Goal: Task Accomplishment & Management: Complete application form

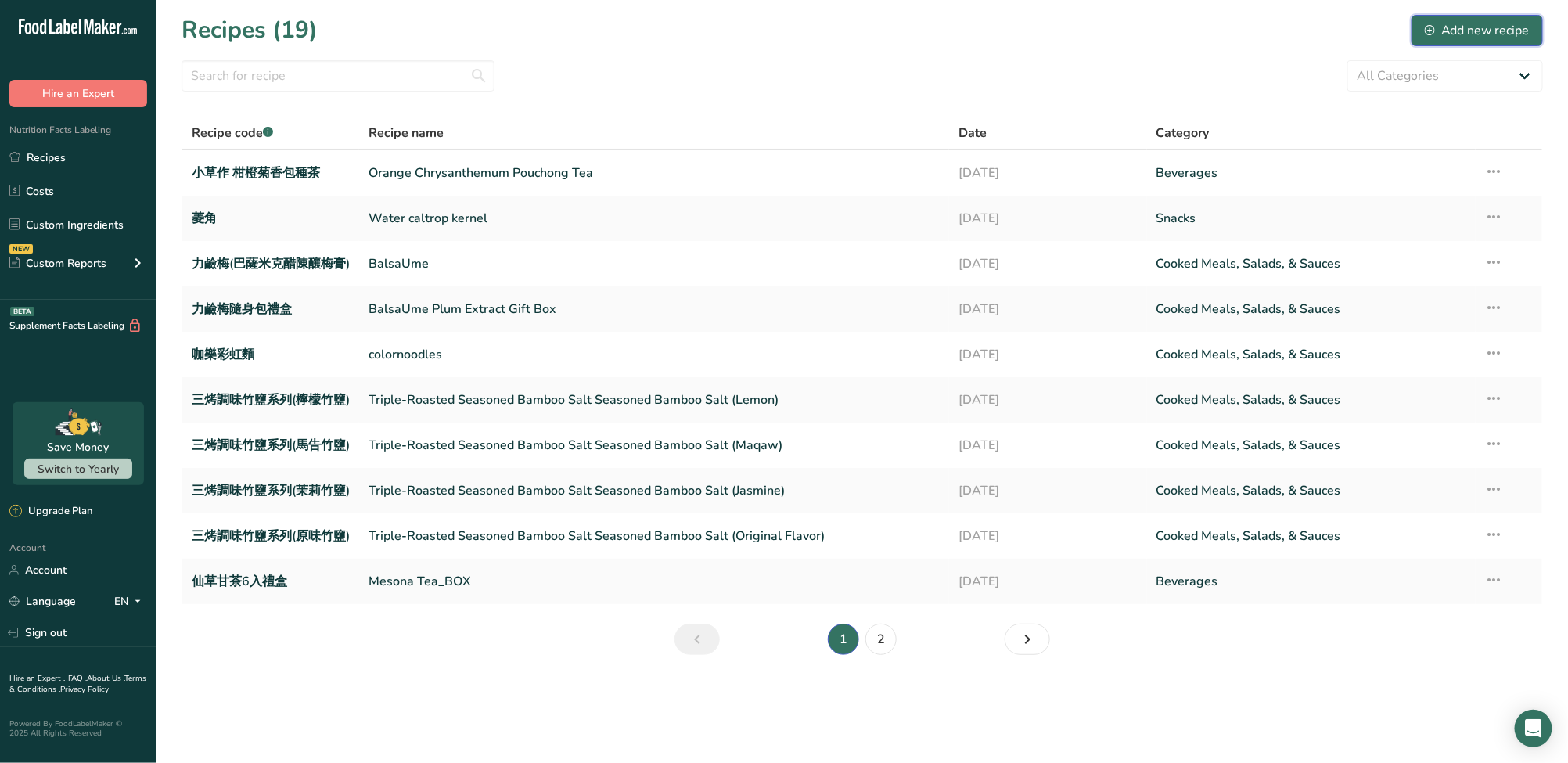
click at [1488, 33] on div "Add new recipe" at bounding box center [1477, 30] width 104 height 19
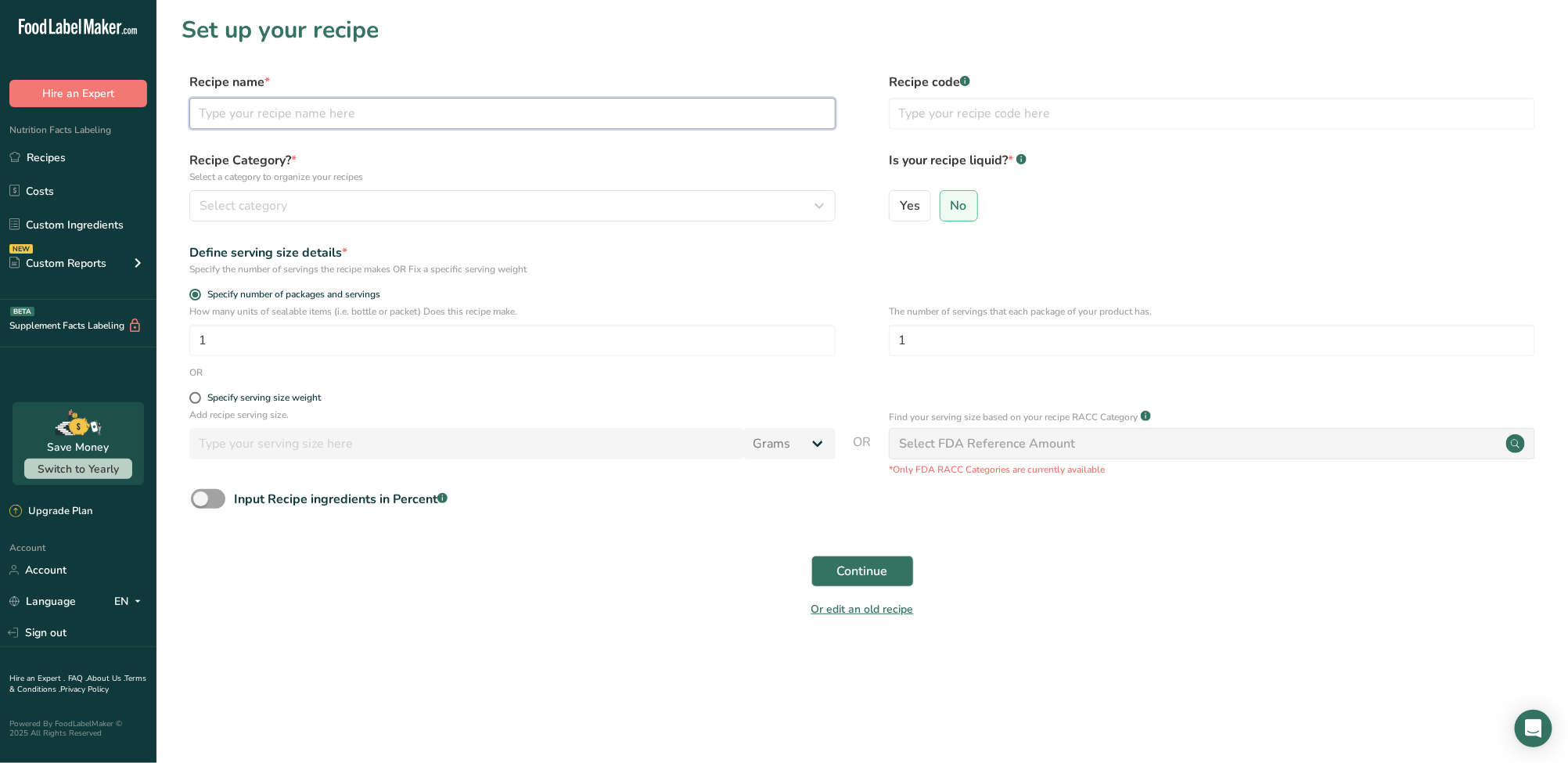
click at [498, 123] on input "text" at bounding box center [512, 112] width 647 height 31
paste input "Limited Taiwan Camellia Oil"
type input "Limited Taiwan Camellia Oil"
click at [996, 116] on input "text" at bounding box center [1213, 112] width 647 height 31
paste input "好日籽限量款台灣苦茶油"
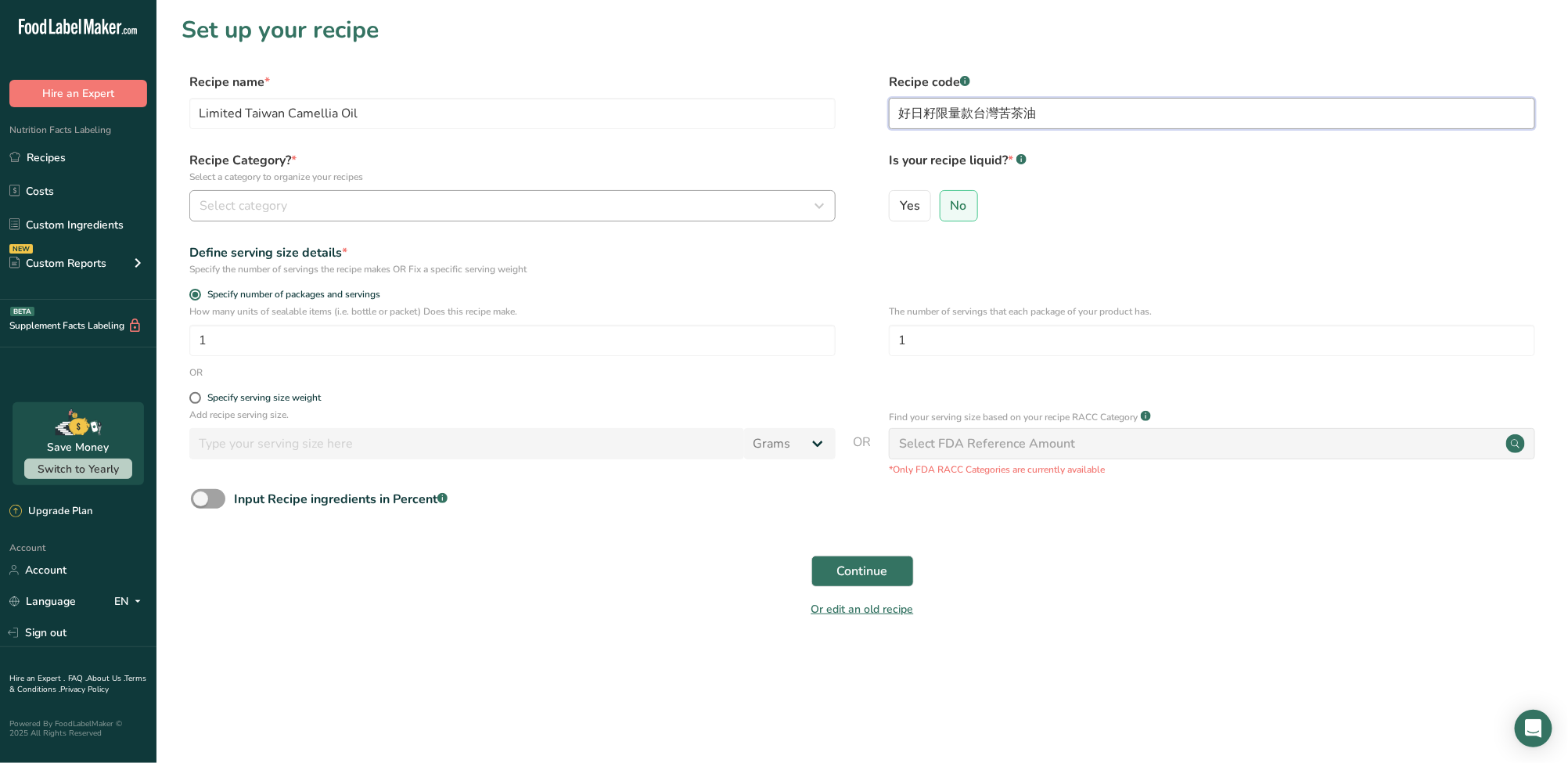
type input "好日籽限量款台灣苦茶油"
click at [373, 211] on div "Select category" at bounding box center [508, 205] width 617 height 19
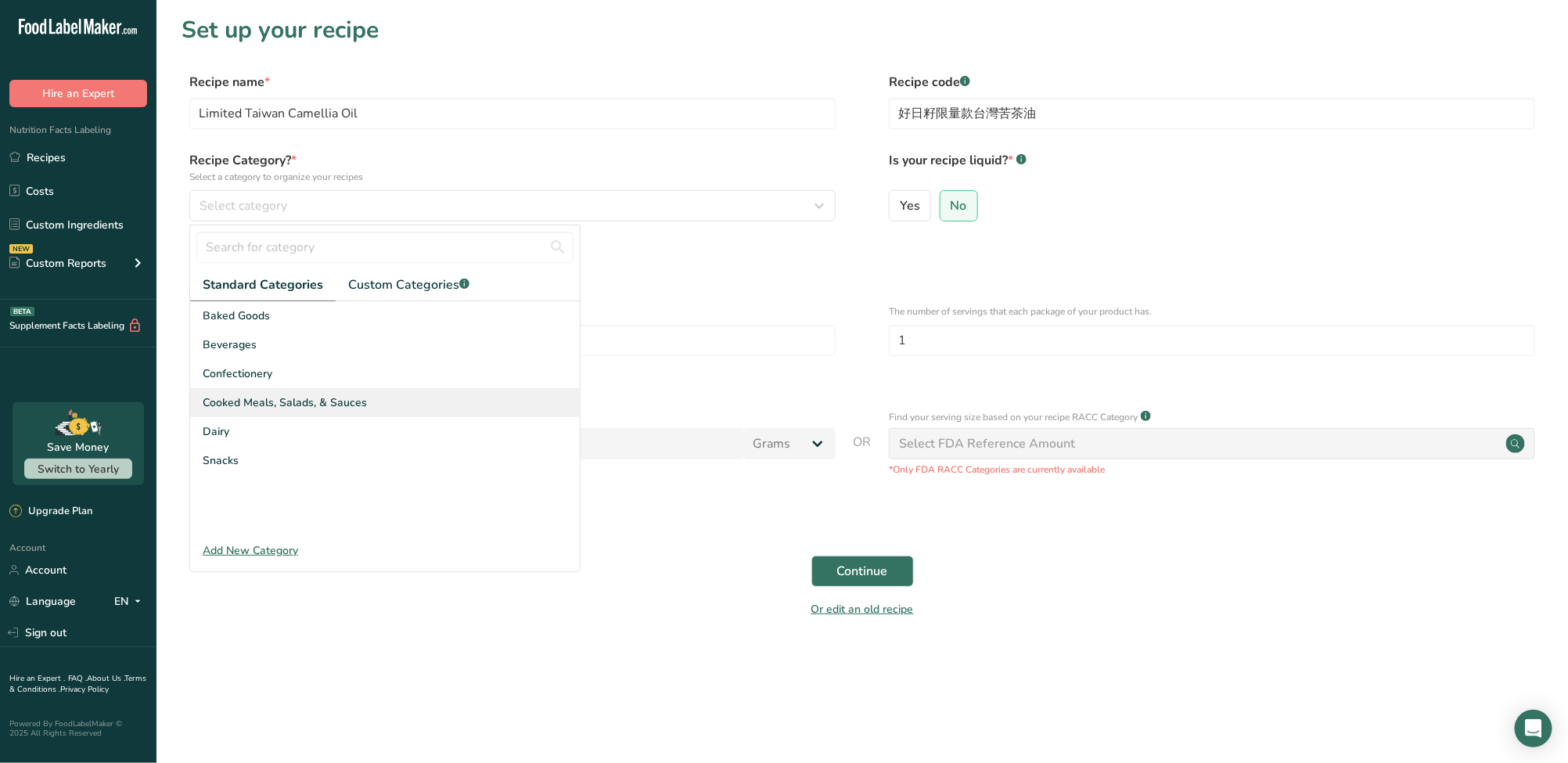
click at [268, 409] on span "Cooked Meals, Salads, & Sauces" at bounding box center [285, 402] width 164 height 17
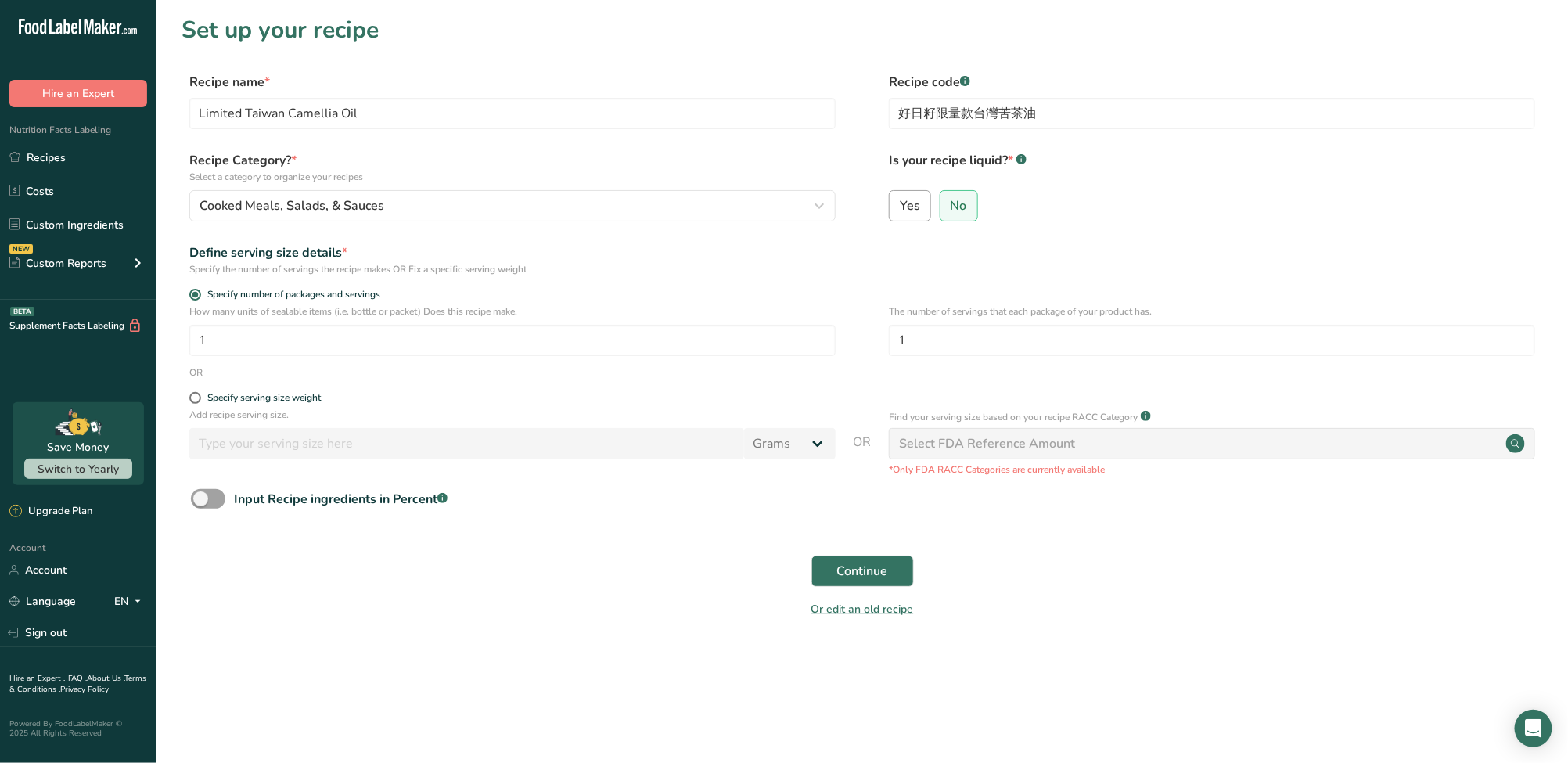
click at [923, 198] on label "Yes" at bounding box center [910, 205] width 42 height 31
click at [900, 200] on input "Yes" at bounding box center [894, 205] width 10 height 10
radio input "true"
radio input "false"
select select "22"
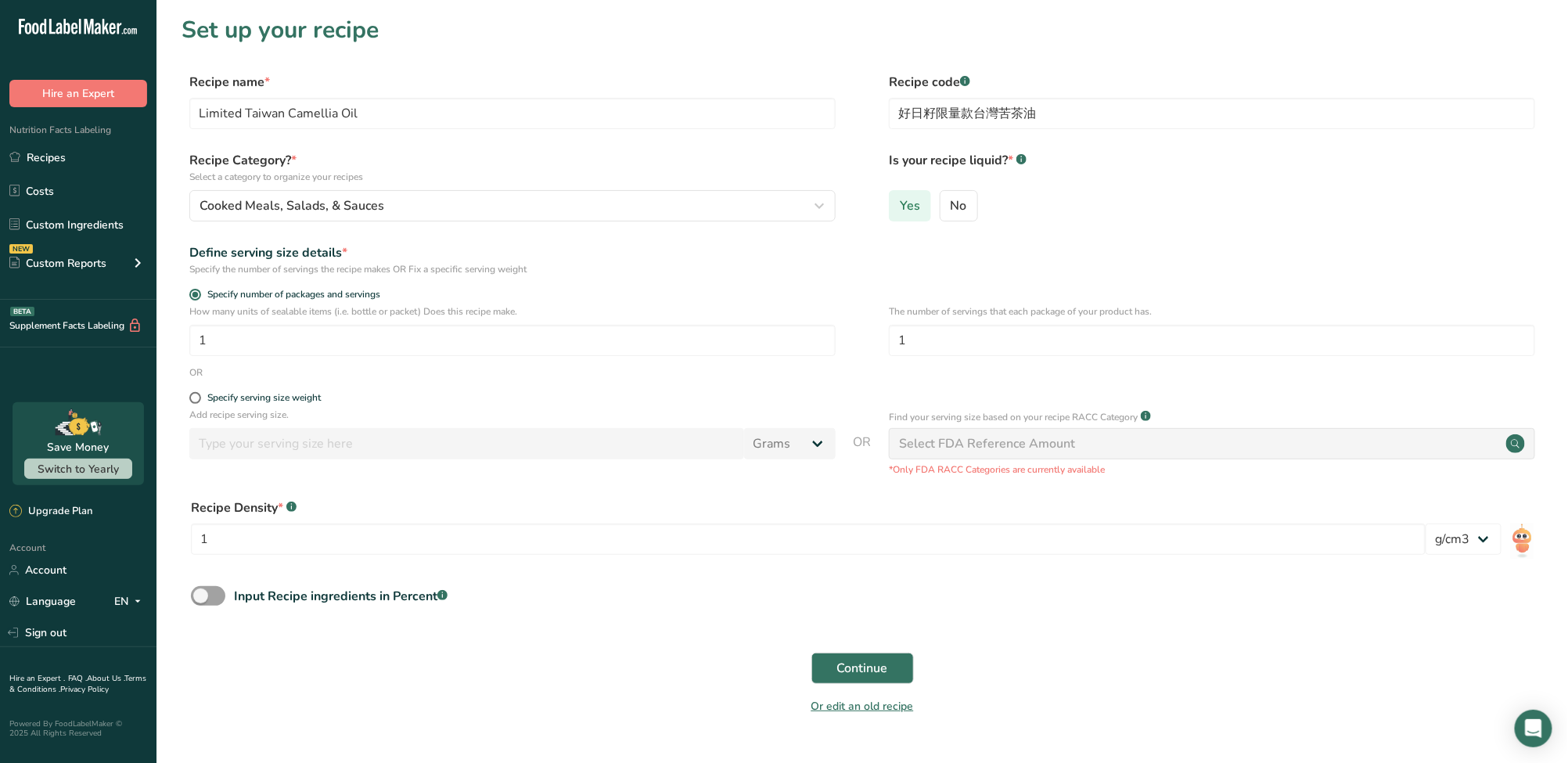
click at [919, 201] on label "Yes" at bounding box center [910, 205] width 42 height 31
click at [900, 201] on input "Yes" at bounding box center [894, 205] width 10 height 10
click at [536, 349] on input "1" at bounding box center [512, 339] width 647 height 31
click at [568, 323] on div "How many units of sealable items (i.e. bottle or packet) Does this recipe make.…" at bounding box center [512, 330] width 647 height 52
click at [283, 404] on div "Specify serving size weight" at bounding box center [264, 398] width 113 height 12
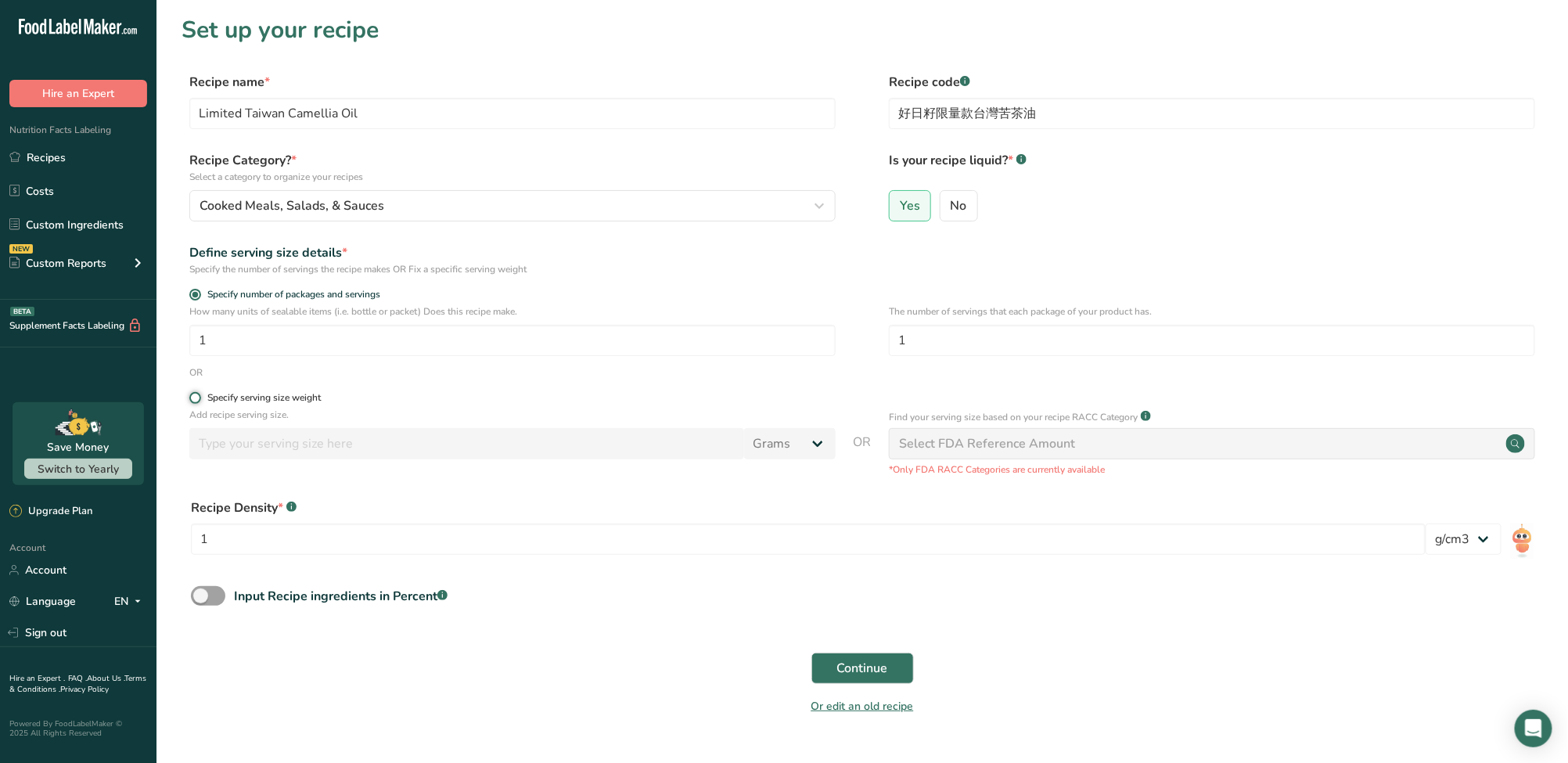
click at [200, 403] on input "Specify serving size weight" at bounding box center [194, 398] width 10 height 10
radio input "true"
radio input "false"
click at [294, 450] on input "number" at bounding box center [467, 443] width 555 height 31
type input "500"
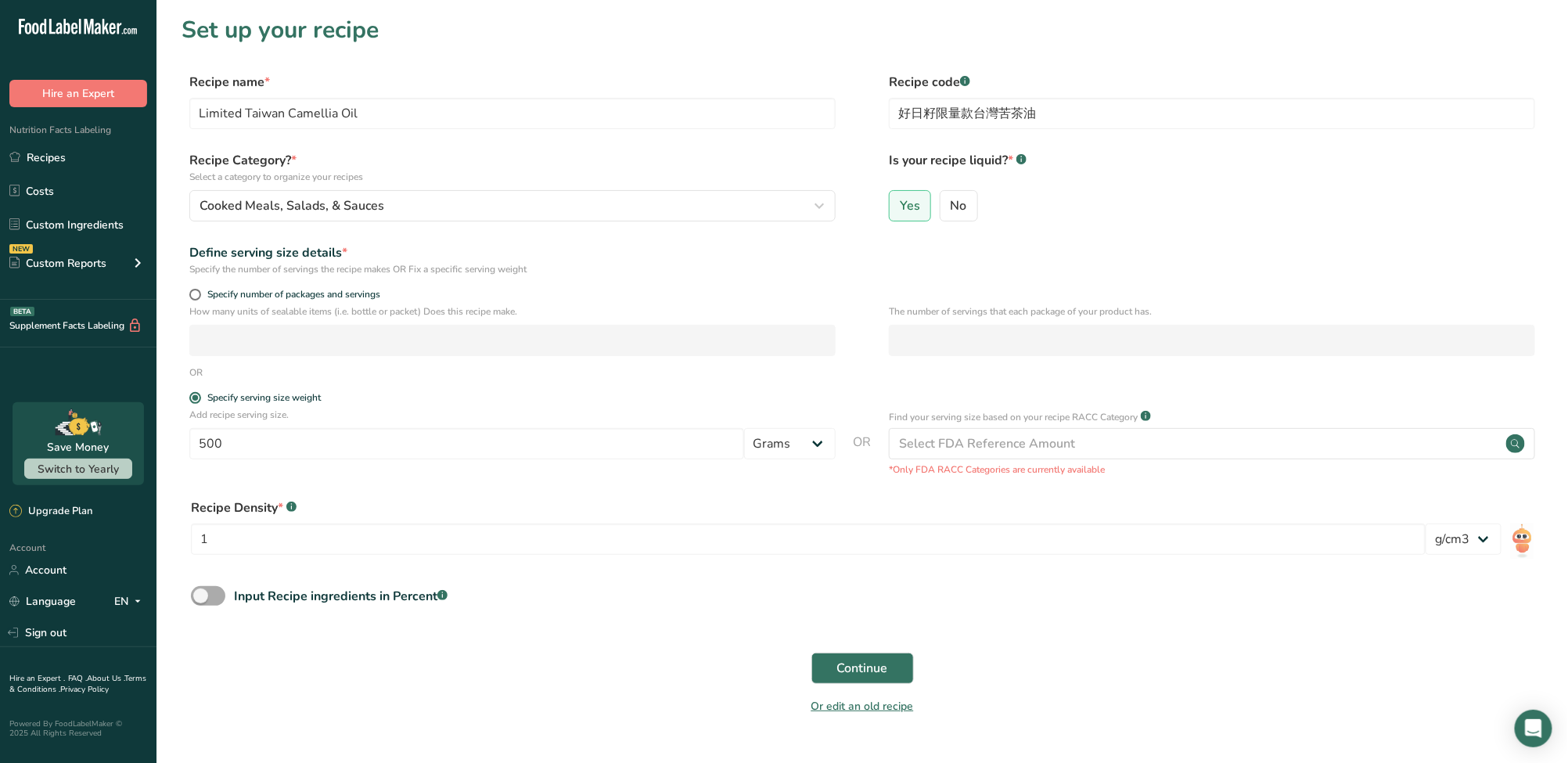
click at [209, 599] on span at bounding box center [208, 596] width 35 height 20
click at [201, 599] on input "Input Recipe ingredients in Percent .a-a{fill:#347362;}.b-a{fill:#fff;}" at bounding box center [196, 596] width 10 height 10
checkbox input "true"
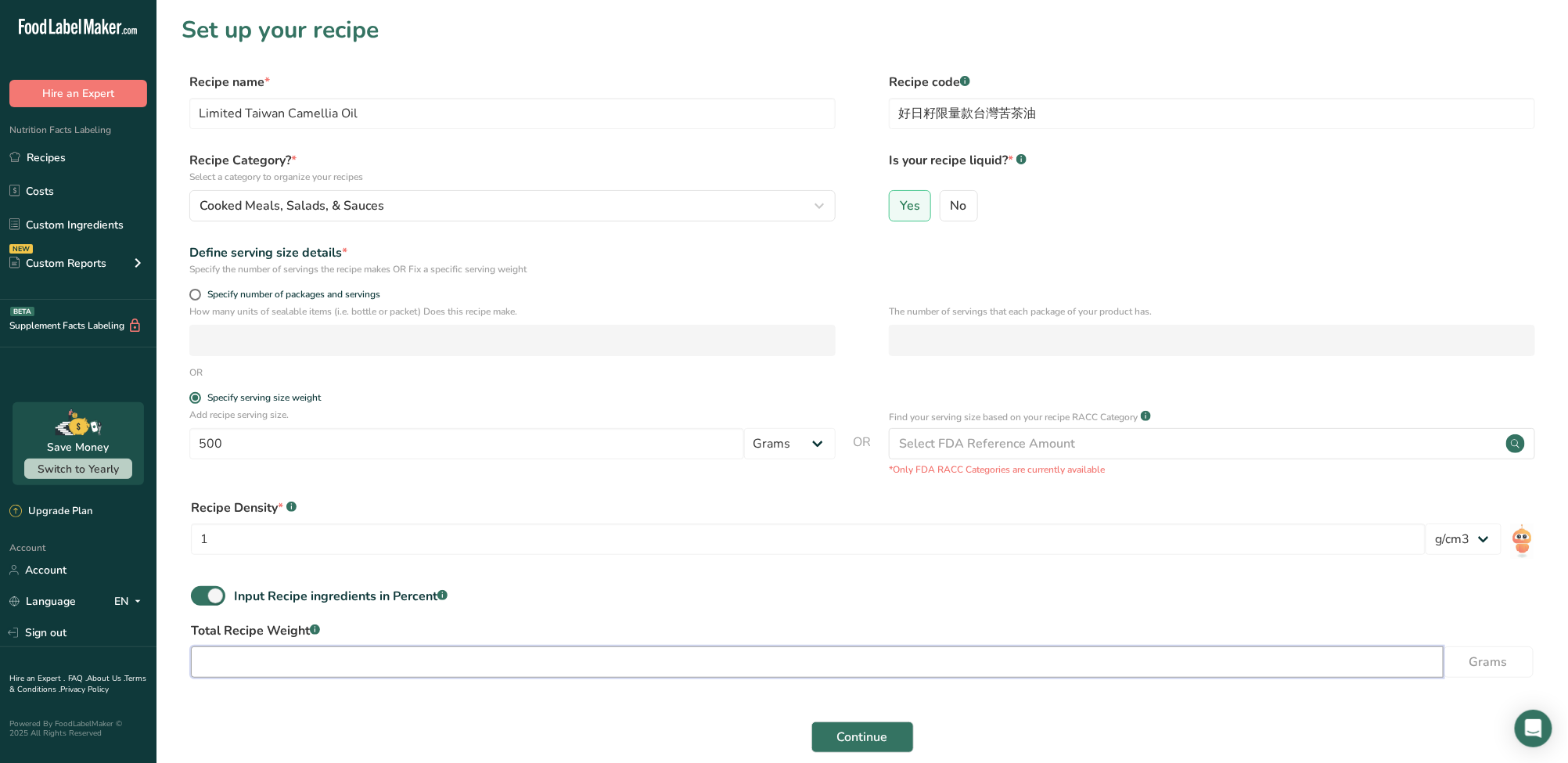
click at [246, 663] on input "number" at bounding box center [817, 662] width 1253 height 31
type input "6"
type input "500"
click at [790, 444] on select "Grams kg mg mcg lb oz l mL fl oz tbsp tsp cup qt gallon" at bounding box center [790, 443] width 92 height 31
select select "17"
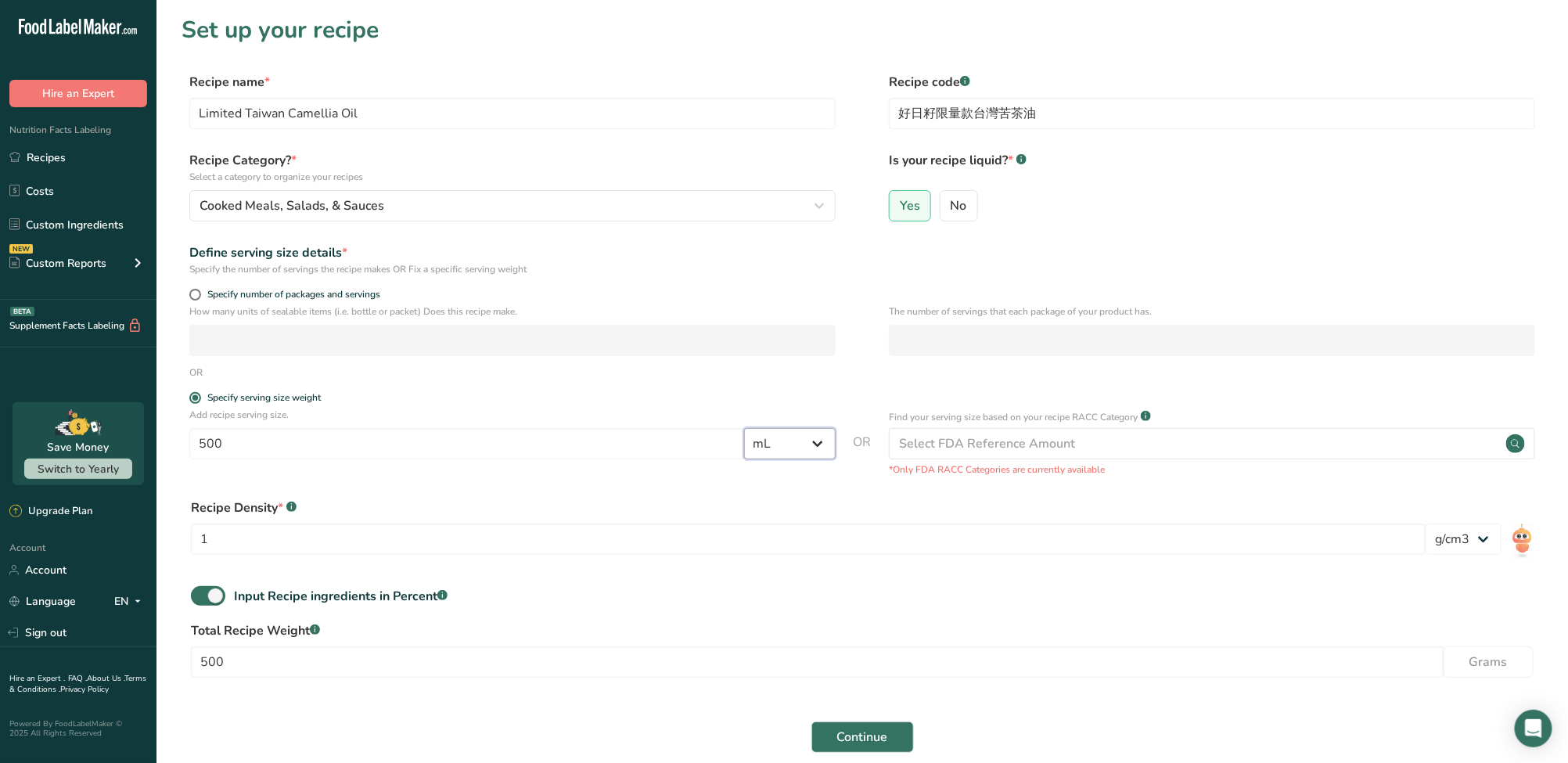
click at [744, 428] on select "Grams kg mg mcg lb oz l mL fl oz tbsp tsp cup qt gallon" at bounding box center [790, 443] width 92 height 31
click at [1316, 594] on div "Input Recipe ingredients in Percent .a-a{fill:#347362;}.b-a{fill:#fff;}" at bounding box center [863, 602] width 1362 height 32
click at [853, 733] on span "Continue" at bounding box center [863, 737] width 51 height 19
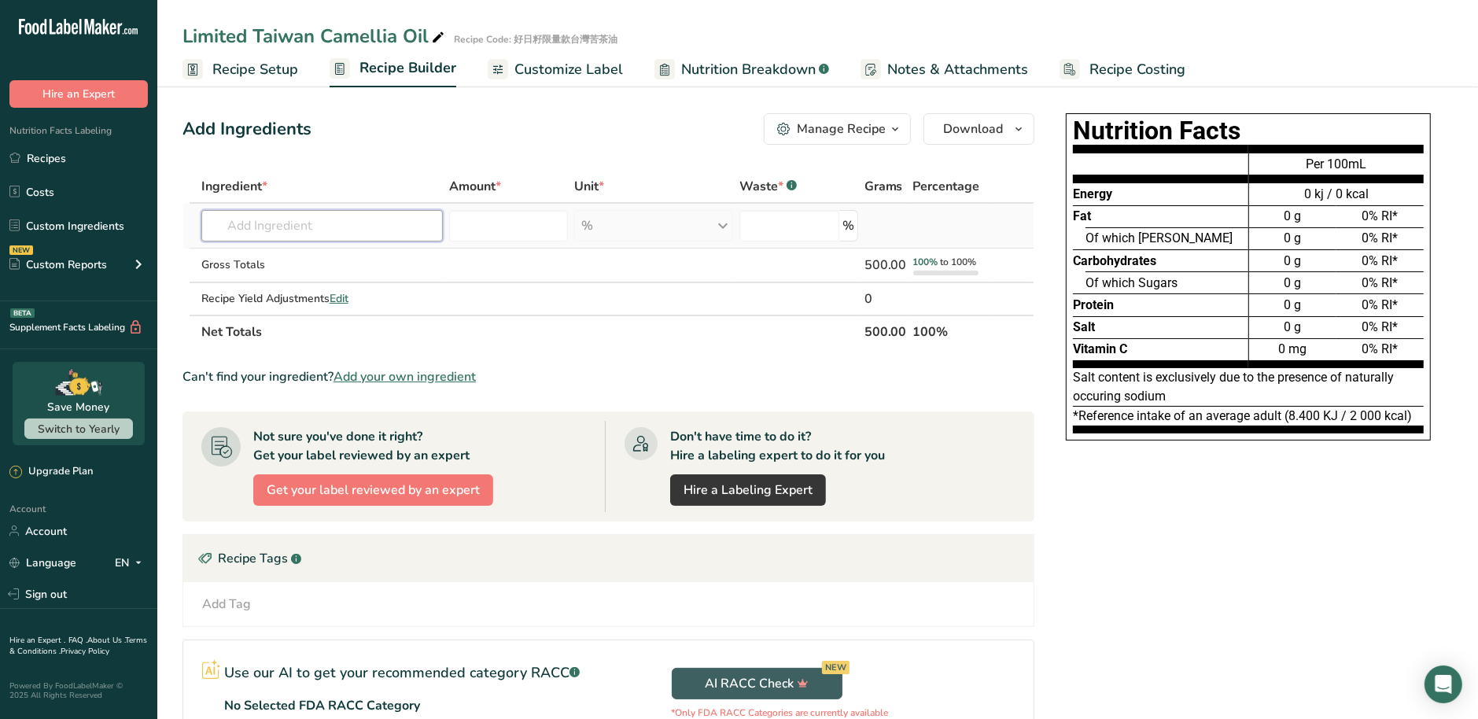
click at [342, 223] on input "text" at bounding box center [322, 225] width 242 height 31
paste input "Camellia Seed Oil"
click at [316, 229] on input "Camellia" at bounding box center [322, 225] width 242 height 31
type input "Camellia"
click at [321, 279] on div "Add your own ingredient" at bounding box center [322, 283] width 217 height 17
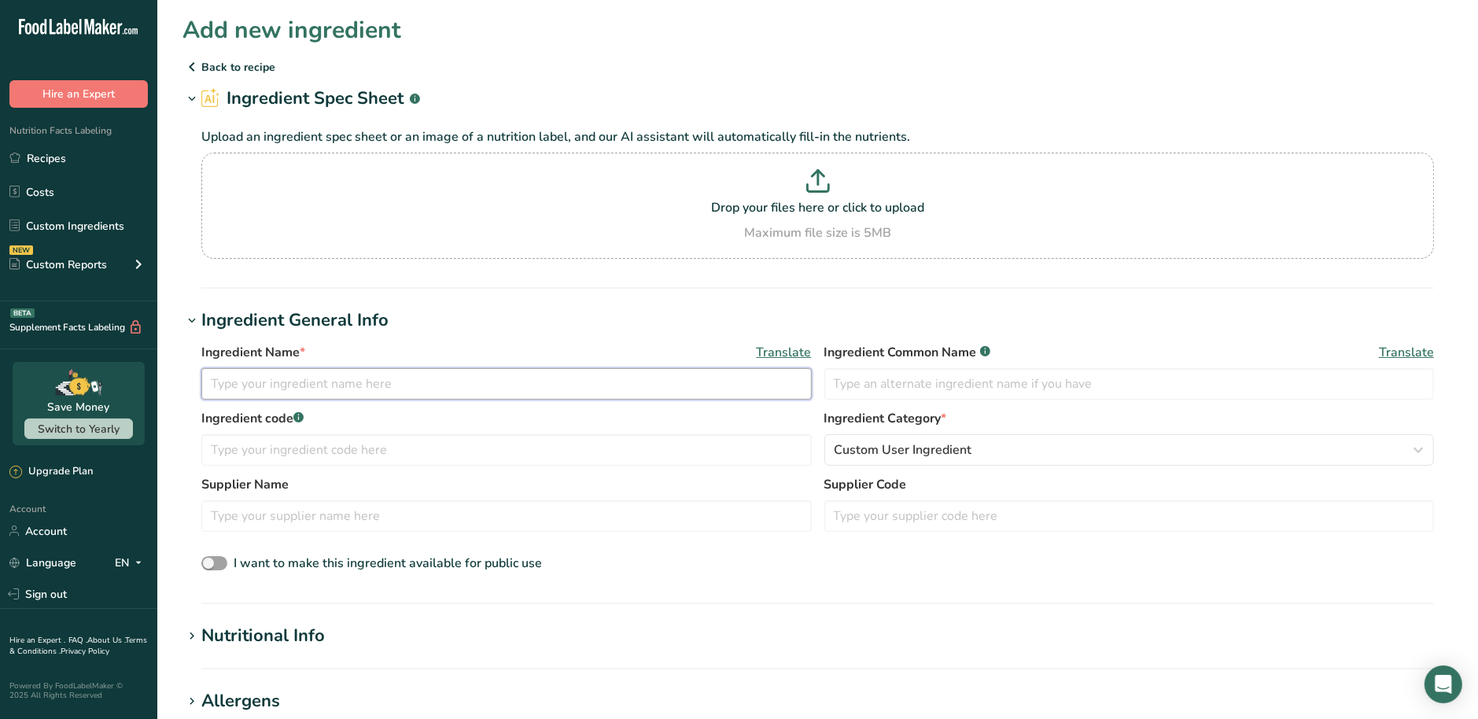
click at [374, 386] on input "text" at bounding box center [506, 383] width 610 height 31
paste input "Camellia Oil"
type input "Camellia Oil"
click at [924, 381] on input "text" at bounding box center [1129, 383] width 610 height 31
paste input "Taiwan Camellia Seed Oil"
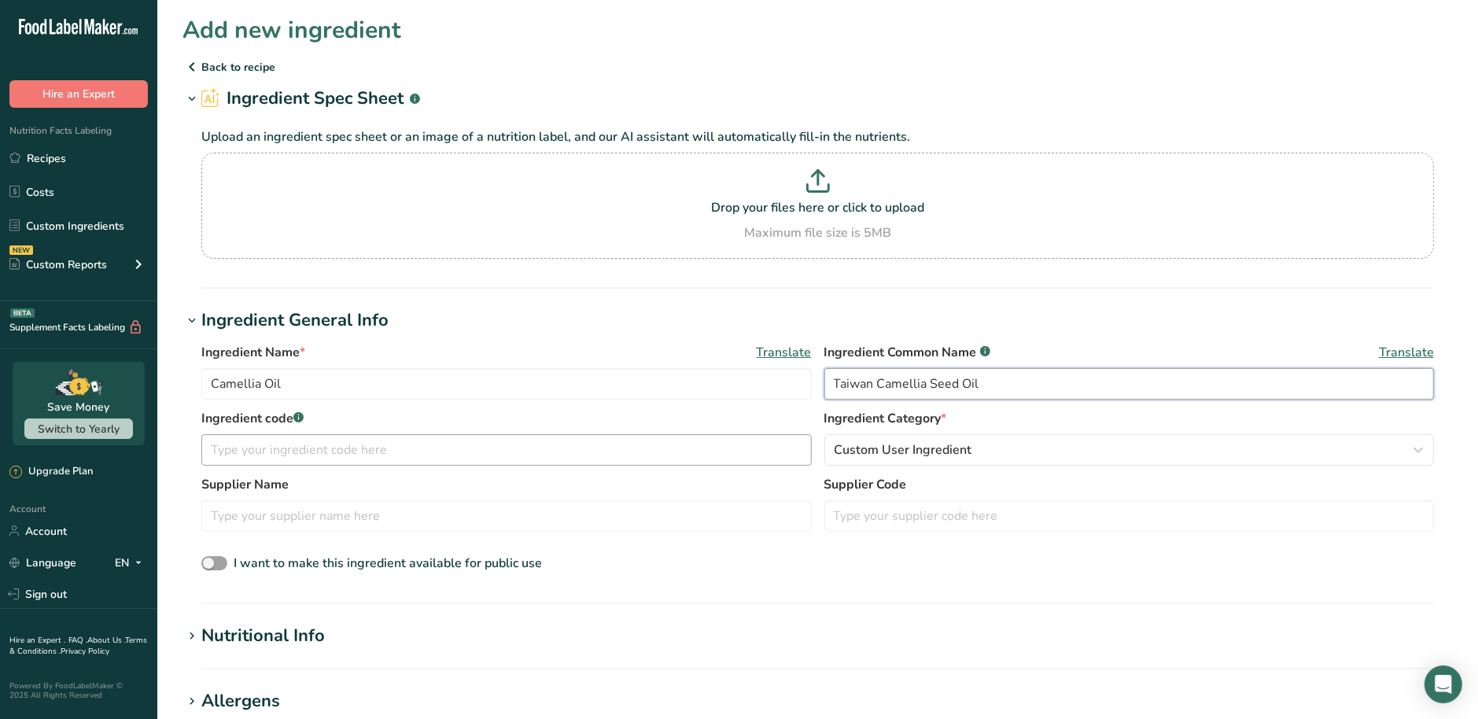
type input "Taiwan Camellia Seed Oil"
click at [299, 462] on input "text" at bounding box center [506, 449] width 610 height 31
click at [286, 456] on input "text" at bounding box center [506, 449] width 610 height 31
click at [384, 440] on input "text" at bounding box center [506, 449] width 610 height 31
paste input "台灣苦茶油"
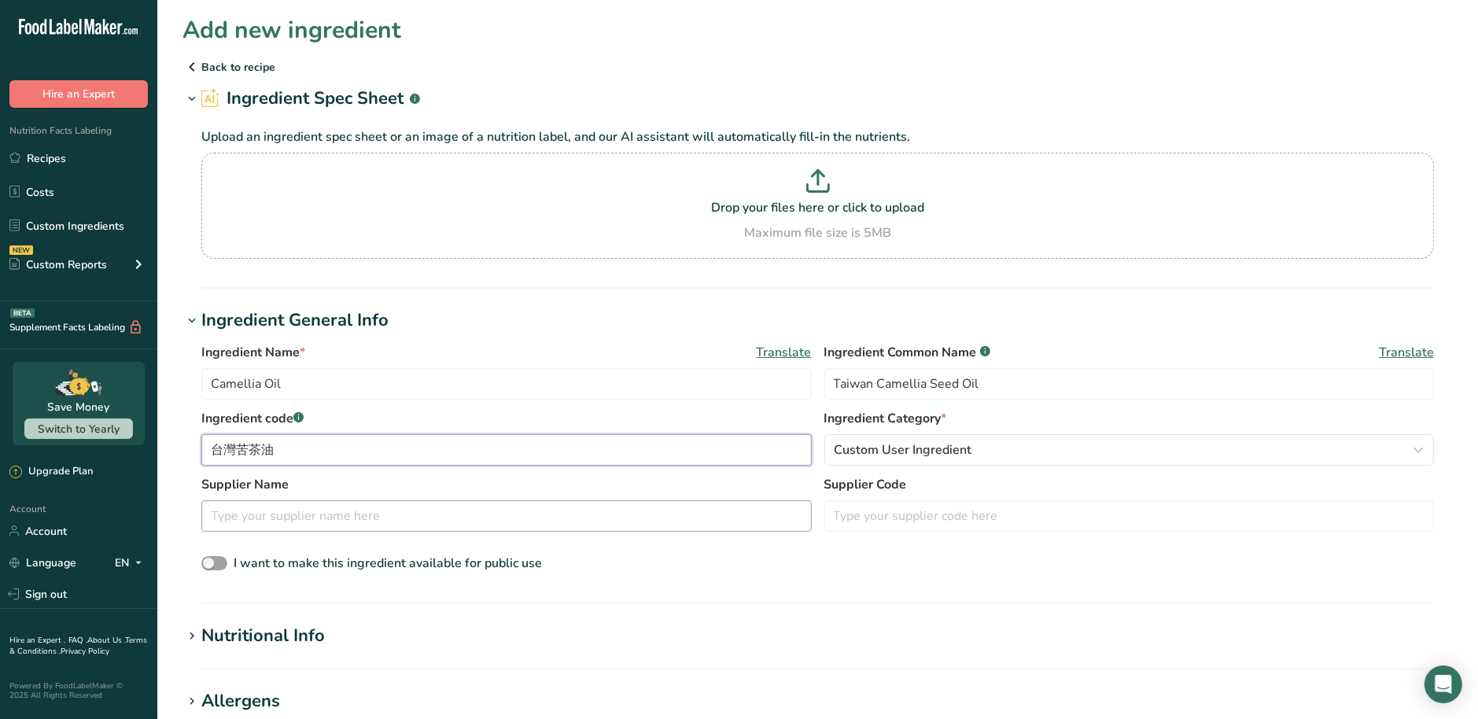
type input "台灣苦茶油"
click at [294, 510] on input "text" at bounding box center [506, 515] width 610 height 31
click at [212, 638] on div "Nutritional Info" at bounding box center [263, 636] width 124 height 26
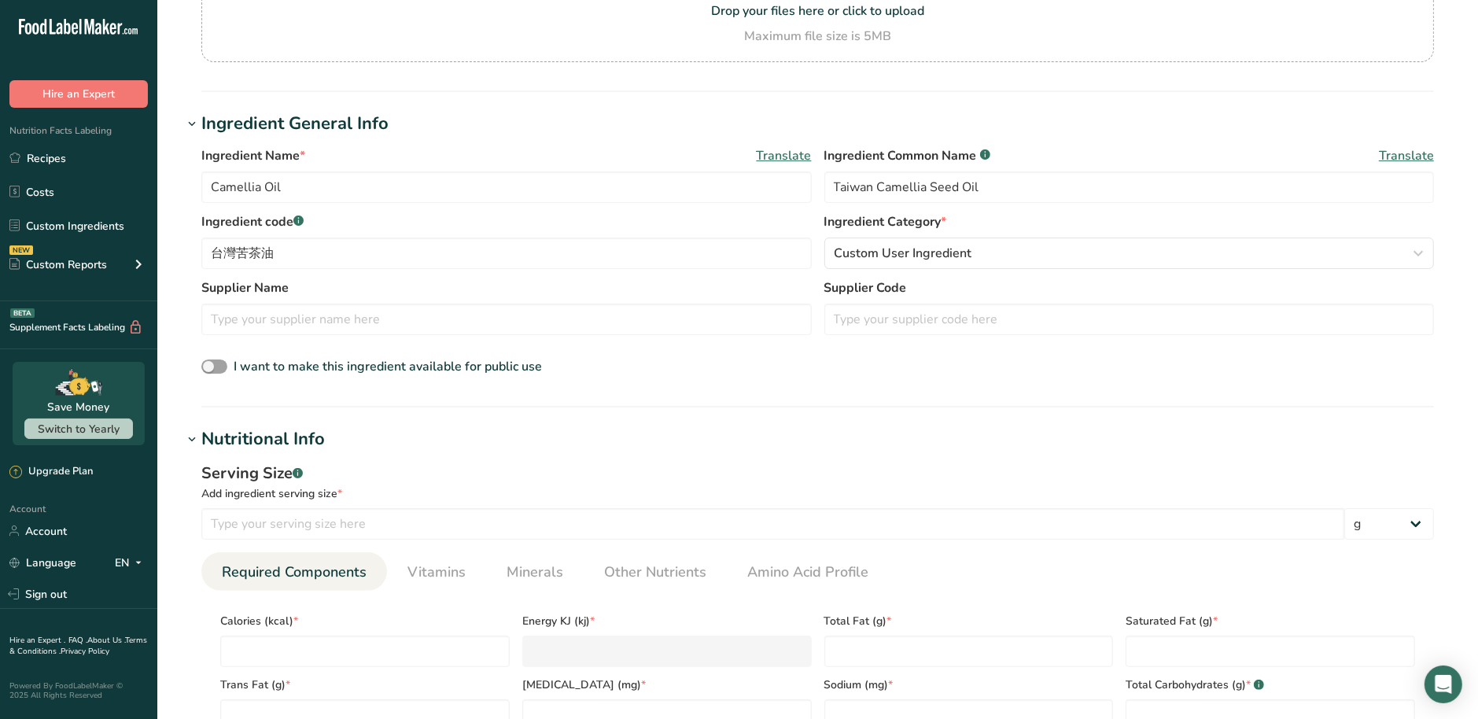
scroll to position [294, 0]
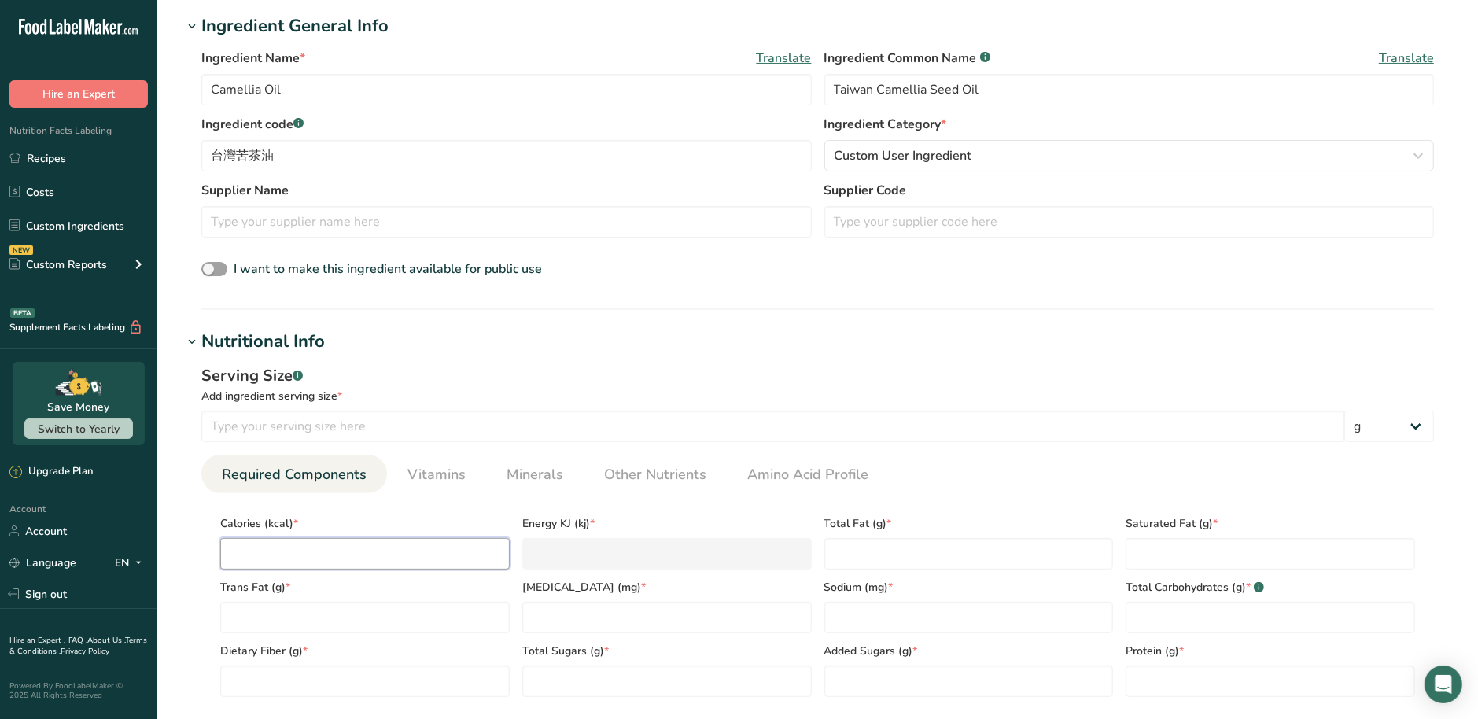
click at [321, 544] on input "number" at bounding box center [364, 553] width 289 height 31
type input "8"
type KJ "33.5"
type input "81"
type KJ "338.9"
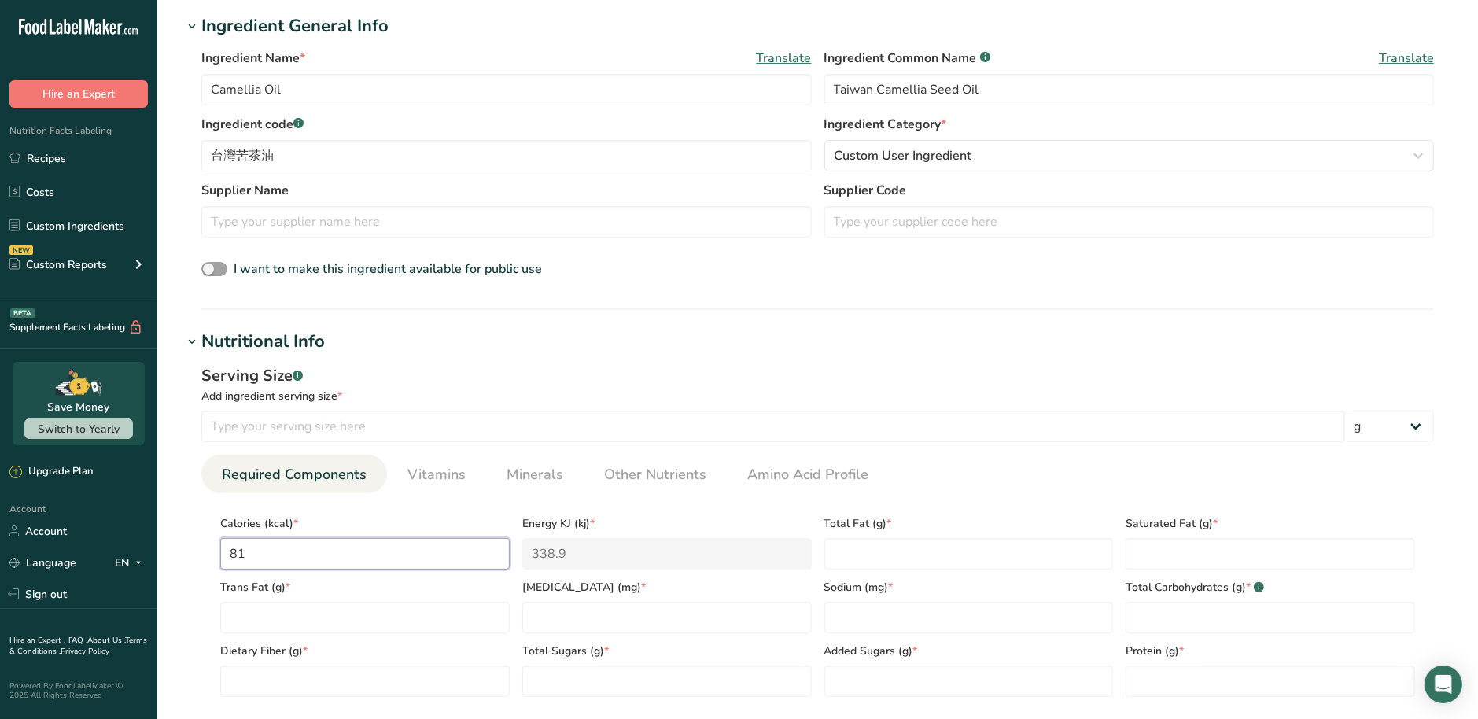
type input "819"
type KJ "3426.7"
type input "819"
type Fat "0"
type Fat "91"
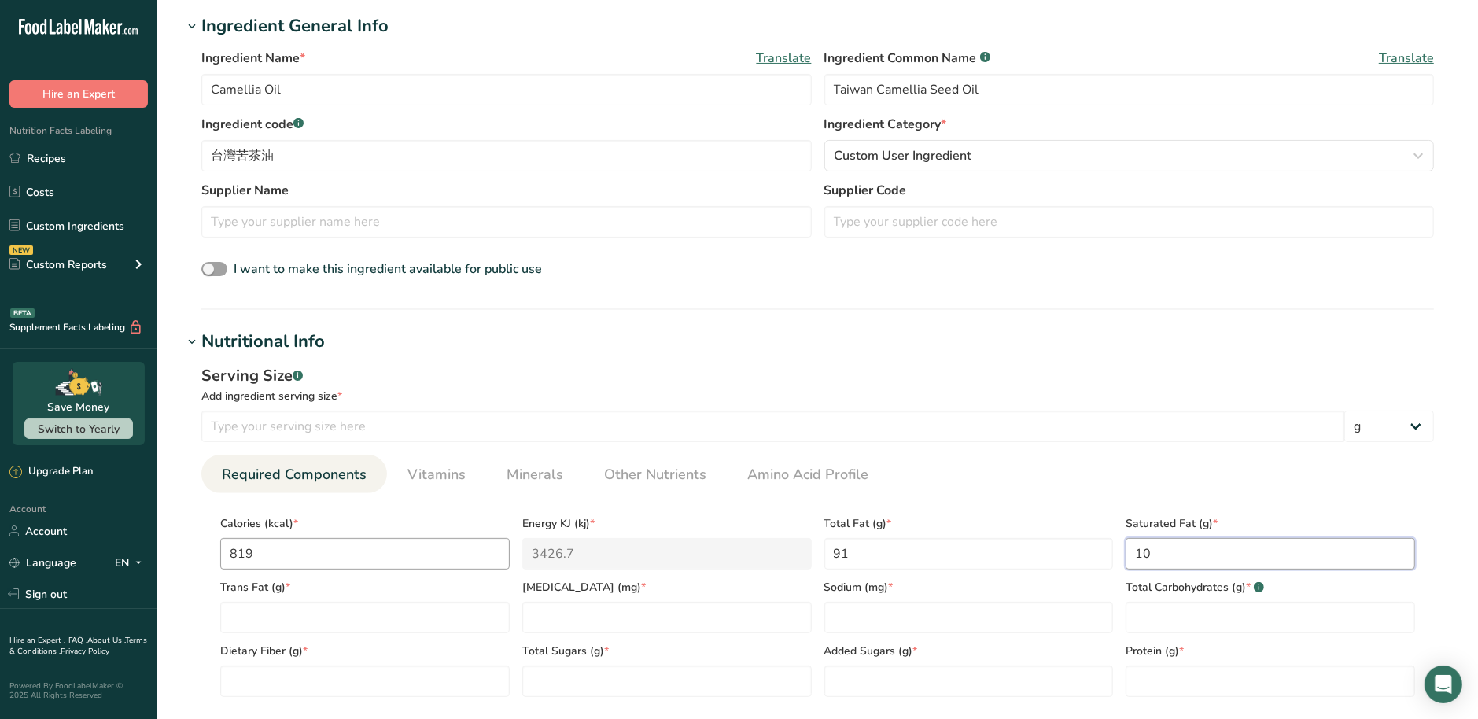
type Fat "10"
type Fat "0"
type input "0"
type input "1"
type Carbohydrates "0"
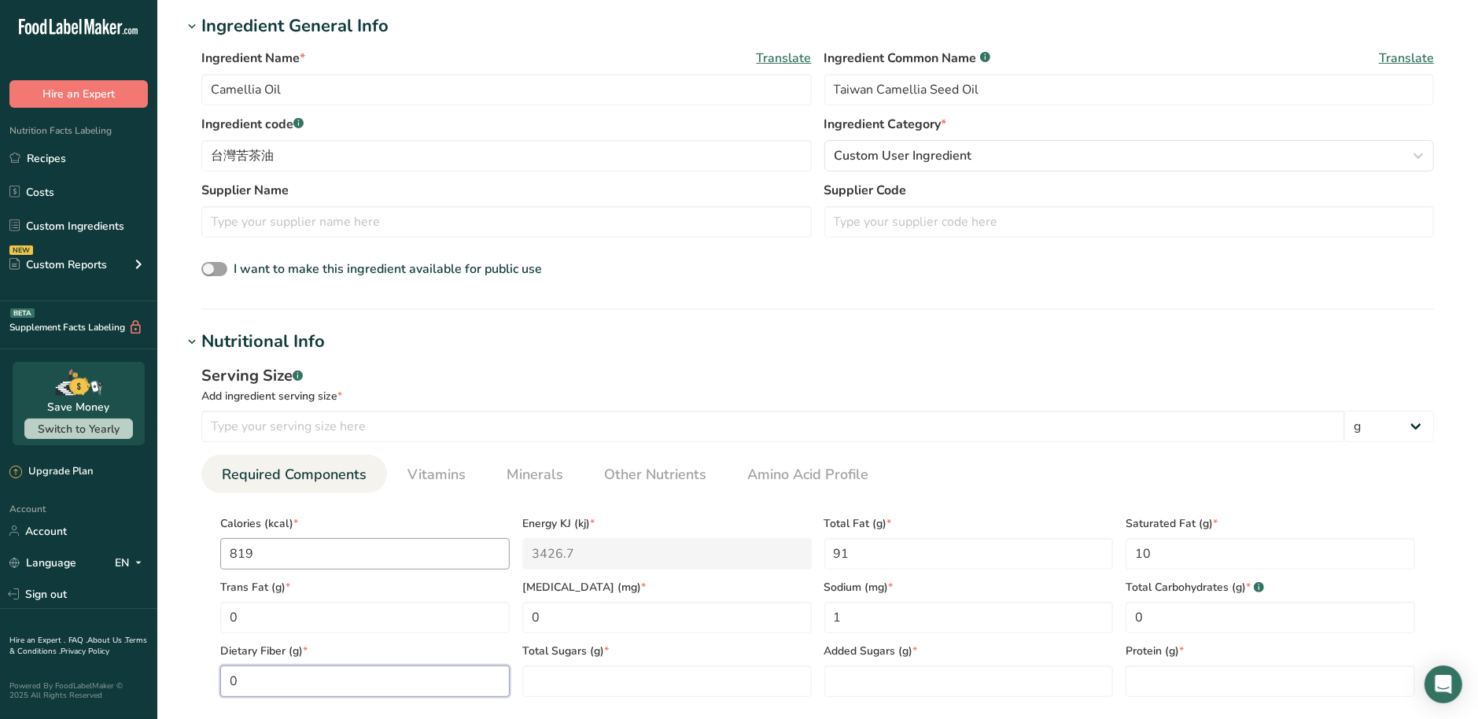
type Fiber "0"
type Sugars "0"
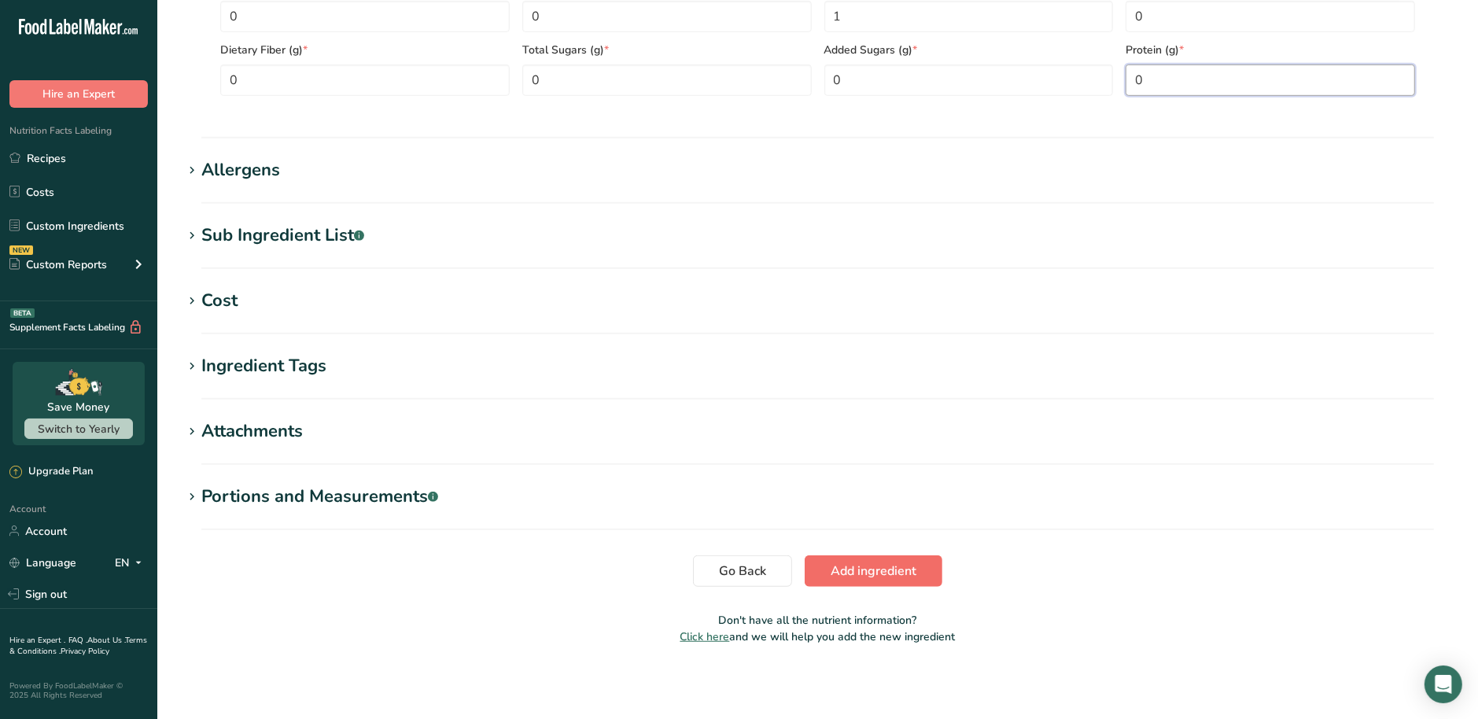
type input "0"
click at [885, 562] on span "Add ingredient" at bounding box center [874, 571] width 86 height 19
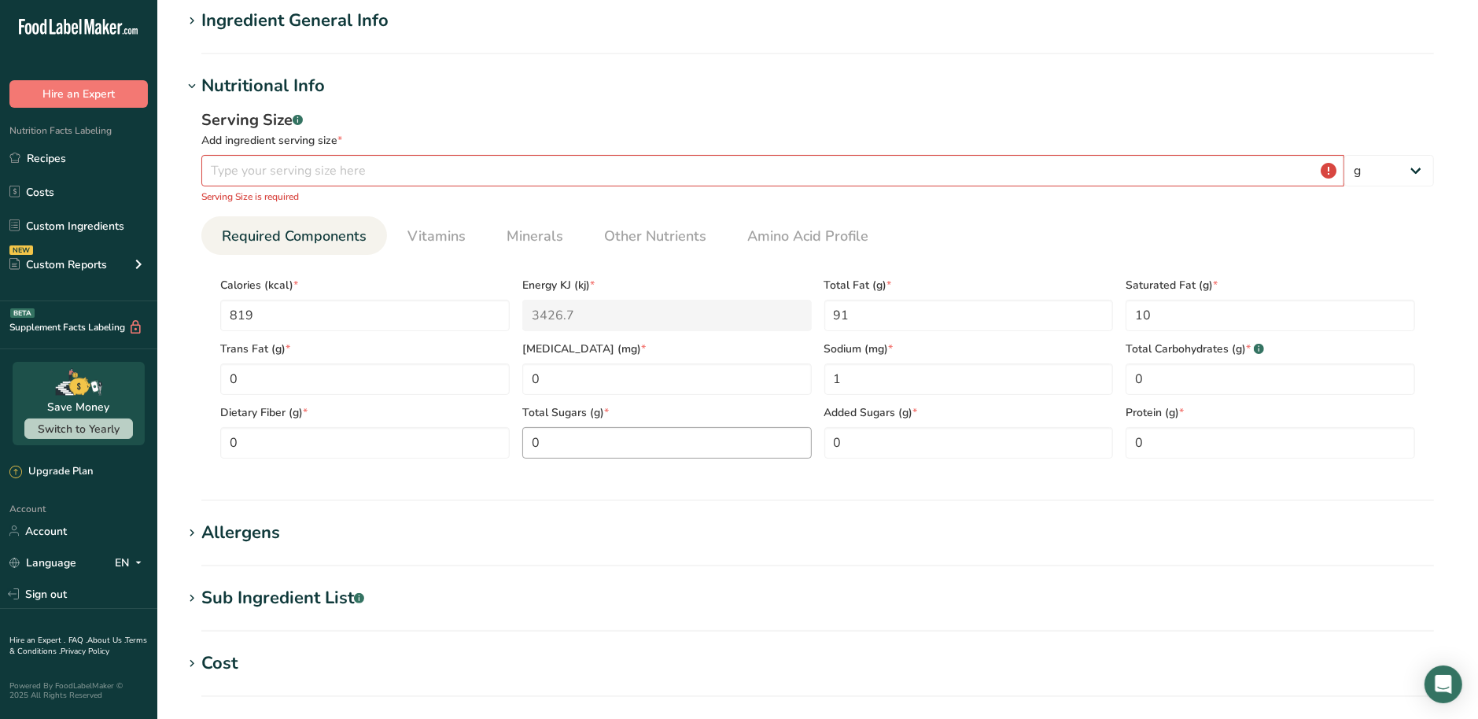
scroll to position [0, 0]
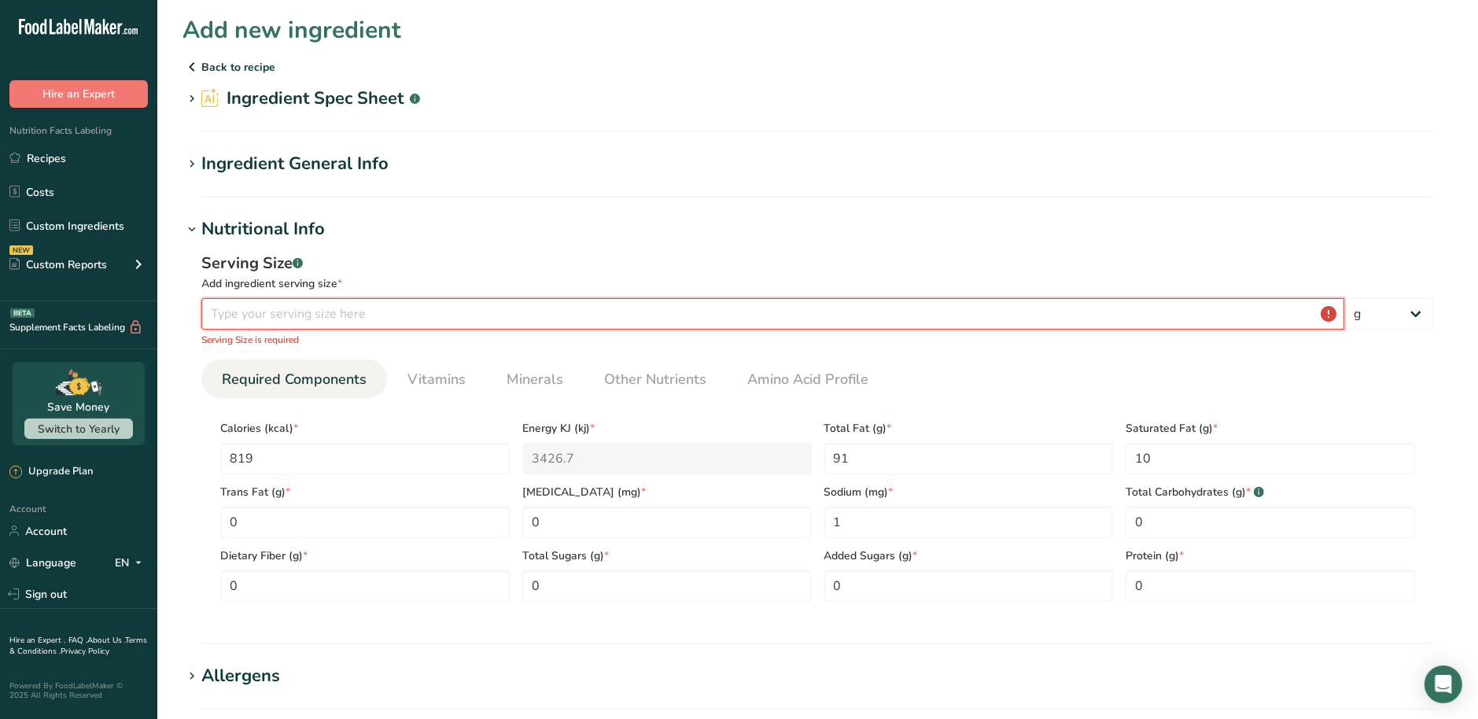
click at [433, 322] on input "number" at bounding box center [772, 313] width 1143 height 31
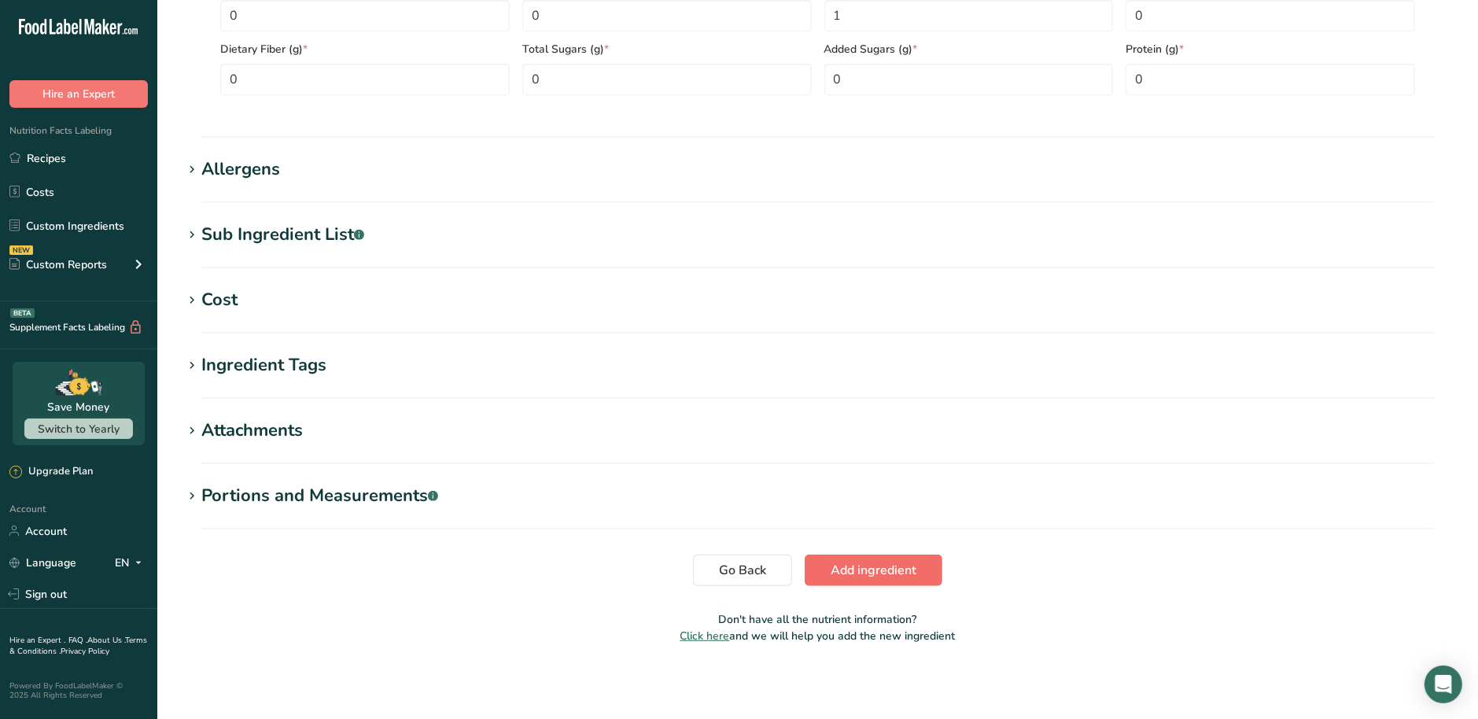
type input "100"
click at [901, 571] on span "Add ingredient" at bounding box center [874, 570] width 86 height 19
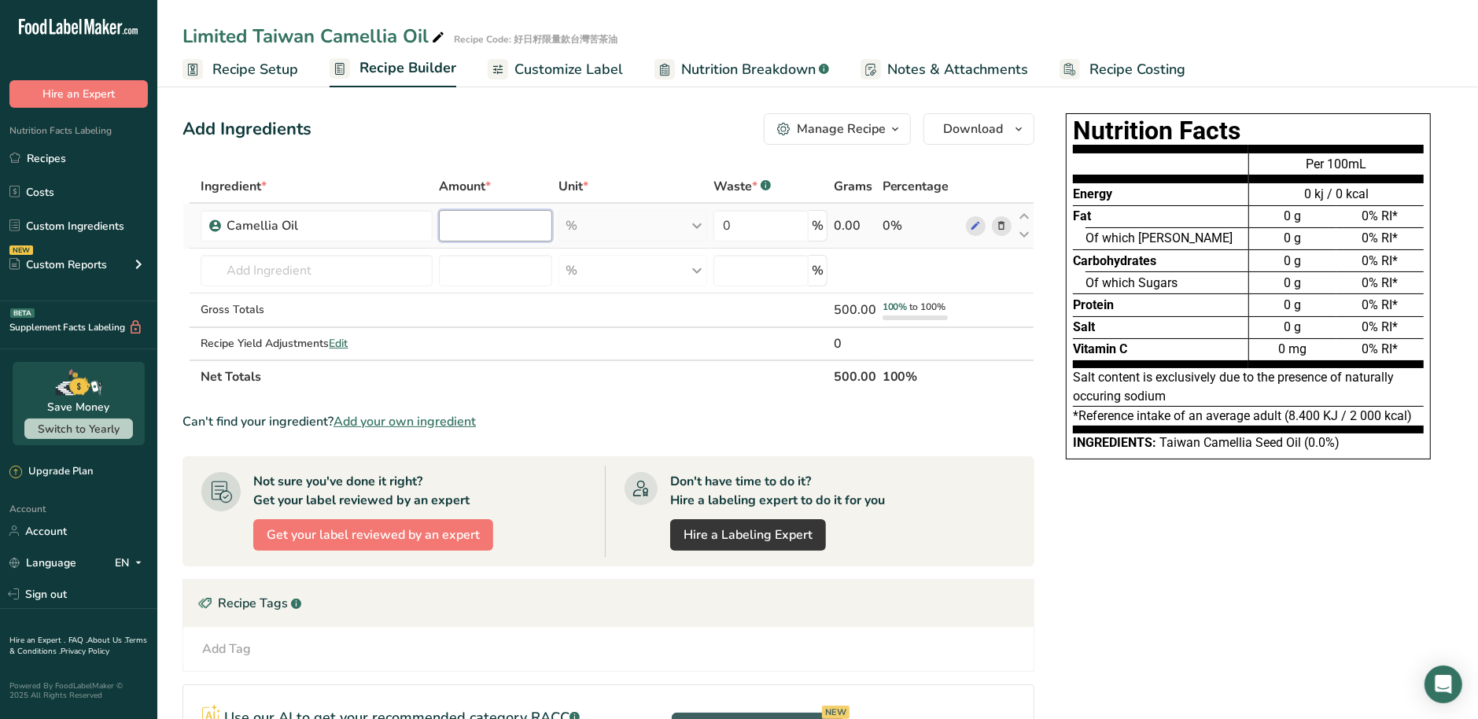
click at [506, 230] on input "number" at bounding box center [495, 225] width 113 height 31
type input "100"
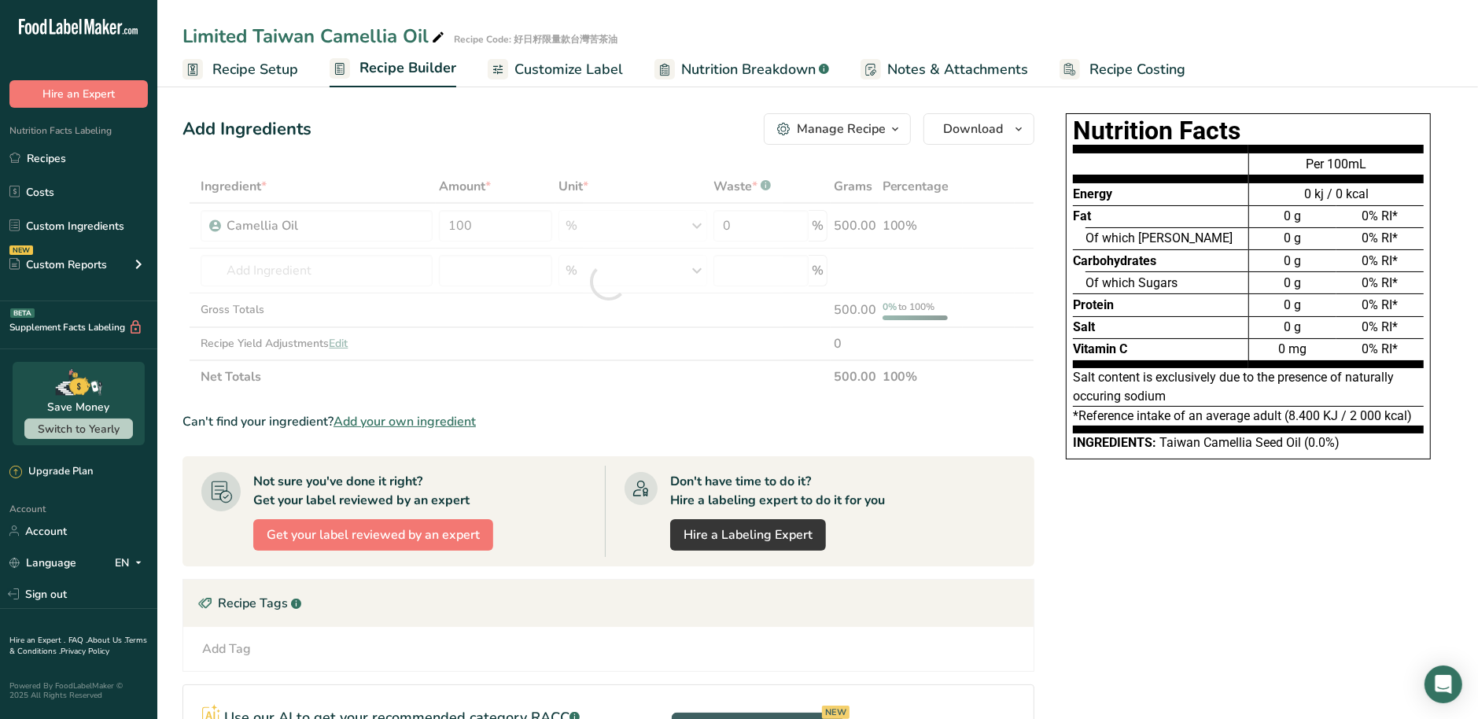
click at [682, 415] on div "Can't find your ingredient? Add your own ingredient" at bounding box center [609, 421] width 852 height 19
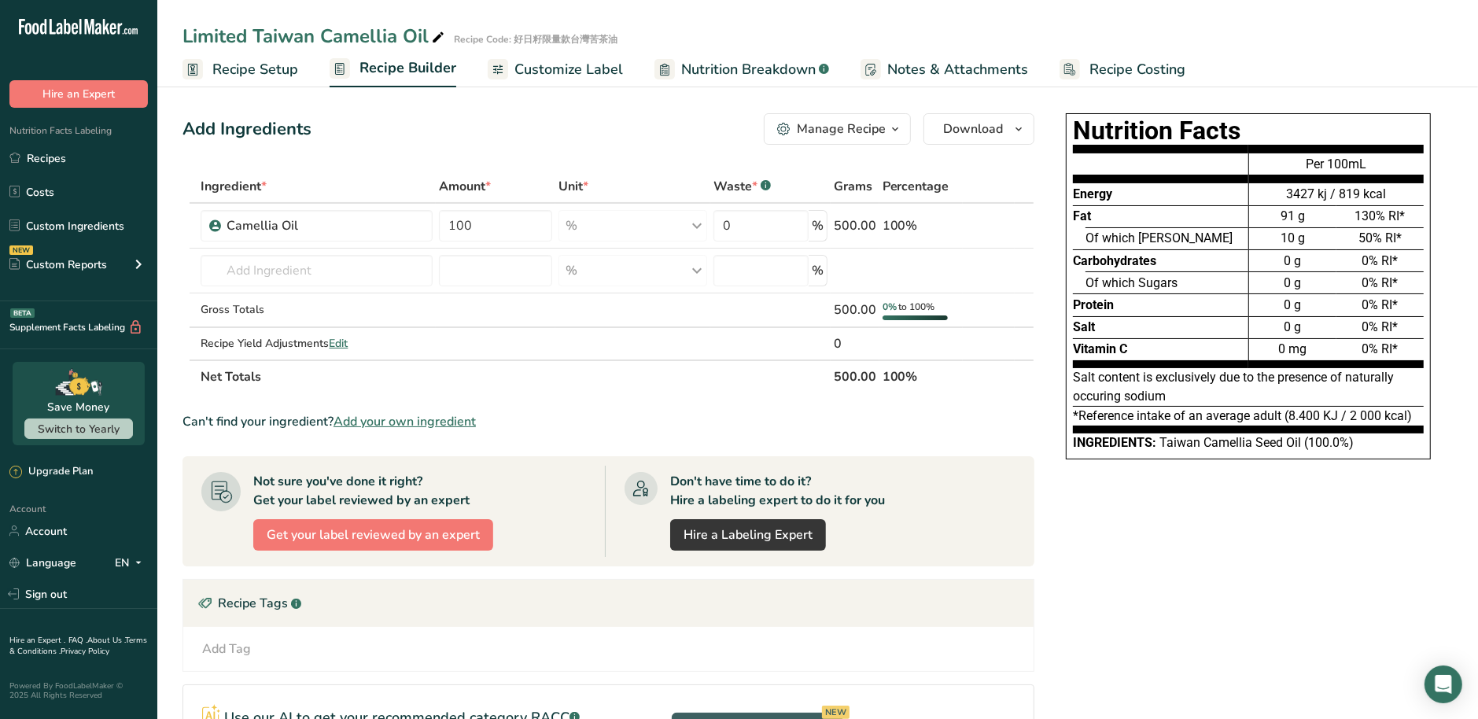
click at [783, 72] on span "Nutrition Breakdown" at bounding box center [748, 69] width 135 height 21
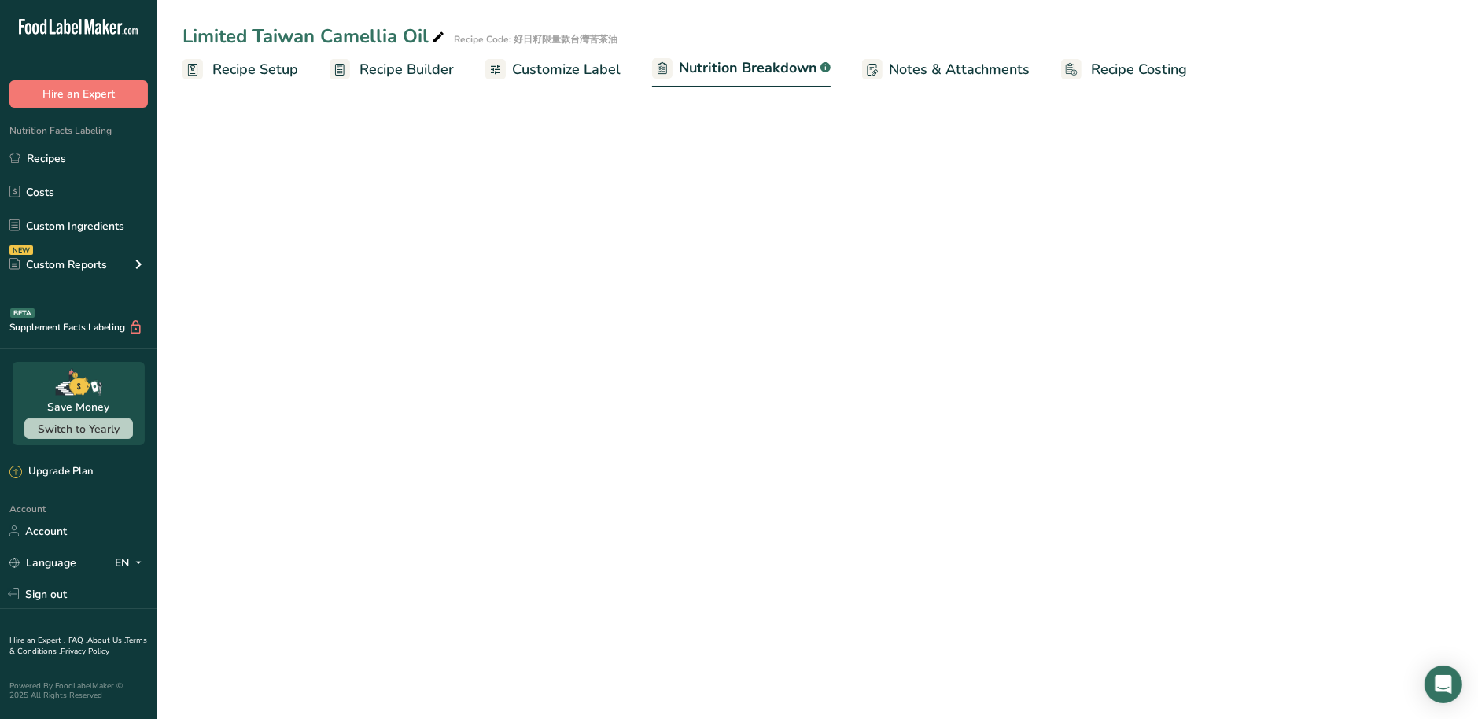
select select "Calories"
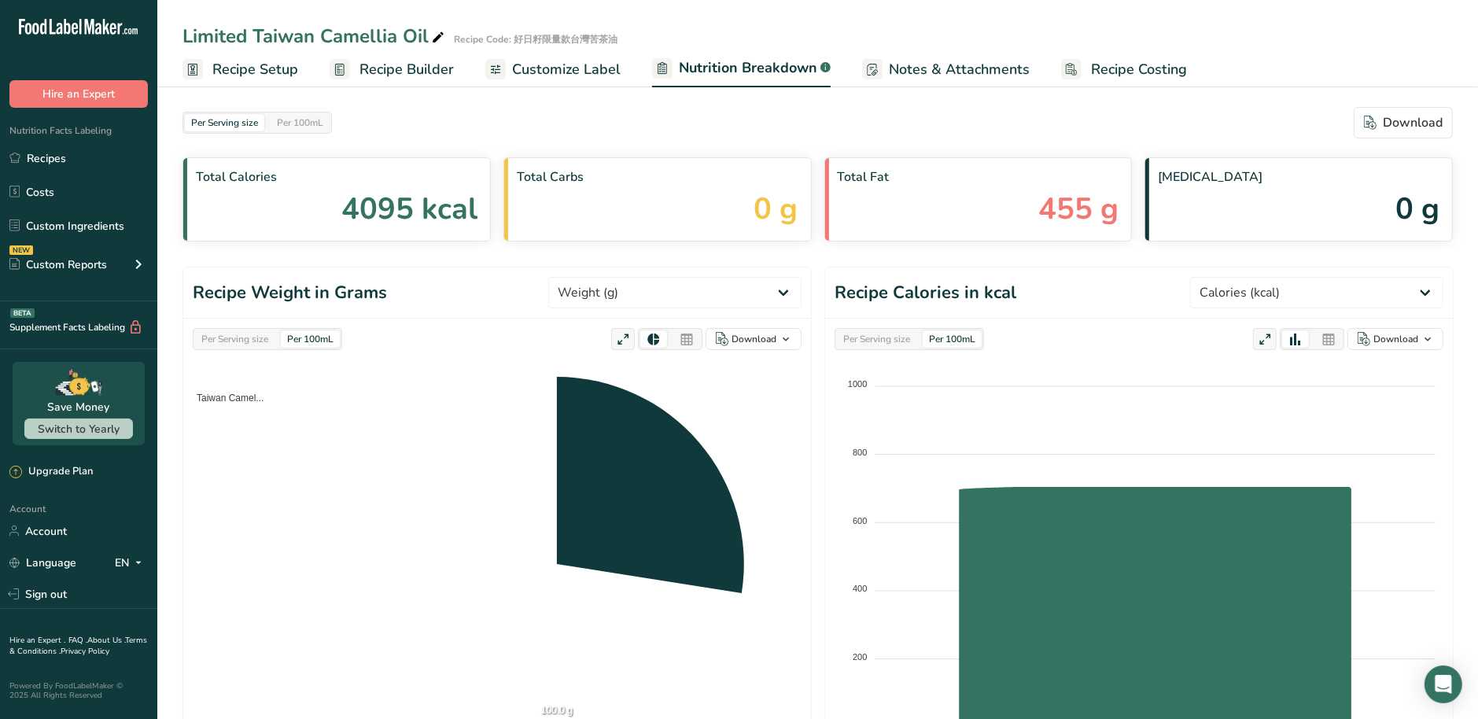
click at [595, 76] on span "Customize Label" at bounding box center [566, 69] width 109 height 21
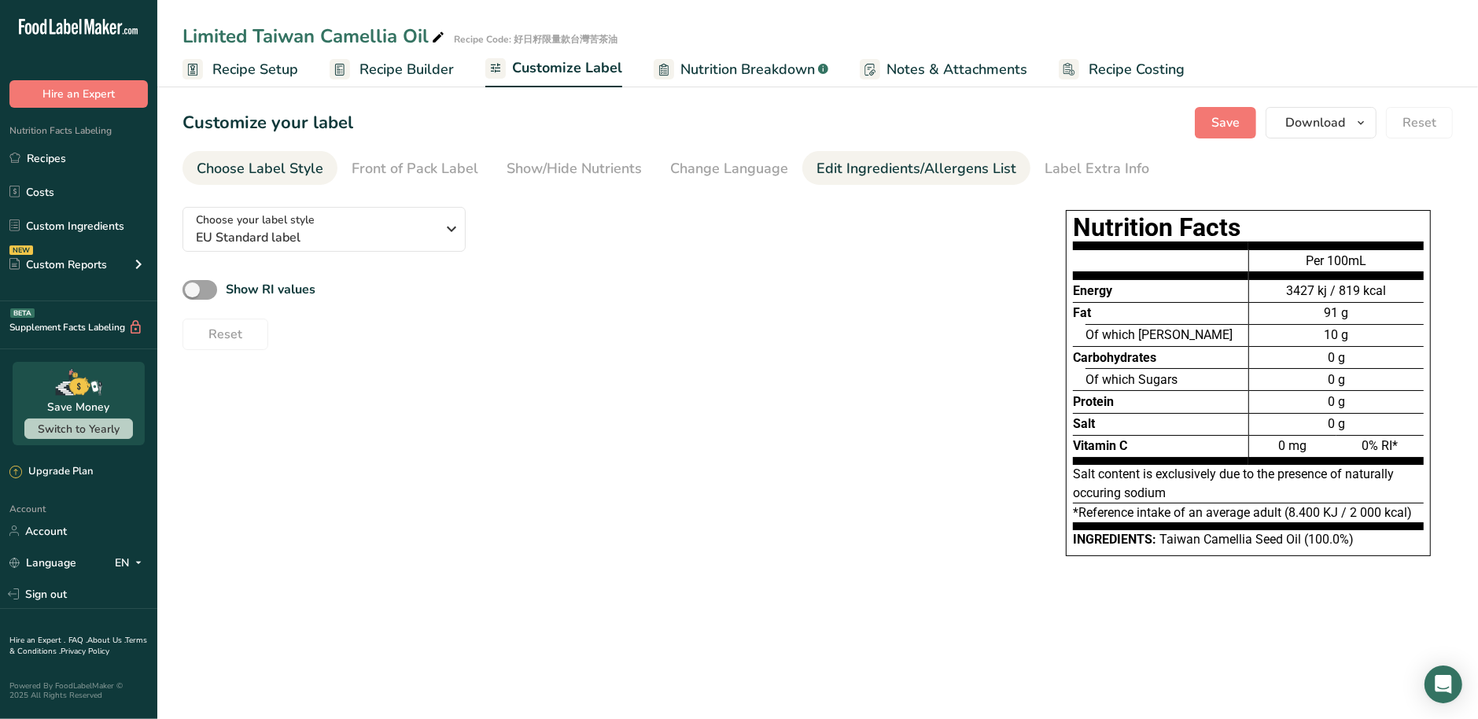
click at [972, 179] on div "Edit Ingredients/Allergens List" at bounding box center [917, 168] width 200 height 21
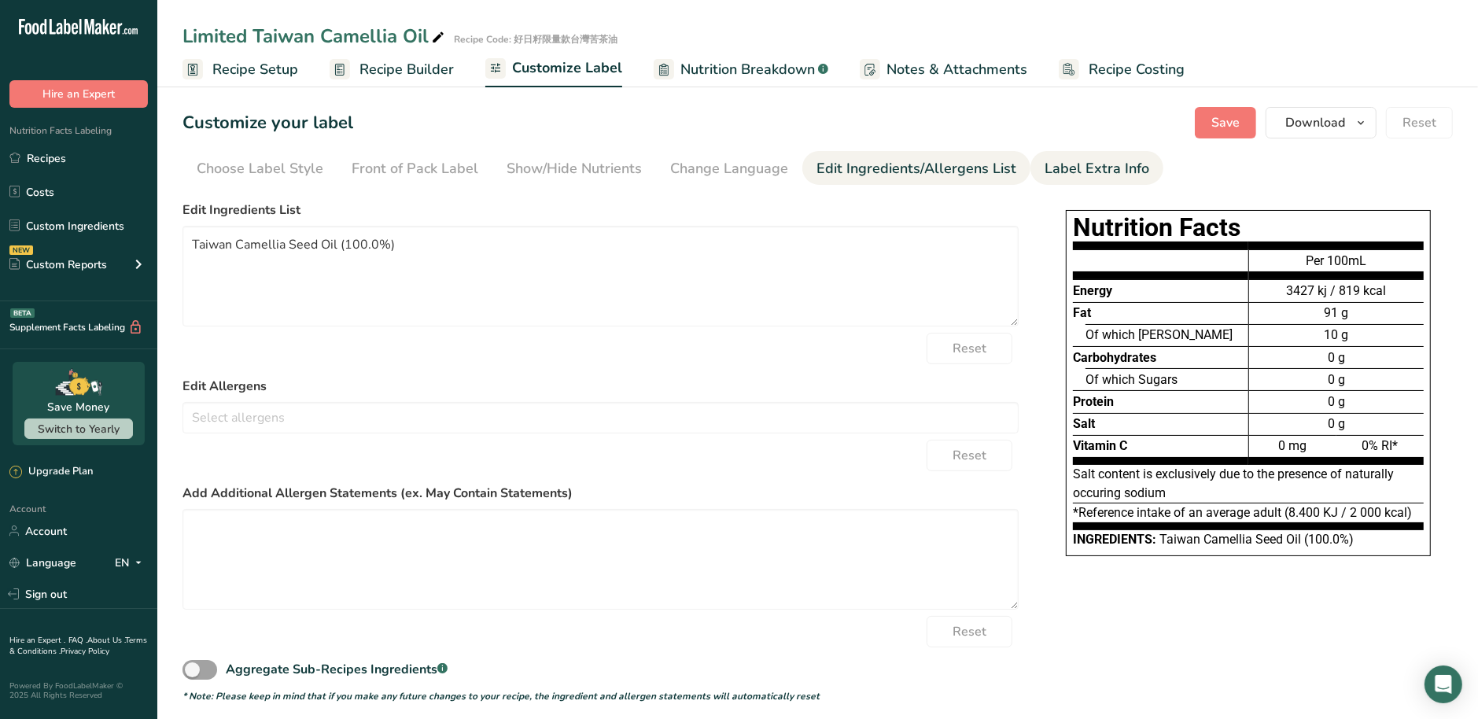
click at [1056, 171] on div "Label Extra Info" at bounding box center [1097, 168] width 105 height 21
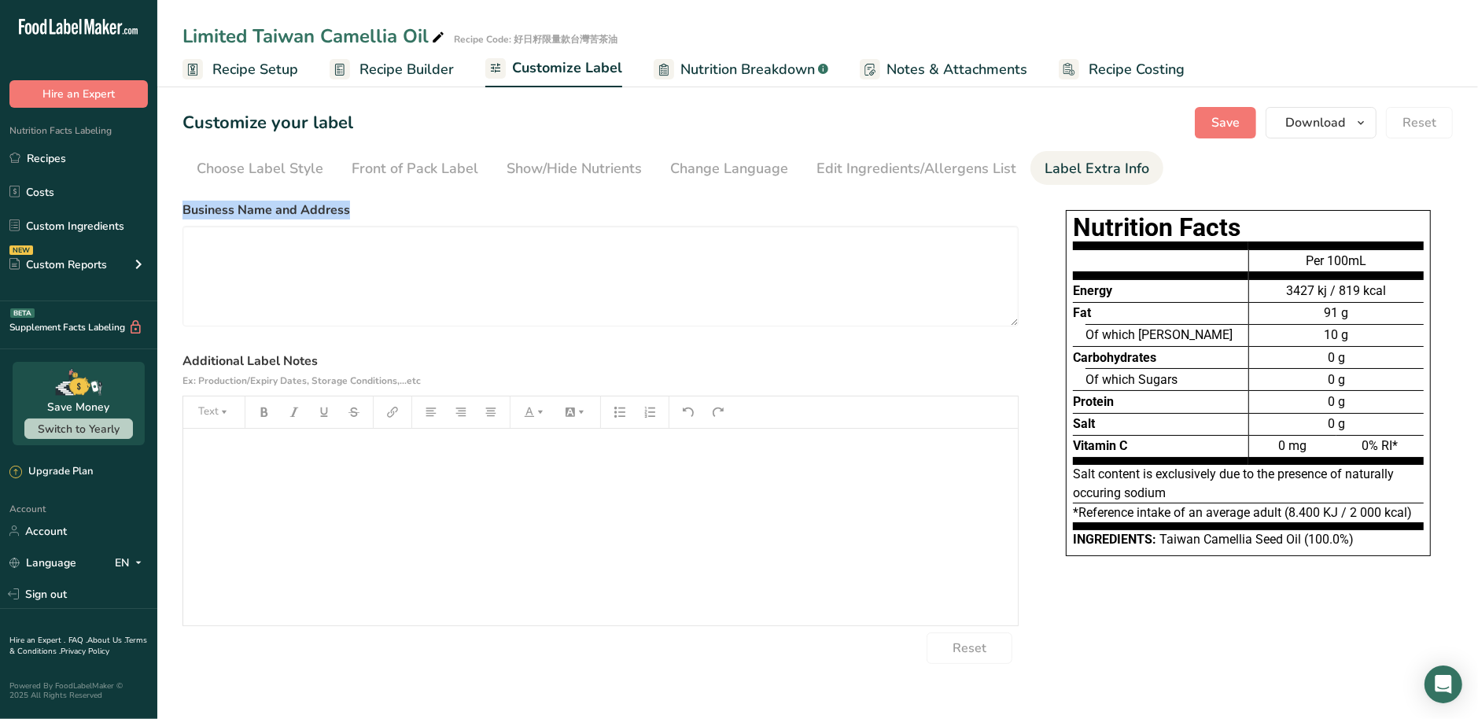
drag, startPoint x: 357, startPoint y: 215, endPoint x: 179, endPoint y: 203, distance: 178.2
click at [179, 203] on section "Customize your label Save Download Choose what to show on your downloaded label…" at bounding box center [817, 385] width 1321 height 607
copy label "Business Name and Address"
click at [288, 281] on textarea at bounding box center [601, 276] width 836 height 101
paste textarea "Grassphere Living Co., Ltd. No. 337, Zhongzheng Rd., Shilin Dist., Taipei City …"
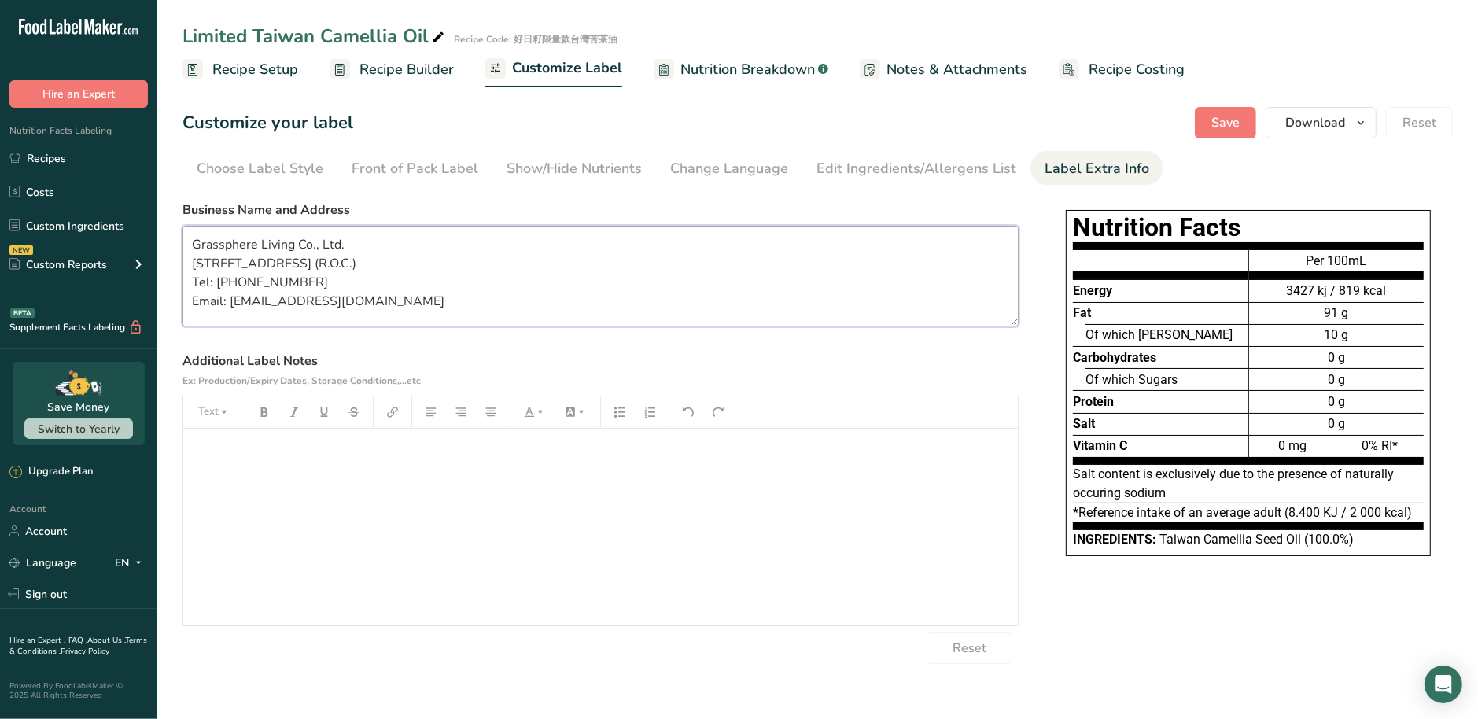
scroll to position [22, 0]
type textarea "Grassphere Living Co., Ltd. No. 337, Zhongzheng Rd., Shilin Dist., Taipei City …"
click at [363, 509] on div "﻿" at bounding box center [600, 527] width 835 height 197
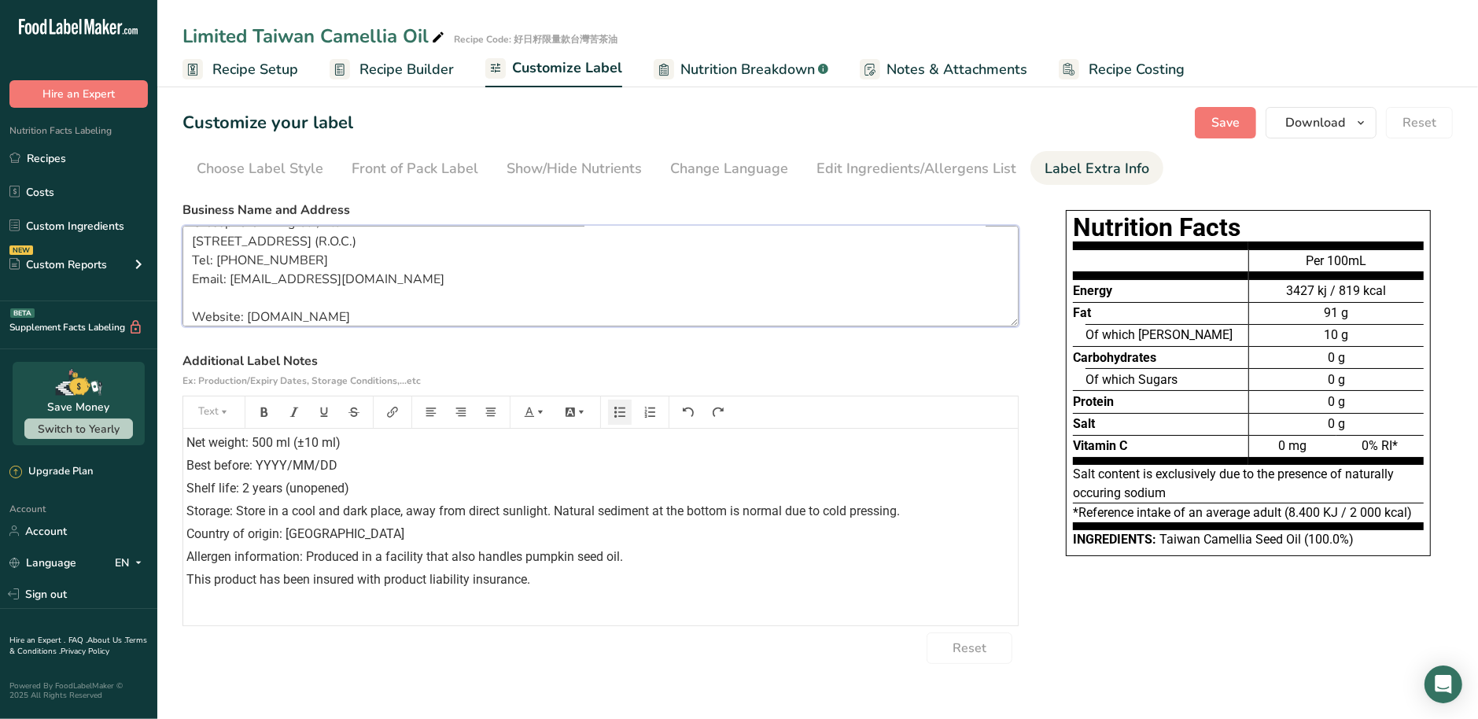
click at [393, 306] on textarea "Grassphere Living Co., Ltd. No. 337, Zhongzheng Rd., Shilin Dist., Taipei City …" at bounding box center [601, 276] width 836 height 101
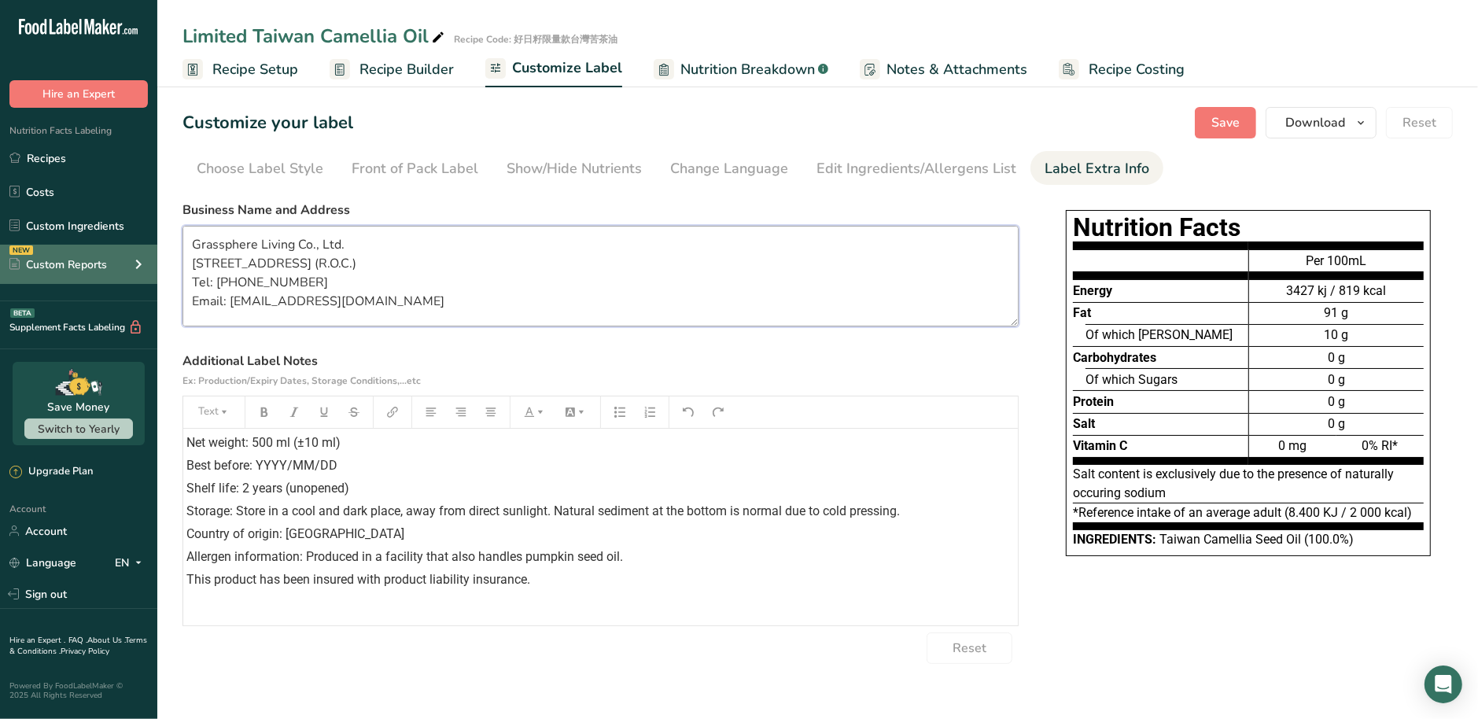
drag, startPoint x: 361, startPoint y: 310, endPoint x: 57, endPoint y: 244, distance: 310.8
click at [57, 244] on div ".a-20{fill:#fff;} Hire an Expert Nutrition Facts Labeling Recipes Costs Custom …" at bounding box center [739, 359] width 1478 height 719
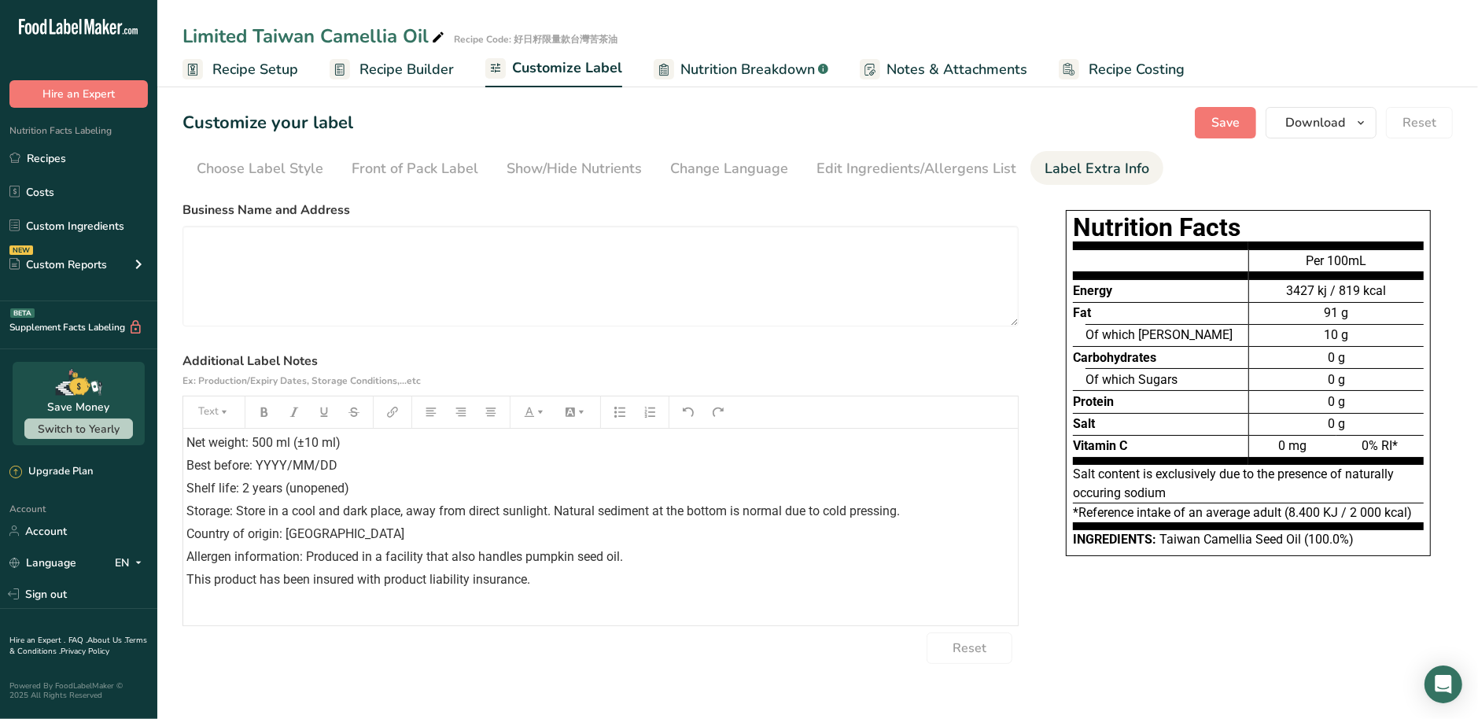
click at [487, 549] on span "Allergen information: Produced in a facility that also handles pumpkin seed oil." at bounding box center [404, 556] width 437 height 15
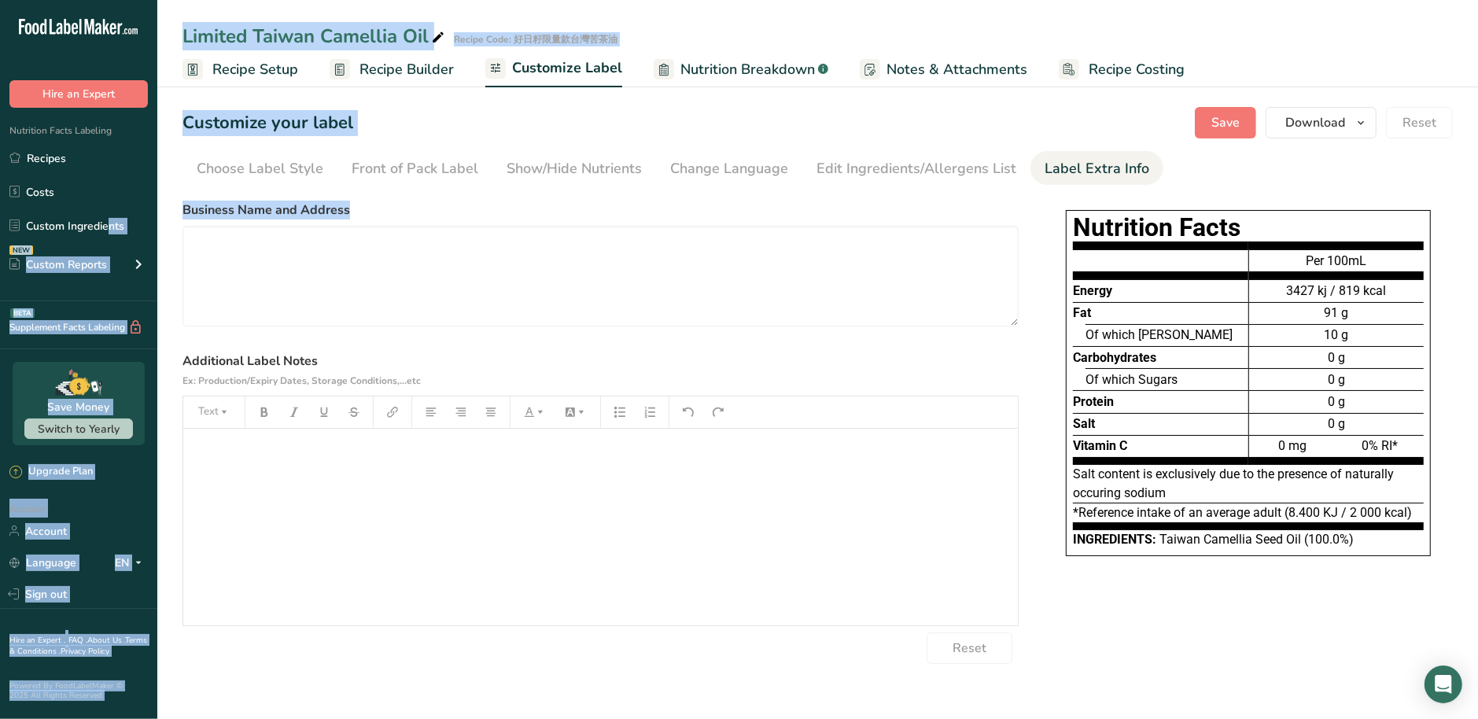
drag, startPoint x: 373, startPoint y: 215, endPoint x: 150, endPoint y: 208, distance: 222.7
click at [150, 208] on div ".a-20{fill:#fff;} Hire an Expert Nutrition Facts Labeling Recipes Costs Custom …" at bounding box center [739, 359] width 1478 height 719
click at [330, 218] on label "Business Name and Address" at bounding box center [601, 210] width 836 height 19
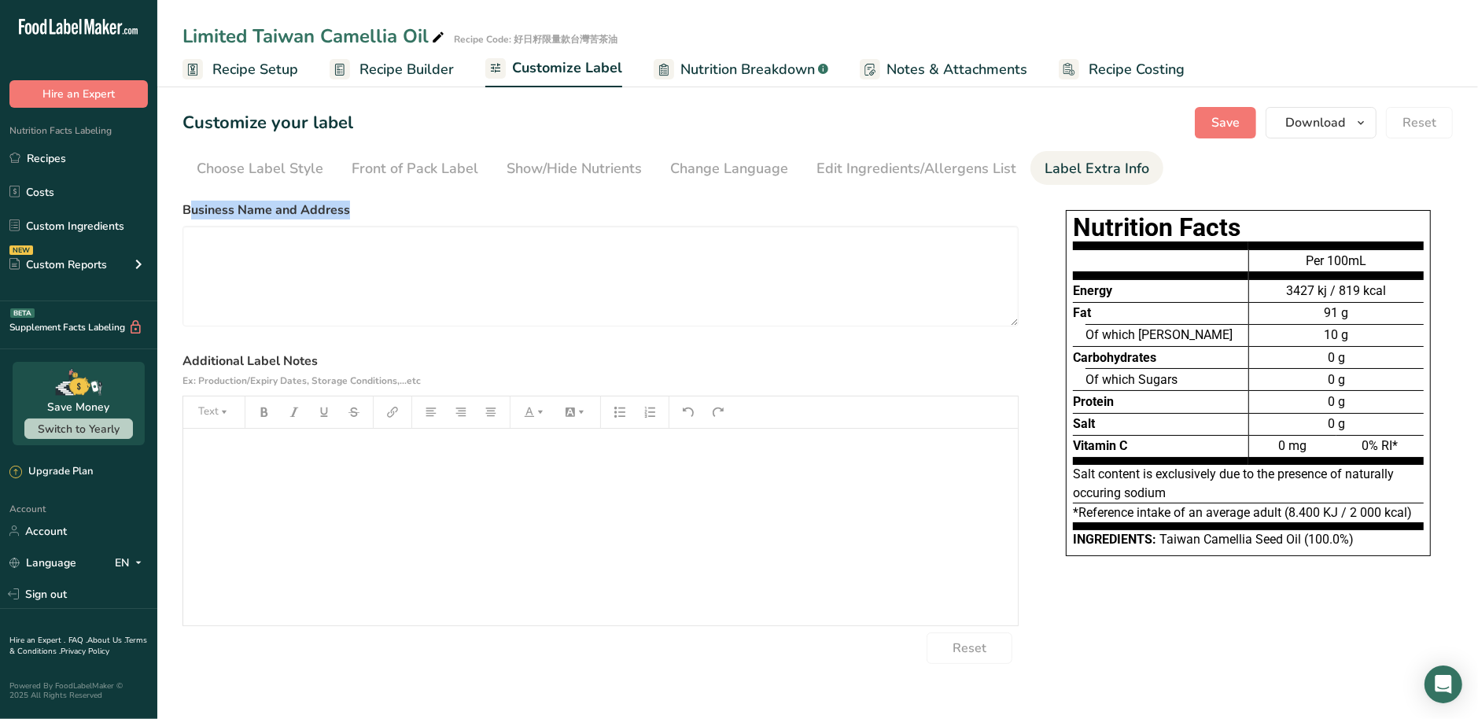
drag, startPoint x: 349, startPoint y: 209, endPoint x: 187, endPoint y: 202, distance: 162.2
click at [187, 202] on label "Business Name and Address" at bounding box center [601, 210] width 836 height 19
drag, startPoint x: 185, startPoint y: 206, endPoint x: 352, endPoint y: 209, distance: 167.6
click at [355, 209] on label "Business Name and Address" at bounding box center [601, 210] width 836 height 19
copy label "Business Name and Address"
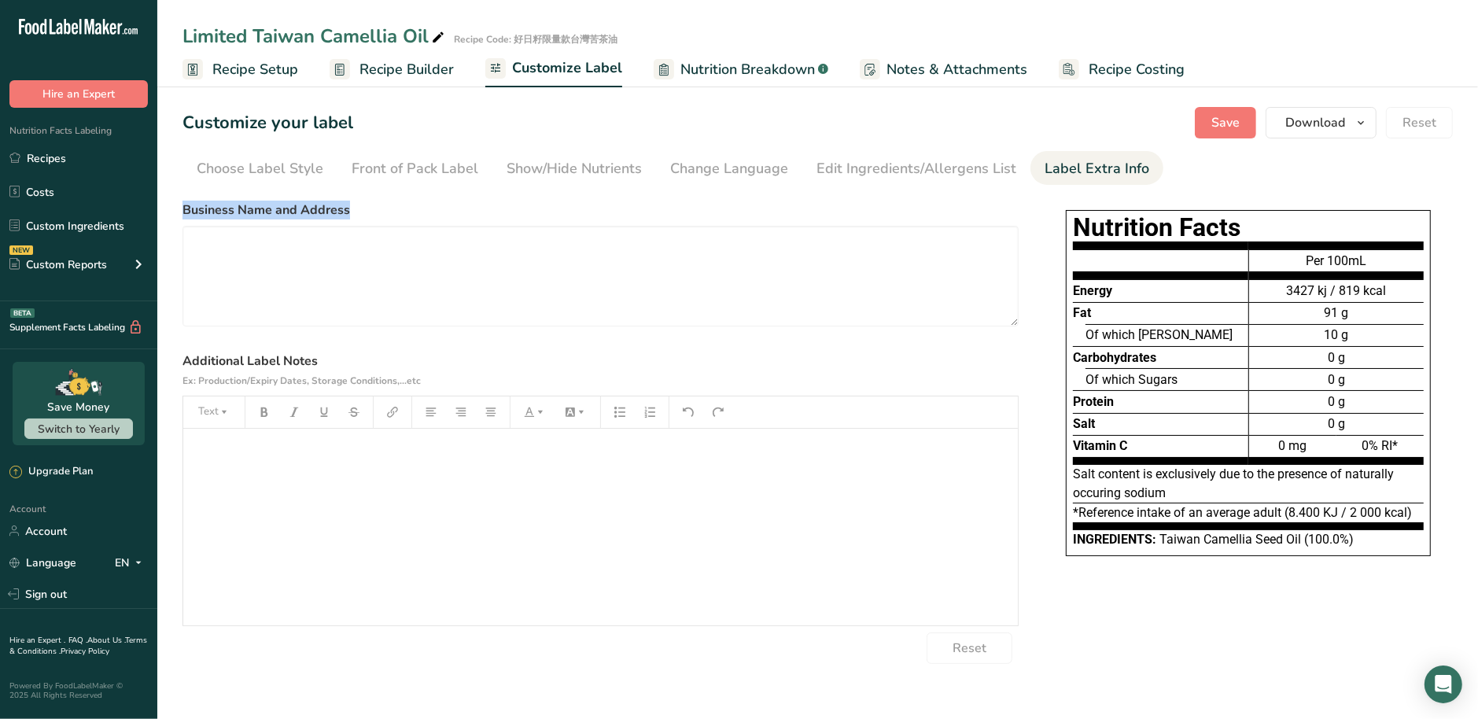
drag, startPoint x: 326, startPoint y: 365, endPoint x: 182, endPoint y: 366, distance: 144.7
click at [183, 366] on label "Additional Label Notes Ex: Production/Expiry Dates, Storage Conditions,...etc" at bounding box center [601, 371] width 836 height 38
copy label "Additional Label Notes"
click at [356, 299] on textarea at bounding box center [601, 276] width 836 height 101
paste textarea "Mei-Shan Tea-Seeds Oil Manufactory Cooperation No. 617, Zhongshan Rd., Meishan …"
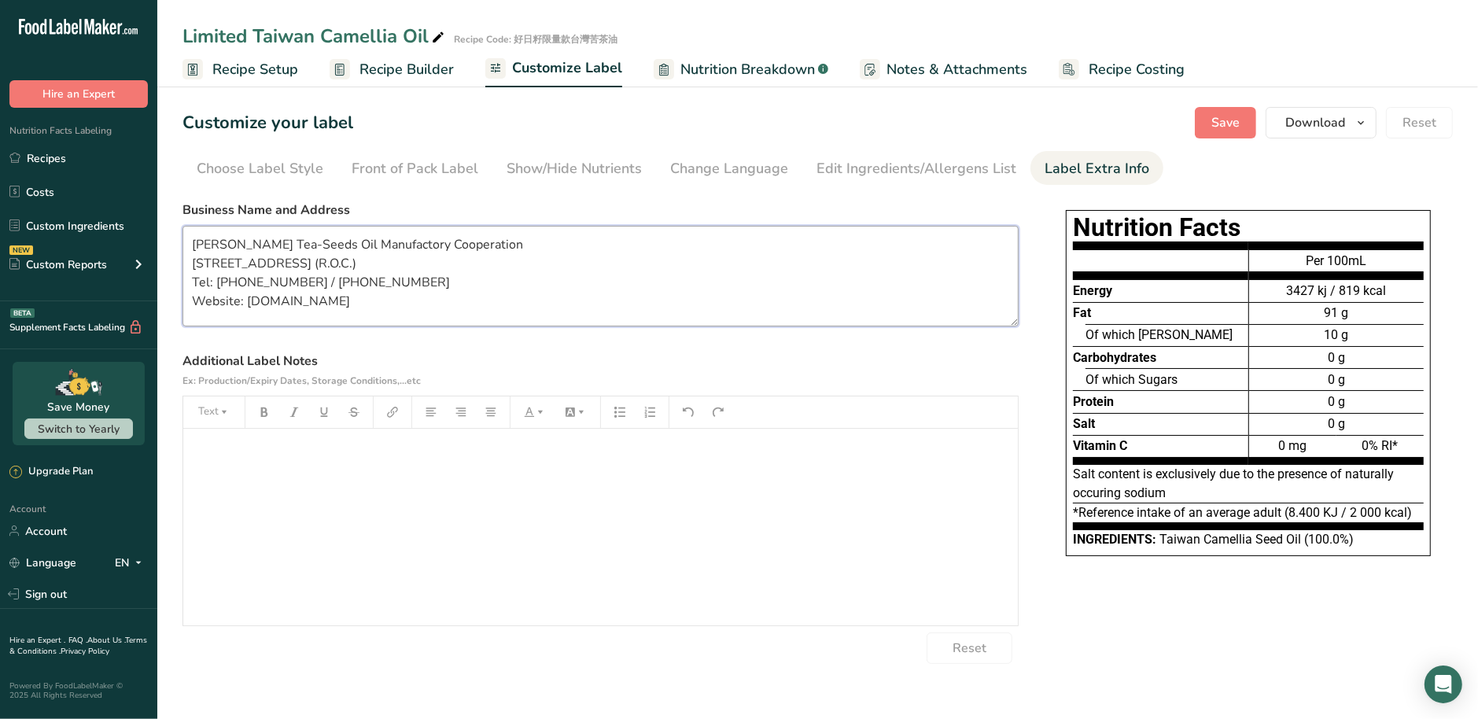
type textarea "Mei-Shan Tea-Seeds Oil Manufactory Cooperation No. 617, Zhongshan Rd., Meishan …"
click at [309, 513] on div "▪ ﻿" at bounding box center [600, 527] width 835 height 197
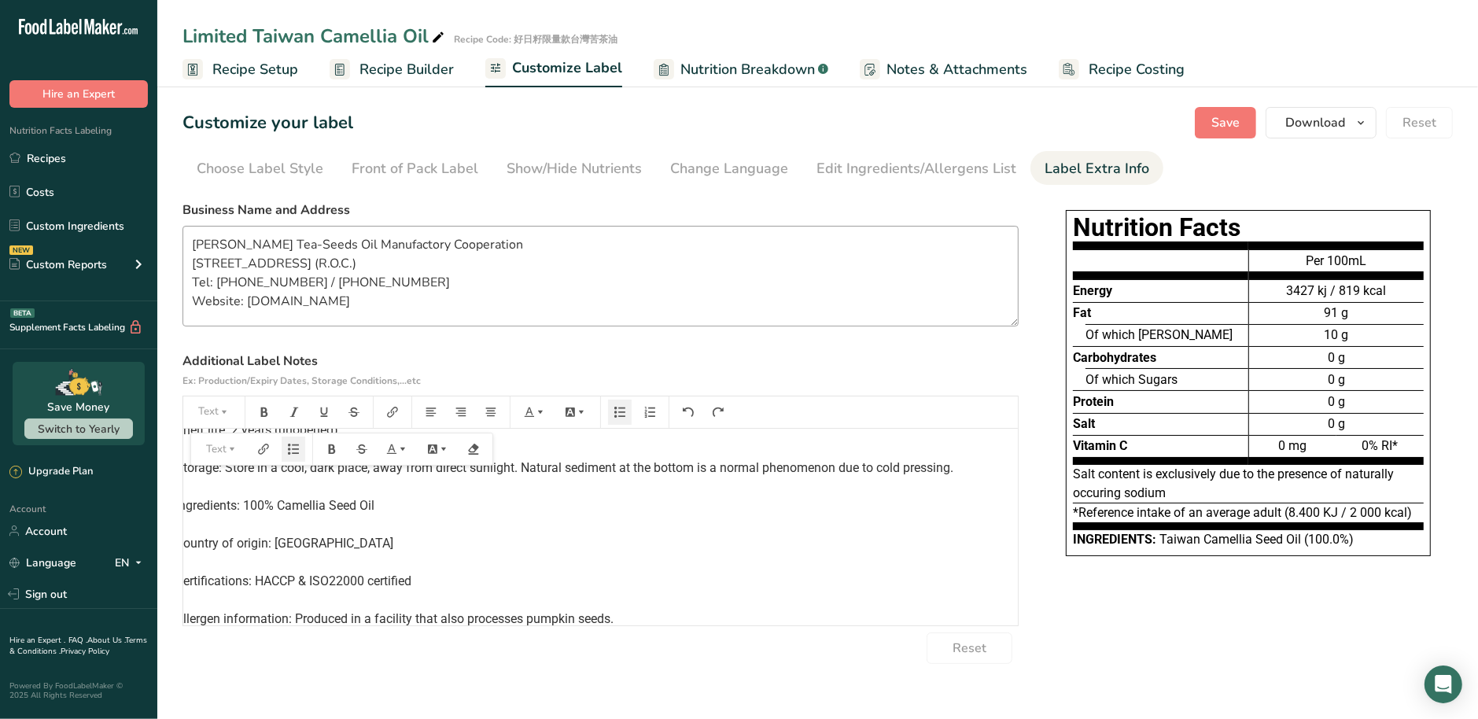
scroll to position [35, 0]
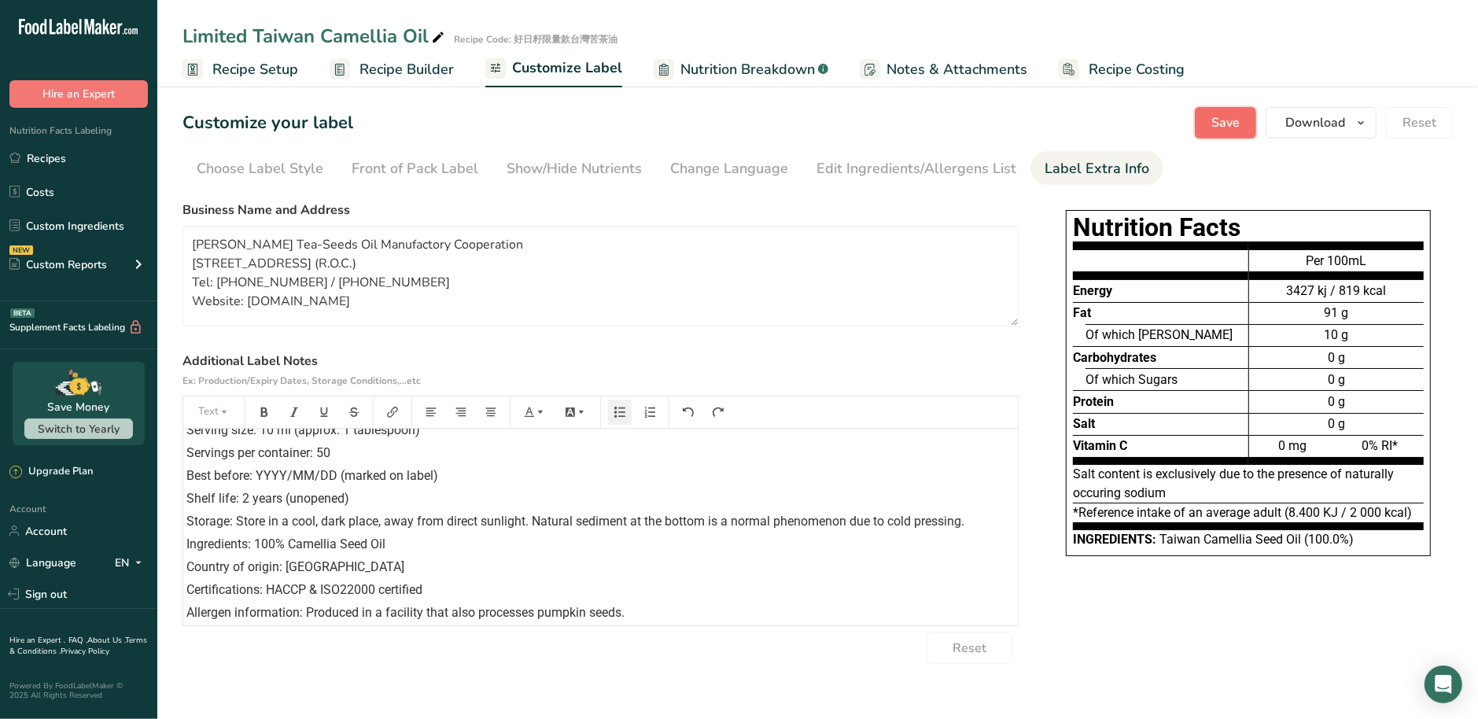
click at [1229, 119] on span "Save" at bounding box center [1225, 122] width 28 height 19
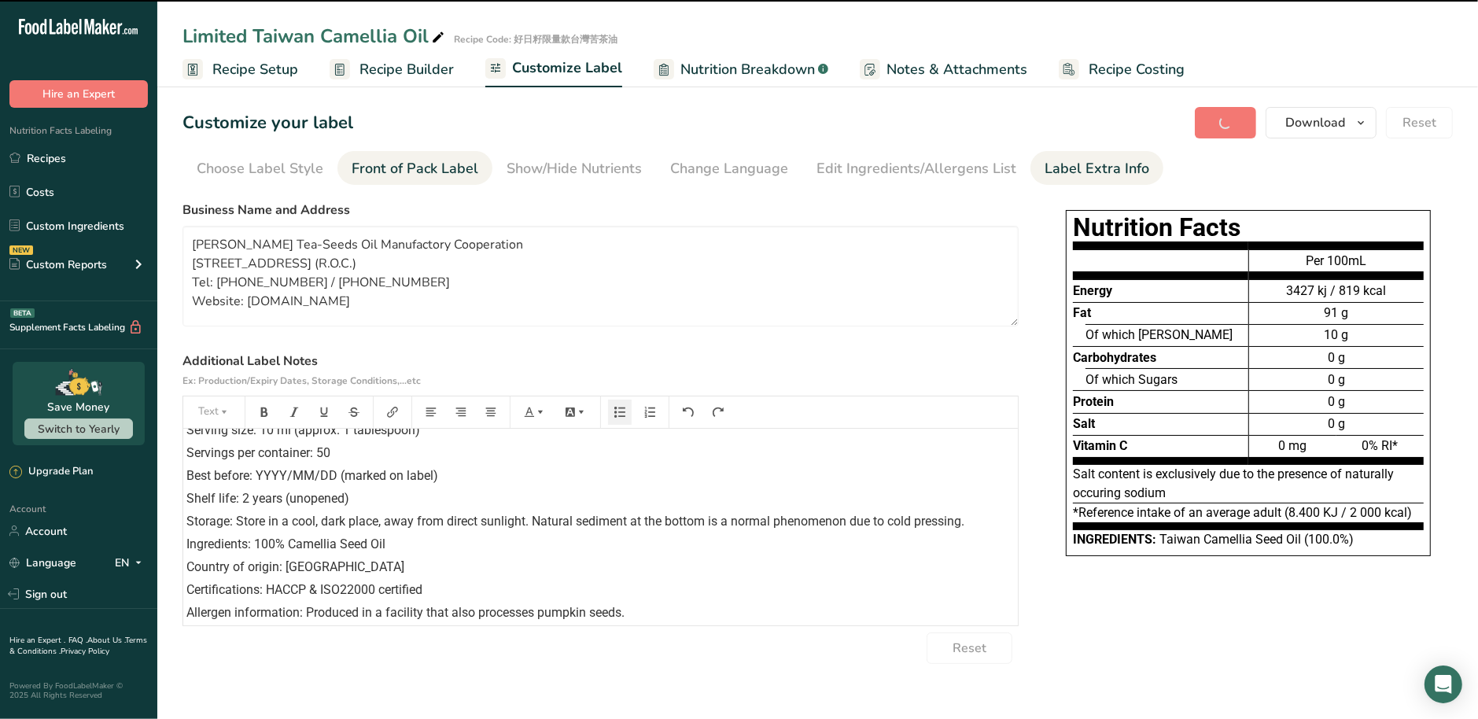
click at [440, 171] on div "Front of Pack Label" at bounding box center [415, 168] width 127 height 21
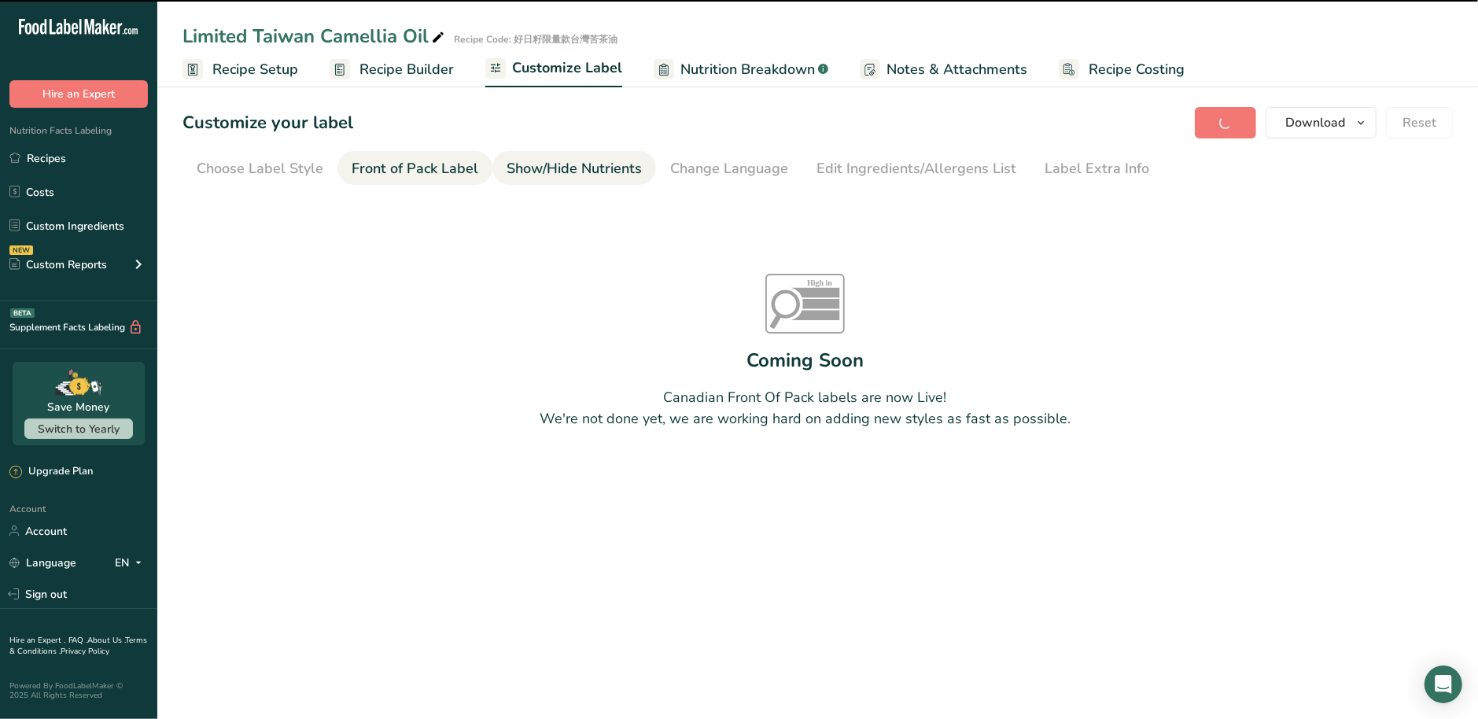
click at [551, 175] on div "Show/Hide Nutrients" at bounding box center [574, 168] width 135 height 21
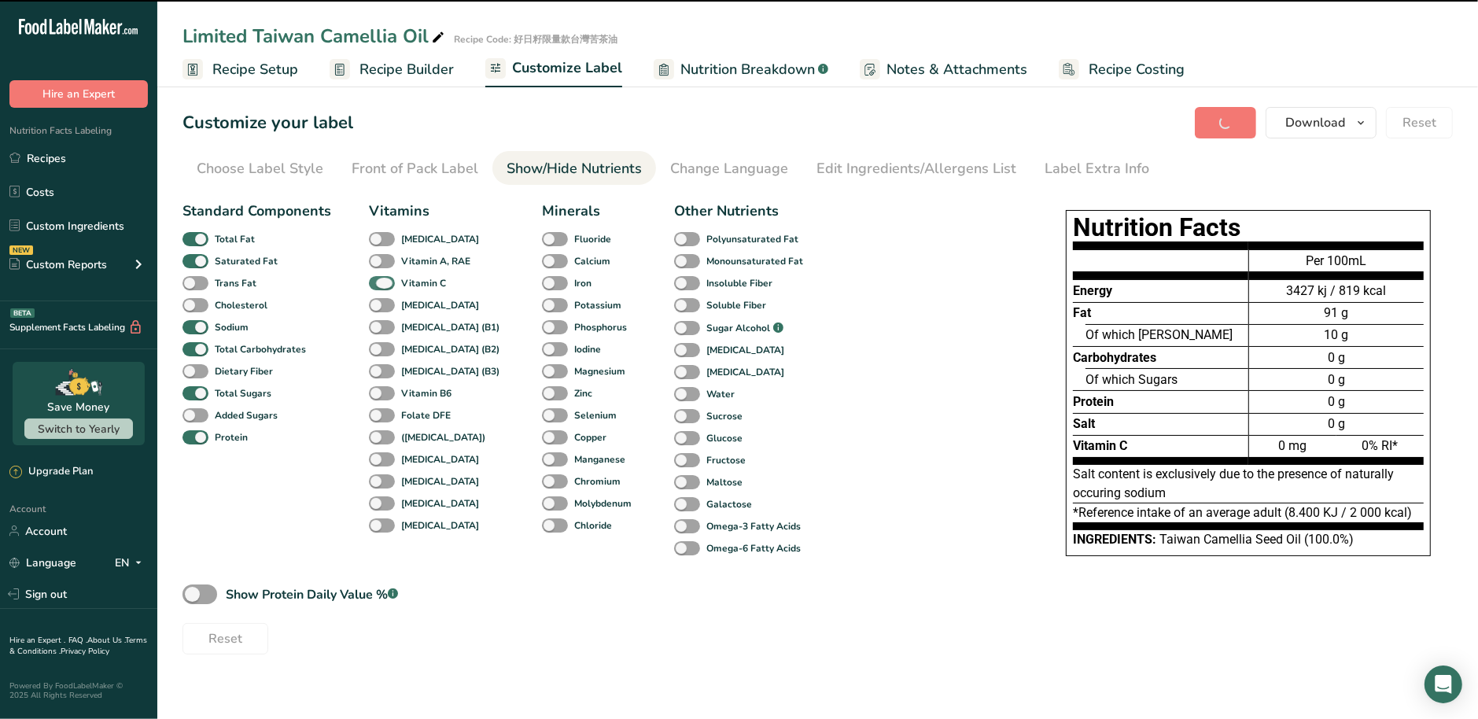
click at [393, 286] on span at bounding box center [382, 283] width 26 height 15
click at [379, 286] on input "Vitamin C" at bounding box center [374, 283] width 10 height 10
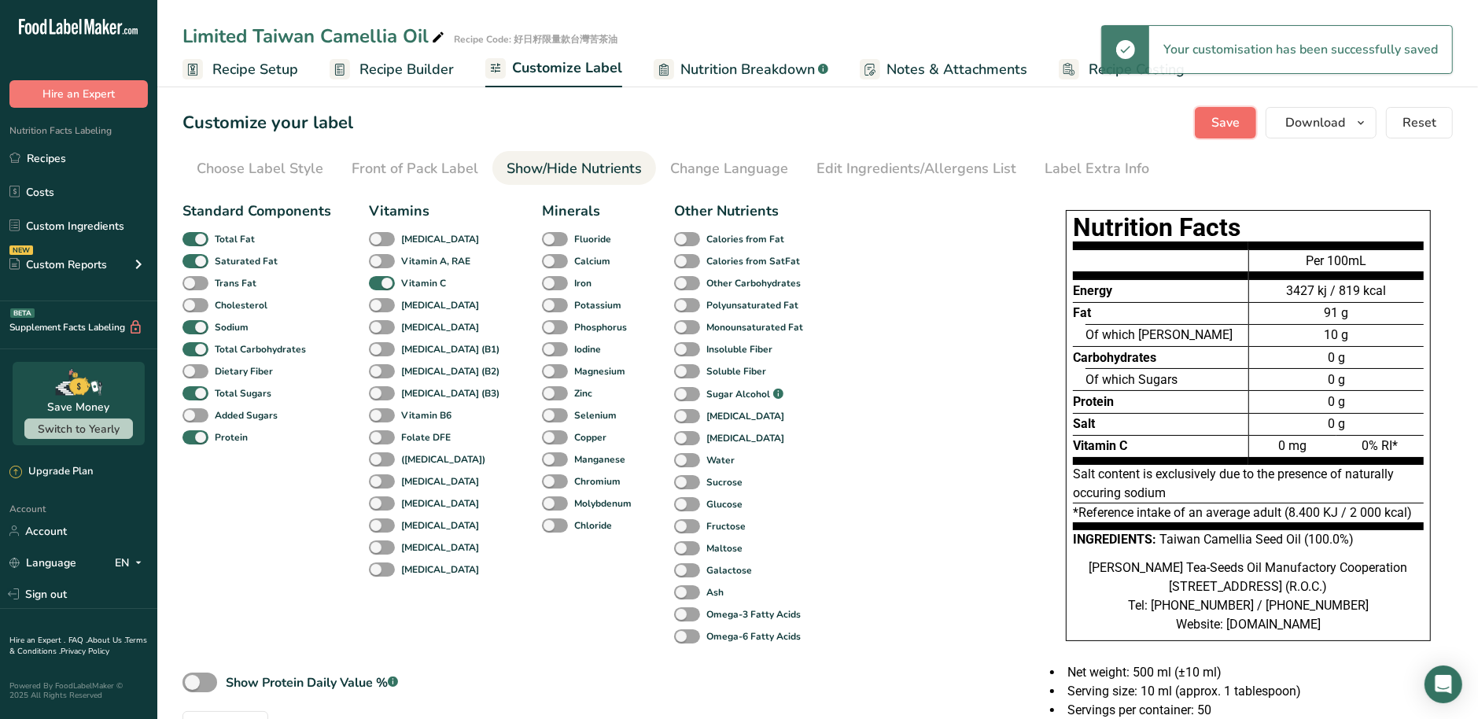
click at [1221, 133] on button "Save" at bounding box center [1225, 122] width 61 height 31
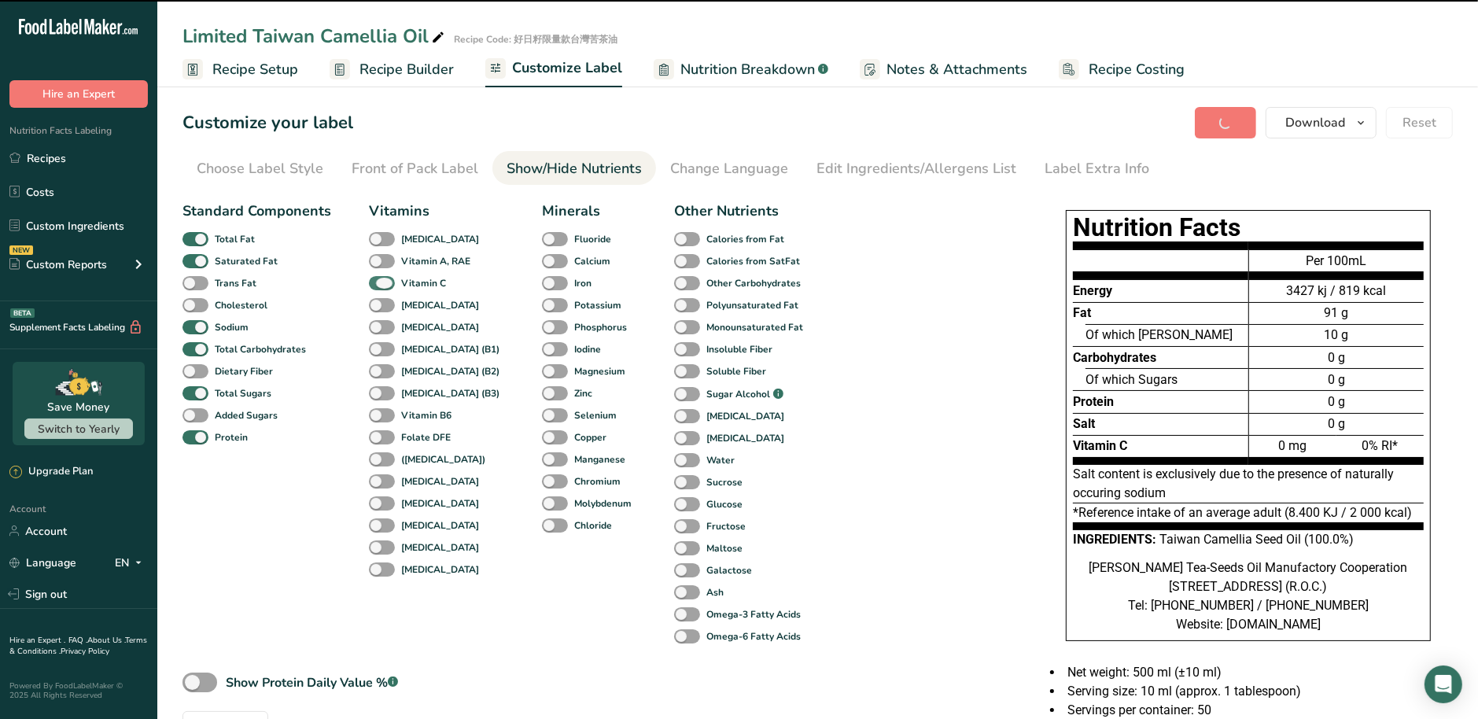
click at [381, 286] on span at bounding box center [382, 283] width 26 height 15
click at [379, 286] on input "Vitamin C" at bounding box center [374, 283] width 10 height 10
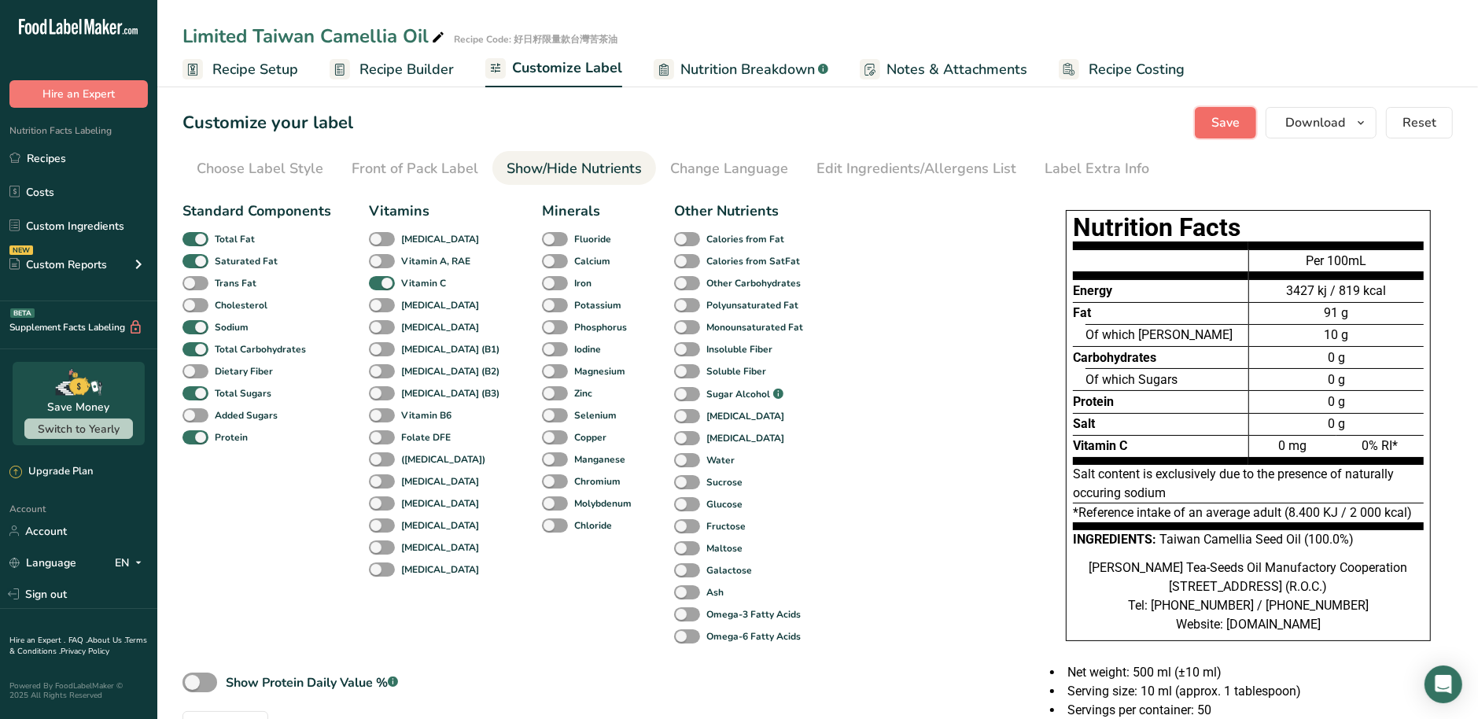
click at [1233, 120] on span "Save" at bounding box center [1225, 122] width 28 height 19
click at [393, 283] on span at bounding box center [382, 283] width 26 height 15
click at [379, 283] on input "Vitamin C" at bounding box center [374, 283] width 10 height 10
checkbox input "false"
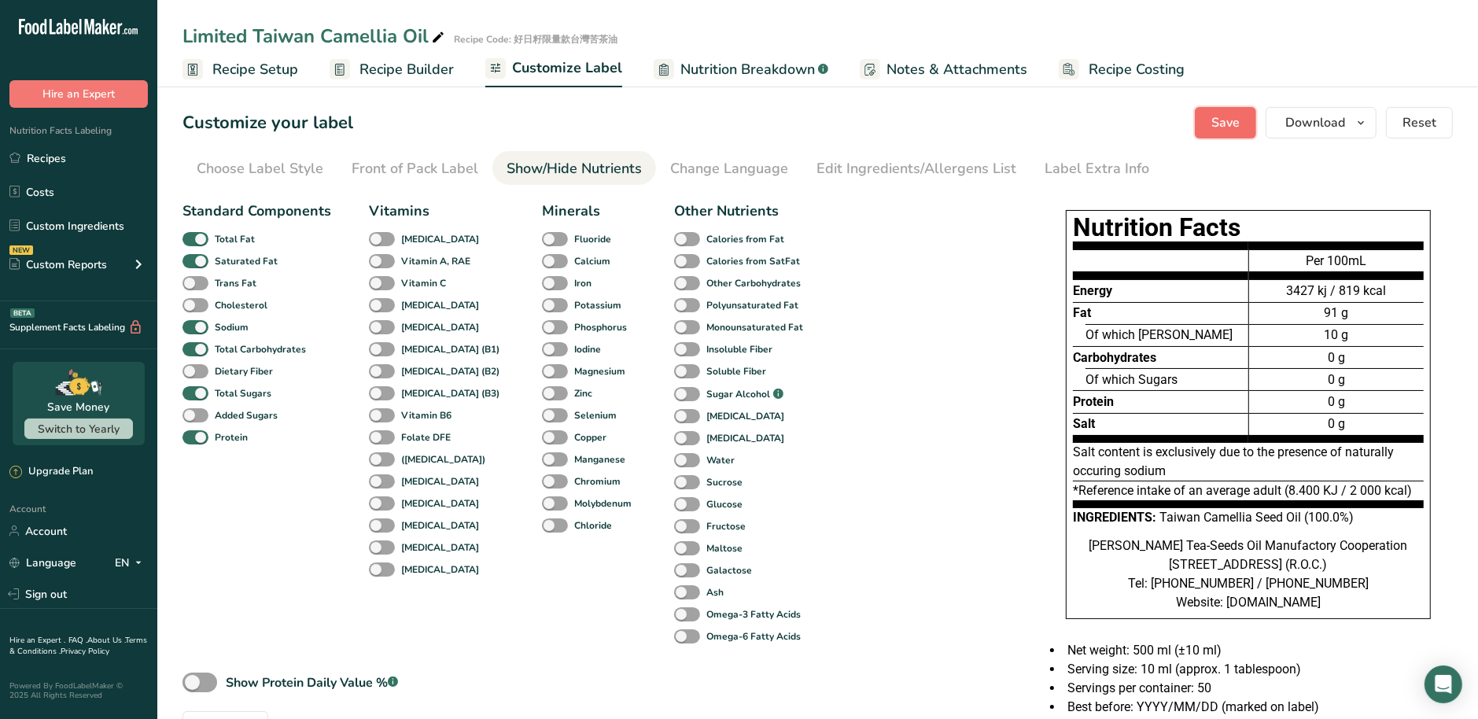
click at [1214, 119] on span "Save" at bounding box center [1225, 122] width 28 height 19
click at [103, 149] on link "Recipes" at bounding box center [78, 158] width 157 height 30
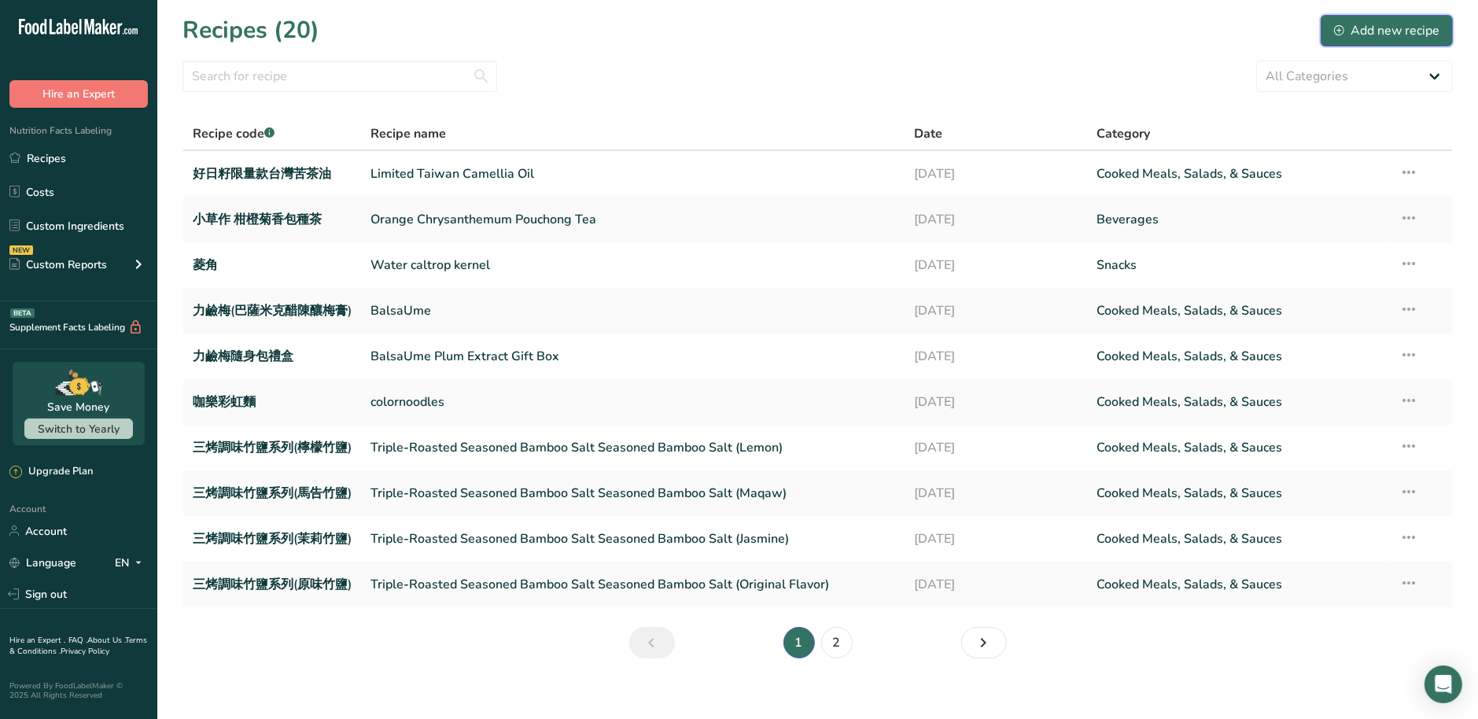
click at [1380, 32] on div "Add new recipe" at bounding box center [1386, 30] width 105 height 19
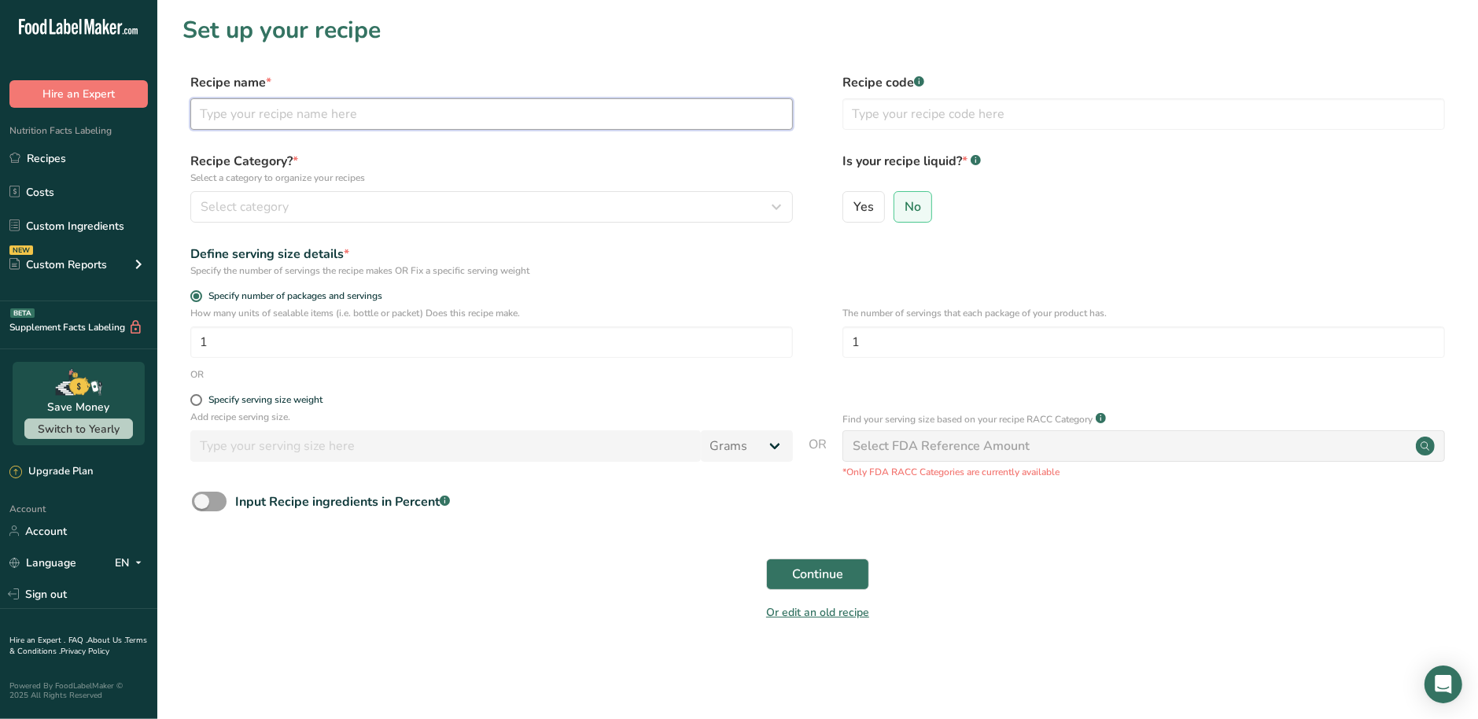
click at [326, 117] on input "text" at bounding box center [491, 113] width 603 height 31
paste input "Taiwan Camellia Oil Sachet Gift Box"
type input "Taiwan Camellia Oil Sachet Gift Box"
click at [869, 112] on input "text" at bounding box center [1144, 113] width 603 height 31
paste input "好日籽隨手包典藏禮盒"
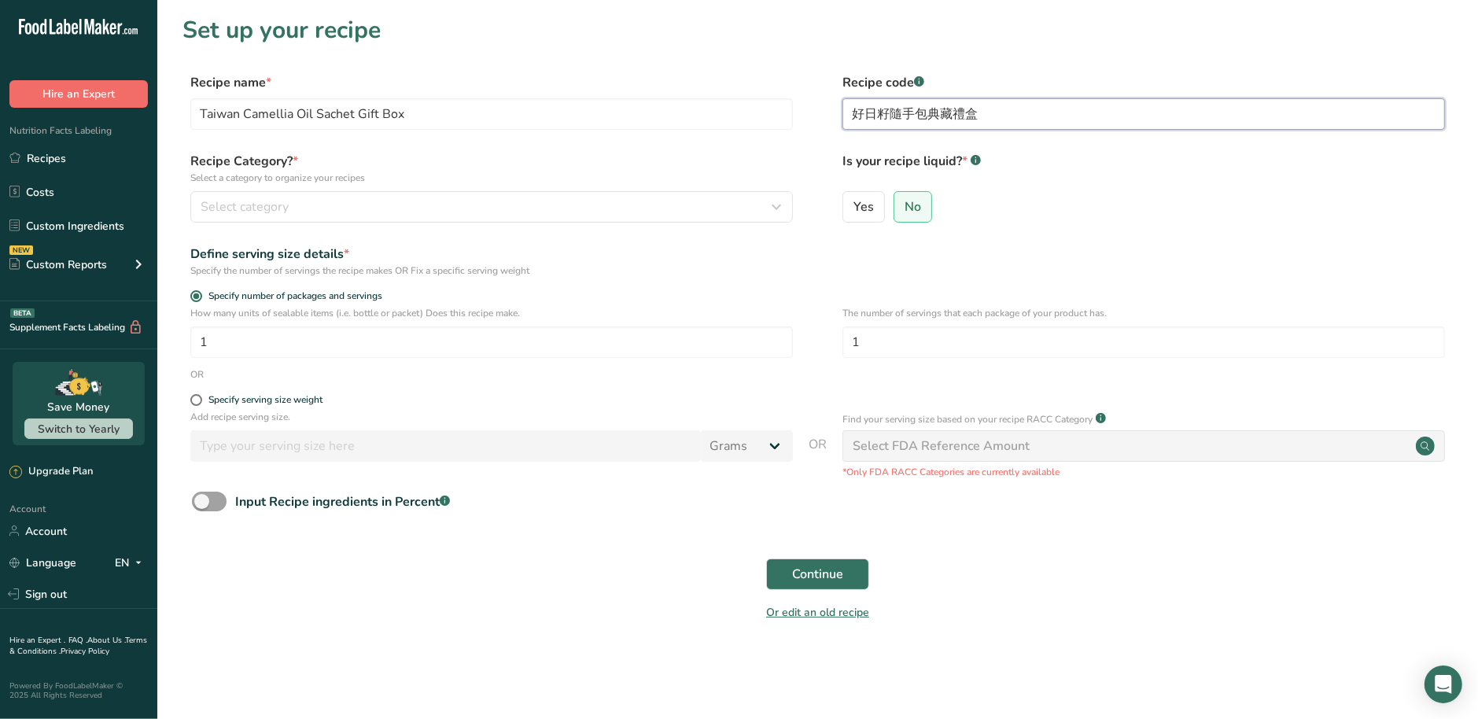
type input "好日籽隨手包典藏禮盒"
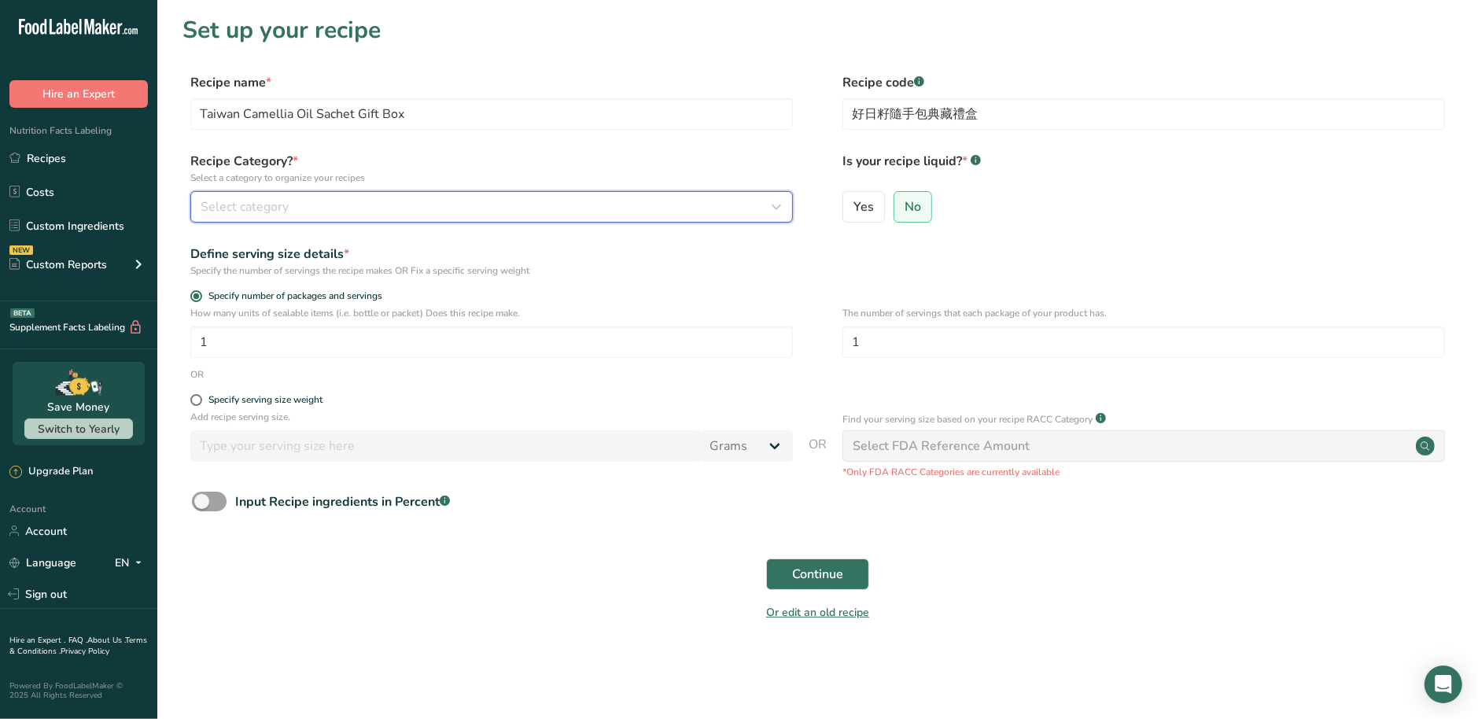
click at [458, 212] on div "Select category" at bounding box center [487, 206] width 573 height 19
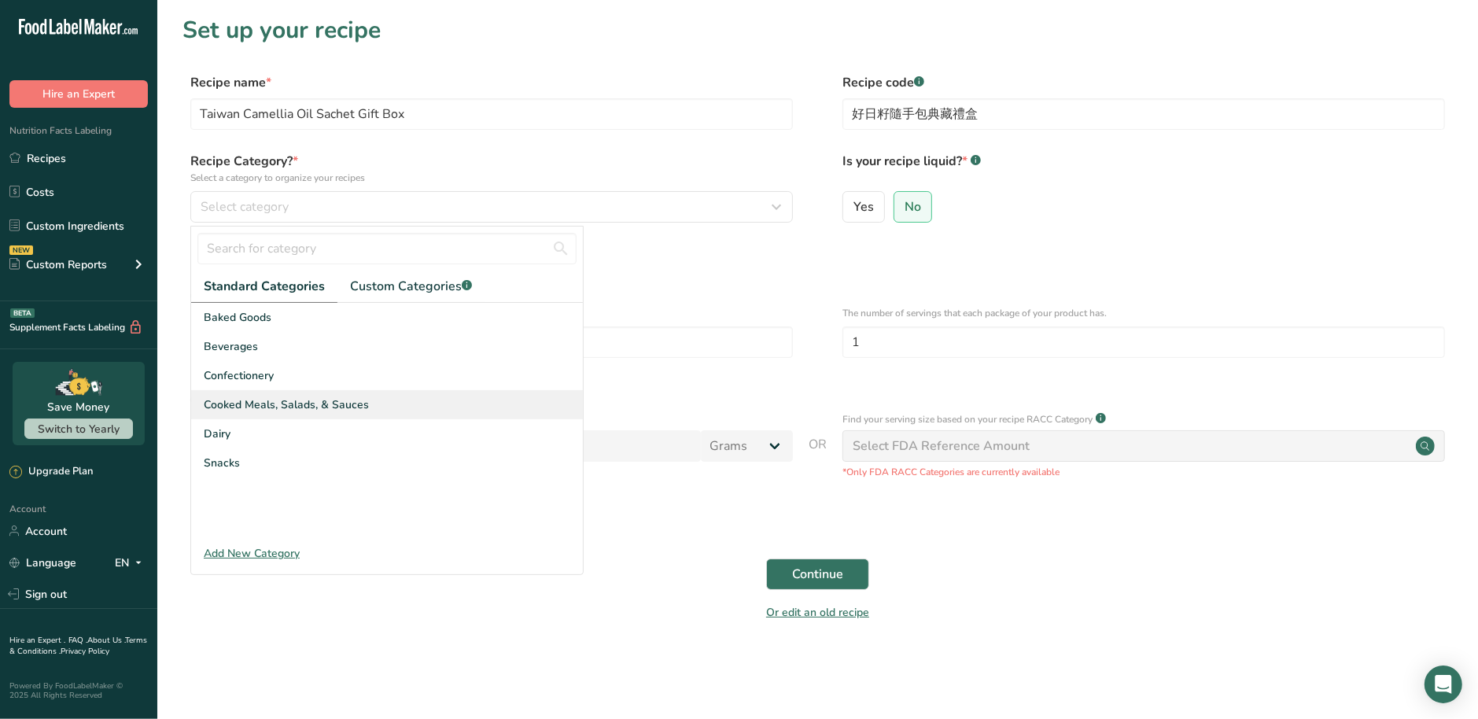
click at [299, 400] on span "Cooked Meals, Salads, & Sauces" at bounding box center [286, 404] width 165 height 17
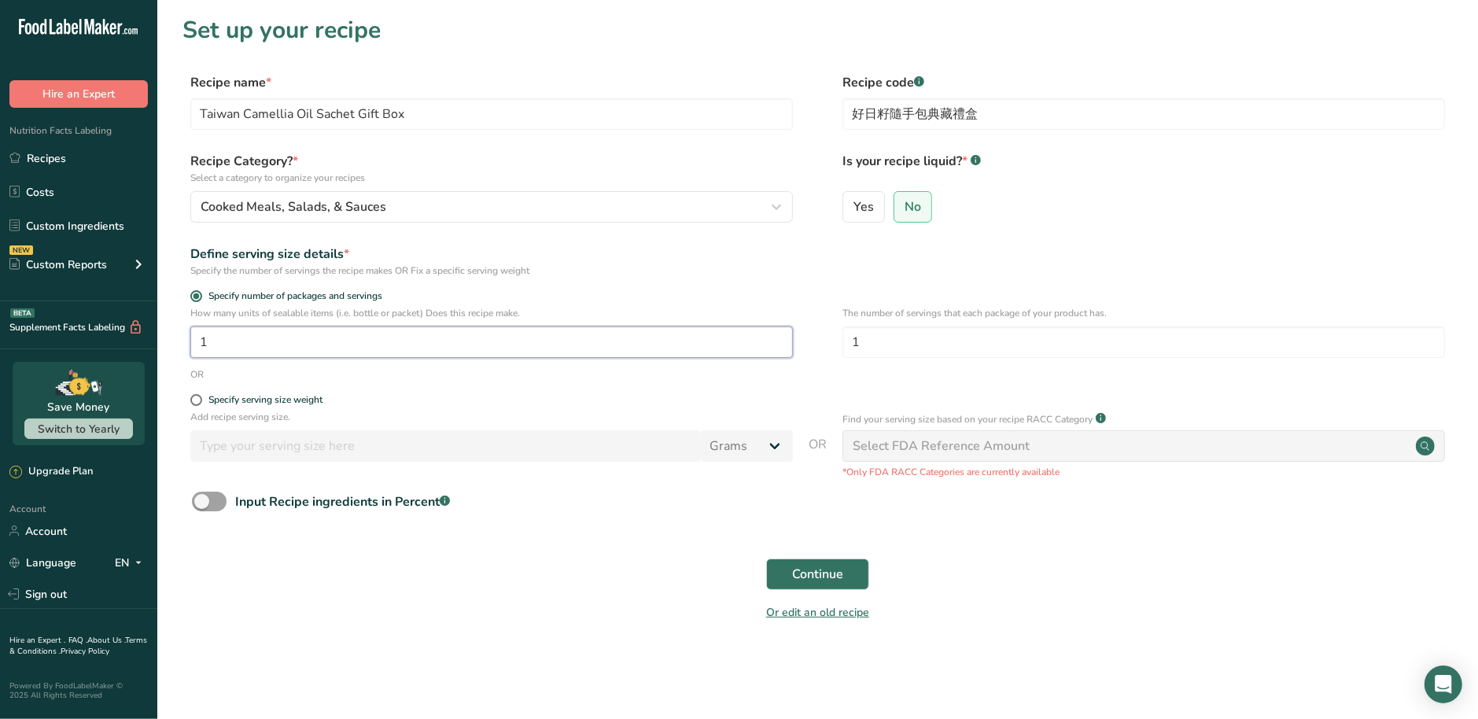
click at [298, 345] on input "1" at bounding box center [491, 341] width 603 height 31
click at [442, 345] on input "1" at bounding box center [491, 341] width 603 height 31
click at [869, 212] on span "Yes" at bounding box center [864, 207] width 20 height 16
click at [854, 212] on input "Yes" at bounding box center [848, 206] width 10 height 10
radio input "true"
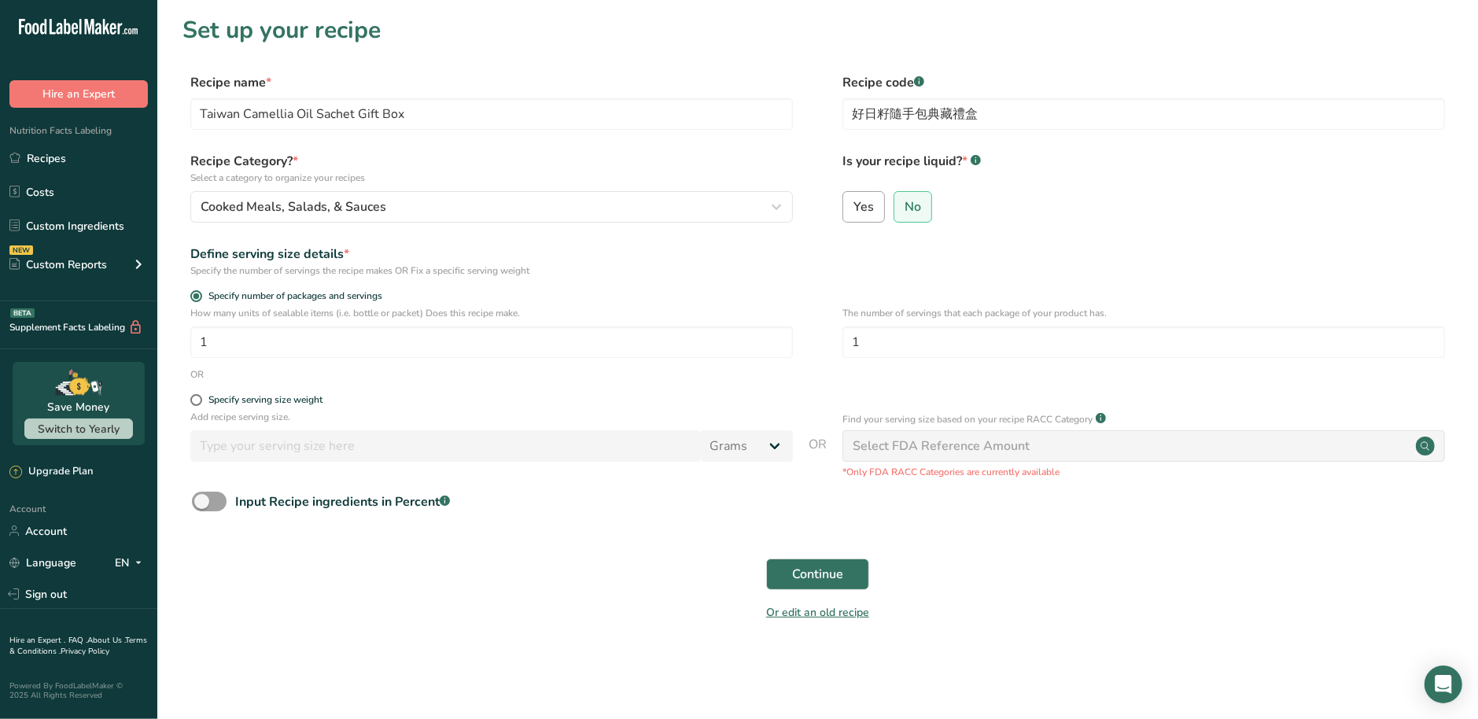
radio input "false"
select select "22"
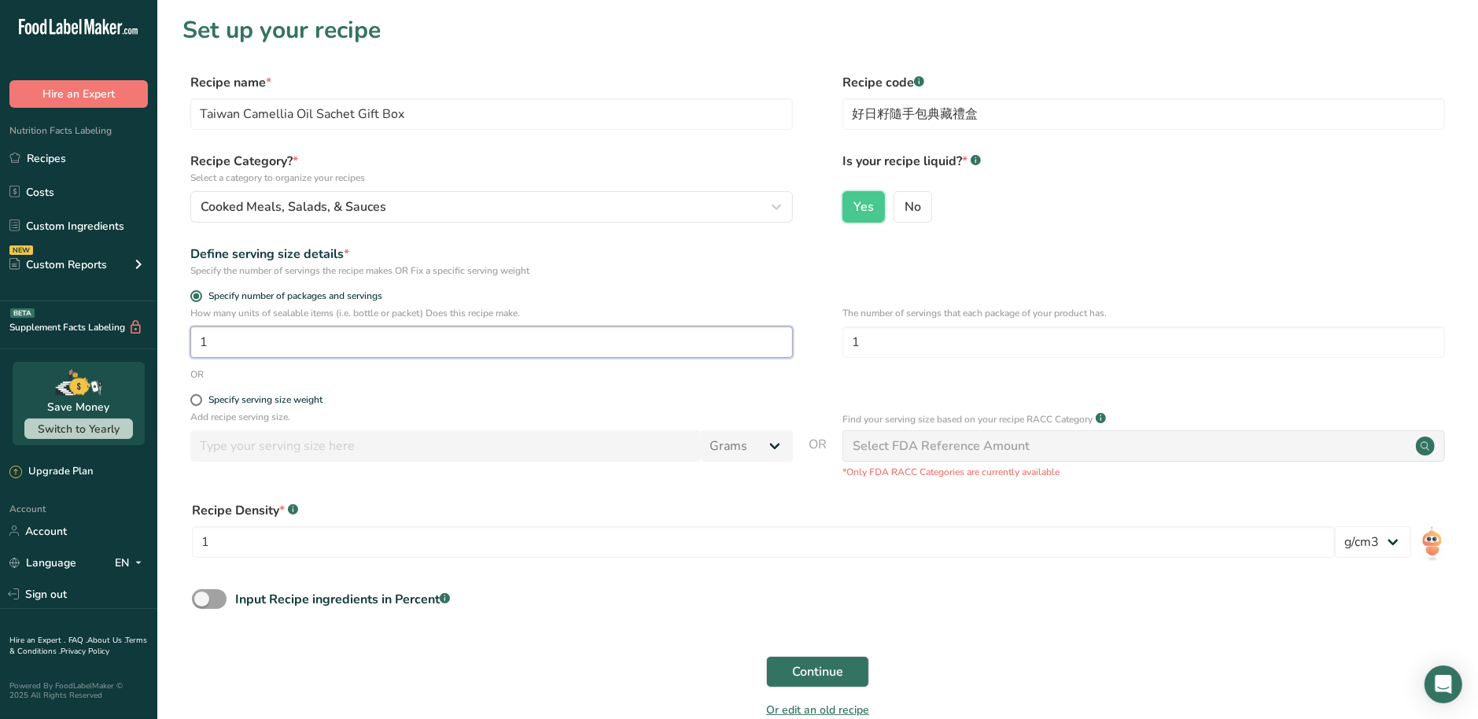
click at [334, 347] on input "1" at bounding box center [491, 341] width 603 height 31
drag, startPoint x: 980, startPoint y: 341, endPoint x: 822, endPoint y: 339, distance: 158.1
click at [822, 339] on div "How many units of sealable items (i.e. bottle or packet) Does this recipe make.…" at bounding box center [818, 336] width 1270 height 61
type input "16"
click at [216, 544] on input "1" at bounding box center [763, 541] width 1143 height 31
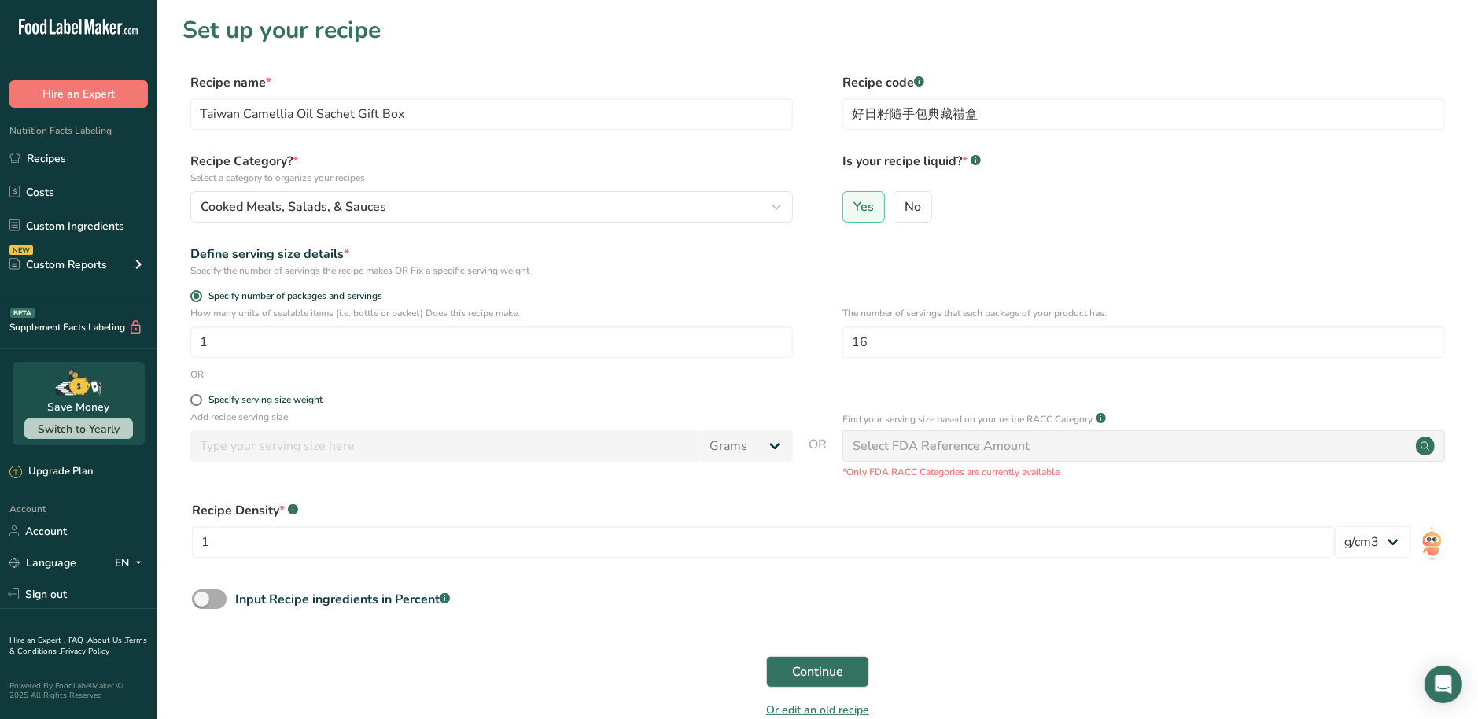
click at [211, 600] on span at bounding box center [209, 599] width 35 height 20
click at [202, 600] on input "Input Recipe ingredients in Percent .a-a{fill:#347362;}.b-a{fill:#fff;}" at bounding box center [197, 599] width 10 height 10
checkbox input "true"
drag, startPoint x: 236, startPoint y: 550, endPoint x: 188, endPoint y: 546, distance: 48.1
click at [188, 546] on div "Recipe Density * .a-a{fill:#347362;}.b-a{fill:#fff;} 1 lb/ft3 g/cm3" at bounding box center [818, 534] width 1270 height 85
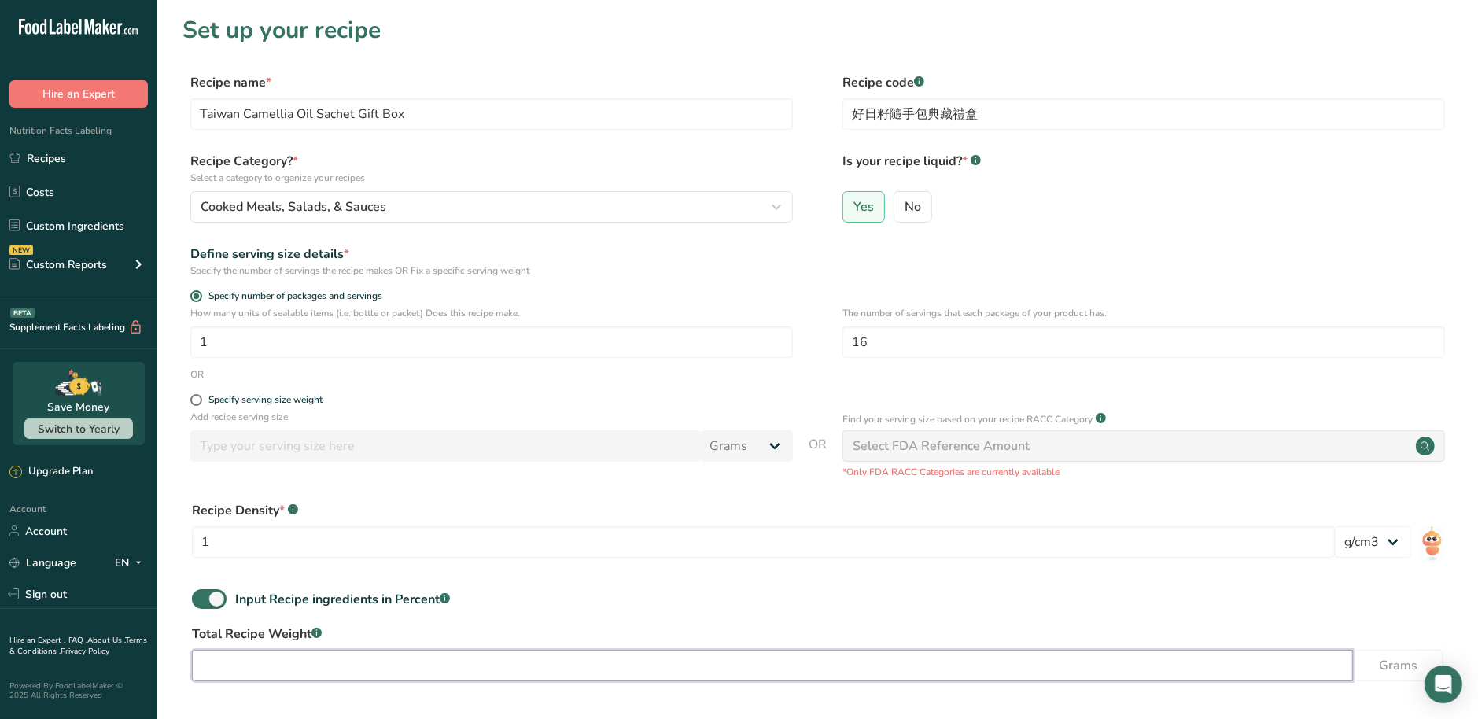
click at [247, 669] on input "number" at bounding box center [772, 665] width 1161 height 31
type input "160"
click at [521, 496] on div "Recipe Density * .a-a{fill:#347362;}.b-a{fill:#fff;} 1 lb/ft3 g/cm3" at bounding box center [818, 534] width 1270 height 85
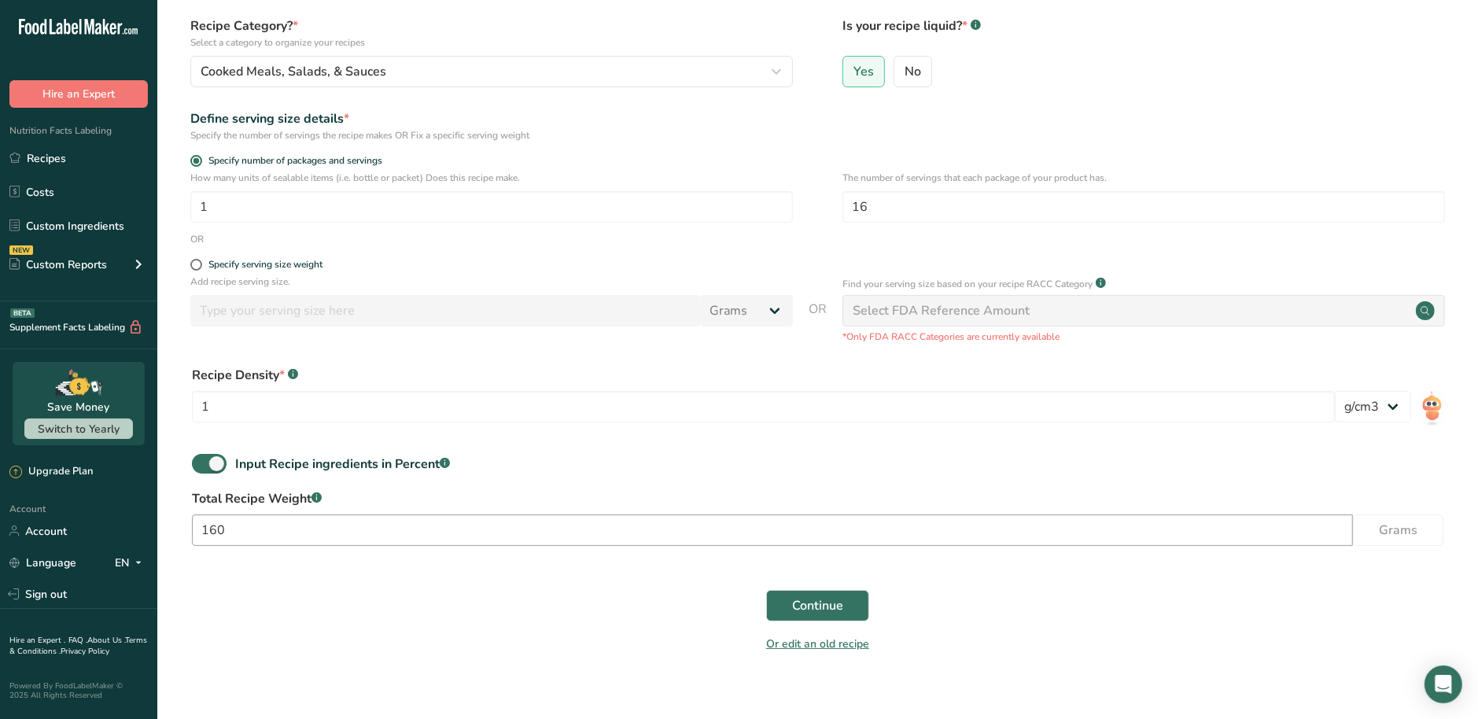
scroll to position [154, 0]
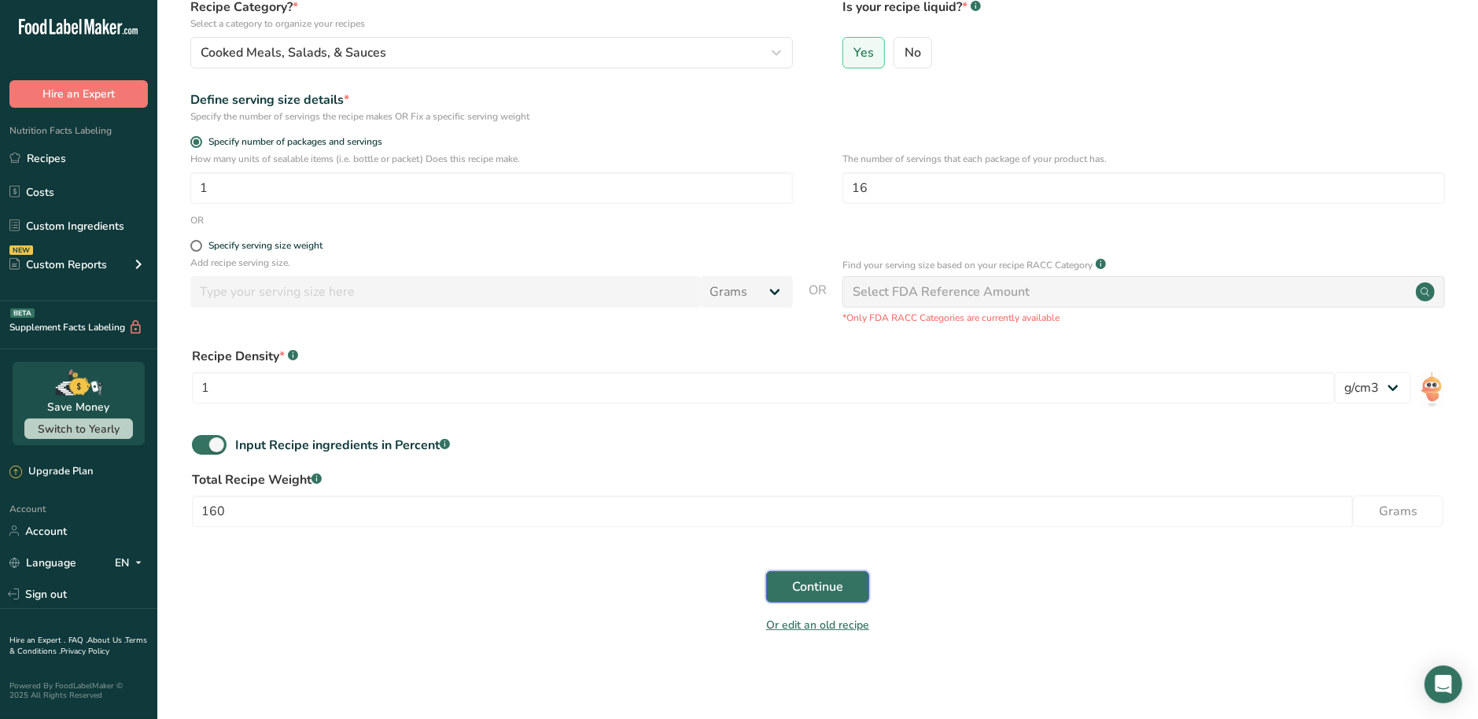
click at [824, 580] on span "Continue" at bounding box center [817, 586] width 51 height 19
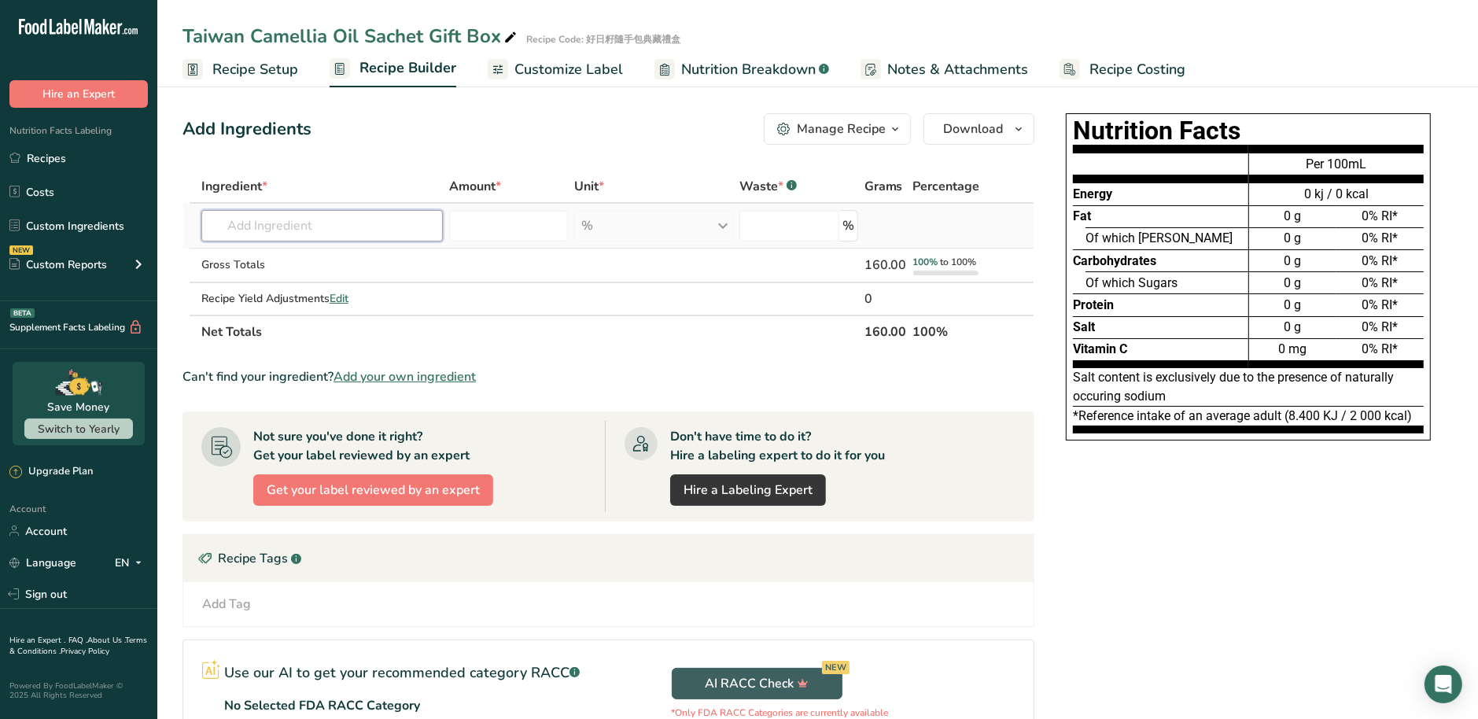
click at [336, 224] on input "text" at bounding box center [322, 225] width 242 height 31
paste input "Camellia Seed Oil"
drag, startPoint x: 323, startPoint y: 220, endPoint x: 179, endPoint y: 214, distance: 144.9
click at [179, 214] on section "Add Ingredients Manage Recipe Delete Recipe Duplicate Recipe Scale Recipe Save …" at bounding box center [817, 485] width 1321 height 806
type input "Camellia"
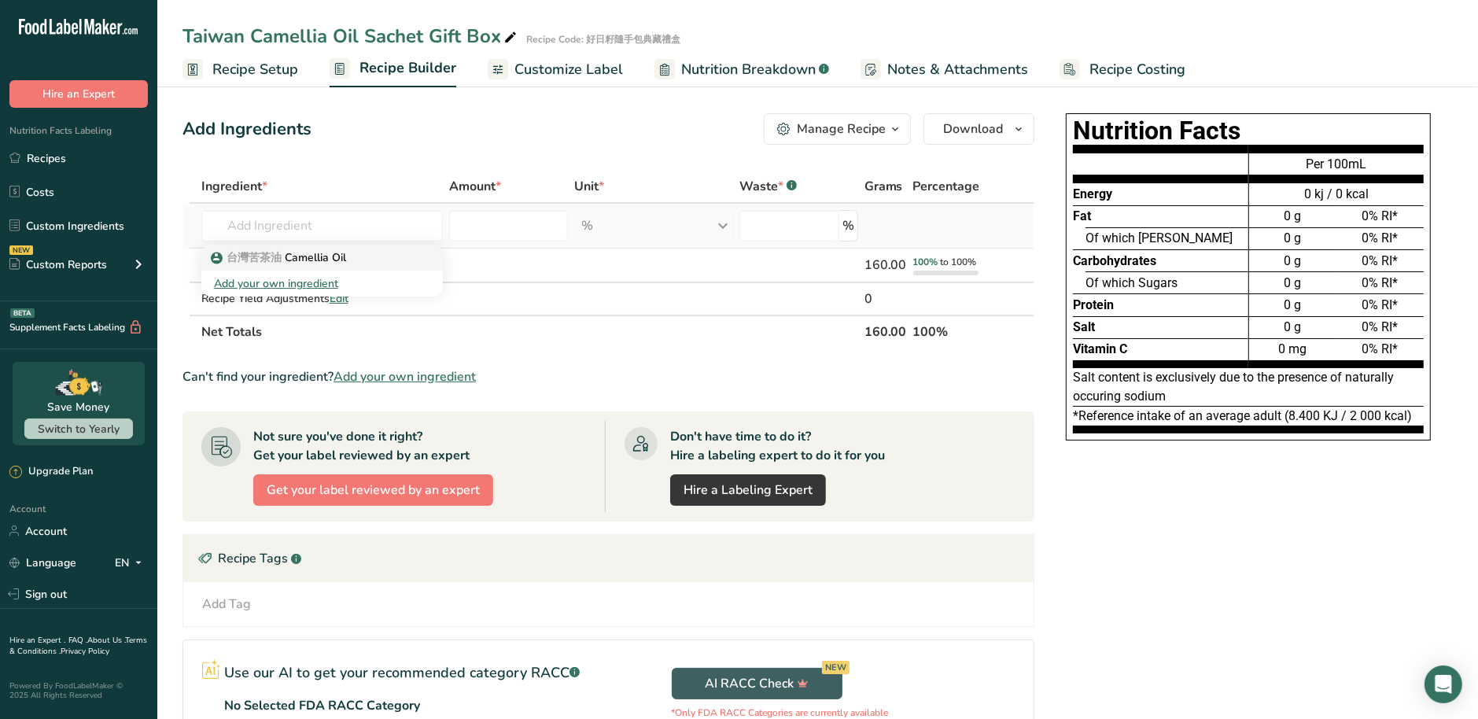
click at [314, 251] on p "台灣苦茶油 Camellia Oil" at bounding box center [280, 257] width 132 height 17
type input "Camellia Oil"
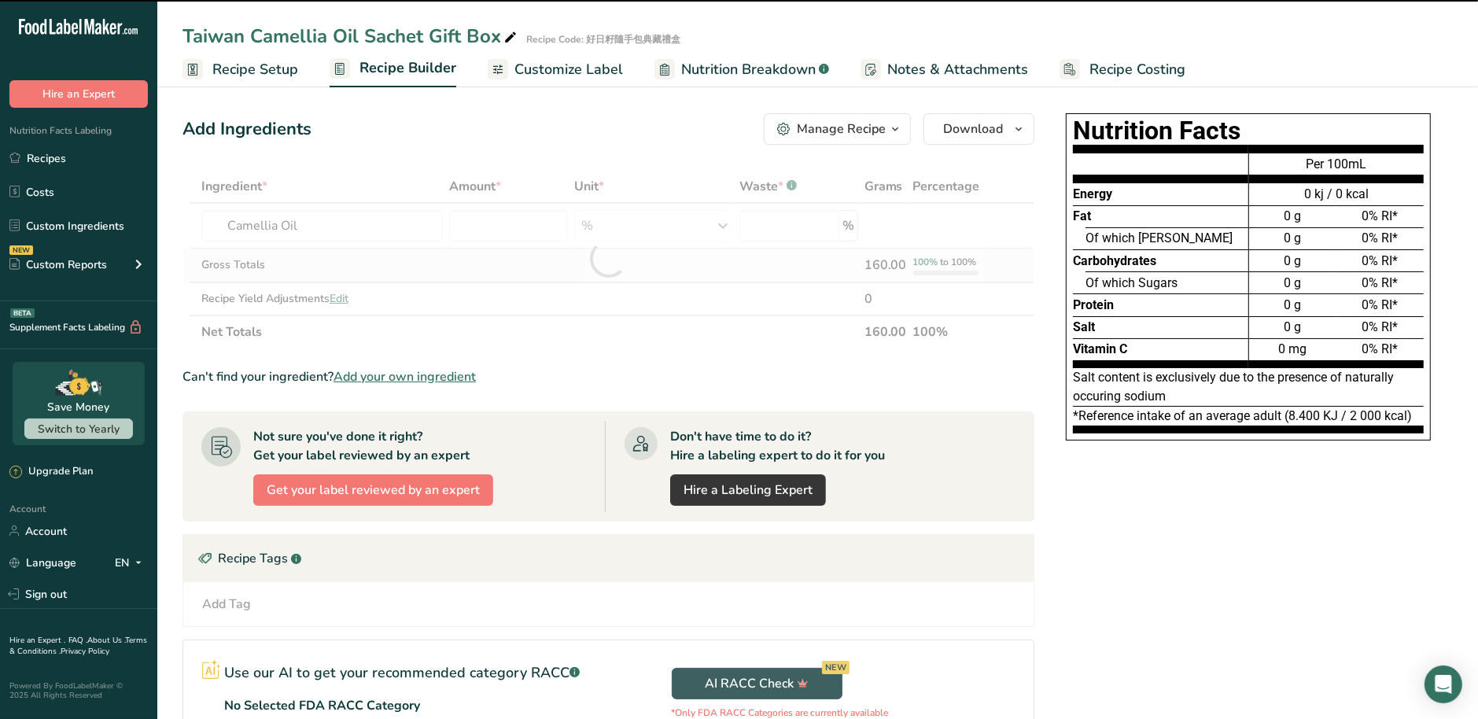
type input "0"
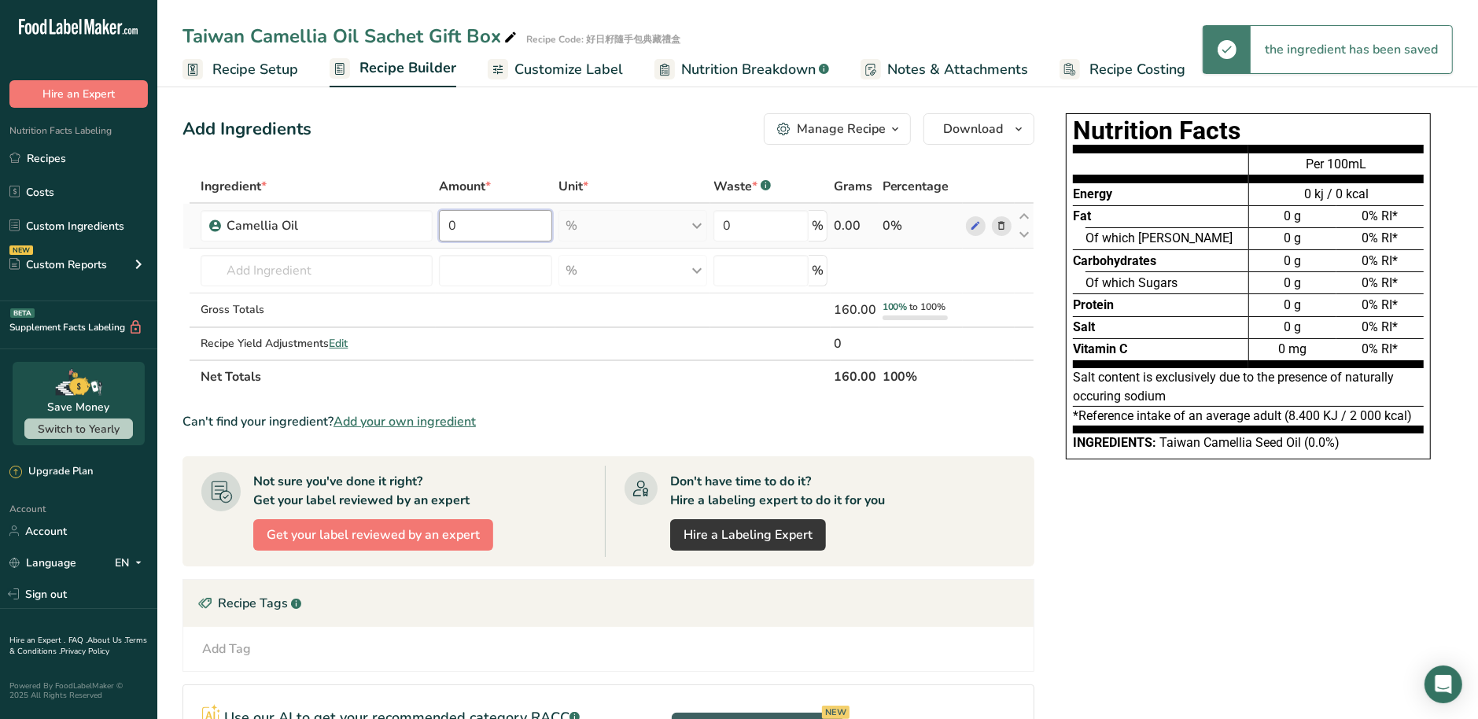
click at [494, 226] on input "0" at bounding box center [495, 225] width 113 height 31
type input "100"
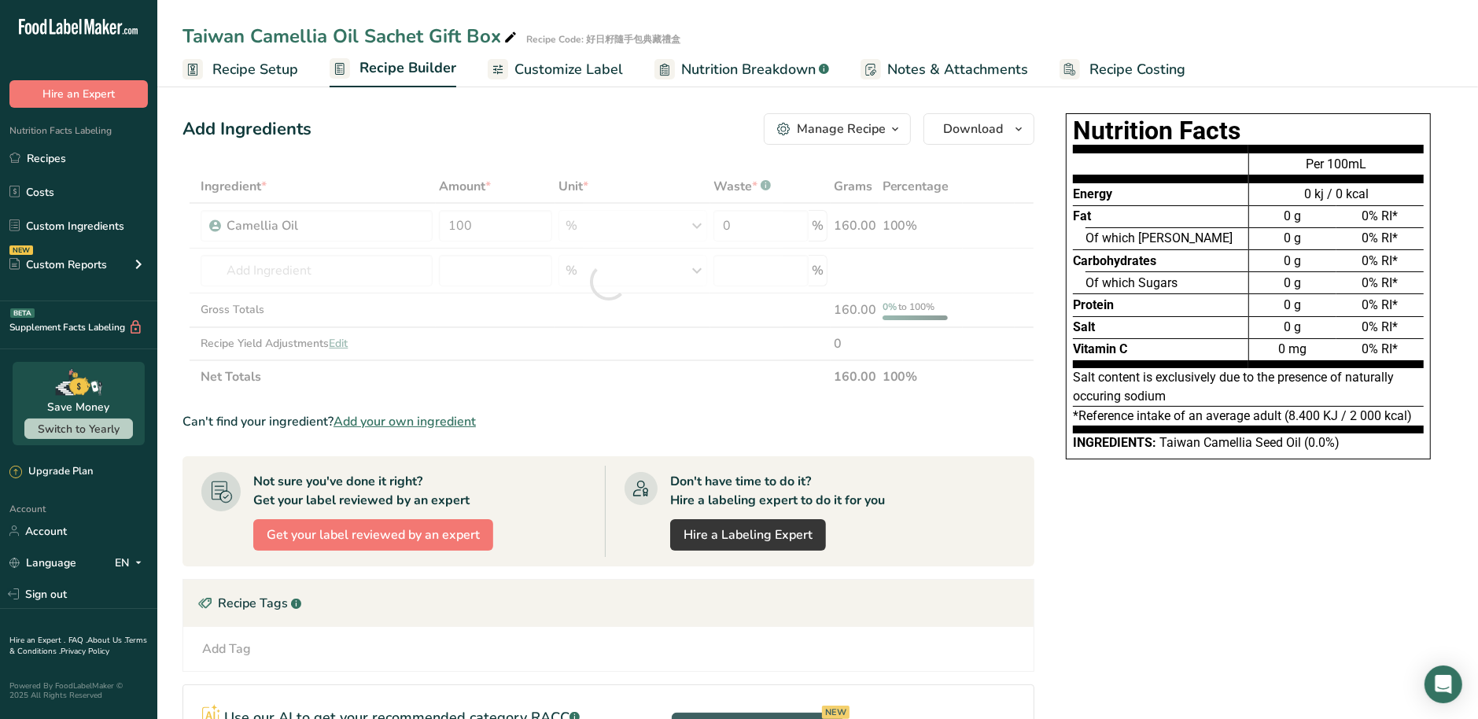
click at [570, 406] on section "Ingredient * Amount * Unit * Waste * .a-a{fill:#347362;}.b-a{fill:#fff;} Grams …" at bounding box center [609, 526] width 852 height 713
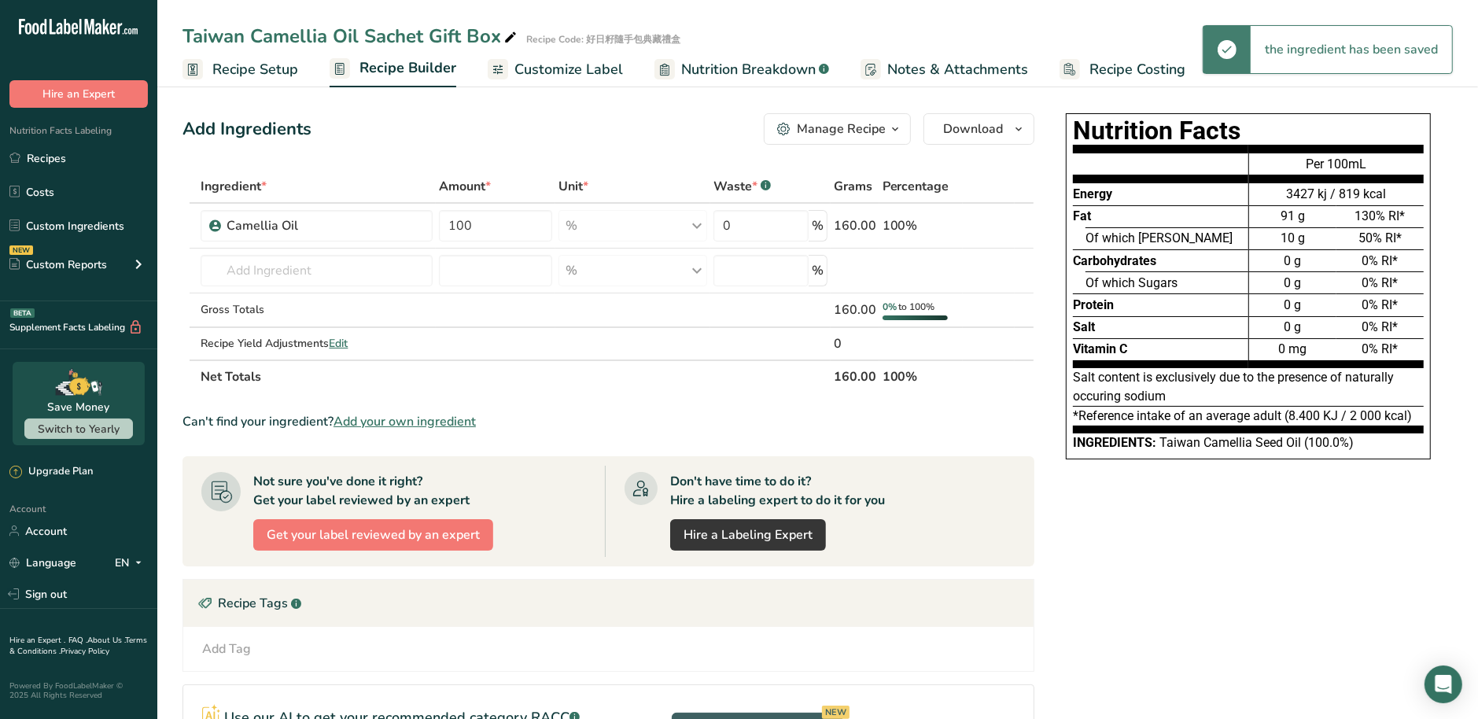
click at [611, 77] on span "Customize Label" at bounding box center [568, 69] width 109 height 21
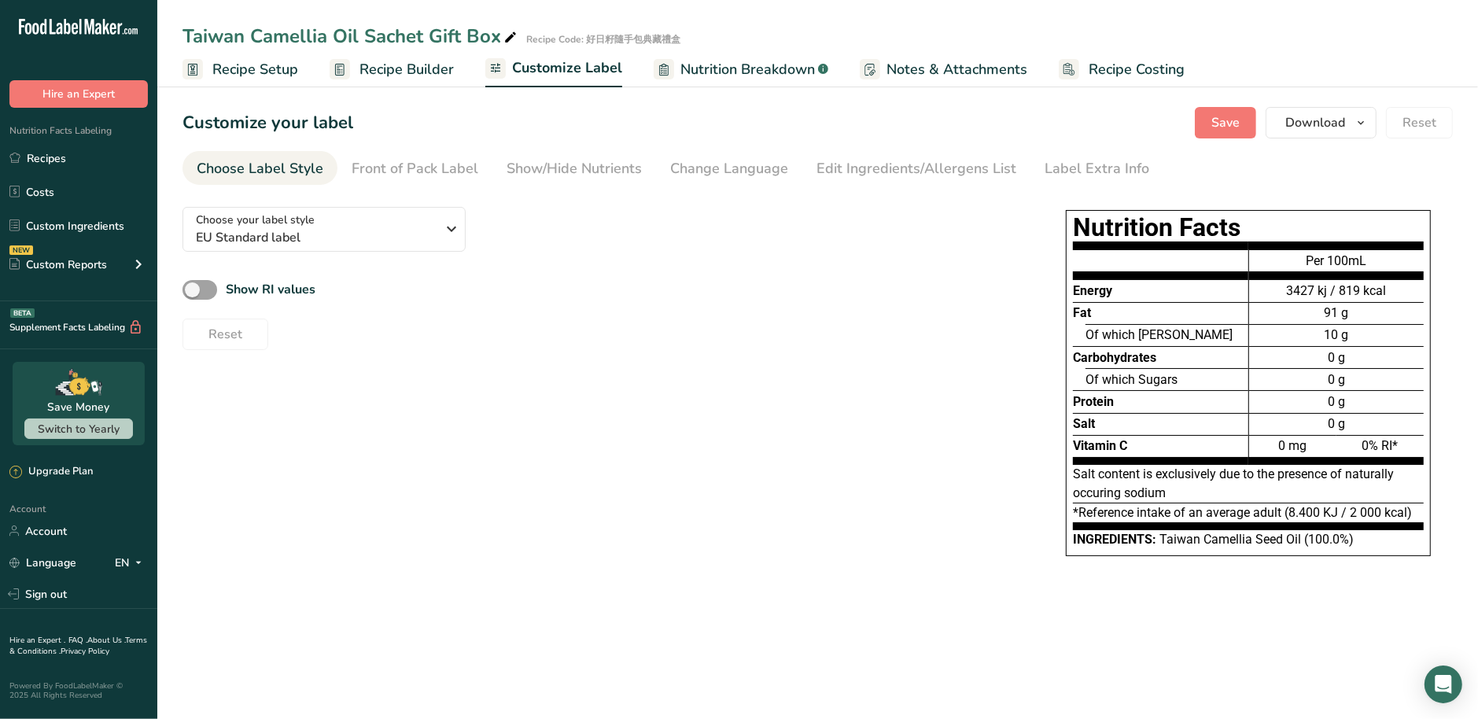
click at [709, 71] on span "Nutrition Breakdown" at bounding box center [747, 69] width 135 height 21
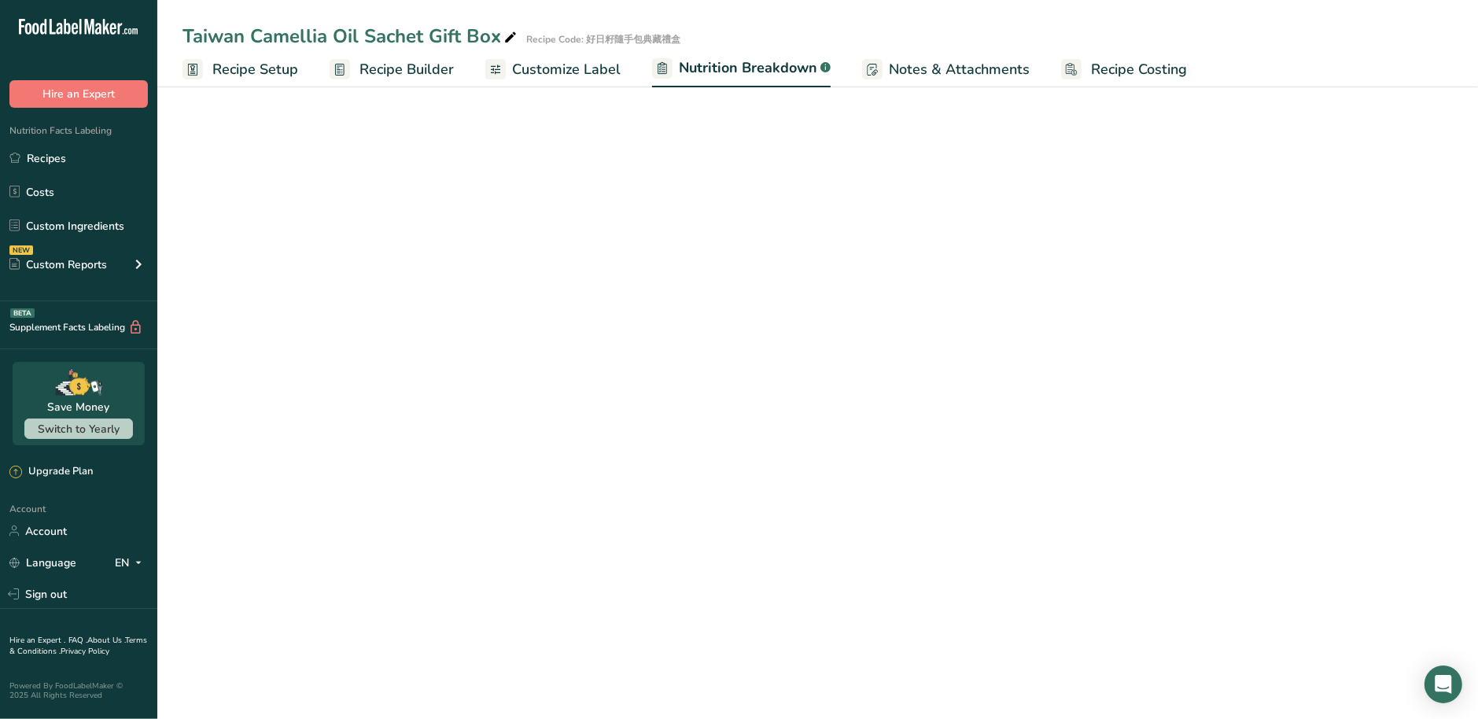
select select "Calories"
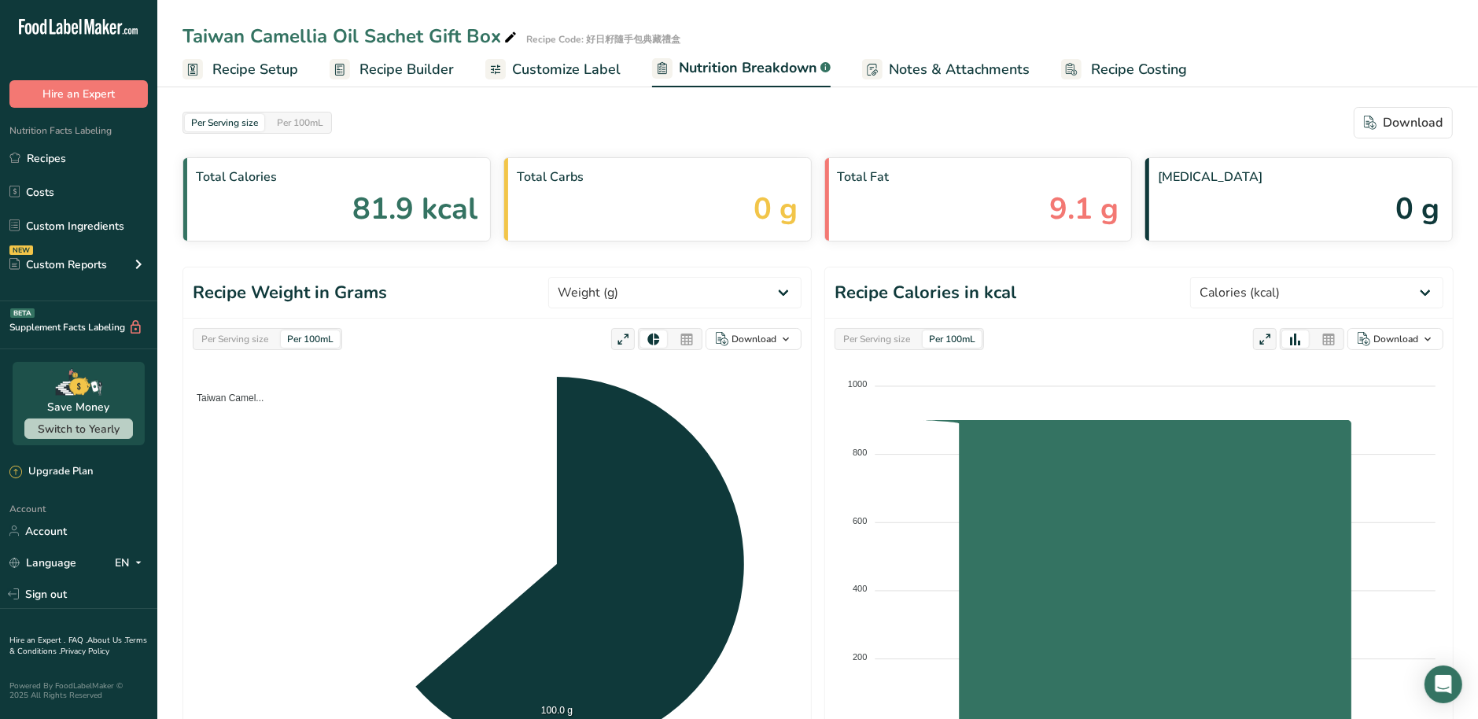
click at [598, 74] on span "Customize Label" at bounding box center [566, 69] width 109 height 21
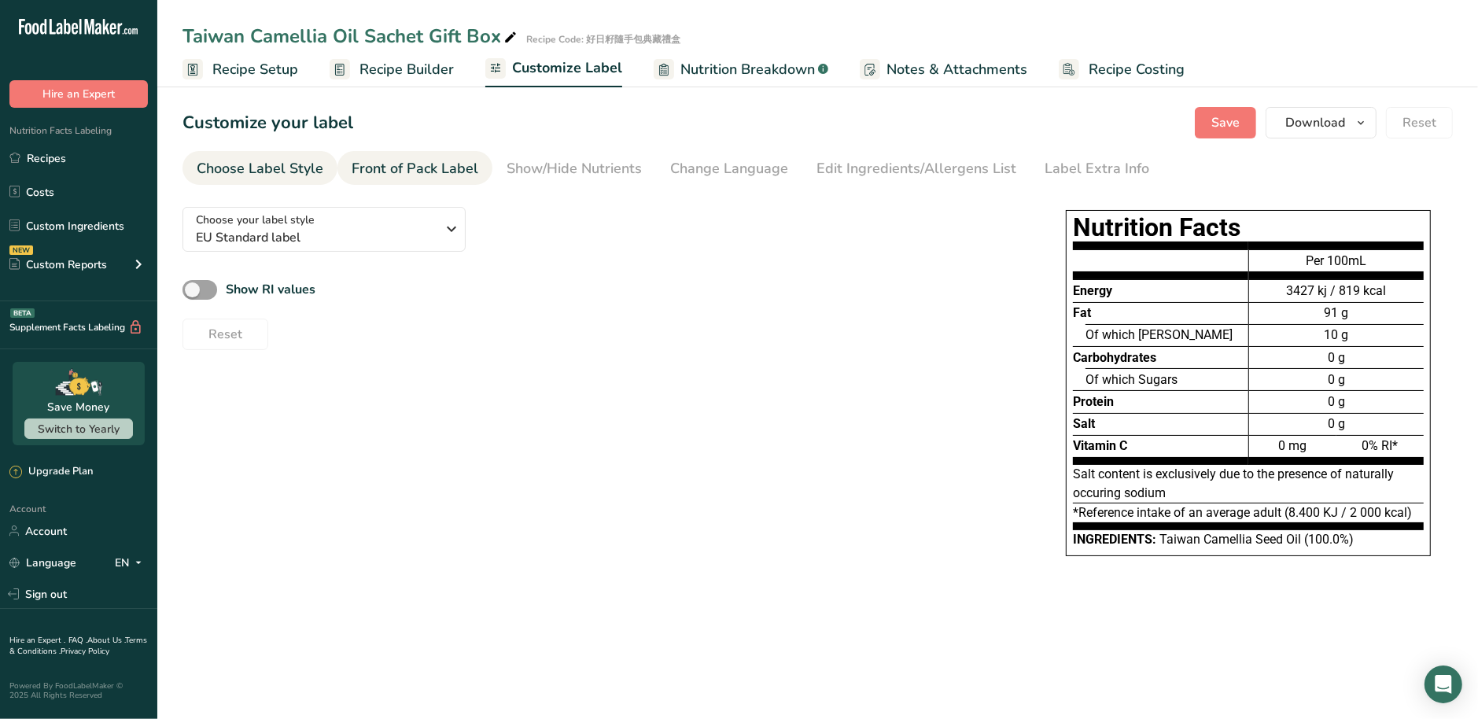
click at [421, 168] on div "Front of Pack Label" at bounding box center [415, 168] width 127 height 21
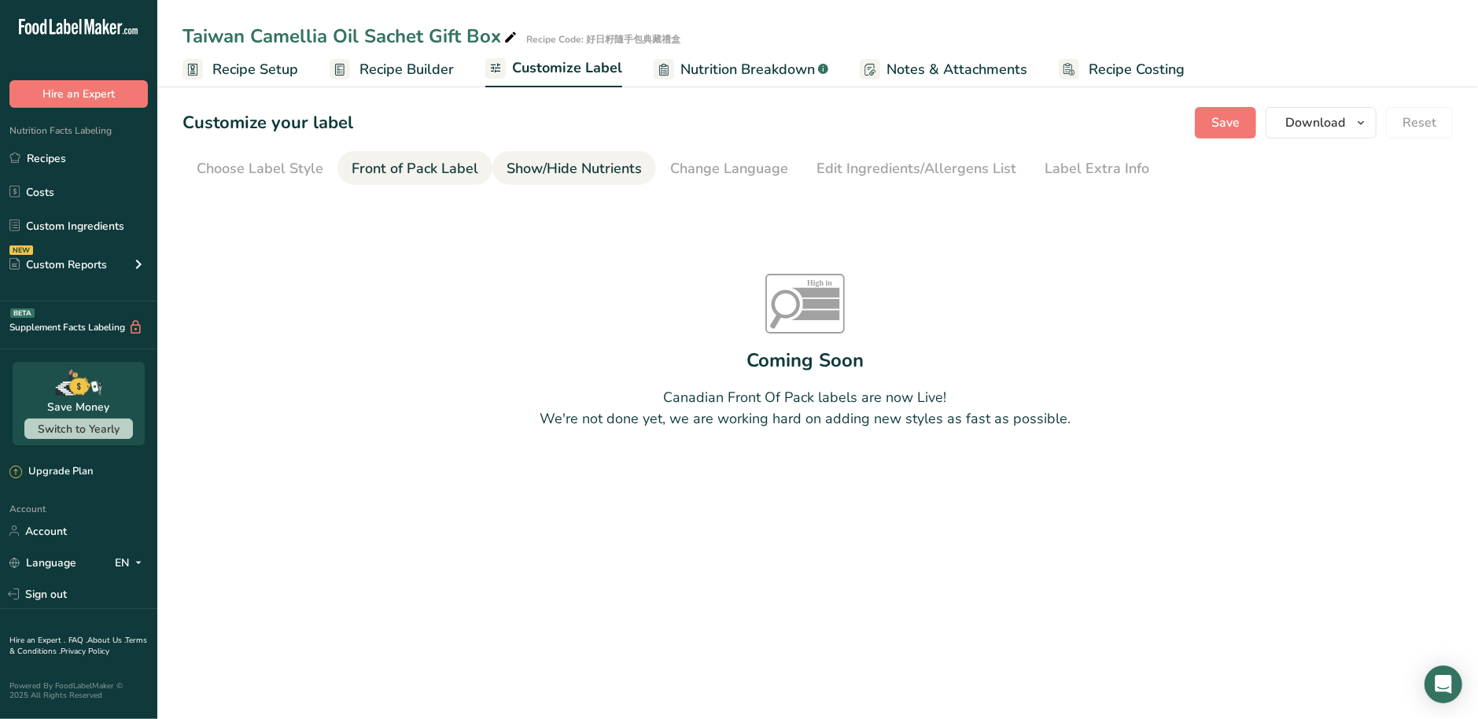
click at [545, 184] on link "Show/Hide Nutrients" at bounding box center [574, 168] width 135 height 35
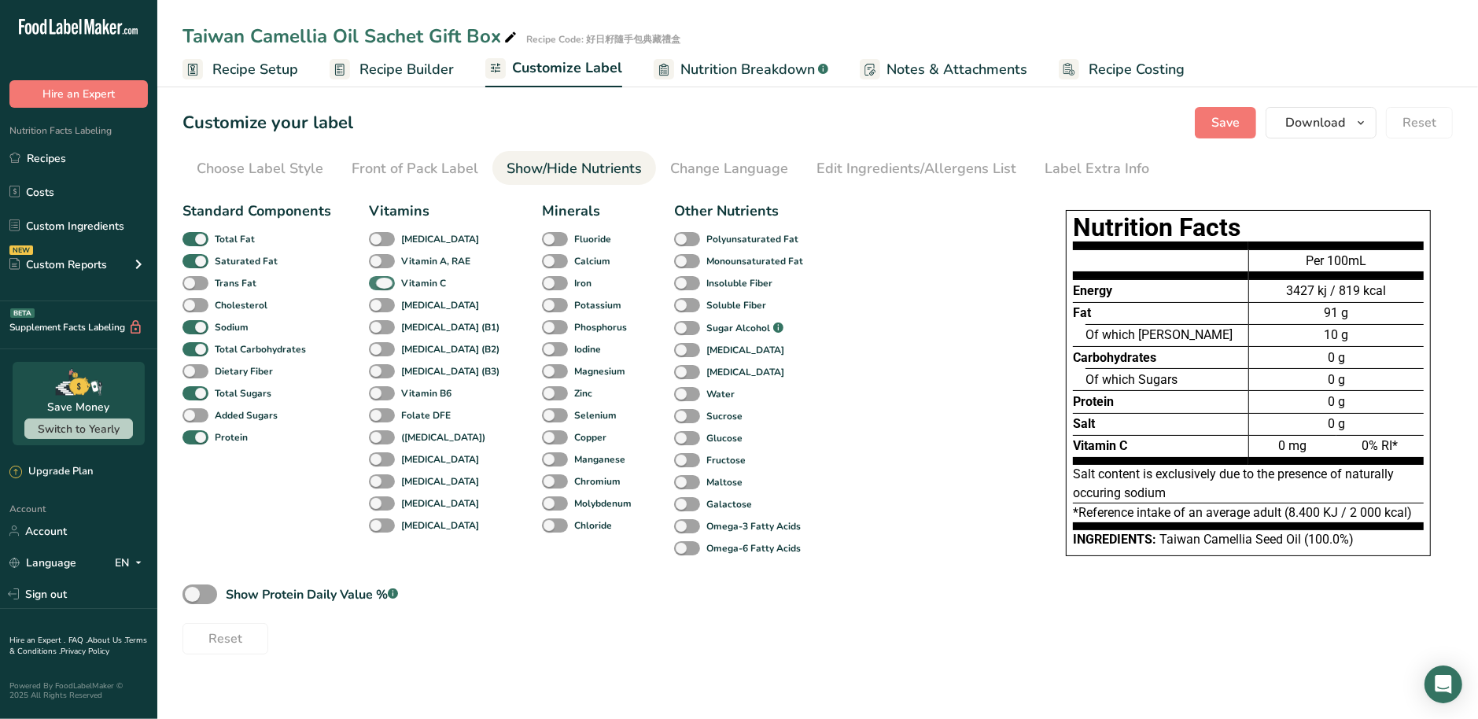
click at [389, 286] on span at bounding box center [382, 283] width 26 height 15
click at [379, 286] on input "Vitamin C" at bounding box center [374, 283] width 10 height 10
checkbox input "false"
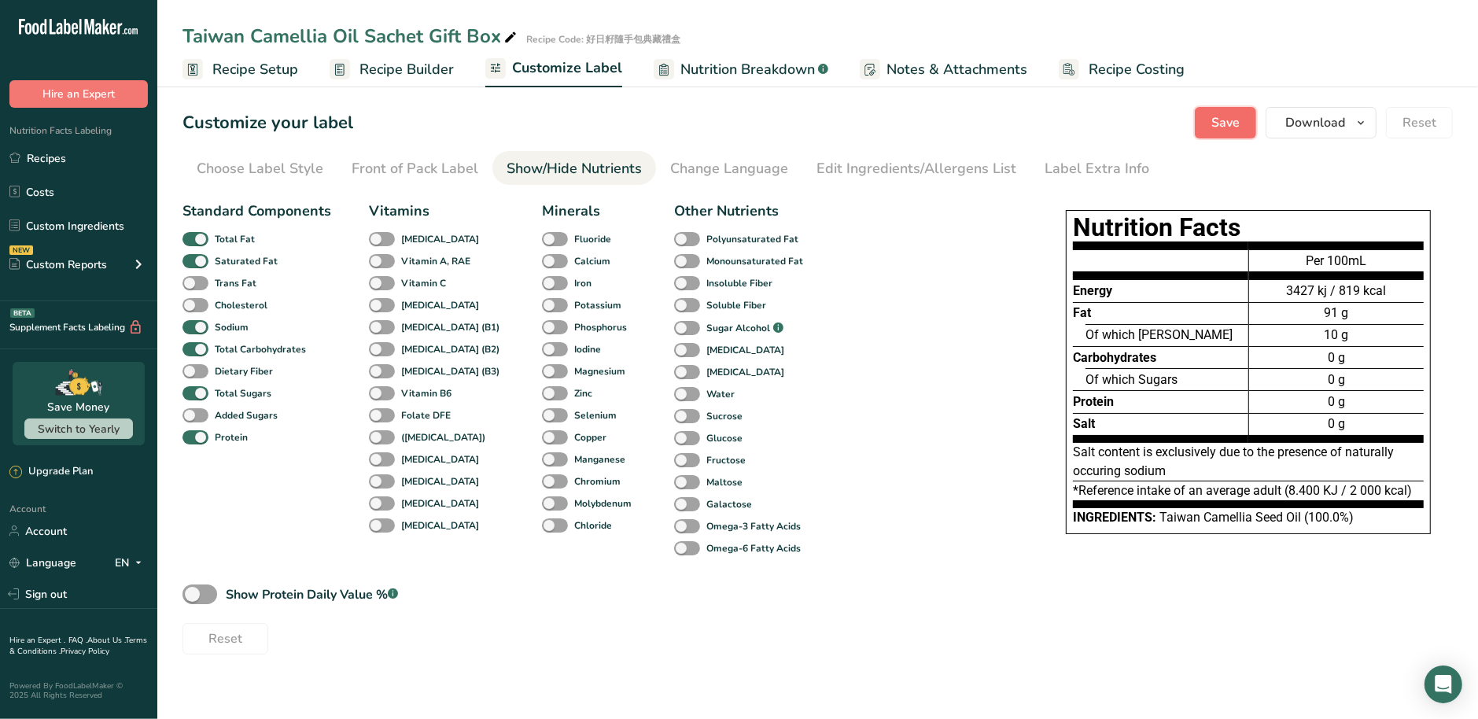
click at [1231, 117] on span "Save" at bounding box center [1225, 122] width 28 height 19
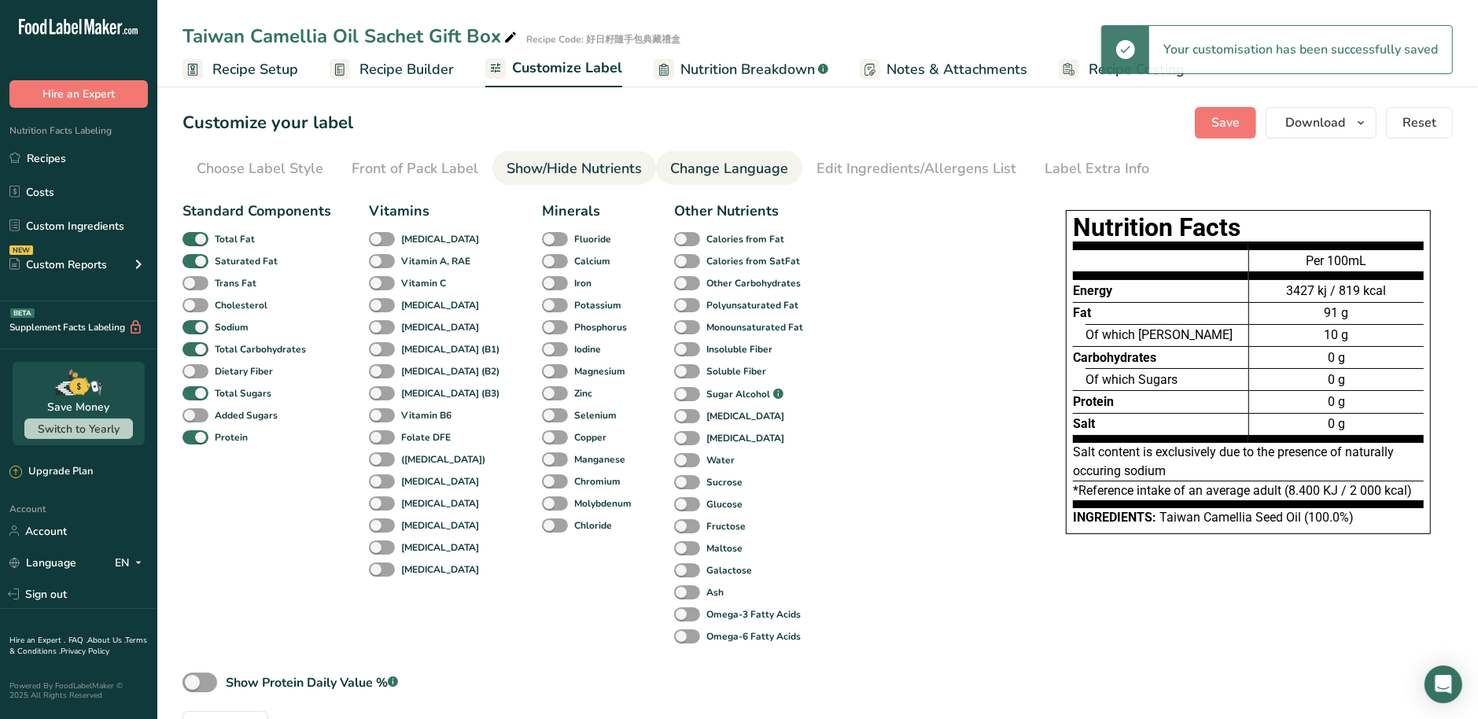
click at [761, 179] on link "Change Language" at bounding box center [729, 168] width 118 height 35
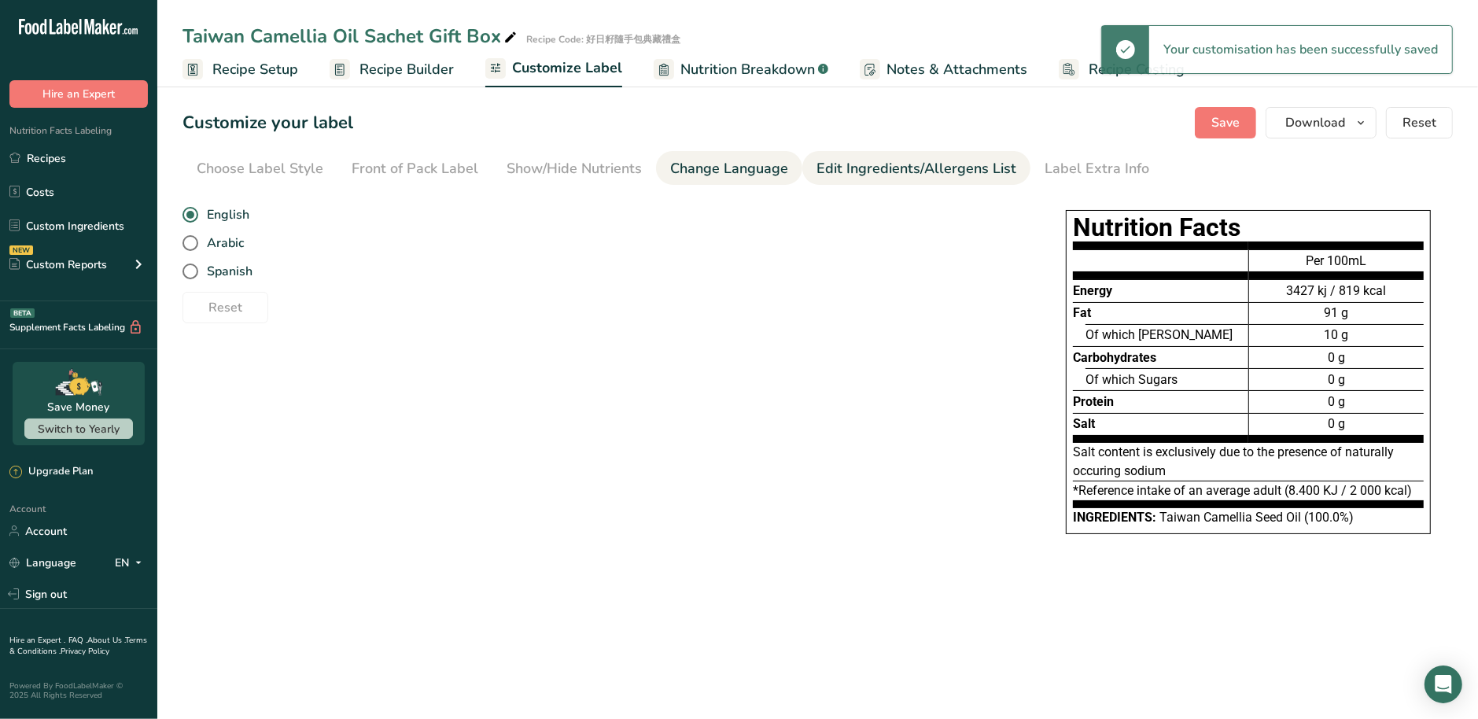
click at [901, 170] on div "Edit Ingredients/Allergens List" at bounding box center [917, 168] width 200 height 21
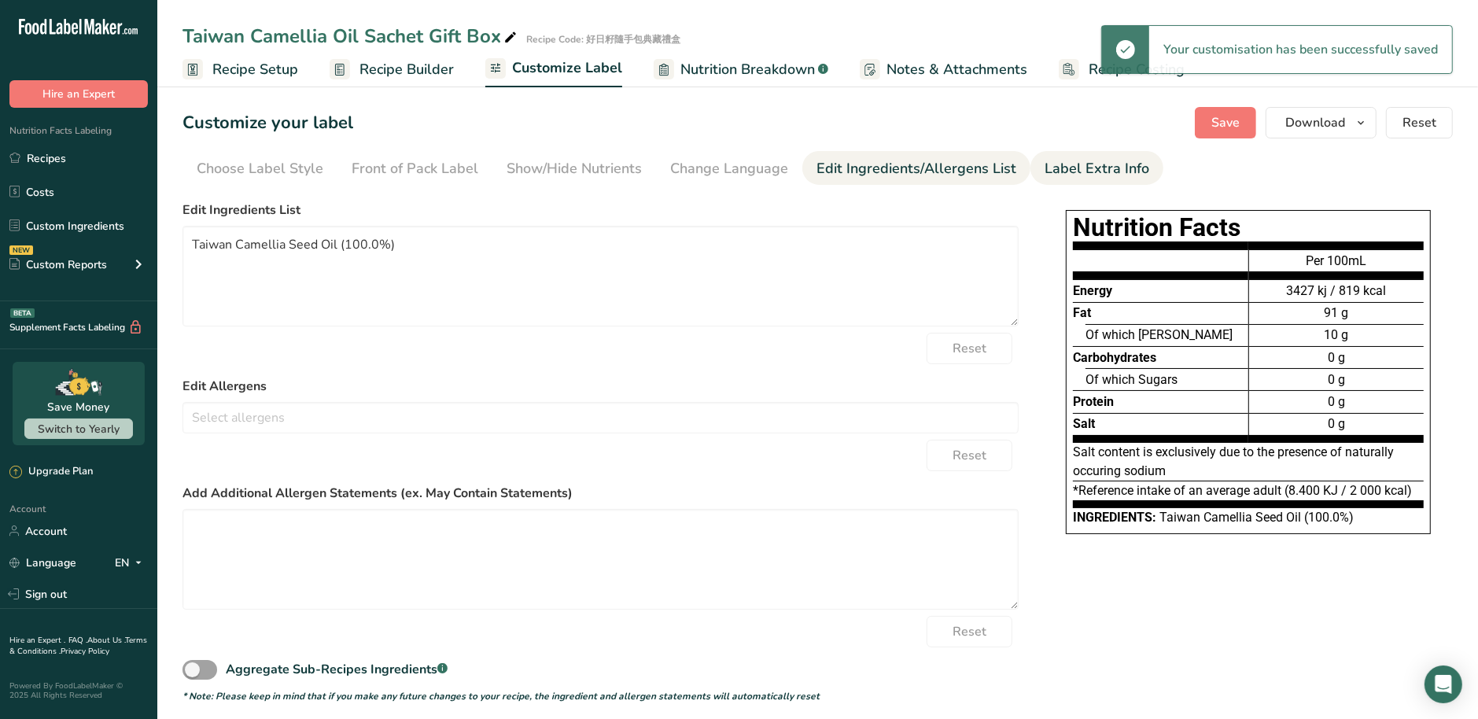
click at [1046, 169] on div "Label Extra Info" at bounding box center [1097, 168] width 105 height 21
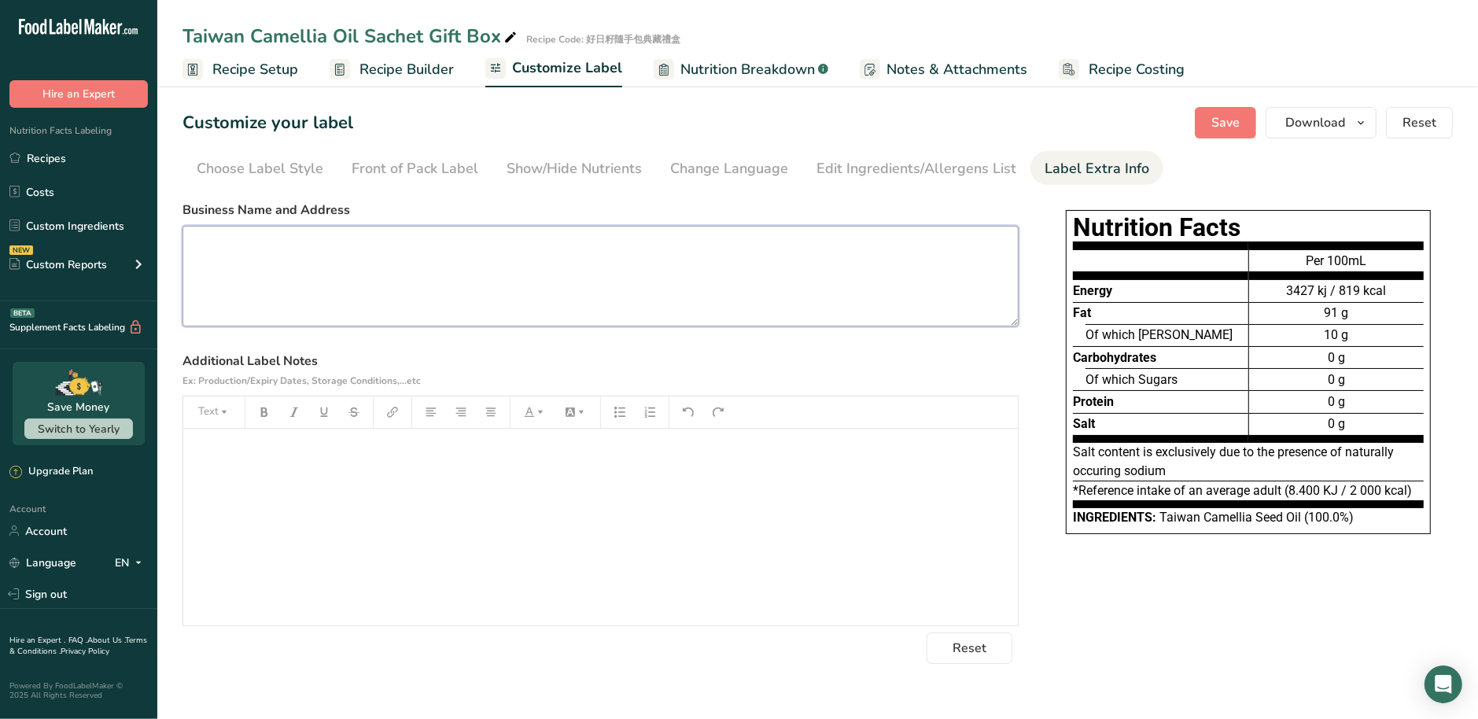
click at [330, 299] on textarea at bounding box center [601, 276] width 836 height 101
paste textarea "Mei-Shan Tea-Seeds Oil Manufactory Cooperation No. 617, Zhongshan Rd., Meishan …"
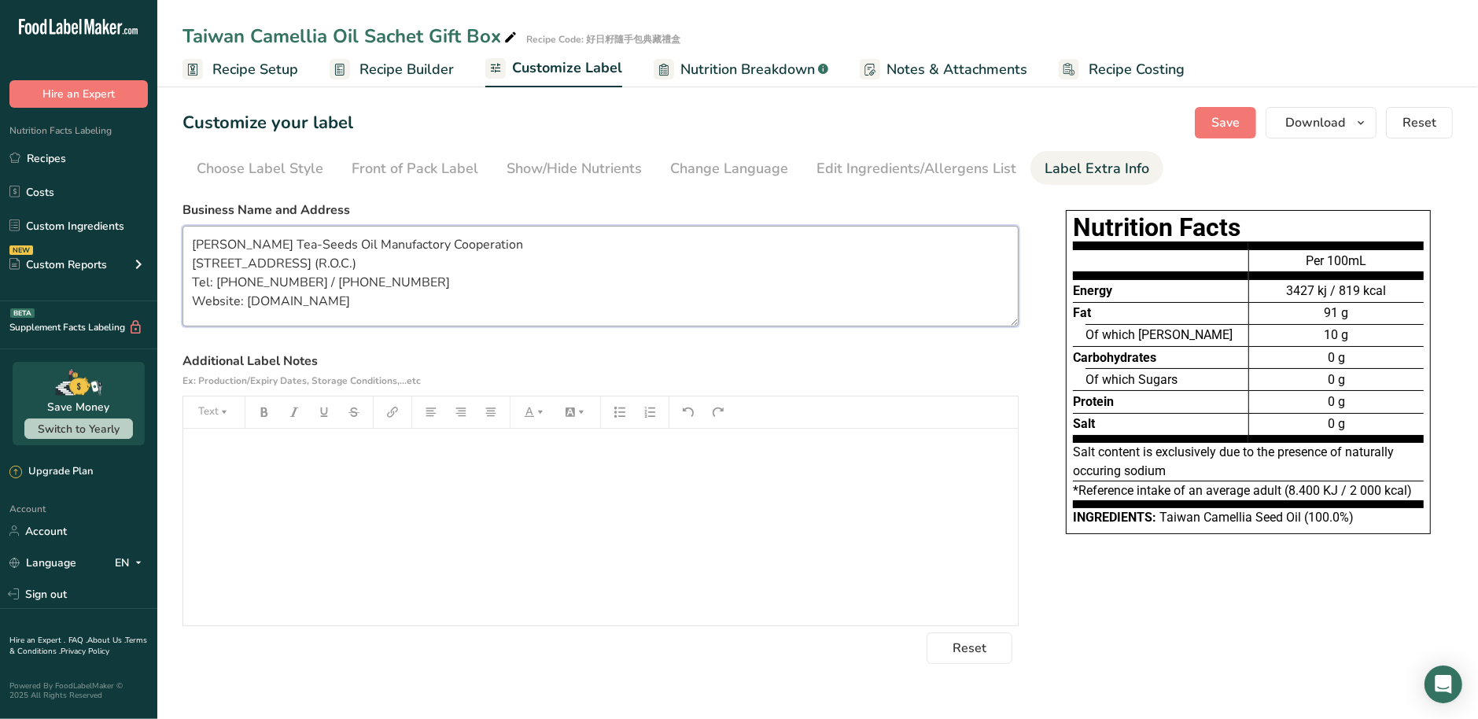
type textarea "Mei-Shan Tea-Seeds Oil Manufactory Cooperation No. 617, Zhongshan Rd., Meishan …"
drag, startPoint x: 332, startPoint y: 513, endPoint x: 332, endPoint y: 499, distance: 14.2
click at [333, 512] on div "﻿" at bounding box center [600, 527] width 835 height 197
click at [251, 479] on p "﻿" at bounding box center [600, 481] width 819 height 19
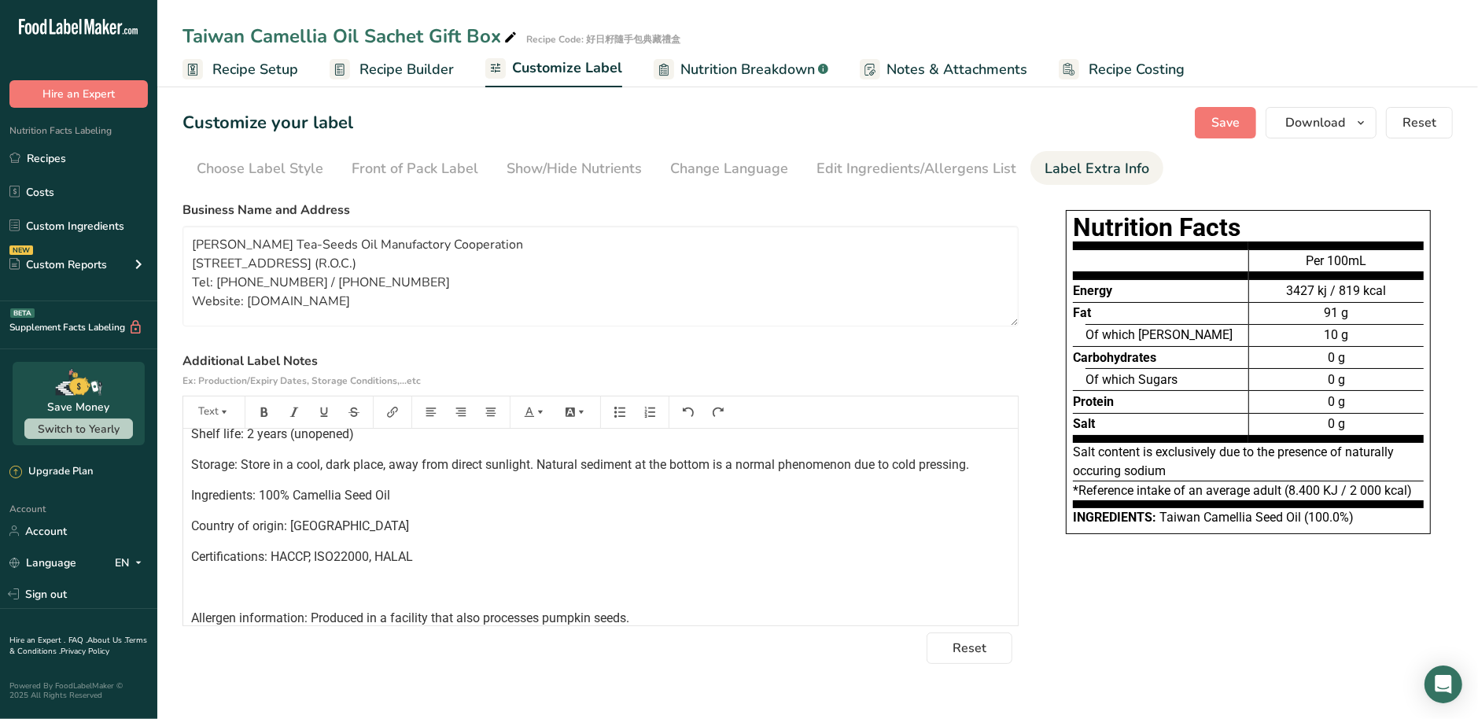
scroll to position [122, 0]
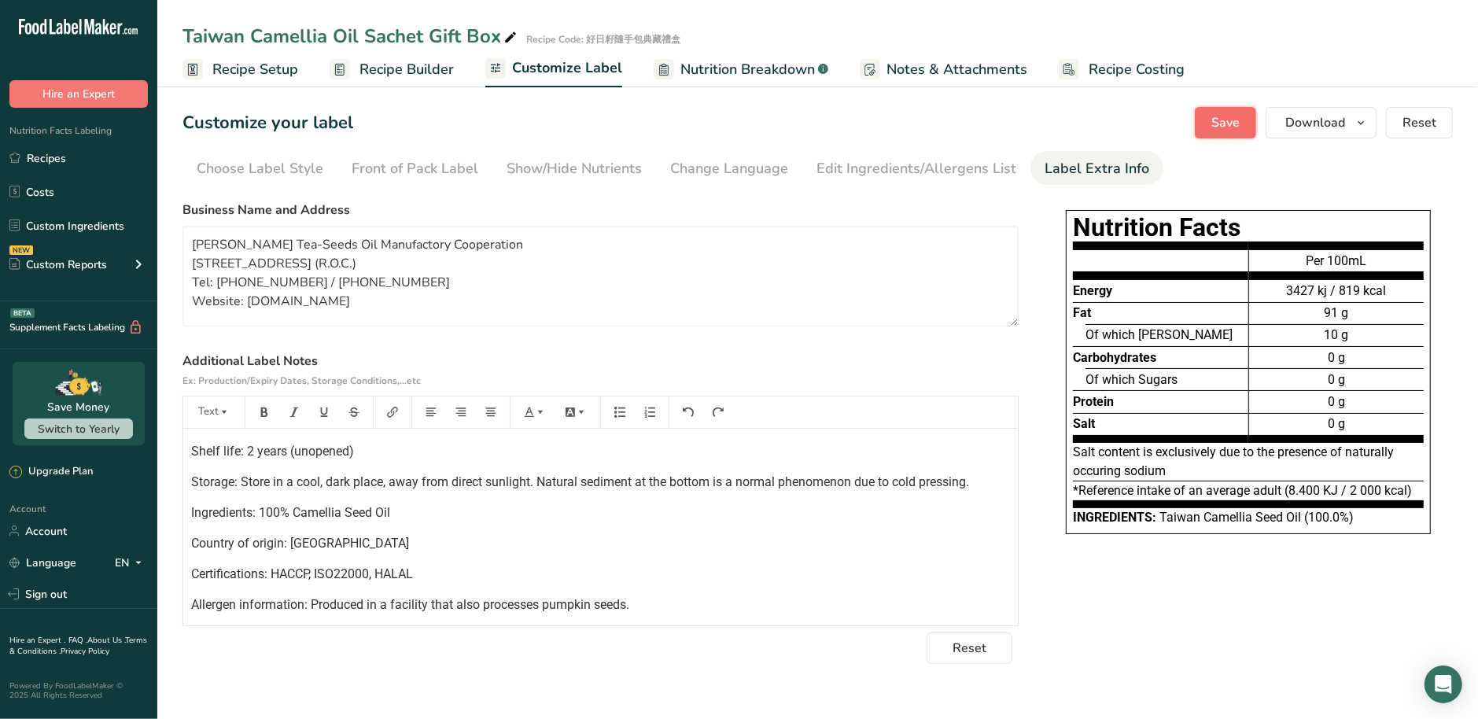
click at [1218, 120] on span "Save" at bounding box center [1225, 122] width 28 height 19
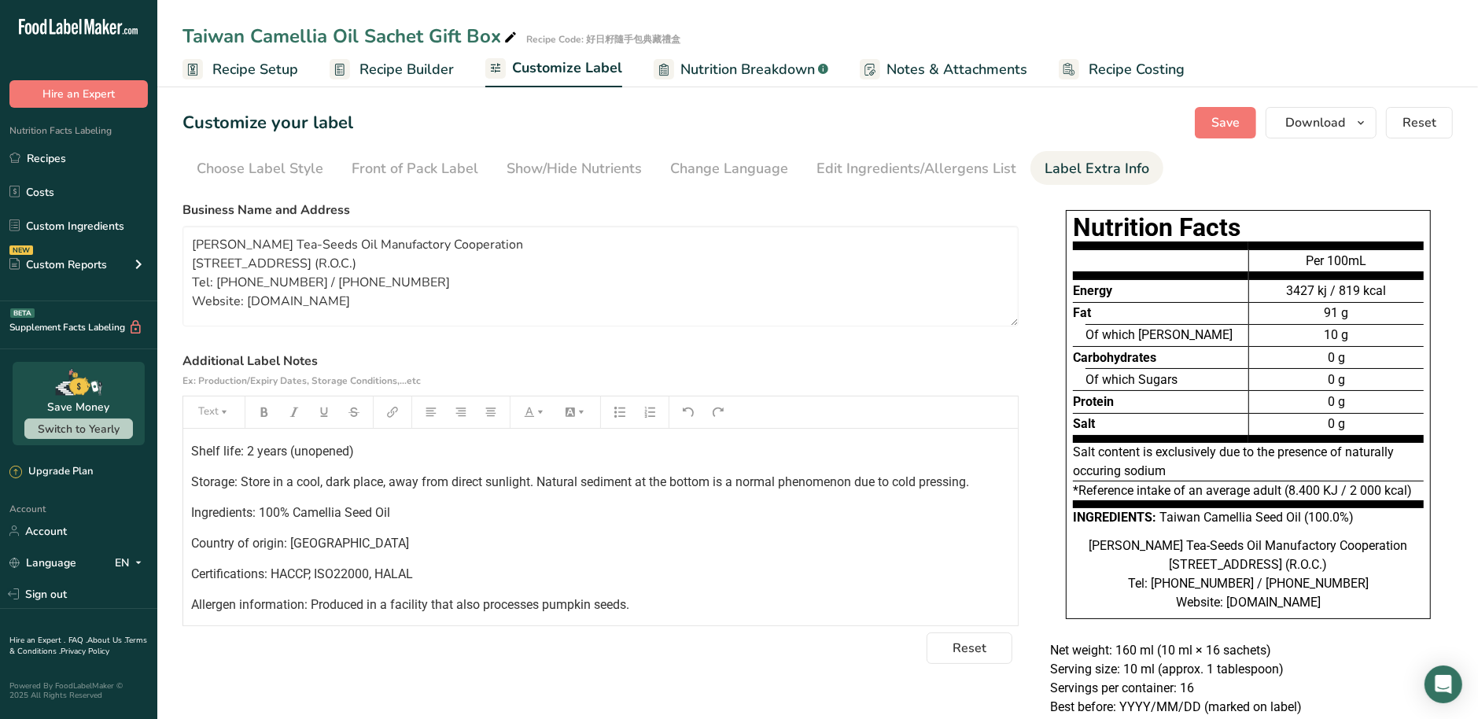
click at [991, 357] on label "Additional Label Notes Ex: Production/Expiry Dates, Storage Conditions,...etc" at bounding box center [601, 371] width 836 height 38
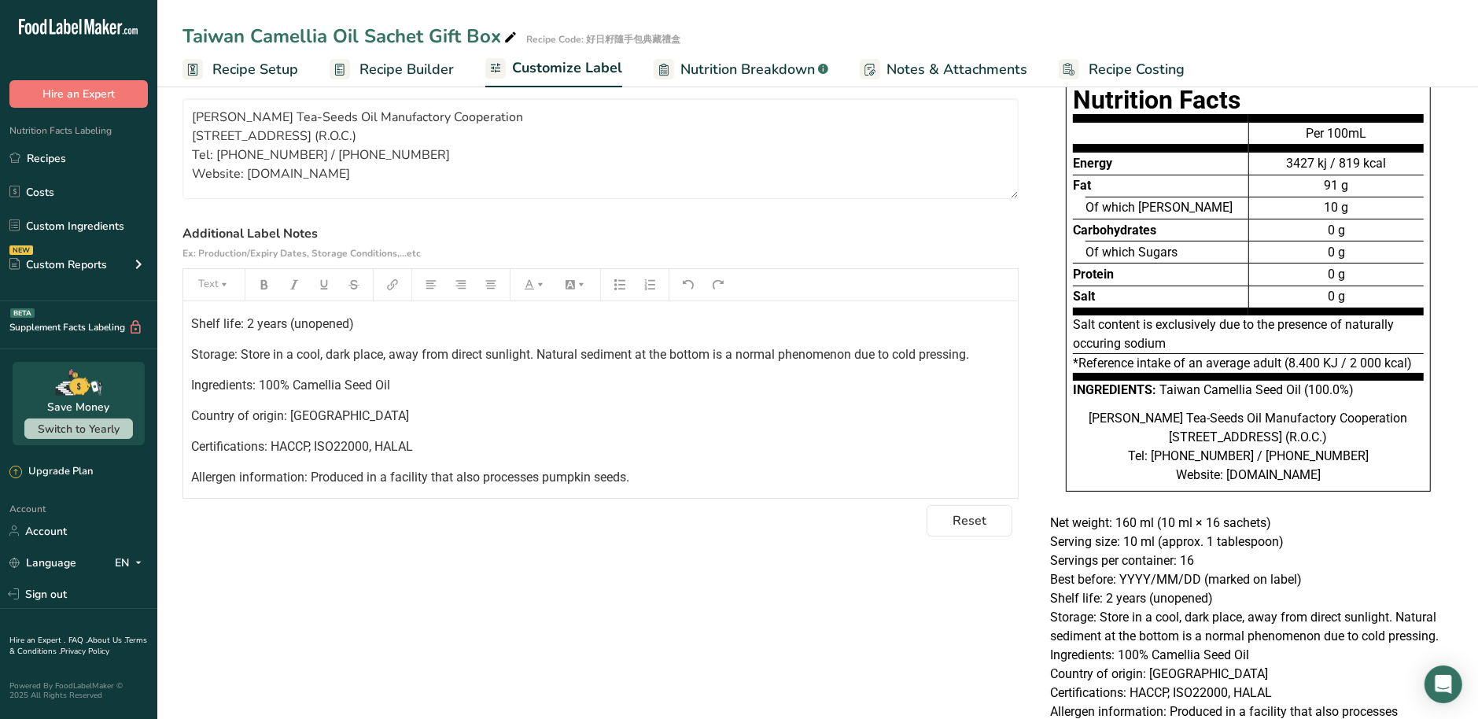
scroll to position [105, 0]
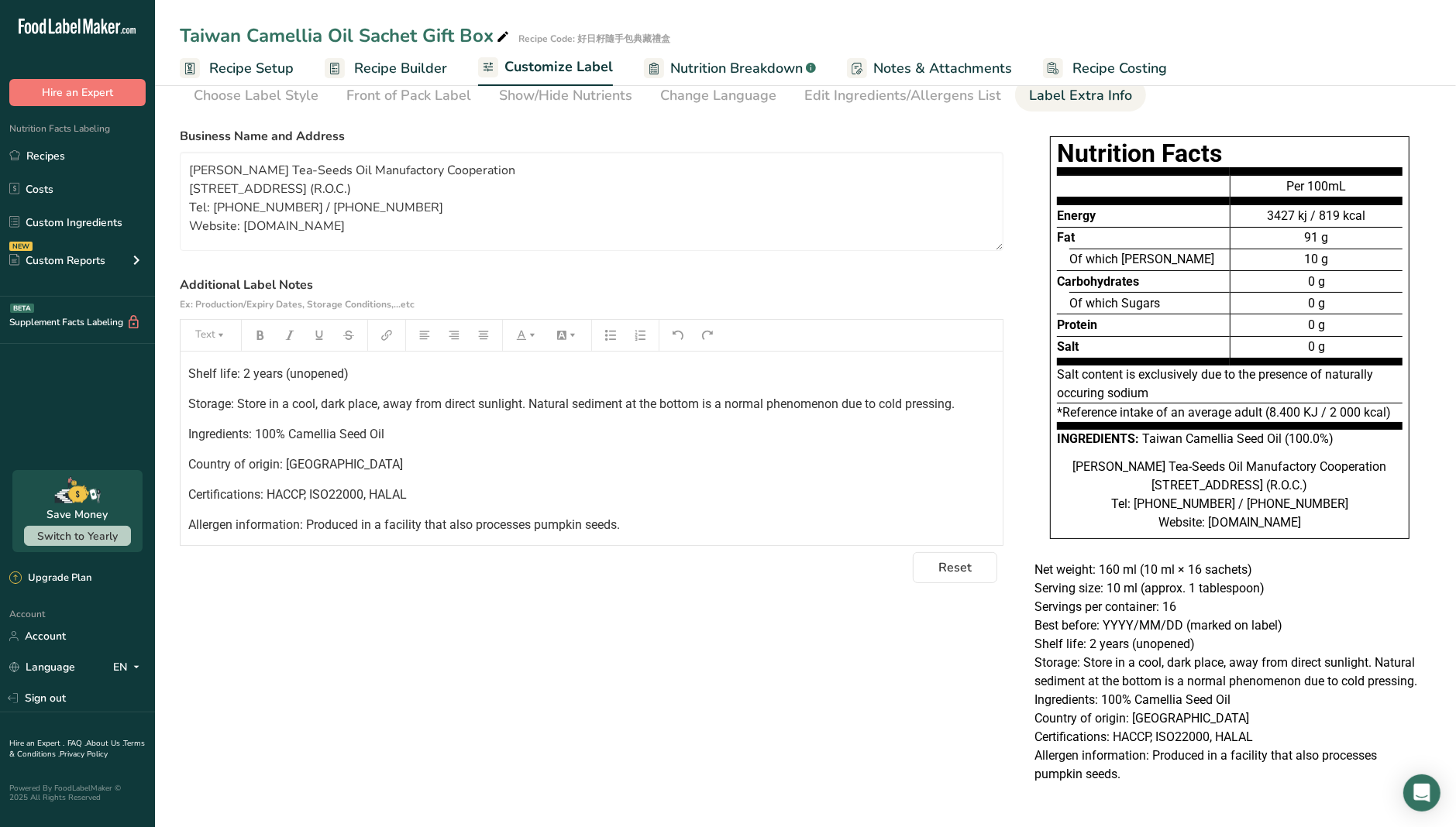
click at [852, 638] on div "Choose your label style EU Standard label USA (FDA) Standard FDA label Tabular …" at bounding box center [806, 462] width 1251 height 681
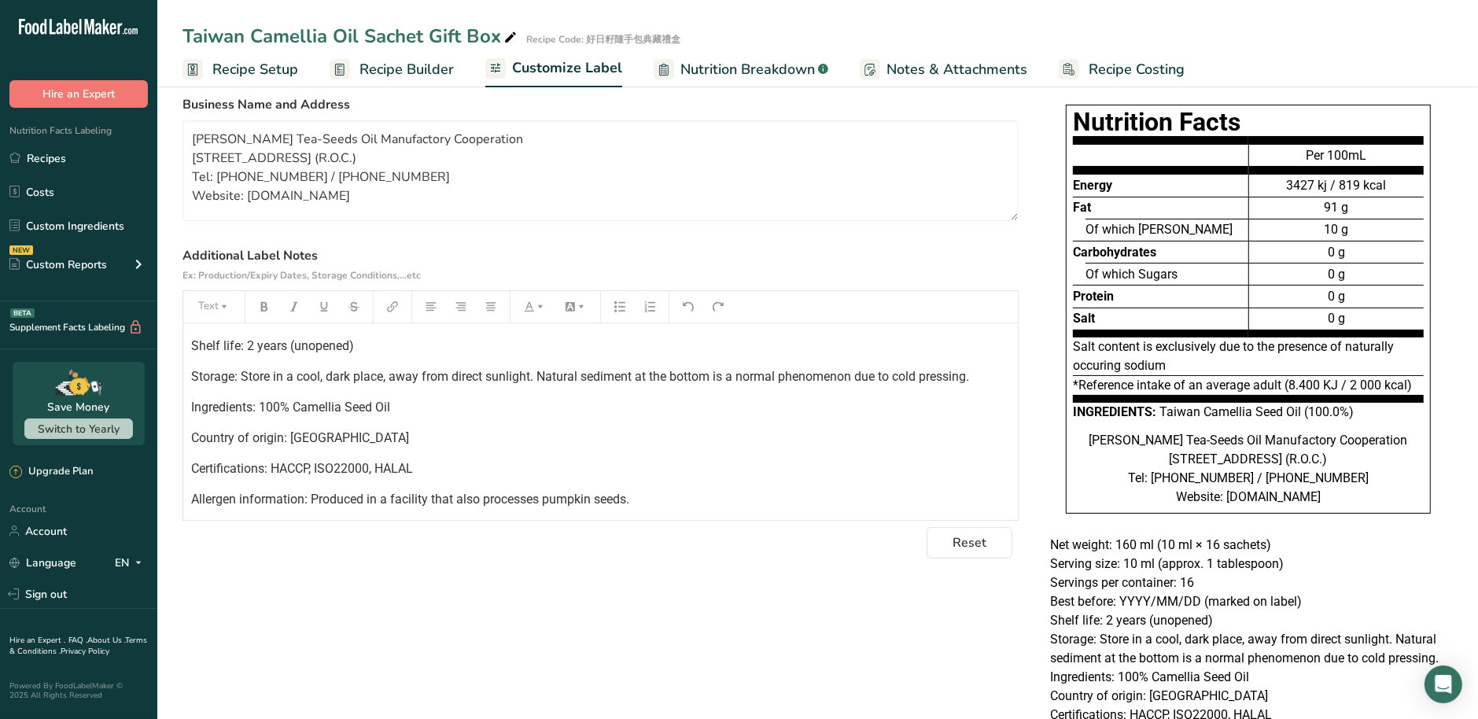
click at [231, 79] on span "Recipe Setup" at bounding box center [255, 69] width 86 height 21
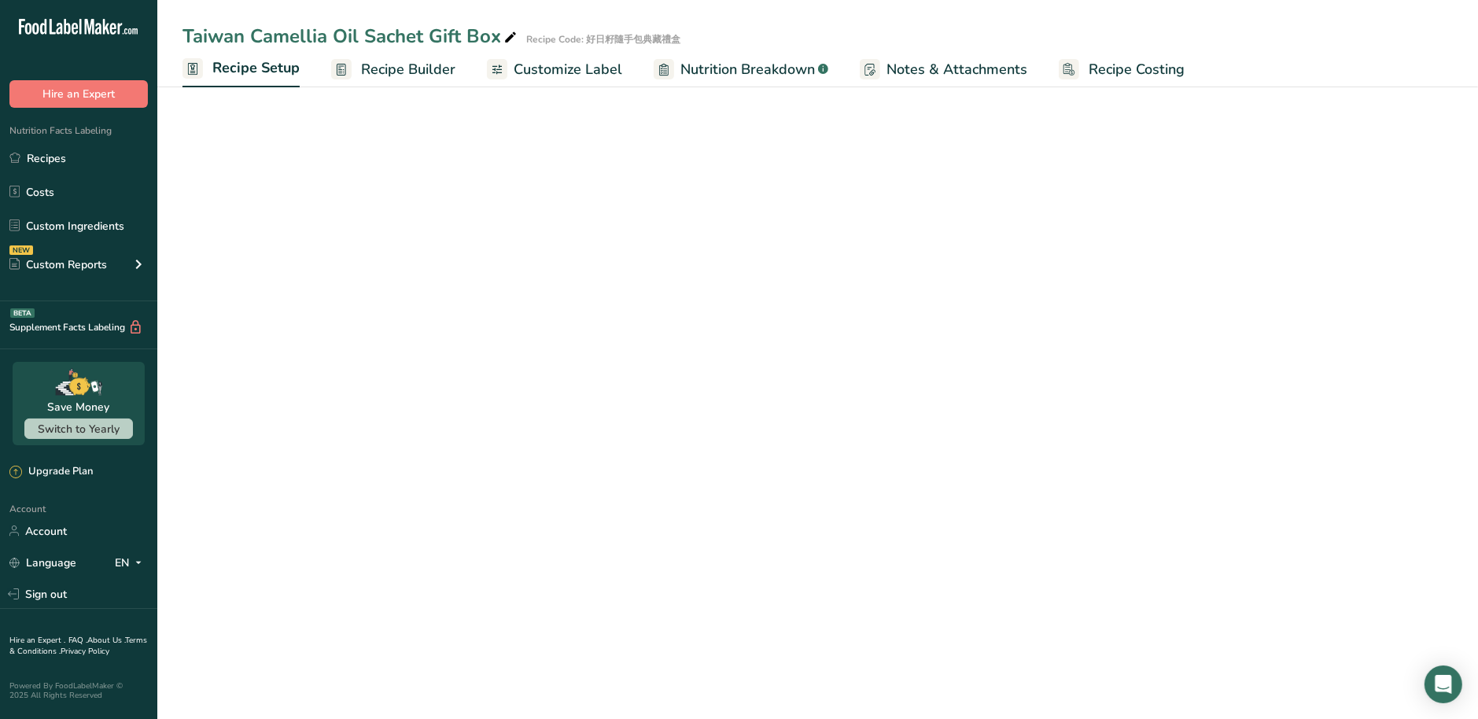
select select "22"
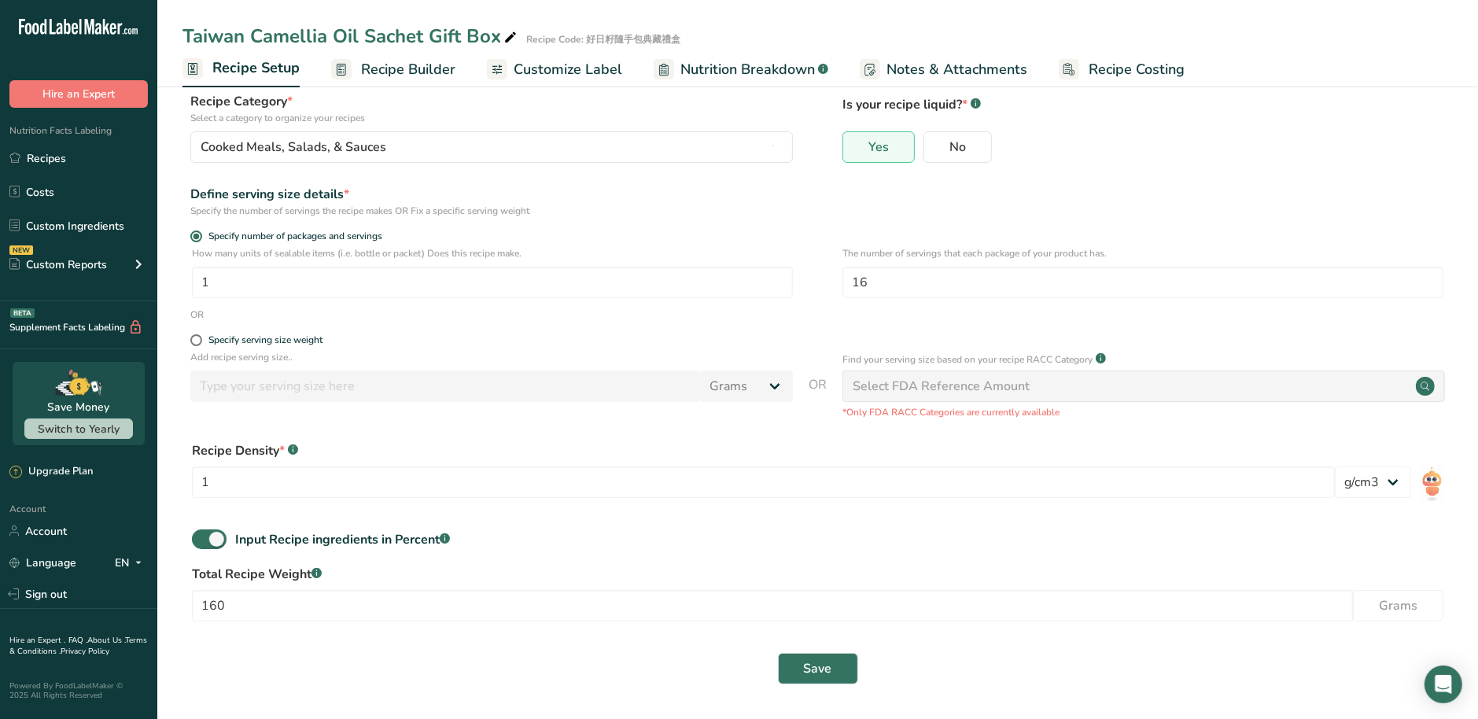
scroll to position [100, 0]
click at [75, 159] on link "Recipes" at bounding box center [78, 158] width 157 height 30
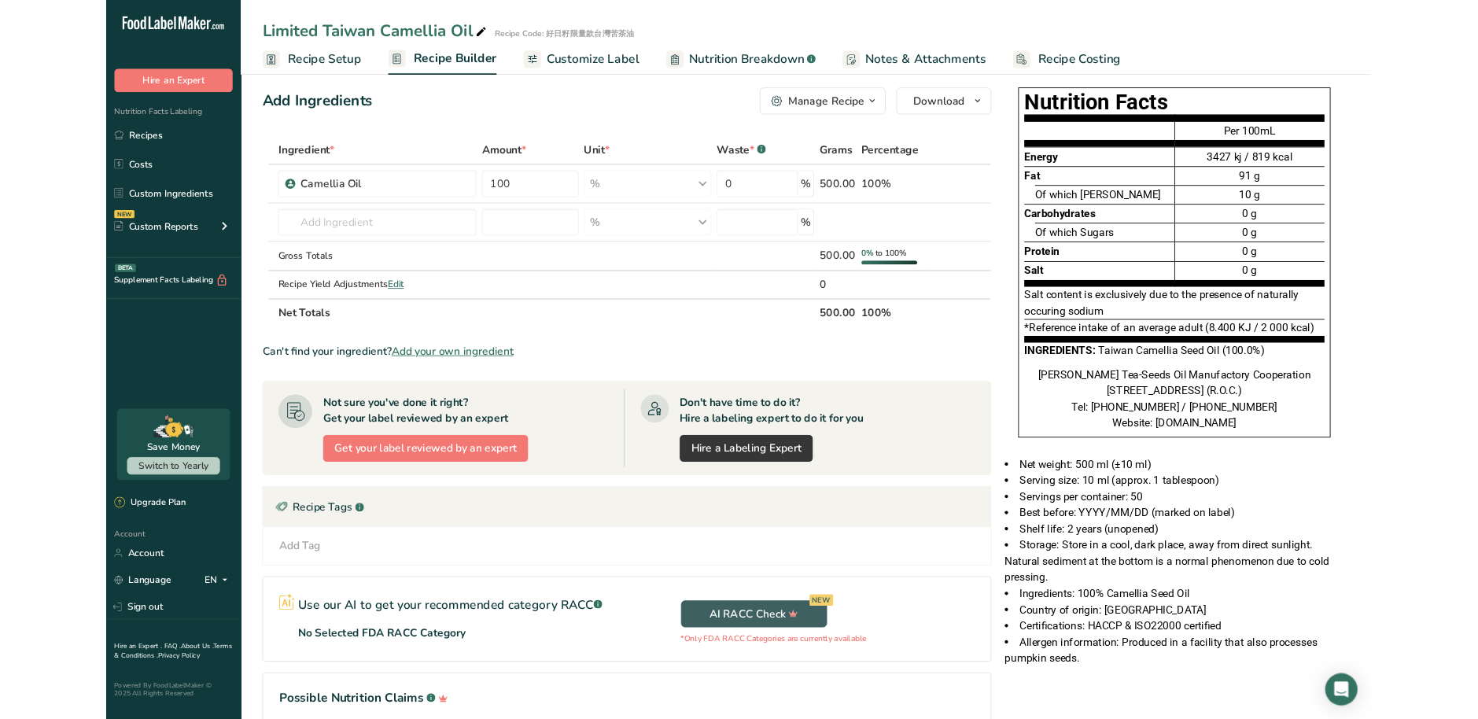
scroll to position [17, 0]
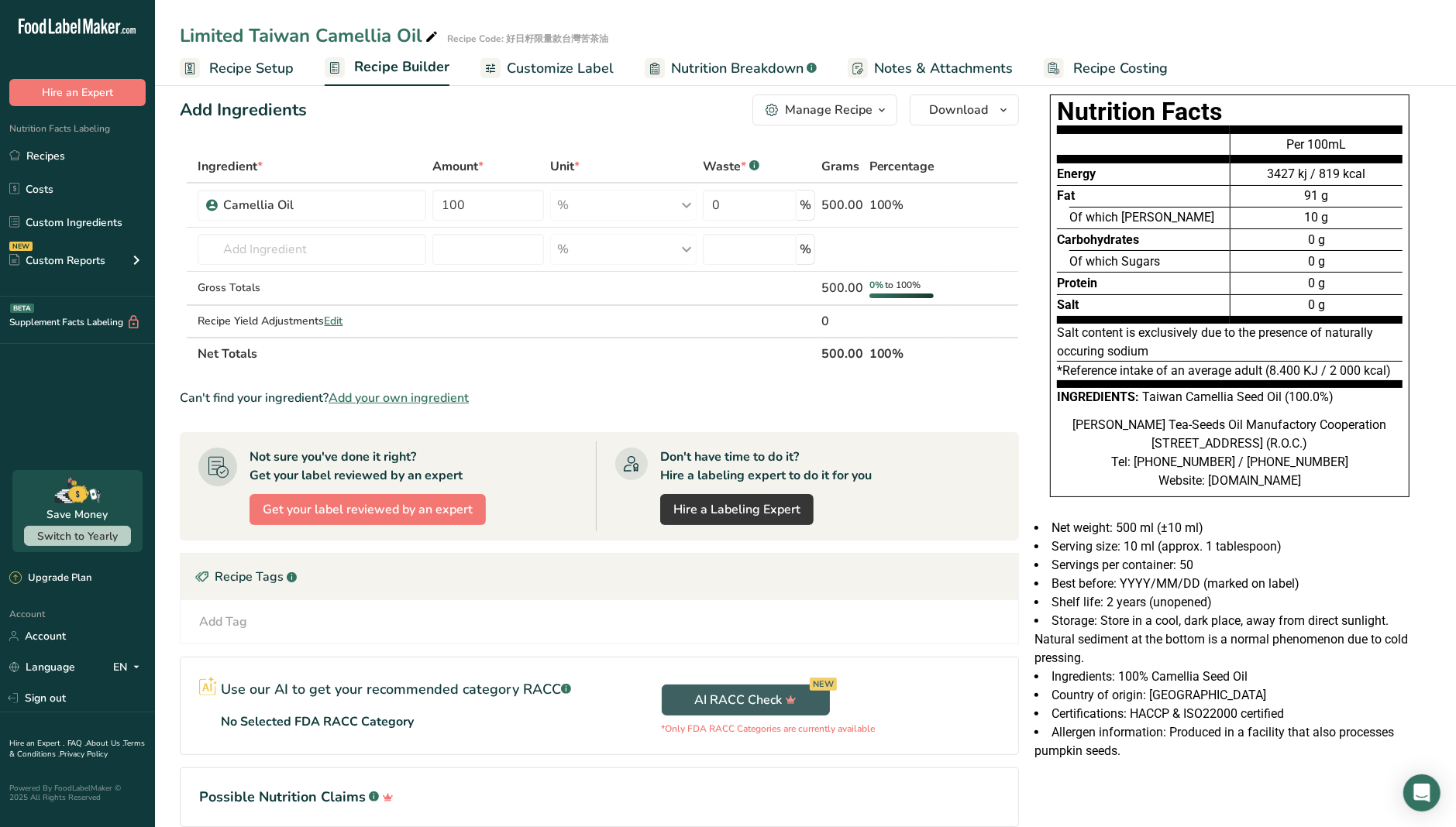
click at [1035, 98] on div "Nutrition Facts Energy Fat Of which Saturates Carbohydrates Of which Sugars Pro…" at bounding box center [1229, 303] width 403 height 430
click at [1038, 96] on div "Nutrition Facts Energy Fat Of which Saturates Carbohydrates Of which Sugars Pro…" at bounding box center [1229, 303] width 403 height 430
click at [776, 380] on section "Ingredient * Amount * Unit * Waste * .a-a{fill:#347362;}.b-a{fill:#fff;} Grams …" at bounding box center [600, 501] width 839 height 702
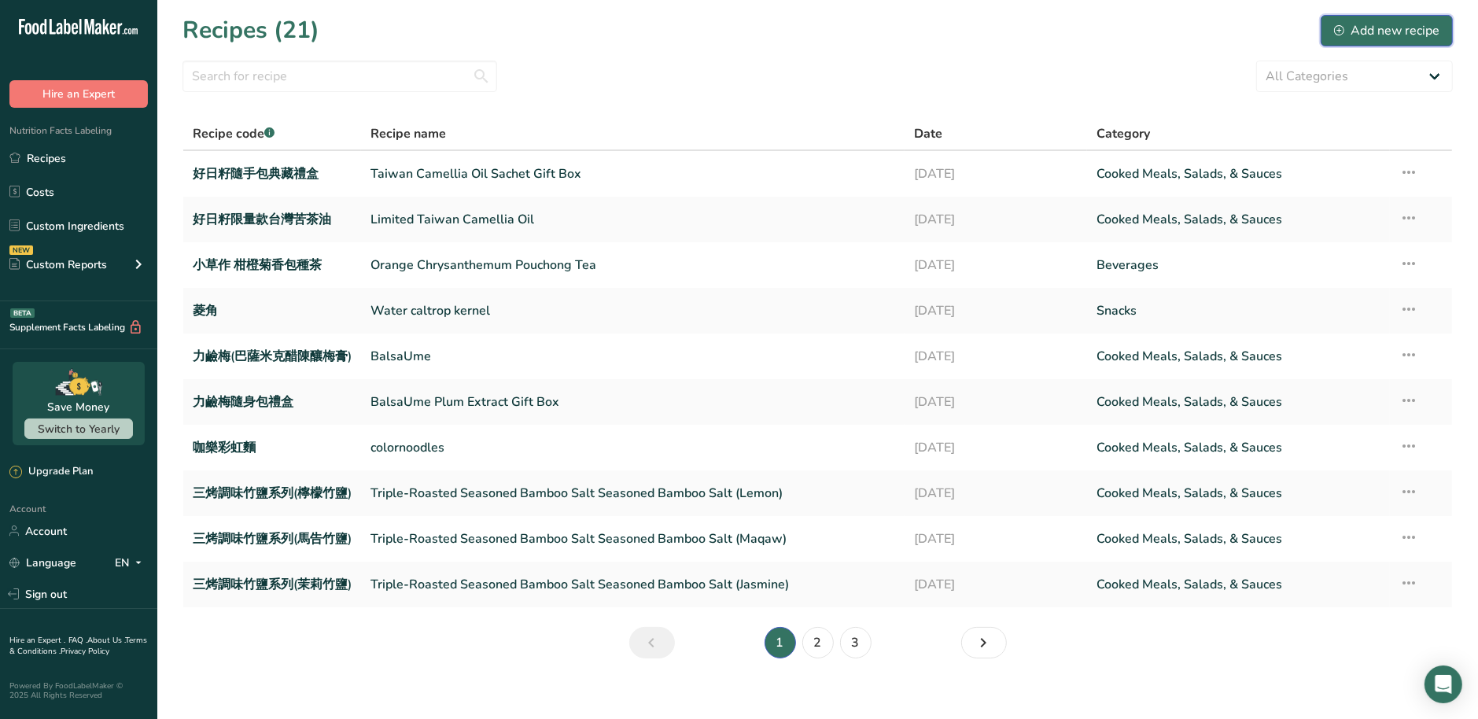
click at [1395, 31] on div "Add new recipe" at bounding box center [1386, 30] width 105 height 19
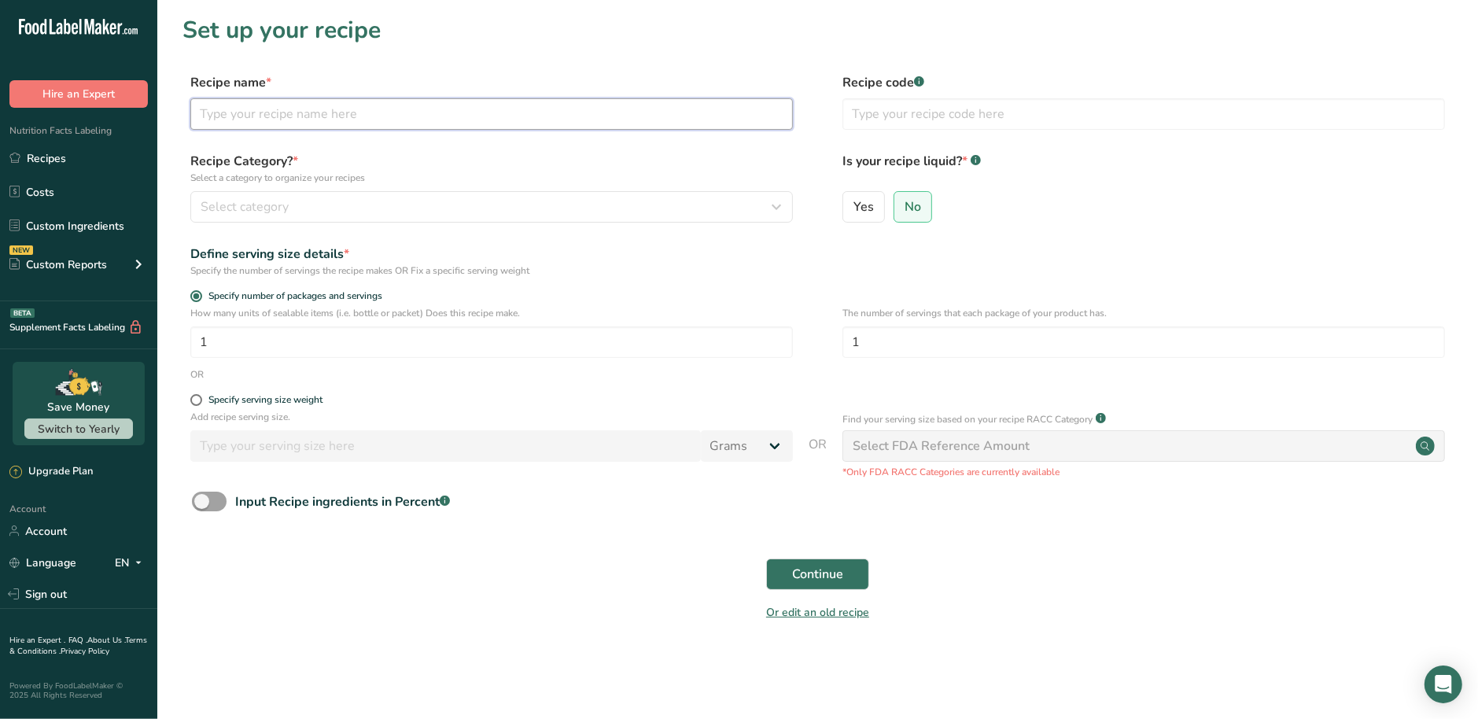
click at [237, 105] on input "text" at bounding box center [491, 113] width 603 height 31
paste input "Superior Camellia Oil 500ML"
type input "Superior Camellia Oil 500ML"
click at [950, 103] on input "text" at bounding box center [1144, 113] width 603 height 31
paste input "Co'day好日籽頂級苦茶油"
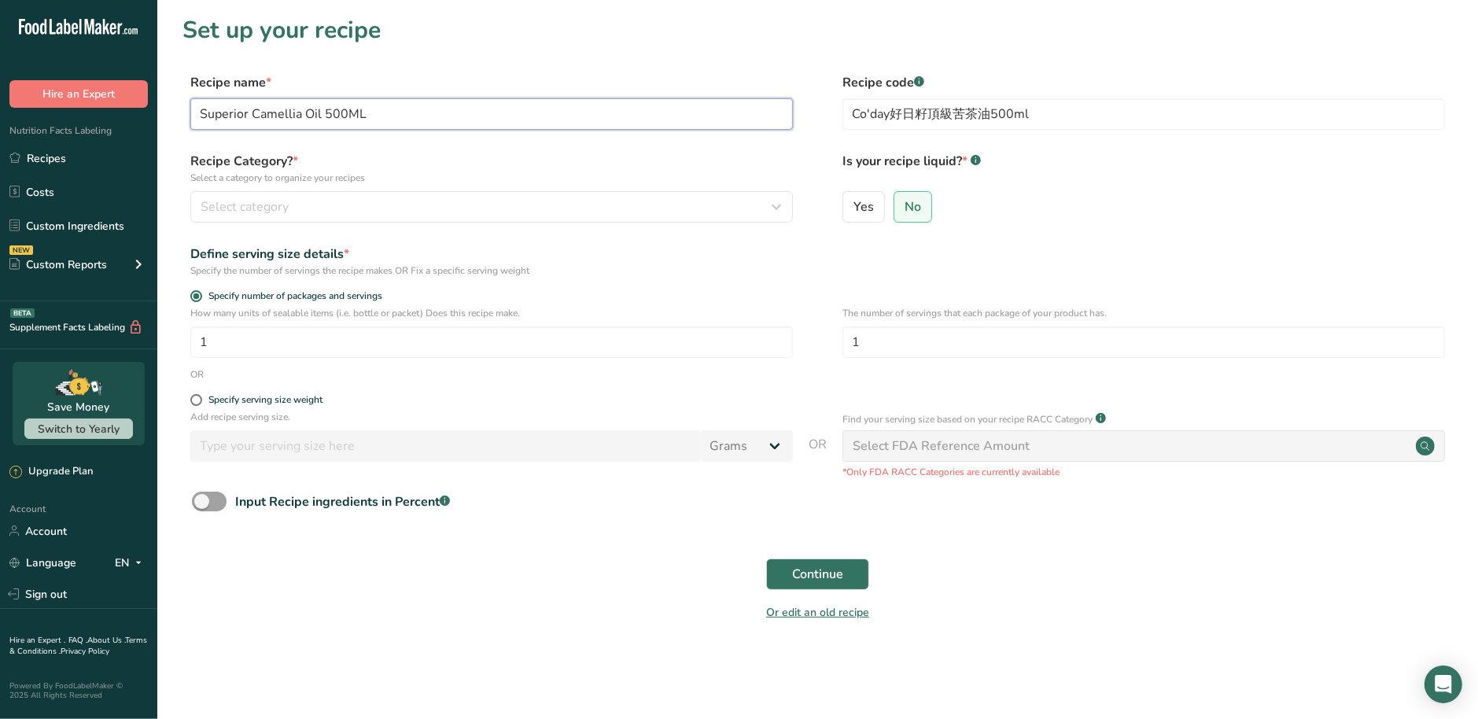
drag, startPoint x: 326, startPoint y: 113, endPoint x: 414, endPoint y: 114, distance: 88.1
click at [406, 113] on input "Superior Camellia Oil 500ML" at bounding box center [491, 113] width 603 height 31
drag, startPoint x: 993, startPoint y: 112, endPoint x: 1054, endPoint y: 116, distance: 61.5
click at [1054, 116] on input "Co'day好日籽頂級苦茶油500ml" at bounding box center [1144, 113] width 603 height 31
paste input "500ML"
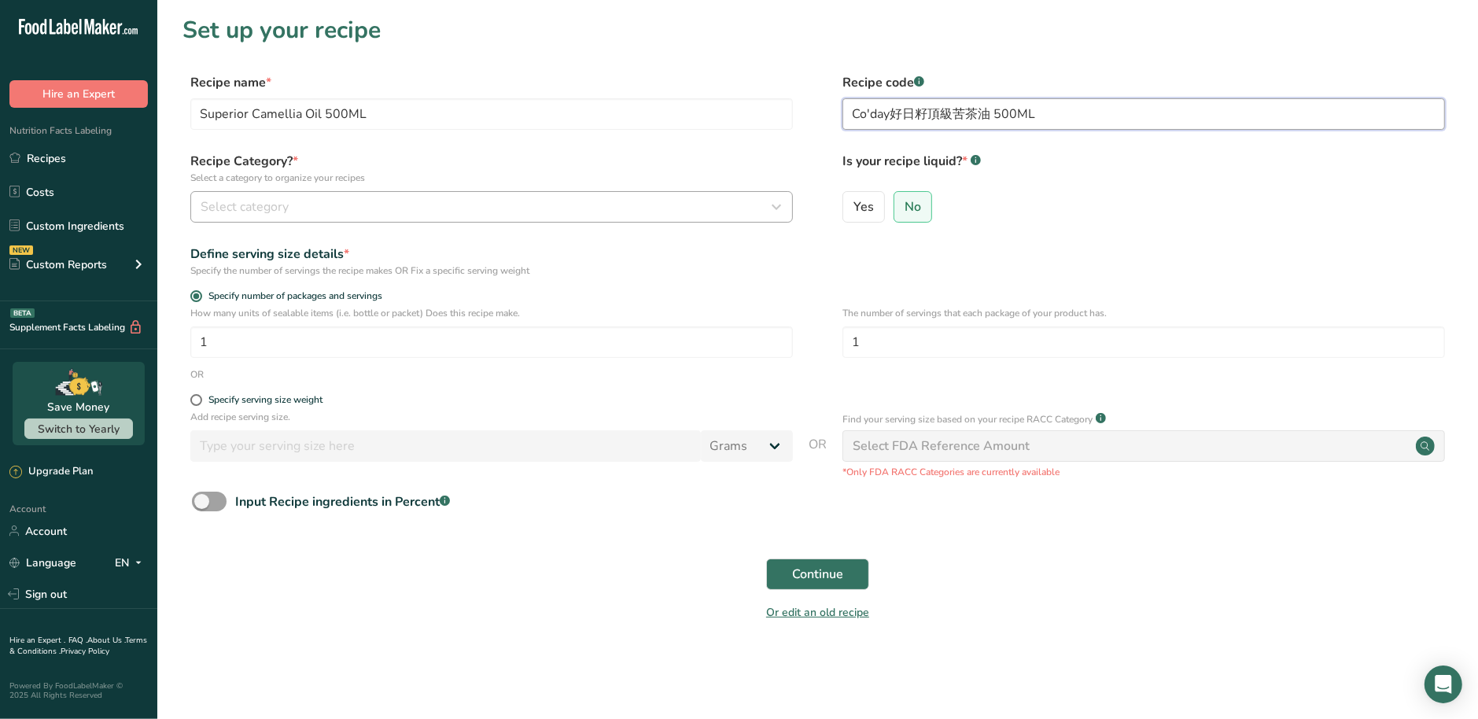
type input "Co'day好日籽頂級苦茶油 500ML"
click at [345, 212] on div "Select category" at bounding box center [487, 206] width 573 height 19
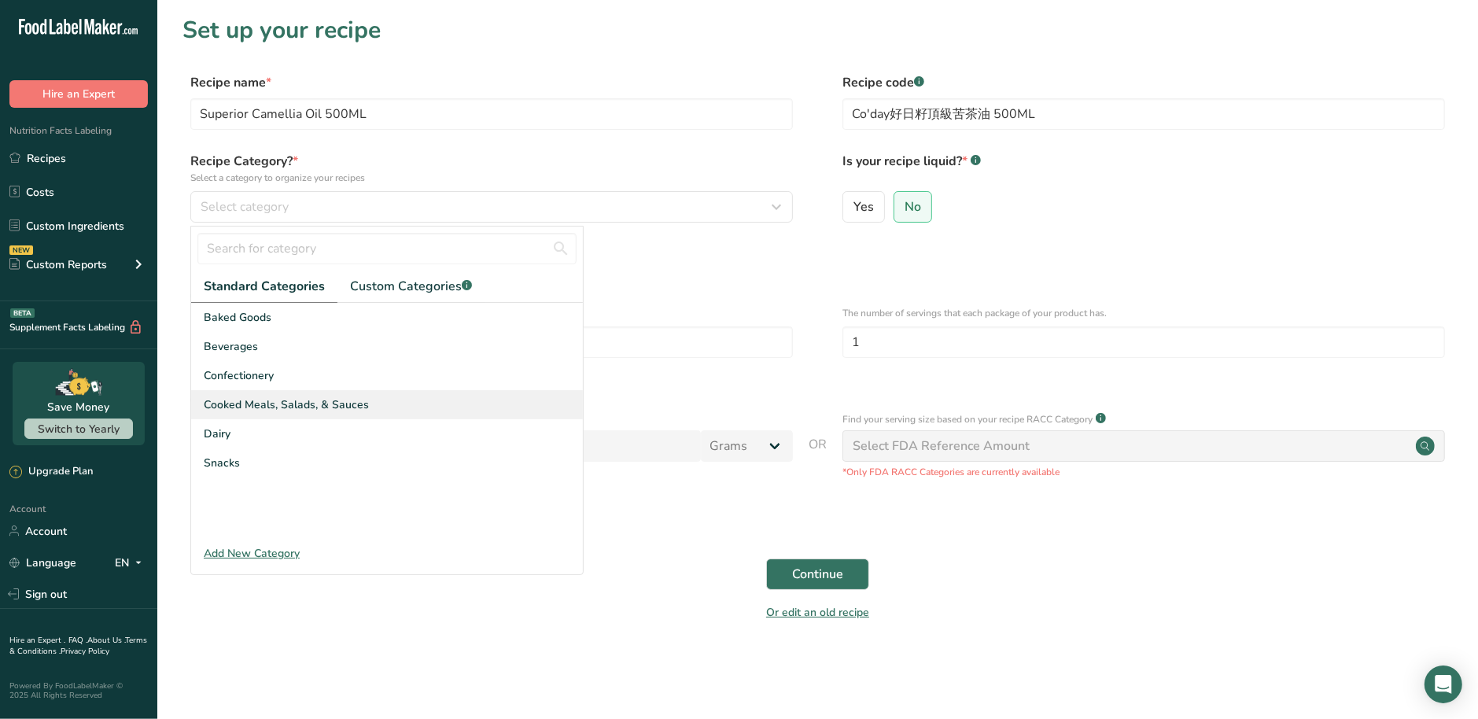
click at [294, 404] on span "Cooked Meals, Salads, & Sauces" at bounding box center [286, 404] width 165 height 17
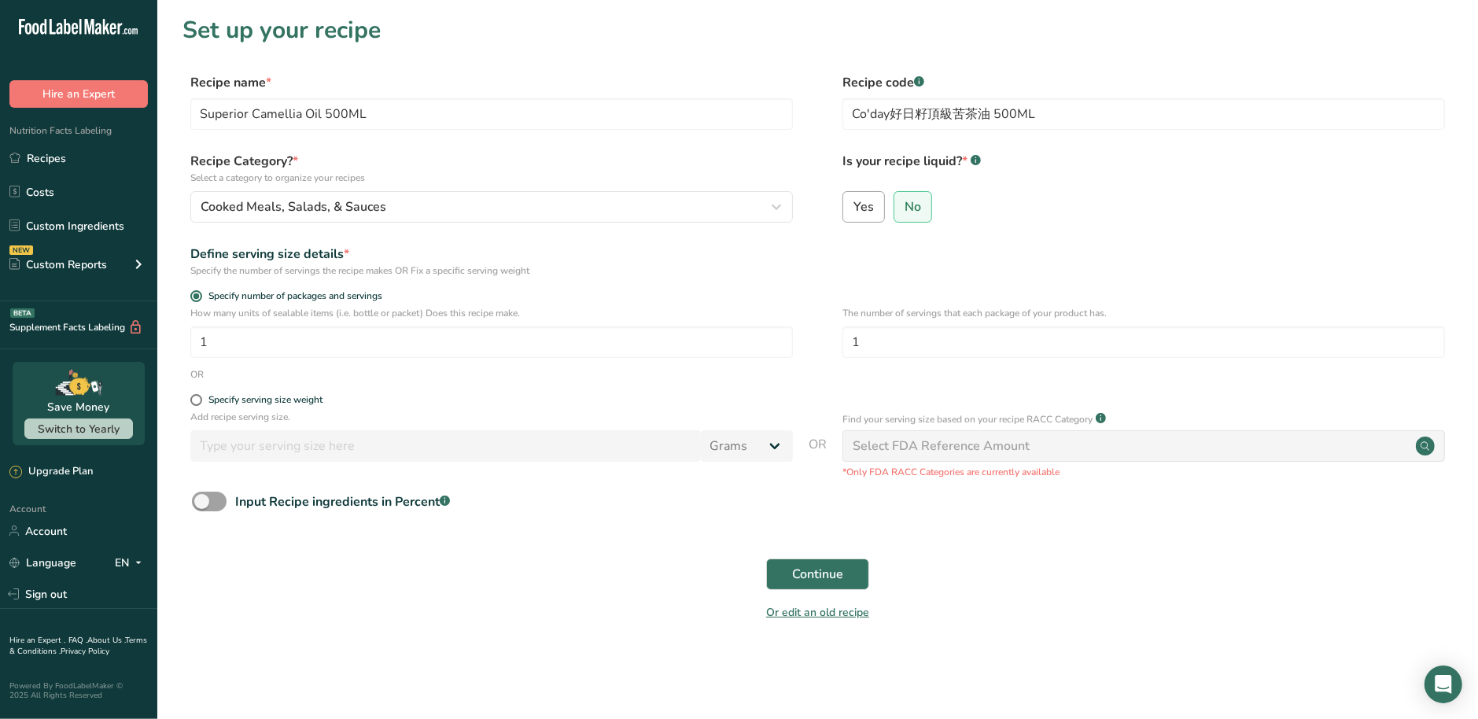
click at [844, 218] on label "Yes" at bounding box center [864, 206] width 42 height 31
click at [844, 212] on input "Yes" at bounding box center [848, 206] width 10 height 10
radio input "true"
radio input "false"
select select "22"
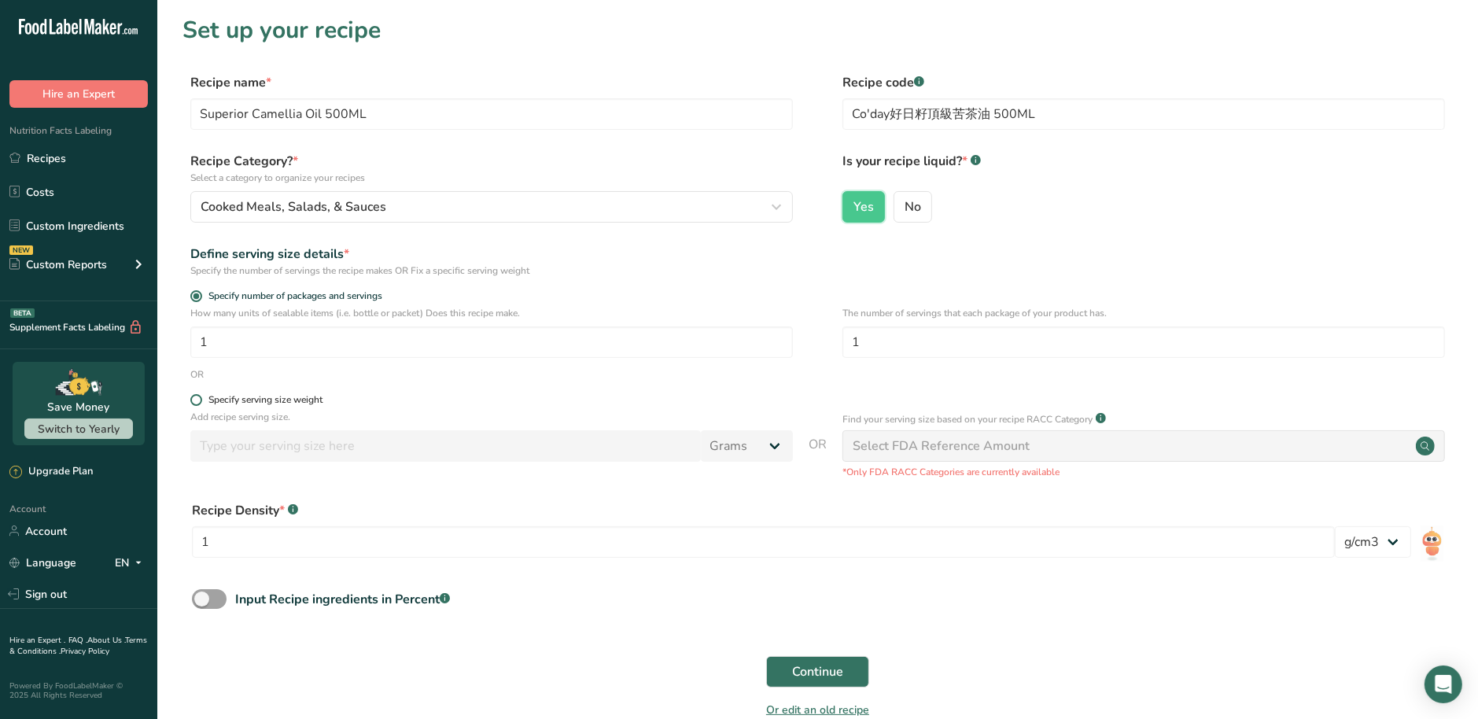
click at [197, 403] on span at bounding box center [196, 400] width 12 height 12
click at [197, 403] on input "Specify serving size weight" at bounding box center [195, 400] width 10 height 10
radio input "true"
radio input "false"
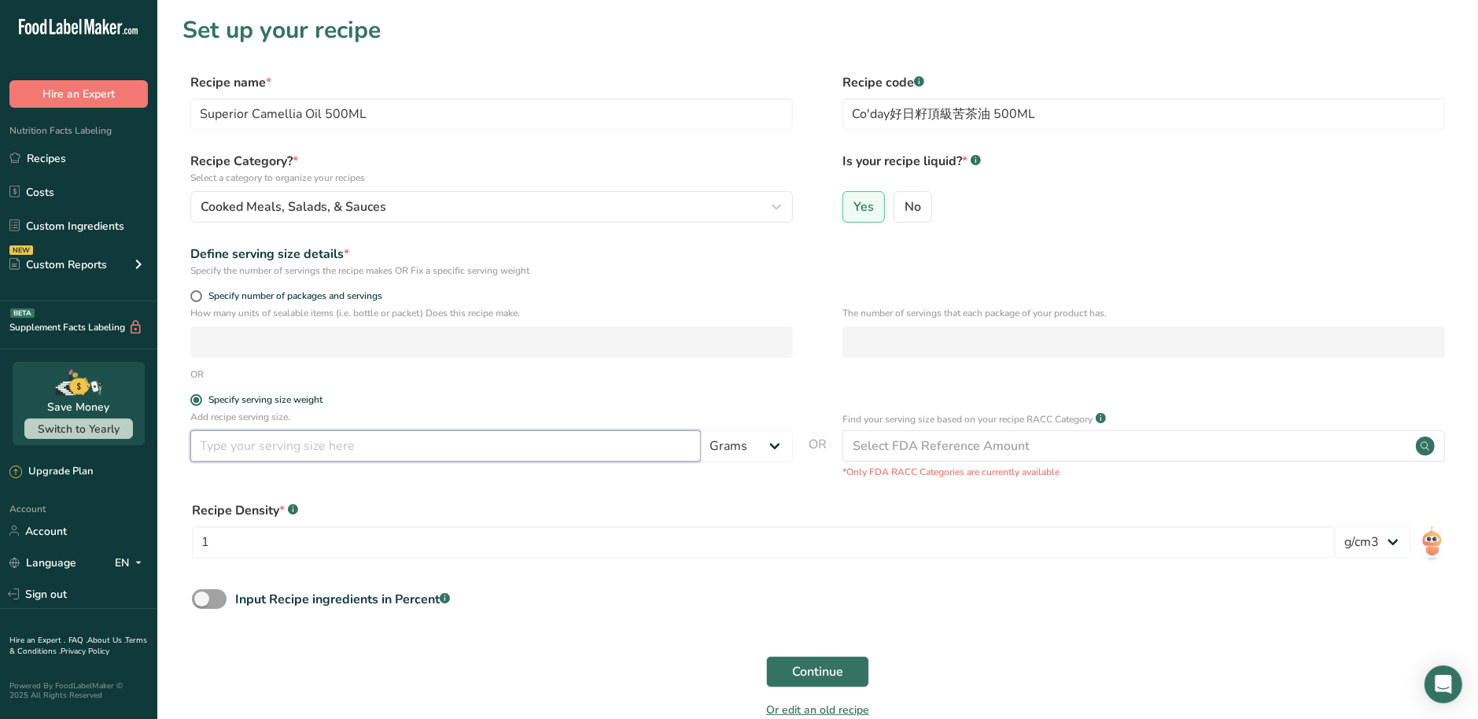
click at [229, 449] on input "number" at bounding box center [445, 445] width 511 height 31
type input "500"
click at [208, 589] on form "Recipe name * Superior Camellia Oil 500ML Recipe code .a-a{fill:#347362;}.b-a{f…" at bounding box center [818, 400] width 1270 height 655
click at [209, 596] on span at bounding box center [209, 599] width 35 height 20
click at [202, 596] on input "Input Recipe ingredients in Percent .a-a{fill:#347362;}.b-a{fill:#fff;}" at bounding box center [197, 599] width 10 height 10
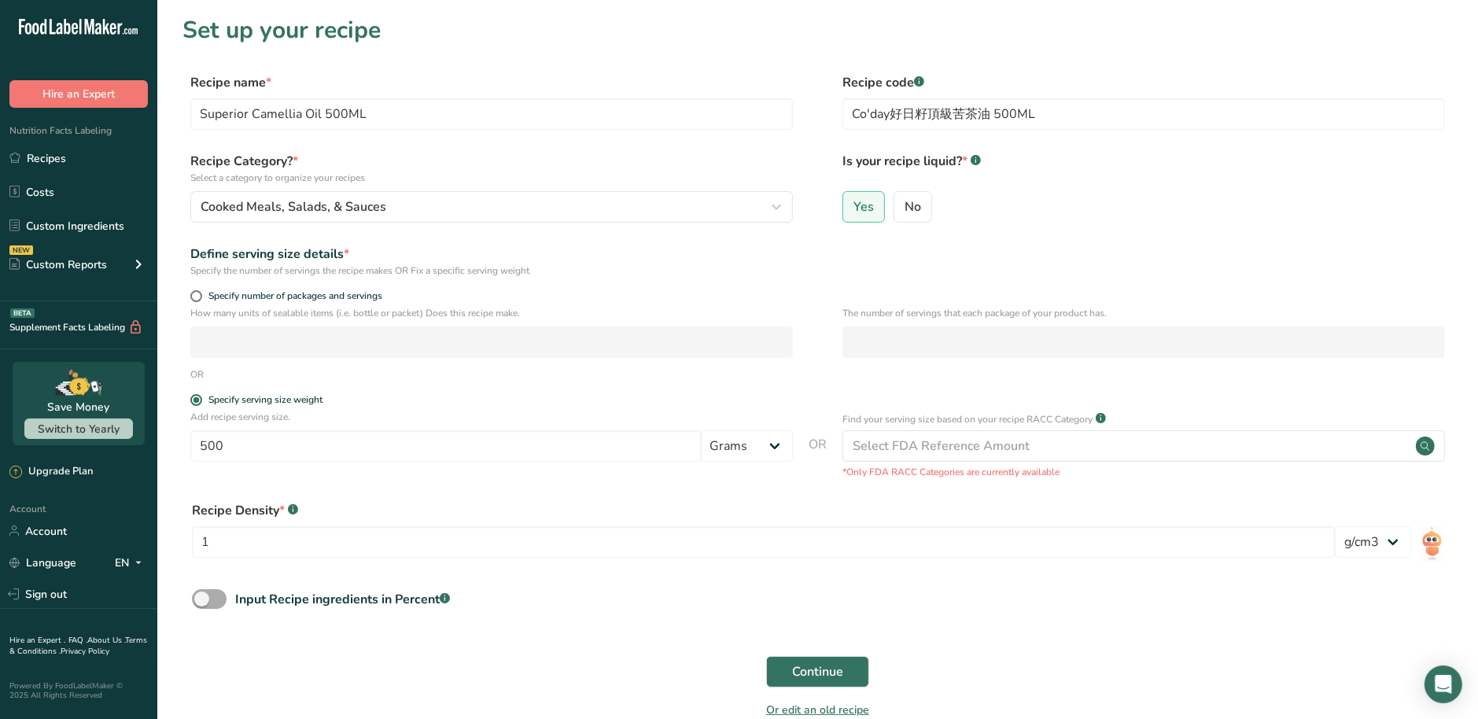
checkbox input "true"
click at [236, 662] on input "number" at bounding box center [772, 665] width 1161 height 31
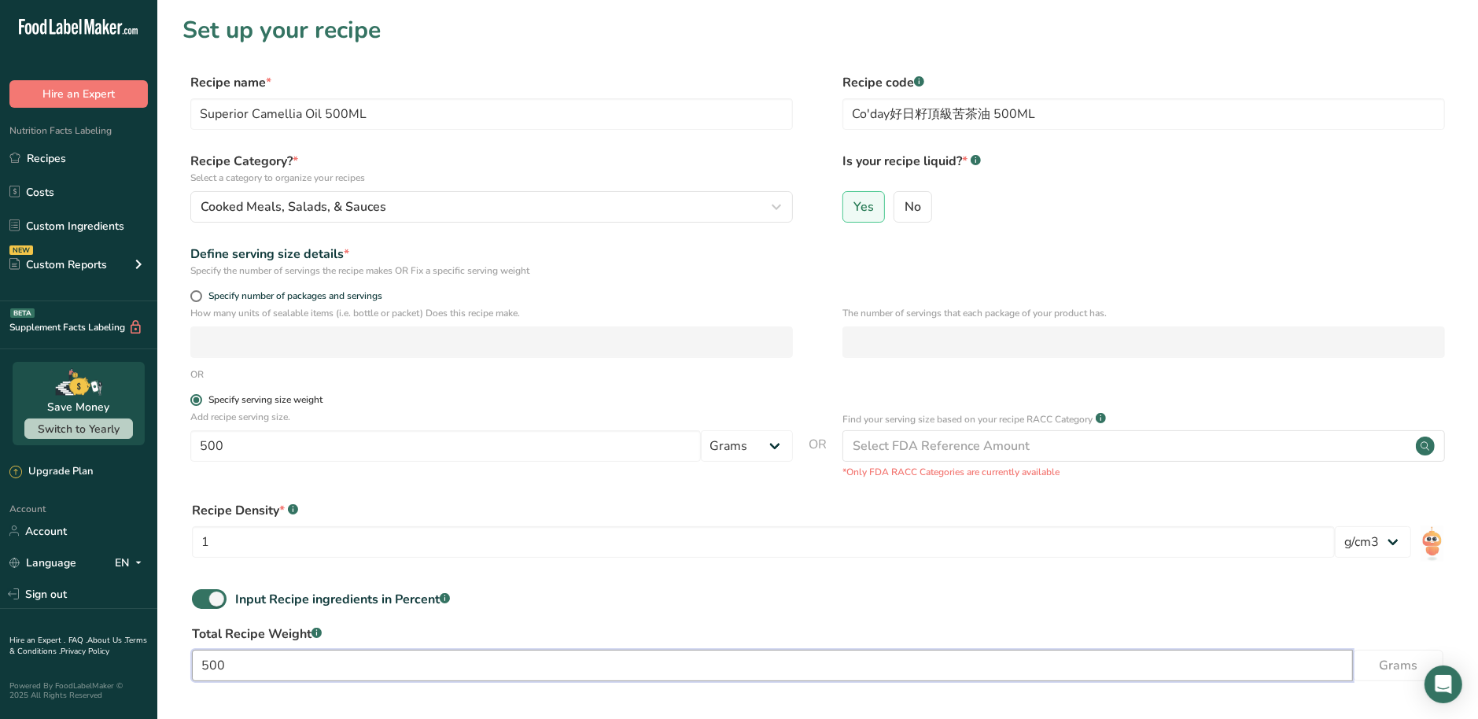
type input "500"
click at [201, 397] on label "Specify serving size weight" at bounding box center [491, 400] width 603 height 12
click at [201, 397] on input "Specify serving size weight" at bounding box center [195, 400] width 10 height 10
click at [196, 294] on span at bounding box center [196, 296] width 12 height 12
click at [196, 294] on input "Specify number of packages and servings" at bounding box center [195, 296] width 10 height 10
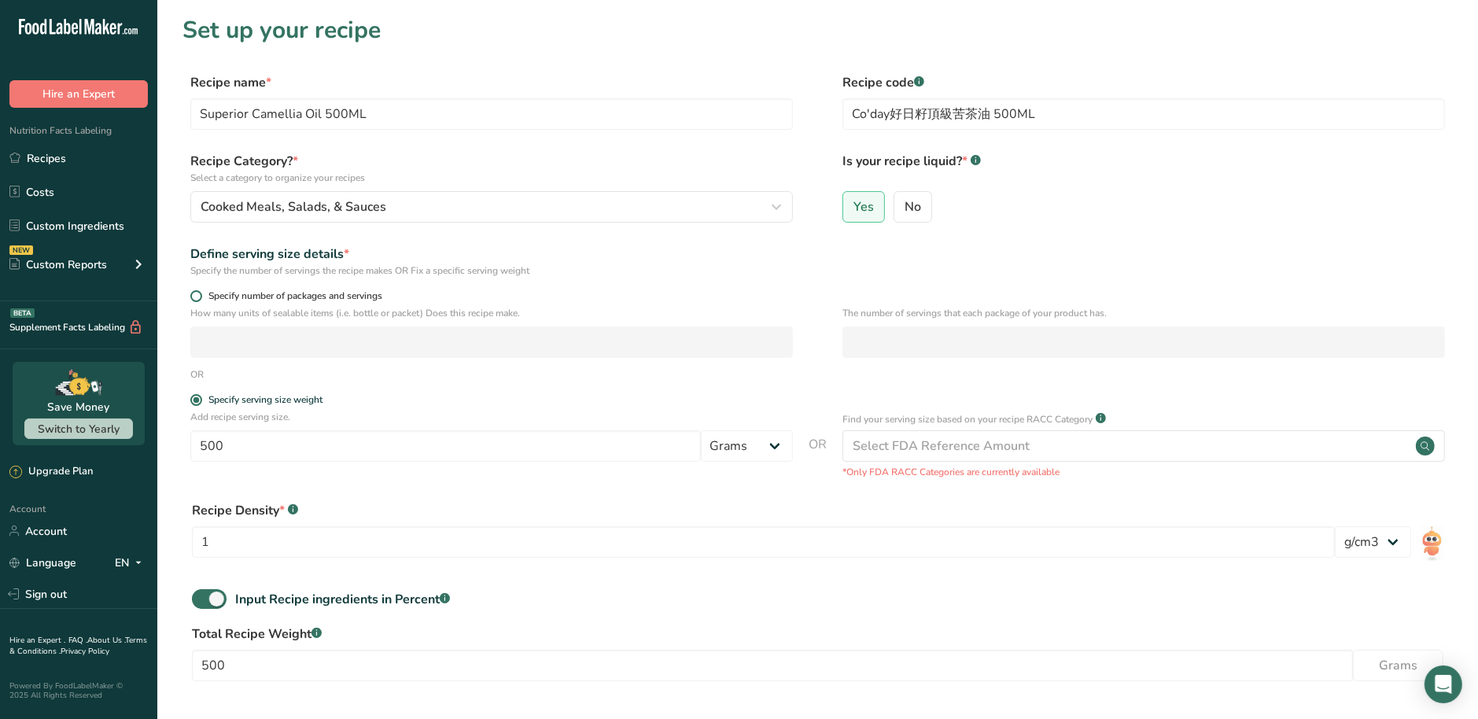
radio input "true"
radio input "false"
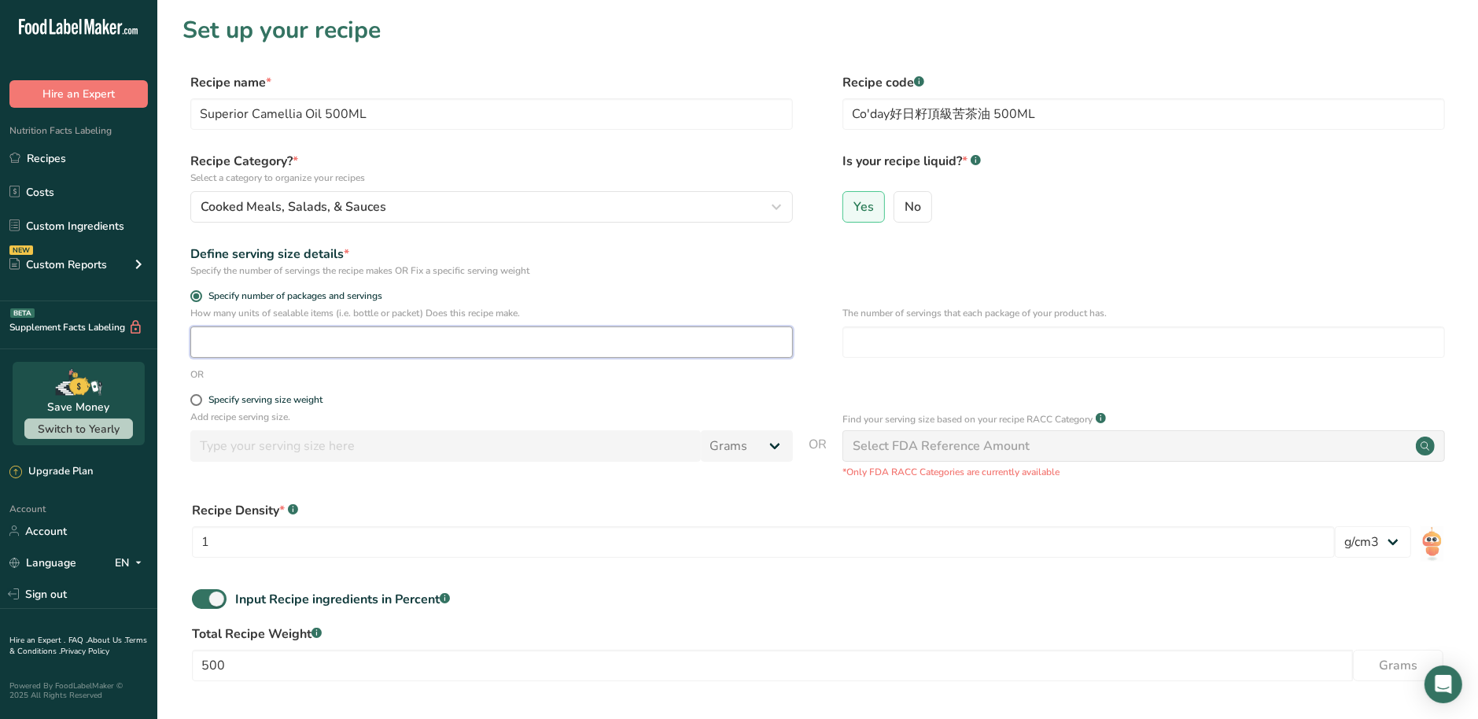
click at [214, 338] on input "number" at bounding box center [491, 341] width 603 height 31
type input "1"
click at [498, 479] on form "Recipe name * Superior Camellia Oil 500ML Recipe code .a-a{fill:#347362;}.b-a{f…" at bounding box center [818, 435] width 1270 height 725
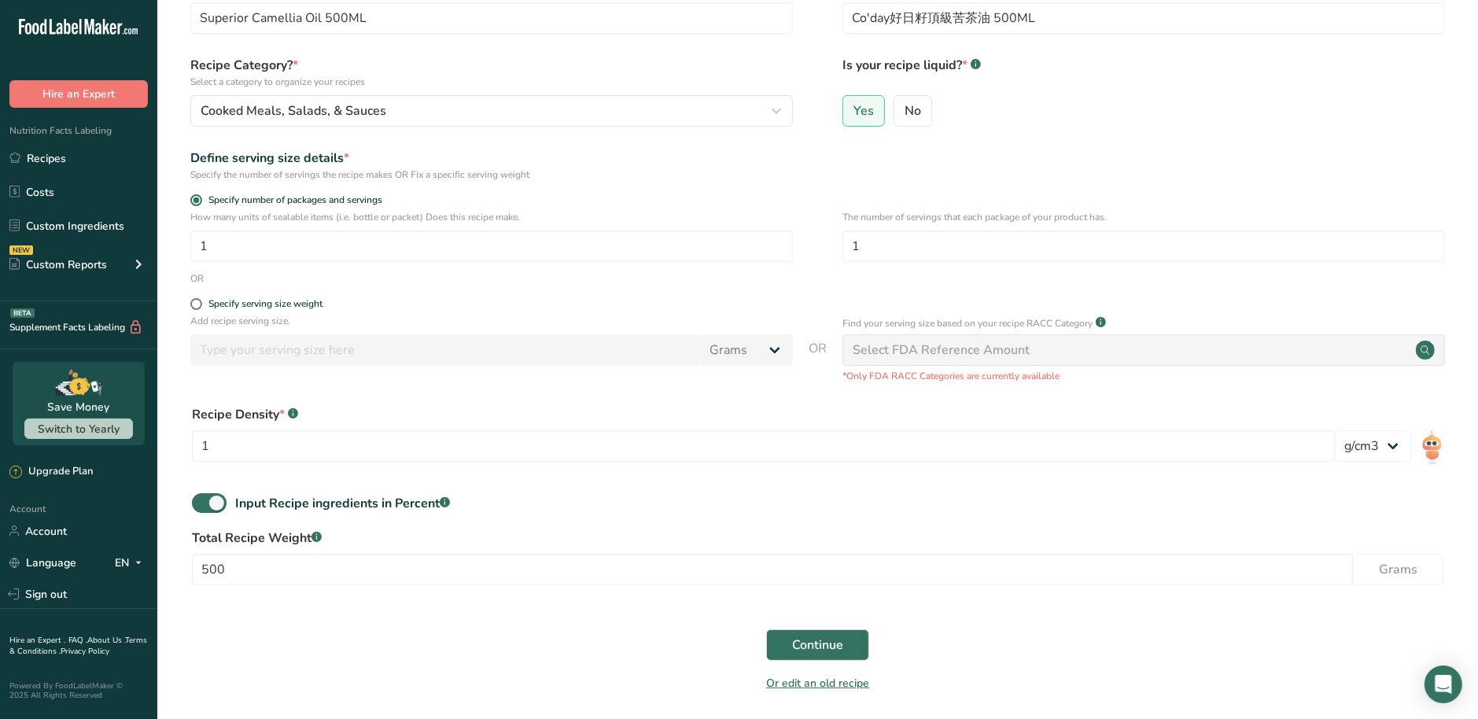
scroll to position [98, 0]
click at [809, 643] on span "Continue" at bounding box center [817, 642] width 51 height 19
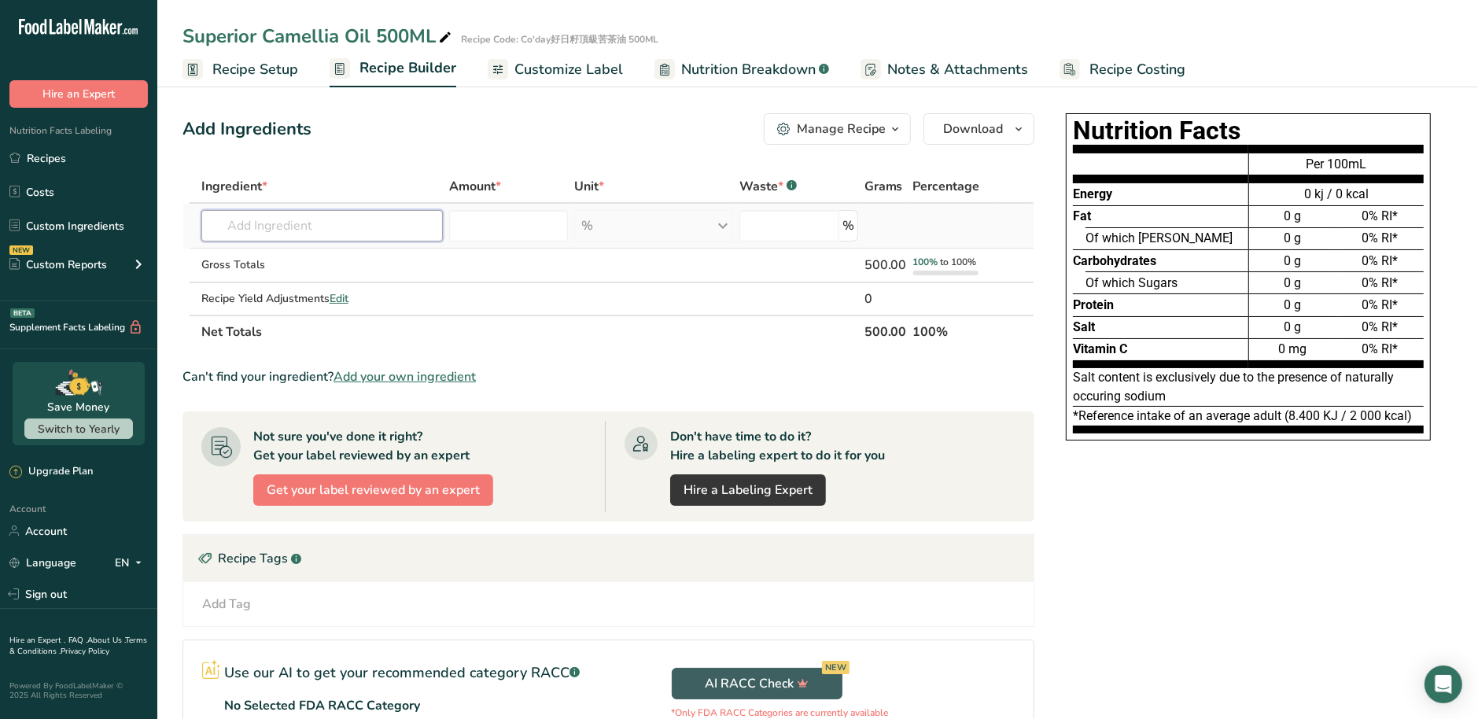
click at [304, 227] on input "text" at bounding box center [322, 225] width 242 height 31
type input "C"
click at [308, 234] on input "text" at bounding box center [322, 225] width 242 height 31
paste input "Camellia"
type input "Camellia"
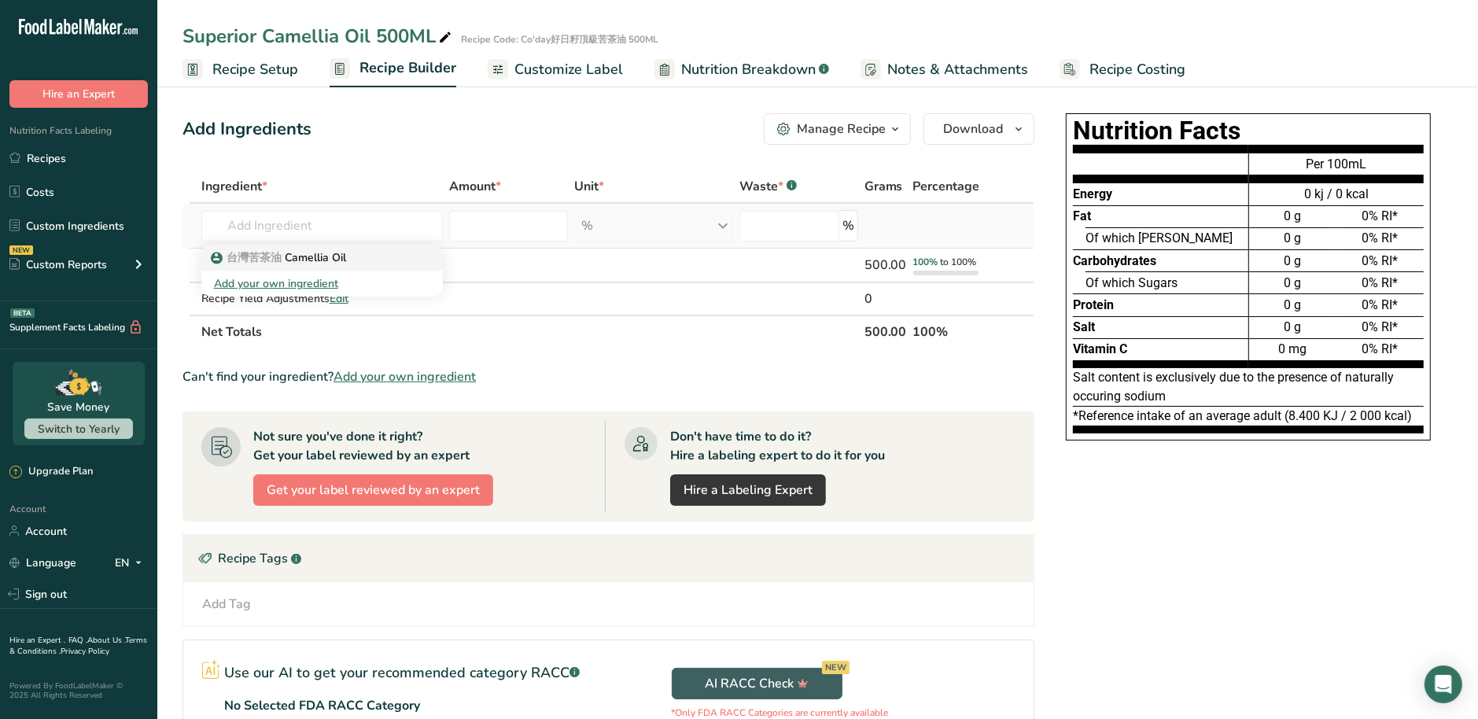
click at [299, 261] on p "台灣苦茶油 Camellia Oil" at bounding box center [280, 257] width 132 height 17
type input "Camellia Oil"
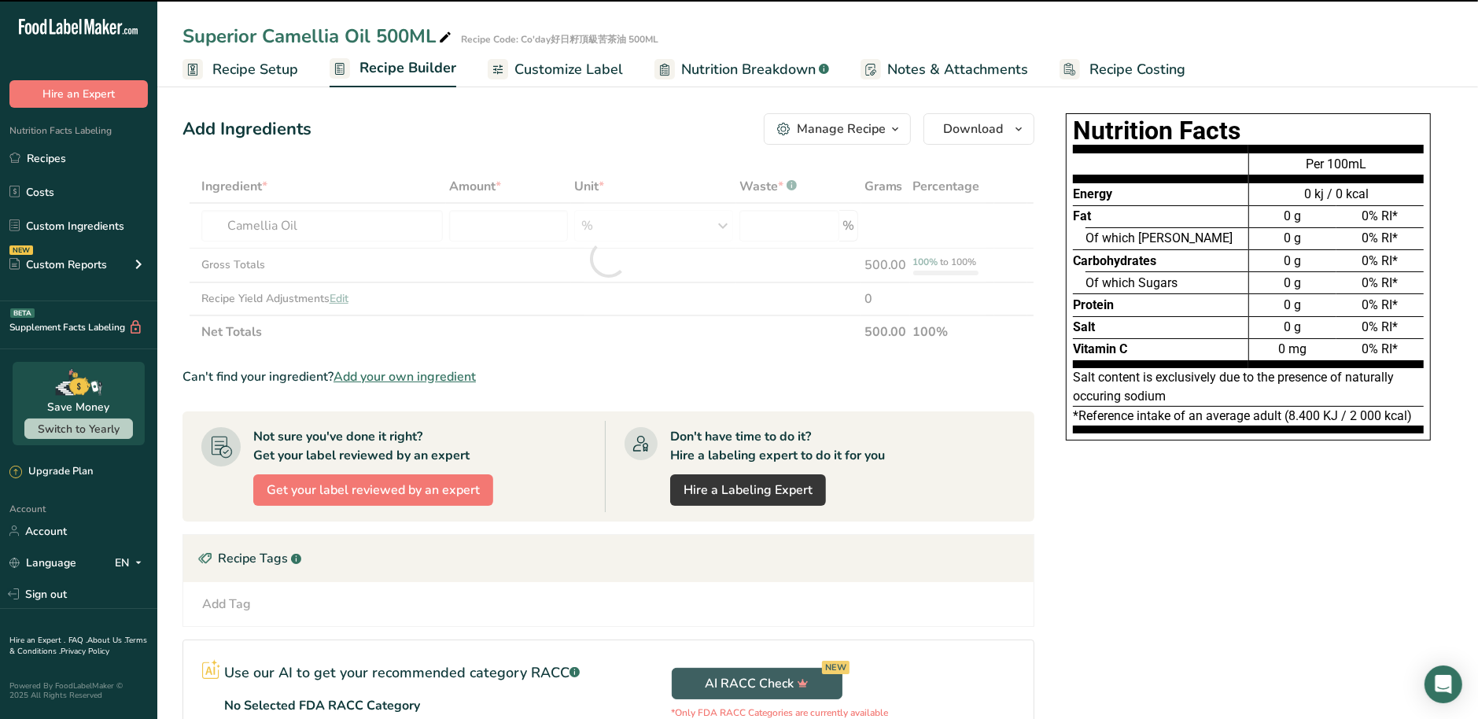
type input "0"
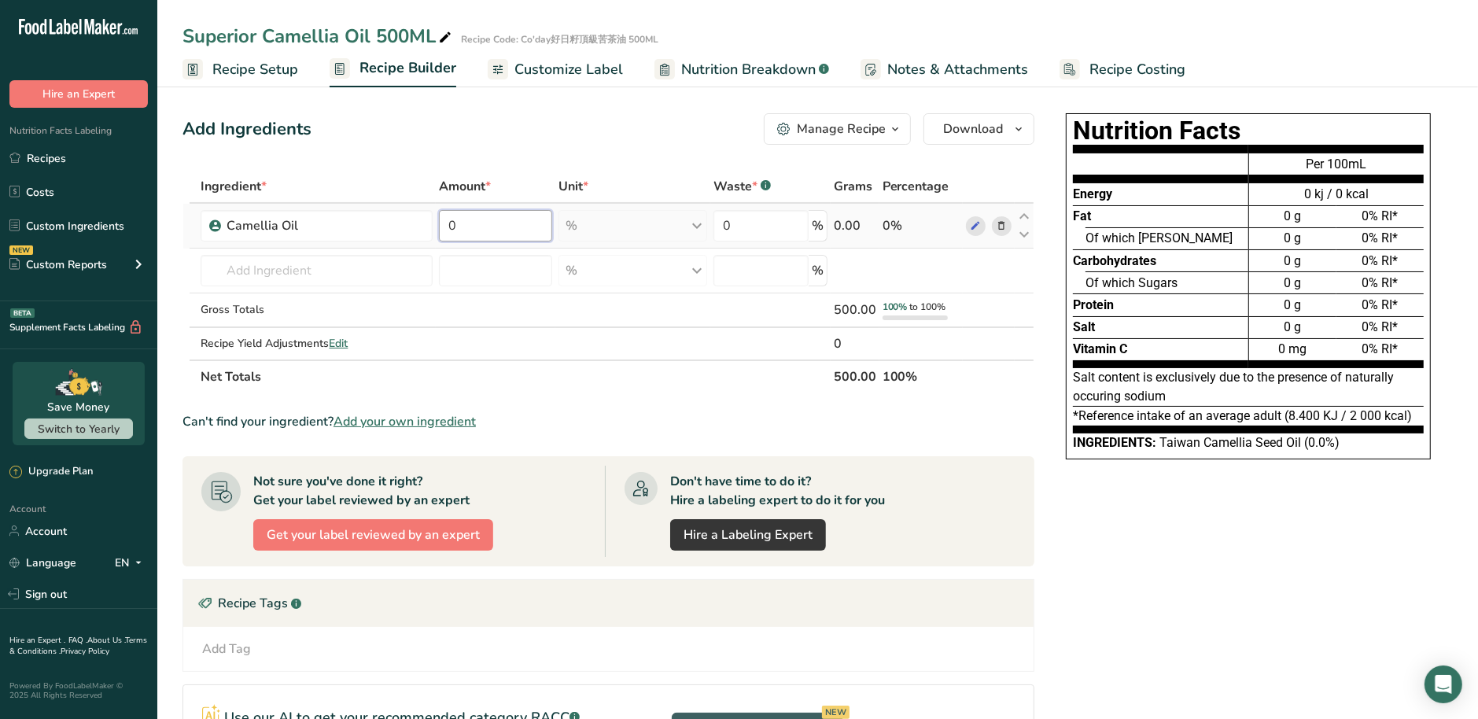
click at [470, 233] on input "0" at bounding box center [495, 225] width 113 height 31
type input "100"
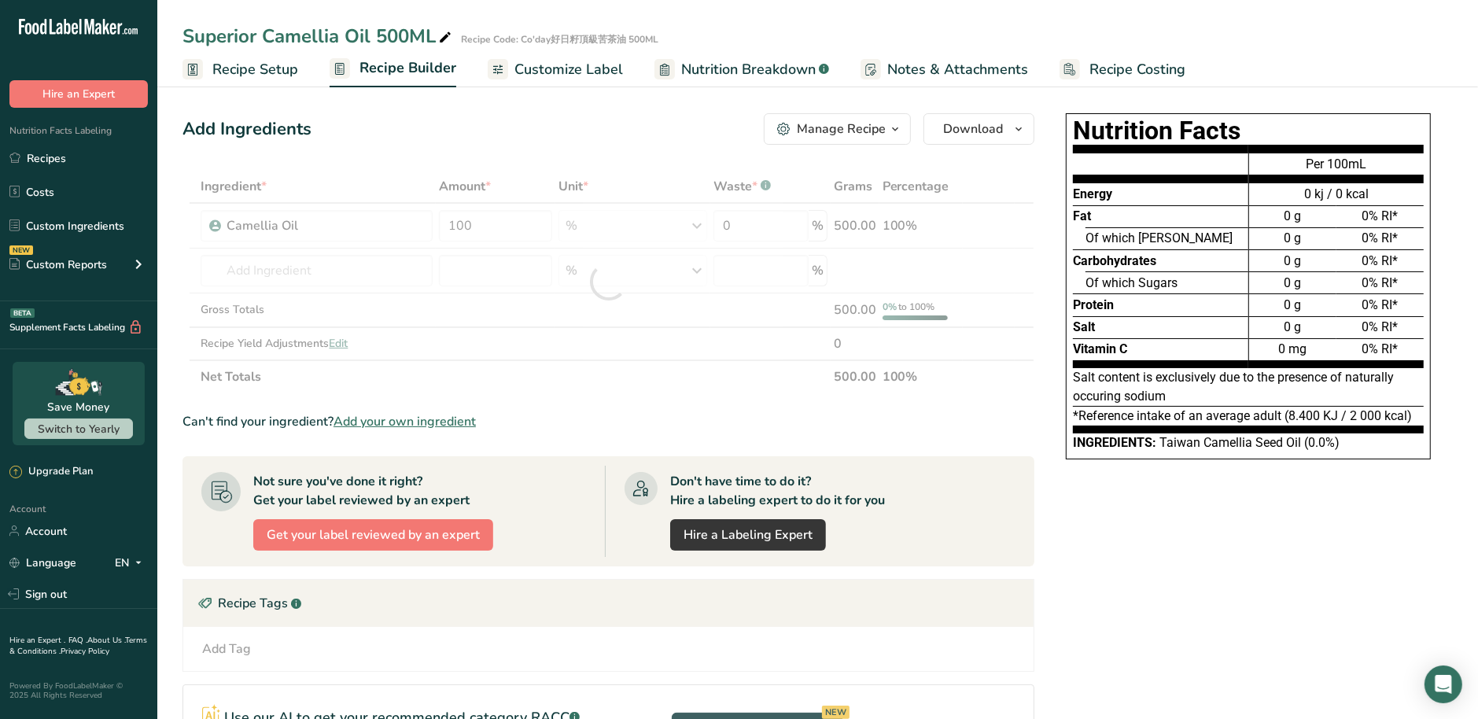
click at [584, 70] on span "Customize Label" at bounding box center [568, 69] width 109 height 21
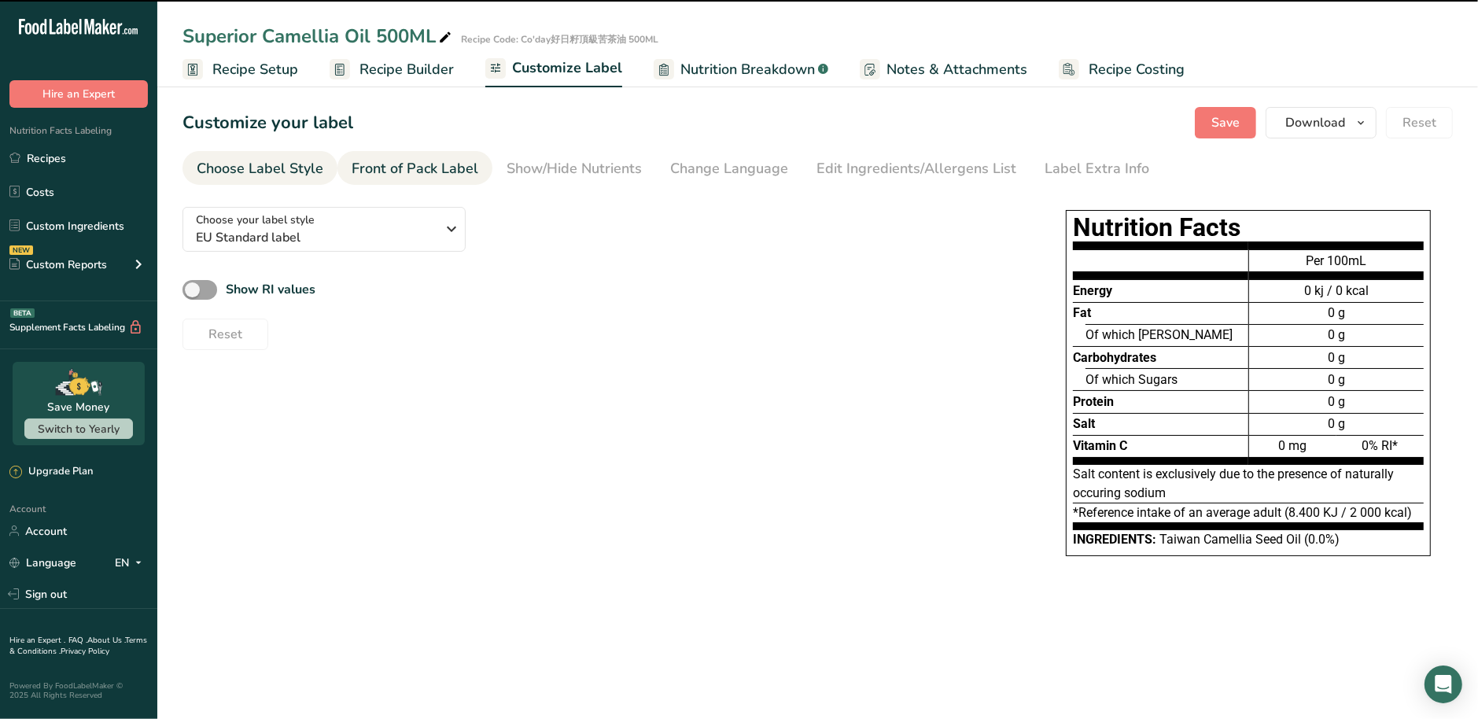
click at [438, 168] on div "Front of Pack Label" at bounding box center [415, 168] width 127 height 21
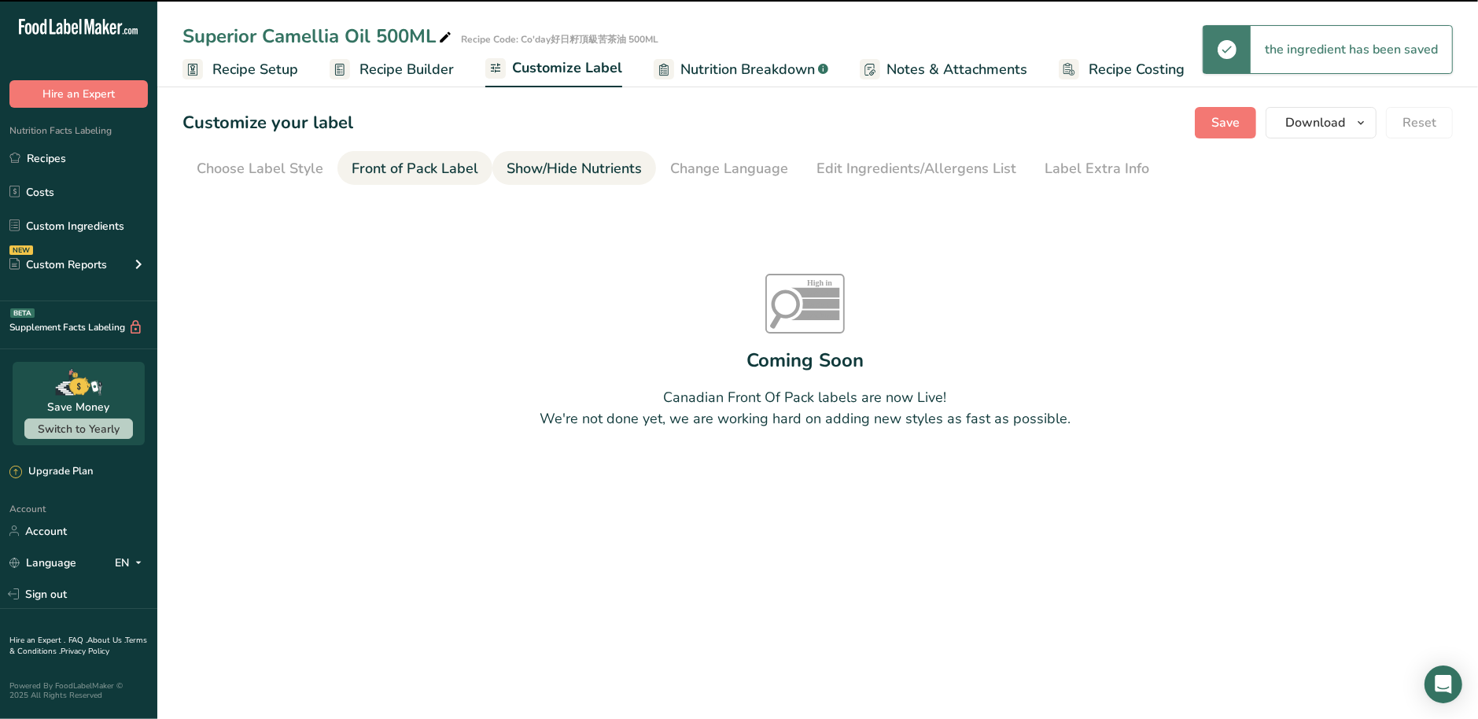
click at [548, 171] on div "Show/Hide Nutrients" at bounding box center [574, 168] width 135 height 21
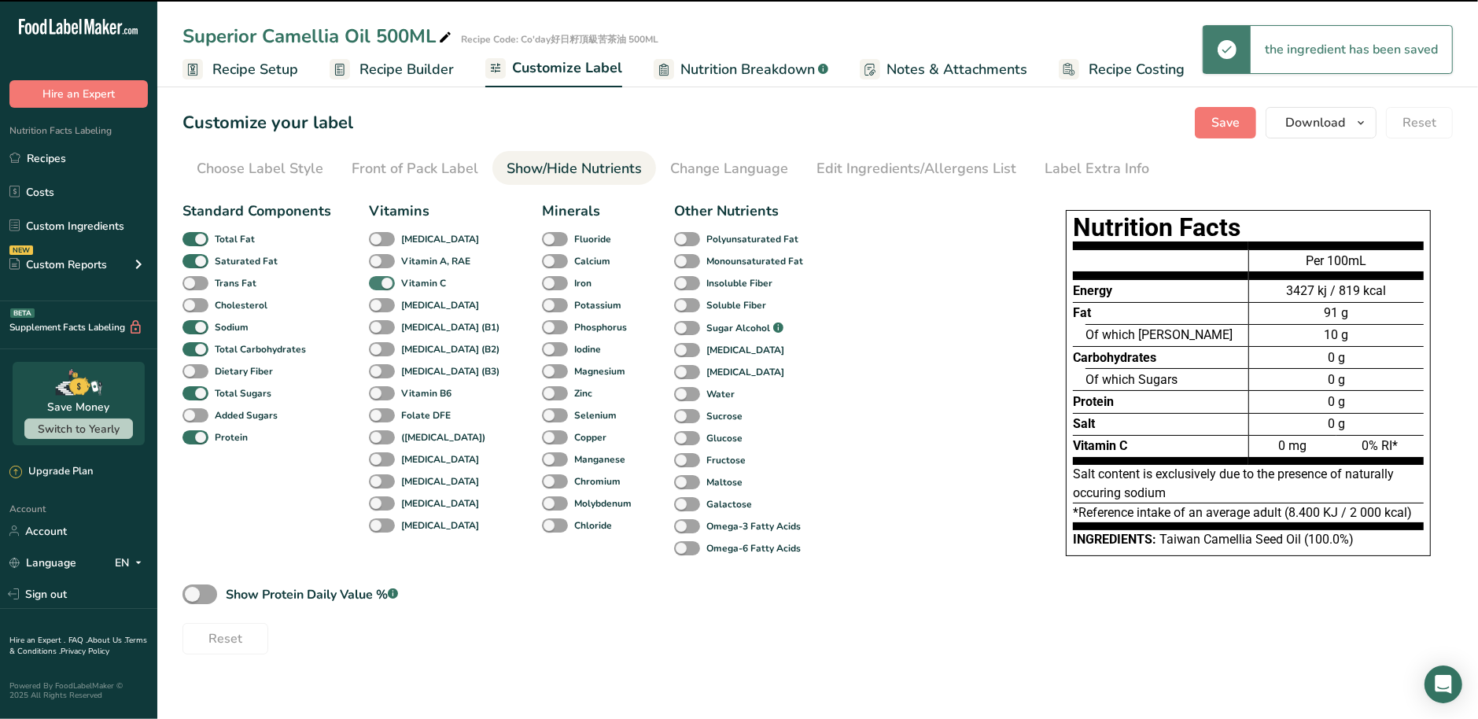
click at [388, 281] on span at bounding box center [382, 283] width 26 height 15
click at [379, 281] on input "Vitamin C" at bounding box center [374, 283] width 10 height 10
checkbox input "false"
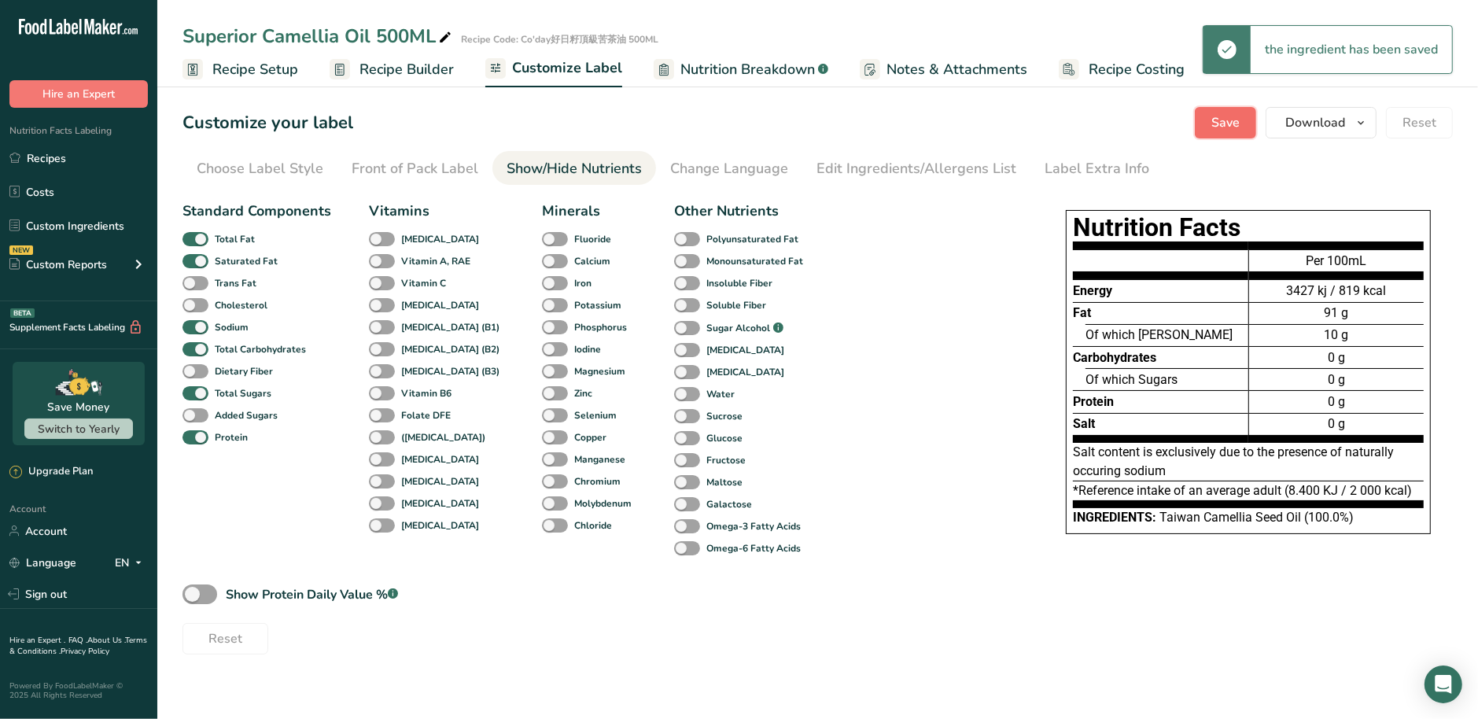
click at [1235, 122] on span "Save" at bounding box center [1225, 122] width 28 height 19
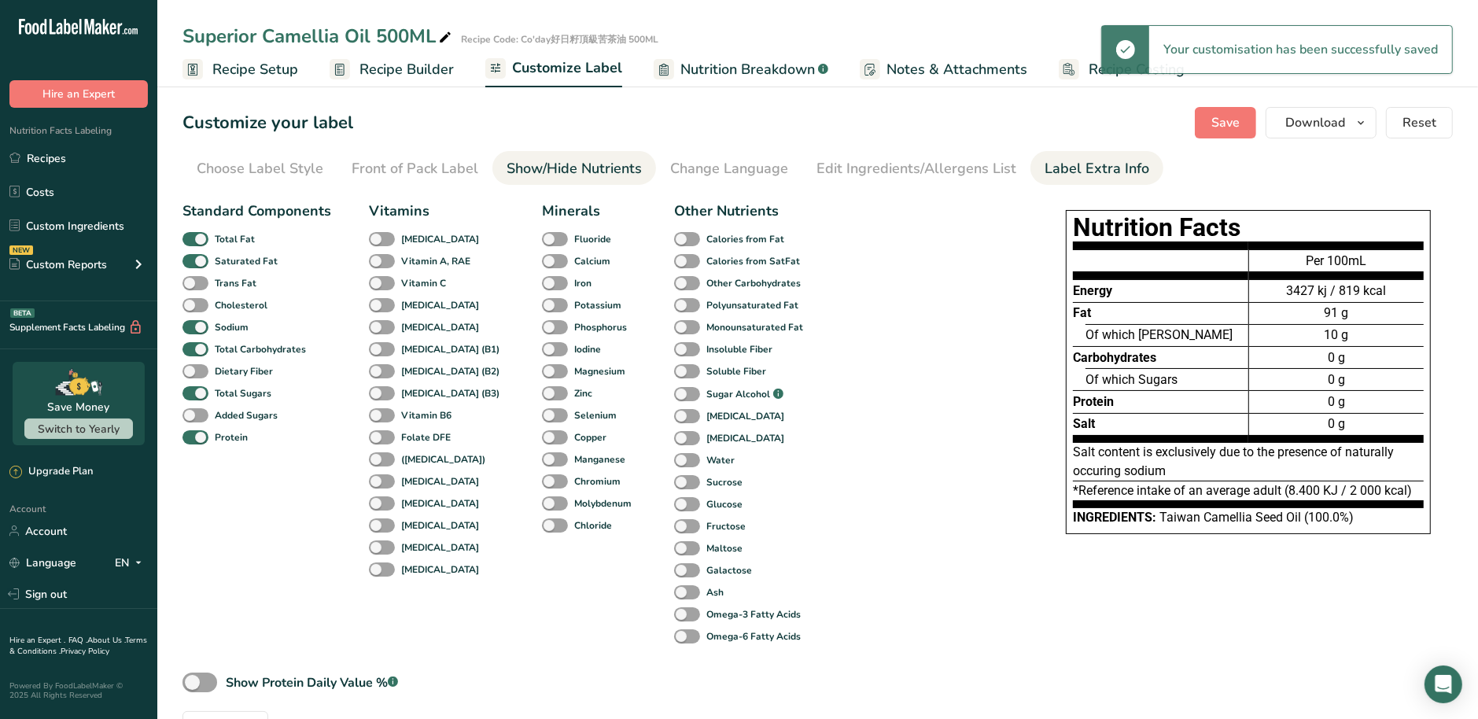
click at [1053, 171] on div "Label Extra Info" at bounding box center [1097, 168] width 105 height 21
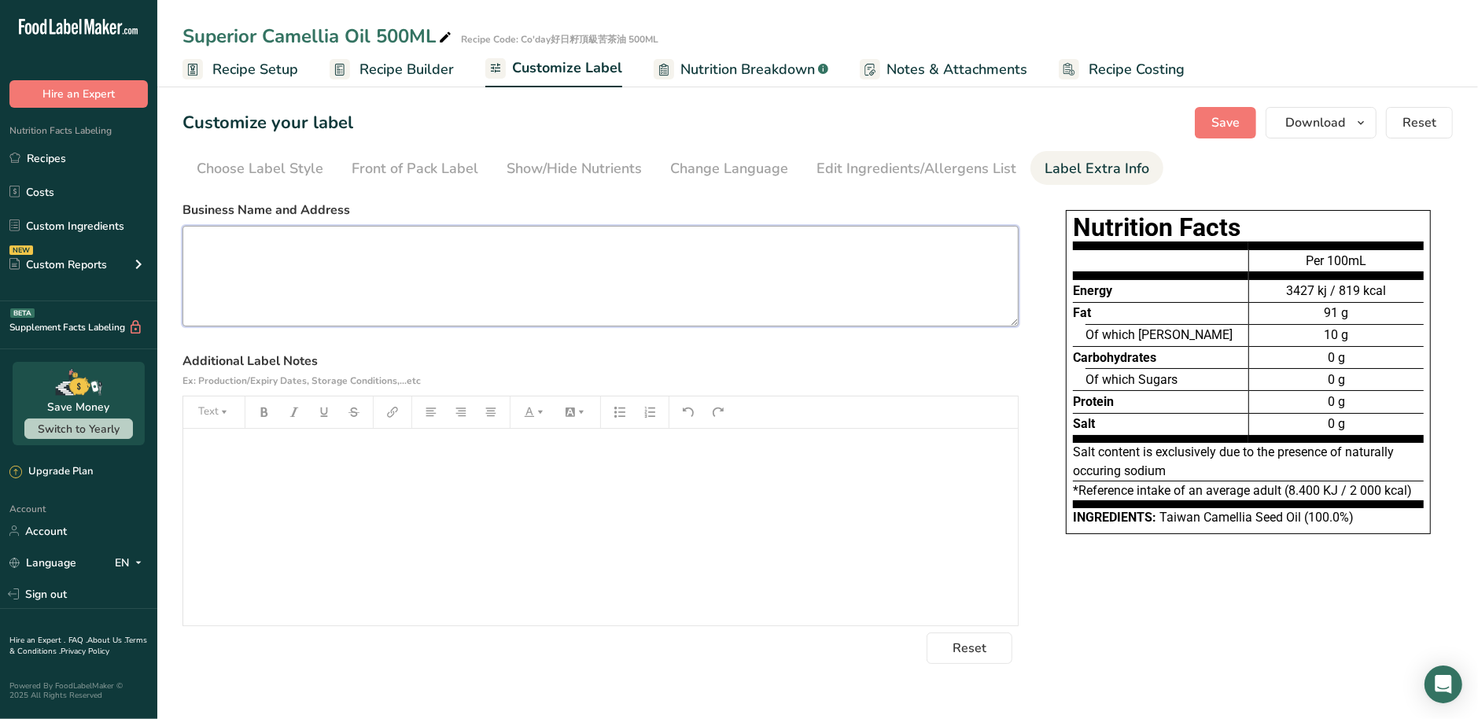
click at [330, 301] on textarea at bounding box center [601, 276] width 836 height 101
paste textarea "Mei-Shan Tea-Seeds Oil Manufactory Cooperation No. 617, Zhongshan Rd., Meishan …"
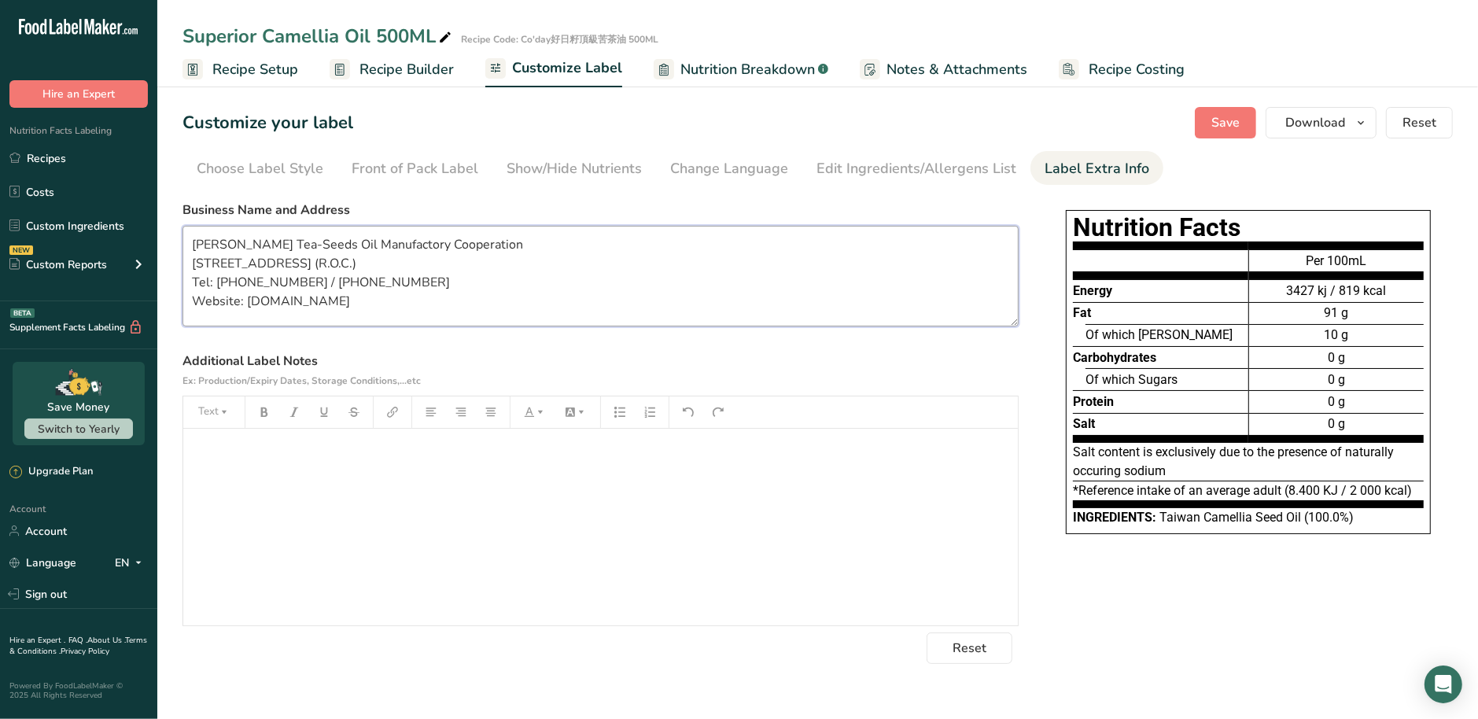
type textarea "Mei-Shan Tea-Seeds Oil Manufactory Cooperation No. 617, Zhongshan Rd., Meishan …"
click at [404, 66] on span "Recipe Builder" at bounding box center [407, 69] width 94 height 21
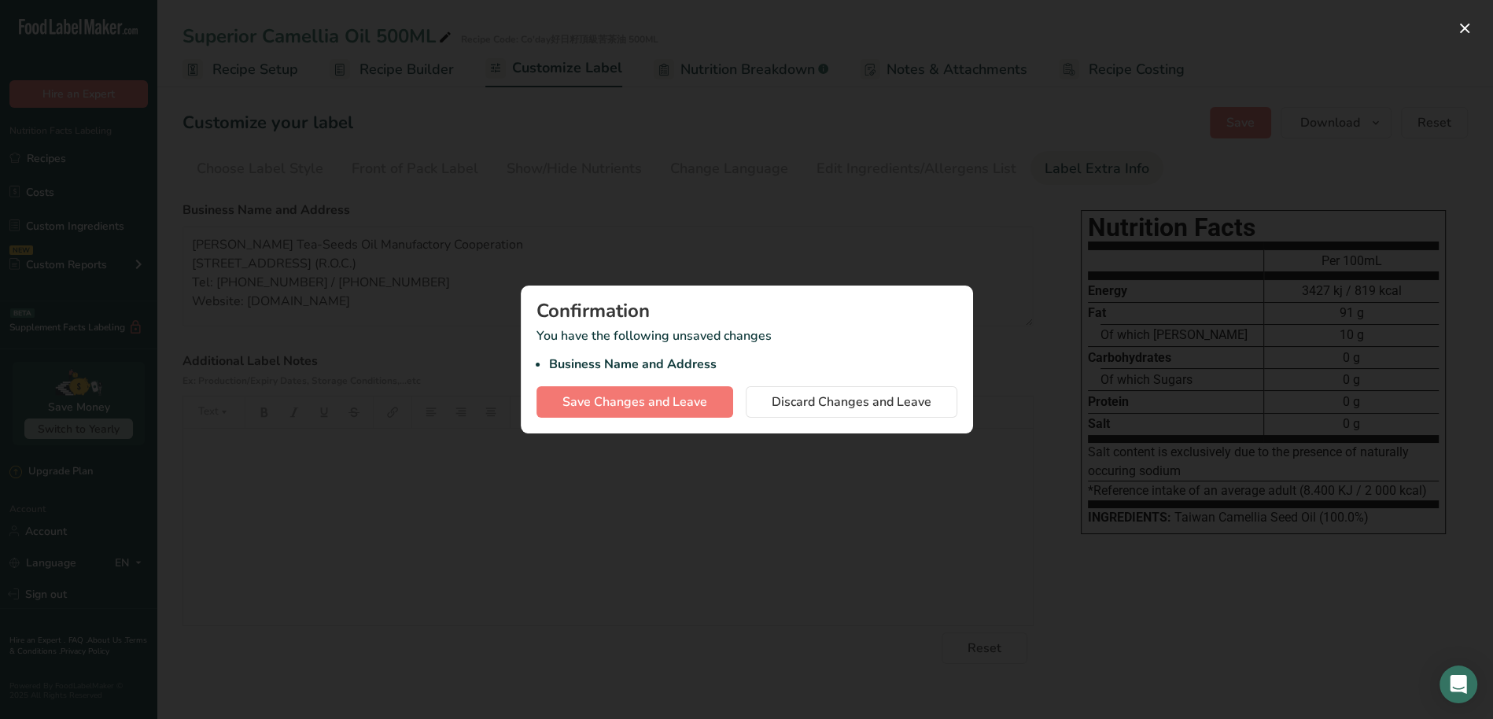
click at [415, 448] on div at bounding box center [746, 359] width 1493 height 719
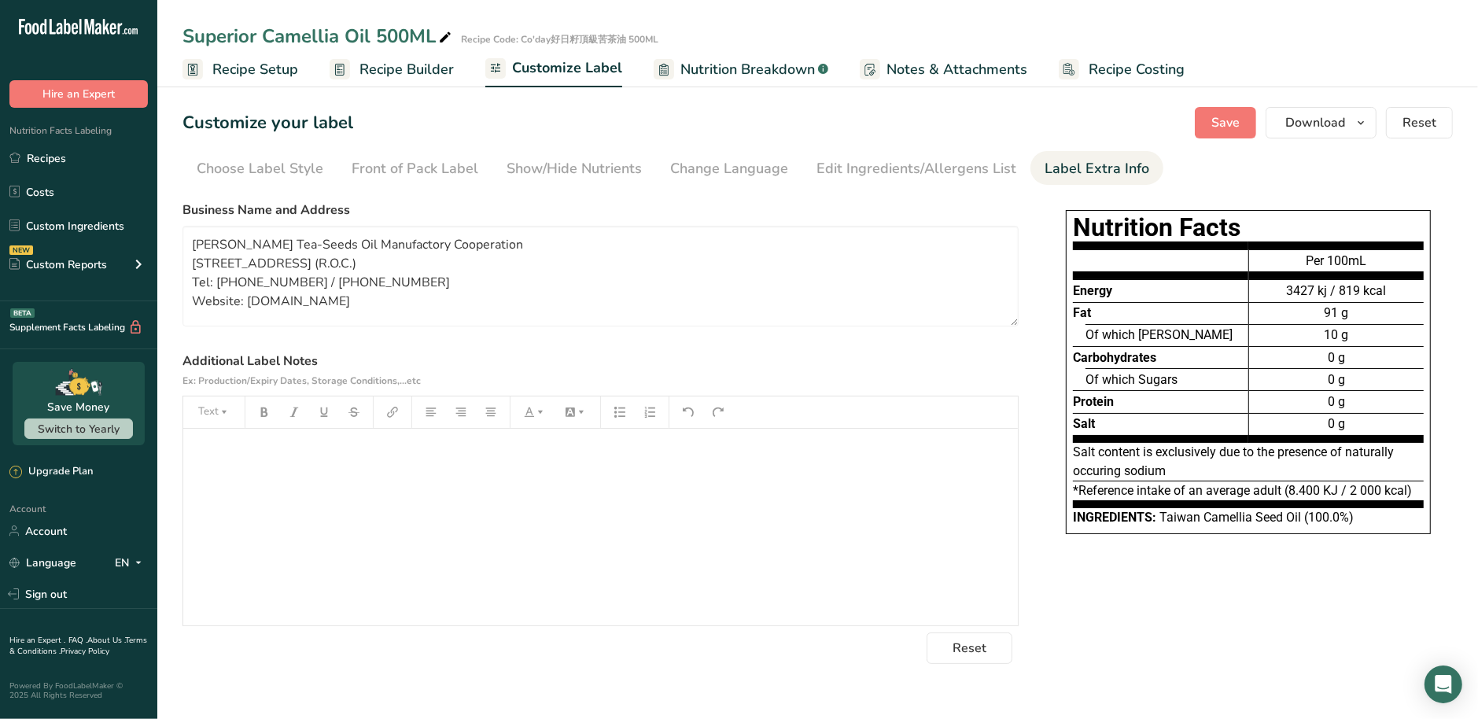
click at [386, 72] on span "Recipe Builder" at bounding box center [407, 69] width 94 height 21
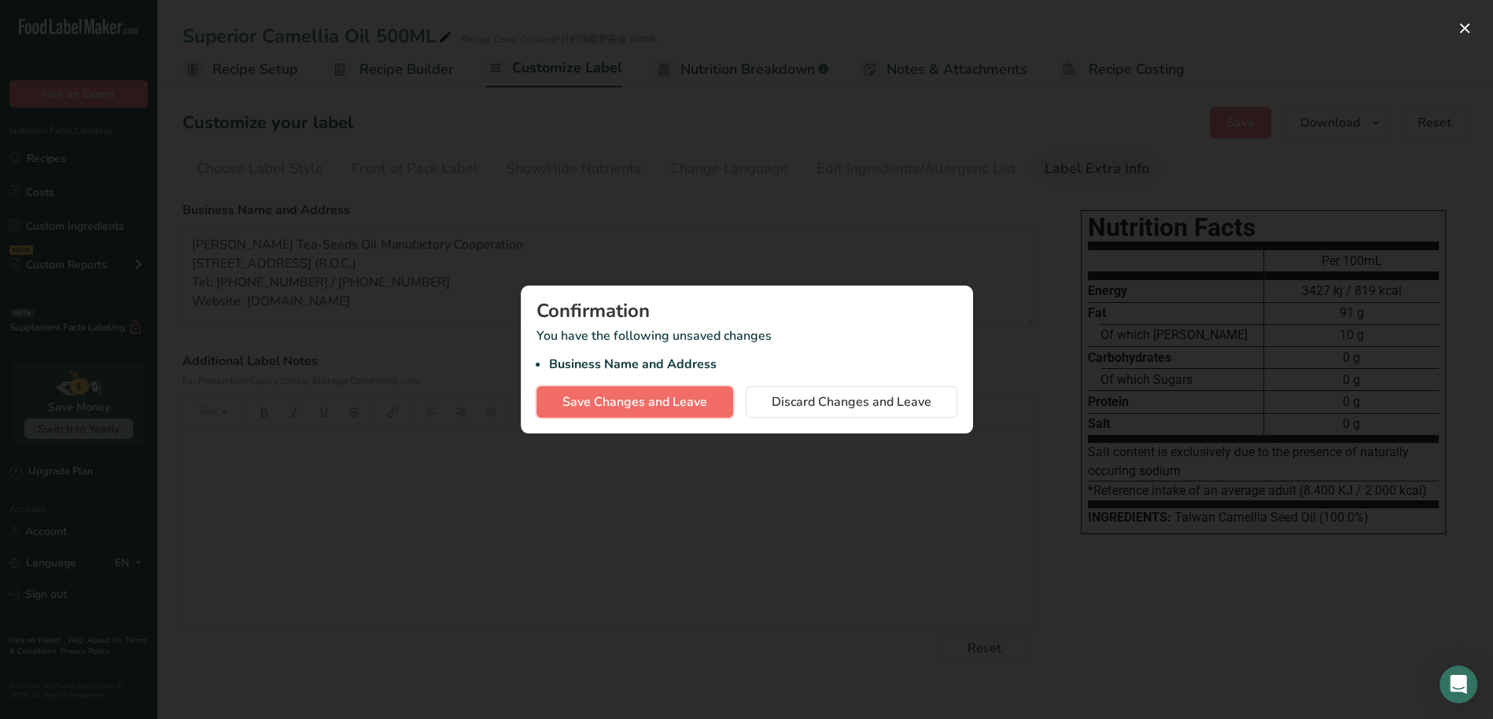
click at [677, 411] on span "Save Changes and Leave" at bounding box center [634, 402] width 145 height 19
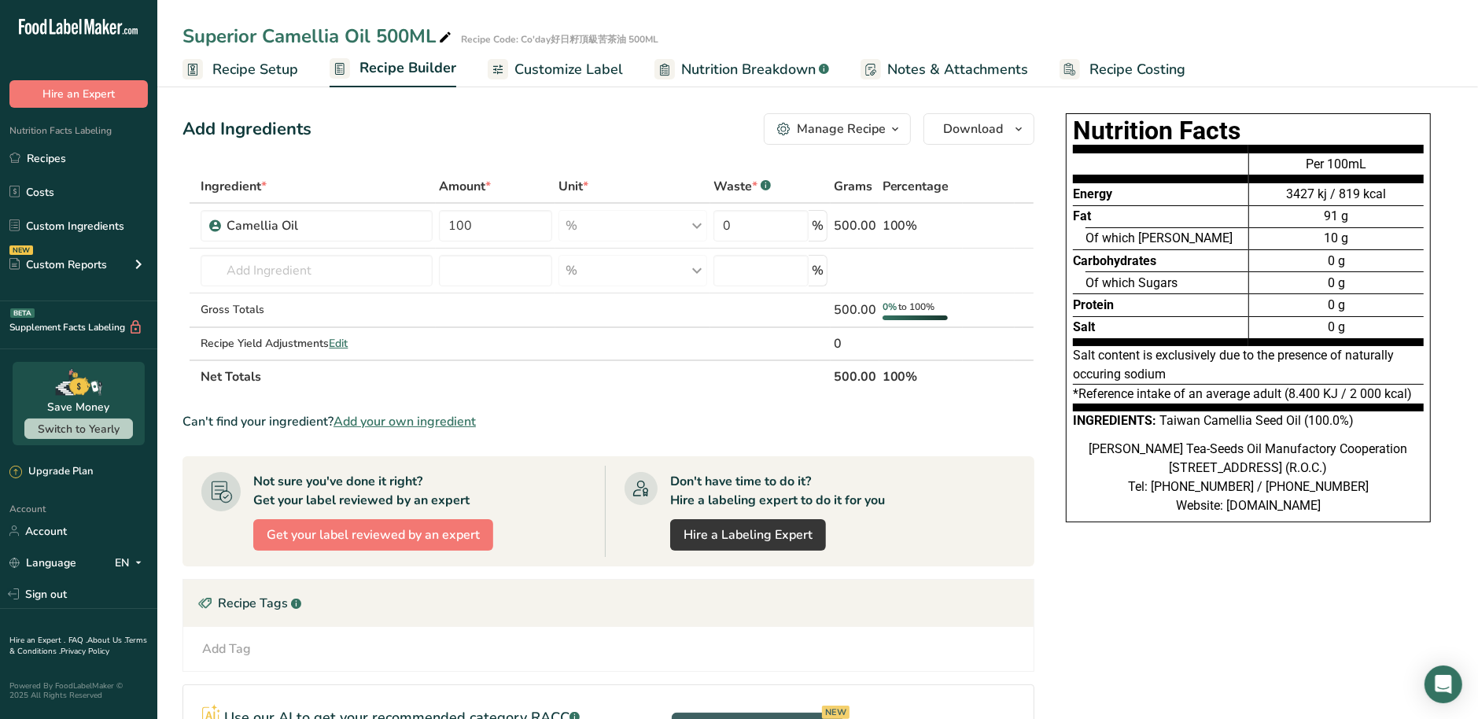
click at [573, 67] on span "Customize Label" at bounding box center [568, 69] width 109 height 21
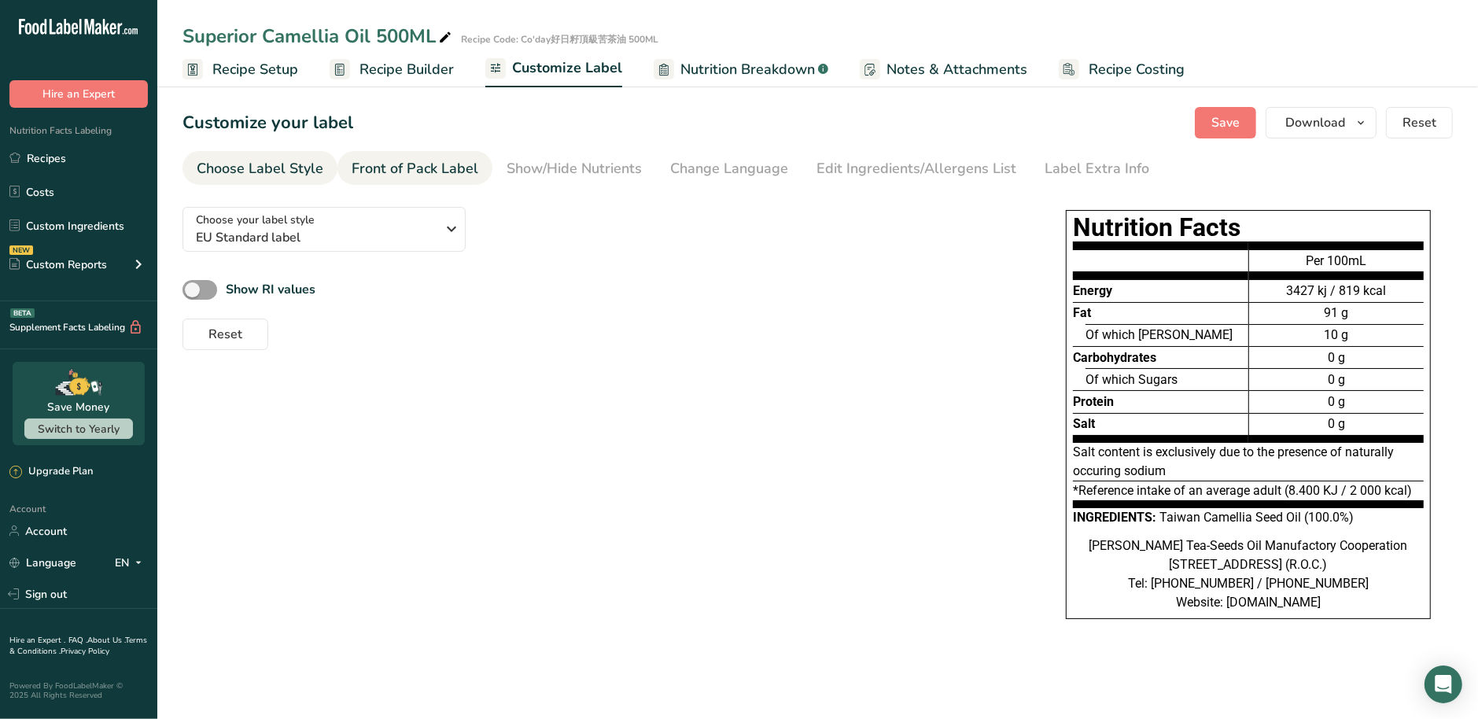
click at [431, 174] on div "Front of Pack Label" at bounding box center [415, 168] width 127 height 21
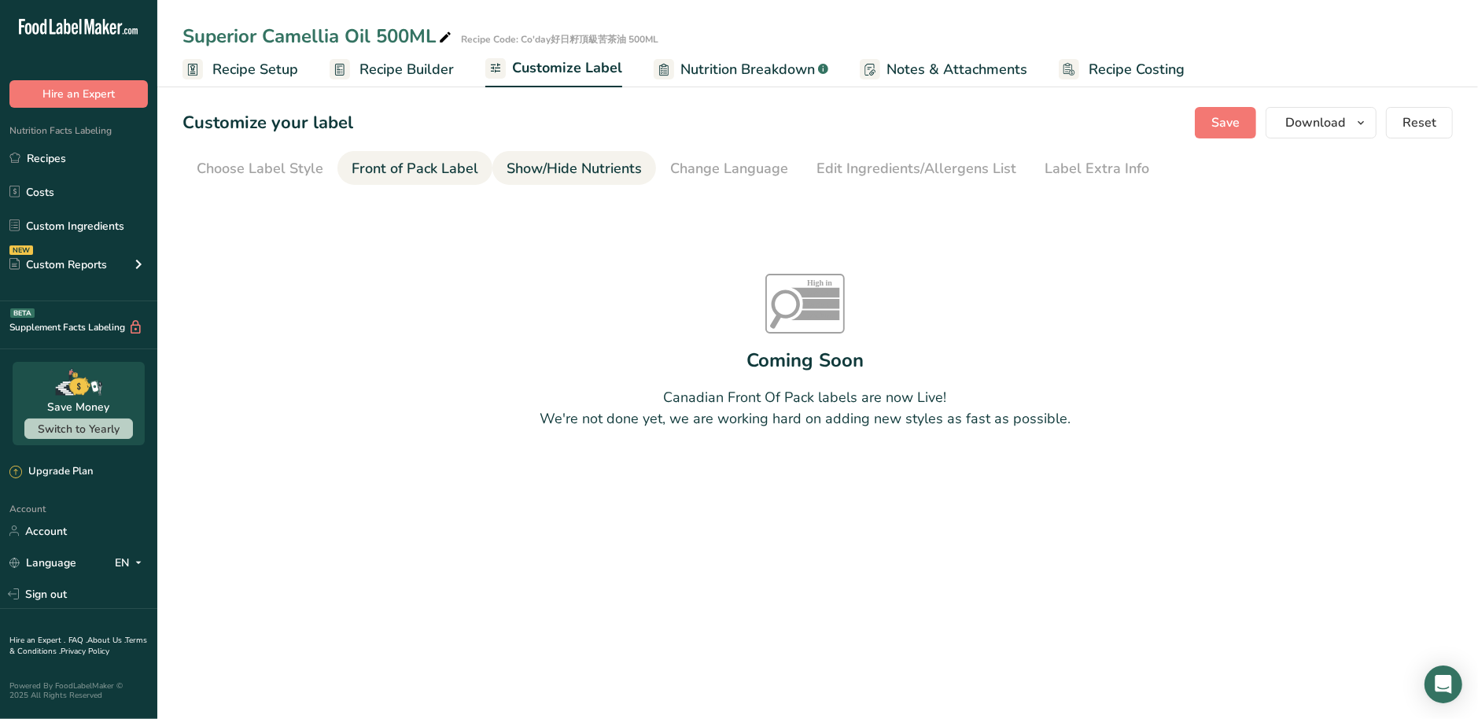
click at [537, 171] on div "Show/Hide Nutrients" at bounding box center [574, 168] width 135 height 21
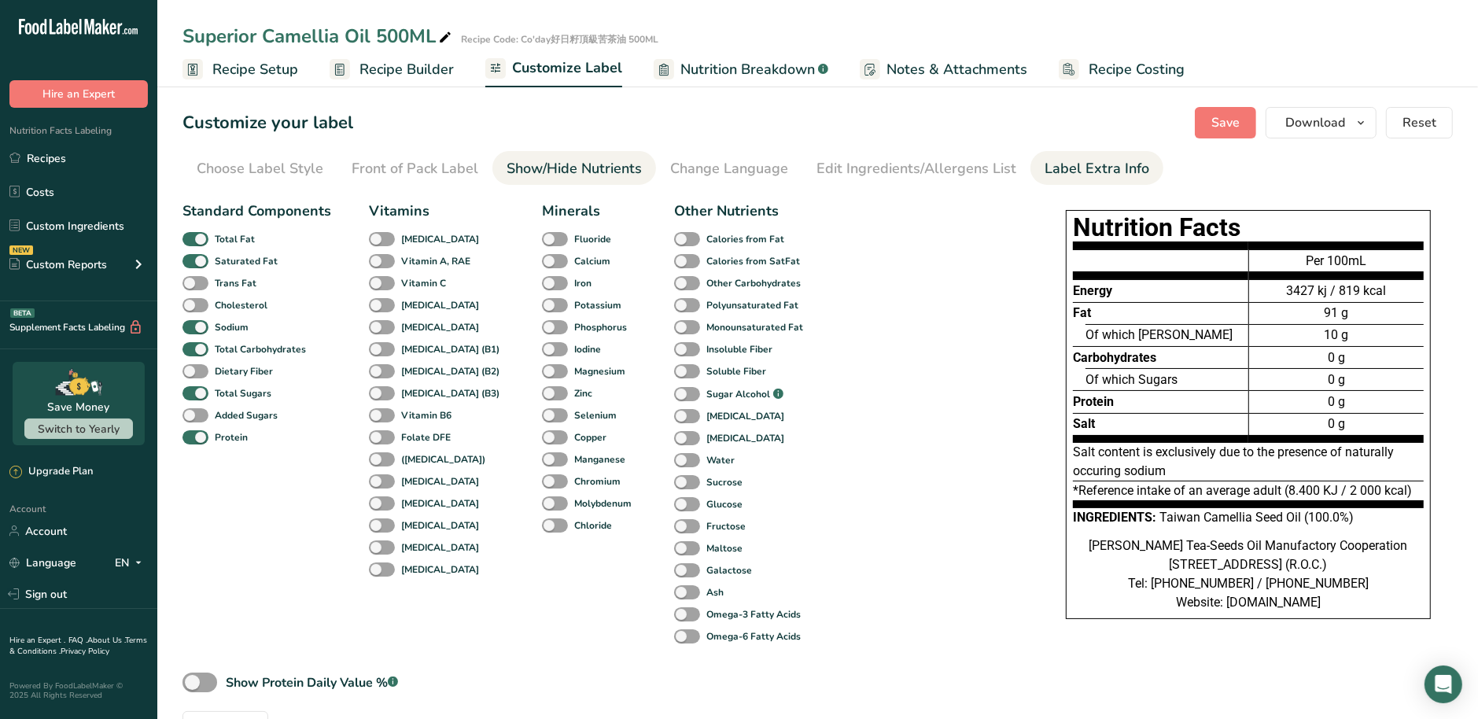
click at [1045, 168] on div "Label Extra Info" at bounding box center [1097, 168] width 105 height 21
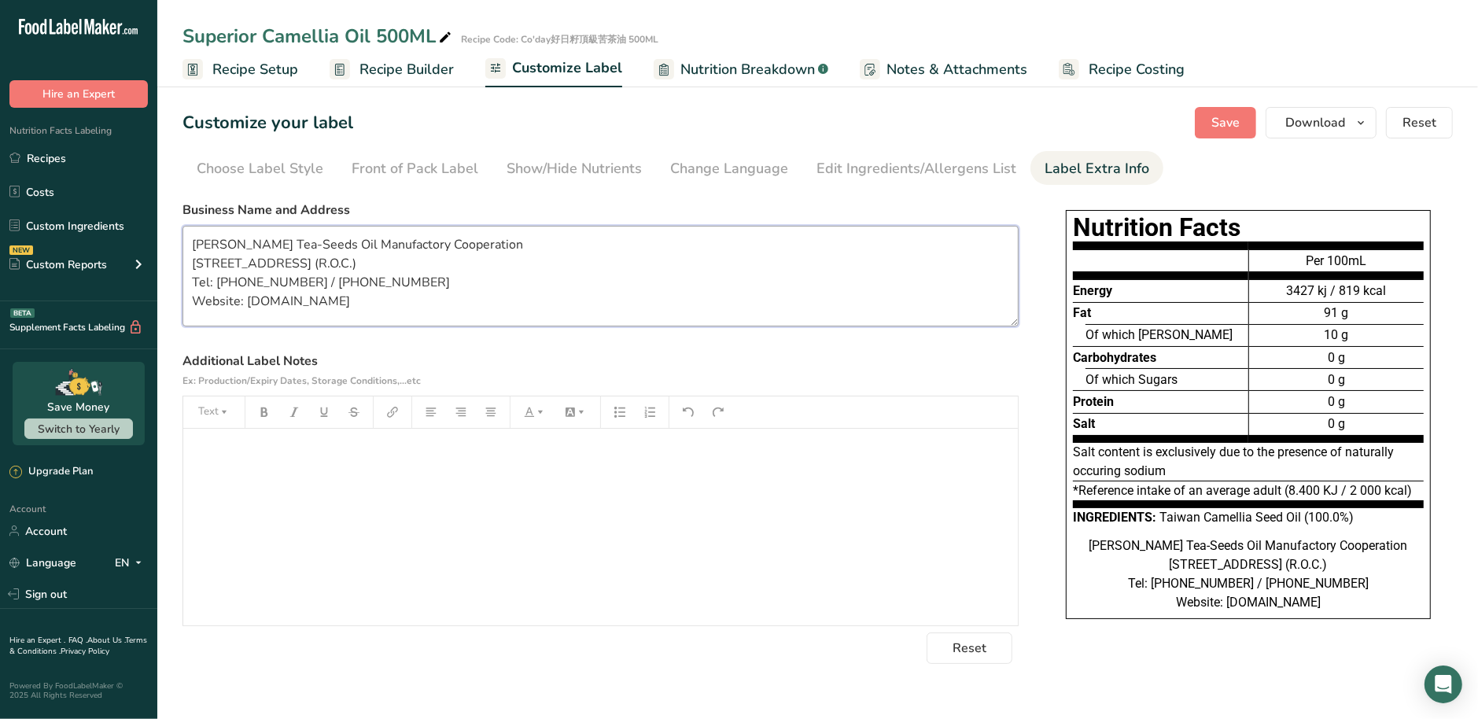
click at [413, 293] on textarea "Mei-Shan Tea-Seeds Oil Manufactory Cooperation No. 617, Zhongshan Rd., Meishan …" at bounding box center [601, 276] width 836 height 101
click at [435, 312] on textarea "Mei-Shan Tea-Seeds Oil Manufactory Cooperation No. 617, Zhongshan Rd., Meishan …" at bounding box center [601, 276] width 836 height 101
click at [291, 514] on div "﻿" at bounding box center [600, 527] width 835 height 197
click at [326, 475] on p "﻿" at bounding box center [600, 481] width 819 height 19
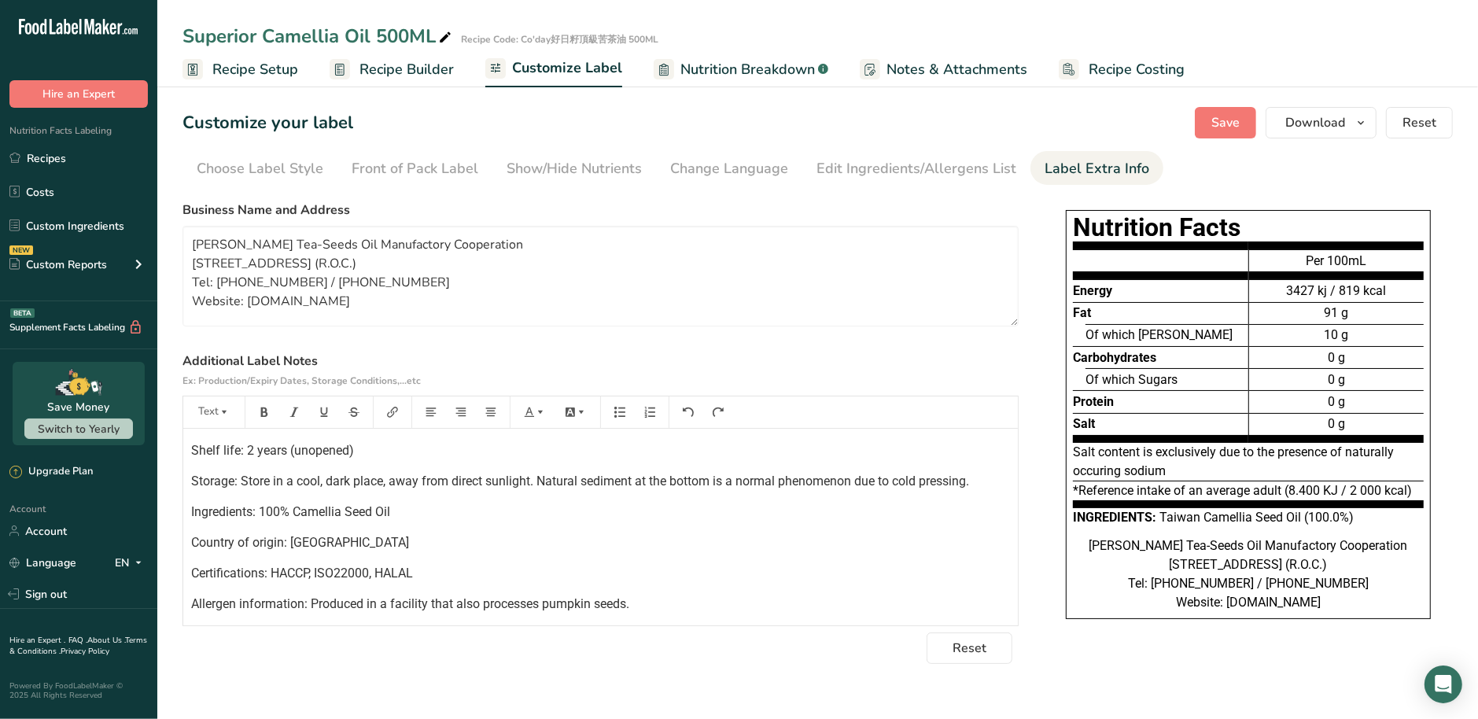
scroll to position [122, 0]
click at [643, 607] on p "Allergen information: Produced in a facility that also processes pumpkin seeds." at bounding box center [600, 605] width 819 height 19
click at [1211, 119] on button "Save" at bounding box center [1225, 122] width 61 height 31
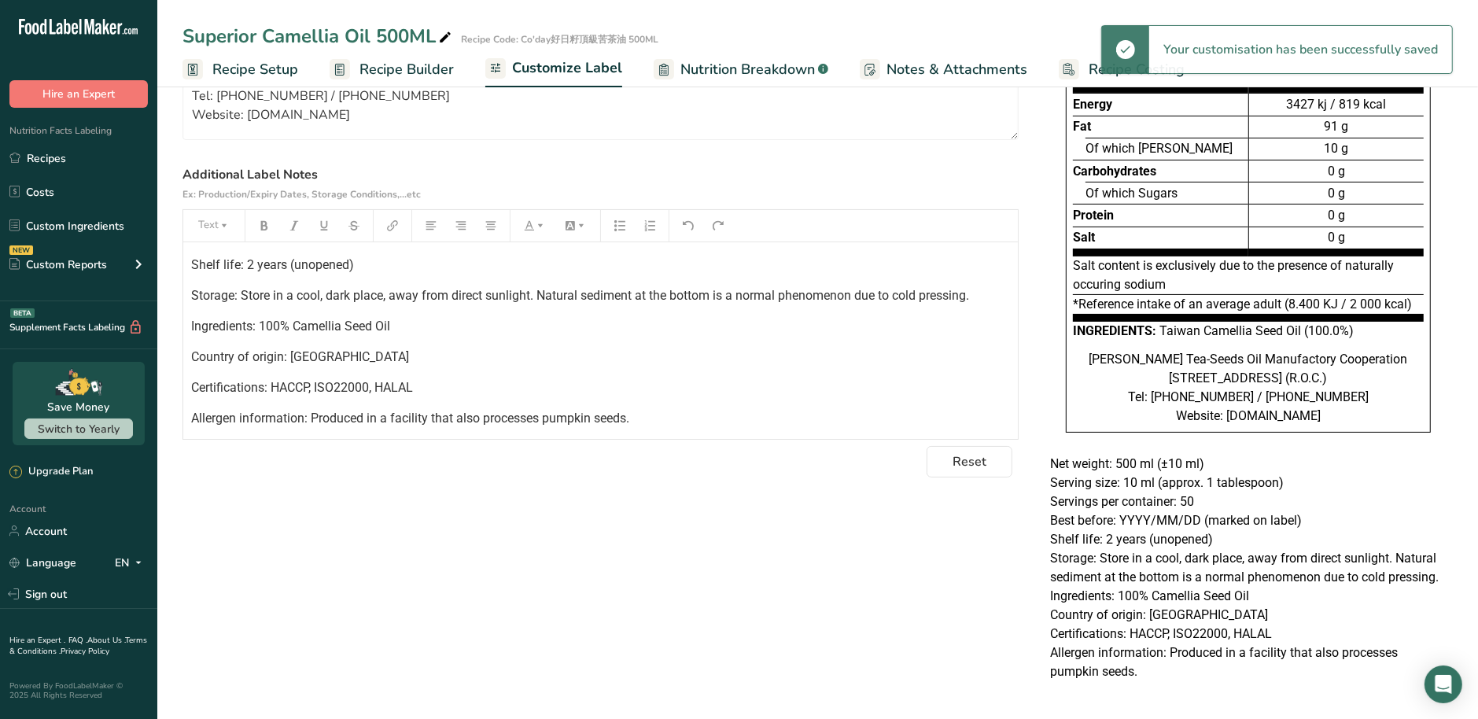
scroll to position [227, 0]
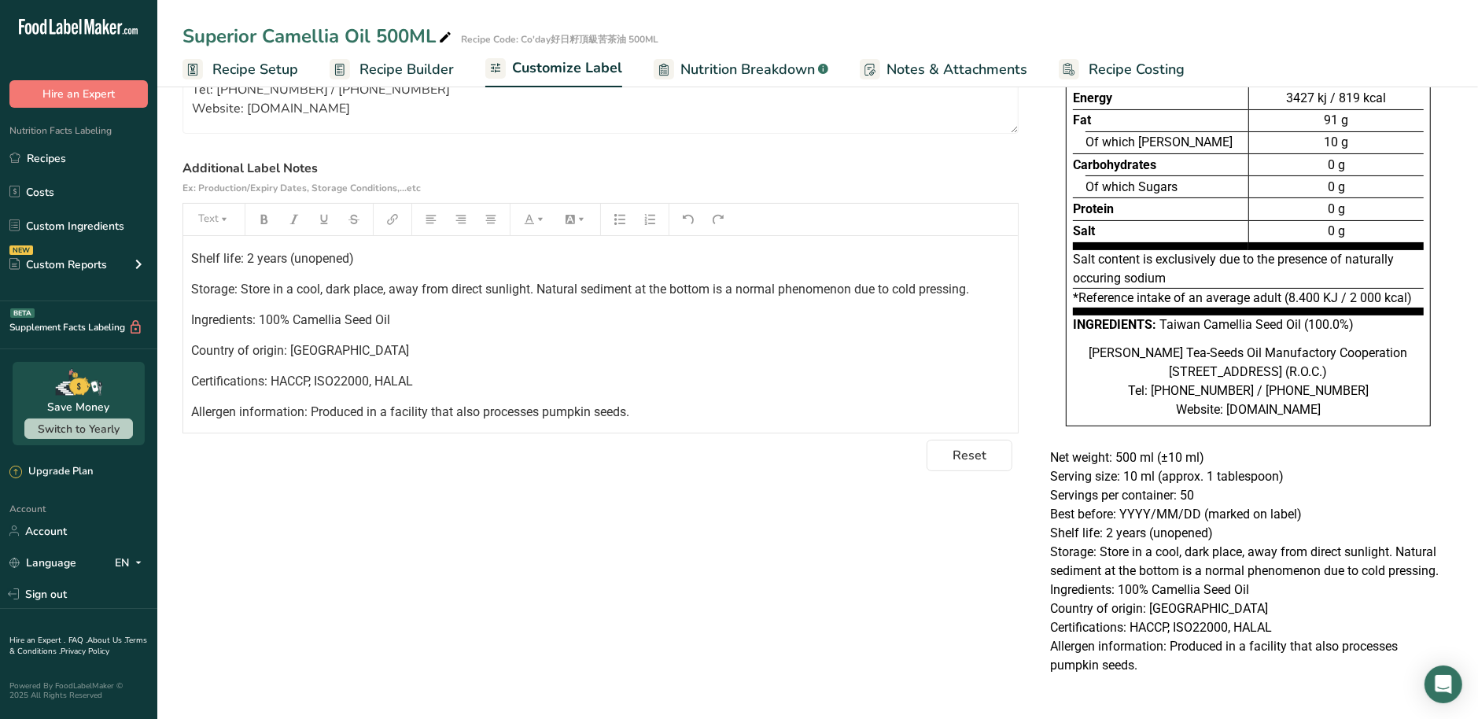
click at [795, 572] on div "Choose your label style EU Standard label USA (FDA) Standard FDA label Tabular …" at bounding box center [818, 348] width 1270 height 692
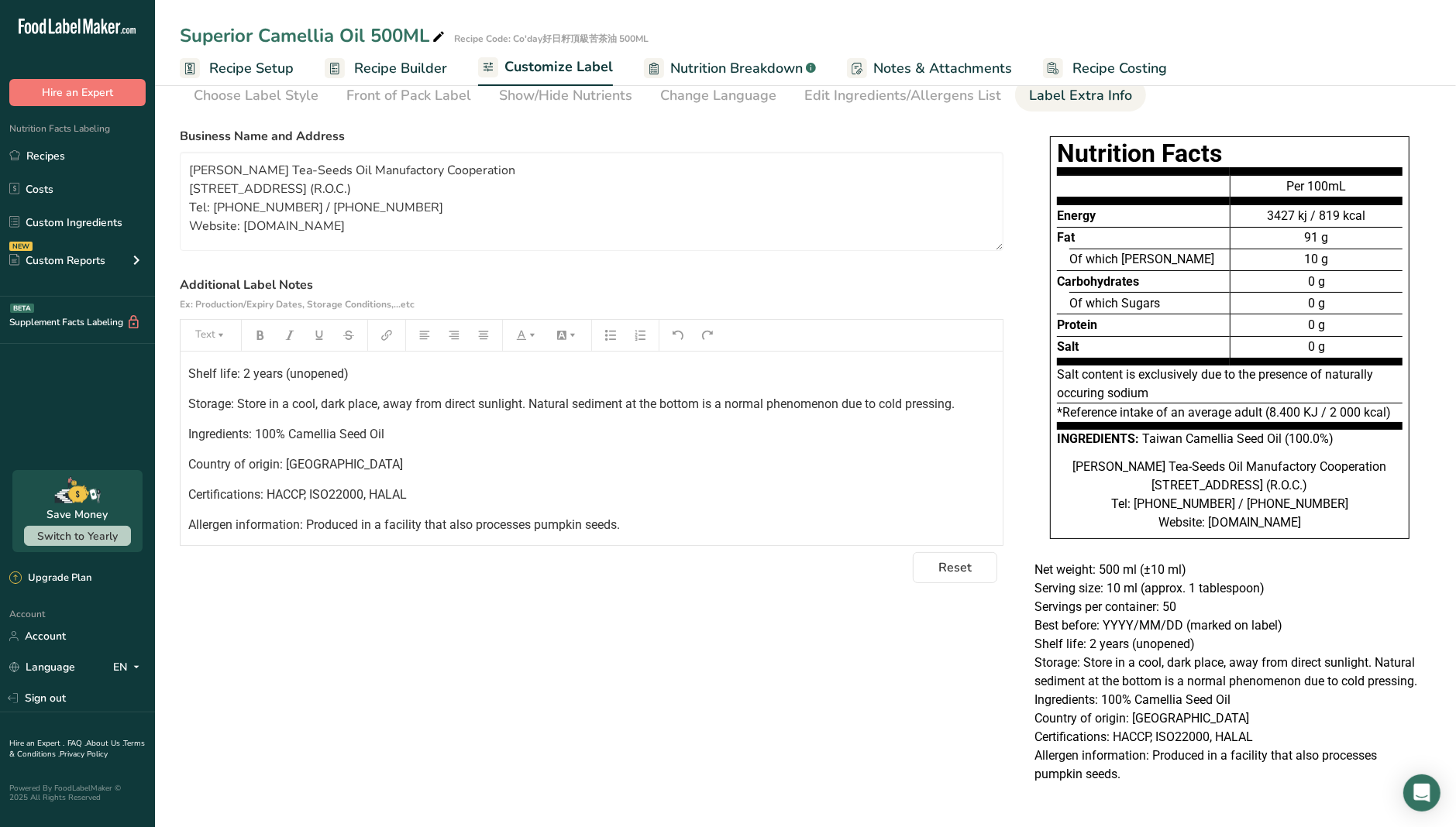
click at [758, 707] on div "Choose your label style EU Standard label USA (FDA) Standard FDA label Tabular …" at bounding box center [806, 462] width 1251 height 681
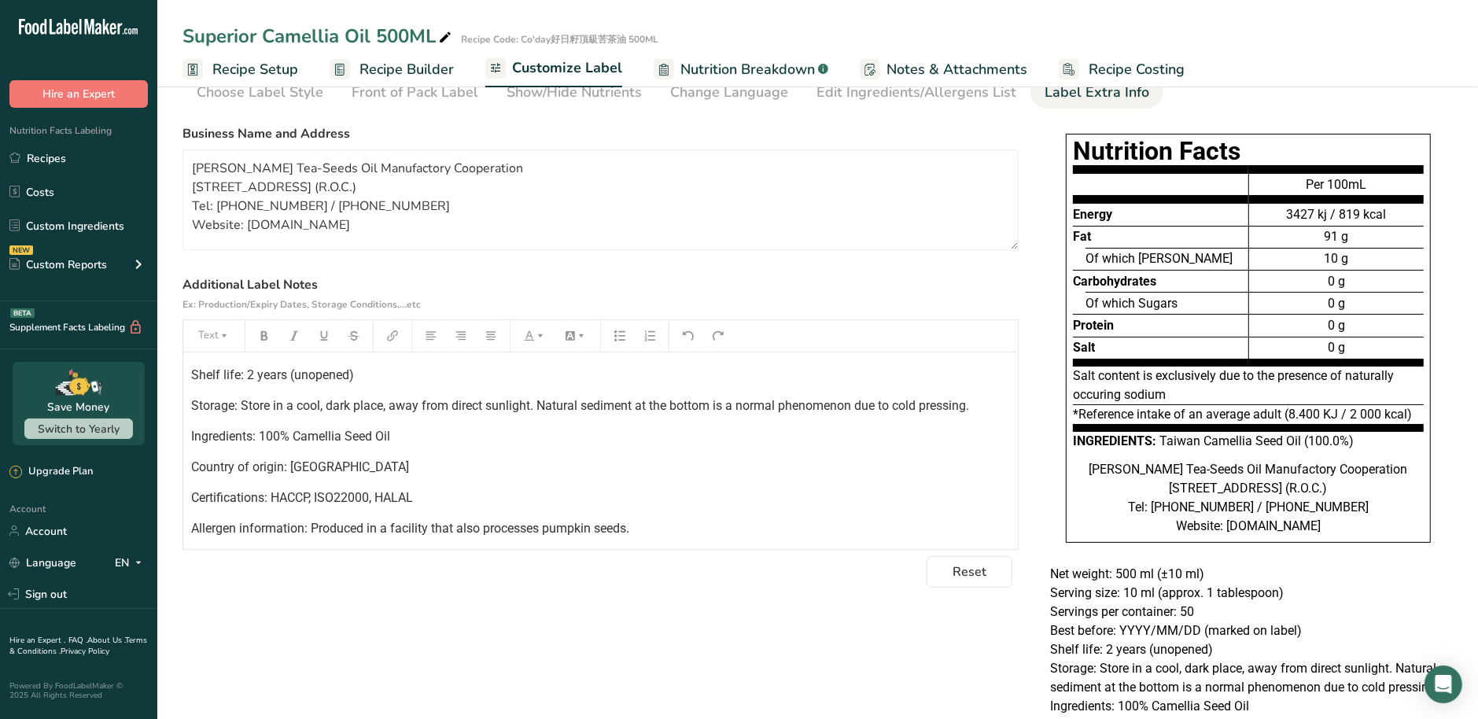
scroll to position [0, 0]
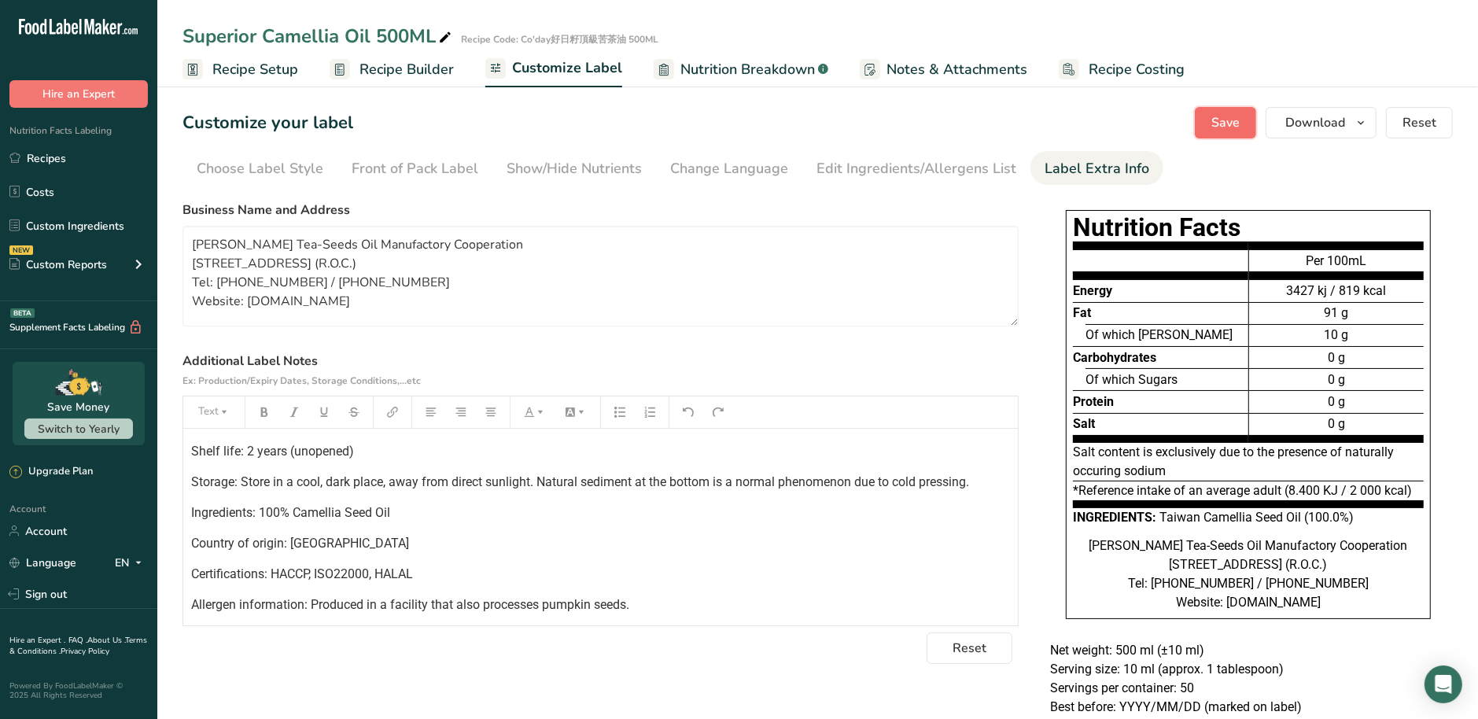
click at [1240, 120] on span "Save" at bounding box center [1225, 122] width 28 height 19
click at [636, 601] on p "Allergen information: Produced in a facility that also processes pumpkin seeds." at bounding box center [600, 605] width 819 height 19
click at [74, 169] on link "Recipes" at bounding box center [78, 158] width 157 height 30
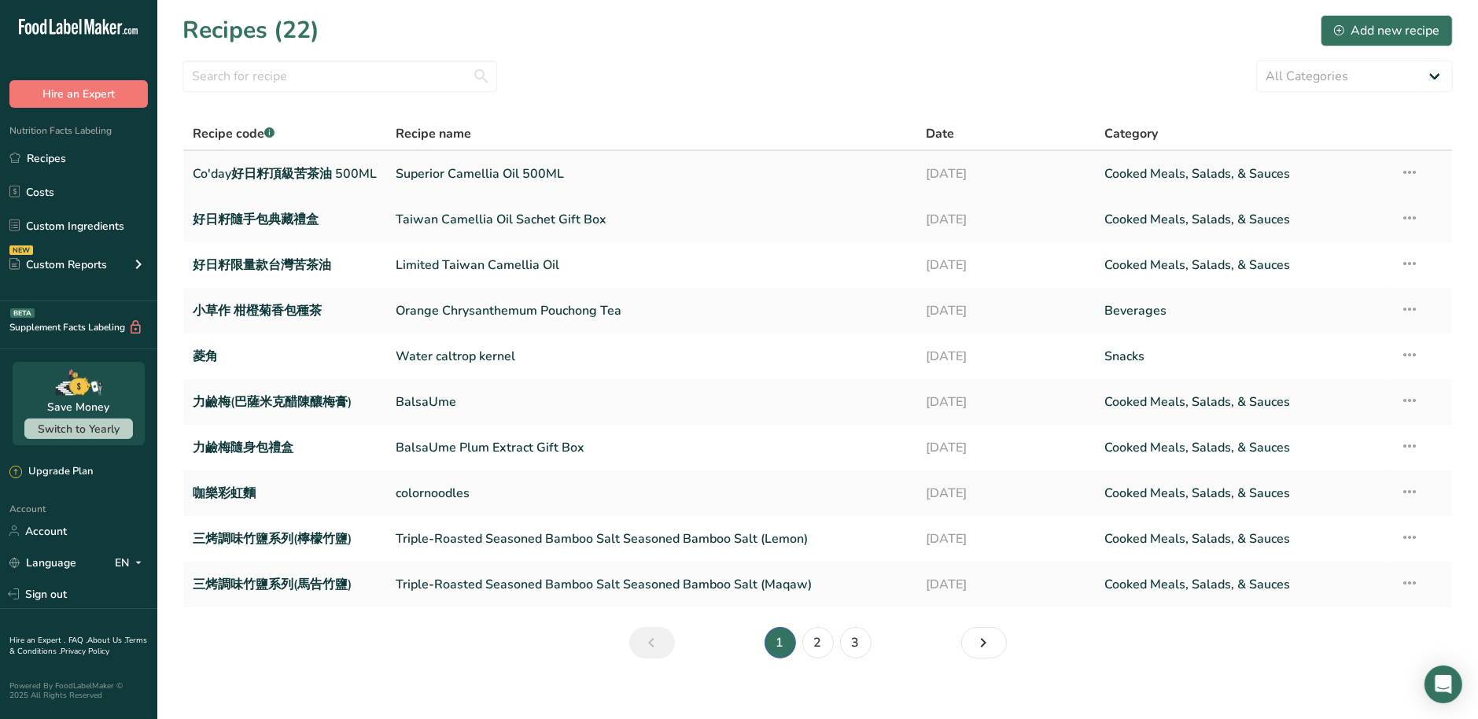
drag, startPoint x: 377, startPoint y: 173, endPoint x: 187, endPoint y: 172, distance: 189.6
click at [187, 172] on td "Co'day好日籽頂級苦茶油 500ML" at bounding box center [284, 174] width 203 height 46
copy link "Co'day好日籽頂級苦茶油 500ML"
click at [1410, 172] on icon at bounding box center [1409, 172] width 19 height 28
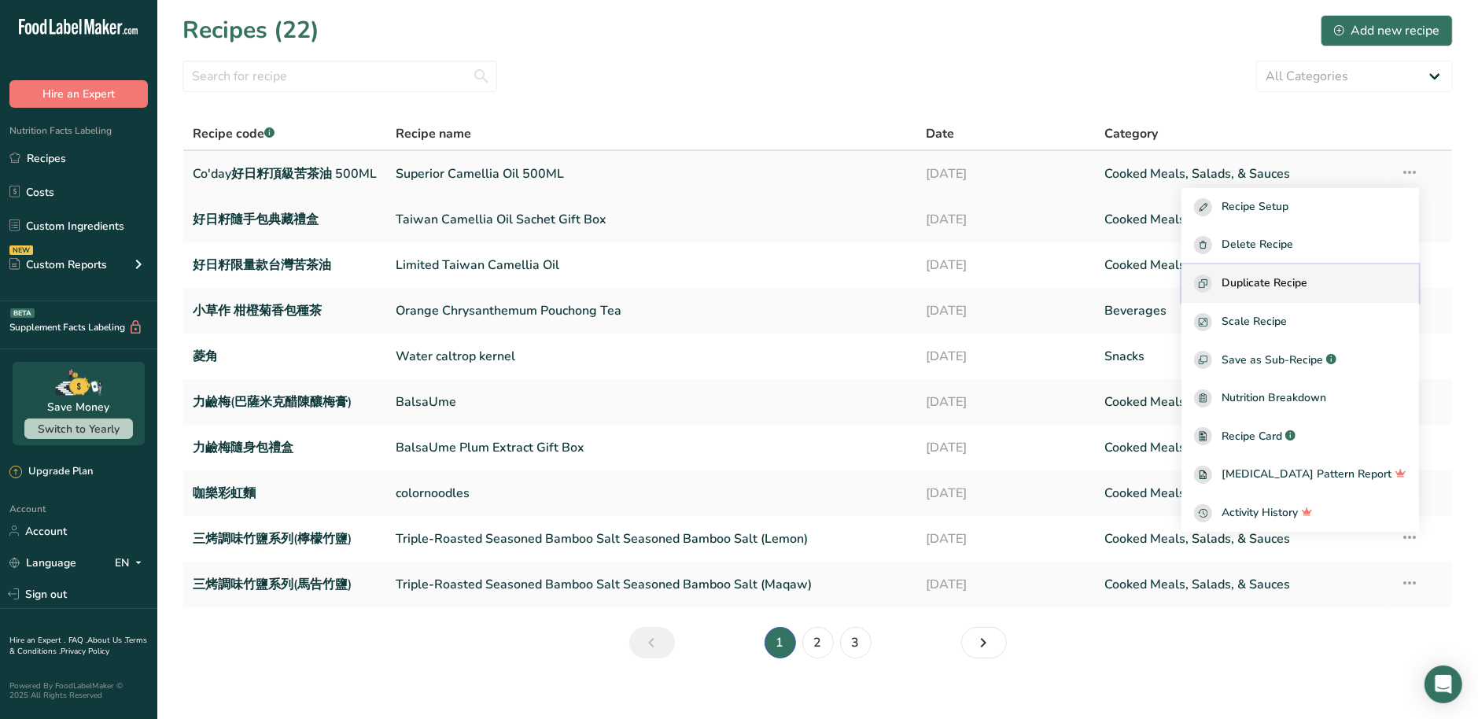
click at [1272, 288] on span "Duplicate Recipe" at bounding box center [1265, 284] width 86 height 18
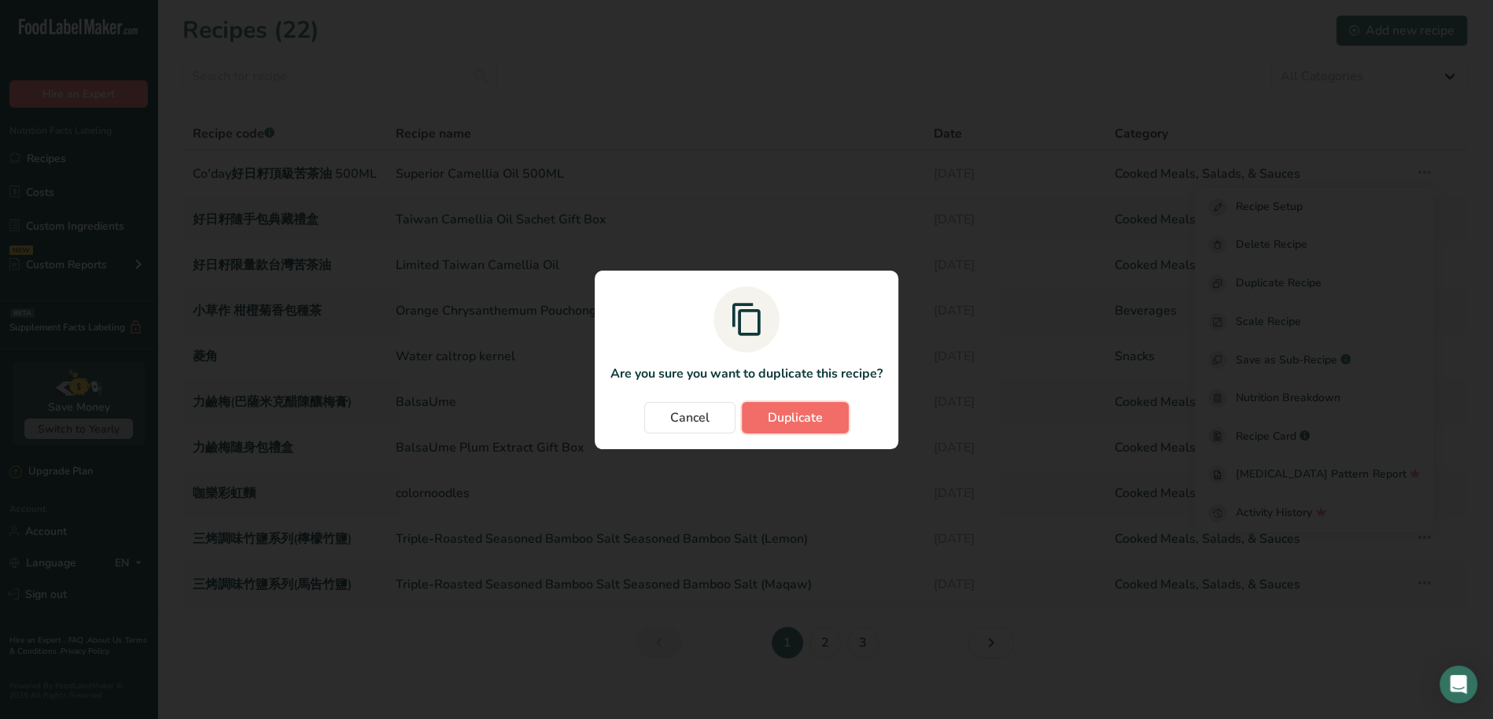
click at [820, 423] on span "Duplicate" at bounding box center [795, 417] width 55 height 19
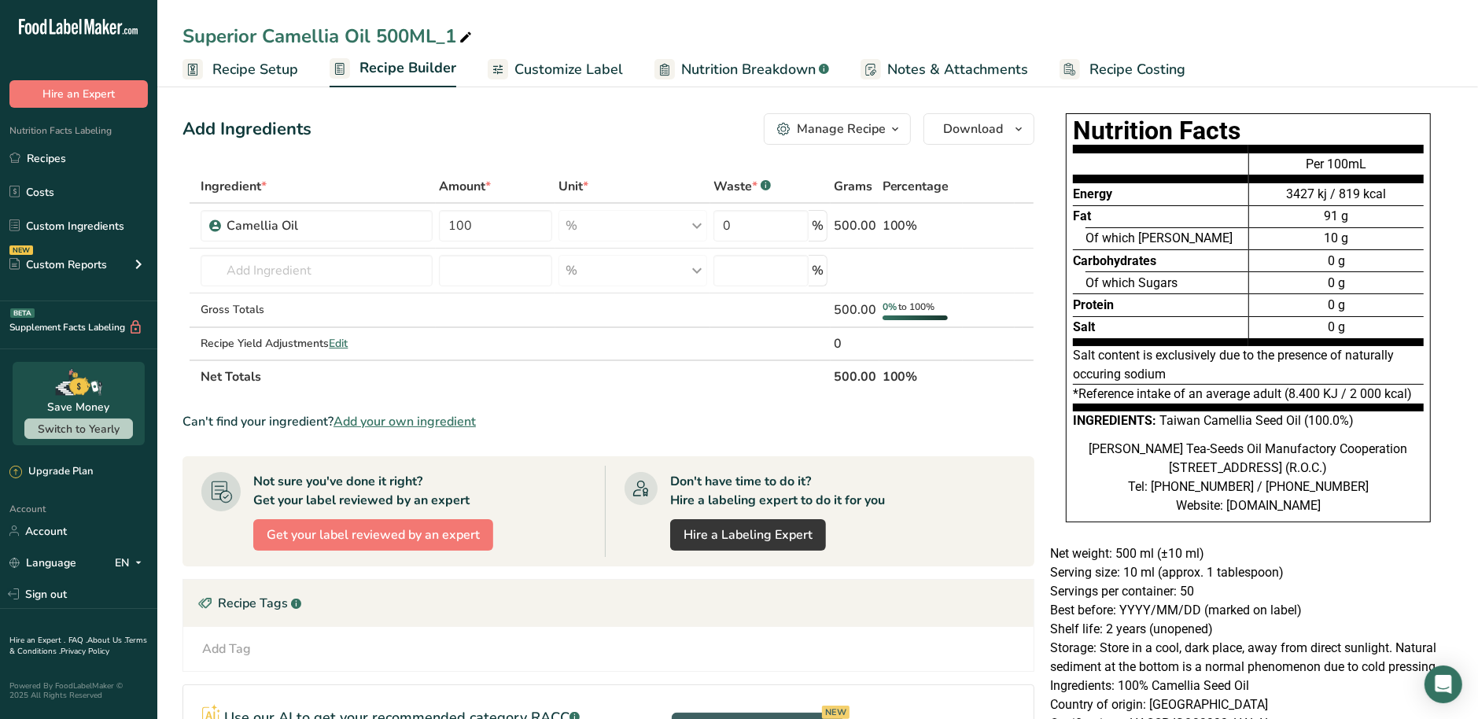
click at [465, 39] on icon at bounding box center [466, 38] width 14 height 22
type input "Superior Camellia Oil 50ML"
click at [289, 76] on span "Recipe Setup" at bounding box center [255, 69] width 86 height 21
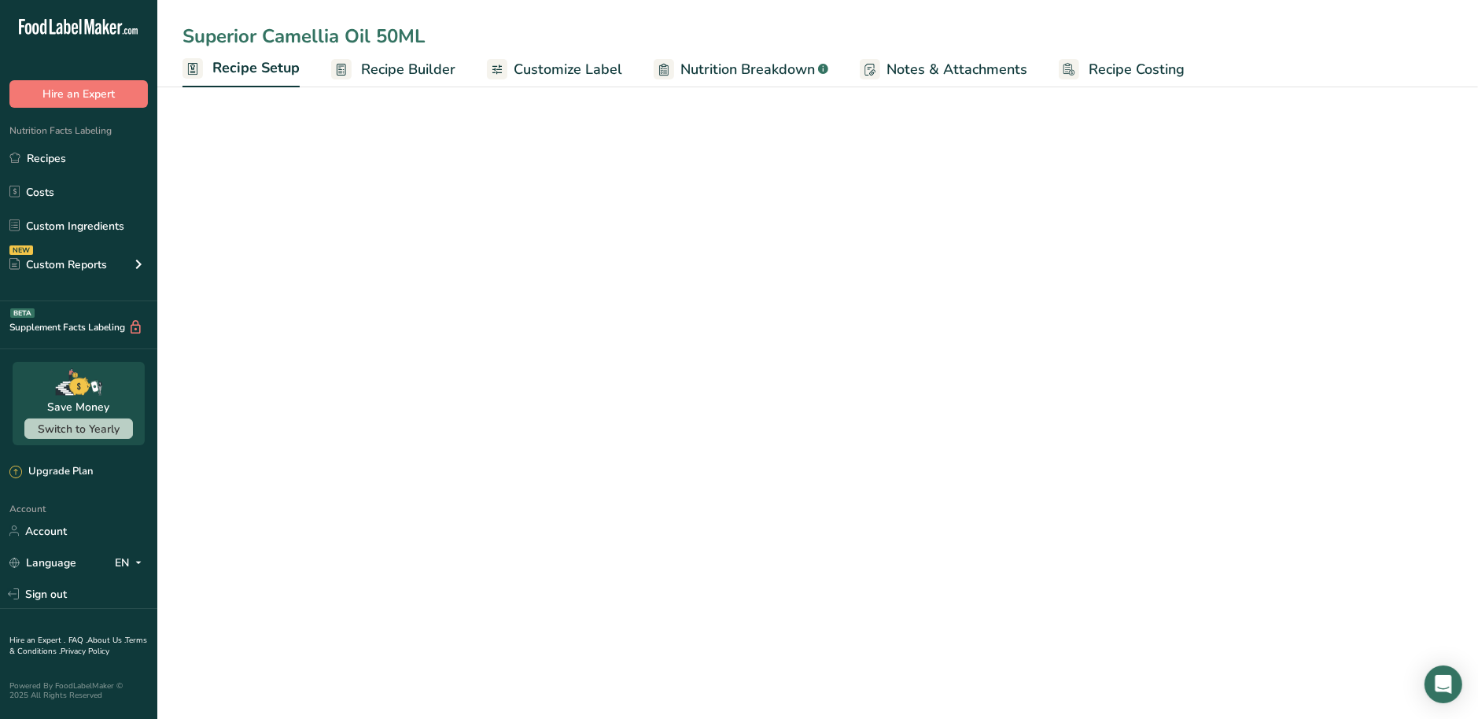
select select "22"
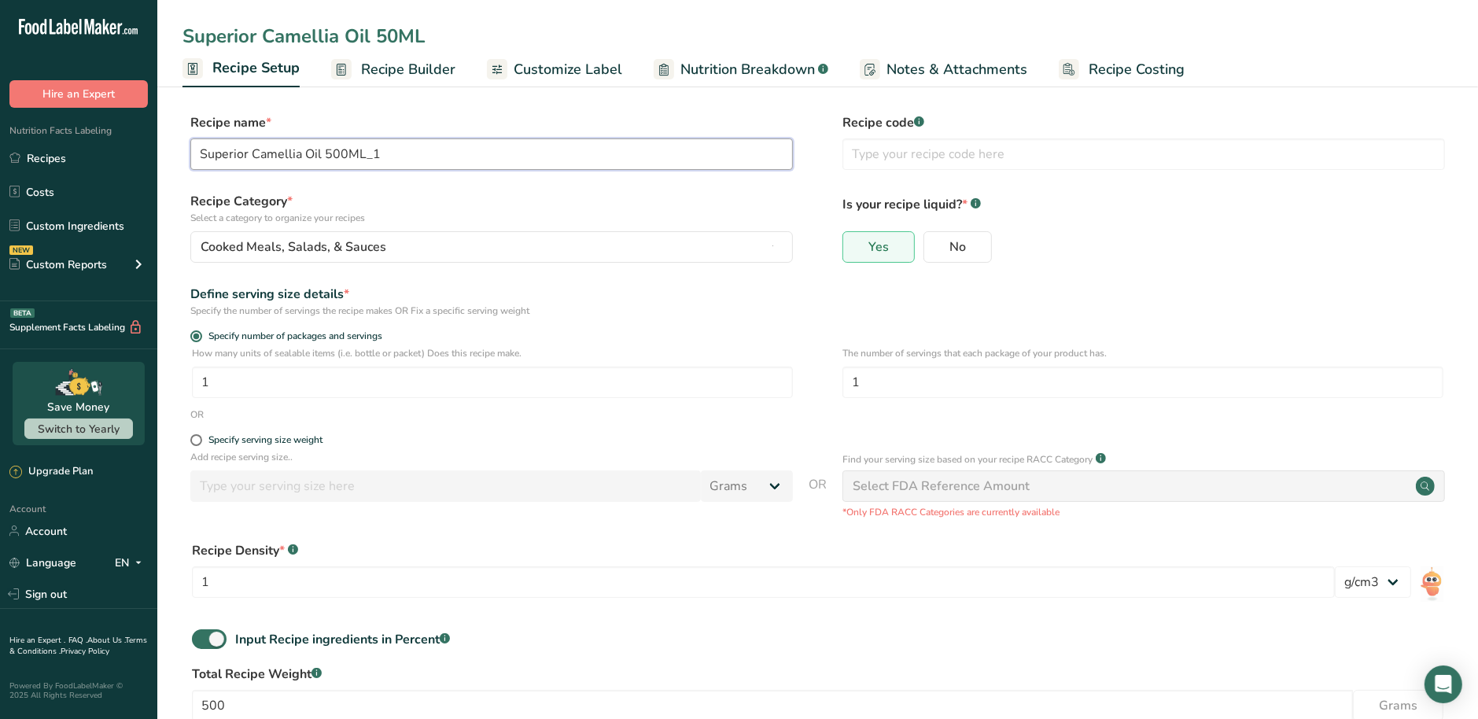
type input "Superior Camellia Oil 50ML"
click at [400, 159] on input "Superior Camellia Oil 50ML" at bounding box center [491, 153] width 603 height 31
click at [975, 160] on input "text" at bounding box center [1144, 153] width 603 height 31
paste input "Co'day好日籽頂級苦茶油 500ML"
click at [1005, 158] on input "Co'day好日籽頂級苦茶油 500ML" at bounding box center [1144, 153] width 603 height 31
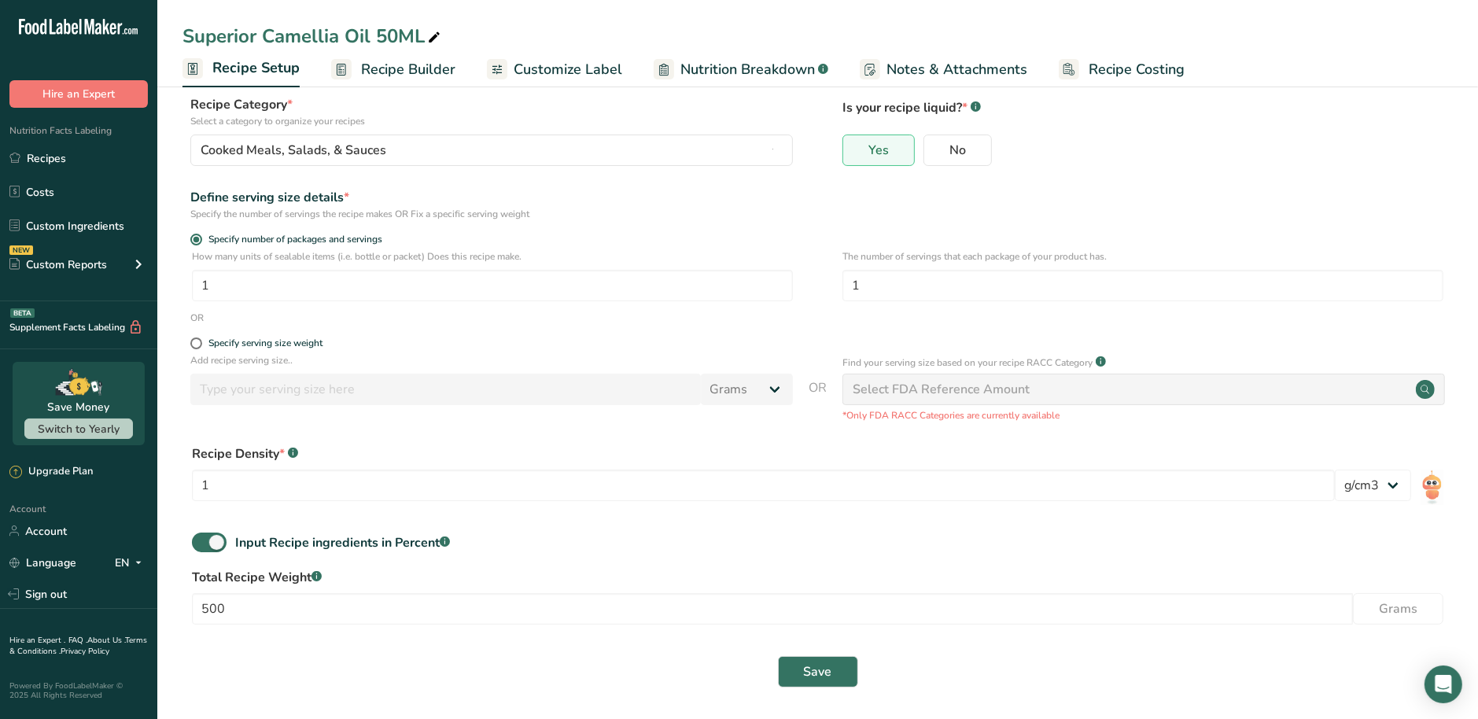
scroll to position [98, 0]
type input "Co'day好日籽頂級苦茶油 50ML"
click at [271, 617] on input "500" at bounding box center [772, 607] width 1161 height 31
type input "50"
click at [843, 673] on button "Save" at bounding box center [818, 670] width 80 height 31
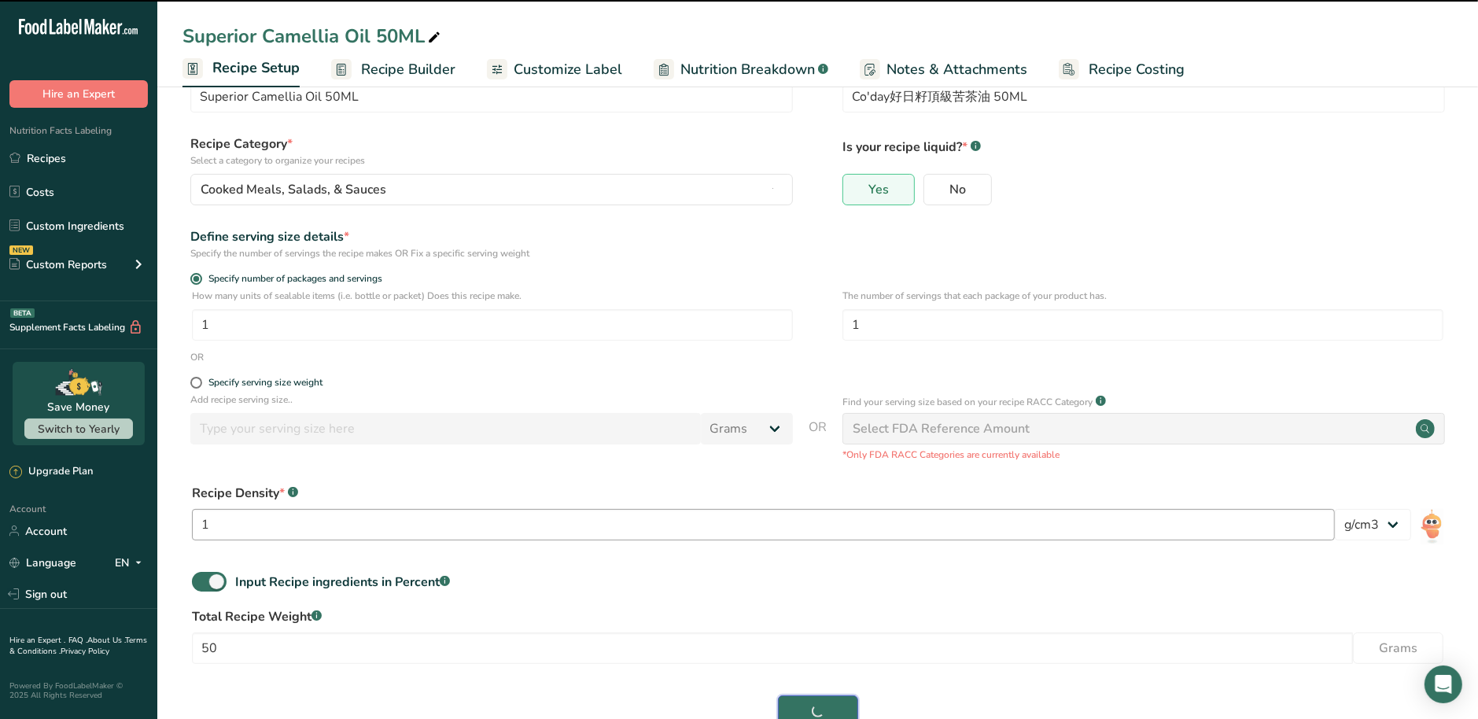
scroll to position [0, 0]
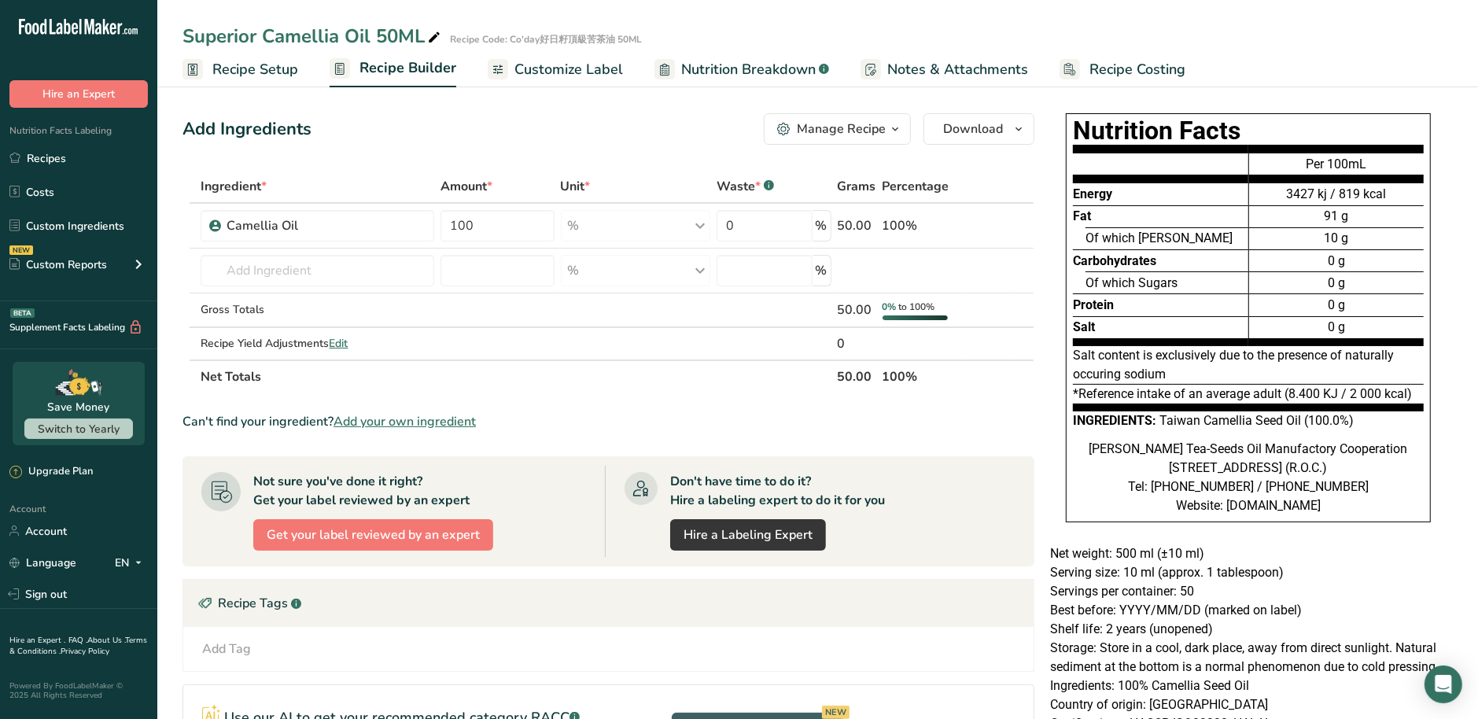
click at [576, 71] on span "Customize Label" at bounding box center [568, 69] width 109 height 21
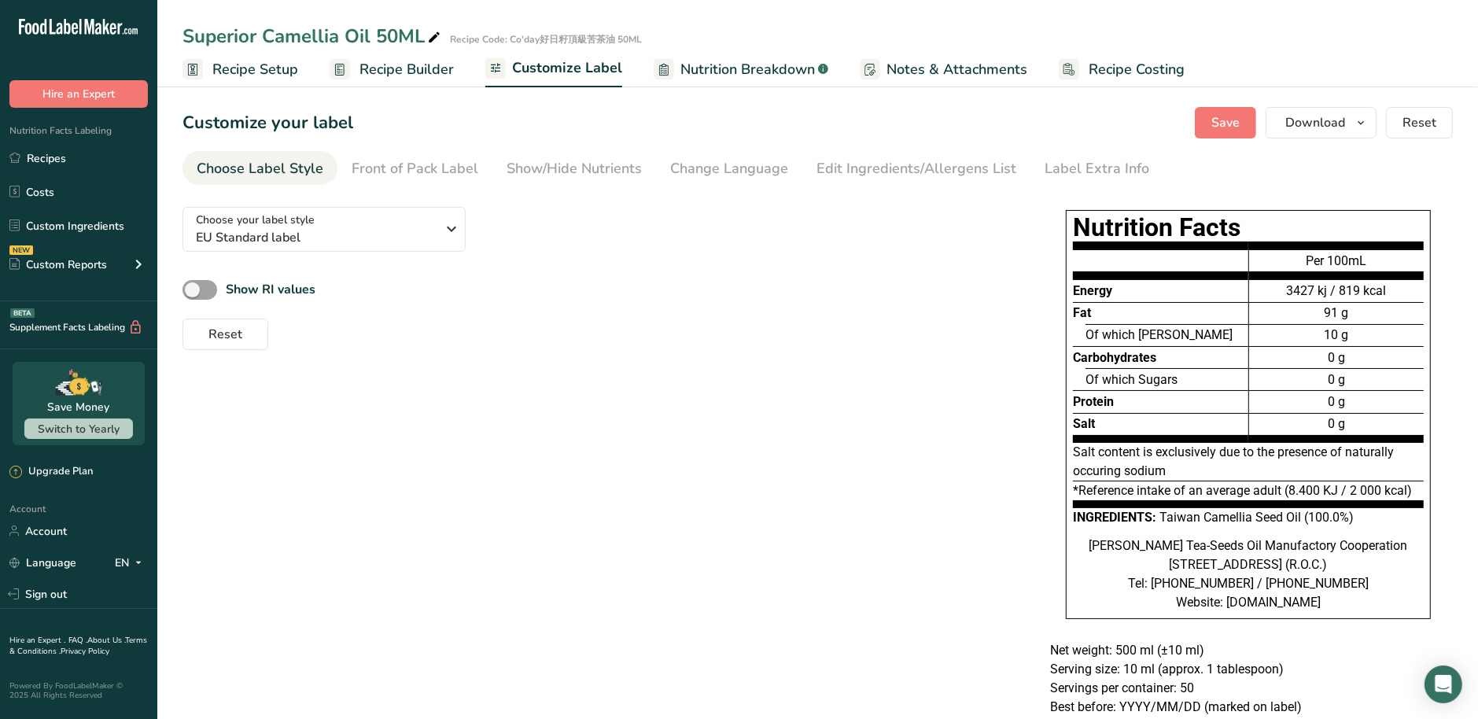
click at [752, 77] on span "Nutrition Breakdown" at bounding box center [747, 69] width 135 height 21
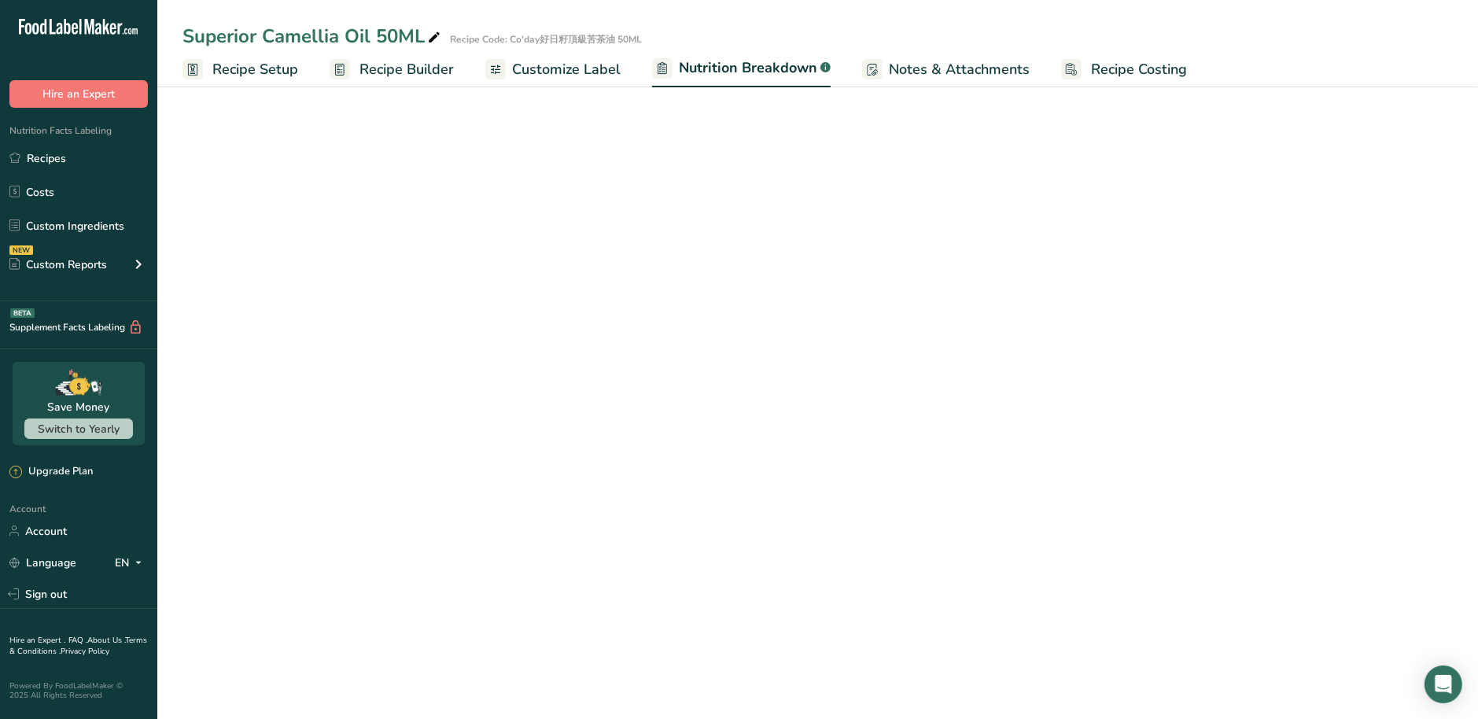
select select "Calories"
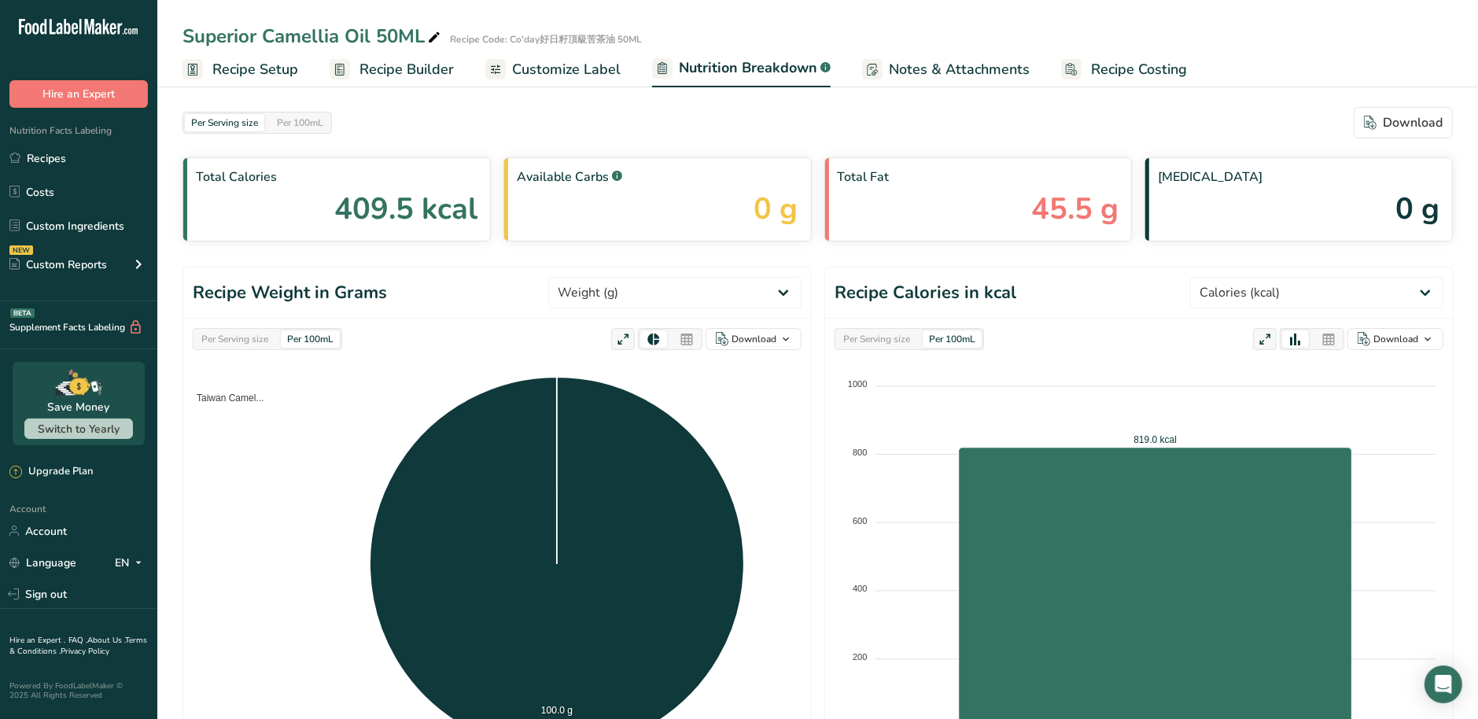
click at [582, 68] on span "Customize Label" at bounding box center [566, 69] width 109 height 21
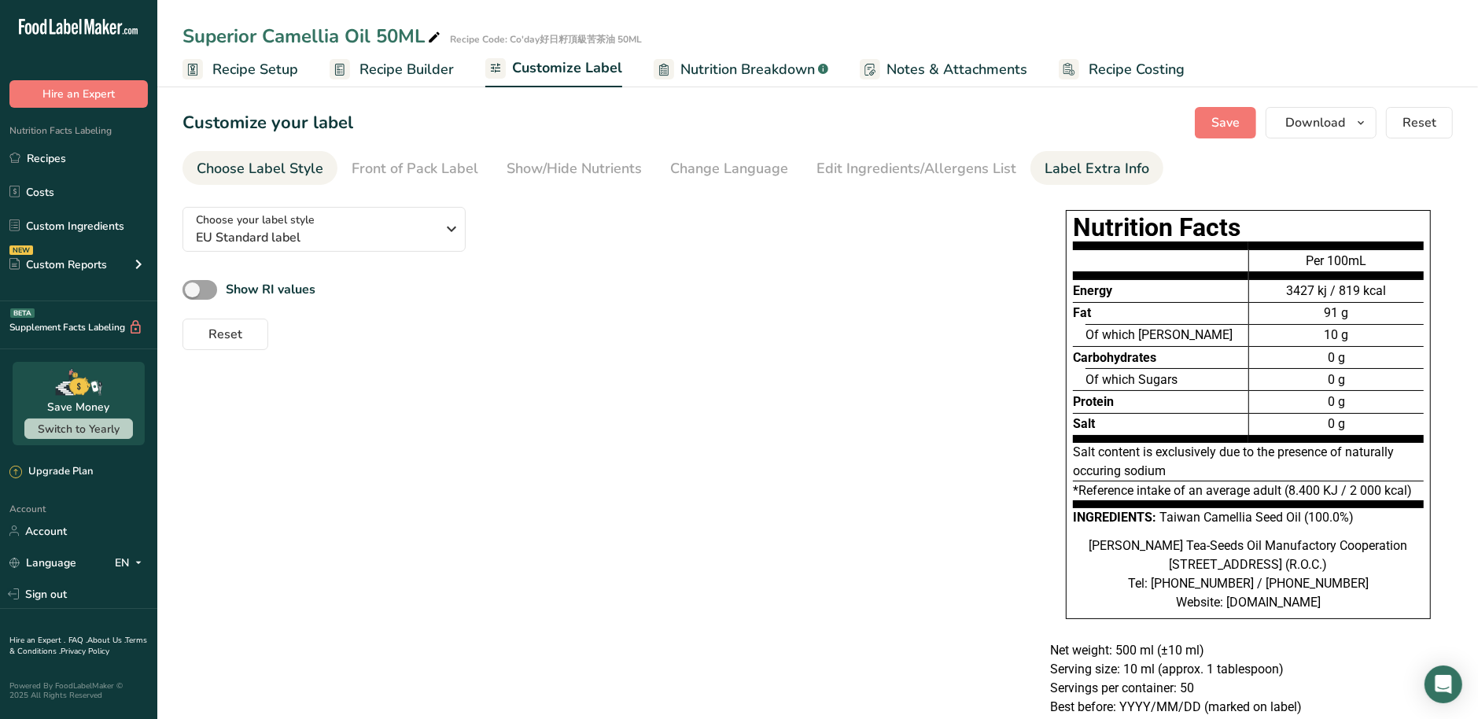
click at [1125, 170] on div "Label Extra Info" at bounding box center [1097, 168] width 105 height 21
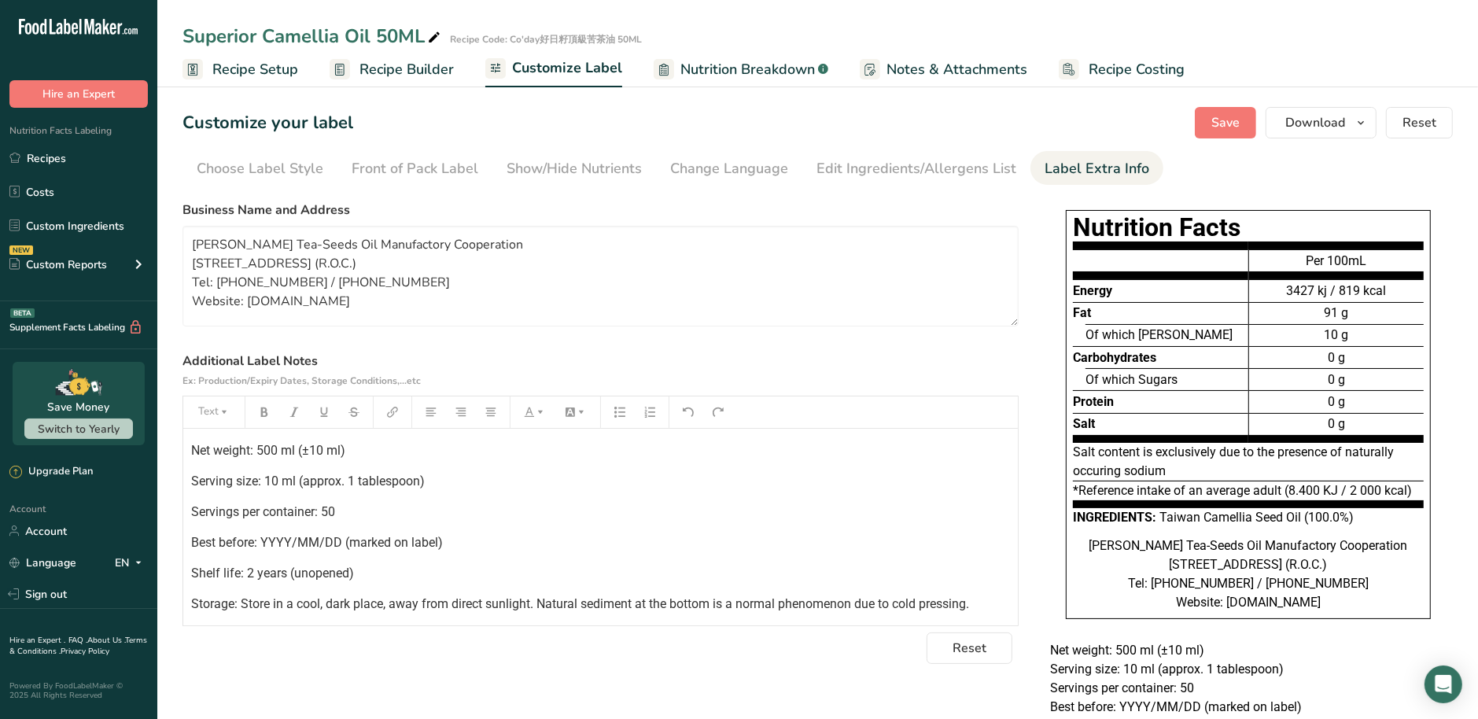
click at [275, 452] on span "Net weight: 500 ml (±10 ml)" at bounding box center [268, 450] width 154 height 15
drag, startPoint x: 357, startPoint y: 460, endPoint x: 289, endPoint y: 463, distance: 67.7
click at [289, 463] on div "Net weight: 50 ml (±10 ml) Serving size: 10 ml (approx. 1 tablespoon) Servings …" at bounding box center [600, 583] width 835 height 308
drag, startPoint x: 352, startPoint y: 447, endPoint x: 291, endPoint y: 448, distance: 61.4
click at [291, 448] on p "Net weight: 50 ml (±10 ml)" at bounding box center [600, 450] width 819 height 19
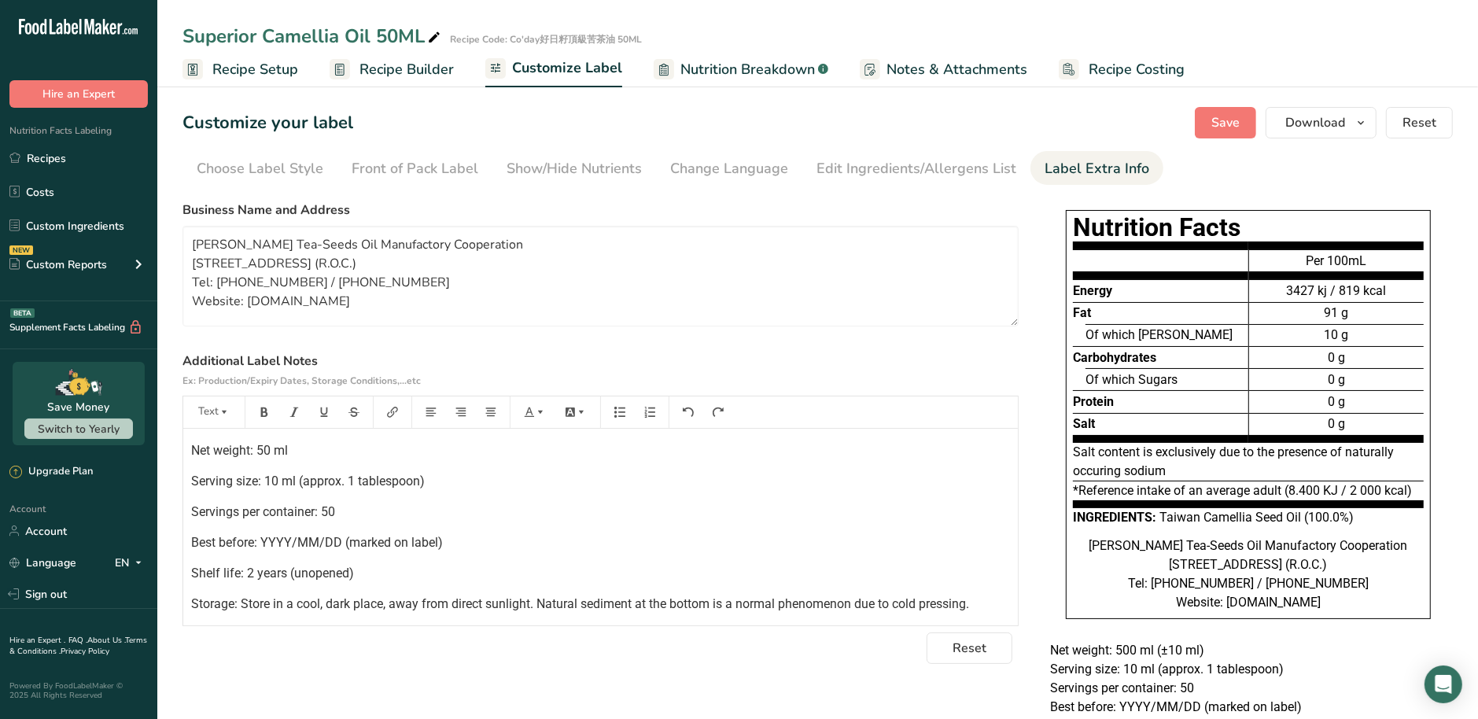
click at [501, 535] on p "Best before: YYYY/MM/DD (marked on label)" at bounding box center [600, 542] width 819 height 19
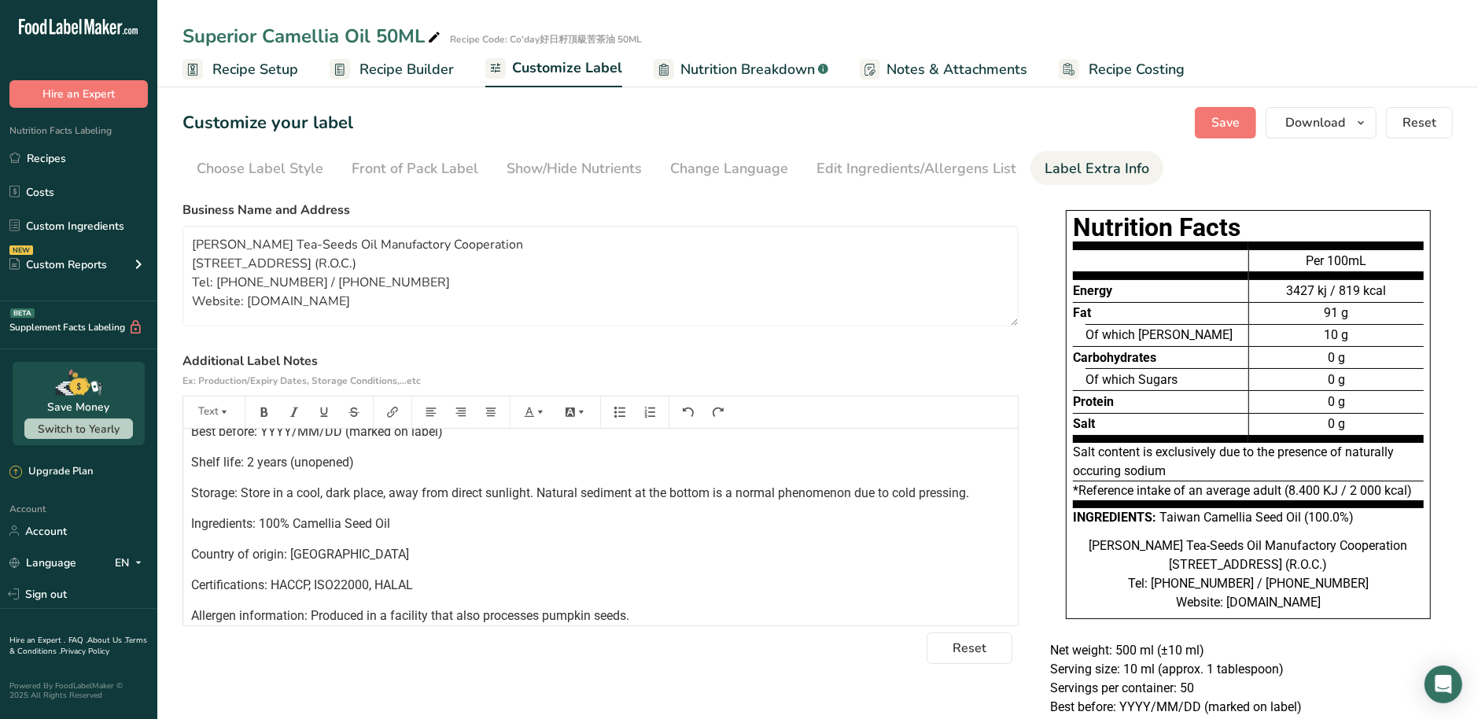
scroll to position [122, 0]
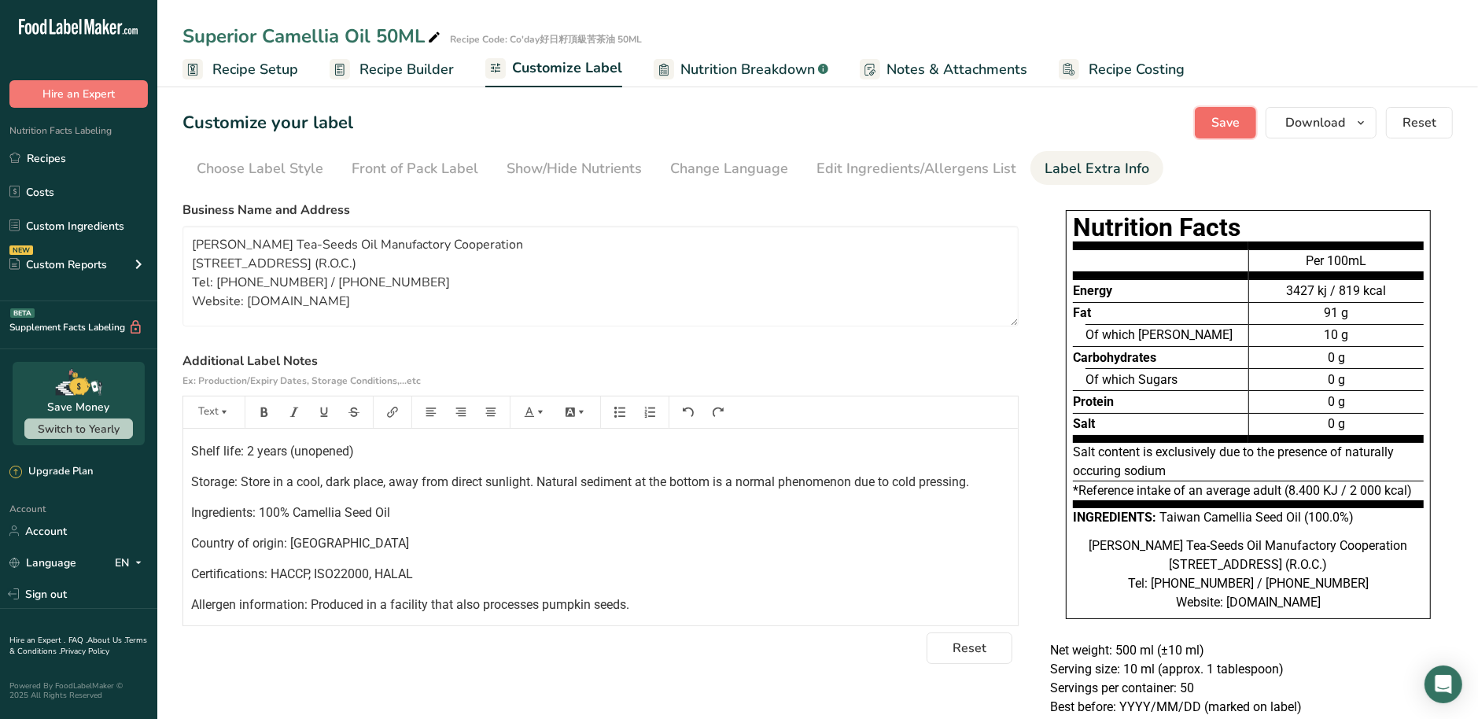
click at [1230, 115] on span "Save" at bounding box center [1225, 122] width 28 height 19
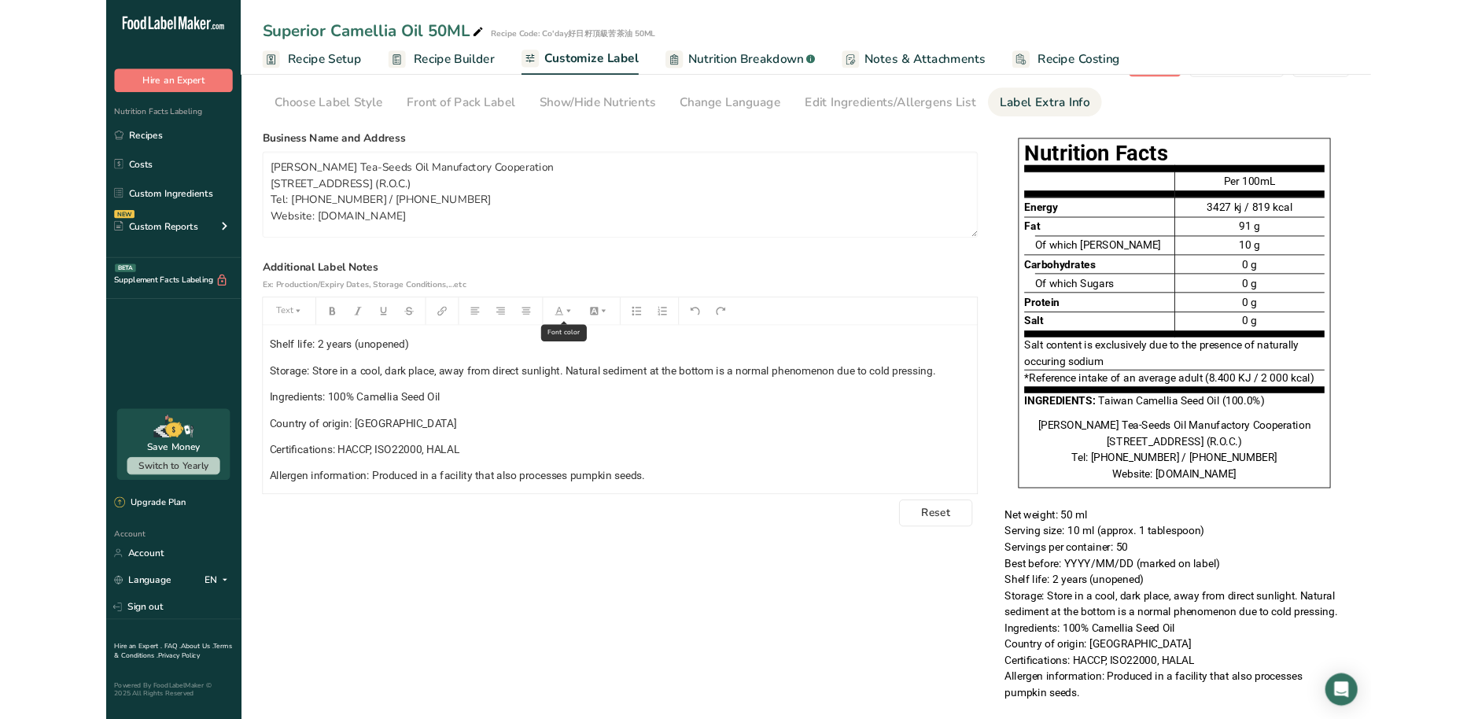
scroll to position [6, 0]
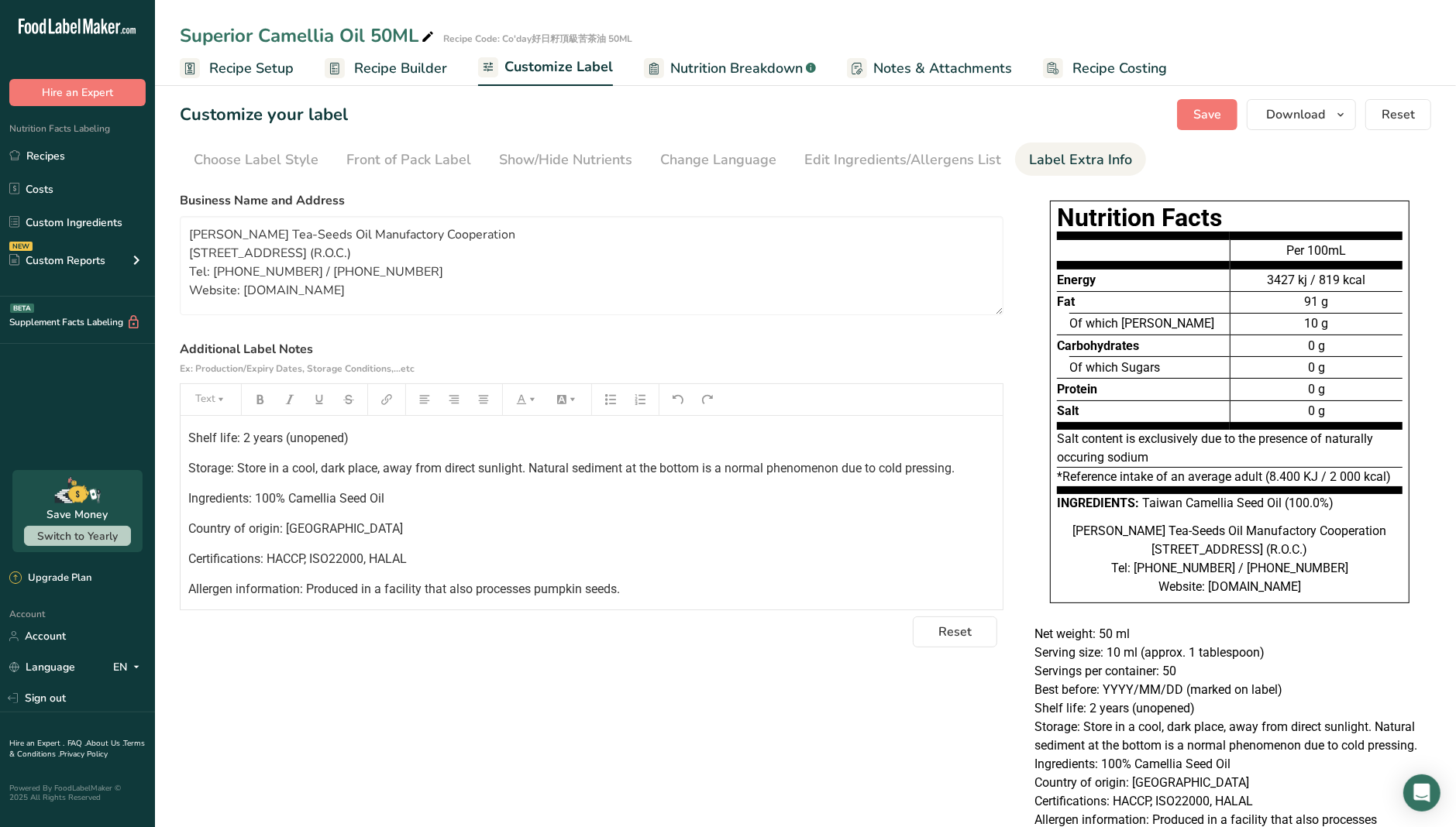
click at [593, 660] on div "Choose your label style EU Standard label USA (FDA) Standard FDA label Tabular …" at bounding box center [806, 526] width 1251 height 681
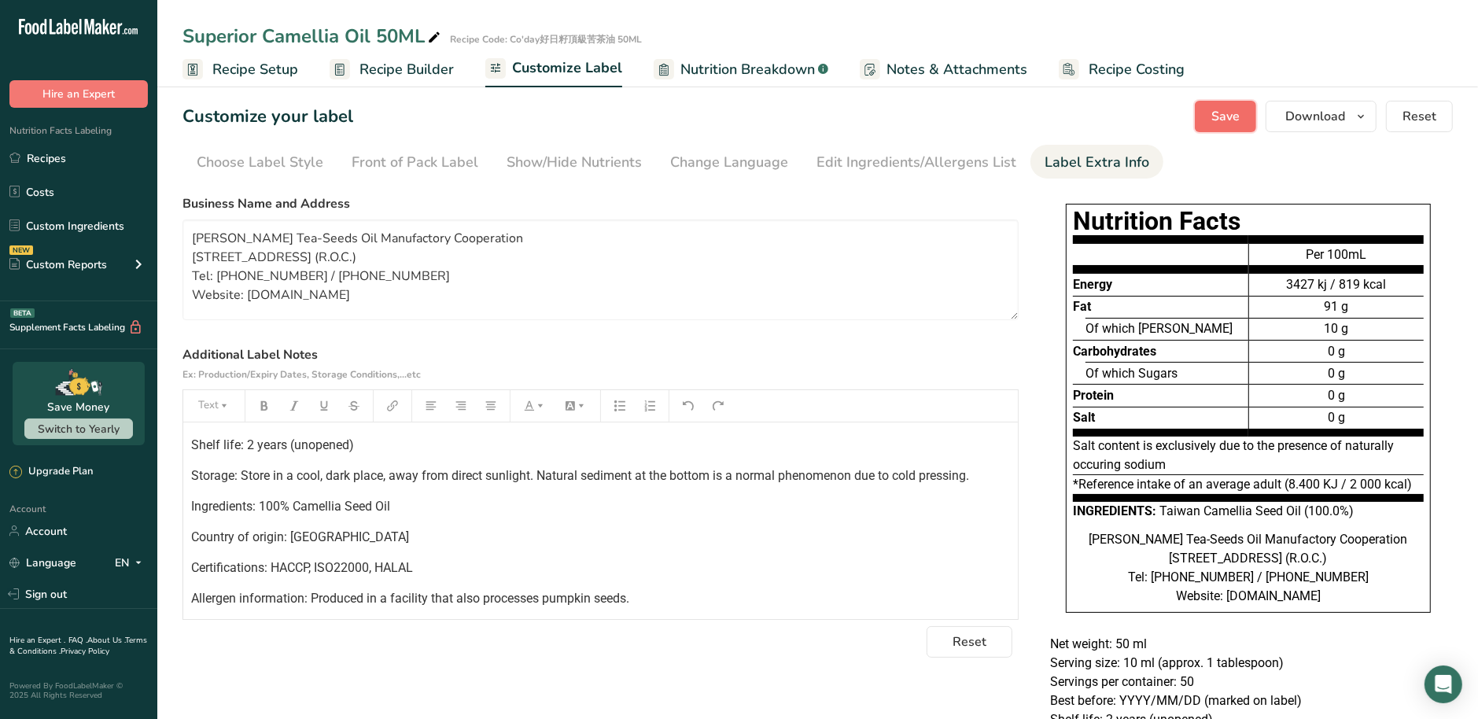
click at [1223, 112] on span "Save" at bounding box center [1225, 116] width 28 height 19
click at [363, 538] on p "Country of origin: [GEOGRAPHIC_DATA]" at bounding box center [600, 537] width 819 height 19
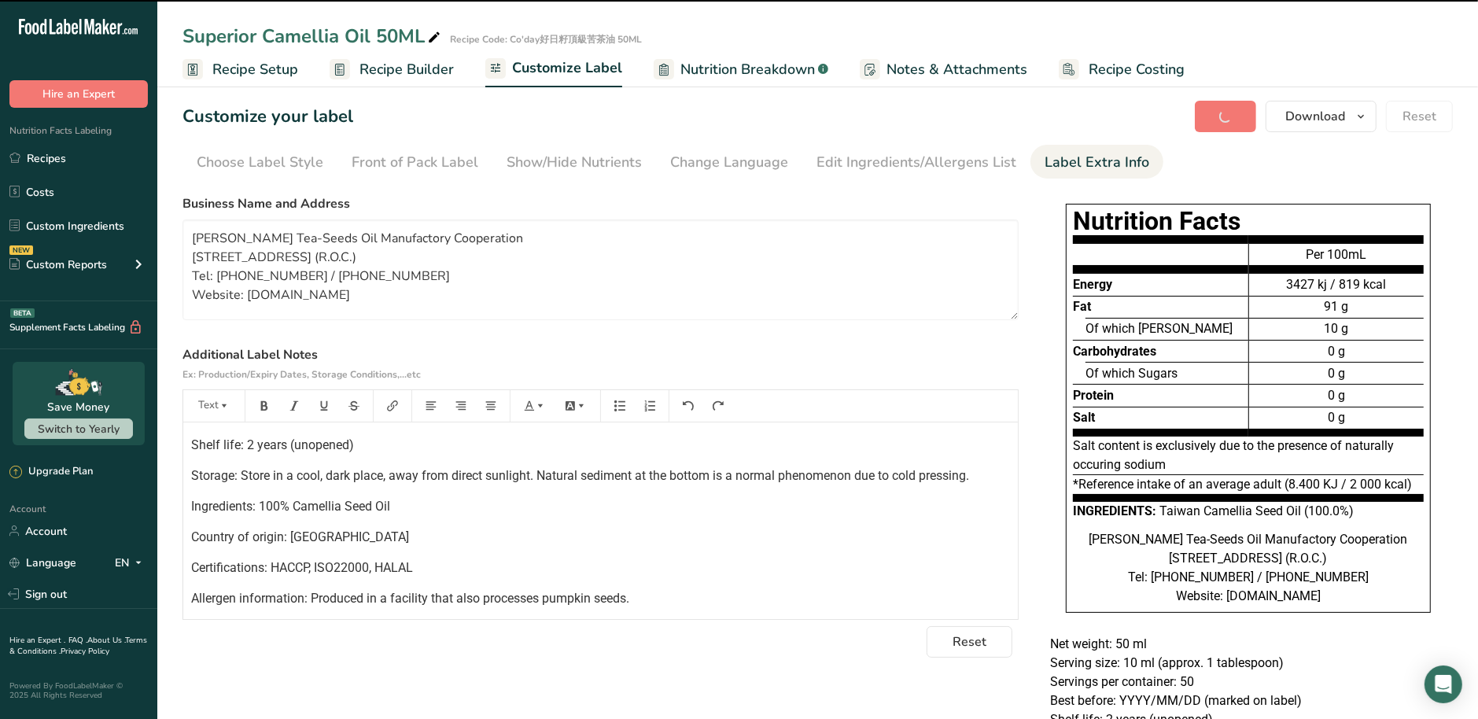
click at [415, 514] on div "Net weight: 50 ml Serving size: 10 ml (approx. 1 tablespoon) Servings per conta…" at bounding box center [600, 455] width 835 height 308
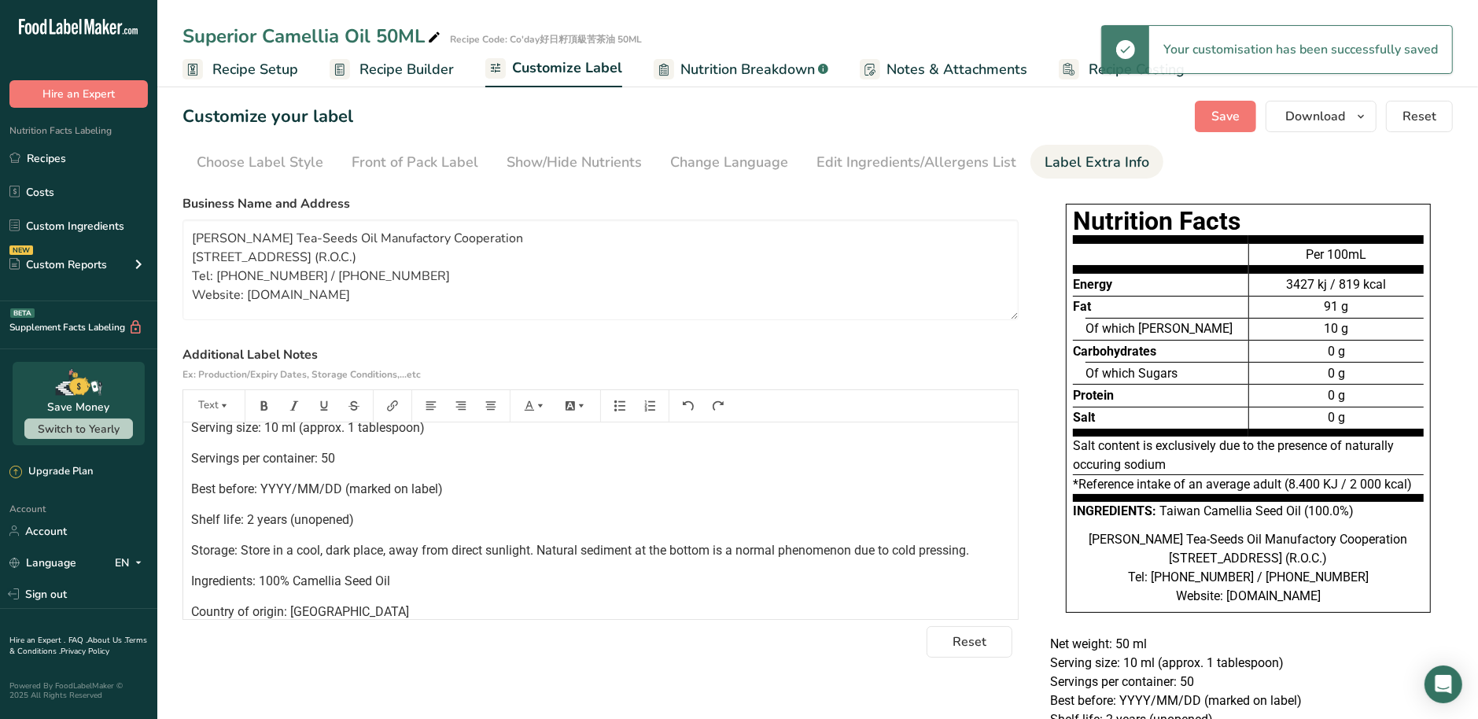
scroll to position [0, 0]
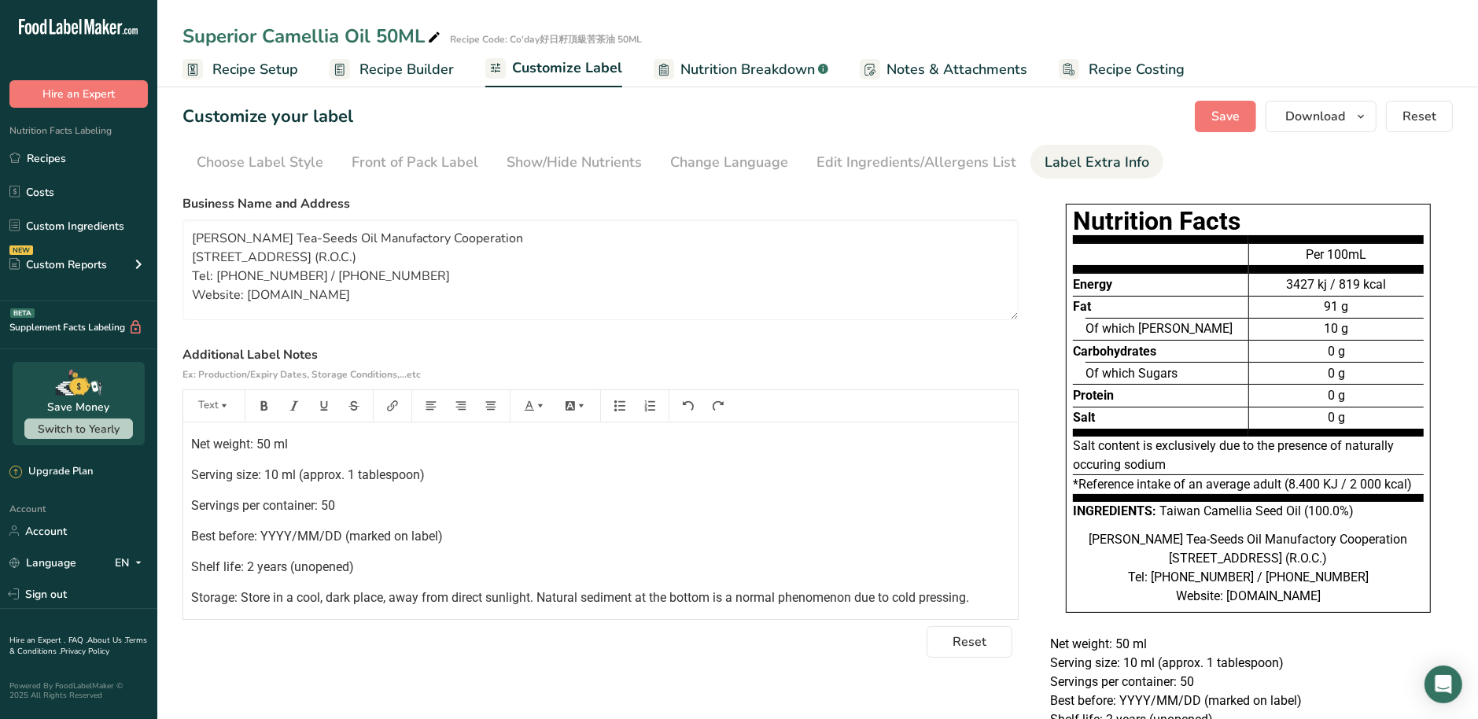
click at [372, 516] on div "Net weight: 50 ml Serving size: 10 ml (approx. 1 tablespoon) Servings per conta…" at bounding box center [600, 576] width 835 height 308
click at [351, 507] on p "Servings per container: 50" at bounding box center [600, 505] width 819 height 19
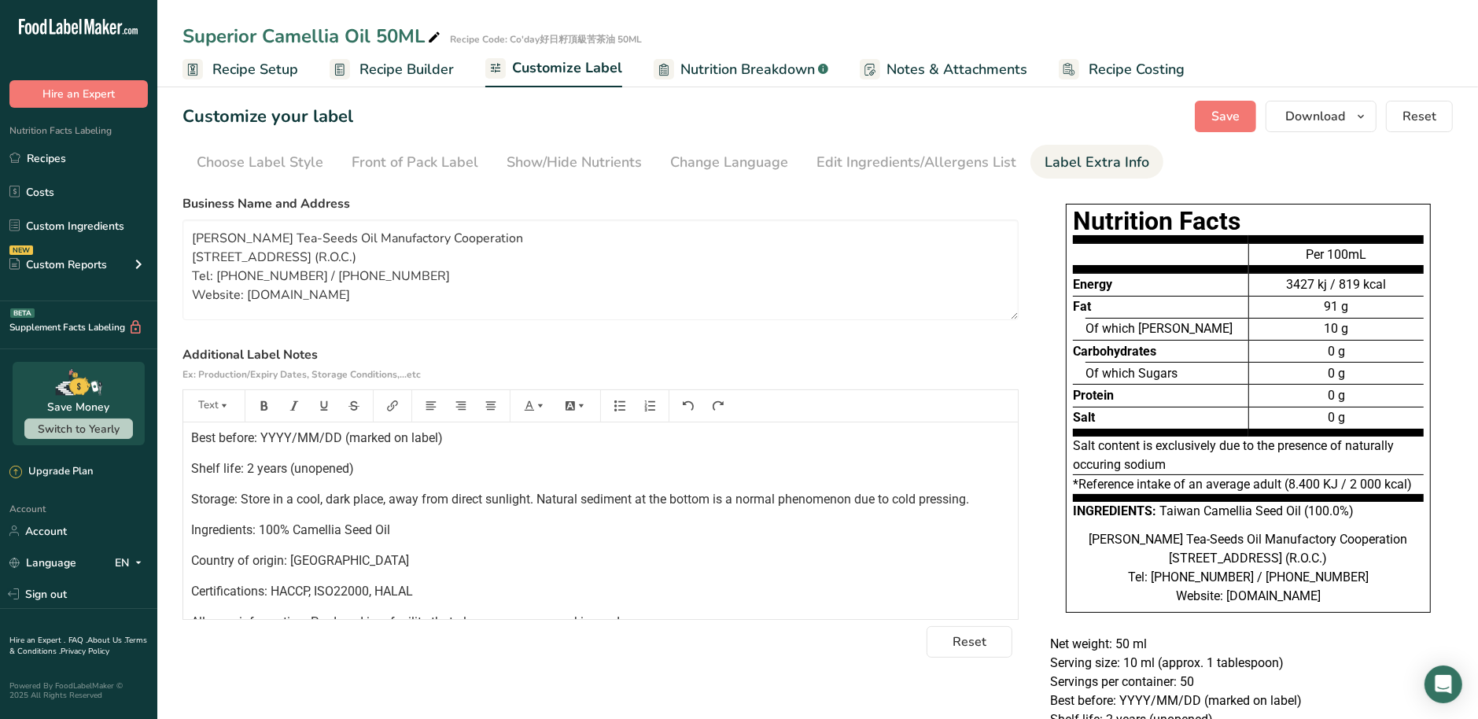
scroll to position [122, 0]
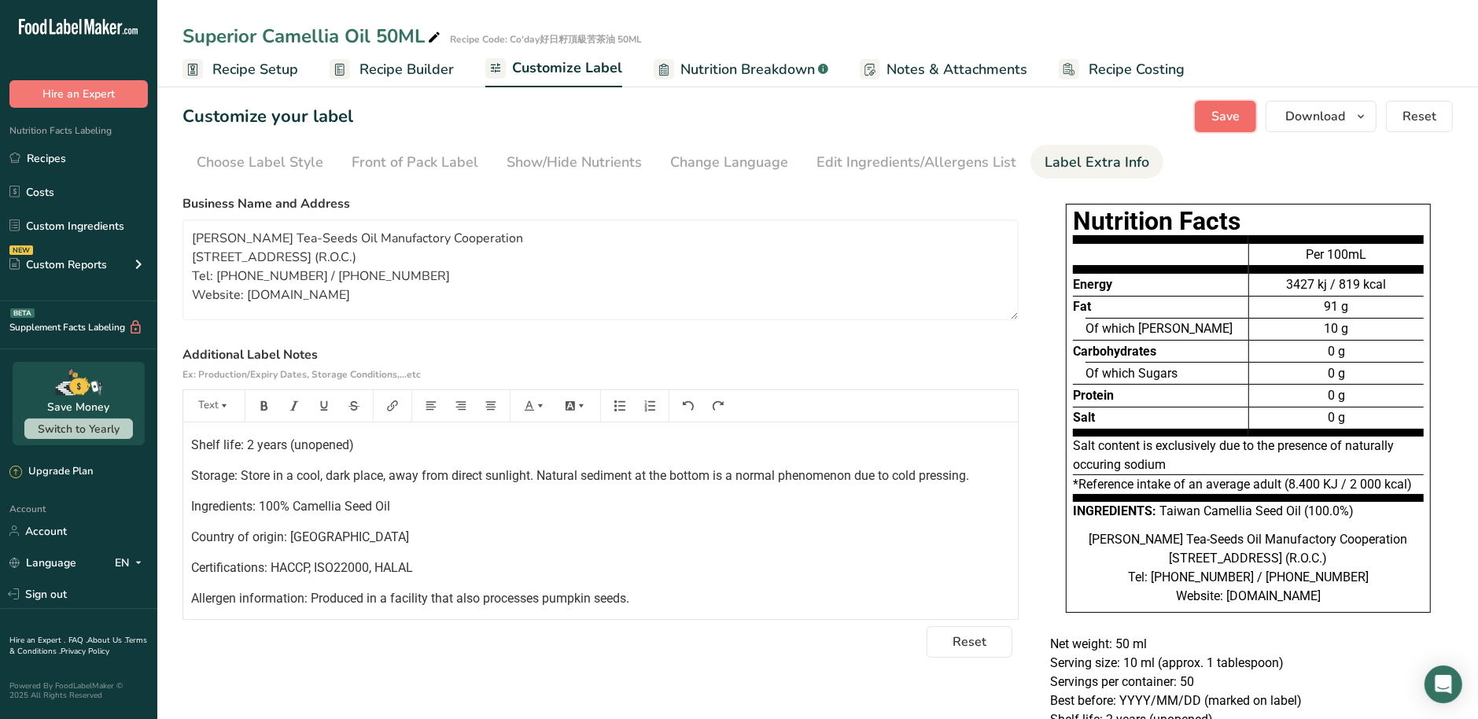
click at [1240, 121] on span "Save" at bounding box center [1225, 116] width 28 height 19
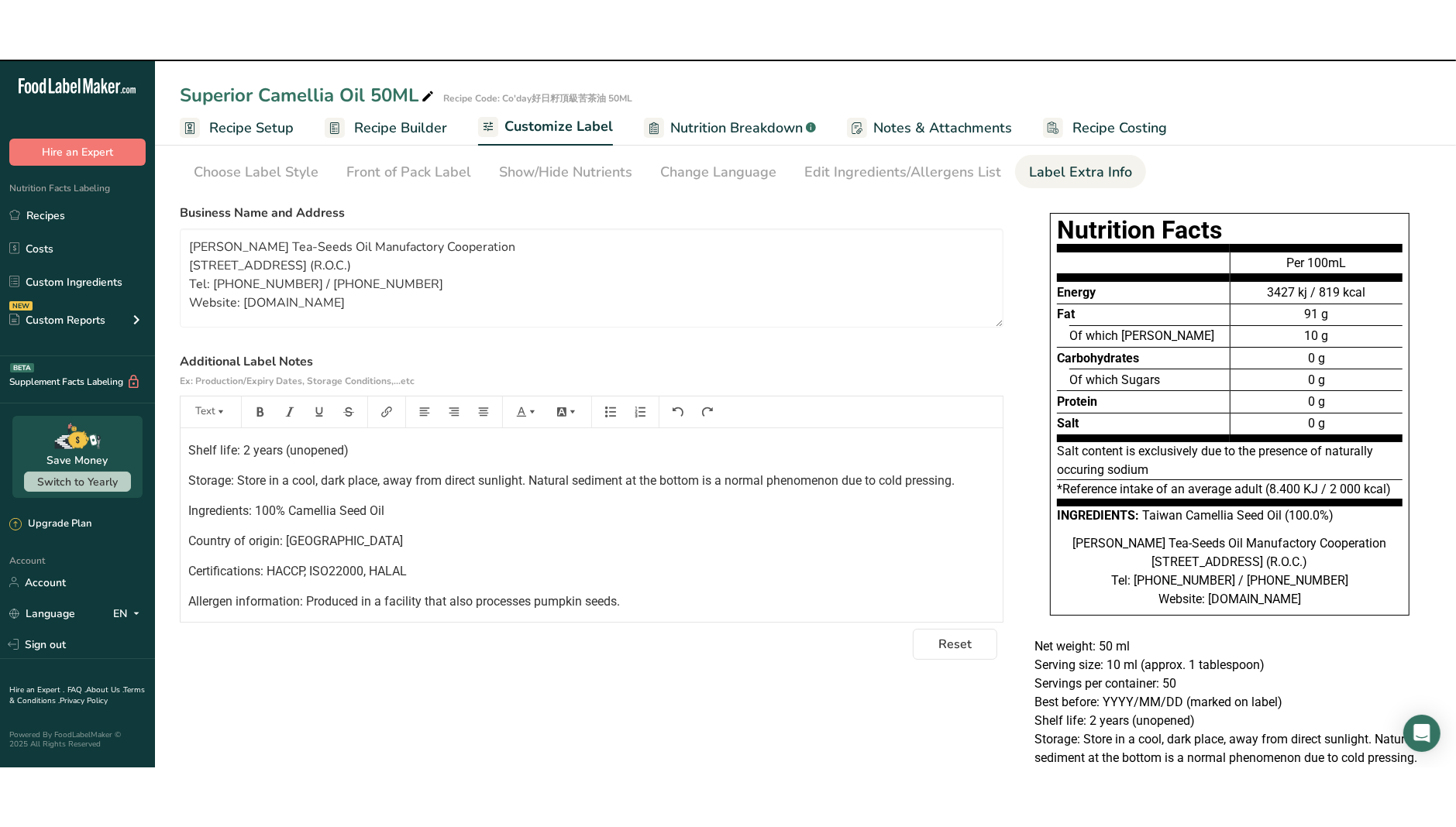
scroll to position [103, 0]
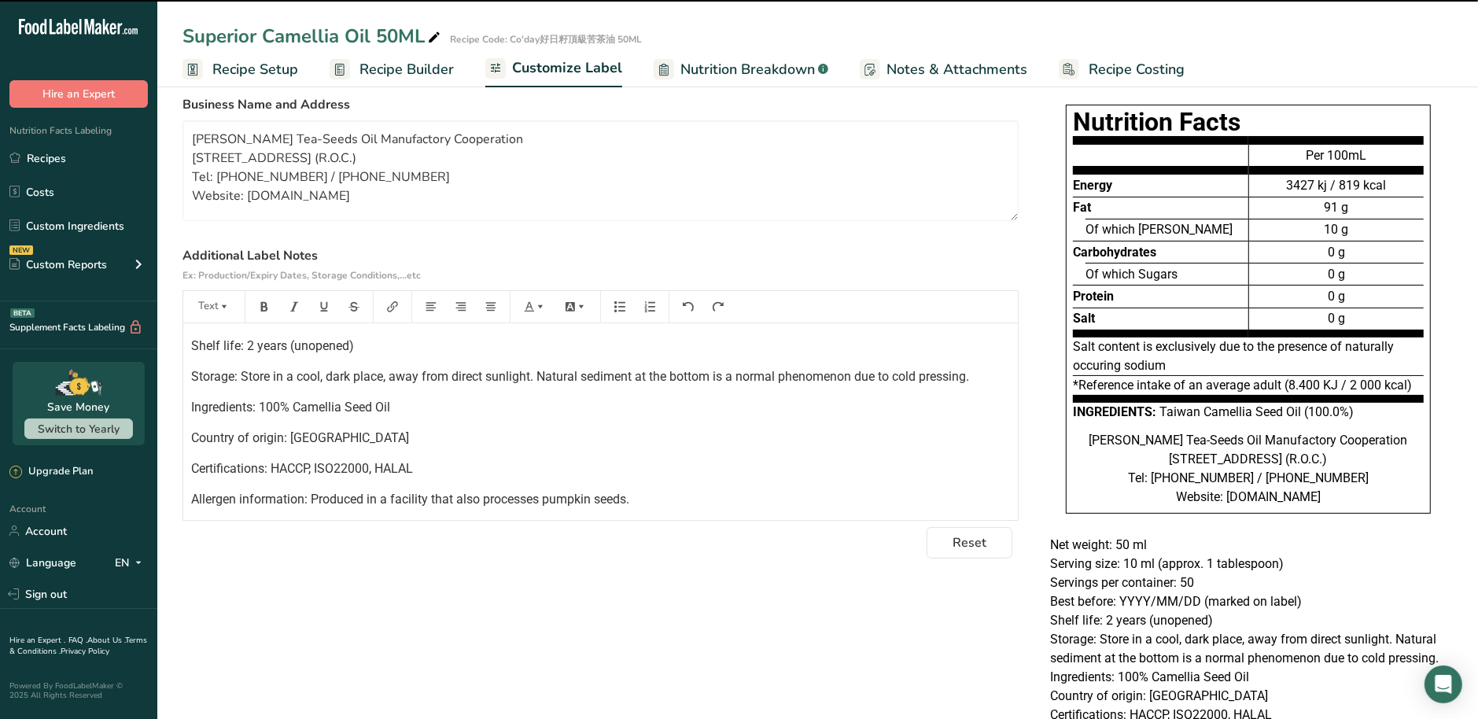
click at [832, 599] on div "Choose your label style EU Standard label USA (FDA) Standard FDA label Tabular …" at bounding box center [818, 435] width 1270 height 692
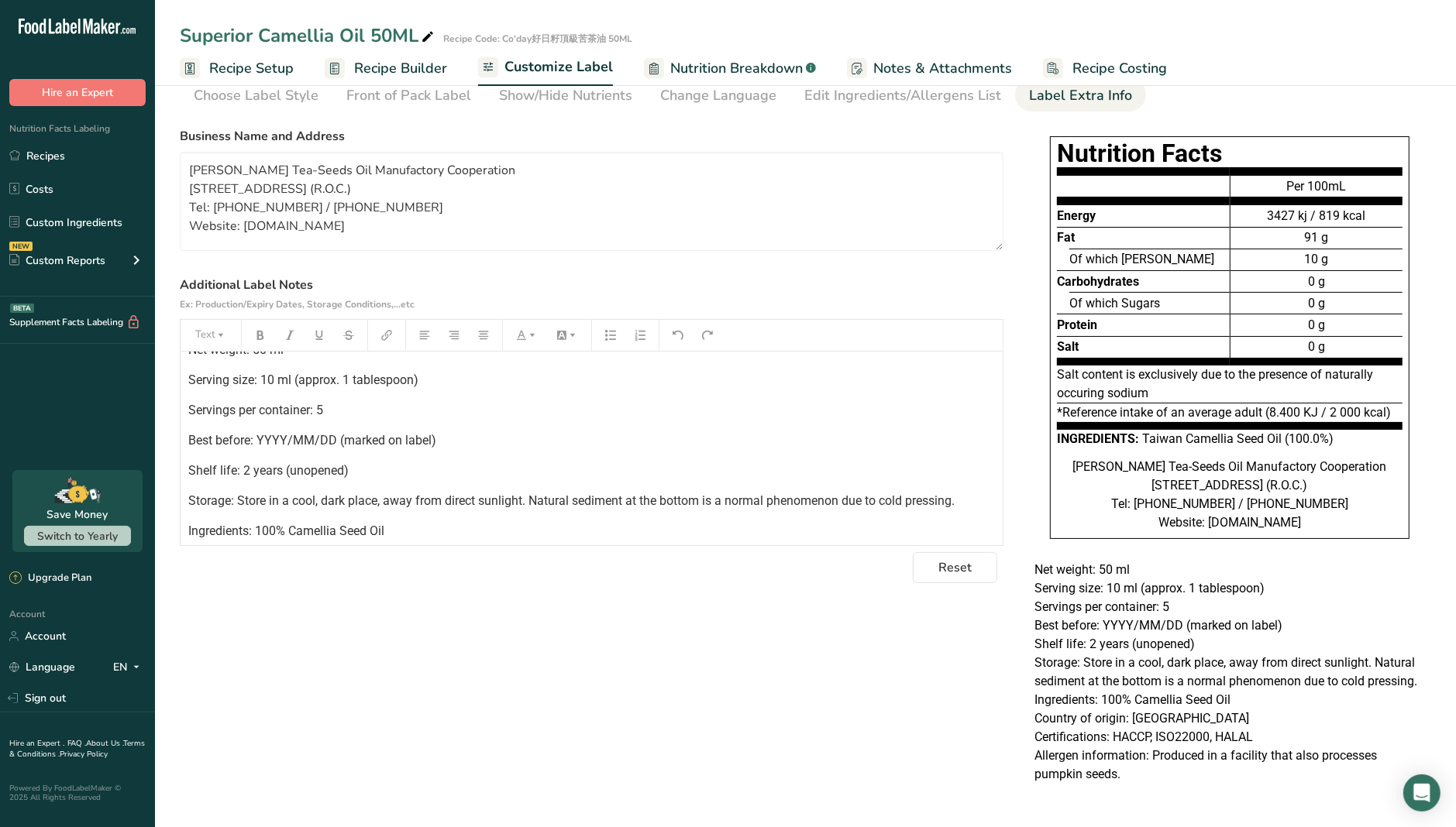
click at [722, 707] on div "Choose your label style EU Standard label USA (FDA) Standard FDA label Tabular …" at bounding box center [806, 462] width 1251 height 681
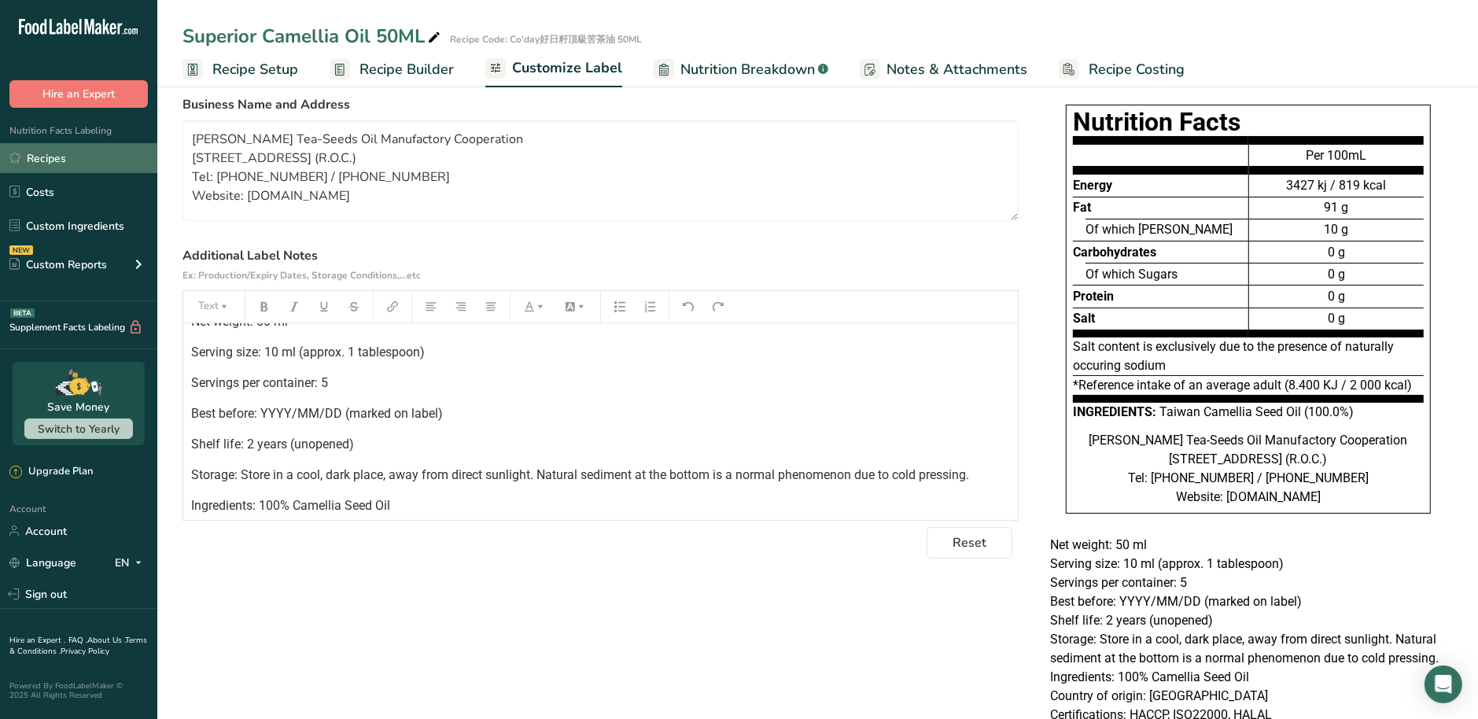
click at [69, 162] on link "Recipes" at bounding box center [78, 158] width 157 height 30
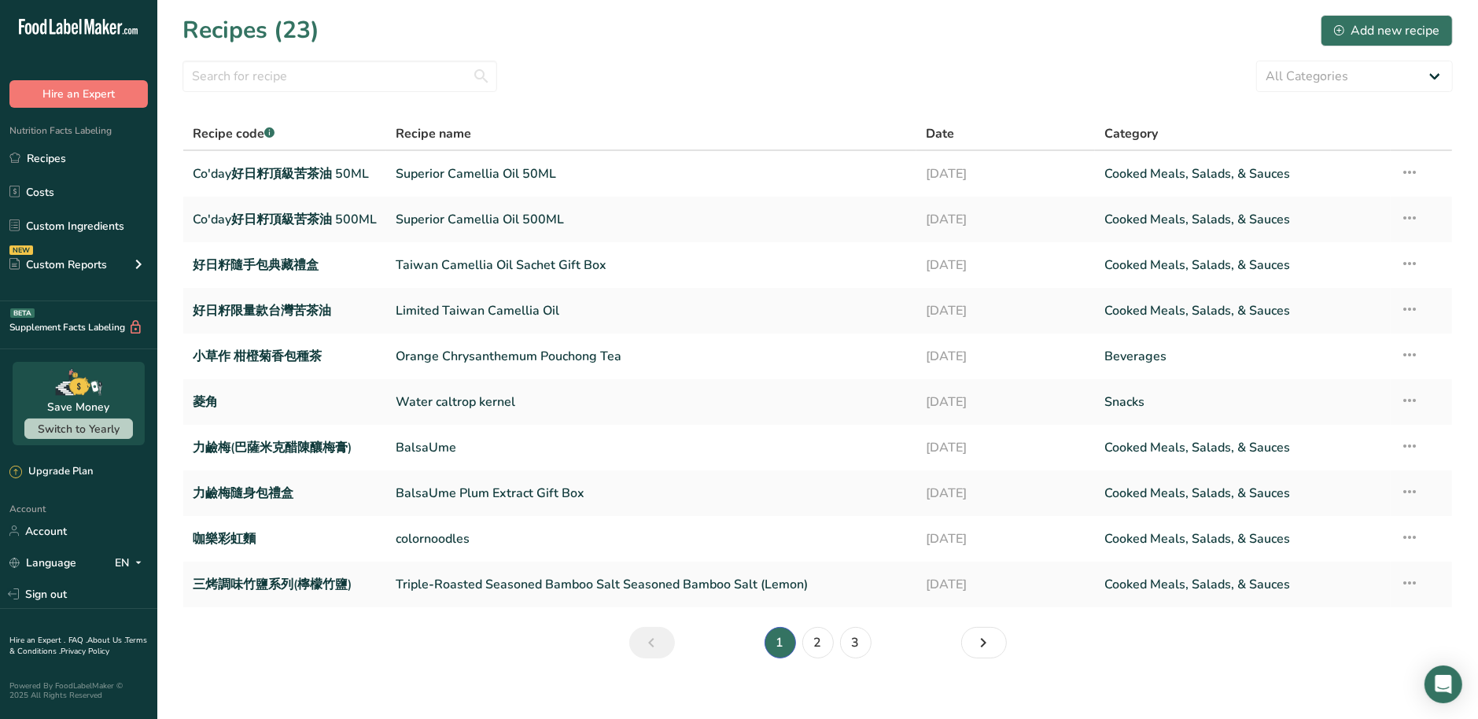
click at [619, 108] on section "Recipes (23) Add new recipe All Categories Baked Goods Beverages Confectionery …" at bounding box center [817, 342] width 1321 height 684
click at [1362, 26] on div "Add new recipe" at bounding box center [1386, 30] width 105 height 19
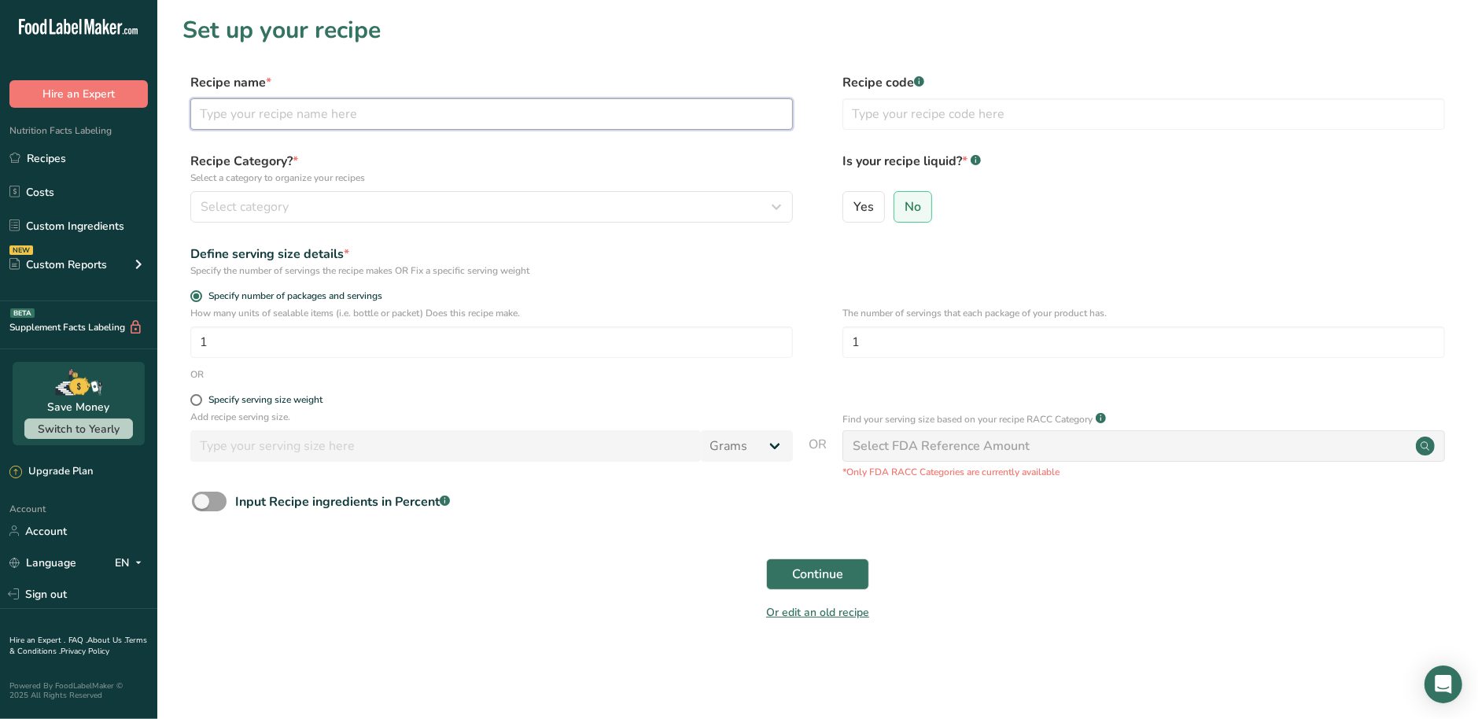
click at [386, 124] on input "text" at bounding box center [491, 113] width 603 height 31
click at [380, 124] on input "text" at bounding box center [491, 113] width 603 height 31
click at [420, 112] on input "text" at bounding box center [491, 113] width 603 height 31
paste input "50ml"
click at [345, 128] on input "50ml" at bounding box center [491, 113] width 603 height 31
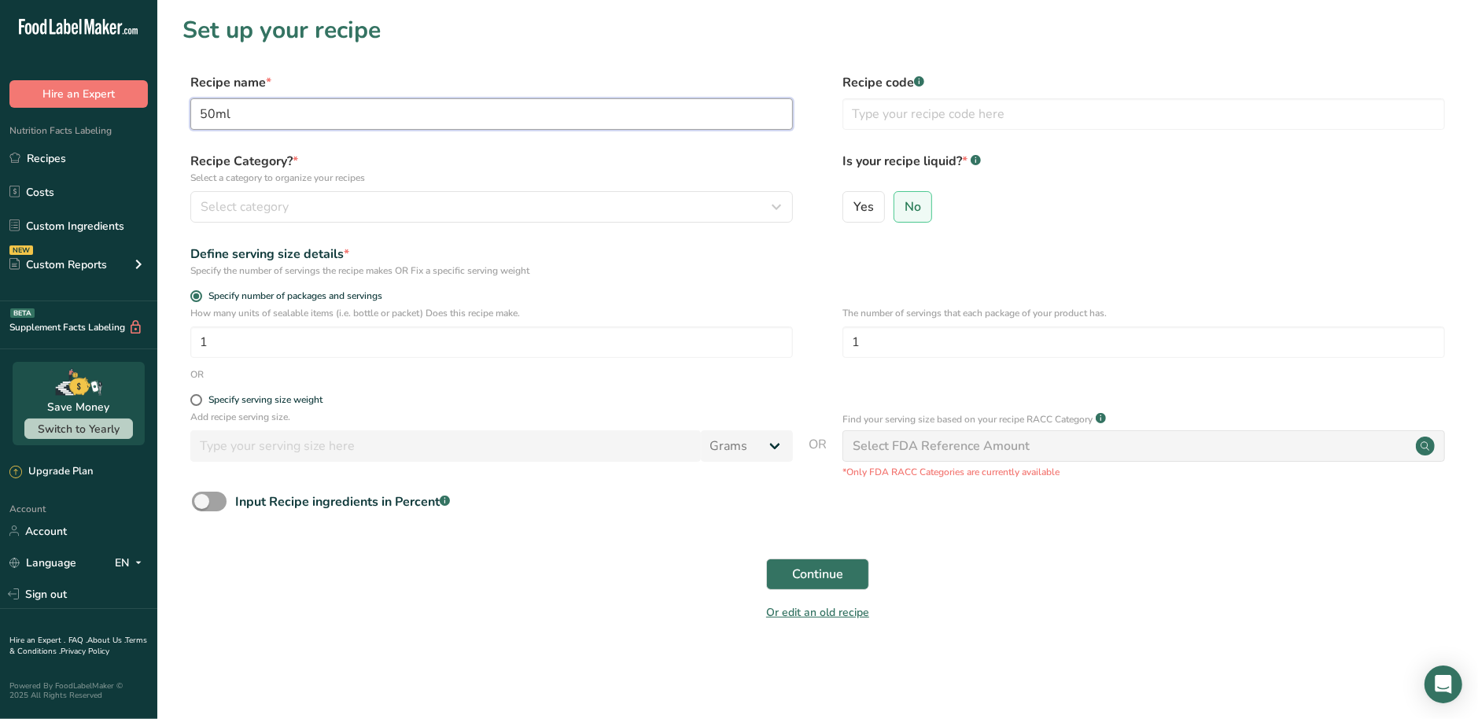
paste input "Pure Pumpkin Seed 100%"
type input "Pure Pumpkin Seed 100%"
click at [958, 116] on input "text" at bounding box center [1144, 113] width 603 height 31
paste input "Co'day好日籽頂級南瓜籽油 500ML"
type input "Co'day好日籽頂級南瓜籽油 500ML"
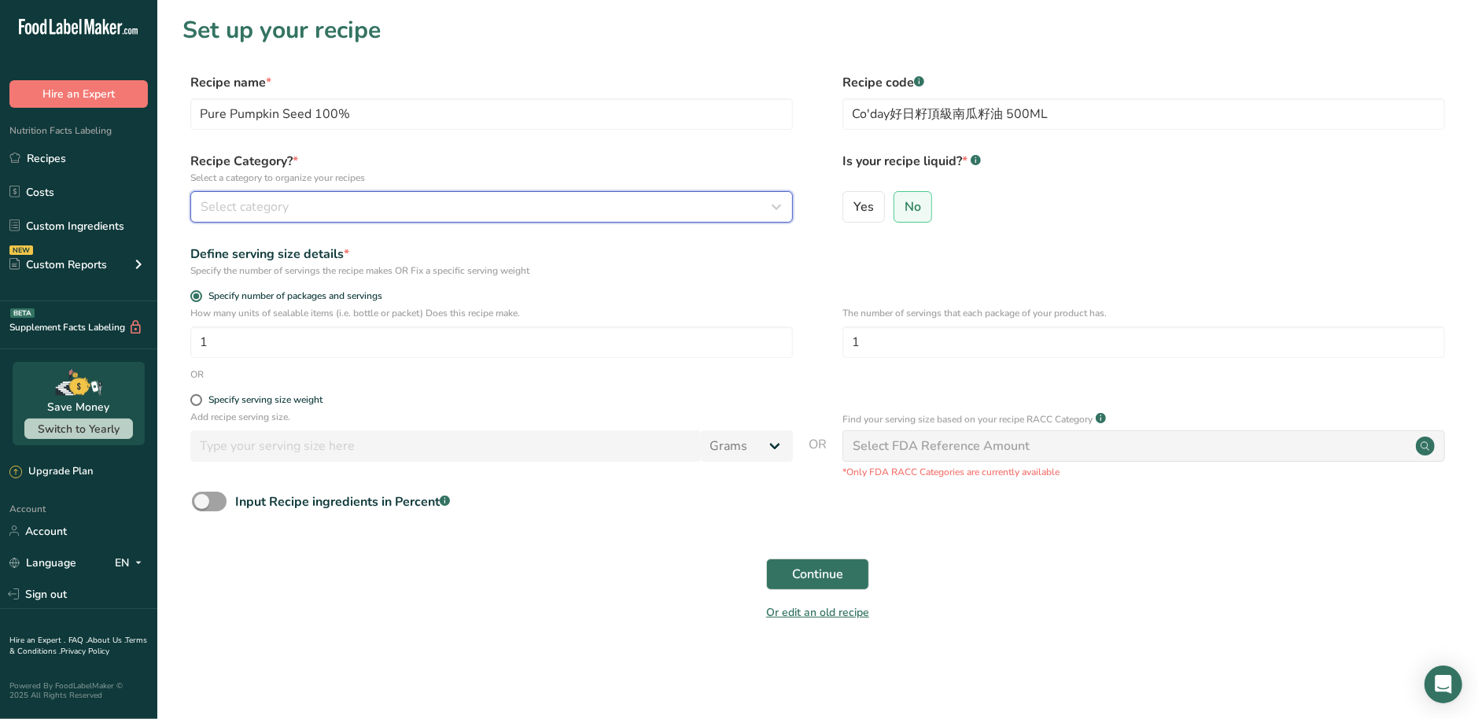
click at [503, 211] on div "Select category" at bounding box center [487, 206] width 573 height 19
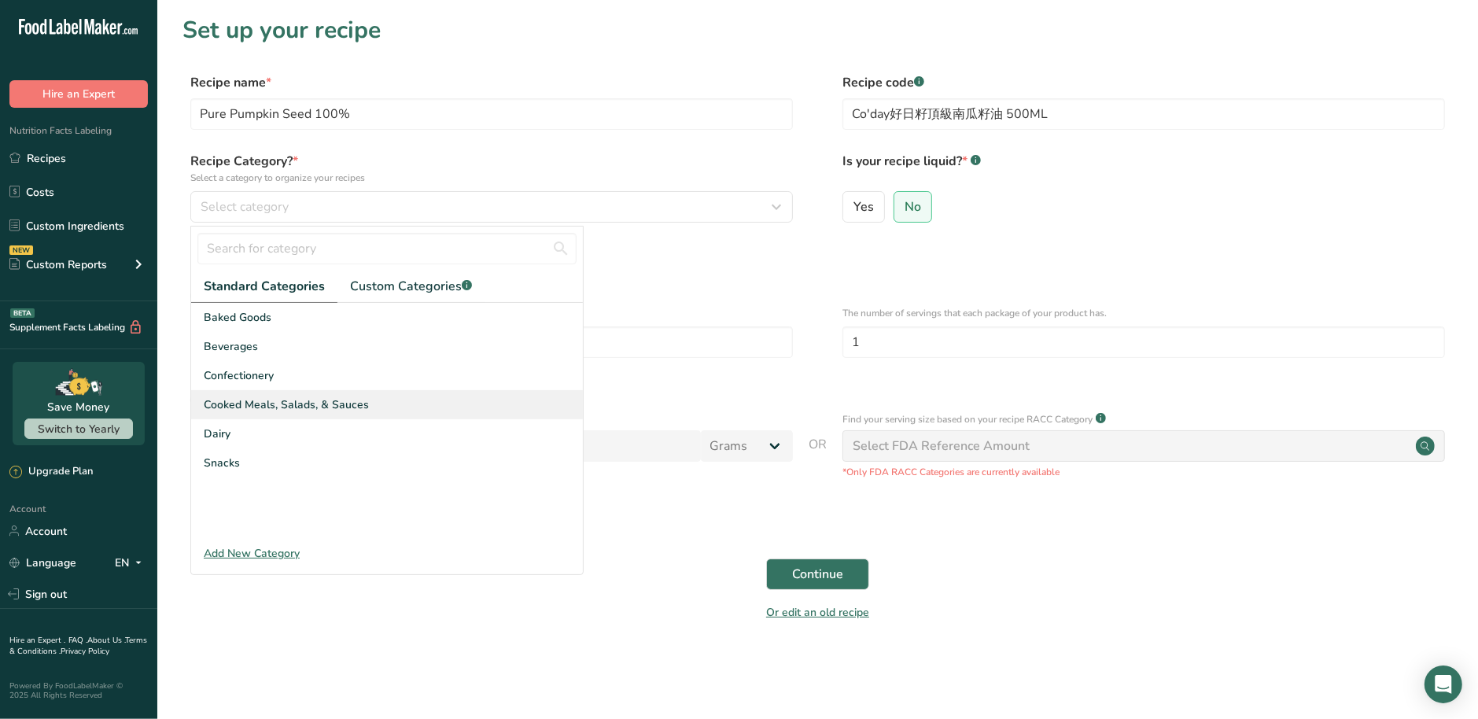
click at [274, 406] on span "Cooked Meals, Salads, & Sauces" at bounding box center [286, 404] width 165 height 17
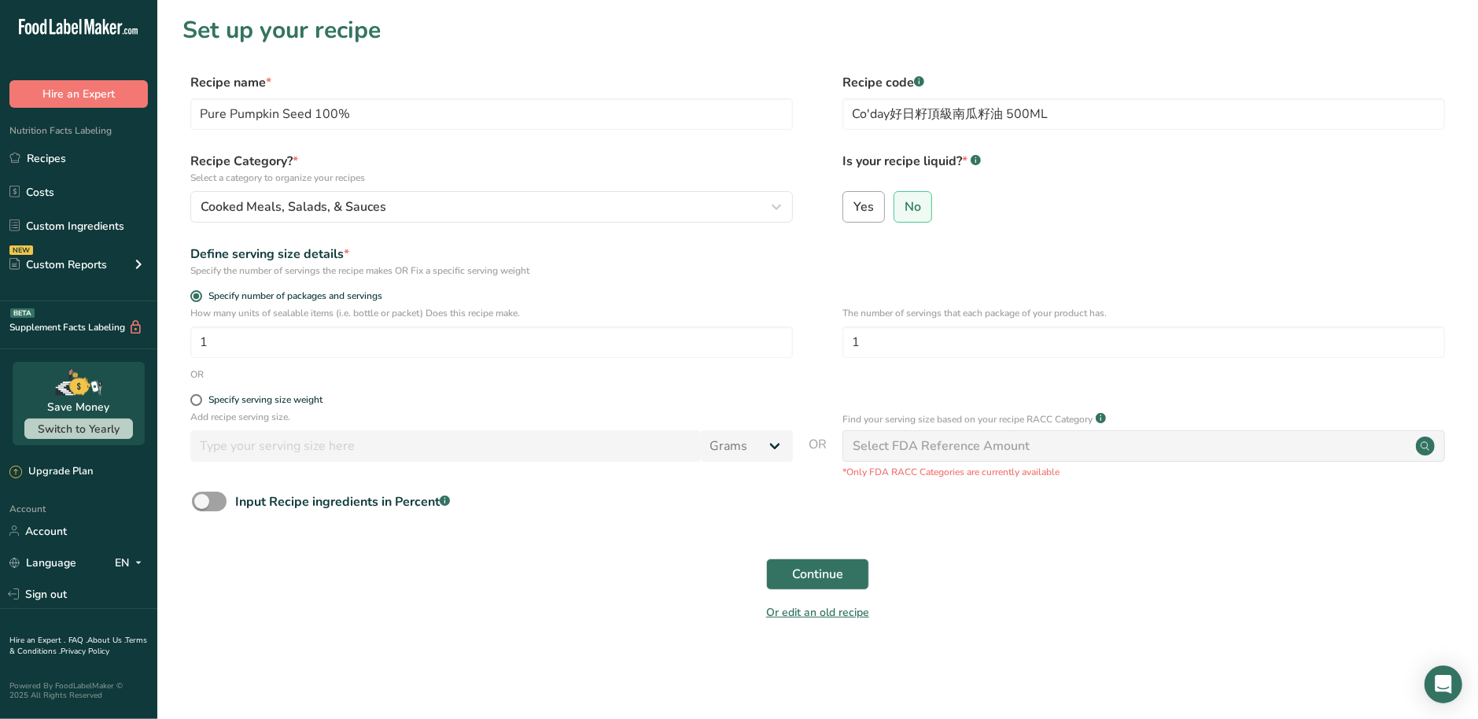
click at [867, 202] on span "Yes" at bounding box center [864, 207] width 20 height 16
click at [854, 202] on input "Yes" at bounding box center [848, 206] width 10 height 10
radio input "true"
radio input "false"
select select "22"
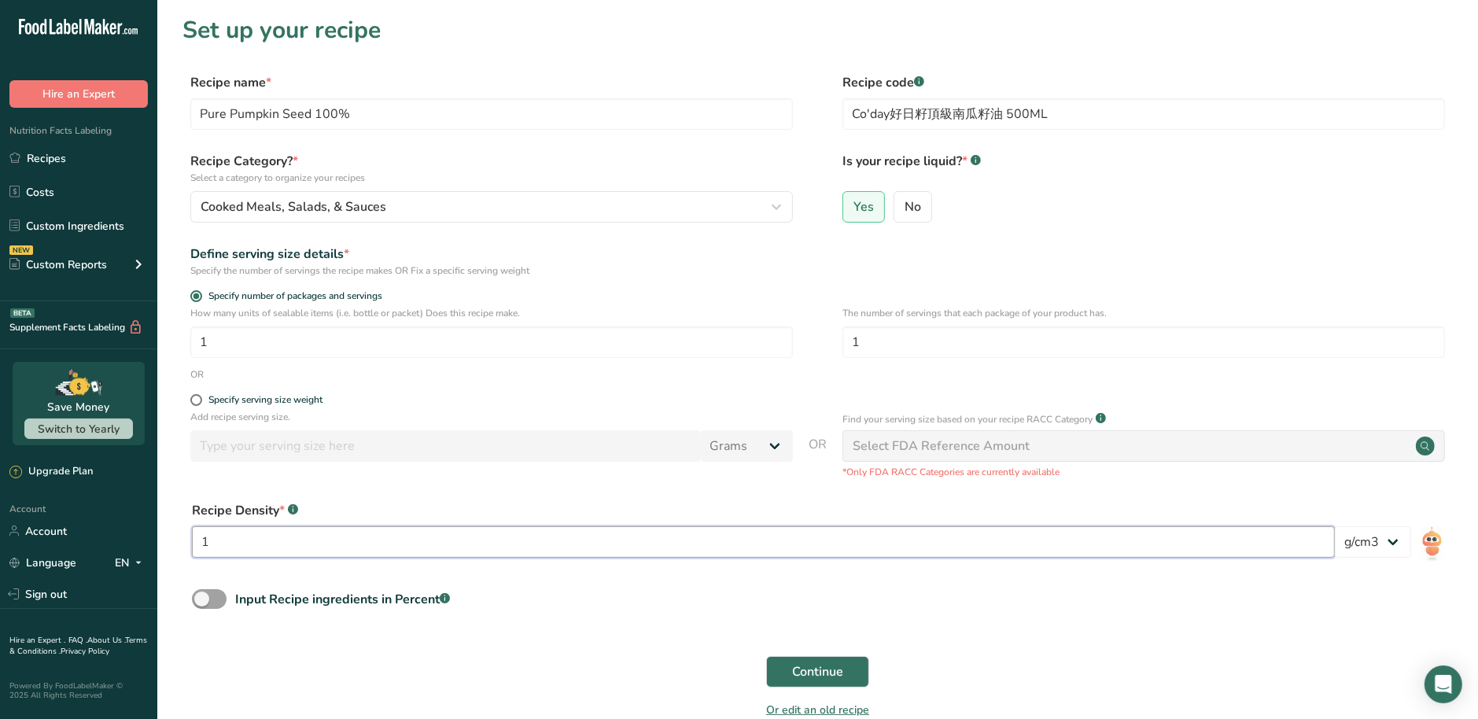
drag, startPoint x: 228, startPoint y: 540, endPoint x: 167, endPoint y: 542, distance: 61.4
click at [167, 542] on section "Set up your recipe Recipe name * Pure Pumpkin Seed 100% Recipe code .a-a{fill:#…" at bounding box center [817, 377] width 1321 height 754
click at [198, 605] on span at bounding box center [209, 599] width 35 height 20
click at [198, 604] on input "Input Recipe ingredients in Percent .a-a{fill:#347362;}.b-a{fill:#fff;}" at bounding box center [197, 599] width 10 height 10
checkbox input "true"
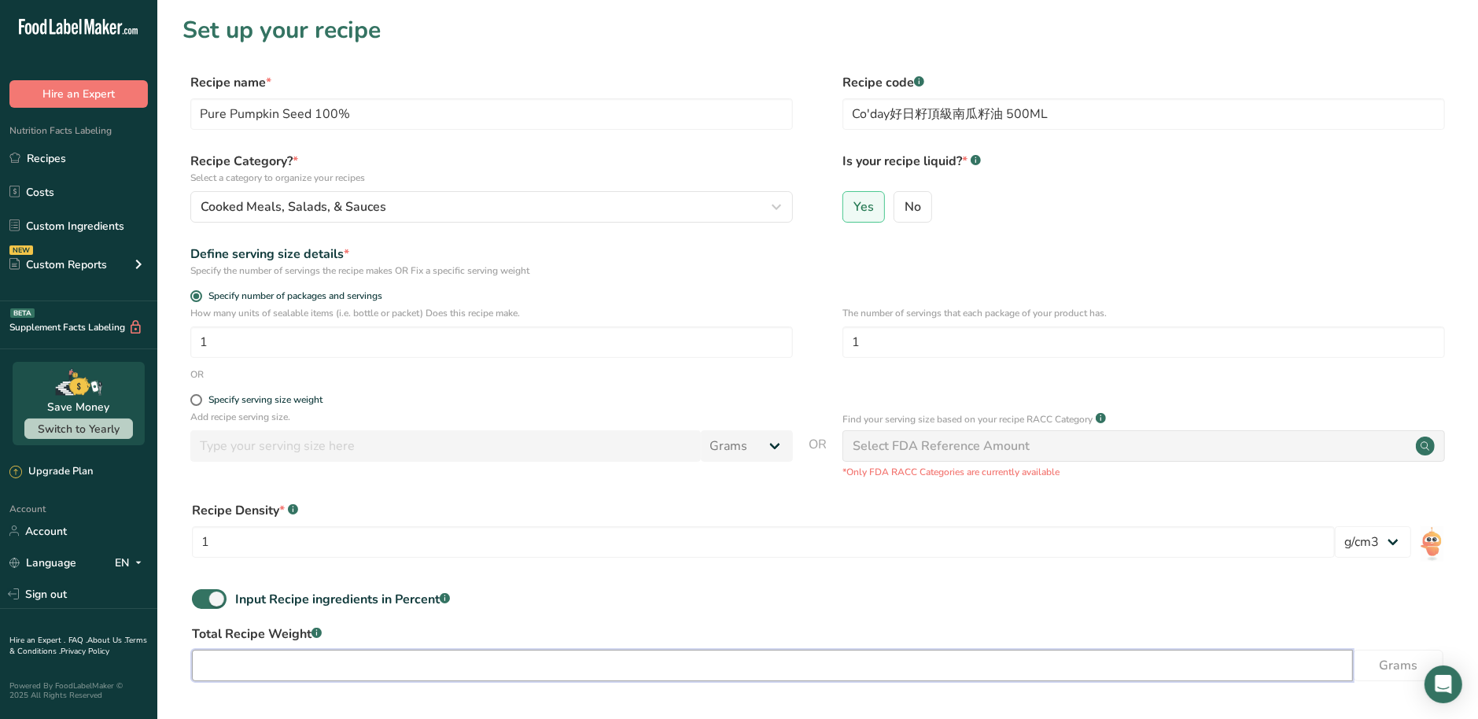
click at [252, 663] on input "number" at bounding box center [772, 665] width 1161 height 31
type input "500"
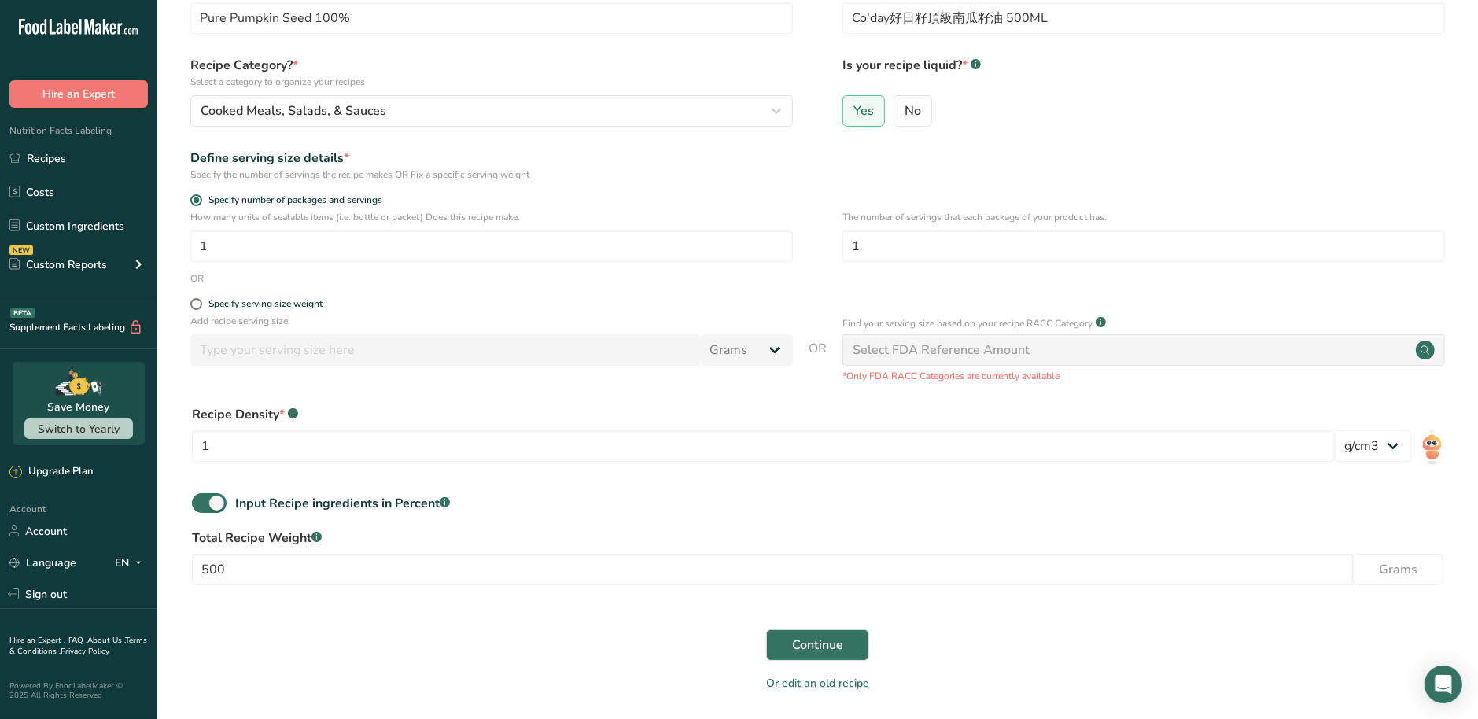
scroll to position [98, 0]
click at [820, 640] on span "Continue" at bounding box center [817, 642] width 51 height 19
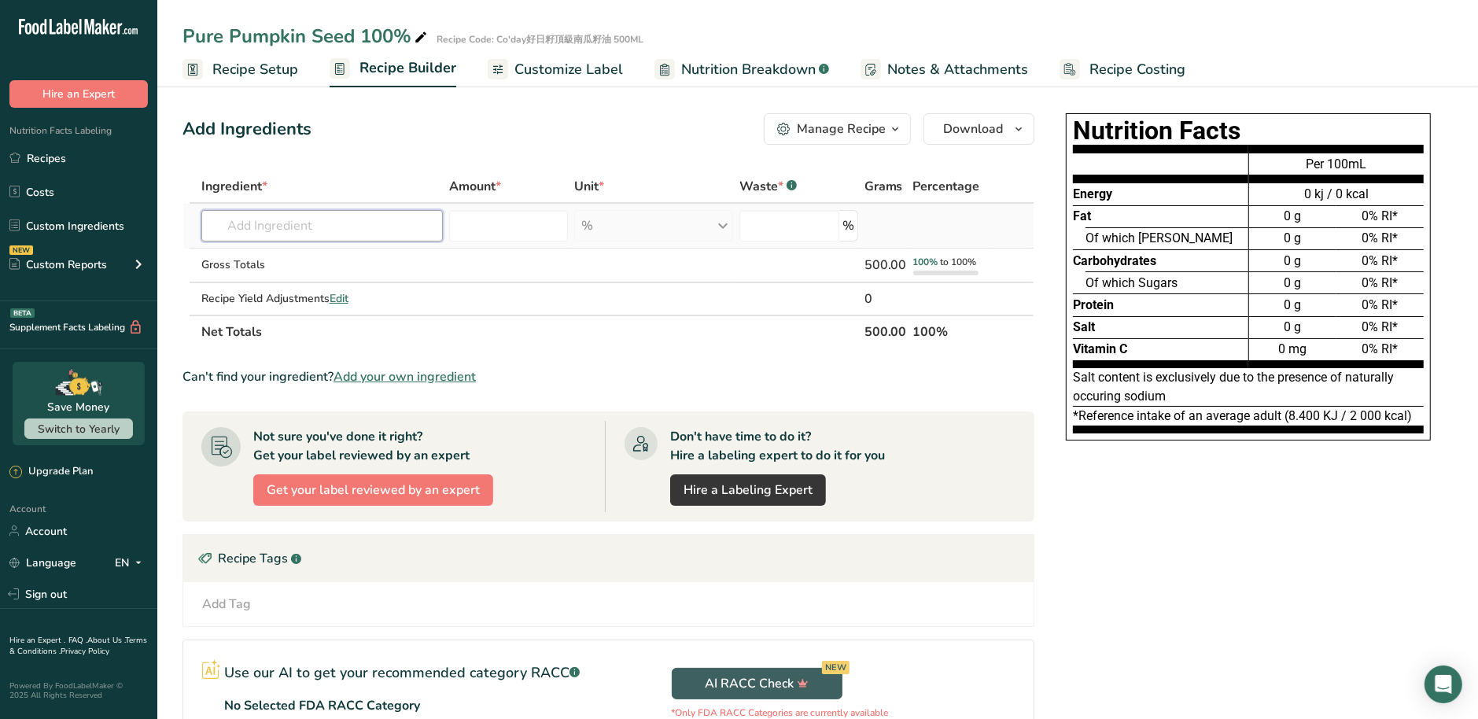
click at [322, 226] on input "text" at bounding box center [322, 225] width 242 height 31
paste input "Pumpkin Seed Oil"
type input "Pumpkin Seed Oil"
click at [315, 280] on div "Add your own ingredient" at bounding box center [322, 283] width 217 height 17
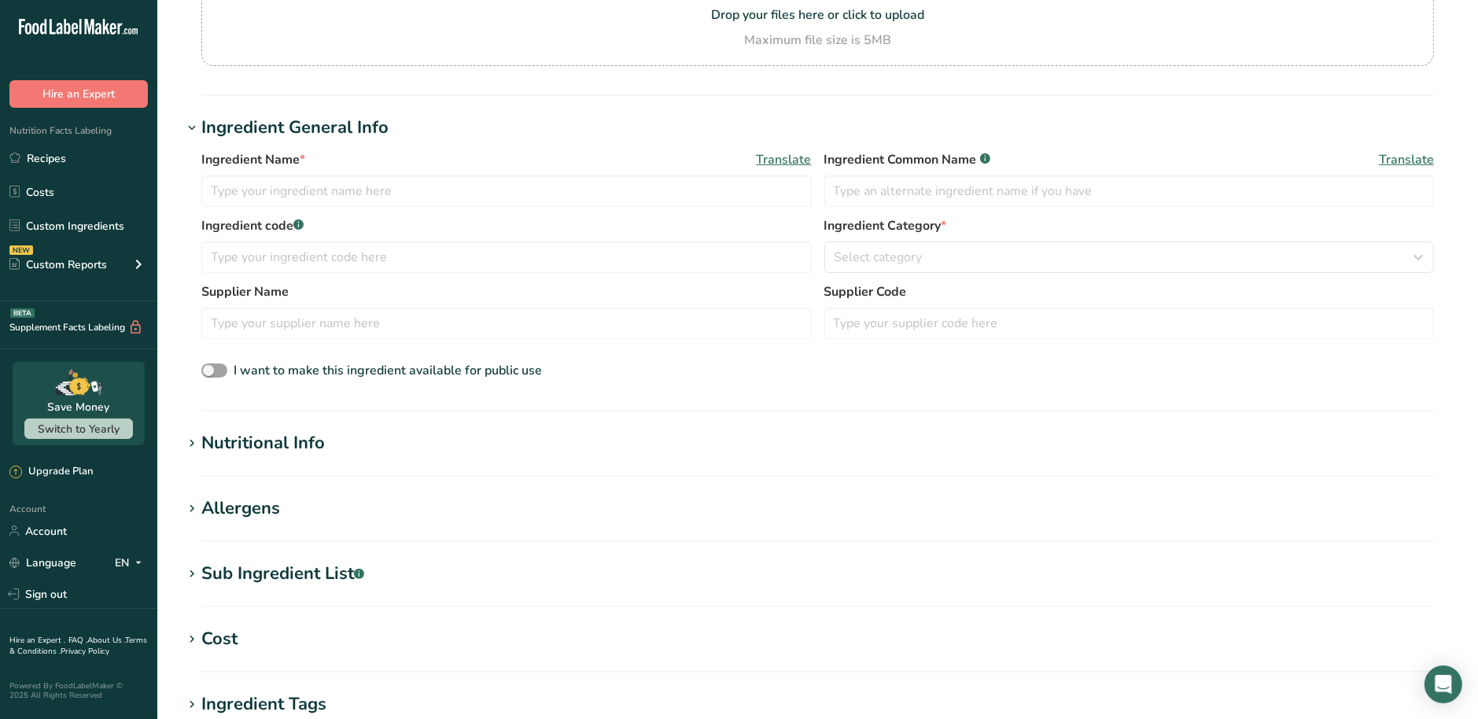
scroll to position [197, 0]
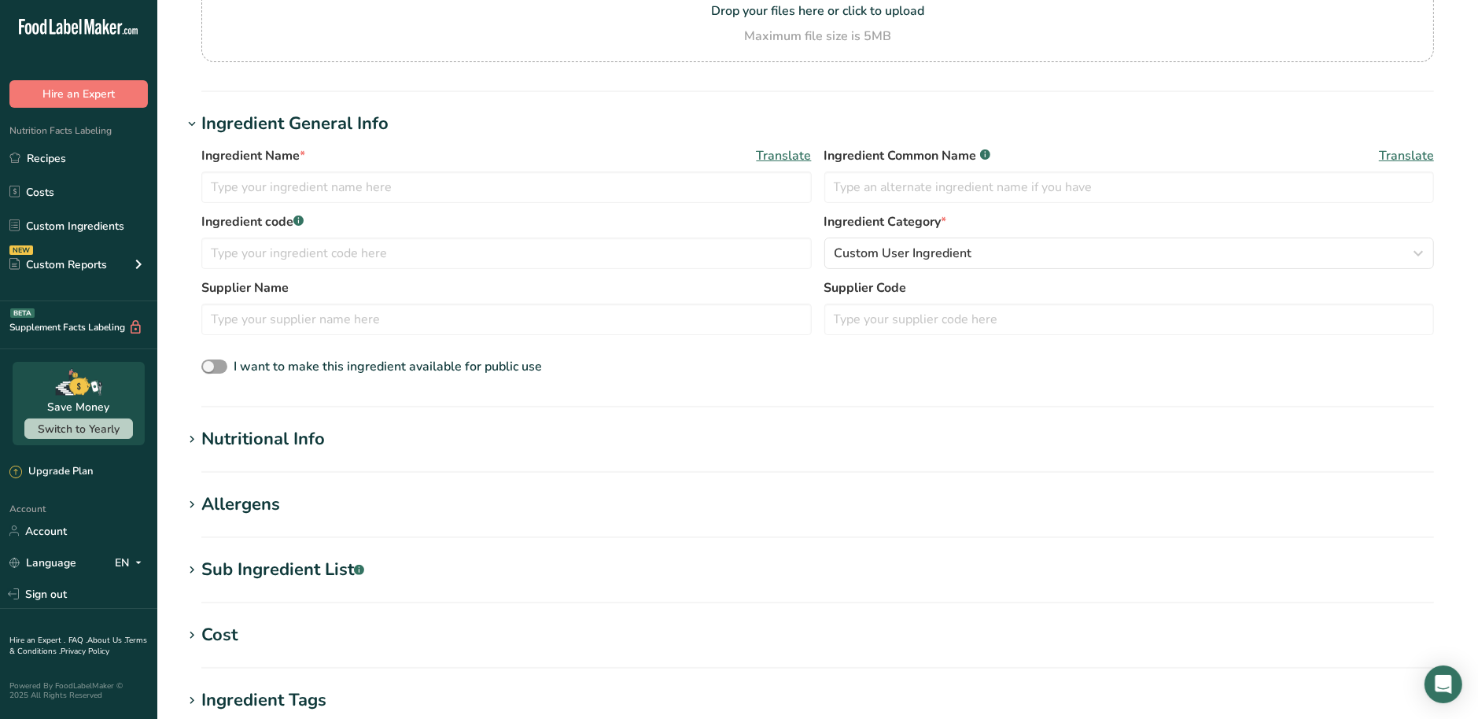
click at [271, 439] on div "Nutritional Info" at bounding box center [263, 439] width 124 height 26
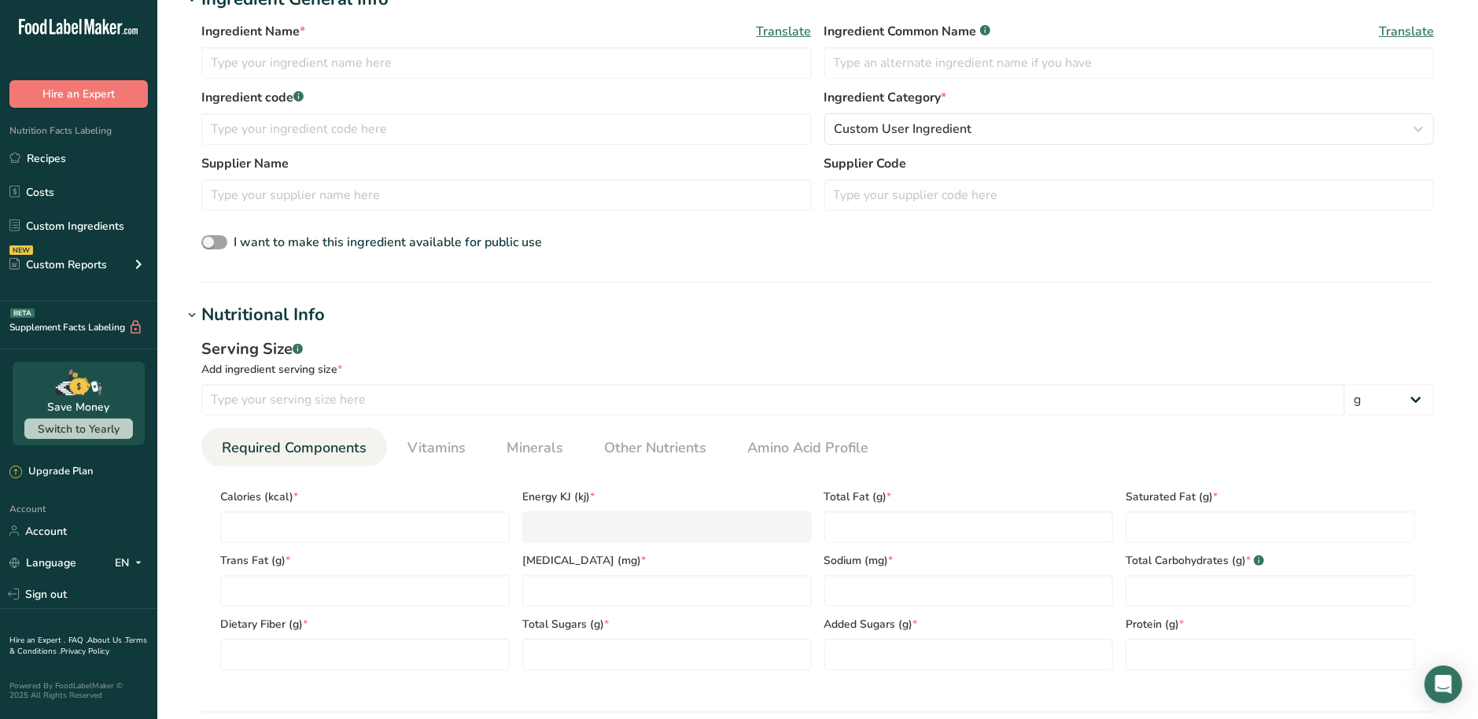
drag, startPoint x: 184, startPoint y: 588, endPoint x: 182, endPoint y: 553, distance: 35.5
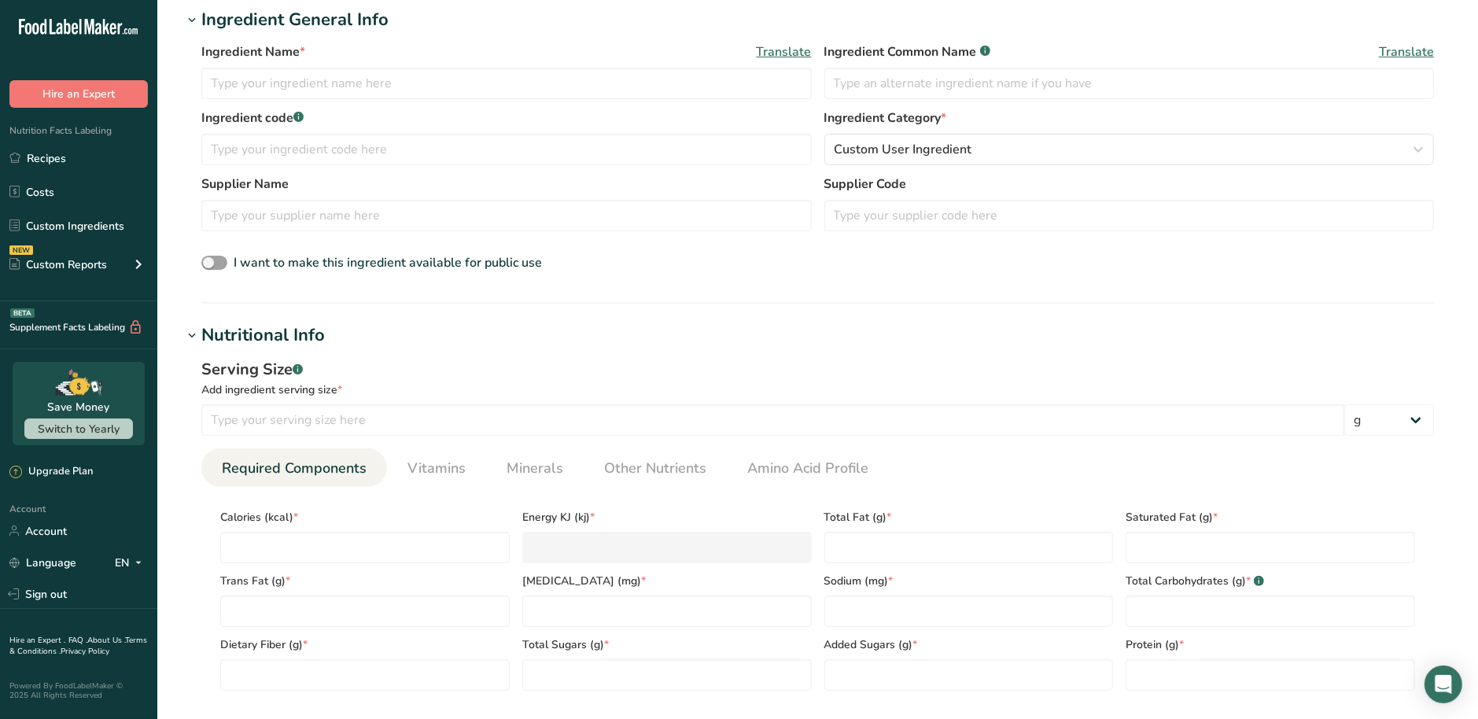
scroll to position [297, 0]
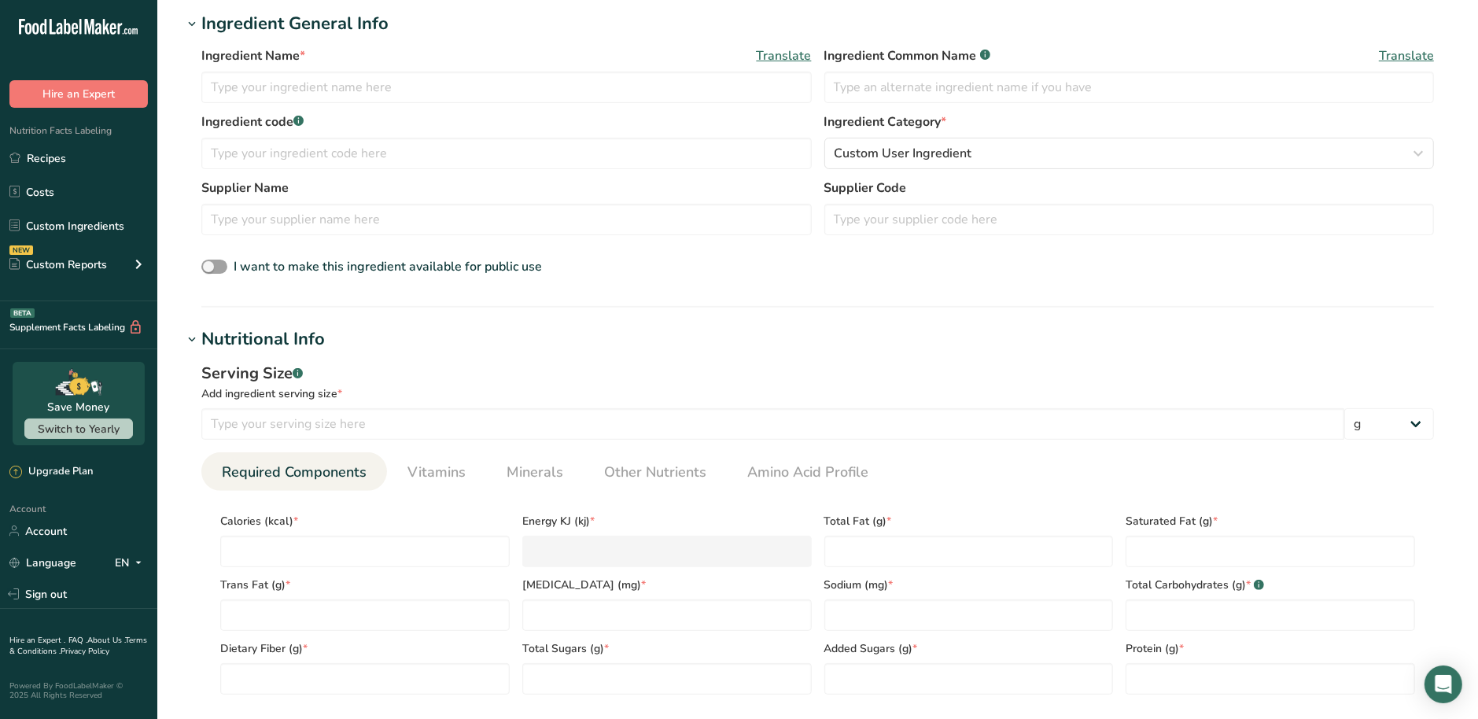
drag, startPoint x: 183, startPoint y: 555, endPoint x: 179, endPoint y: 526, distance: 28.5
click at [400, 95] on input "text" at bounding box center [506, 87] width 610 height 31
paste input "Pumpkin Seed Oil"
type input "Pumpkin Seed Oil"
click at [882, 92] on input "text" at bounding box center [1129, 87] width 610 height 31
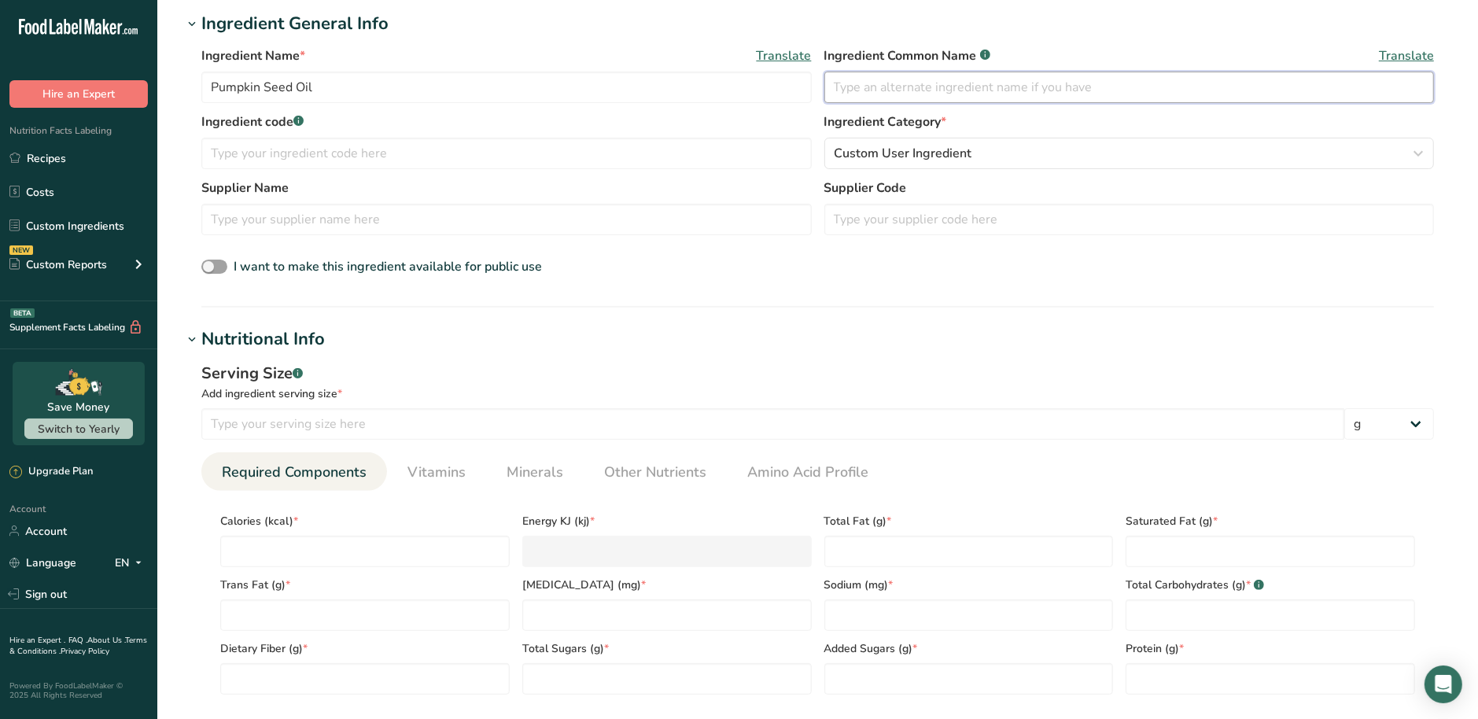
paste input "Pumpkin Seed Oil"
type input "Pumpkin Seed Oil"
click at [461, 154] on input "text" at bounding box center [506, 153] width 610 height 31
click at [393, 164] on input "text" at bounding box center [506, 153] width 610 height 31
paste input "南瓜籽油"
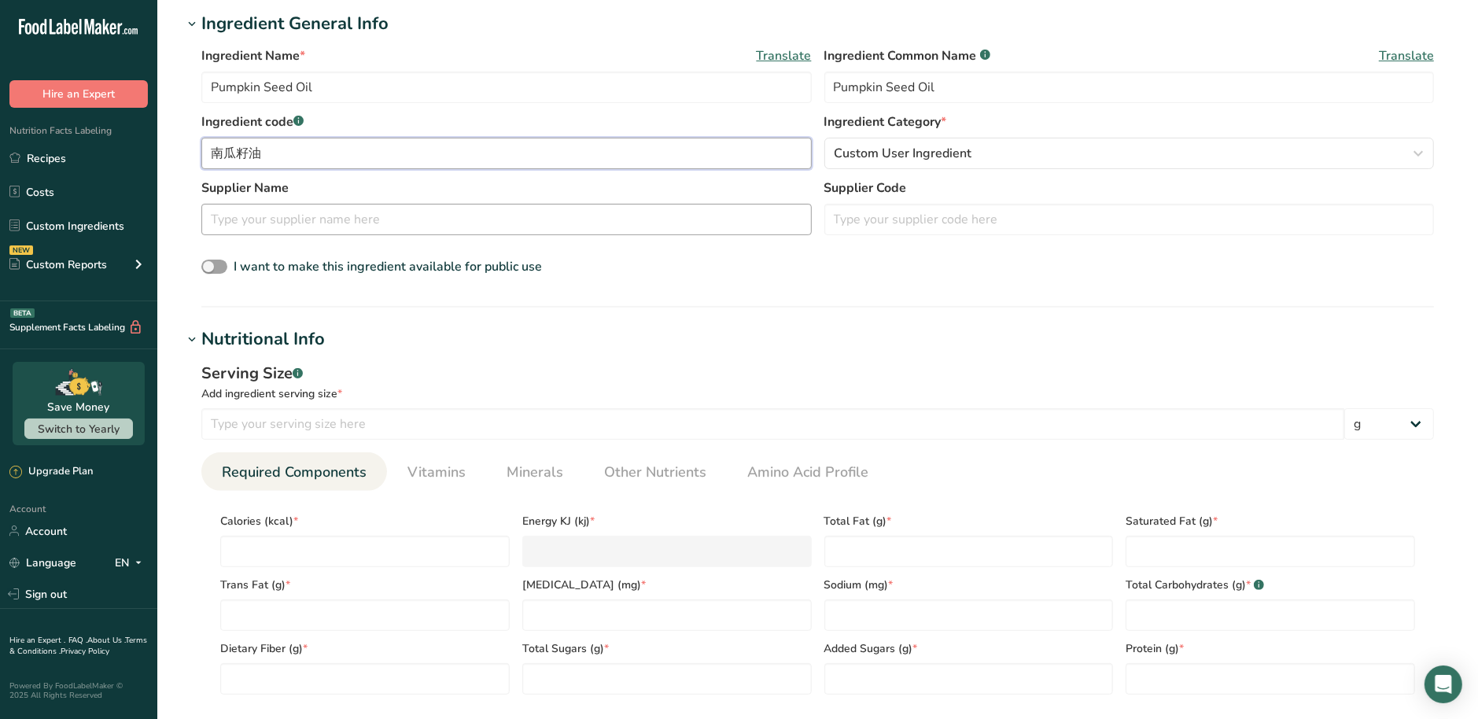
type input "南瓜籽油"
click at [360, 225] on input "text" at bounding box center [506, 219] width 610 height 31
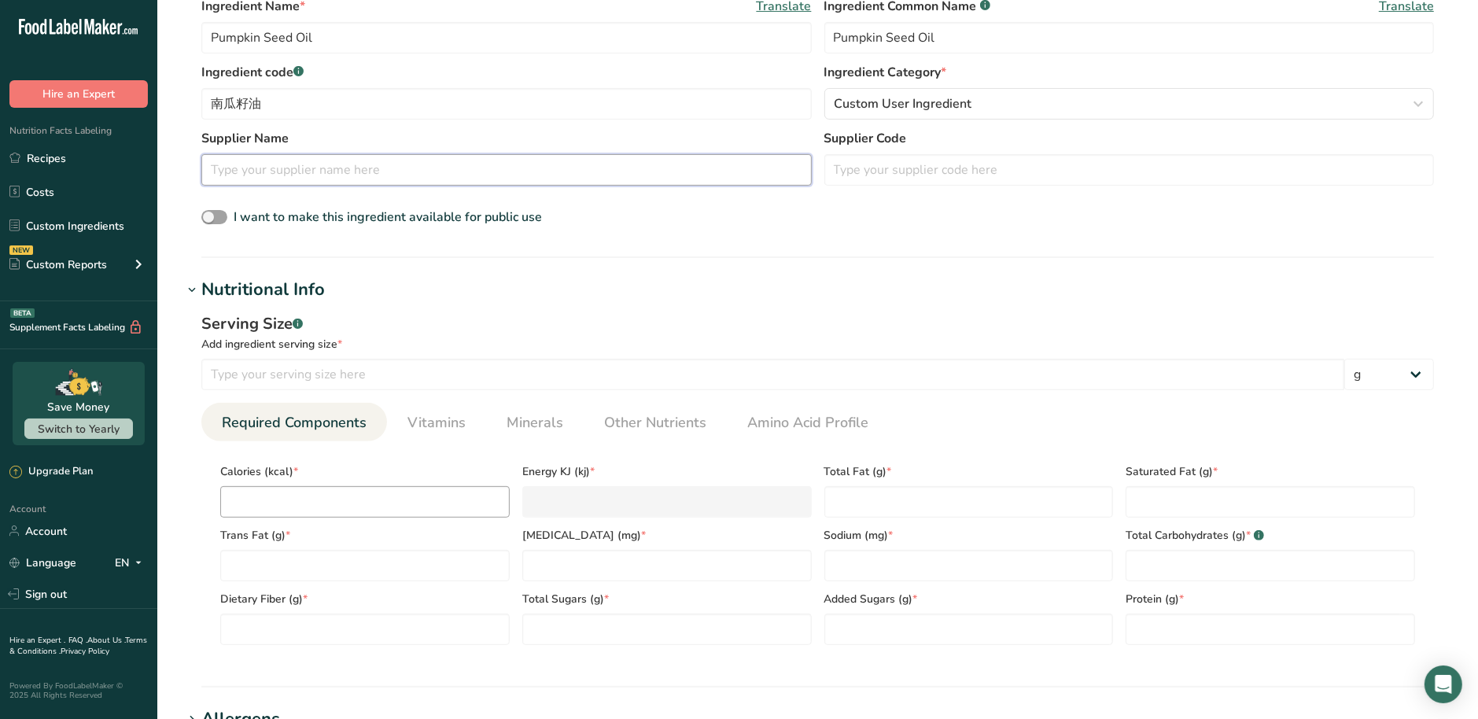
scroll to position [395, 0]
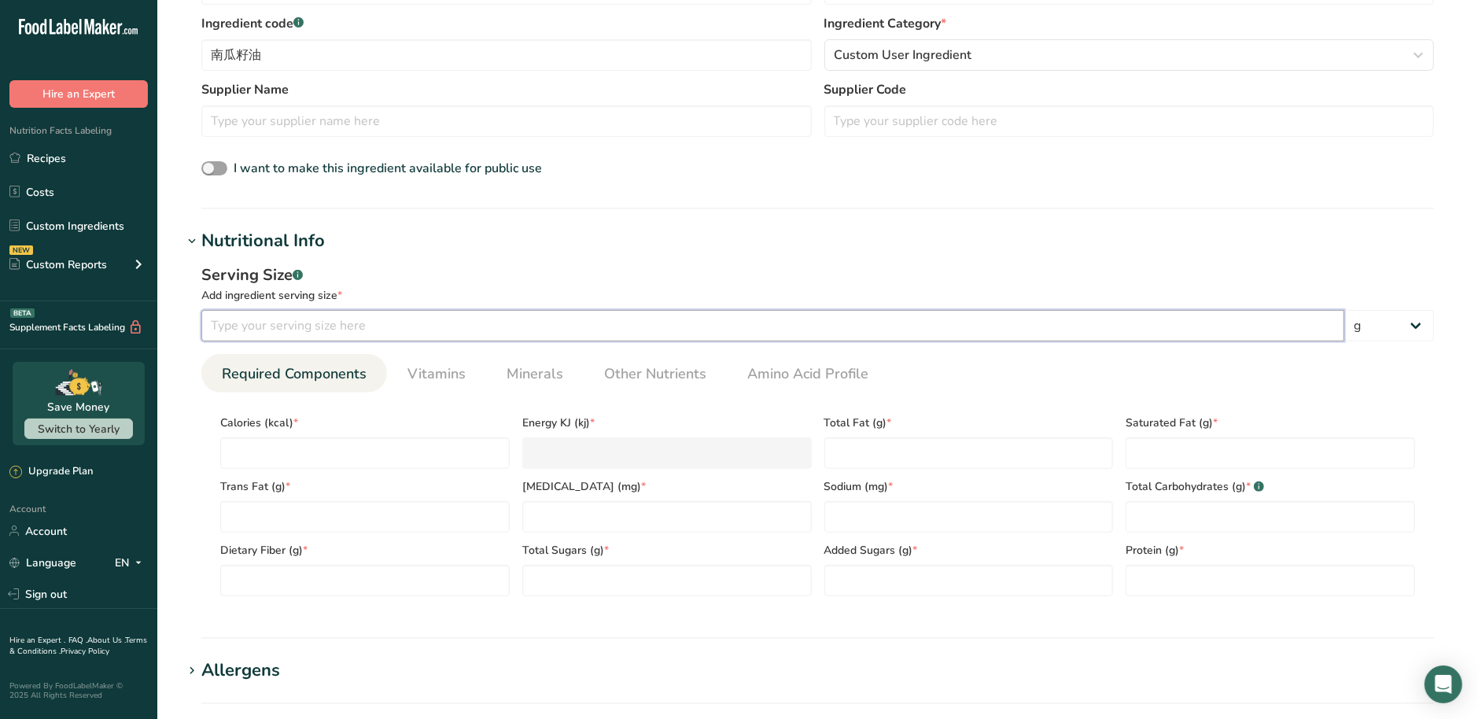
click at [348, 321] on input "number" at bounding box center [772, 325] width 1143 height 31
type input "100"
click at [319, 452] on input "number" at bounding box center [364, 452] width 289 height 31
type input "8"
type KJ "33.5"
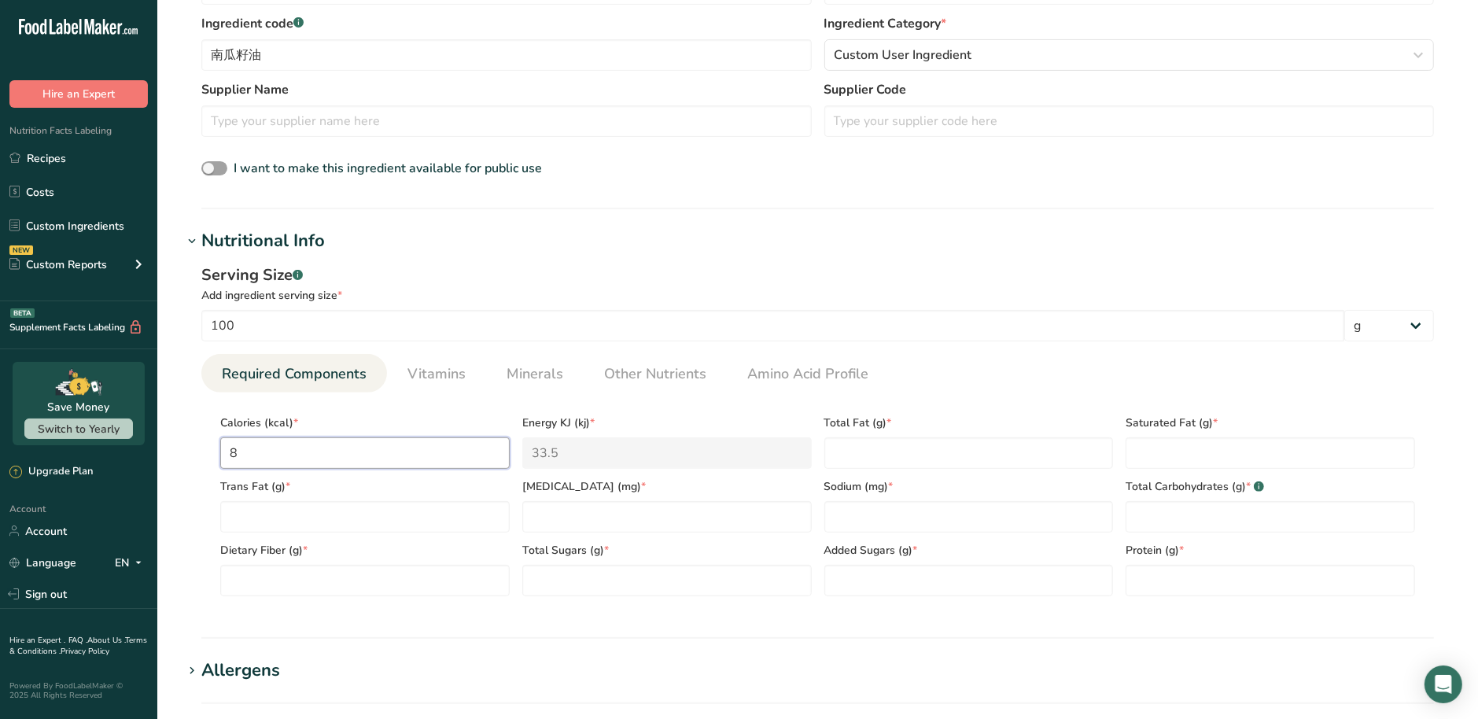
type input "82"
type KJ "343.1"
type input "821"
type KJ "3435.1"
type input "821"
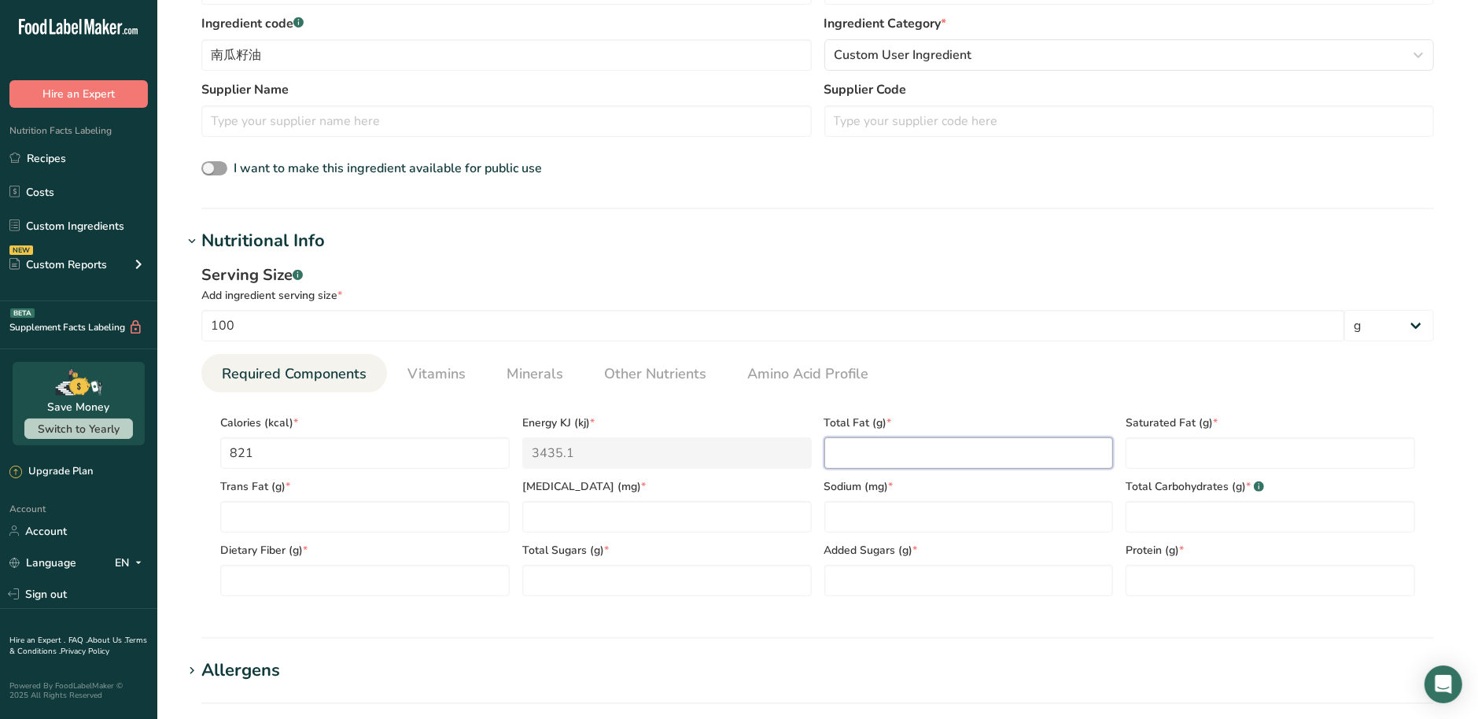
click at [904, 454] on Fat "number" at bounding box center [968, 452] width 289 height 31
click at [924, 446] on Fat "number" at bounding box center [968, 452] width 289 height 31
type Fat "91"
type Fat "17"
type Fat "0"
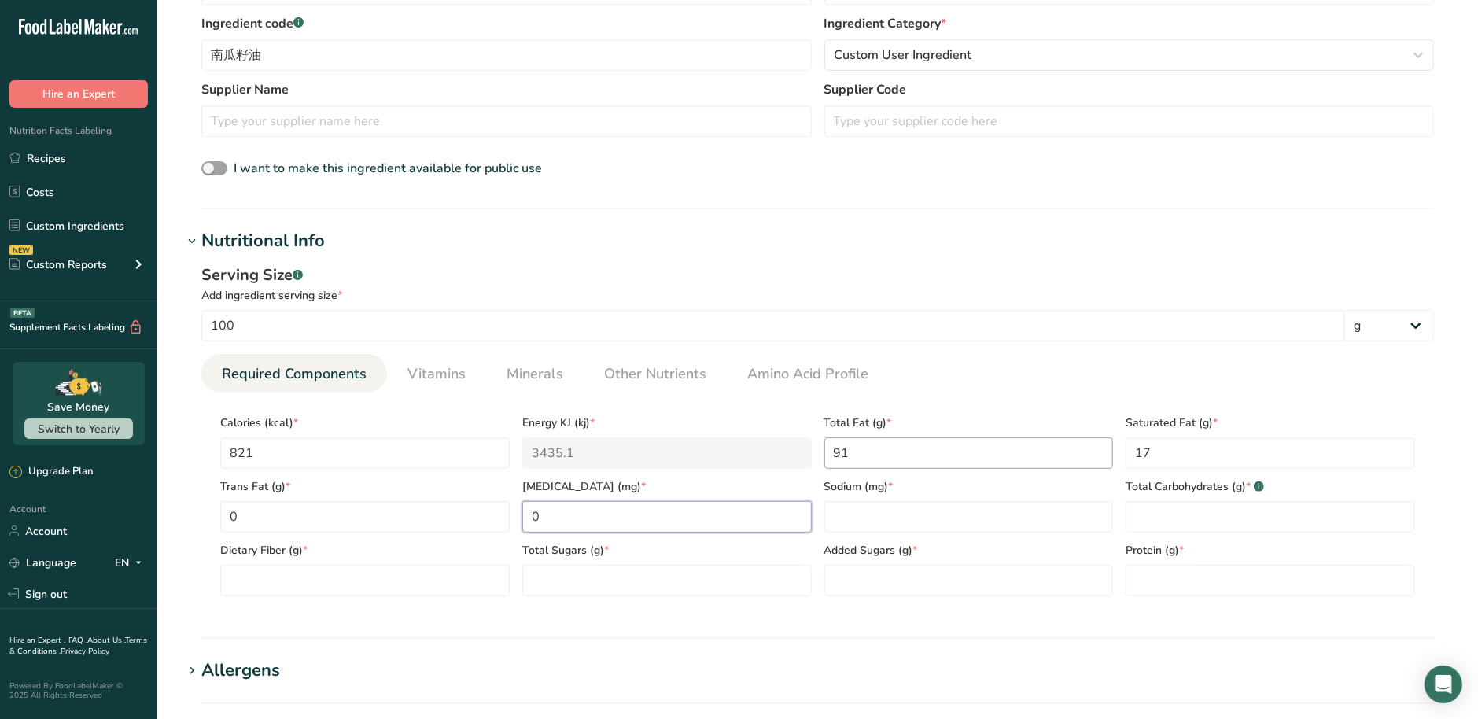
type input "0"
type Carbohydrates "0"
type Fiber "0"
type Sugars "0"
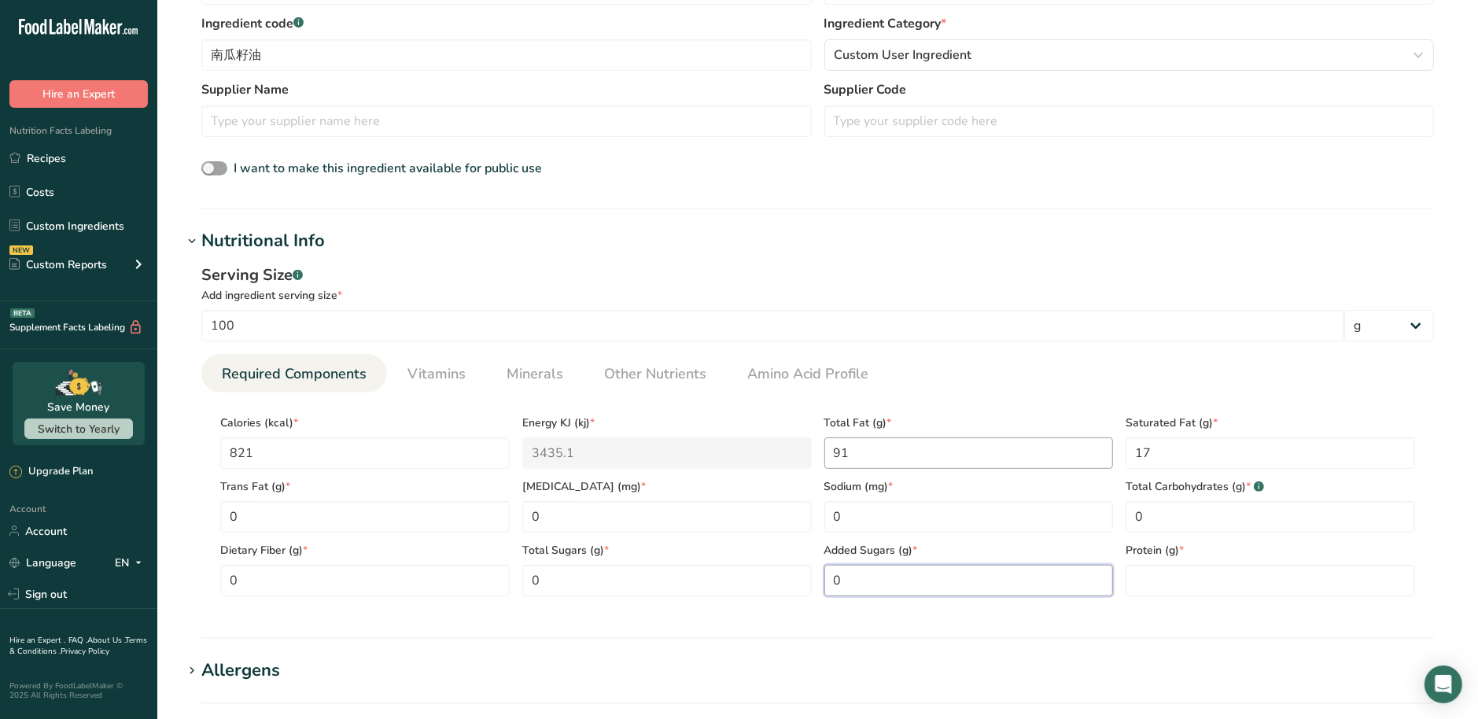
type Sugars "0"
type input "0"
click at [916, 509] on input "0" at bounding box center [968, 516] width 289 height 31
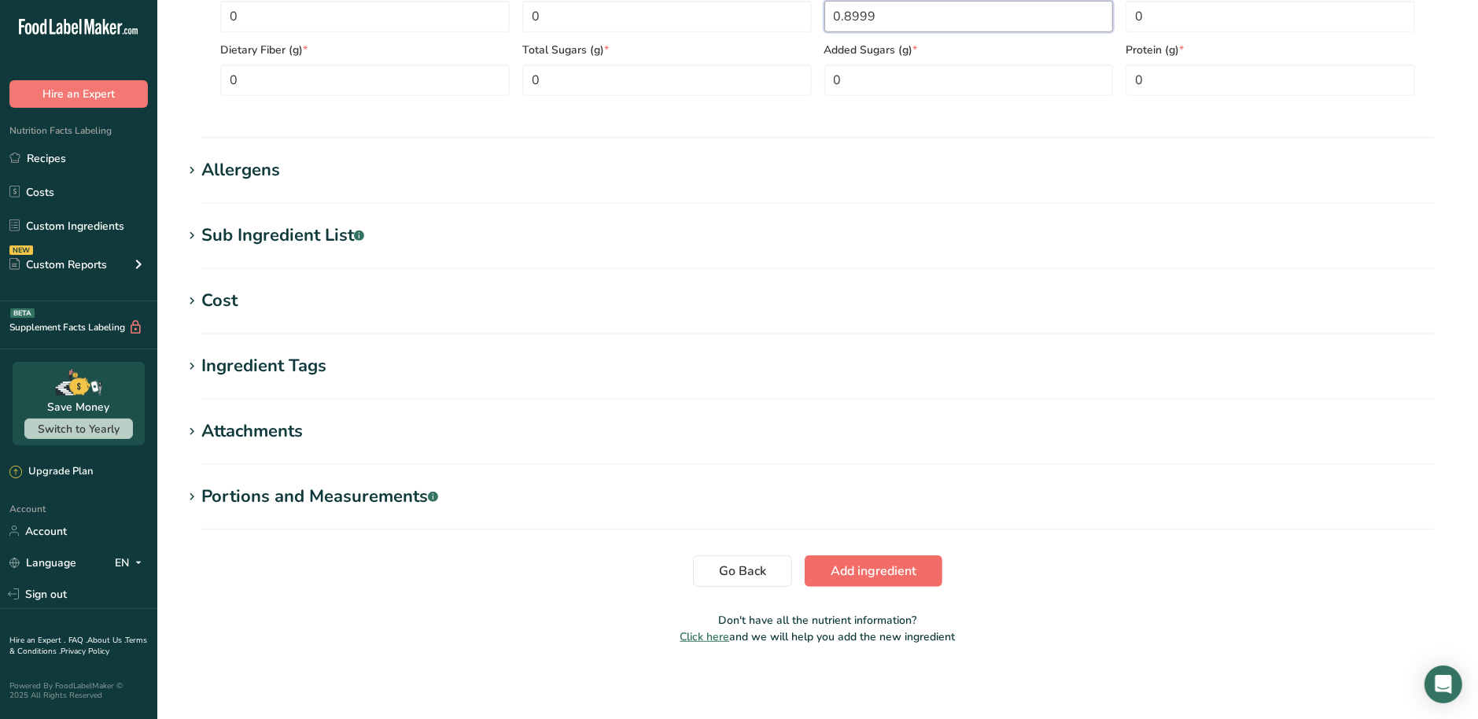
type input "0.8999"
click at [926, 572] on button "Add ingredient" at bounding box center [874, 570] width 138 height 31
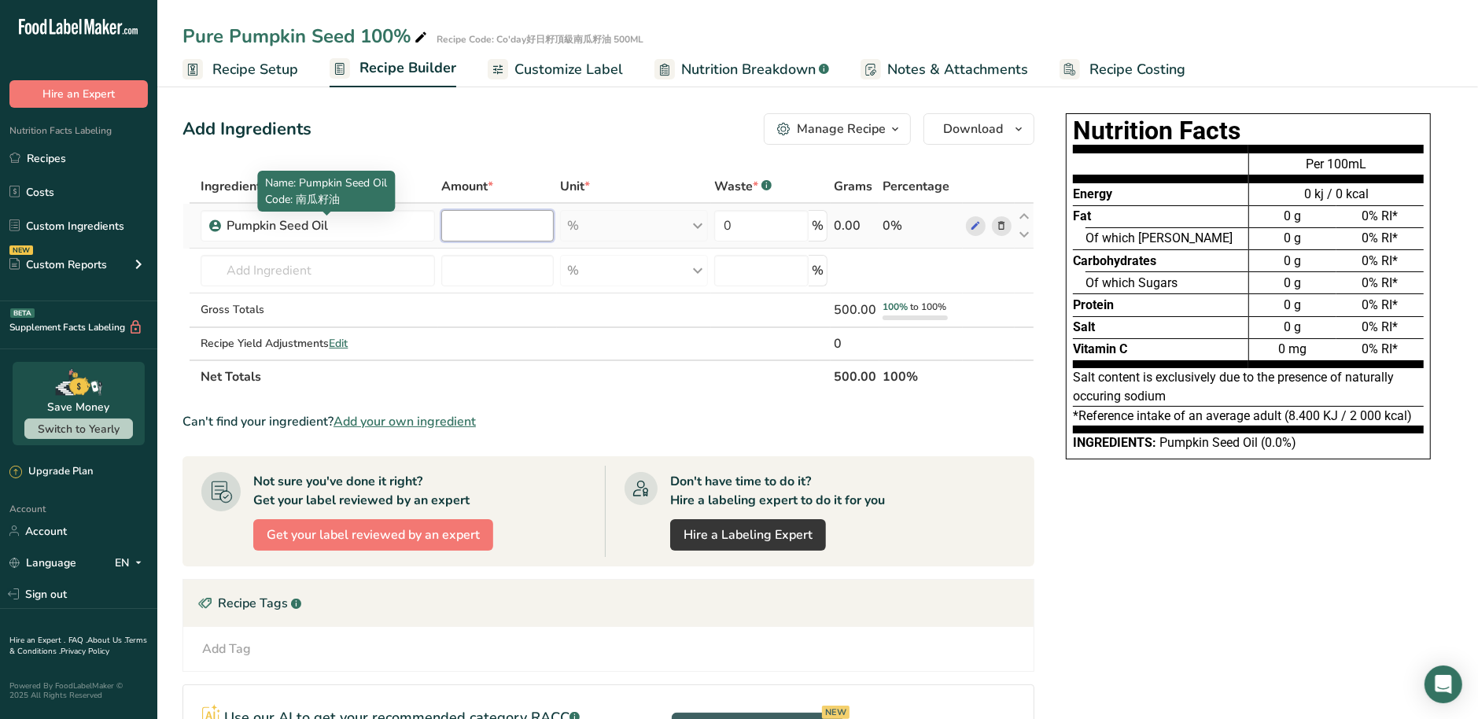
click at [489, 225] on input "number" at bounding box center [497, 225] width 112 height 31
type input "100"
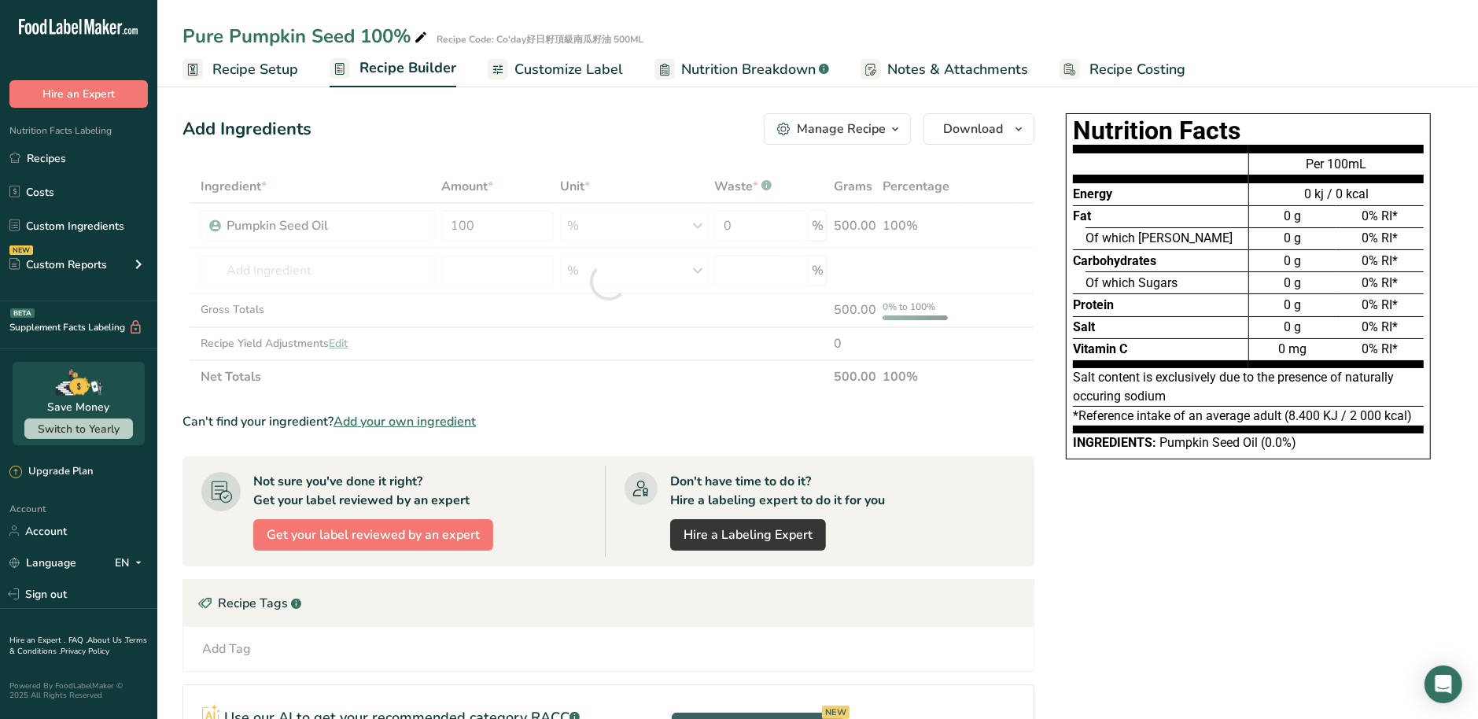
click at [631, 422] on div "Can't find your ingredient? Add your own ingredient" at bounding box center [609, 421] width 852 height 19
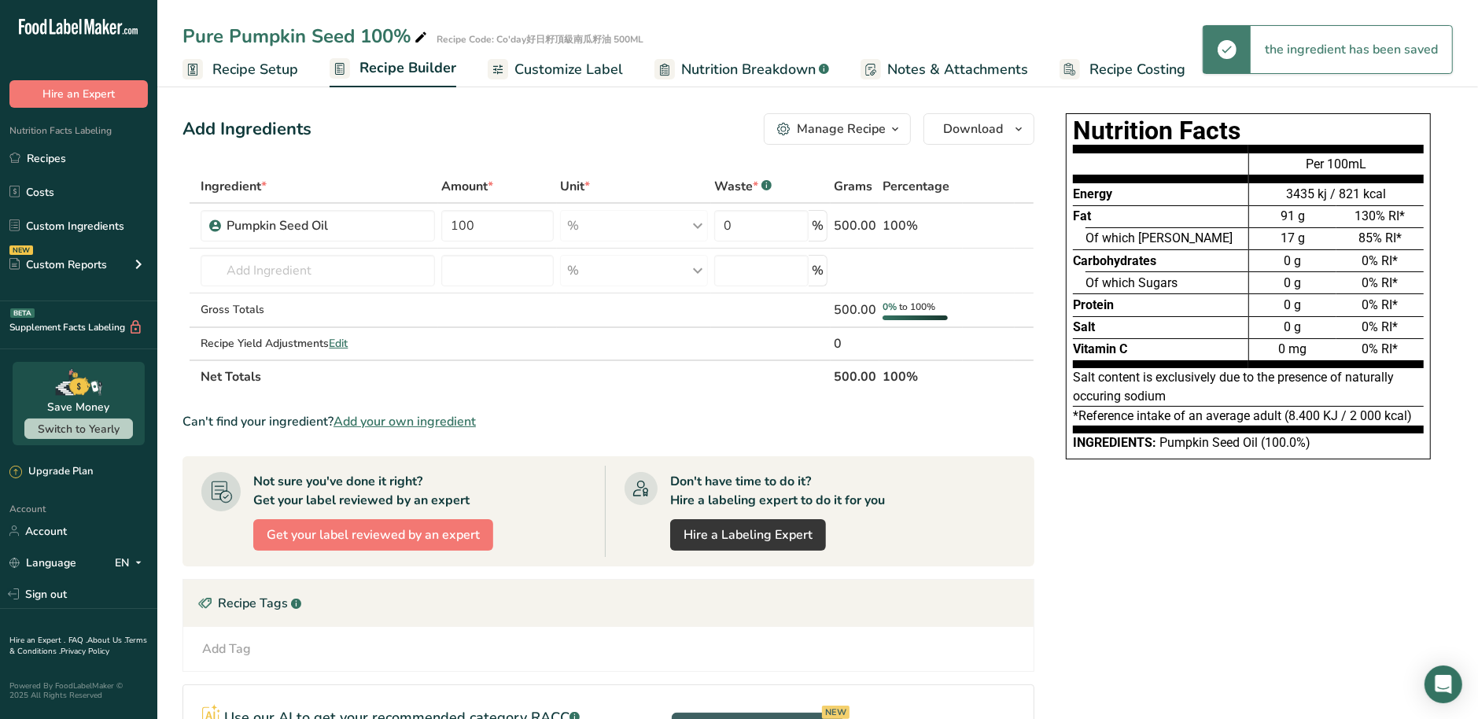
click at [607, 64] on span "Customize Label" at bounding box center [568, 69] width 109 height 21
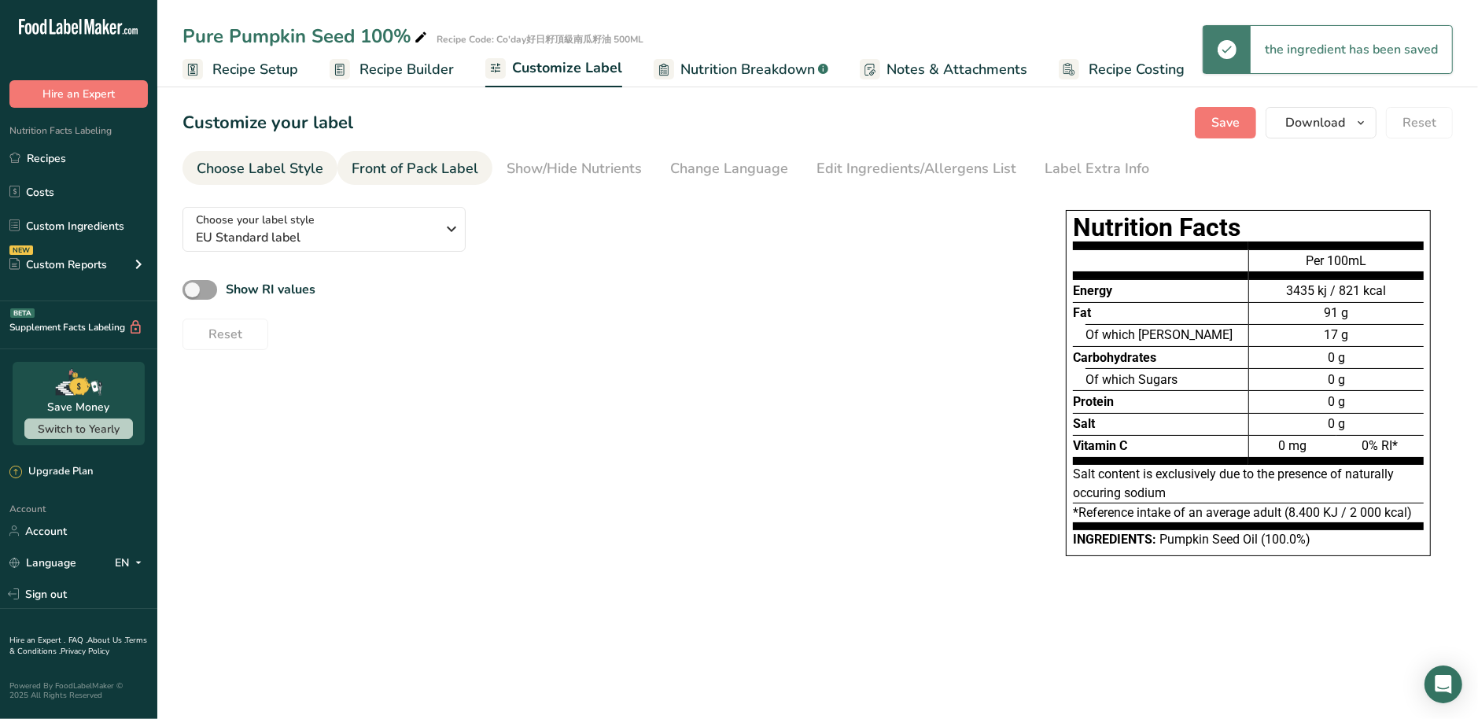
click at [441, 168] on div "Front of Pack Label" at bounding box center [415, 168] width 127 height 21
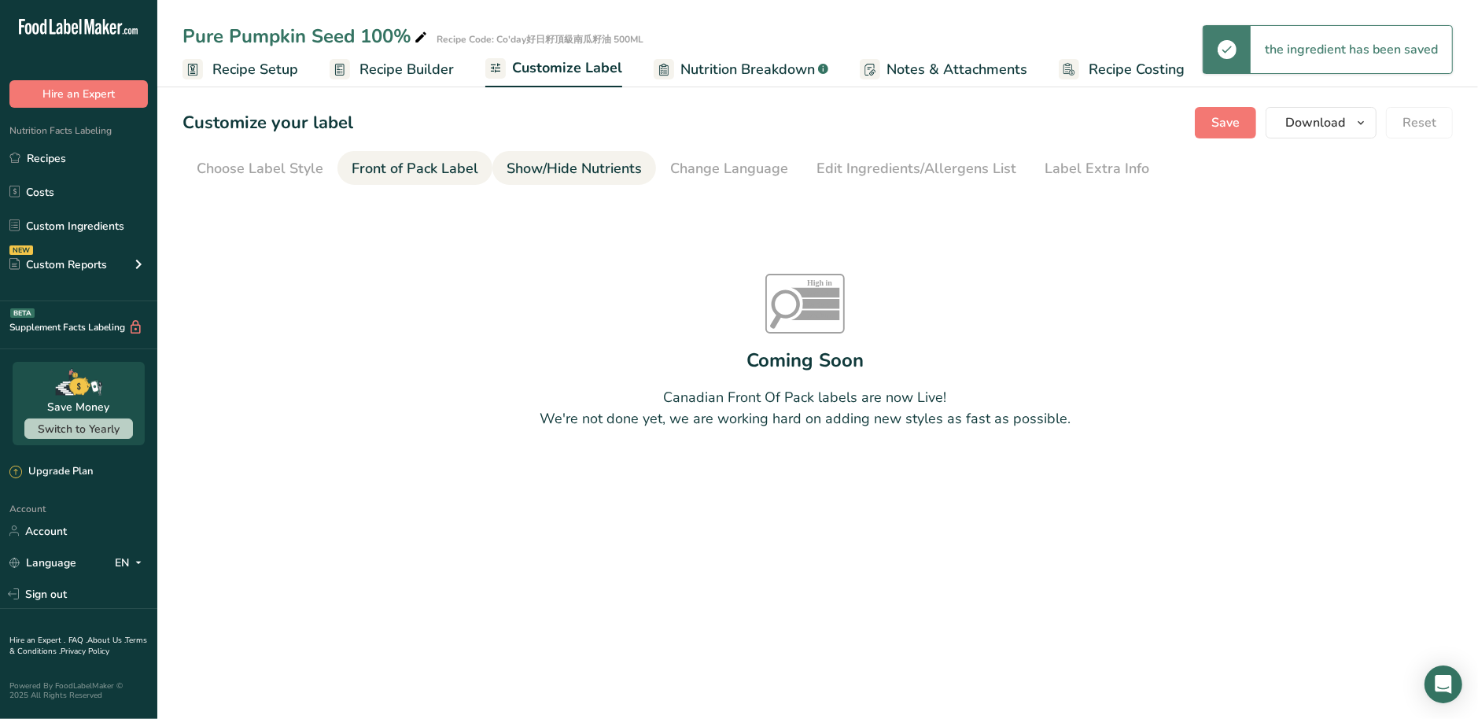
drag, startPoint x: 520, startPoint y: 171, endPoint x: 516, endPoint y: 178, distance: 8.1
click at [521, 171] on div "Show/Hide Nutrients" at bounding box center [574, 168] width 135 height 21
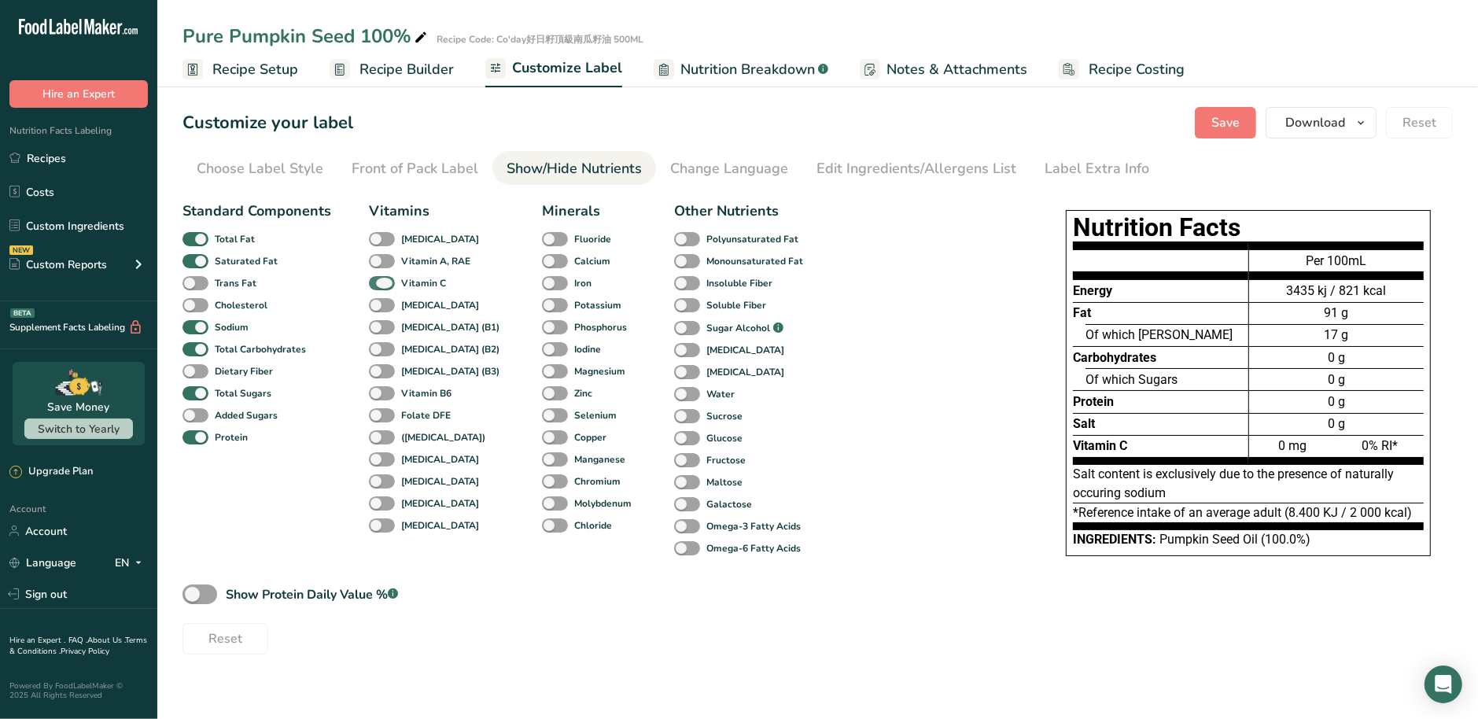
click at [382, 286] on span at bounding box center [382, 283] width 26 height 15
click at [379, 286] on input "Vitamin C" at bounding box center [374, 283] width 10 height 10
checkbox input "false"
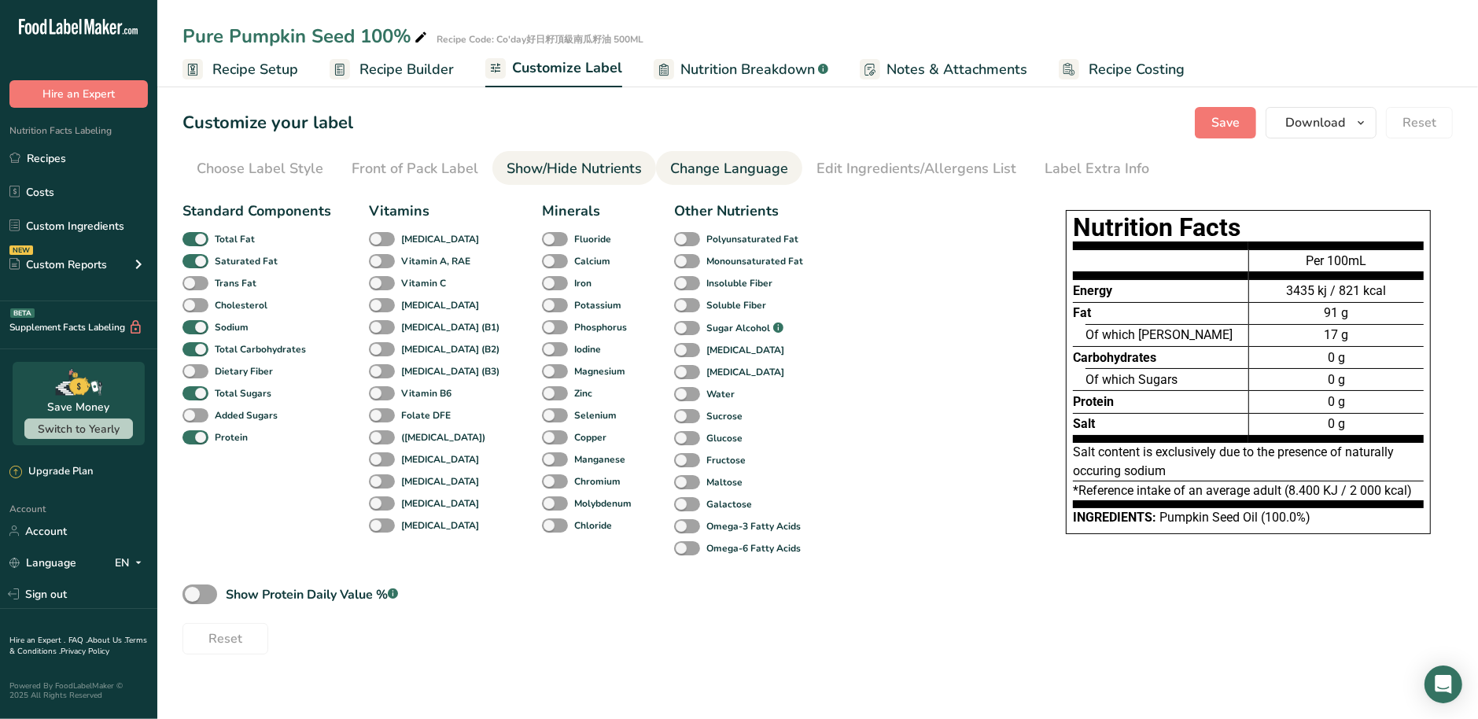
click at [751, 158] on div "Change Language" at bounding box center [729, 168] width 118 height 21
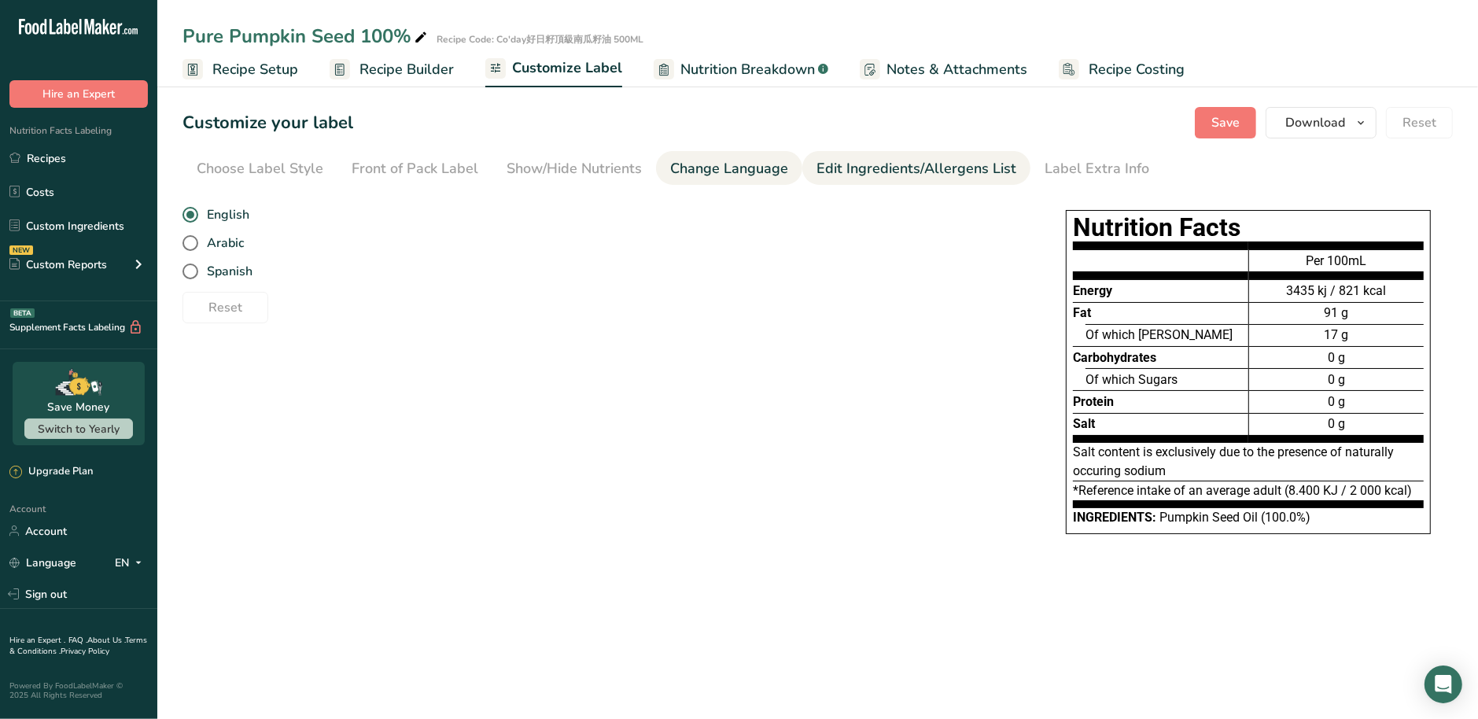
click at [861, 158] on div "Edit Ingredients/Allergens List" at bounding box center [917, 168] width 200 height 21
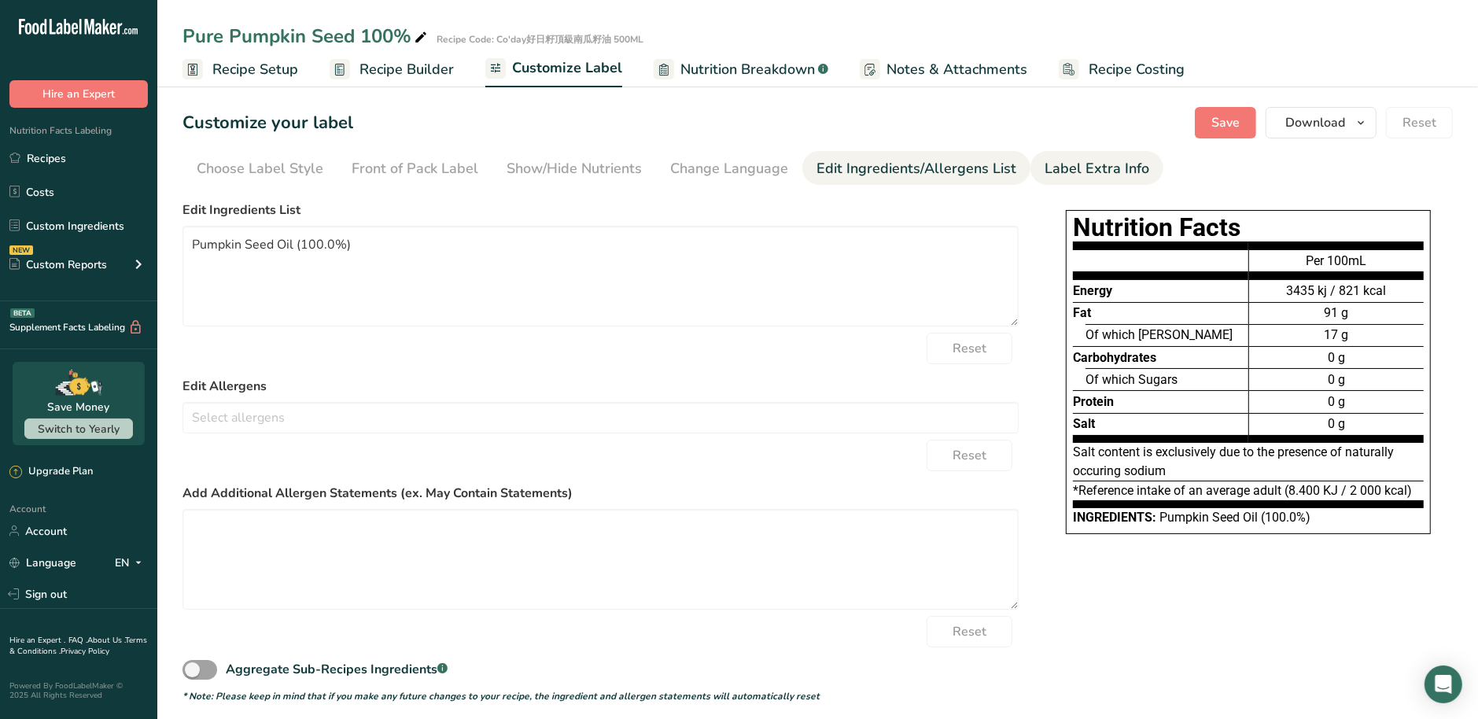
click at [1067, 163] on div "Label Extra Info" at bounding box center [1097, 168] width 105 height 21
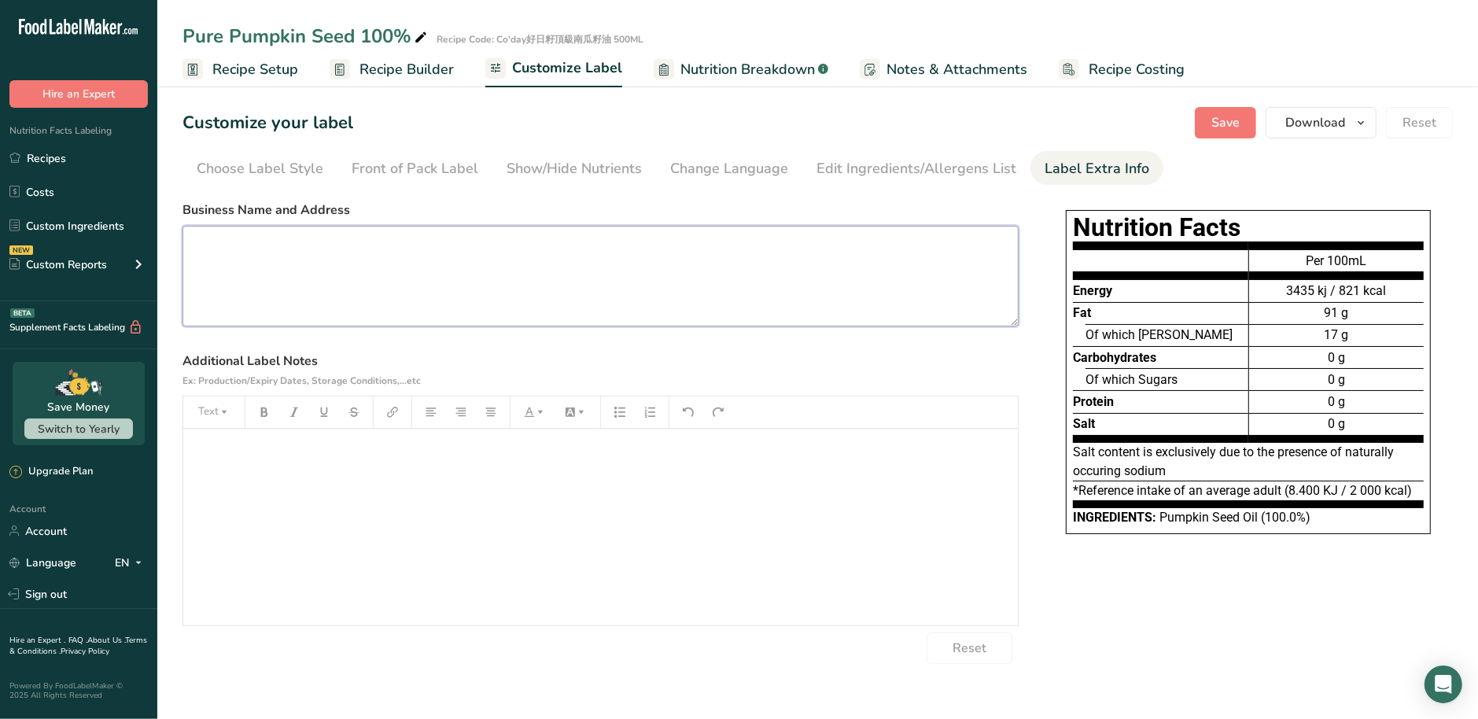
click at [418, 300] on textarea at bounding box center [601, 276] width 836 height 101
paste textarea "Mei-Shan Tea-Seeds Oil Manufactory Cooperation No. 617, Zhongshan Rd., Meishan …"
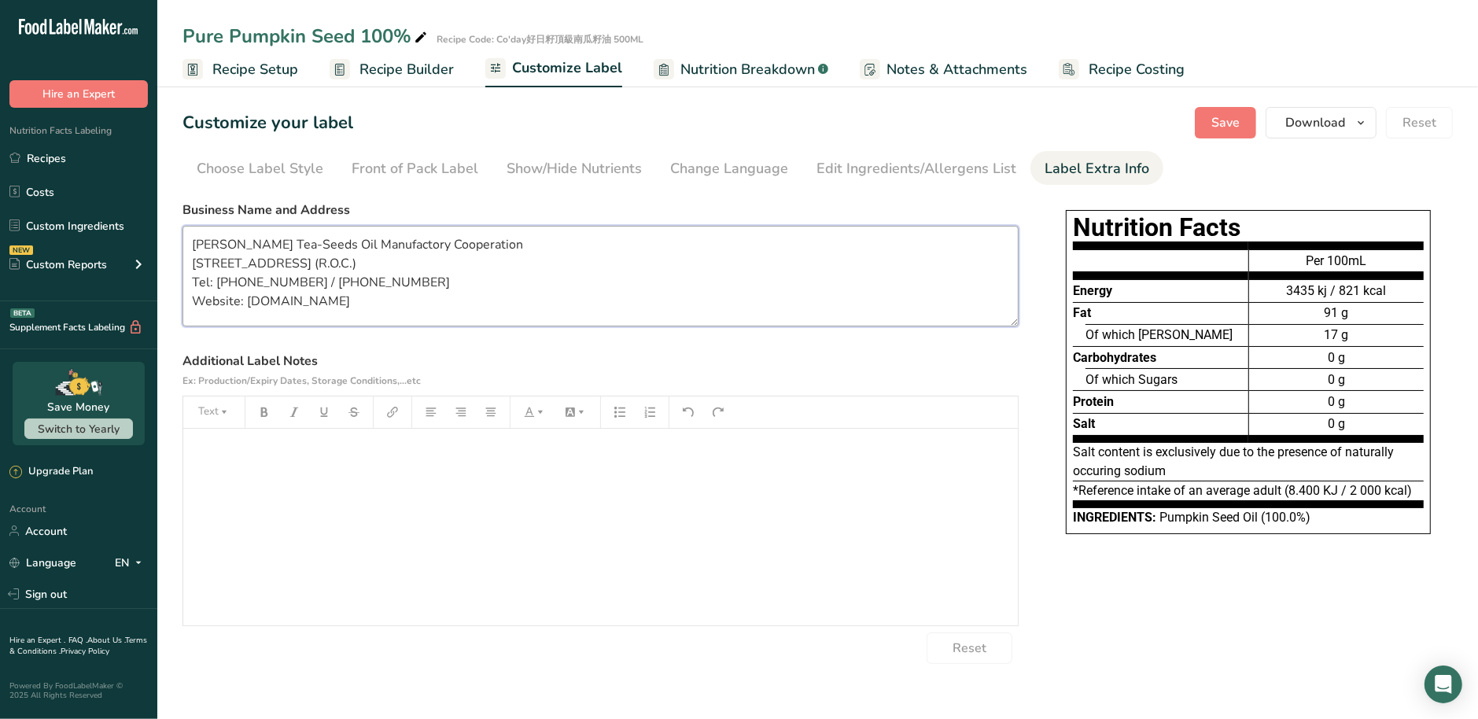
type textarea "Mei-Shan Tea-Seeds Oil Manufactory Cooperation No. 617, Zhongshan Rd., Meishan …"
click at [415, 304] on textarea "Mei-Shan Tea-Seeds Oil Manufactory Cooperation No. 617, Zhongshan Rd., Meishan …" at bounding box center [601, 276] width 836 height 101
click at [405, 526] on div "﻿" at bounding box center [600, 527] width 835 height 197
click at [365, 481] on p "﻿" at bounding box center [600, 481] width 819 height 19
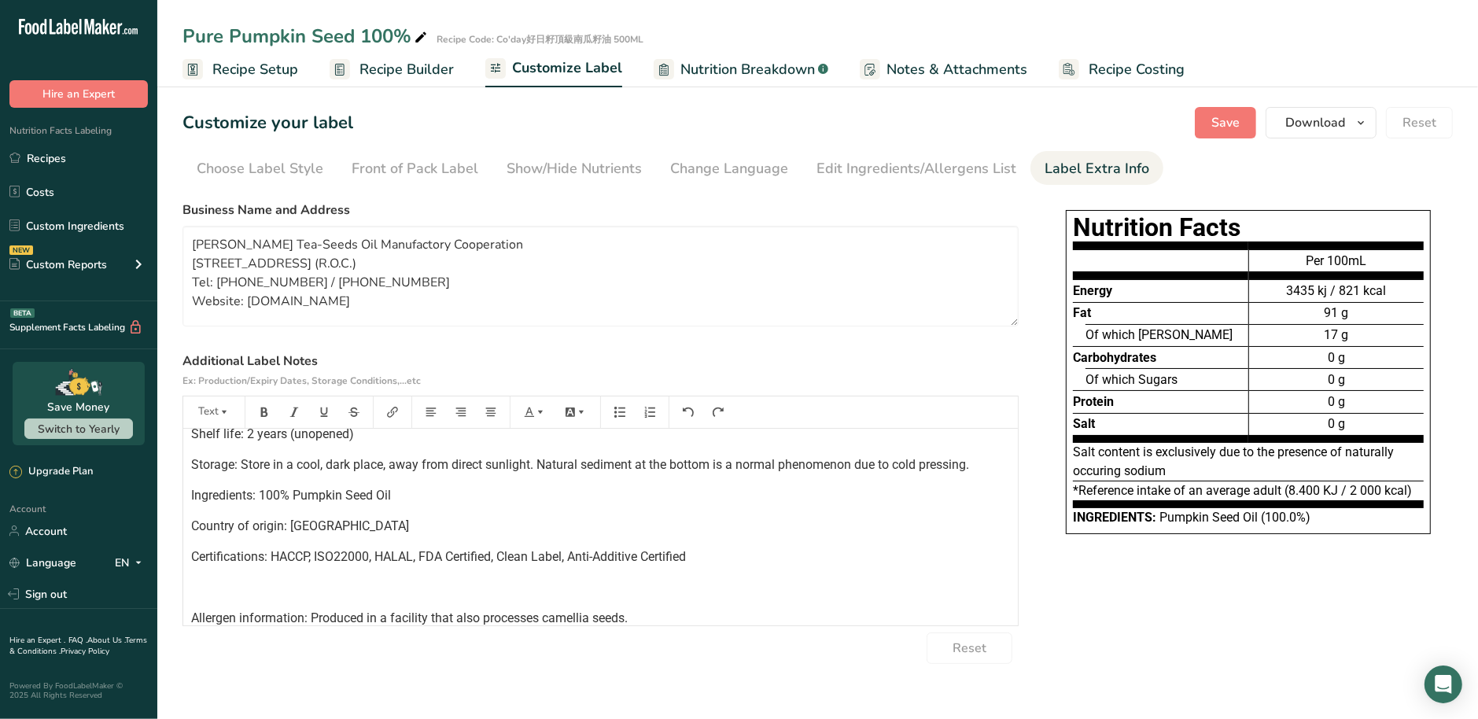
scroll to position [122, 0]
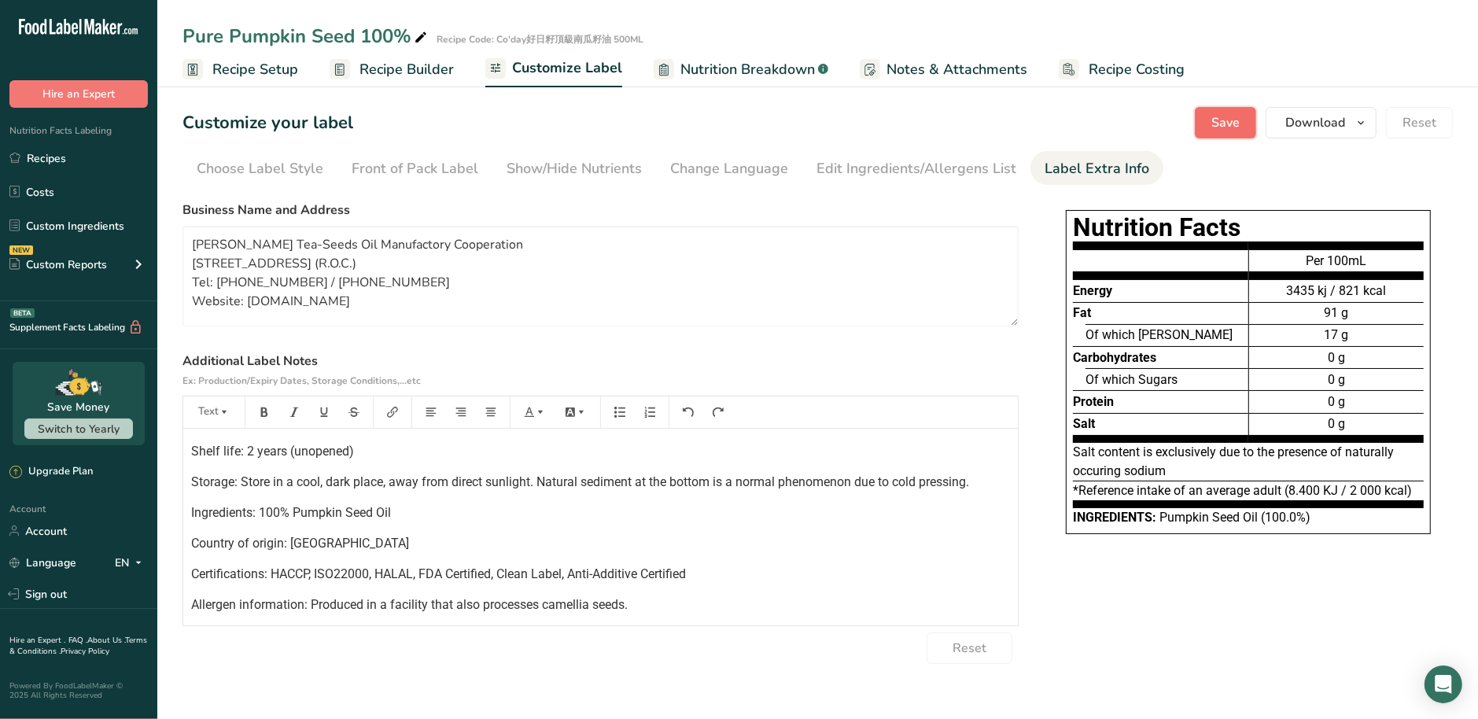
click at [1251, 117] on button "Save" at bounding box center [1225, 122] width 61 height 31
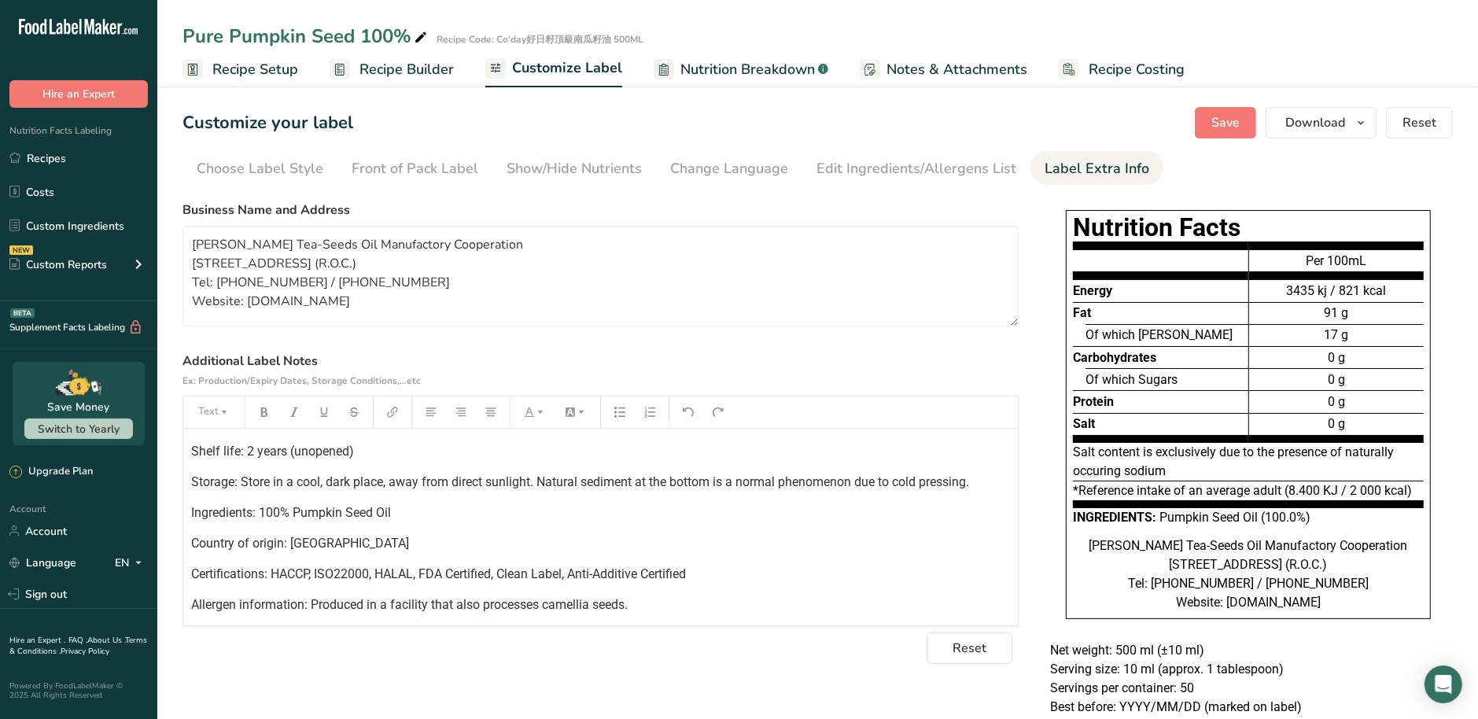
click at [1027, 288] on div "Choose your label style EU Standard label USA (FDA) Standard FDA label Tabular …" at bounding box center [818, 549] width 1270 height 711
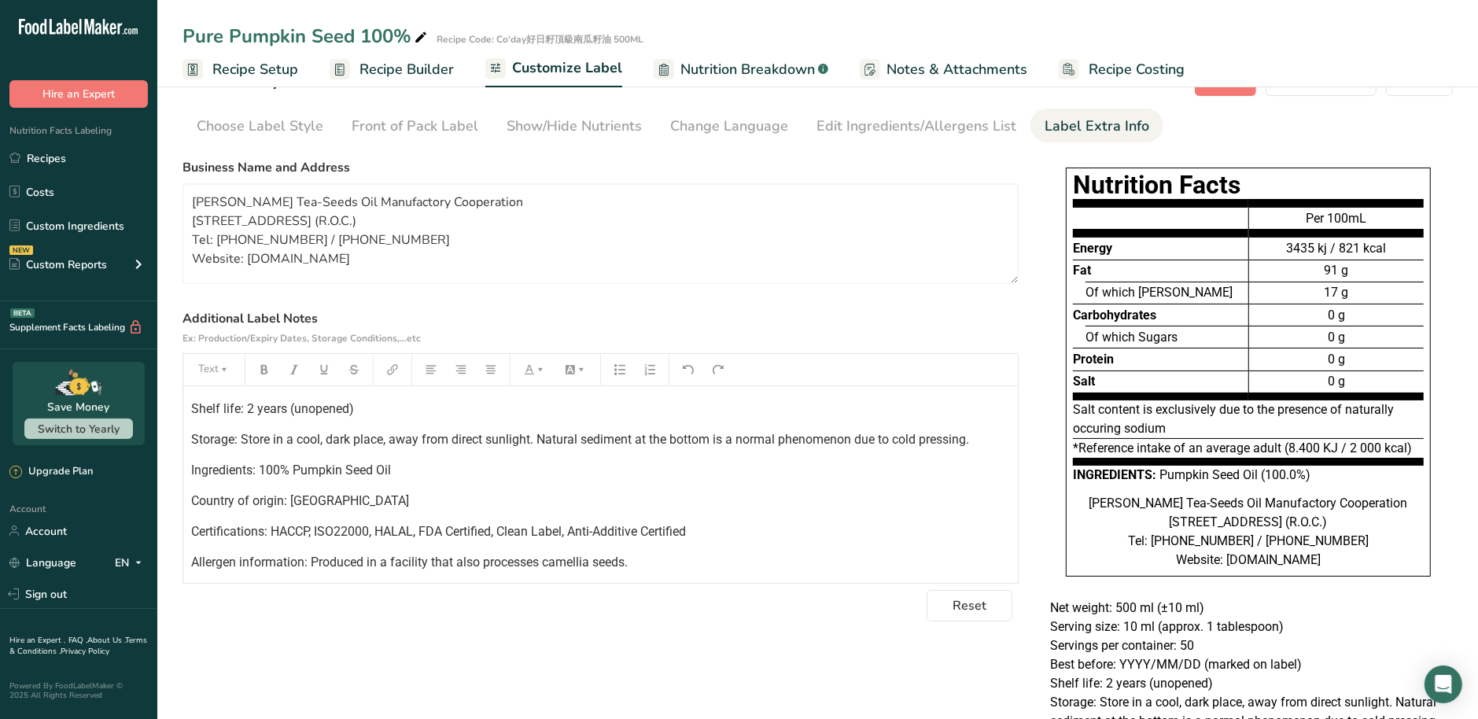
scroll to position [197, 0]
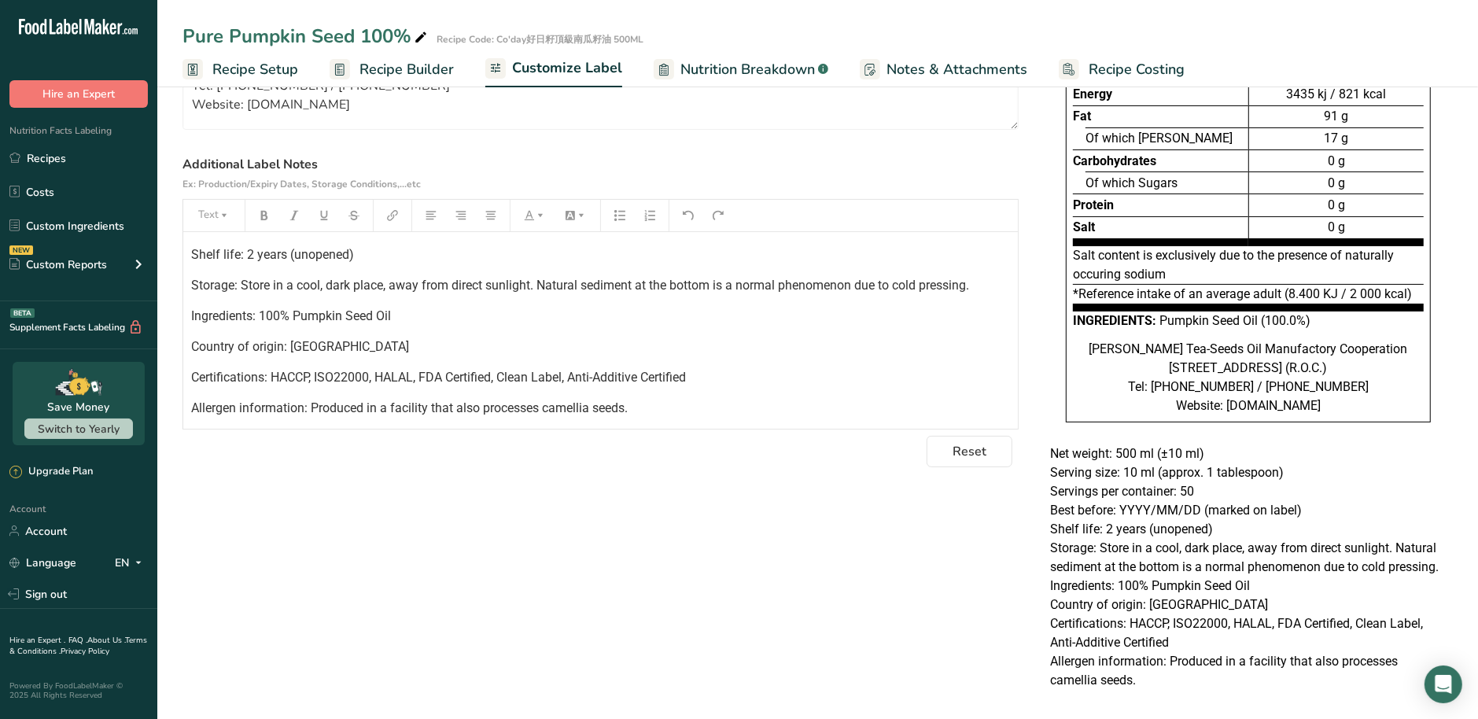
click at [936, 632] on div "Choose your label style EU Standard label USA (FDA) Standard FDA label Tabular …" at bounding box center [818, 353] width 1270 height 711
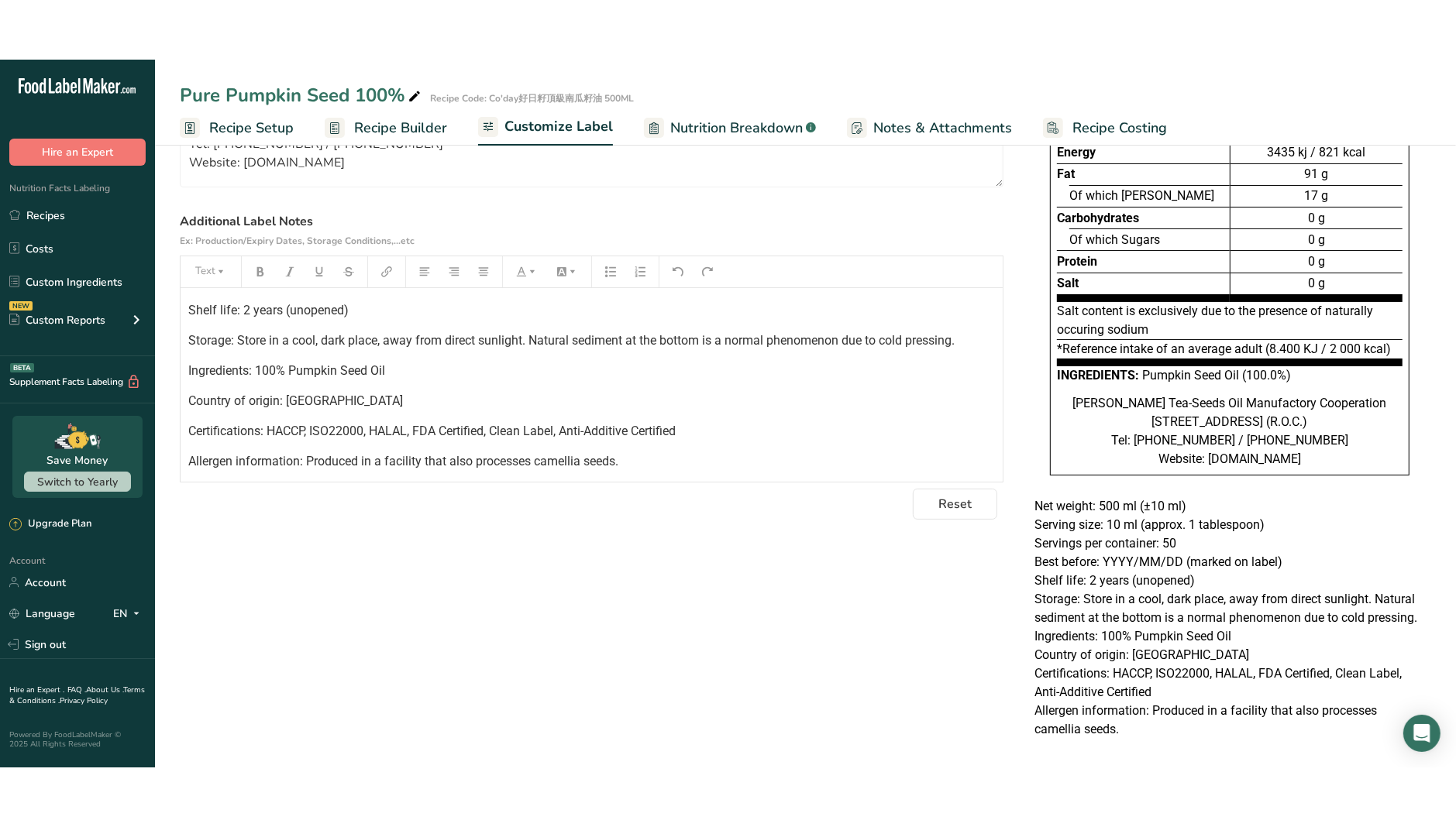
scroll to position [122, 0]
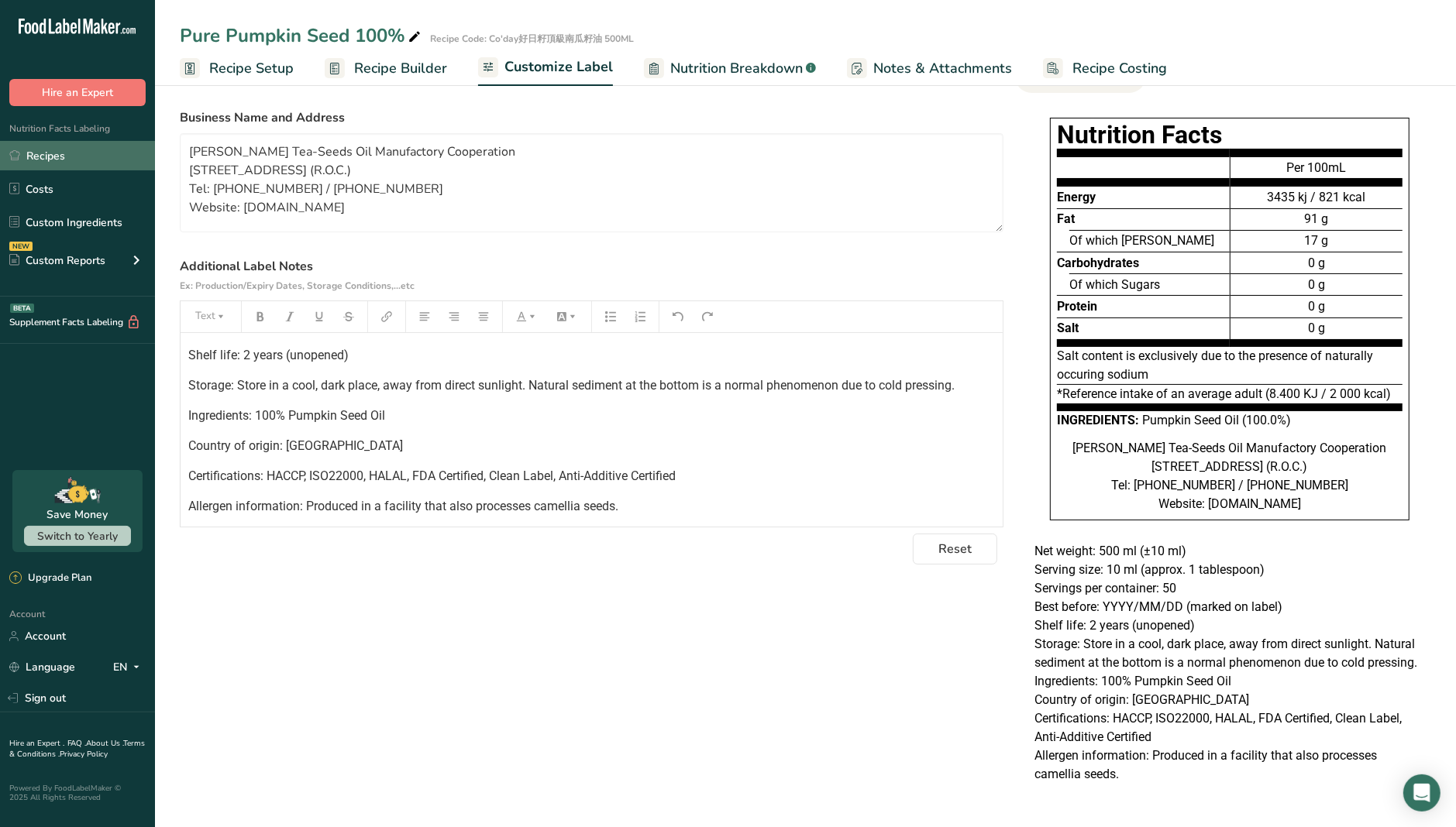
click at [71, 159] on link "Recipes" at bounding box center [77, 156] width 155 height 30
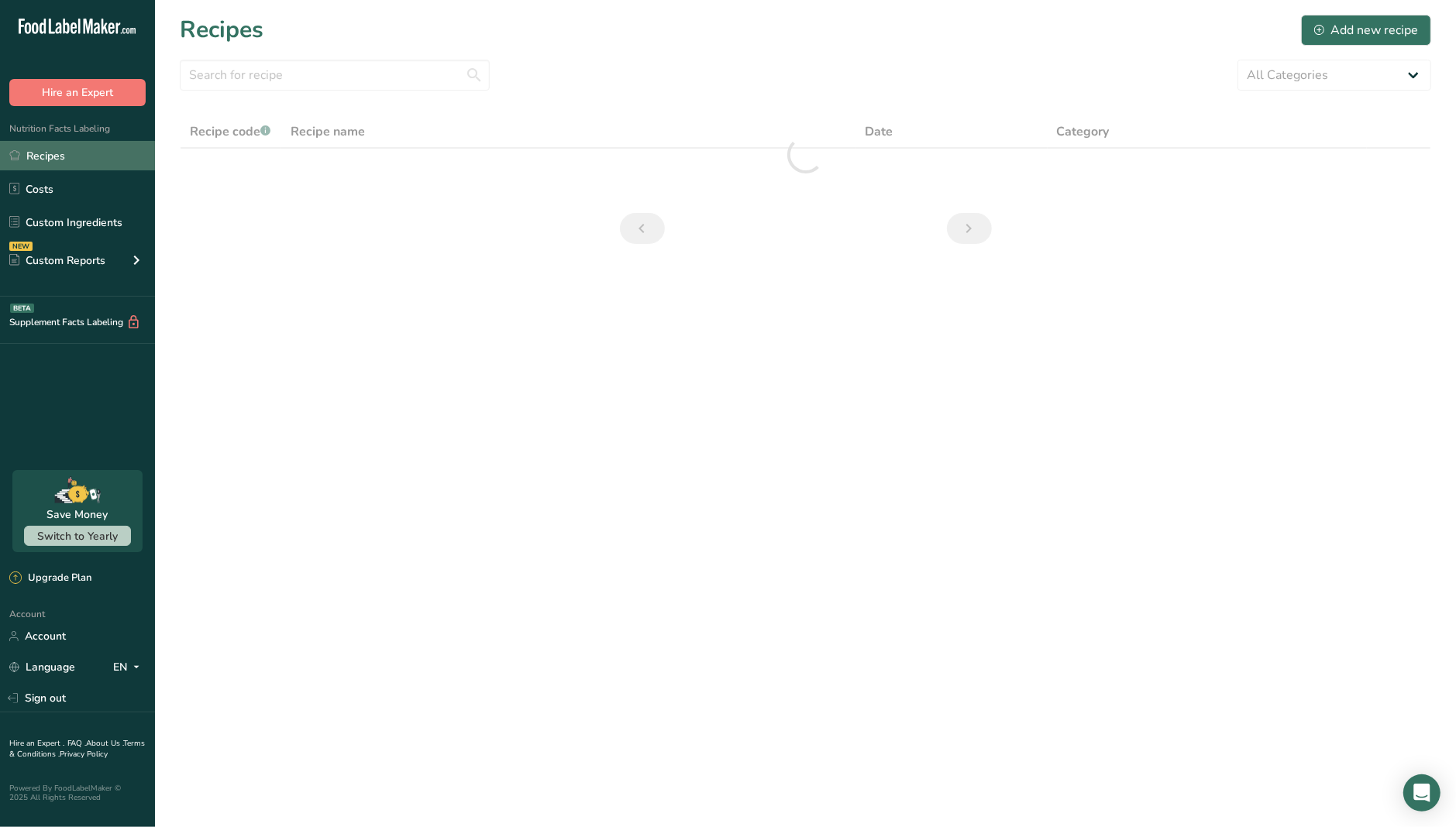
click at [85, 162] on link "Recipes" at bounding box center [77, 156] width 155 height 30
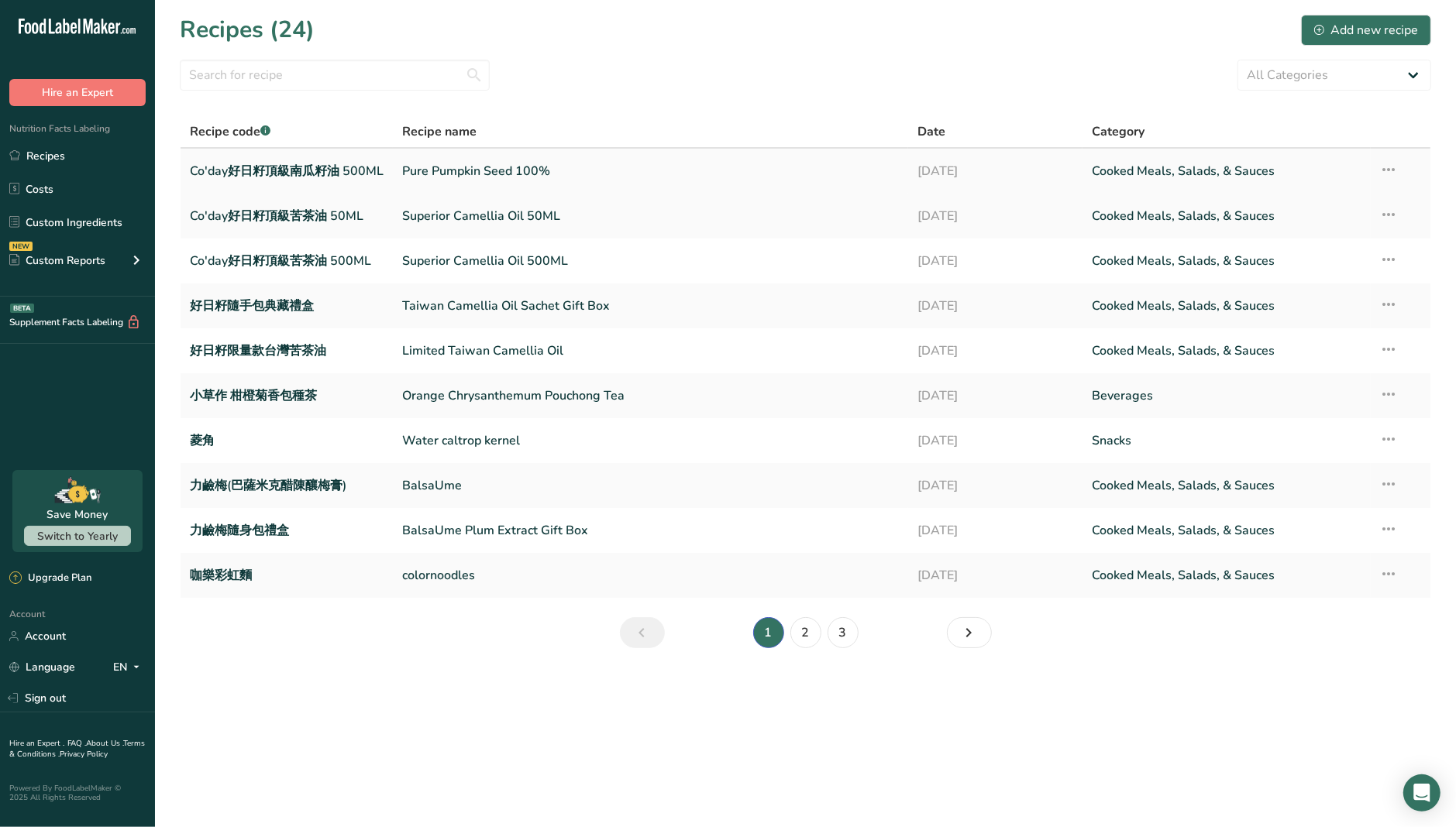
click at [1386, 165] on icon at bounding box center [1389, 169] width 19 height 28
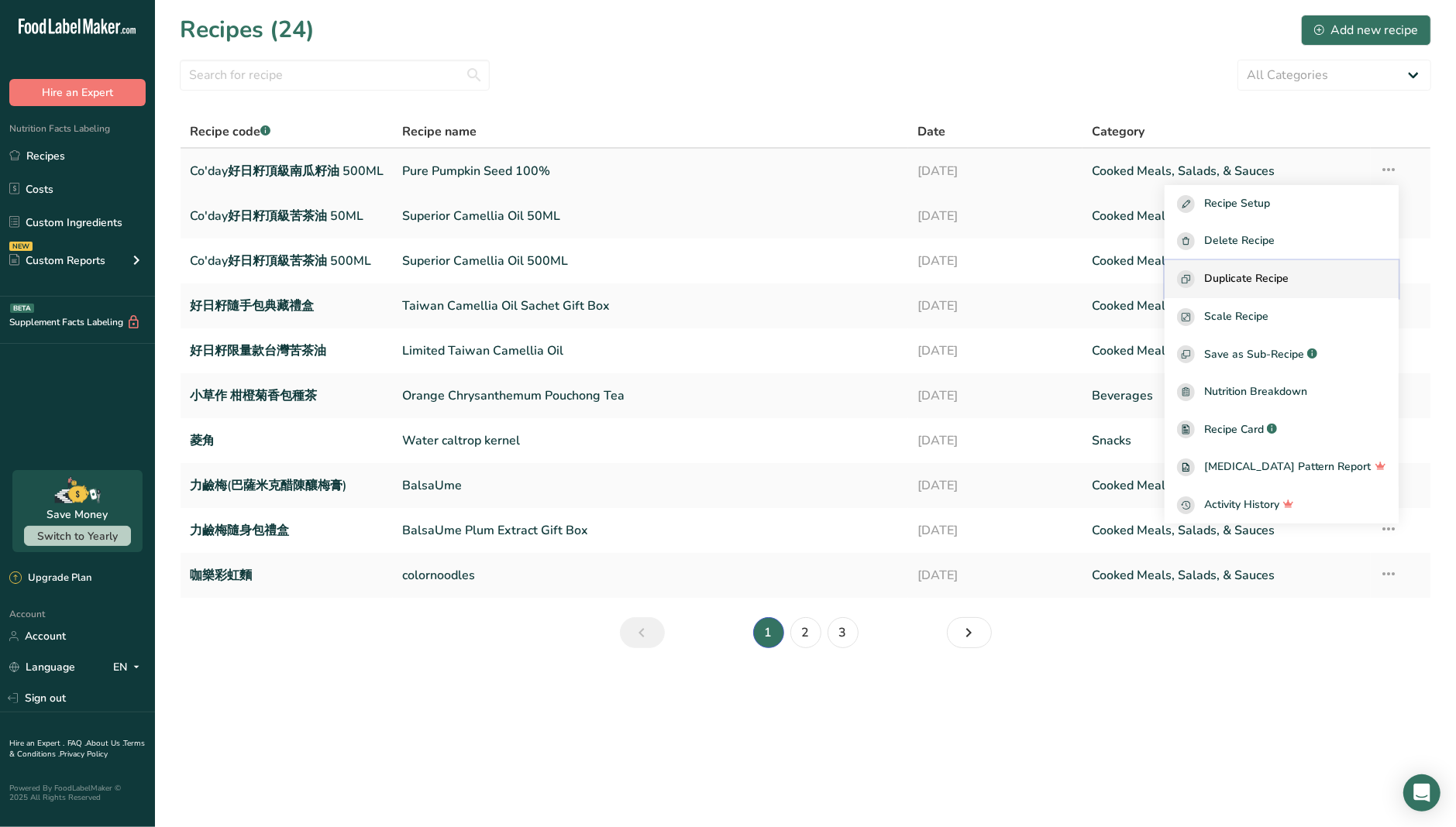
click at [1266, 283] on span "Duplicate Recipe" at bounding box center [1246, 280] width 85 height 18
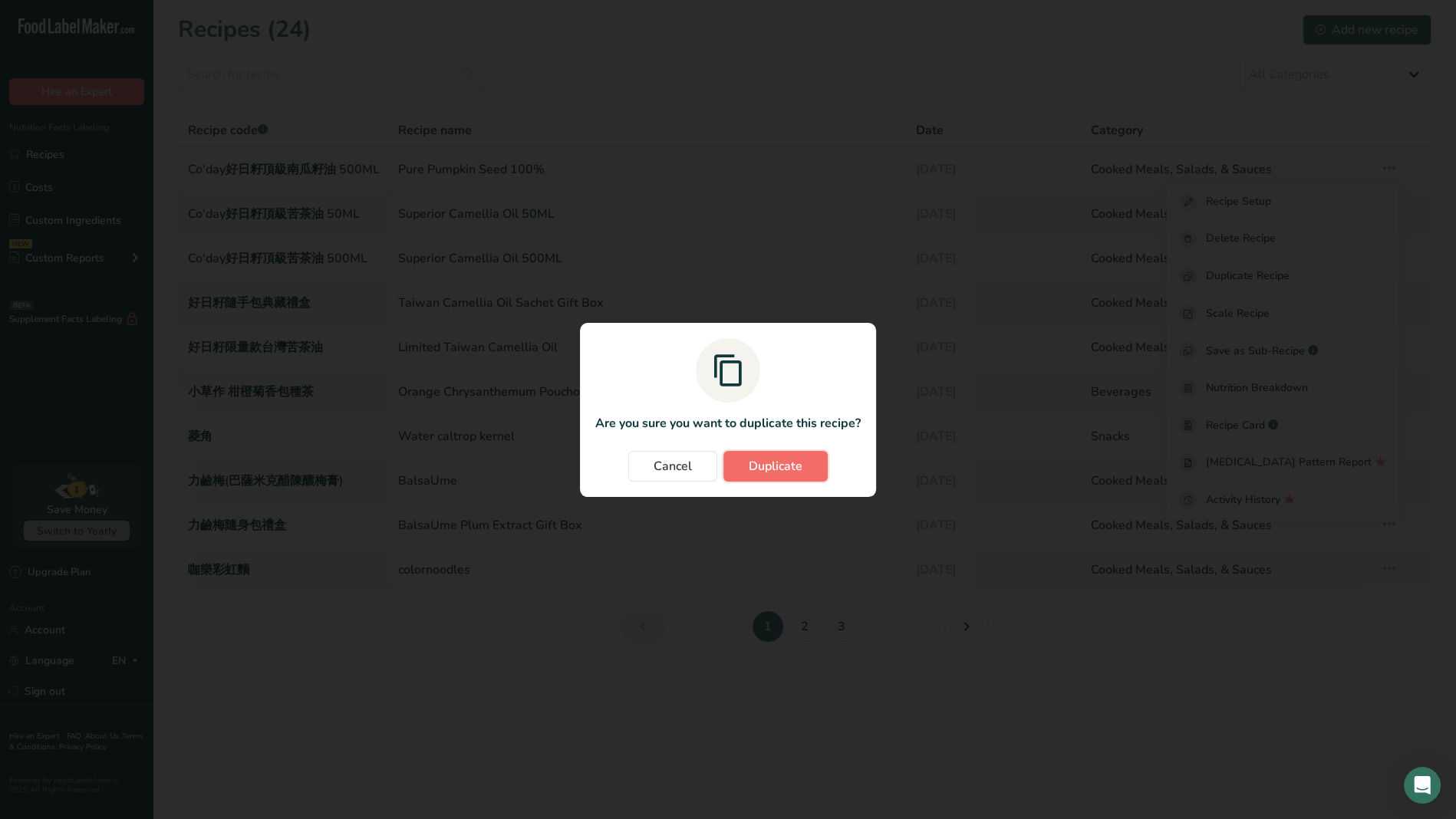
click at [784, 469] on span "Duplicate" at bounding box center [775, 466] width 54 height 19
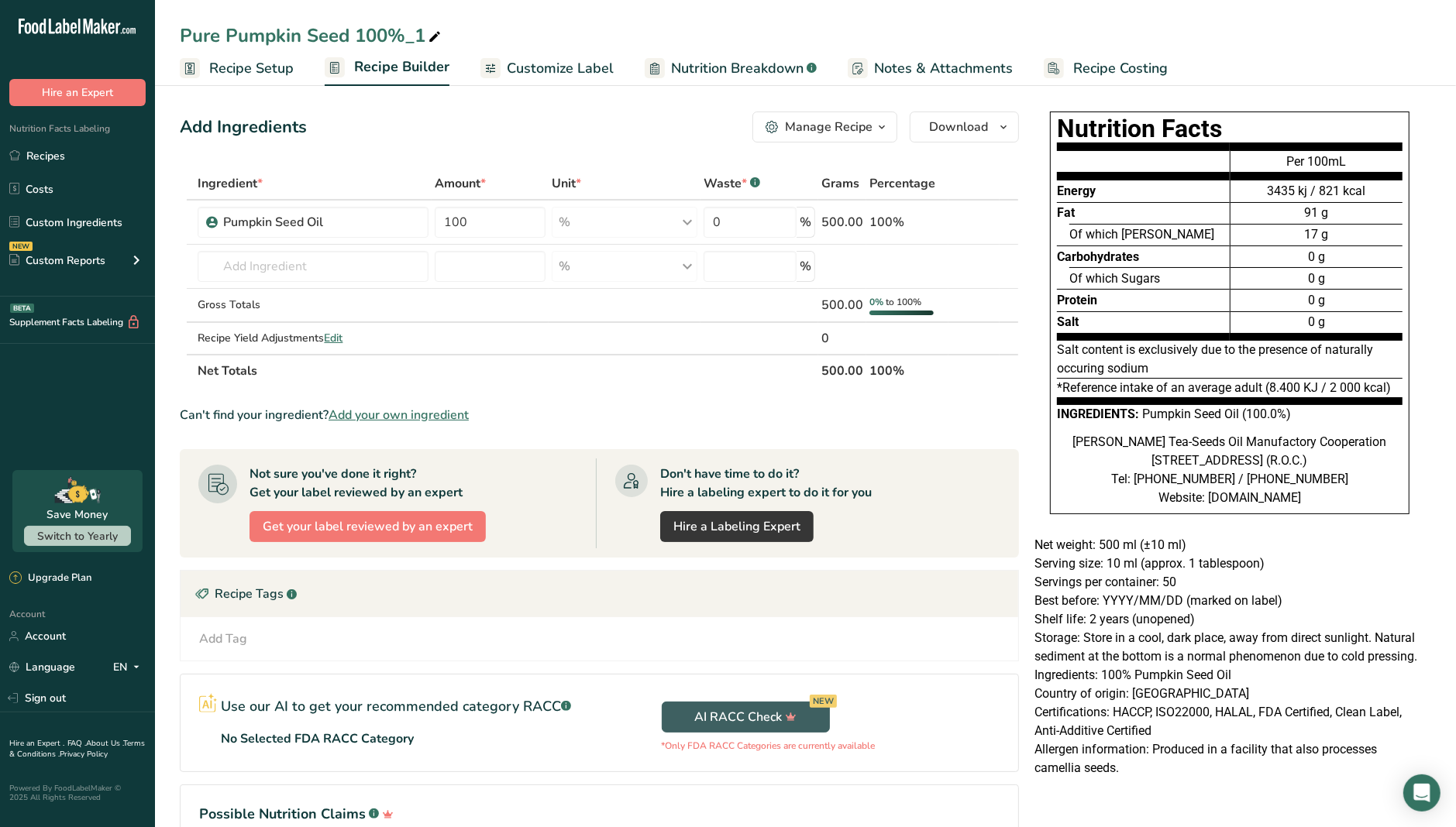
click at [251, 78] on link "Recipe Setup" at bounding box center [237, 68] width 114 height 34
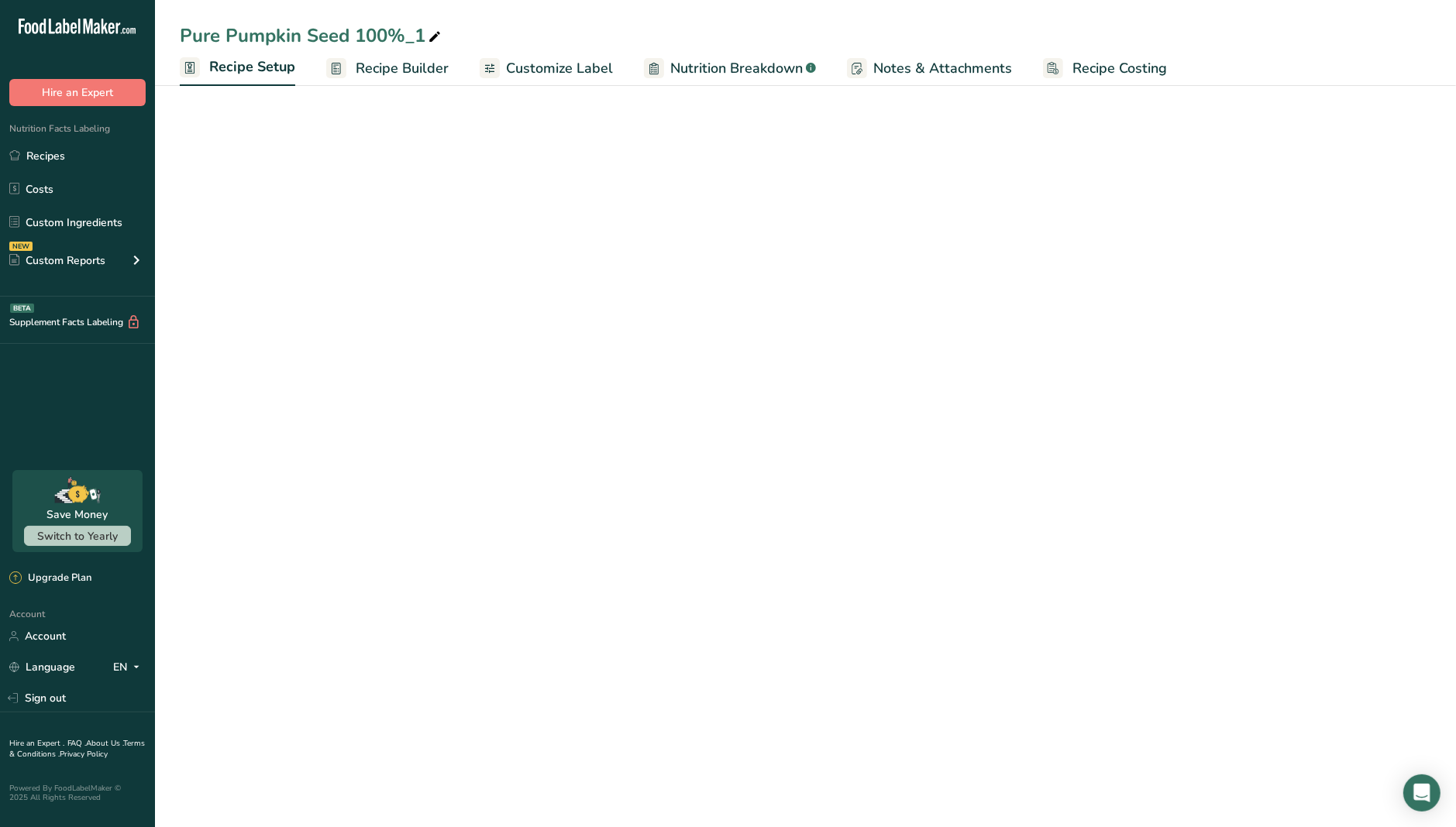
select select "22"
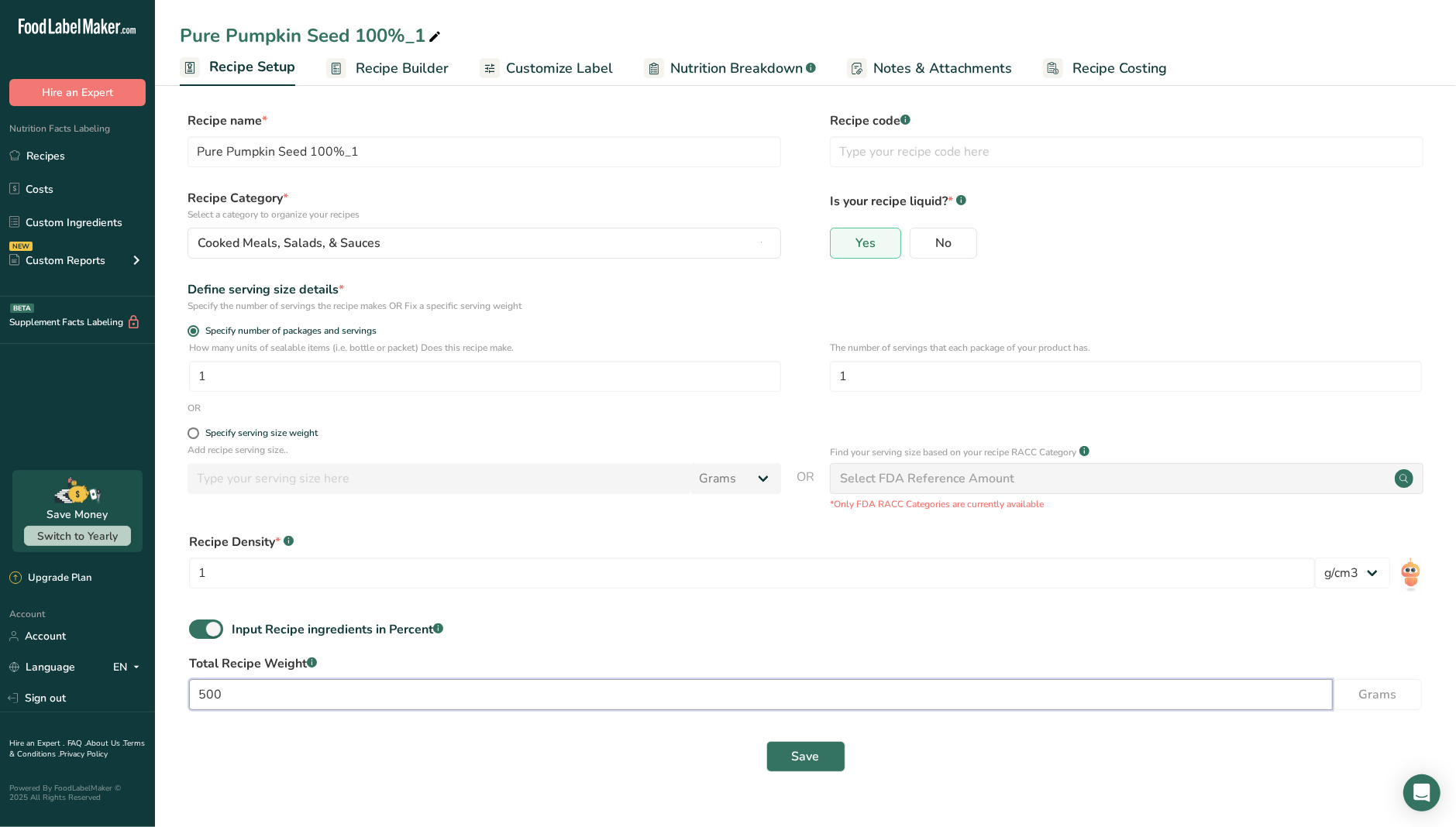
click at [241, 695] on input "500" at bounding box center [761, 694] width 1144 height 31
type input "50"
click at [815, 707] on span "Save" at bounding box center [806, 756] width 28 height 19
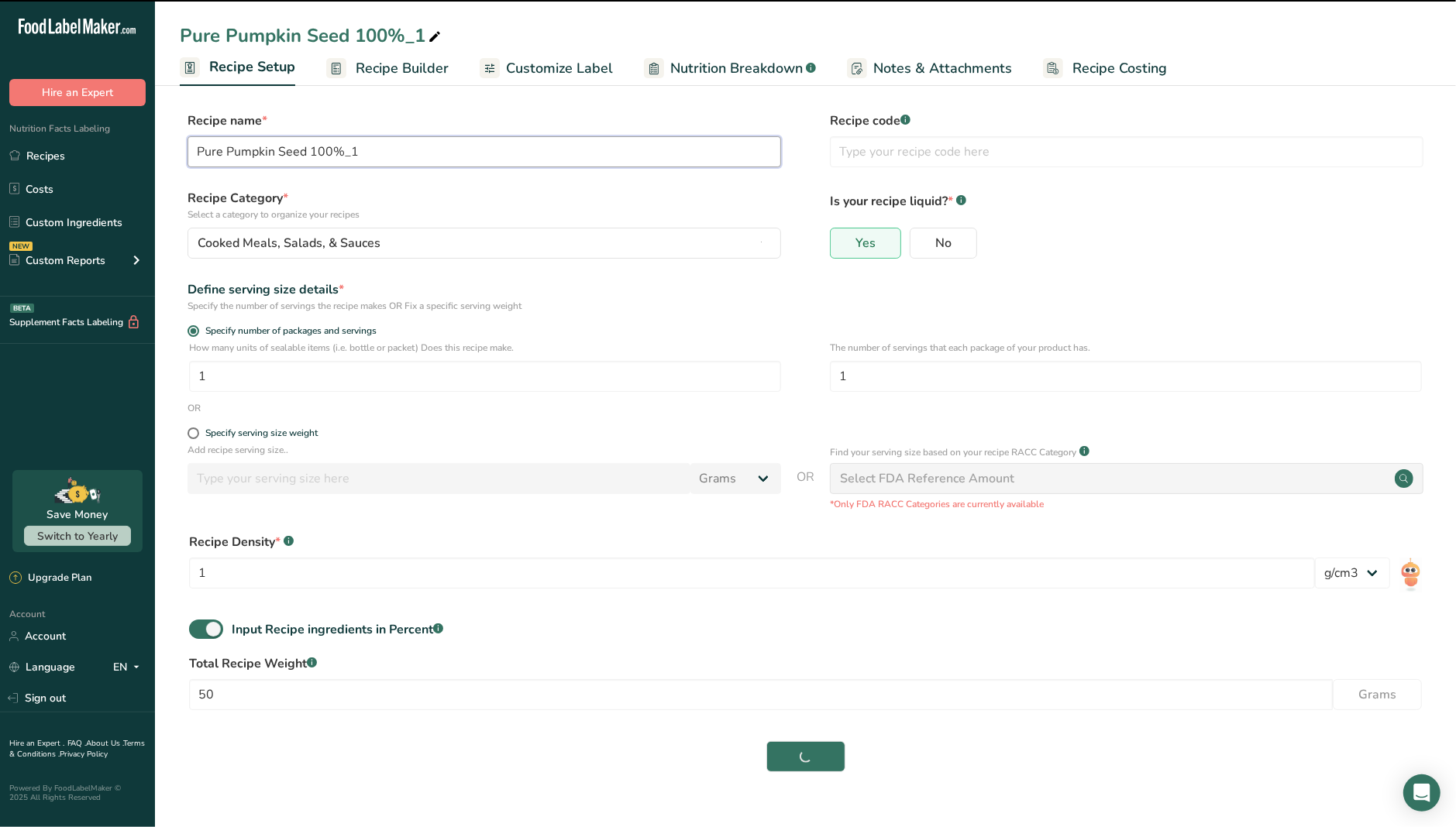
click at [399, 146] on input "Pure Pumpkin Seed 100%_1" at bounding box center [484, 151] width 594 height 31
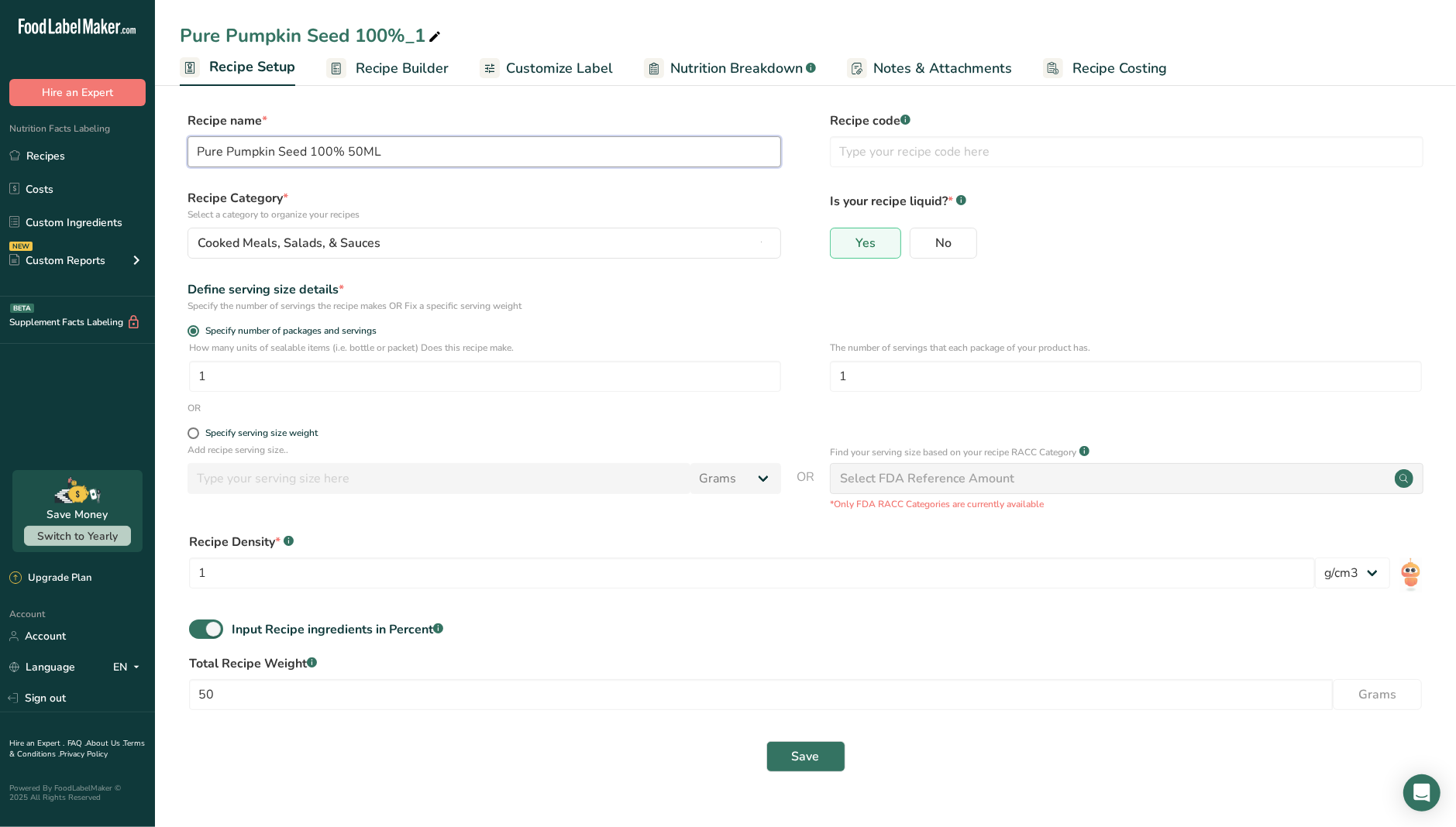
drag, startPoint x: 347, startPoint y: 151, endPoint x: 401, endPoint y: 140, distance: 55.1
click at [389, 155] on input "Pure Pumpkin Seed 100% 50ML" at bounding box center [484, 151] width 594 height 31
type input "Pure Pumpkin Seed 100% 50ML"
click at [434, 41] on icon at bounding box center [434, 37] width 14 height 22
drag, startPoint x: 405, startPoint y: 38, endPoint x: 435, endPoint y: 39, distance: 30.0
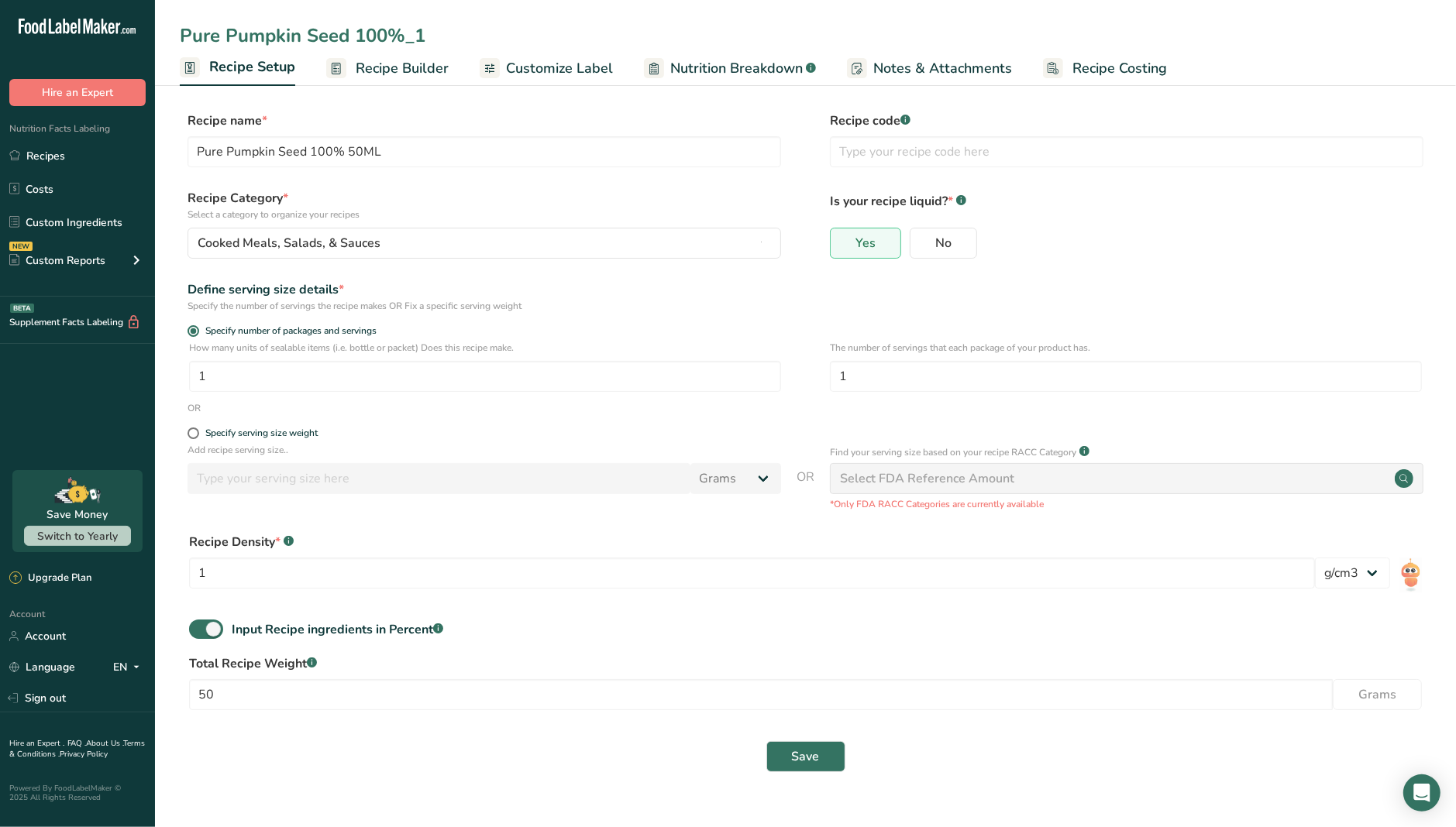
click at [435, 39] on input "Pure Pumpkin Seed 100%_1" at bounding box center [806, 35] width 1251 height 28
click at [790, 707] on button "Save" at bounding box center [806, 756] width 79 height 31
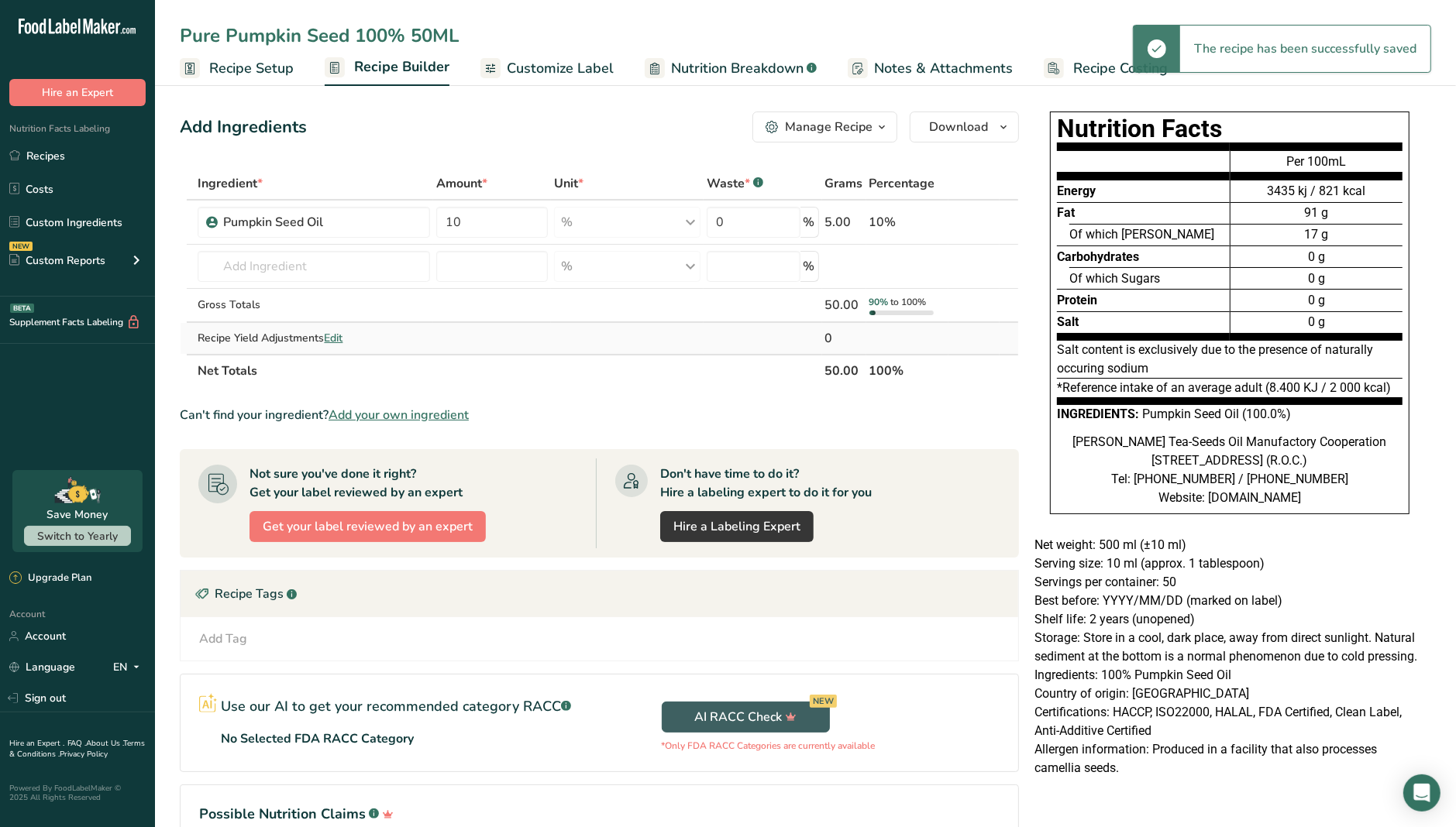
type input "Pure Pumpkin Seed 100%_1"
type input "100"
click at [521, 67] on span "Customize Label" at bounding box center [560, 68] width 107 height 21
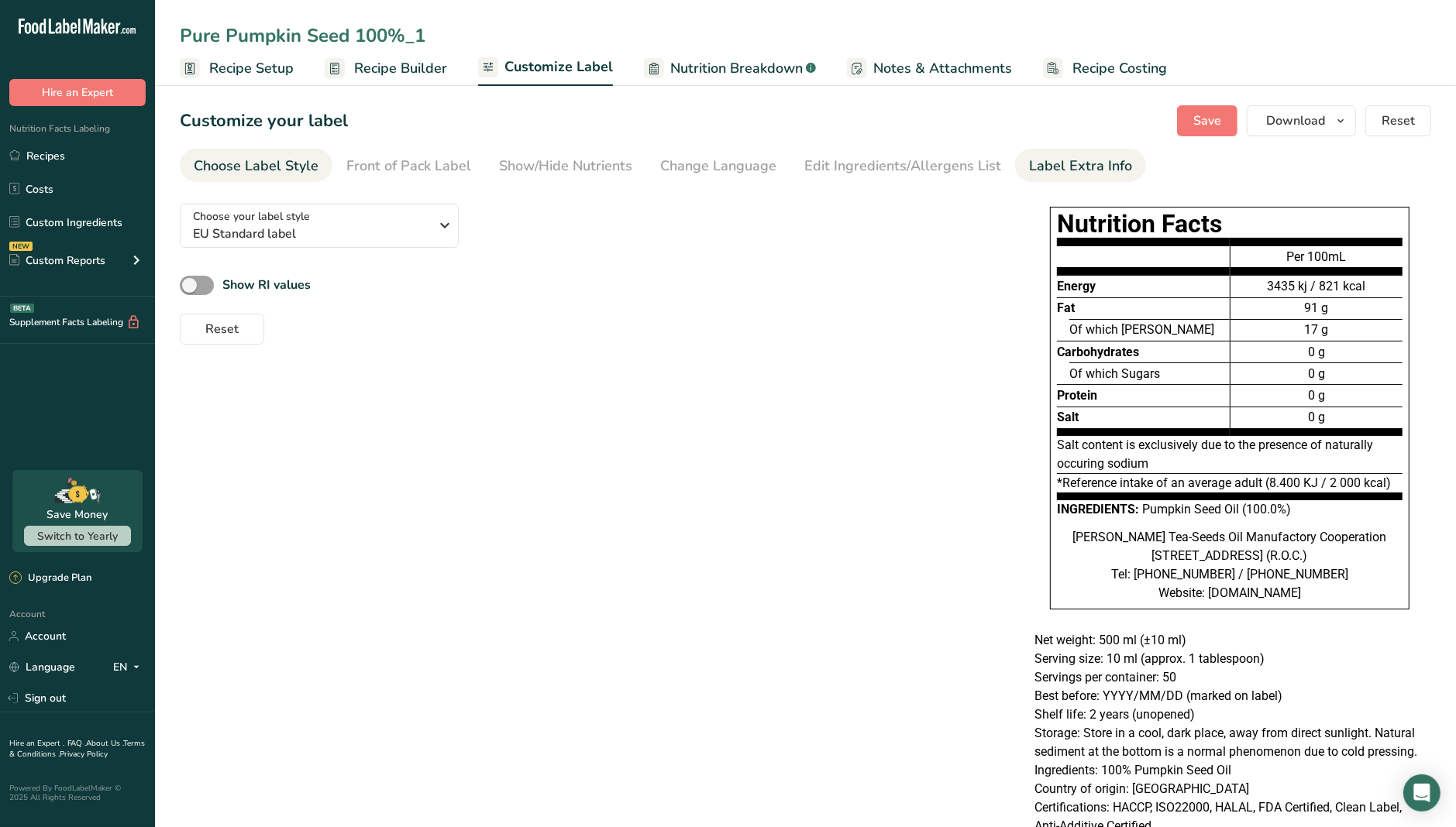
click at [1067, 162] on div "Label Extra Info" at bounding box center [1081, 165] width 103 height 21
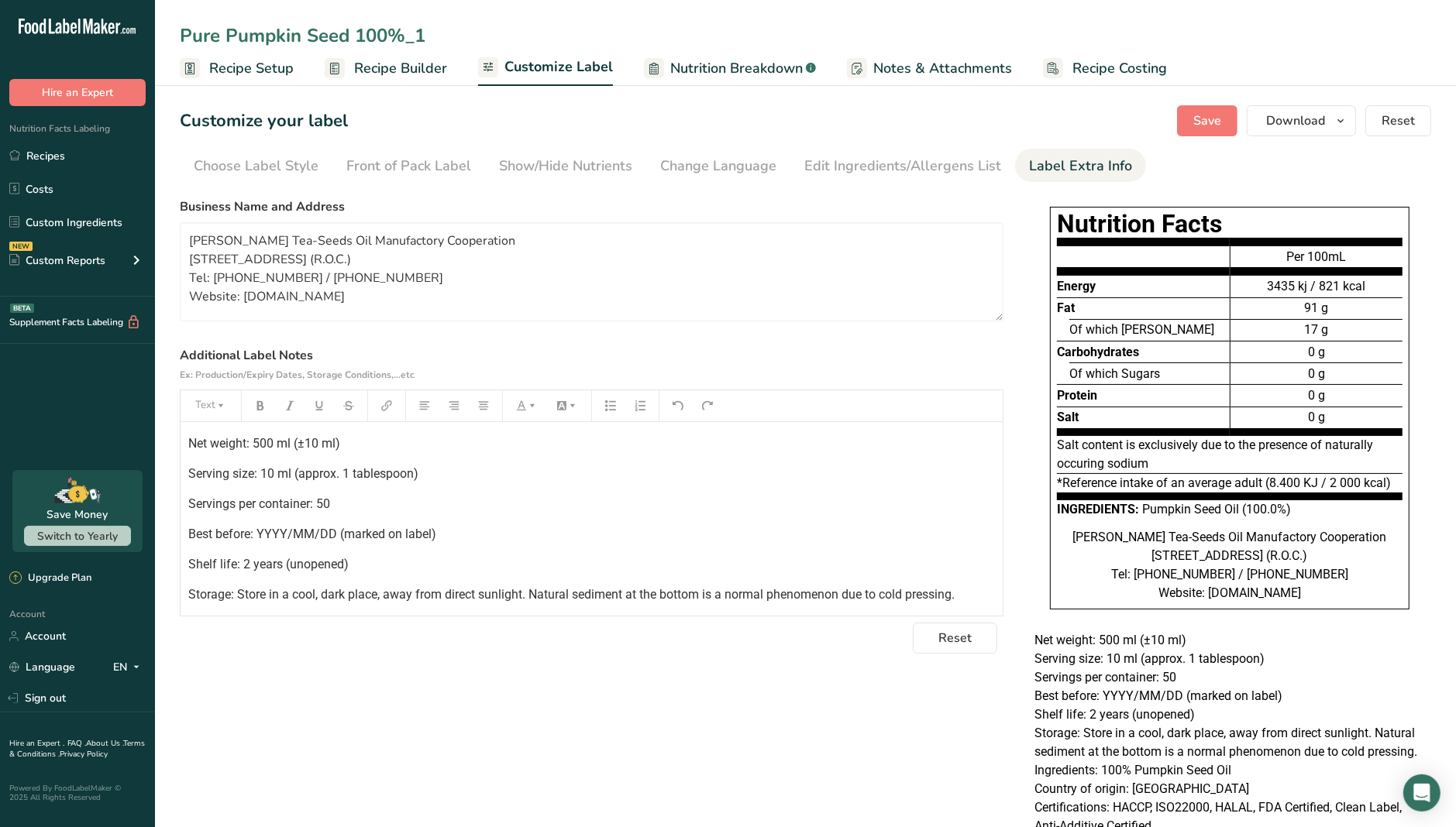
click at [360, 497] on p "Servings per container: 50" at bounding box center [591, 504] width 807 height 19
click at [279, 441] on span "Net weight: 500 ml (±10 ml)" at bounding box center [264, 443] width 152 height 15
click at [269, 441] on span "Net weight: 500 ml (±10 ml)" at bounding box center [264, 443] width 152 height 15
click at [1220, 120] on span "Save" at bounding box center [1207, 120] width 28 height 19
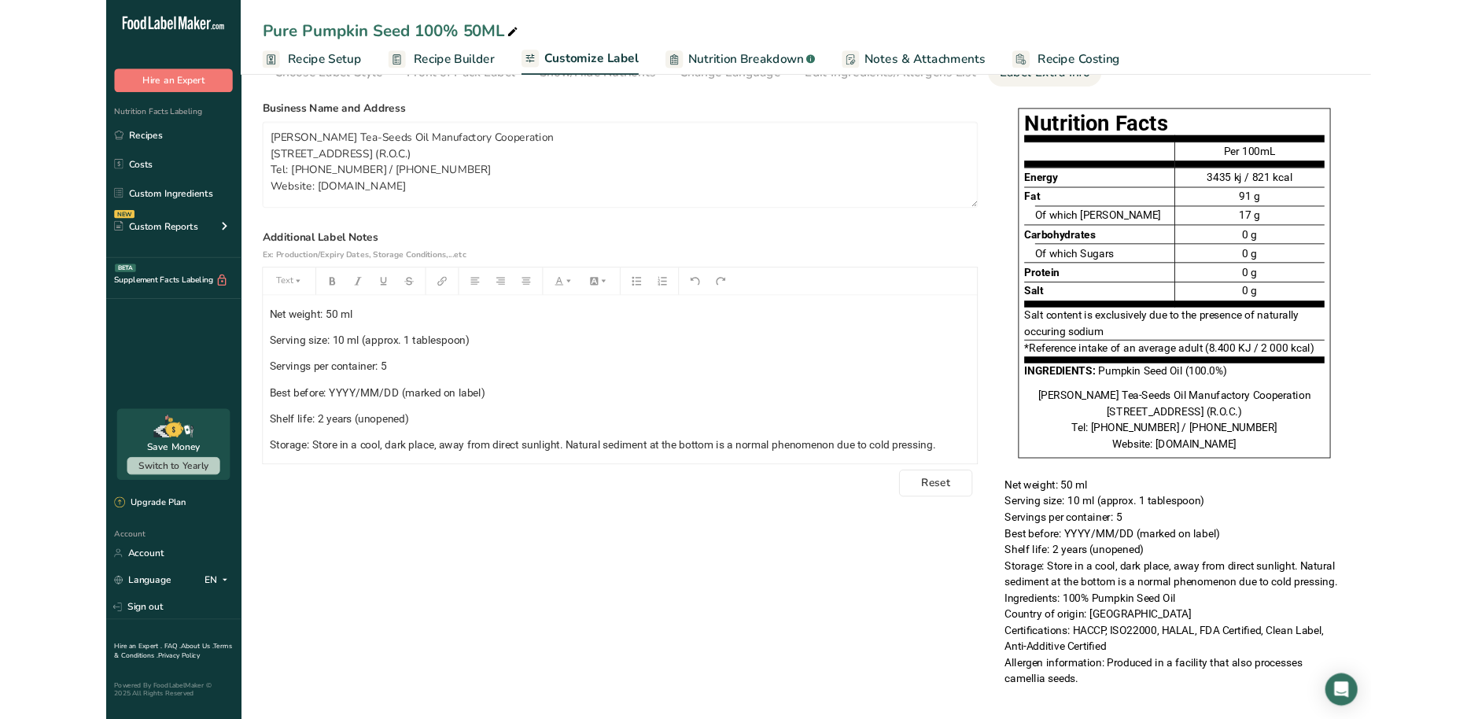
scroll to position [25, 0]
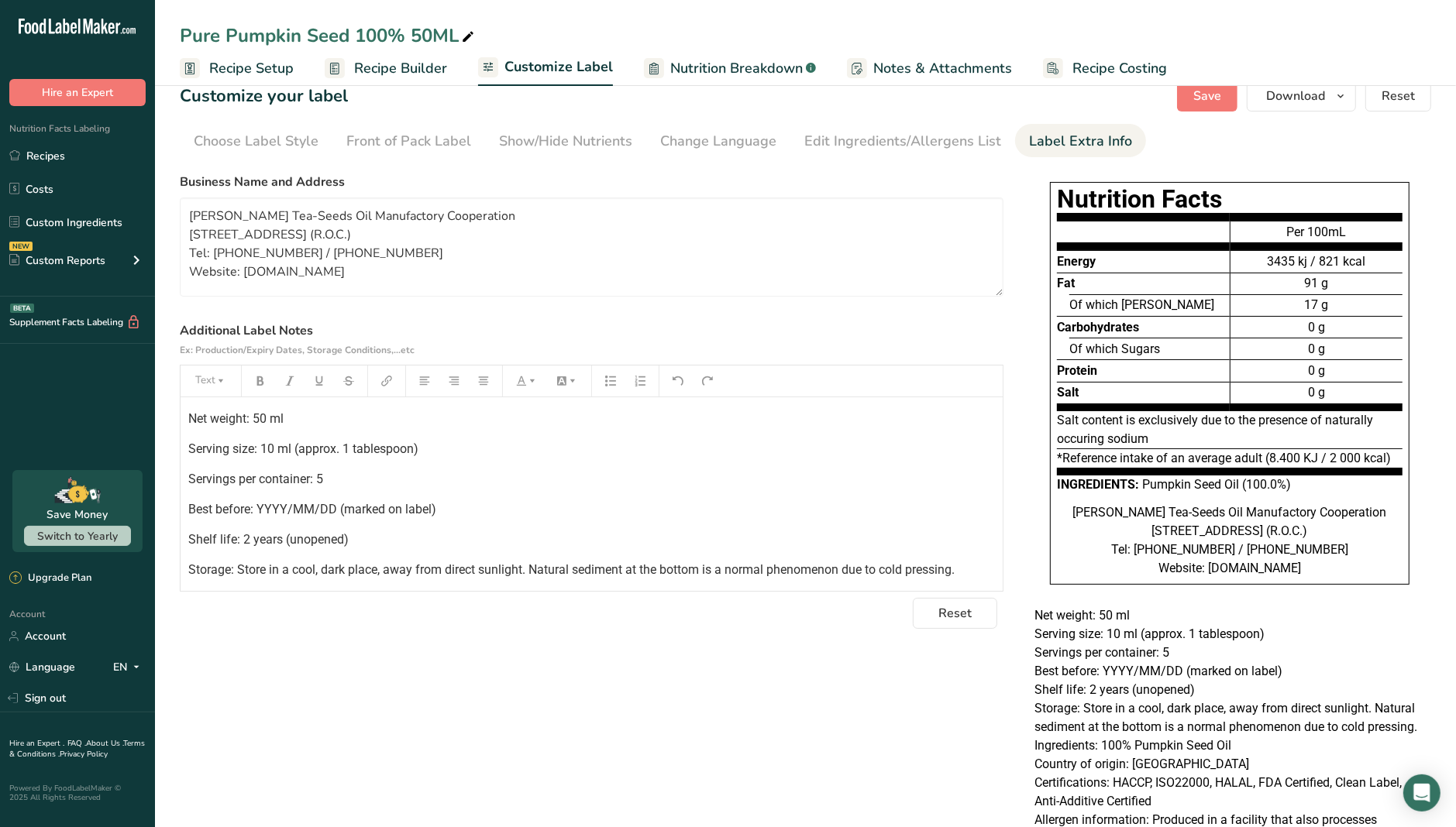
click at [977, 653] on div "Choose your label style EU Standard label USA (FDA) Standard FDA label Tabular …" at bounding box center [806, 516] width 1251 height 700
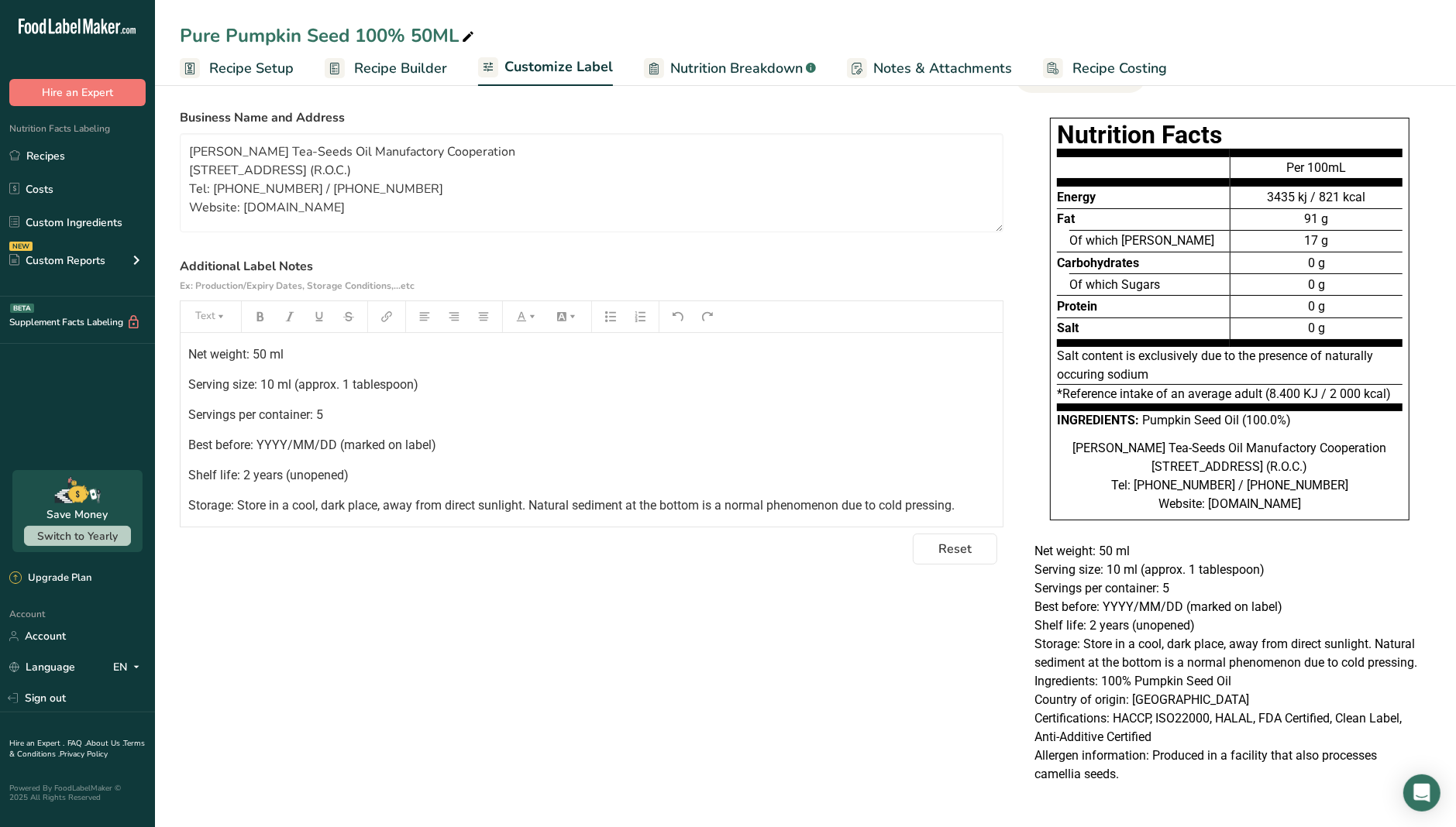
scroll to position [101, 0]
drag, startPoint x: 970, startPoint y: 679, endPoint x: 967, endPoint y: 652, distance: 27.2
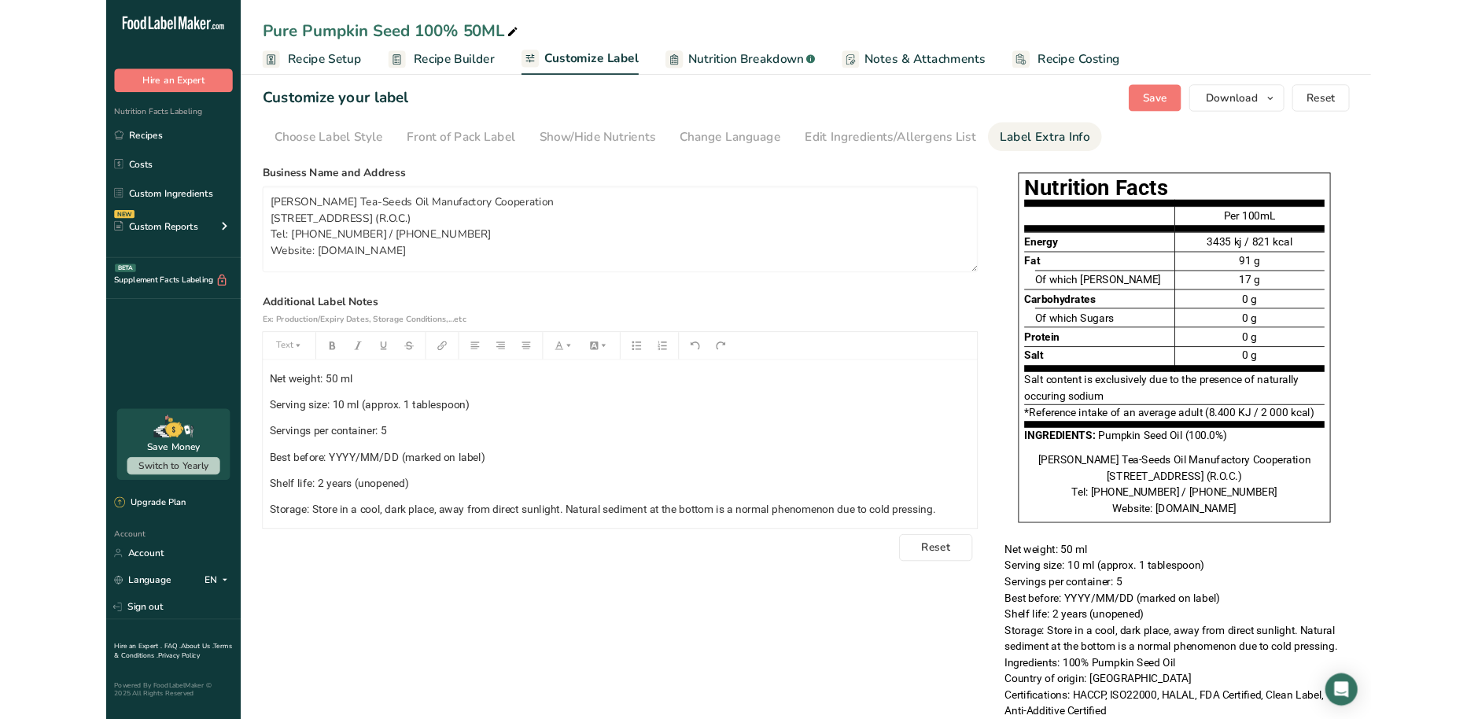
scroll to position [0, 0]
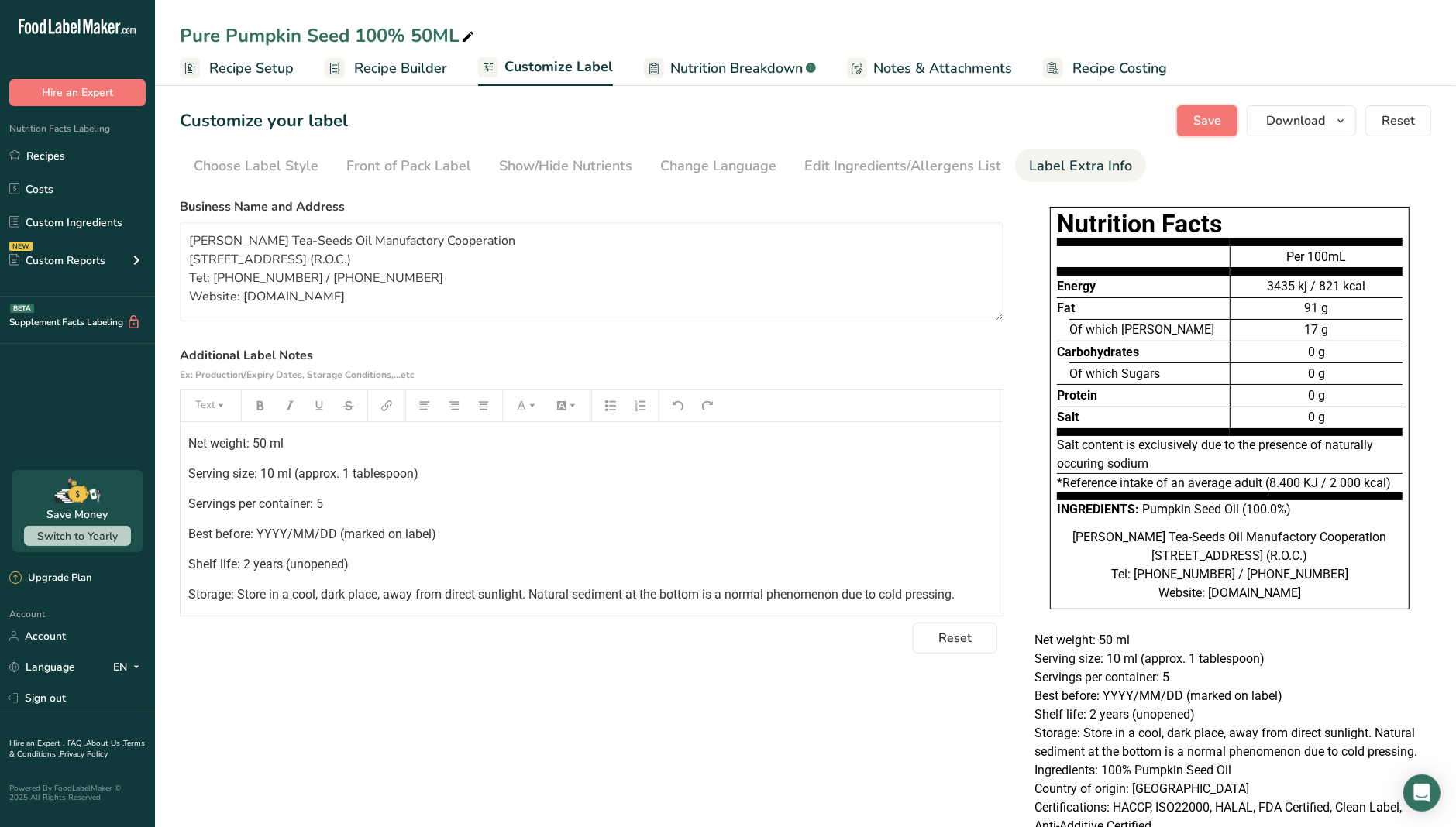
click at [1202, 117] on span "Save" at bounding box center [1207, 120] width 28 height 19
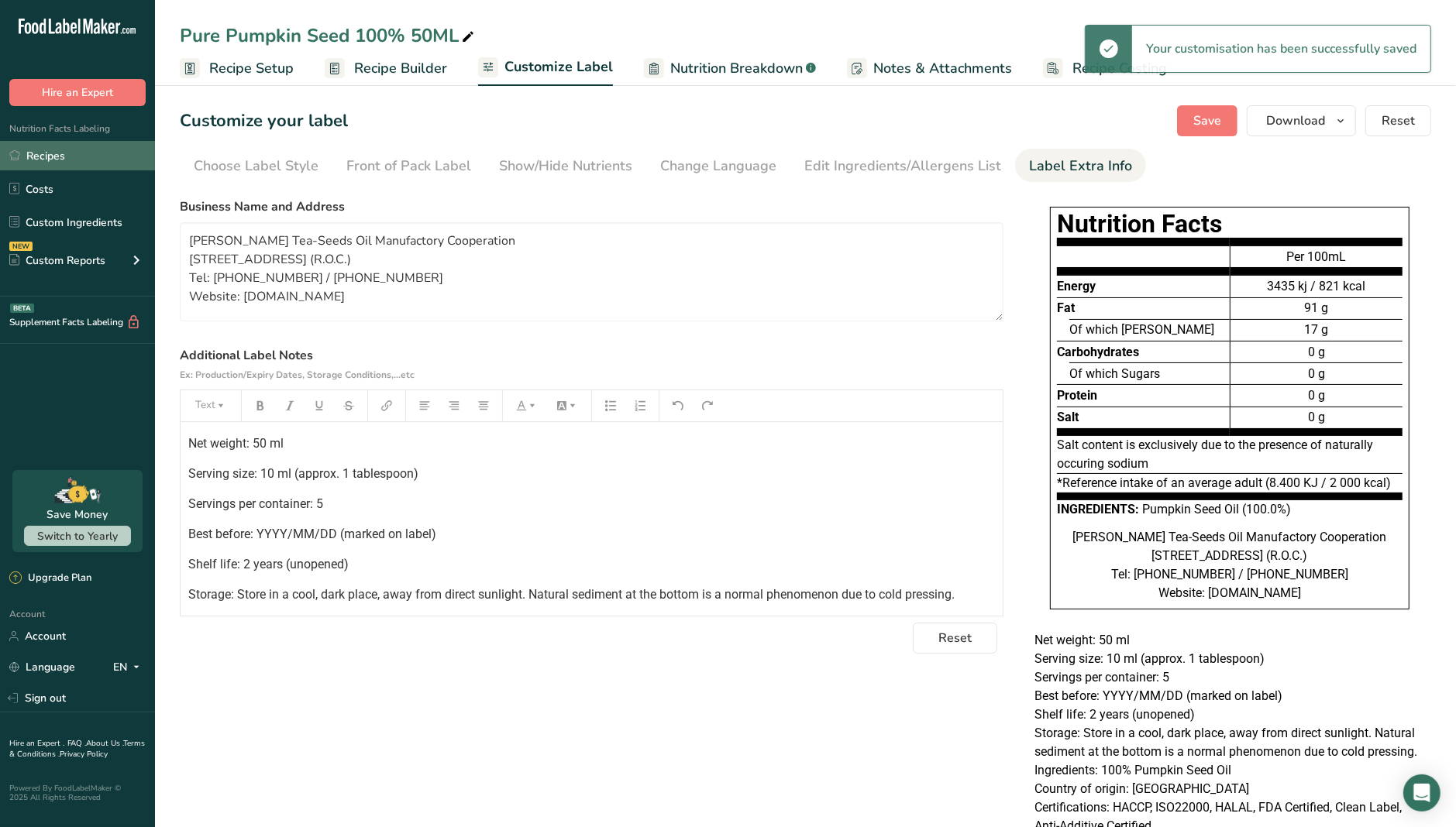
click at [80, 163] on link "Recipes" at bounding box center [77, 156] width 155 height 30
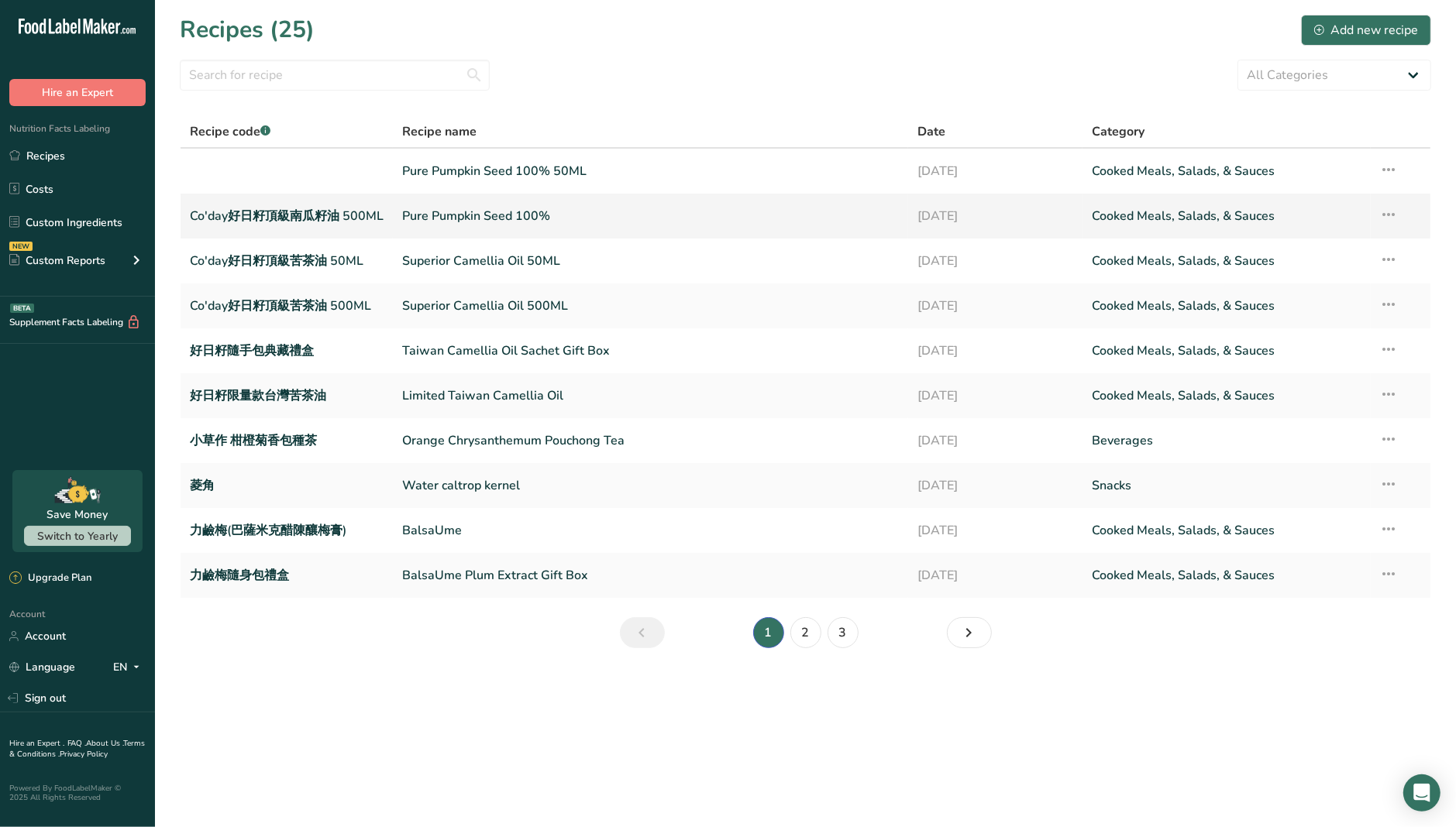
drag, startPoint x: 384, startPoint y: 214, endPoint x: 193, endPoint y: 214, distance: 191.0
click at [193, 214] on td "Co'day好日籽頂級南瓜籽油 500ML" at bounding box center [287, 217] width 213 height 45
copy link "Co'day好日籽頂級南瓜籽油 500ML"
click at [470, 170] on link "Pure Pumpkin Seed 100% 50ML" at bounding box center [650, 170] width 496 height 32
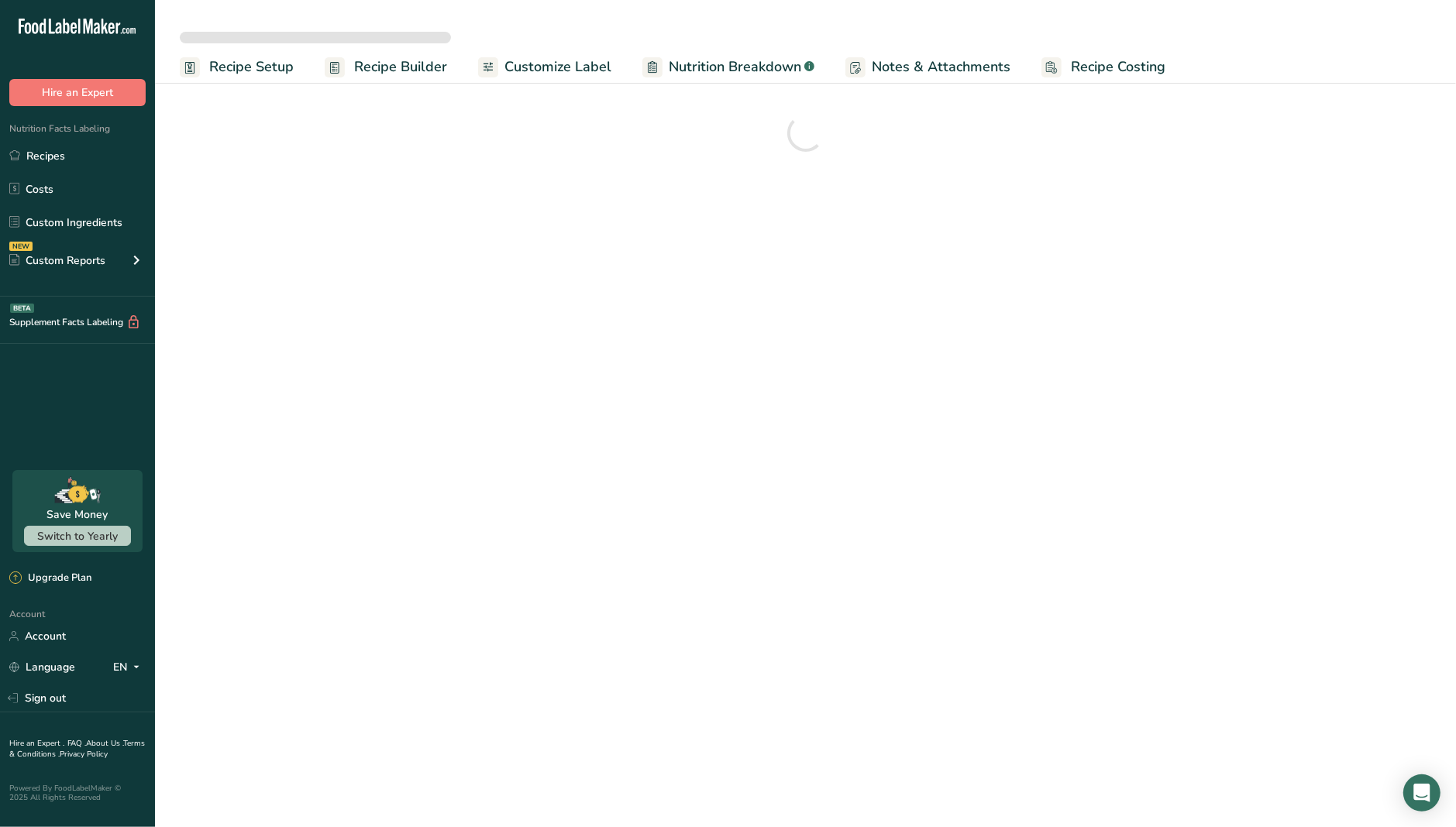
click at [236, 77] on span "Recipe Setup" at bounding box center [251, 66] width 85 height 21
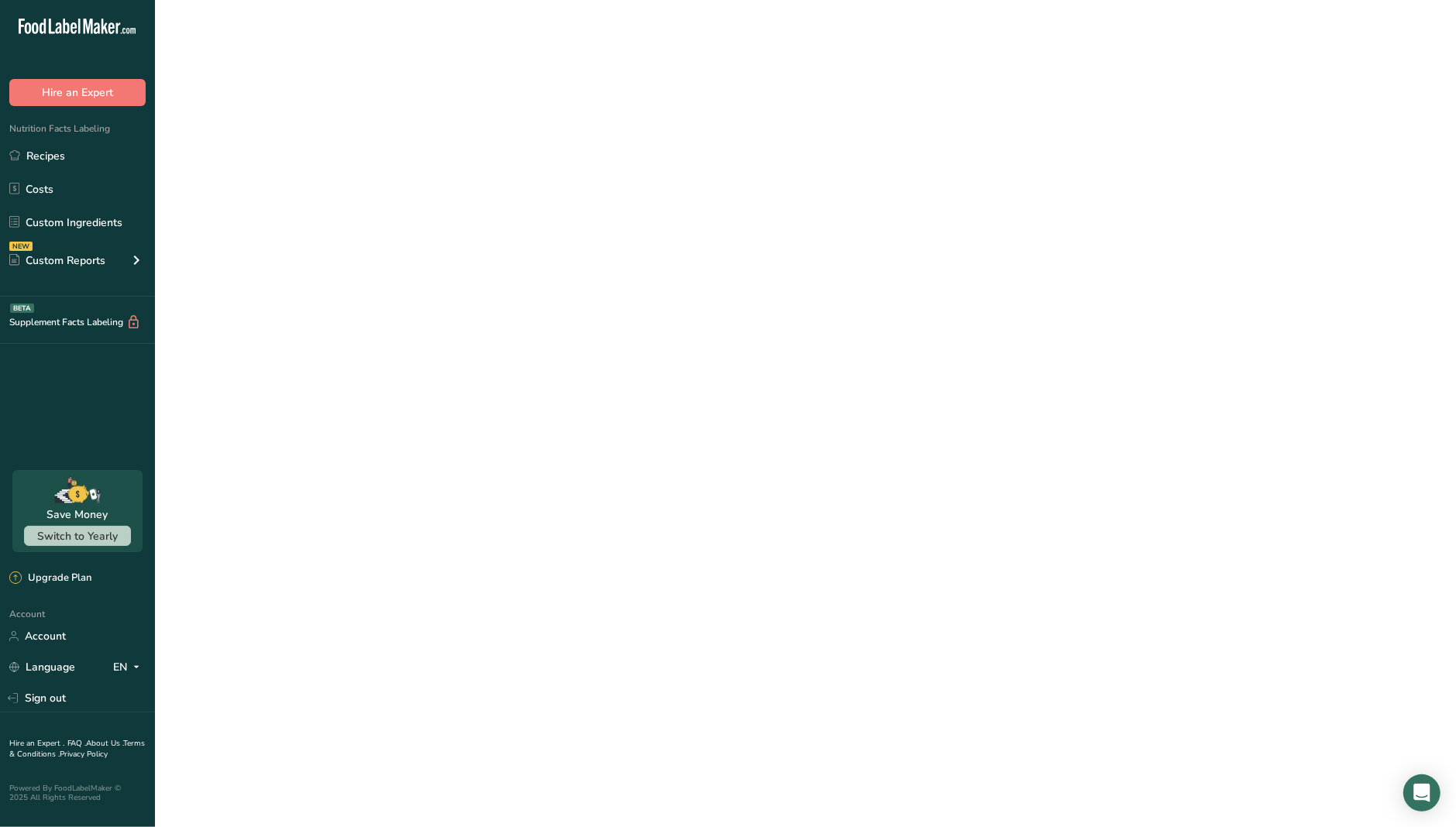
select select
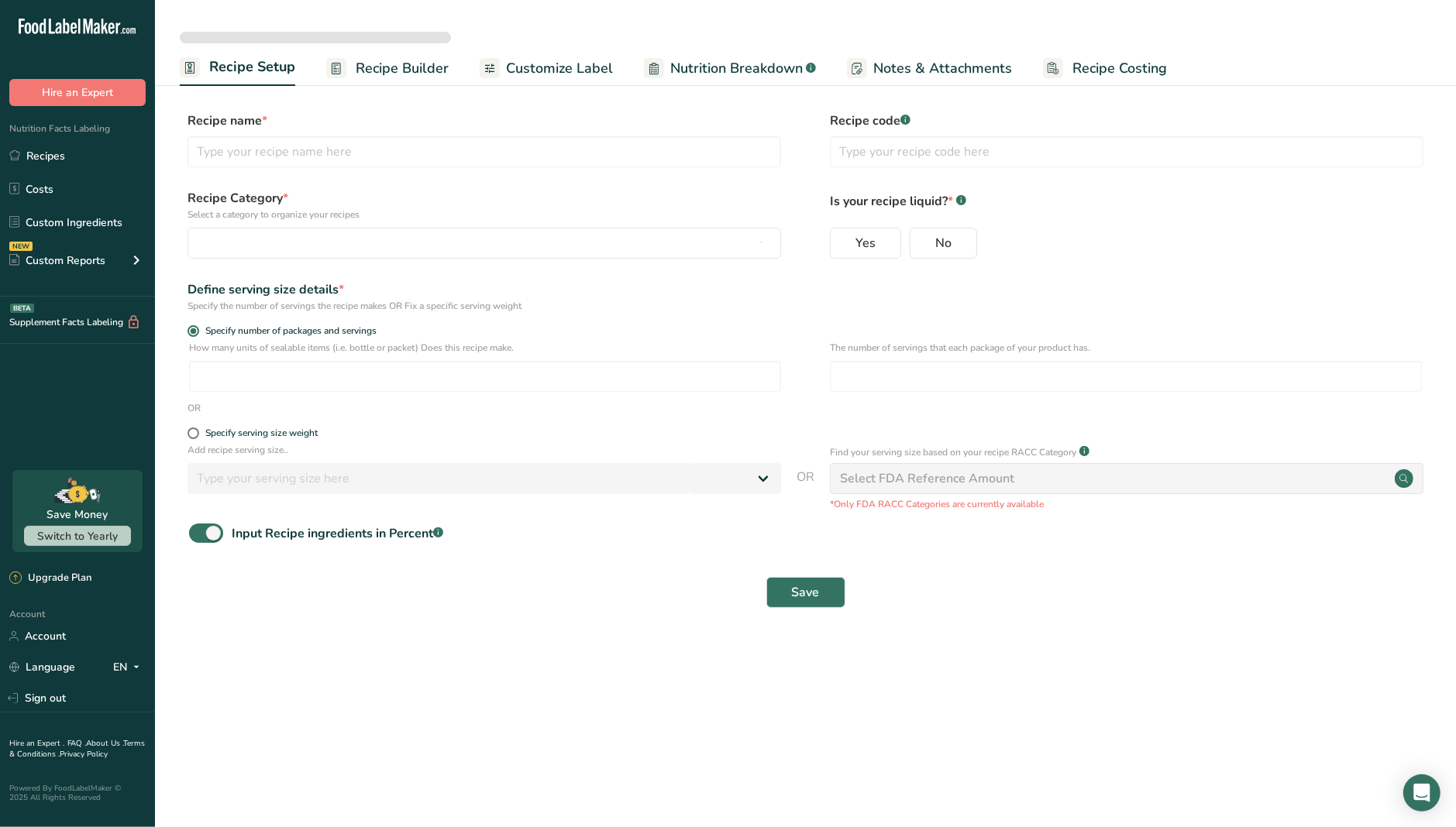
type input "Pure Pumpkin Seed 100% 50ML"
radio input "true"
type input "1"
select select "0"
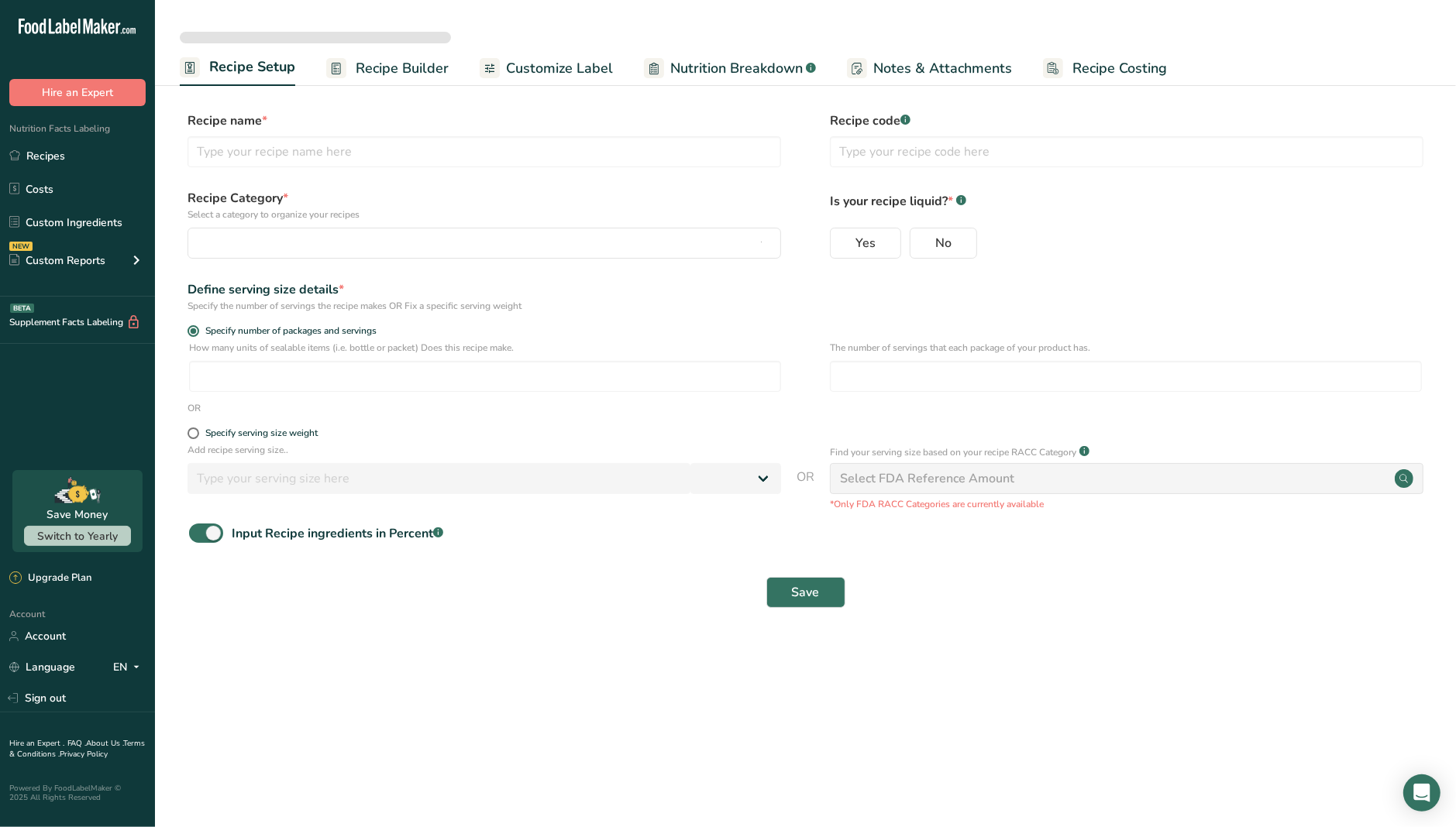
checkbox input "true"
select select "22"
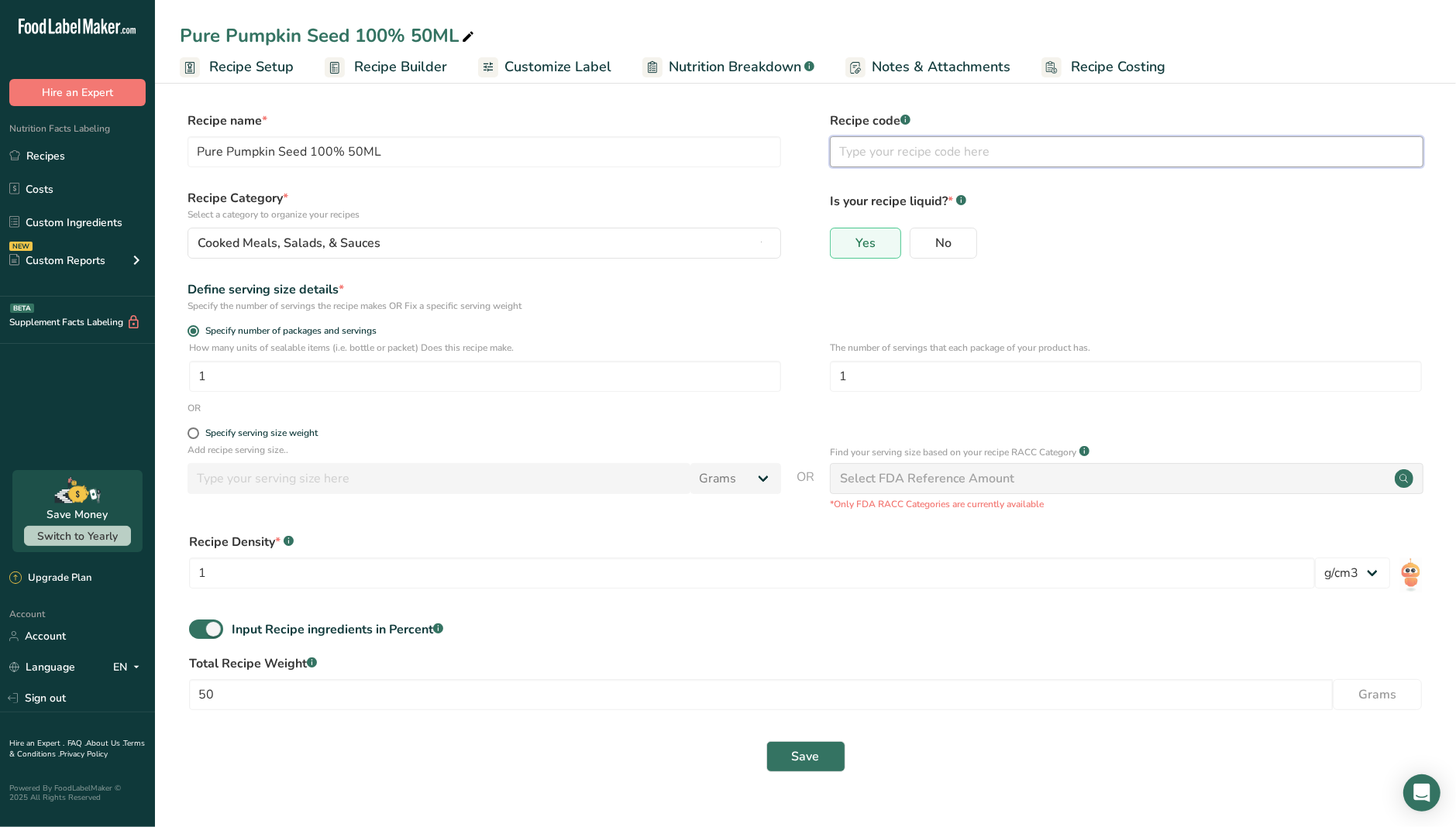
click at [1055, 158] on input "text" at bounding box center [1127, 151] width 594 height 31
paste input "Co'day好日籽頂級南瓜籽油 500ML"
click at [1012, 153] on input "Co'day好日籽頂級南瓜籽油 500ML" at bounding box center [1127, 151] width 594 height 31
type input "Co'day好日籽頂級南瓜籽油 50ML"
click at [804, 707] on button "Save" at bounding box center [806, 756] width 79 height 31
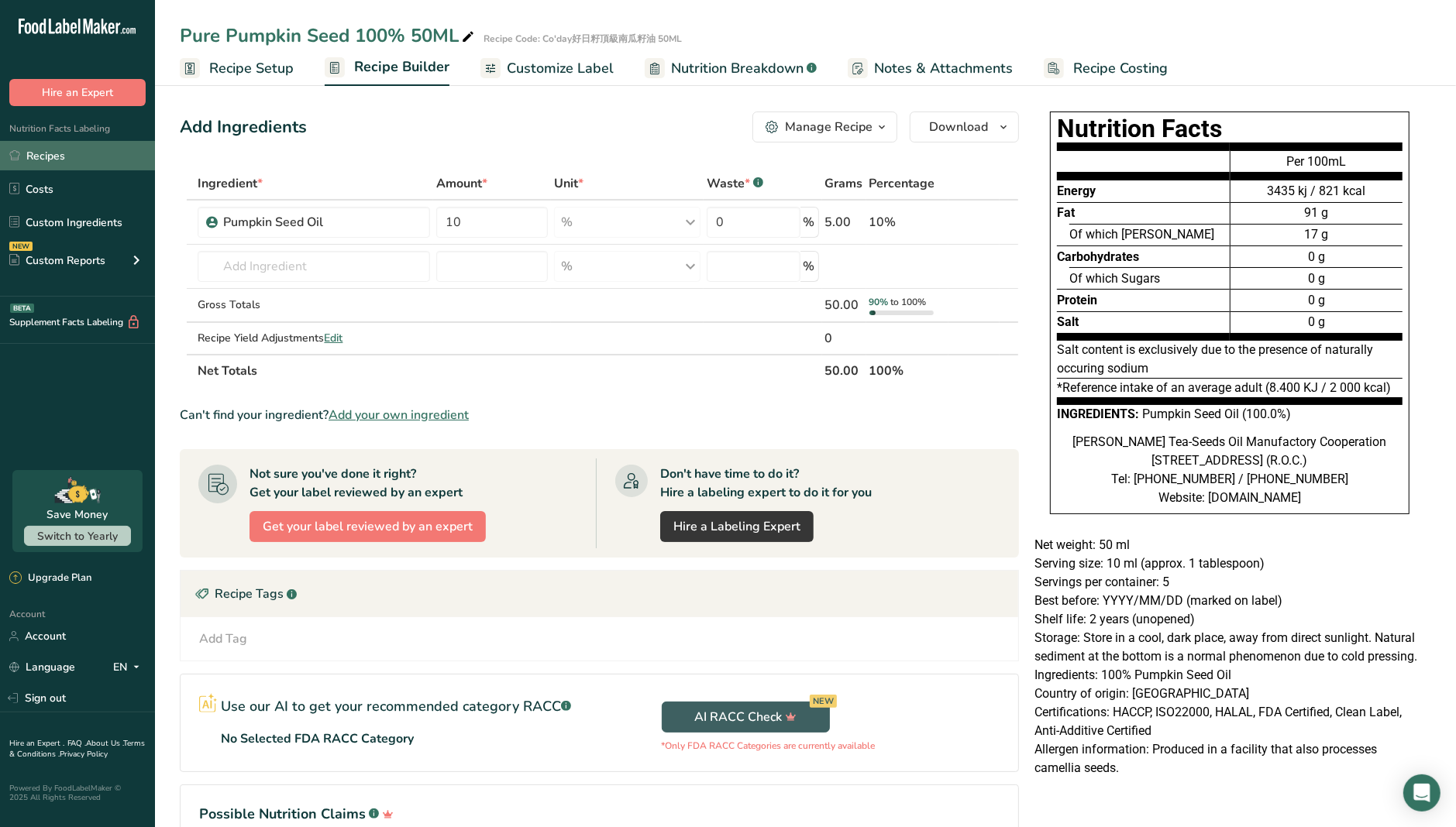
click at [74, 157] on link "Recipes" at bounding box center [77, 156] width 155 height 30
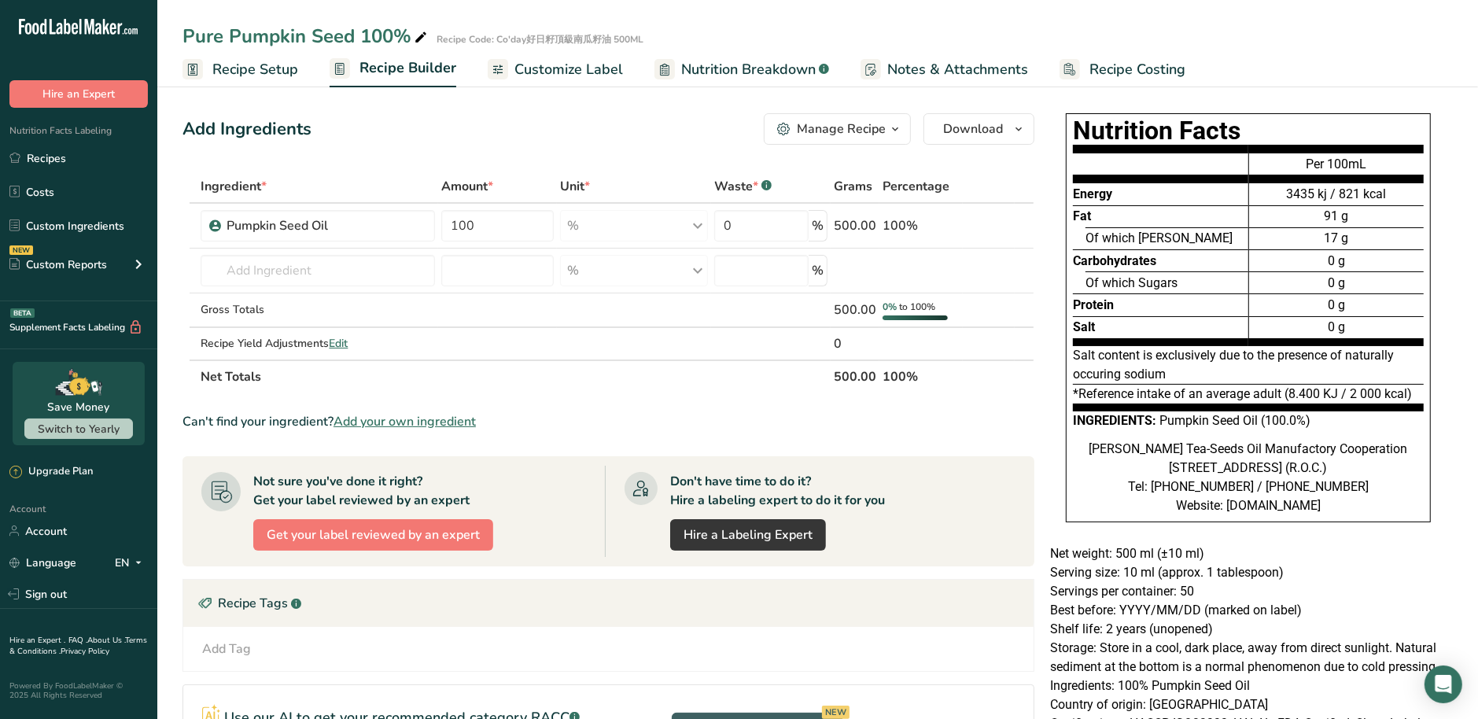
click at [415, 39] on icon at bounding box center [421, 38] width 14 height 22
type input "Pure Pumpkin Seed 100% 500ML"
click at [247, 73] on span "Recipe Setup" at bounding box center [255, 69] width 86 height 21
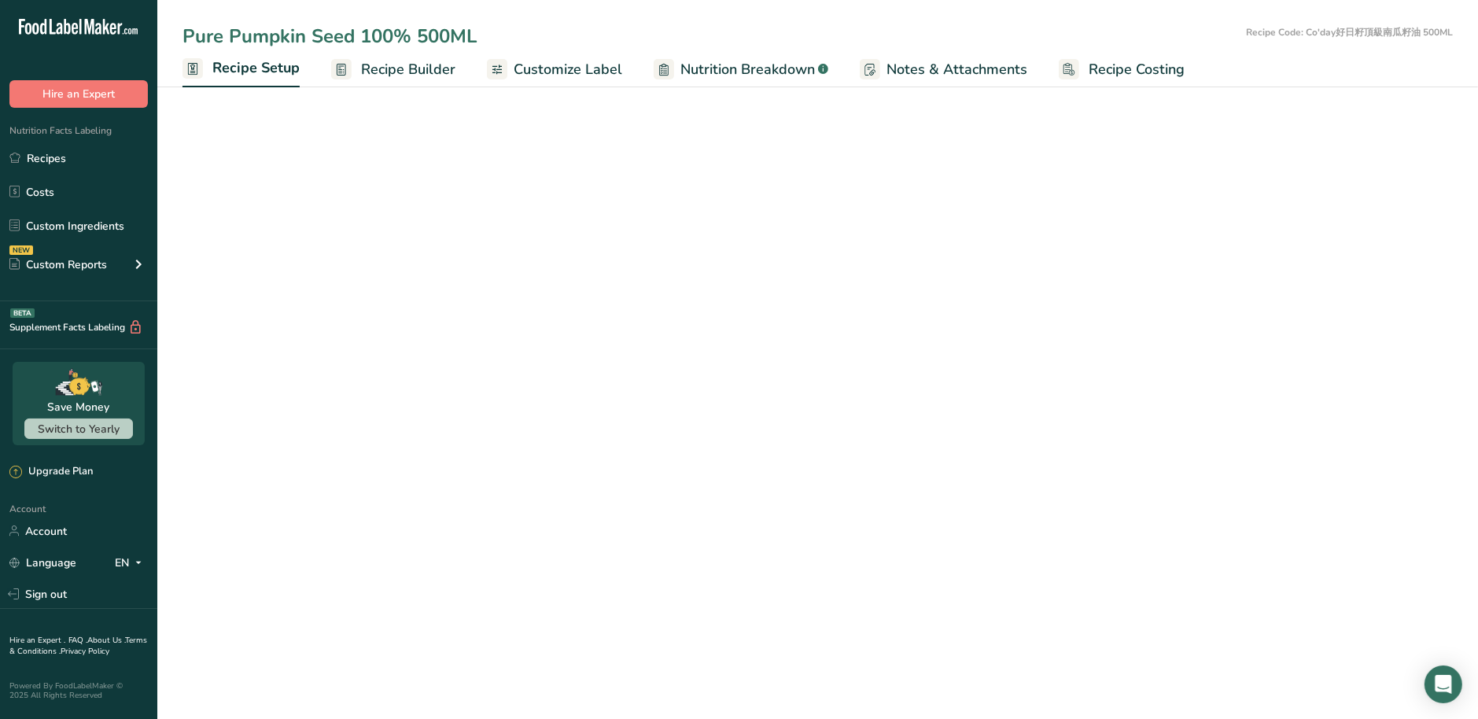
select select "22"
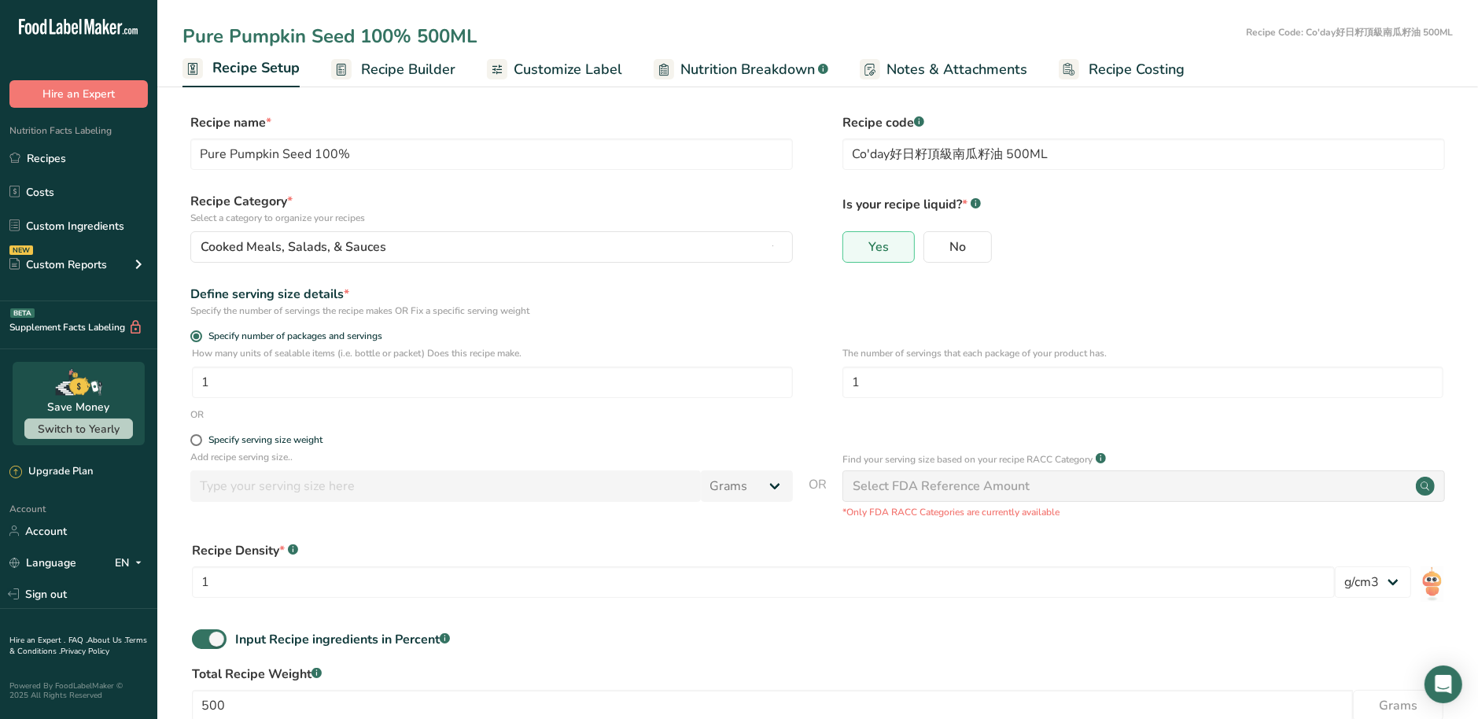
drag, startPoint x: 413, startPoint y: 31, endPoint x: 483, endPoint y: 37, distance: 70.2
click at [483, 37] on input "Pure Pumpkin Seed 100% 500ML" at bounding box center [711, 36] width 1057 height 28
click at [416, 146] on input "Pure Pumpkin Seed 100%" at bounding box center [491, 153] width 603 height 31
paste input "500ML"
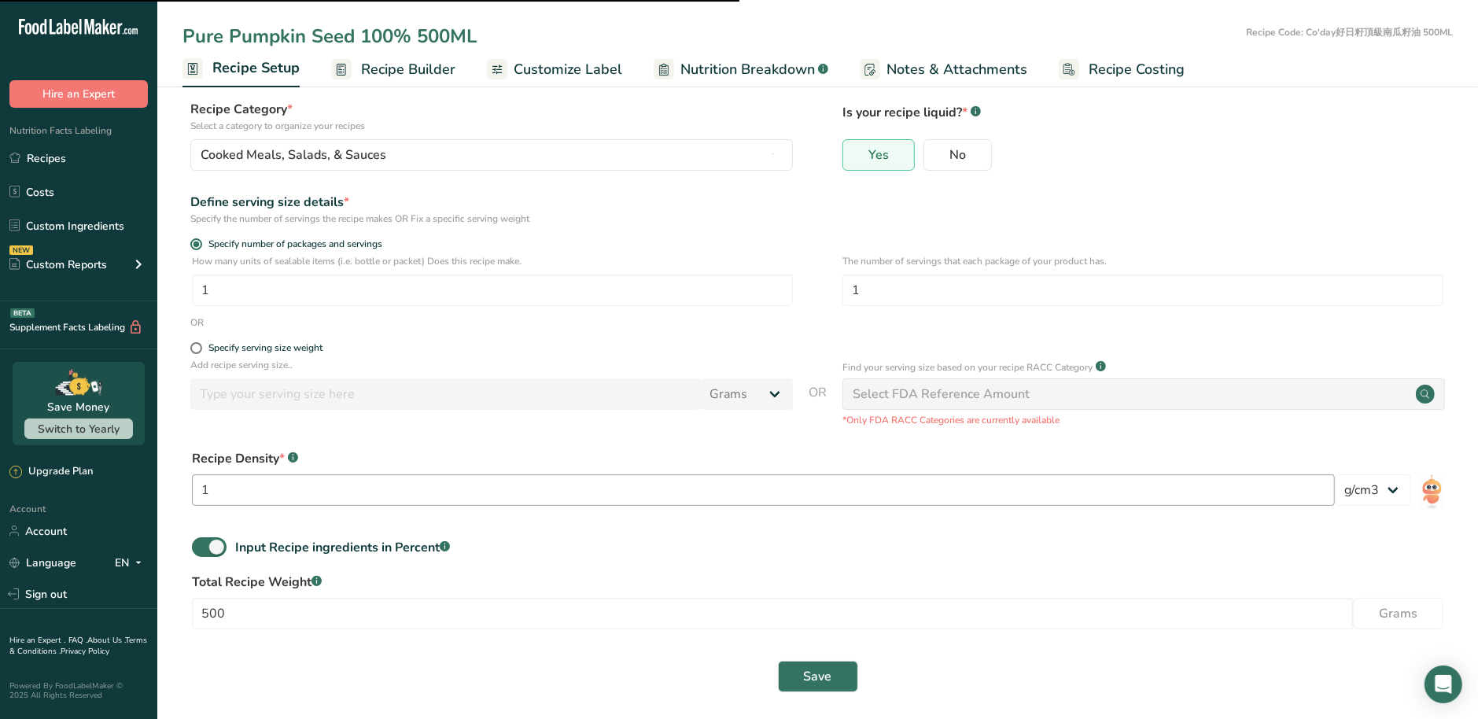
scroll to position [100, 0]
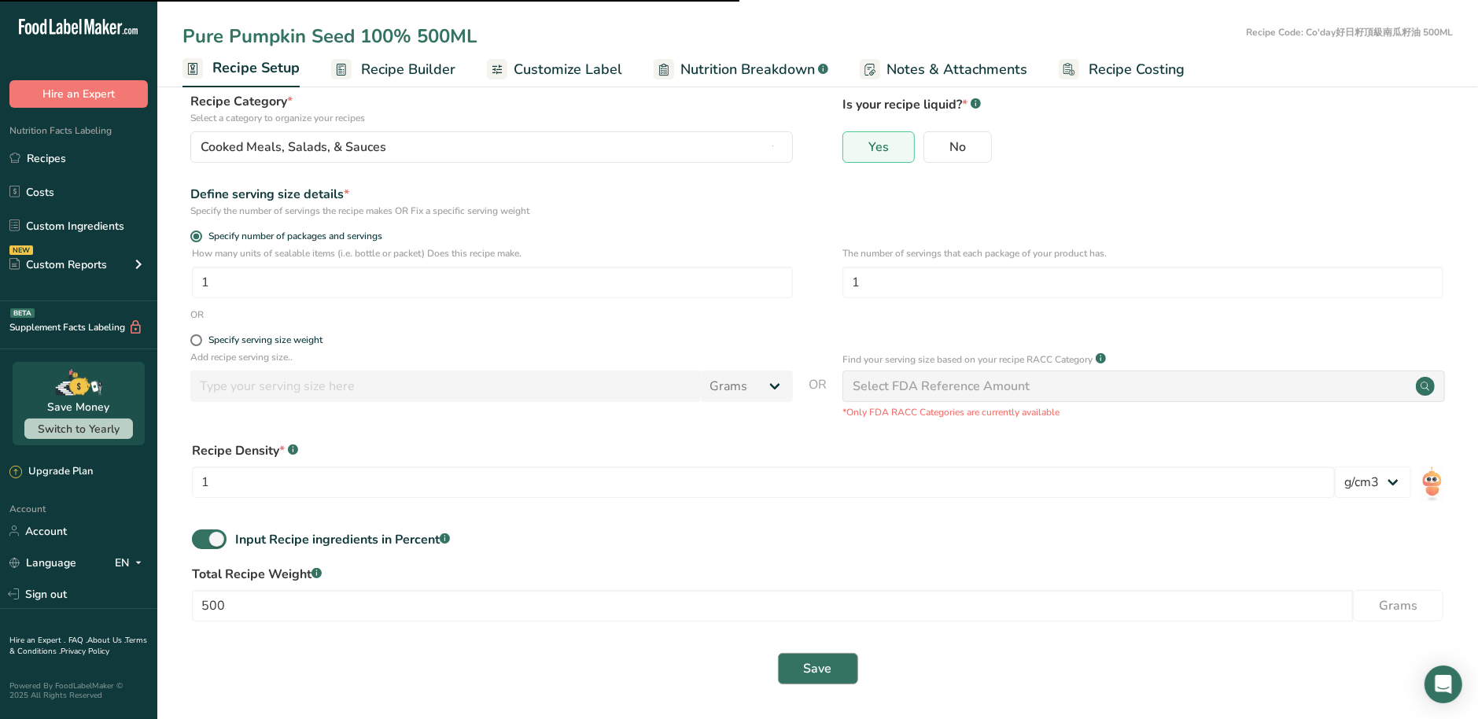
type input "Pure Pumpkin Seed 100% 500ML"
click at [834, 663] on button "Save" at bounding box center [818, 668] width 80 height 31
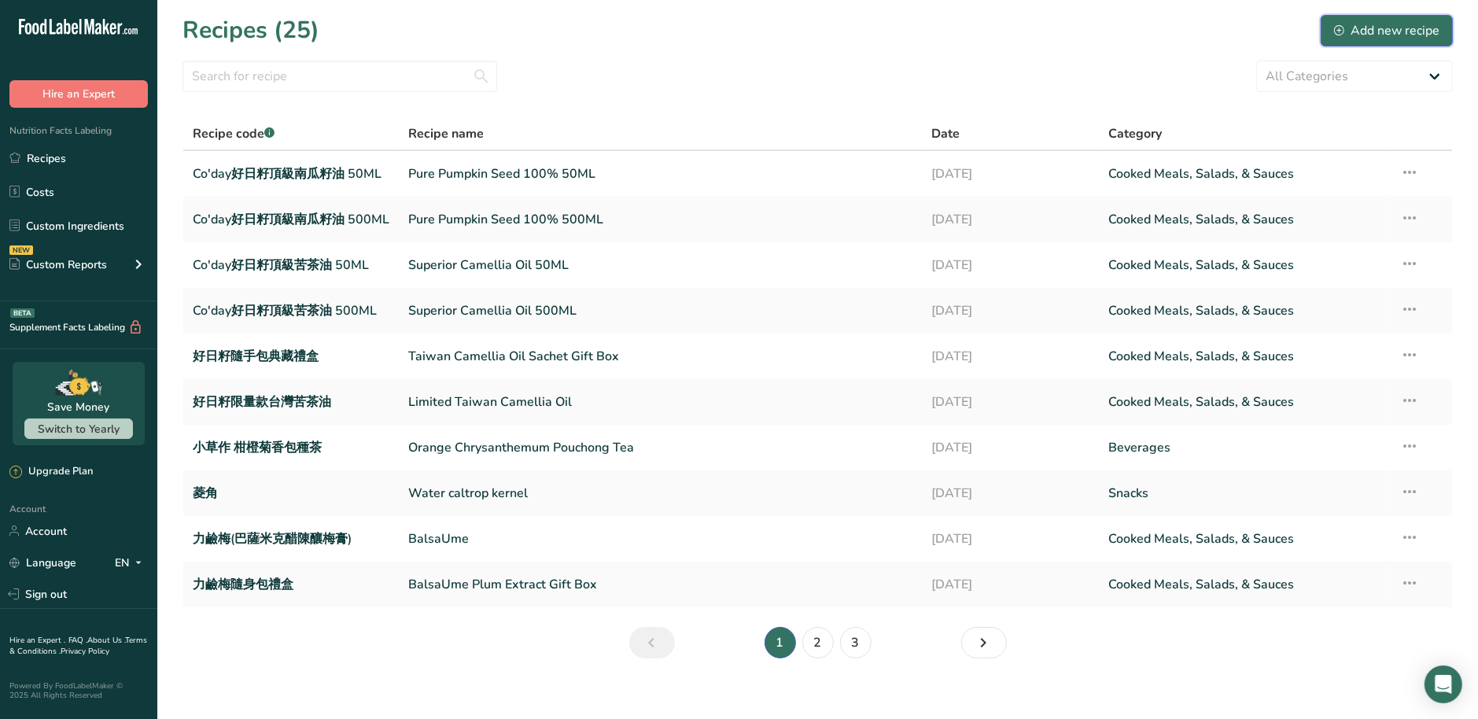
click at [1388, 31] on div "Add new recipe" at bounding box center [1386, 30] width 105 height 19
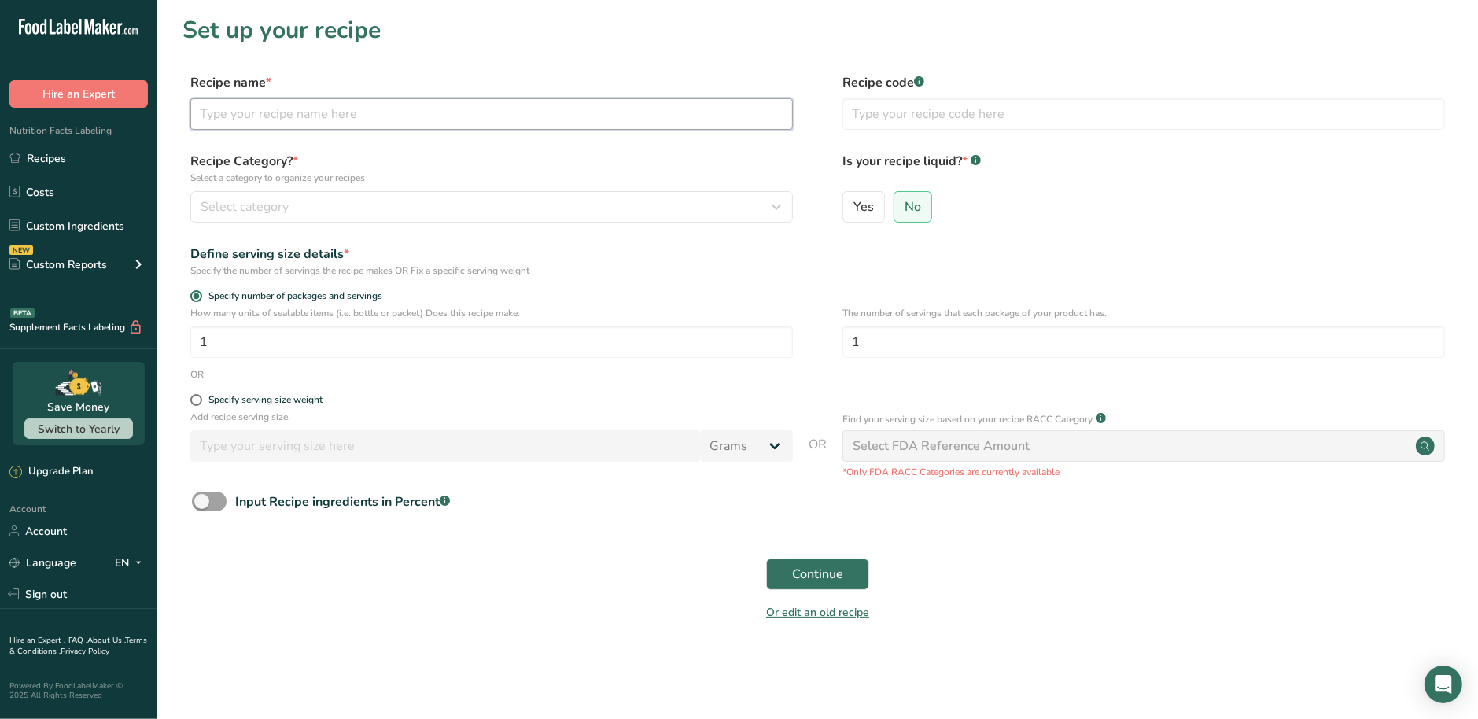
click at [313, 124] on input "text" at bounding box center [491, 113] width 603 height 31
paste input "Bloosm Moment Oolong Tea-Bloosm Moment Oolong Tea"
type input "Bloosm Moment Oolong Tea-Bloosm Moment Oolong Tea"
click at [872, 118] on input "text" at bounding box center [1144, 113] width 603 height 31
paste input "窨花尋芳 台灣味花茶-開發彼時"
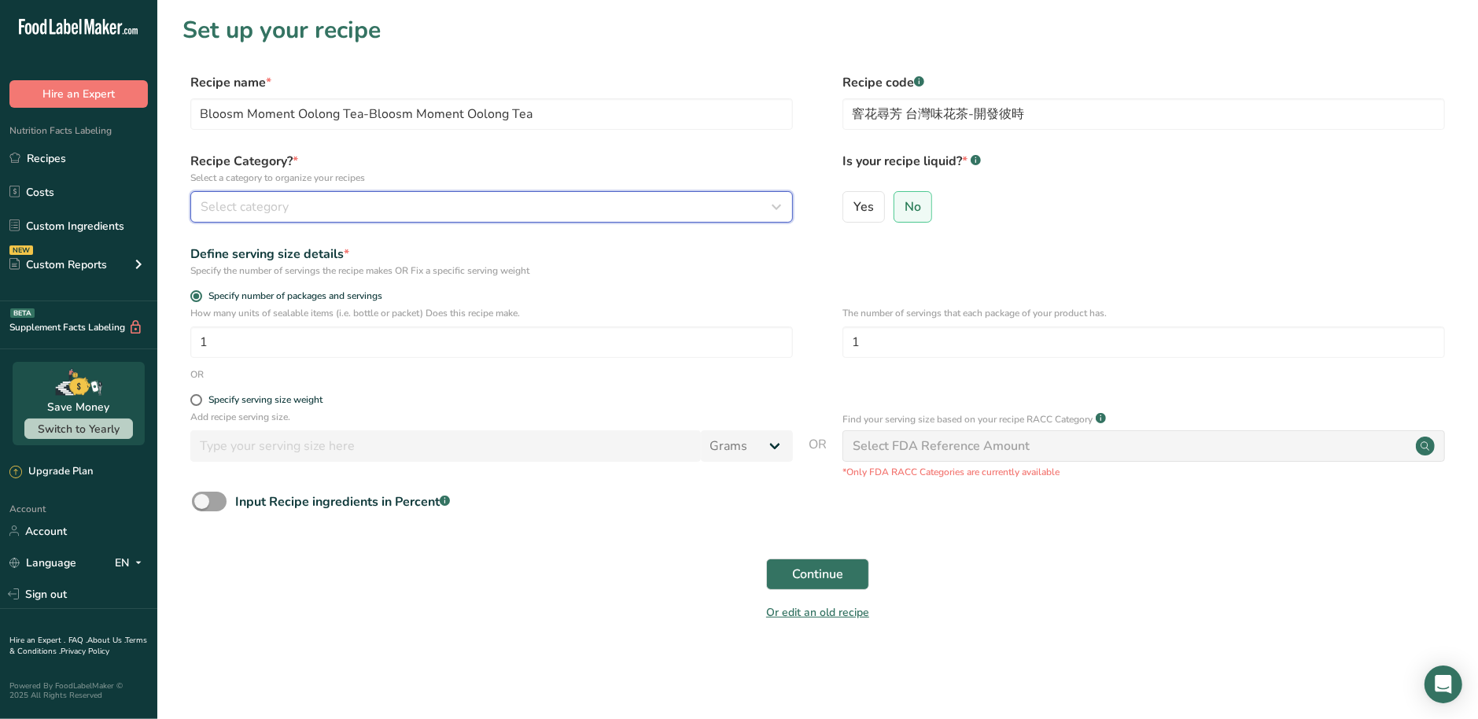
click at [337, 205] on div "Select category" at bounding box center [487, 206] width 573 height 19
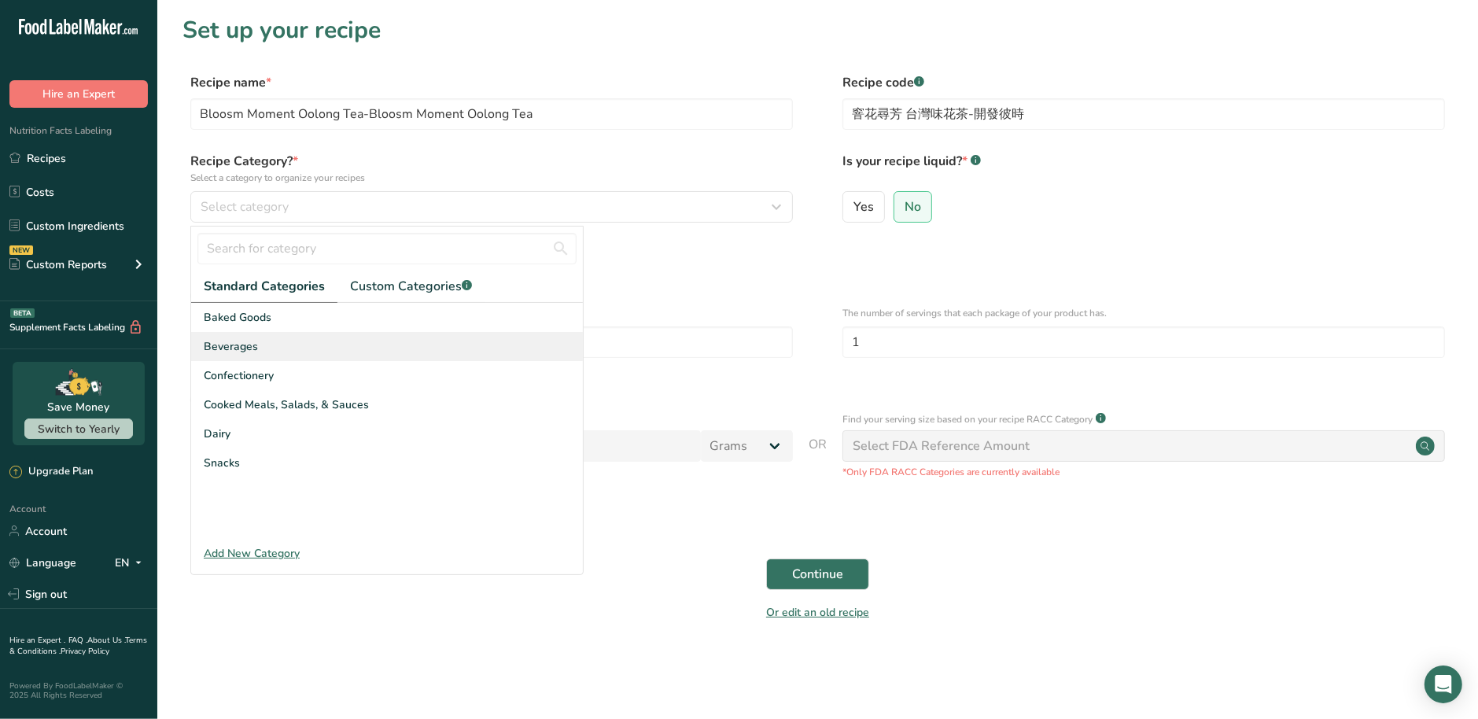
click at [274, 350] on div "Beverages" at bounding box center [387, 346] width 392 height 29
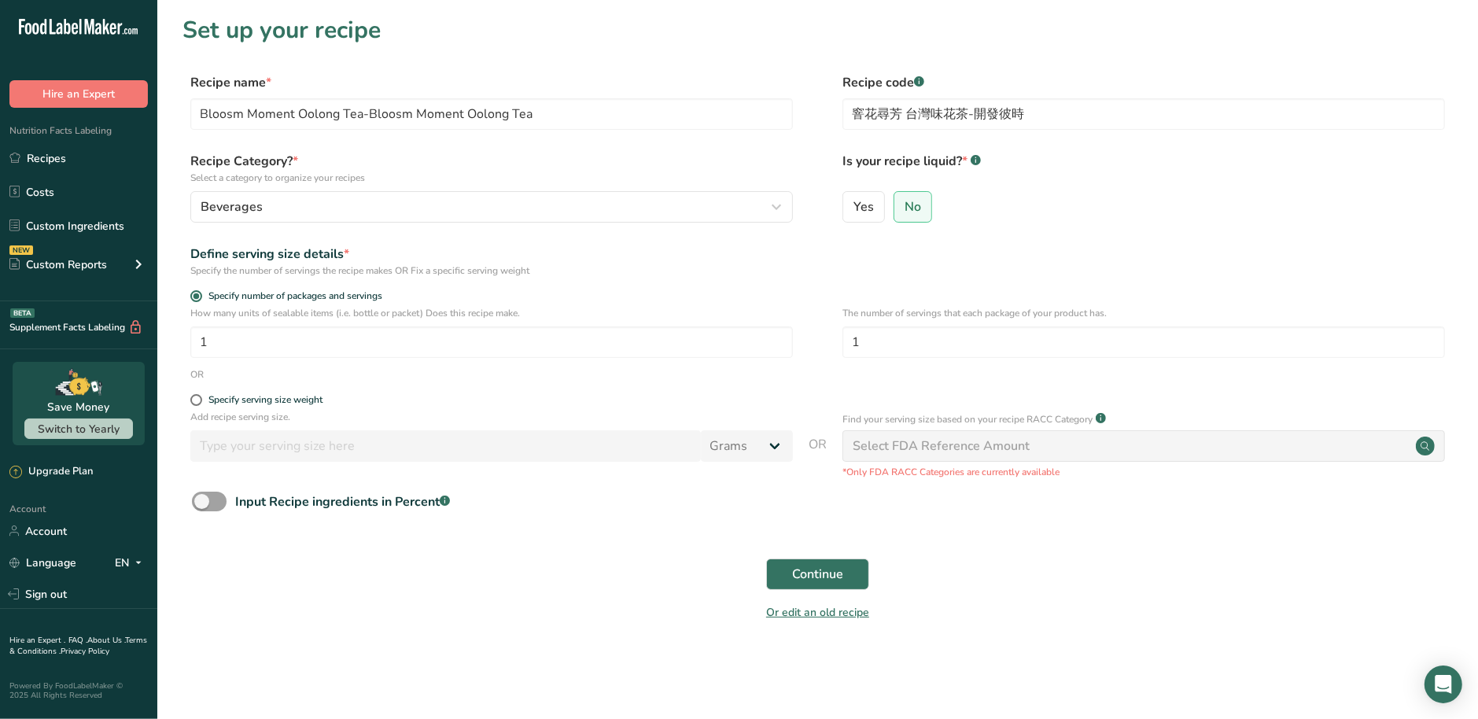
drag, startPoint x: 378, startPoint y: 39, endPoint x: 174, endPoint y: 42, distance: 204.6
click at [177, 42] on section "Set up your recipe Recipe name * Bloosm Moment Oolong Tea-Bloosm Moment Oolong …" at bounding box center [817, 328] width 1321 height 656
copy h1 "Set up your recipe"
drag, startPoint x: 1047, startPoint y: 110, endPoint x: 777, endPoint y: 113, distance: 269.8
click at [777, 113] on div "Recipe name * Bloosm Moment Oolong Tea-Bloosm Moment Oolong Tea Recipe code .a-…" at bounding box center [818, 106] width 1270 height 66
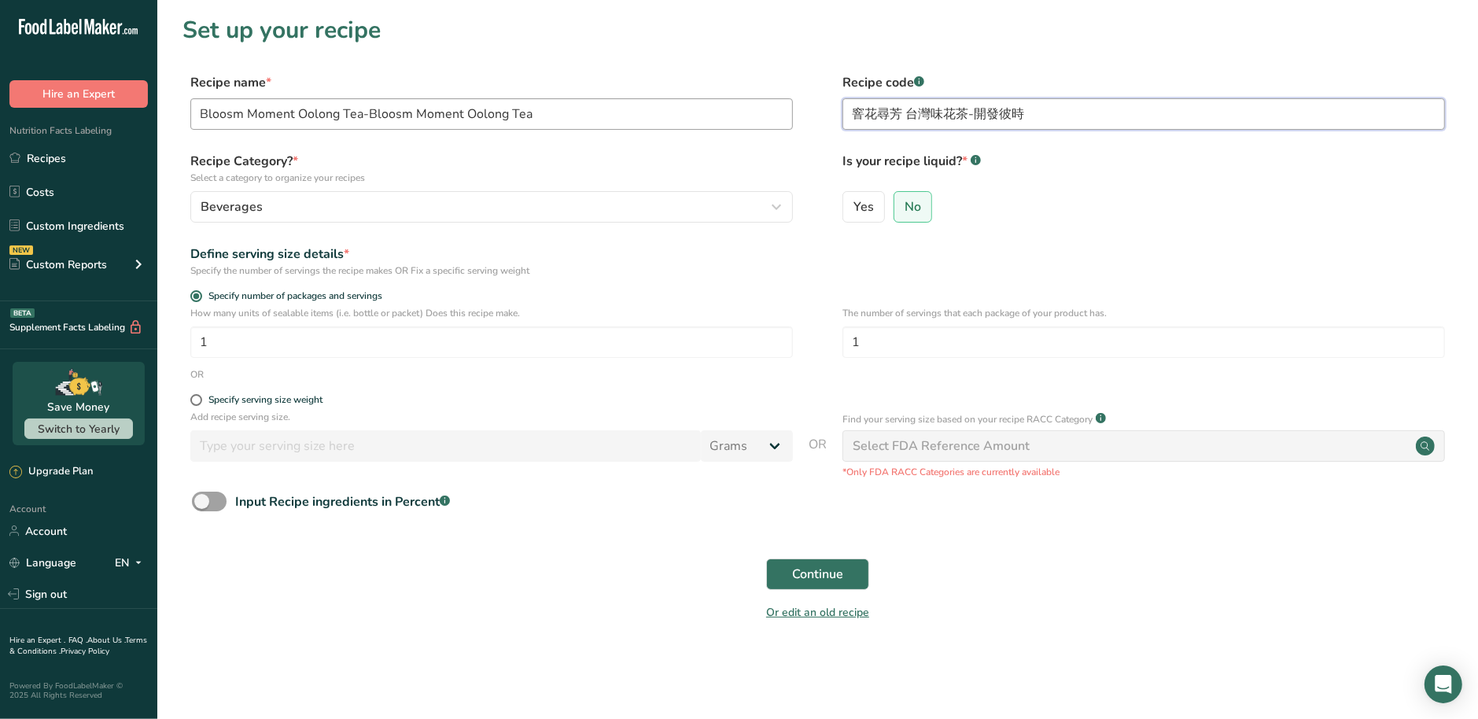
paste input "花"
type input "窨花尋芳 台灣味花茶-開花彼時"
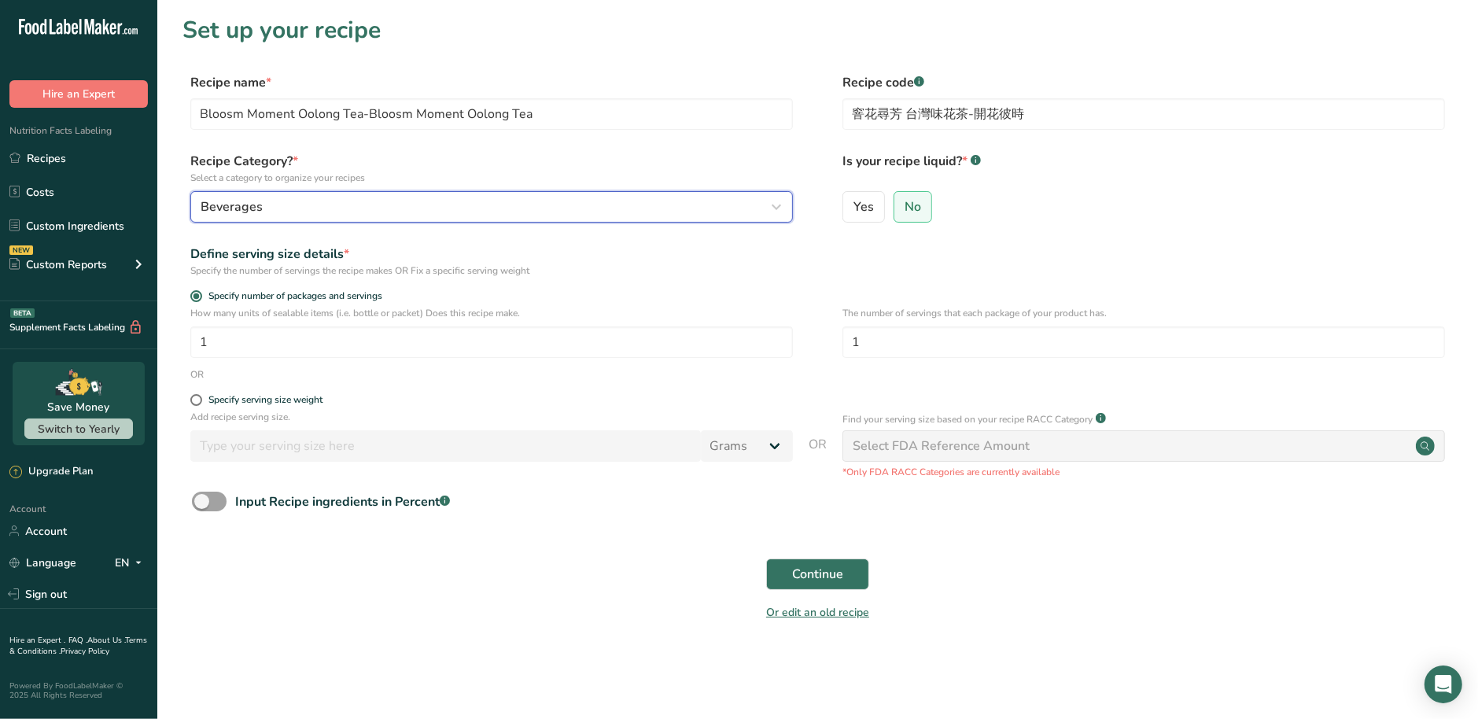
click at [463, 218] on button "Beverages" at bounding box center [491, 206] width 603 height 31
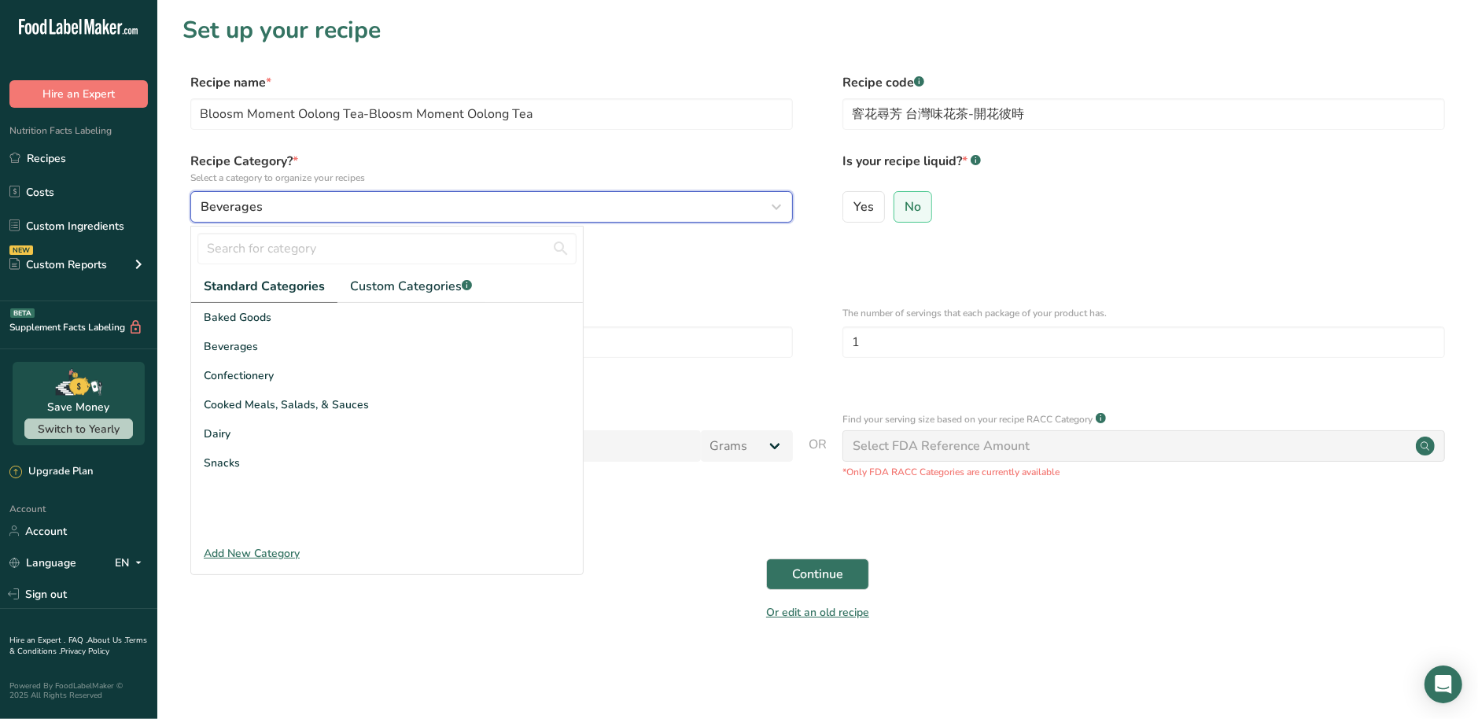
click at [463, 218] on button "Beverages" at bounding box center [491, 206] width 603 height 31
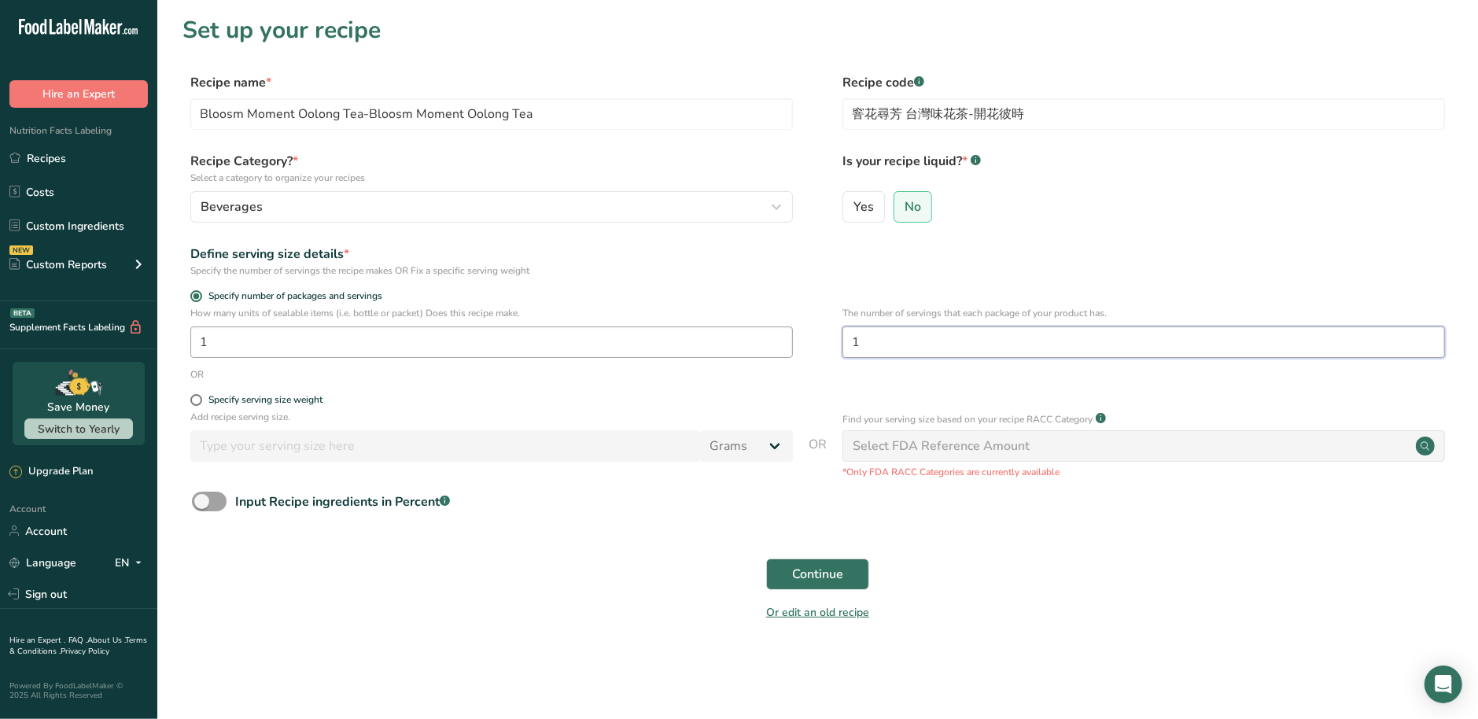
drag, startPoint x: 971, startPoint y: 328, endPoint x: 769, endPoint y: 328, distance: 202.2
click at [769, 328] on div "How many units of sealable items (i.e. bottle or packet) Does this recipe make.…" at bounding box center [818, 336] width 1270 height 61
type input "7"
click at [539, 401] on label "Specify serving size weight" at bounding box center [491, 400] width 603 height 12
click at [201, 401] on input "Specify serving size weight" at bounding box center [195, 400] width 10 height 10
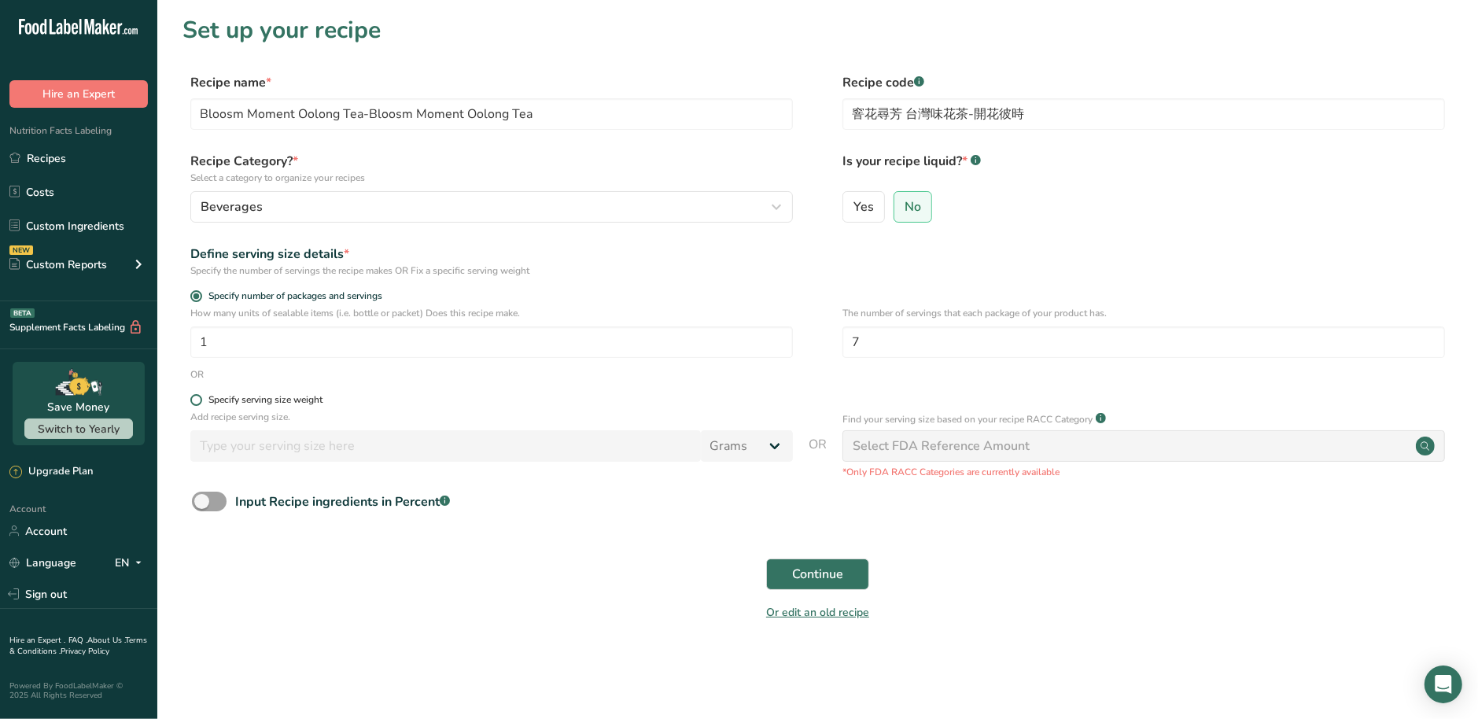
radio input "true"
radio input "false"
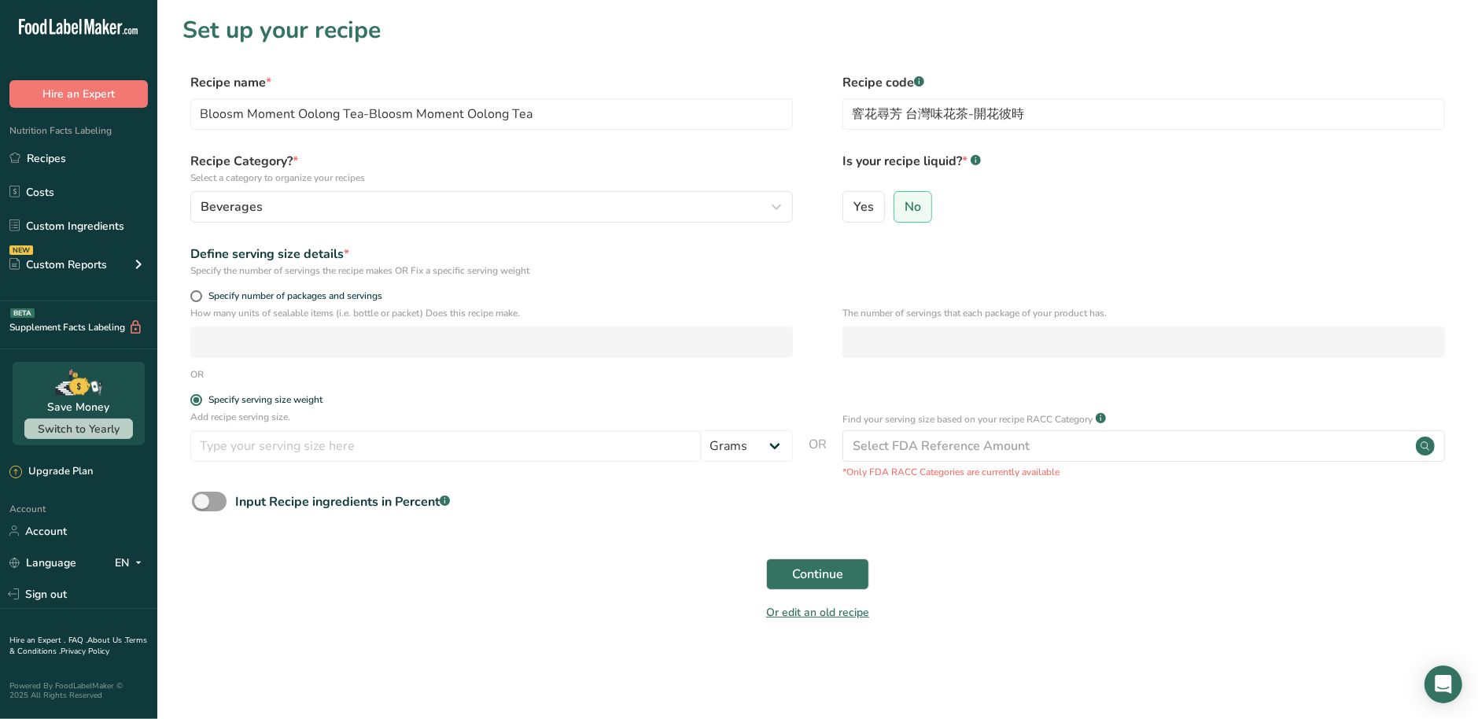
click at [262, 309] on p "How many units of sealable items (i.e. bottle or packet) Does this recipe make." at bounding box center [491, 313] width 603 height 14
click at [271, 301] on span "Specify number of packages and servings" at bounding box center [292, 296] width 180 height 12
click at [201, 301] on input "Specify number of packages and servings" at bounding box center [195, 296] width 10 height 10
radio input "true"
radio input "false"
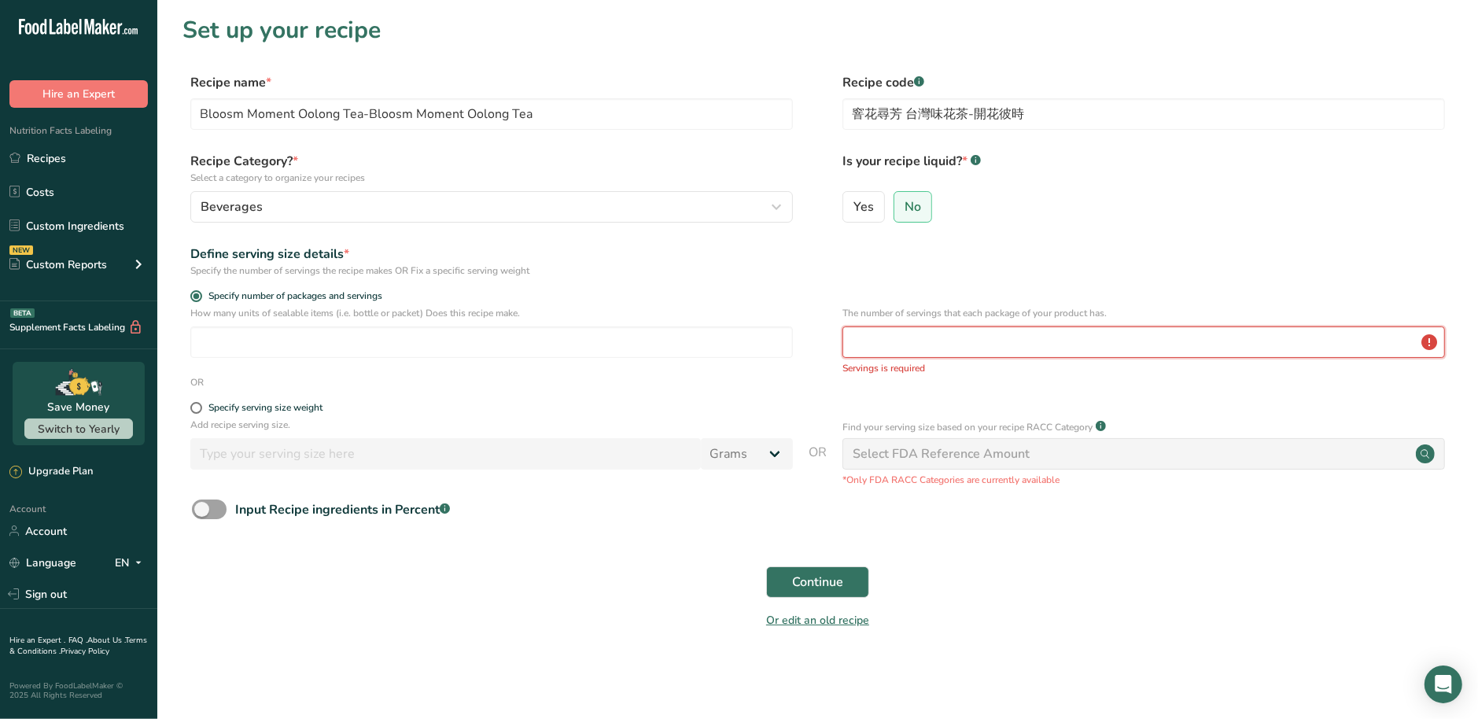
click at [971, 339] on input "number" at bounding box center [1144, 341] width 603 height 31
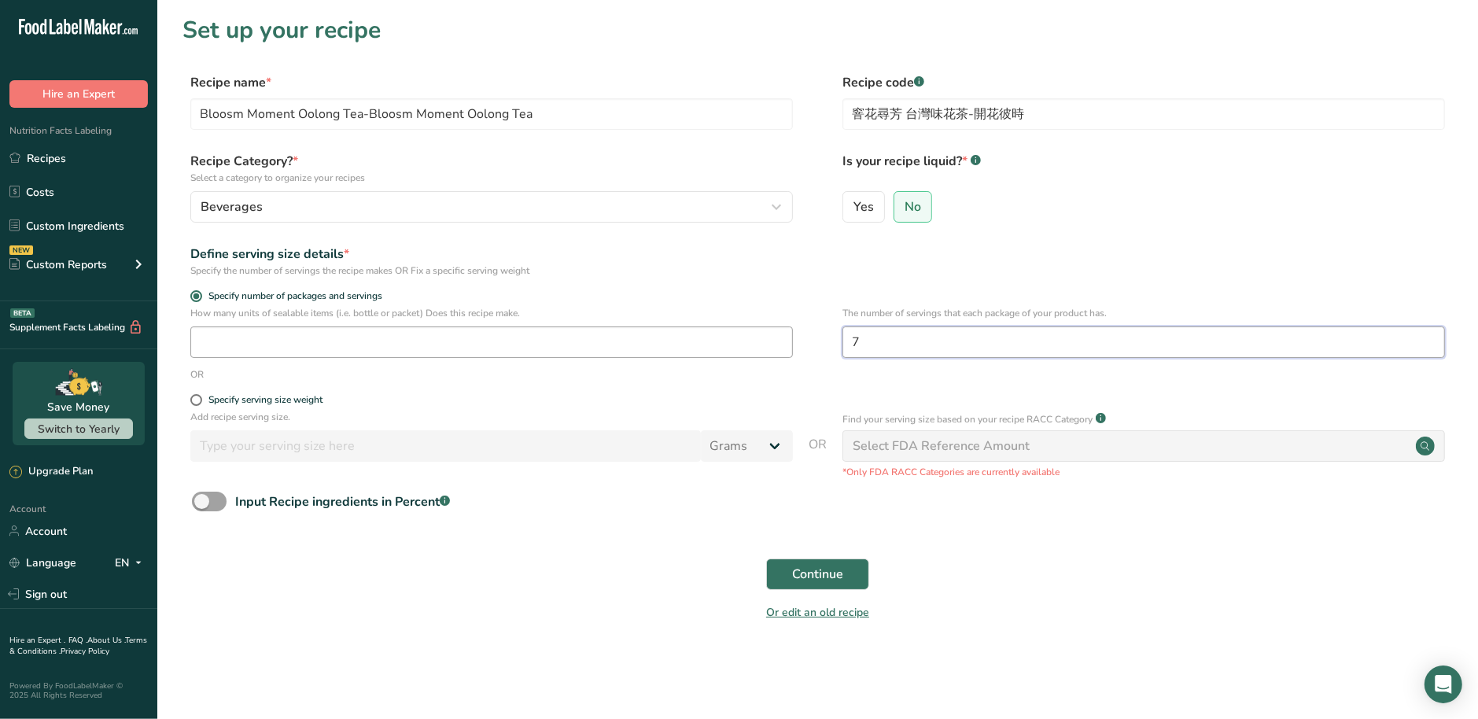
type input "7"
click at [458, 339] on input "number" at bounding box center [491, 341] width 603 height 31
type input "1"
click at [222, 497] on span at bounding box center [209, 502] width 35 height 20
click at [202, 497] on input "Input Recipe ingredients in Percent .a-a{fill:#347362;}.b-a{fill:#fff;}" at bounding box center [197, 501] width 10 height 10
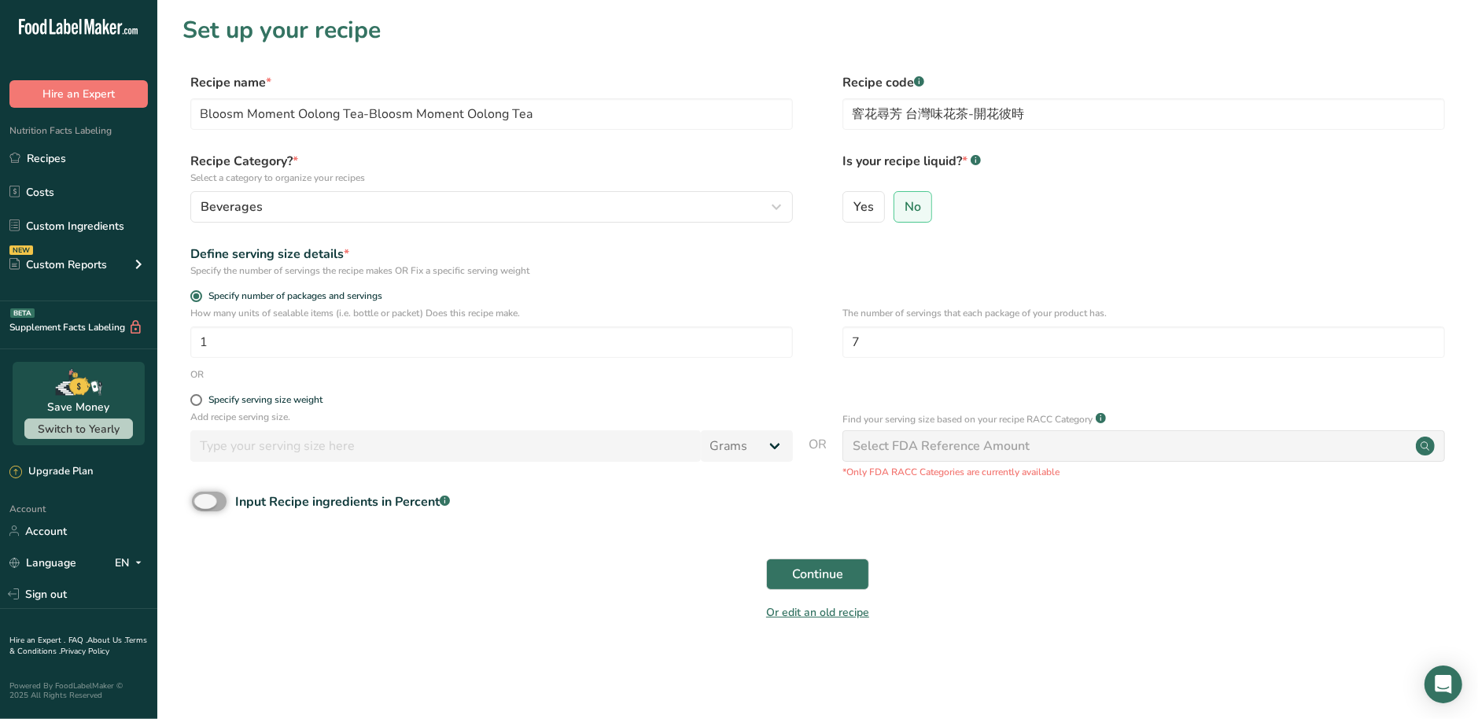
checkbox input "true"
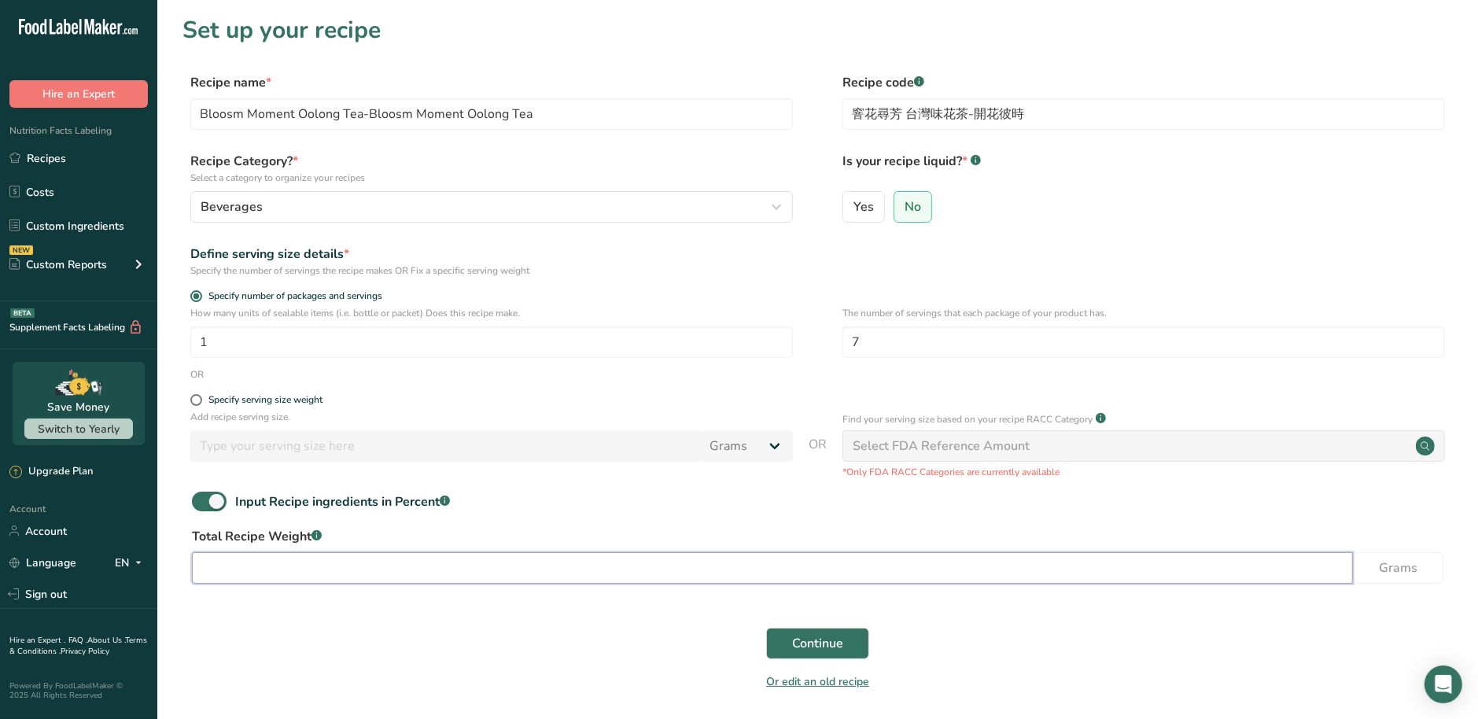
click at [262, 562] on input "number" at bounding box center [772, 567] width 1161 height 31
click at [266, 579] on input "number" at bounding box center [772, 567] width 1161 height 31
type input "22.4"
drag, startPoint x: 528, startPoint y: 312, endPoint x: 185, endPoint y: 315, distance: 343.0
click at [185, 315] on div "How many units of sealable items (i.e. bottle or packet) Does this recipe make.…" at bounding box center [818, 336] width 1270 height 61
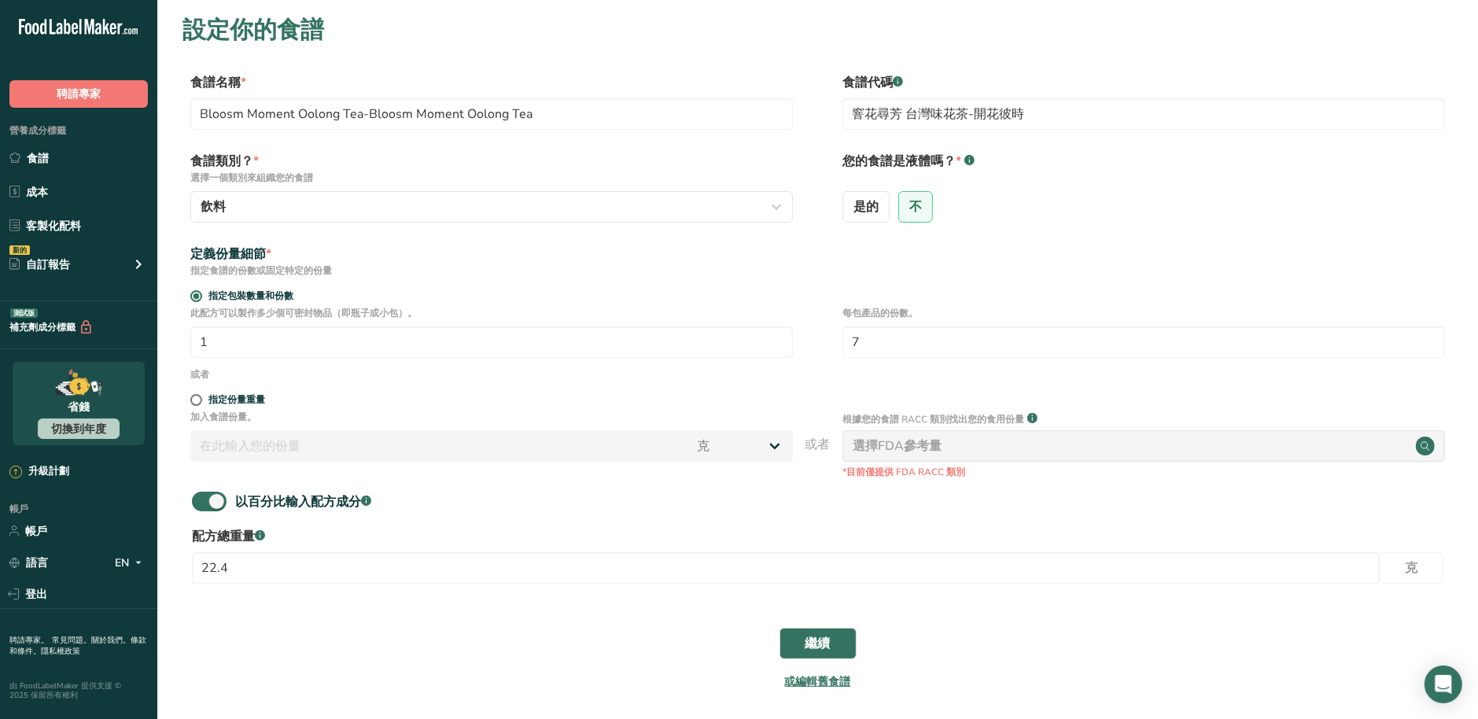
click at [453, 308] on p "此配方可以製作多少個可密封物品（即瓶子或小包）。" at bounding box center [491, 313] width 603 height 14
click at [450, 341] on input "1" at bounding box center [491, 341] width 603 height 31
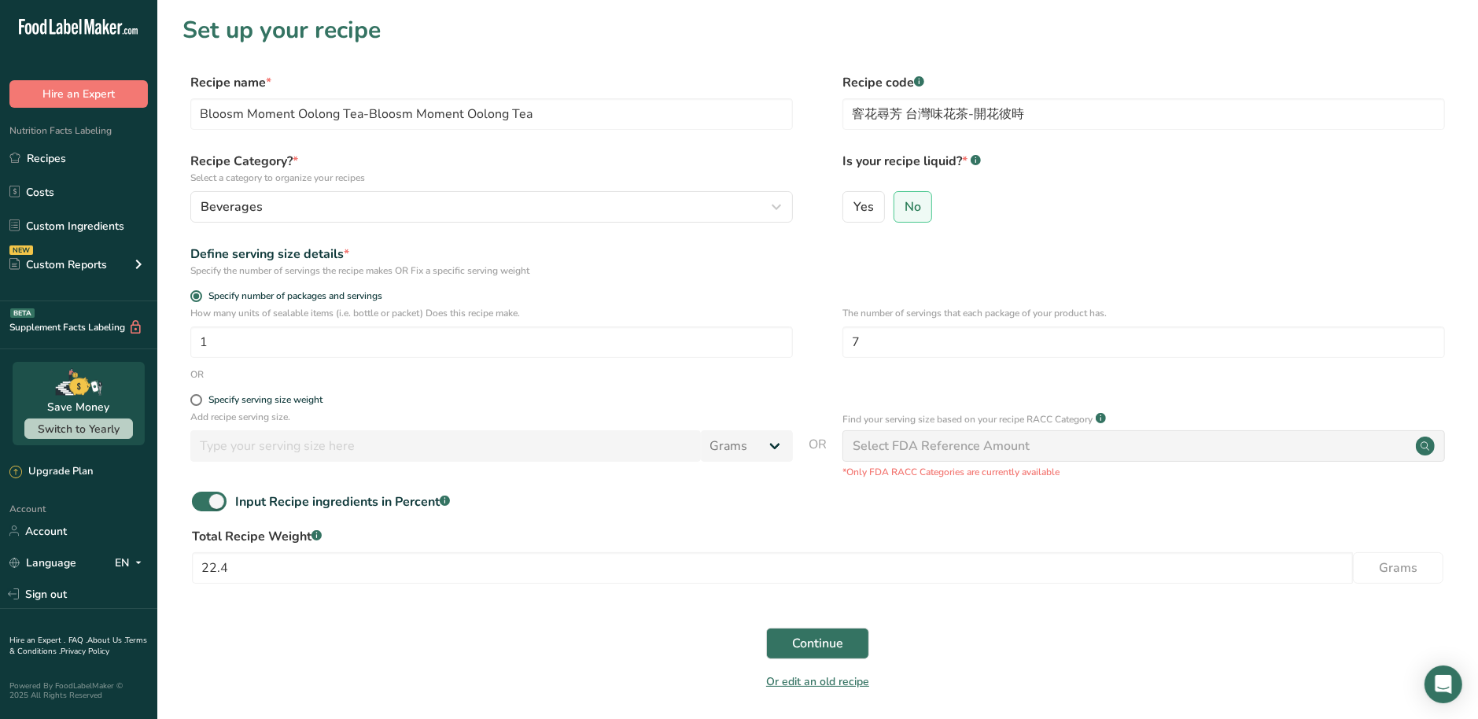
click at [794, 324] on div "How many units of sealable items (i.e. bottle or packet) Does this recipe make.…" at bounding box center [818, 336] width 1270 height 61
click at [839, 648] on span "Continue" at bounding box center [817, 643] width 51 height 19
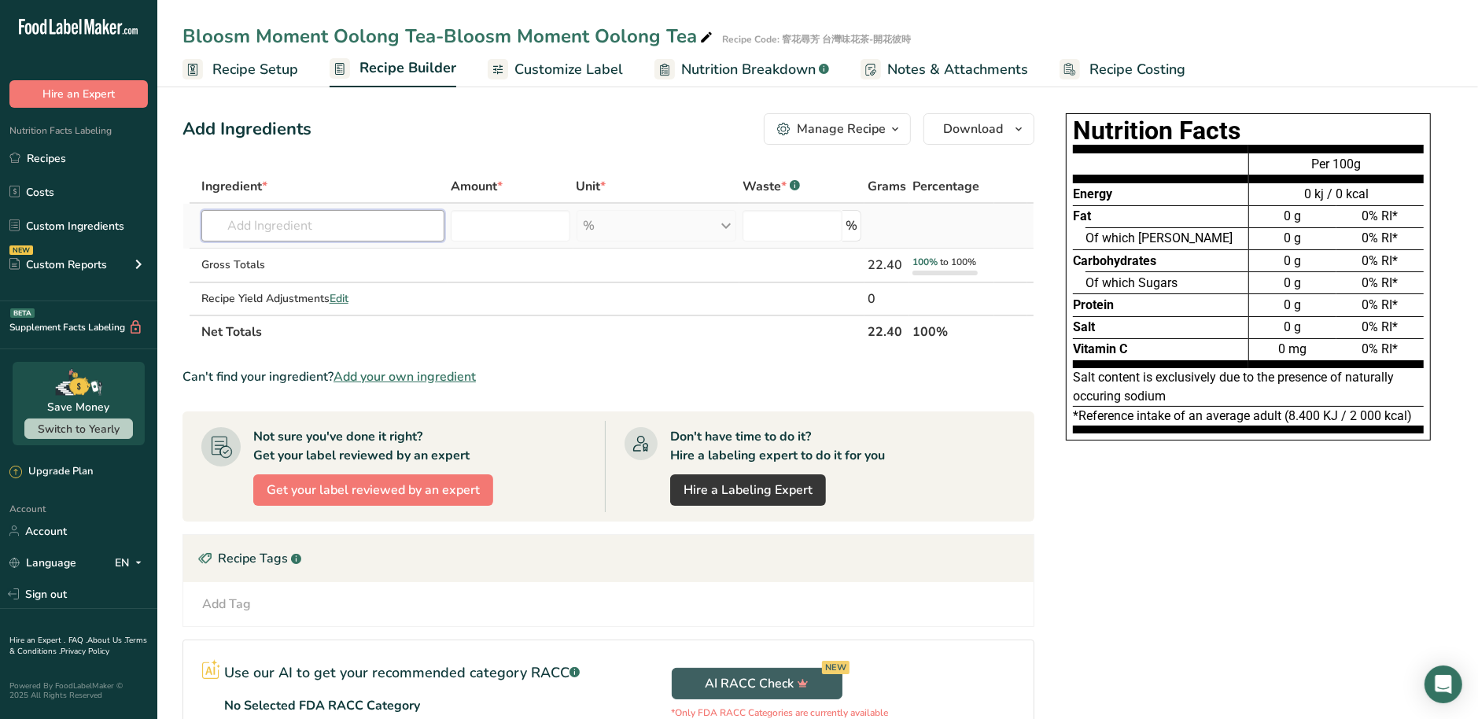
click at [360, 227] on input "text" at bounding box center [323, 225] width 244 height 31
paste input "Oolong Tea"
type input "Oolong Tea"
click at [359, 337] on th "Net Totals" at bounding box center [531, 331] width 667 height 33
click at [376, 374] on span "Add your own ingredient" at bounding box center [405, 376] width 142 height 19
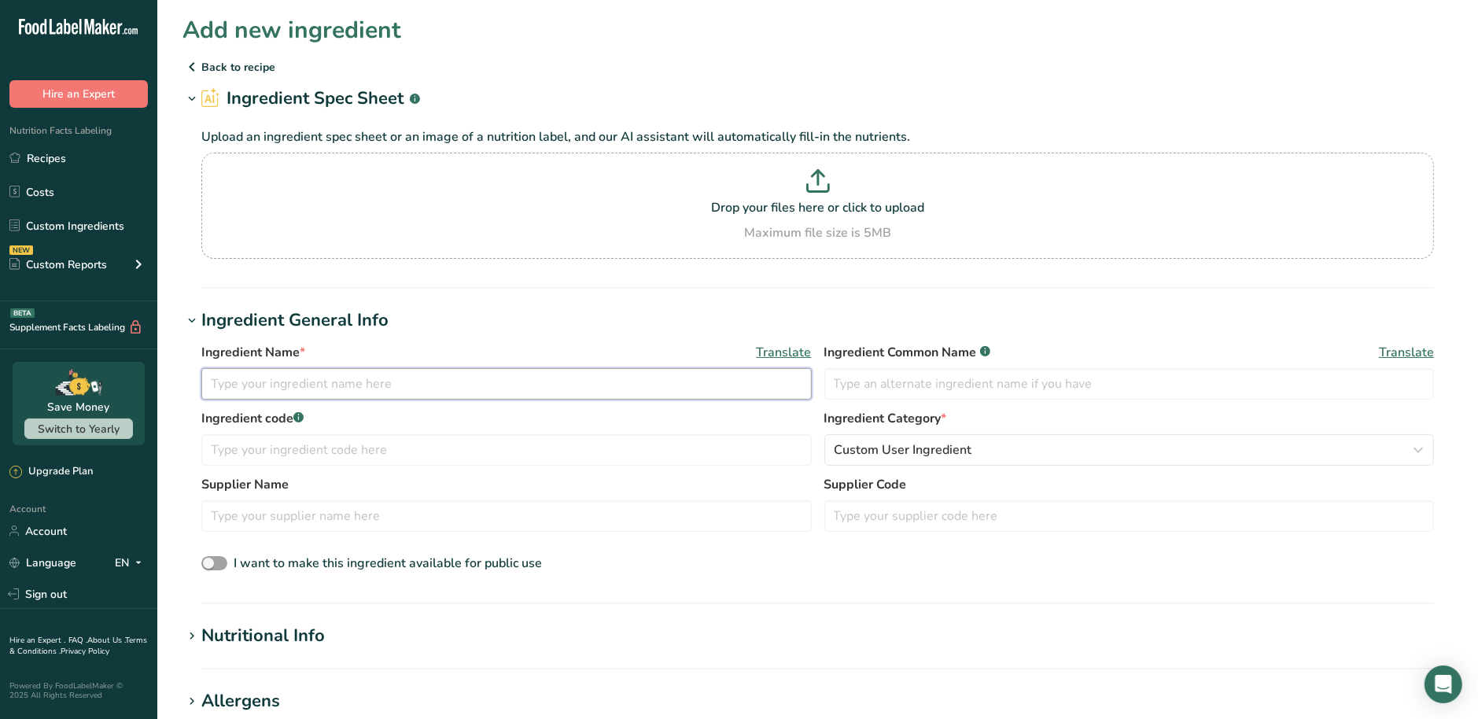
click at [292, 380] on input "text" at bounding box center [506, 383] width 610 height 31
click at [194, 632] on icon at bounding box center [192, 636] width 14 height 22
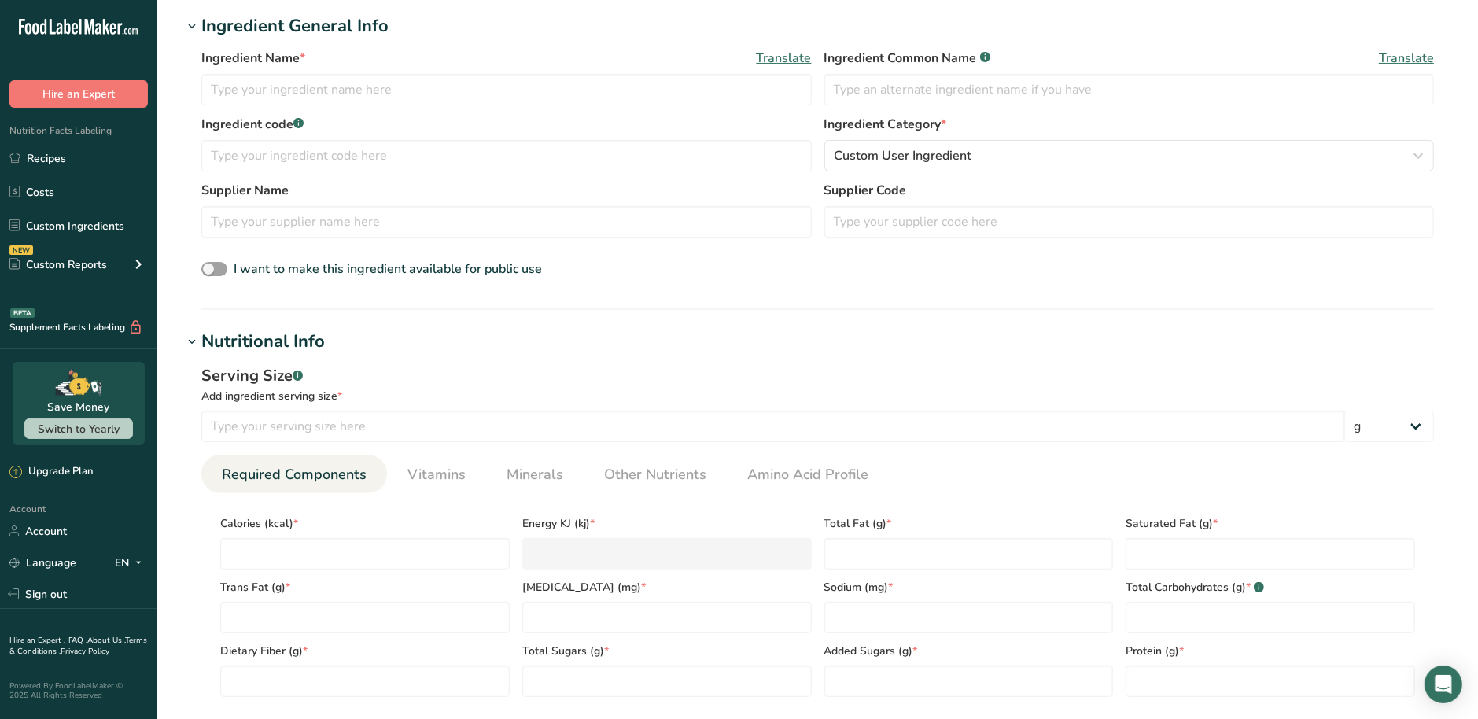
scroll to position [294, 0]
click at [270, 120] on label "Ingredient code .a-a{fill:#347362;}.b-a{fill:#fff;}" at bounding box center [506, 124] width 610 height 19
click at [373, 91] on input "text" at bounding box center [506, 89] width 610 height 31
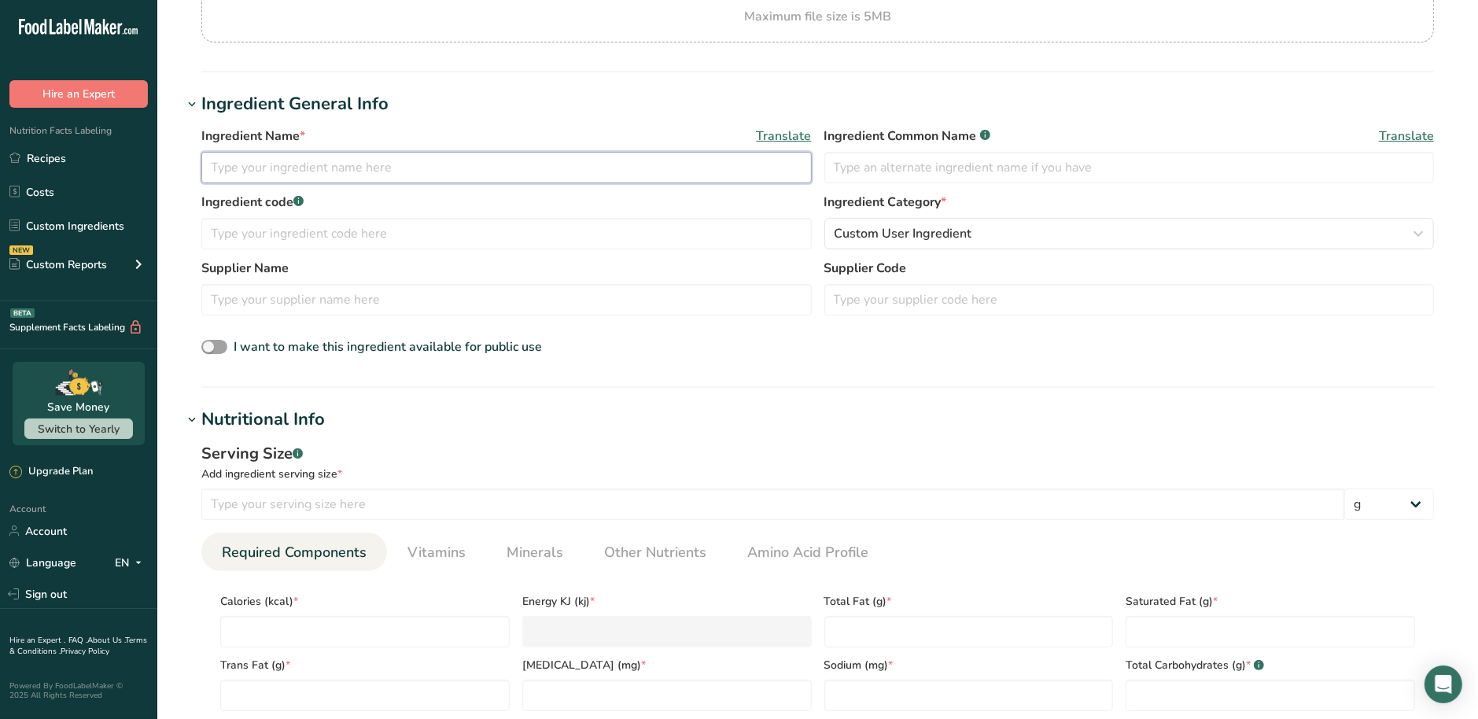
scroll to position [197, 0]
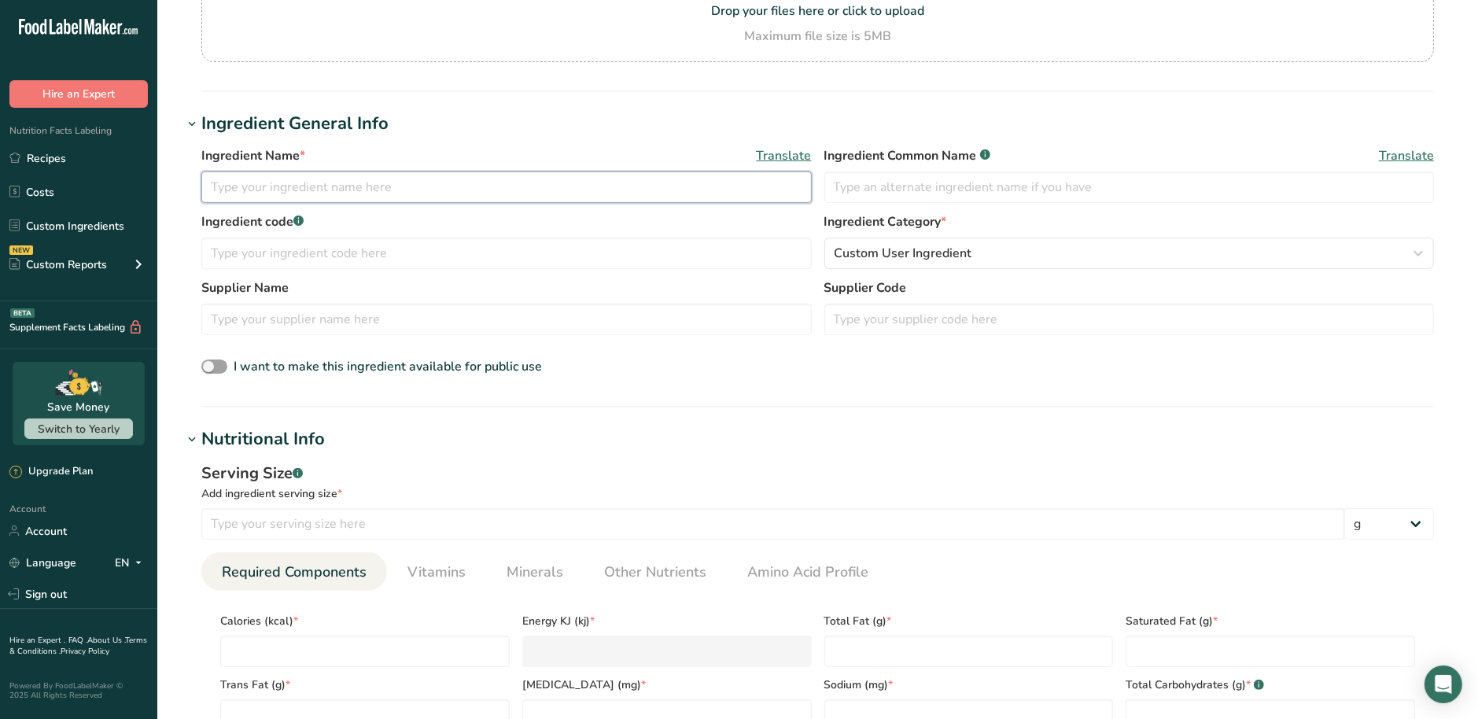
paste input "Oolong Tea (dried leaves)"
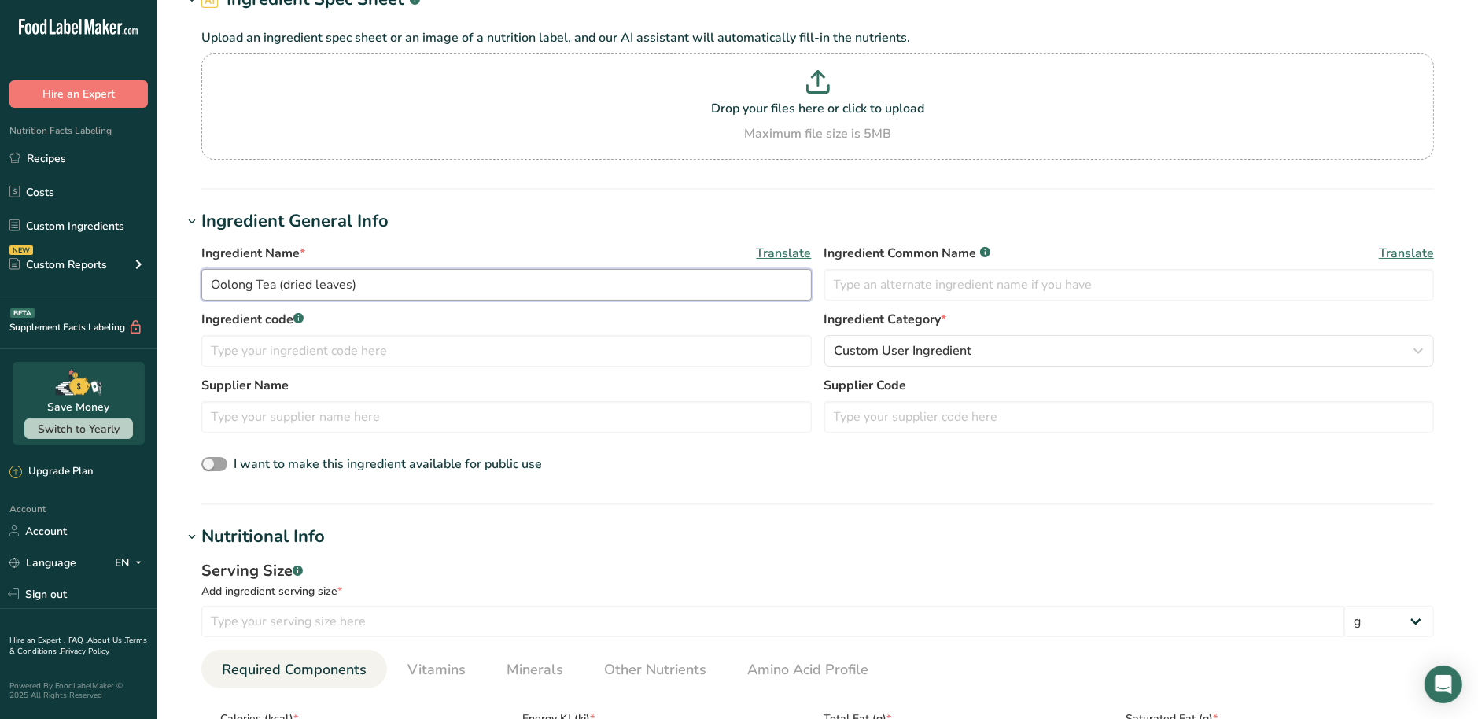
scroll to position [98, 0]
type input "Oolong Tea (dried leaves)"
click at [894, 279] on input "text" at bounding box center [1129, 285] width 610 height 31
paste input "Oolong Tea (dried leaves)"
type input "Oolong Tea (dried leaves)"
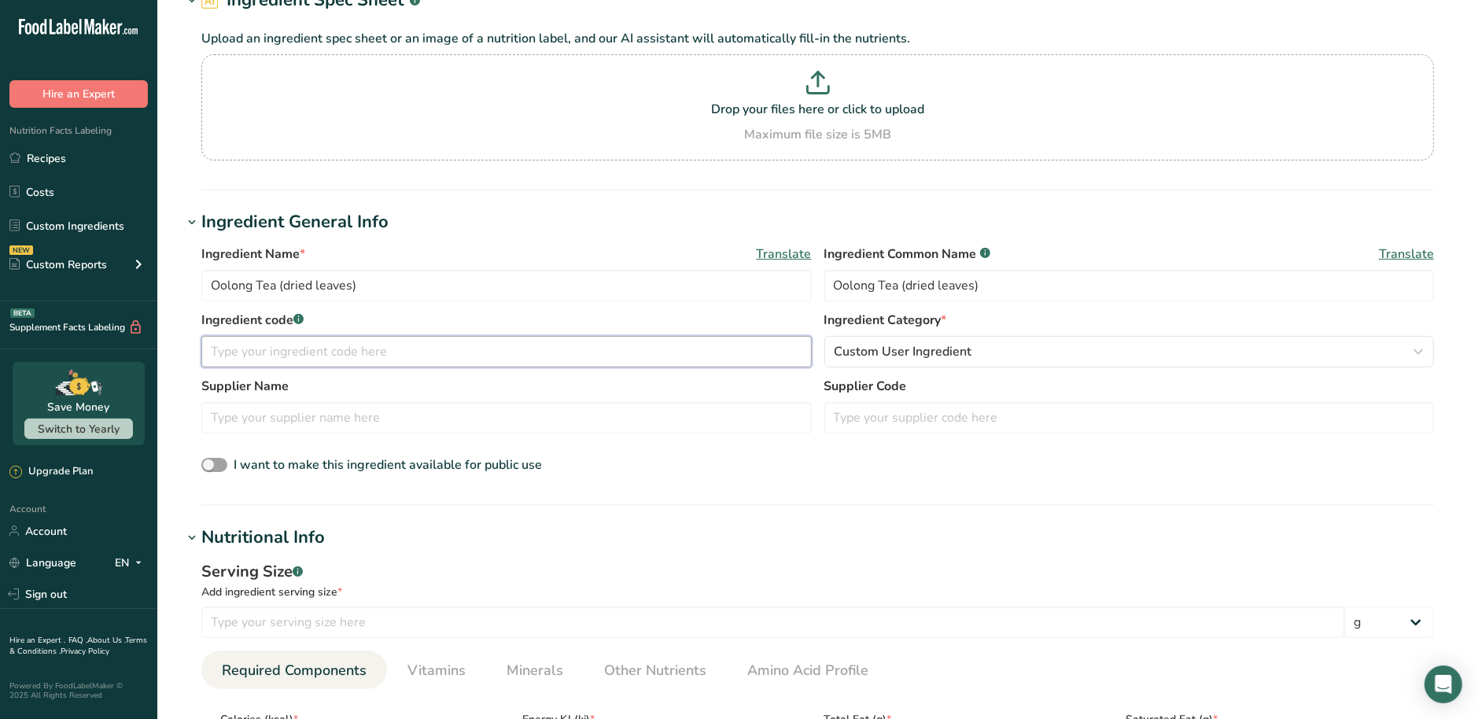
click at [442, 346] on input "text" at bounding box center [506, 351] width 610 height 31
type input "烏龍茶葉"
click at [397, 539] on h1 "Nutritional Info" at bounding box center [818, 538] width 1270 height 26
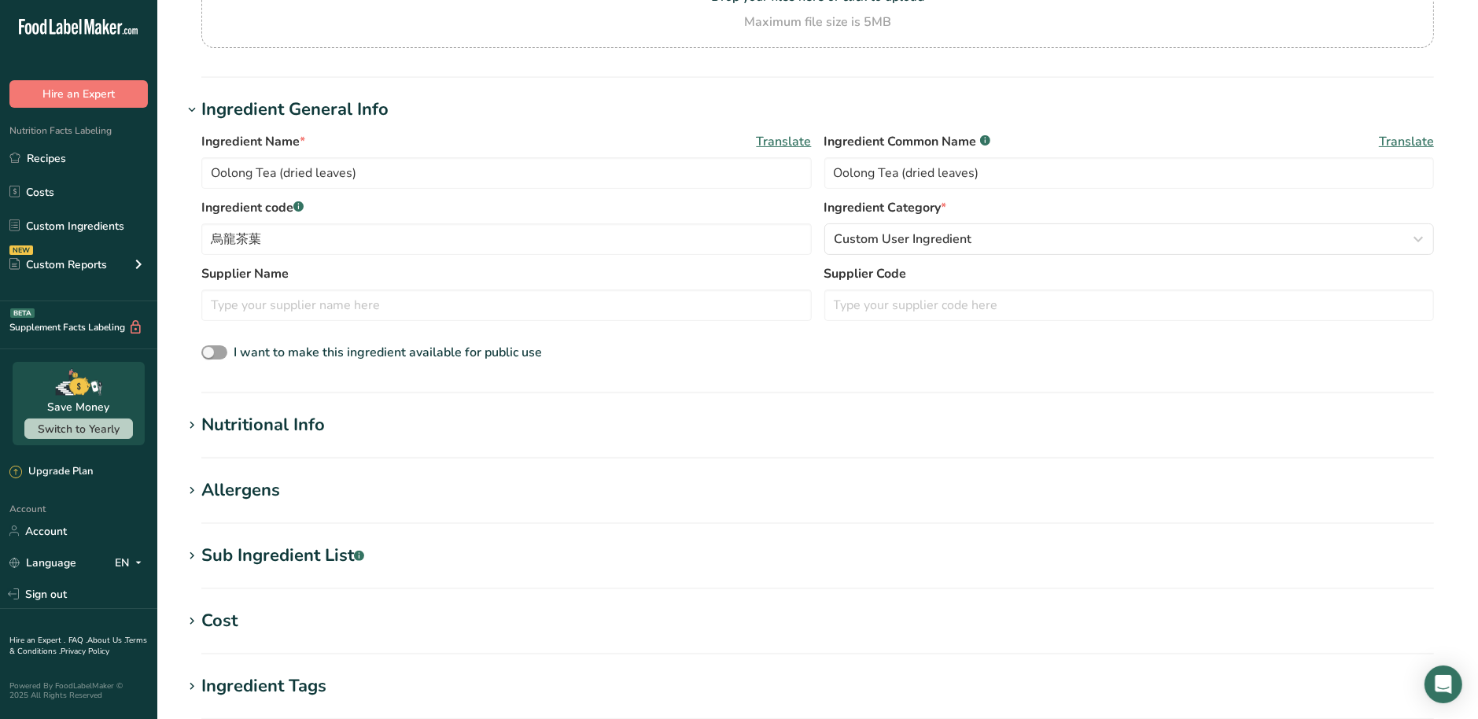
scroll to position [294, 0]
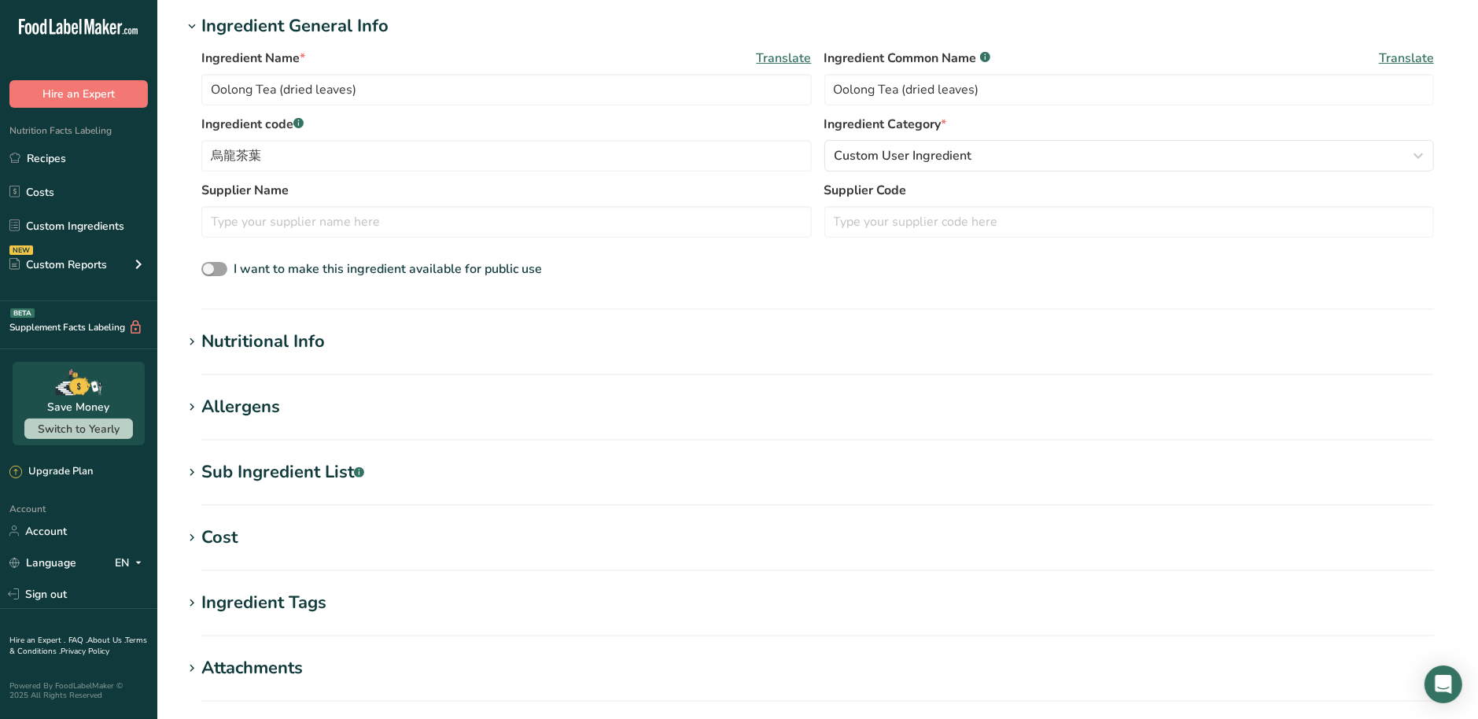
click at [299, 347] on div "Nutritional Info" at bounding box center [263, 342] width 124 height 26
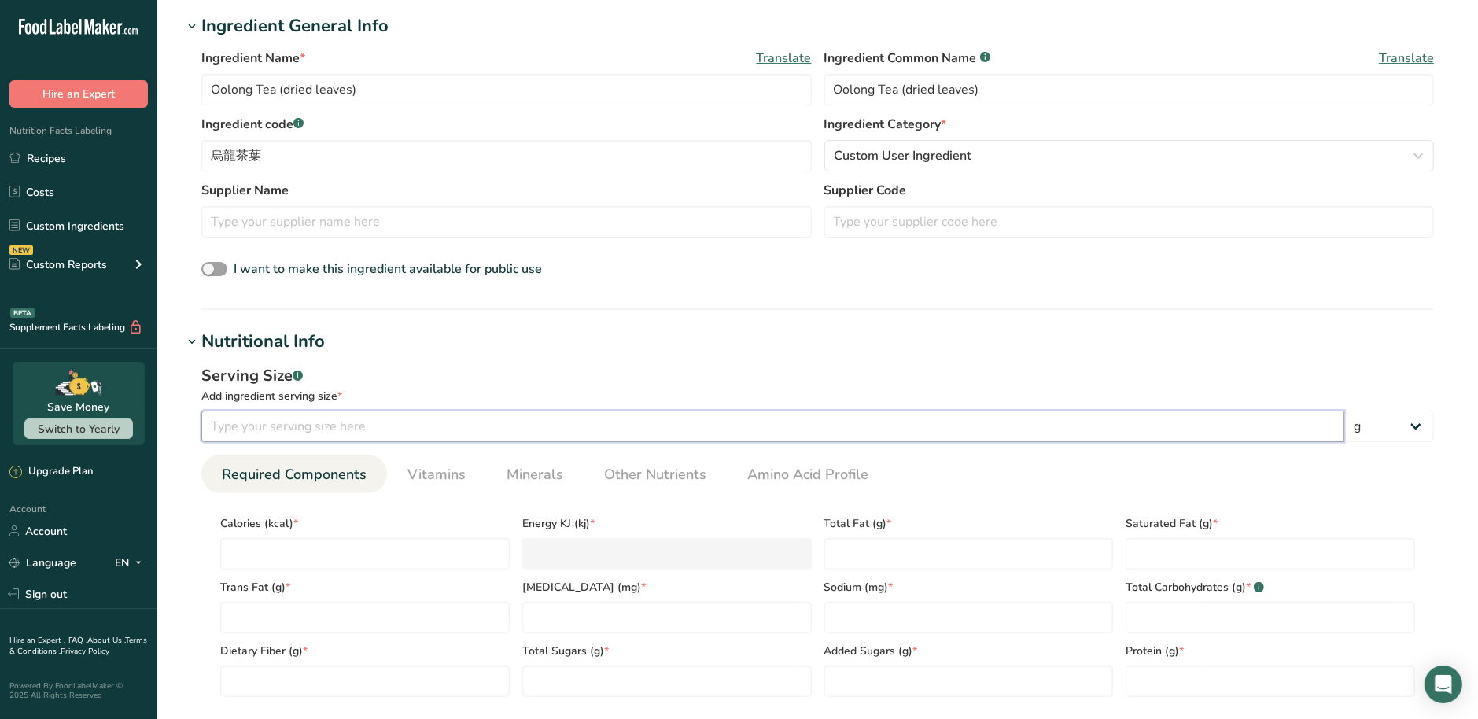
click at [326, 431] on input "number" at bounding box center [772, 426] width 1143 height 31
type input "100"
click at [421, 555] on input "number" at bounding box center [364, 553] width 289 height 31
type input "0"
type KJ "0"
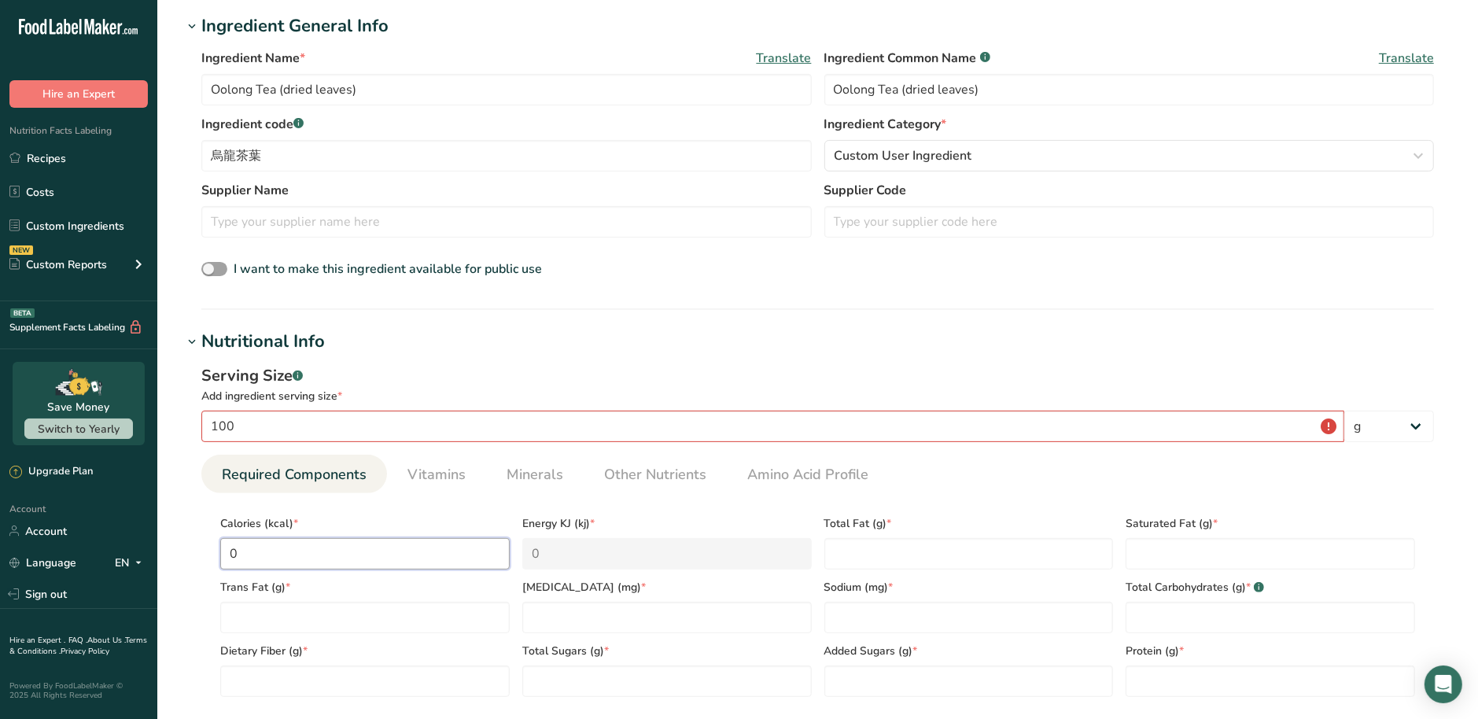
type input "0"
type Fat "0"
type input "0"
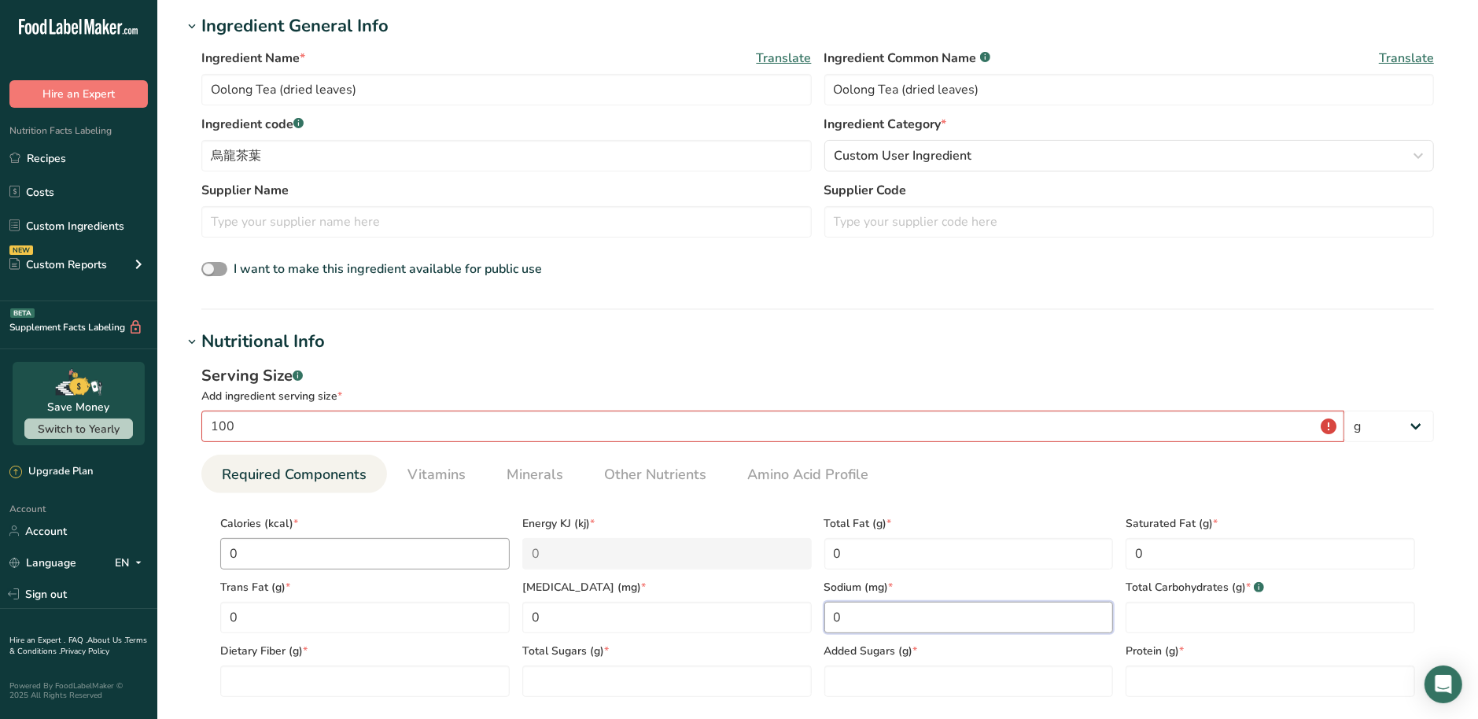
type input "0"
type Carbohydrates "0"
type Fiber "00"
type Sugars "0"
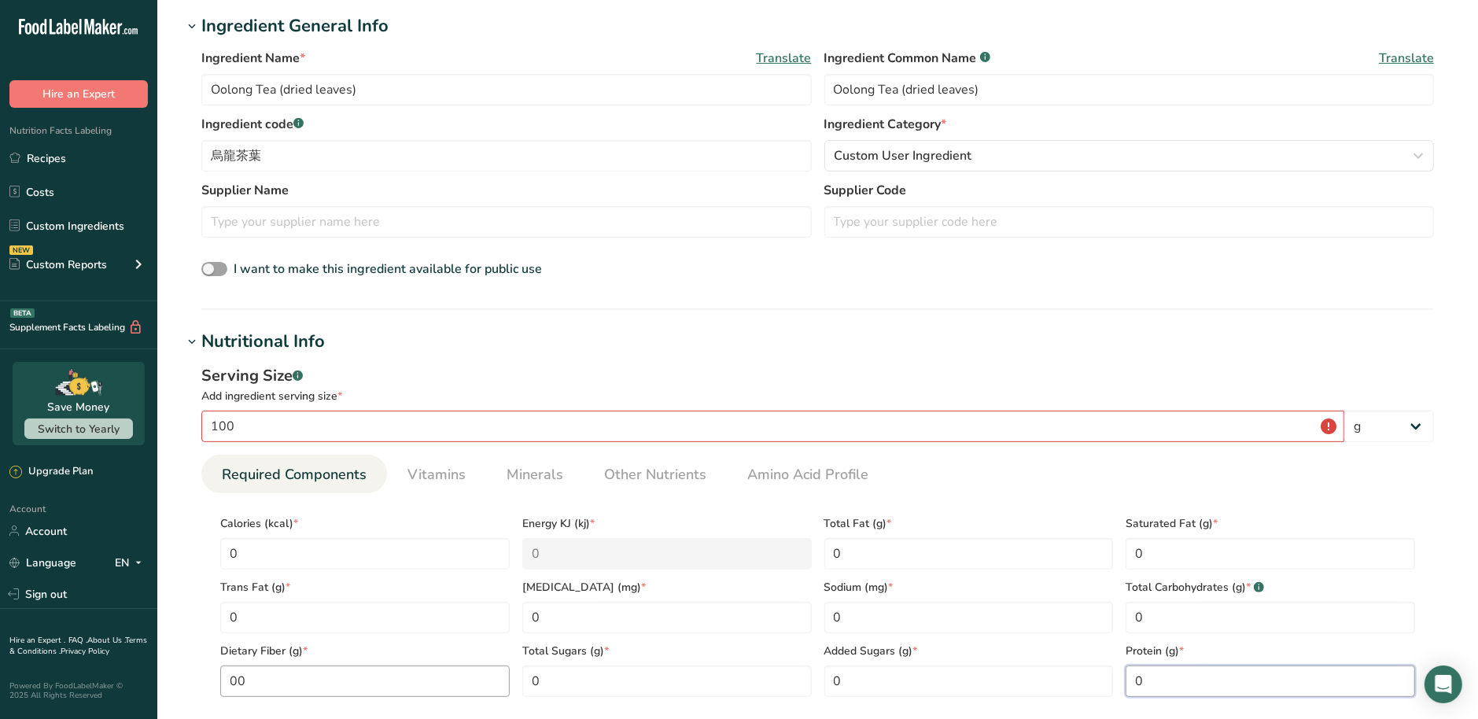
type input "0"
click at [281, 685] on Fiber "00" at bounding box center [364, 681] width 289 height 31
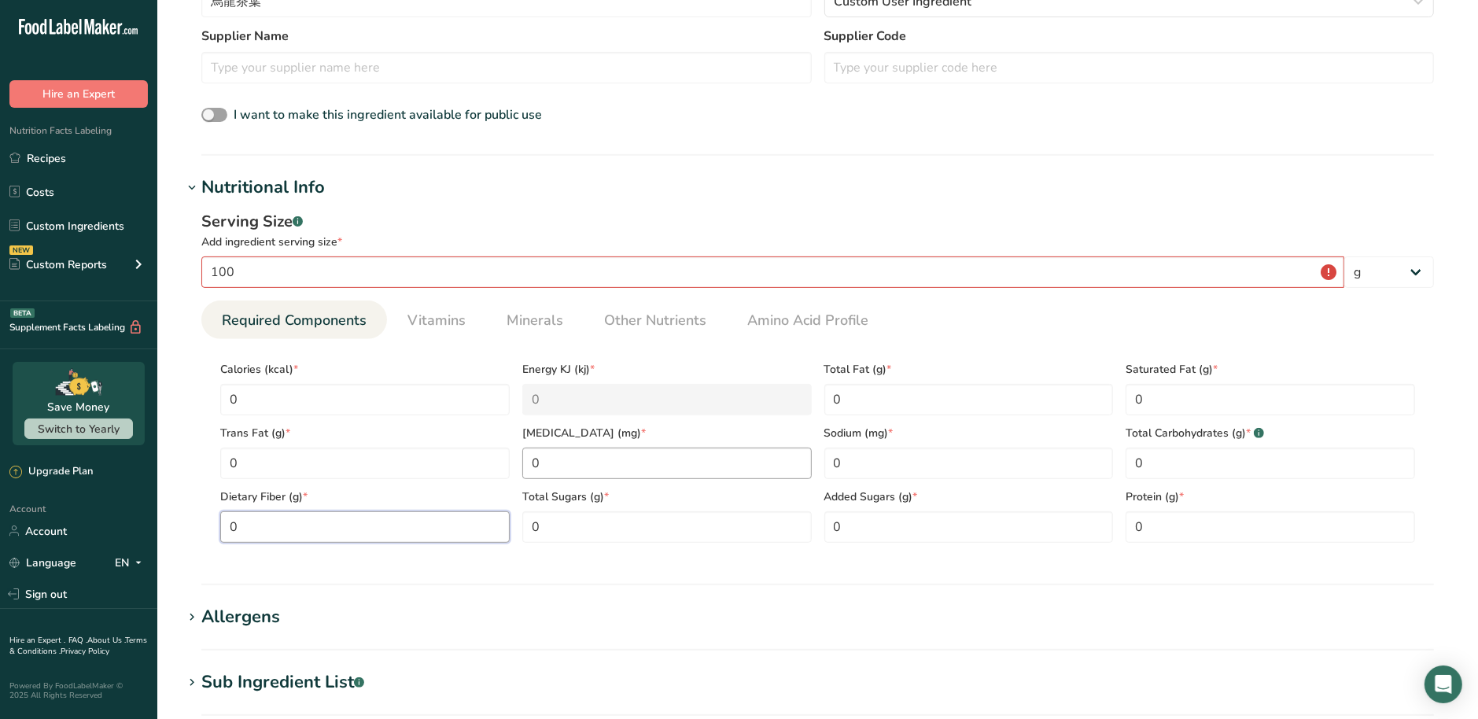
scroll to position [492, 0]
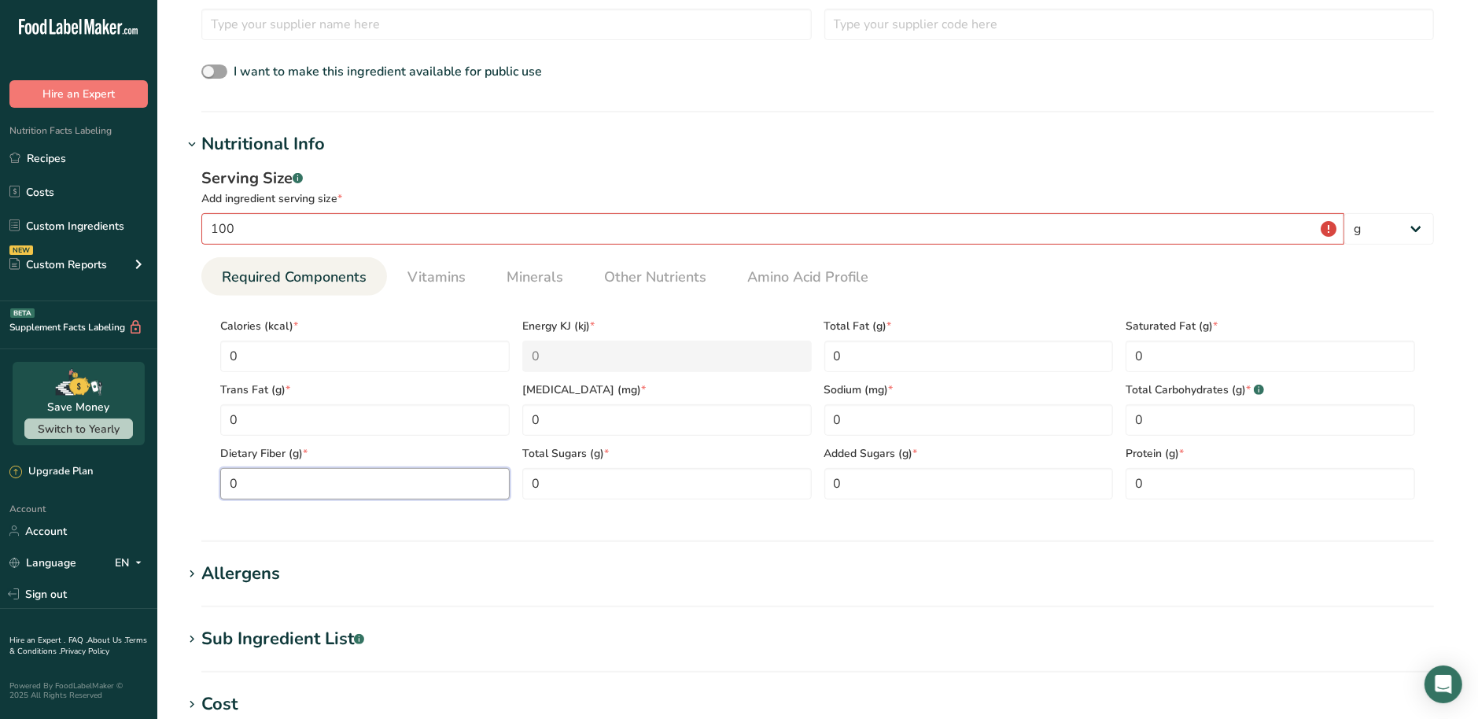
type Fiber "0"
click at [1150, 526] on section "Nutritional Info Serving Size .a-a{fill:#347362;}.b-a{fill:#fff;} Add ingredien…" at bounding box center [818, 336] width 1270 height 411
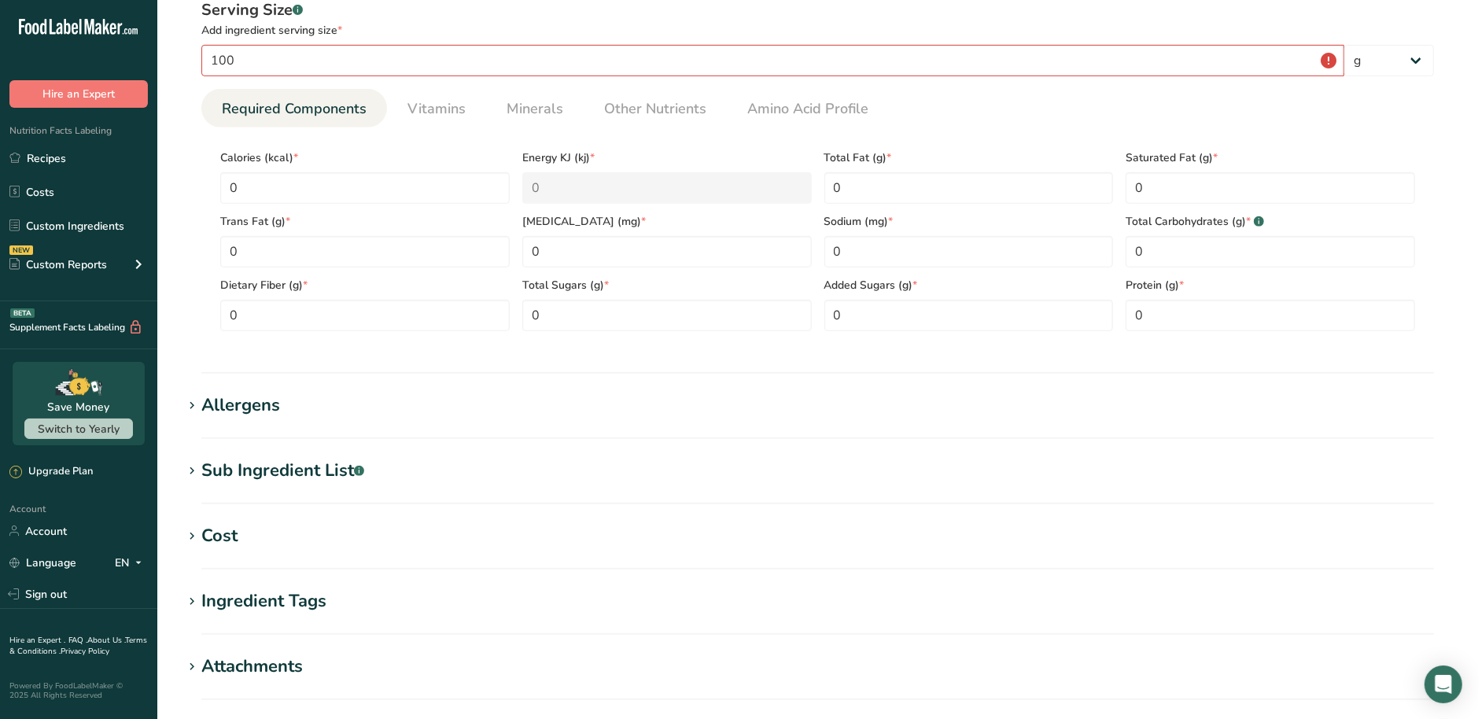
scroll to position [885, 0]
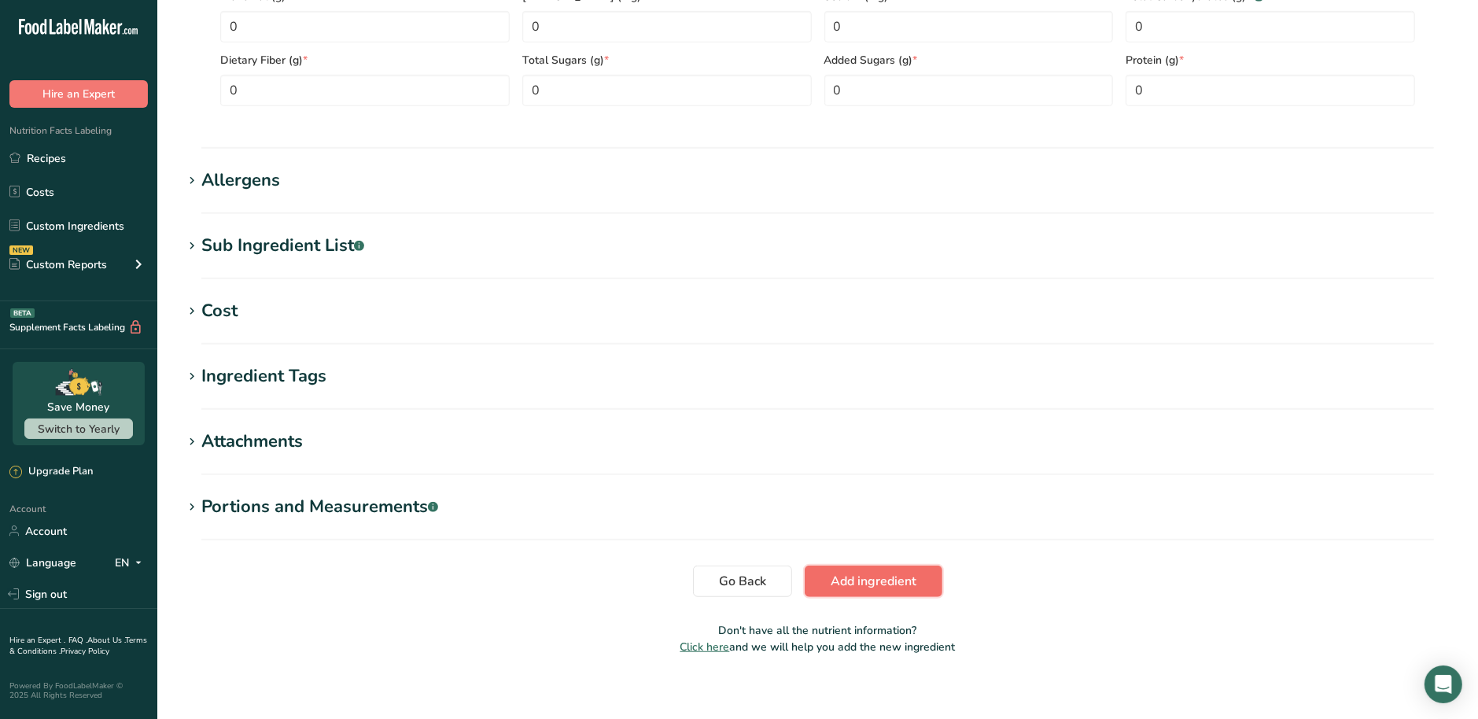
click at [876, 585] on span "Add ingredient" at bounding box center [874, 581] width 86 height 19
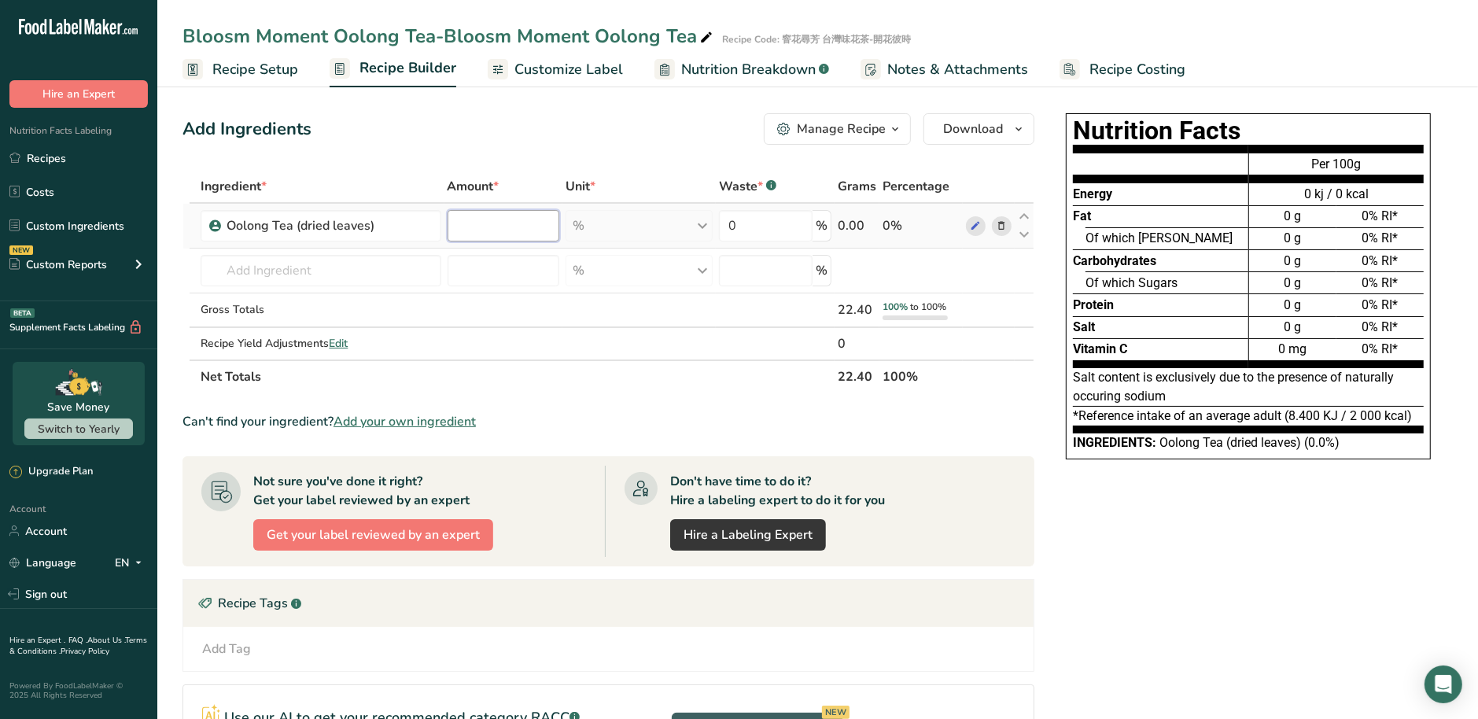
click at [515, 235] on input "number" at bounding box center [504, 225] width 112 height 31
type input "86"
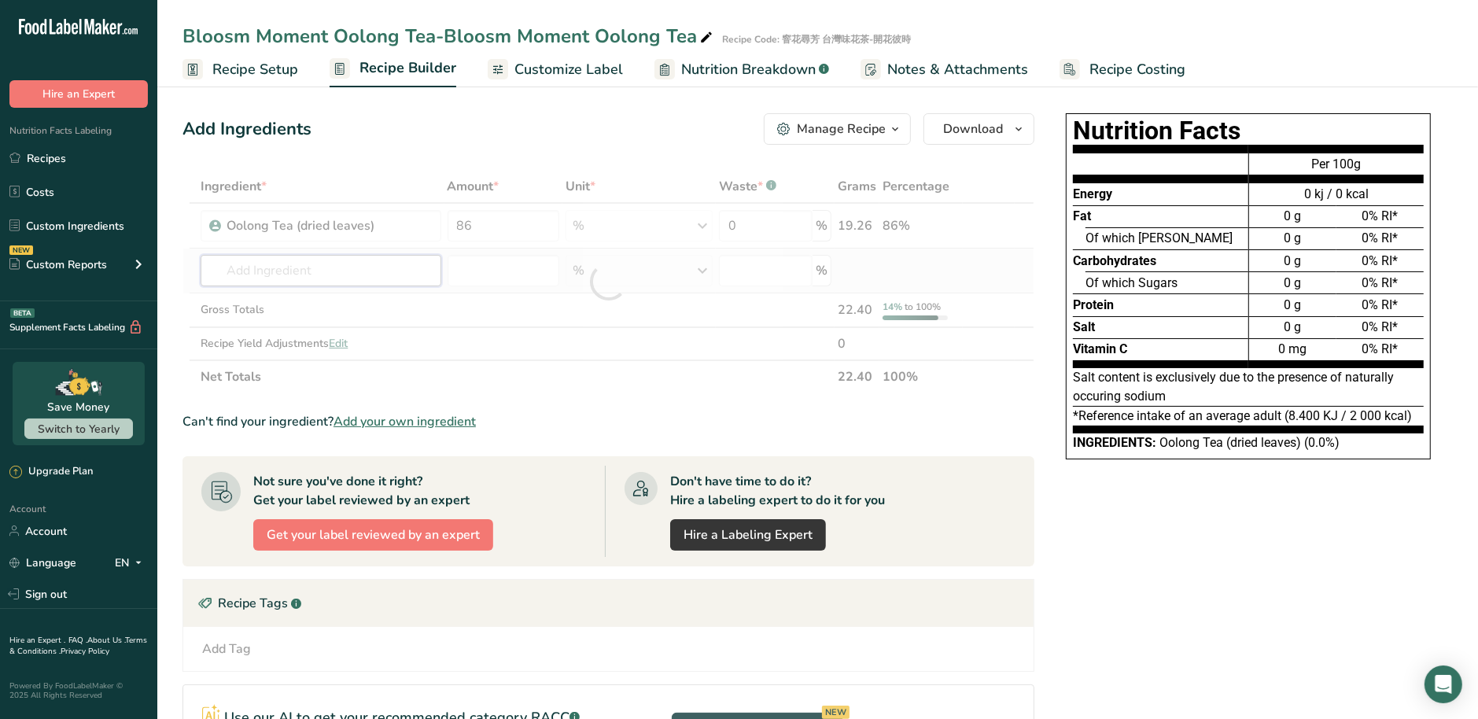
click at [334, 275] on div "Ingredient * Amount * Unit * Waste * .a-a{fill:#347362;}.b-a{fill:#fff;} Grams …" at bounding box center [609, 281] width 852 height 223
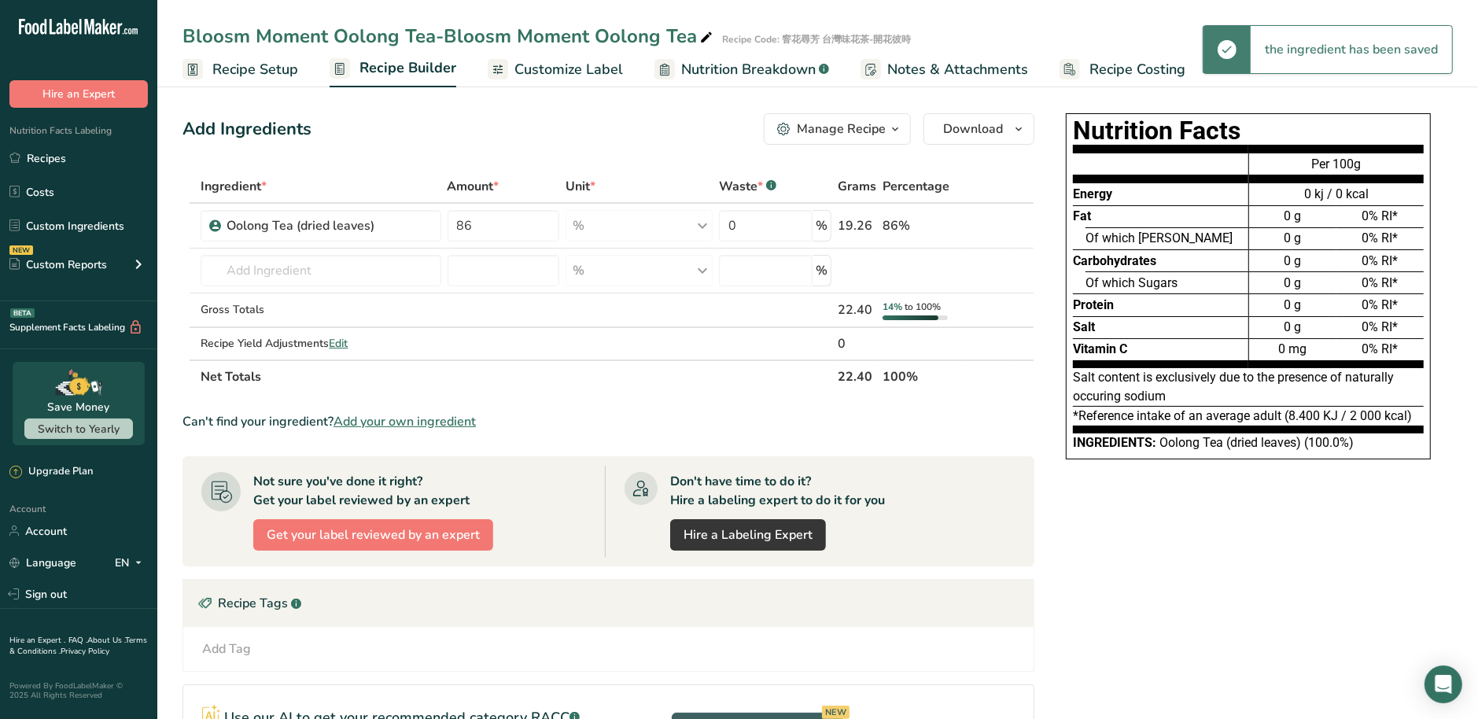
click at [363, 419] on span "Add your own ingredient" at bounding box center [405, 421] width 142 height 19
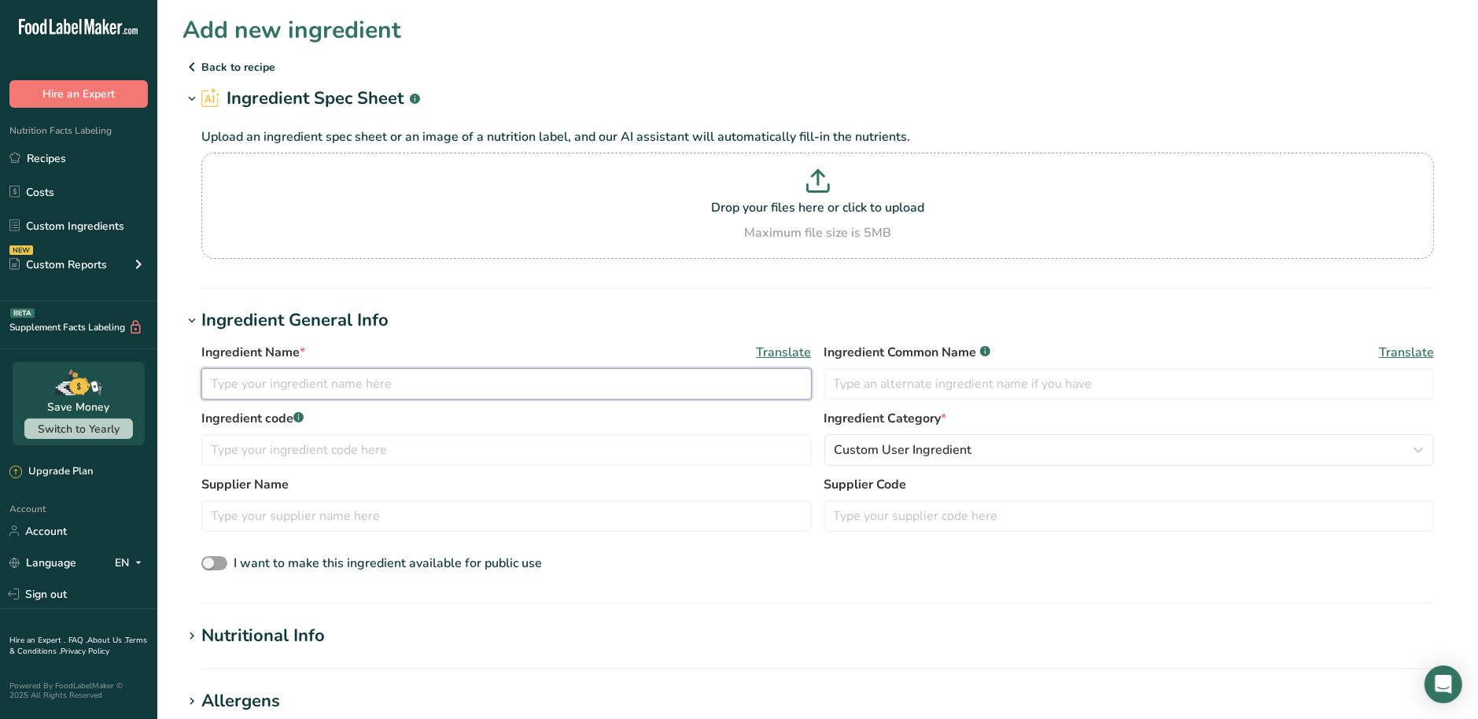
click at [315, 385] on input "text" at bounding box center [506, 383] width 610 height 31
paste input "Chrysanthemum (dried flower)"
type input "Chrysanthemum (dried flower)"
click at [897, 384] on input "text" at bounding box center [1129, 383] width 610 height 31
paste input "Chrysanthemum (dried flower)"
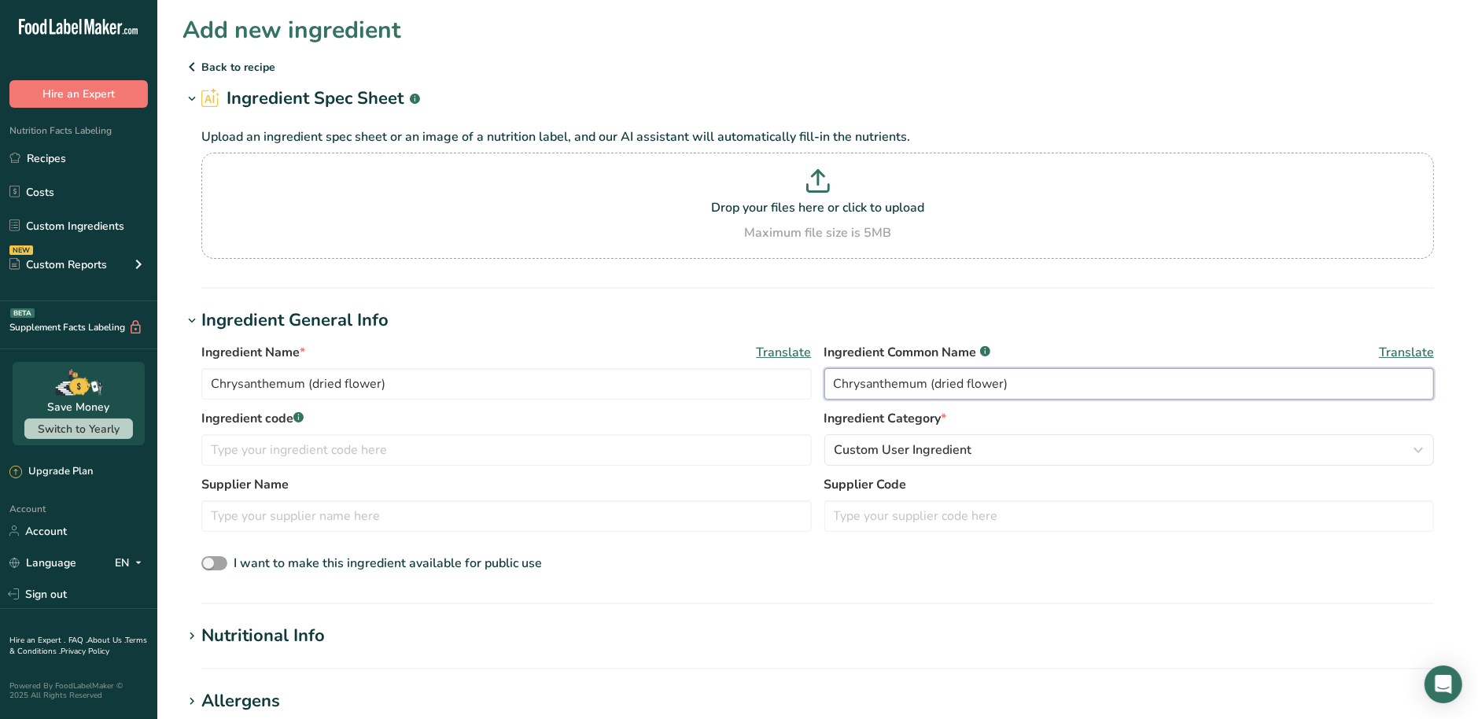
type input "Chrysanthemum (dried flower)"
click at [337, 463] on input "text" at bounding box center [506, 449] width 610 height 31
type input "r"
type input "菊花(乾燥)"
click at [265, 631] on div "Nutritional Info" at bounding box center [263, 636] width 124 height 26
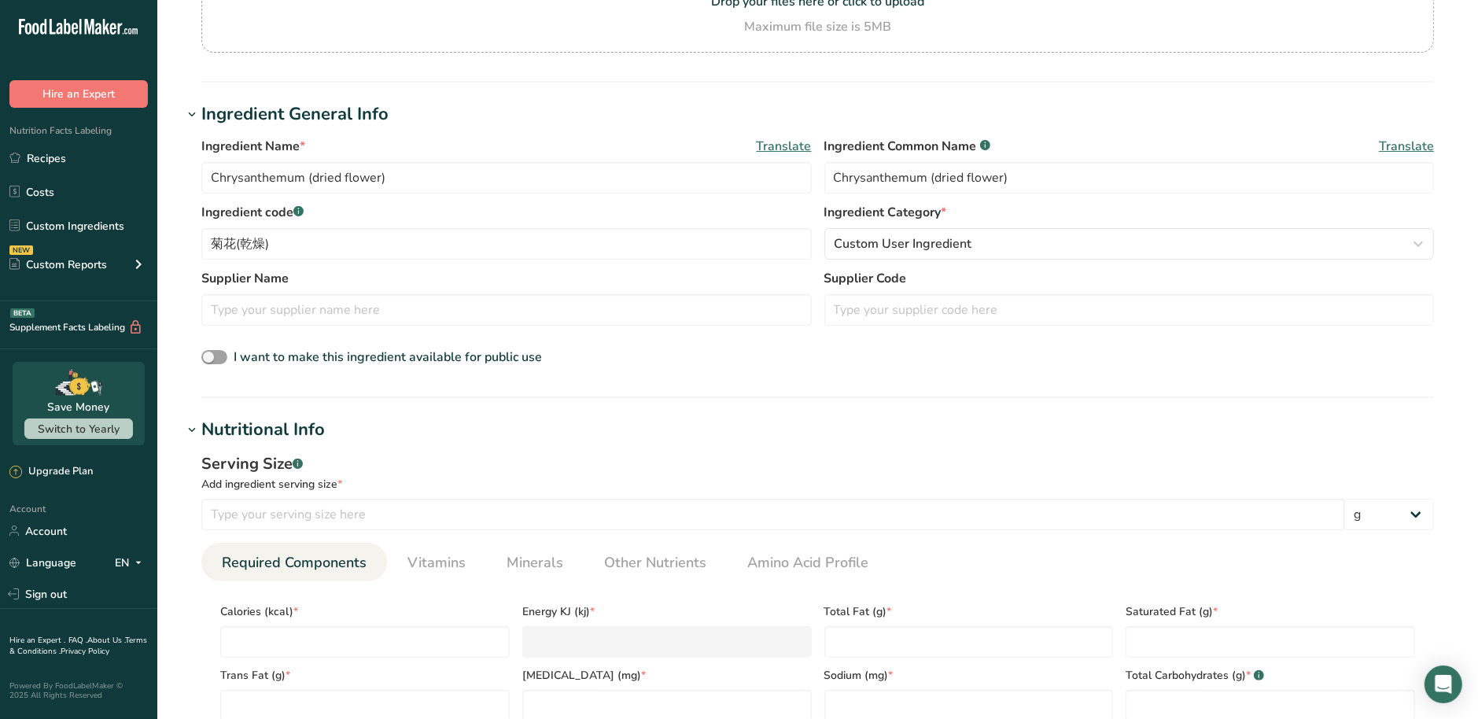
scroll to position [294, 0]
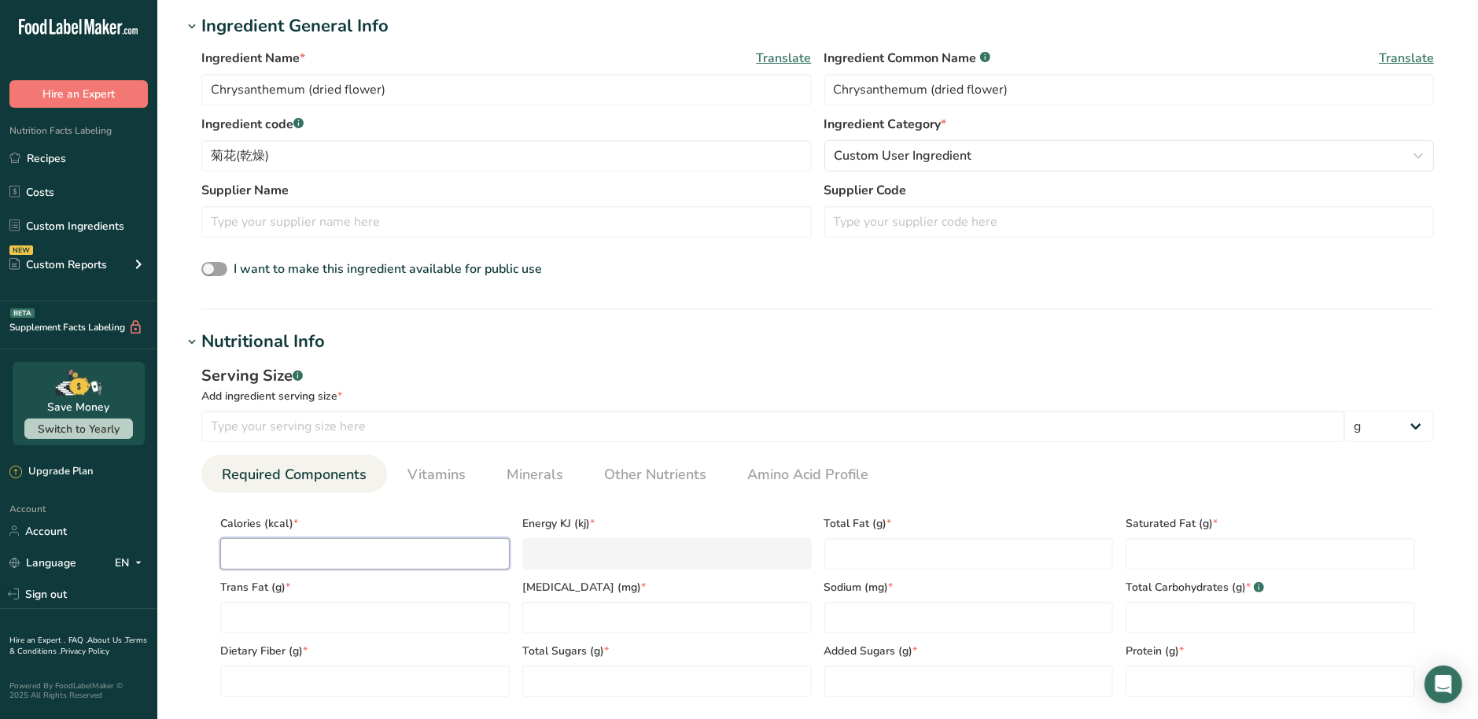
click at [330, 553] on input "number" at bounding box center [364, 553] width 289 height 31
click at [305, 439] on input "number" at bounding box center [772, 426] width 1143 height 31
type input "100"
click at [337, 540] on input "number" at bounding box center [364, 553] width 289 height 31
type input "0"
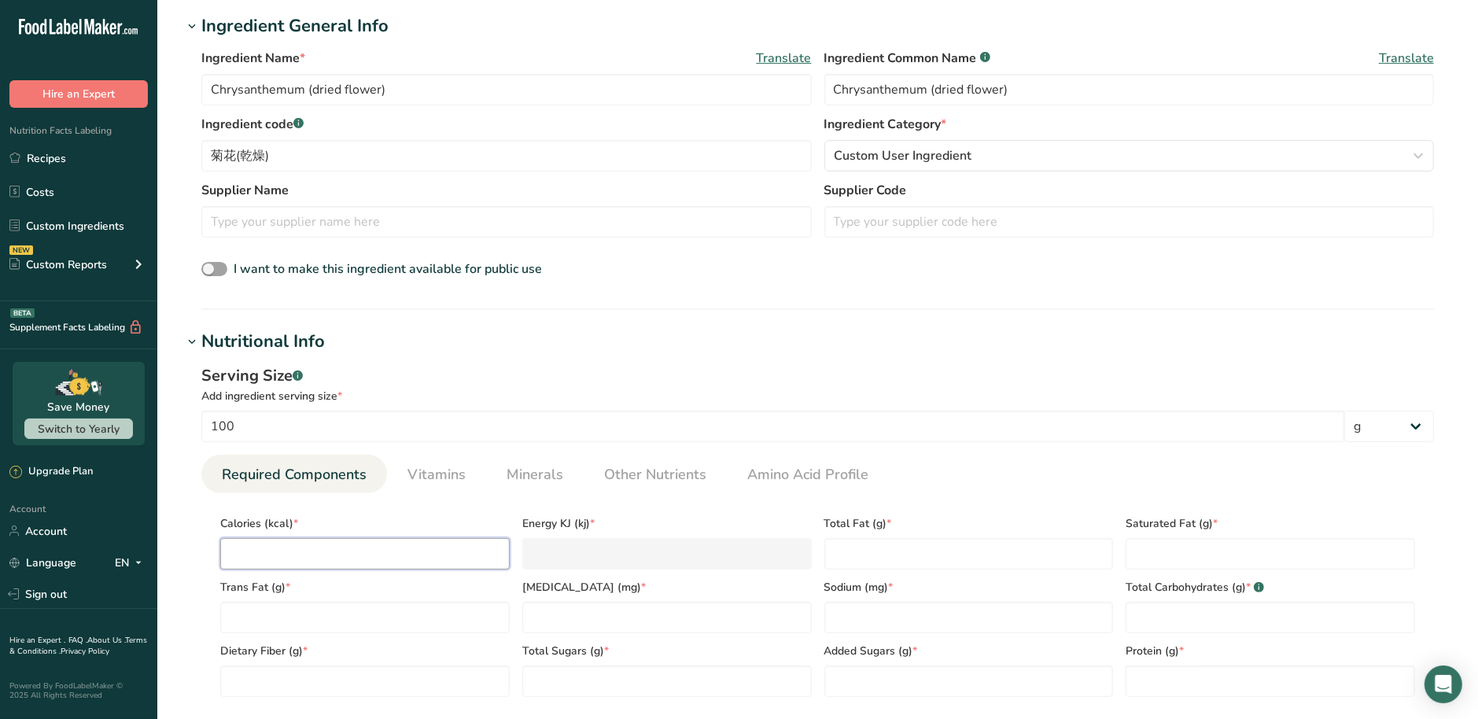
type KJ "0"
type input "0"
type Fat "0"
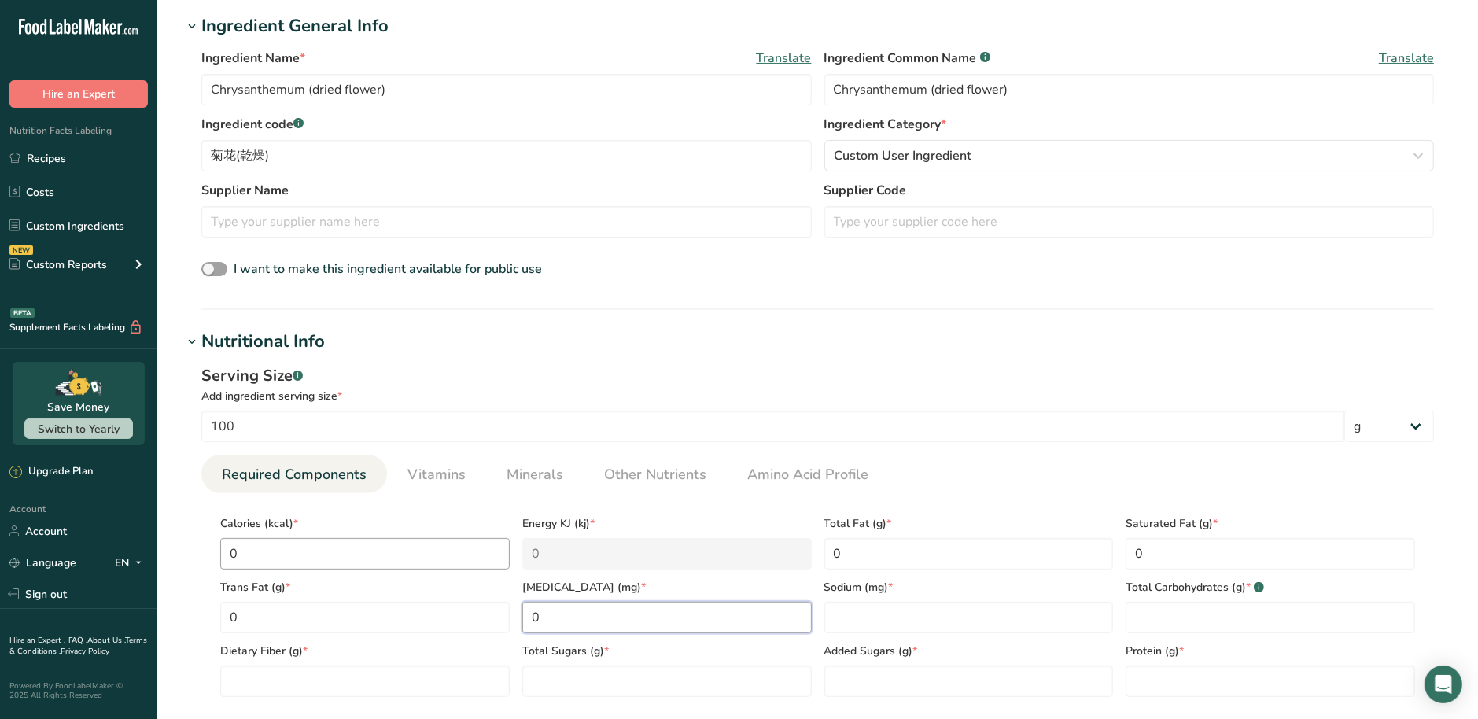
type input "0"
type Carbohydrates "0"
type Fiber "0"
type Sugars "0"
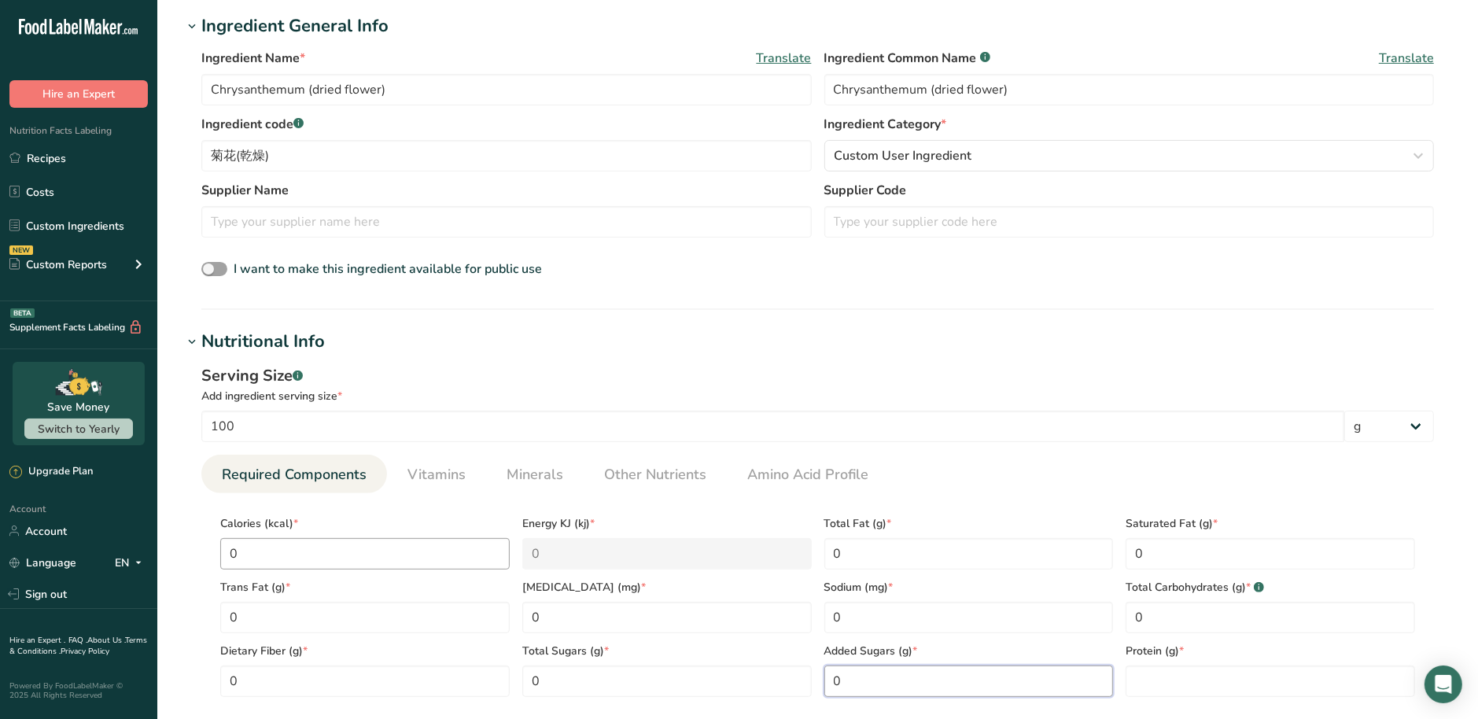
type Sugars "0"
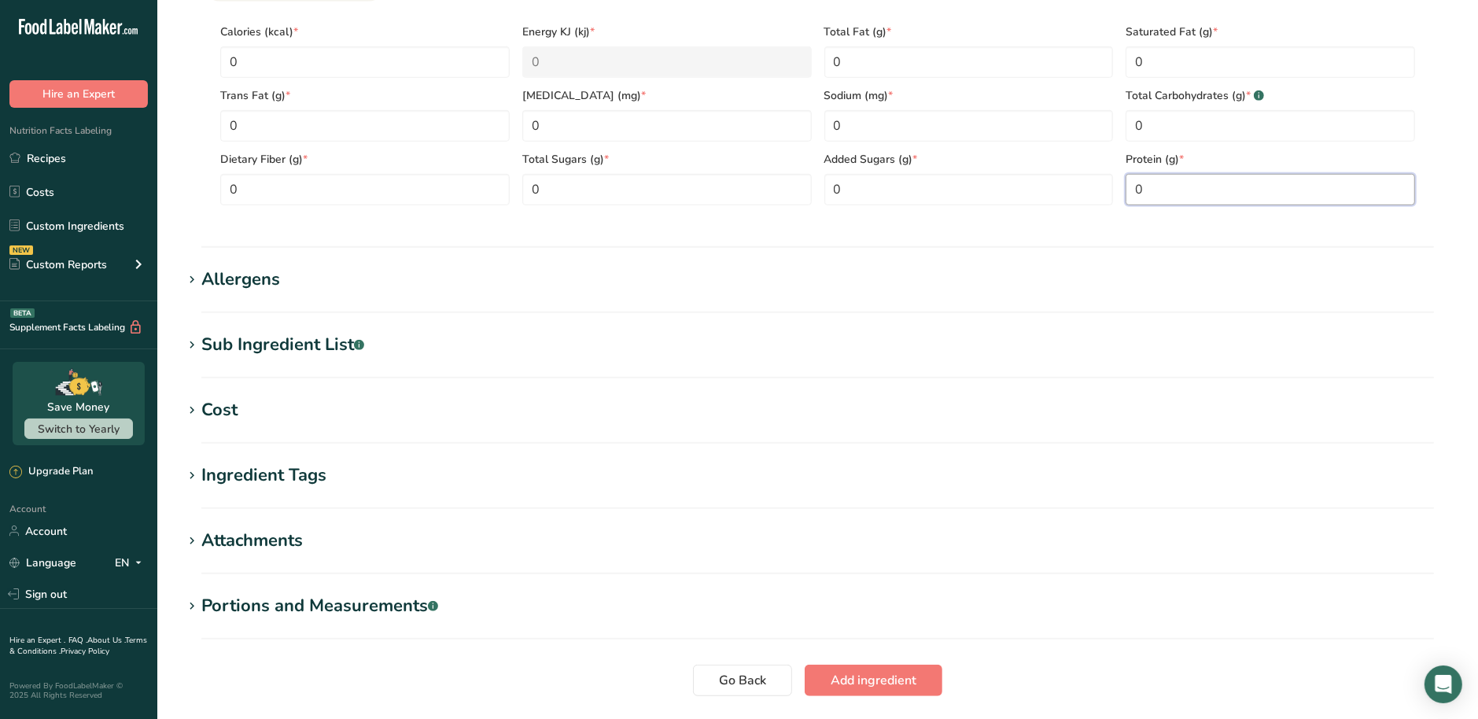
scroll to position [895, 0]
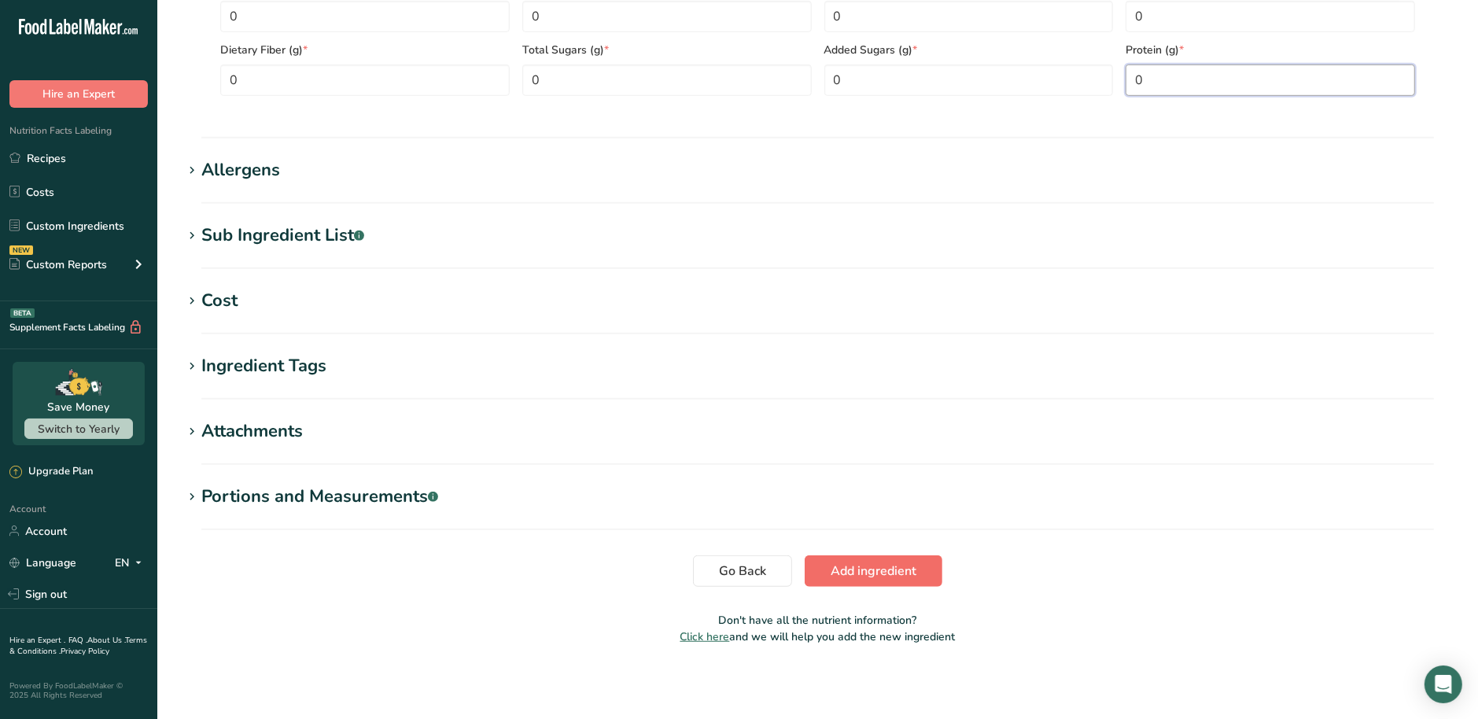
type input "0"
click at [886, 577] on span "Add ingredient" at bounding box center [874, 571] width 86 height 19
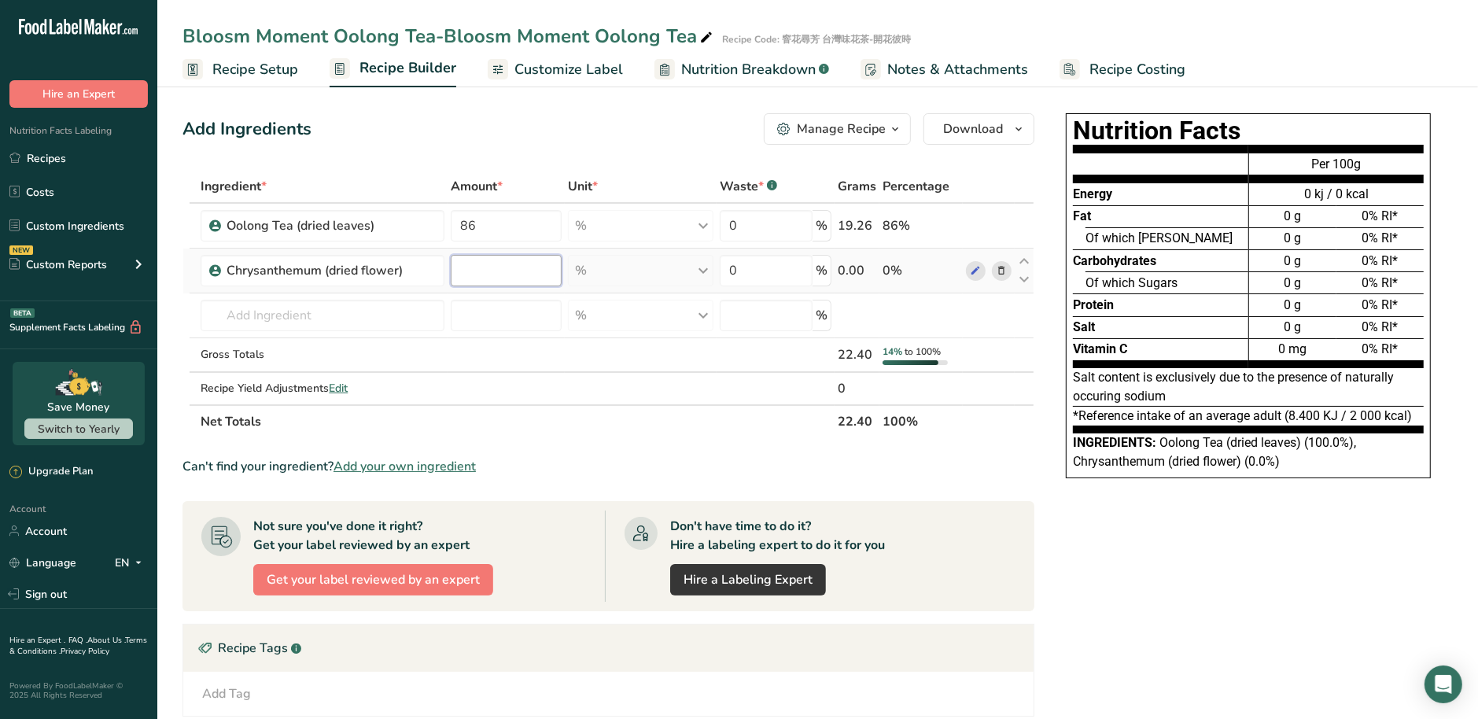
click at [514, 263] on input "number" at bounding box center [506, 270] width 111 height 31
type input "6"
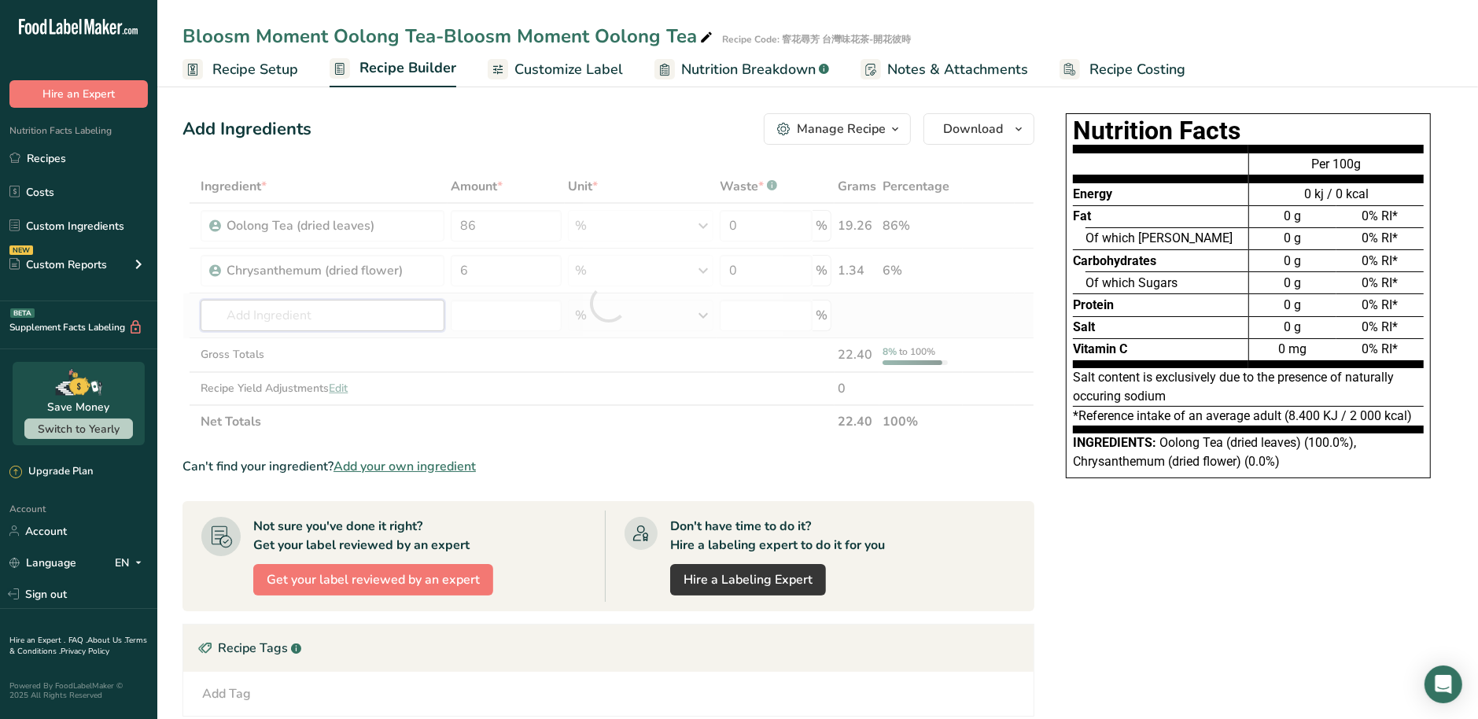
click at [382, 301] on div "Ingredient * Amount * Unit * Waste * .a-a{fill:#347362;}.b-a{fill:#fff;} Grams …" at bounding box center [609, 304] width 852 height 268
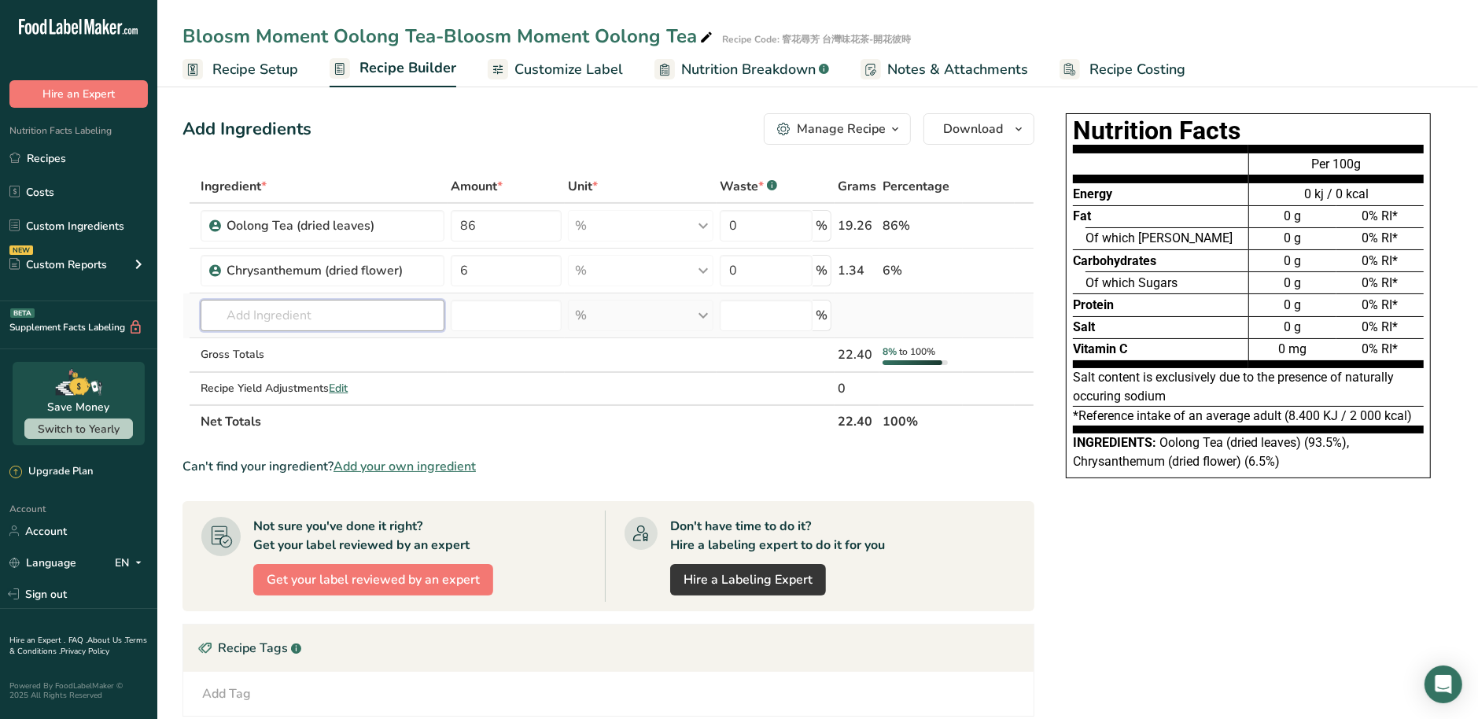
click at [362, 318] on input "text" at bounding box center [322, 315] width 243 height 31
click at [360, 463] on span "Add your own ingredient" at bounding box center [405, 466] width 142 height 19
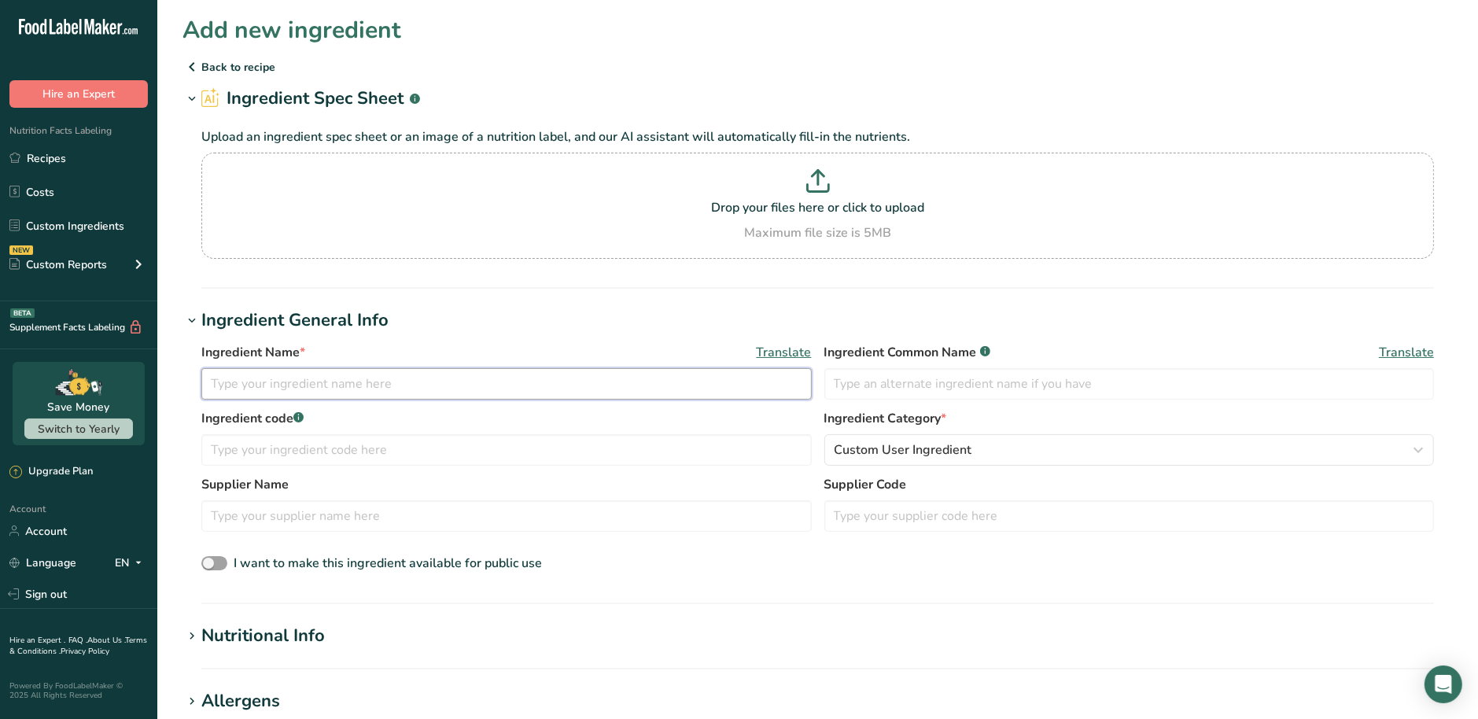
click at [299, 385] on input "text" at bounding box center [506, 383] width 610 height 31
paste input "Shell Ginger (dried flower/leaves)"
type input "Shell Ginger (dried flower/leaves)"
click at [909, 385] on input "text" at bounding box center [1129, 383] width 610 height 31
paste input "Shell Ginger (dried flower/leaves)"
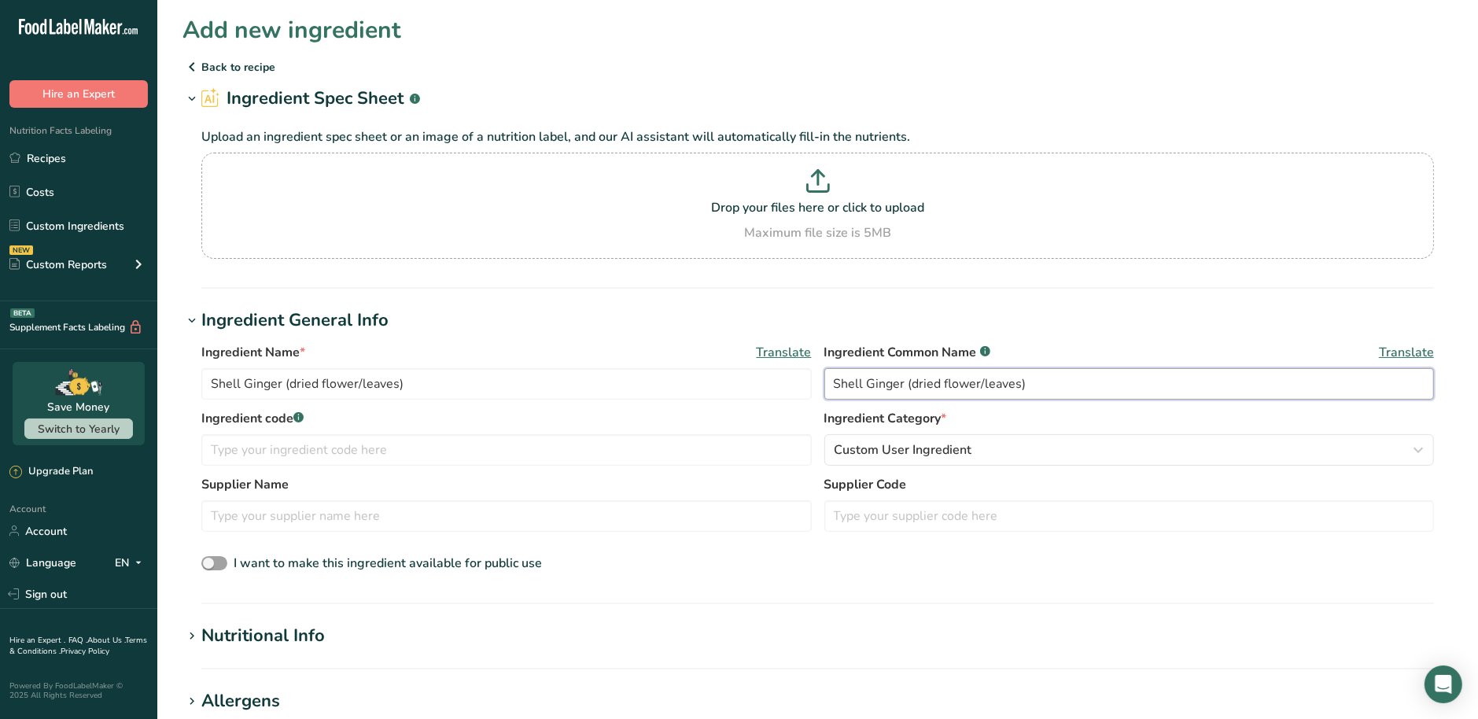
type input "Shell Ginger (dried flower/leaves)"
click at [464, 453] on input "text" at bounding box center [506, 449] width 610 height 31
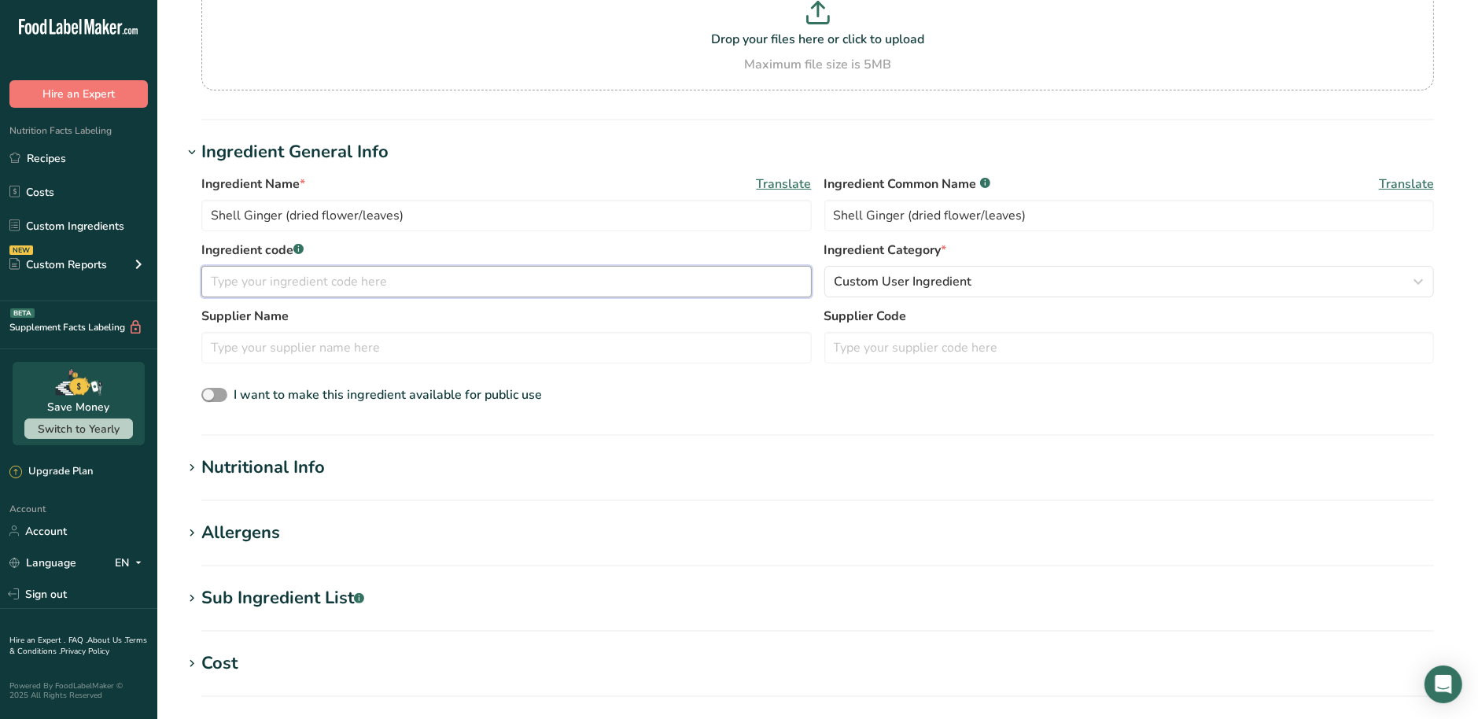
scroll to position [197, 0]
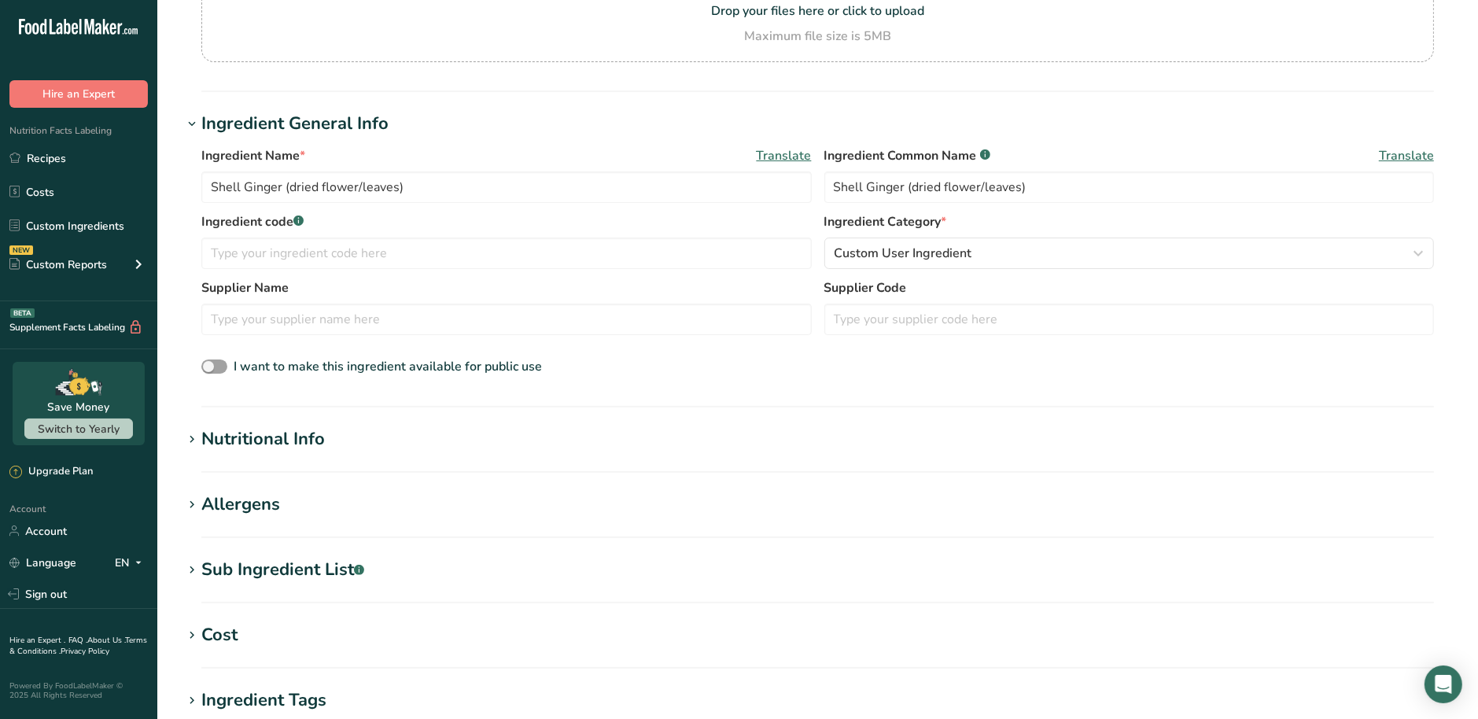
click at [306, 438] on div "Nutritional Info" at bounding box center [263, 439] width 124 height 26
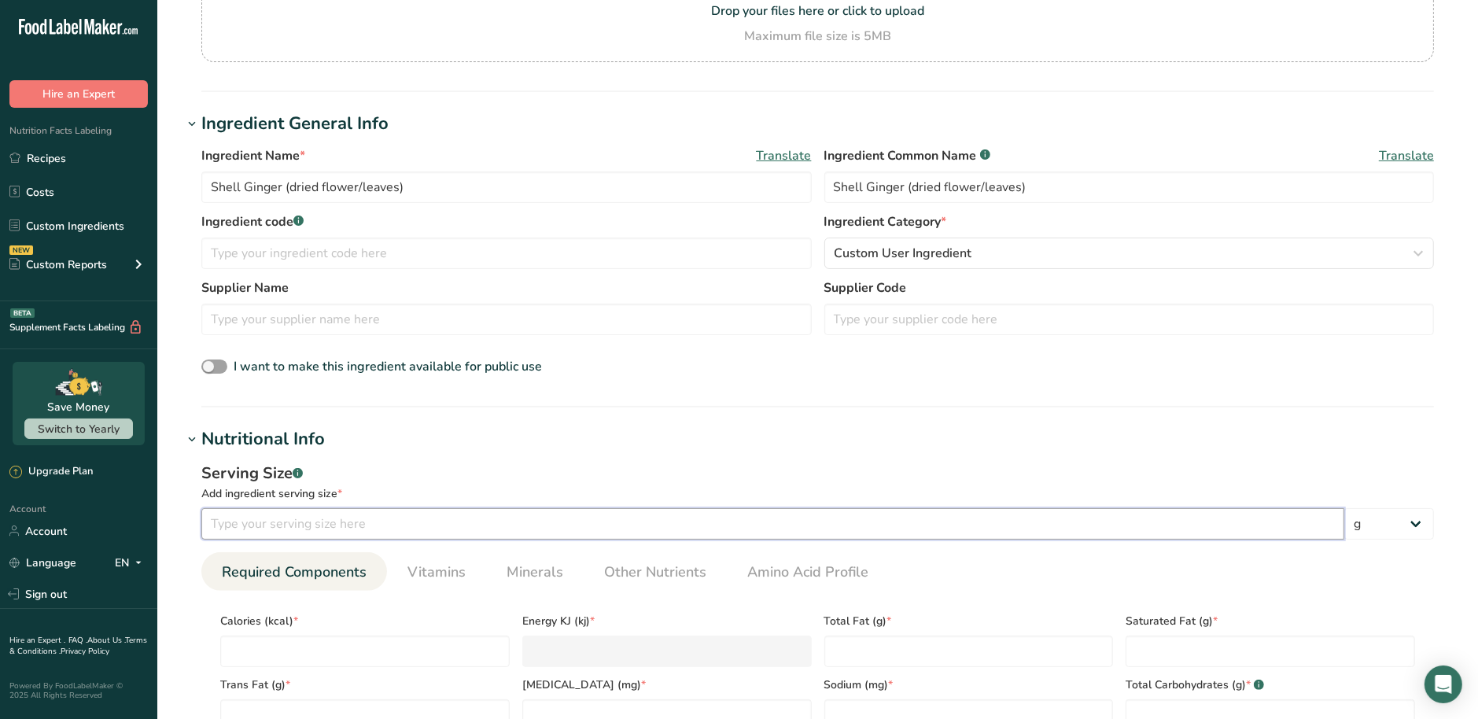
click at [303, 518] on input "number" at bounding box center [772, 523] width 1143 height 31
type input "100"
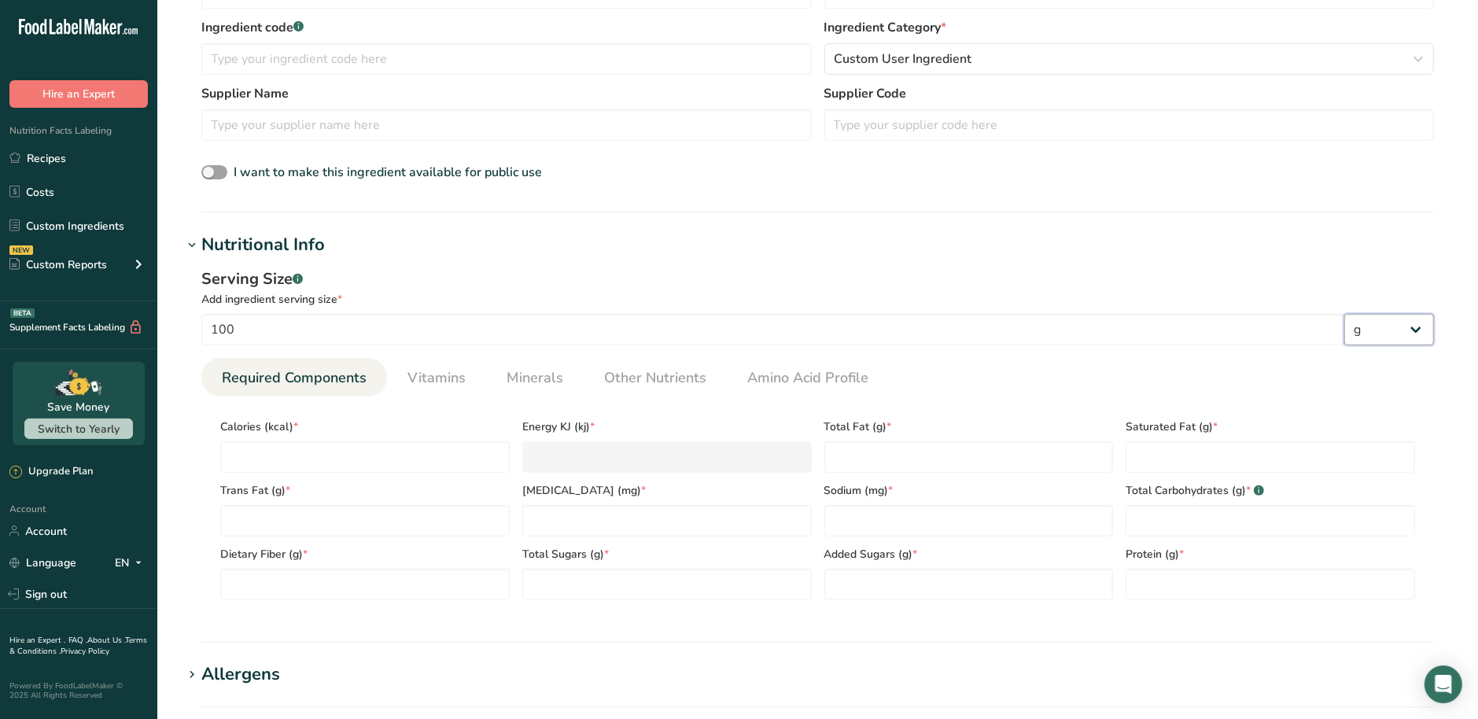
scroll to position [393, 0]
click at [425, 463] on input "number" at bounding box center [364, 454] width 289 height 31
type input "0"
type KJ "0"
type input "0"
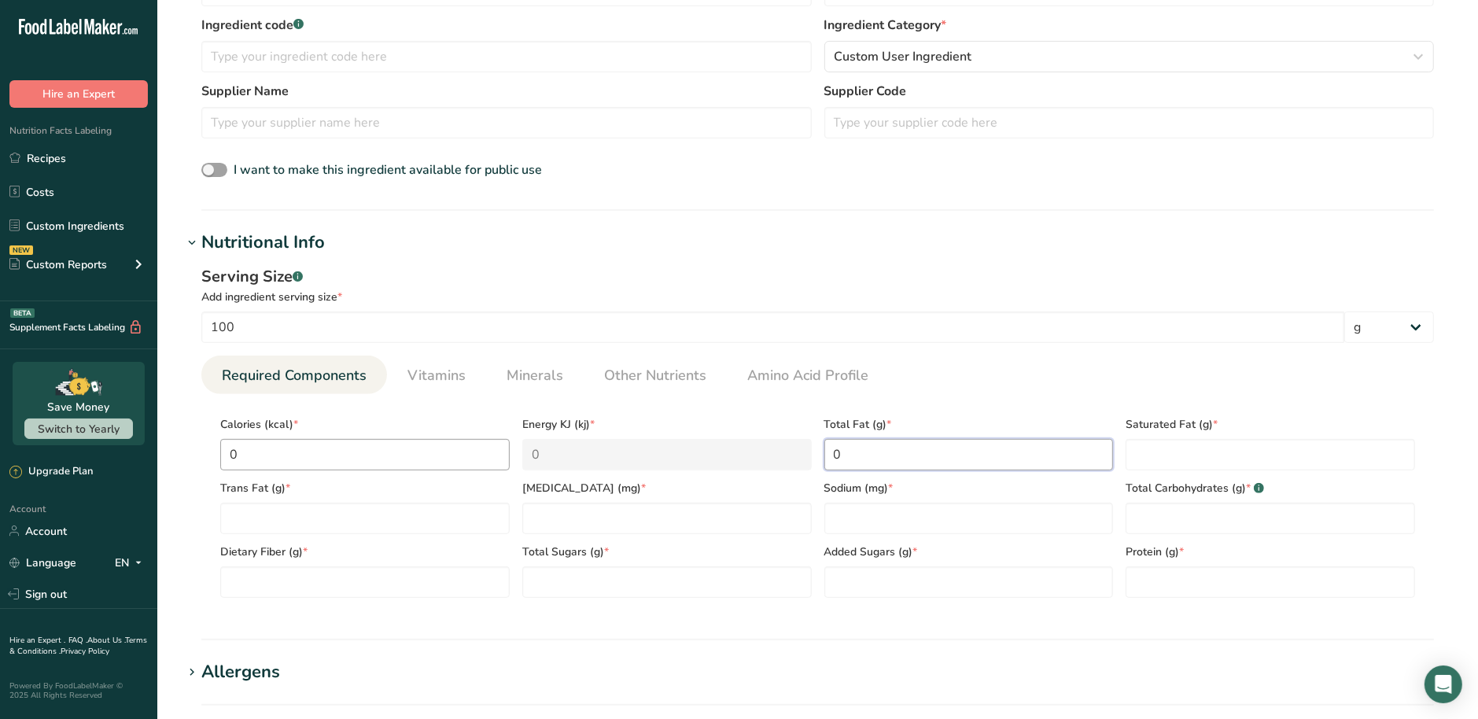
type Fat "0"
type input "0"
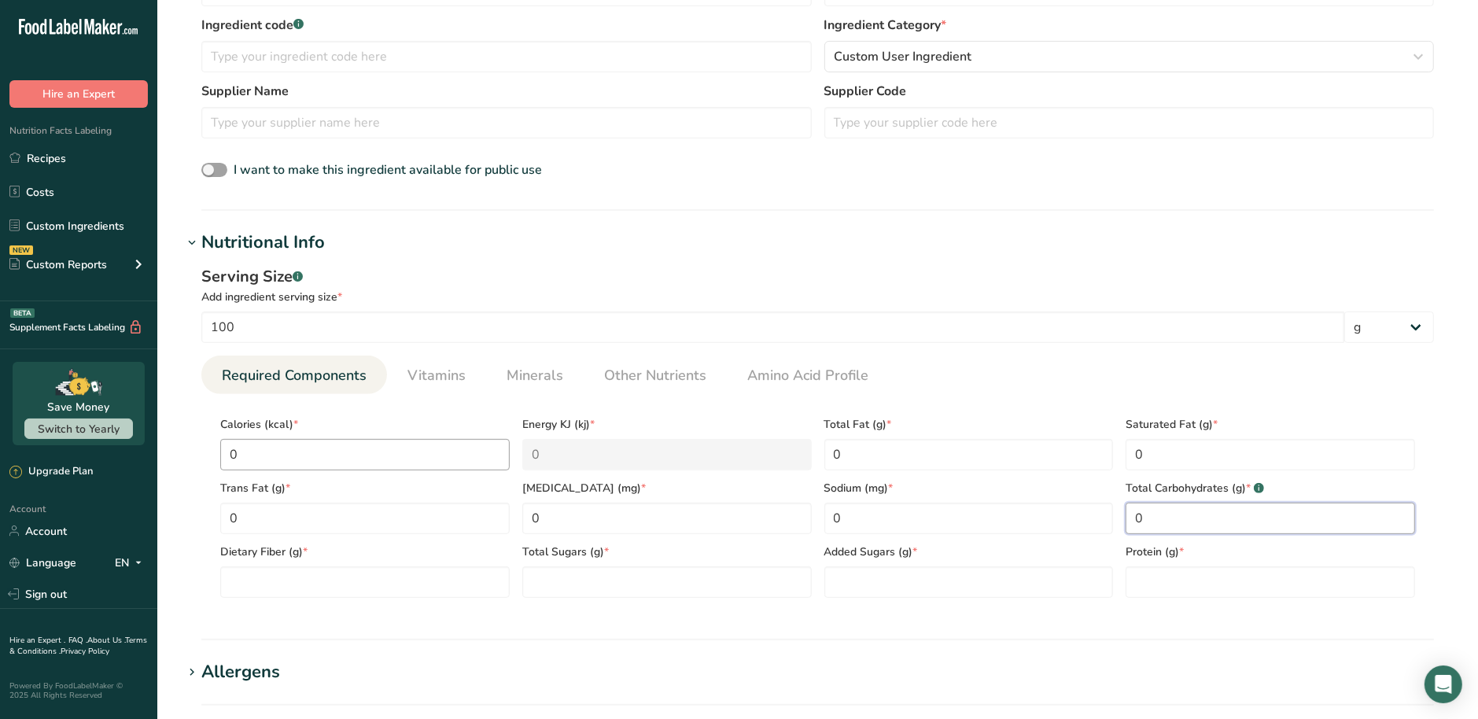
type Carbohydrates "0"
type Fiber "0"
type Sugars "0"
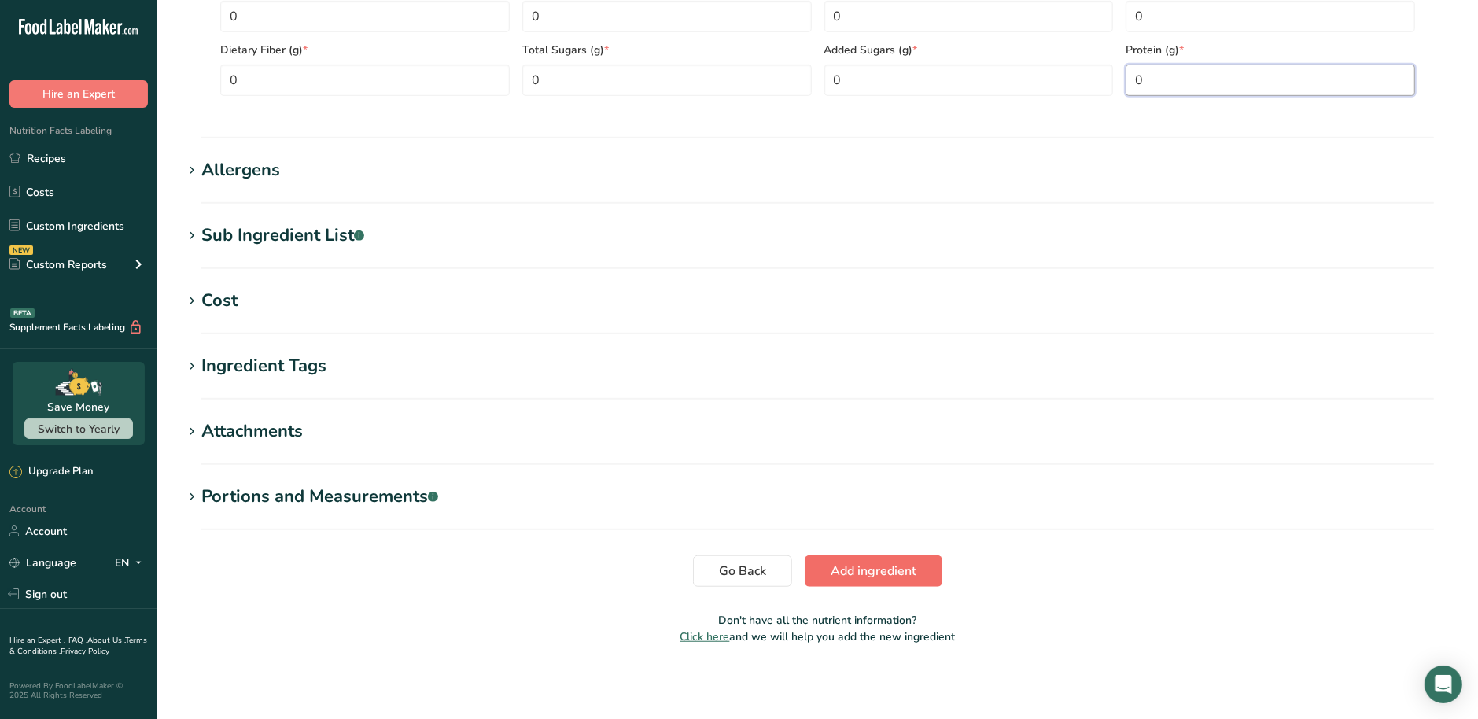
type input "0"
click at [874, 573] on span "Add ingredient" at bounding box center [874, 571] width 86 height 19
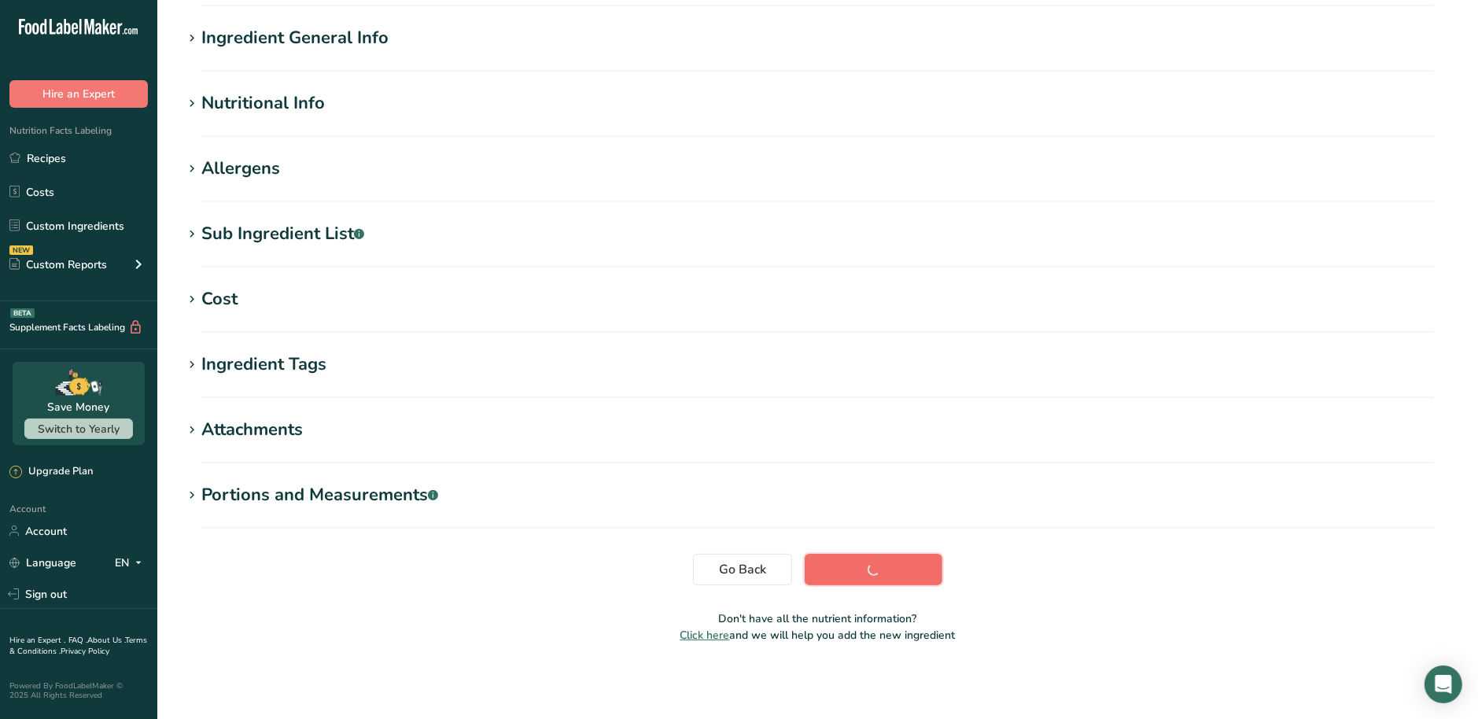
scroll to position [126, 0]
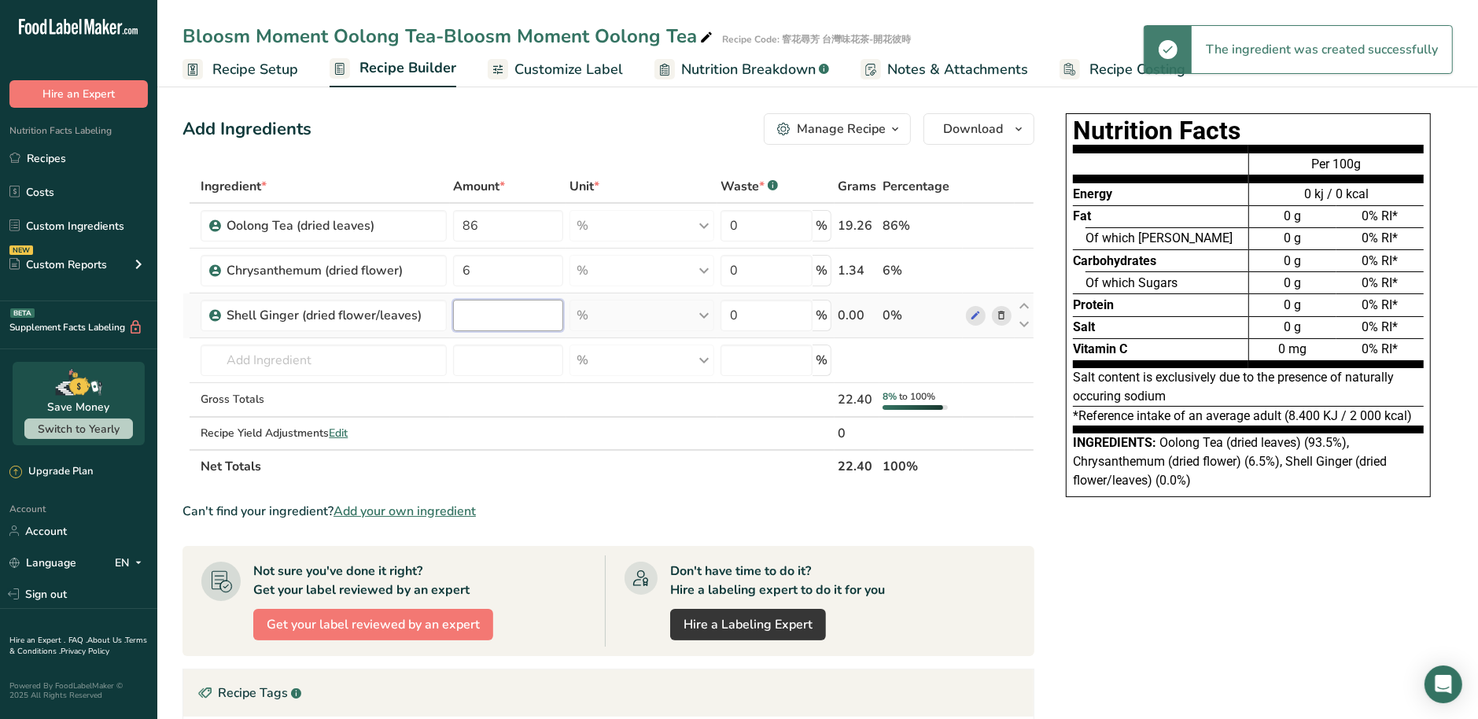
click at [496, 326] on input "number" at bounding box center [508, 315] width 110 height 31
type input "8"
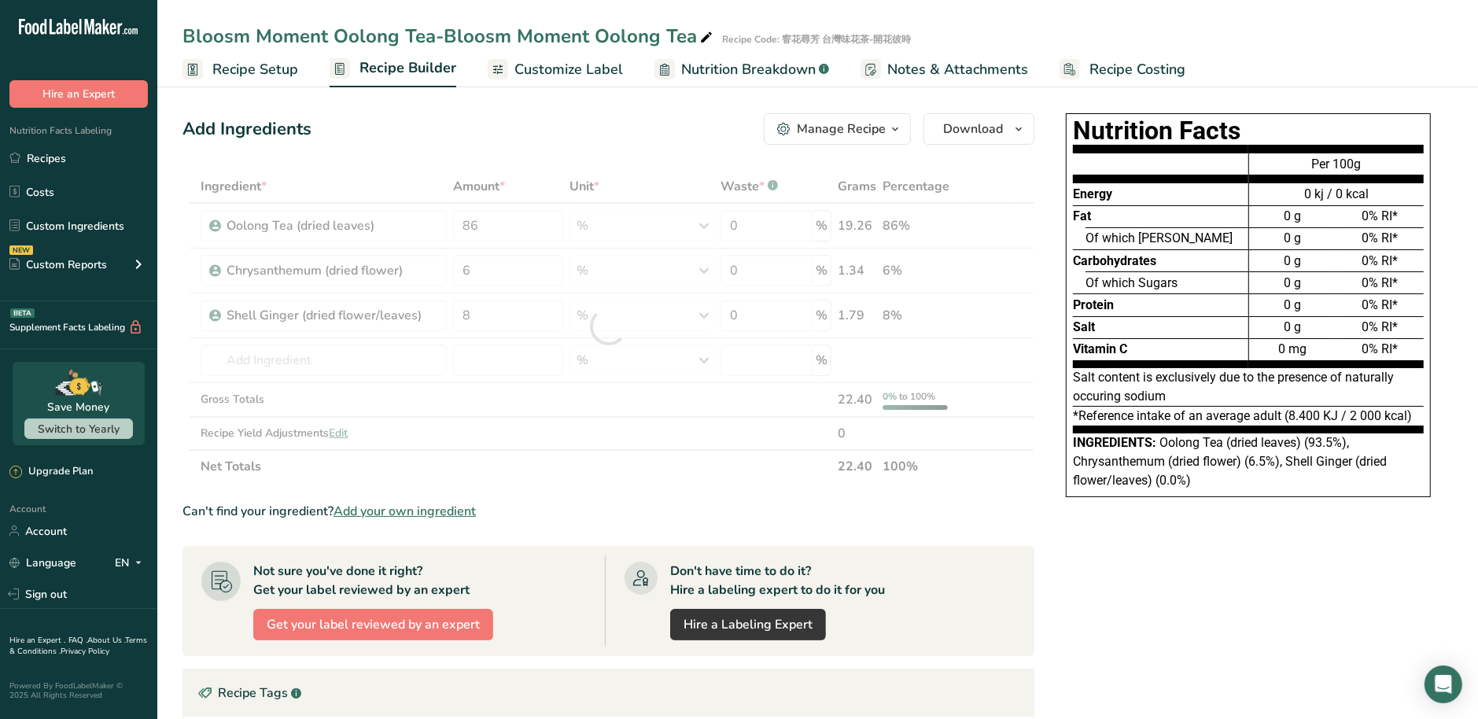
click at [596, 451] on div "Ingredient * Amount * Unit * Waste * .a-a{fill:#347362;}.b-a{fill:#fff;} Grams …" at bounding box center [609, 326] width 852 height 313
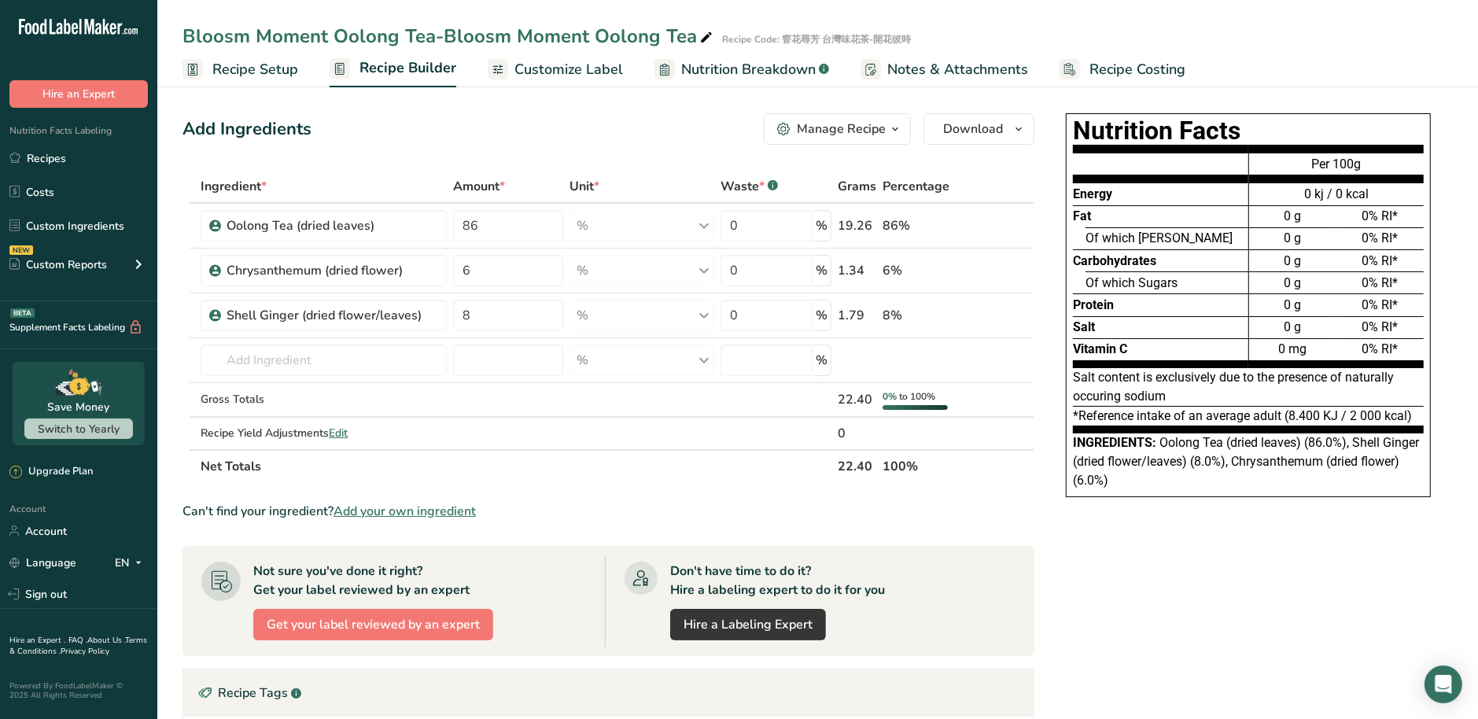
click at [599, 78] on span "Customize Label" at bounding box center [568, 69] width 109 height 21
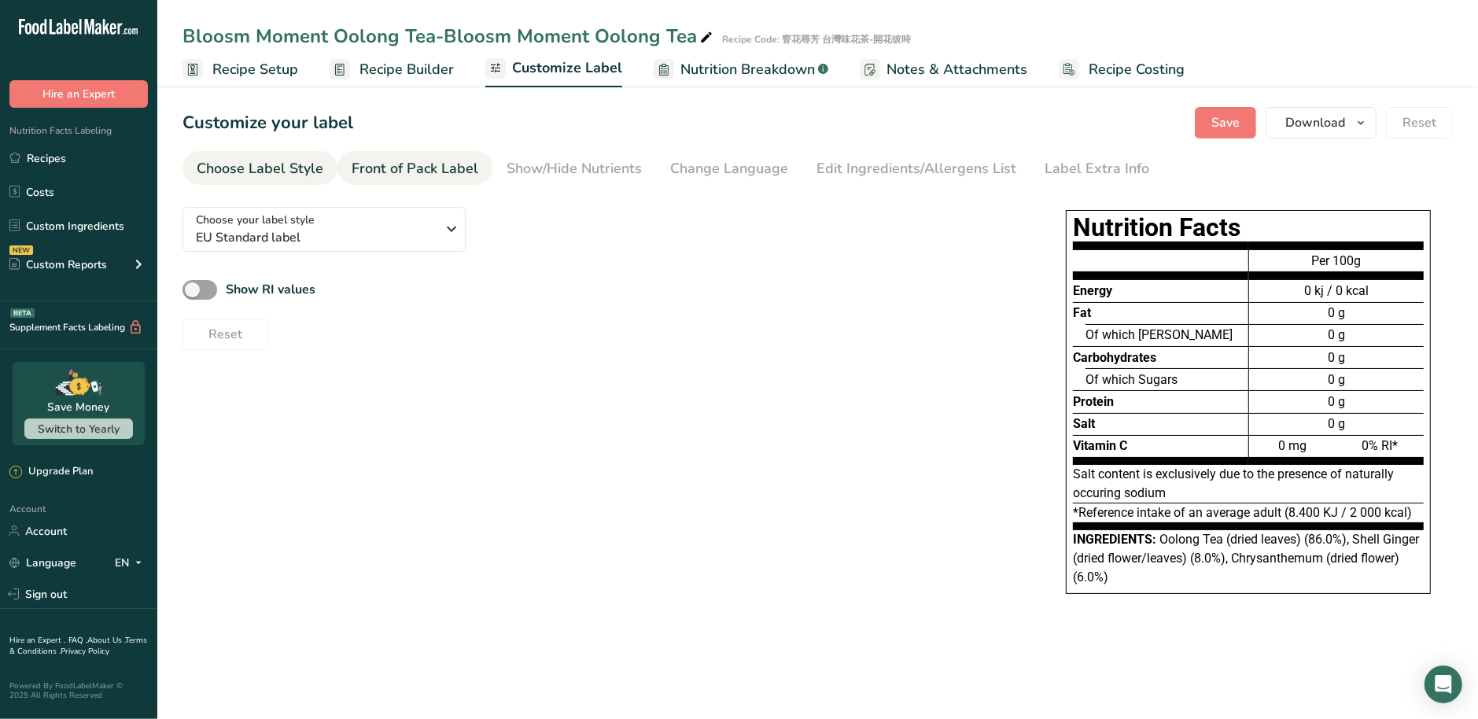
click at [435, 178] on div "Front of Pack Label" at bounding box center [415, 168] width 127 height 21
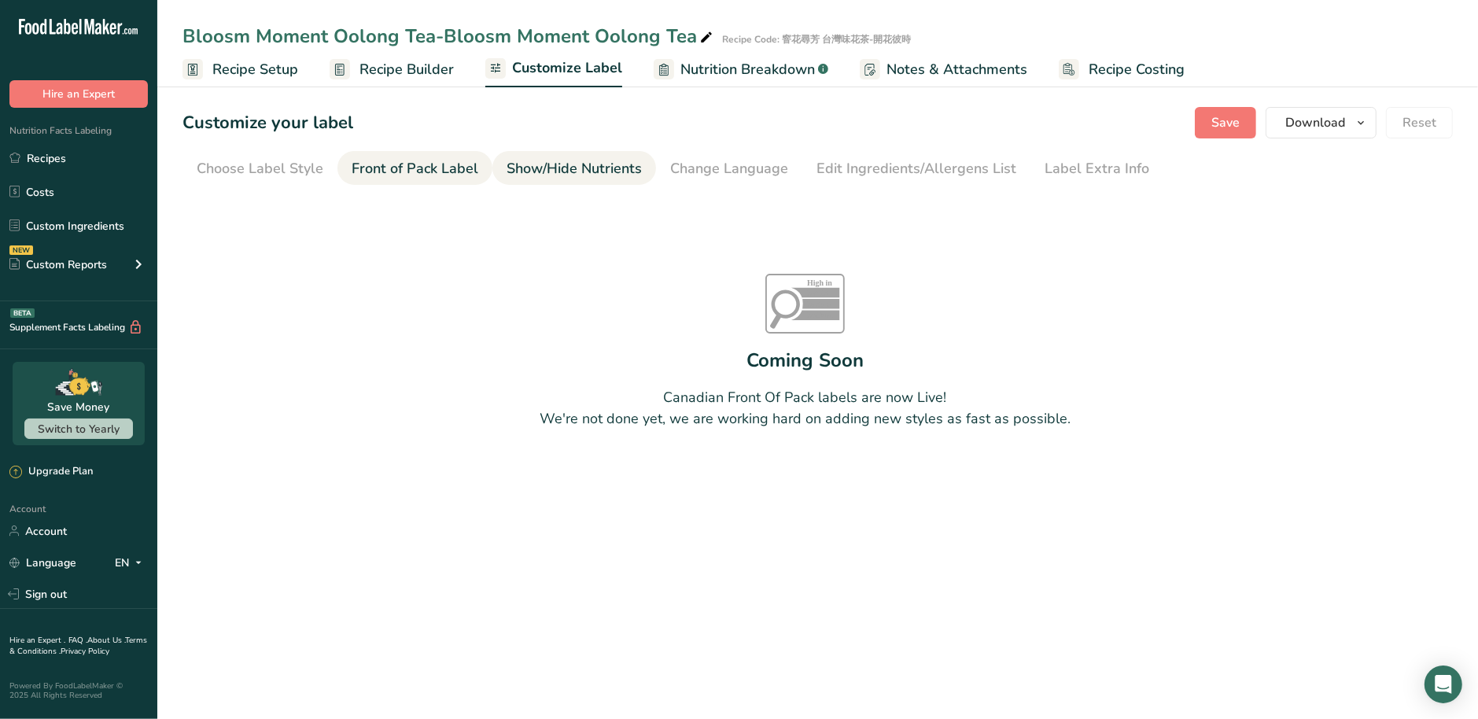
click at [553, 171] on div "Show/Hide Nutrients" at bounding box center [574, 168] width 135 height 21
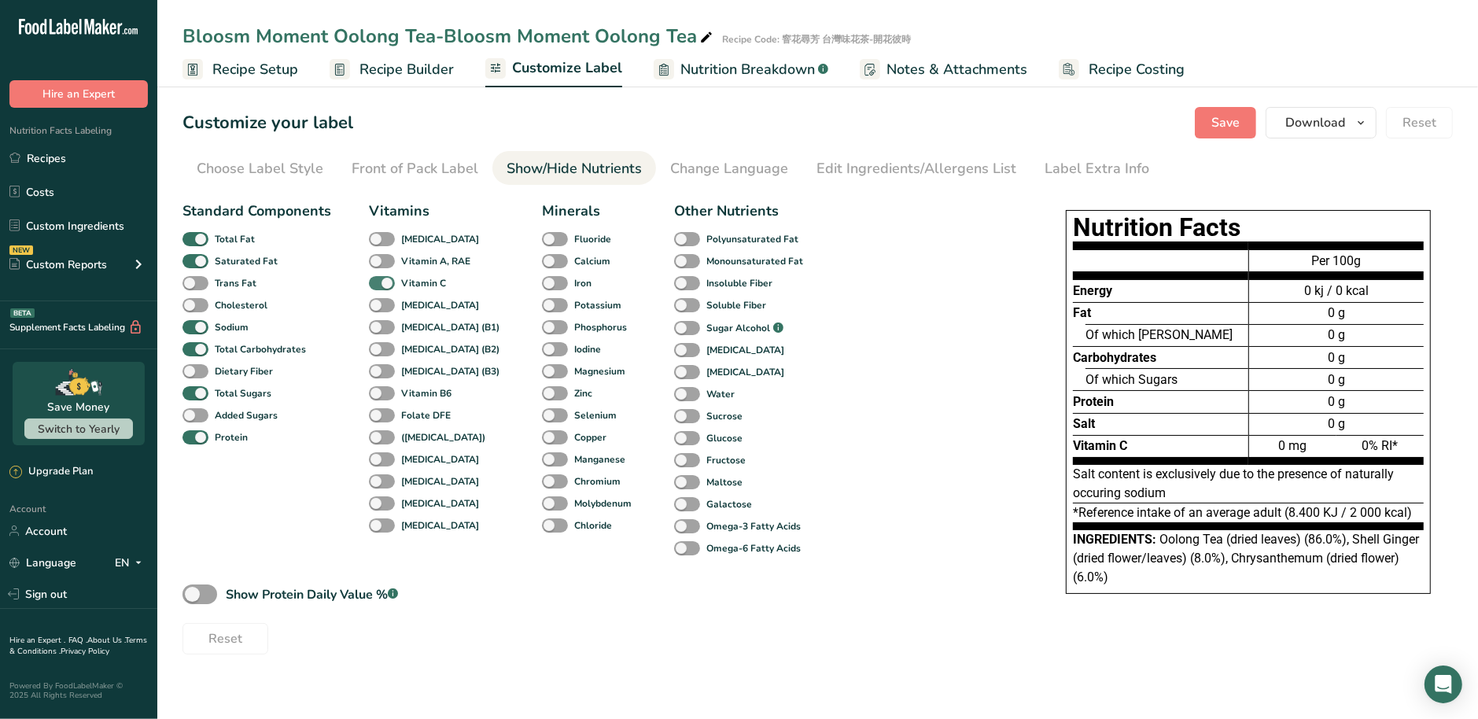
click at [386, 289] on span at bounding box center [382, 283] width 26 height 15
click at [379, 288] on input "Vitamin C" at bounding box center [374, 283] width 10 height 10
checkbox input "false"
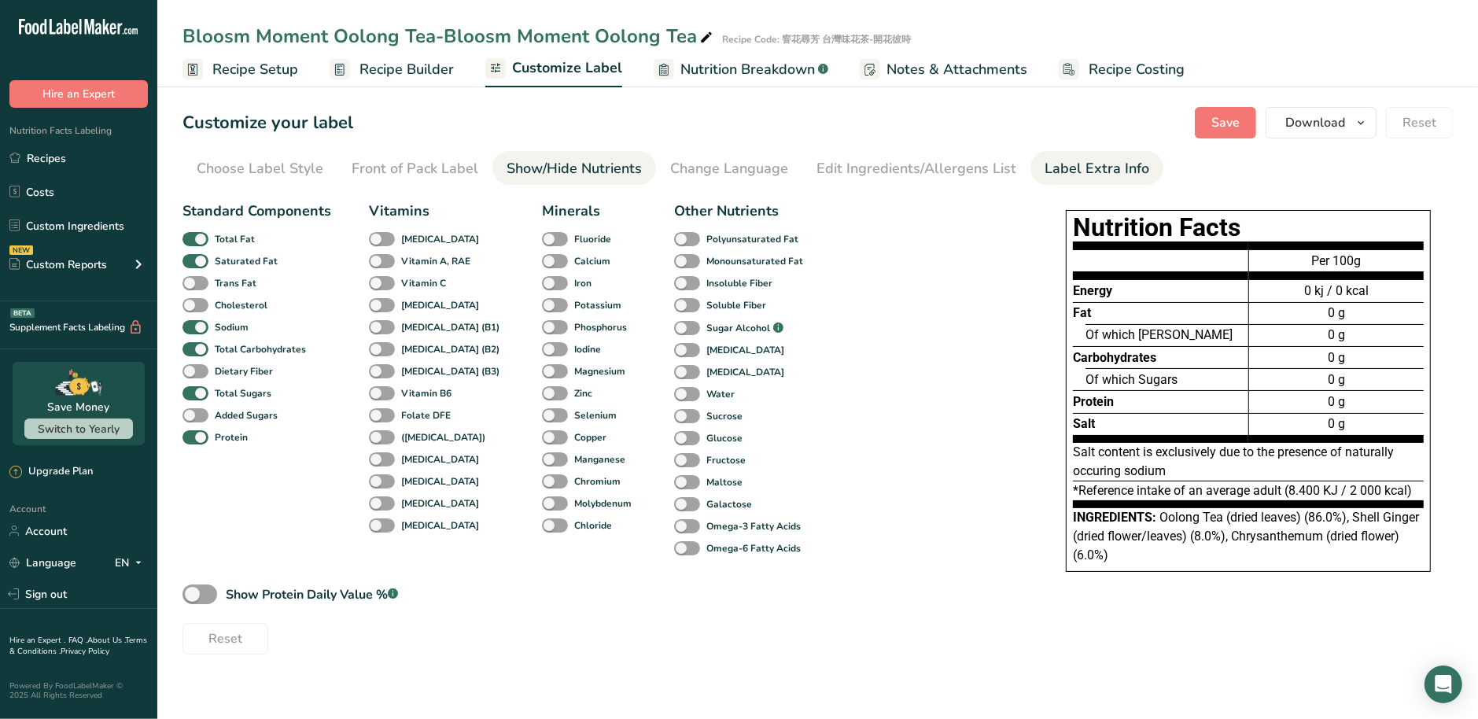
click at [1045, 163] on div "Label Extra Info" at bounding box center [1097, 168] width 105 height 21
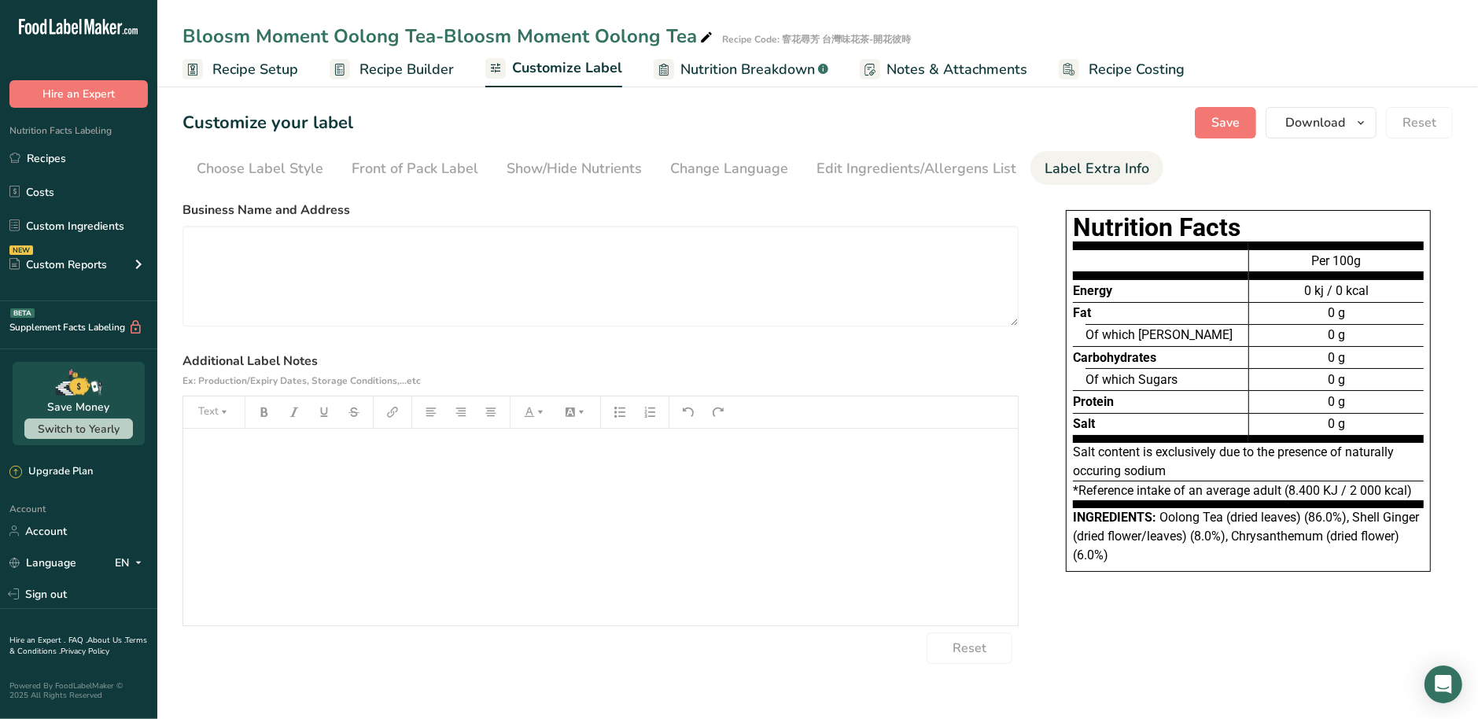
click at [307, 327] on section "Business Name and Address Additional Label Notes Ex: Production/Expiry Dates, S…" at bounding box center [601, 432] width 836 height 463
click at [312, 273] on textarea at bounding box center [601, 276] width 836 height 101
paste textarea "Manufacturer: Lu Yuan Tea (鹿苑茶莊) Address: No. 422-3, Lujia Rd., Lugu Township, …"
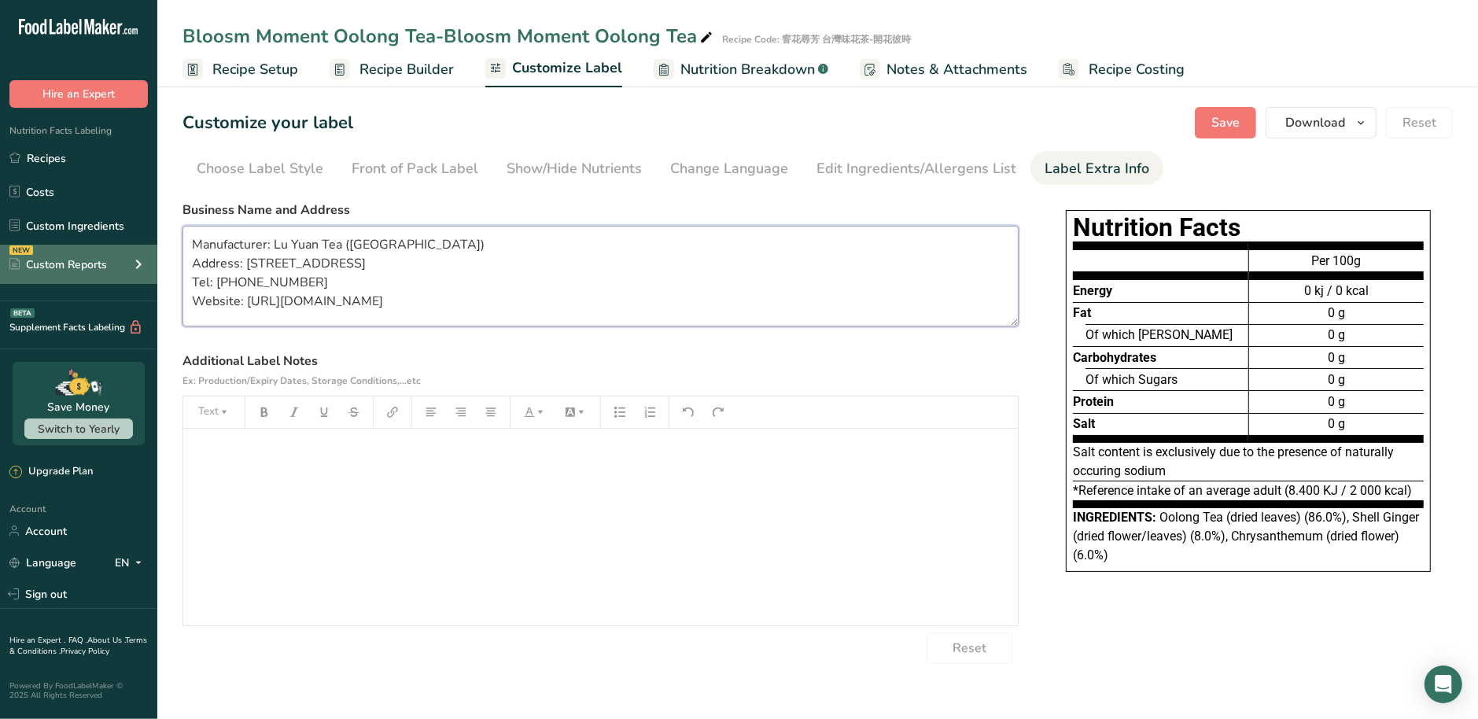
type textarea "Manufacturer: Lu Yuan Tea (鹿苑茶莊) Address: No. 422-3, Lujia Rd., Lugu Township, …"
click at [426, 546] on div "﻿" at bounding box center [600, 527] width 835 height 197
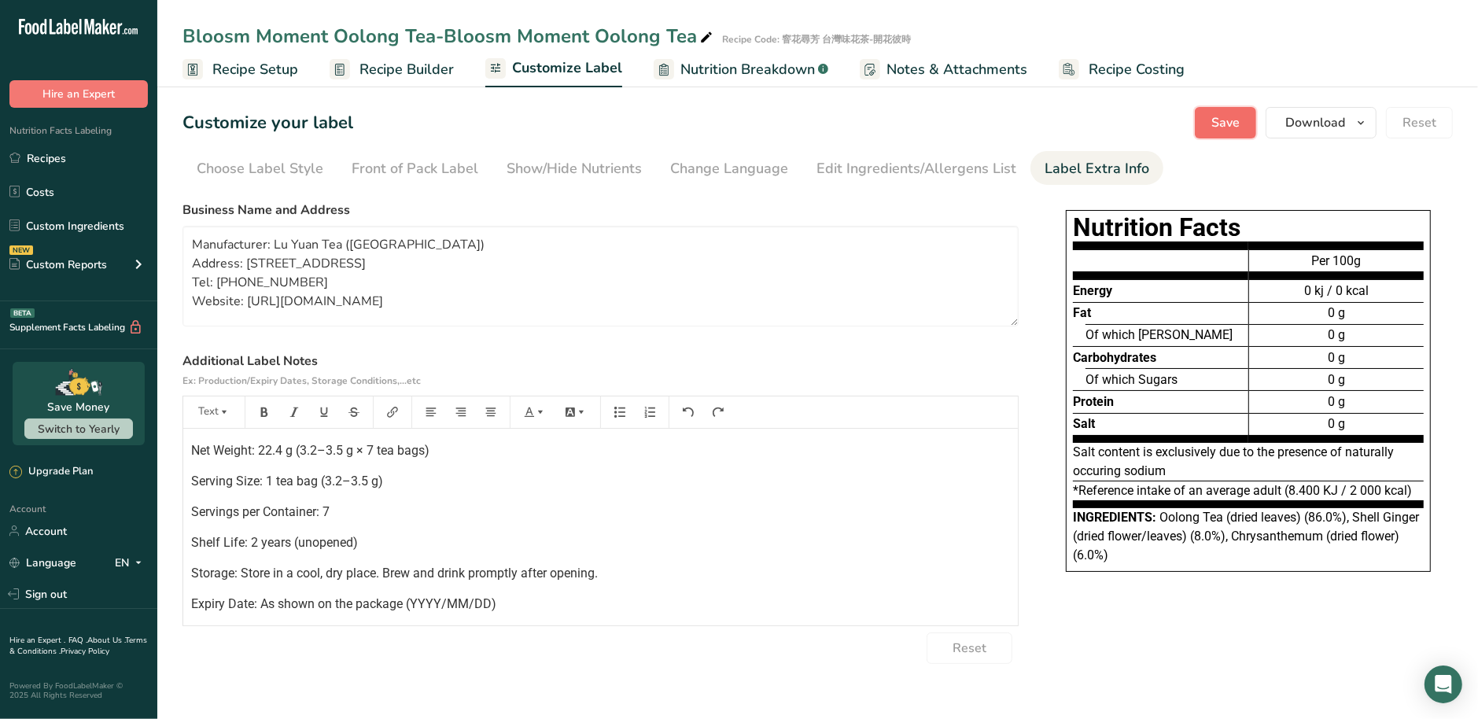
click at [1229, 122] on span "Save" at bounding box center [1225, 122] width 28 height 19
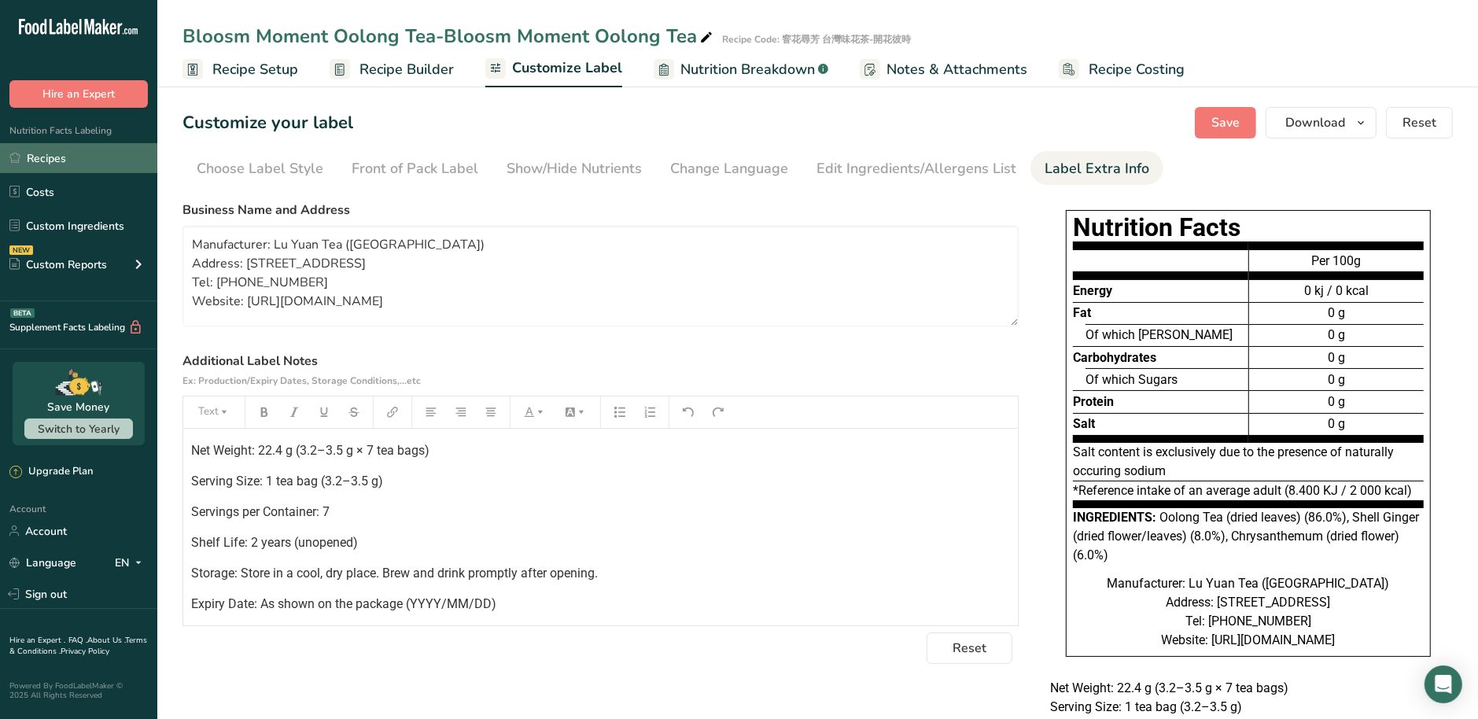
click at [79, 165] on link "Recipes" at bounding box center [78, 158] width 157 height 30
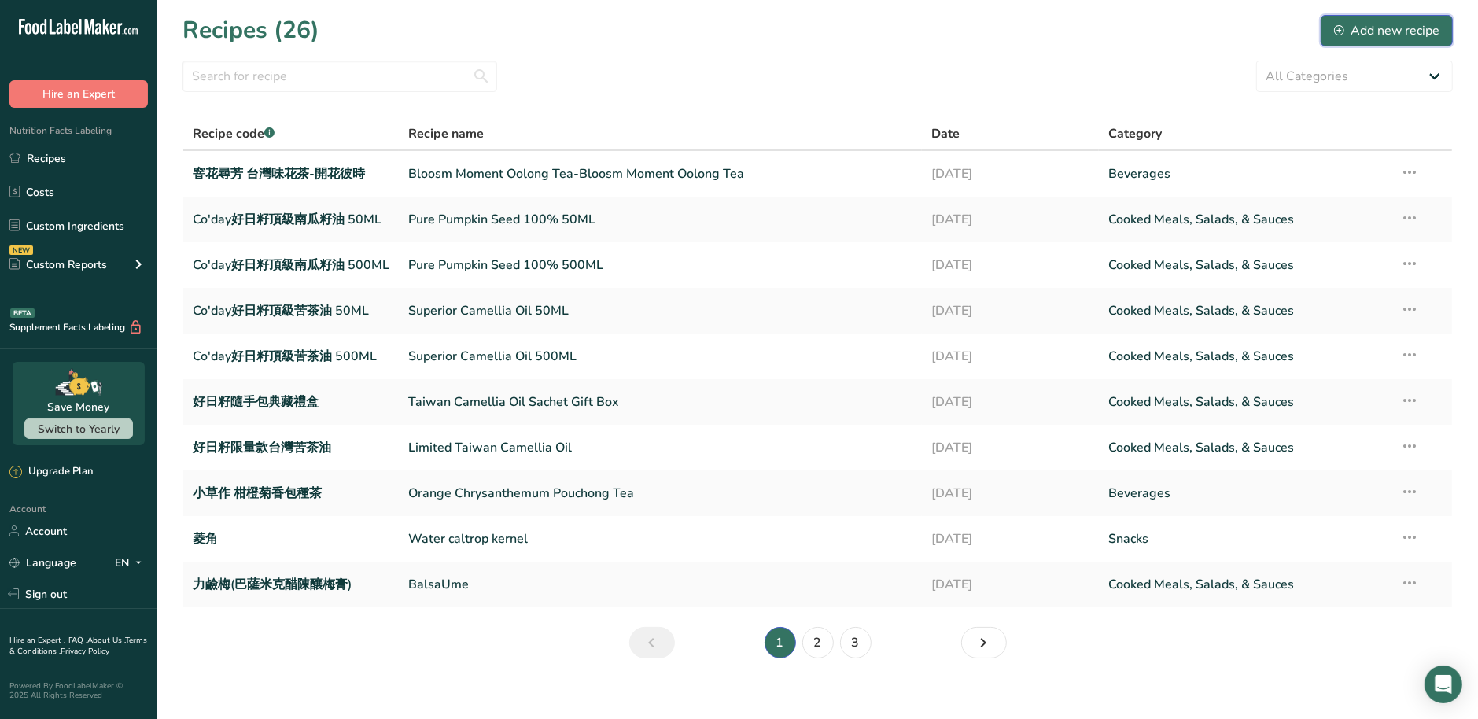
click at [1352, 30] on div "Add new recipe" at bounding box center [1386, 30] width 105 height 19
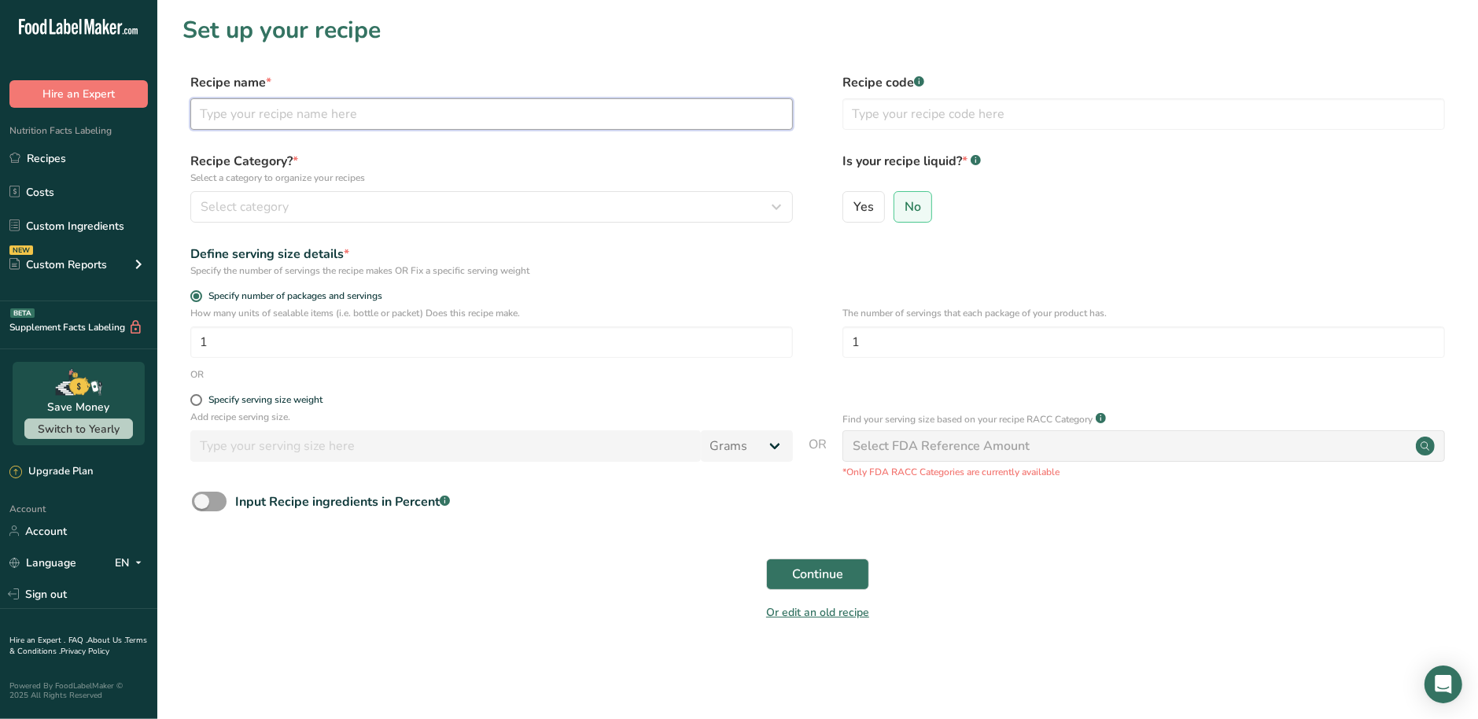
click at [327, 116] on input "text" at bounding box center [491, 113] width 603 height 31
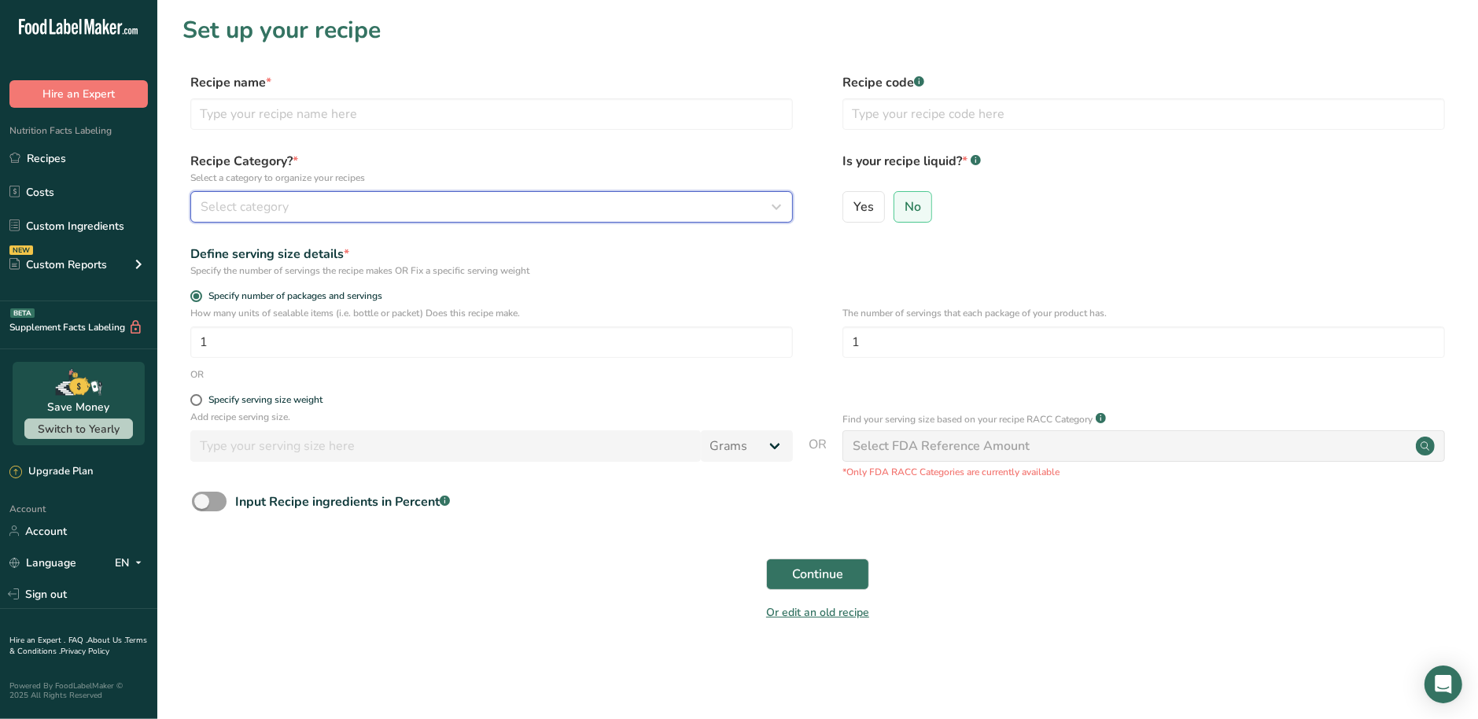
click at [338, 196] on button "Select category" at bounding box center [491, 206] width 603 height 31
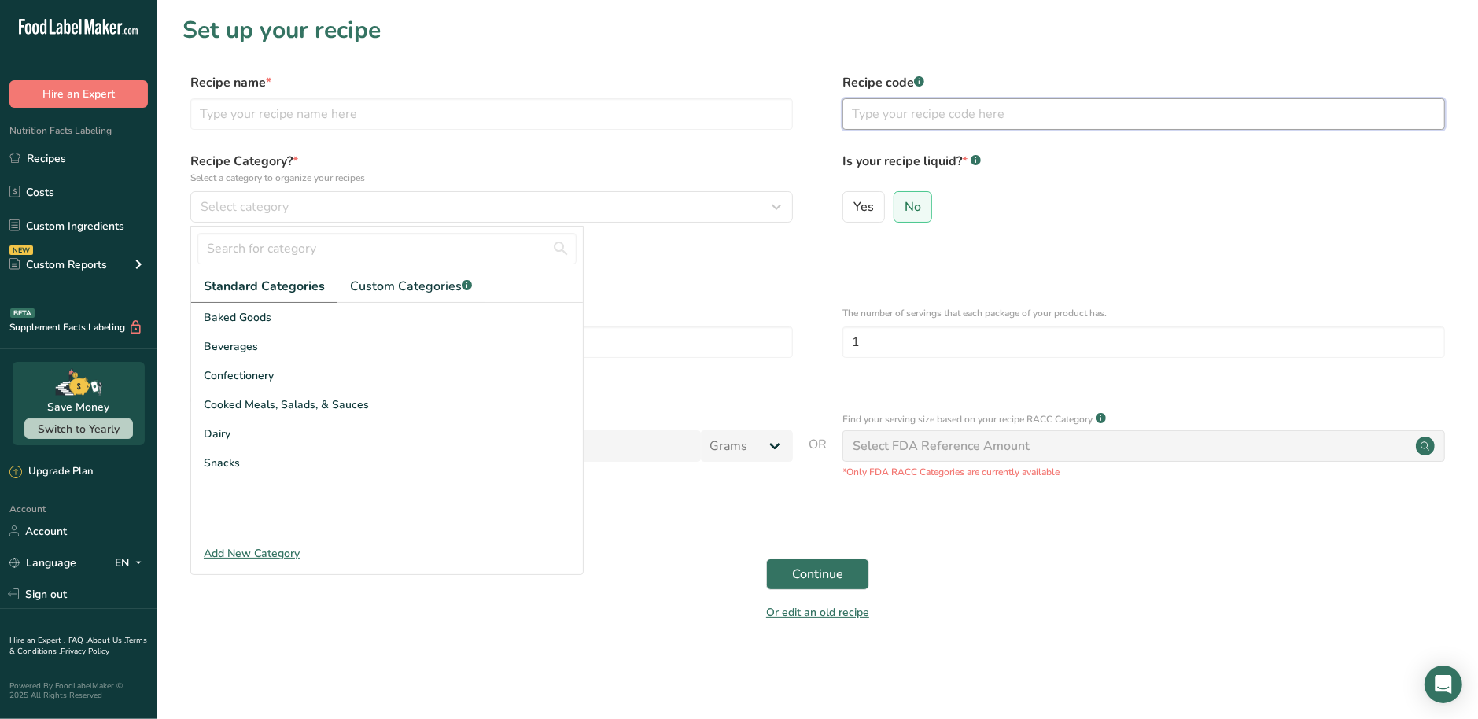
click at [916, 103] on input "text" at bounding box center [1144, 113] width 603 height 31
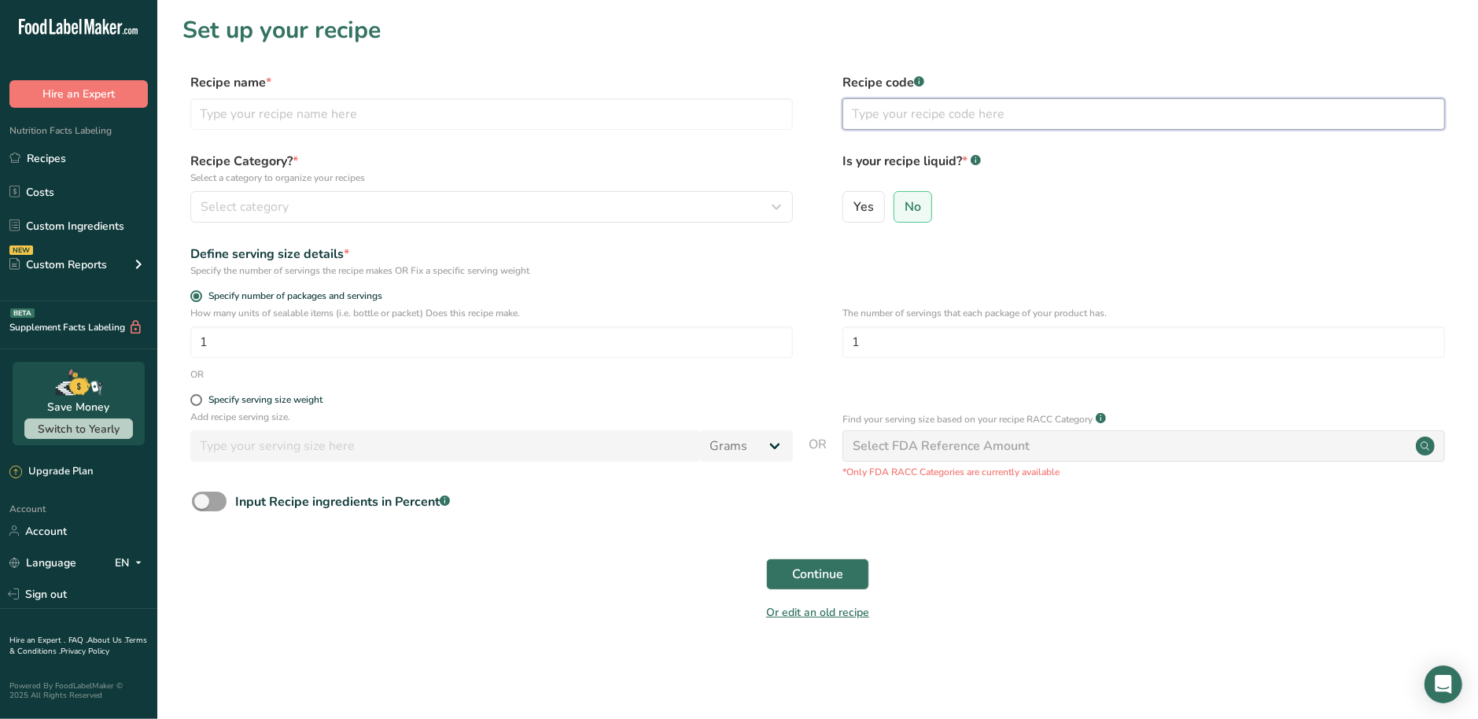
paste input "窨花尋芳 台灣味花茶-日頭正好"
type input "窨花尋芳 台灣味花茶-日頭正好"
click at [532, 122] on input "text" at bounding box center [491, 113] width 603 height 31
paste input "Sunshine Harmony Green Tea - 91%, Mexican marigold - 6%, Taiwan Mint – 3%"
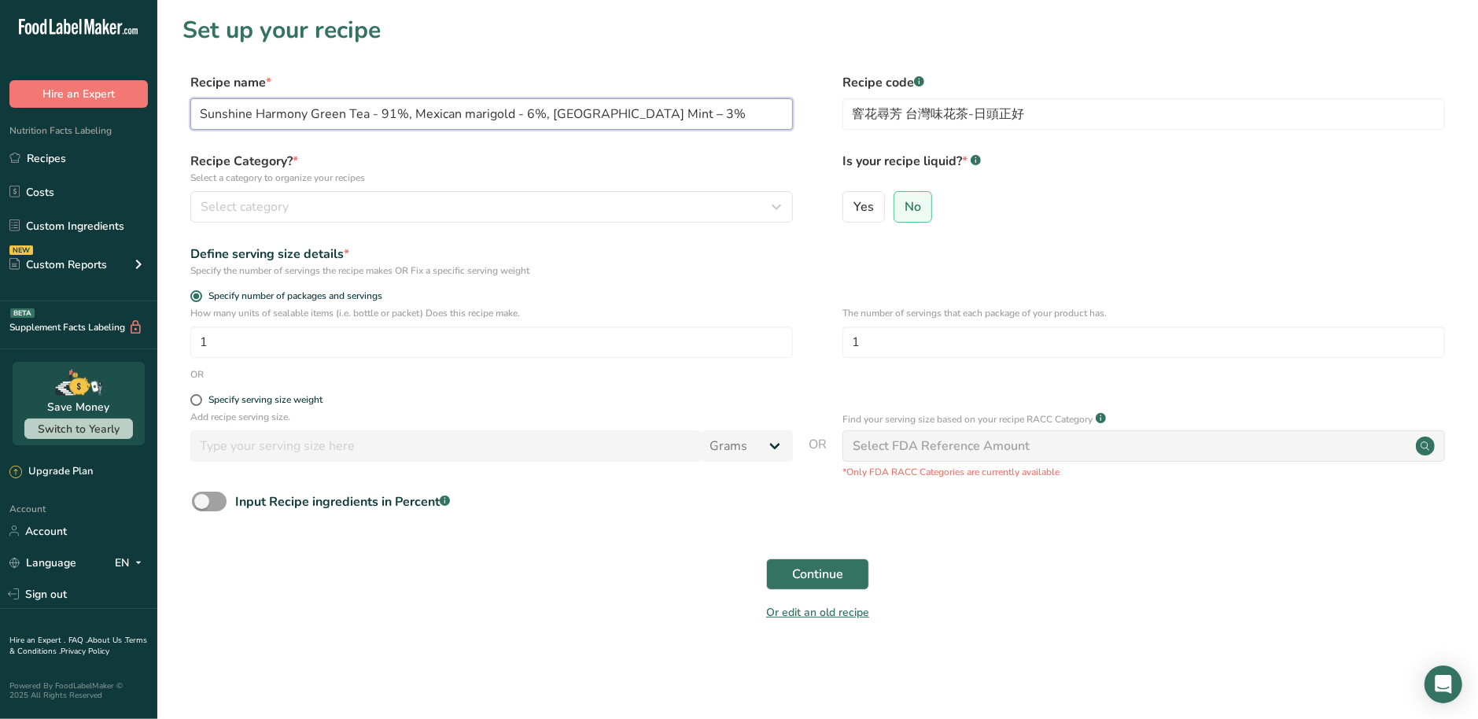
click at [702, 126] on input "Sunshine Harmony Green Tea - 91%, Mexican marigold - 6%, Taiwan Mint – 3%" at bounding box center [491, 113] width 603 height 31
paste input "-Sunshine Harmony Green Tea"
type input "Sunshine Harmony Green Tea-Sunshine Harmony Green Tea"
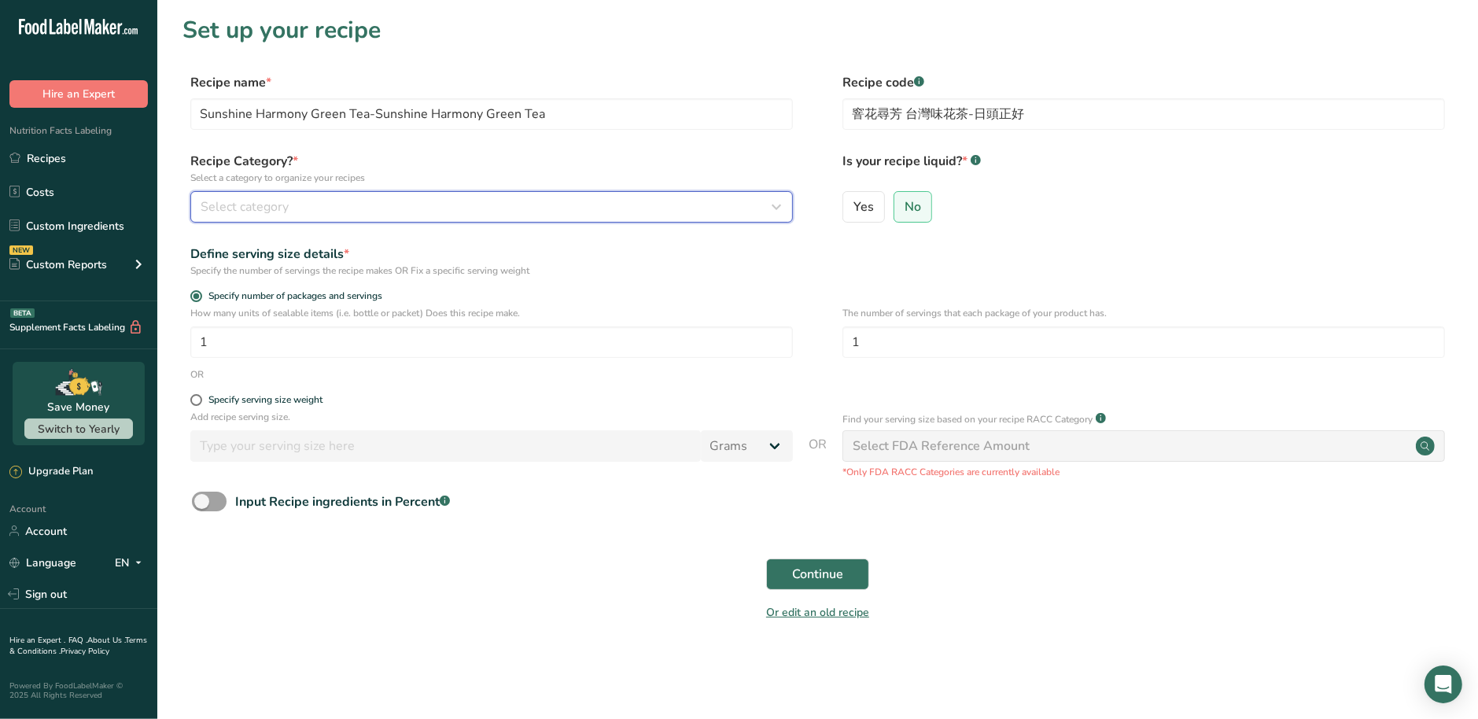
click at [326, 214] on div "Select category" at bounding box center [487, 206] width 573 height 19
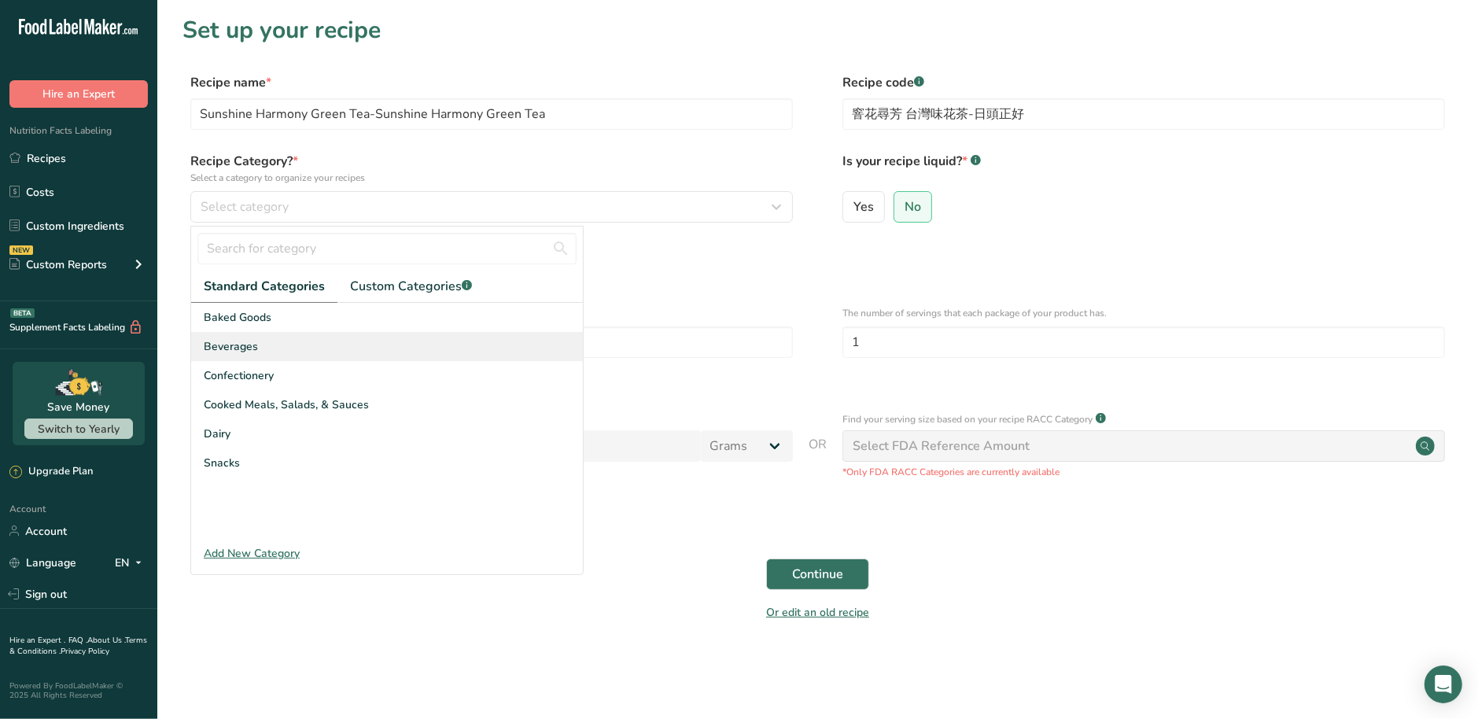
click at [279, 348] on div "Beverages" at bounding box center [387, 346] width 392 height 29
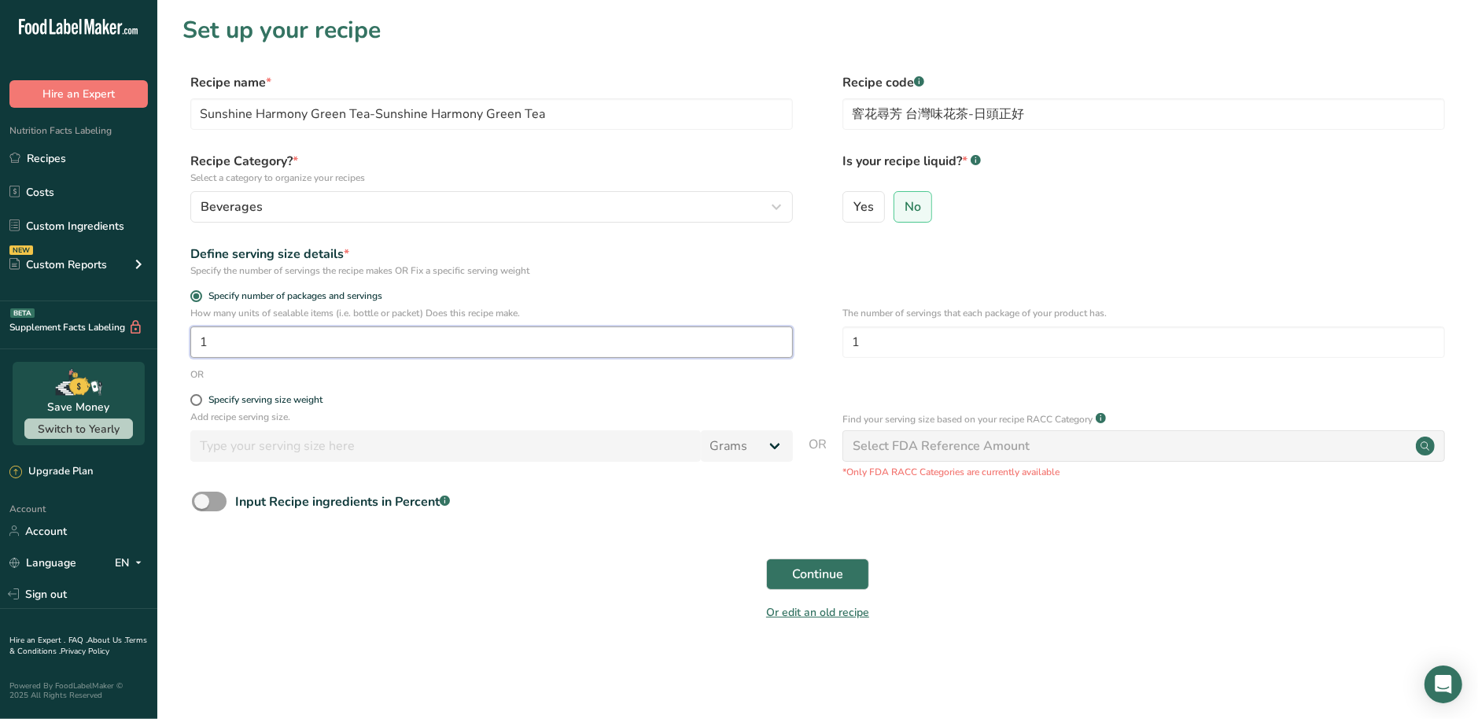
click at [292, 352] on input "1" at bounding box center [491, 341] width 603 height 31
click at [964, 326] on input "1" at bounding box center [1144, 341] width 603 height 31
type input "7"
click at [208, 508] on span at bounding box center [209, 502] width 35 height 20
click at [202, 507] on input "Input Recipe ingredients in Percent .a-a{fill:#347362;}.b-a{fill:#fff;}" at bounding box center [197, 501] width 10 height 10
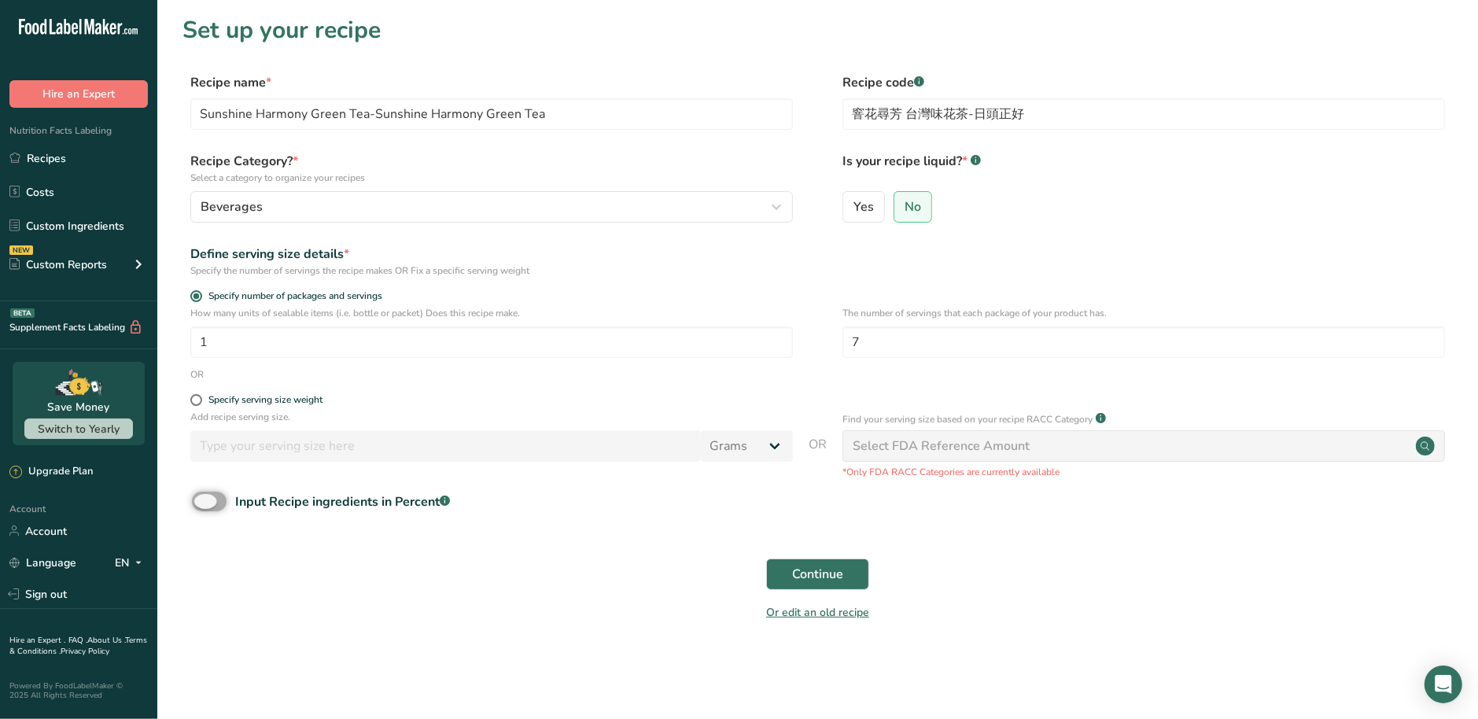
checkbox input "true"
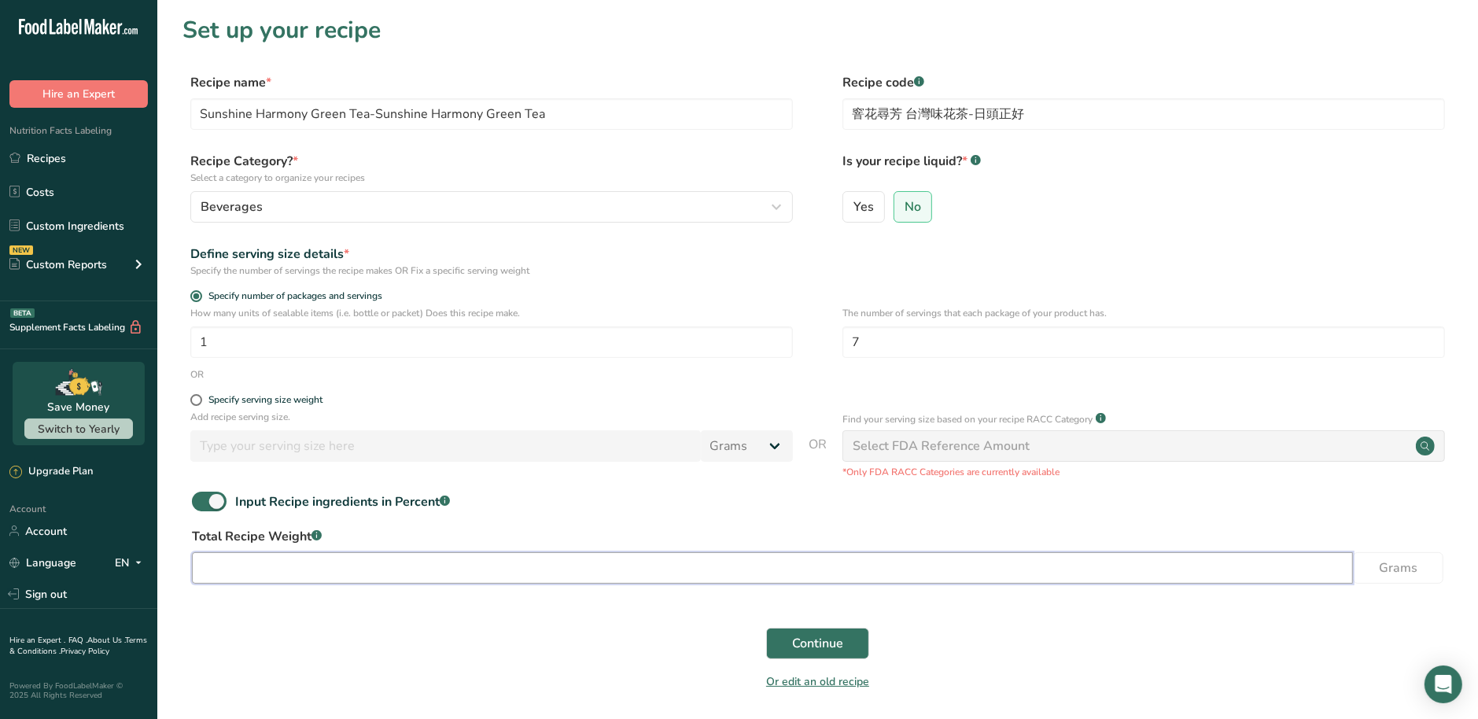
click at [275, 566] on input "number" at bounding box center [772, 567] width 1161 height 31
type input "22.4"
click at [524, 618] on div "Continue" at bounding box center [818, 643] width 1270 height 50
drag, startPoint x: 858, startPoint y: 638, endPoint x: 847, endPoint y: 636, distance: 11.3
click at [847, 636] on button "Continue" at bounding box center [817, 643] width 103 height 31
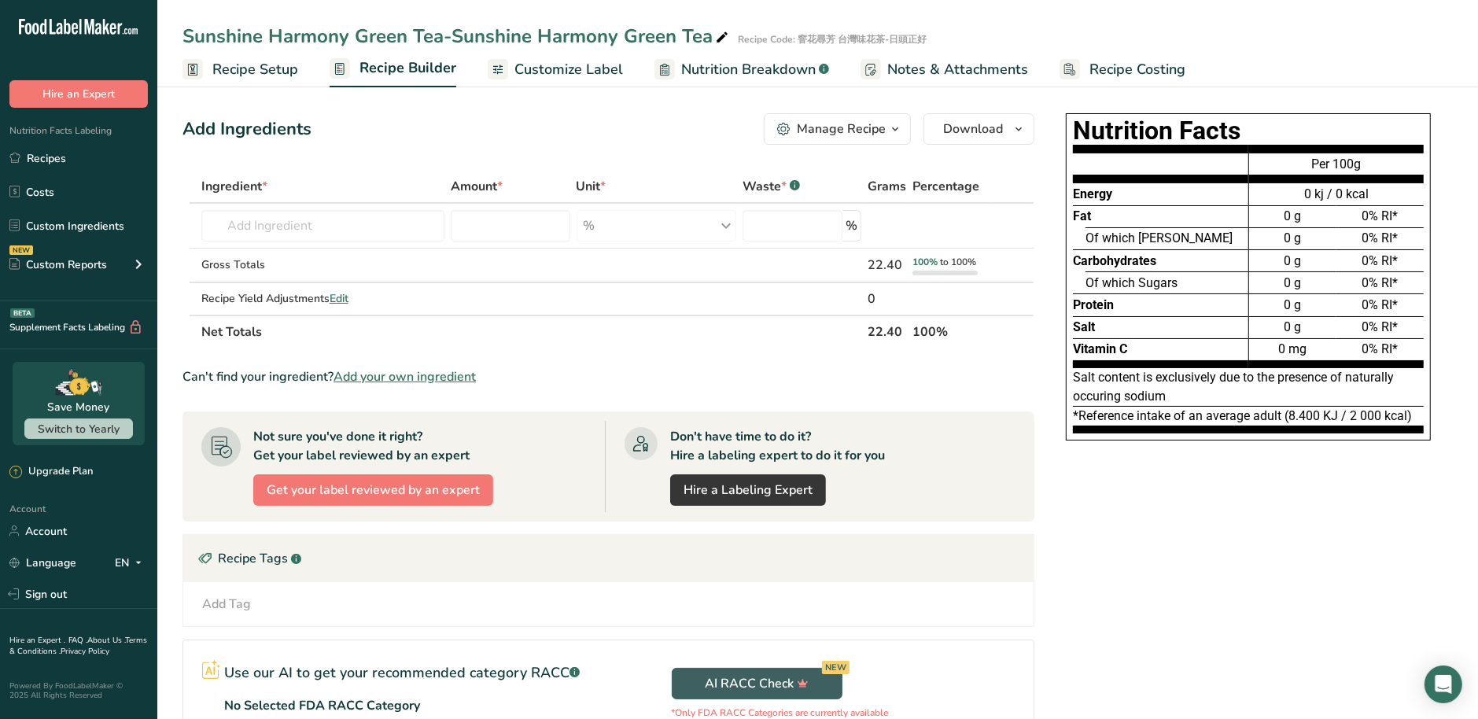
click at [263, 68] on span "Recipe Setup" at bounding box center [255, 69] width 86 height 21
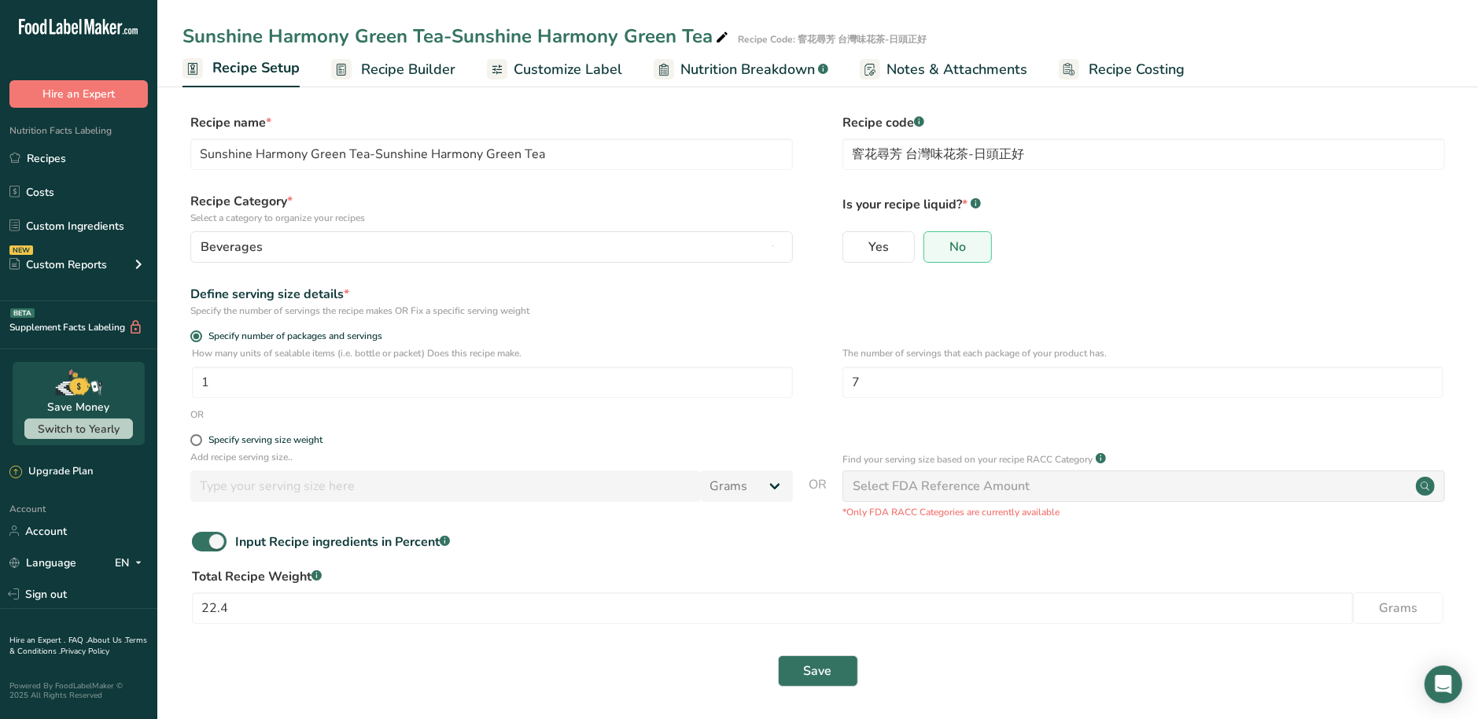
click at [382, 71] on span "Recipe Builder" at bounding box center [408, 69] width 94 height 21
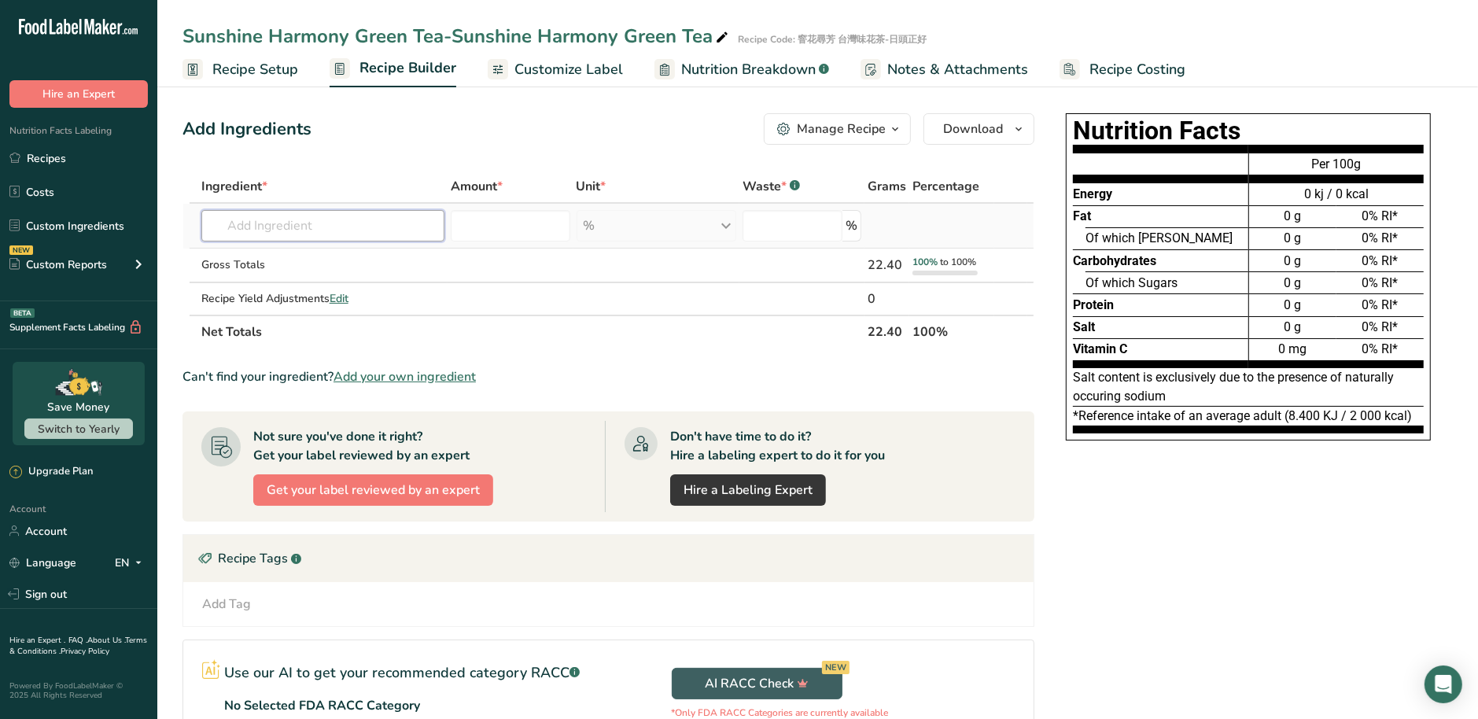
click at [296, 229] on input "text" at bounding box center [323, 225] width 244 height 31
paste input "Green Tea"
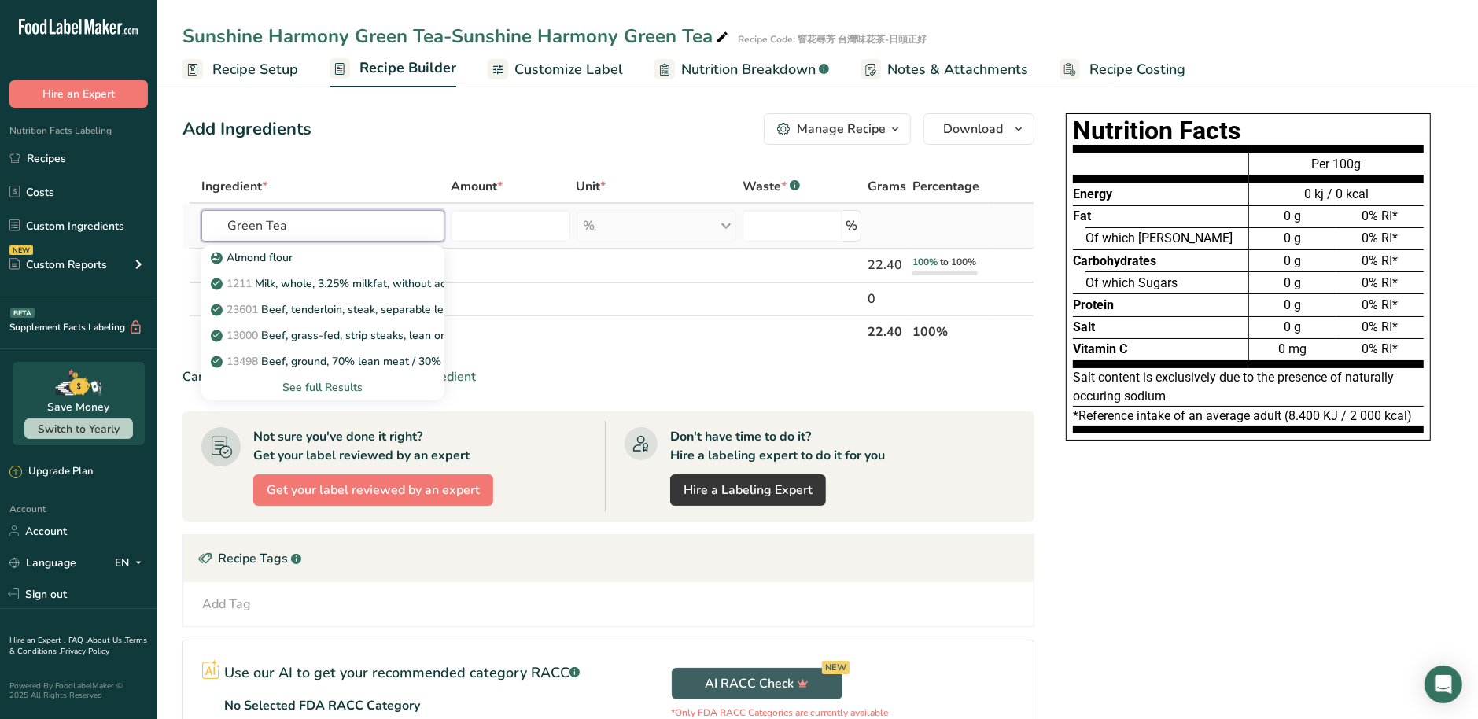
type input "Green Tea"
click at [323, 389] on div "See full Results" at bounding box center [323, 387] width 219 height 17
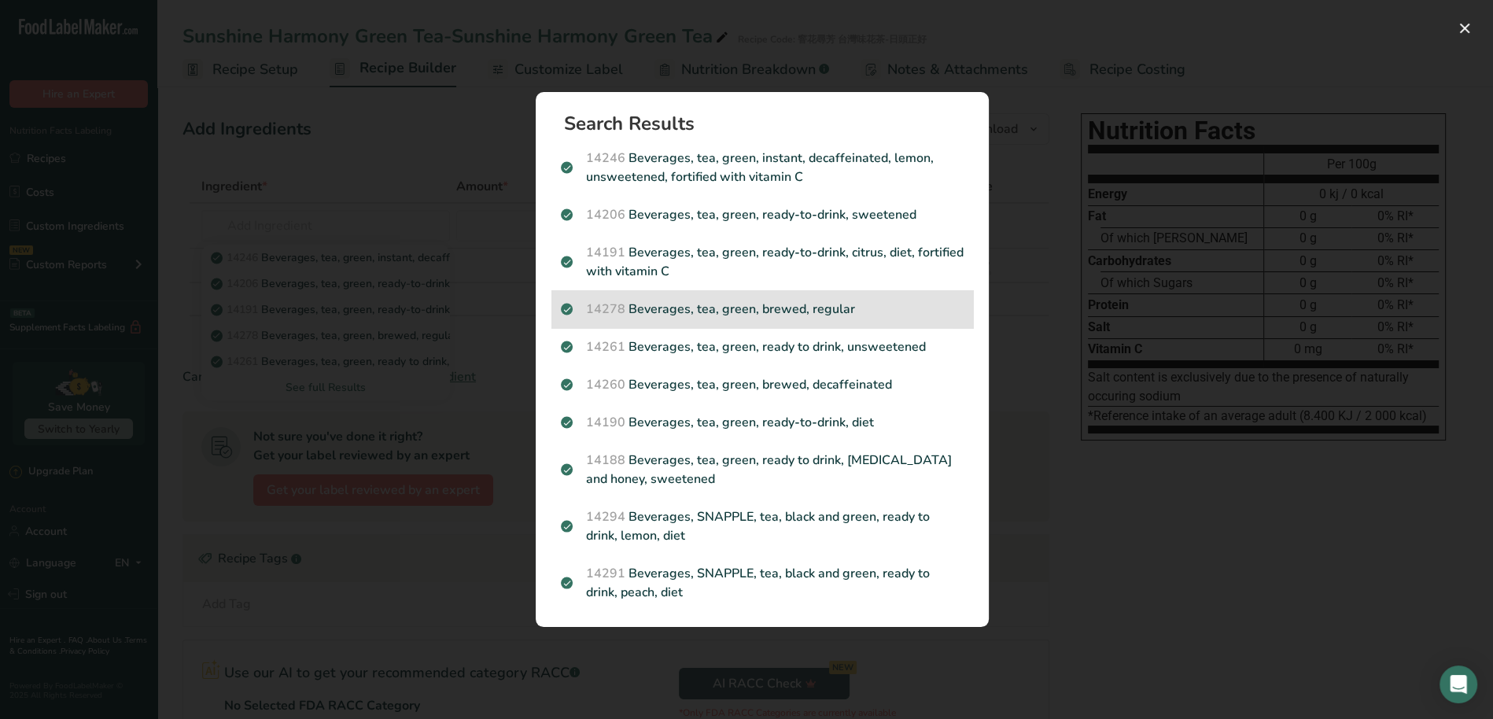
click at [669, 319] on div "14278 Beverages, tea, green, brewed, regular" at bounding box center [762, 309] width 422 height 38
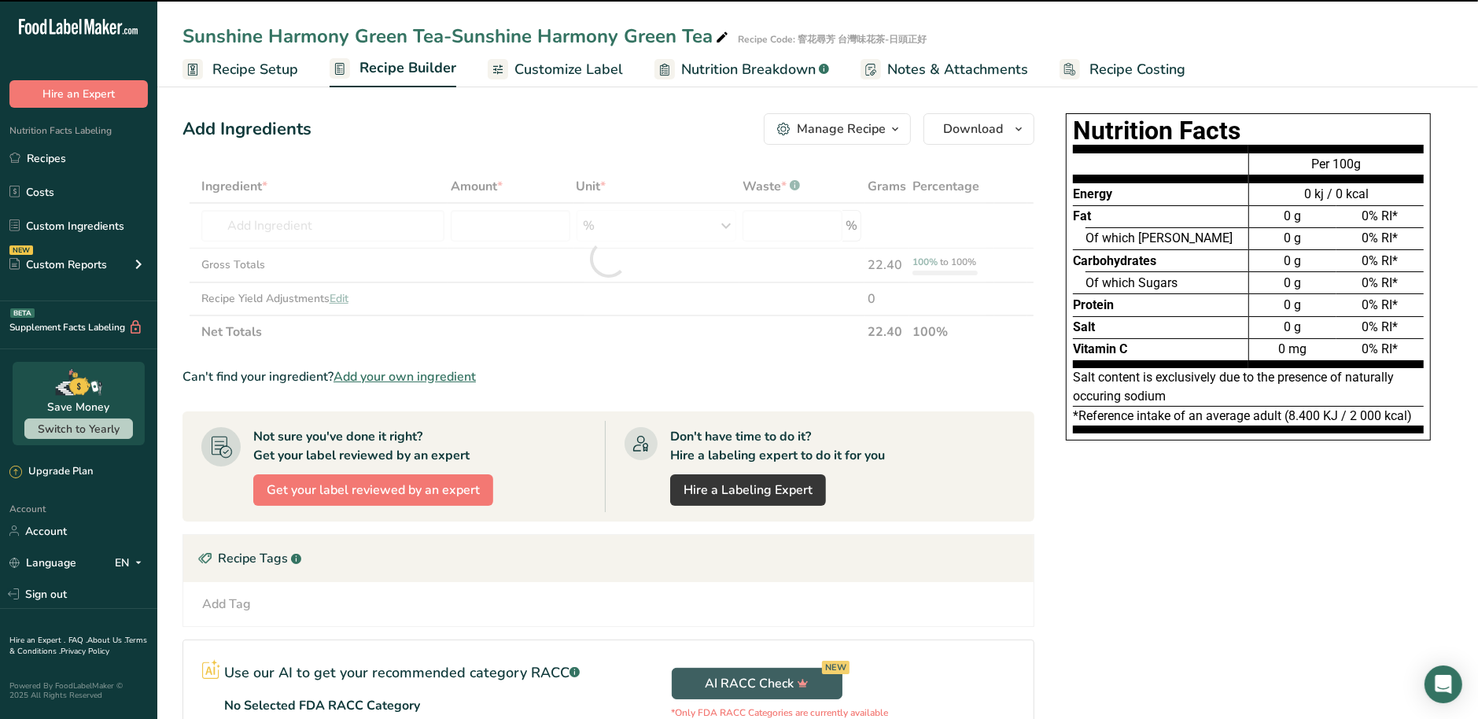
type input "0"
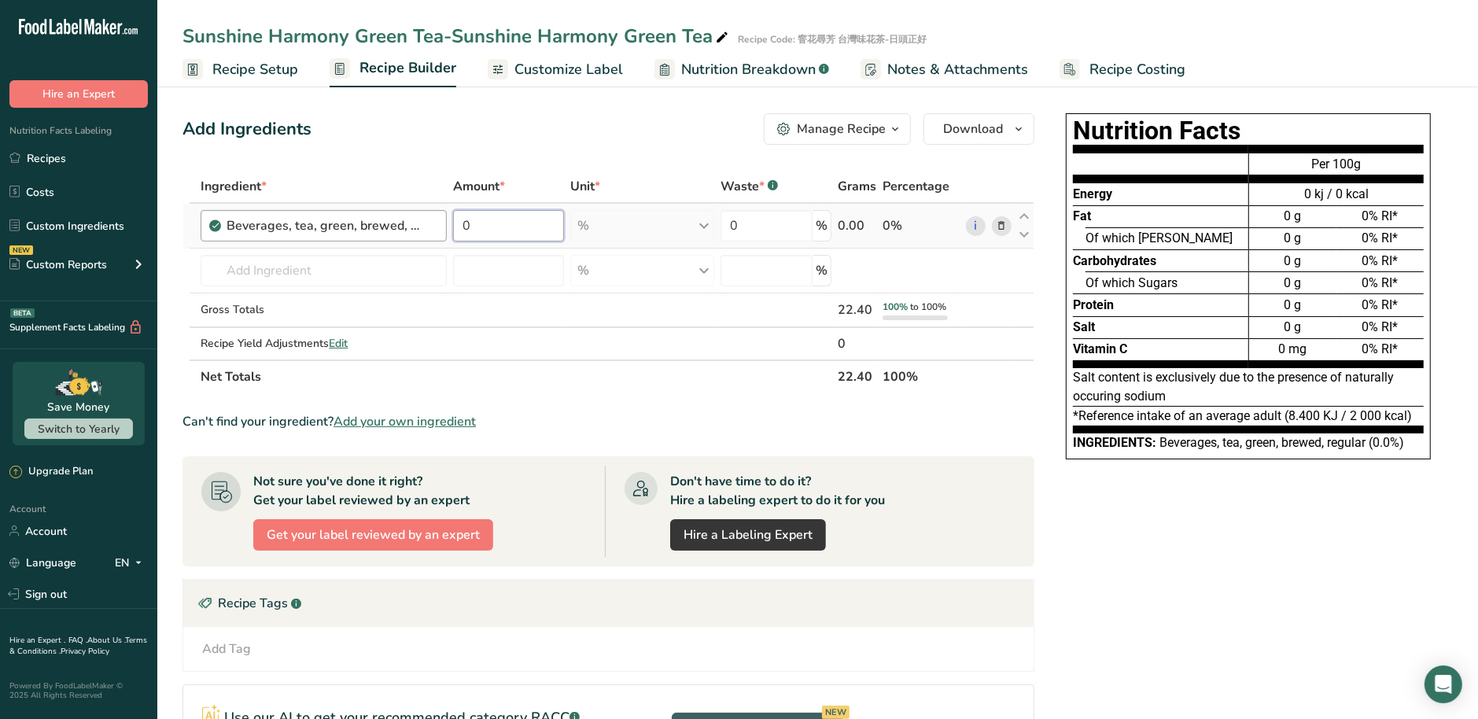
drag, startPoint x: 495, startPoint y: 229, endPoint x: 422, endPoint y: 234, distance: 72.6
click at [422, 234] on tr "Beverages, tea, green, brewed, regular 0 % Portions 1 cup 1 fl oz Weight Units …" at bounding box center [608, 226] width 850 height 45
type input "91"
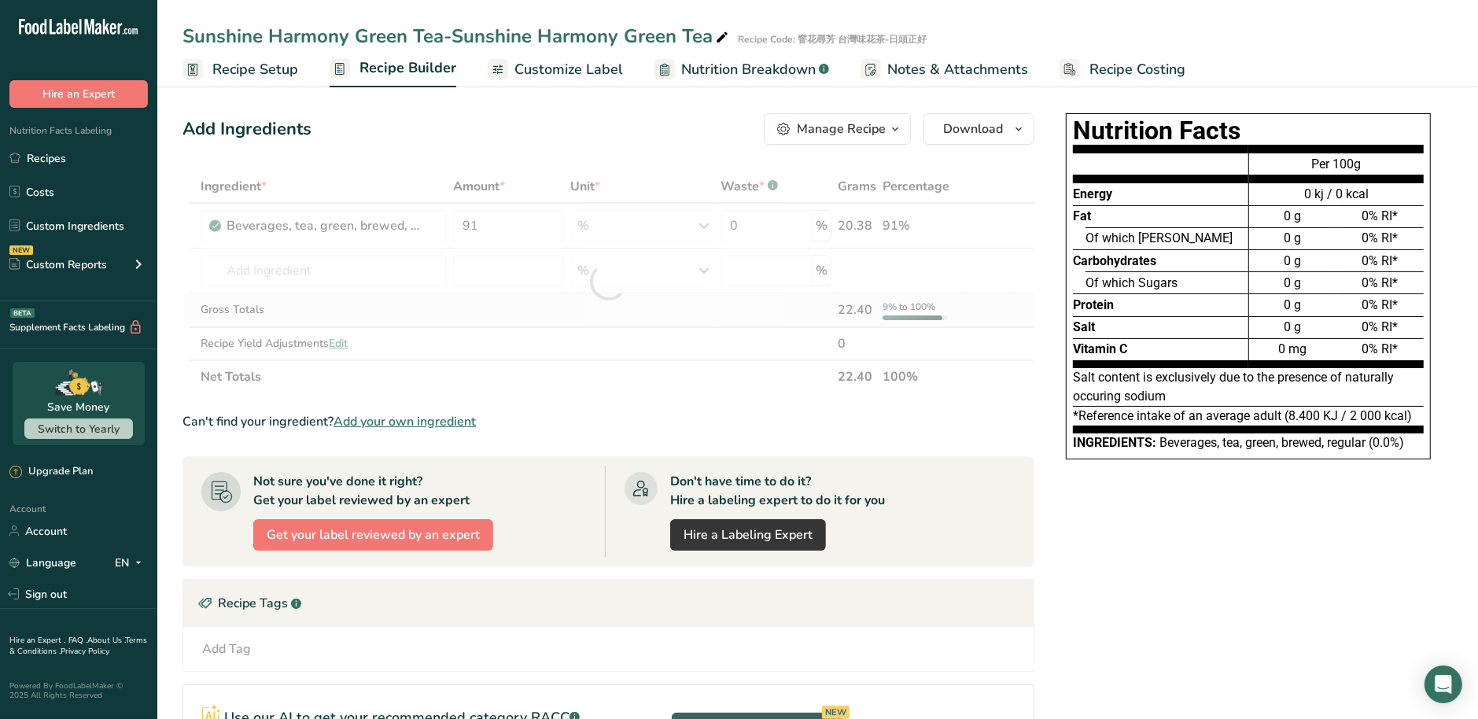
click at [503, 292] on div "Ingredient * Amount * Unit * Waste * .a-a{fill:#347362;}.b-a{fill:#fff;} Grams …" at bounding box center [609, 281] width 852 height 223
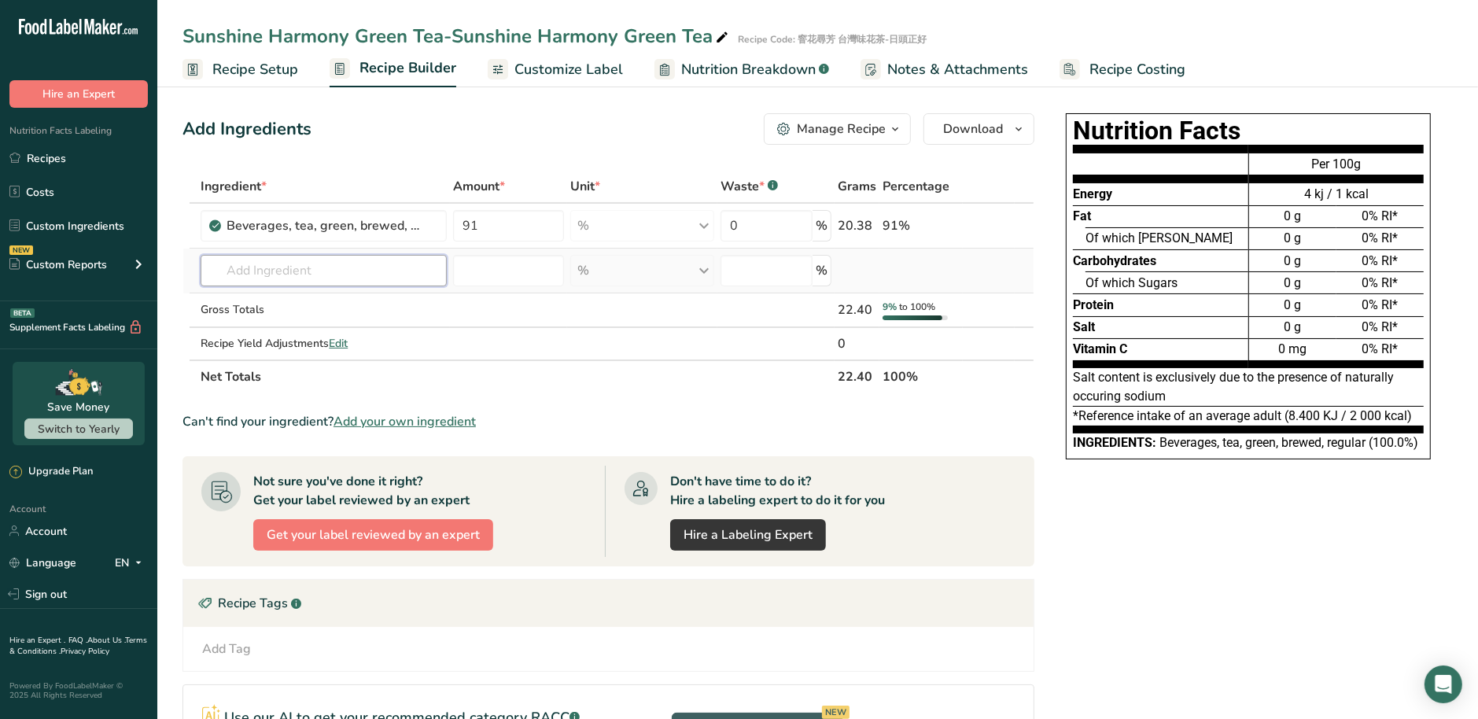
click at [382, 274] on input "text" at bounding box center [324, 270] width 246 height 31
paste input "Mexican Marigold"
type input "Mexican Marigold"
click at [334, 326] on div "Add your own ingredient" at bounding box center [323, 328] width 221 height 17
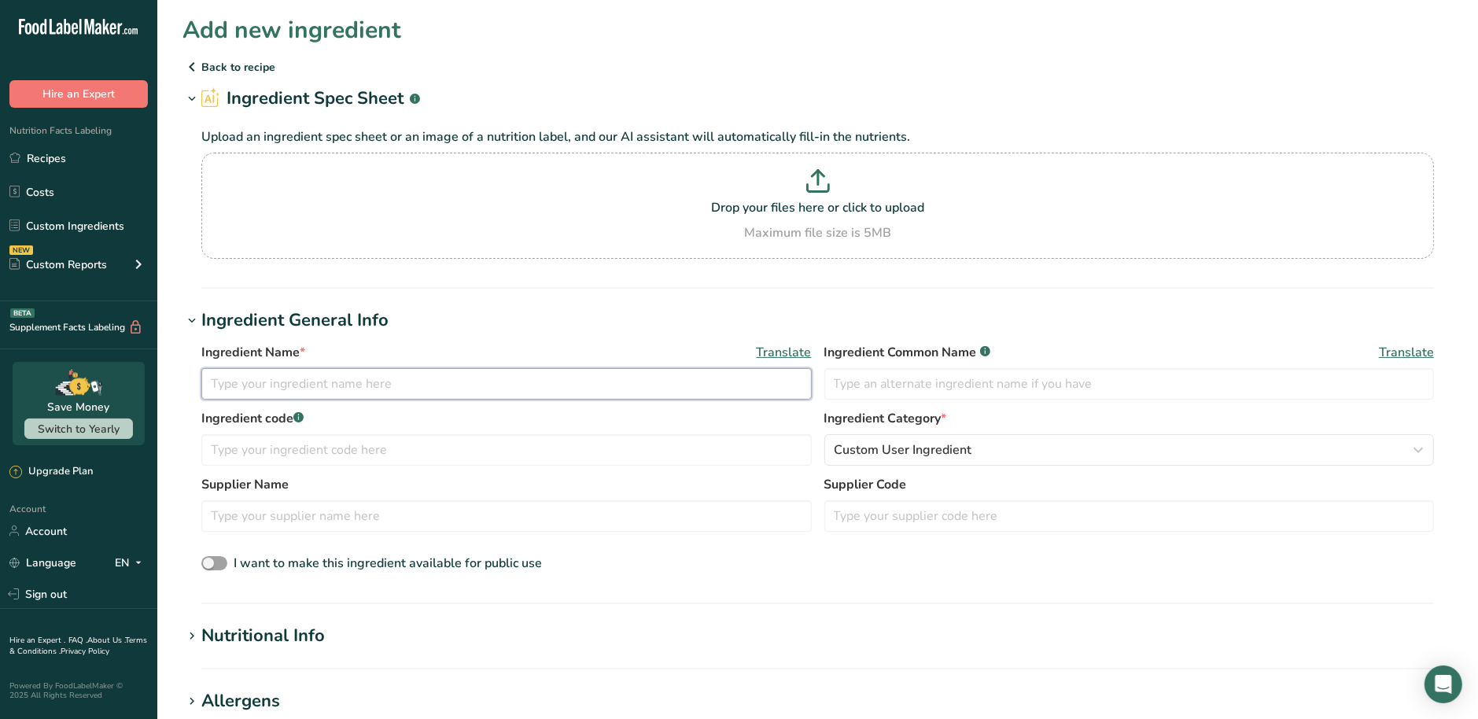
click at [294, 393] on input "text" at bounding box center [506, 383] width 610 height 31
paste input "Mexican Marigold"
type input "Mexican Marigold"
click at [955, 375] on input "text" at bounding box center [1129, 383] width 610 height 31
paste input "Mexican Marigold"
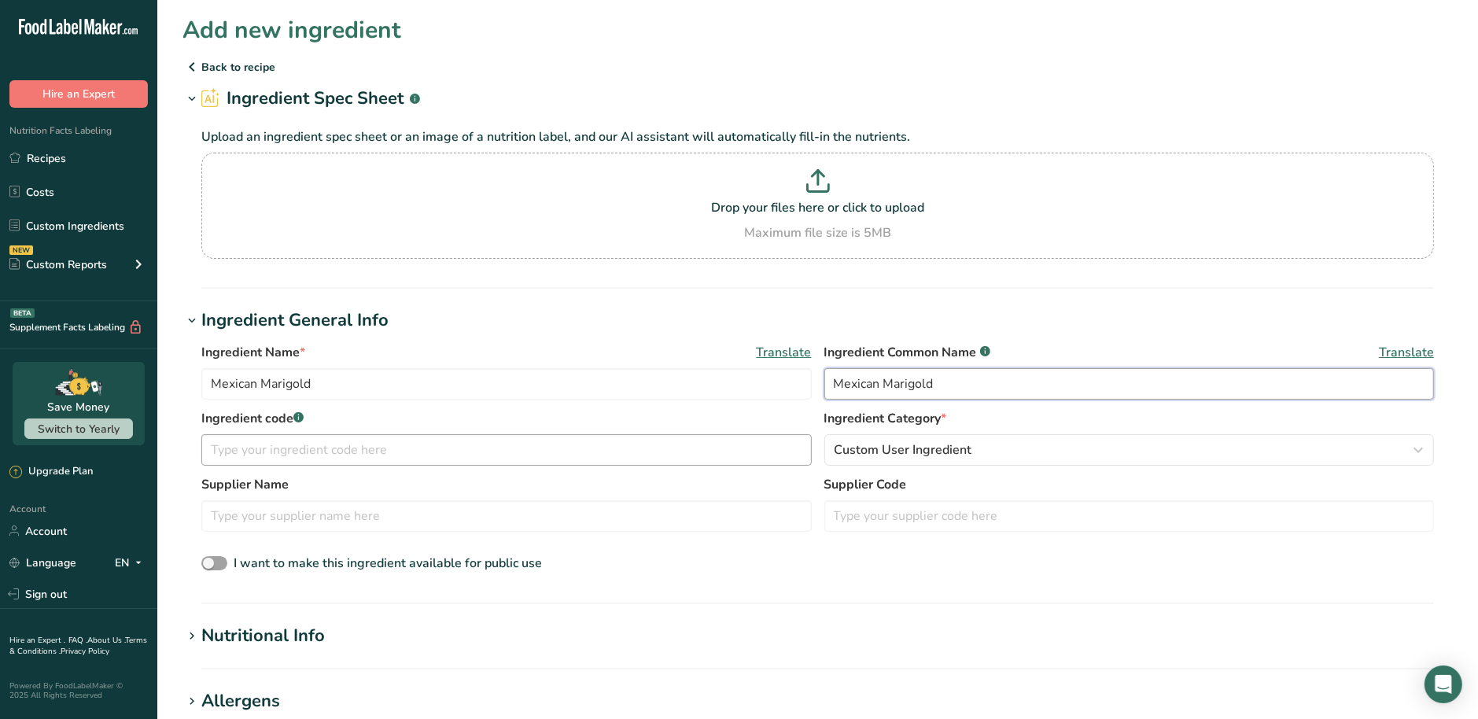
type input "Mexican Marigold"
click at [432, 459] on input "text" at bounding box center [506, 449] width 610 height 31
paste input "Mexican Marigold"
type input "Mexican Marigold"
click at [347, 515] on input "text" at bounding box center [506, 515] width 610 height 31
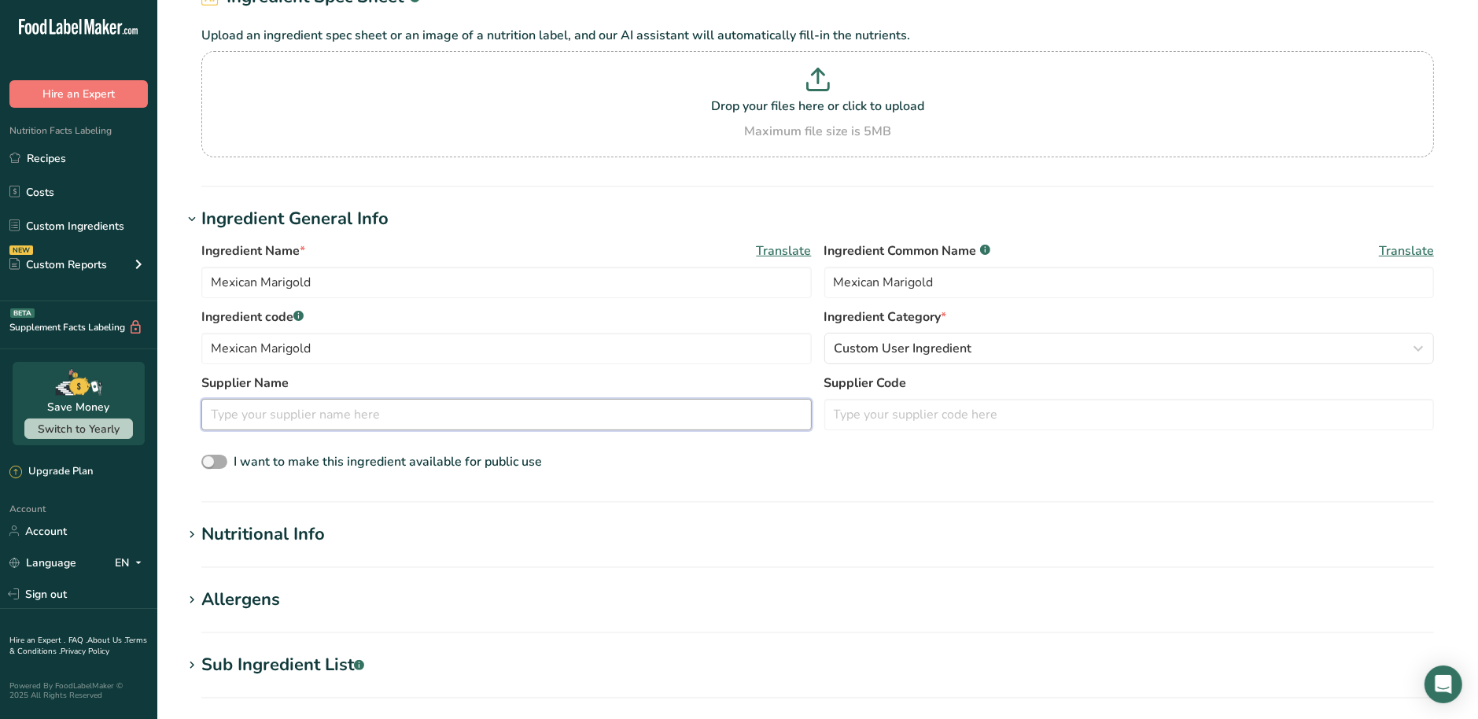
scroll to position [294, 0]
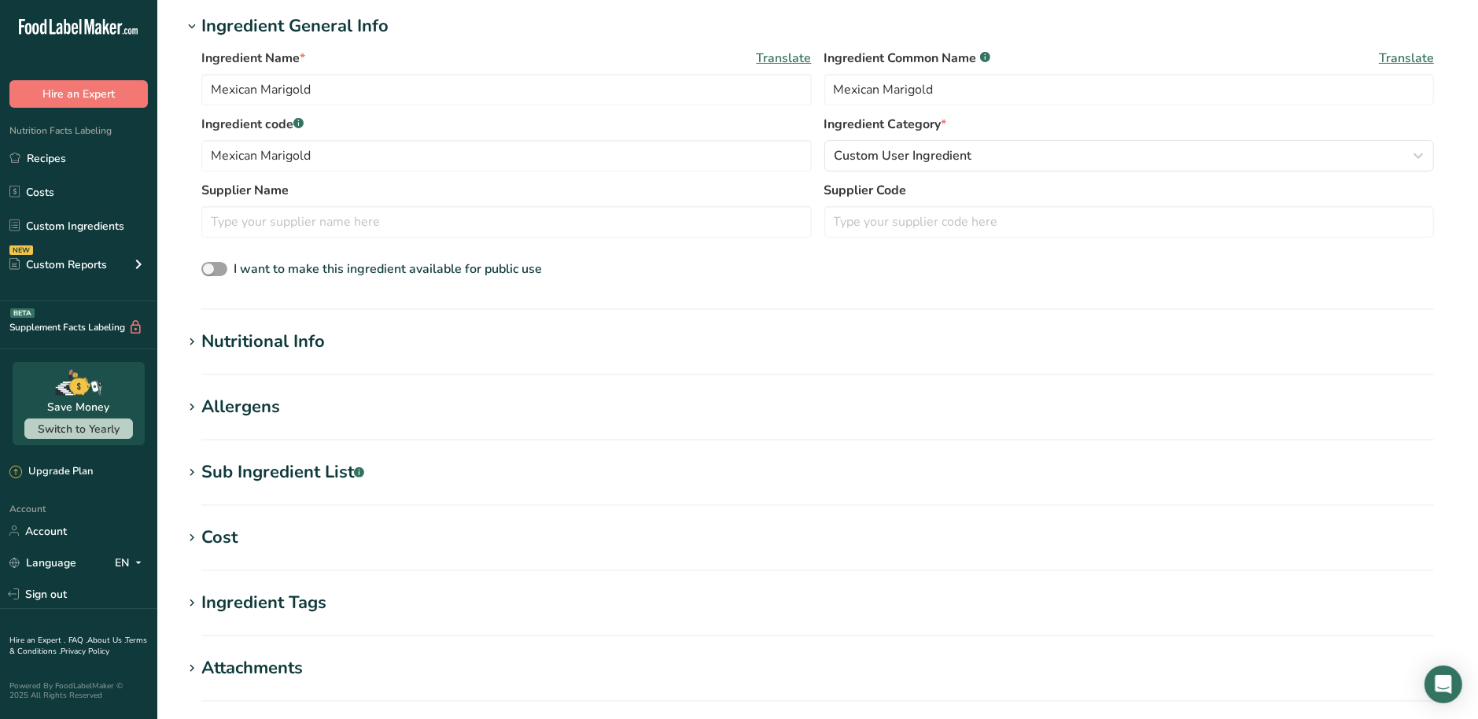
click at [234, 344] on div "Nutritional Info" at bounding box center [263, 342] width 124 height 26
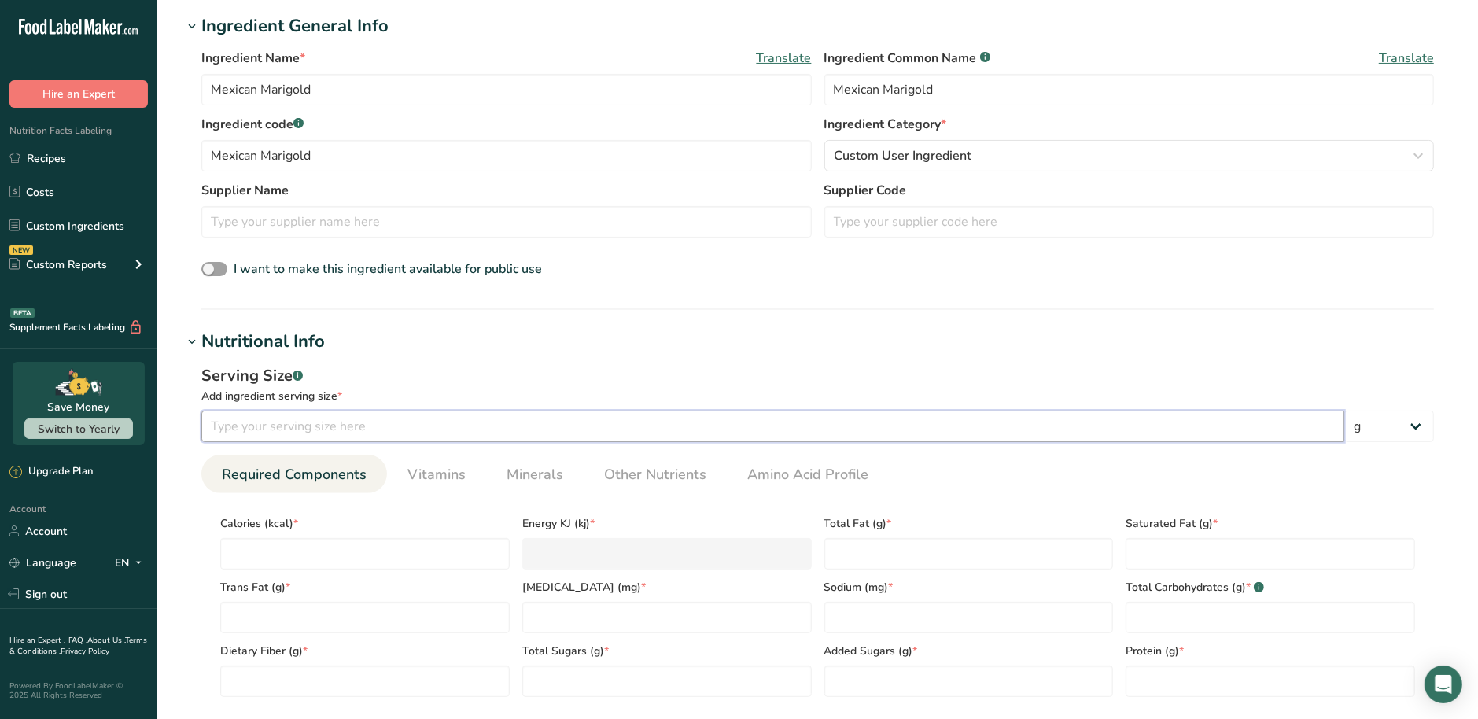
click at [286, 432] on input "number" at bounding box center [772, 426] width 1143 height 31
type input "100"
click at [407, 557] on input "number" at bounding box center [364, 553] width 289 height 31
type input "0"
type KJ "0"
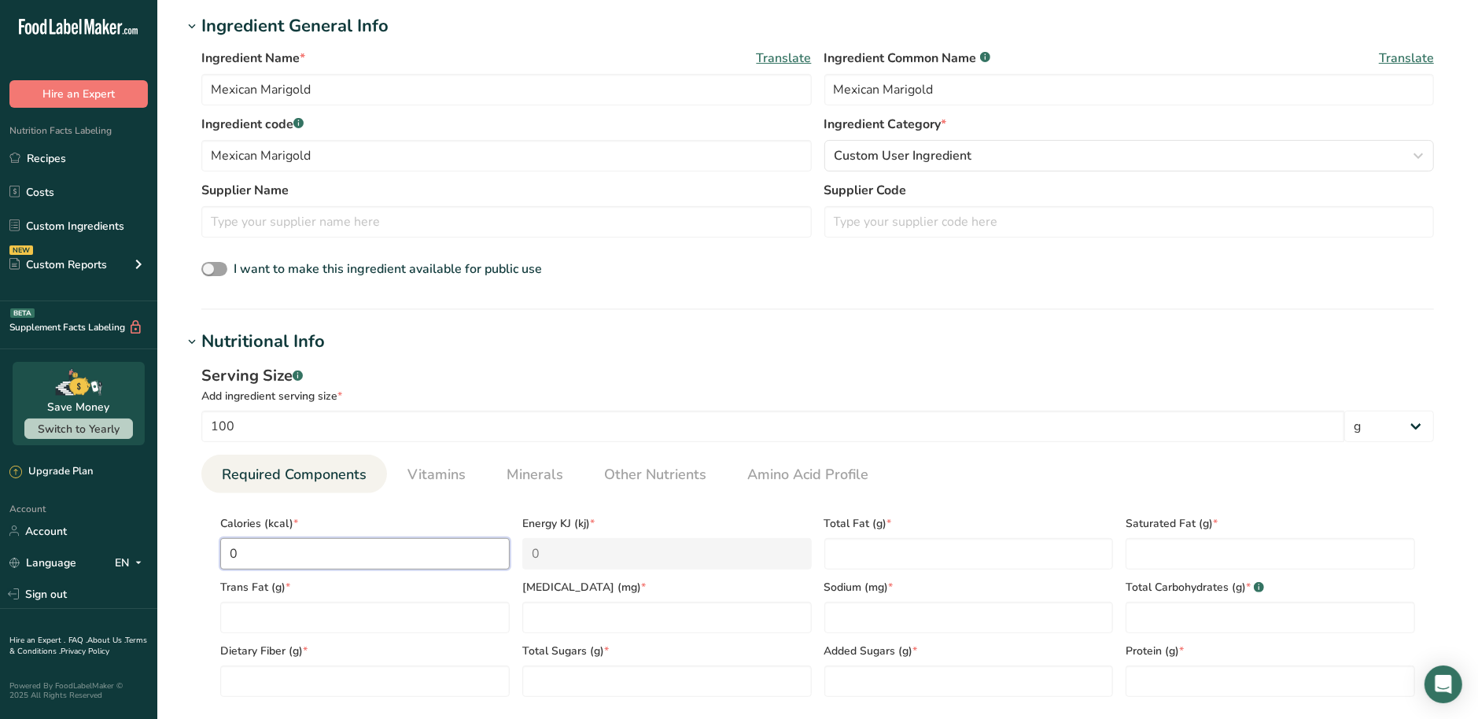
type input "0"
type Fat "0"
type input "0"
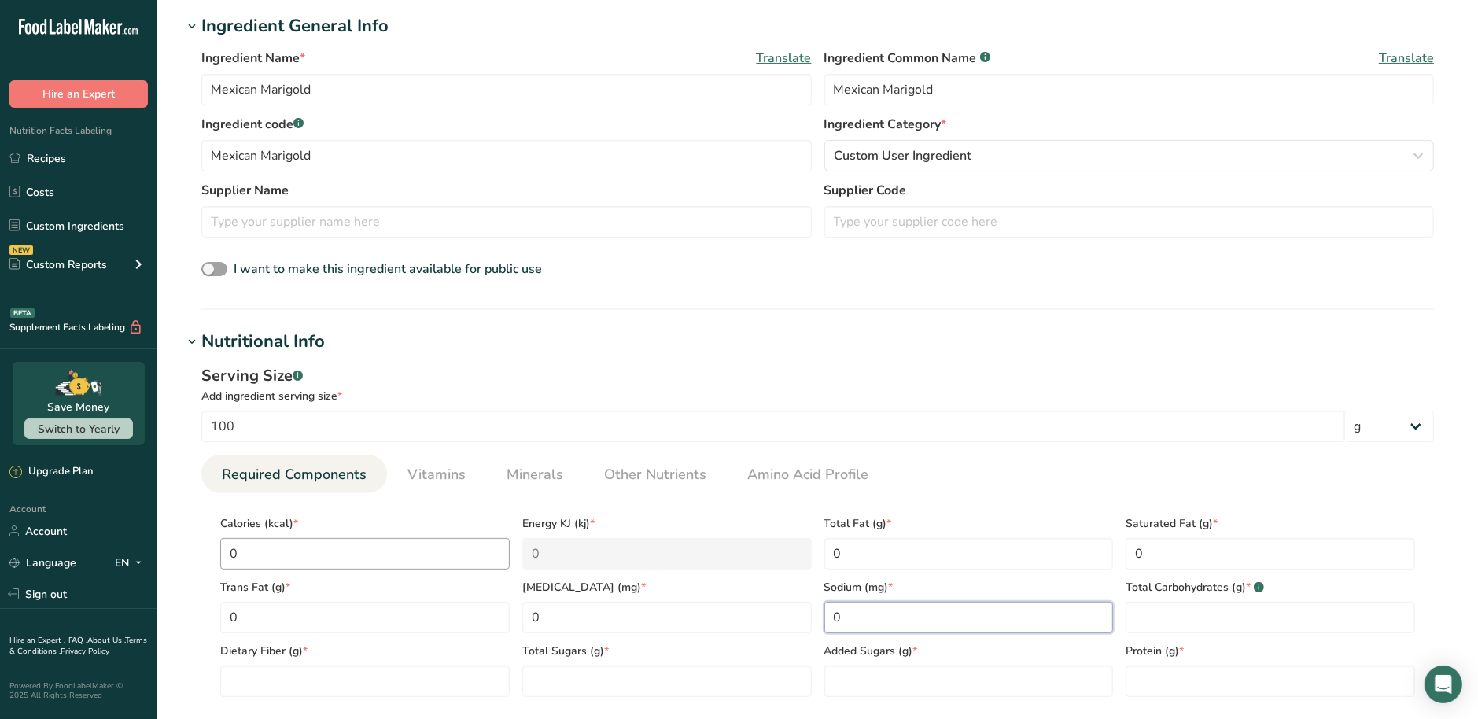
type input "0"
type Carbohydrates "0"
type Fiber "0"
type Sugars "0"
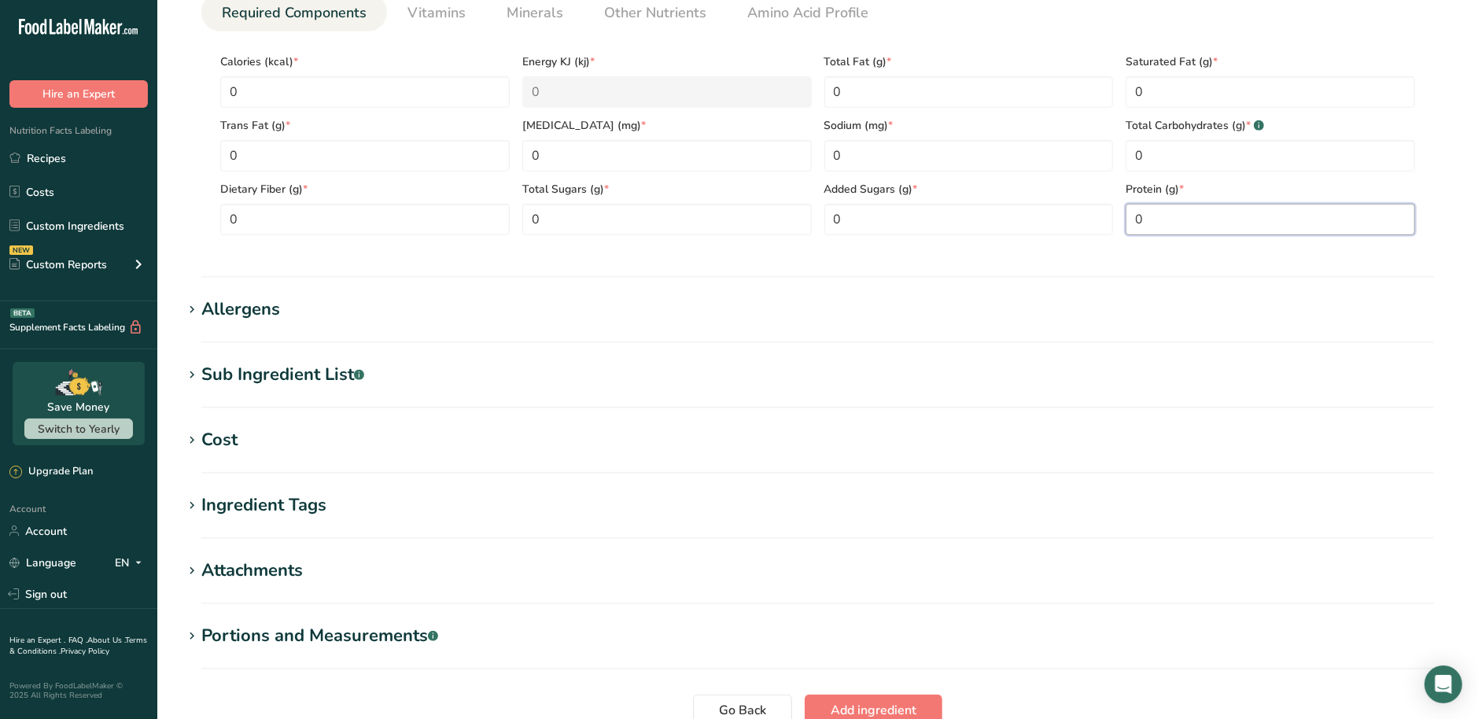
scroll to position [895, 0]
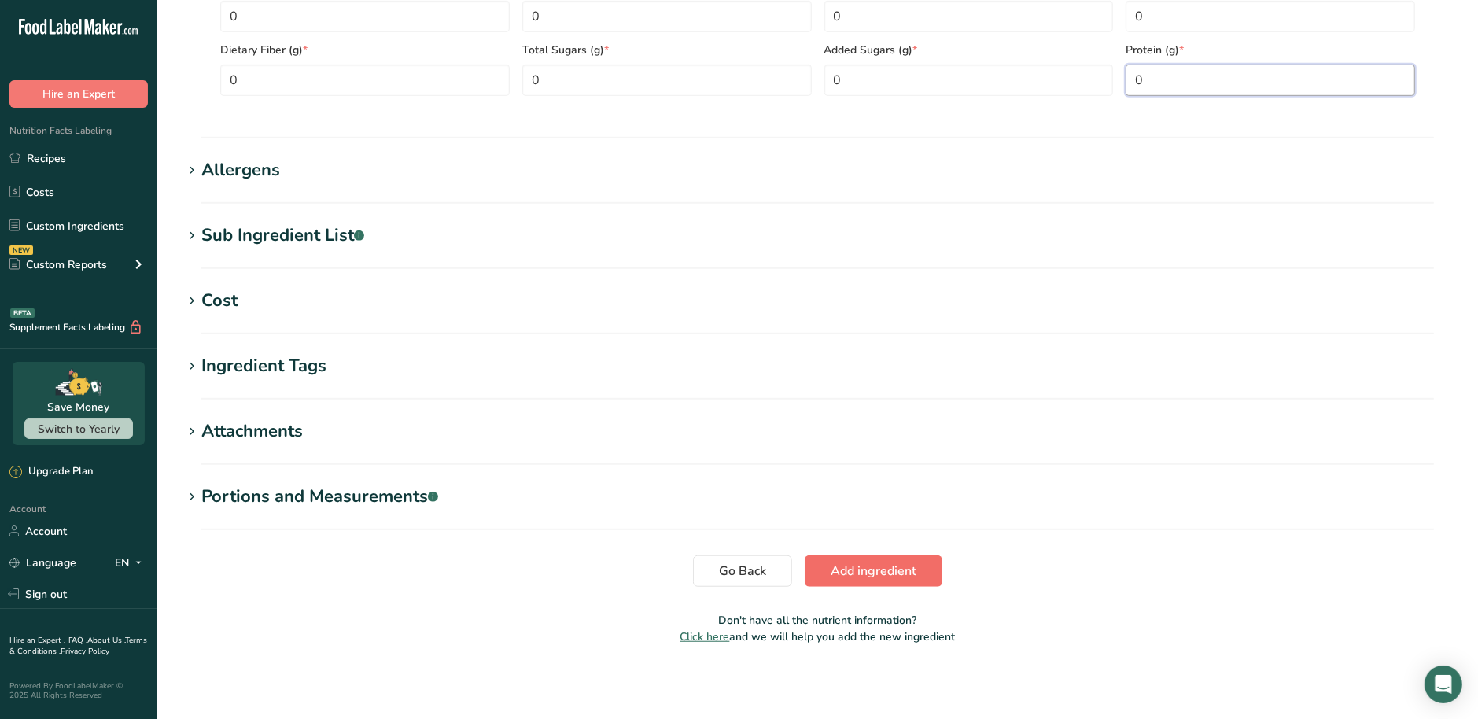
type input "0"
click at [846, 562] on span "Add ingredient" at bounding box center [874, 571] width 86 height 19
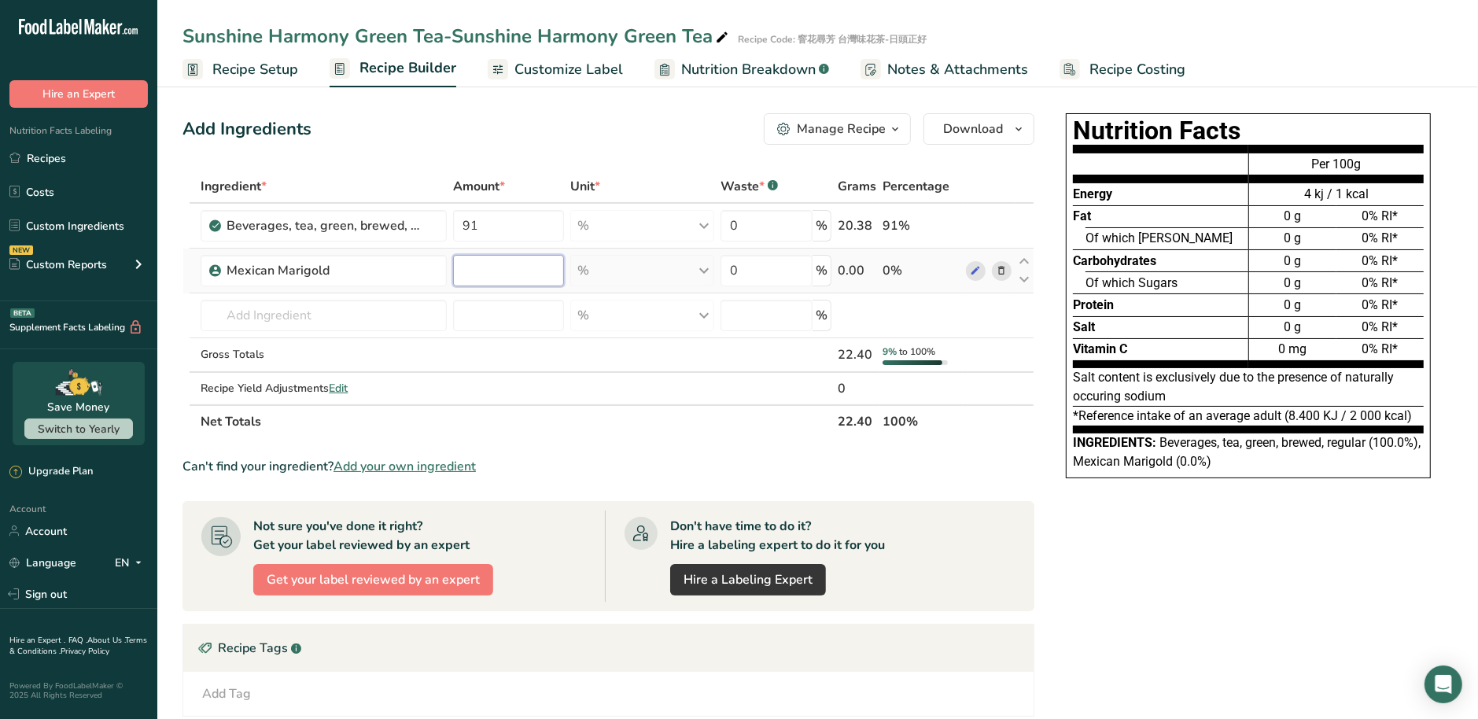
click at [482, 283] on input "number" at bounding box center [508, 270] width 110 height 31
type input "6"
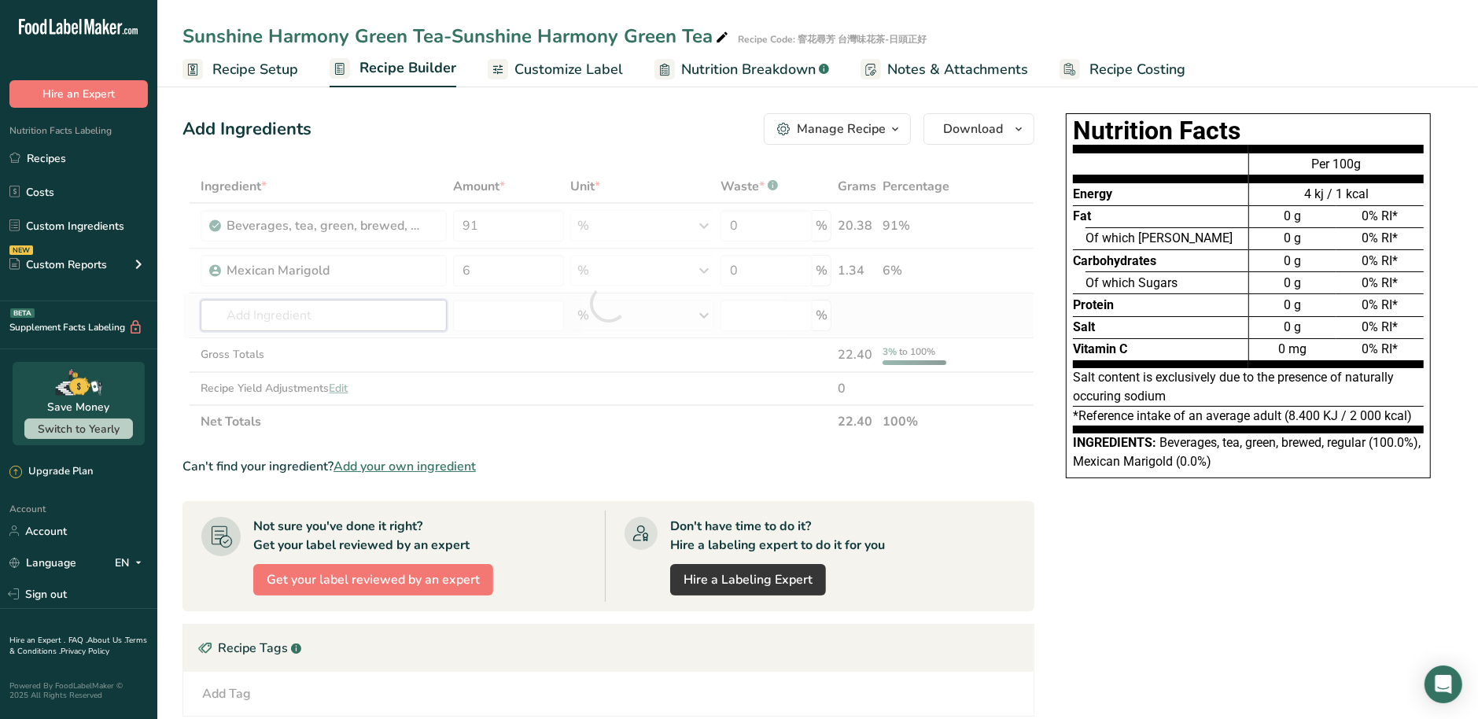
click at [378, 320] on div "Ingredient * Amount * Unit * Waste * .a-a{fill:#347362;}.b-a{fill:#fff;} Grams …" at bounding box center [609, 304] width 852 height 268
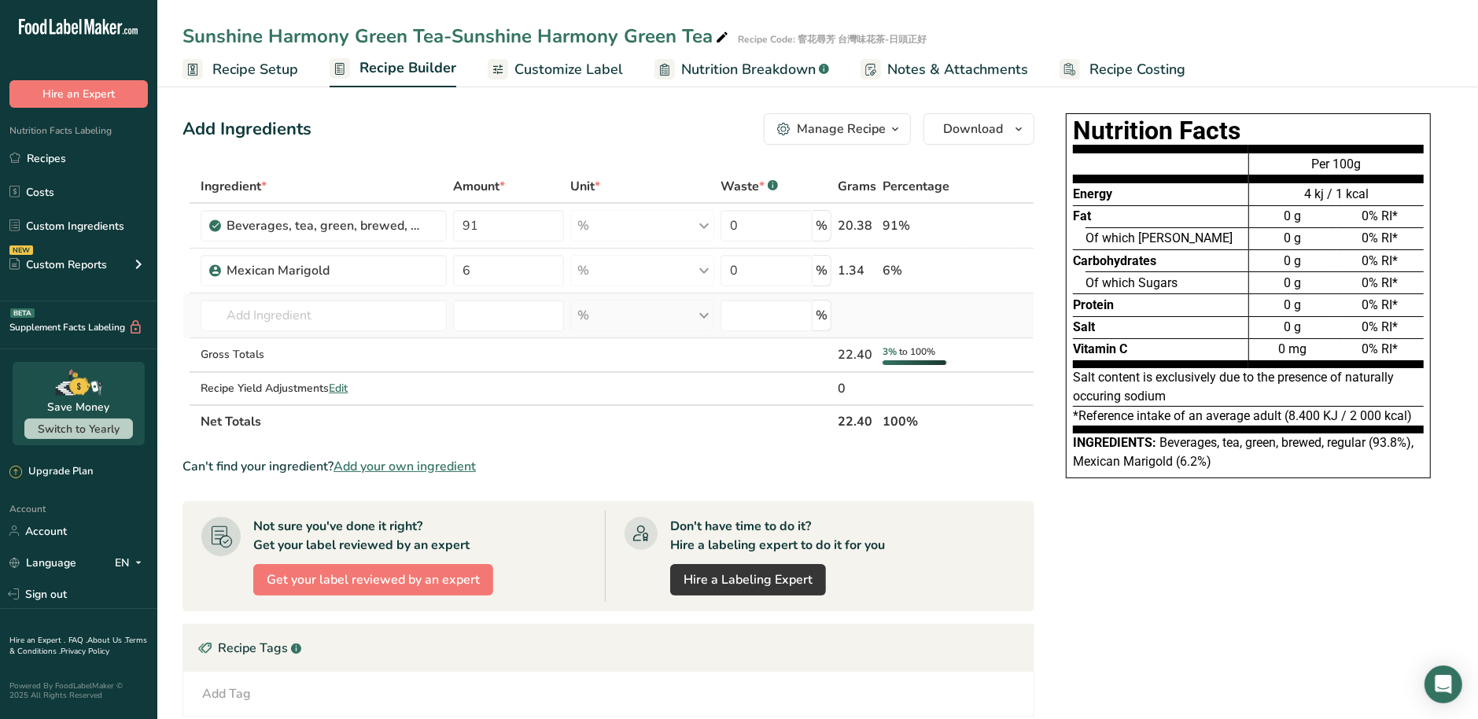
click at [323, 330] on td "Almond flour 1211 Milk, whole, 3.25% milkfat, without added vitamin A and vitam…" at bounding box center [323, 315] width 253 height 45
click at [326, 320] on input "text" at bounding box center [324, 315] width 246 height 31
paste input "Taiwan Mint"
type input "Taiwan Mint"
click at [312, 376] on div "Add your own ingredient" at bounding box center [323, 373] width 221 height 17
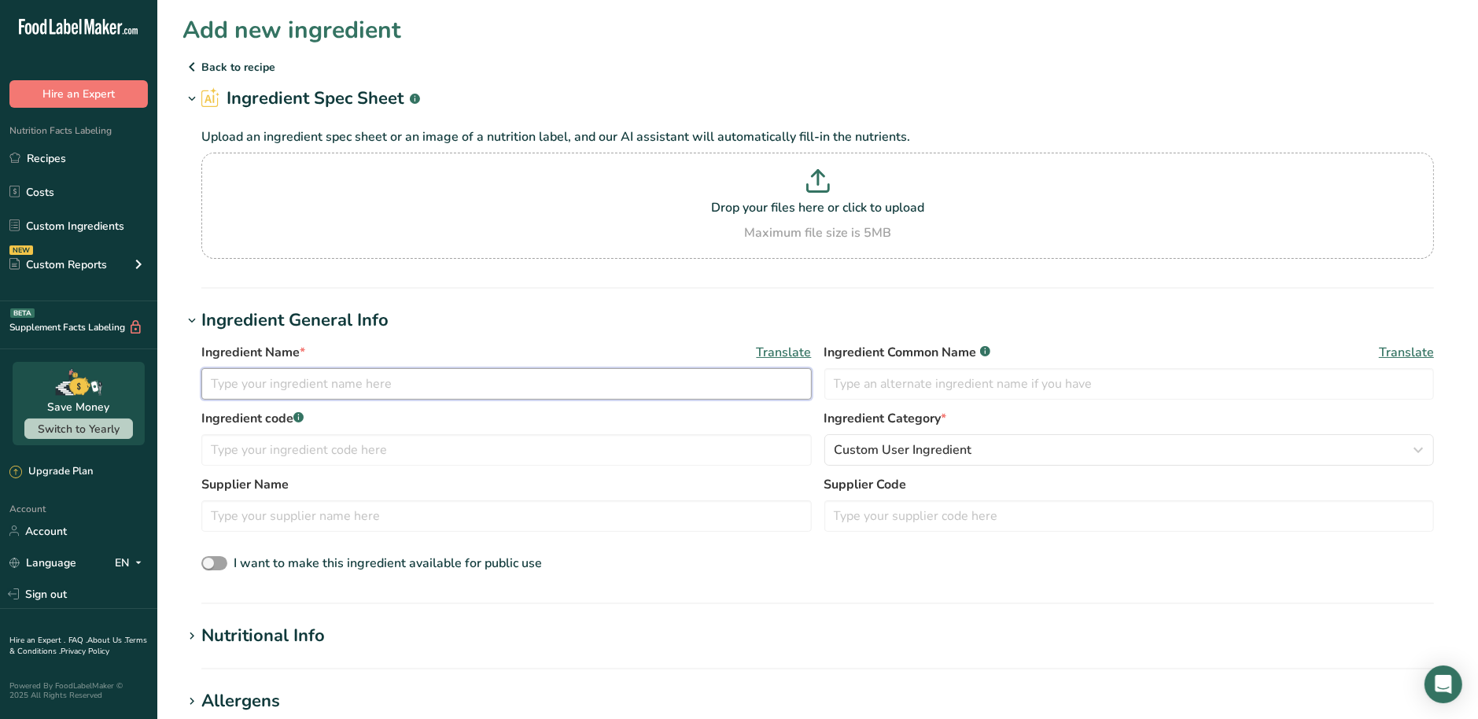
click at [312, 378] on input "text" at bounding box center [506, 383] width 610 height 31
paste input "Taiwan Mint"
type input "Taiwan Mint"
click at [895, 386] on input "text" at bounding box center [1129, 383] width 610 height 31
paste input "Taiwan Mint"
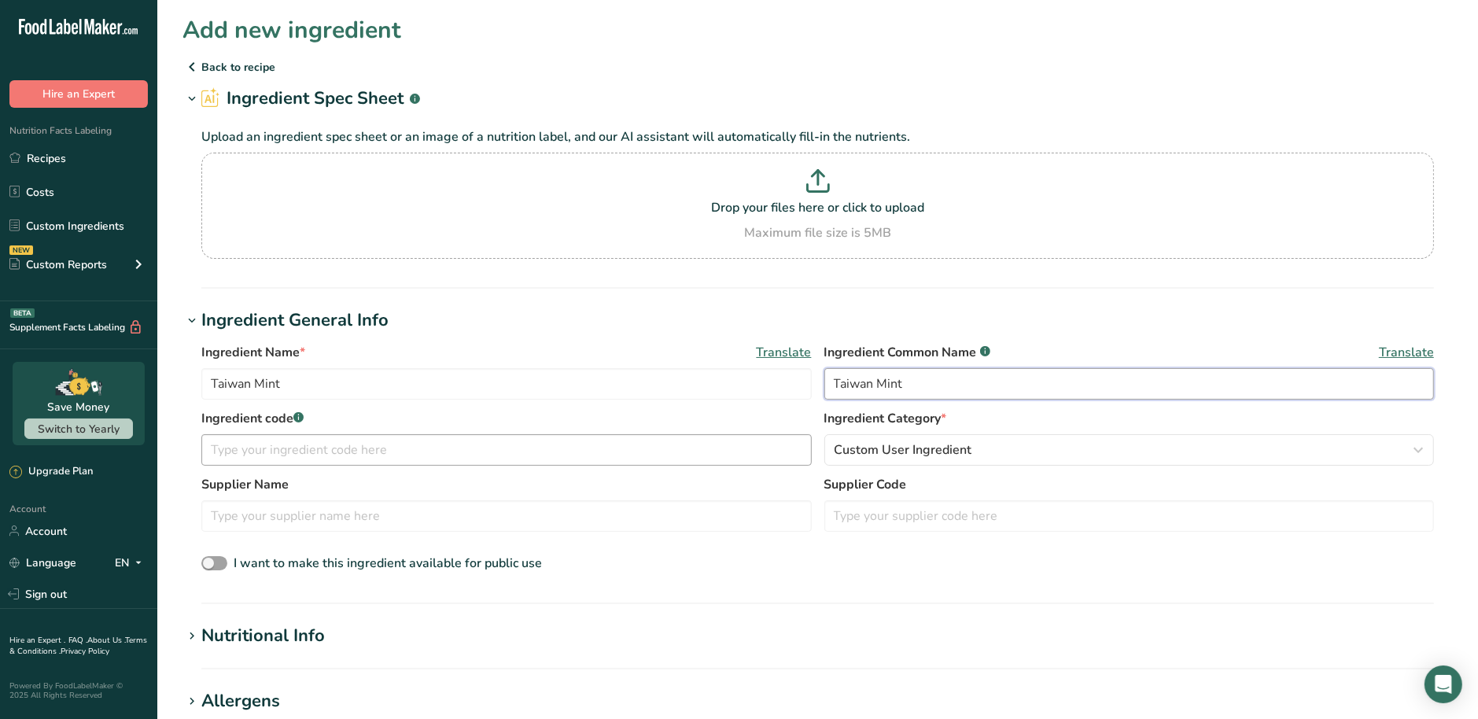
type input "Taiwan Mint"
click at [582, 455] on input "text" at bounding box center [506, 449] width 610 height 31
paste input "Taiwan Mint"
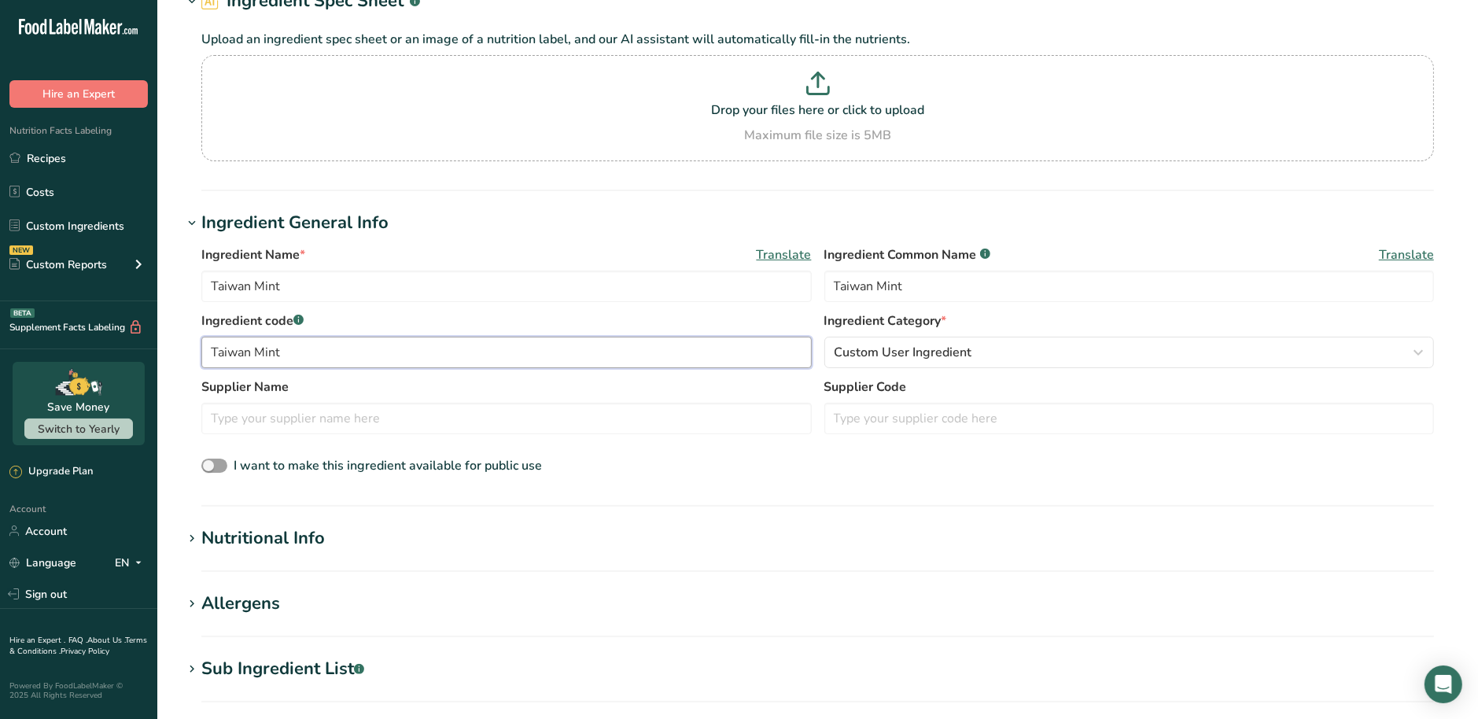
scroll to position [98, 0]
type input "Taiwan Mint"
click at [264, 532] on div "Nutritional Info" at bounding box center [263, 538] width 124 height 26
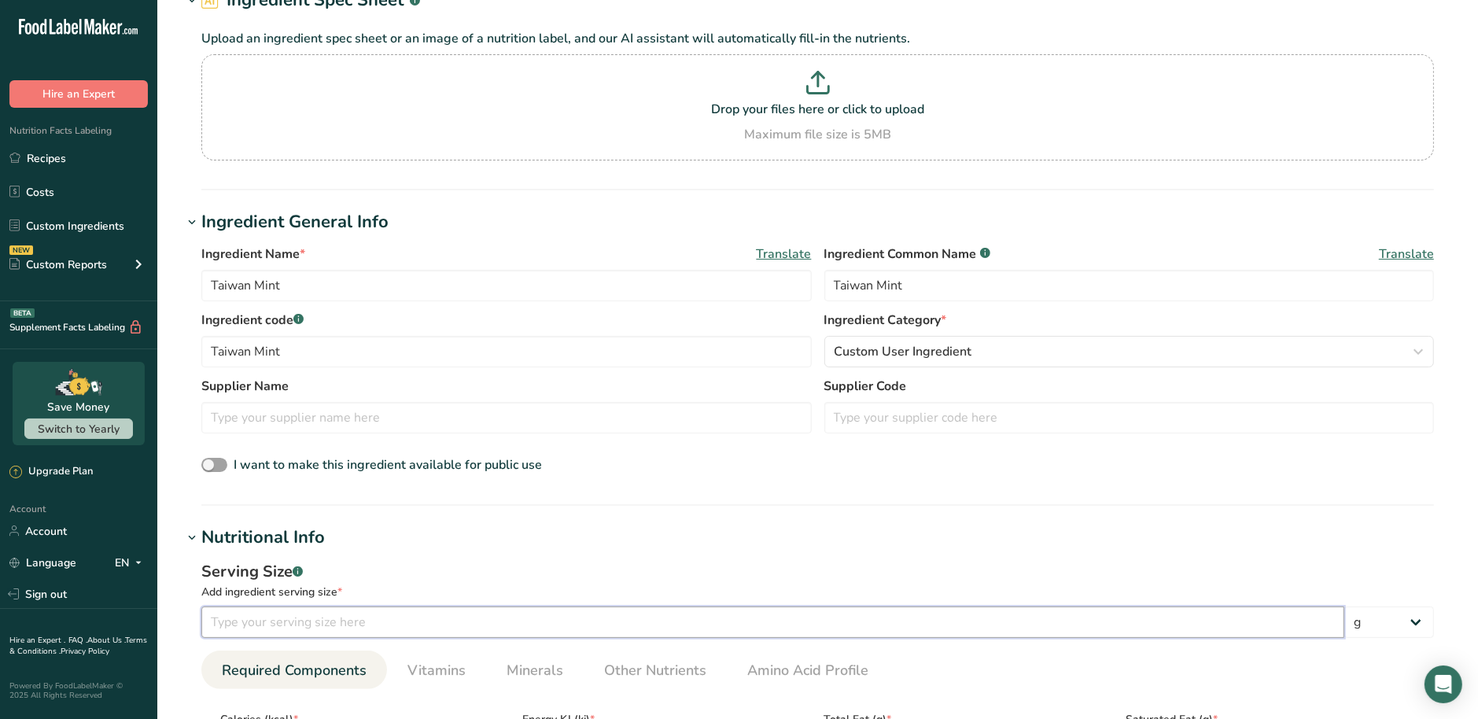
click at [312, 617] on input "number" at bounding box center [772, 622] width 1143 height 31
type input "100"
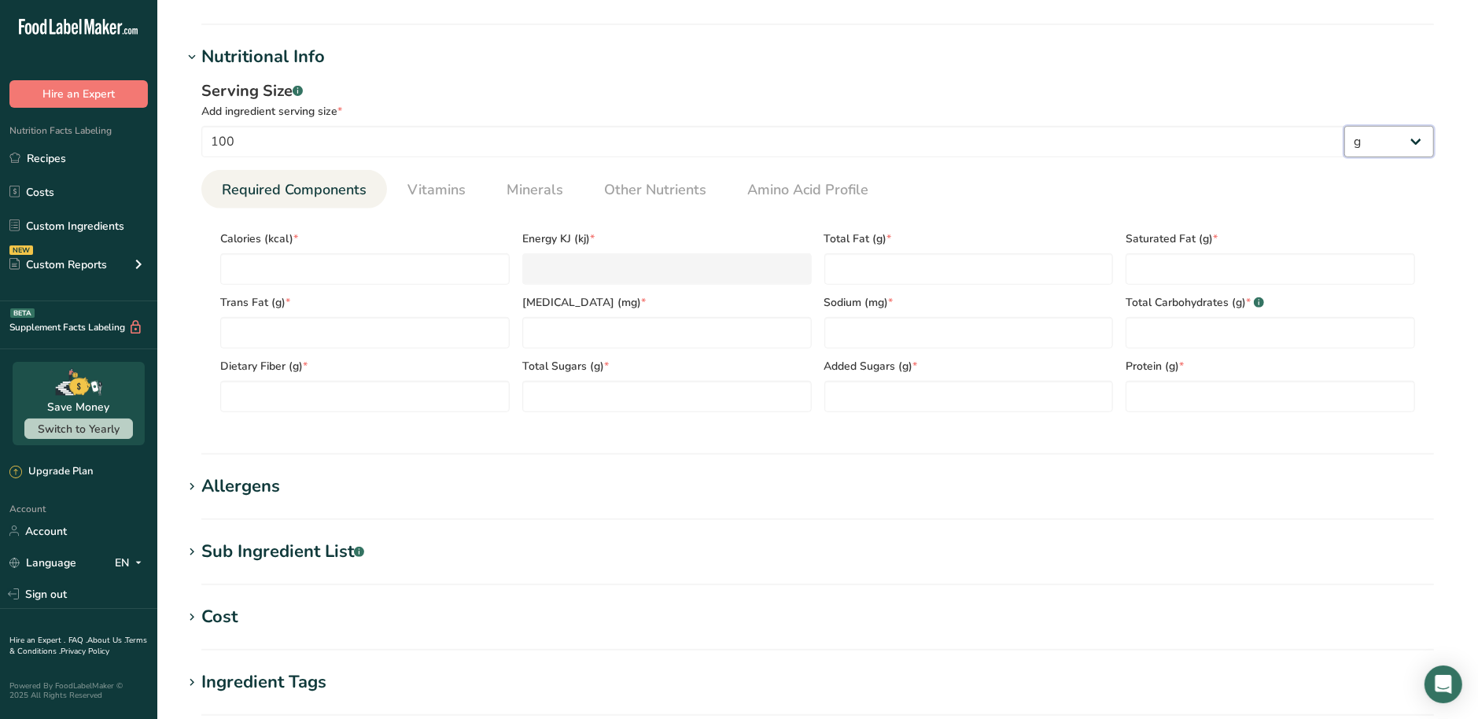
scroll to position [590, 0]
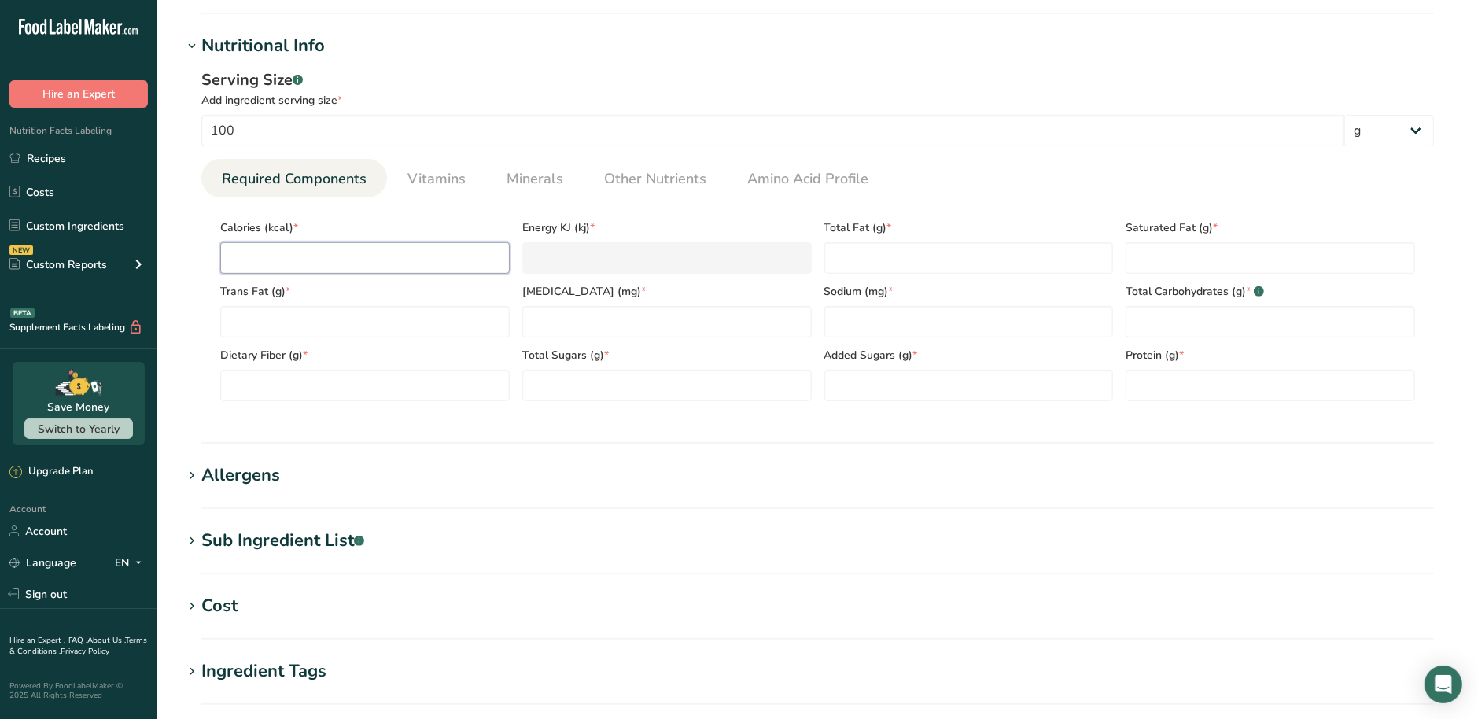
click at [402, 269] on input "number" at bounding box center [364, 257] width 289 height 31
type input "0"
type KJ "0"
type input "0"
type Fat "0"
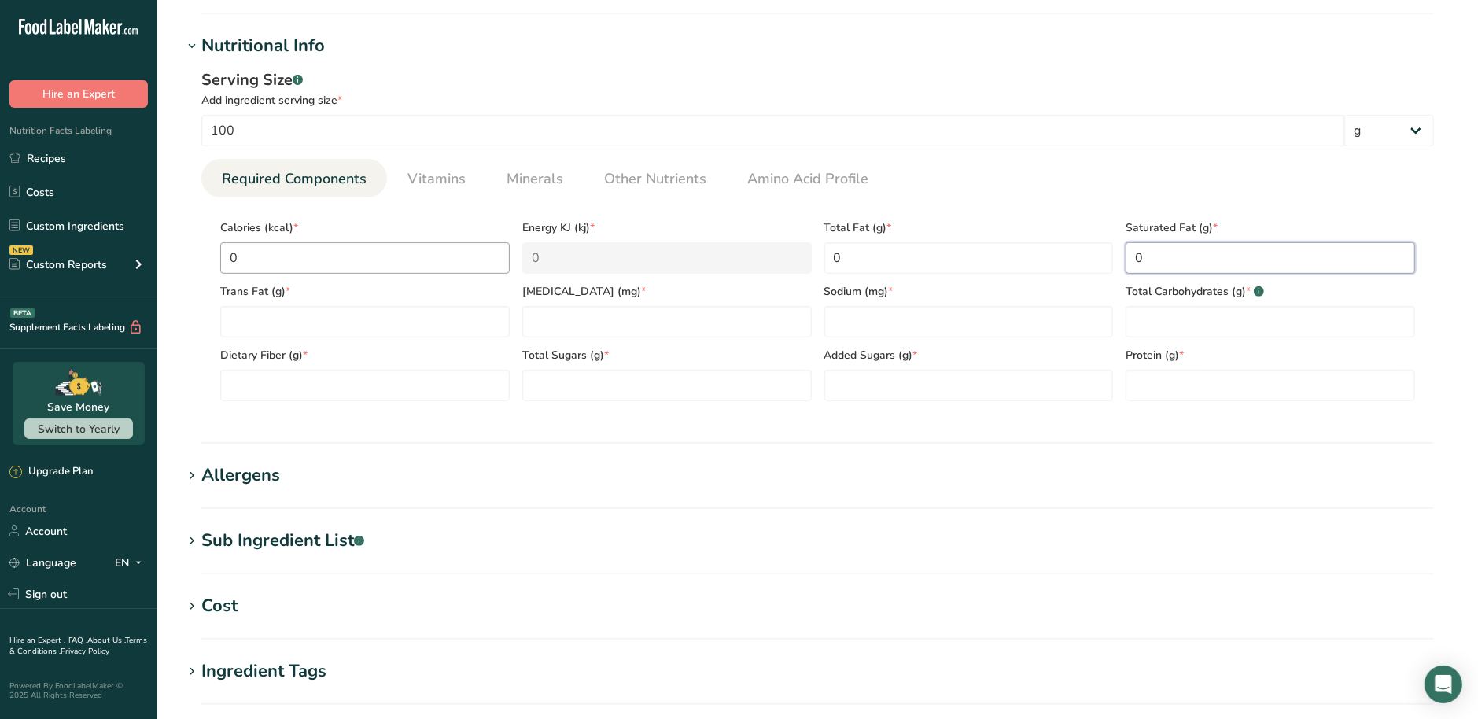
type Fat "0"
type input "0"
type Carbohydrates "0"
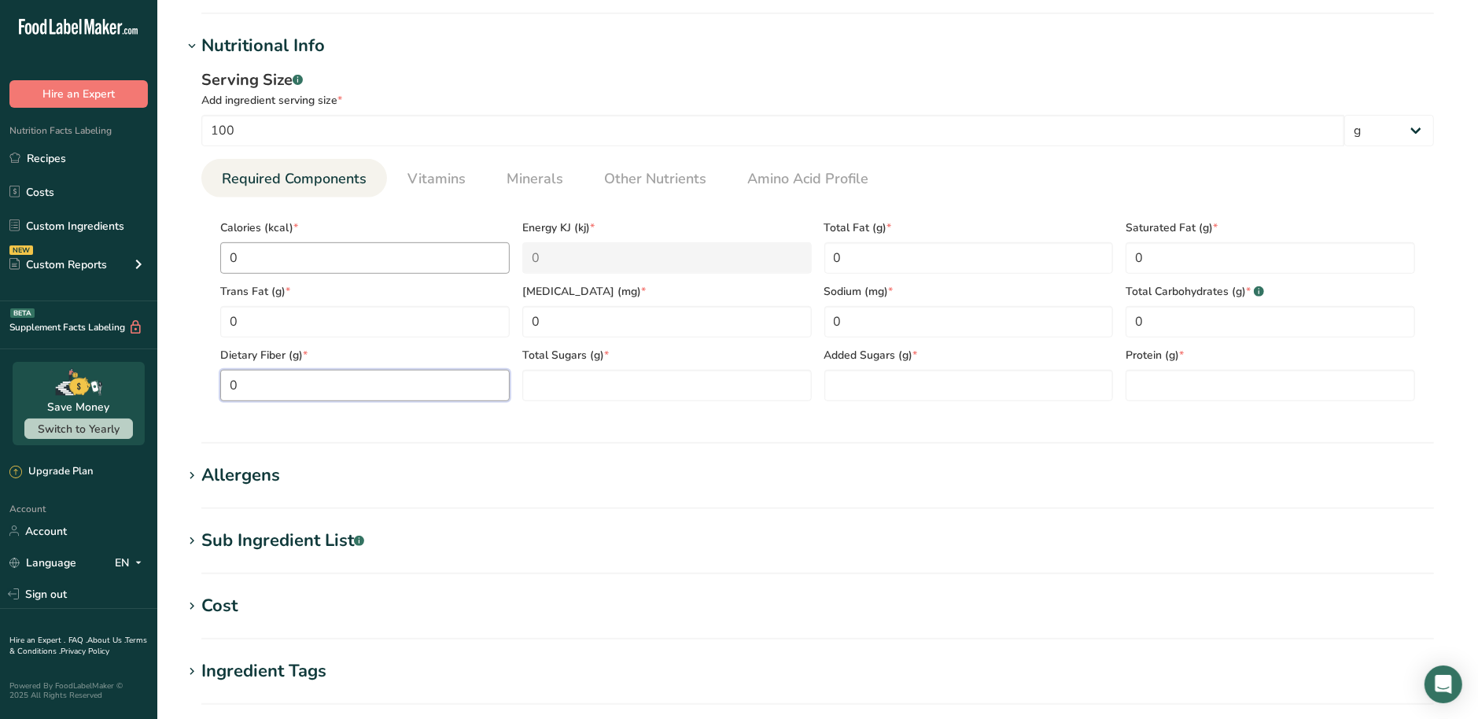
type Fiber "0"
type Sugars "0"
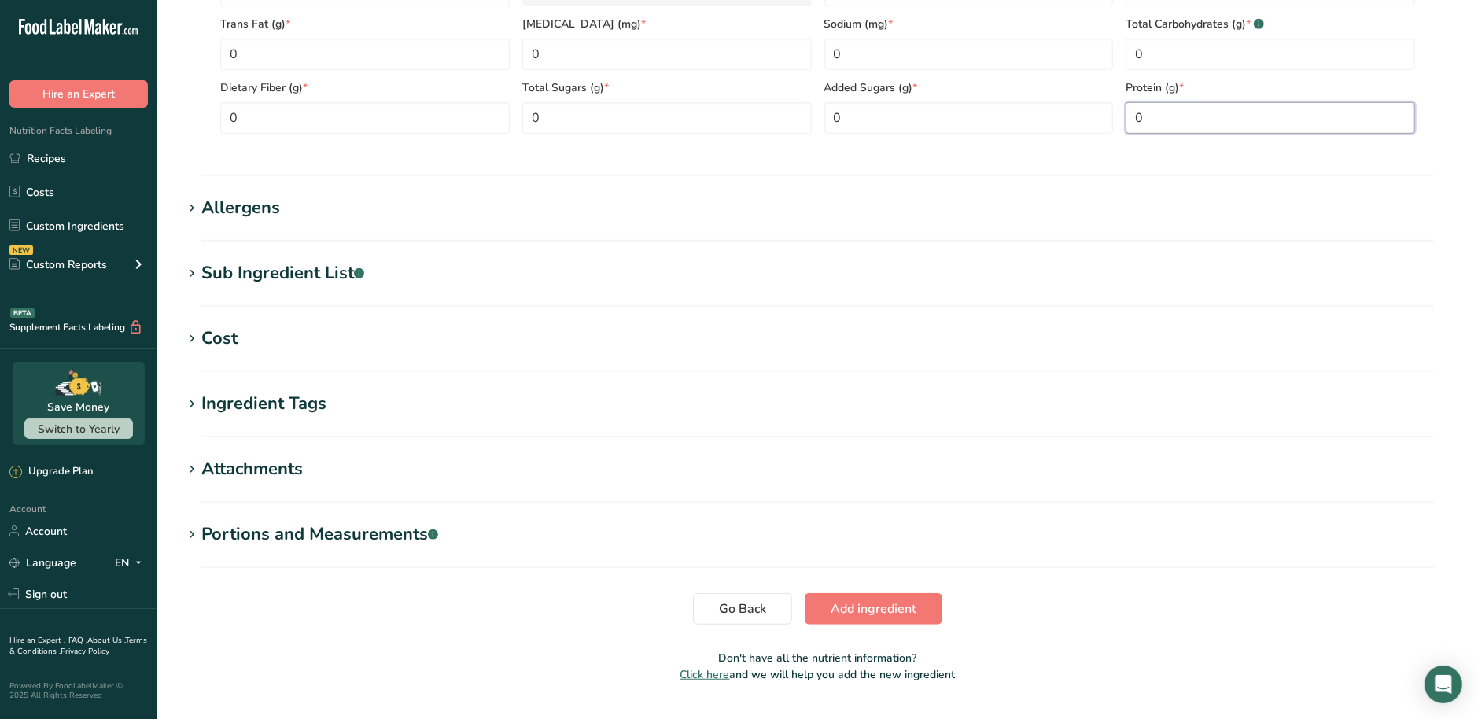
scroll to position [895, 0]
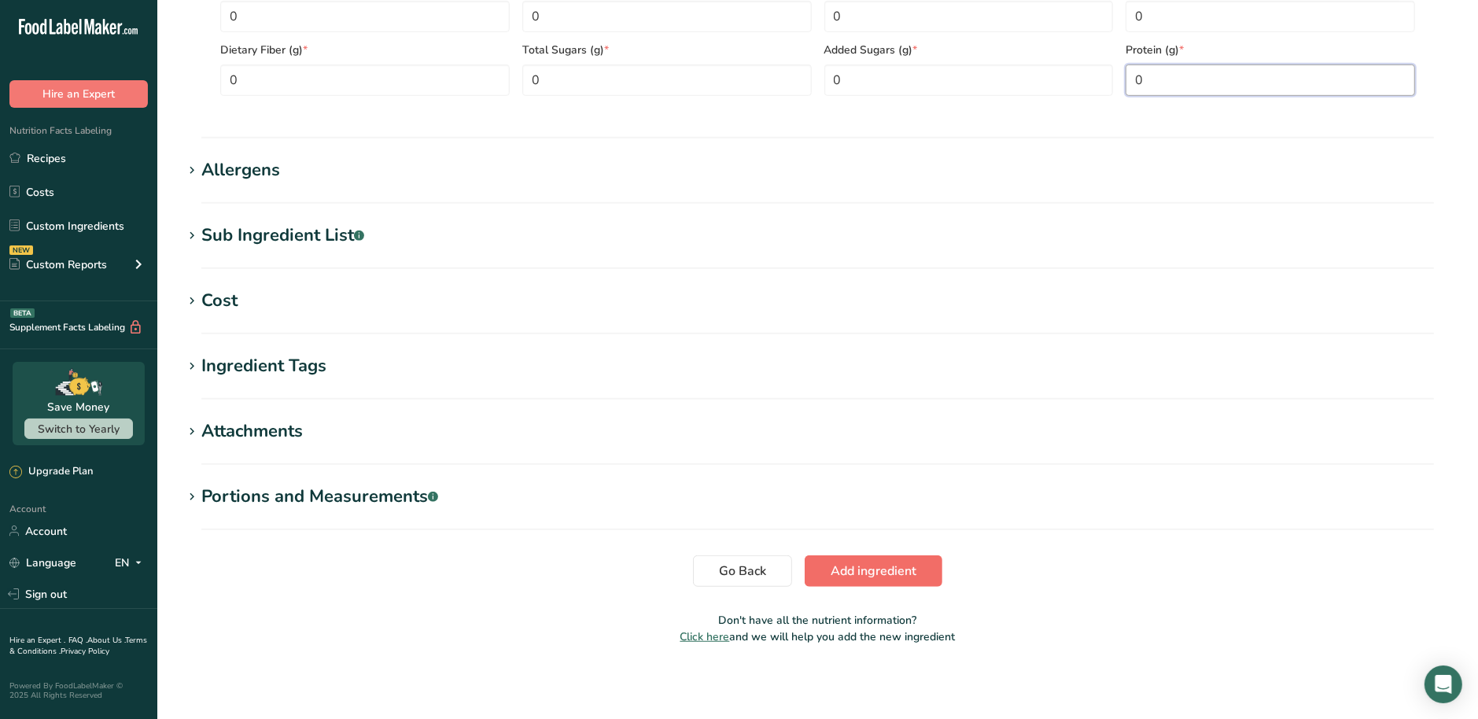
type input "0"
click at [890, 562] on span "Add ingredient" at bounding box center [874, 571] width 86 height 19
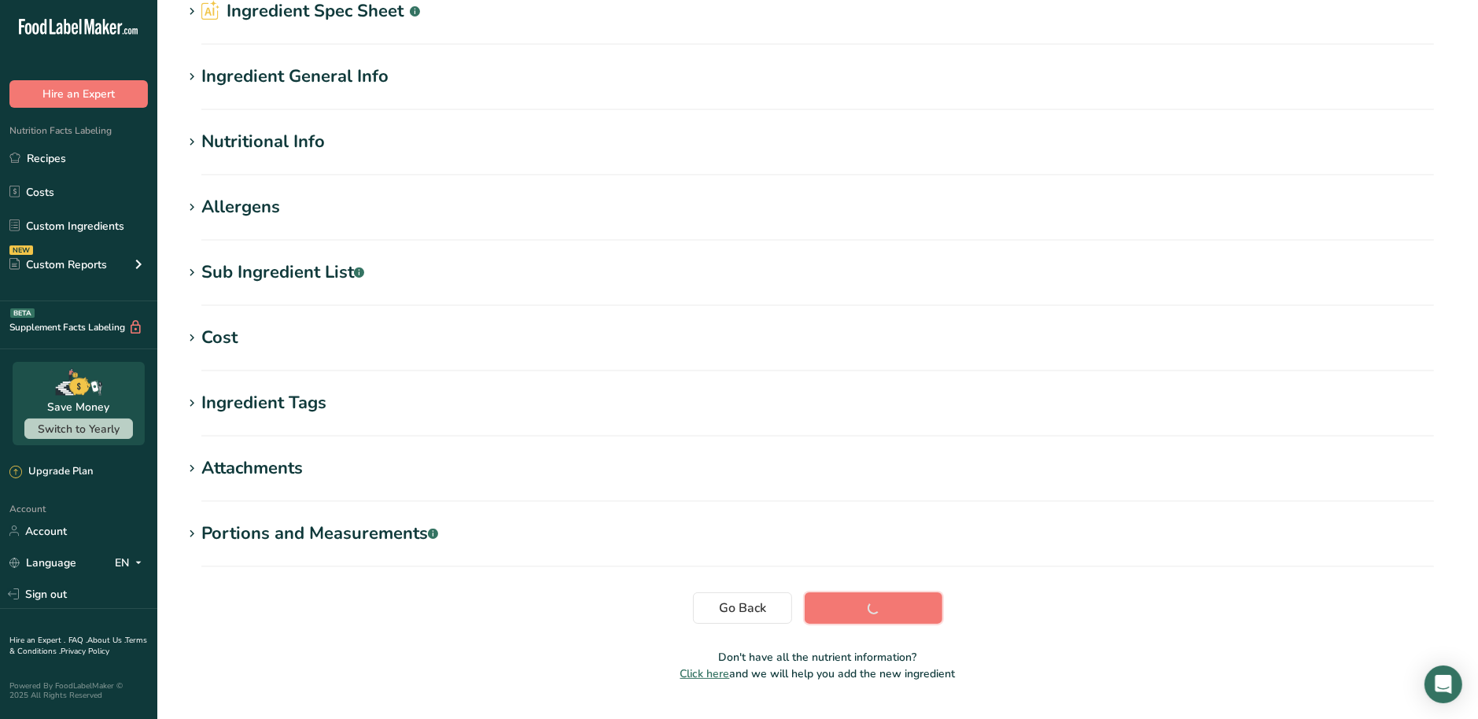
scroll to position [17, 0]
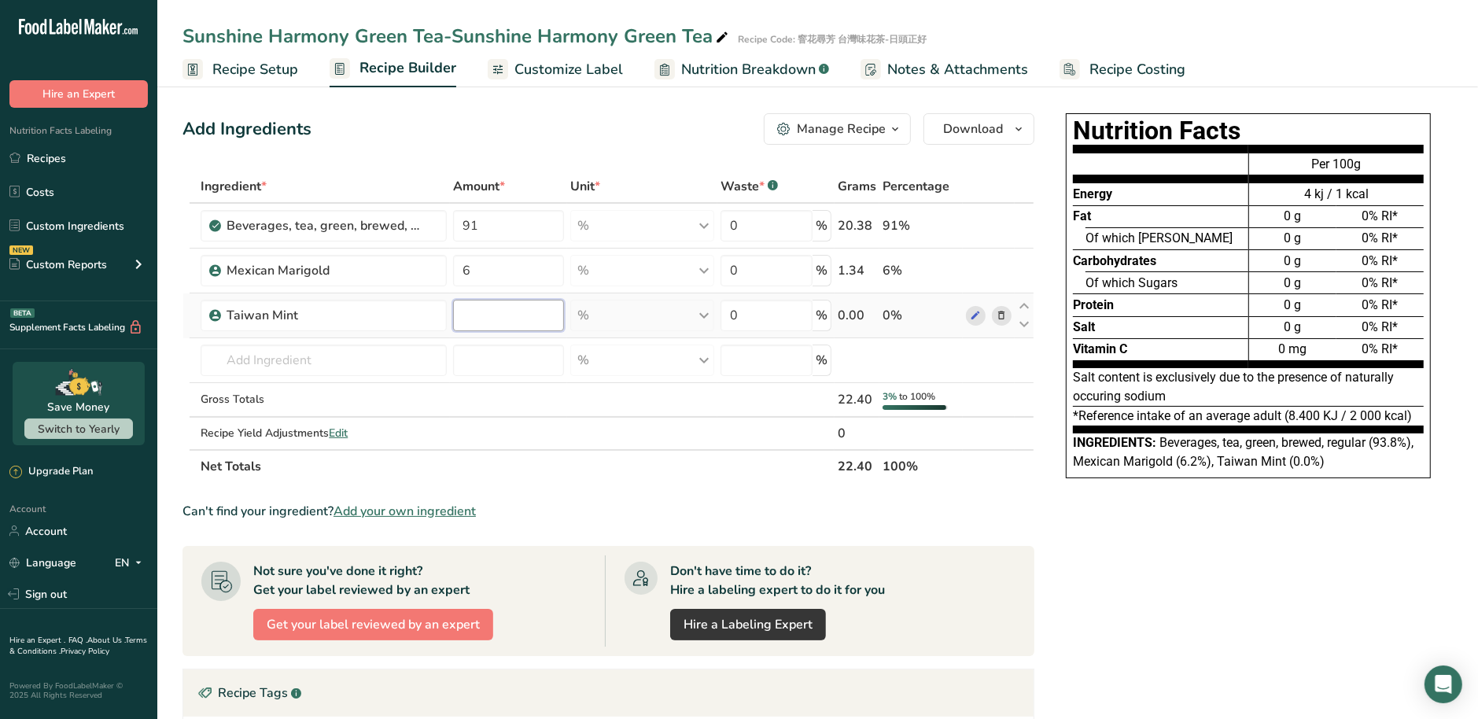
click at [518, 318] on input "number" at bounding box center [508, 315] width 110 height 31
type input "3"
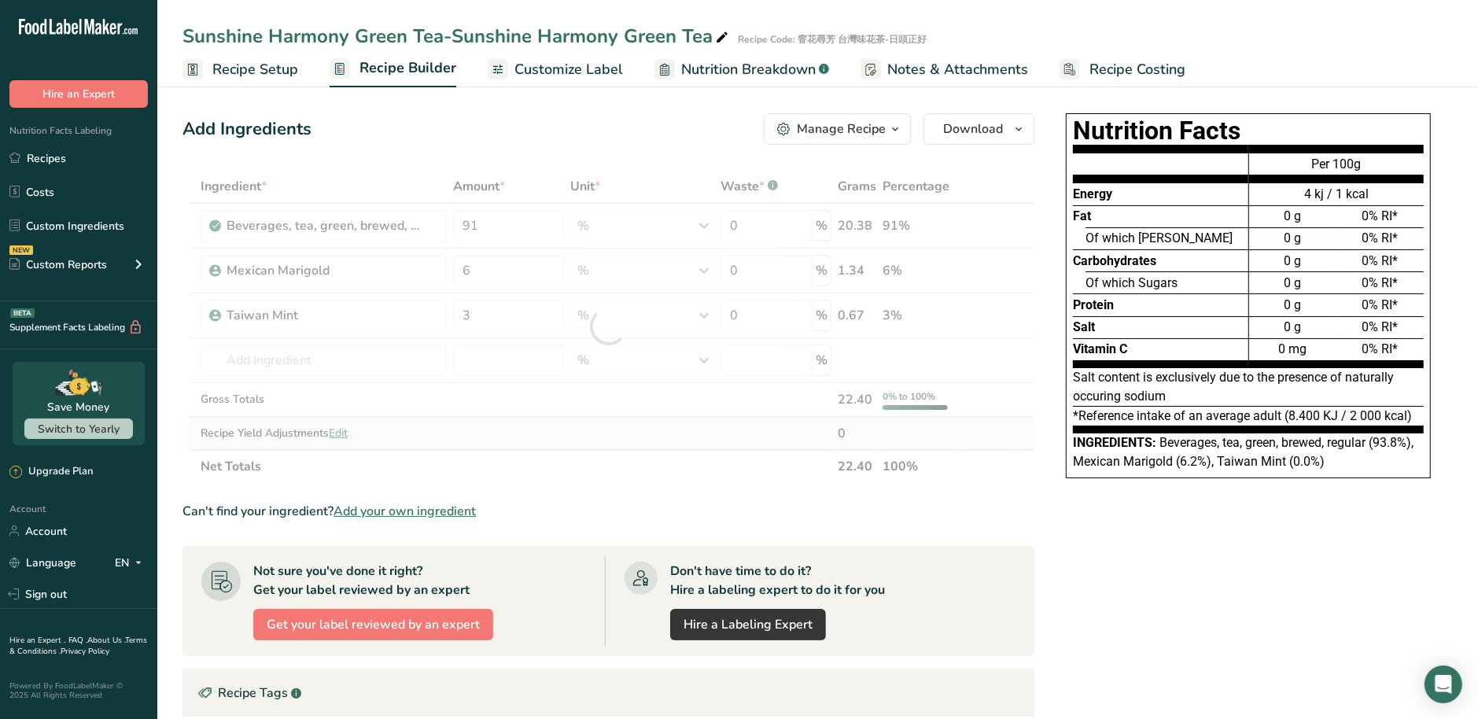
click at [592, 448] on div "Ingredient * Amount * Unit * Waste * .a-a{fill:#347362;}.b-a{fill:#fff;} Grams …" at bounding box center [609, 326] width 852 height 313
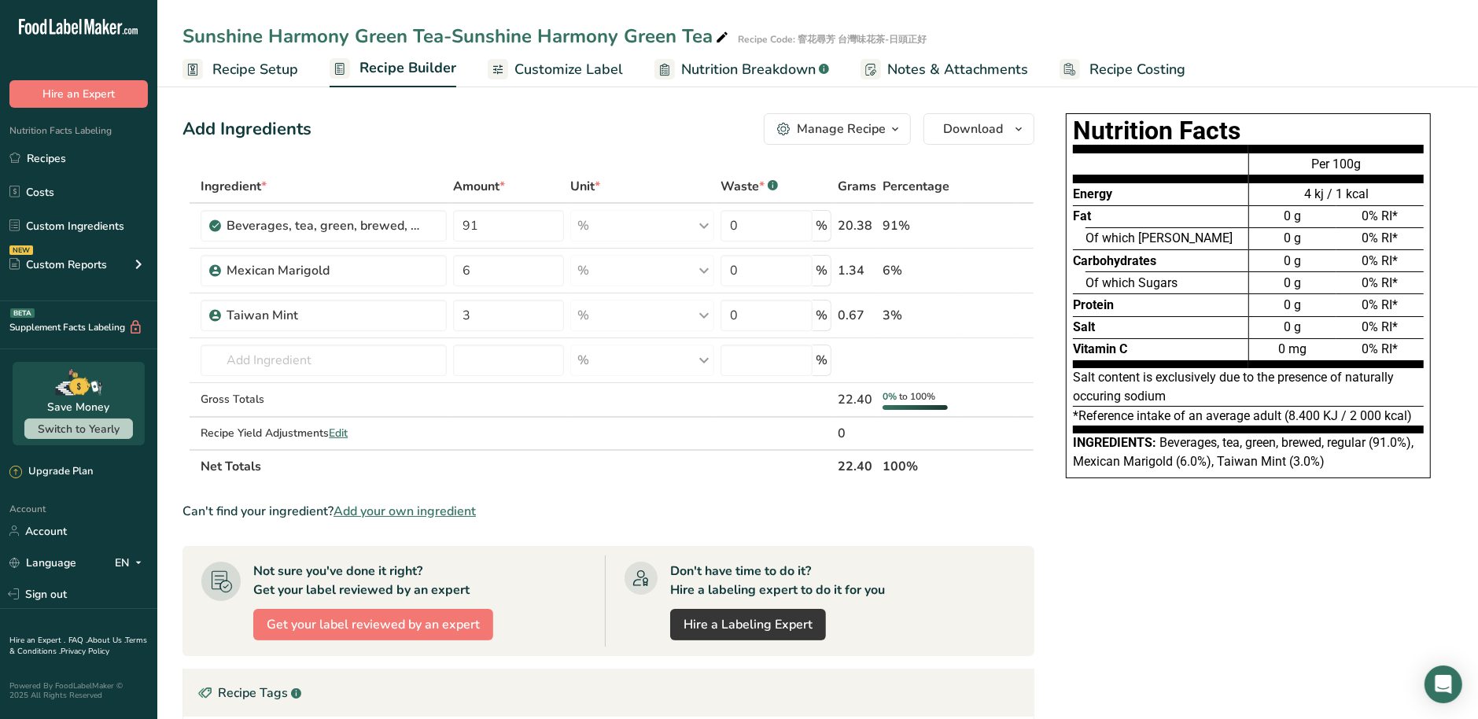
click at [598, 76] on span "Customize Label" at bounding box center [568, 69] width 109 height 21
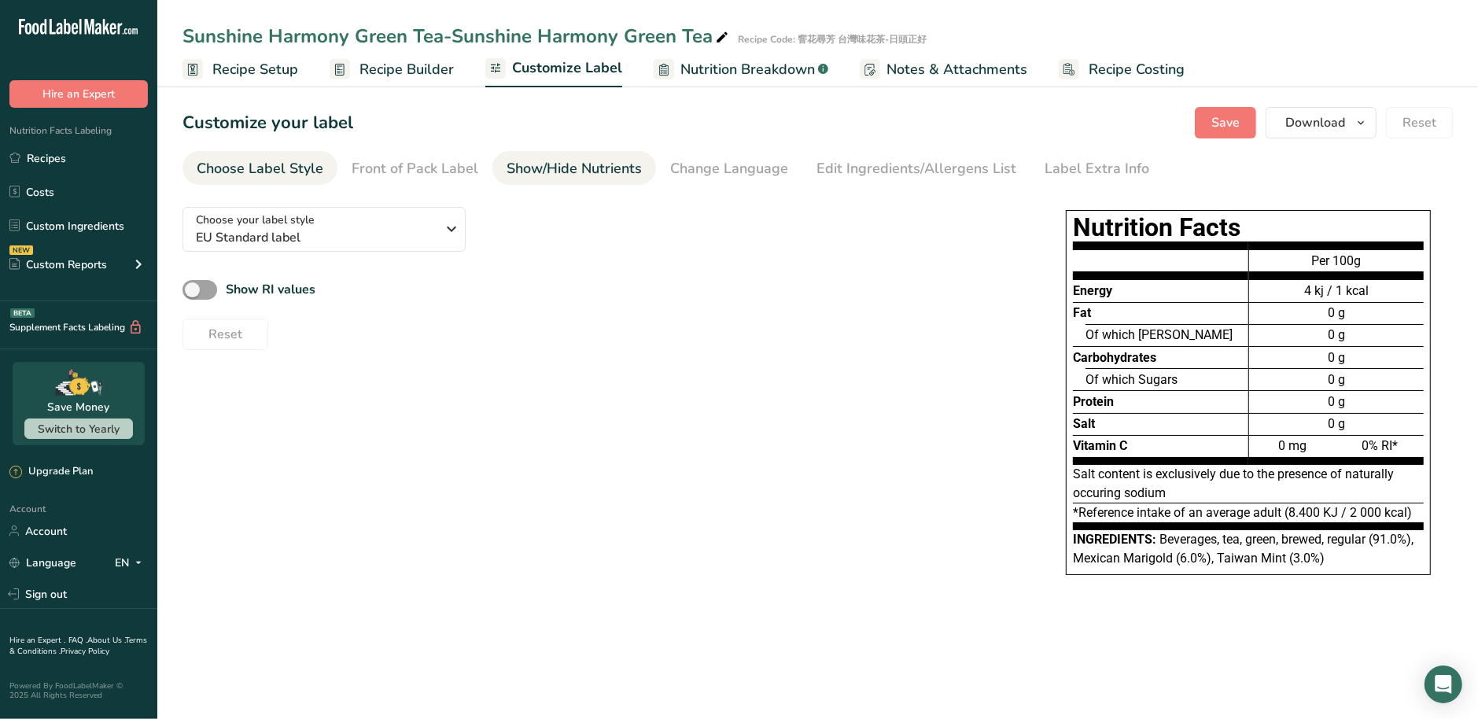
click at [579, 169] on div "Show/Hide Nutrients" at bounding box center [574, 168] width 135 height 21
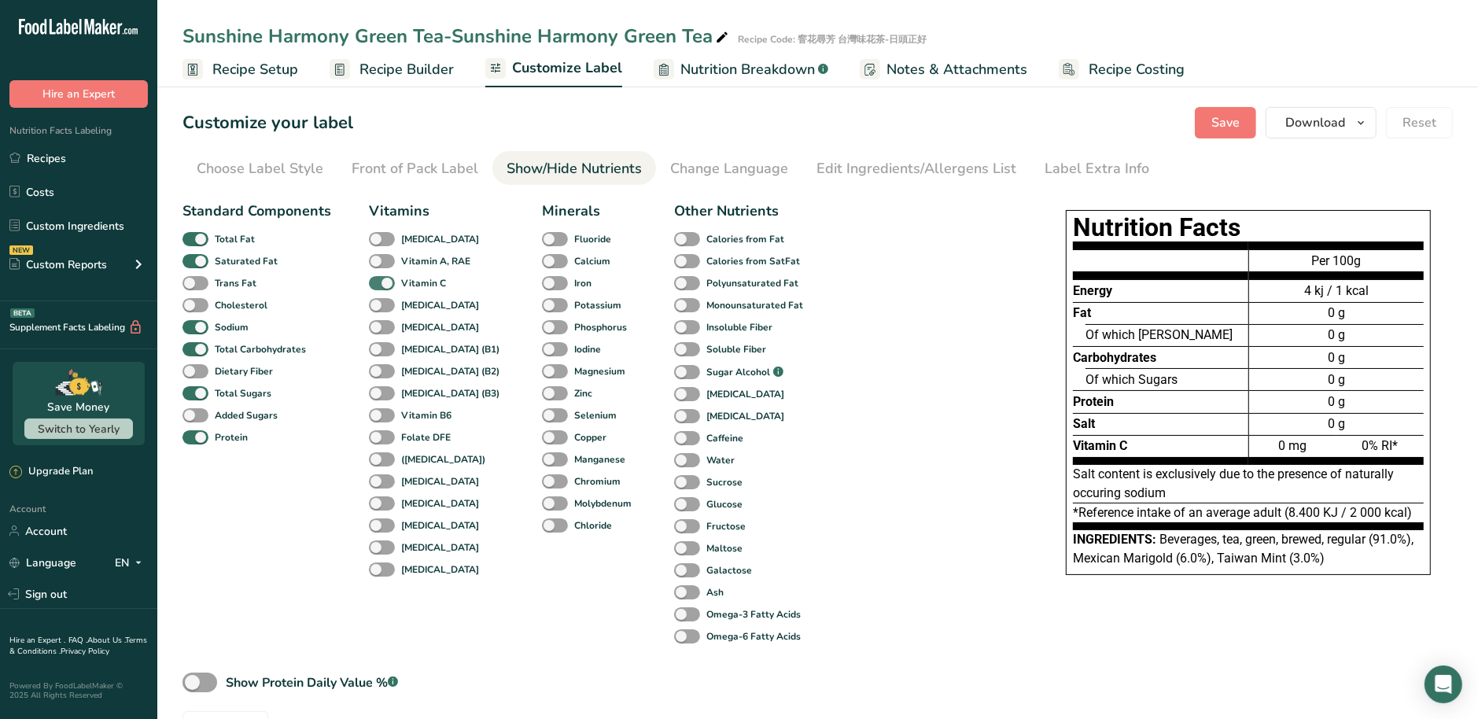
click at [386, 286] on span at bounding box center [382, 283] width 26 height 15
click at [379, 286] on input "Vitamin C" at bounding box center [374, 283] width 10 height 10
checkbox input "false"
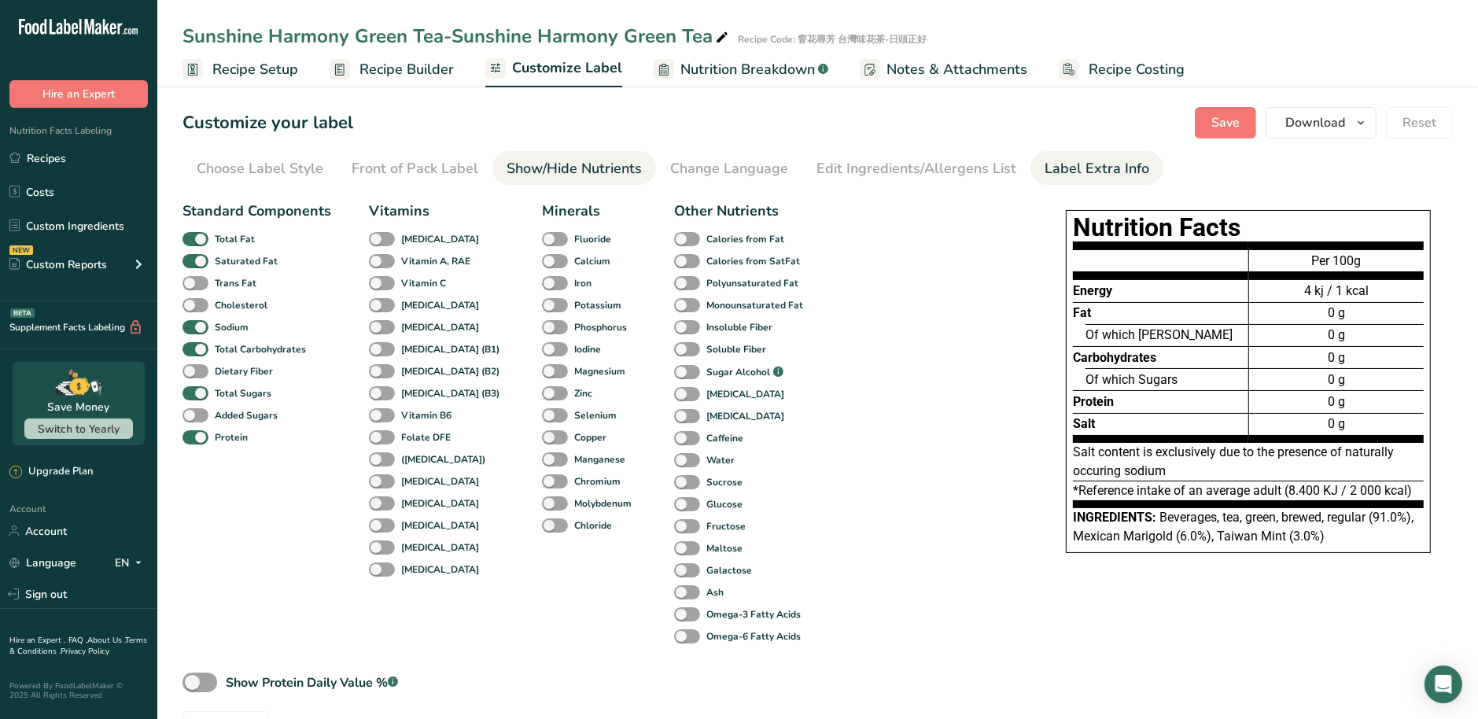
click at [1108, 174] on div "Label Extra Info" at bounding box center [1097, 168] width 105 height 21
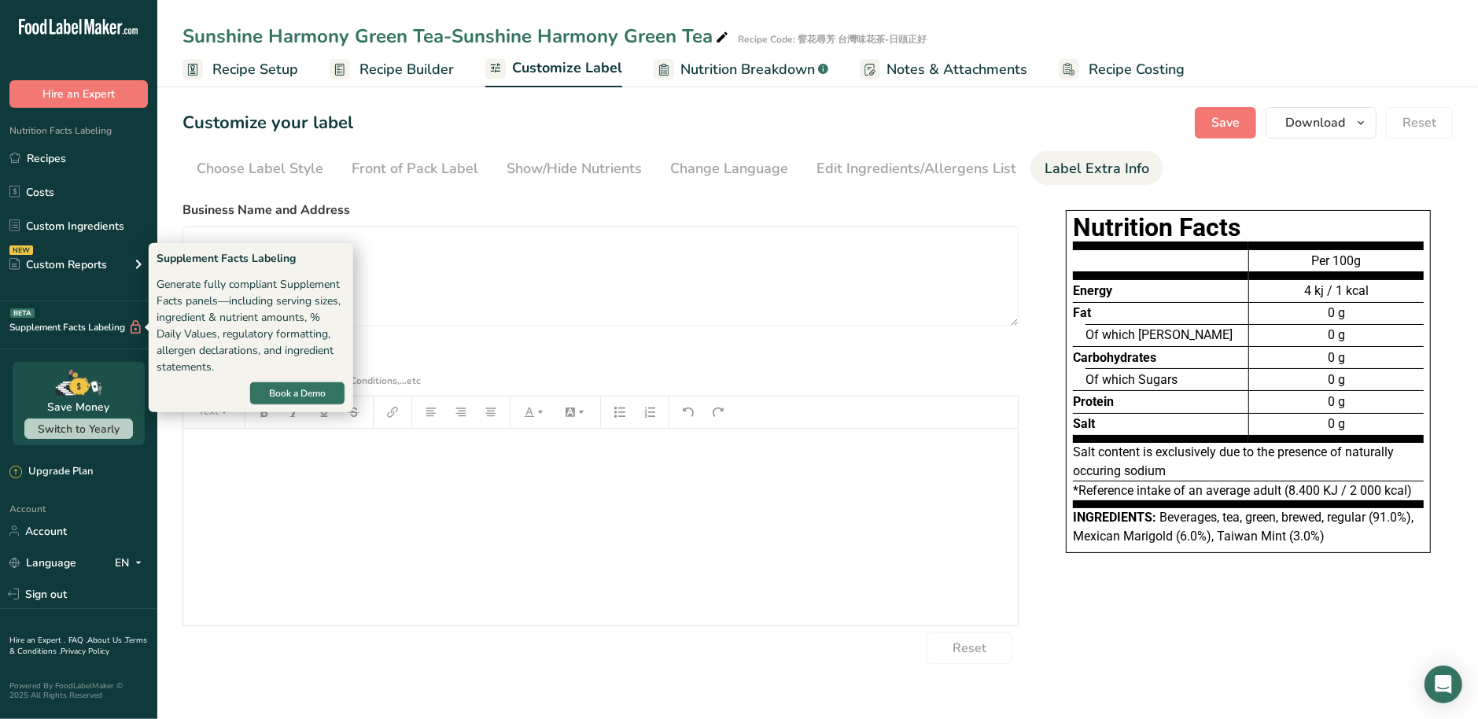
click at [241, 292] on div "Generate fully compliant Supplement Facts panels—including serving sizes, ingre…" at bounding box center [251, 325] width 189 height 99
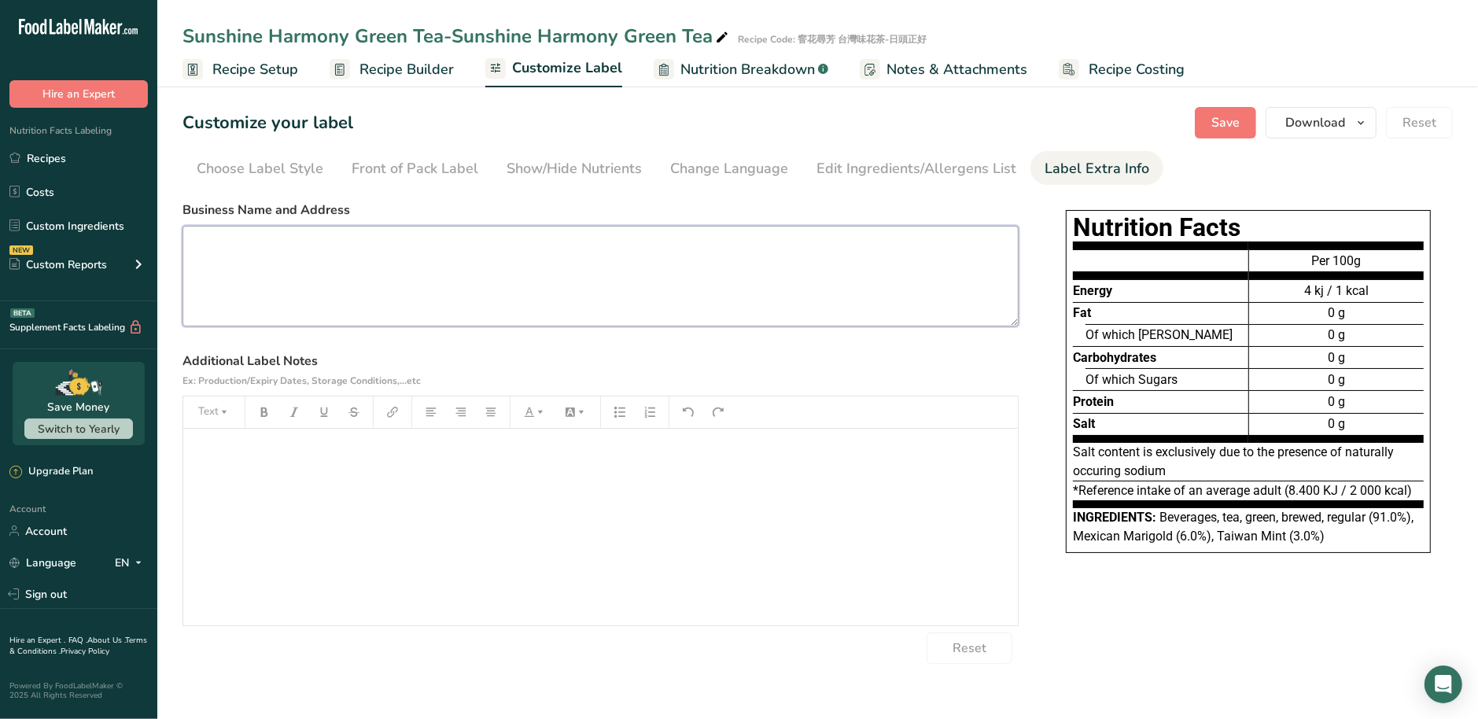
click at [393, 292] on textarea at bounding box center [601, 276] width 836 height 101
paste textarea "Manufacturer: LuYuan Tea Address: No. 269, Linsen N. Rd., East Dist., Hsinchu C…"
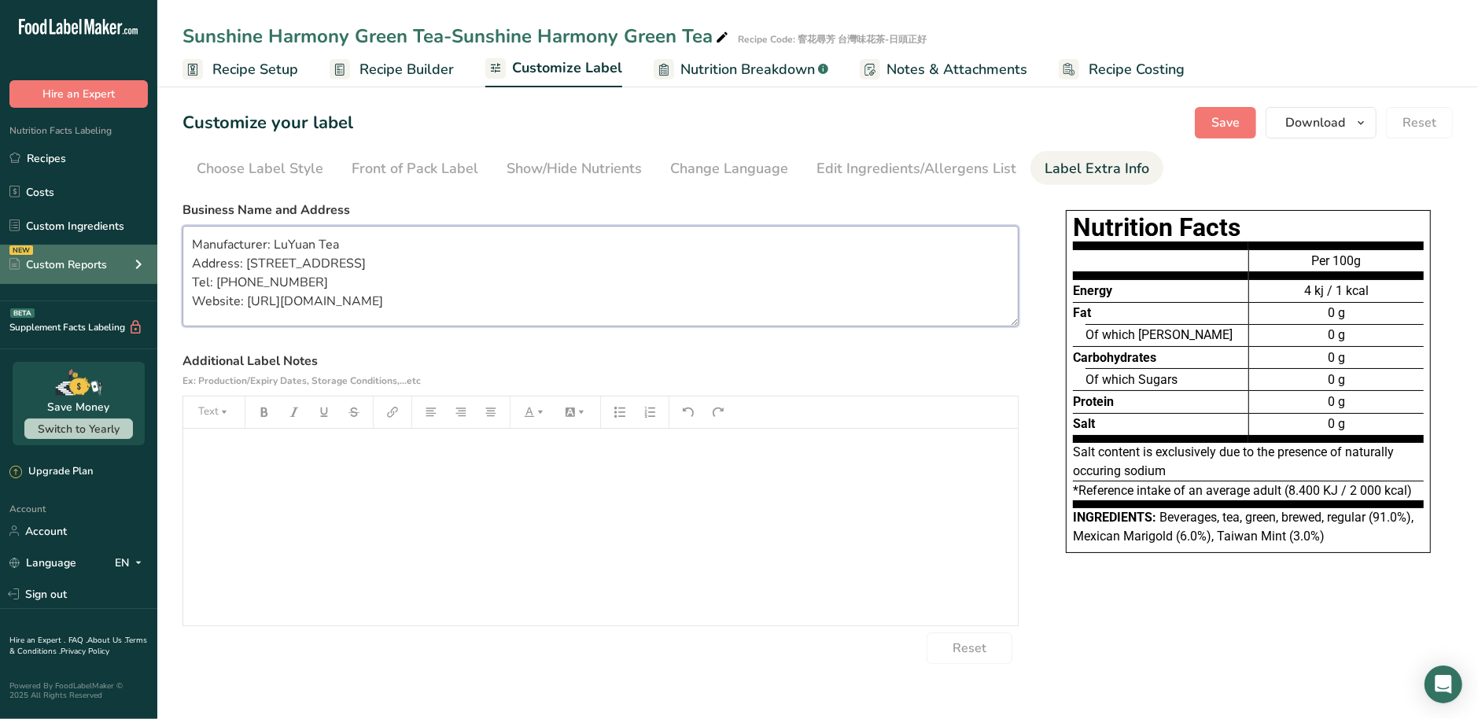
type textarea "Manufacturer: LuYuan Tea Address: No. 269, Linsen N. Rd., East Dist., Hsinchu C…"
click at [264, 544] on div "﻿" at bounding box center [600, 527] width 835 height 197
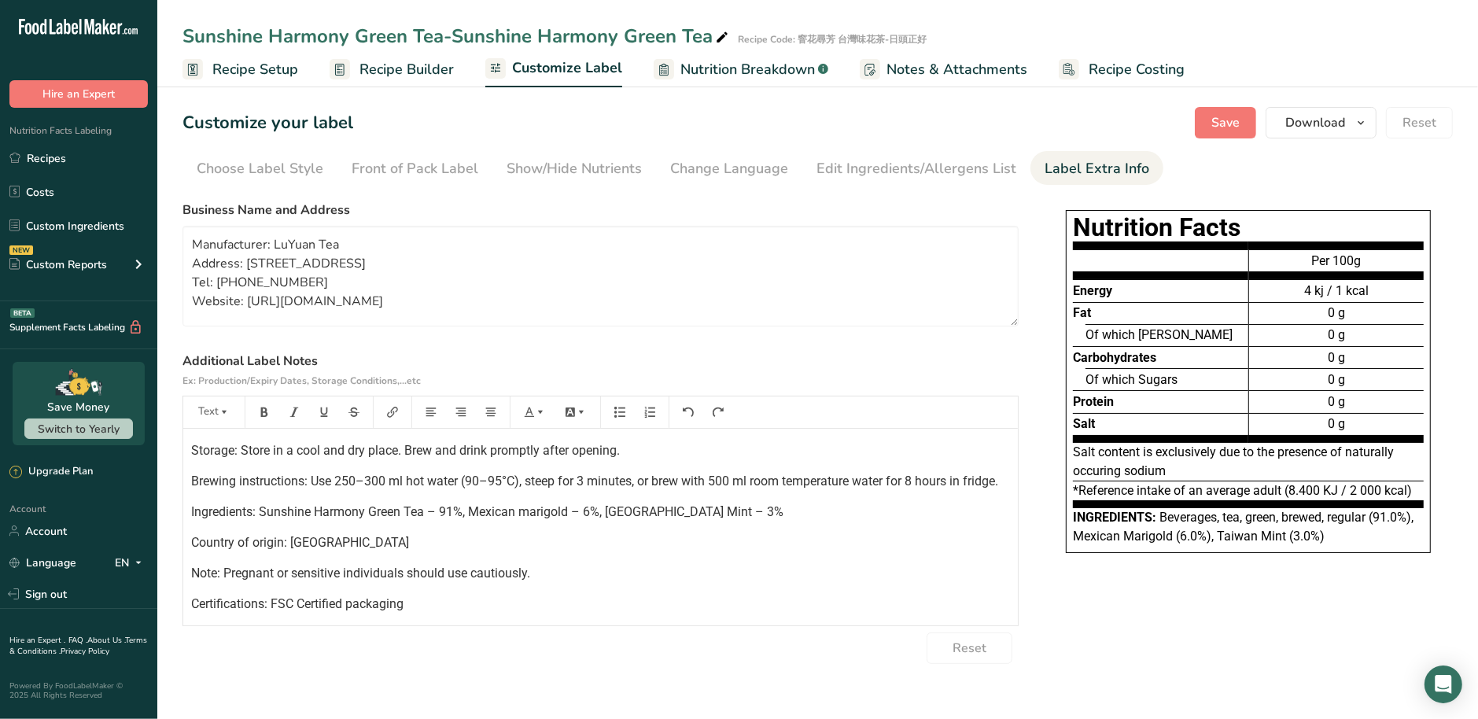
scroll to position [171, 0]
drag, startPoint x: 367, startPoint y: 511, endPoint x: 262, endPoint y: 511, distance: 105.4
click at [262, 511] on span "Ingredients: Sunshine Harmony Green Tea – 91%, Mexican marigold – 6%, Taiwan Mi…" at bounding box center [487, 511] width 592 height 15
click at [717, 577] on p "Note: Pregnant or sensitive individuals should use cautiously." at bounding box center [600, 573] width 819 height 19
click at [1226, 124] on span "Save" at bounding box center [1225, 122] width 28 height 19
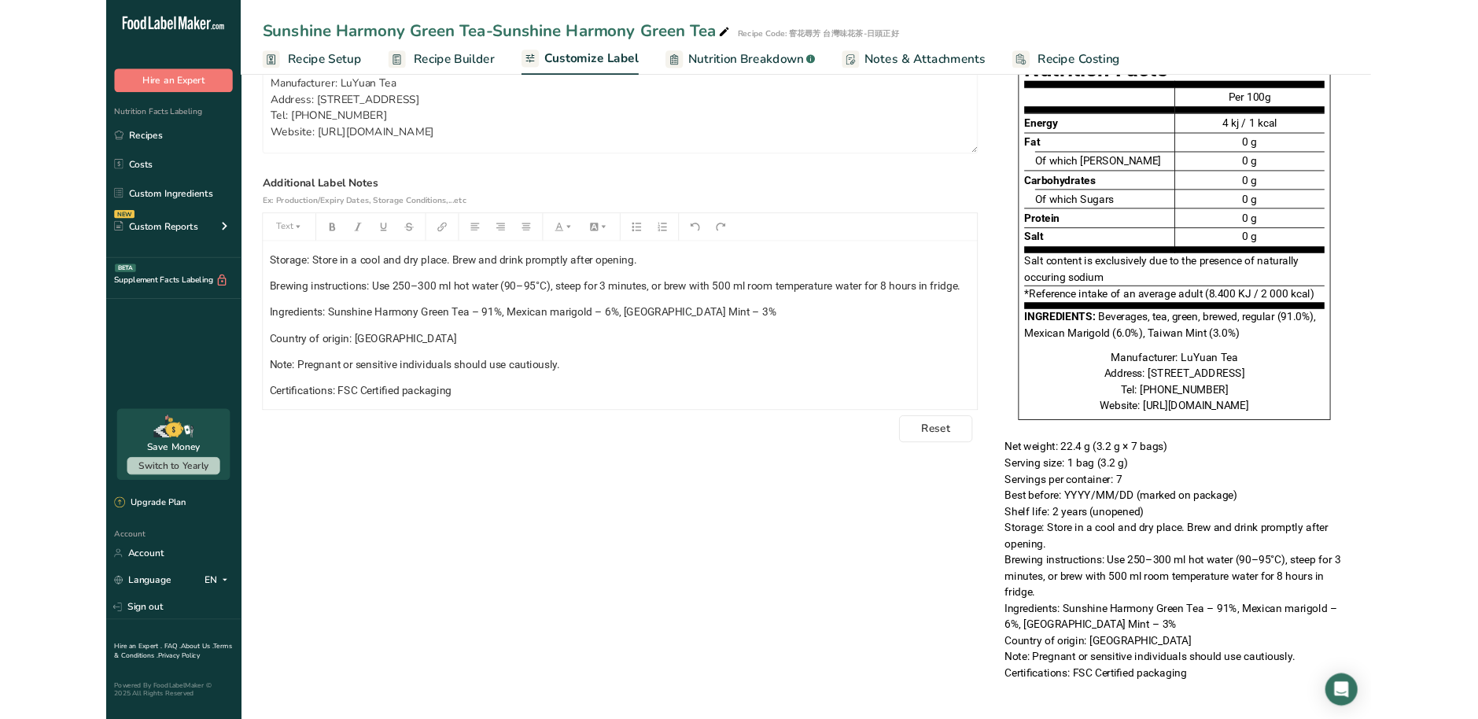
scroll to position [155, 0]
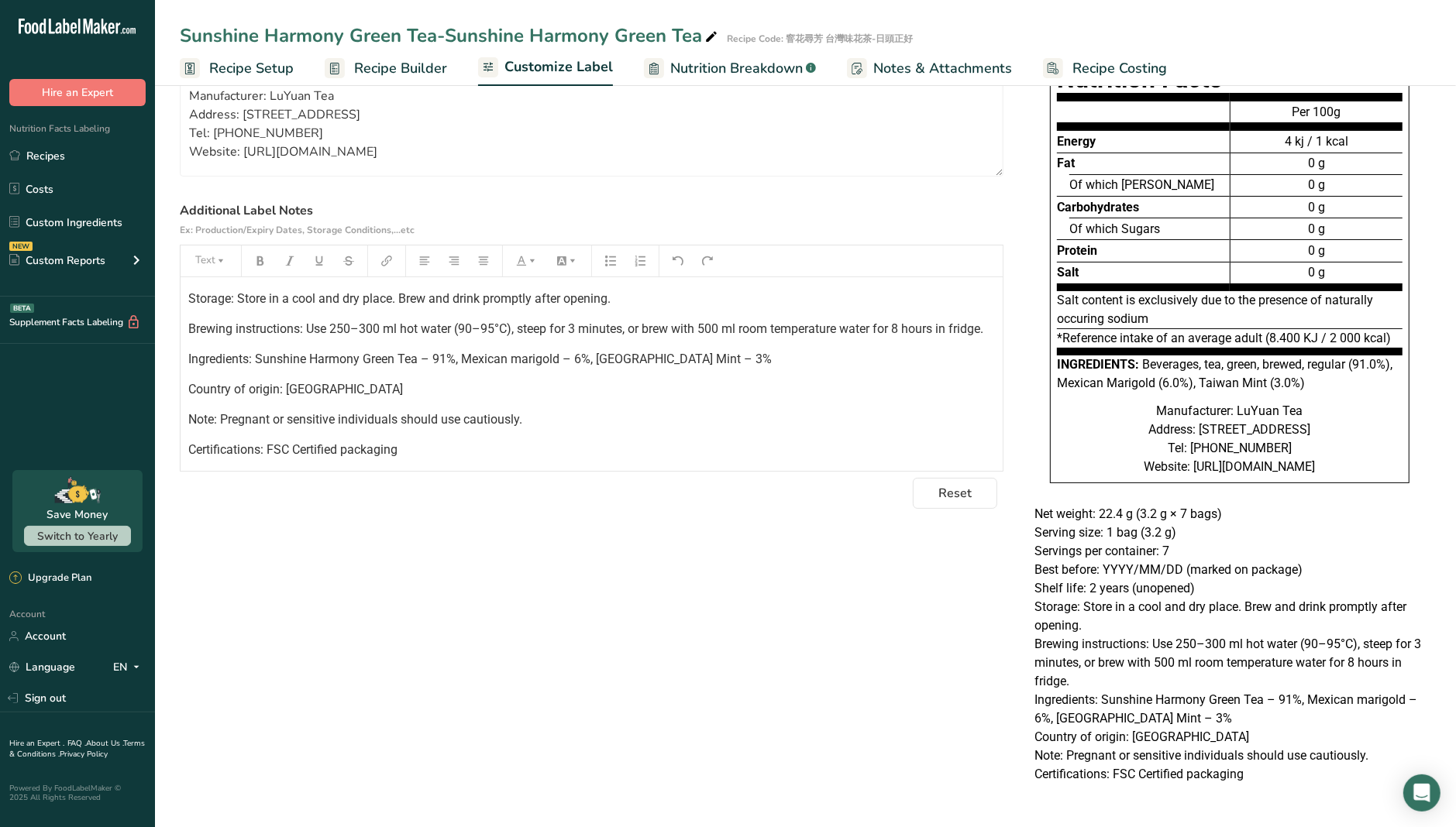
click at [757, 628] on div "Choose your label style EU Standard label USA (FDA) Standard FDA label Tabular …" at bounding box center [806, 424] width 1251 height 756
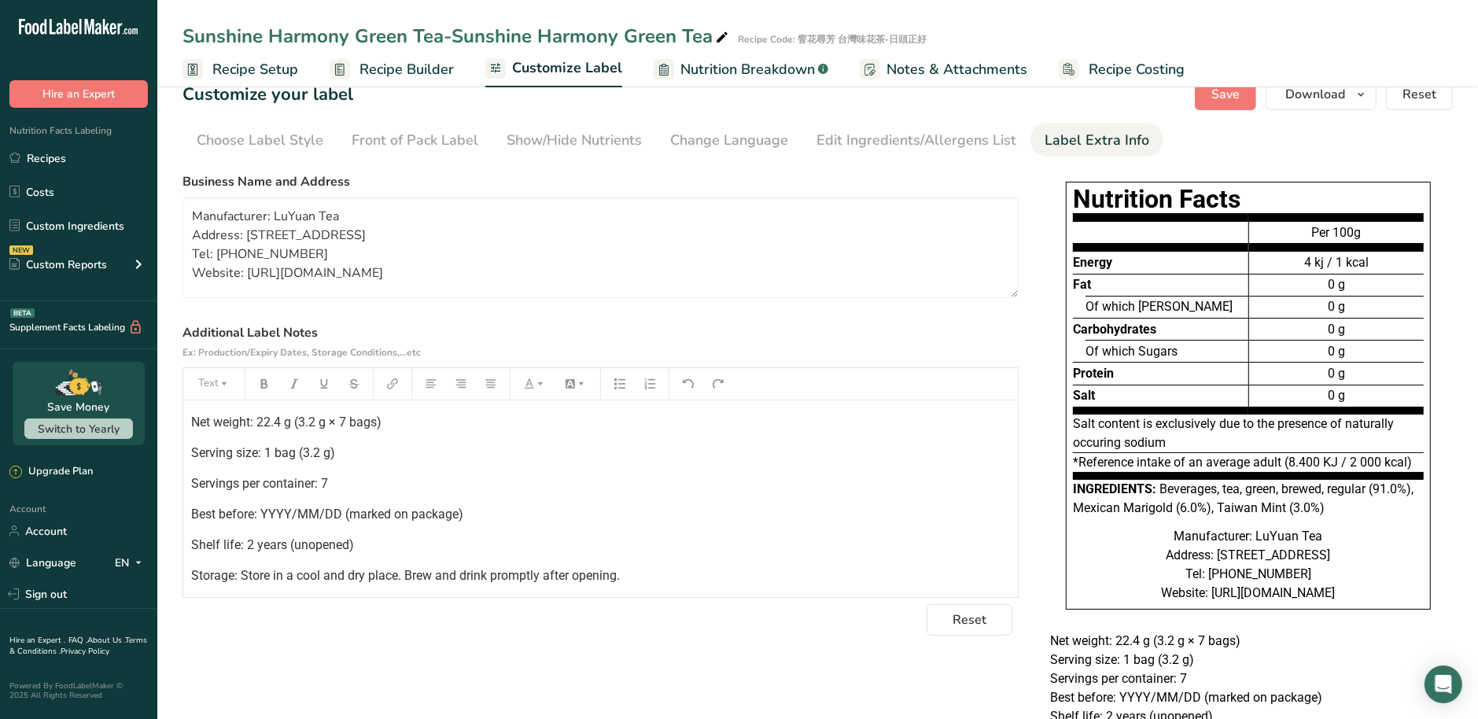
scroll to position [0, 0]
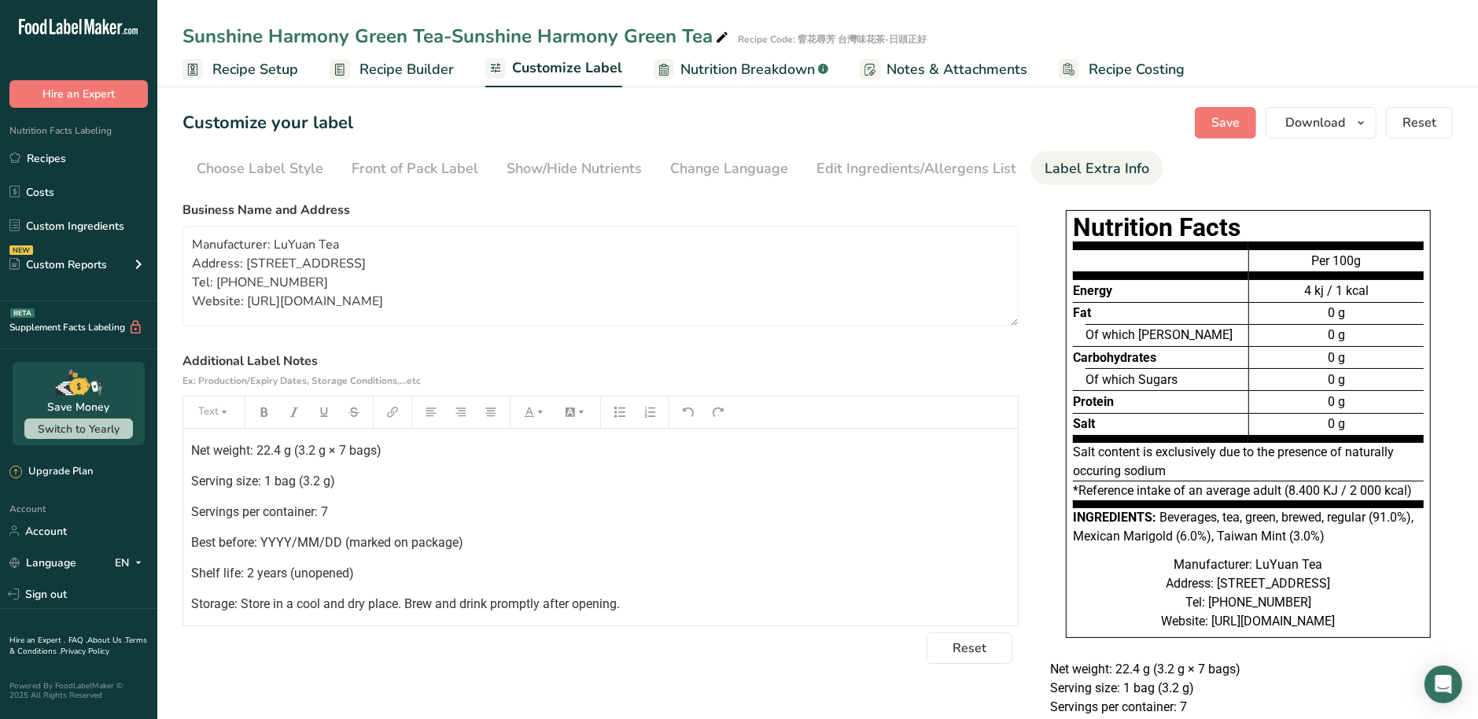
click at [424, 477] on p "Serving size: 1 bag (3.2 g)" at bounding box center [600, 481] width 819 height 19
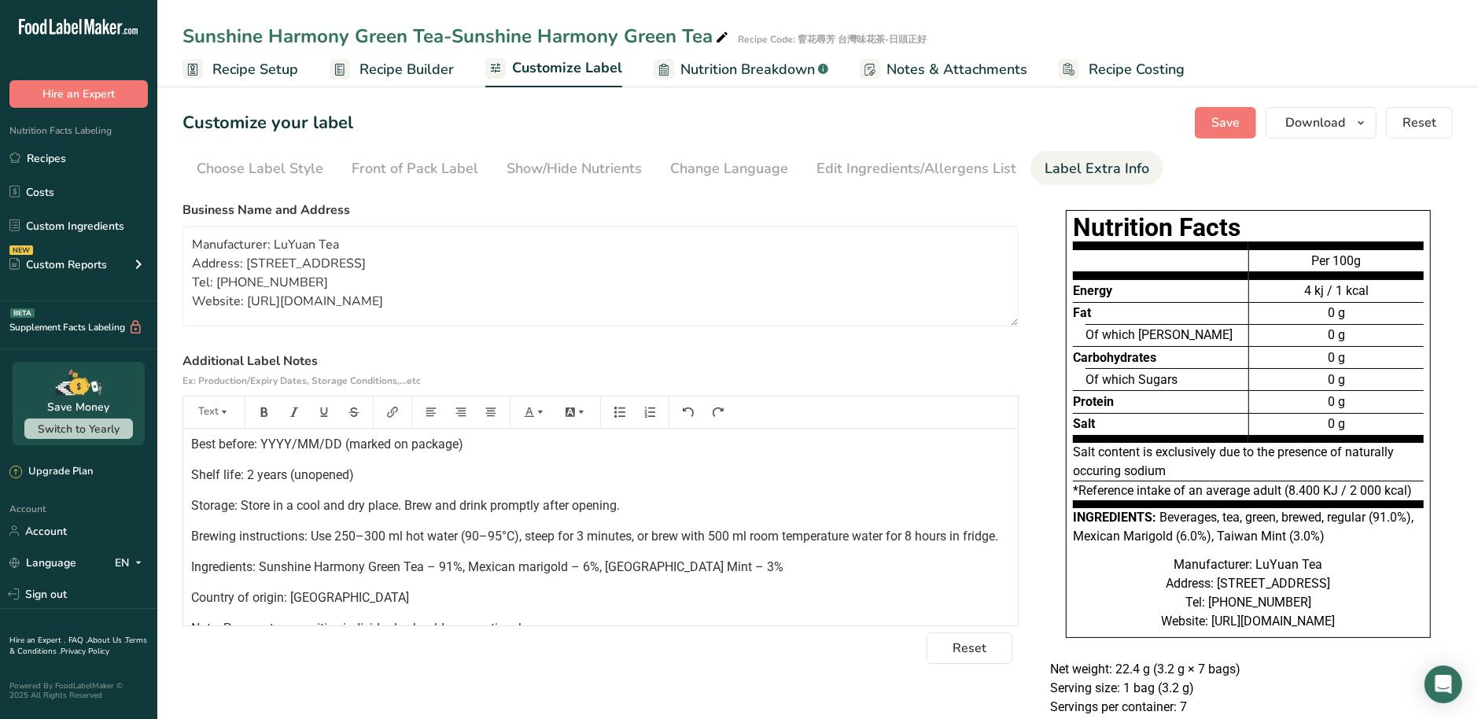
scroll to position [171, 0]
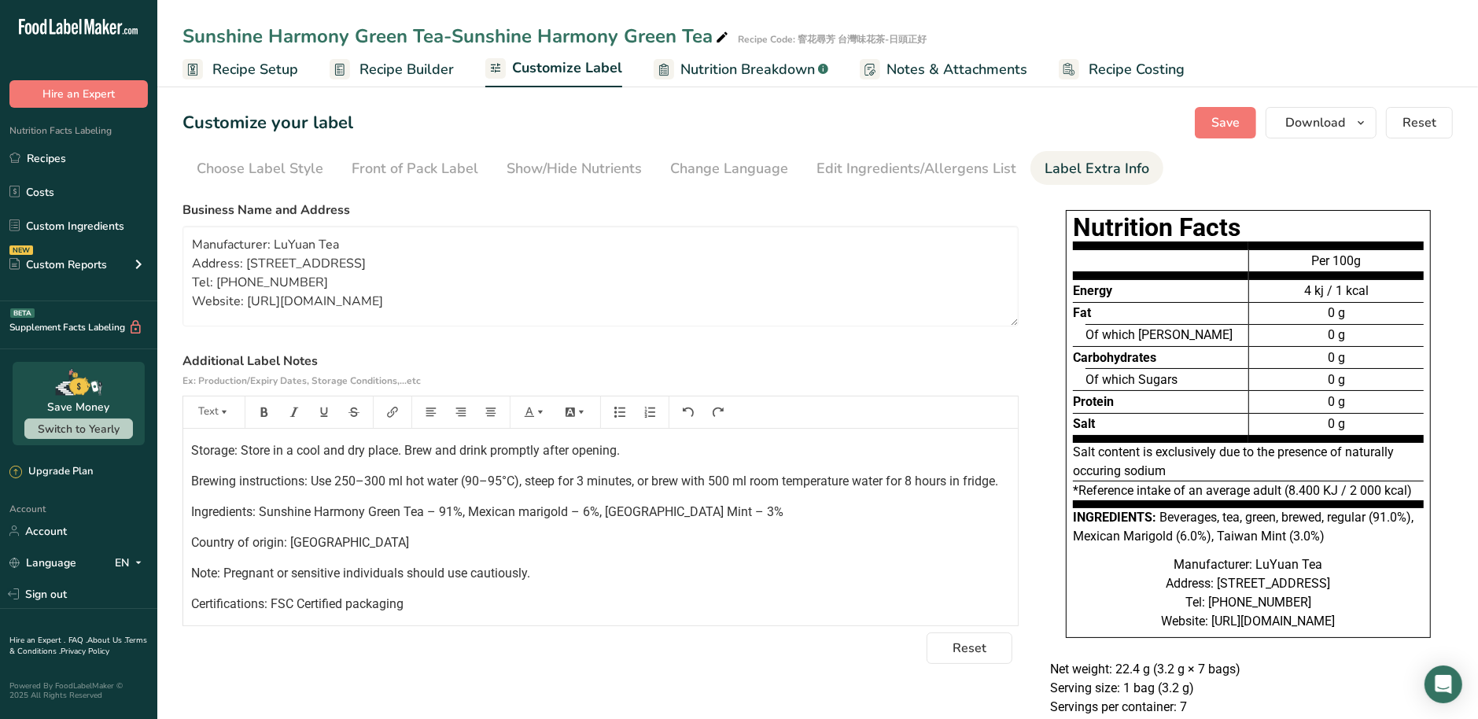
click at [420, 483] on p "Brewing instructions: Use 250–300 ml hot water (90–95°C), steep for 3 minutes, …" at bounding box center [600, 481] width 819 height 19
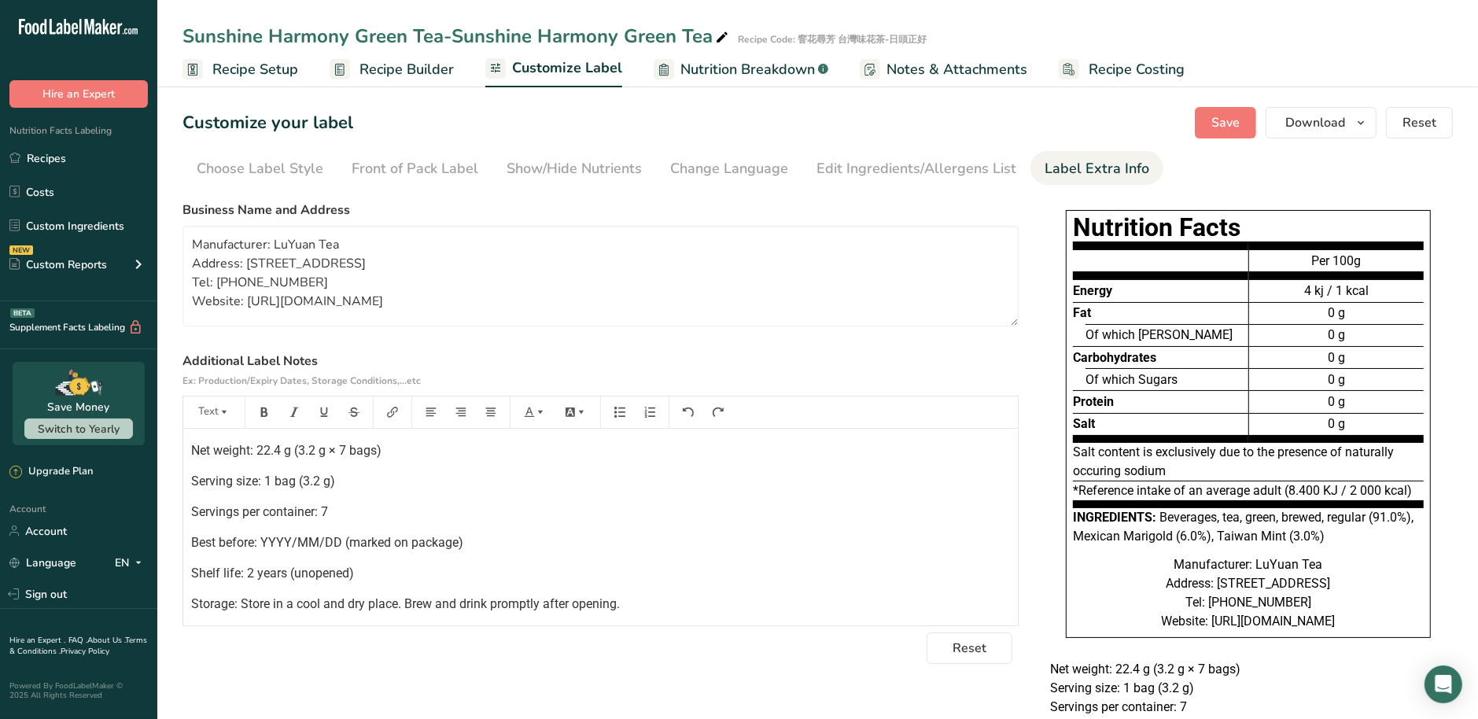
scroll to position [0, 0]
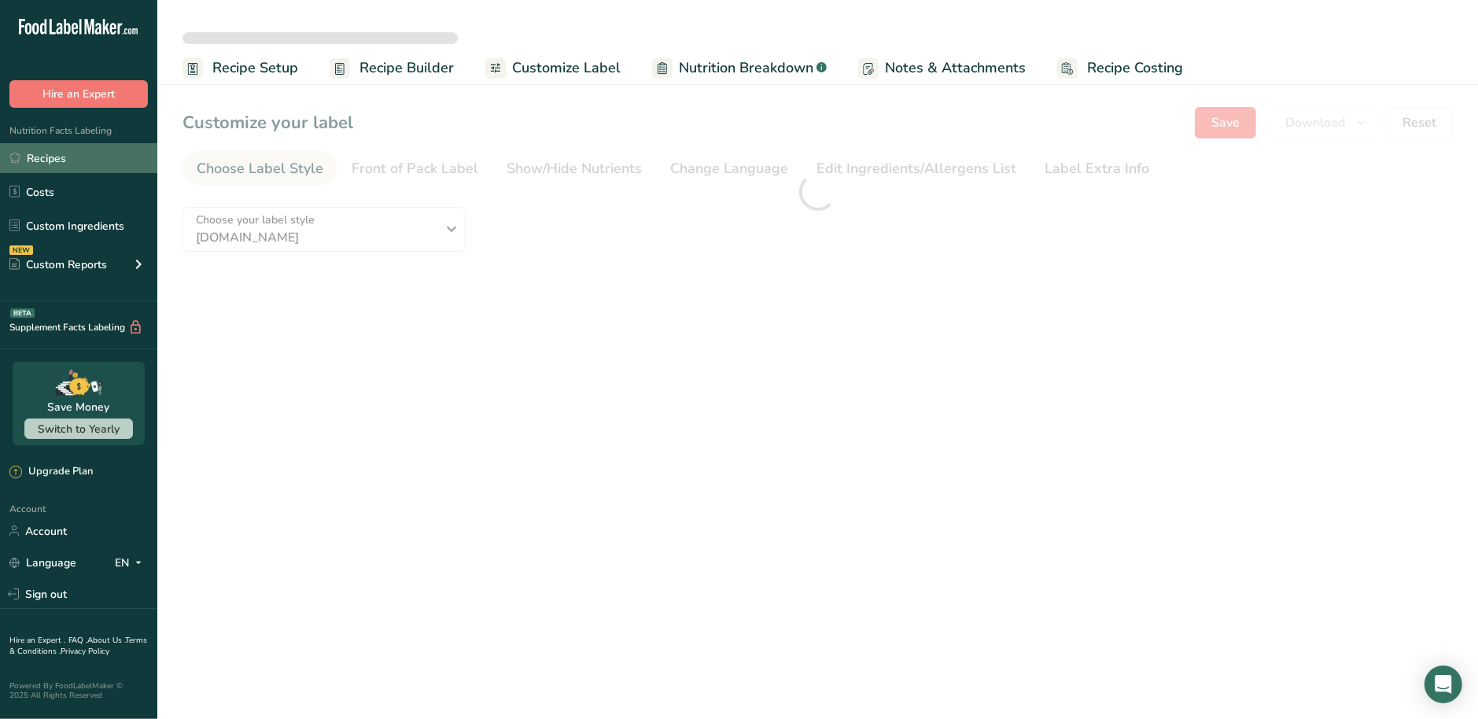
click at [94, 162] on link "Recipes" at bounding box center [78, 158] width 157 height 30
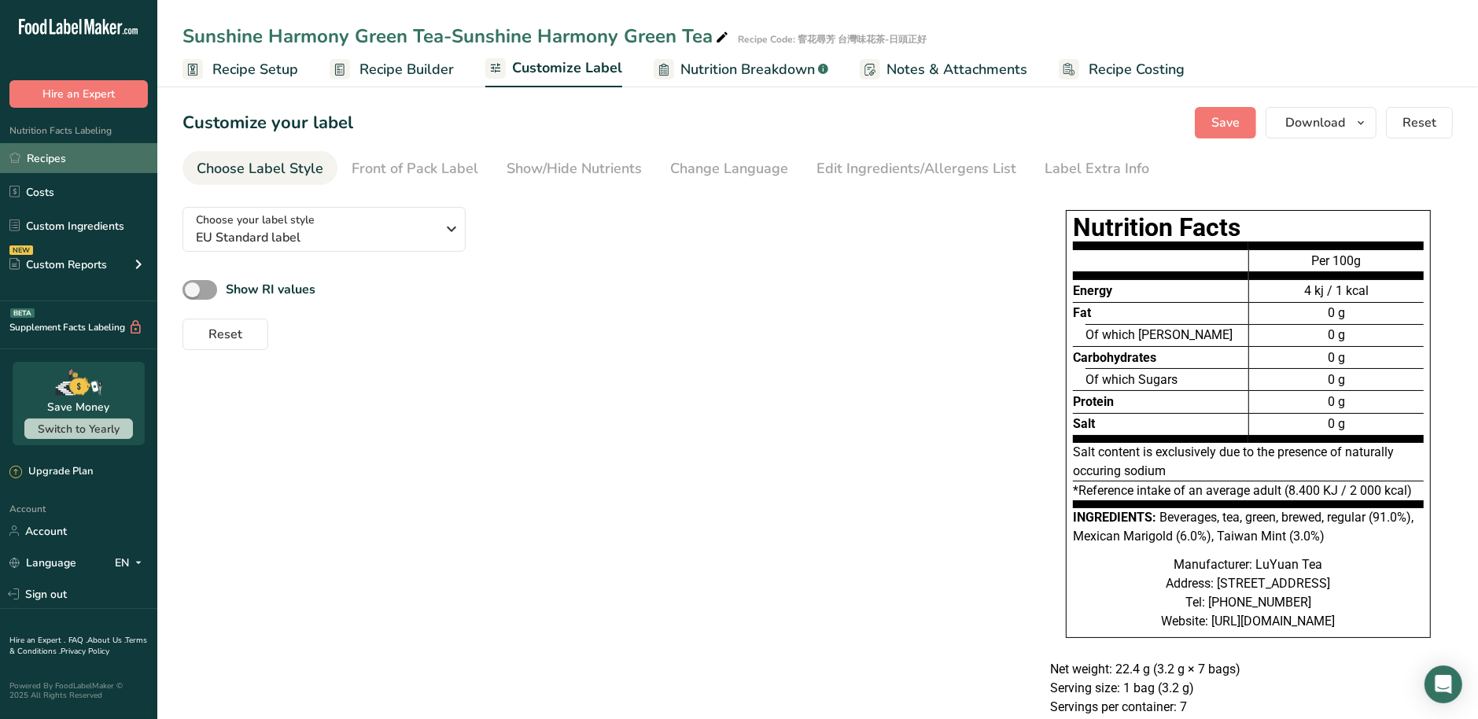
click at [89, 167] on link "Recipes" at bounding box center [78, 158] width 157 height 30
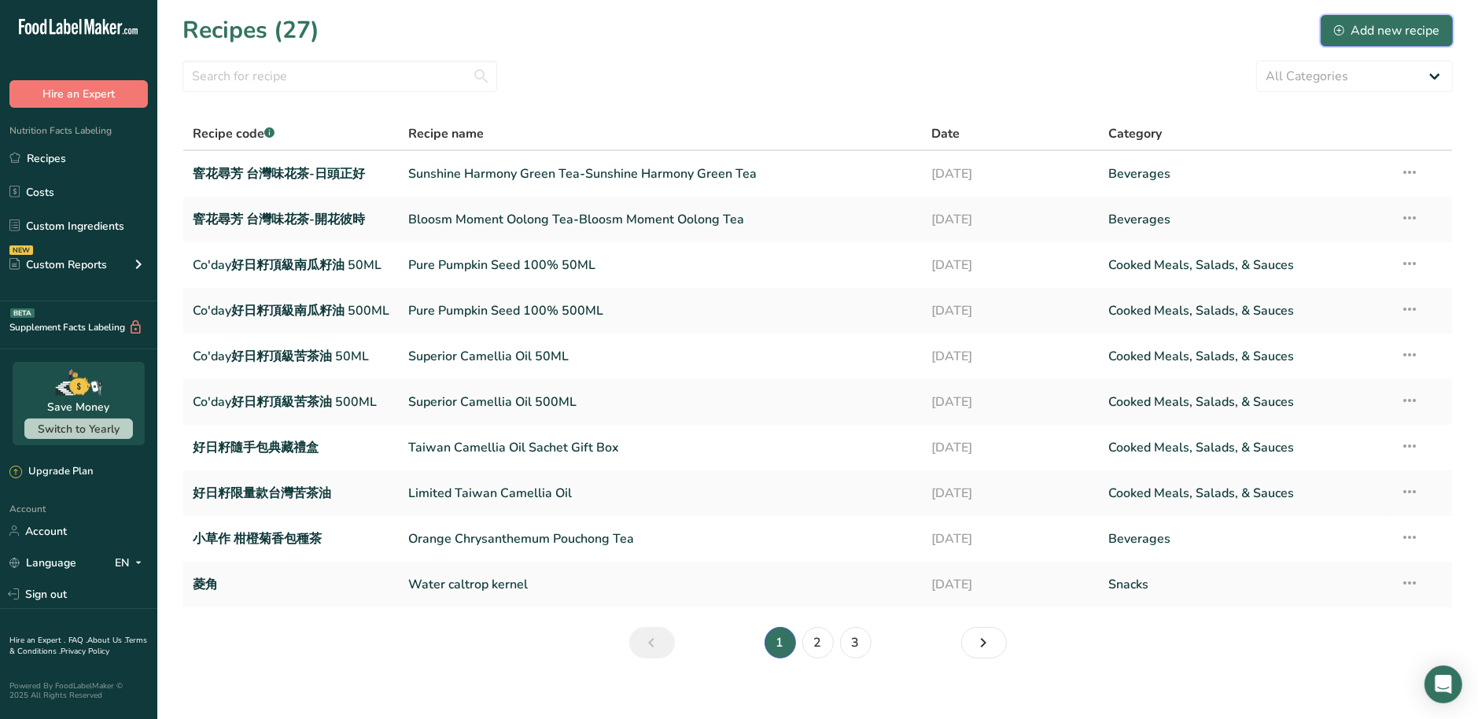
click at [1402, 32] on div "Add new recipe" at bounding box center [1386, 30] width 105 height 19
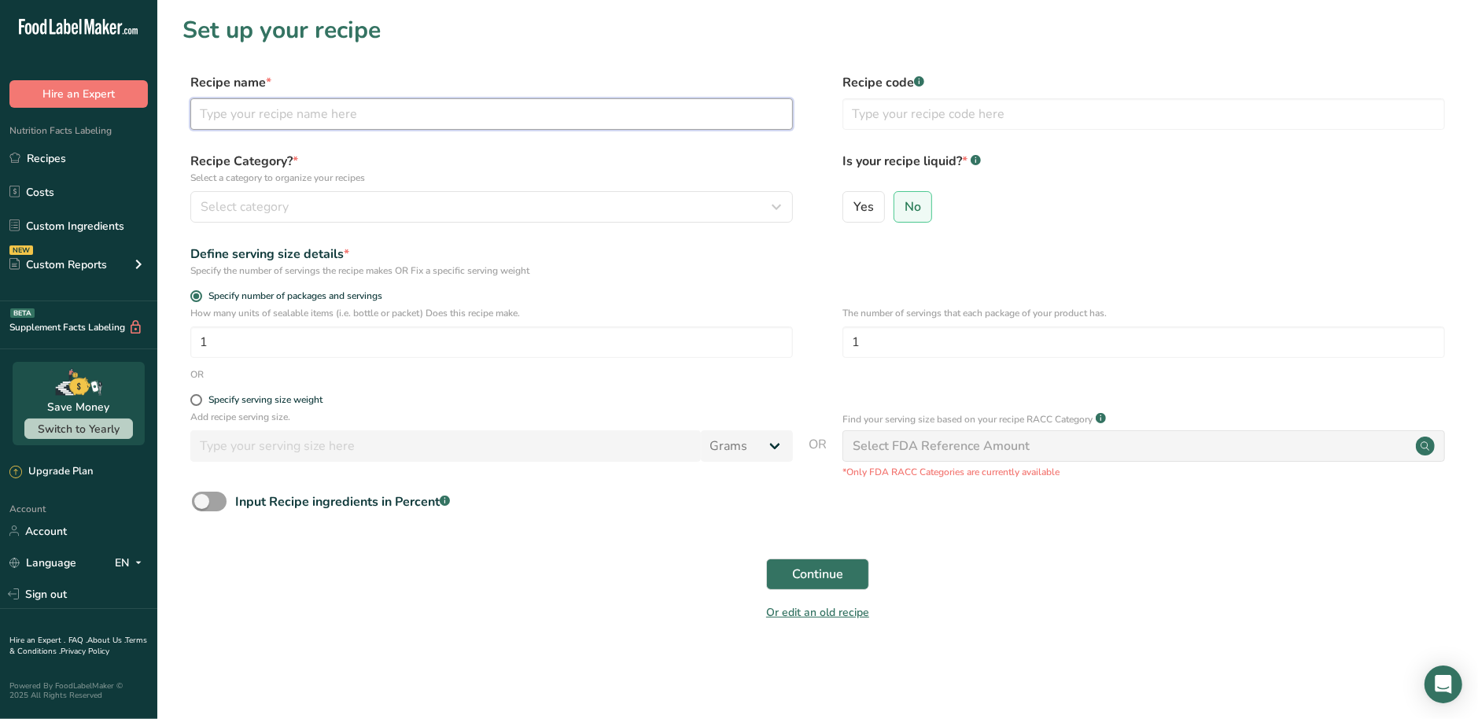
click at [436, 116] on input "text" at bounding box center [491, 113] width 603 height 31
paste input "Fragrance Quest – [GEOGRAPHIC_DATA] Scented Tea-Forest Glimmer Oolong Tea"
type input "Fragrance Quest – [GEOGRAPHIC_DATA] Scented Tea-Forest Glimmer Oolong Tea"
click at [936, 108] on input "text" at bounding box center [1144, 113] width 603 height 31
paste input "窨花尋芳 台灣味花茶-光映映"
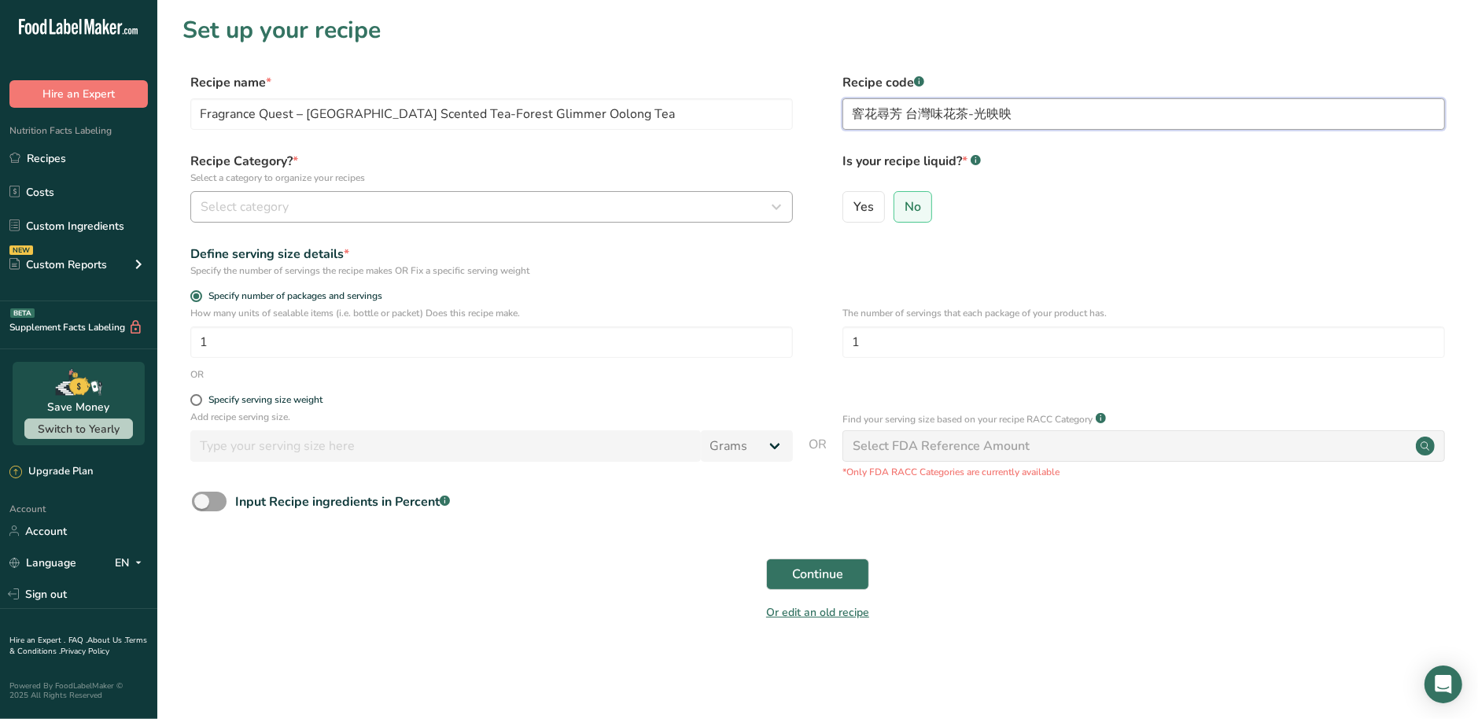
type input "窨花尋芳 台灣味花茶-光映映"
click at [538, 212] on div "Select category" at bounding box center [487, 206] width 573 height 19
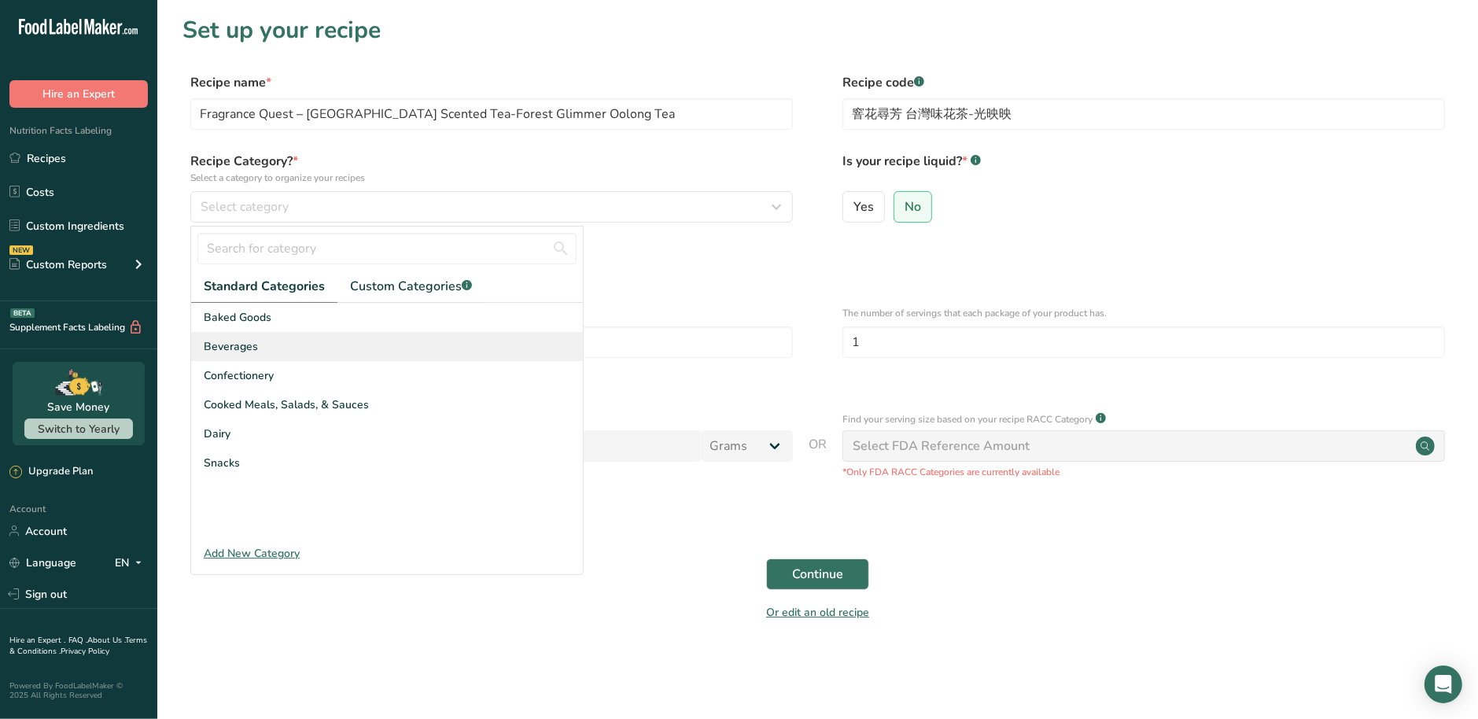
click at [334, 351] on div "Beverages" at bounding box center [387, 346] width 392 height 29
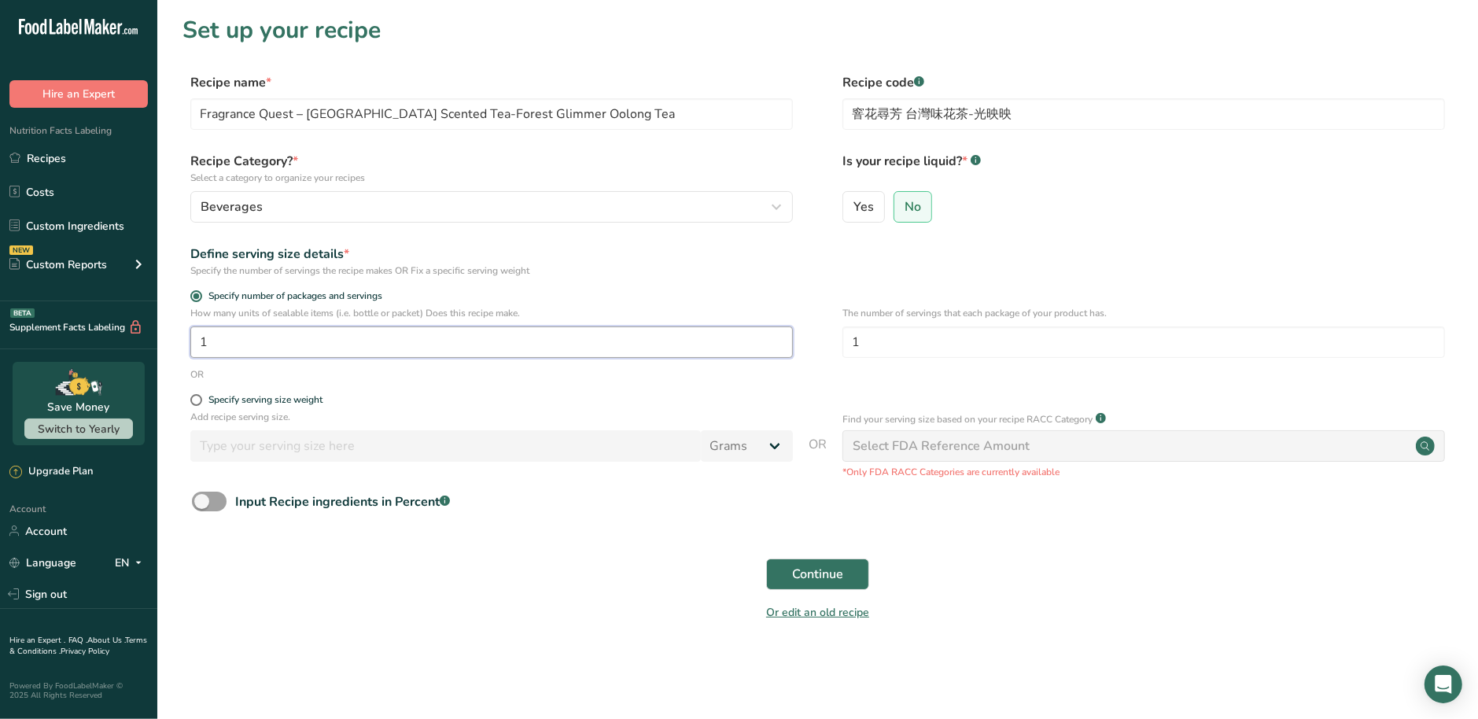
click at [297, 346] on input "1" at bounding box center [491, 341] width 603 height 31
click at [1031, 343] on input "1" at bounding box center [1144, 341] width 603 height 31
type input "7"
click at [224, 506] on label "Input Recipe ingredients in Percent .a-a{fill:#347362;}.b-a{fill:#fff;}" at bounding box center [321, 502] width 258 height 20
click at [202, 506] on input "Input Recipe ingredients in Percent .a-a{fill:#347362;}.b-a{fill:#fff;}" at bounding box center [197, 501] width 10 height 10
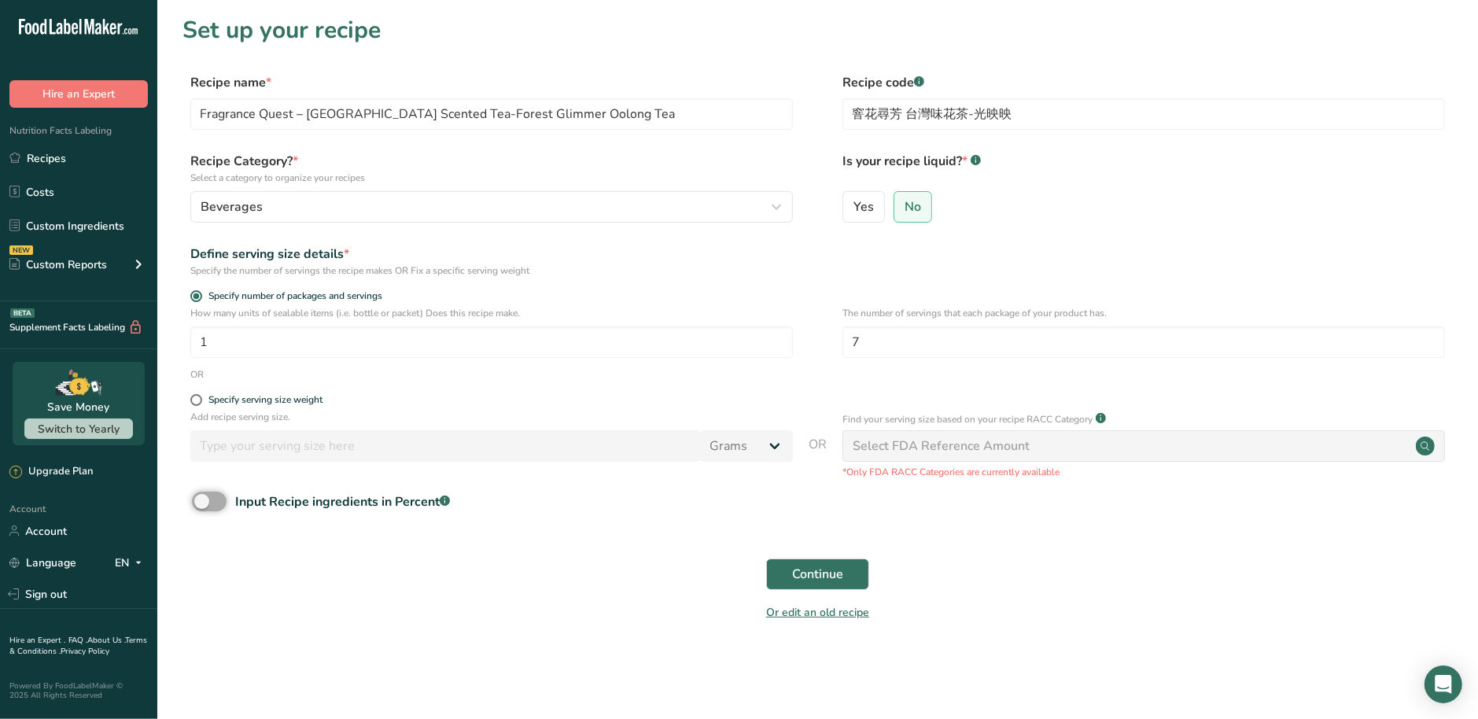
checkbox input "true"
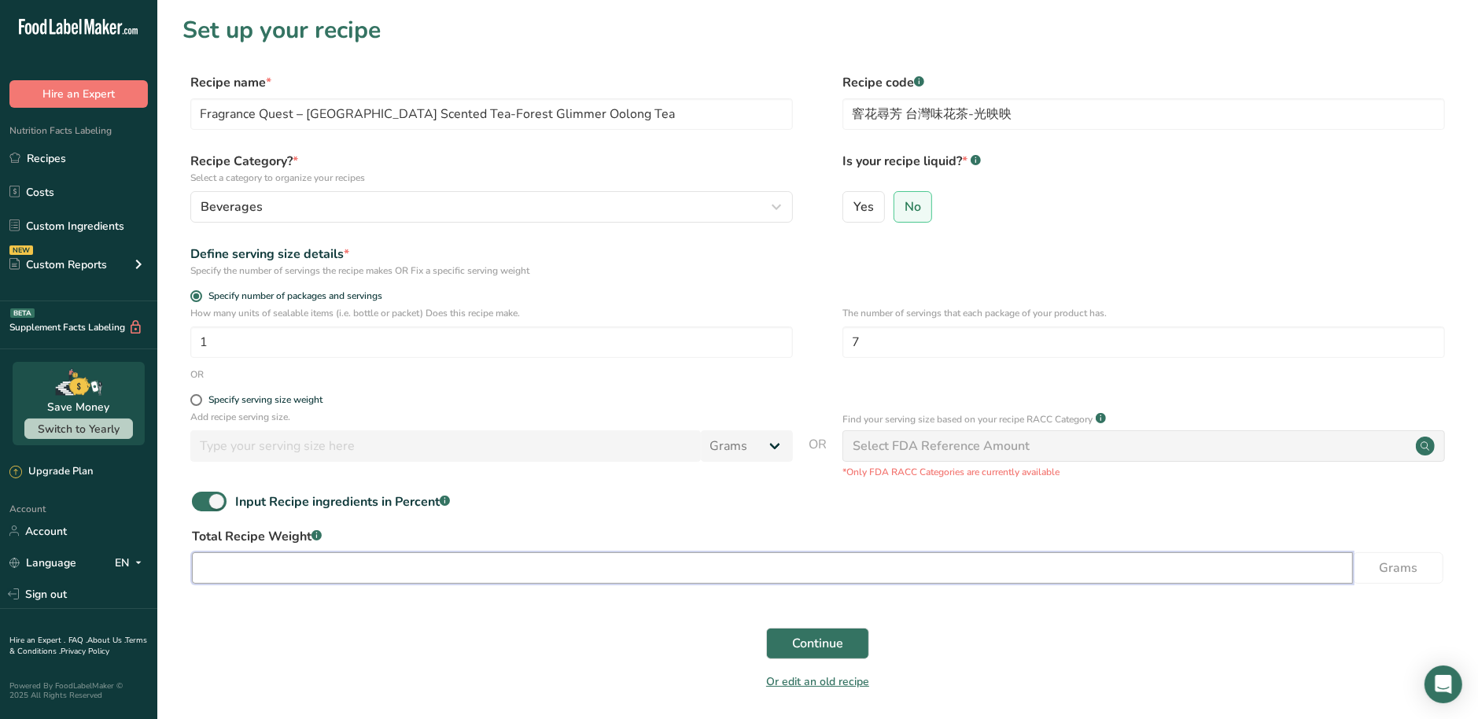
click at [242, 570] on input "number" at bounding box center [772, 567] width 1161 height 31
type input "22.4"
click at [843, 643] on span "Continue" at bounding box center [817, 643] width 51 height 19
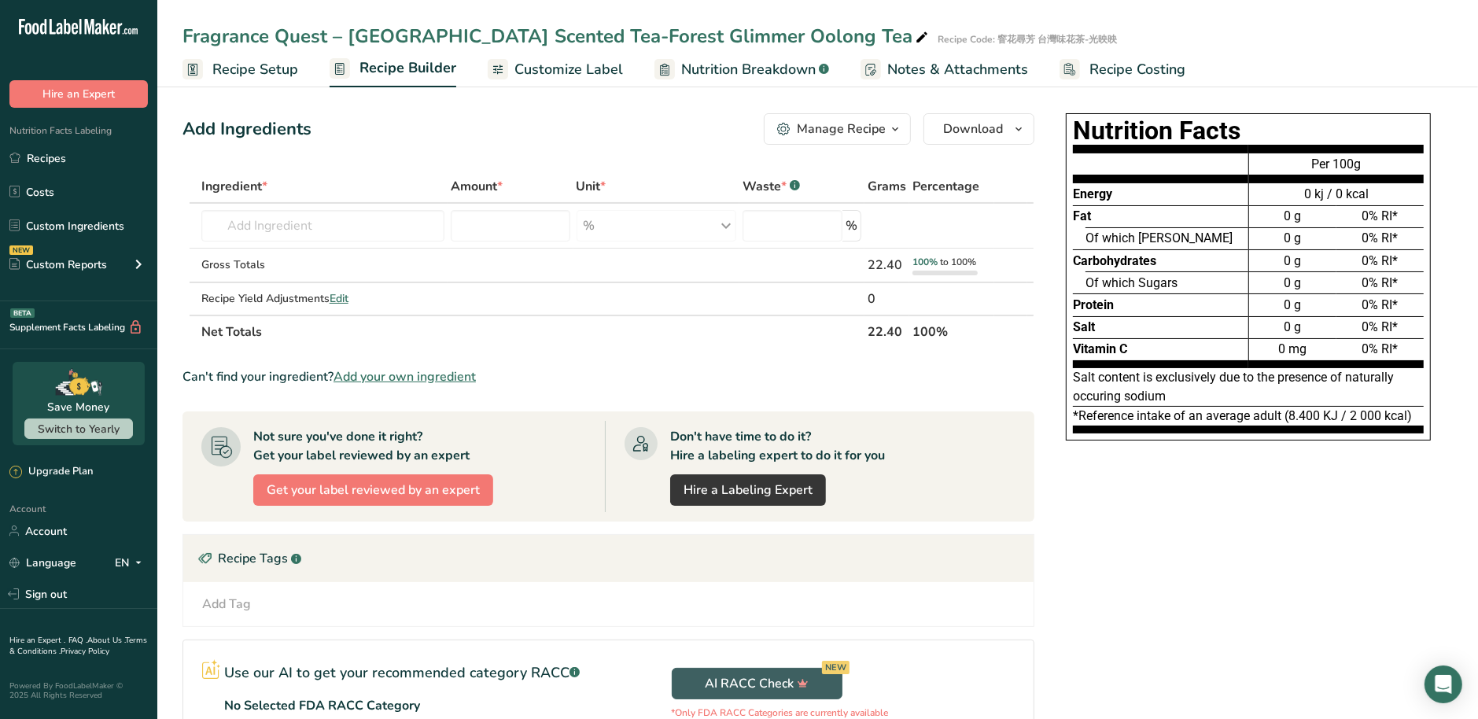
click at [251, 63] on span "Recipe Setup" at bounding box center [255, 69] width 86 height 21
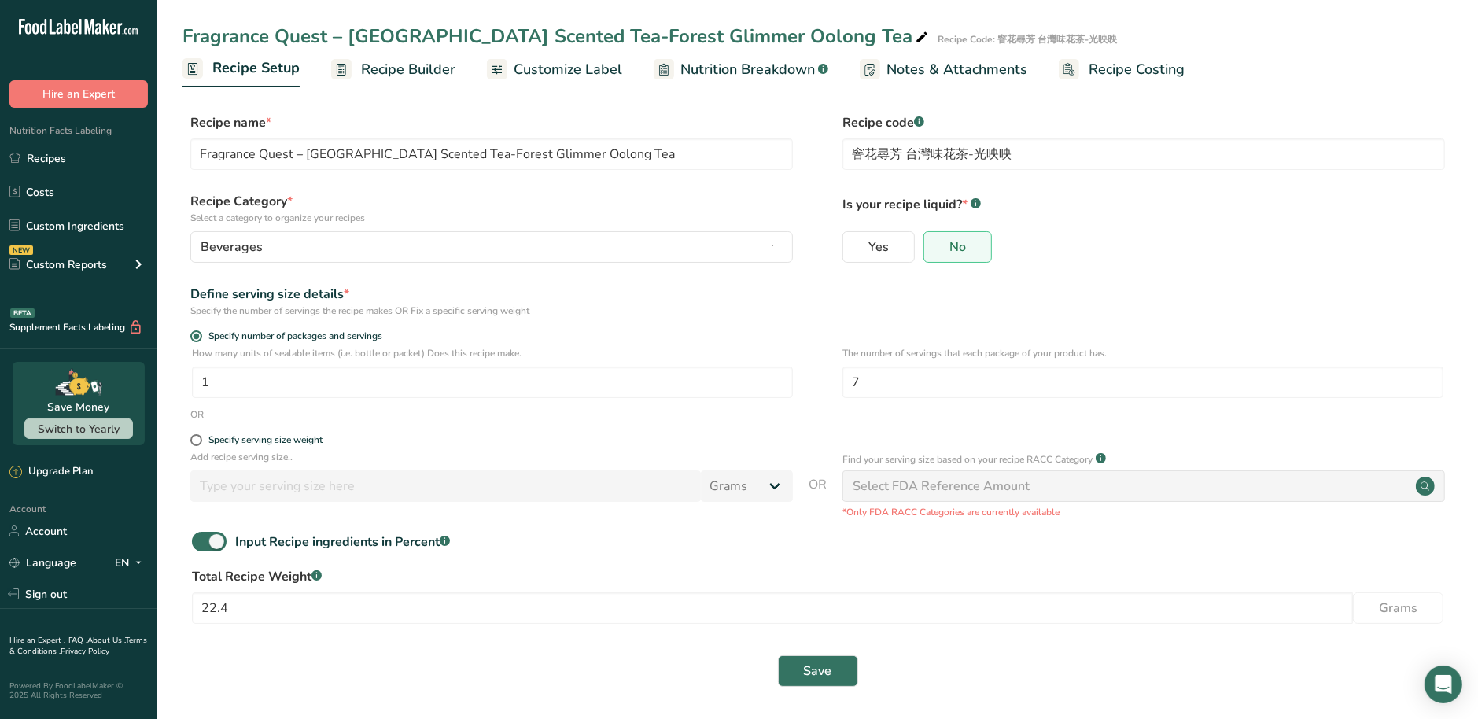
click at [386, 65] on span "Recipe Builder" at bounding box center [408, 69] width 94 height 21
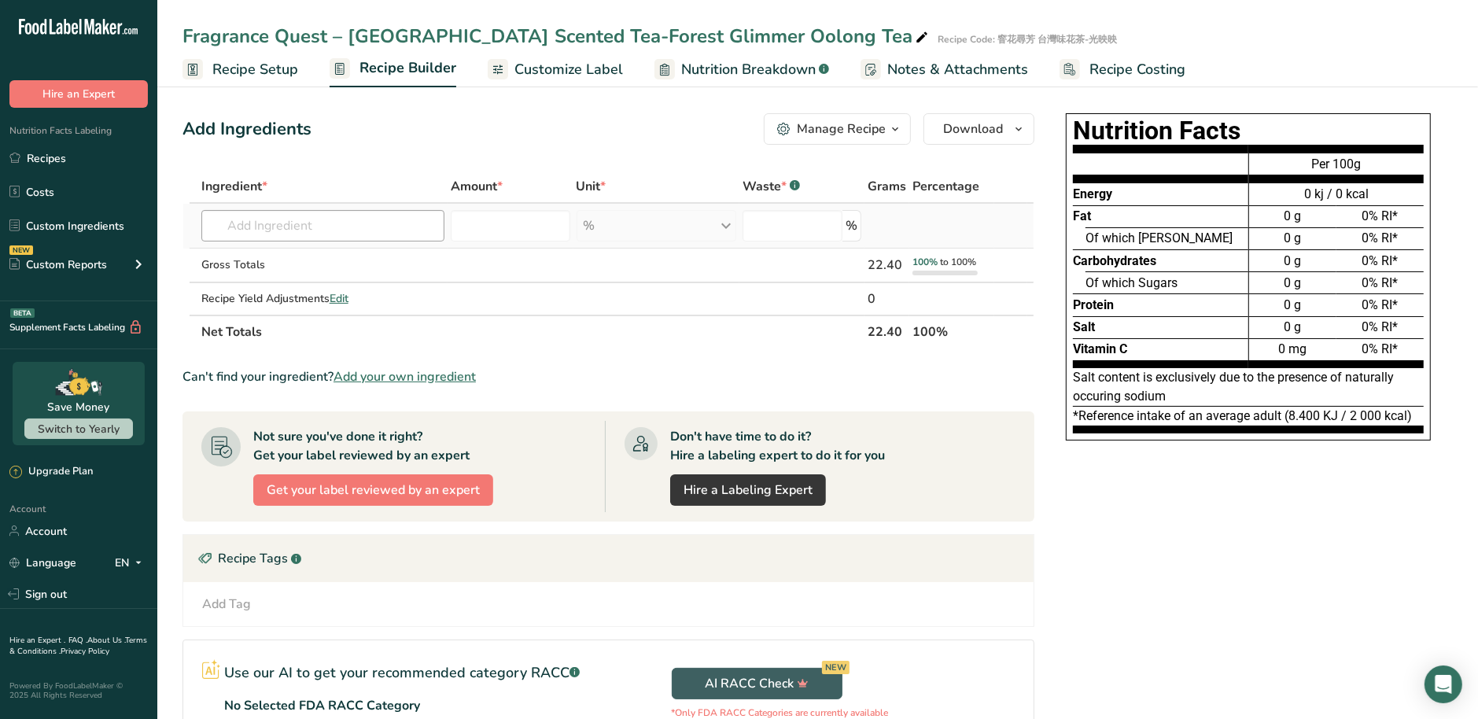
drag, startPoint x: 360, startPoint y: 209, endPoint x: 363, endPoint y: 219, distance: 10.5
click at [362, 218] on td "Almond flour 1211 Milk, whole, 3.25% milkfat, without added vitamin A and [MEDI…" at bounding box center [323, 226] width 250 height 45
click at [363, 220] on input "text" at bounding box center [323, 225] width 244 height 31
paste input "Oolong Tea"
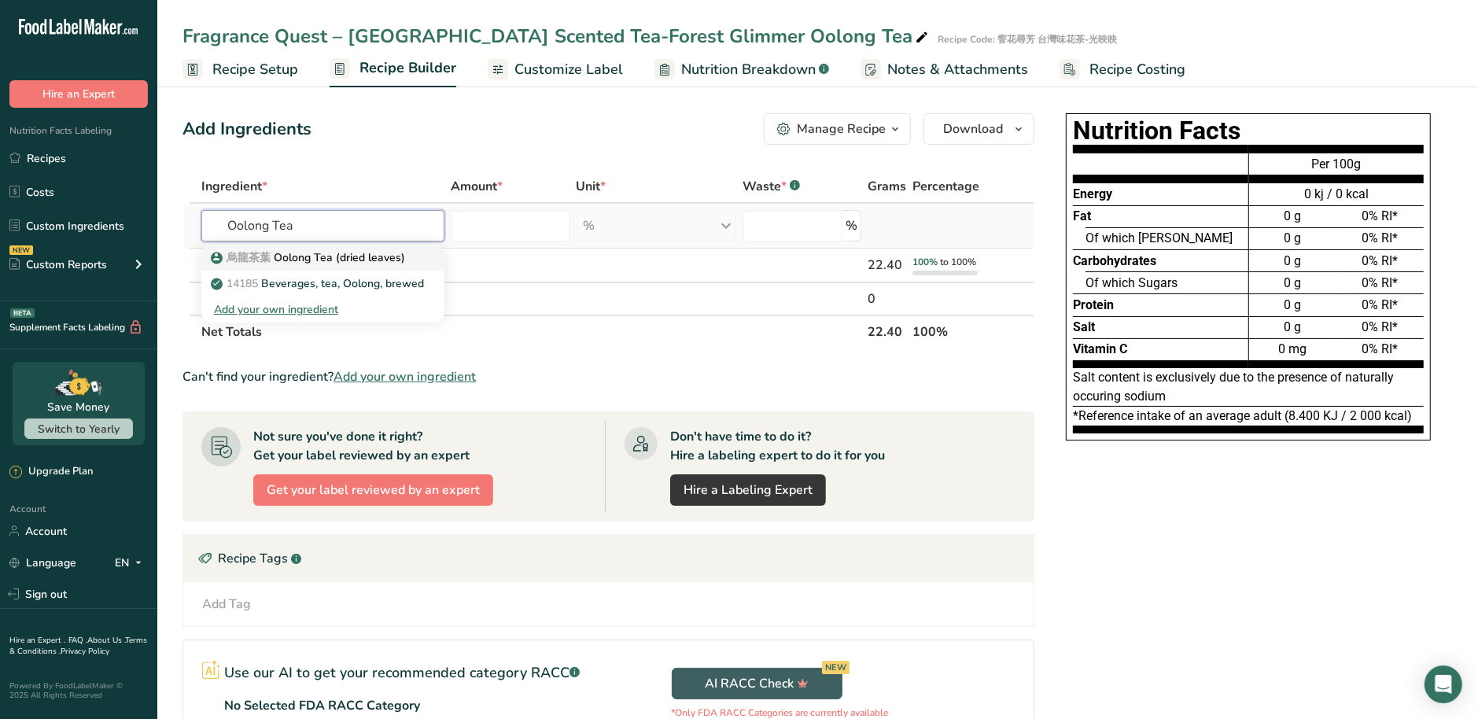
type input "Oolong Tea"
click at [343, 264] on p "烏龍茶葉 Oolong Tea (dried leaves)" at bounding box center [309, 257] width 191 height 17
type input "Oolong Tea (dried leaves)"
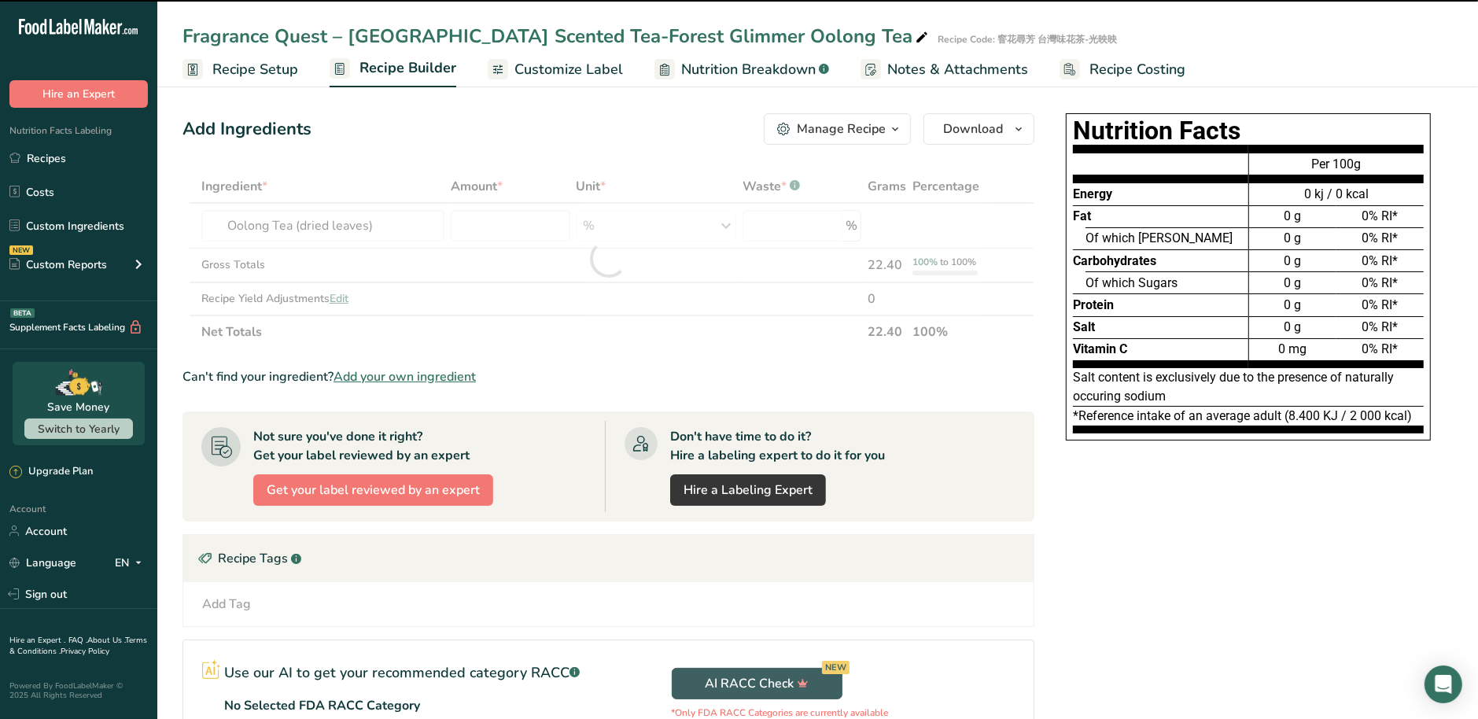
click at [540, 225] on div at bounding box center [609, 259] width 852 height 179
type input "0"
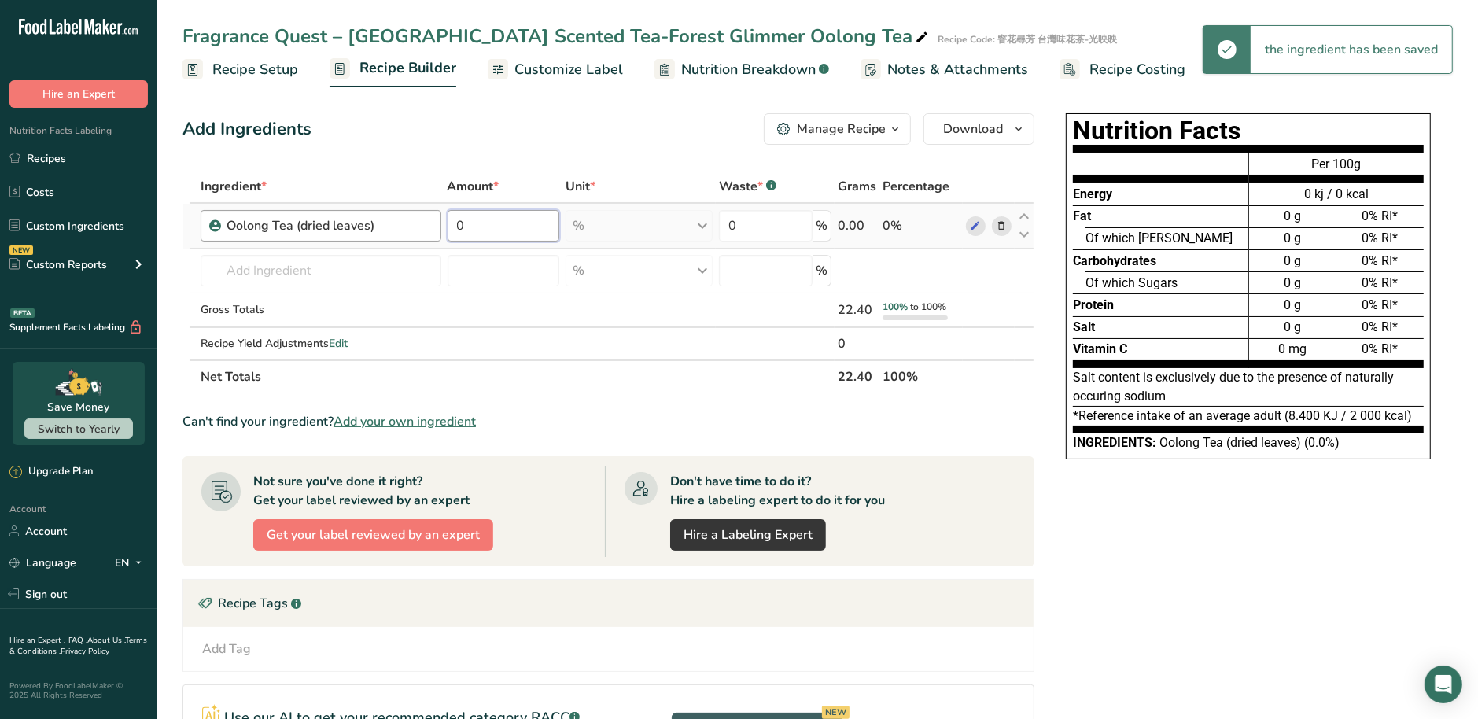
drag, startPoint x: 522, startPoint y: 216, endPoint x: 344, endPoint y: 216, distance: 178.6
click at [344, 216] on tr "Oolong Tea (dried leaves) 0 % Weight Units g kg mg See more Volume Units l Volu…" at bounding box center [608, 226] width 850 height 45
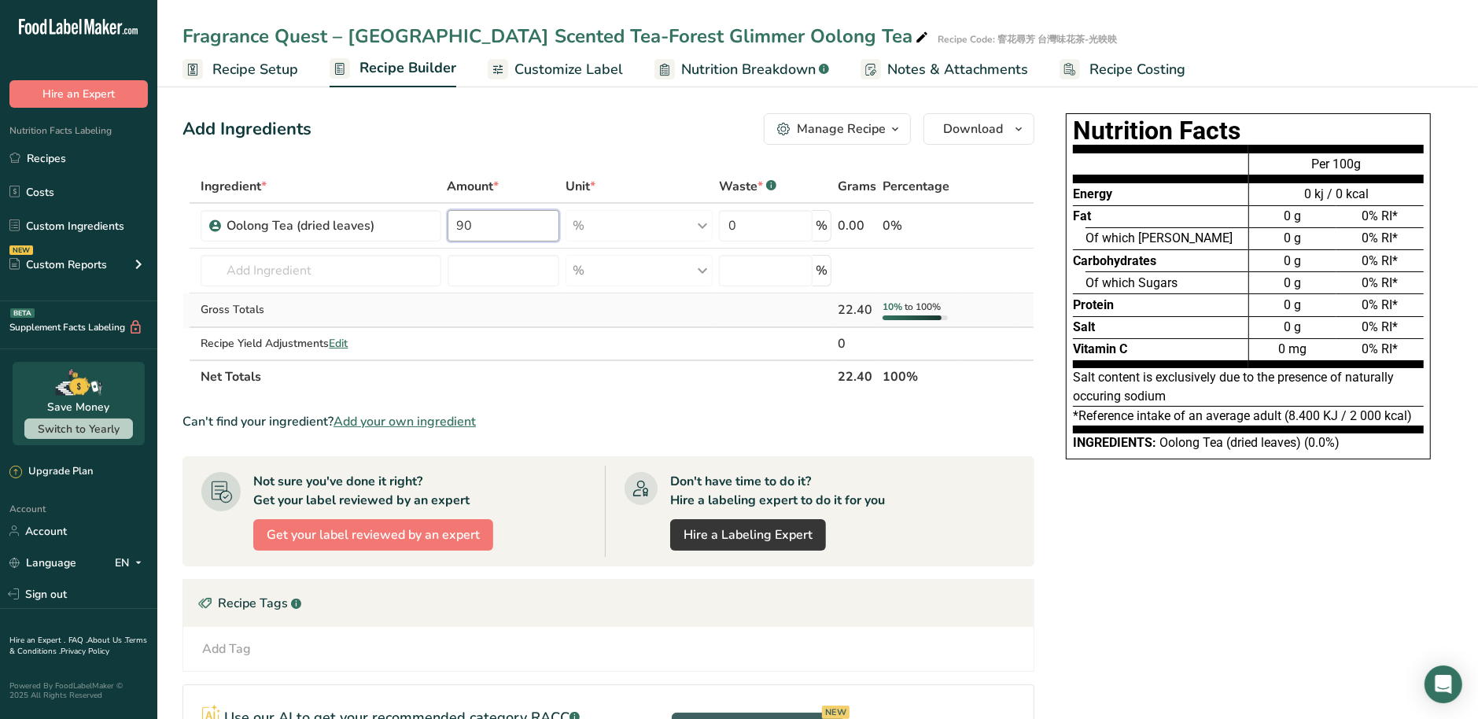
type input "90"
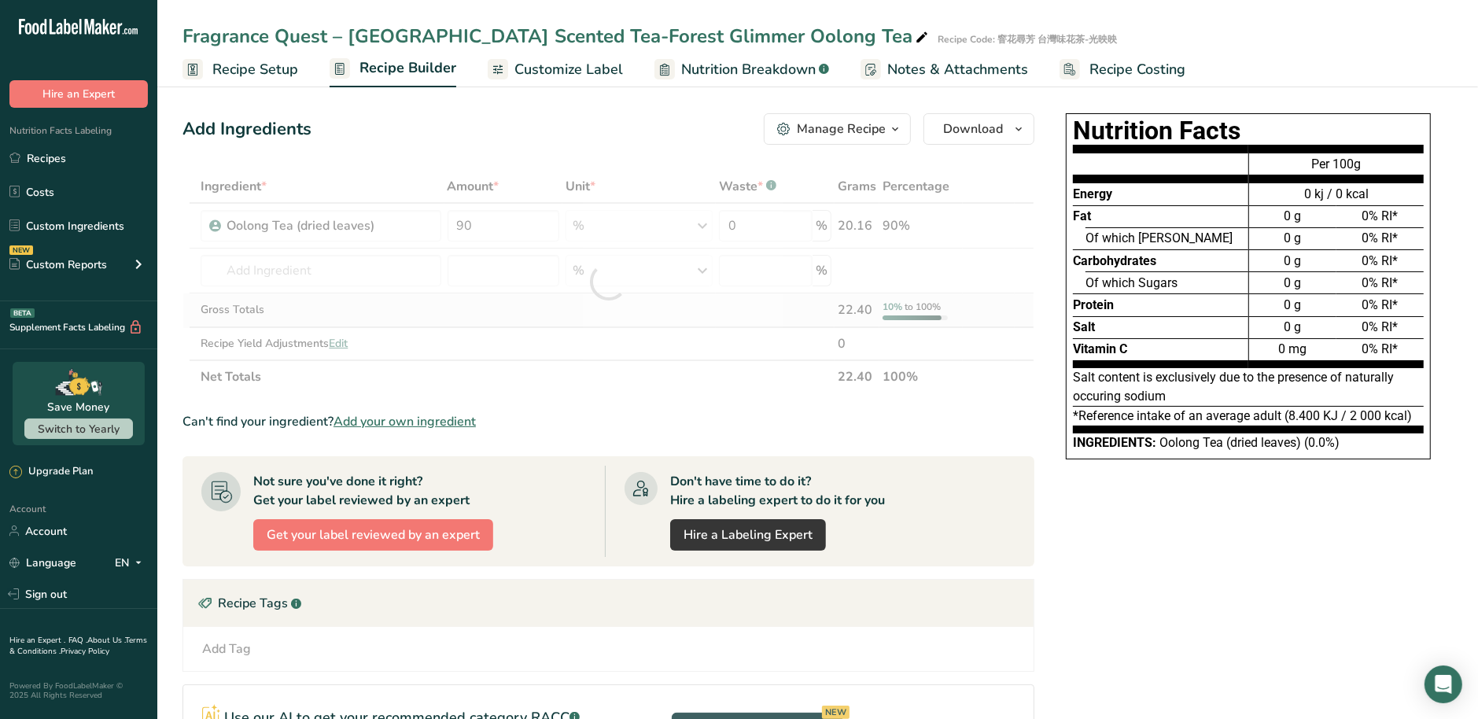
click at [566, 322] on div "Ingredient * Amount * Unit * Waste * .a-a{fill:#347362;}.b-a{fill:#fff;} Grams …" at bounding box center [609, 281] width 852 height 223
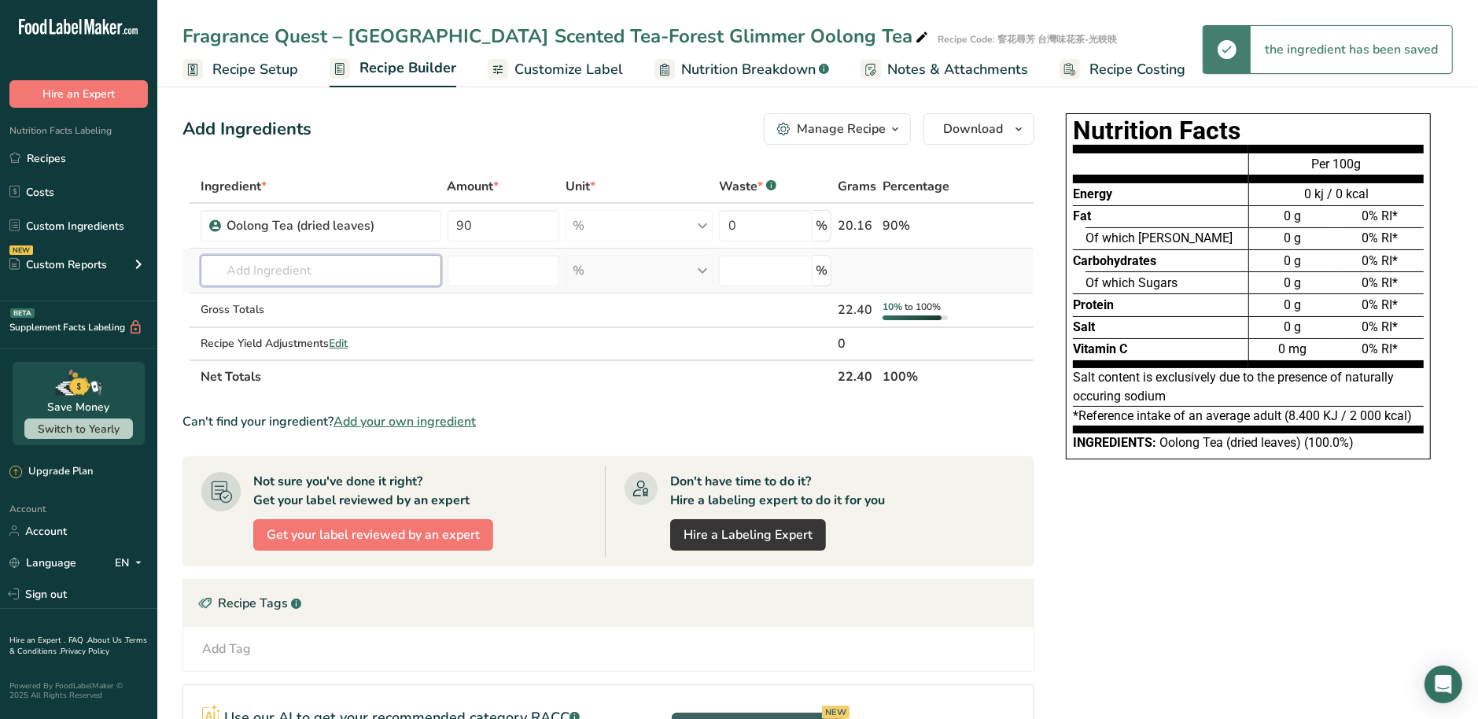
click at [373, 272] on input "text" at bounding box center [321, 270] width 240 height 31
paste input "Sweet Osmanthus"
type input "Sweet Osmanthus"
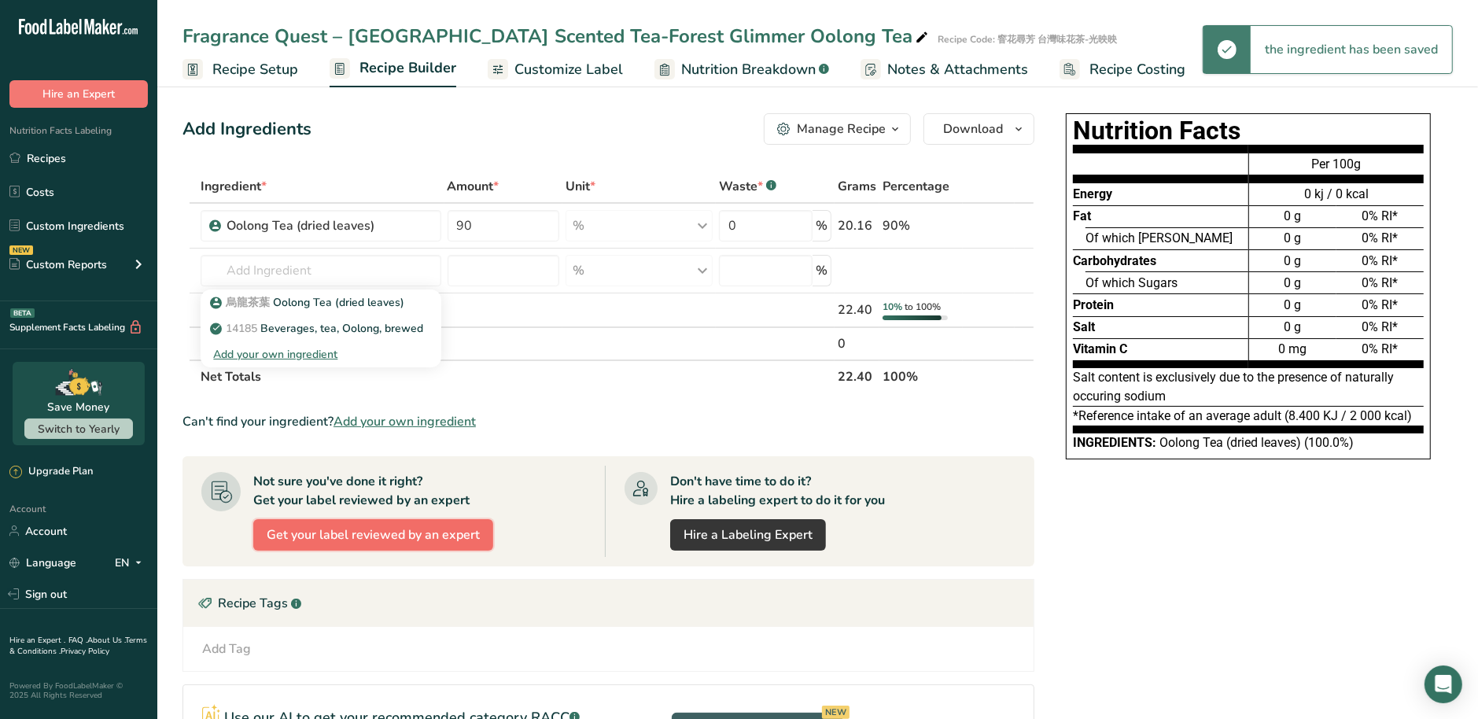
click at [441, 525] on span "Get your label reviewed by an expert" at bounding box center [373, 534] width 213 height 19
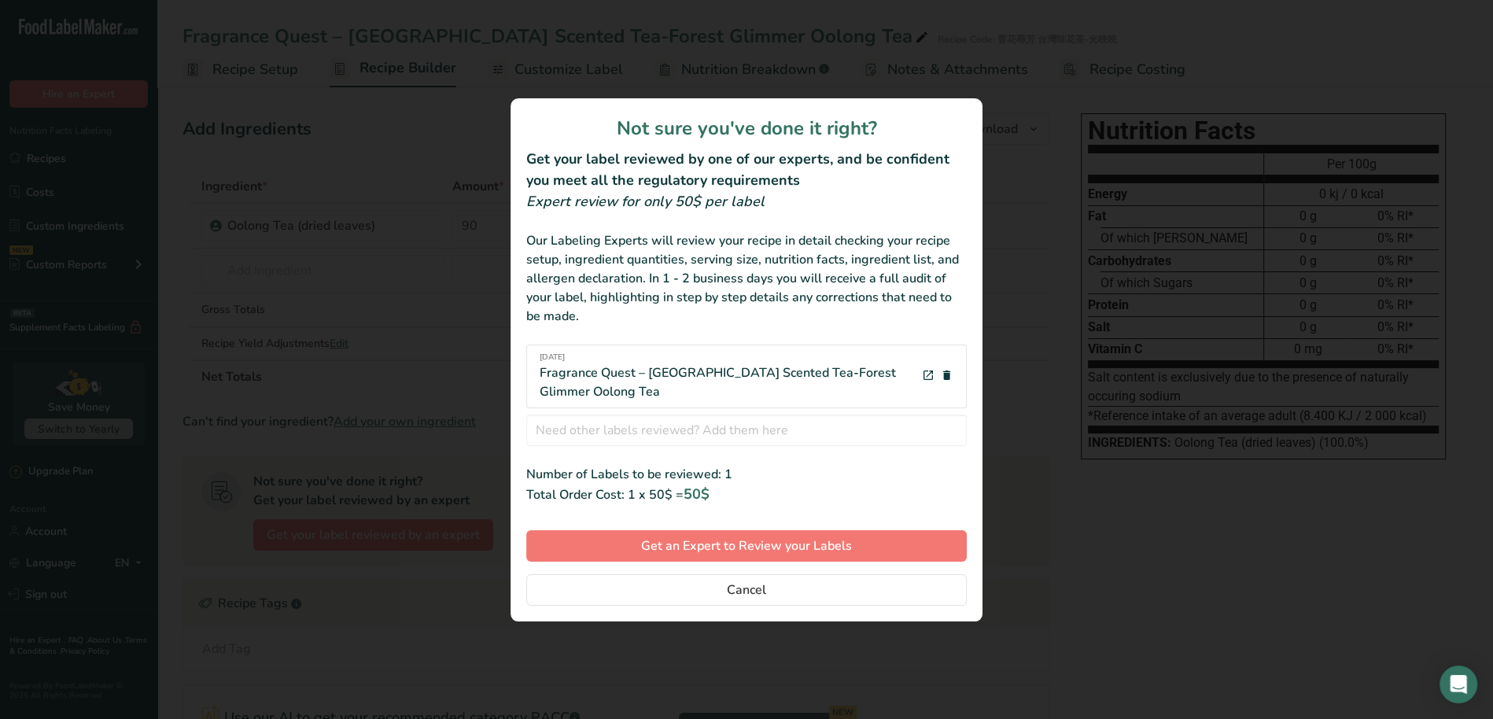
click at [1031, 458] on div "review labels modal" at bounding box center [746, 359] width 1493 height 719
click at [818, 593] on button "Cancel" at bounding box center [746, 589] width 441 height 31
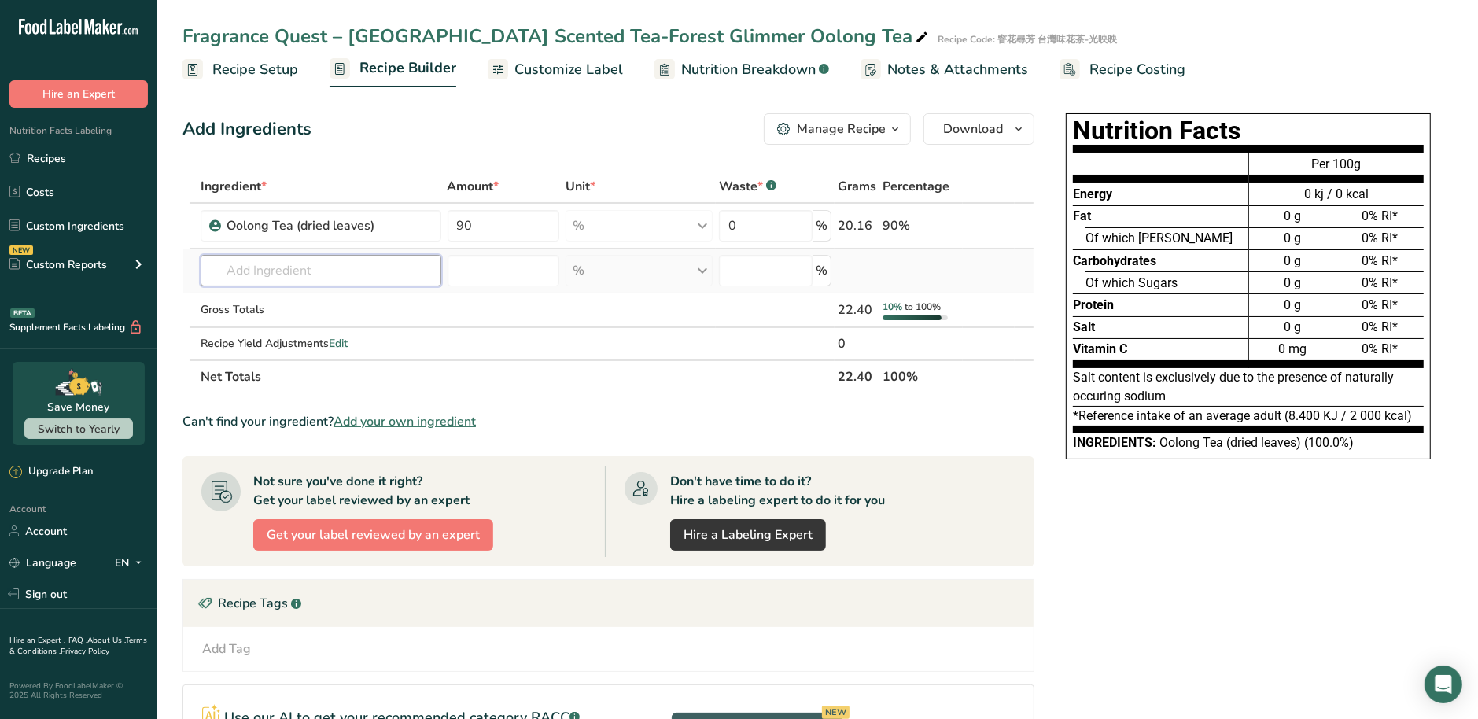
click at [285, 275] on input "text" at bounding box center [321, 270] width 240 height 31
paste input "Sweet Osmanthus"
type input "Sweet Osmanthus"
click at [321, 326] on div "Add your own ingredient" at bounding box center [320, 328] width 215 height 17
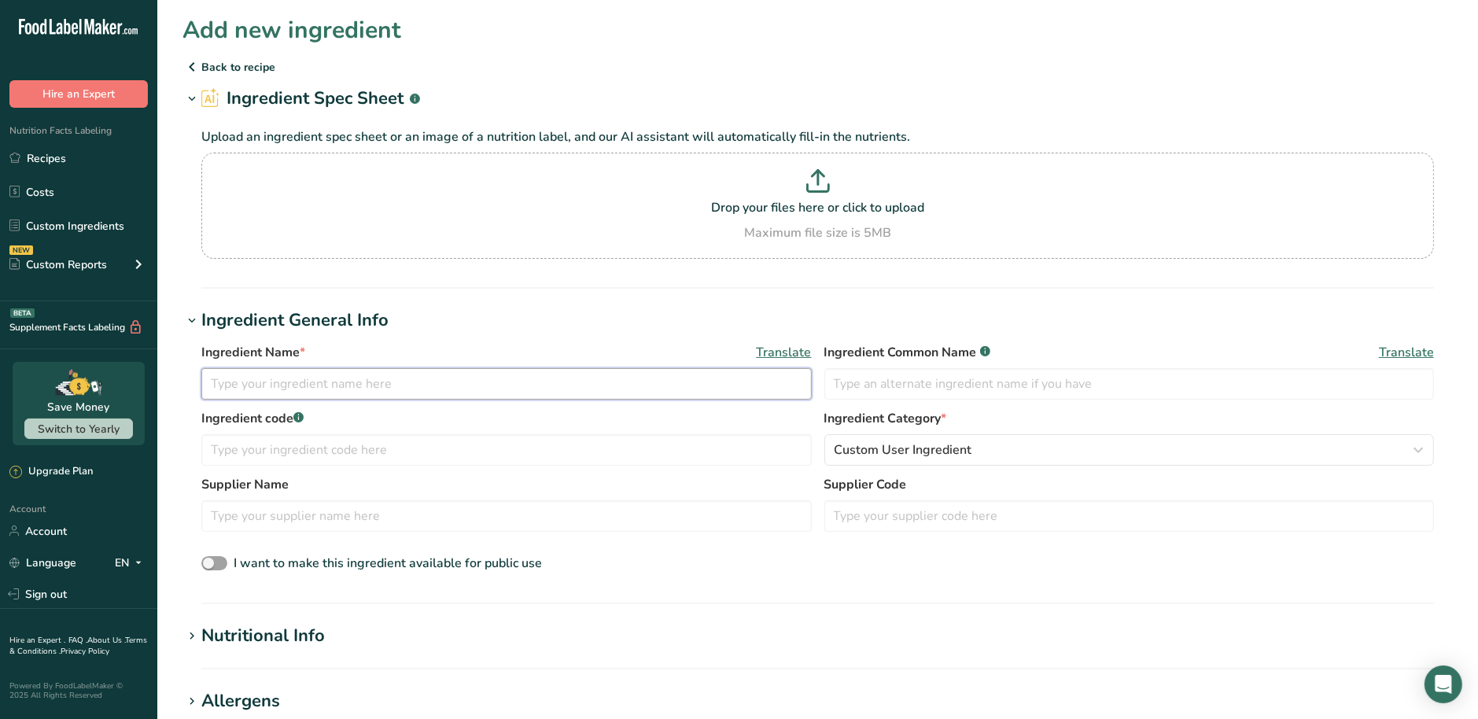
click at [267, 386] on input "text" at bounding box center [506, 383] width 610 height 31
paste input "Sweet Osmanthus"
type input "Sweet Osmanthus"
click at [946, 398] on div "Ingredient Name * Translate Sweet Osmanthus Ingredient Common Name .a-a{fill:#3…" at bounding box center [817, 376] width 1233 height 66
click at [1056, 399] on div "Ingredient Name * Translate Sweet Osmanthus Ingredient Common Name .a-a{fill:#3…" at bounding box center [817, 376] width 1233 height 66
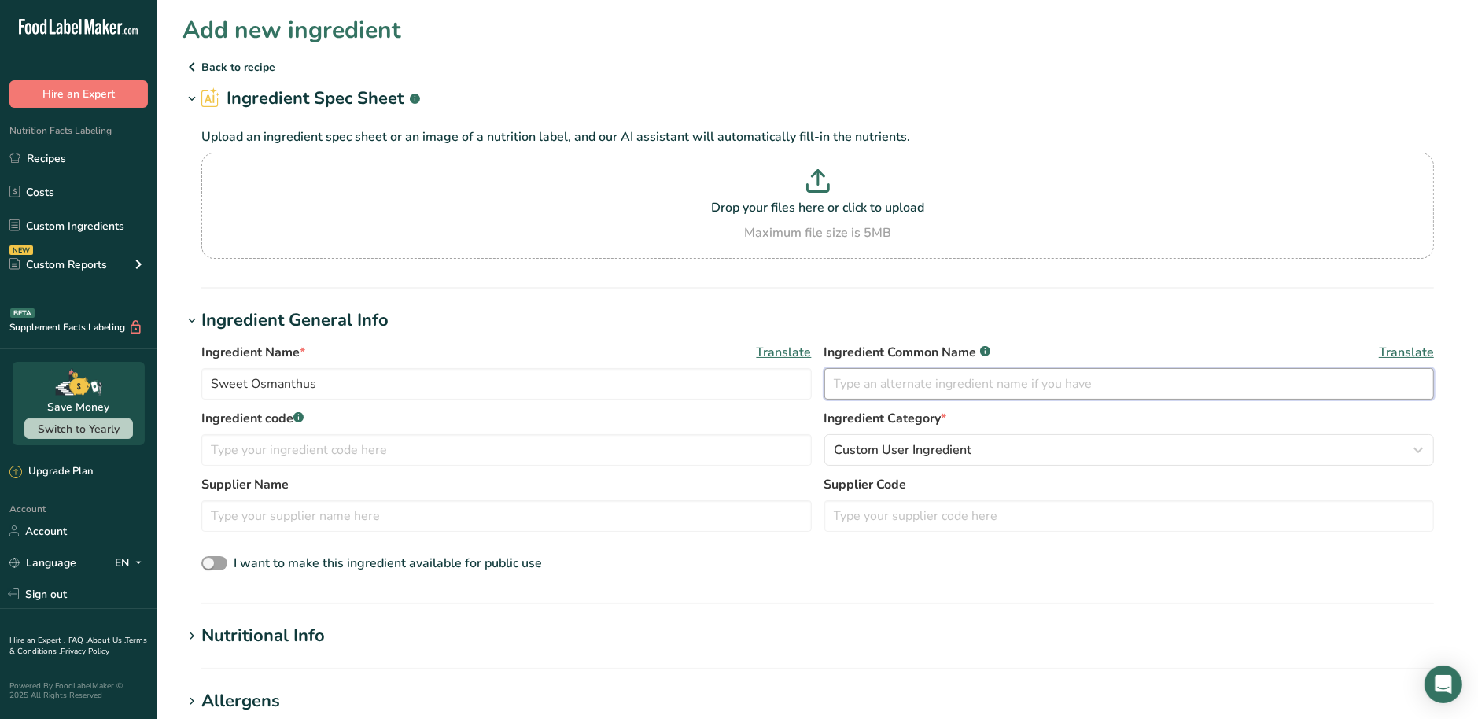
click at [1116, 389] on input "text" at bounding box center [1129, 383] width 610 height 31
paste input "Sweet Osmanthus"
type input "Sweet Osmanthus"
click at [622, 448] on input "text" at bounding box center [506, 449] width 610 height 31
paste input "Sweet Osmanthus"
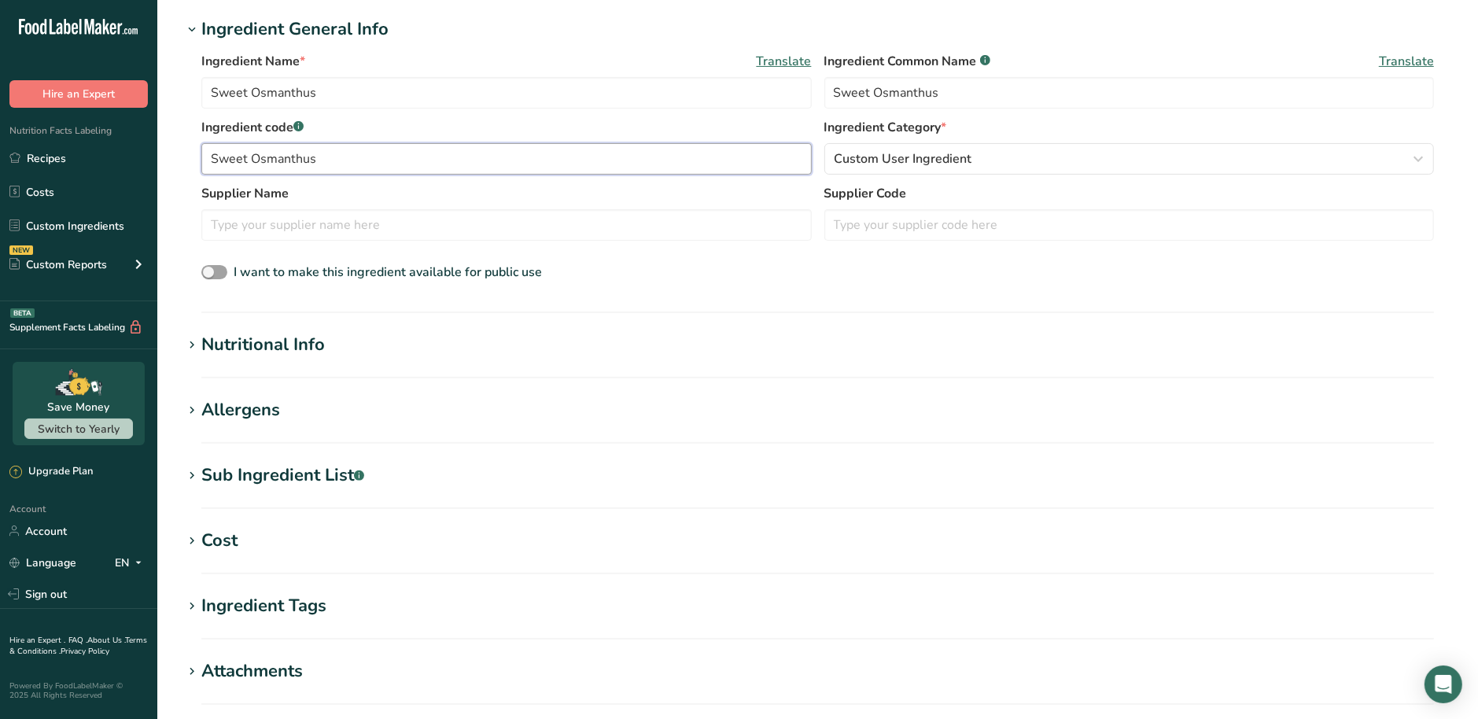
scroll to position [294, 0]
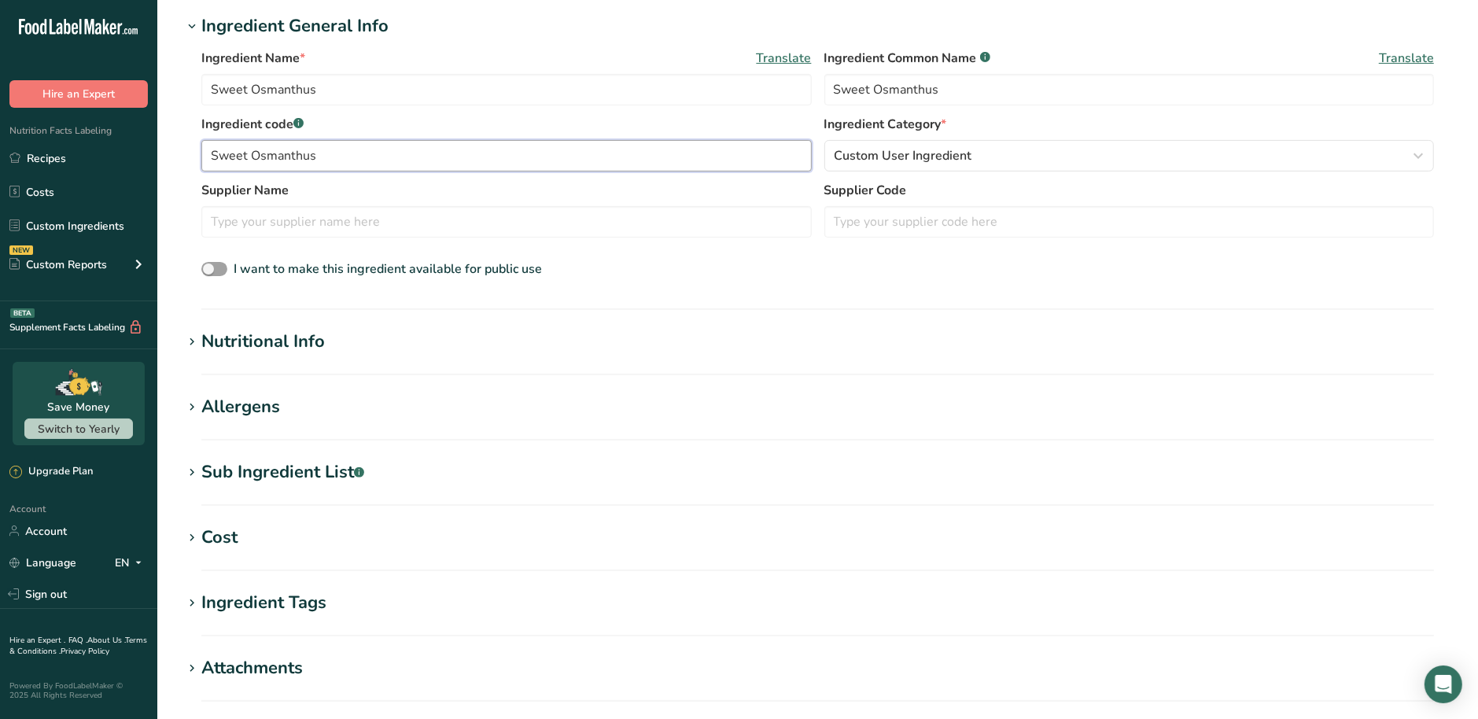
type input "Sweet Osmanthus"
click at [312, 352] on div "Nutritional Info" at bounding box center [263, 342] width 124 height 26
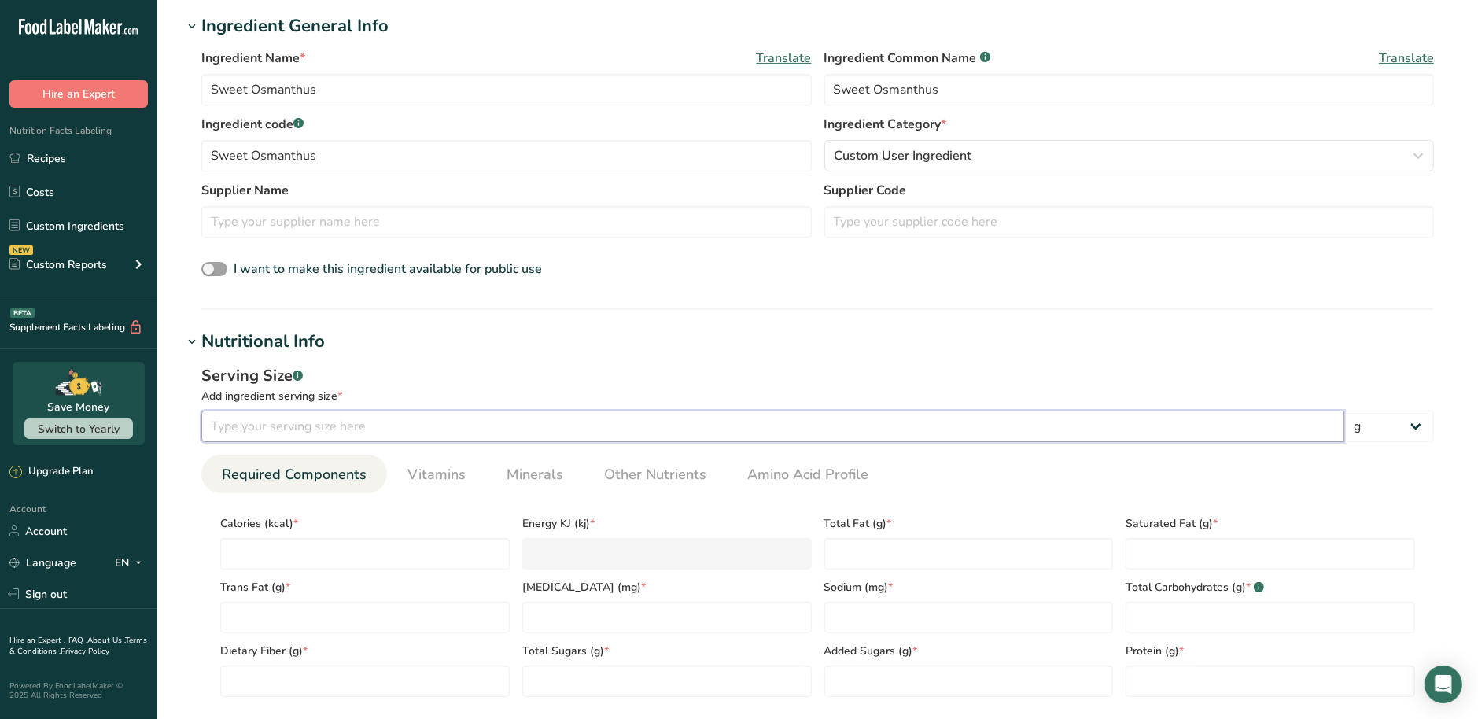
click at [363, 427] on input "number" at bounding box center [772, 426] width 1143 height 31
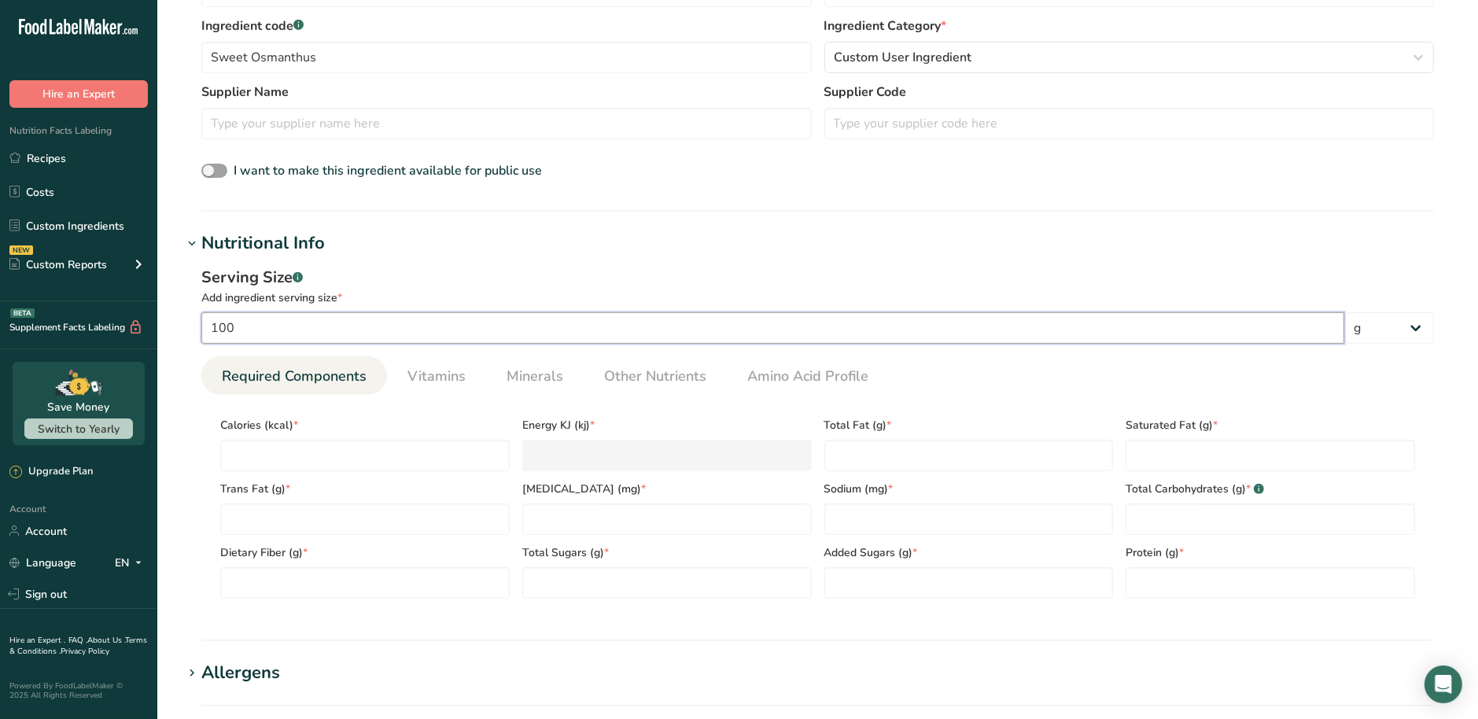
scroll to position [393, 0]
type input "100"
click at [441, 459] on input "number" at bounding box center [364, 454] width 289 height 31
type input "0"
type KJ "0"
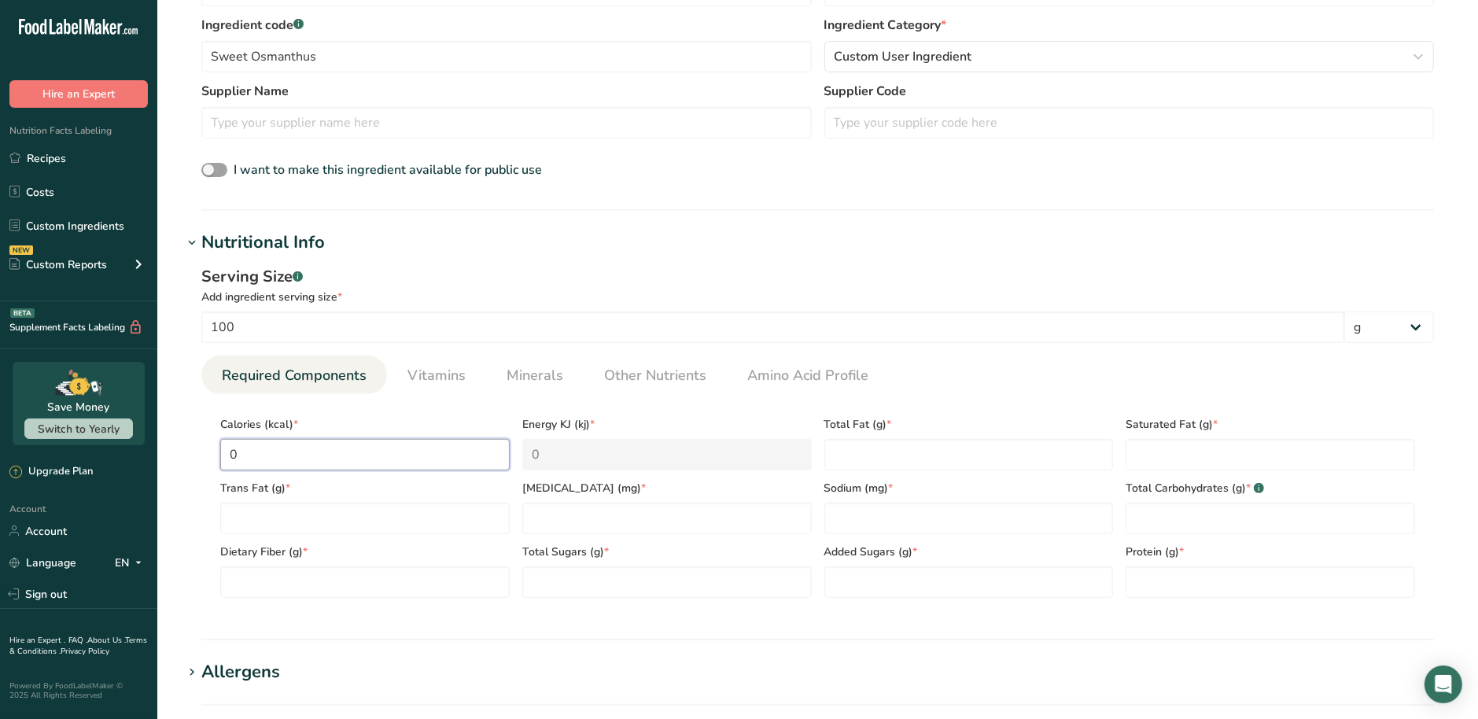
type input "0"
type Fat "0"
type input "0"
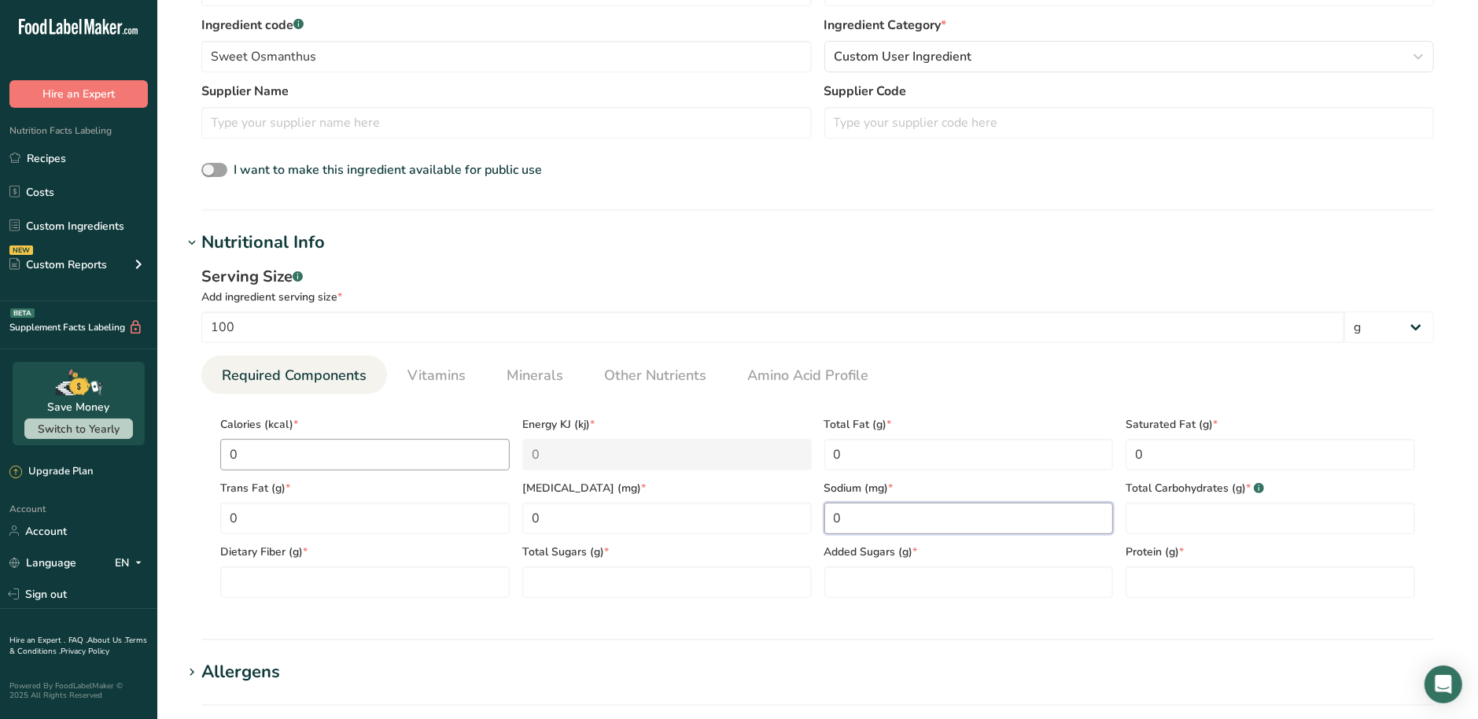
type input "0"
type Carbohydrates "0"
type Fiber "0"
type Sugars "0"
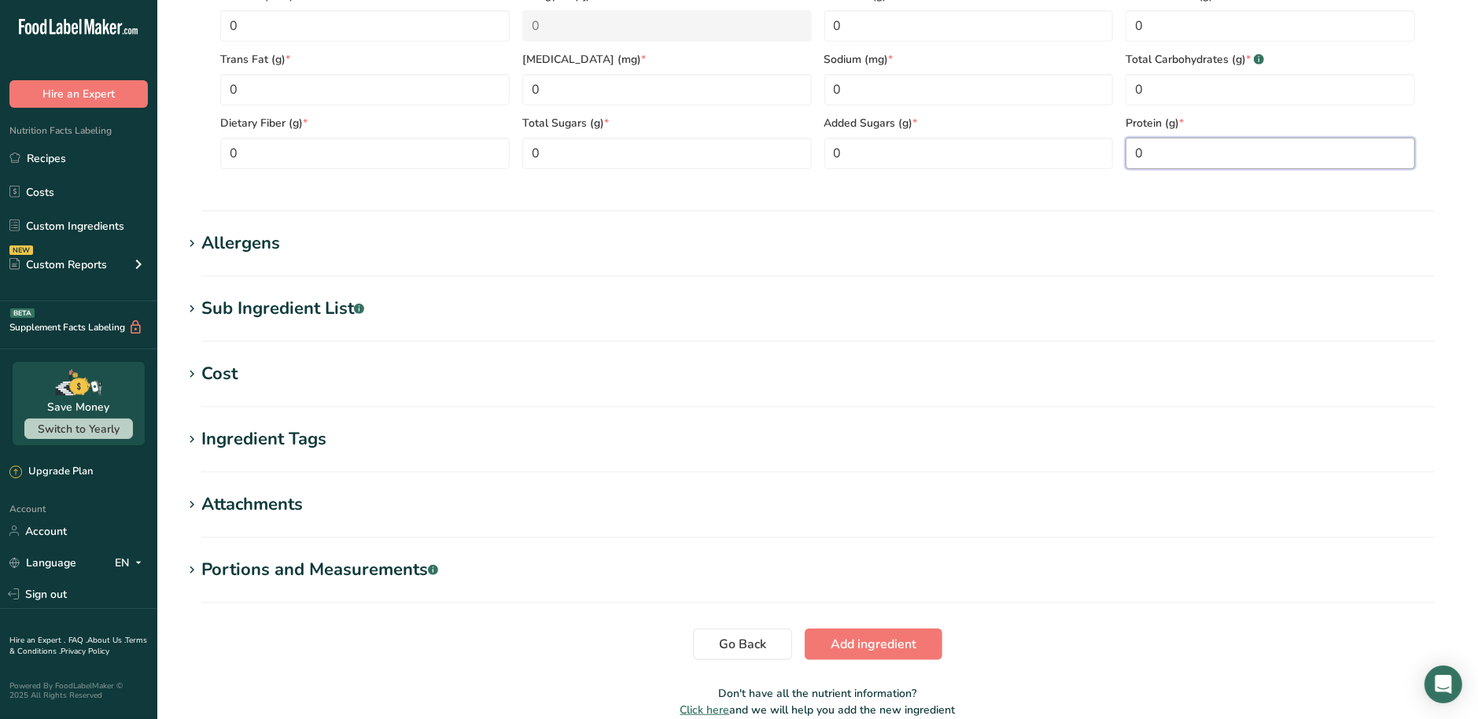
scroll to position [895, 0]
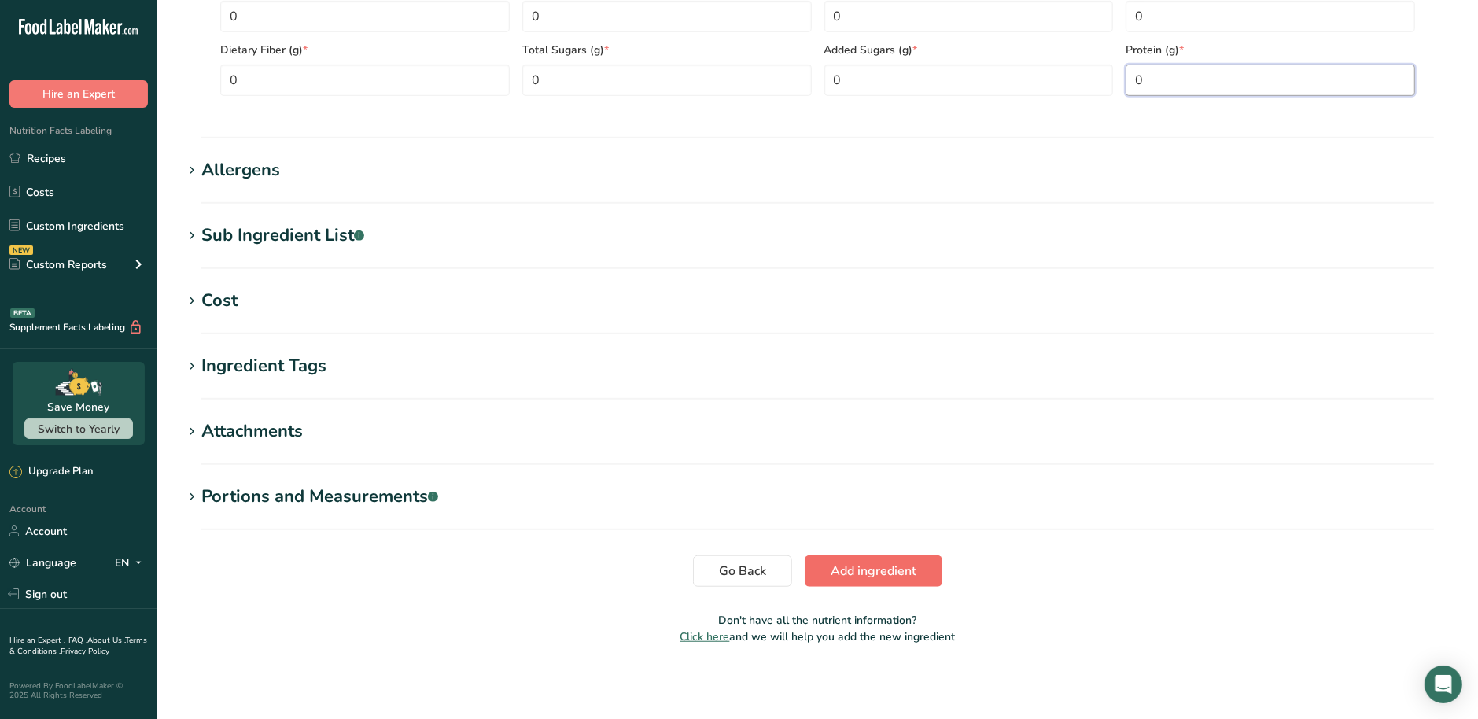
type input "0"
click at [894, 575] on span "Add ingredient" at bounding box center [874, 571] width 86 height 19
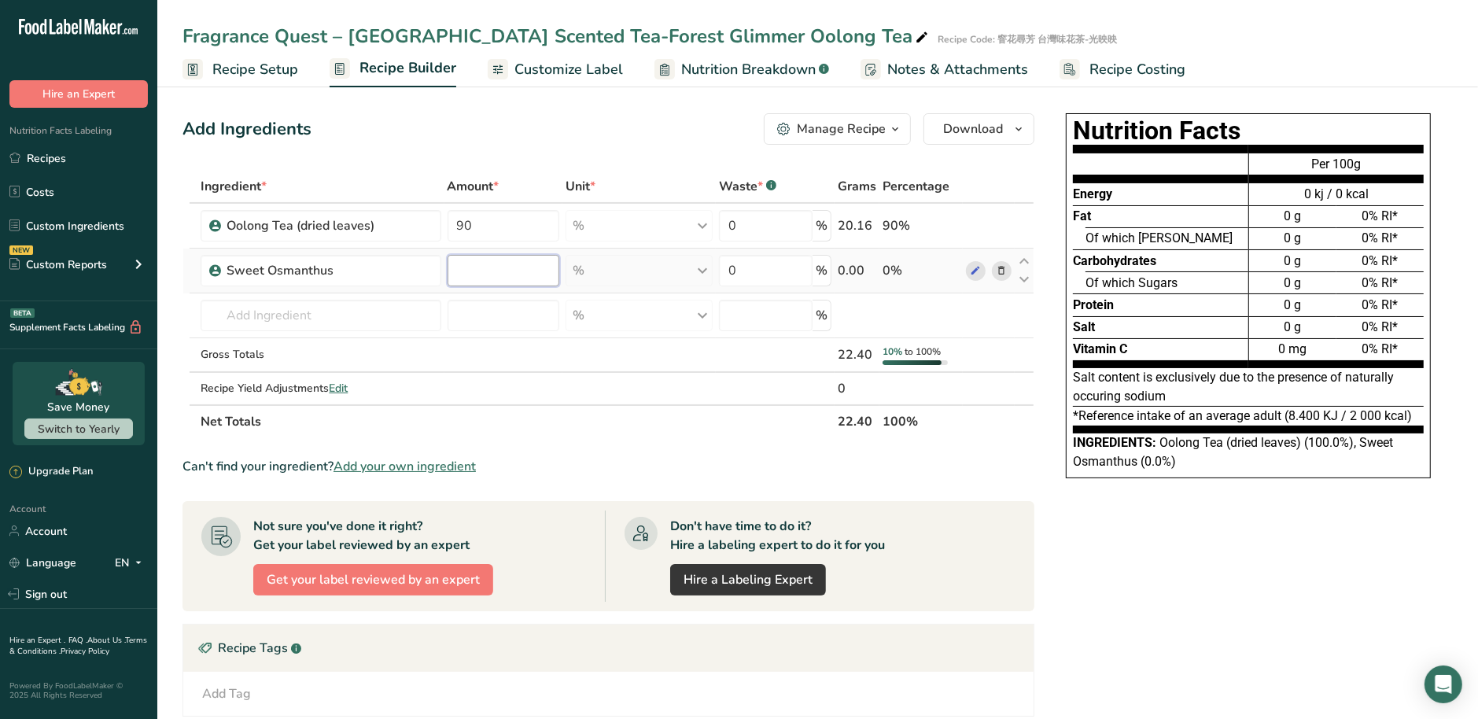
click at [470, 275] on input "number" at bounding box center [504, 270] width 112 height 31
type input "4"
click at [383, 318] on div "Ingredient * Amount * Unit * Waste * .a-a{fill:#347362;}.b-a{fill:#fff;} Grams …" at bounding box center [609, 304] width 852 height 268
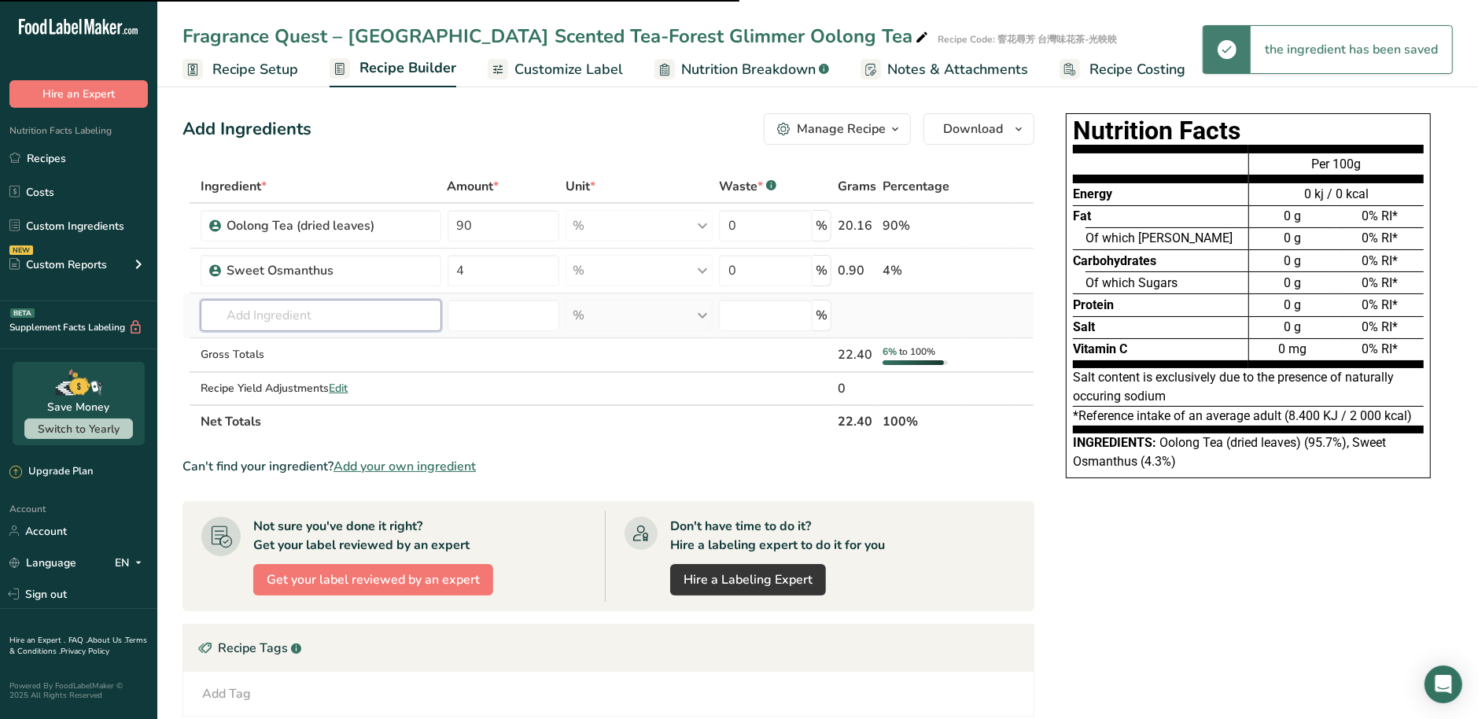
paste input "Anise"
type input "Anise"
click at [368, 344] on div "Anise" at bounding box center [308, 347] width 190 height 17
type input "Anise"
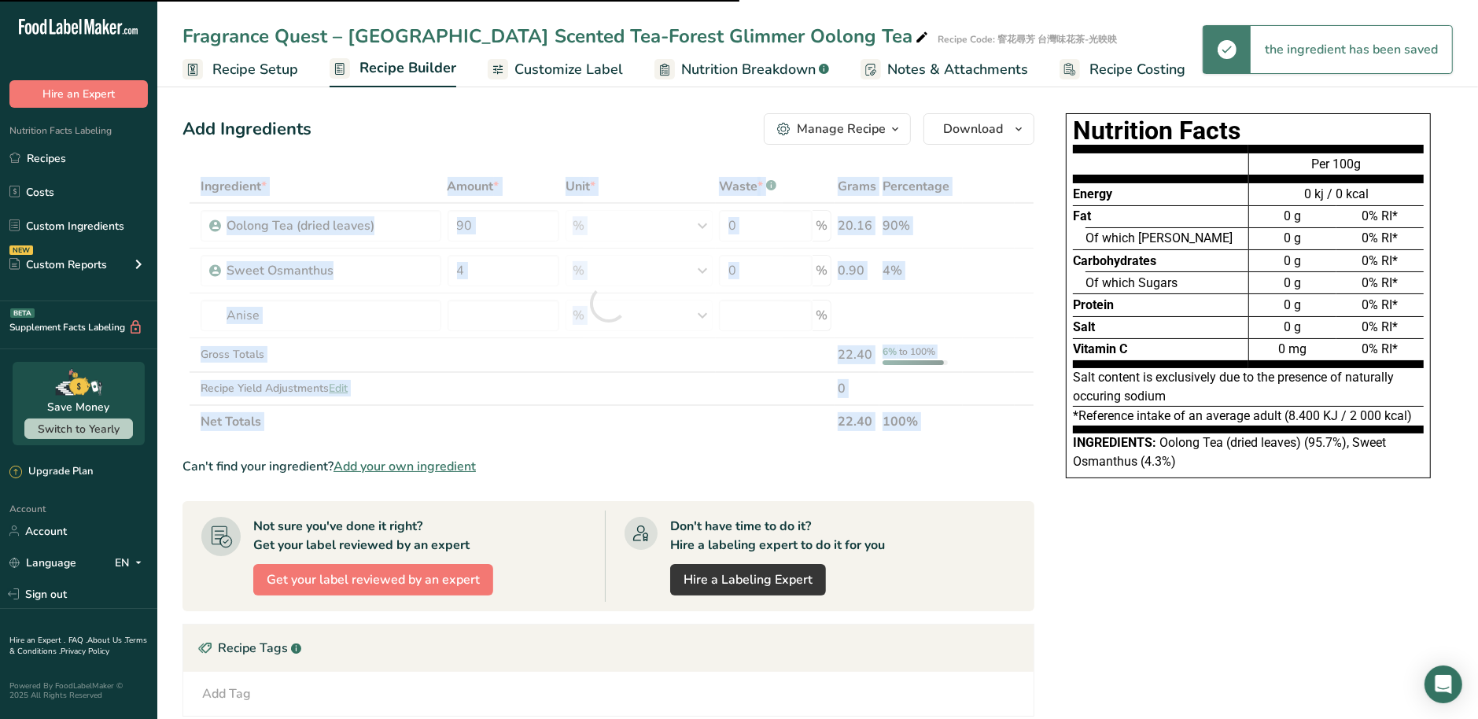
click at [368, 338] on div at bounding box center [609, 304] width 852 height 268
type input "0"
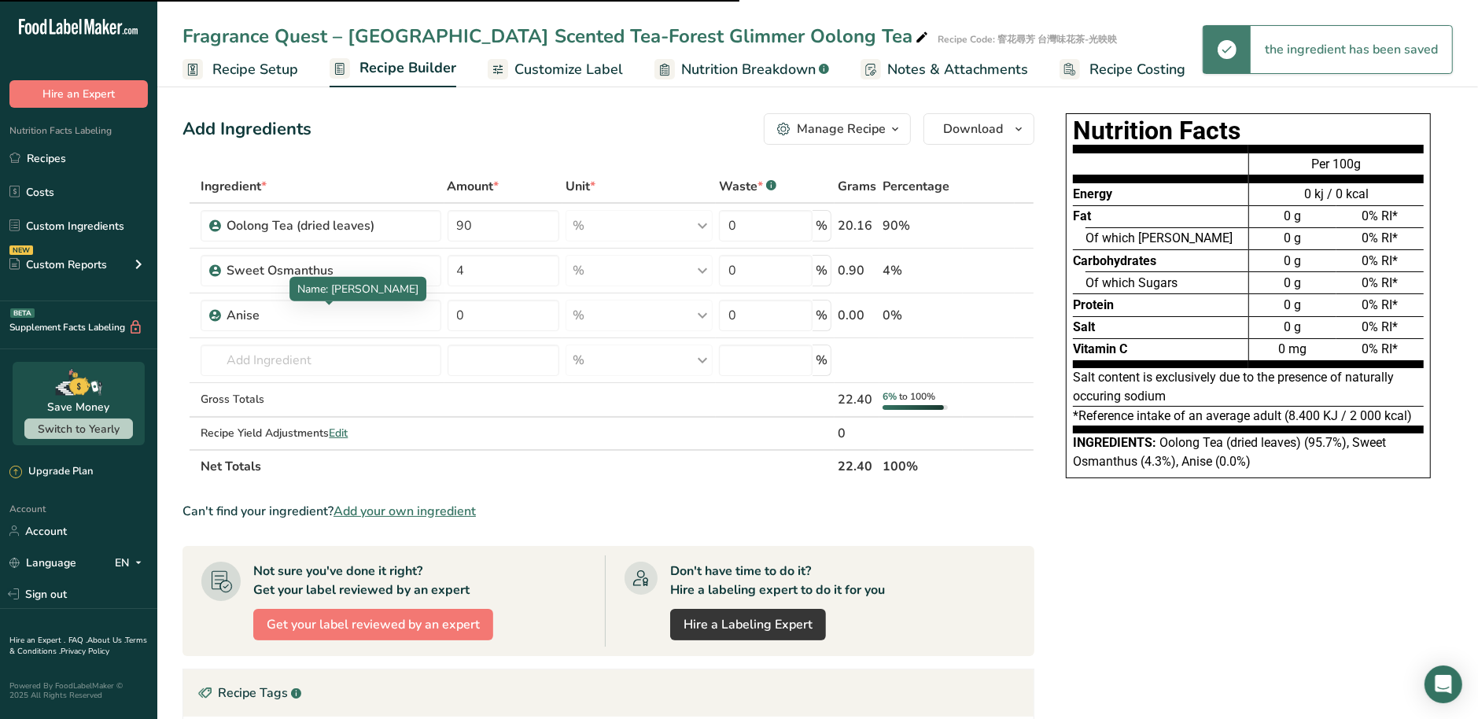
click at [370, 318] on div "Anise" at bounding box center [325, 315] width 197 height 19
click at [315, 315] on div "Anise" at bounding box center [325, 315] width 197 height 19
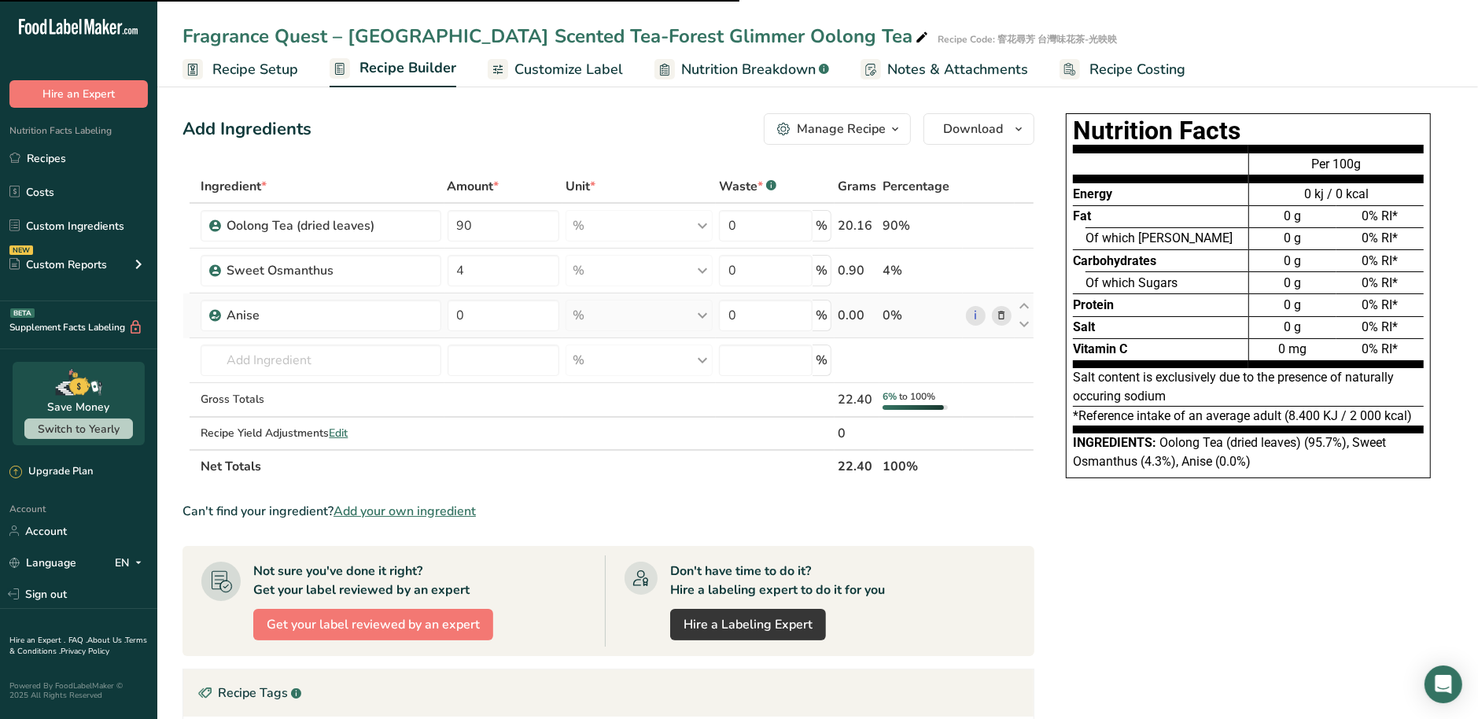
click at [999, 315] on icon at bounding box center [1001, 316] width 11 height 17
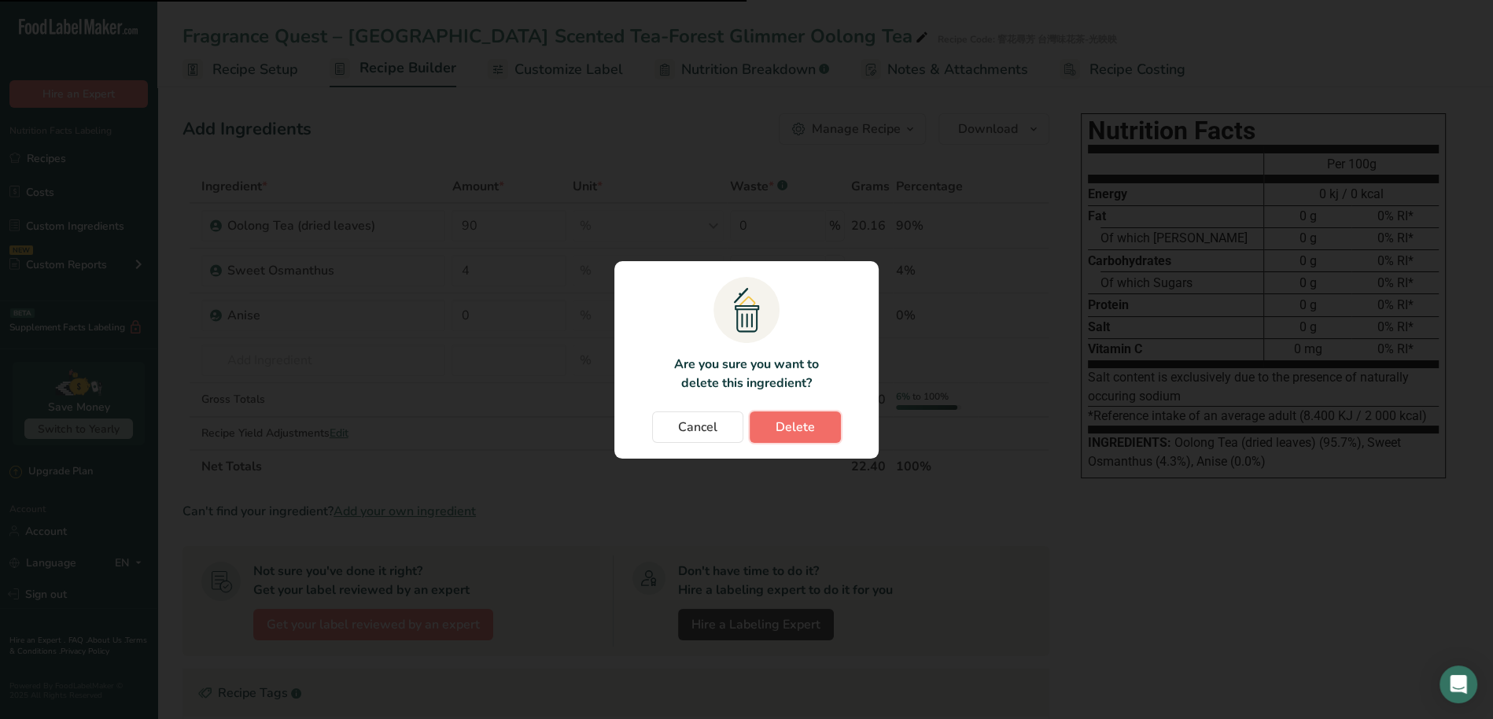
click at [809, 425] on span "Delete" at bounding box center [795, 427] width 39 height 19
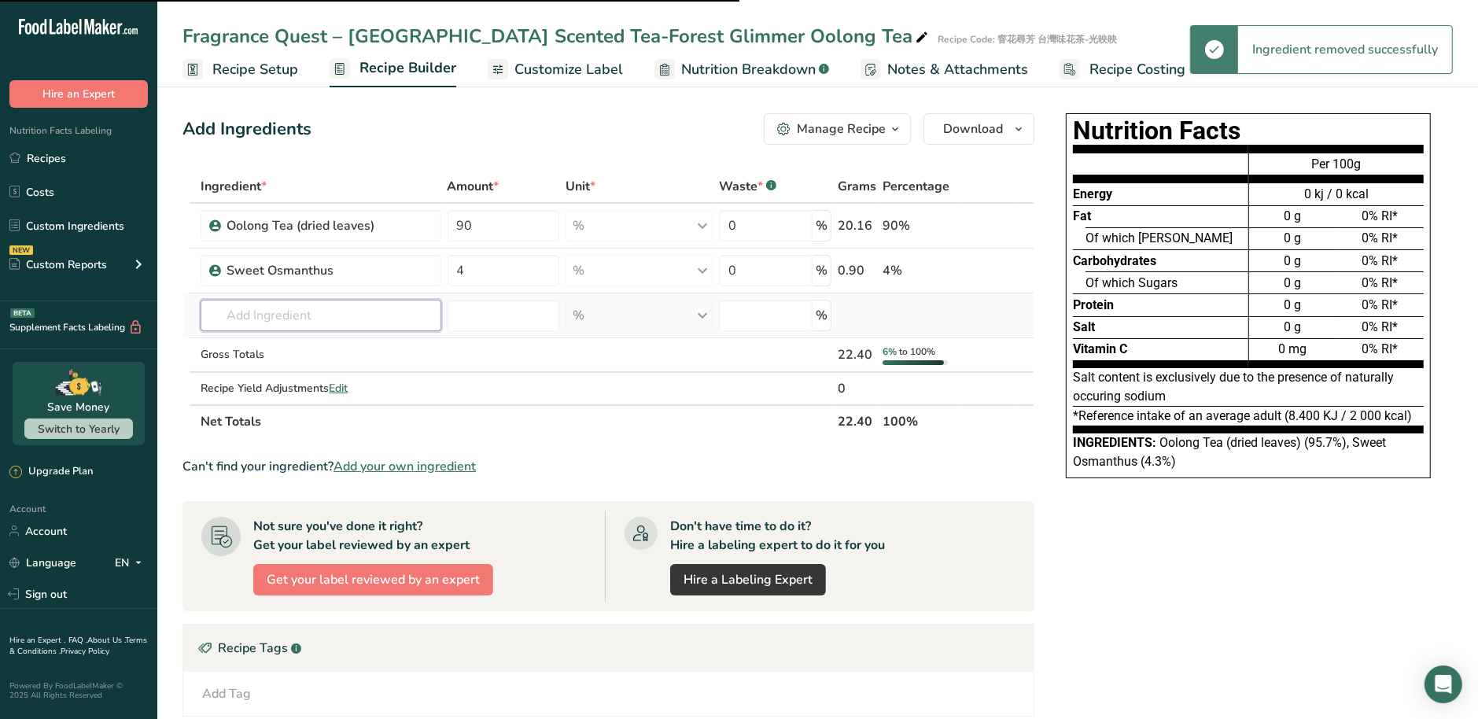
click at [350, 312] on input "text" at bounding box center [321, 315] width 240 height 31
paste input "Anise"
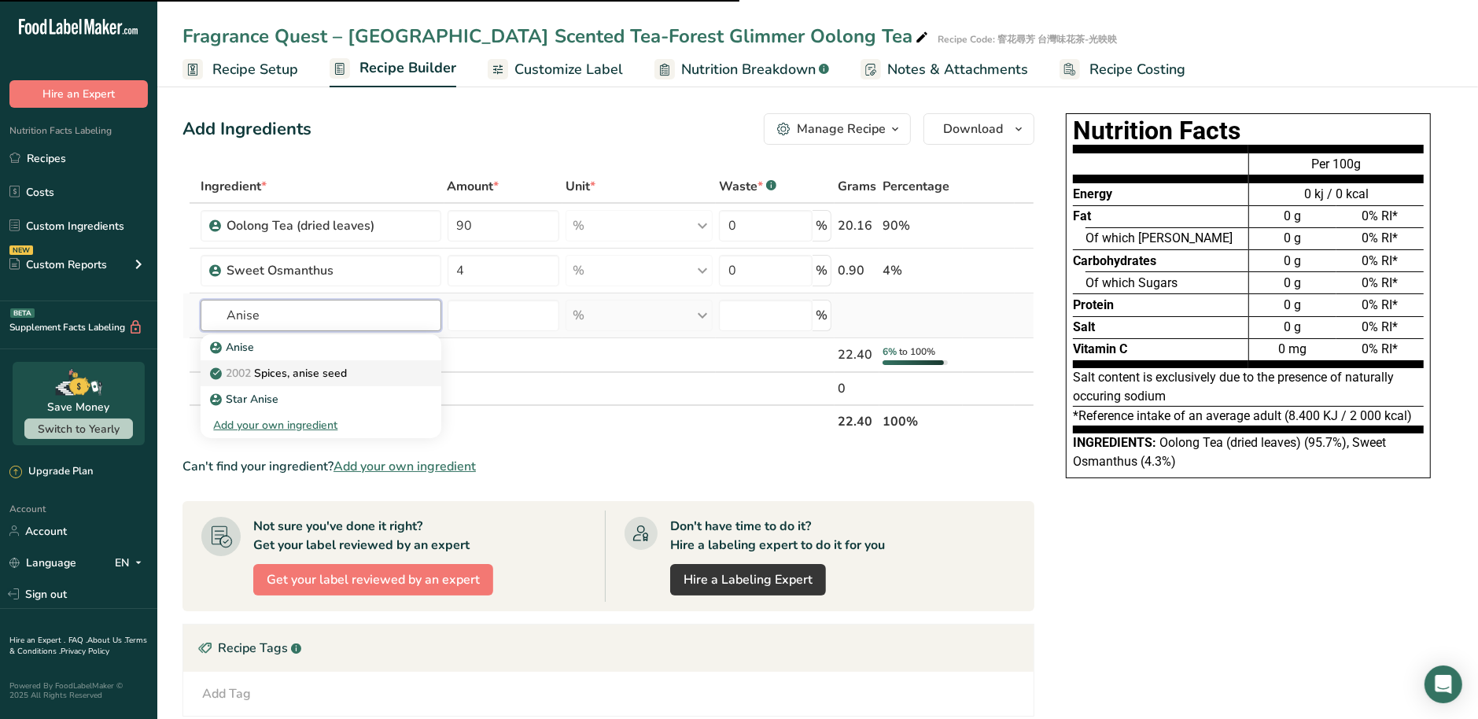
type input "Anise"
click at [276, 398] on p "Star Anise" at bounding box center [245, 399] width 65 height 17
type input "Star Anise"
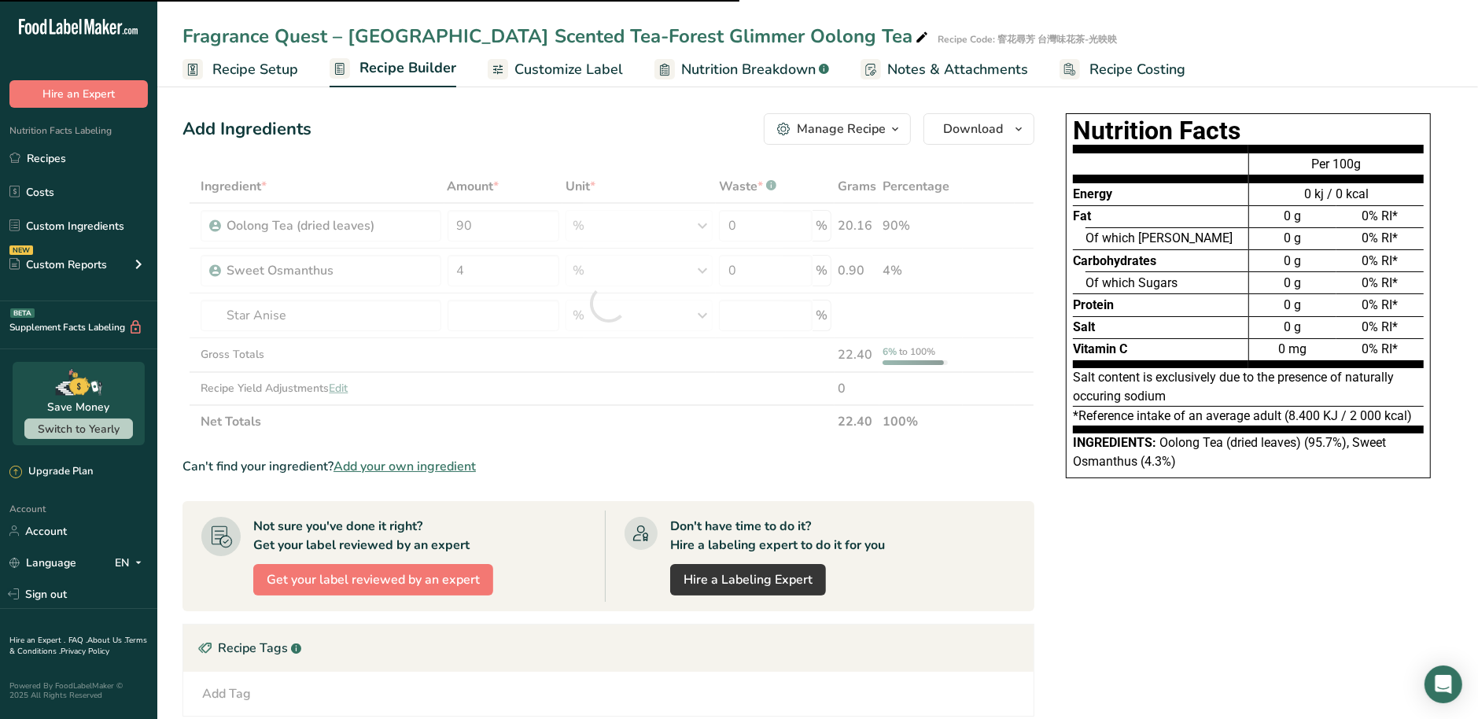
type input "0"
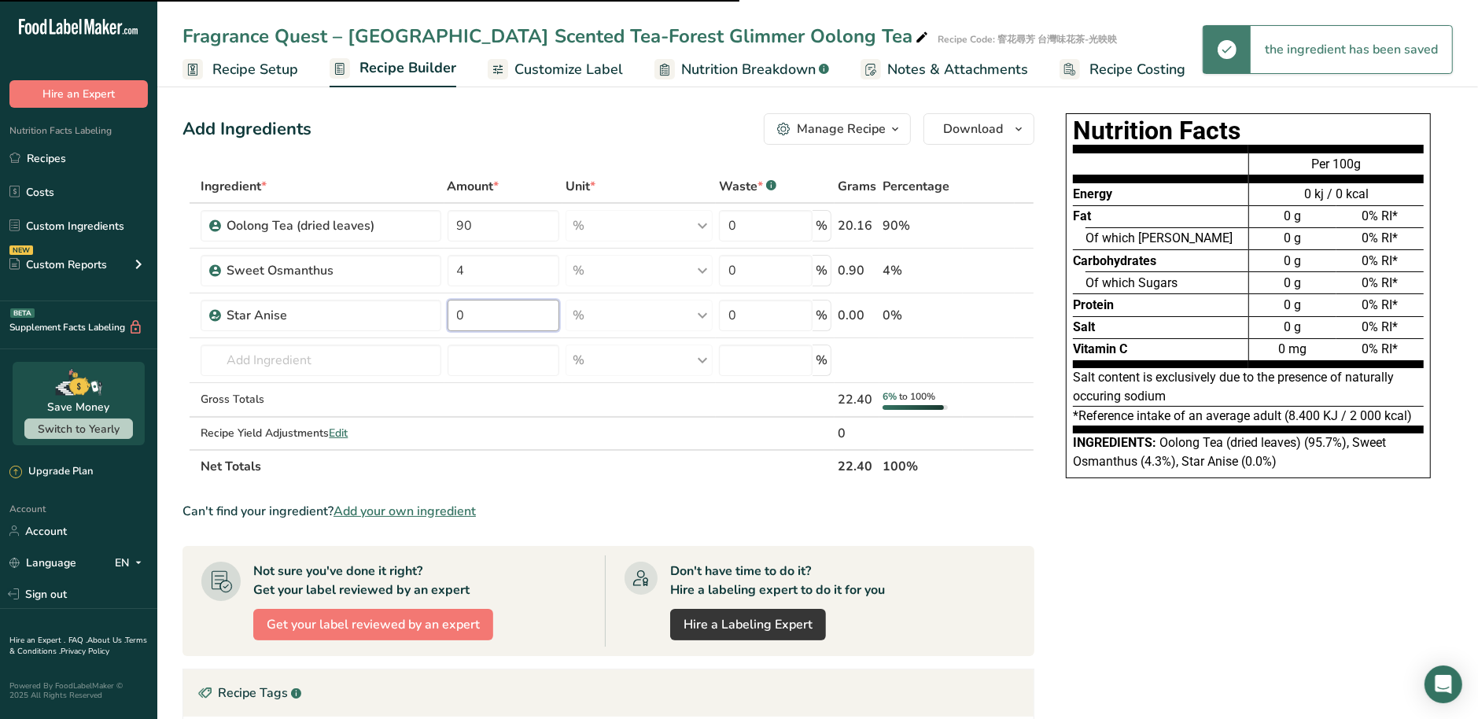
click at [513, 319] on input "0" at bounding box center [504, 315] width 112 height 31
drag, startPoint x: 514, startPoint y: 319, endPoint x: 409, endPoint y: 319, distance: 104.6
click at [409, 319] on tr "Star Anise 0 % Weight Units g kg mg See more Volume Units l Volume units requir…" at bounding box center [608, 315] width 850 height 45
type input "6"
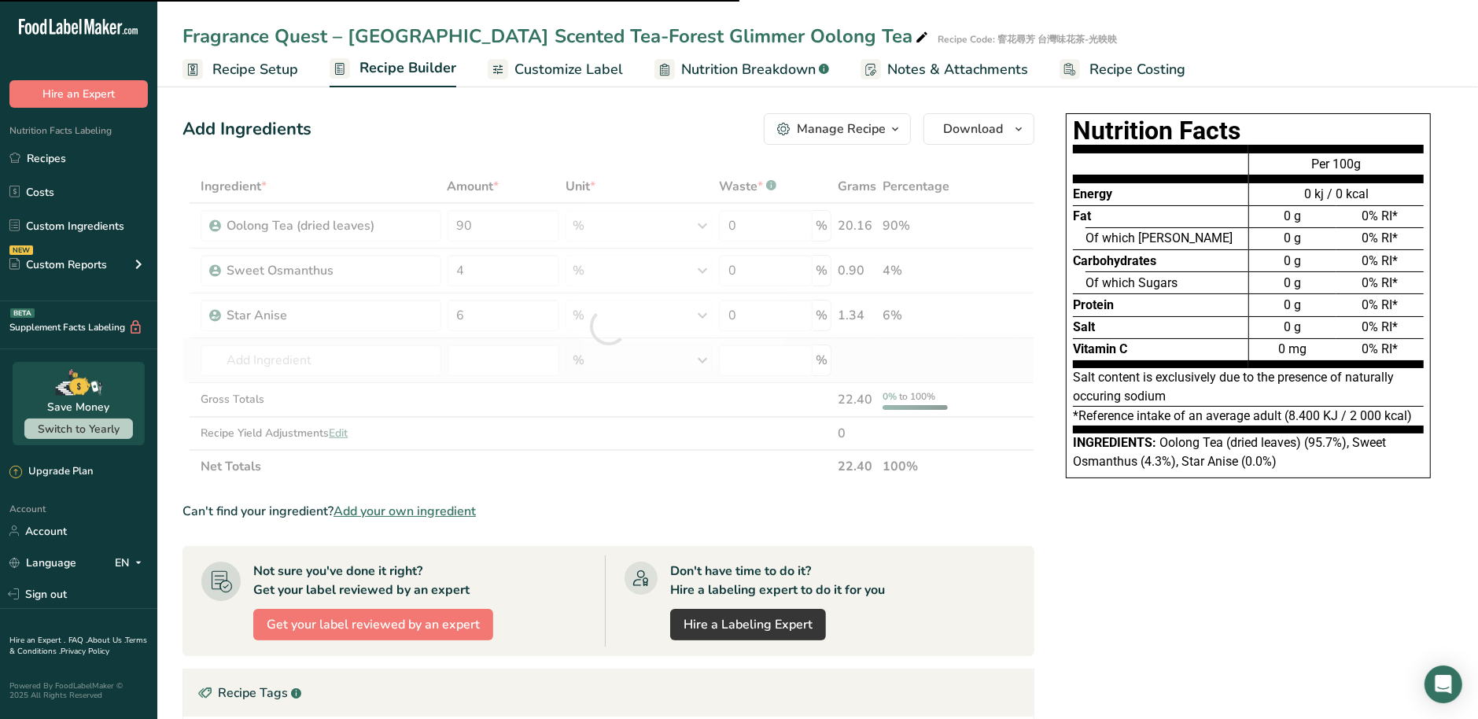
click at [541, 380] on div "Ingredient * Amount * Unit * Waste * .a-a{fill:#347362;}.b-a{fill:#fff;} Grams …" at bounding box center [609, 326] width 852 height 313
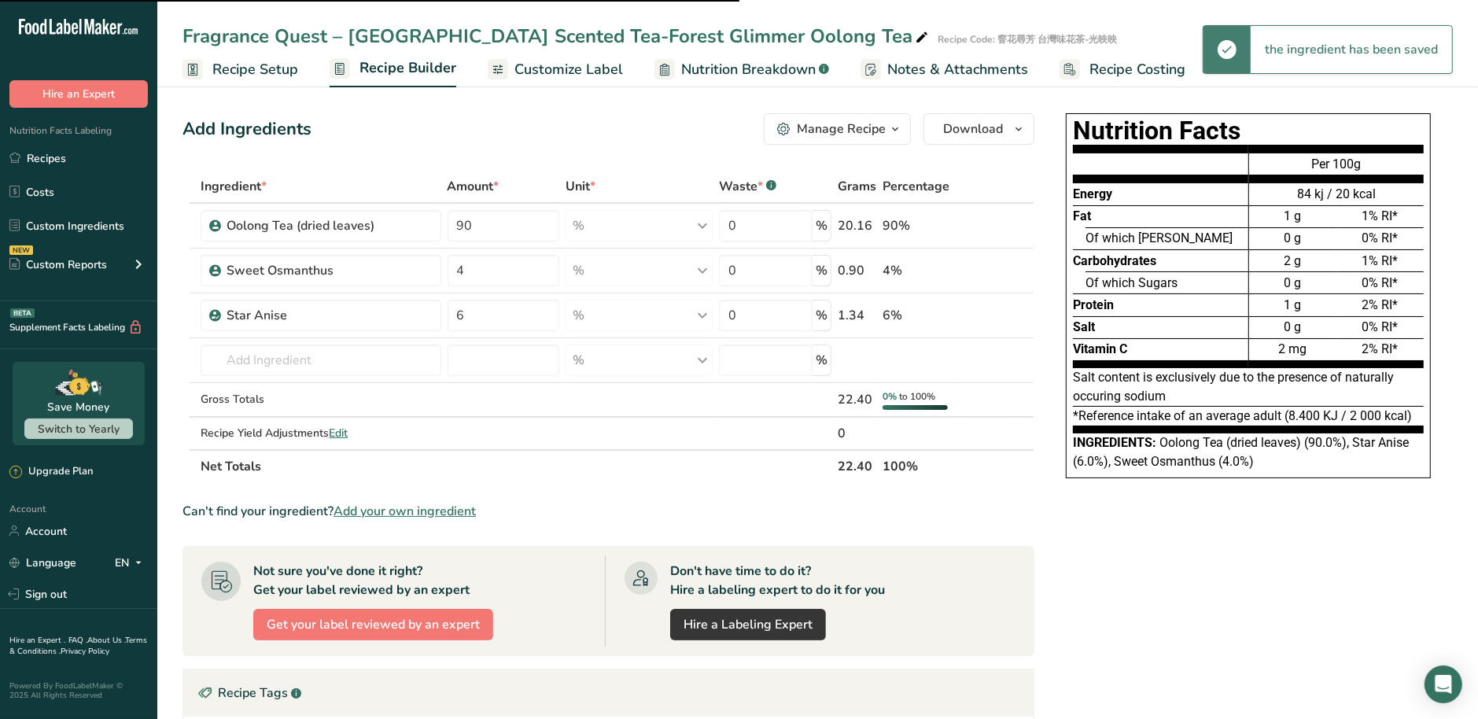
click at [570, 68] on span "Customize Label" at bounding box center [568, 69] width 109 height 21
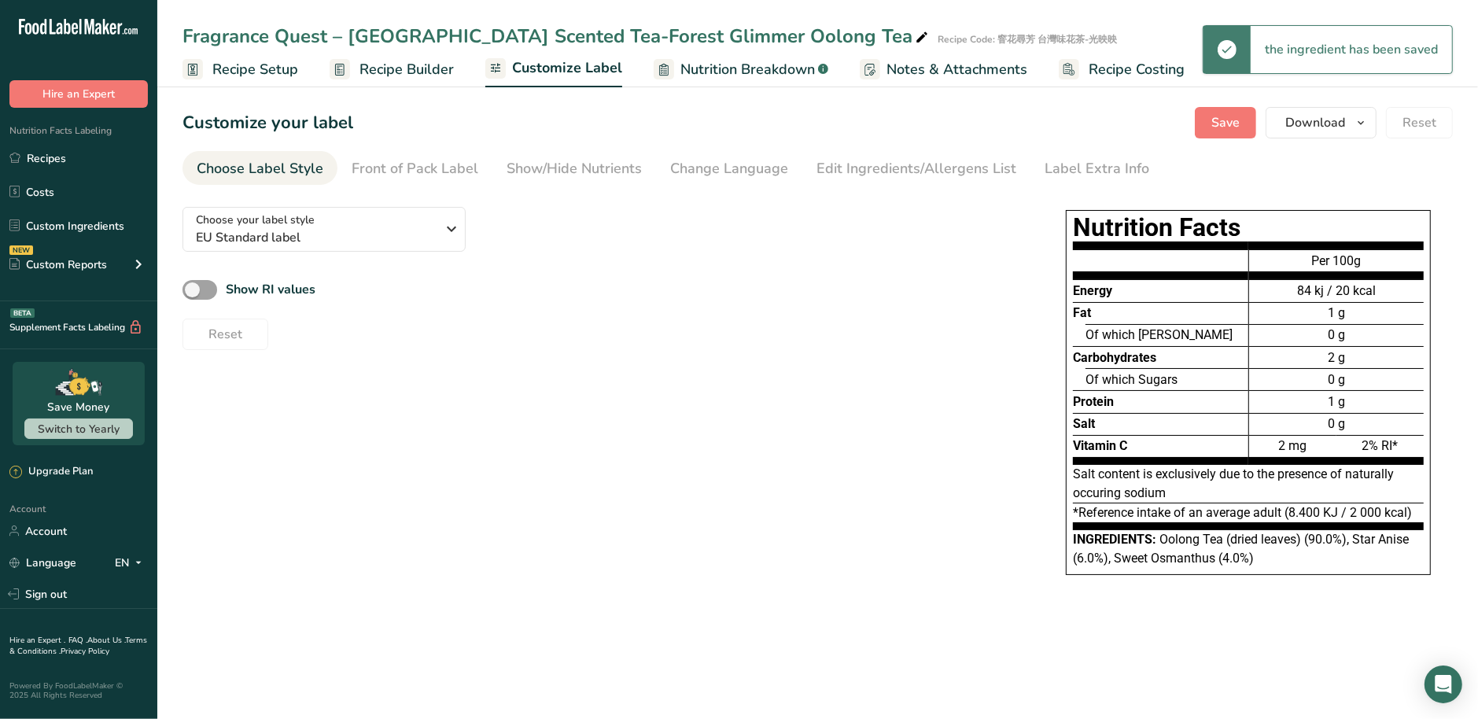
click at [725, 74] on span "Nutrition Breakdown" at bounding box center [747, 69] width 135 height 21
select select "Calories"
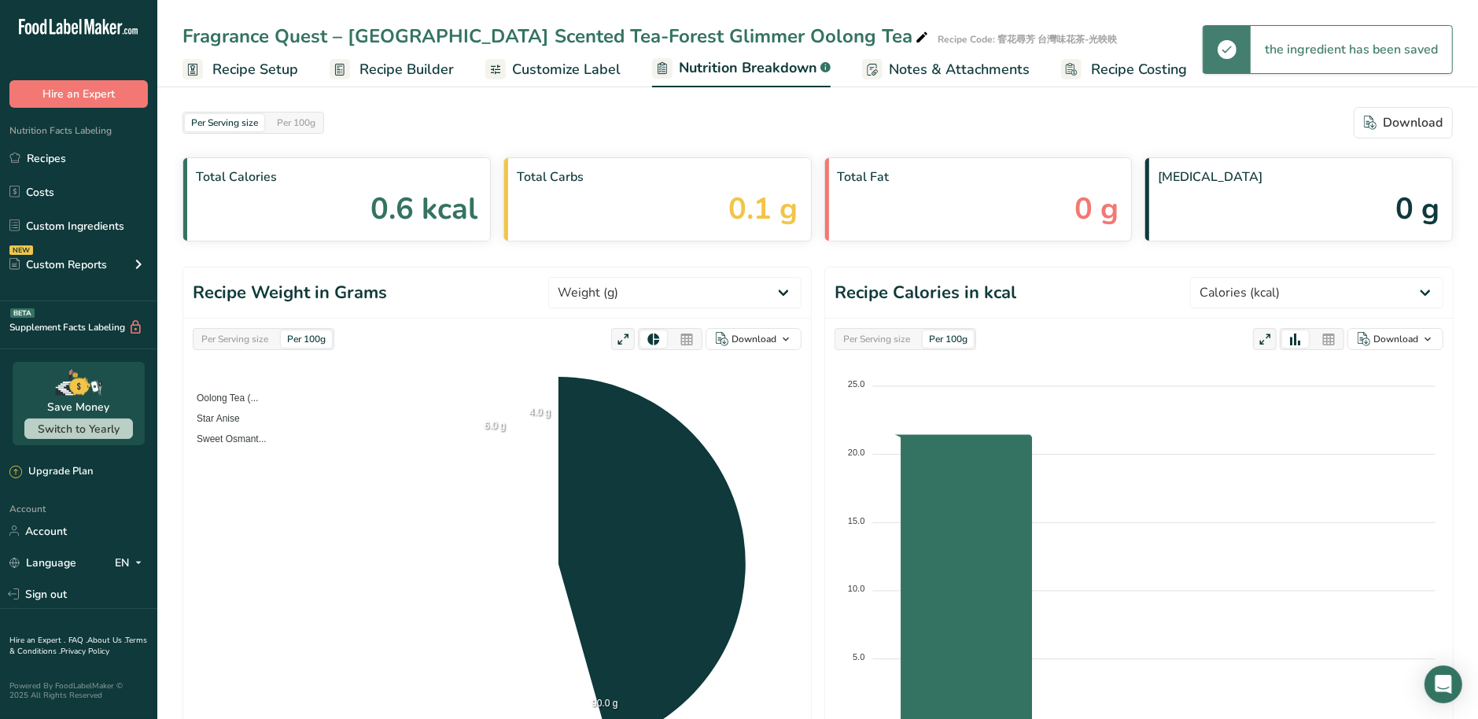
click at [591, 77] on span "Customize Label" at bounding box center [566, 69] width 109 height 21
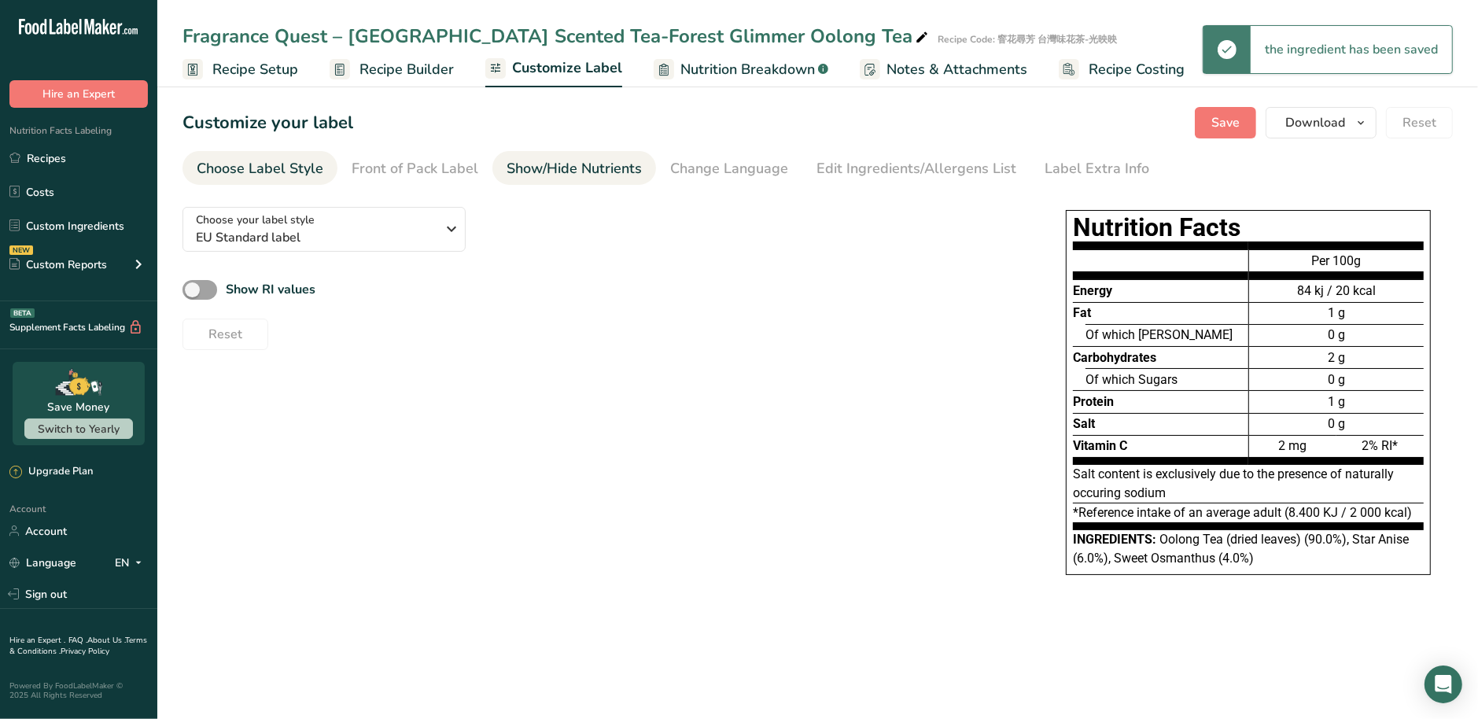
click at [521, 171] on div "Show/Hide Nutrients" at bounding box center [574, 168] width 135 height 21
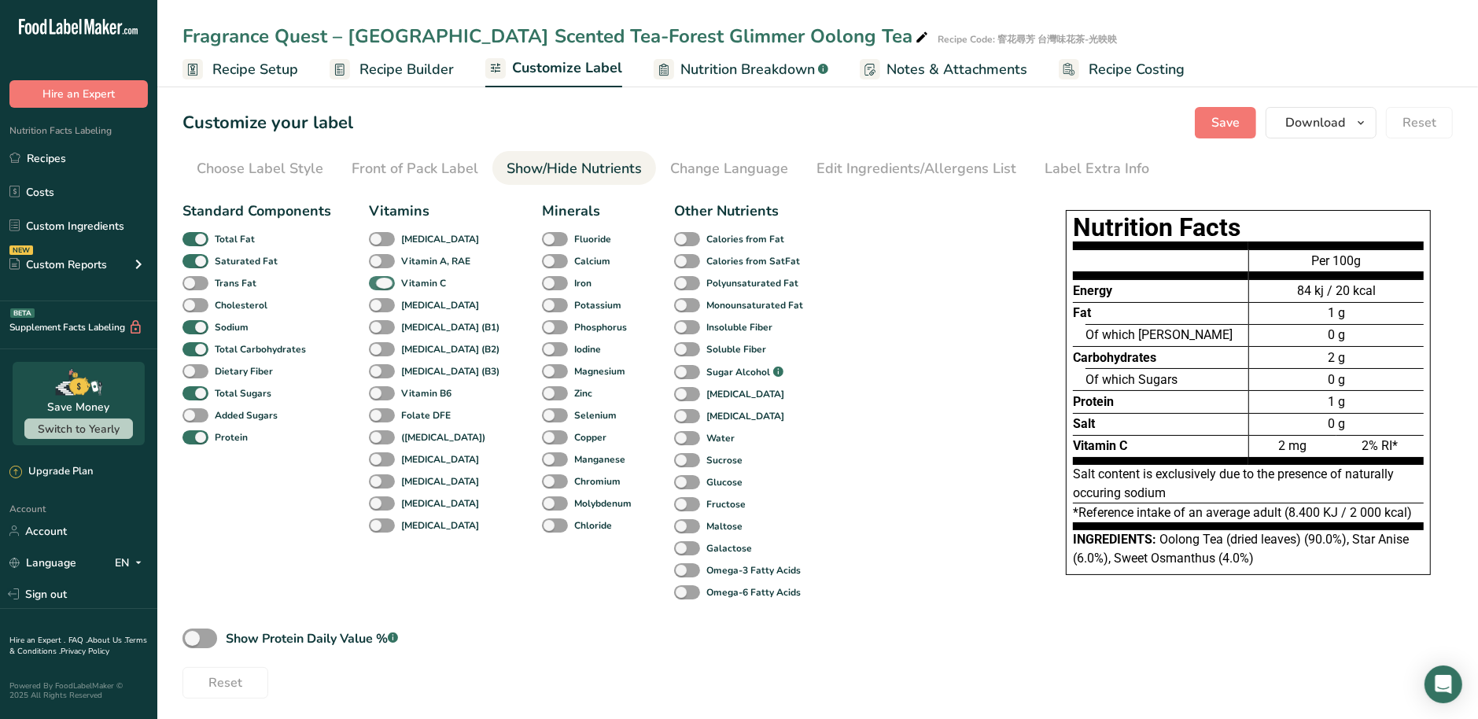
click at [391, 286] on span at bounding box center [382, 283] width 26 height 15
click at [379, 286] on input "Vitamin C" at bounding box center [374, 283] width 10 height 10
checkbox input "false"
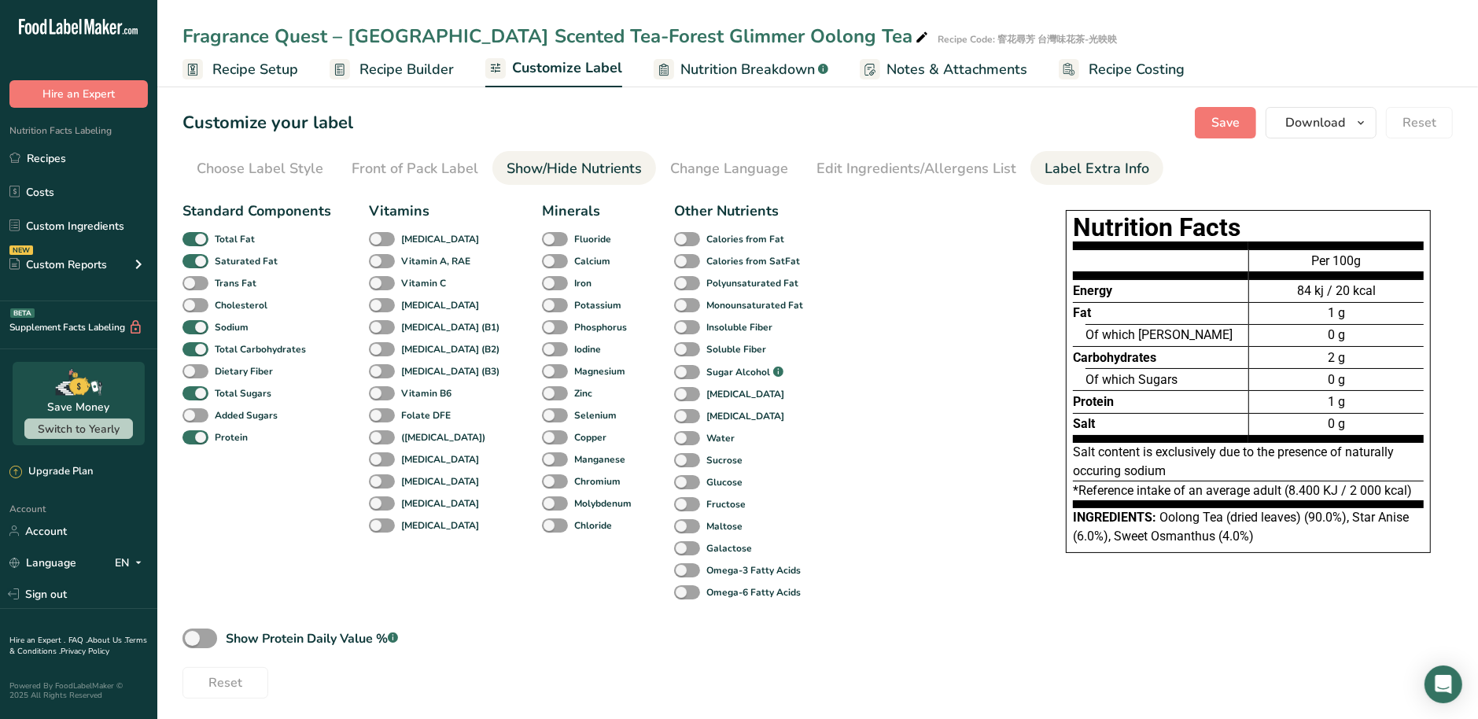
click at [1045, 159] on div "Label Extra Info" at bounding box center [1097, 168] width 105 height 21
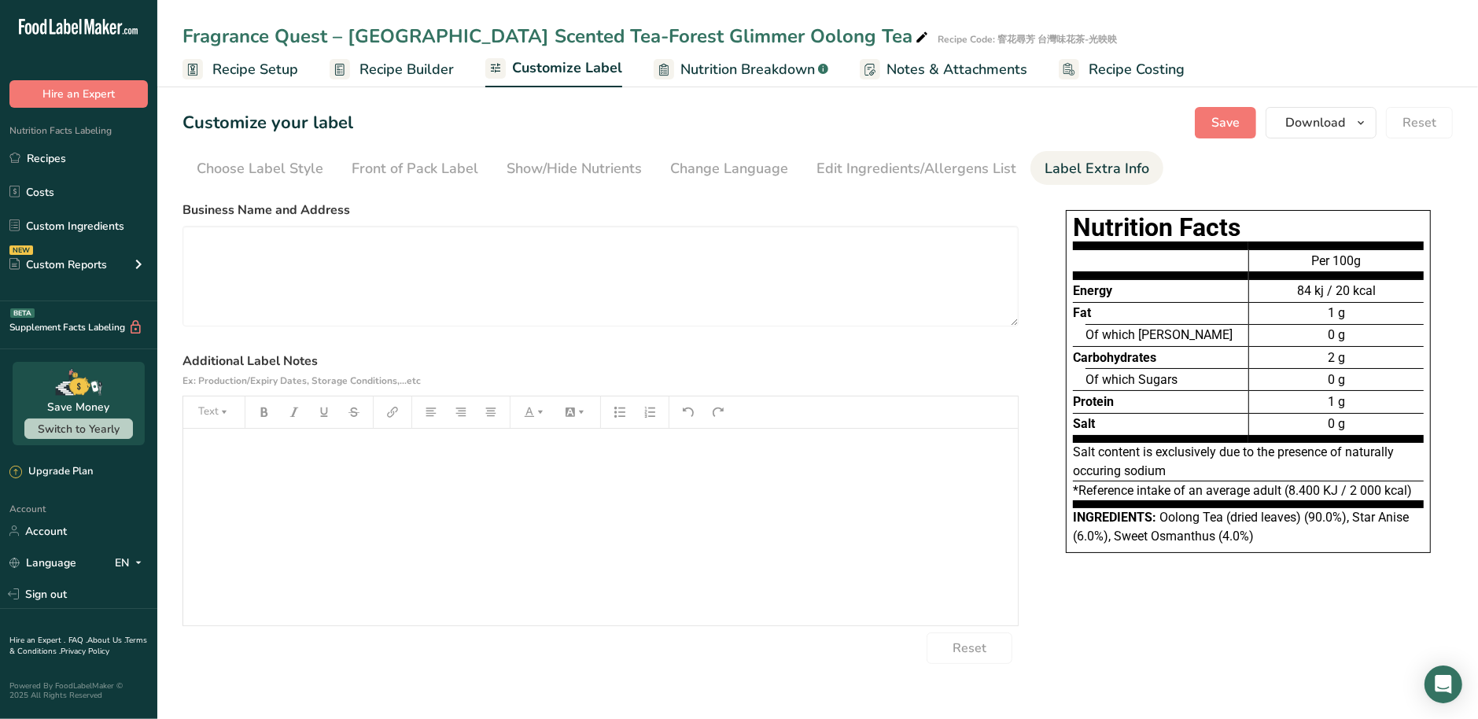
click at [427, 80] on link "Recipe Builder" at bounding box center [392, 69] width 124 height 35
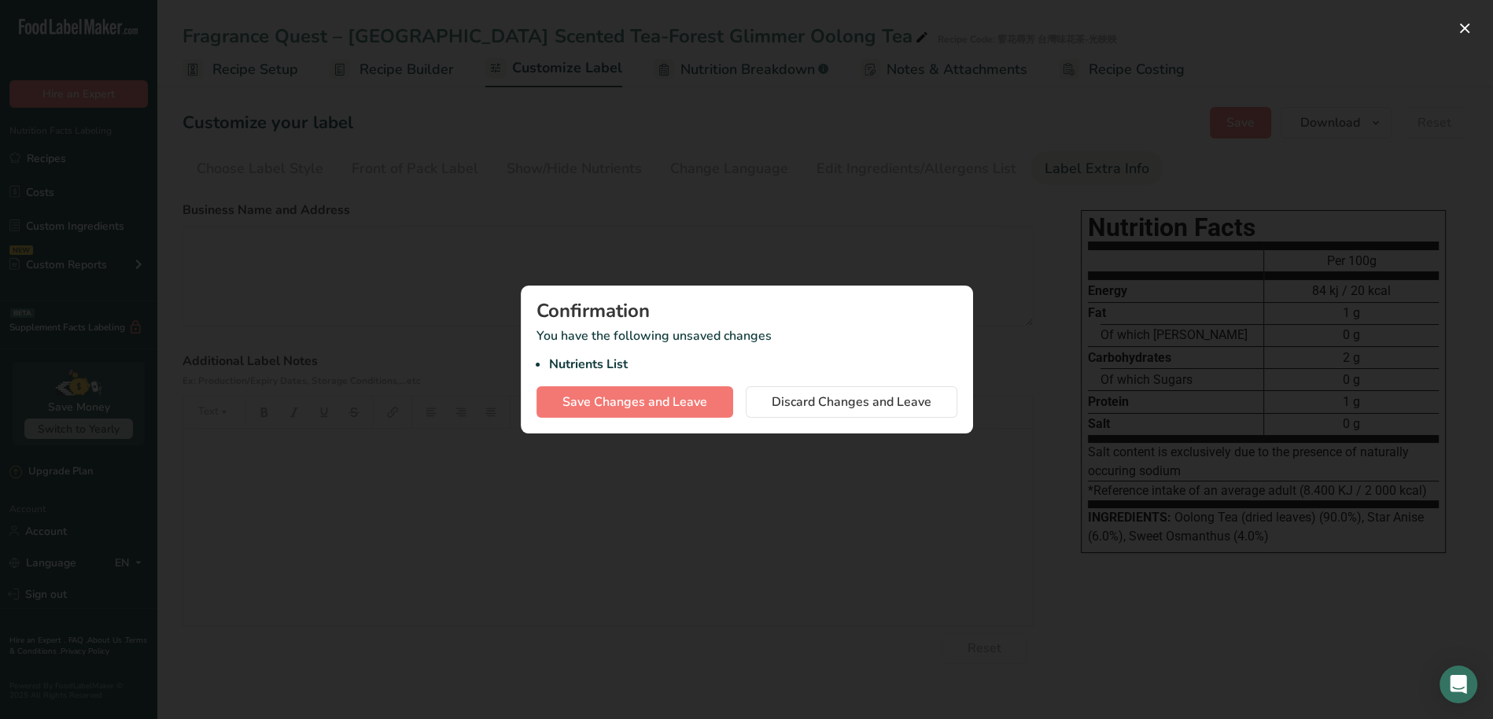
click at [840, 456] on div at bounding box center [746, 359] width 1493 height 719
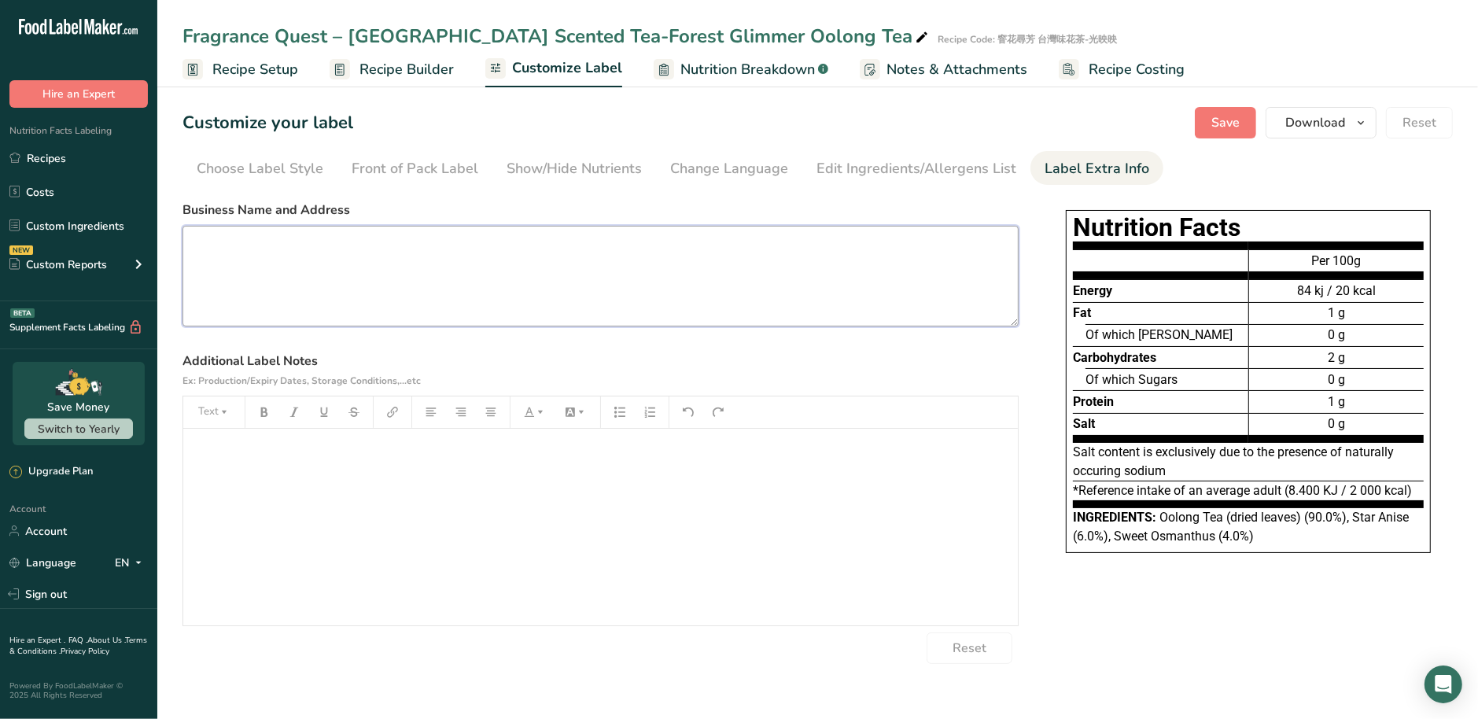
click at [514, 227] on textarea at bounding box center [601, 276] width 836 height 101
click at [507, 235] on textarea at bounding box center [601, 276] width 836 height 101
drag, startPoint x: 352, startPoint y: 208, endPoint x: 180, endPoint y: 207, distance: 172.3
click at [183, 206] on label "Business Name and Address" at bounding box center [601, 210] width 836 height 19
copy label "Business Name and Address"
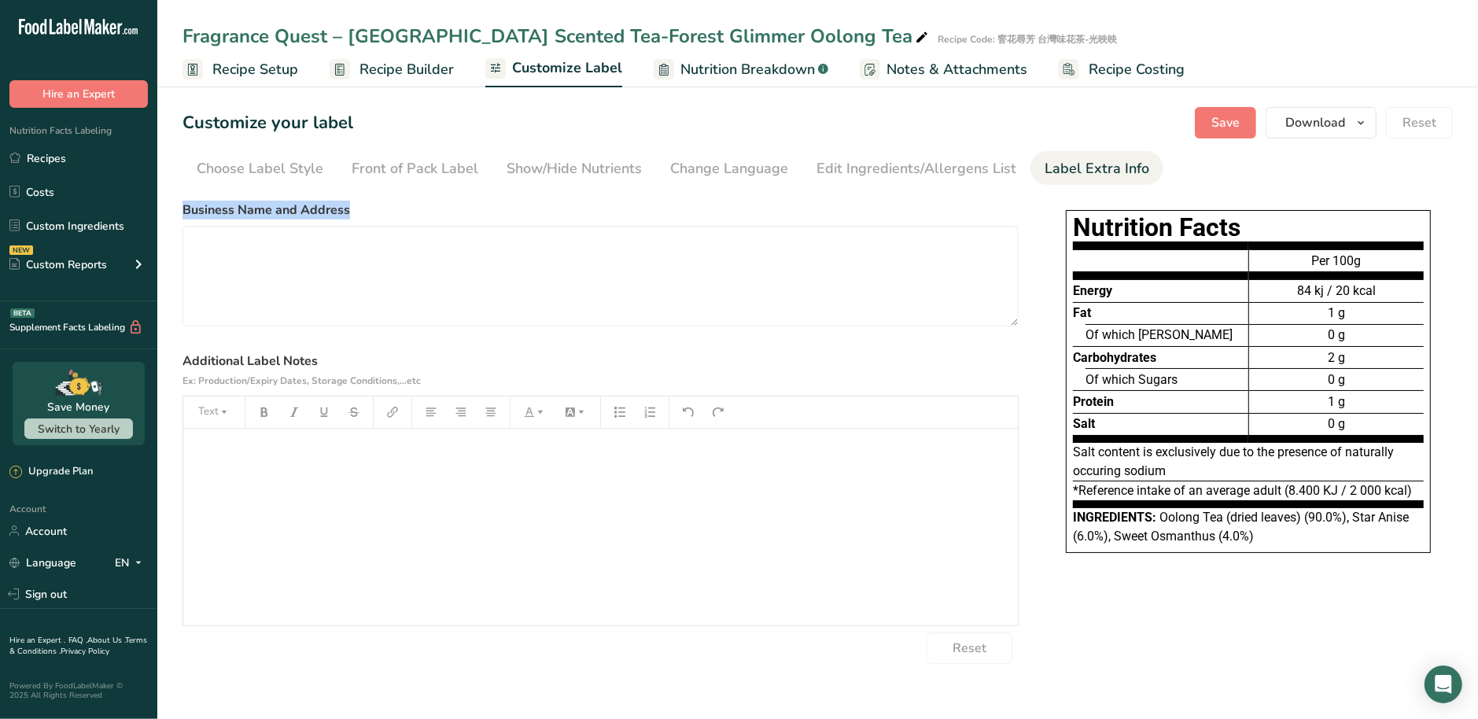
drag, startPoint x: 337, startPoint y: 356, endPoint x: 182, endPoint y: 353, distance: 155.0
click at [183, 353] on label "Additional Label Notes Ex: Production/Expiry Dates, Storage Conditions,...etc" at bounding box center [601, 371] width 836 height 38
copy label "Additional Label Notes"
paste textarea "LuYuan Tea [STREET_ADDRESS] Tel: [PHONE_NUMBER] Website: [URL][DOMAIN_NAME]"
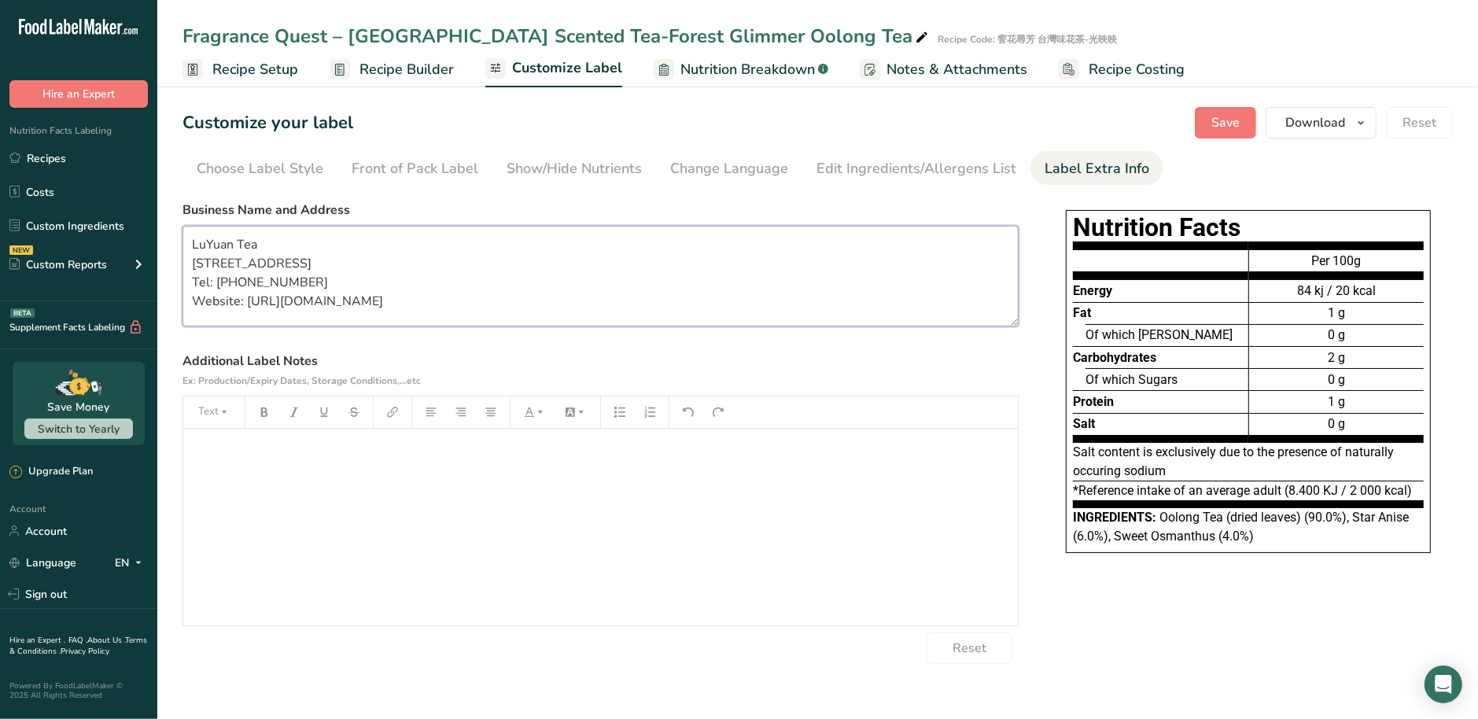
type textarea "LuYuan Tea [STREET_ADDRESS] Tel: [PHONE_NUMBER] Website: [URL][DOMAIN_NAME]"
click at [334, 544] on div "﻿" at bounding box center [600, 527] width 835 height 197
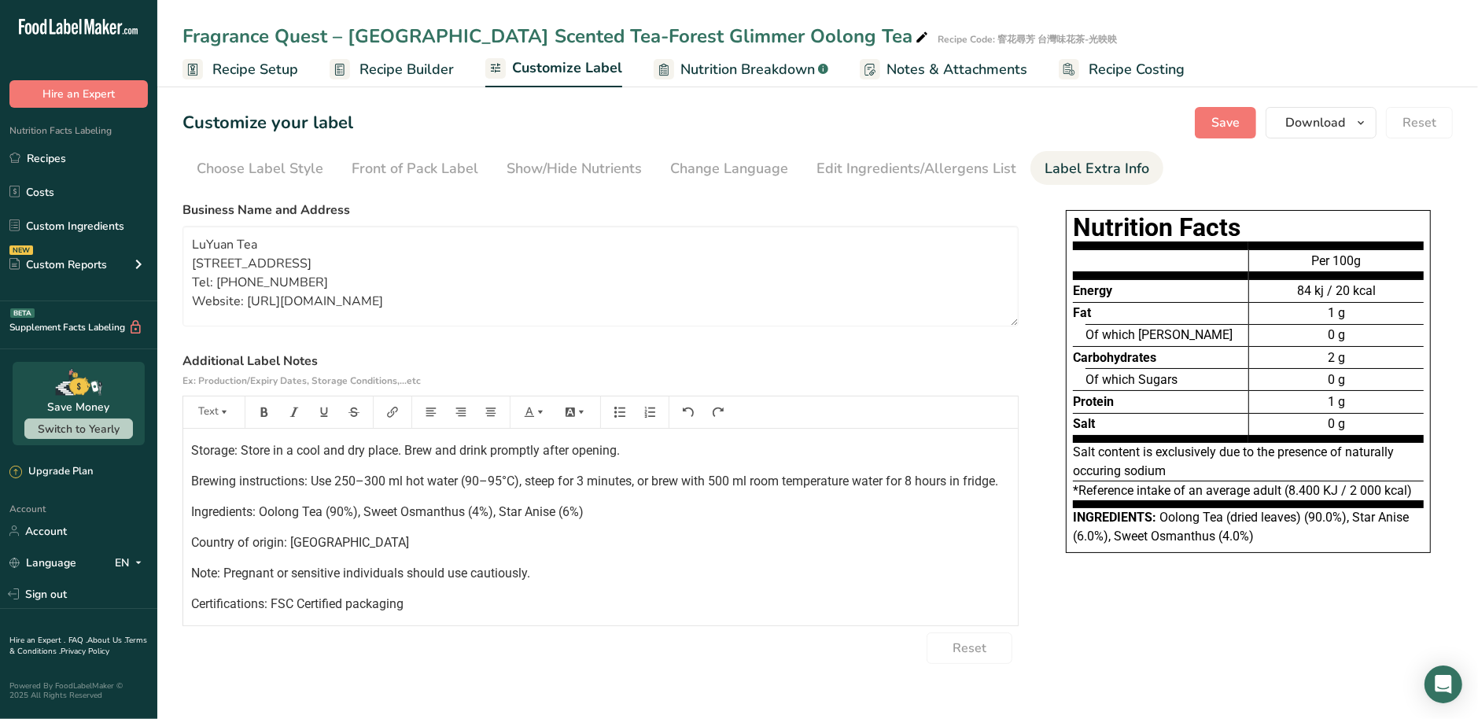
scroll to position [171, 0]
click at [1233, 124] on span "Save" at bounding box center [1225, 122] width 28 height 19
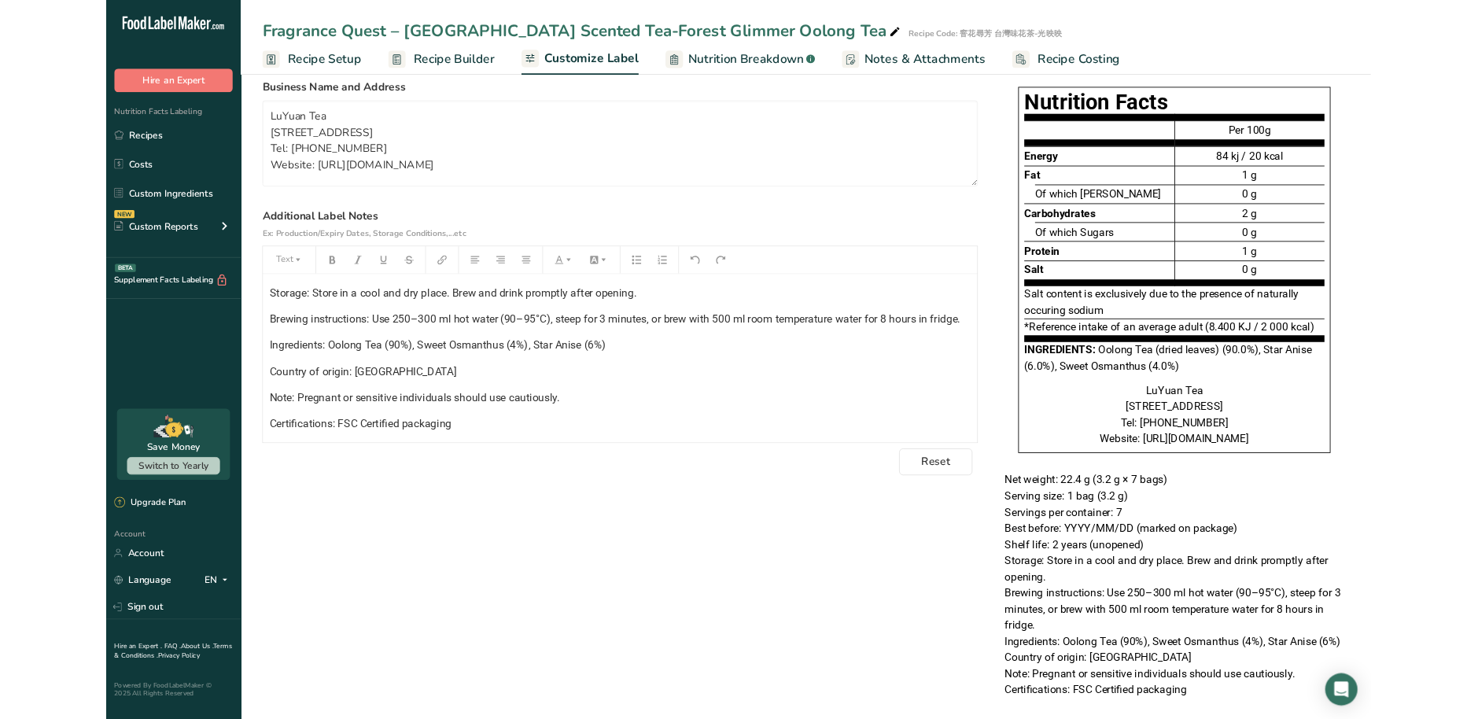
scroll to position [105, 0]
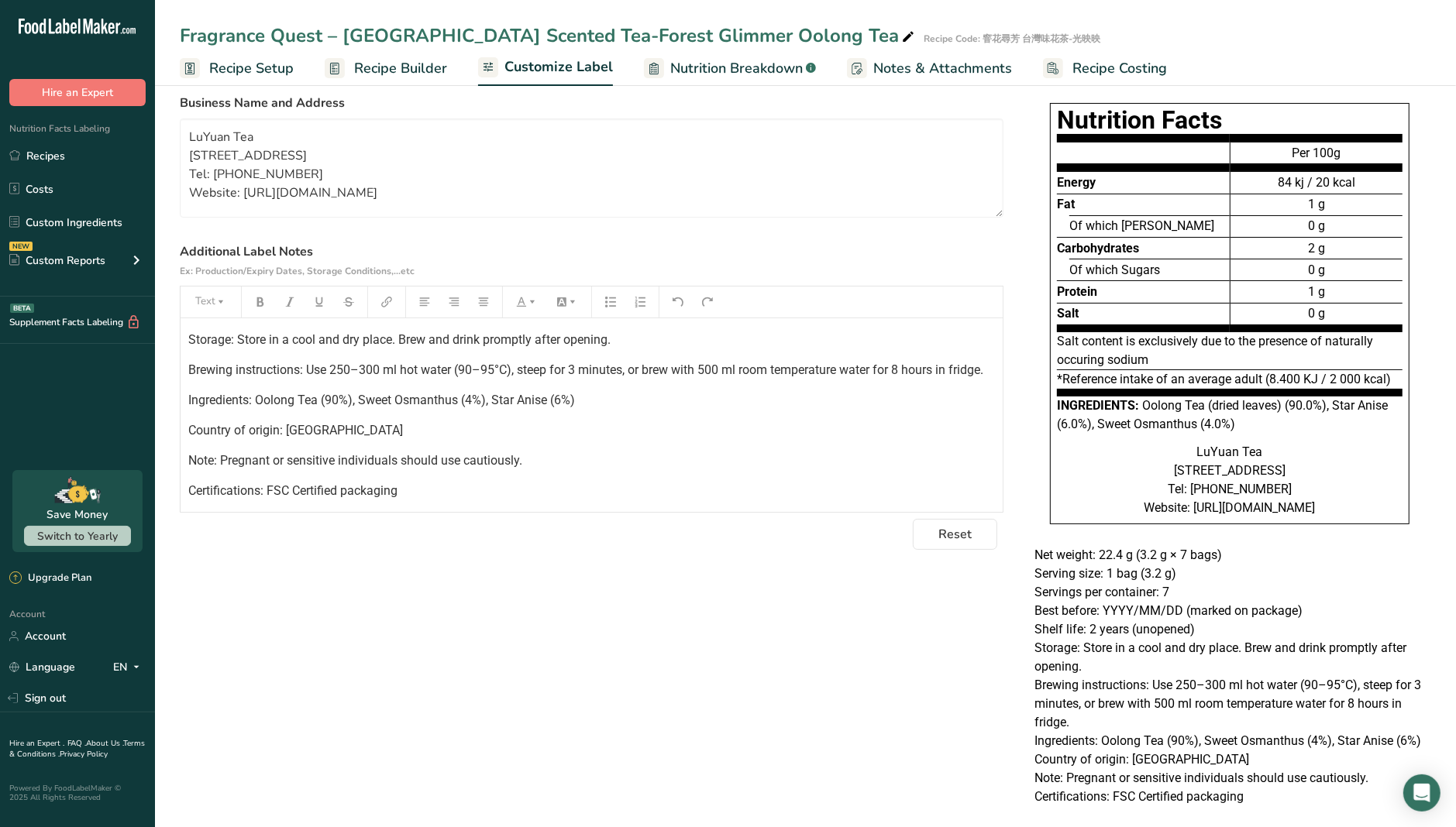
click at [693, 681] on div "Choose your label style EU Standard label USA (FDA) Standard FDA label Tabular …" at bounding box center [806, 456] width 1251 height 737
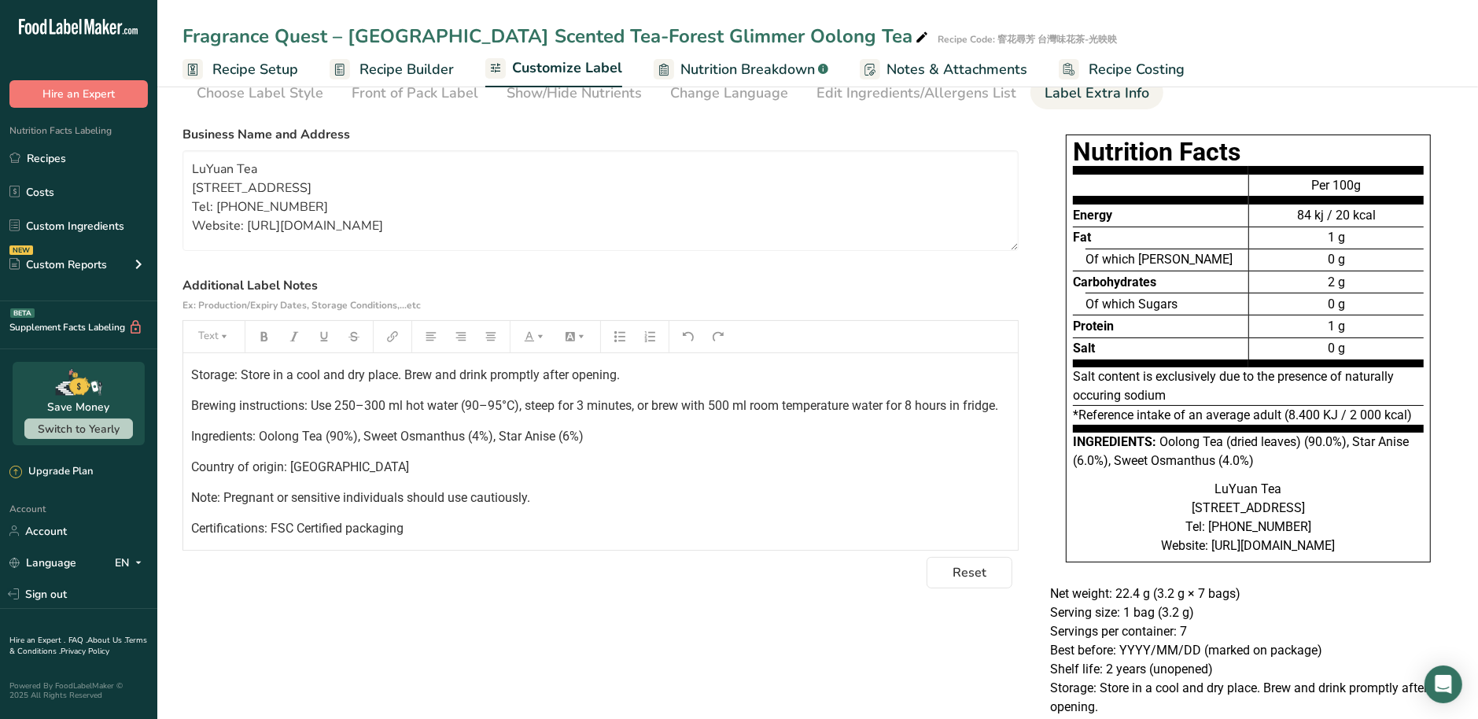
scroll to position [0, 0]
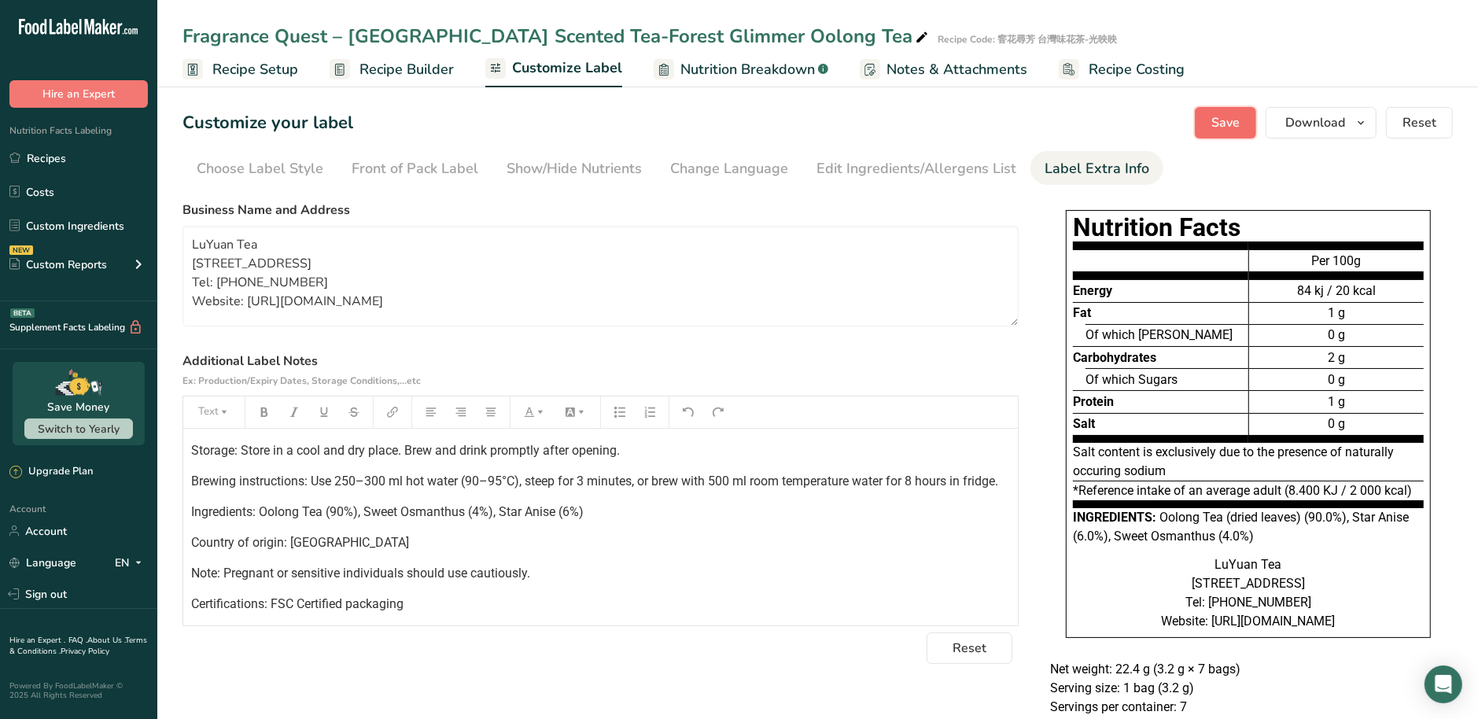
click at [1228, 128] on span "Save" at bounding box center [1225, 122] width 28 height 19
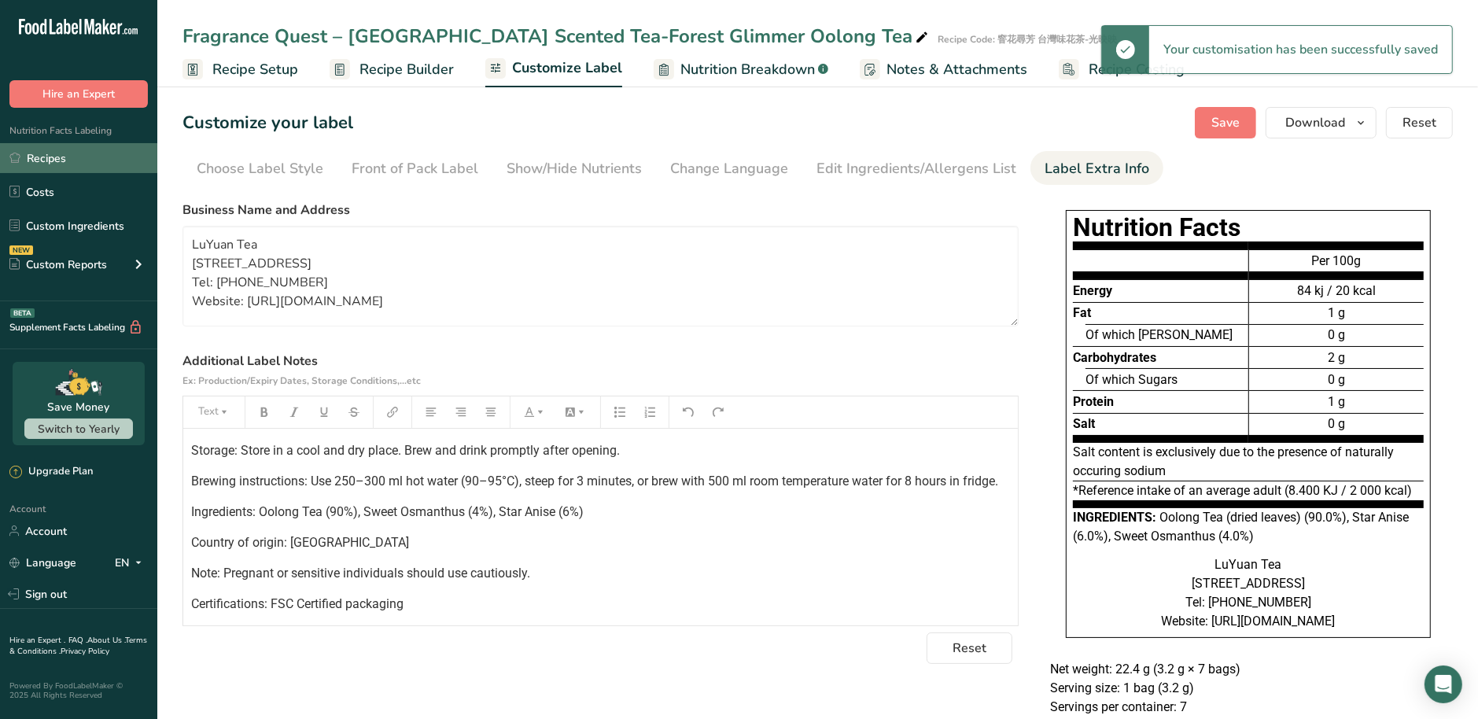
click at [85, 162] on link "Recipes" at bounding box center [78, 158] width 157 height 30
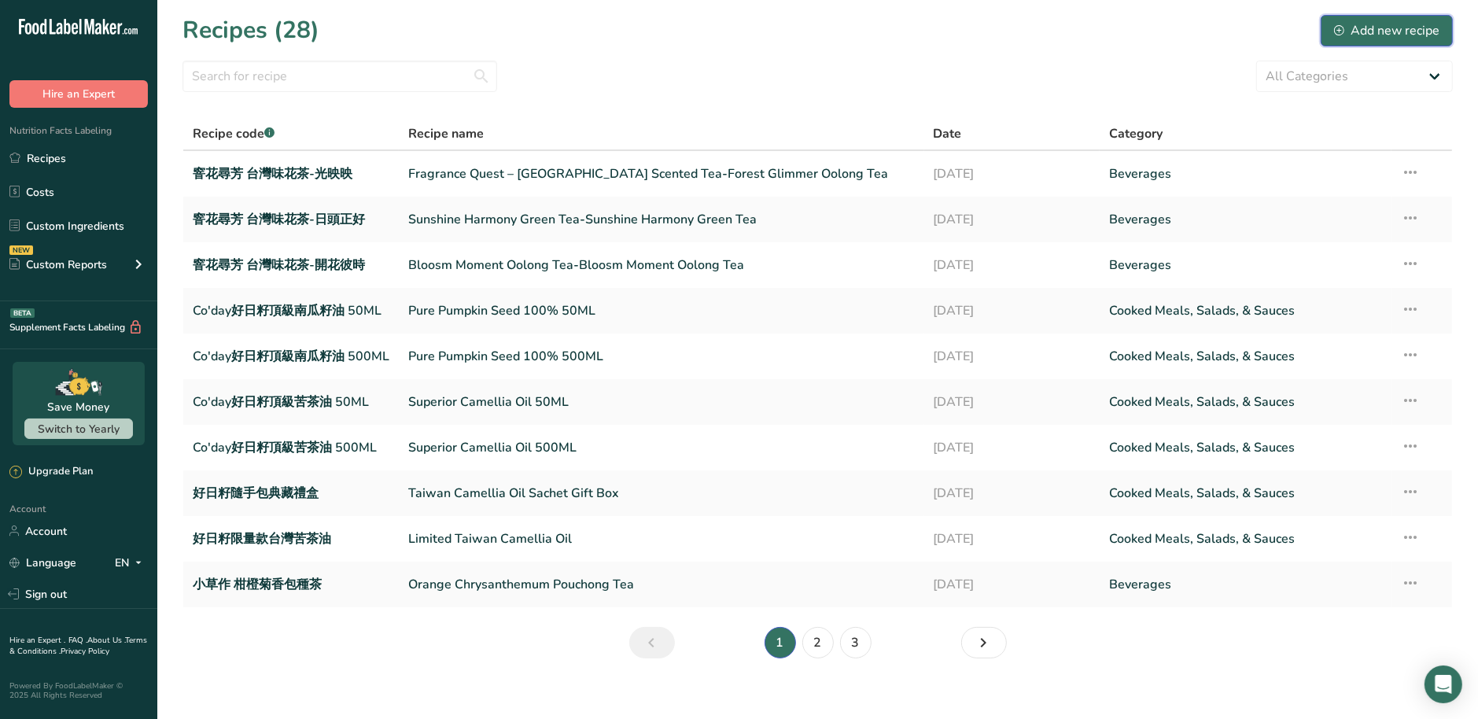
click at [1403, 35] on div "Add new recipe" at bounding box center [1386, 30] width 105 height 19
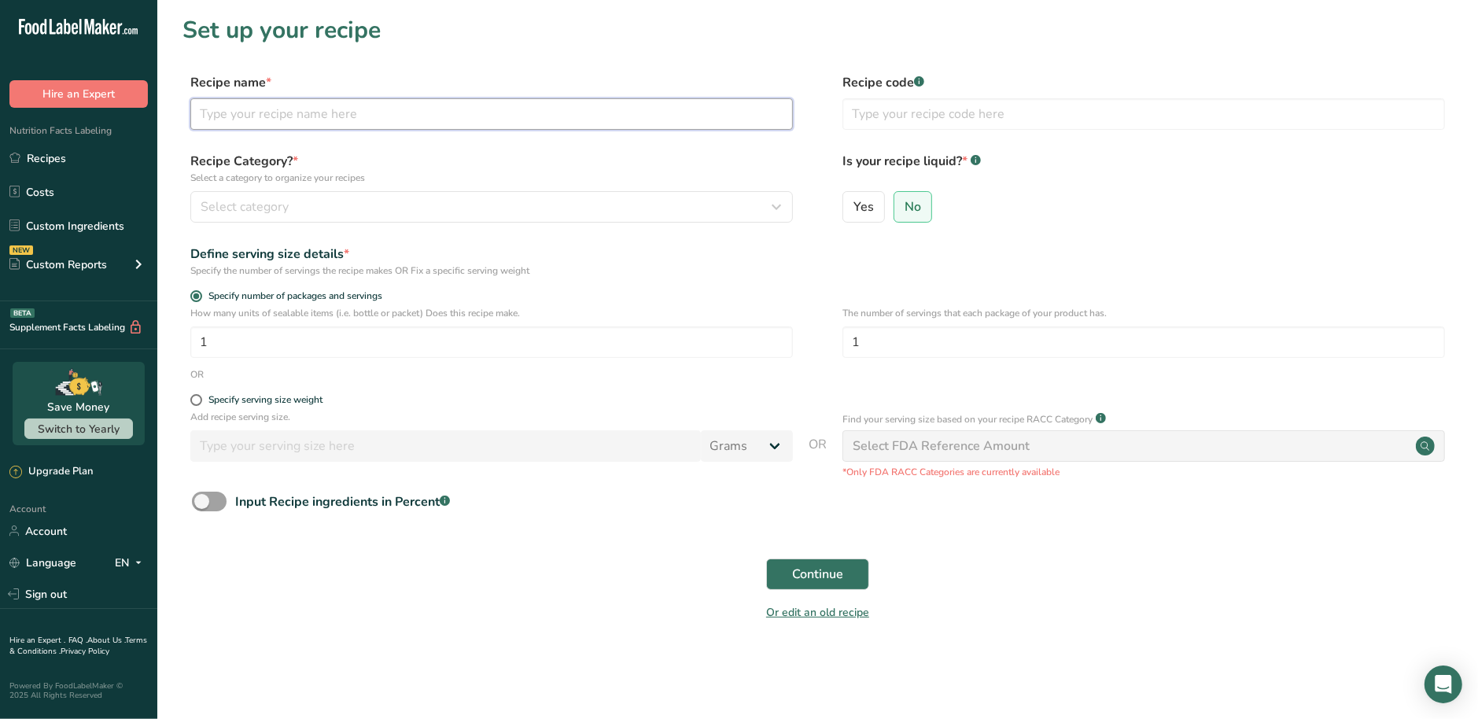
click at [337, 109] on input "text" at bounding box center [491, 113] width 603 height 31
paste input "窨花尋芳 台灣味花茶-照起工"
drag, startPoint x: 429, startPoint y: 106, endPoint x: 31, endPoint y: 114, distance: 397.3
click at [31, 114] on div ".a-20{fill:#fff;} Hire an Expert Nutrition Facts Labeling Recipes Costs Custom …" at bounding box center [739, 359] width 1478 height 719
paste input "Effort at Work Black Tea – [GEOGRAPHIC_DATA] Scented Tea-Effort at Work Black T…"
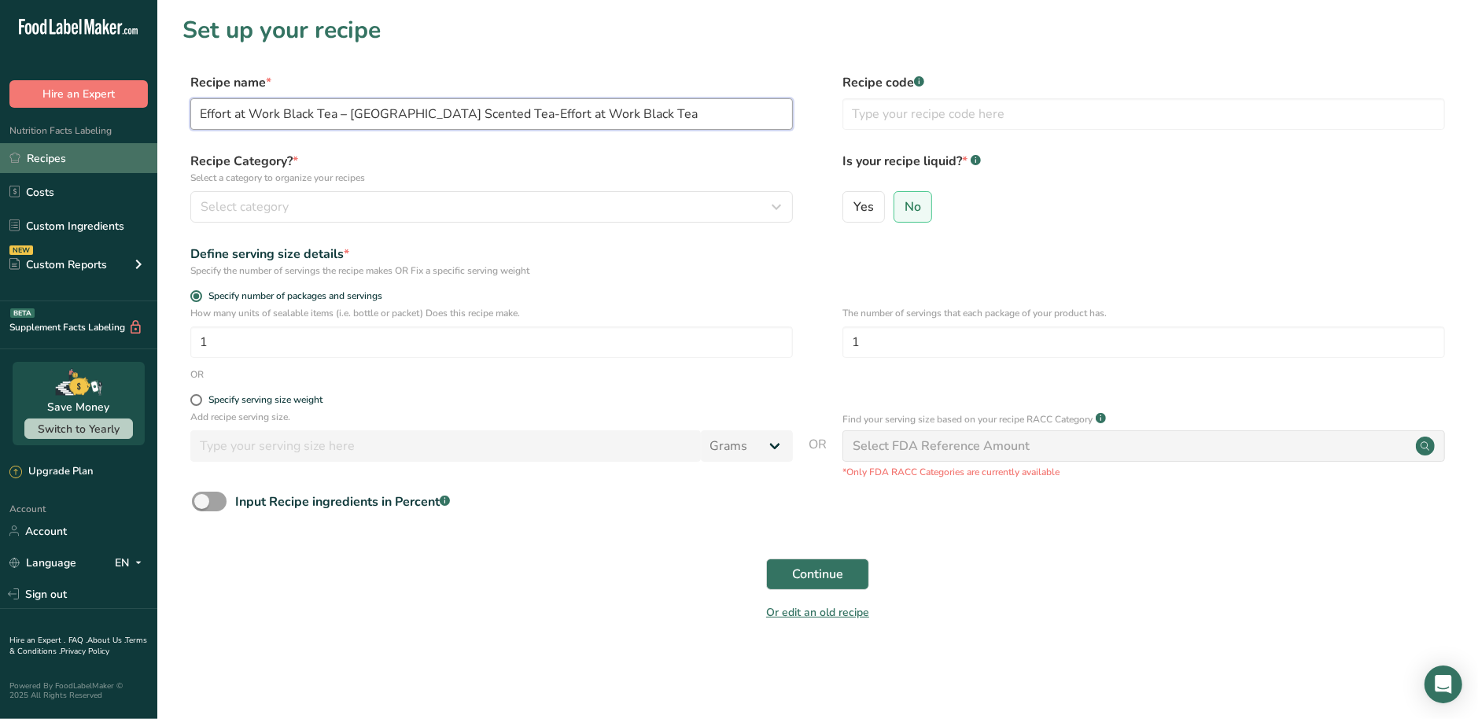
type input "Effort at Work Black Tea – [GEOGRAPHIC_DATA] Scented Tea-Effort at Work Black T…"
click at [874, 103] on input "text" at bounding box center [1144, 113] width 603 height 31
paste input "窨花尋芳 台灣味花茶-照起工"
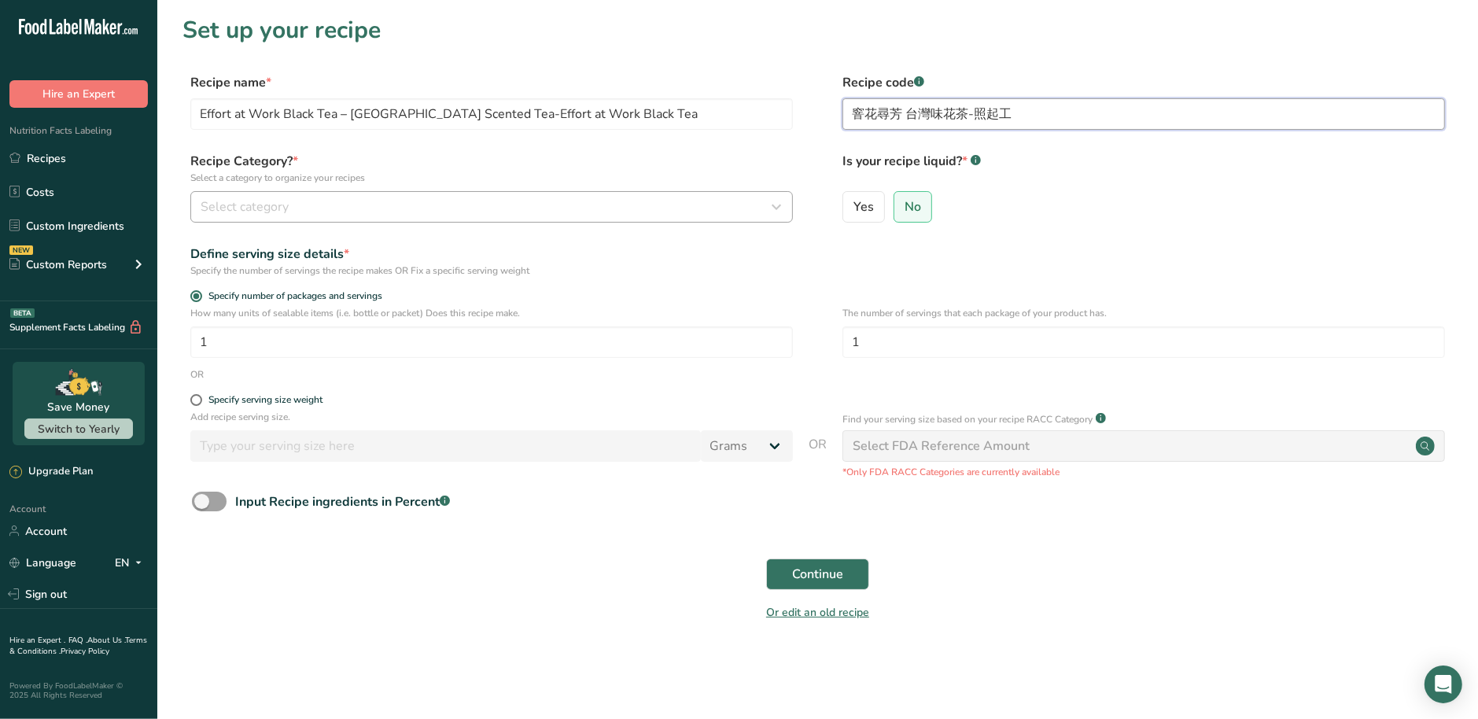
type input "窨花尋芳 台灣味花茶-照起工"
click at [459, 221] on button "Select category" at bounding box center [491, 206] width 603 height 31
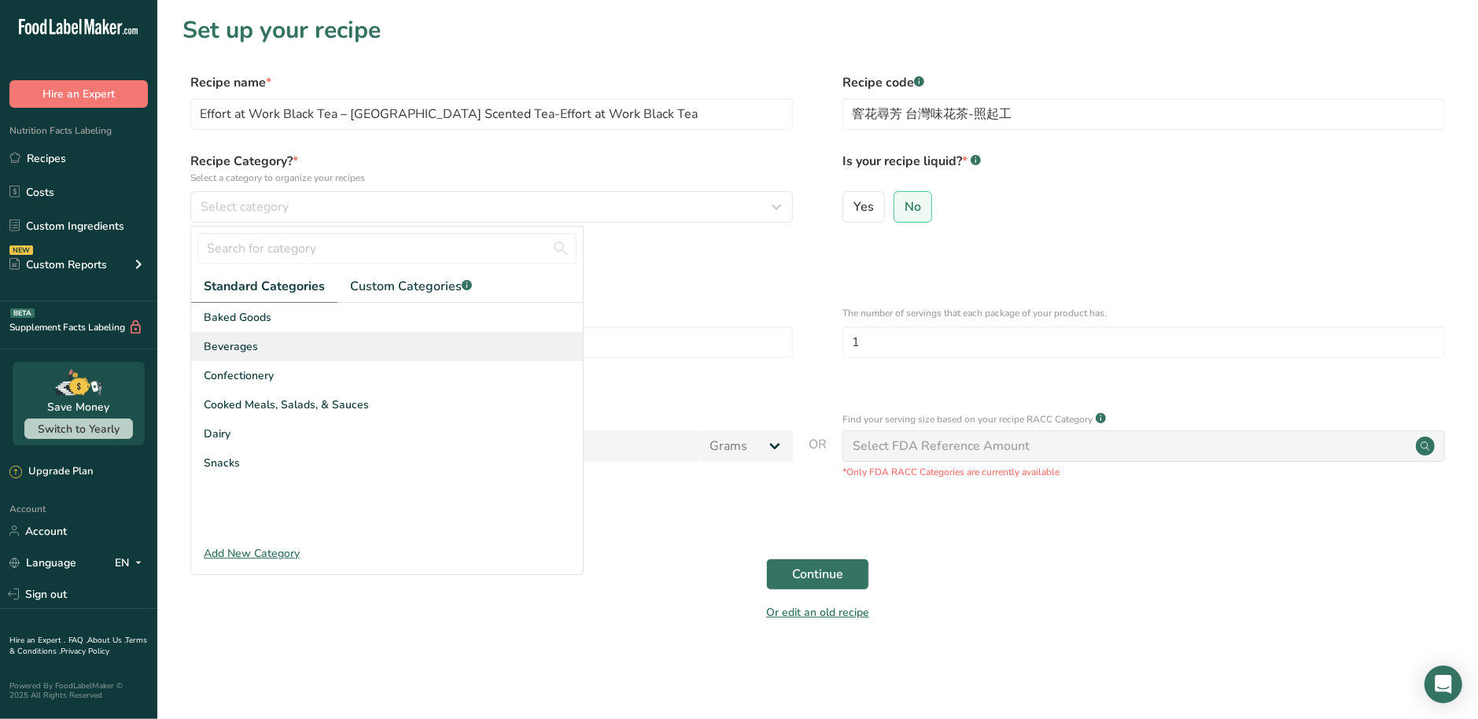
click at [286, 339] on div "Beverages" at bounding box center [387, 346] width 392 height 29
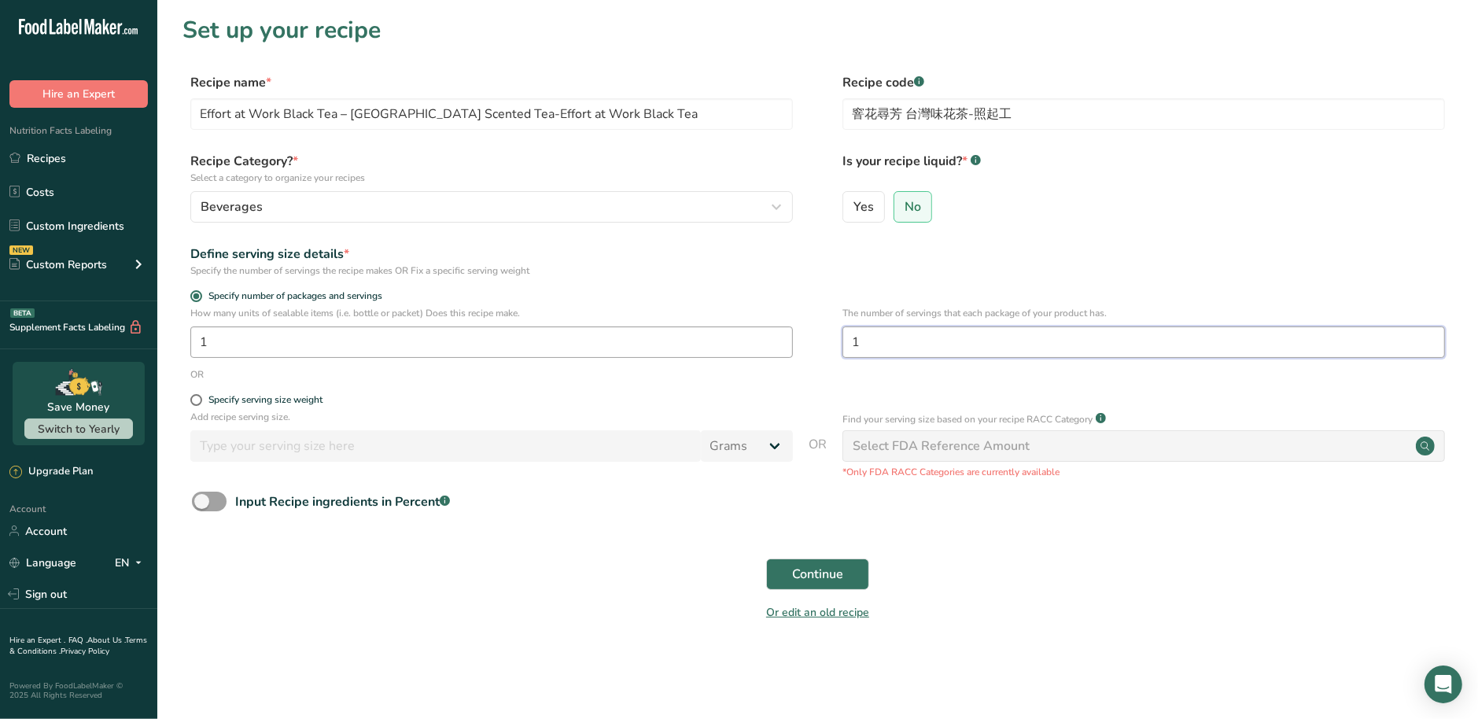
drag, startPoint x: 923, startPoint y: 347, endPoint x: 687, endPoint y: 346, distance: 236.0
click at [687, 346] on div "How many units of sealable items (i.e. bottle or packet) Does this recipe make.…" at bounding box center [818, 336] width 1270 height 61
type input "7"
click at [253, 500] on div "Input Recipe ingredients in Percent .a-a{fill:#347362;}.b-a{fill:#fff;}" at bounding box center [342, 501] width 215 height 19
click at [202, 500] on input "Input Recipe ingredients in Percent .a-a{fill:#347362;}.b-a{fill:#fff;}" at bounding box center [197, 501] width 10 height 10
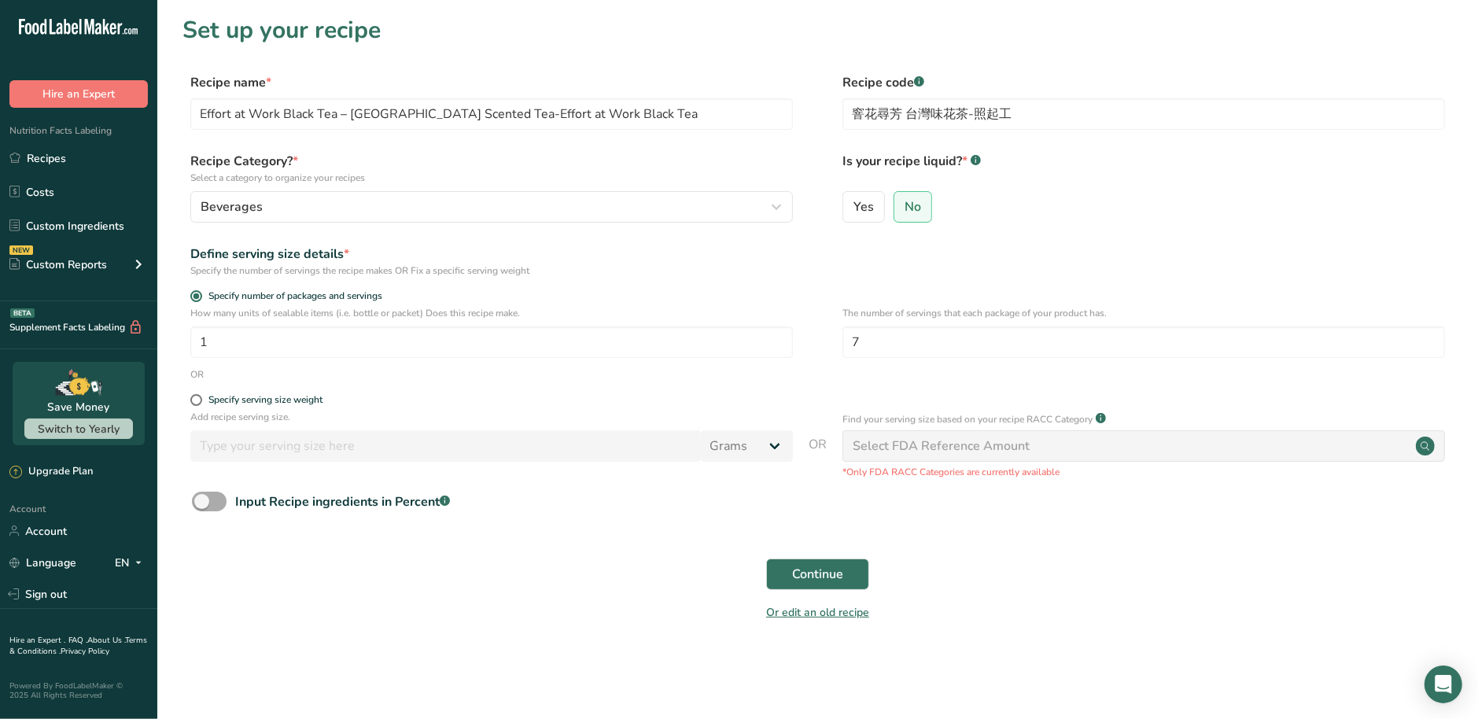
checkbox input "true"
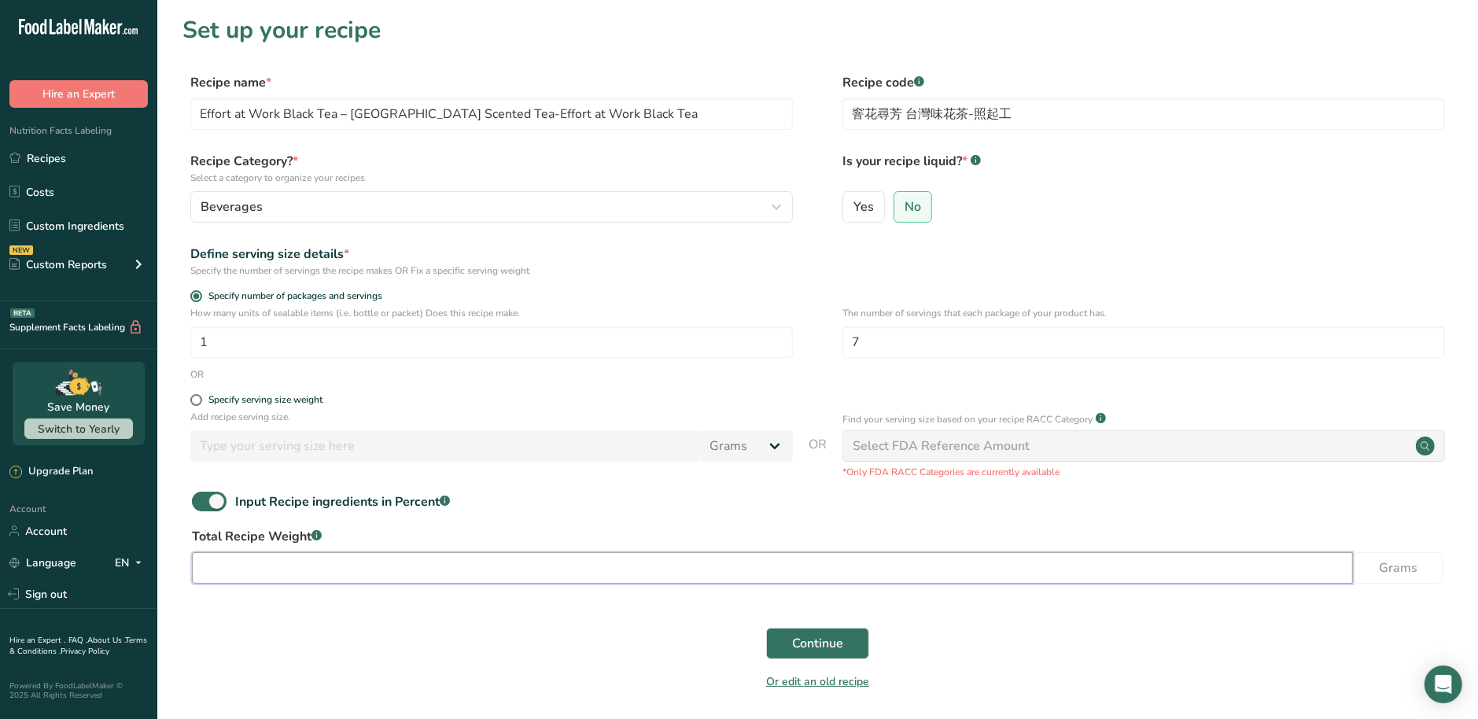
click at [249, 566] on input "number" at bounding box center [772, 567] width 1161 height 31
type input "22.4"
drag, startPoint x: 823, startPoint y: 646, endPoint x: 791, endPoint y: 651, distance: 31.9
click at [824, 647] on span "Continue" at bounding box center [817, 643] width 51 height 19
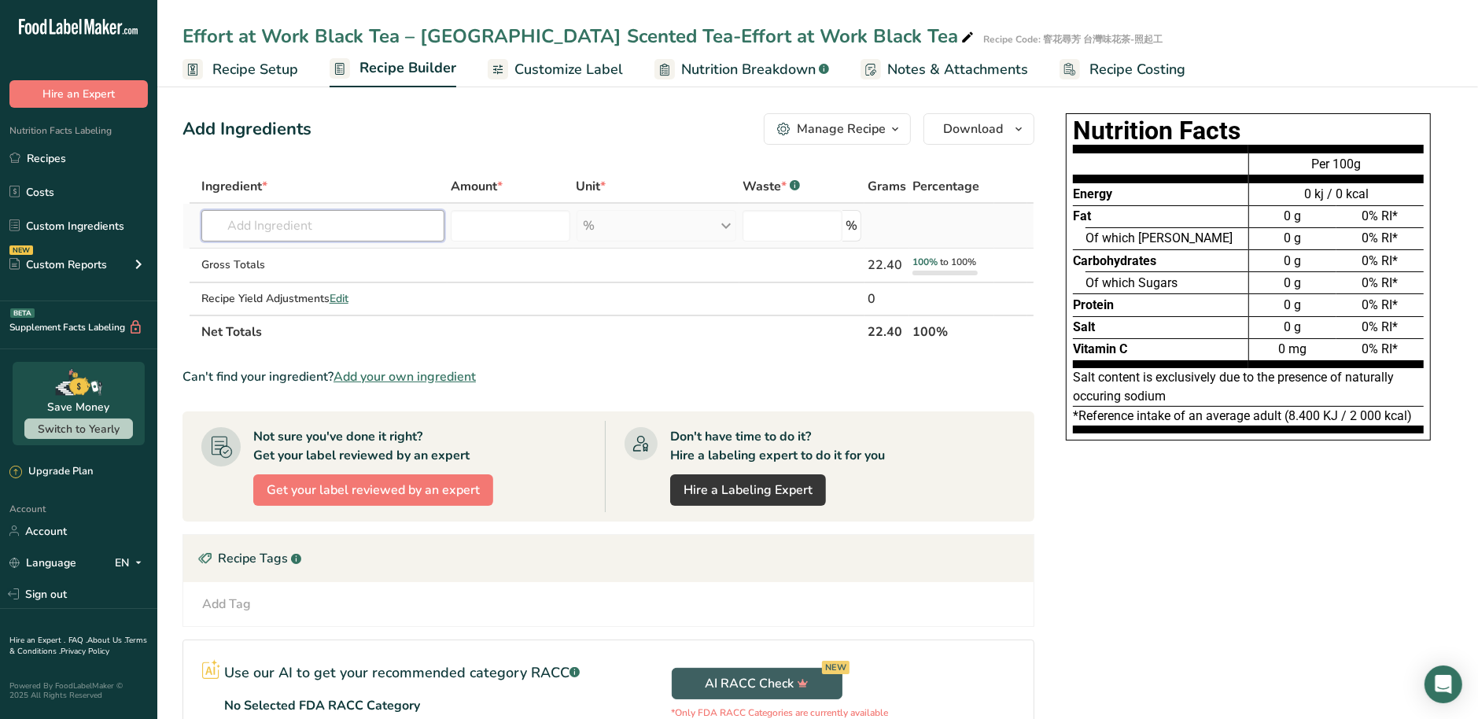
click at [387, 228] on input "text" at bounding box center [323, 225] width 244 height 31
click at [591, 80] on link "Customize Label" at bounding box center [555, 69] width 135 height 35
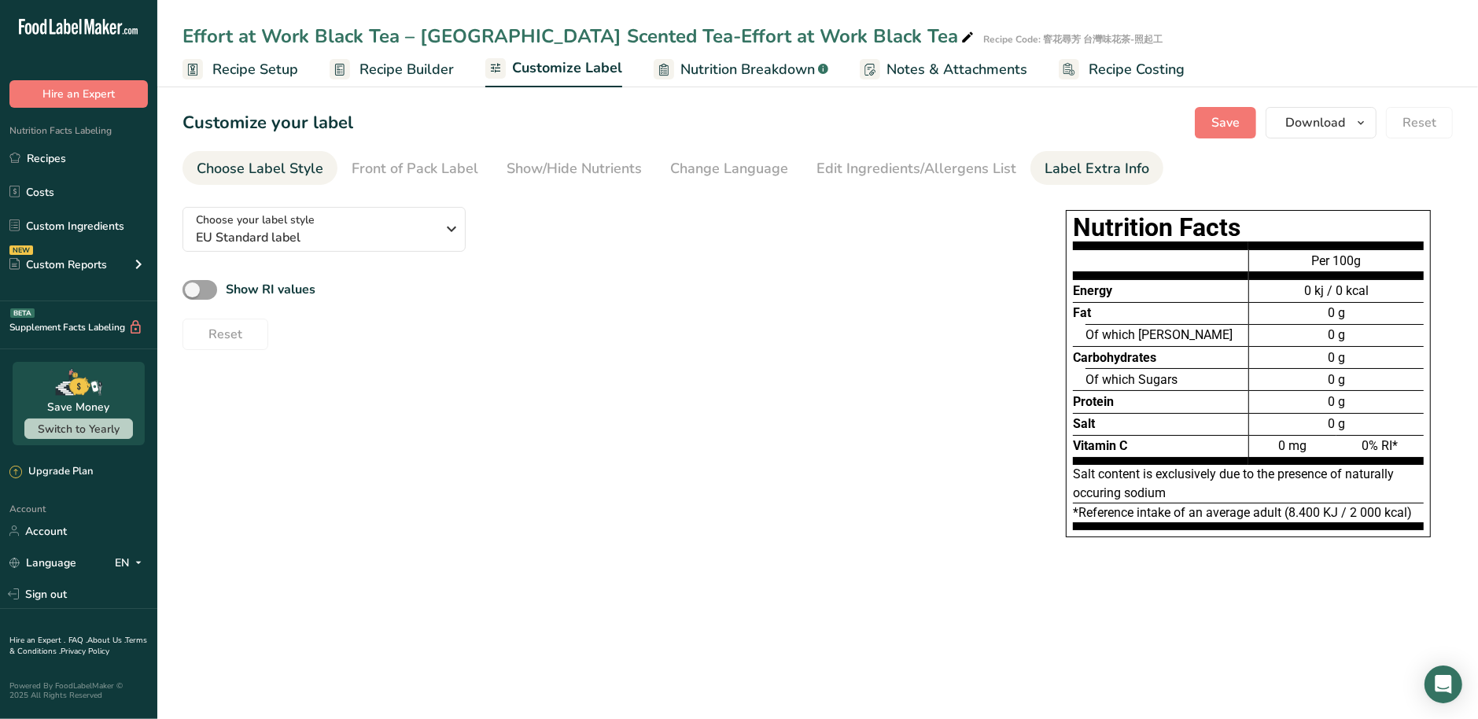
click at [1049, 171] on div "Label Extra Info" at bounding box center [1097, 168] width 105 height 21
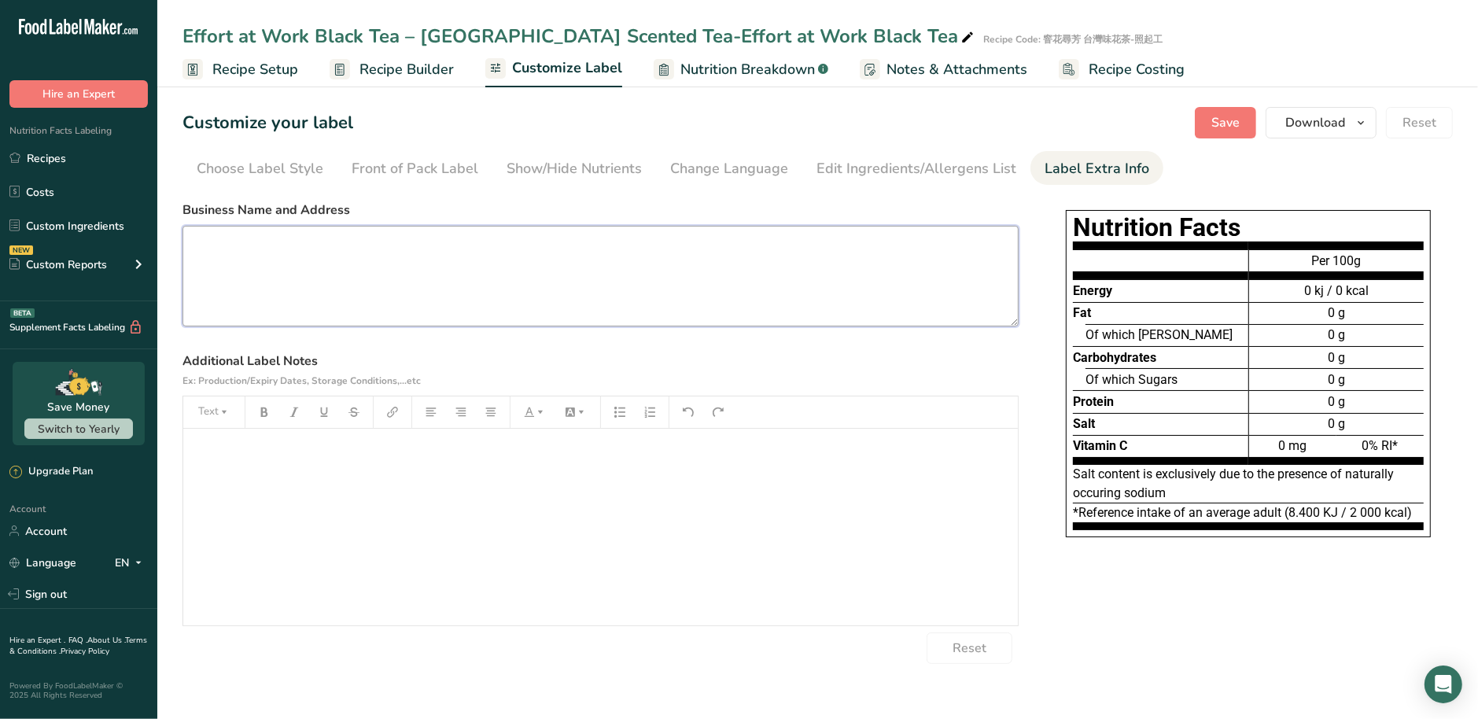
click at [544, 301] on textarea at bounding box center [601, 276] width 836 height 101
paste textarea "LuYuan Tea [STREET_ADDRESS] Tel: [PHONE_NUMBER] Website: [URL][DOMAIN_NAME]"
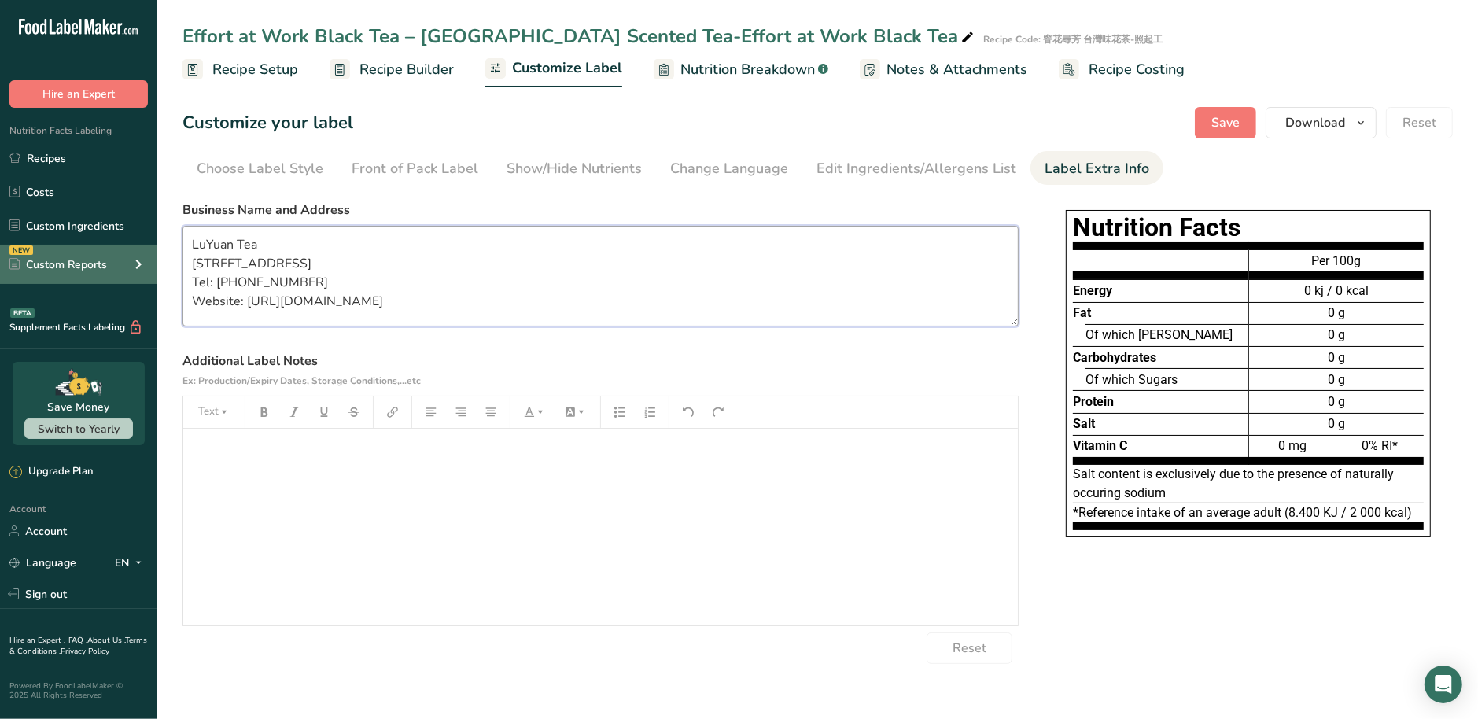
type textarea "LuYuan Tea [STREET_ADDRESS] Tel: [PHONE_NUMBER] Website: [URL][DOMAIN_NAME]"
click at [346, 572] on div "﻿" at bounding box center [600, 527] width 835 height 197
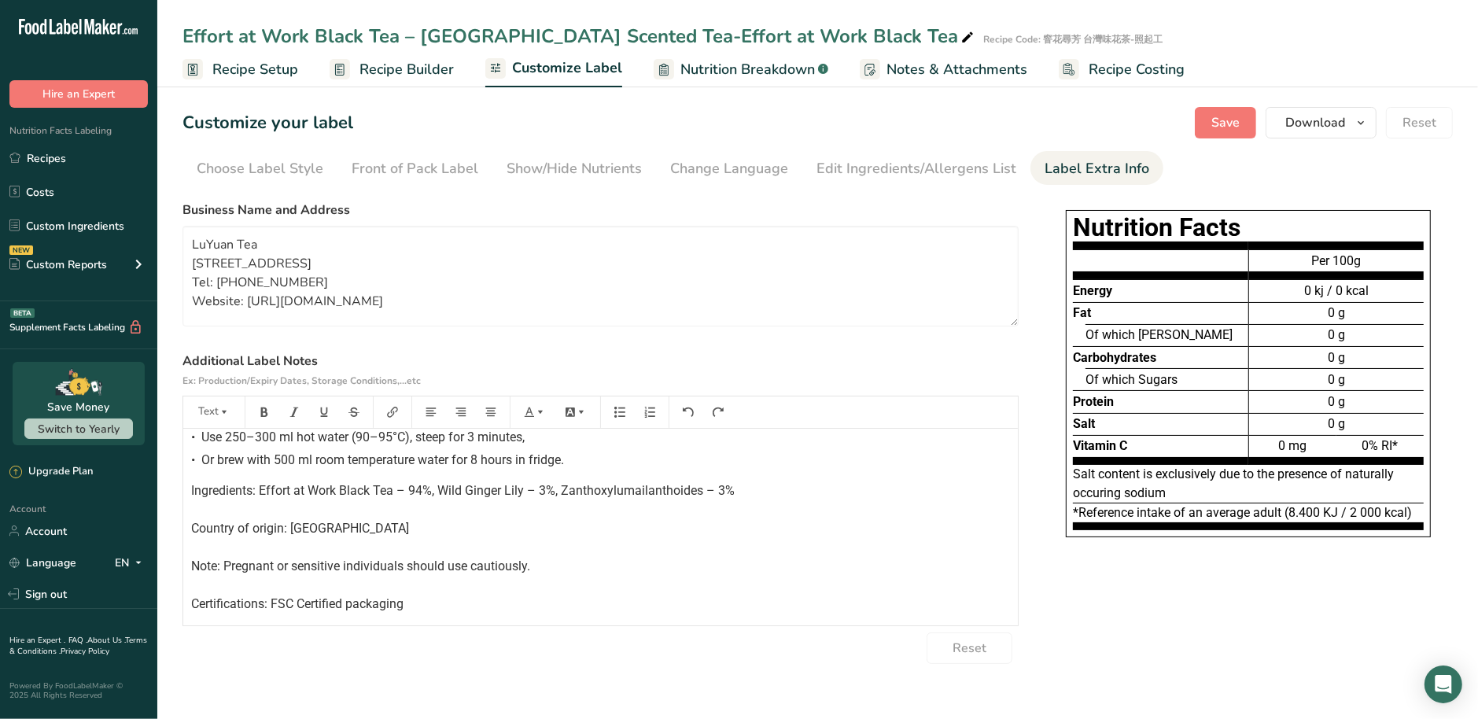
scroll to position [287, 0]
click at [381, 74] on span "Recipe Builder" at bounding box center [407, 69] width 94 height 21
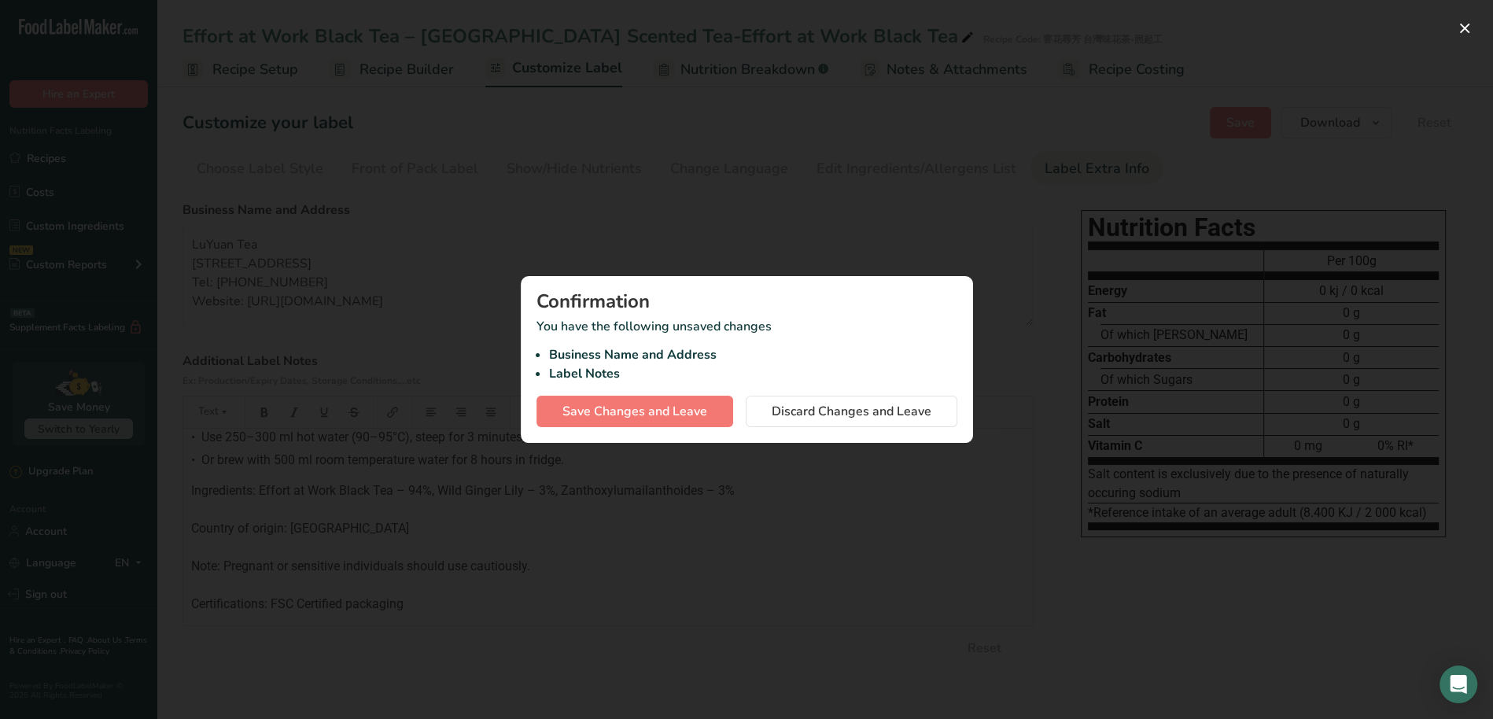
click at [938, 190] on div at bounding box center [746, 359] width 1493 height 719
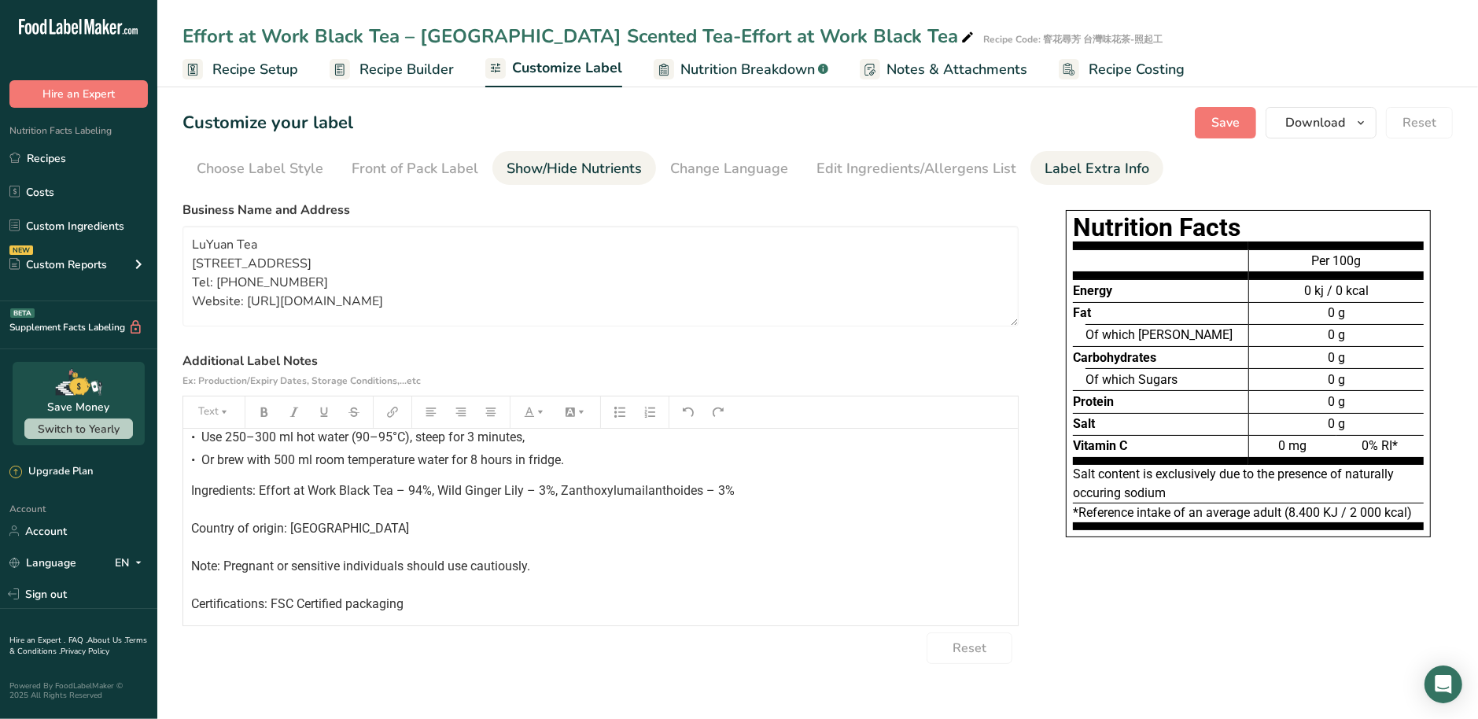
click at [535, 178] on div "Show/Hide Nutrients" at bounding box center [574, 168] width 135 height 21
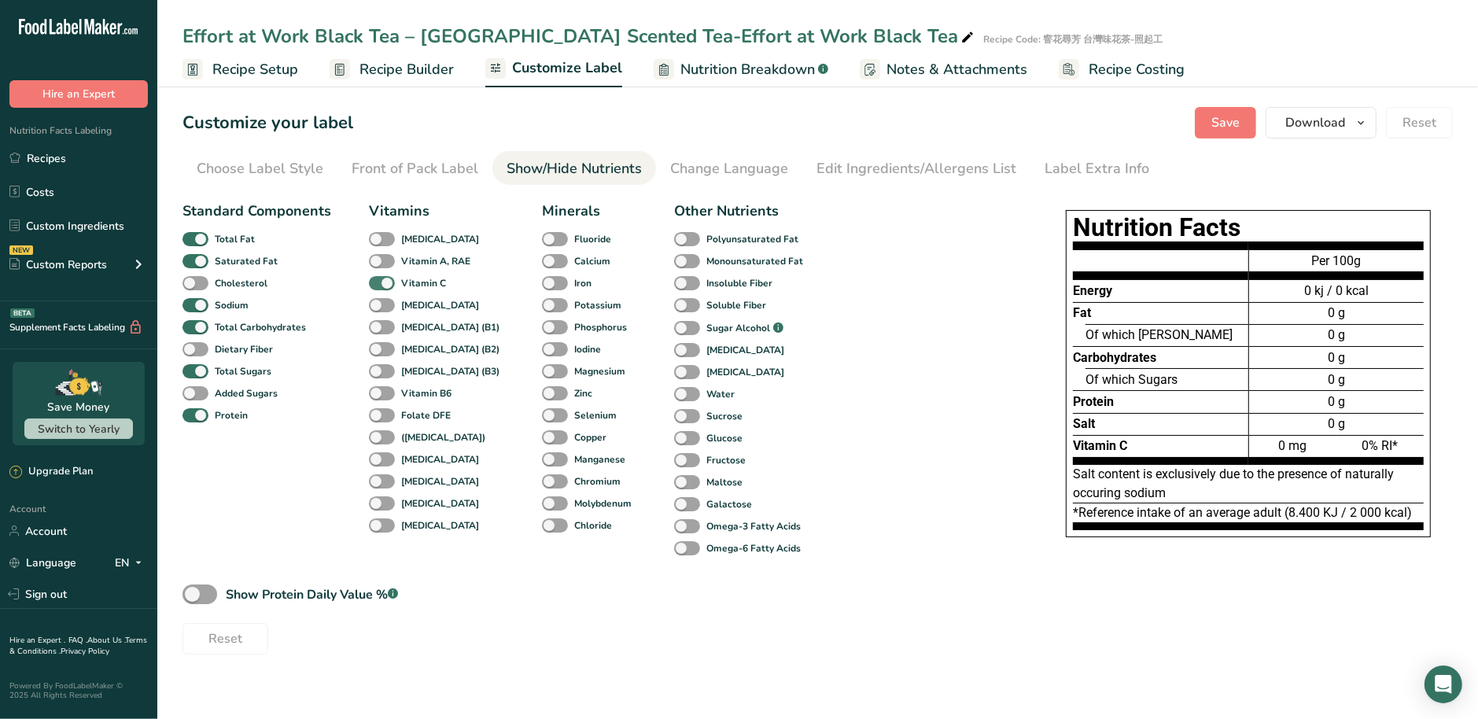
click at [408, 277] on b "Vitamin C" at bounding box center [423, 283] width 45 height 14
click at [379, 278] on input "Vitamin C" at bounding box center [374, 283] width 10 height 10
checkbox input "false"
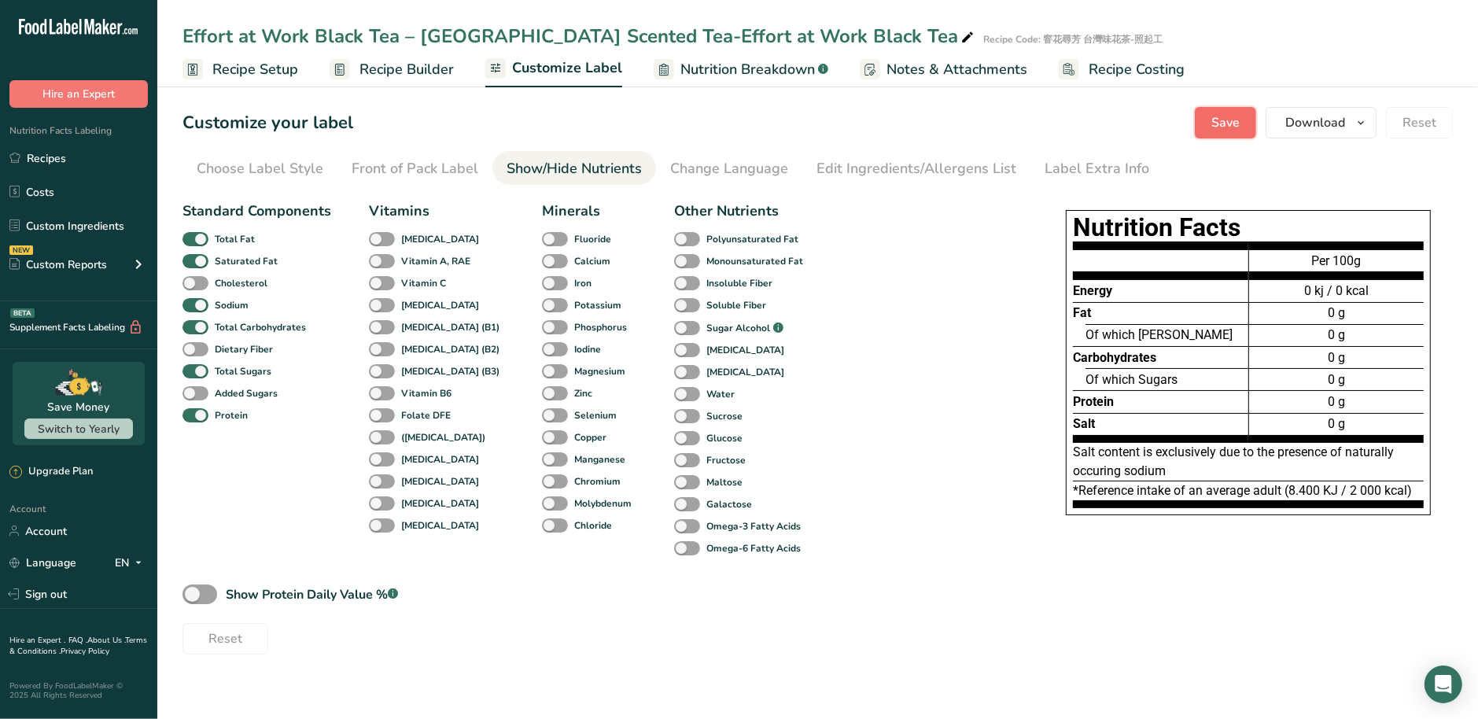
click at [1240, 121] on span "Save" at bounding box center [1225, 122] width 28 height 19
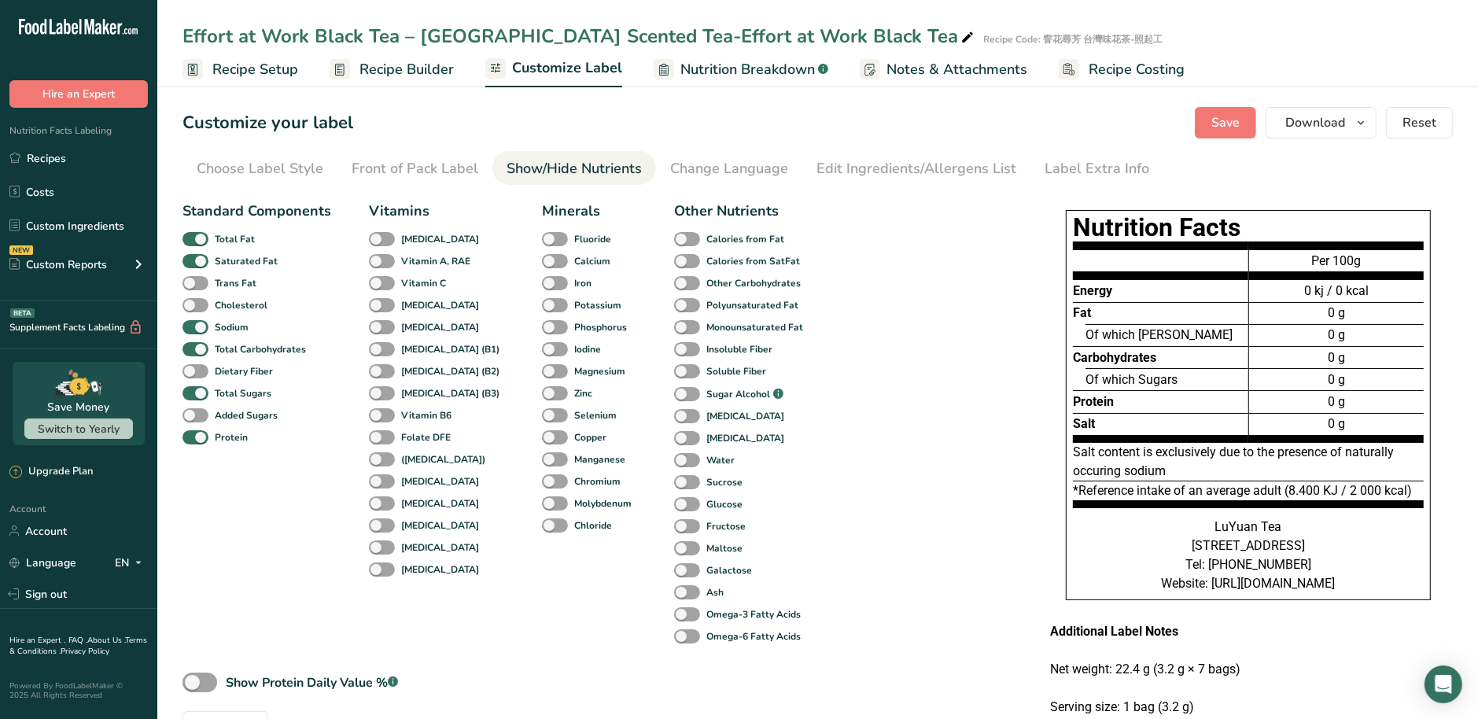
click at [391, 74] on span "Recipe Builder" at bounding box center [407, 69] width 94 height 21
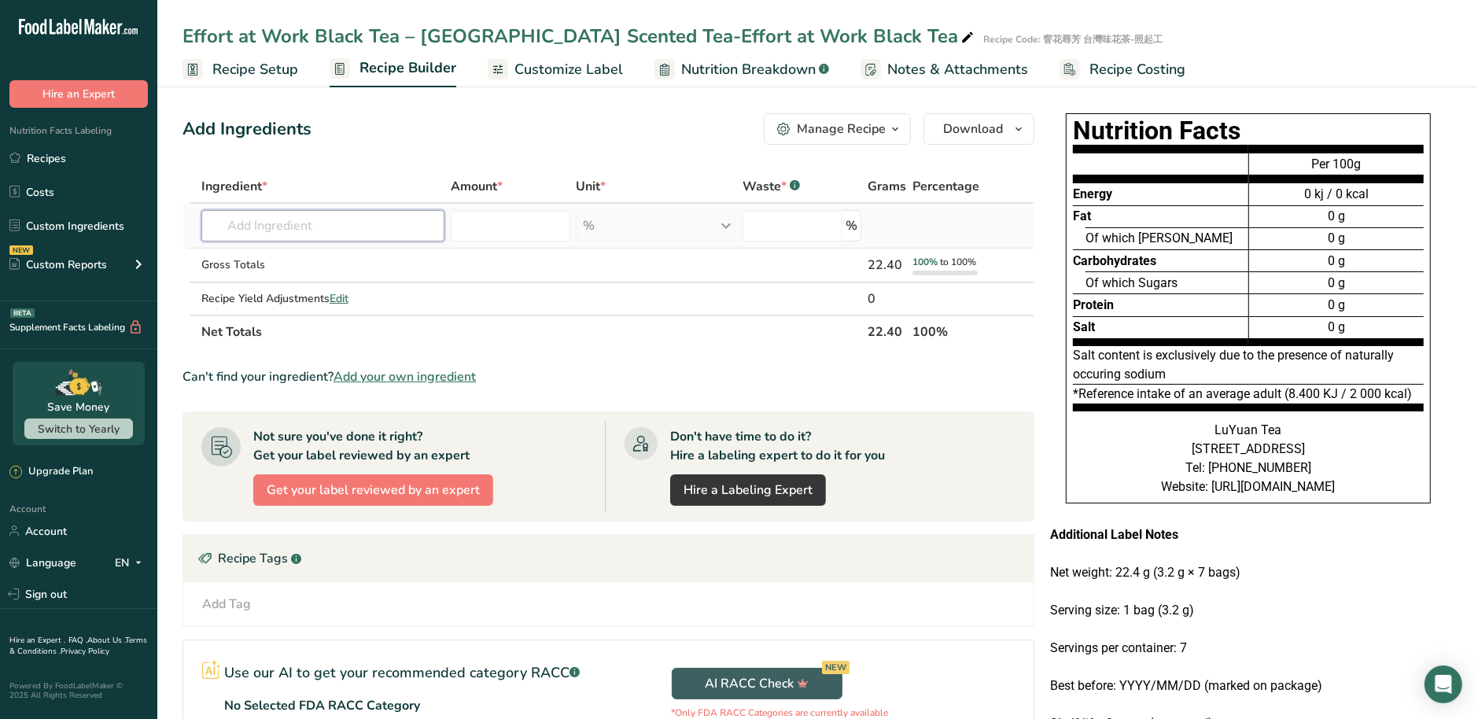
click at [339, 218] on input "text" at bounding box center [323, 225] width 244 height 31
click at [402, 236] on input "text" at bounding box center [323, 225] width 244 height 31
paste input "Black Tea"
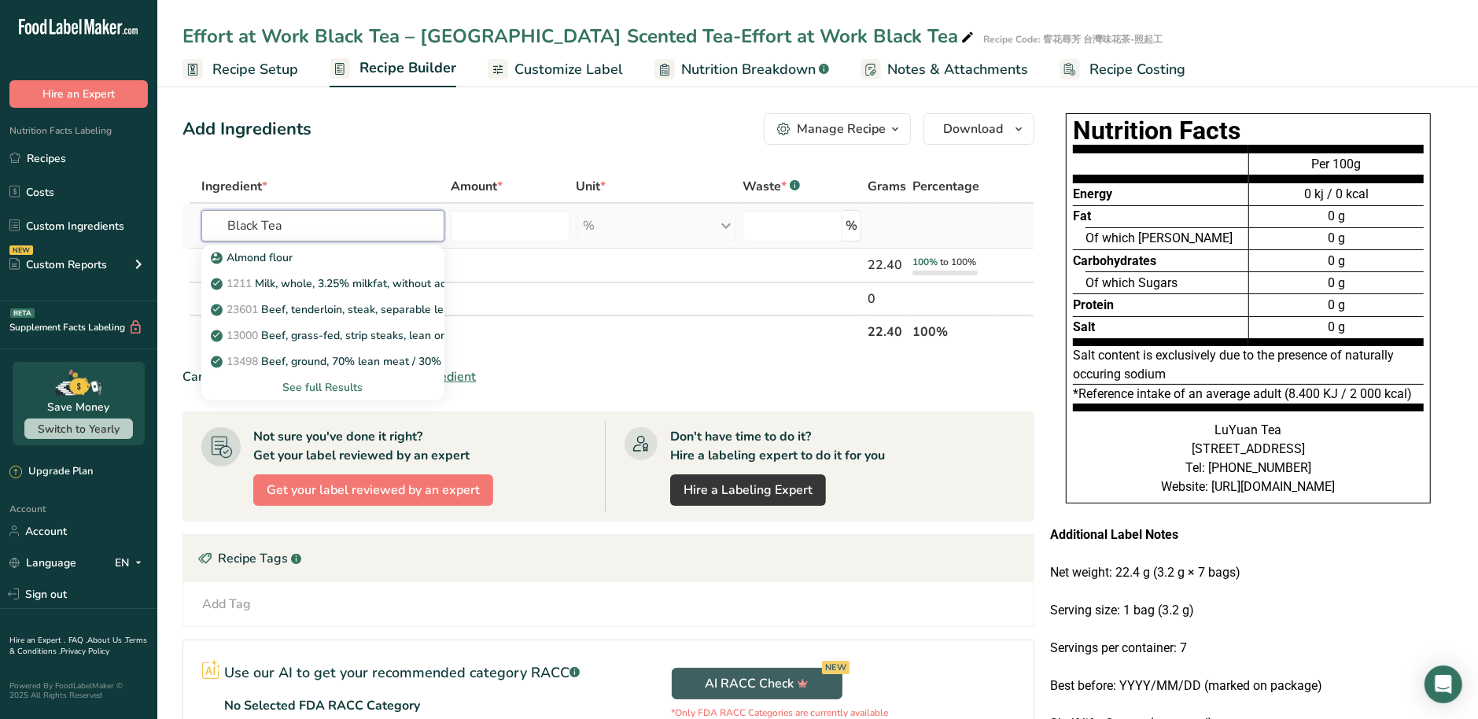
type input "Black Tea"
click at [351, 390] on div "See full Results" at bounding box center [323, 387] width 219 height 17
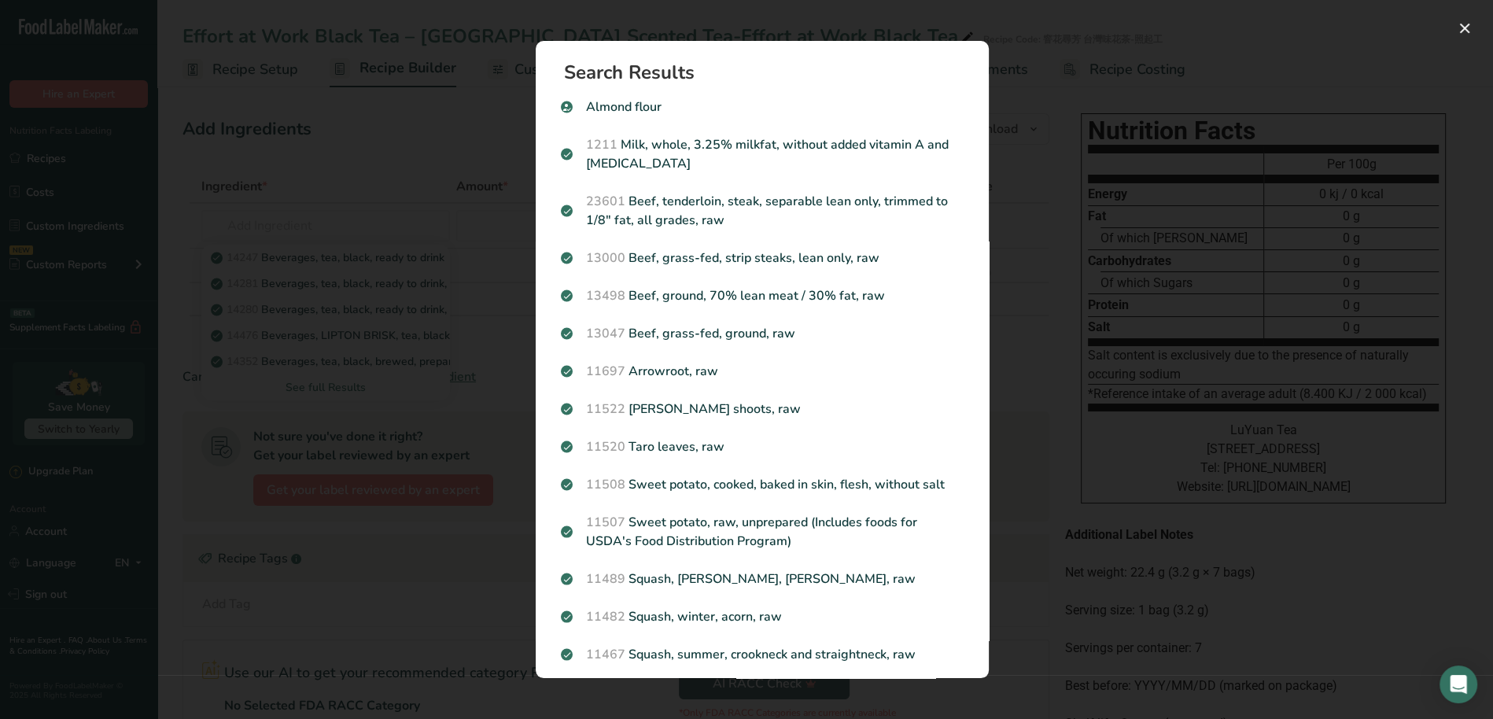
click at [410, 229] on div "Search results modal" at bounding box center [746, 359] width 1493 height 719
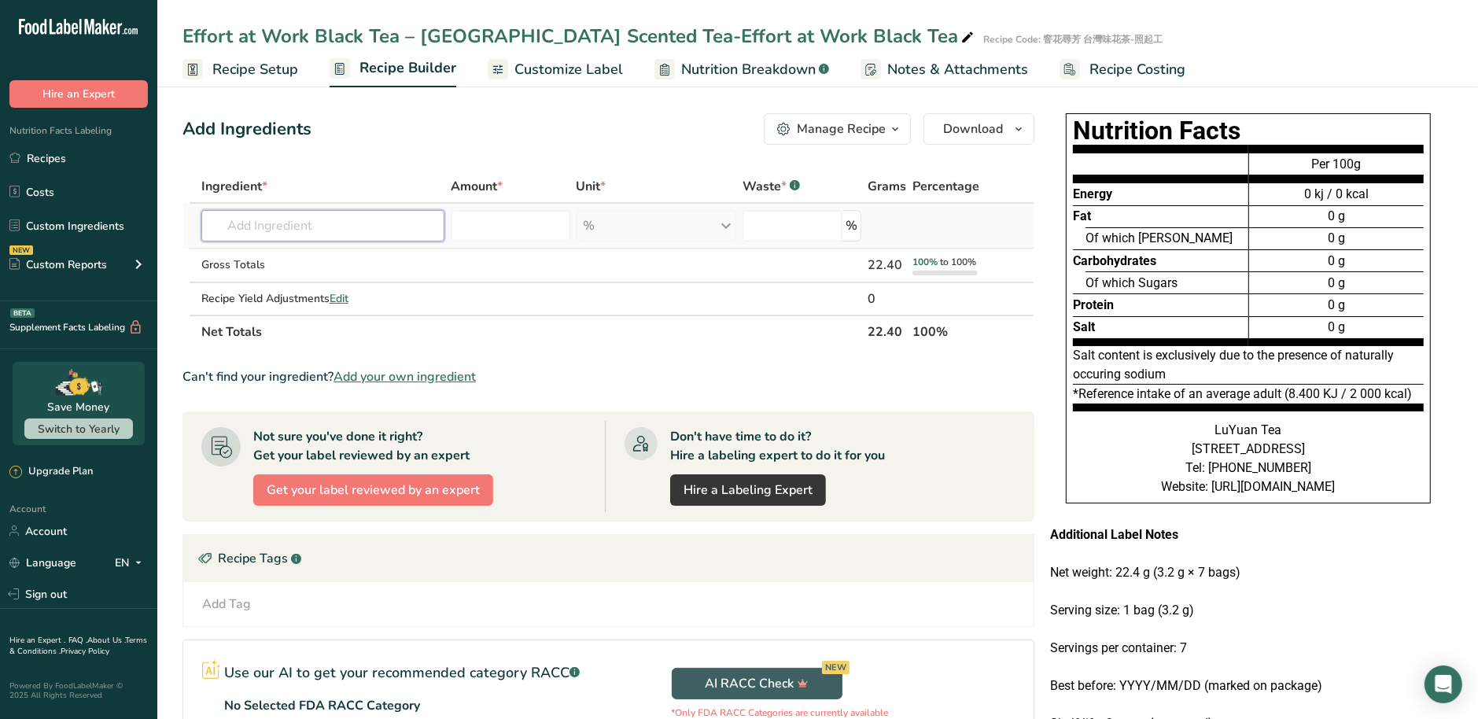
click at [339, 229] on input "text" at bounding box center [323, 225] width 244 height 31
click at [346, 230] on input "text" at bounding box center [323, 225] width 244 height 31
click at [391, 229] on input "text" at bounding box center [323, 225] width 244 height 31
paste input "Black Tea"
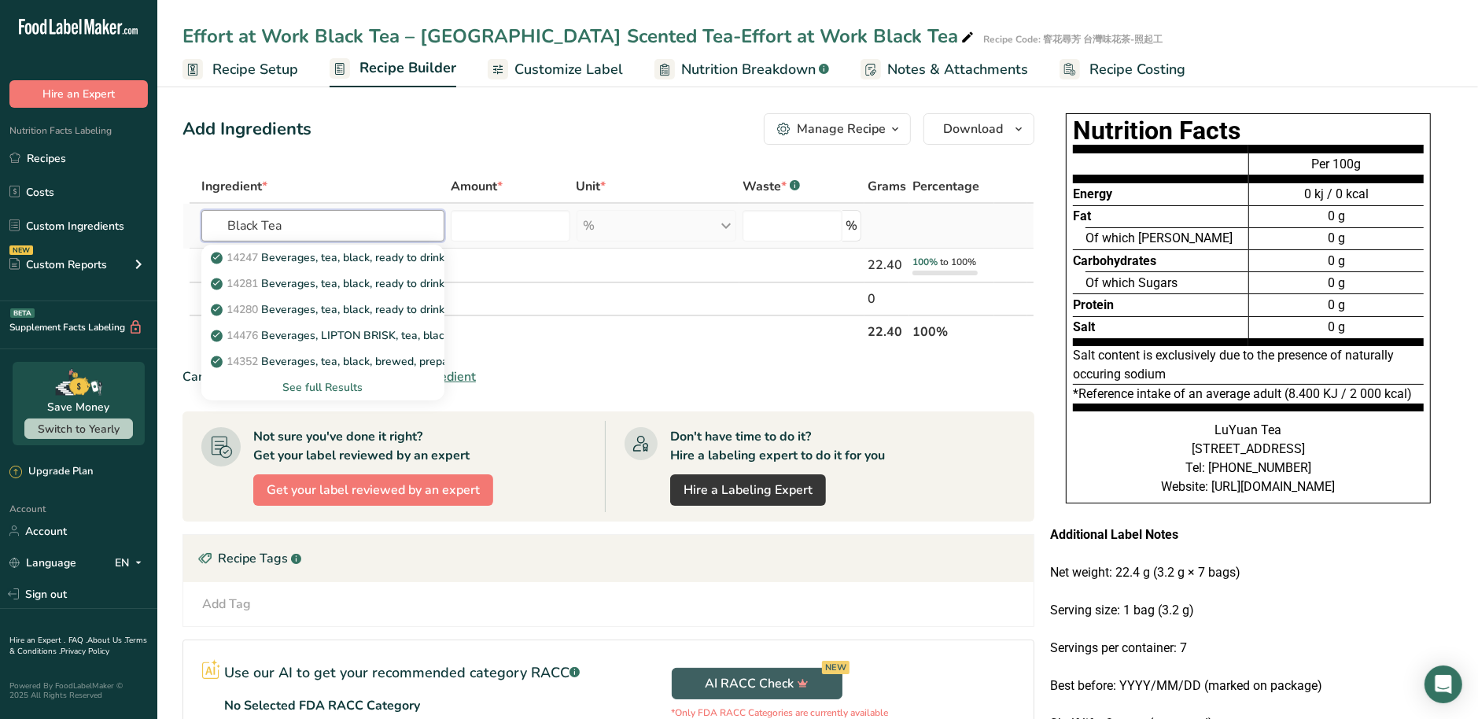
type input "Black Tea"
click at [329, 386] on div "See full Results" at bounding box center [323, 387] width 219 height 17
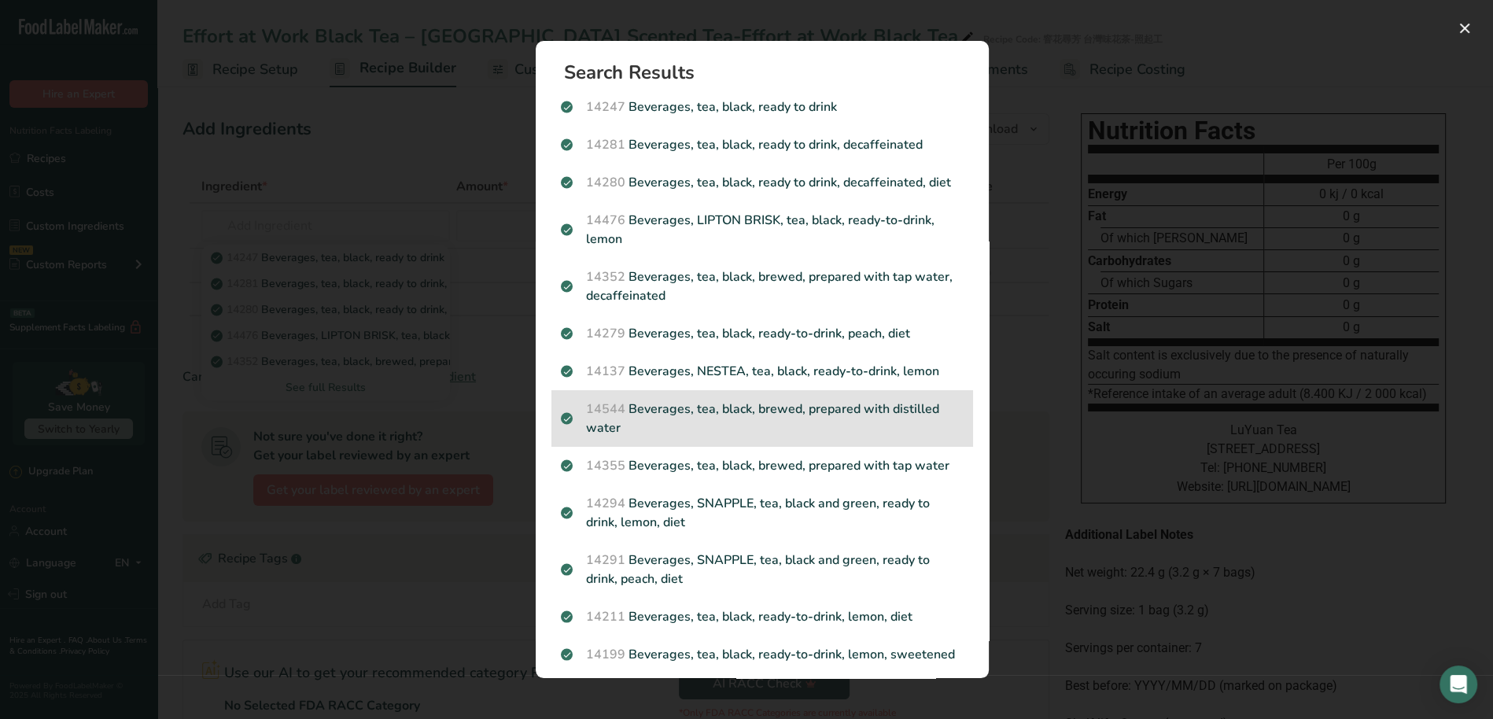
click at [643, 430] on p "14544 Beverages, tea, black, brewed, prepared with distilled water" at bounding box center [762, 419] width 403 height 38
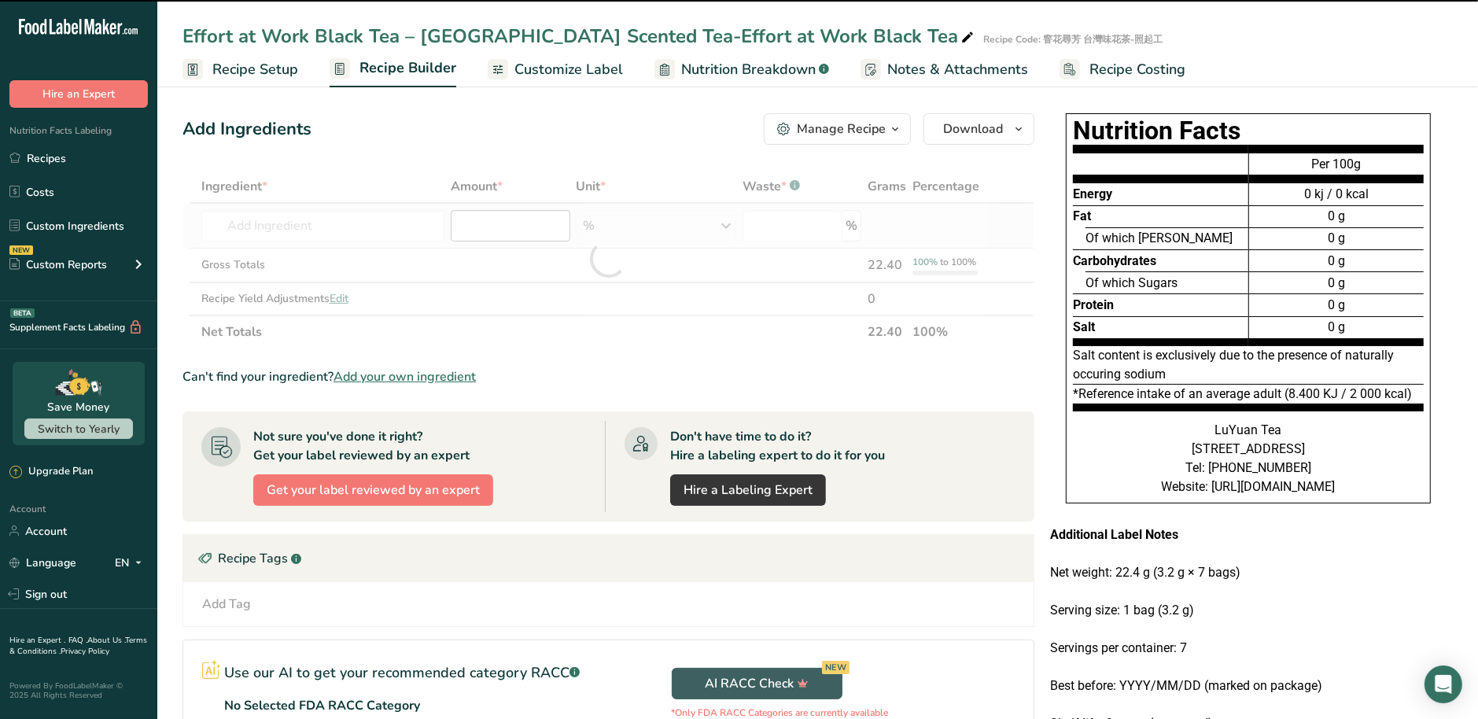
type input "0"
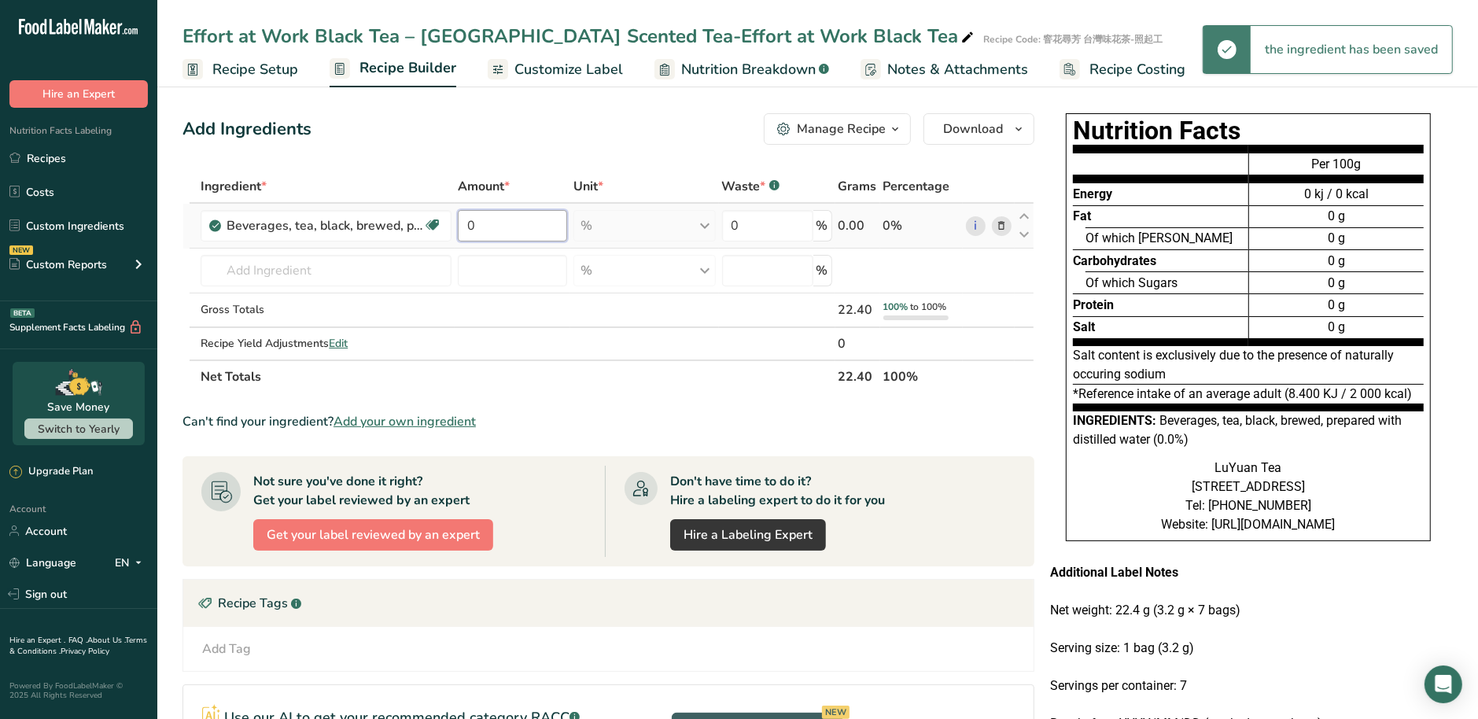
click at [529, 227] on input "0" at bounding box center [512, 225] width 109 height 31
type input "94"
click at [344, 283] on div "Ingredient * Amount * Unit * Waste * .a-a{fill:#347362;}.b-a{fill:#fff;} Grams …" at bounding box center [609, 281] width 852 height 223
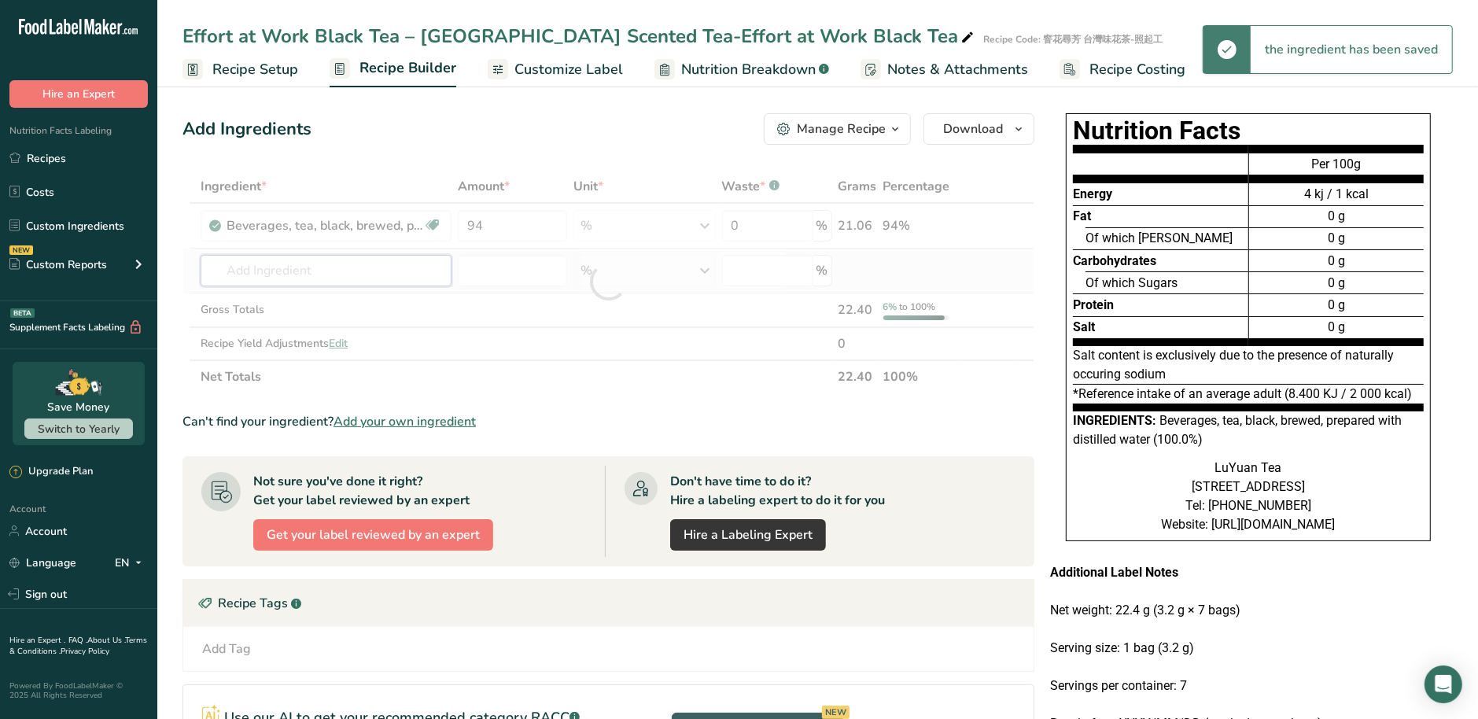
paste input "Wild [PERSON_NAME]"
type input "Wild [PERSON_NAME]"
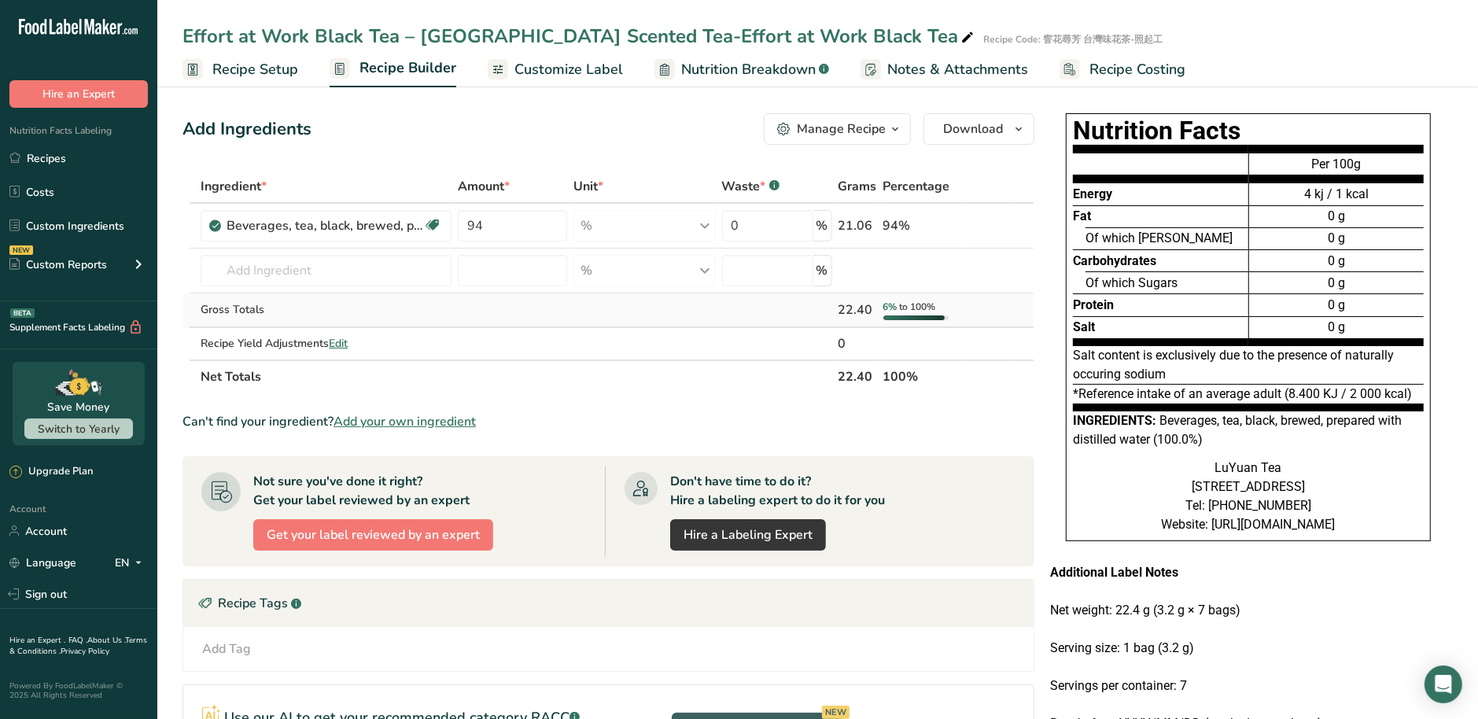
click at [319, 323] on td "Gross Totals" at bounding box center [325, 310] width 257 height 35
click at [304, 273] on input "text" at bounding box center [326, 270] width 251 height 31
click at [373, 419] on span "Add your own ingredient" at bounding box center [405, 421] width 142 height 19
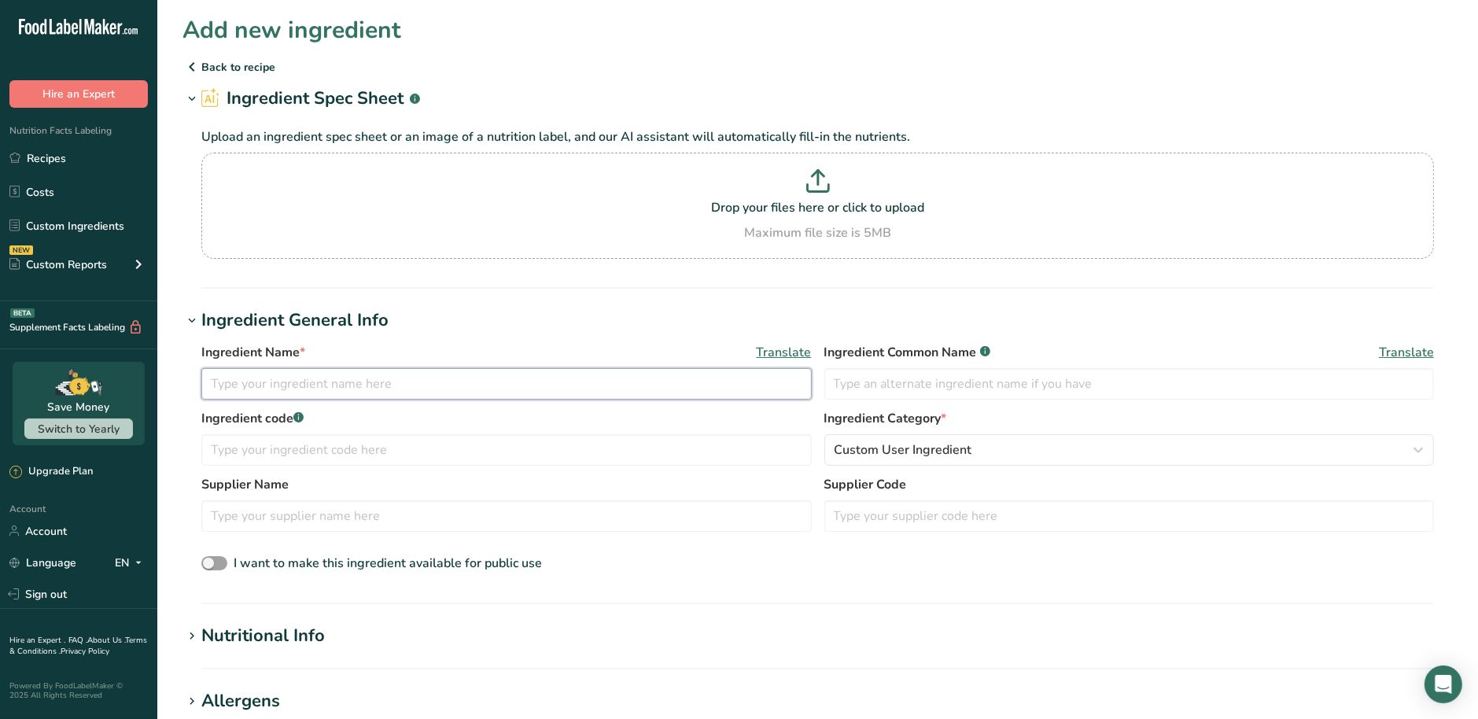
click at [337, 389] on input "text" at bounding box center [506, 383] width 610 height 31
paste input "Wild [PERSON_NAME]"
type input "Wild [PERSON_NAME]"
click at [980, 393] on input "text" at bounding box center [1129, 383] width 610 height 31
paste input "Wild [PERSON_NAME]"
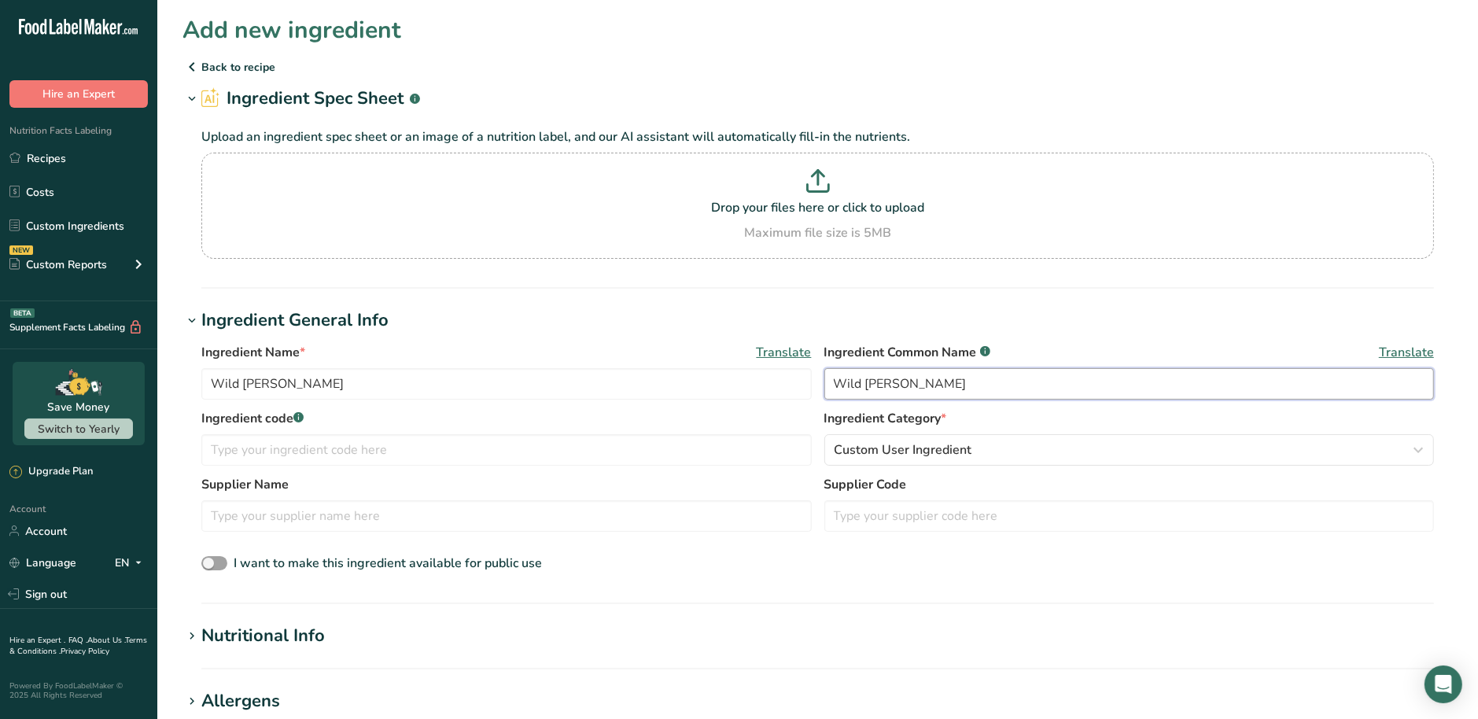
type input "Wild [PERSON_NAME]"
click at [462, 433] on div "Ingredient code .a-a{fill:#347362;}.b-a{fill:#fff;}" at bounding box center [506, 437] width 610 height 57
click at [308, 465] on div at bounding box center [506, 449] width 610 height 31
click at [309, 460] on input "text" at bounding box center [506, 449] width 610 height 31
paste input "Wild [PERSON_NAME]"
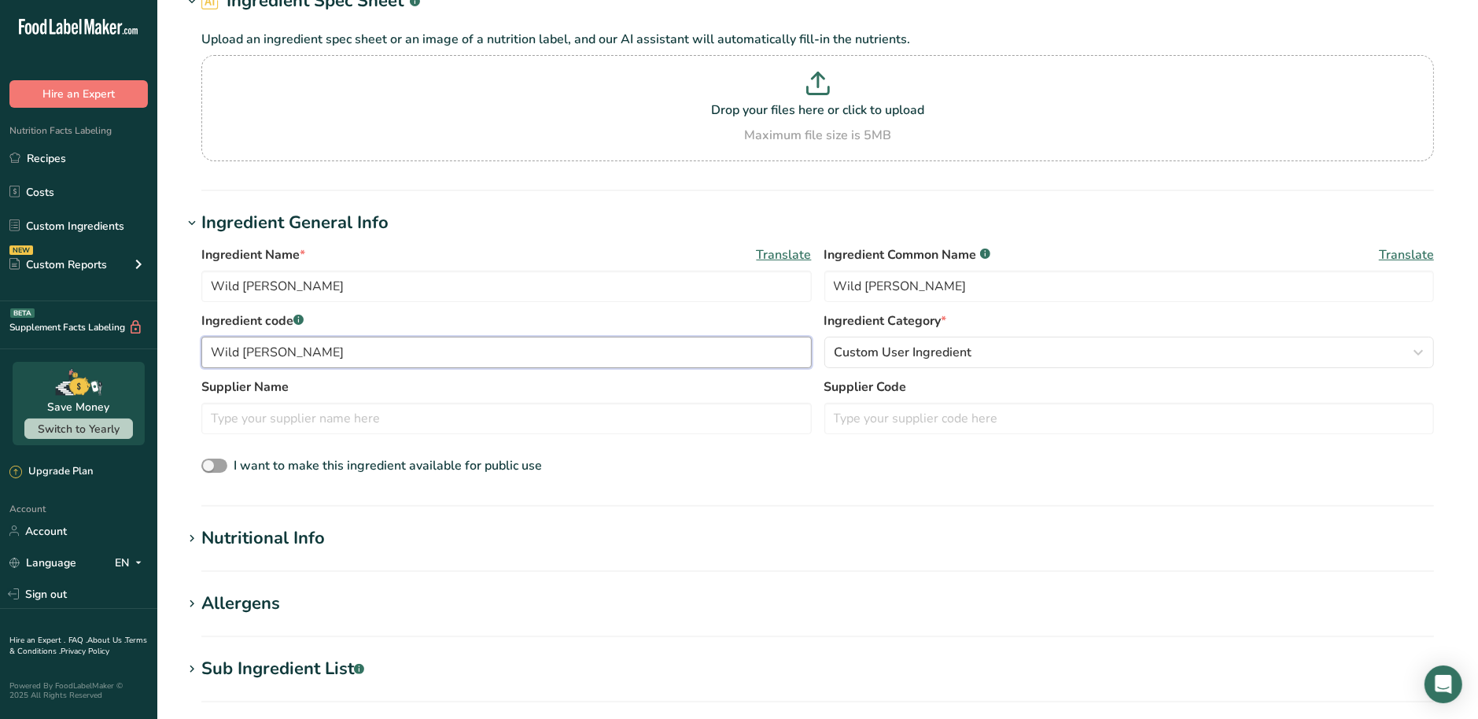
scroll to position [98, 0]
type input "Wild [PERSON_NAME]"
click at [285, 556] on section "Nutritional Info Serving Size .a-a{fill:#347362;}.b-a{fill:#fff;} Add ingredien…" at bounding box center [818, 548] width 1270 height 46
click at [267, 537] on div "Nutritional Info" at bounding box center [263, 538] width 124 height 26
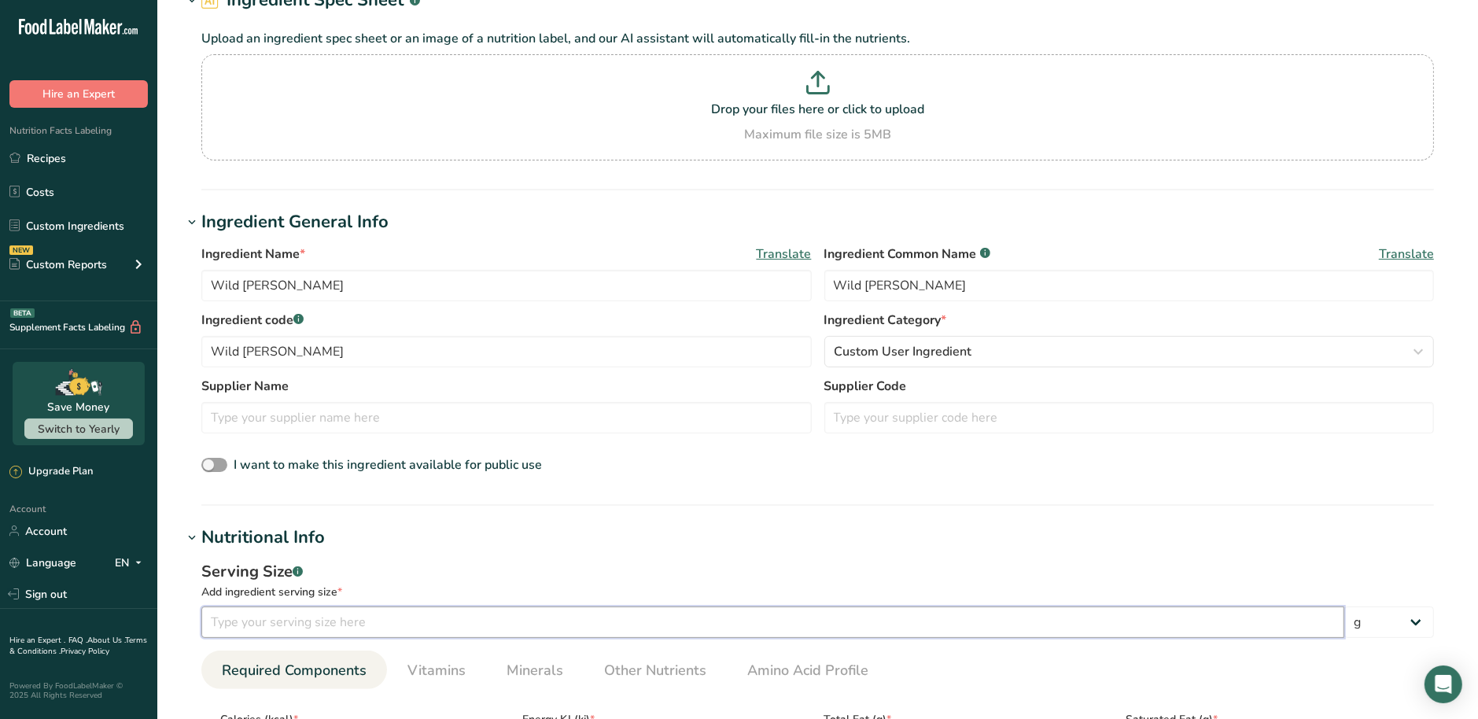
click at [335, 620] on input "number" at bounding box center [772, 622] width 1143 height 31
type input "100"
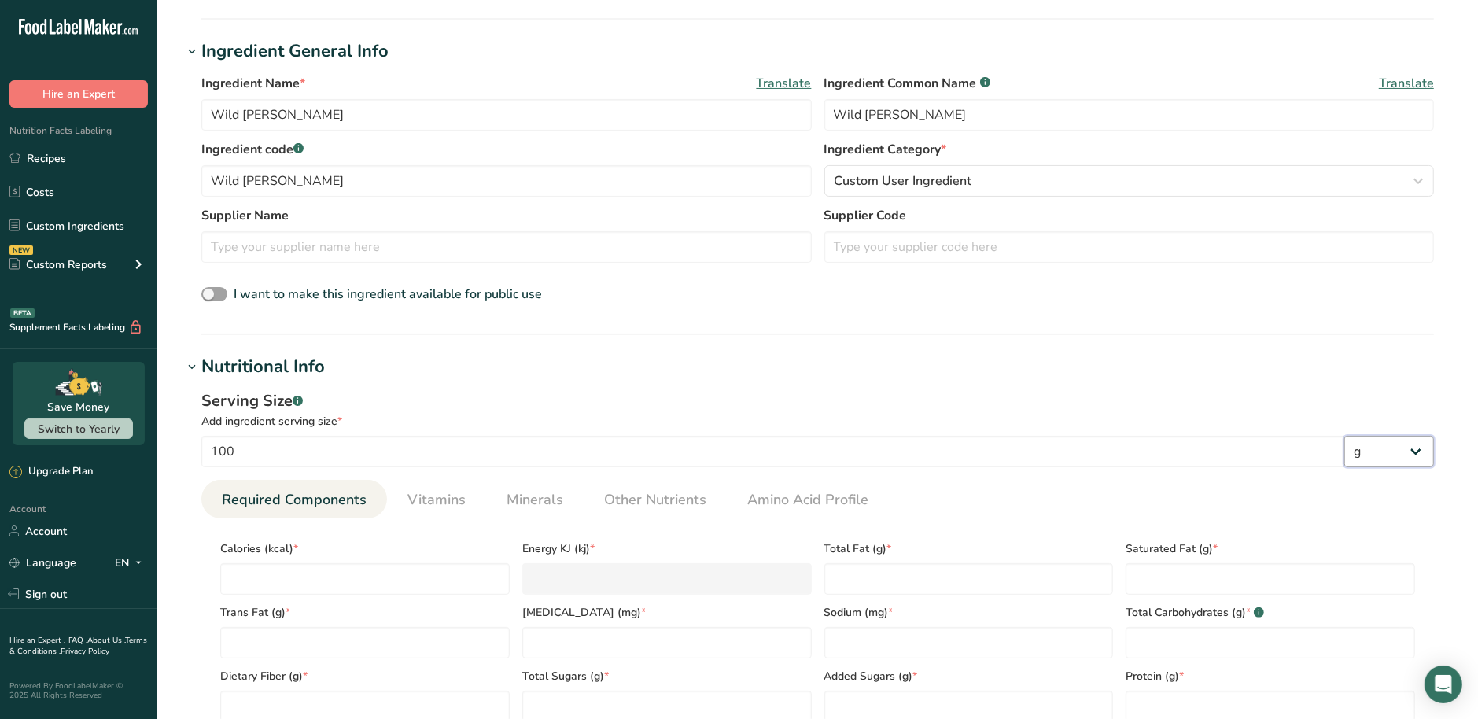
scroll to position [492, 0]
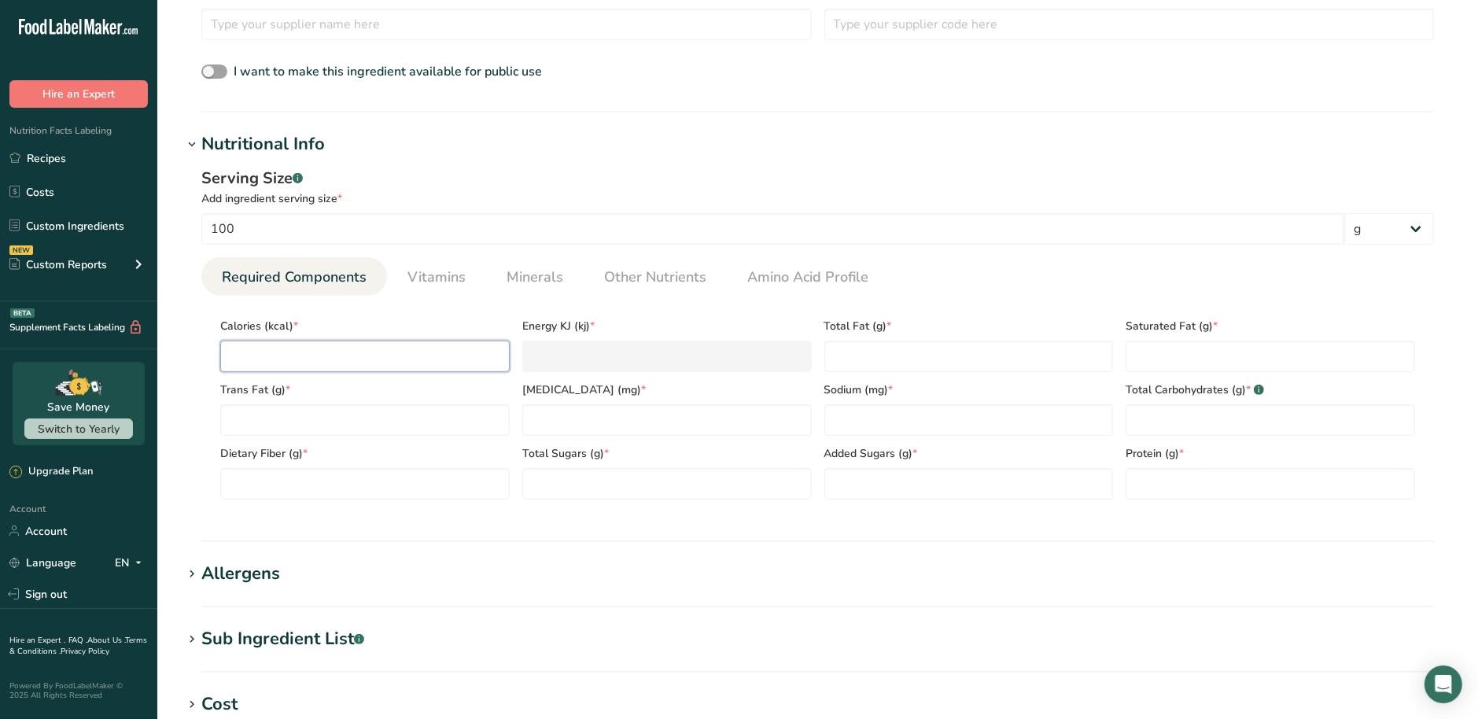
click at [341, 354] on input "number" at bounding box center [364, 356] width 289 height 31
type input "0"
type KJ "0"
type input "0"
type Fat "0"
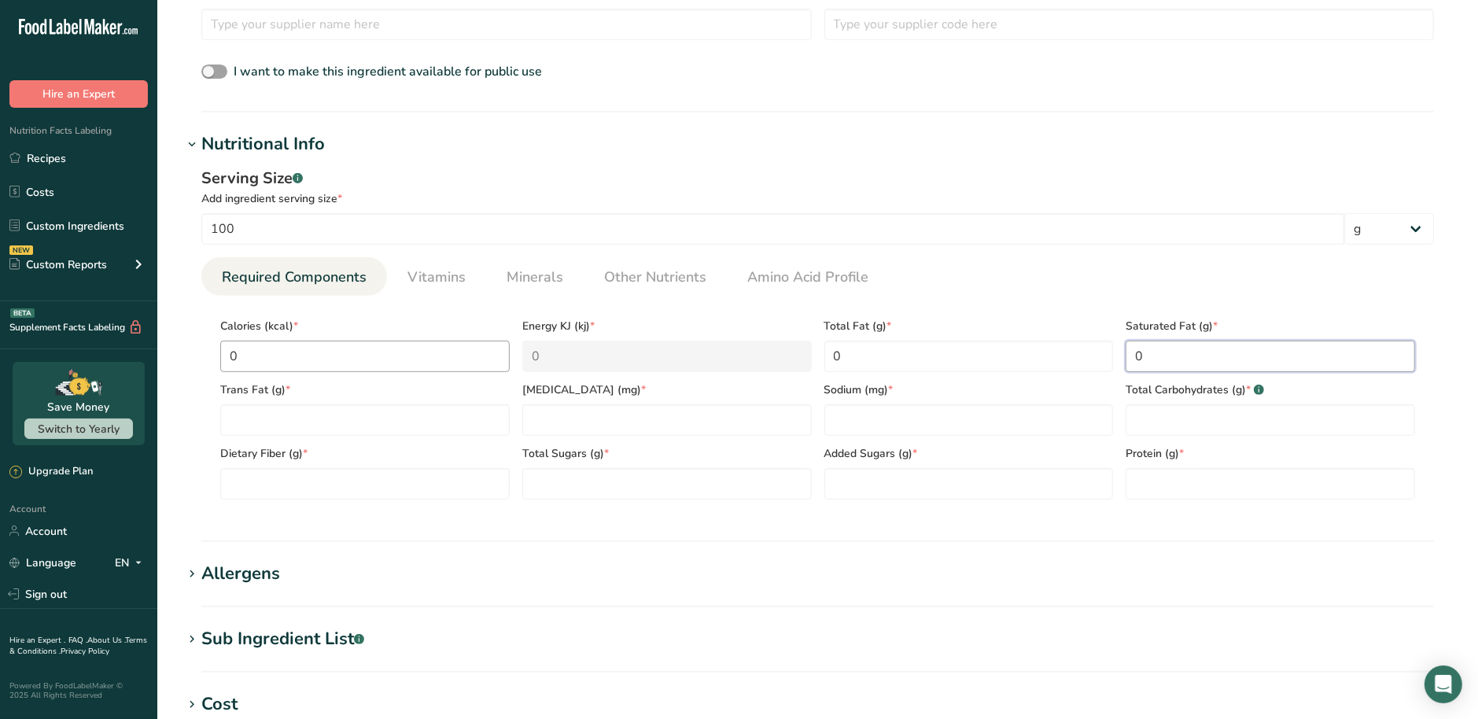
type Fat "0"
type input "0"
type Carbohydrates "0"
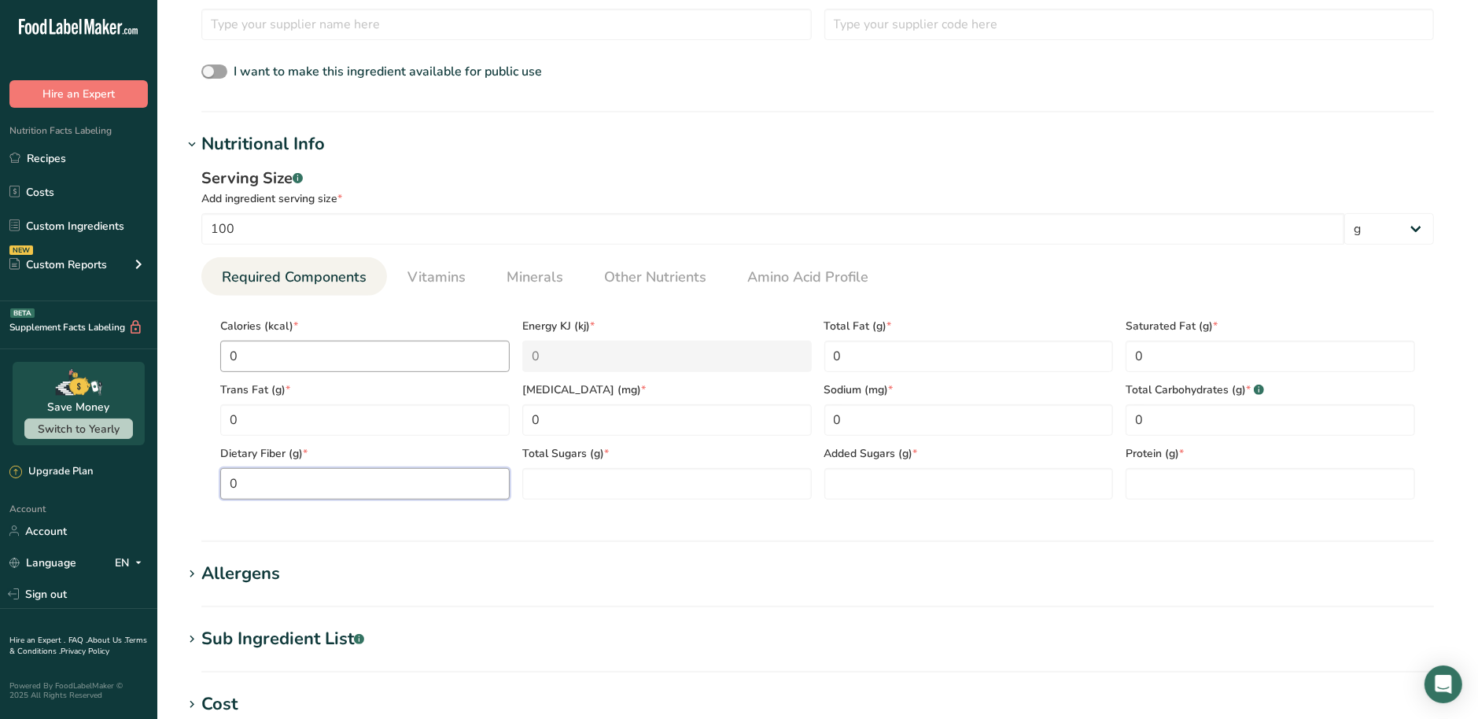
type Fiber "0"
type Sugars "0"
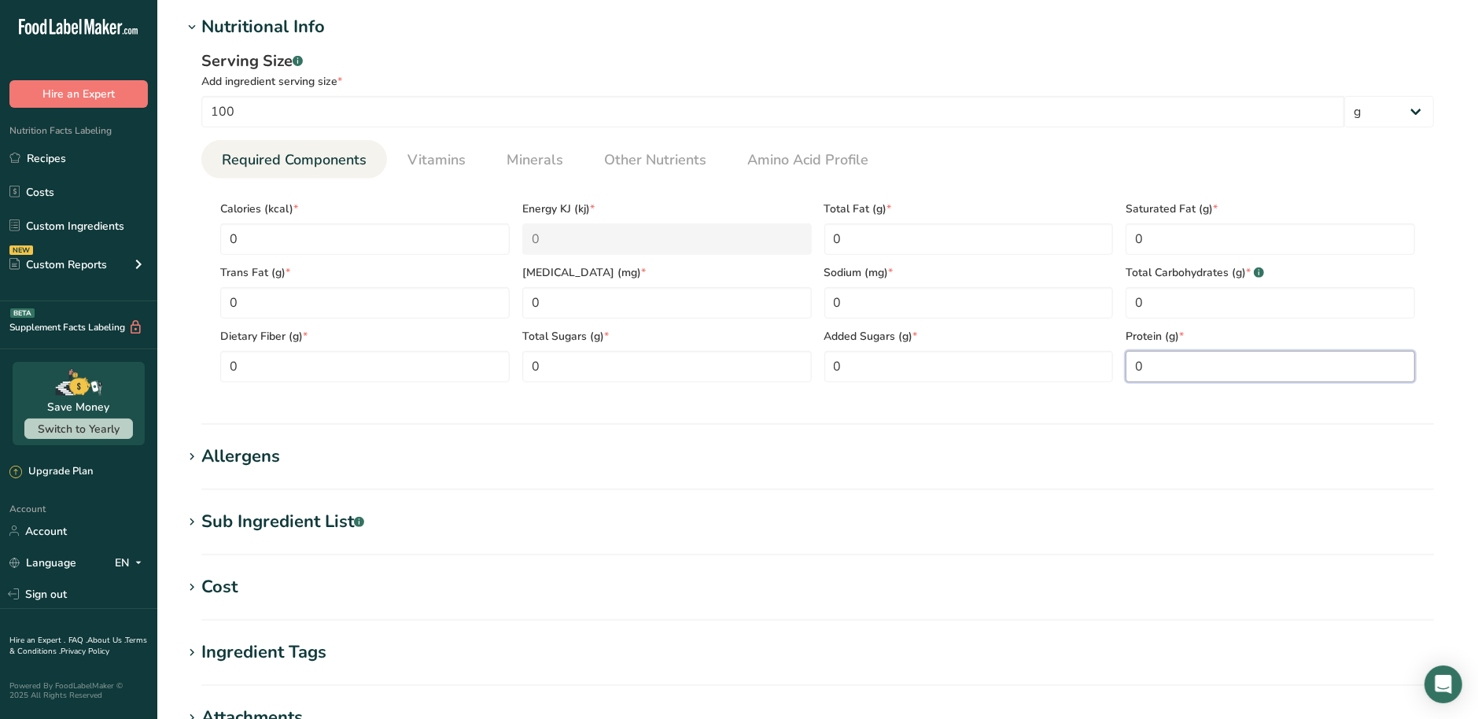
scroll to position [895, 0]
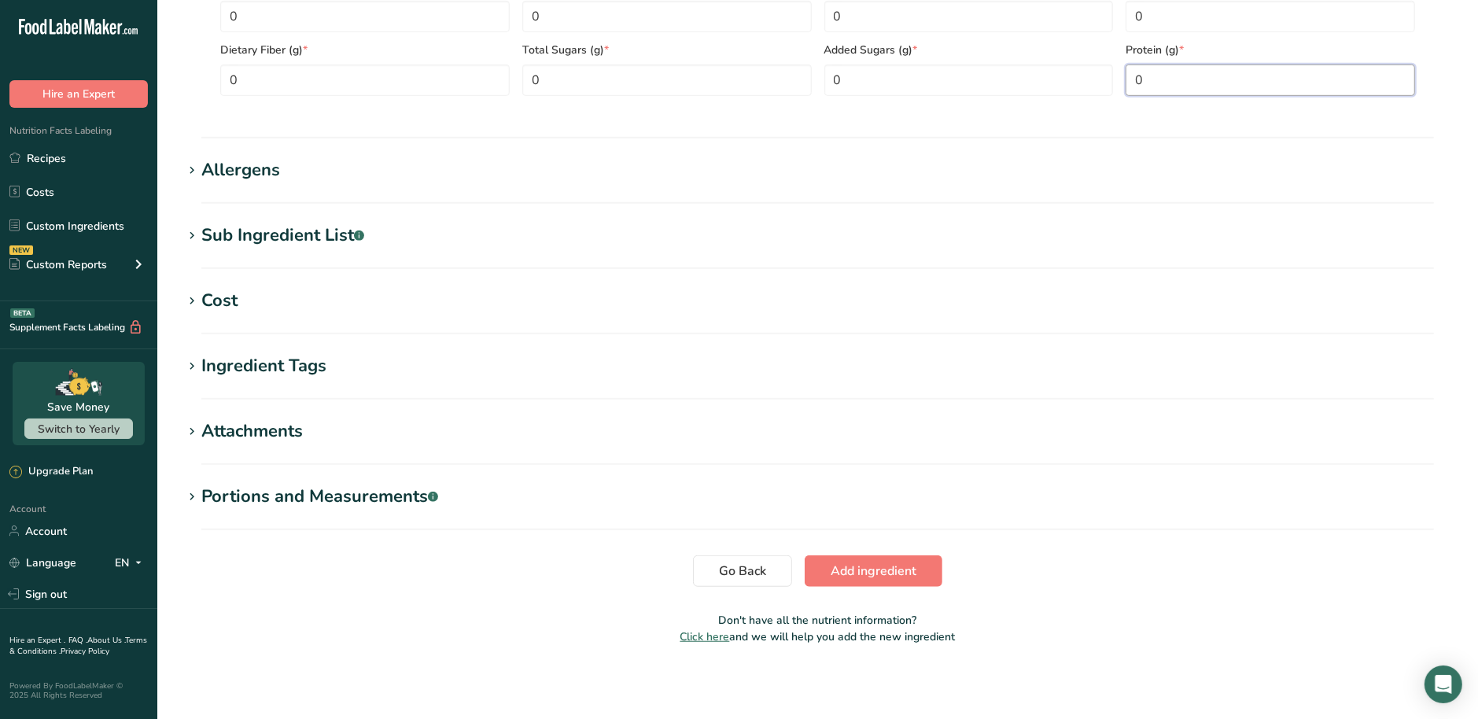
type input "0"
click at [942, 573] on section "Go Back Add ingredient" at bounding box center [818, 570] width 1270 height 31
click at [920, 573] on button "Add ingredient" at bounding box center [874, 570] width 138 height 31
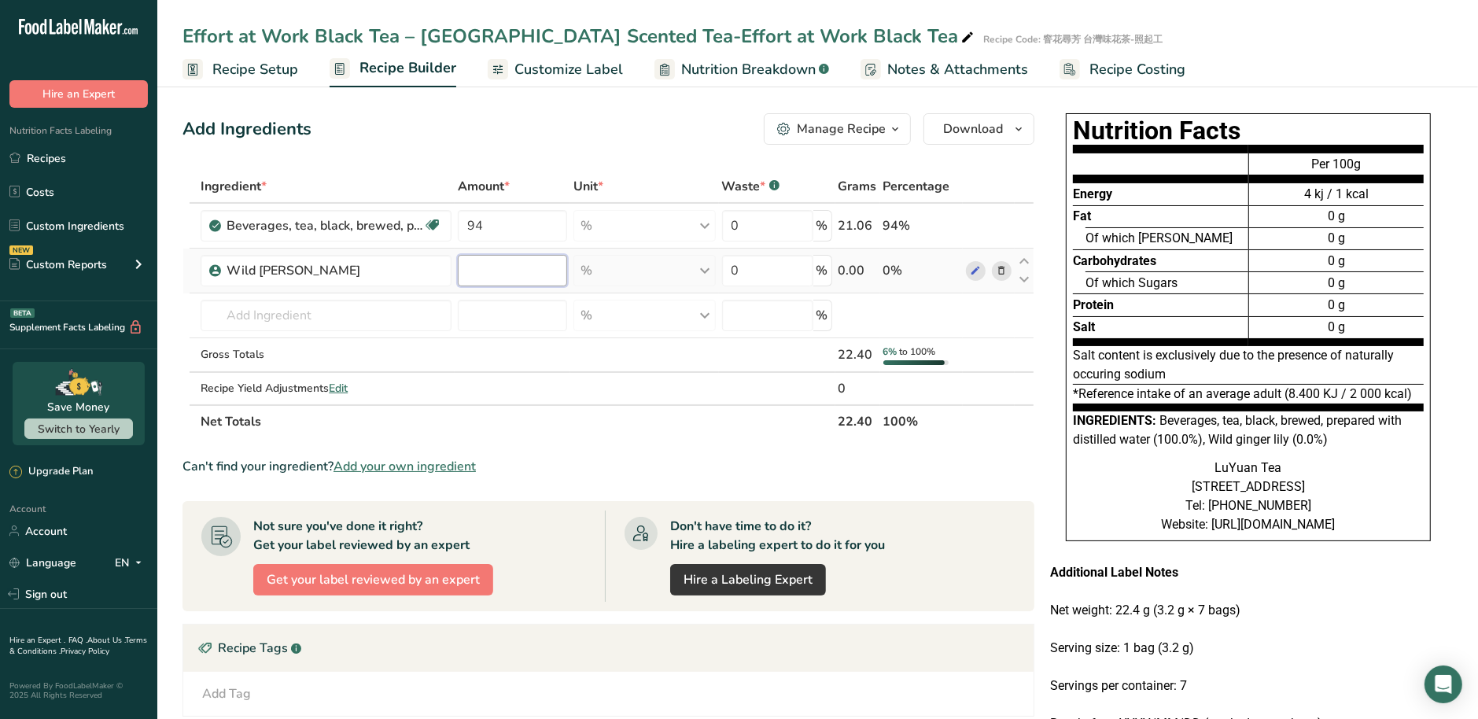
click at [552, 274] on input "number" at bounding box center [512, 270] width 109 height 31
type input "3"
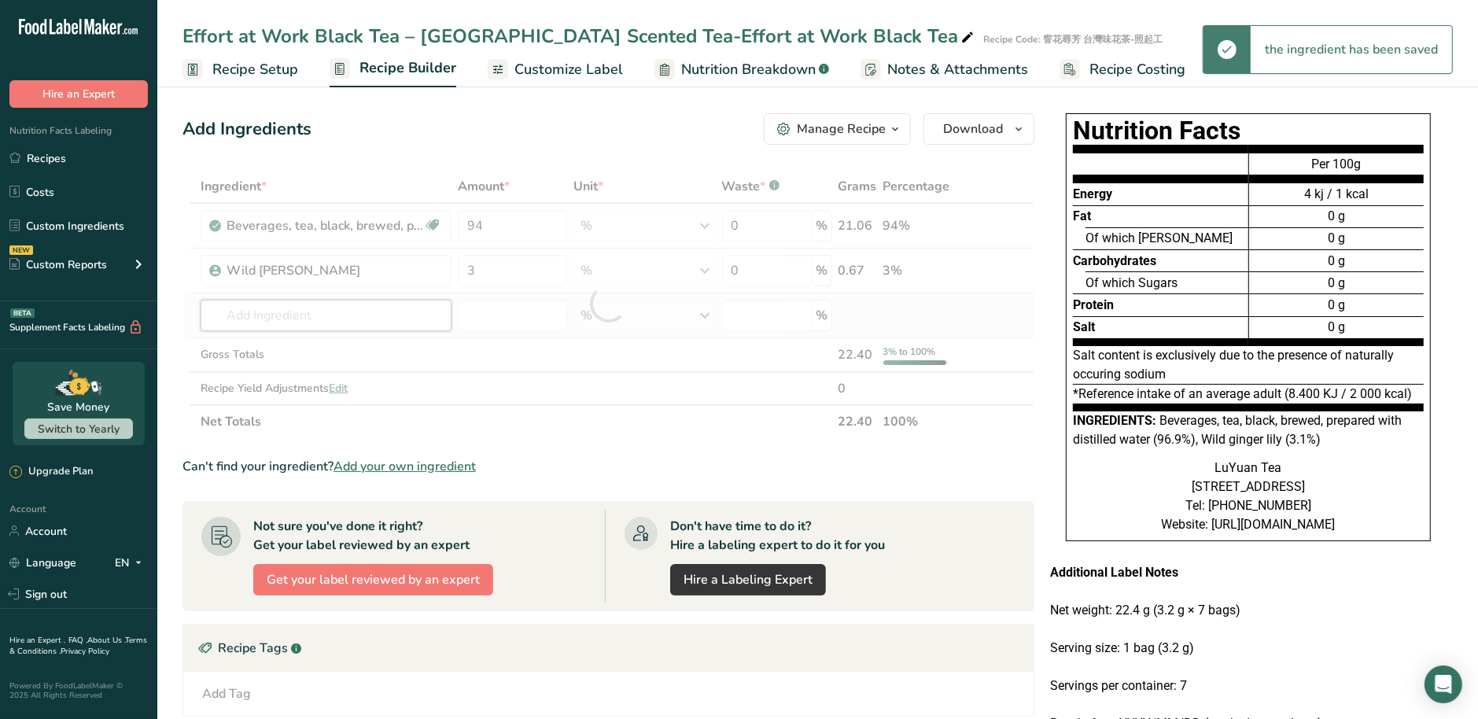
click at [318, 322] on div "Ingredient * Amount * Unit * Waste * .a-a{fill:#347362;}.b-a{fill:#fff;} Grams …" at bounding box center [609, 304] width 852 height 268
paste input "Zanthoxylumailanthoide"
type input "Zanthoxylumailanthoide"
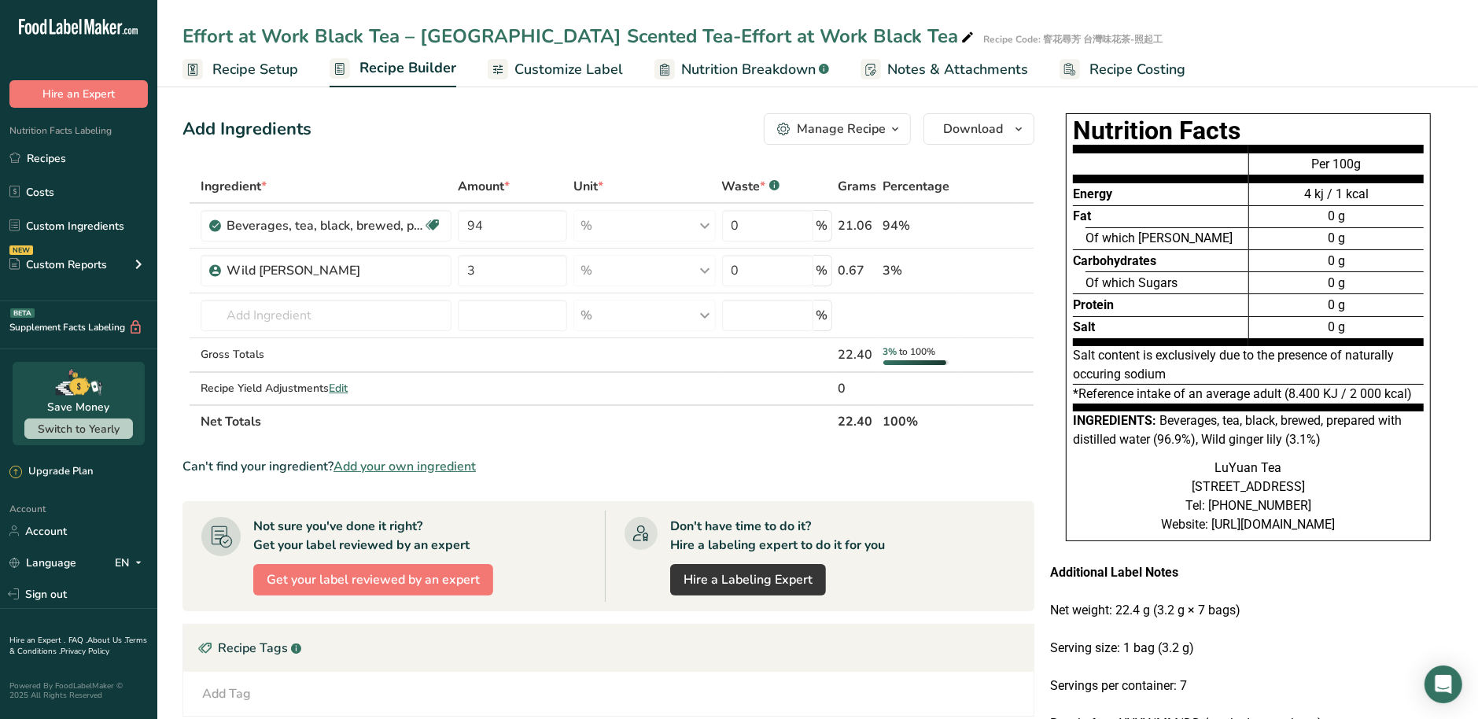
click at [382, 465] on span "Add your own ingredient" at bounding box center [405, 466] width 142 height 19
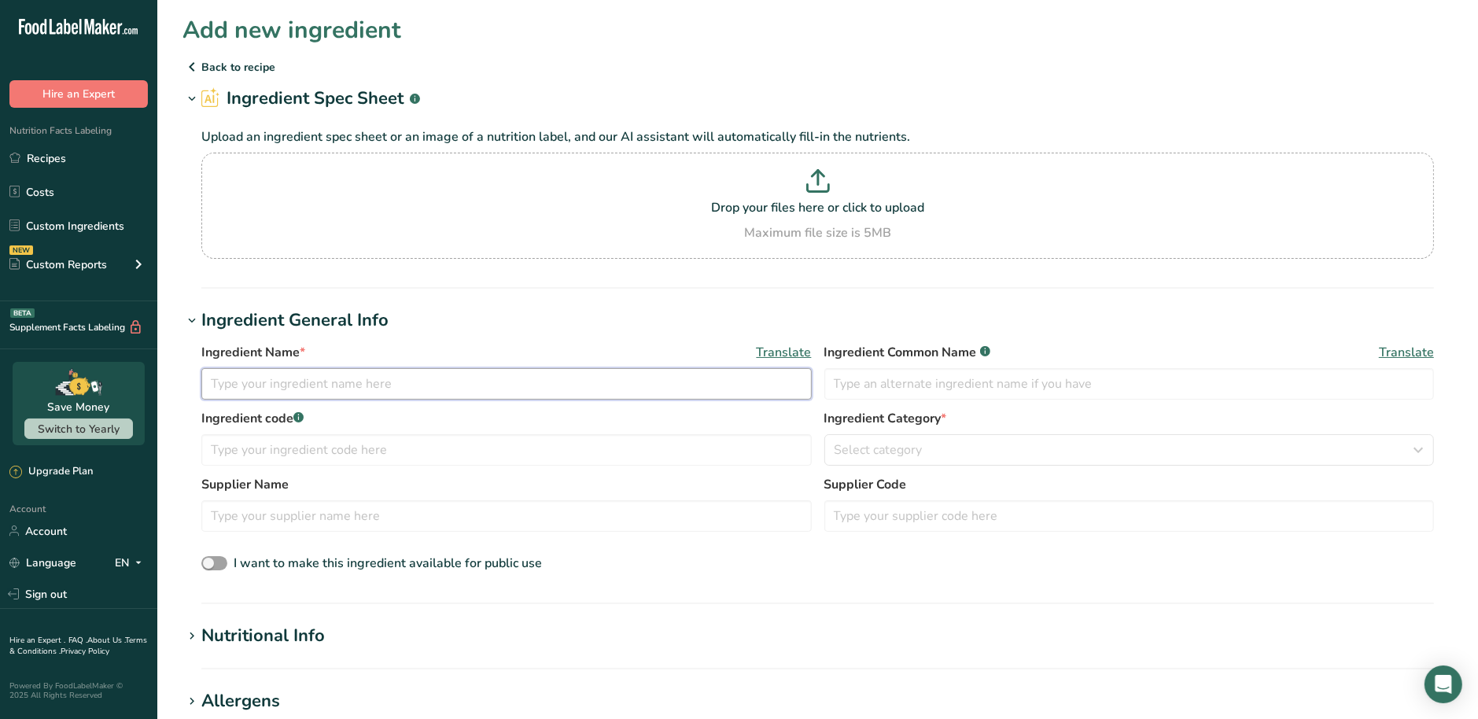
click at [305, 379] on input "text" at bounding box center [506, 383] width 610 height 31
paste input "Zanthoxylumailanthoide"
type input "Zanthoxylumailanthoide"
click at [328, 450] on input "text" at bounding box center [506, 449] width 610 height 31
click at [1004, 378] on input "text" at bounding box center [1129, 383] width 610 height 31
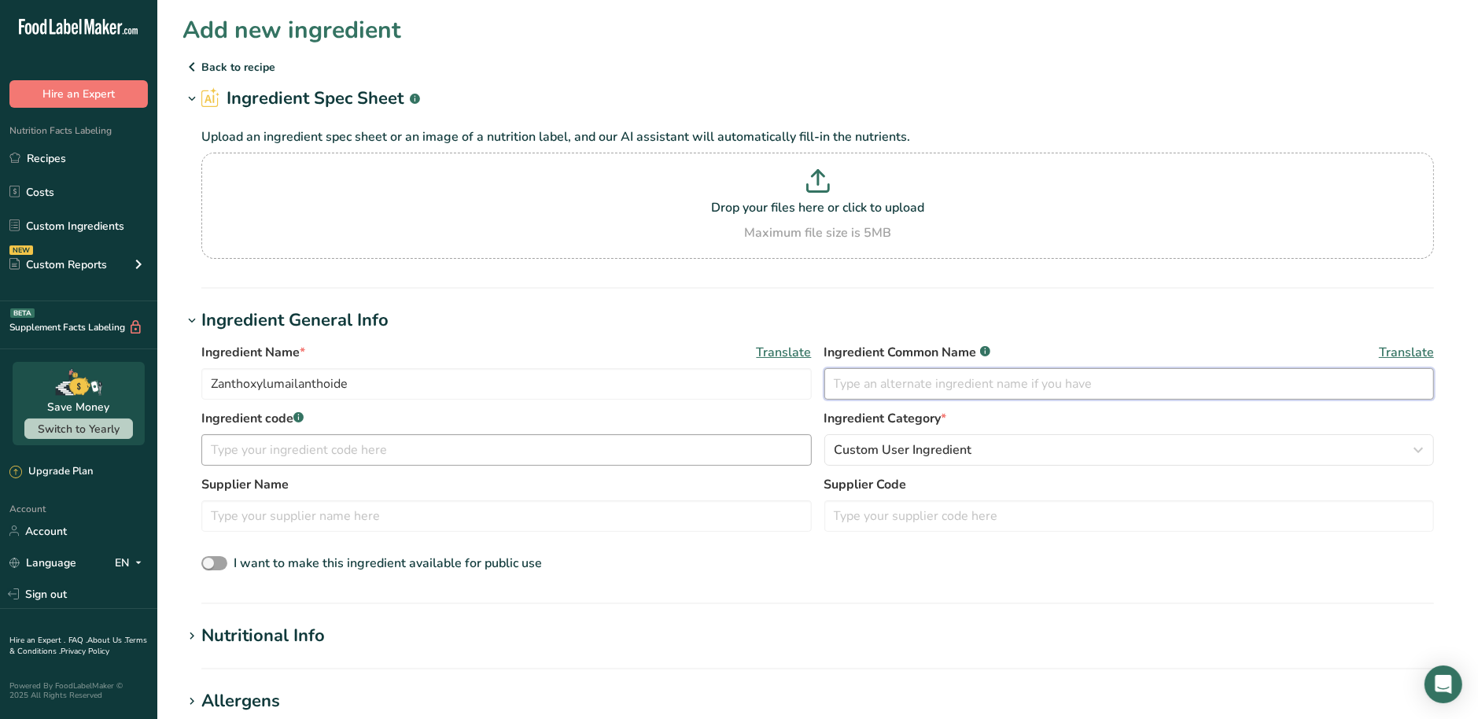
paste input "Zanthoxylumailanthoide"
type input "Zanthoxylumailanthoide"
click at [611, 461] on input "text" at bounding box center [506, 449] width 610 height 31
paste input "Zanthoxylumailanthoide"
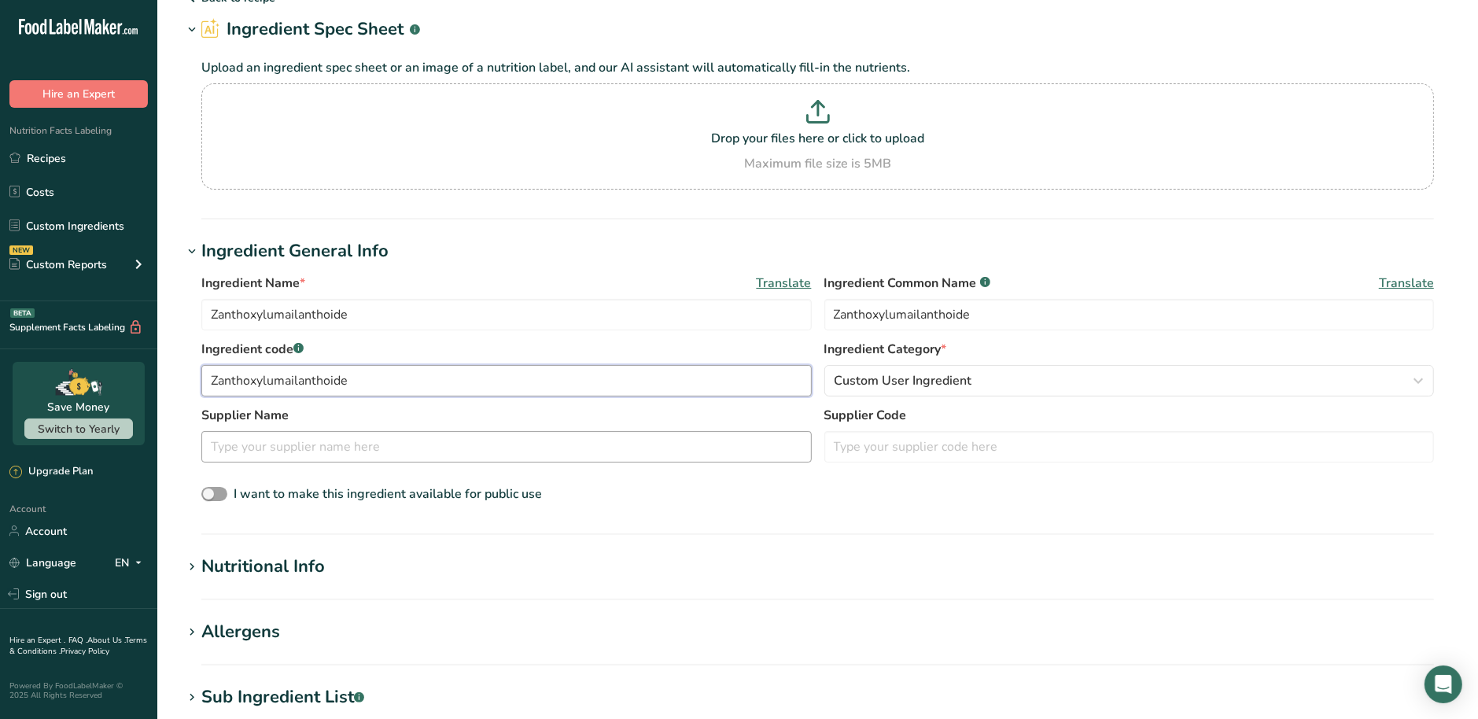
scroll to position [294, 0]
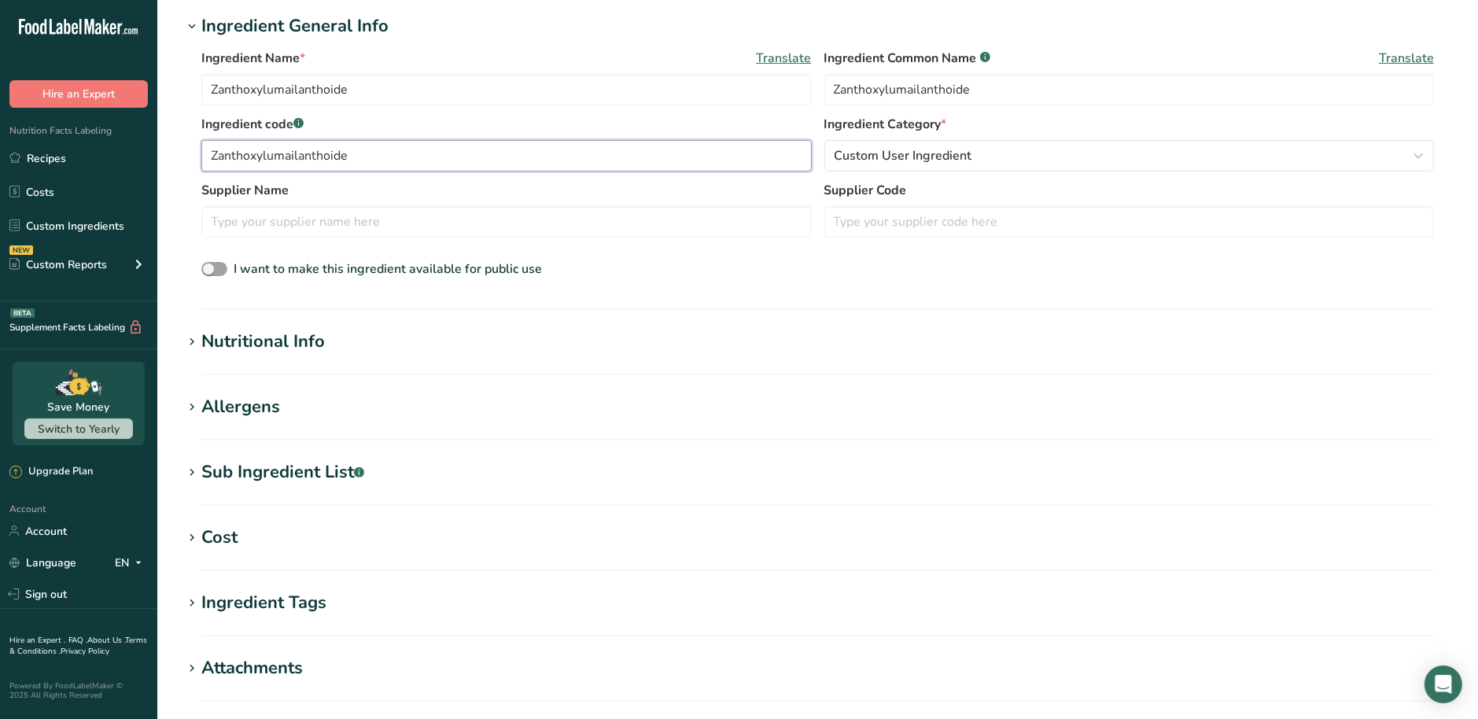
type input "Zanthoxylumailanthoide"
click at [224, 340] on div "Nutritional Info" at bounding box center [263, 342] width 124 height 26
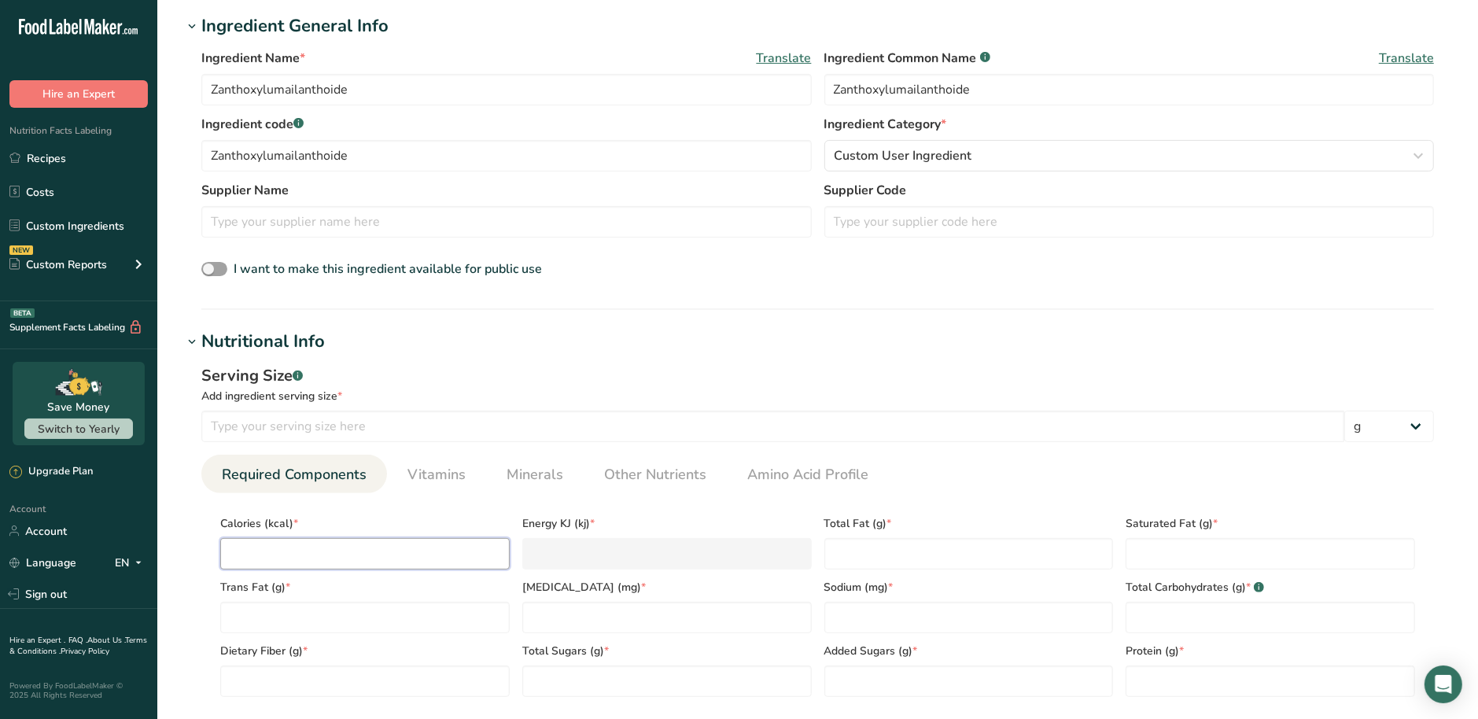
click at [312, 541] on input "number" at bounding box center [364, 553] width 289 height 31
type input "0"
type KJ "0"
type input "0"
type Fat "0"
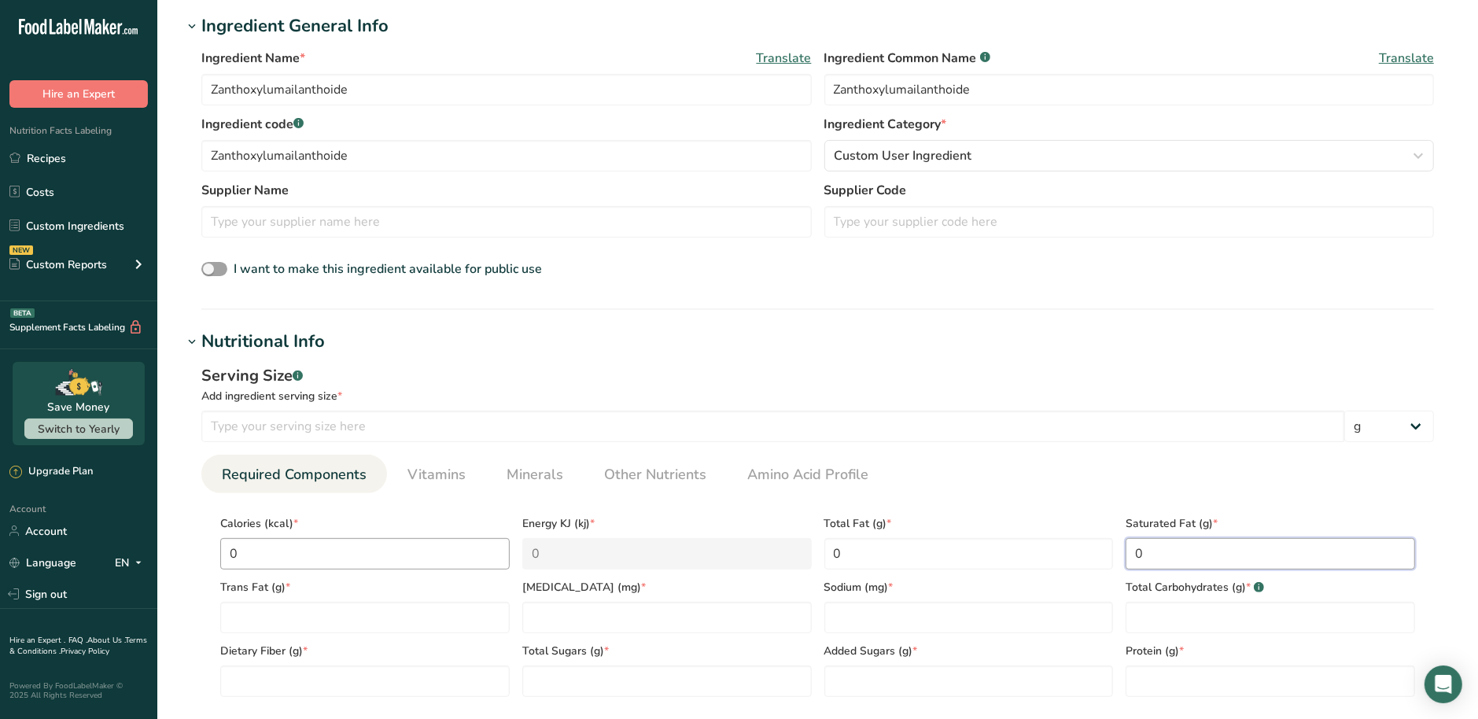
type Fat "0"
type input "0"
type Carbohydrates "0"
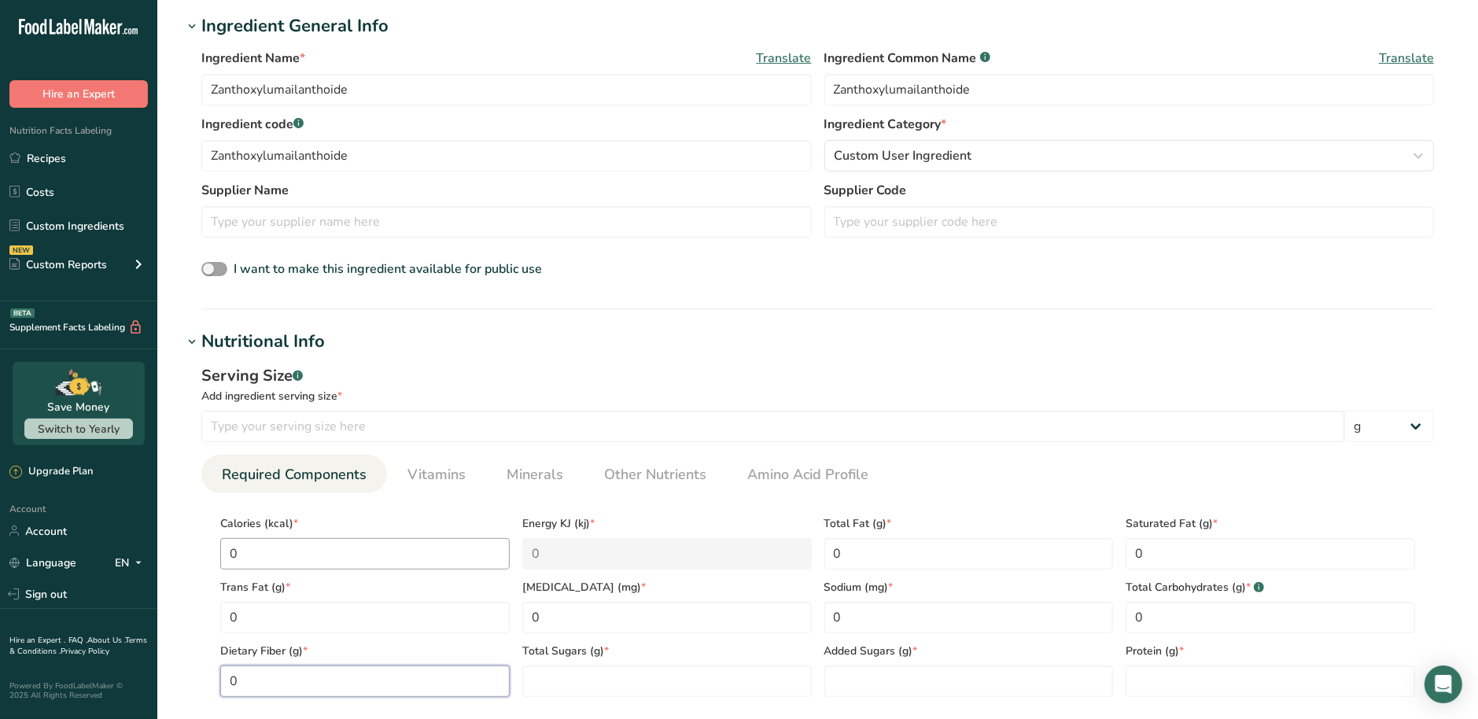
type Fiber "0"
type Sugars "0"
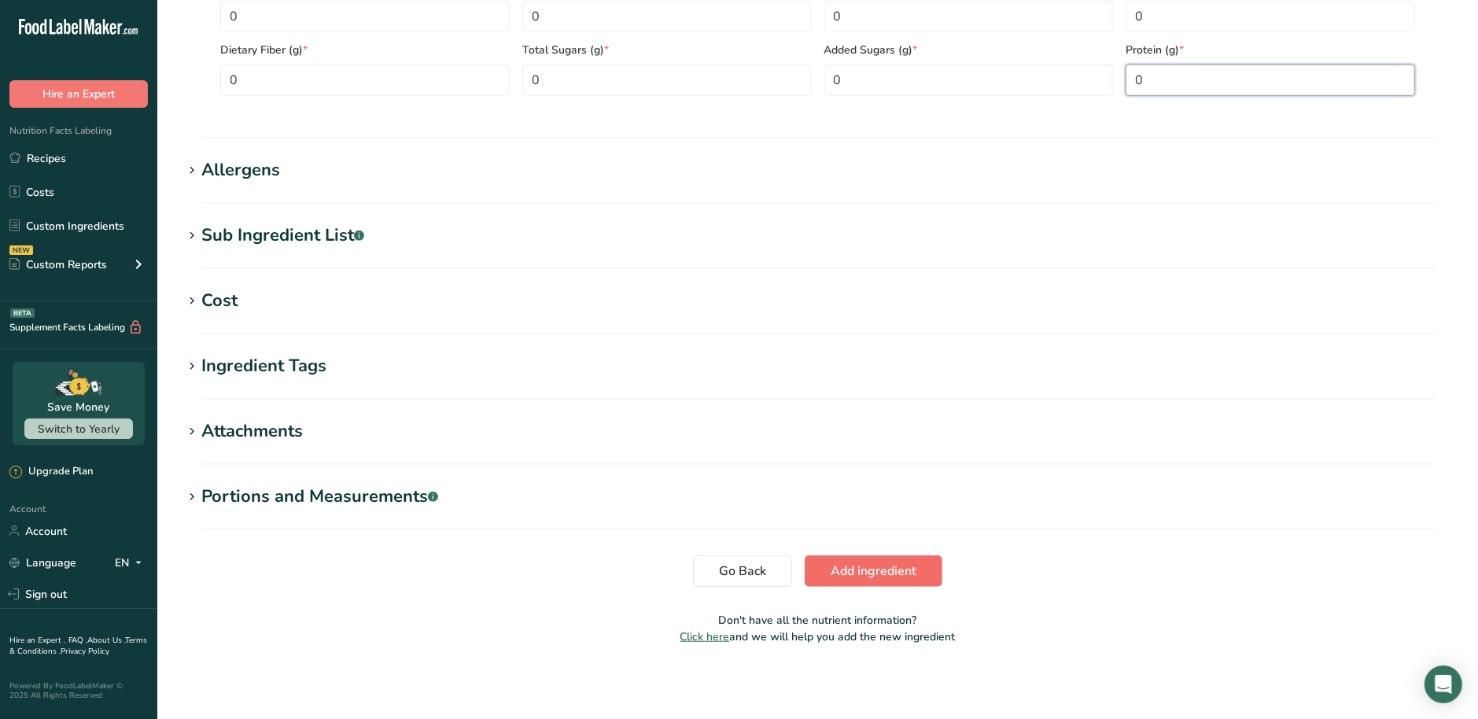
type input "0"
click at [843, 564] on span "Add ingredient" at bounding box center [874, 571] width 86 height 19
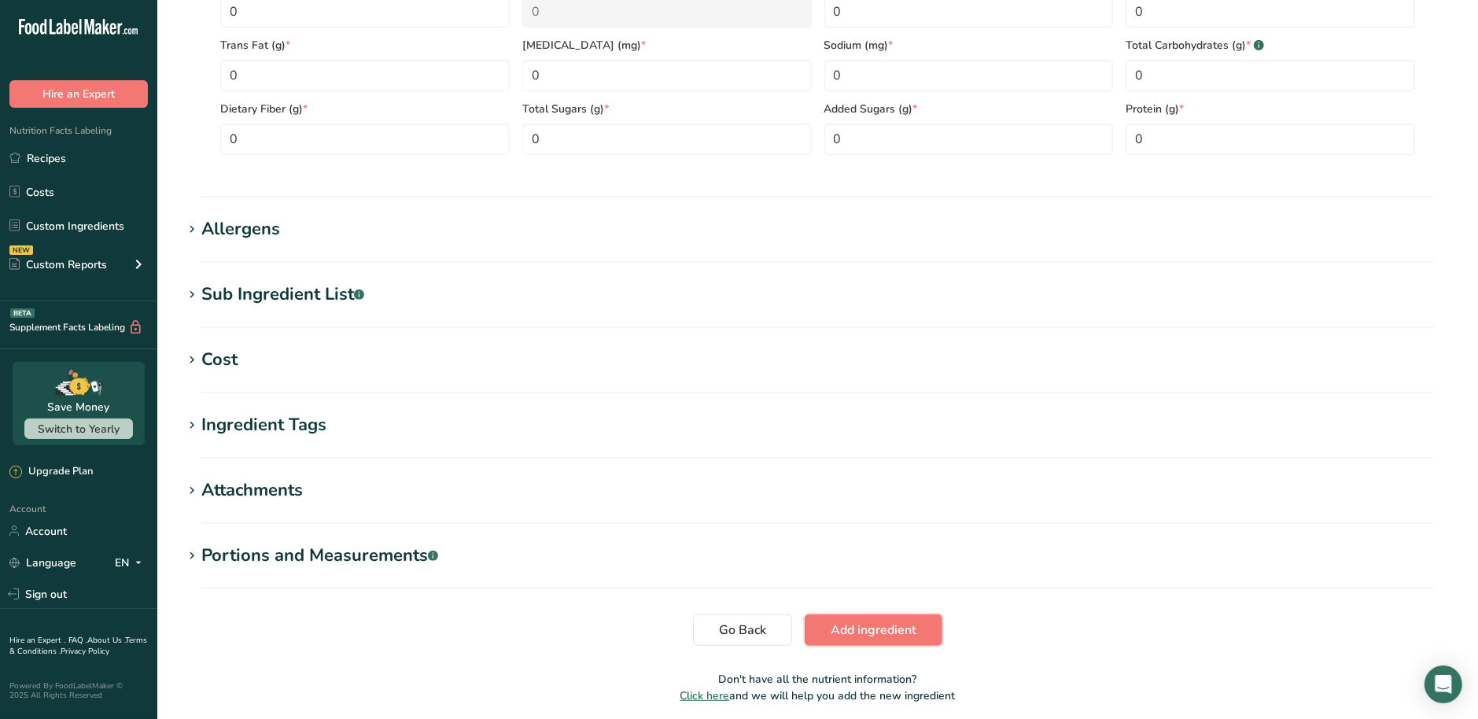
scroll to position [0, 0]
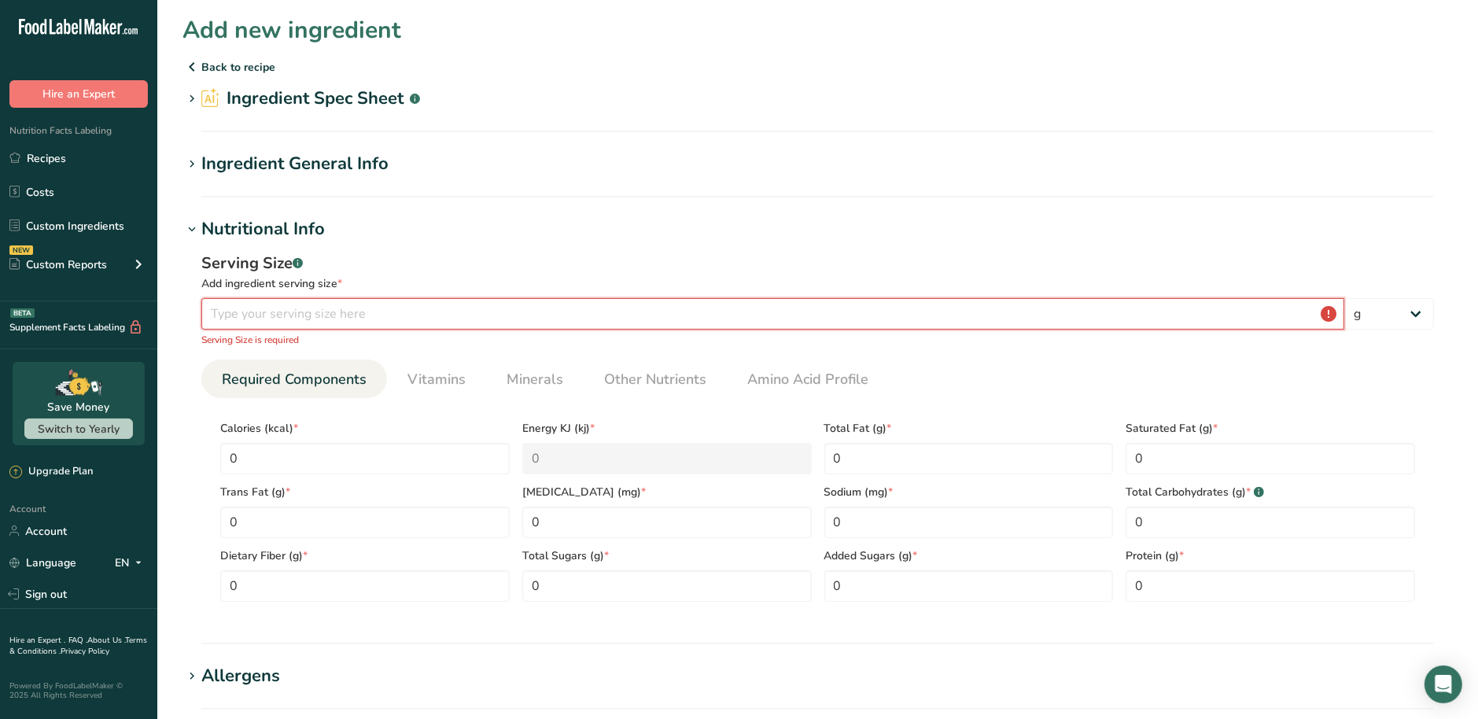
click at [264, 315] on input "number" at bounding box center [772, 313] width 1143 height 31
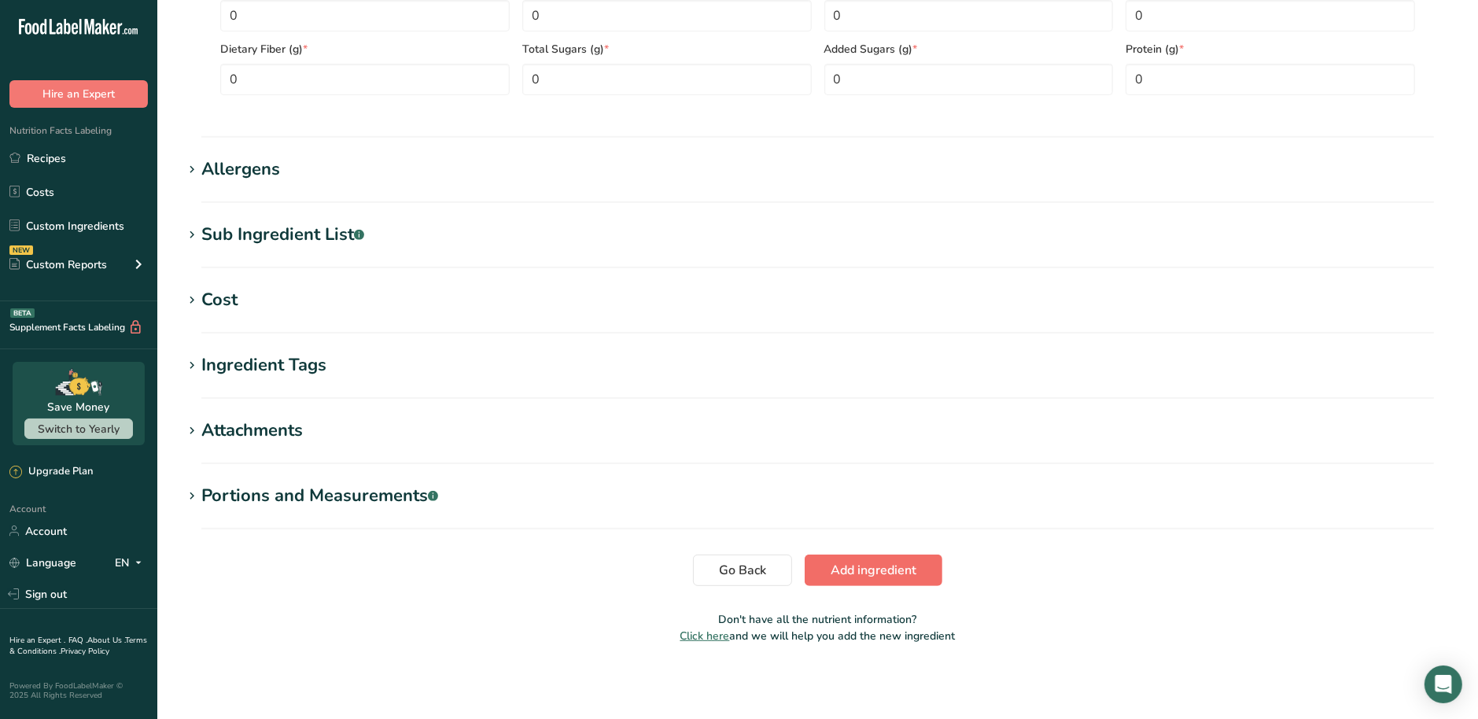
type input "100"
click at [902, 581] on button "Add ingredient" at bounding box center [874, 570] width 138 height 31
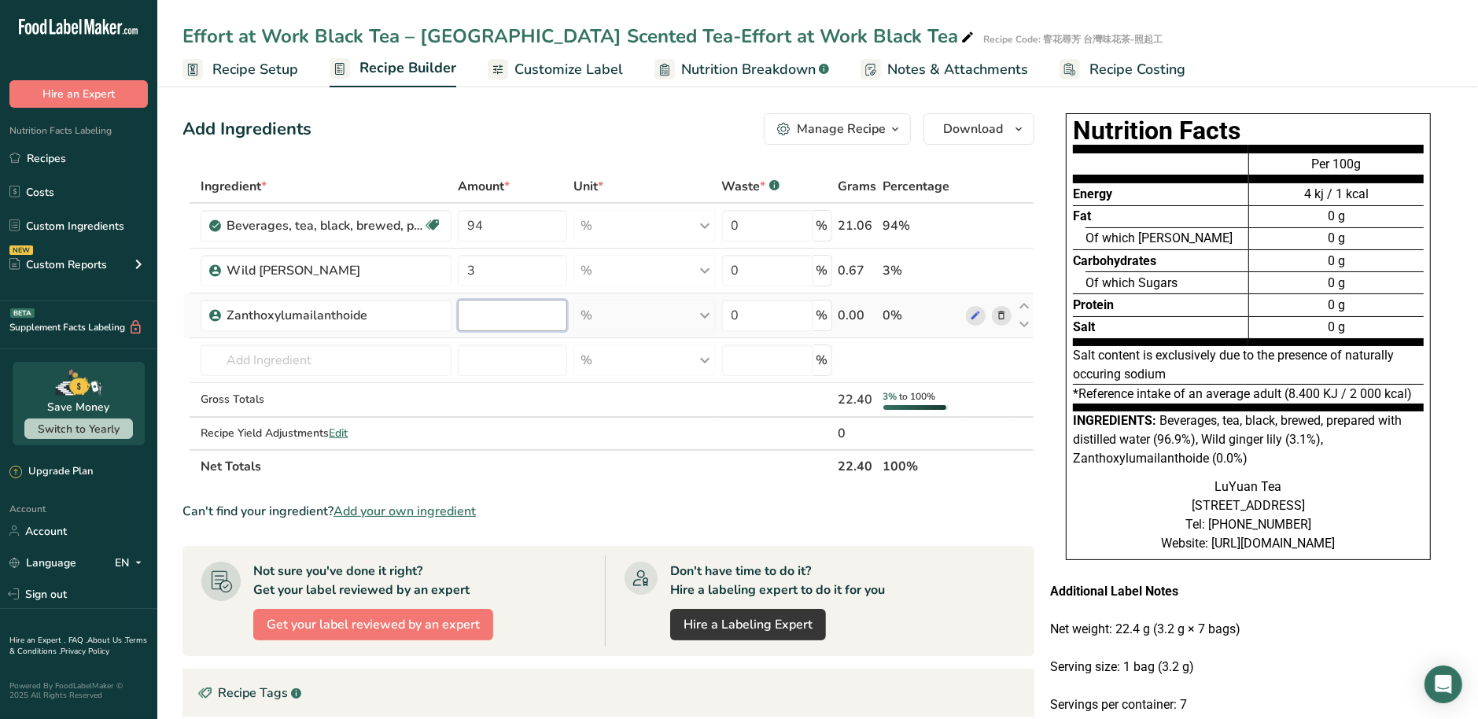
click at [539, 322] on input "number" at bounding box center [512, 315] width 109 height 31
type input "3"
click at [631, 493] on section "Ingredient * Amount * Unit * Waste * .a-a{fill:#347362;}.b-a{fill:#fff;} Grams …" at bounding box center [609, 571] width 852 height 802
click at [1123, 70] on span "Recipe Costing" at bounding box center [1138, 69] width 96 height 21
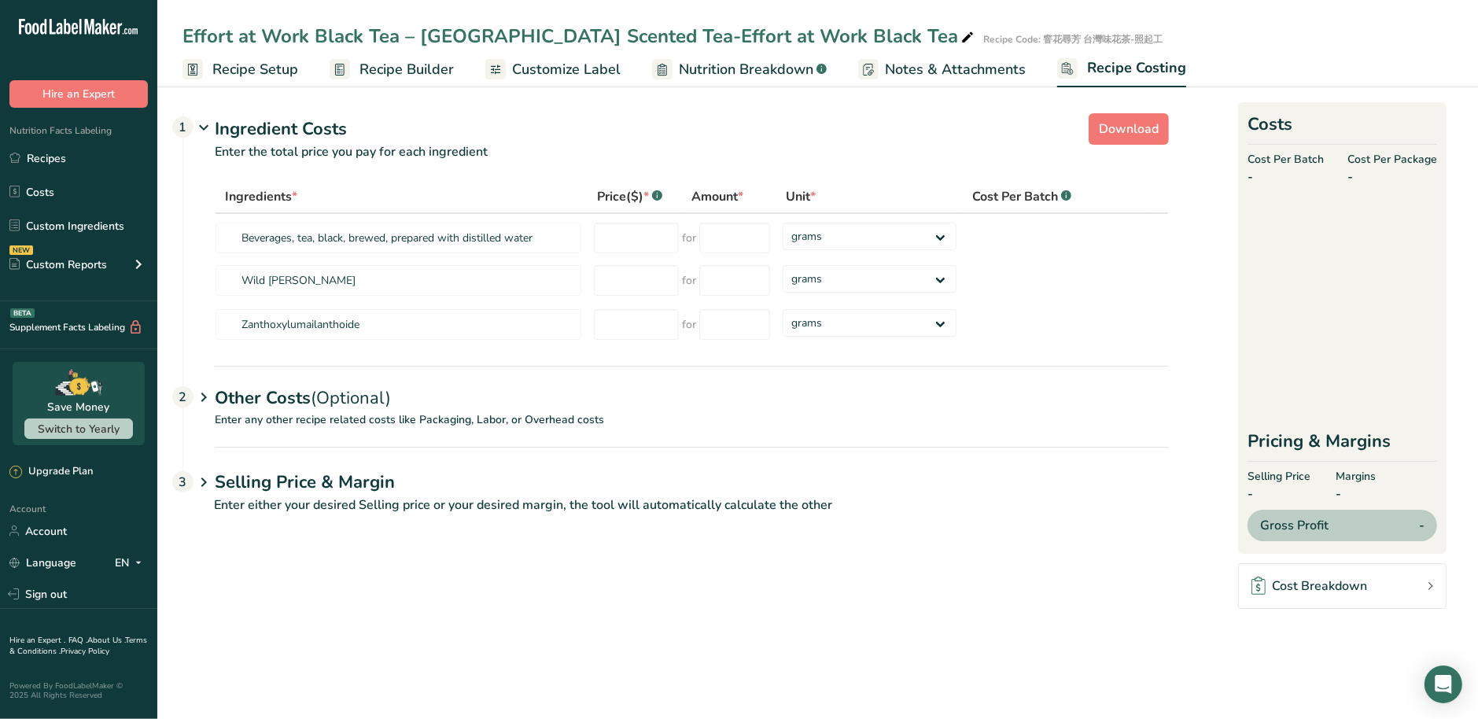
click at [980, 72] on span "Notes & Attachments" at bounding box center [955, 69] width 141 height 21
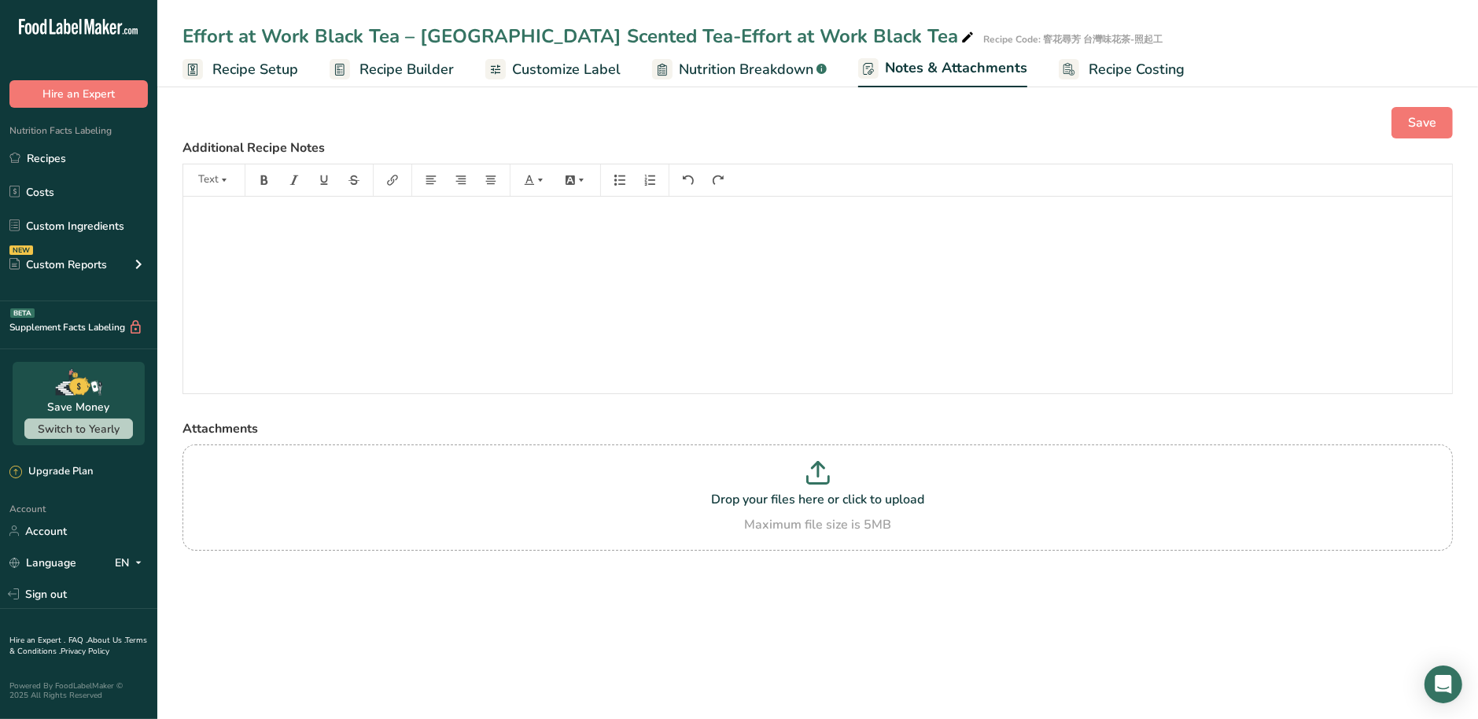
click at [695, 72] on span "Nutrition Breakdown" at bounding box center [746, 69] width 135 height 21
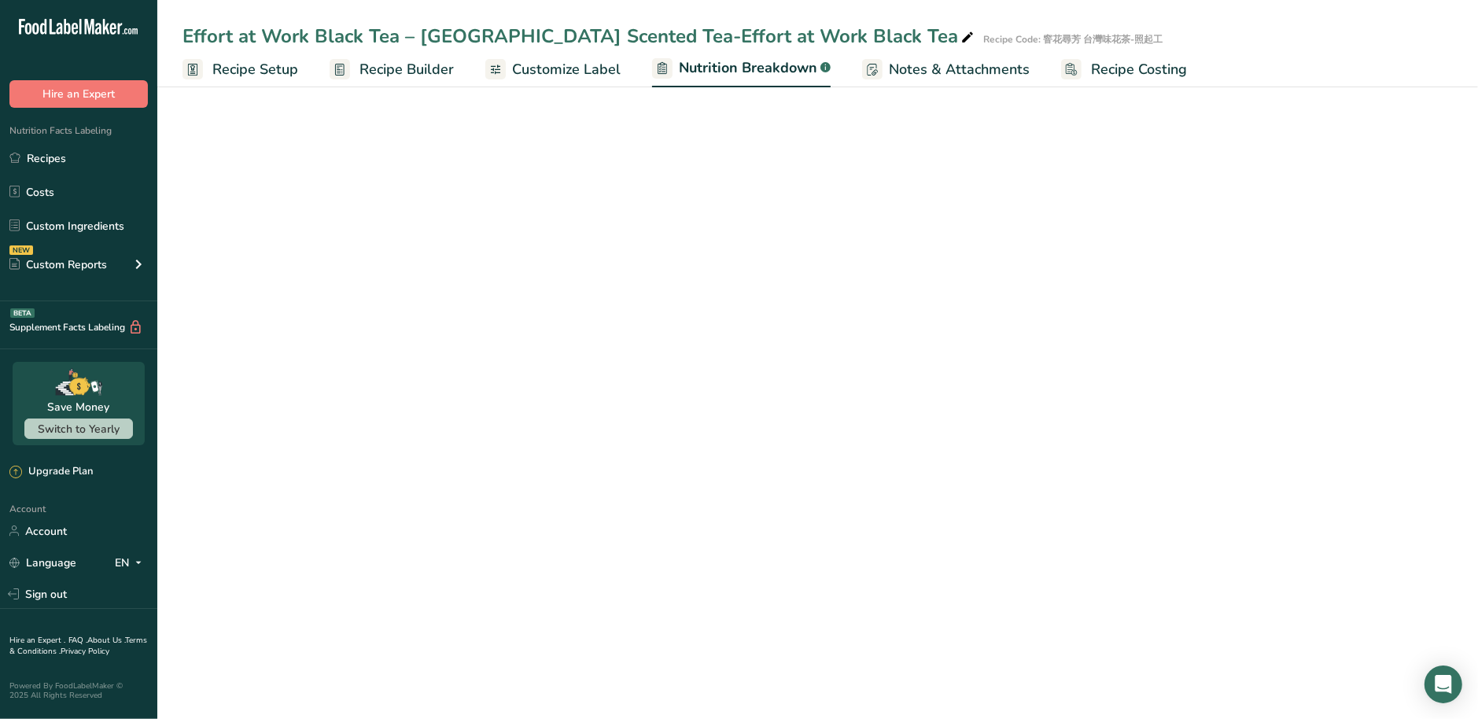
select select "Calories"
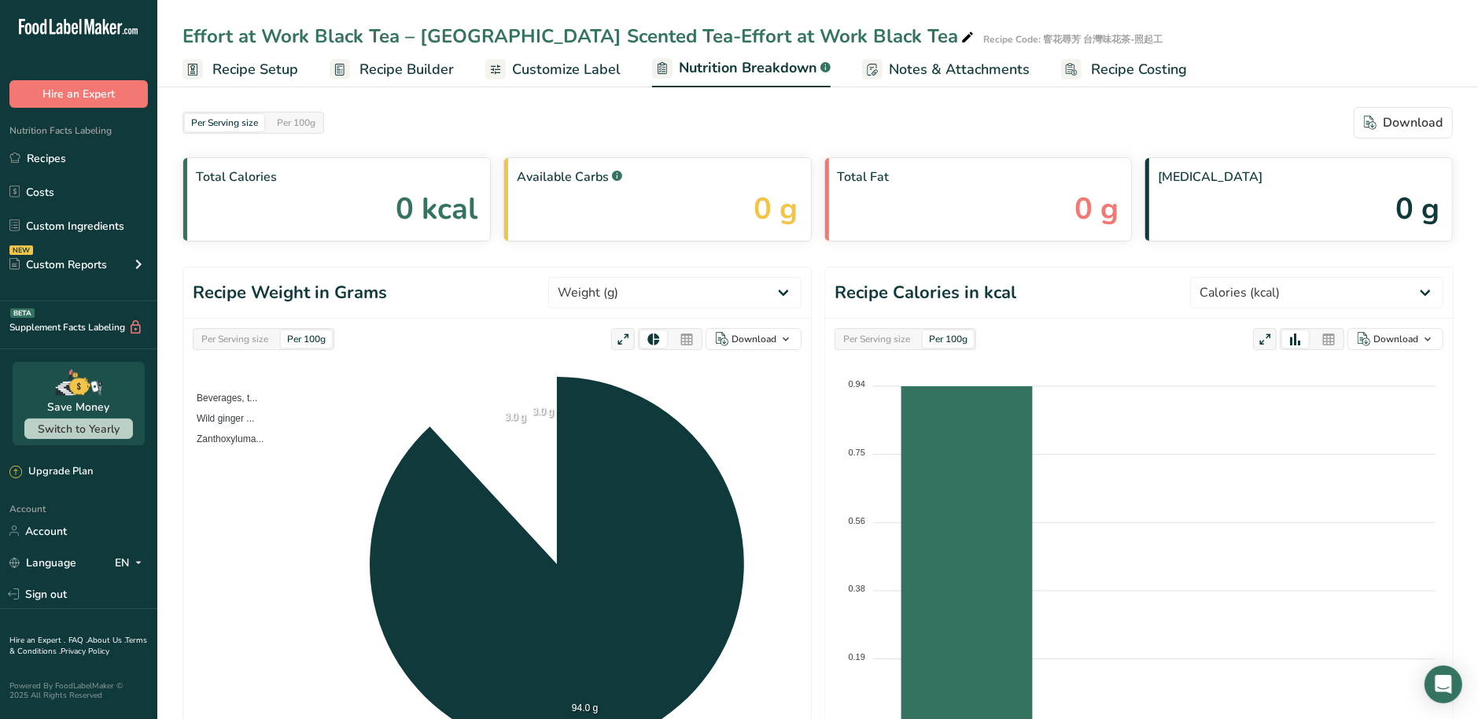
click at [561, 74] on span "Customize Label" at bounding box center [566, 69] width 109 height 21
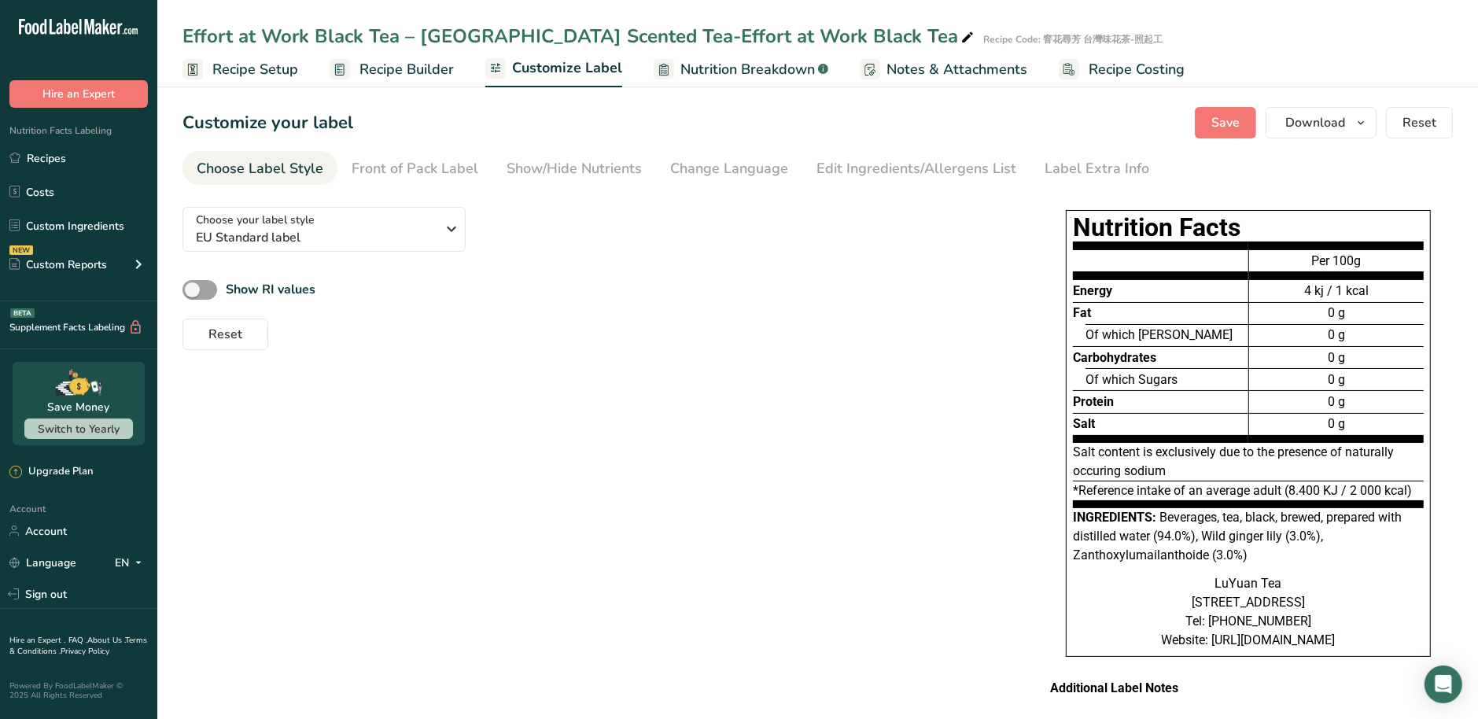
click at [706, 72] on span "Nutrition Breakdown" at bounding box center [747, 69] width 135 height 21
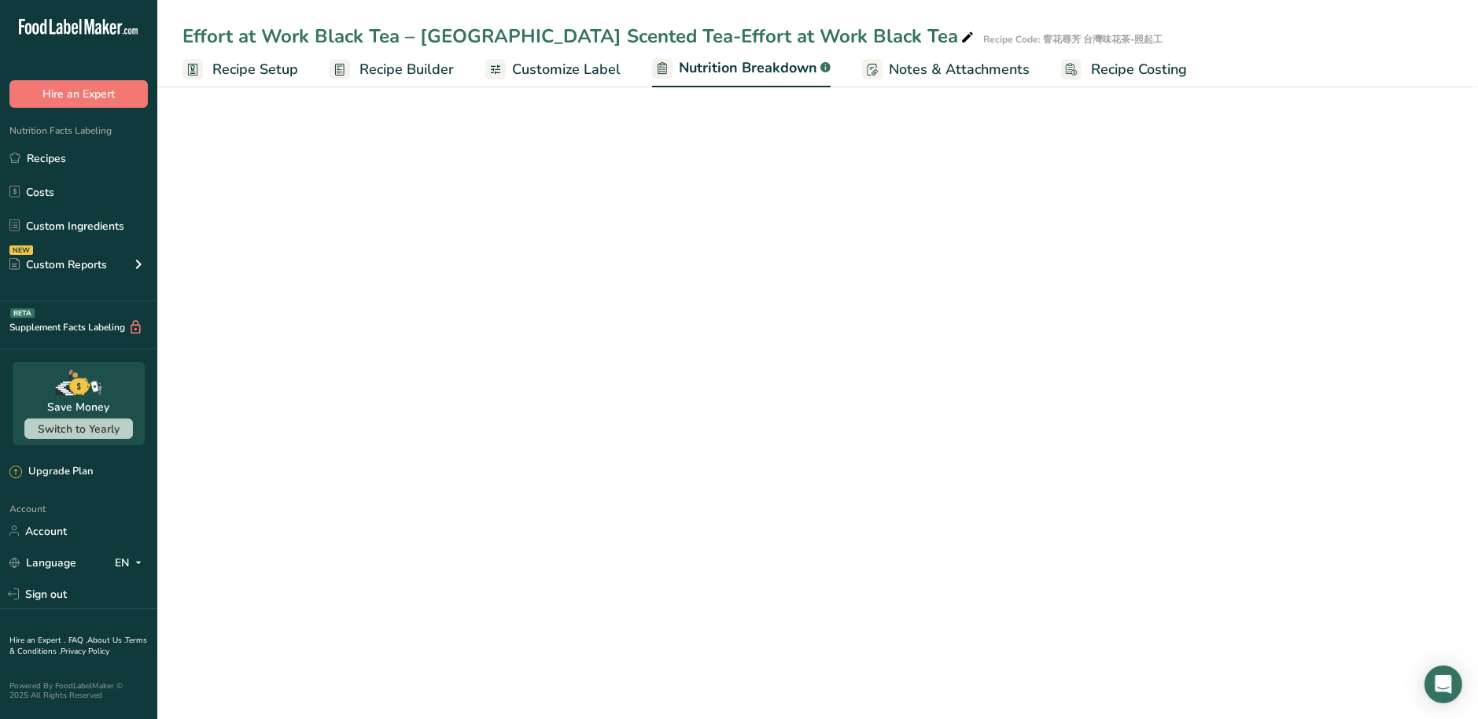
select select "Calories"
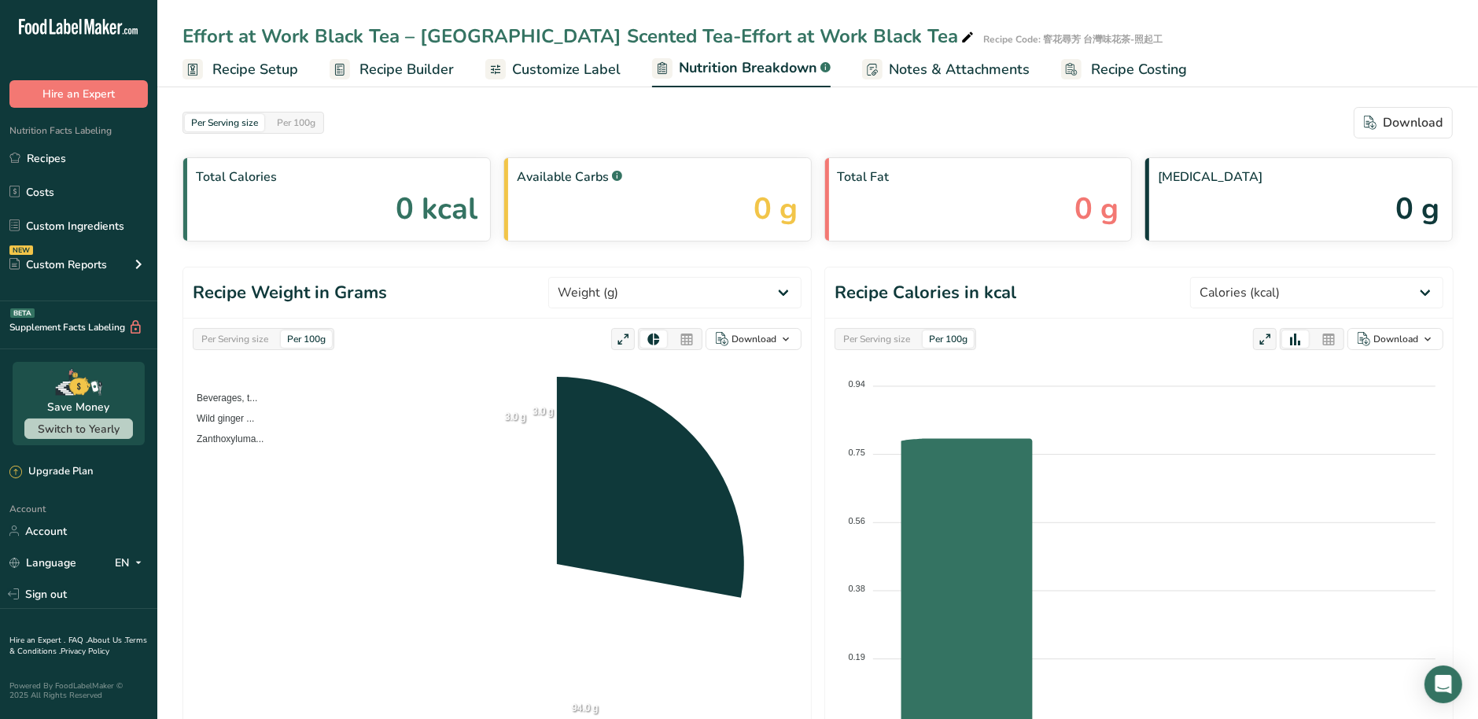
click at [385, 74] on span "Recipe Builder" at bounding box center [407, 69] width 94 height 21
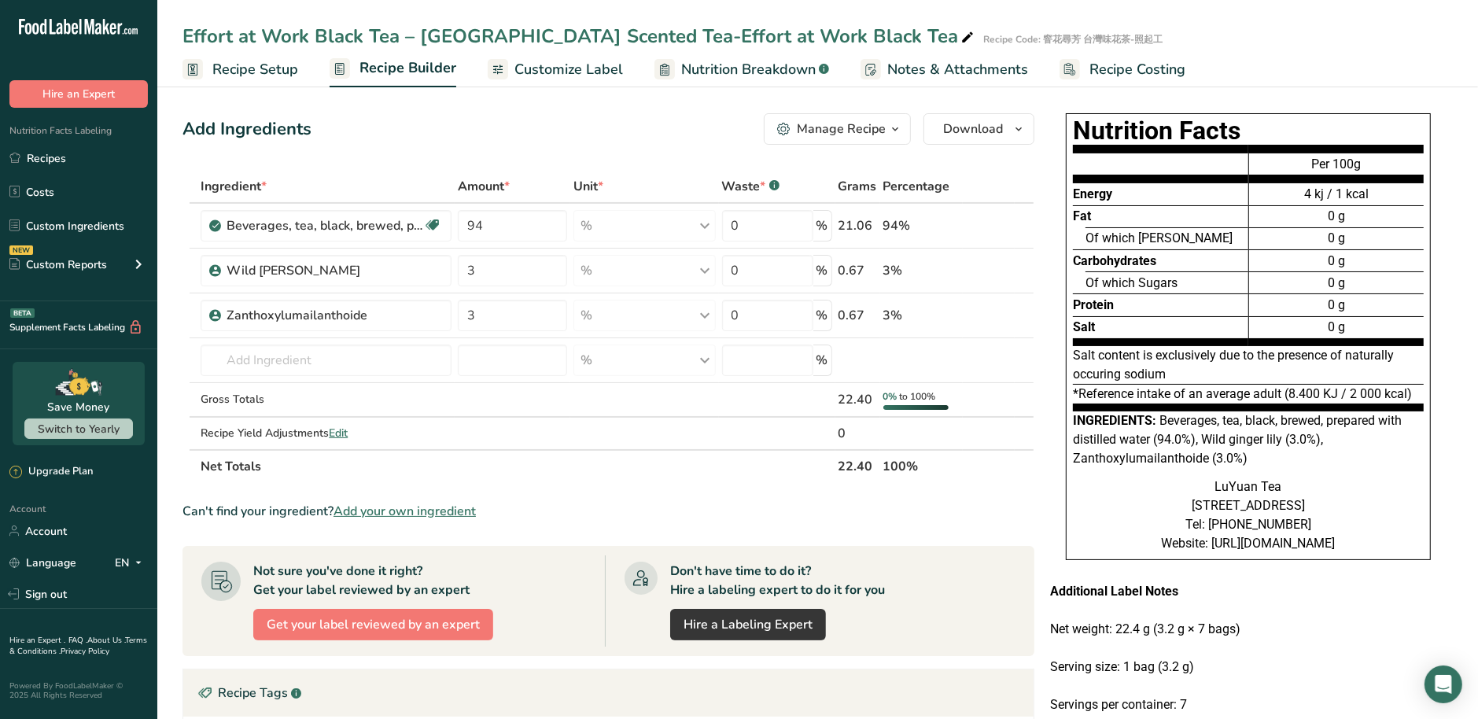
click at [566, 74] on span "Customize Label" at bounding box center [568, 69] width 109 height 21
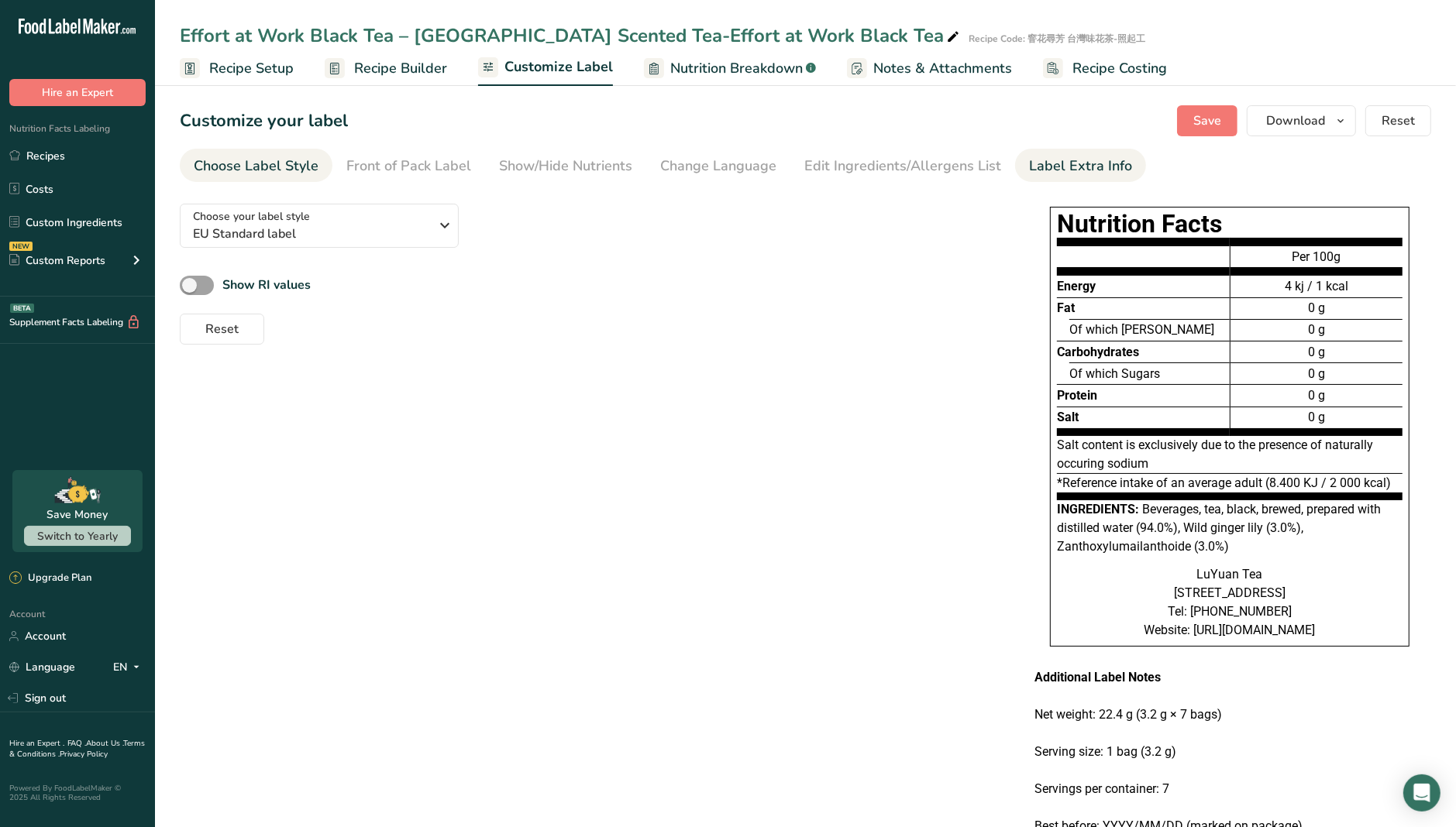
click at [1103, 167] on div "Label Extra Info" at bounding box center [1081, 165] width 103 height 21
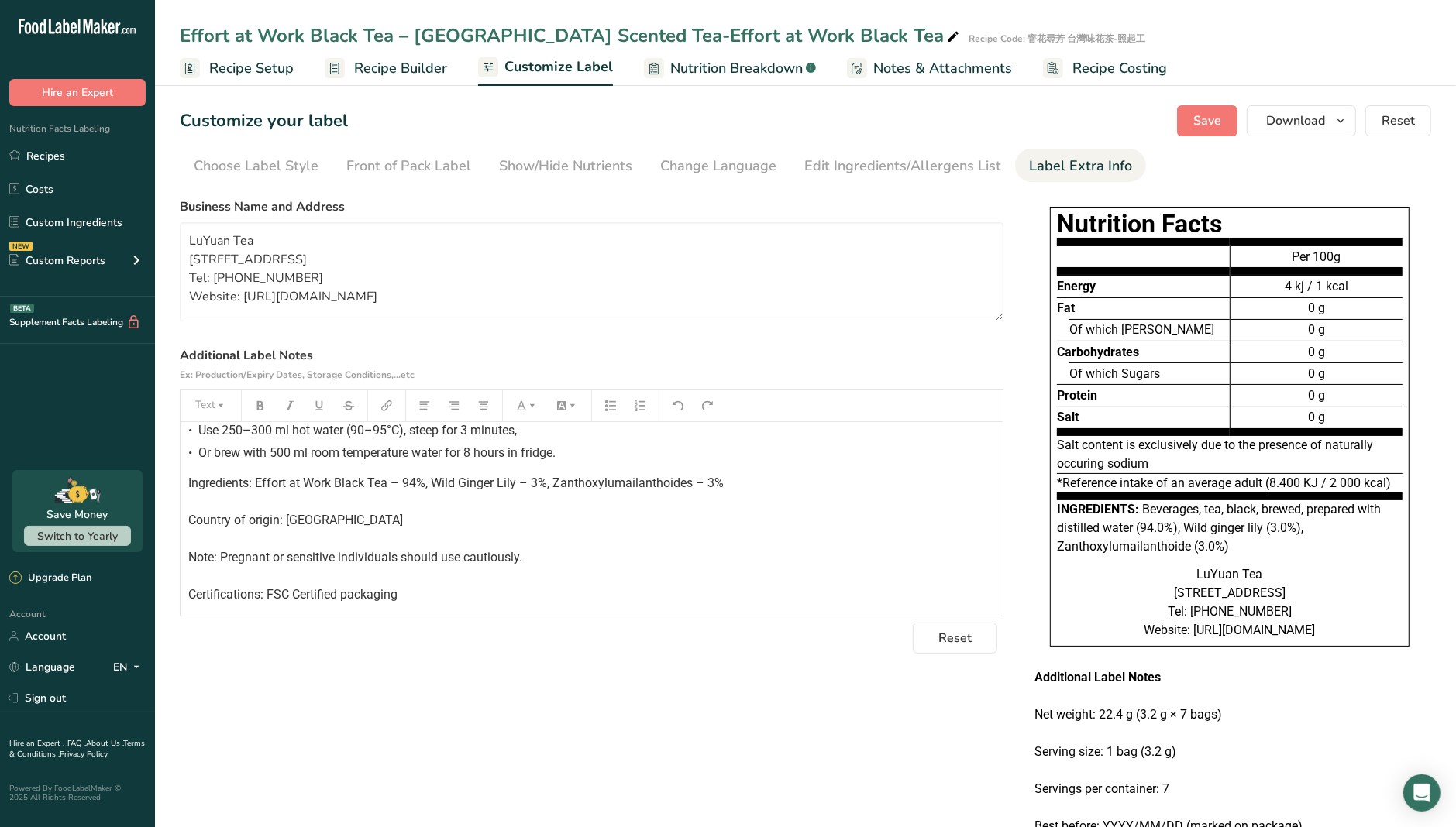
scroll to position [296, 0]
click at [400, 544] on p "Ingredients: Effort at Work Black Tea – 94%, Wild Ginger Lily – 3%, Zanthoxylum…" at bounding box center [591, 539] width 807 height 130
click at [369, 531] on p "Ingredients: Effort at Work Black Tea – 94%, Wild Ginger Lily – 3%, Zanthoxylum…" at bounding box center [591, 539] width 807 height 130
click at [364, 524] on p "Ingredients: Effort at Work Black Tea – 94%, Wild Ginger Lily – 3%, Zanthoxylum…" at bounding box center [591, 539] width 807 height 130
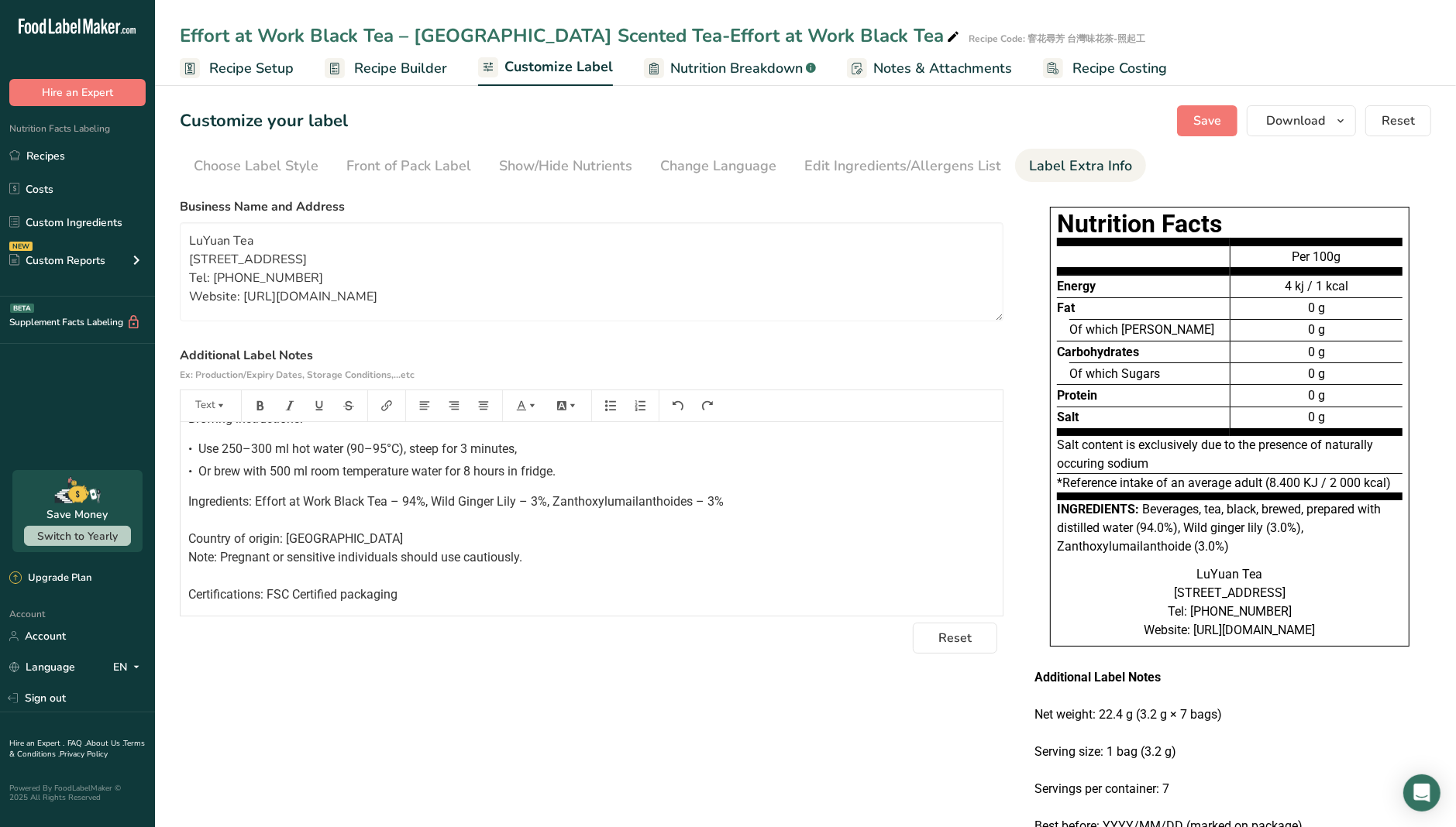
scroll to position [278, 0]
click at [527, 557] on p "Ingredients: Effort at Work Black Tea – 94%, Wild Ginger Lily – 3%, Zanthoxylum…" at bounding box center [591, 547] width 807 height 111
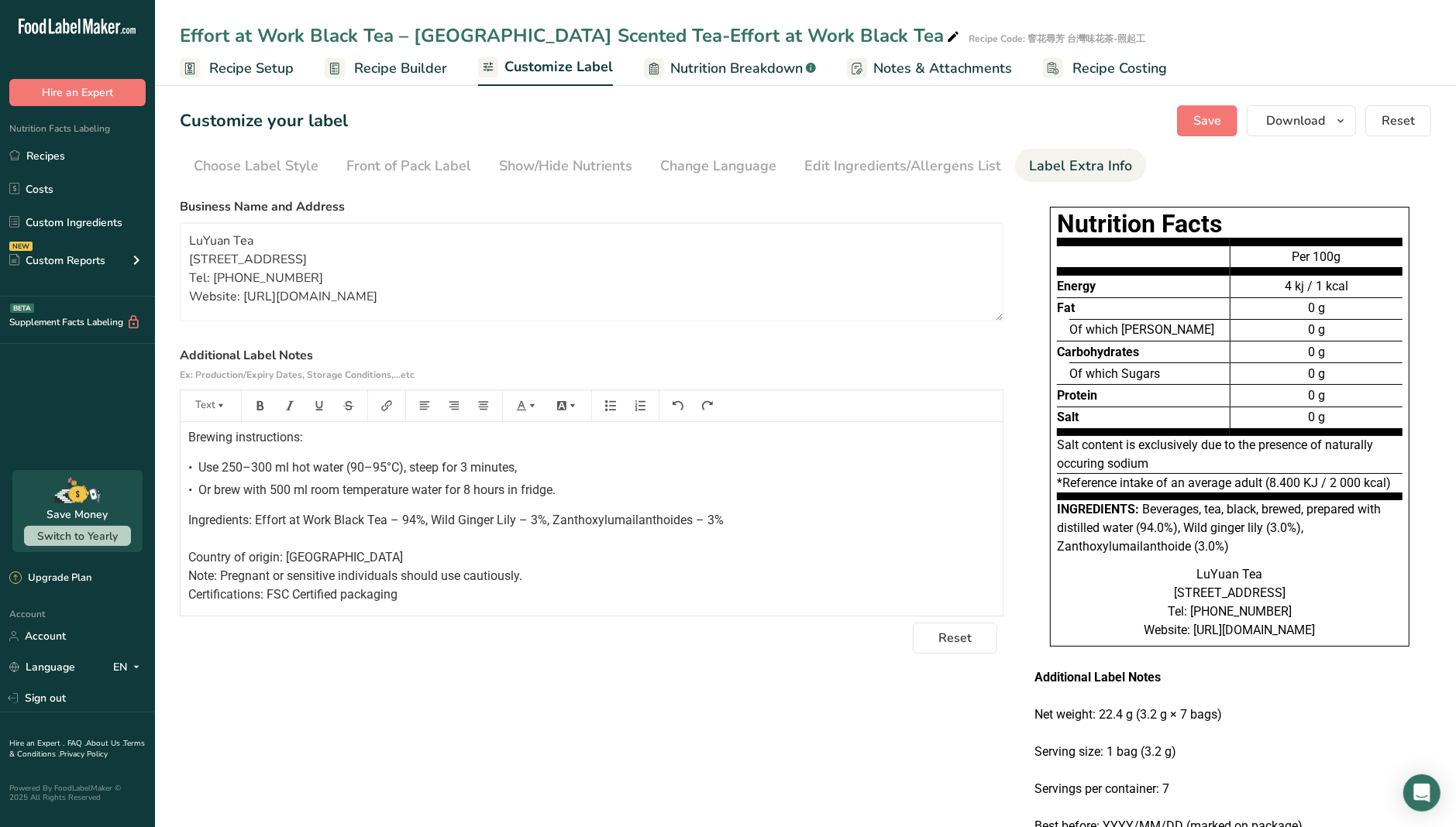
click at [750, 525] on p "Ingredients: Effort at Work Black Tea – 94%, Wild Ginger Lily – 3%, Zanthoxylum…" at bounding box center [591, 557] width 807 height 93
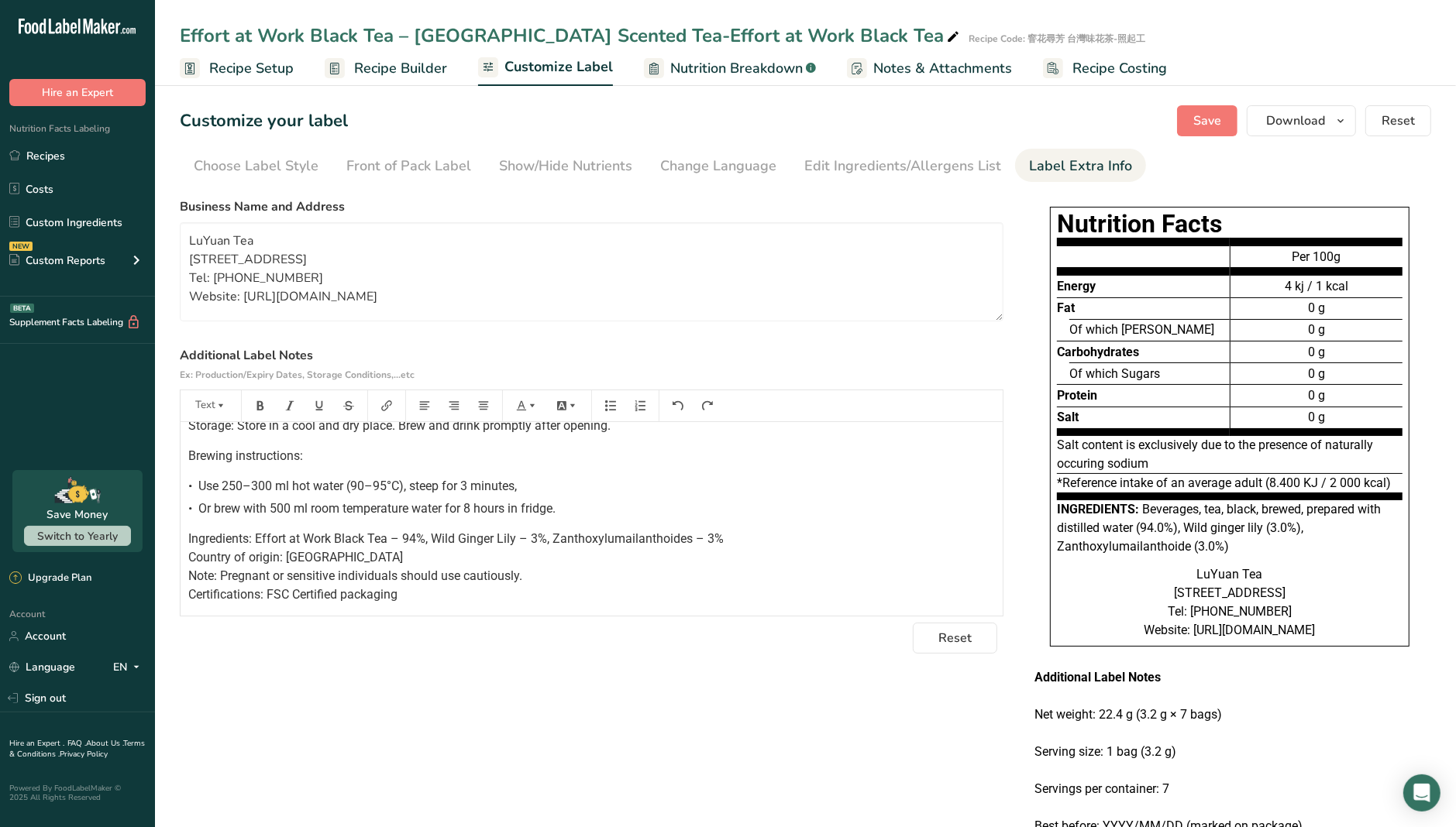
scroll to position [240, 0]
click at [713, 495] on div "Additional Label Notes Net weight: 22.4 g (3.2 g × 7 bags) Serving size: 1 bag …" at bounding box center [591, 412] width 823 height 386
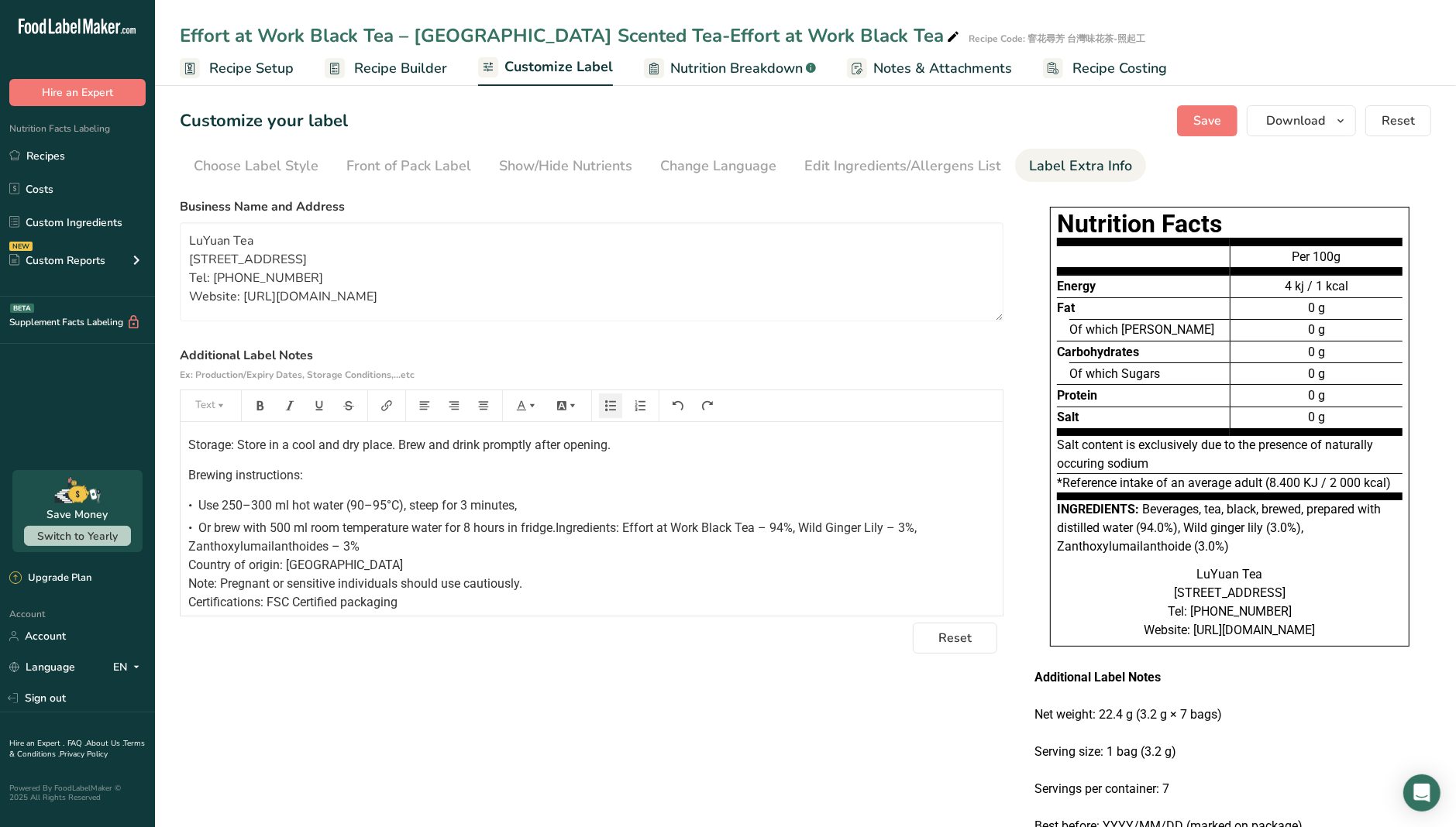
scroll to position [224, 0]
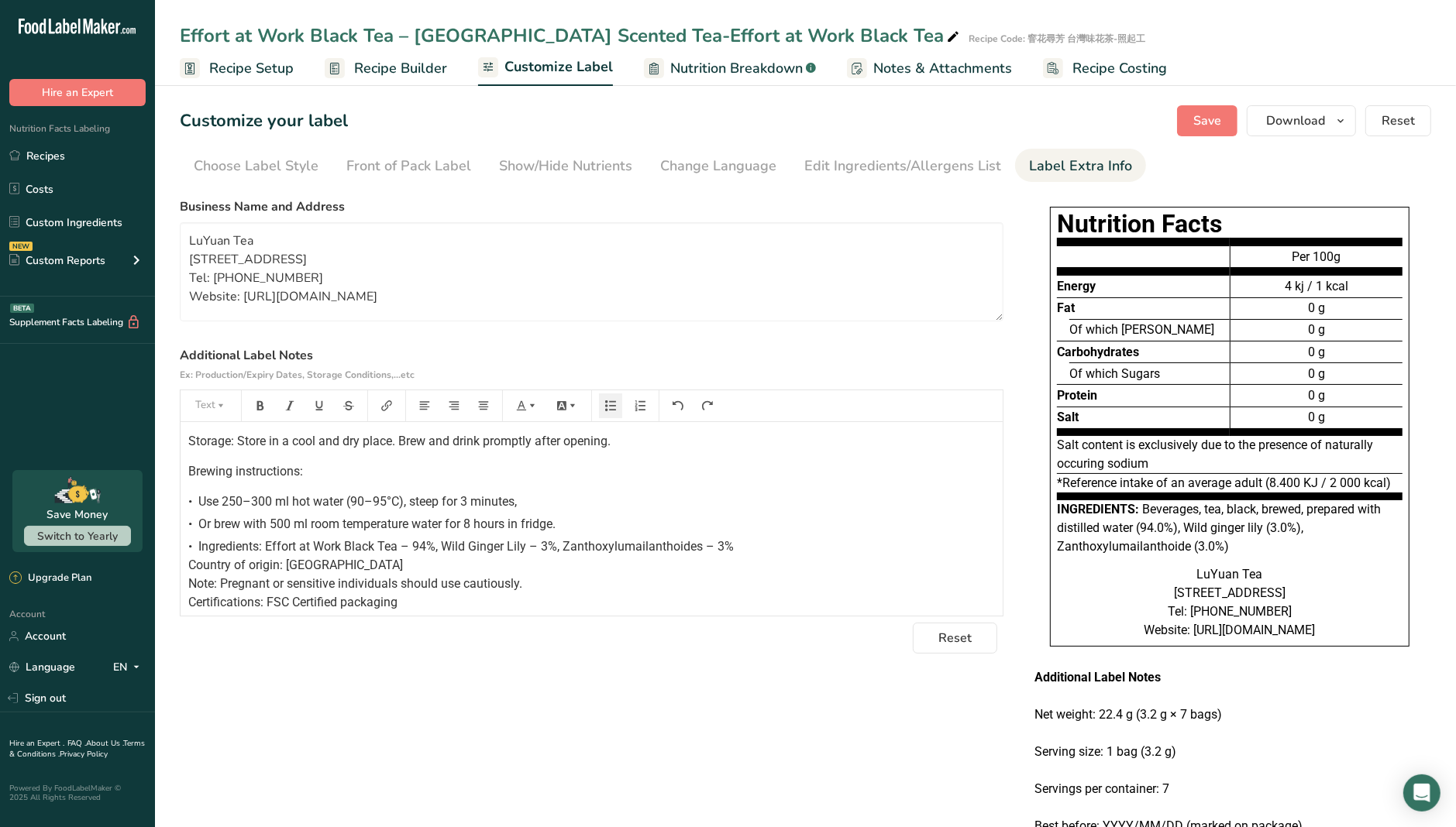
click at [567, 493] on div "• Use 250–300 ml hot water (90–95°C), steep for 3 minutes," at bounding box center [591, 501] width 807 height 19
click at [492, 467] on p "Brewing instructions:" at bounding box center [591, 472] width 807 height 19
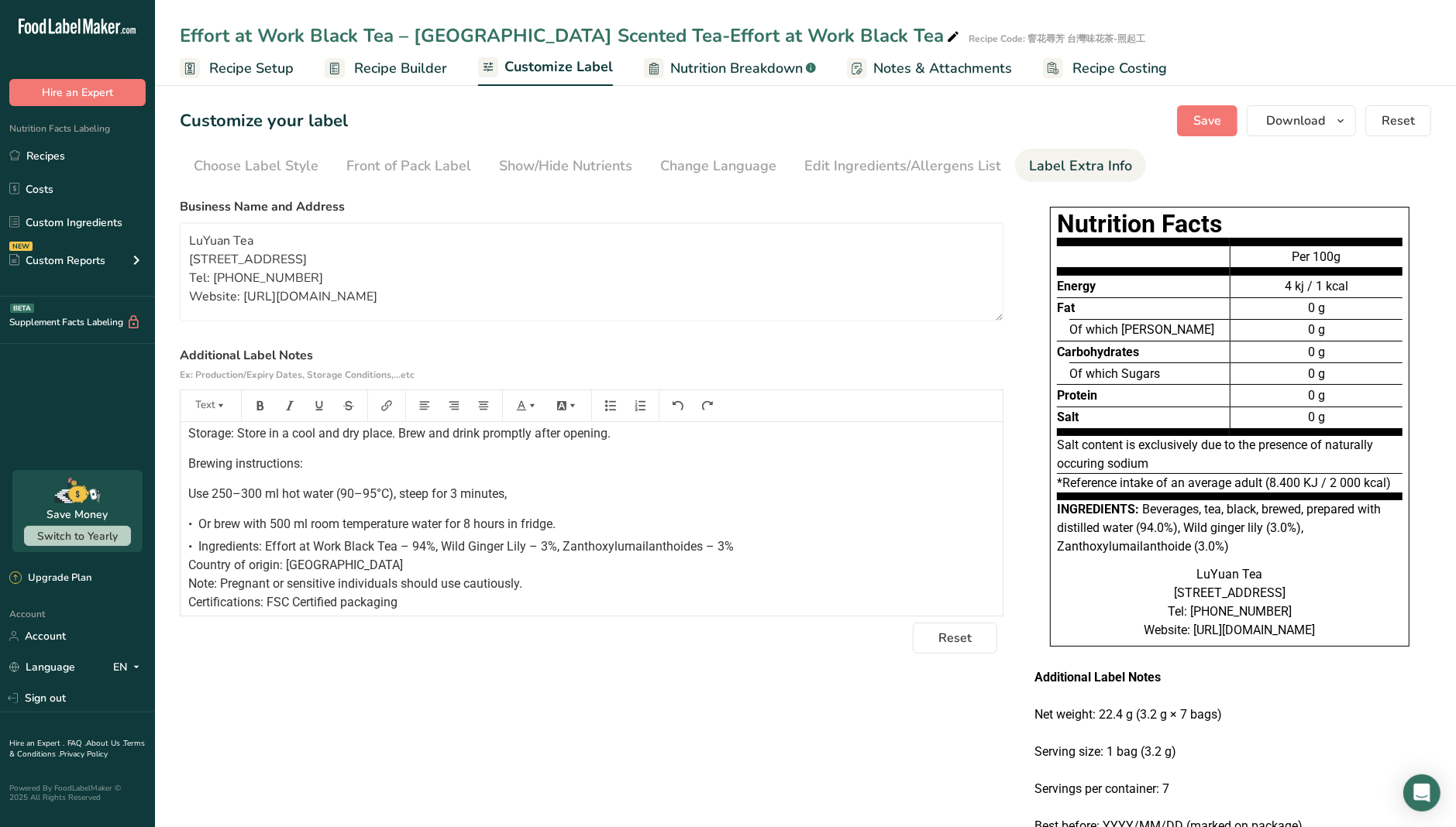
click at [363, 471] on p "Brewing instructions:" at bounding box center [591, 464] width 807 height 19
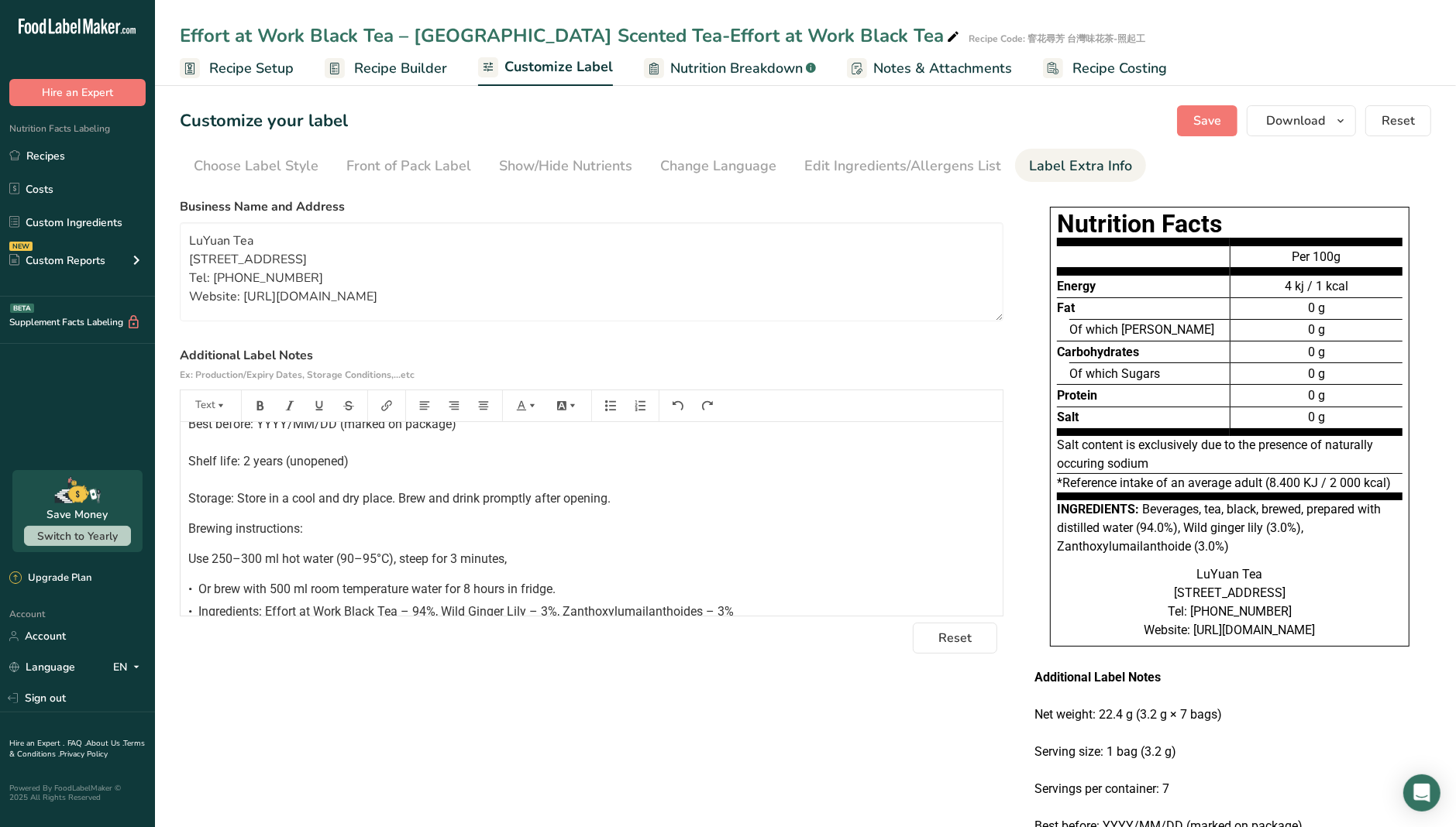
scroll to position [128, 0]
click at [482, 501] on p "Additional Label Notes Net weight: 22.4 g (3.2 g × 7 bags) Serving size: 1 bag …" at bounding box center [591, 410] width 807 height 205
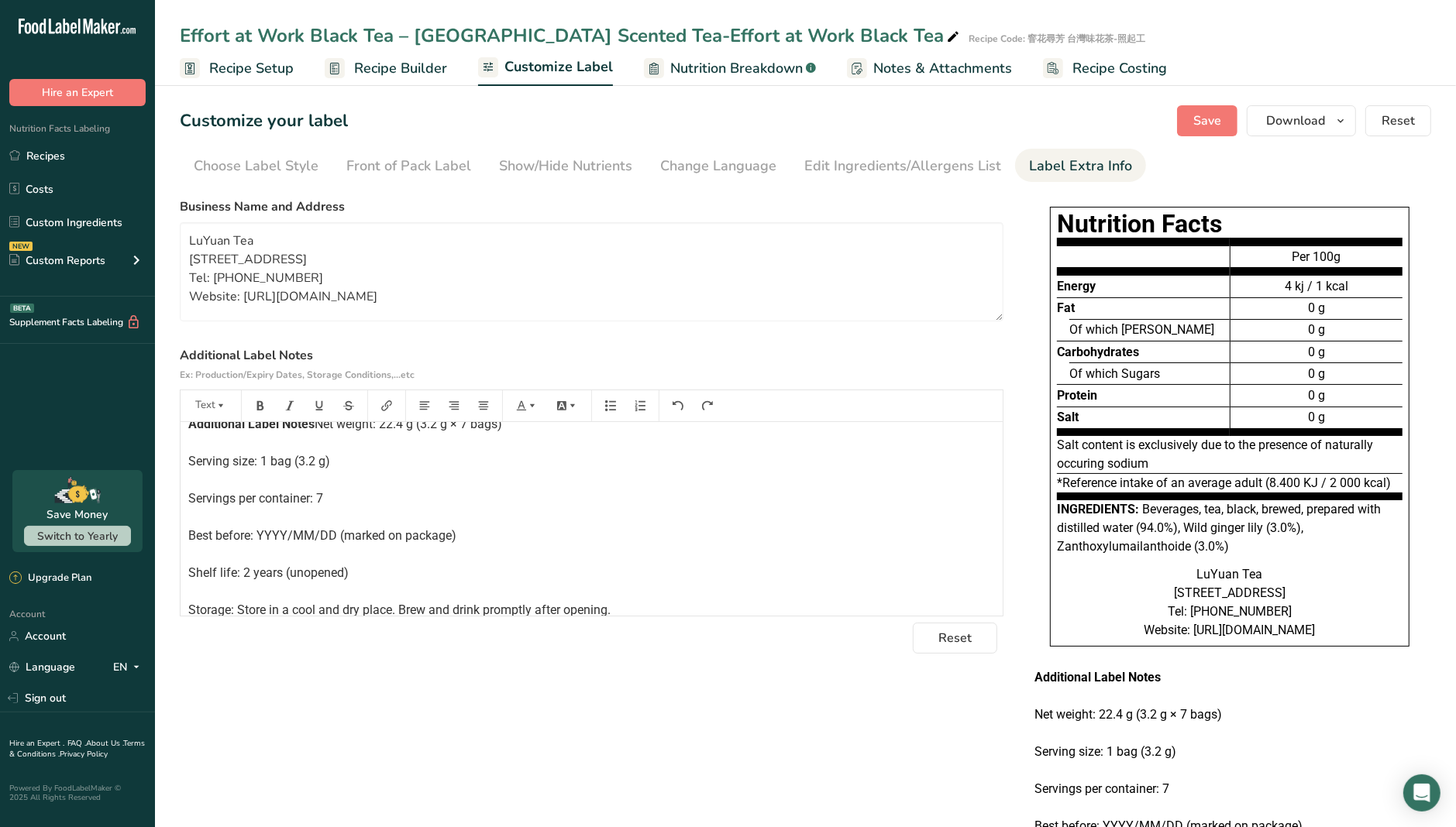
scroll to position [0, 0]
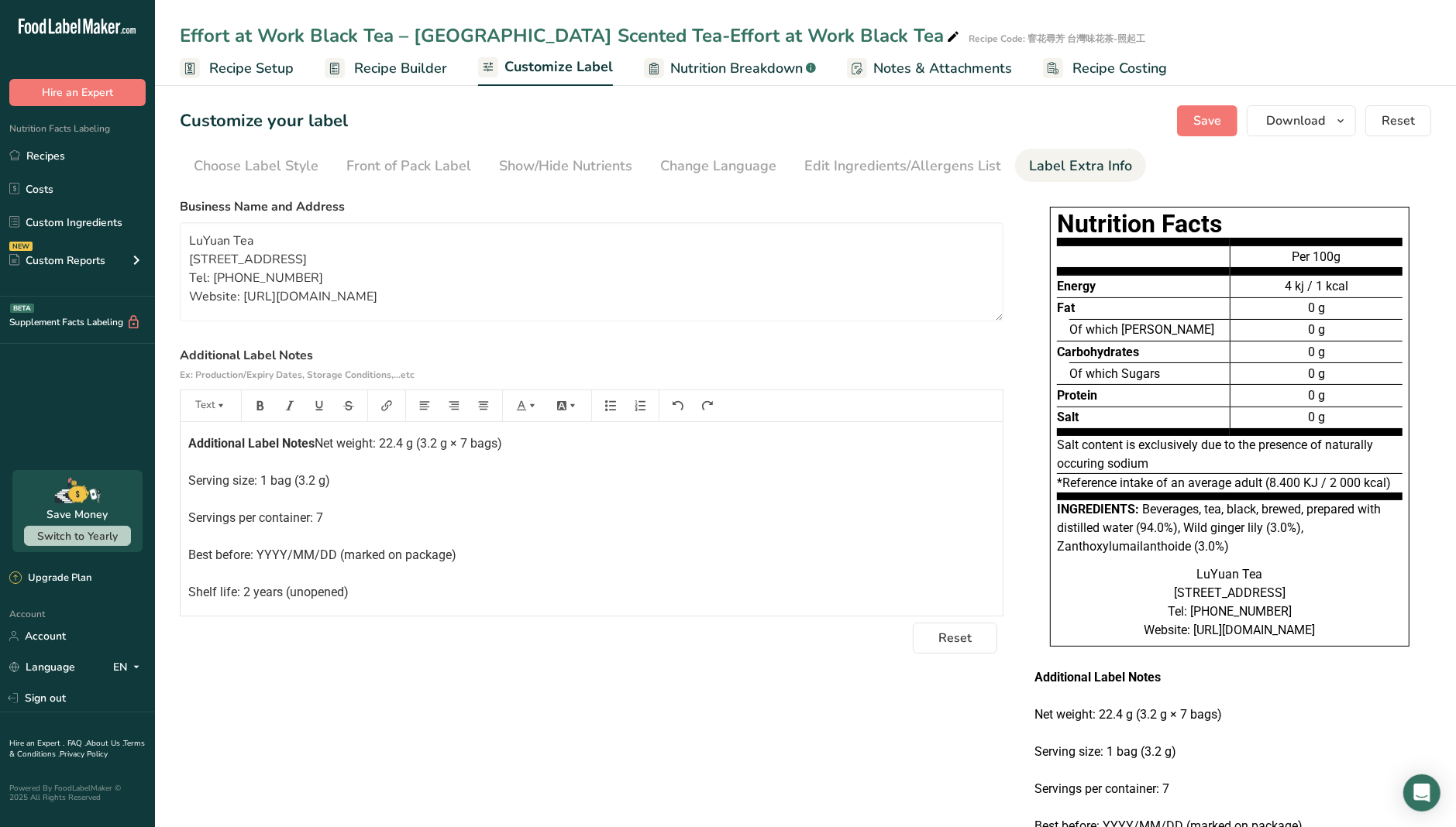
click at [352, 455] on p "Additional Label Notes Net weight: 22.4 g (3.2 g × 7 bags) Serving size: 1 bag …" at bounding box center [591, 537] width 807 height 205
click at [278, 477] on p "Additional Label Notes Net weight: 22.4 g (3.2 g × 7 bags) Serving size: 1 bag …" at bounding box center [591, 537] width 807 height 205
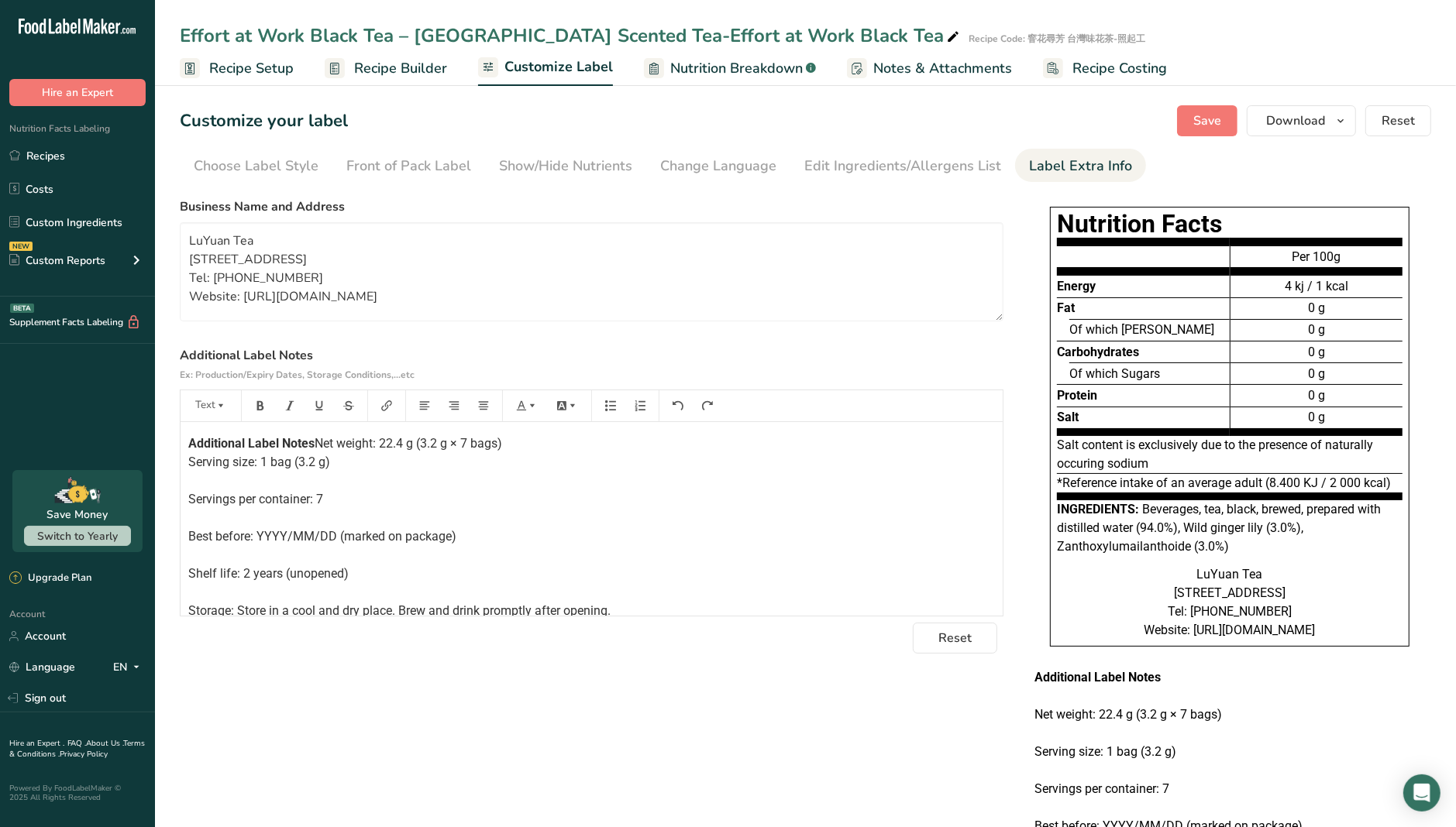
click at [200, 506] on p "Additional Label Notes Net weight: 22.4 g (3.2 g × 7 bags) Serving size: 1 bag …" at bounding box center [591, 527] width 807 height 186
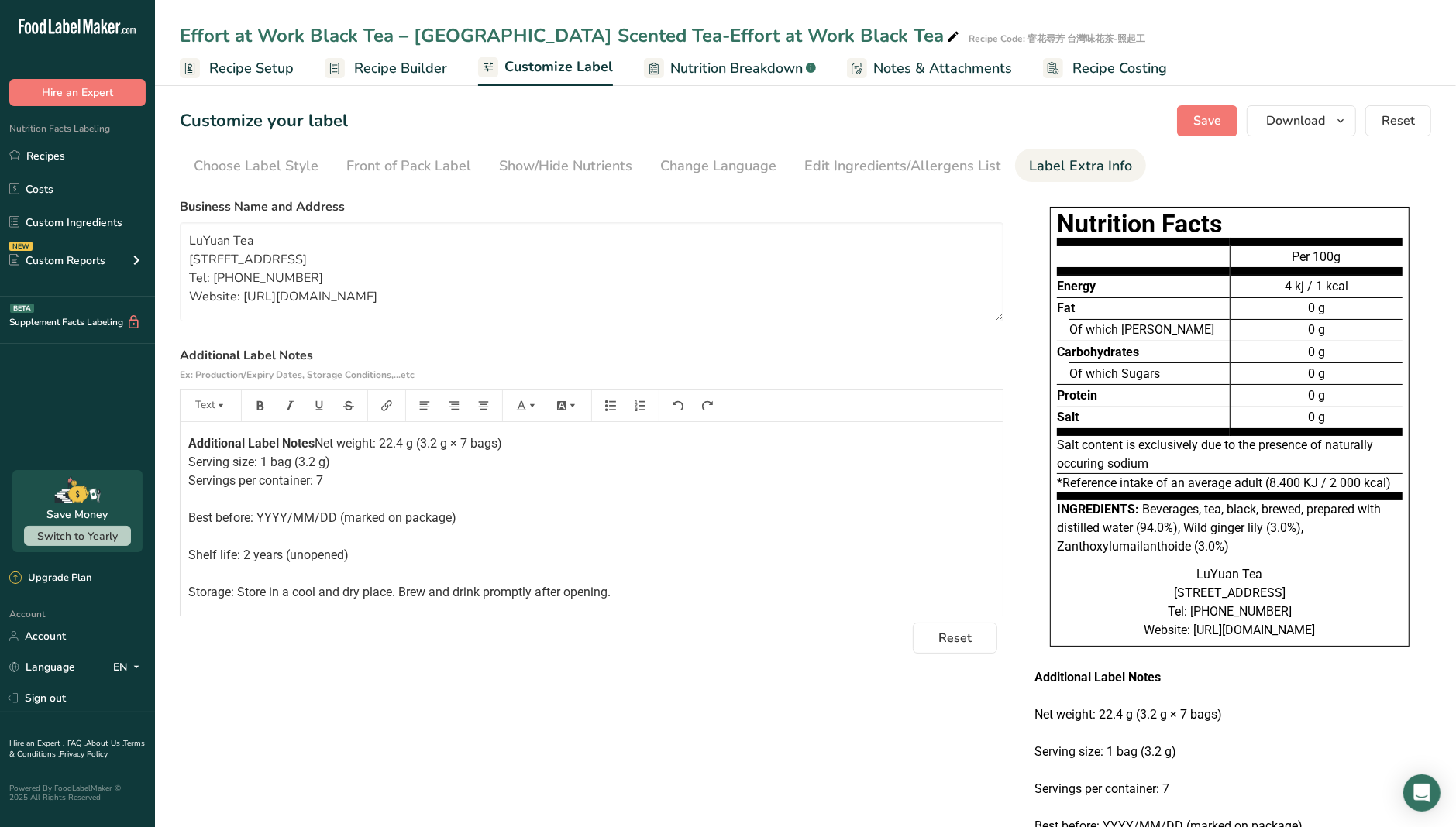
click at [202, 520] on p "Additional Label Notes Net weight: 22.4 g (3.2 g × 7 bags) Serving size: 1 bag …" at bounding box center [591, 518] width 807 height 167
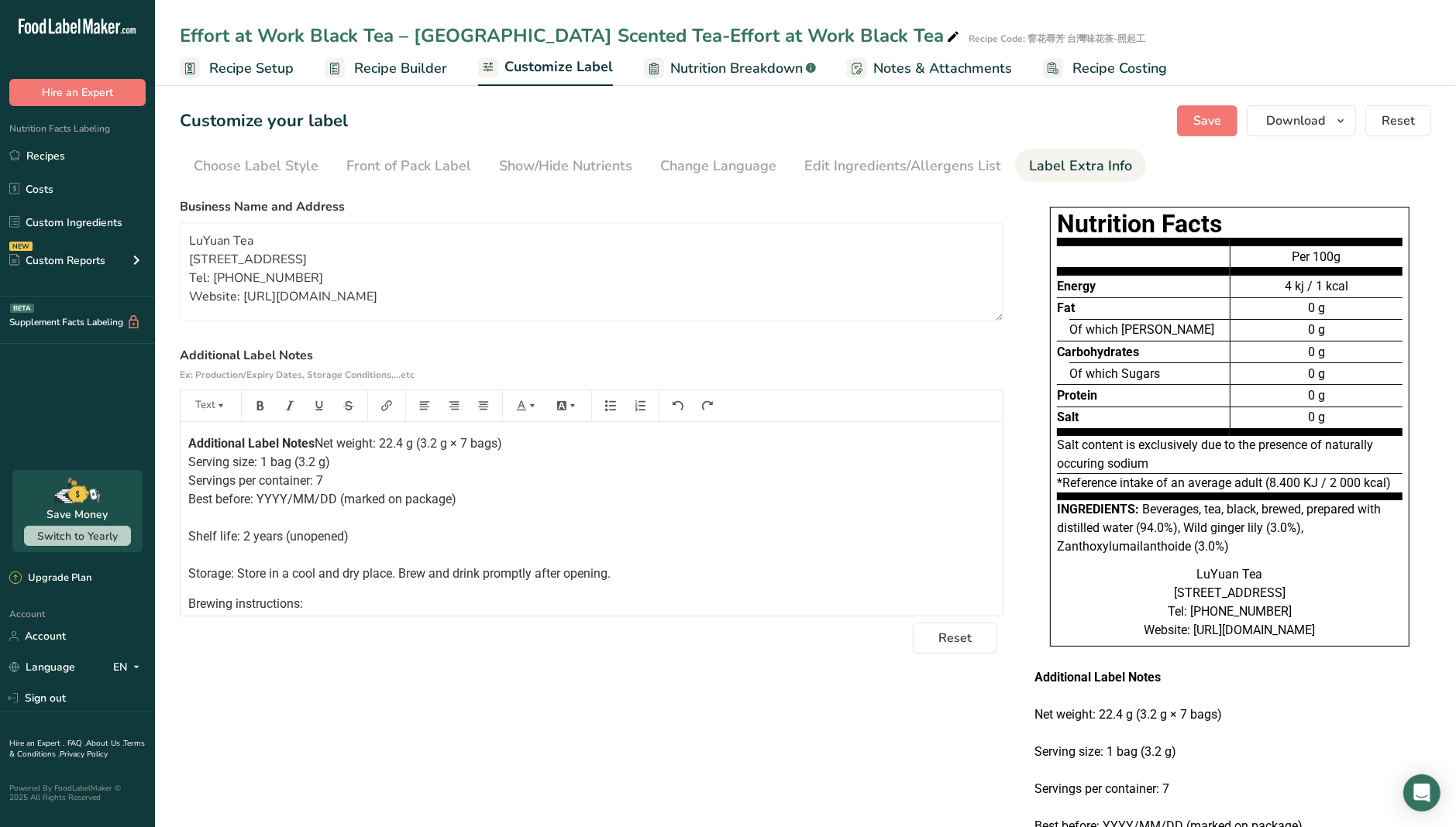
click at [202, 536] on p "Additional Label Notes Net weight: 22.4 g (3.2 g × 7 bags) Serving size: 1 bag …" at bounding box center [591, 508] width 807 height 149
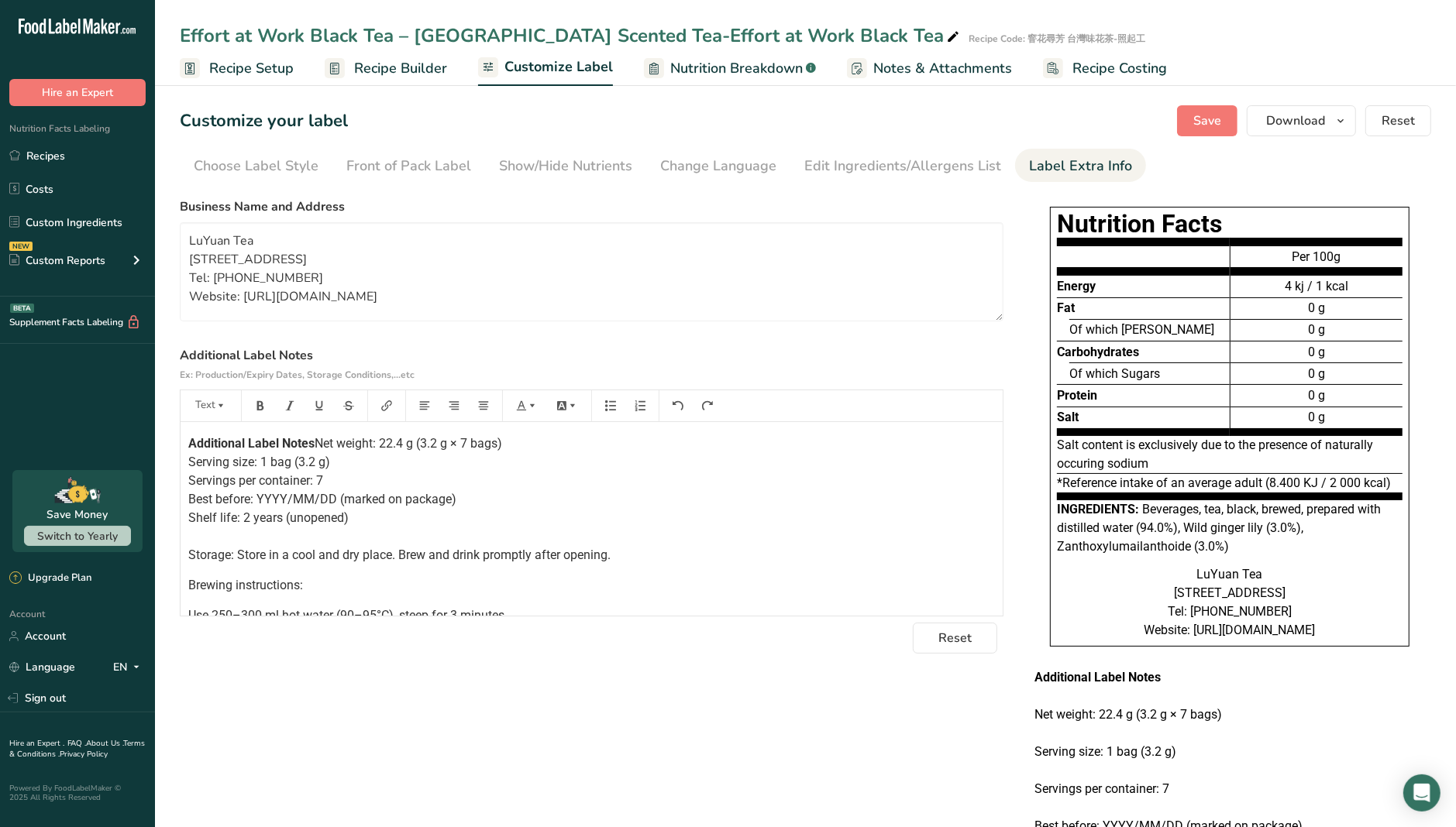
click at [203, 555] on p "Additional Label Notes Net weight: 22.4 g (3.2 g × 7 bags) Serving size: 1 bag …" at bounding box center [591, 499] width 807 height 130
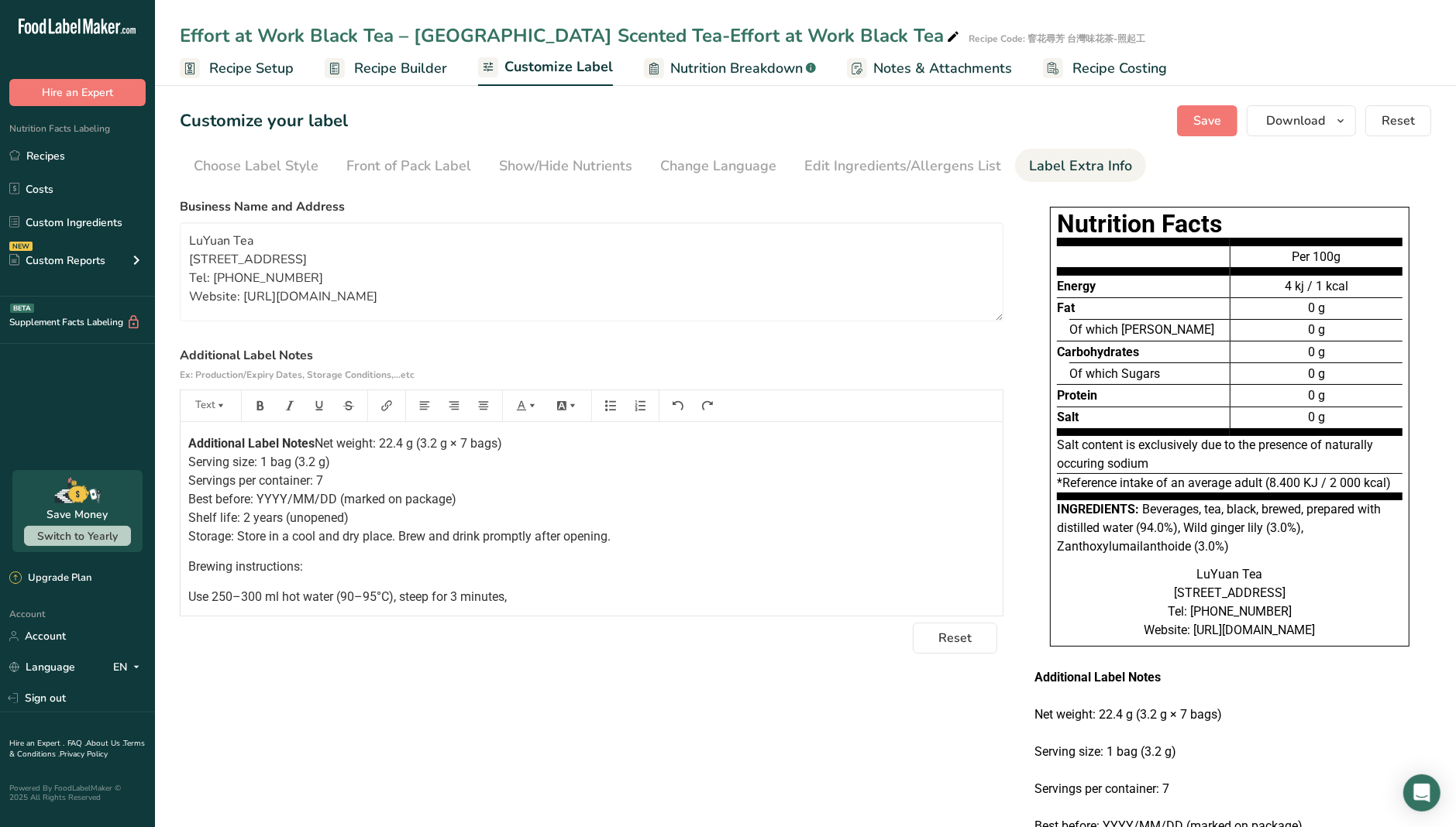
click at [199, 571] on div "Additional Label Notes Net weight: 22.4 g (3.2 g × 7 bags) Serving size: 1 bag …" at bounding box center [591, 568] width 823 height 292
click at [203, 572] on div "Additional Label Notes Net weight: 22.4 g (3.2 g × 7 bags) Serving size: 1 bag …" at bounding box center [591, 568] width 823 height 292
click at [191, 568] on div "Additional Label Notes Net weight: 22.4 g (3.2 g × 7 bags) Serving size: 1 bag …" at bounding box center [591, 568] width 823 height 292
click at [191, 567] on div "Additional Label Notes Net weight: 22.4 g (3.2 g × 7 bags) Serving size: 1 bag …" at bounding box center [591, 568] width 823 height 292
click at [185, 576] on div "Additional Label Notes Net weight: 22.4 g (3.2 g × 7 bags) Serving size: 1 bag …" at bounding box center [591, 568] width 823 height 292
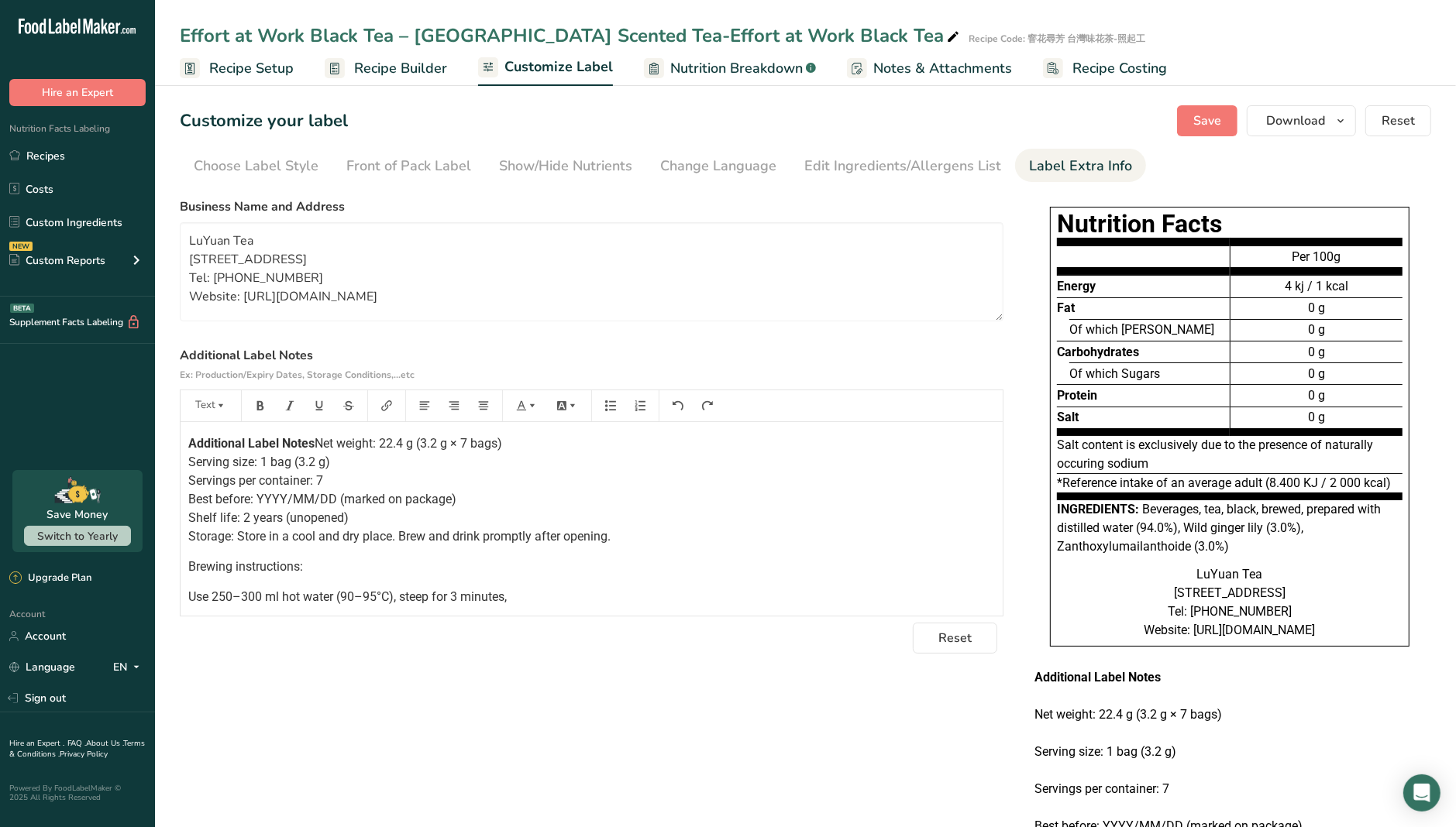
click at [189, 574] on span "Brewing instructions:" at bounding box center [245, 566] width 114 height 15
click at [263, 596] on div "Additional Label Notes Net weight: 22.4 g (3.2 g × 7 bags) Serving size: 1 bag …" at bounding box center [591, 568] width 823 height 292
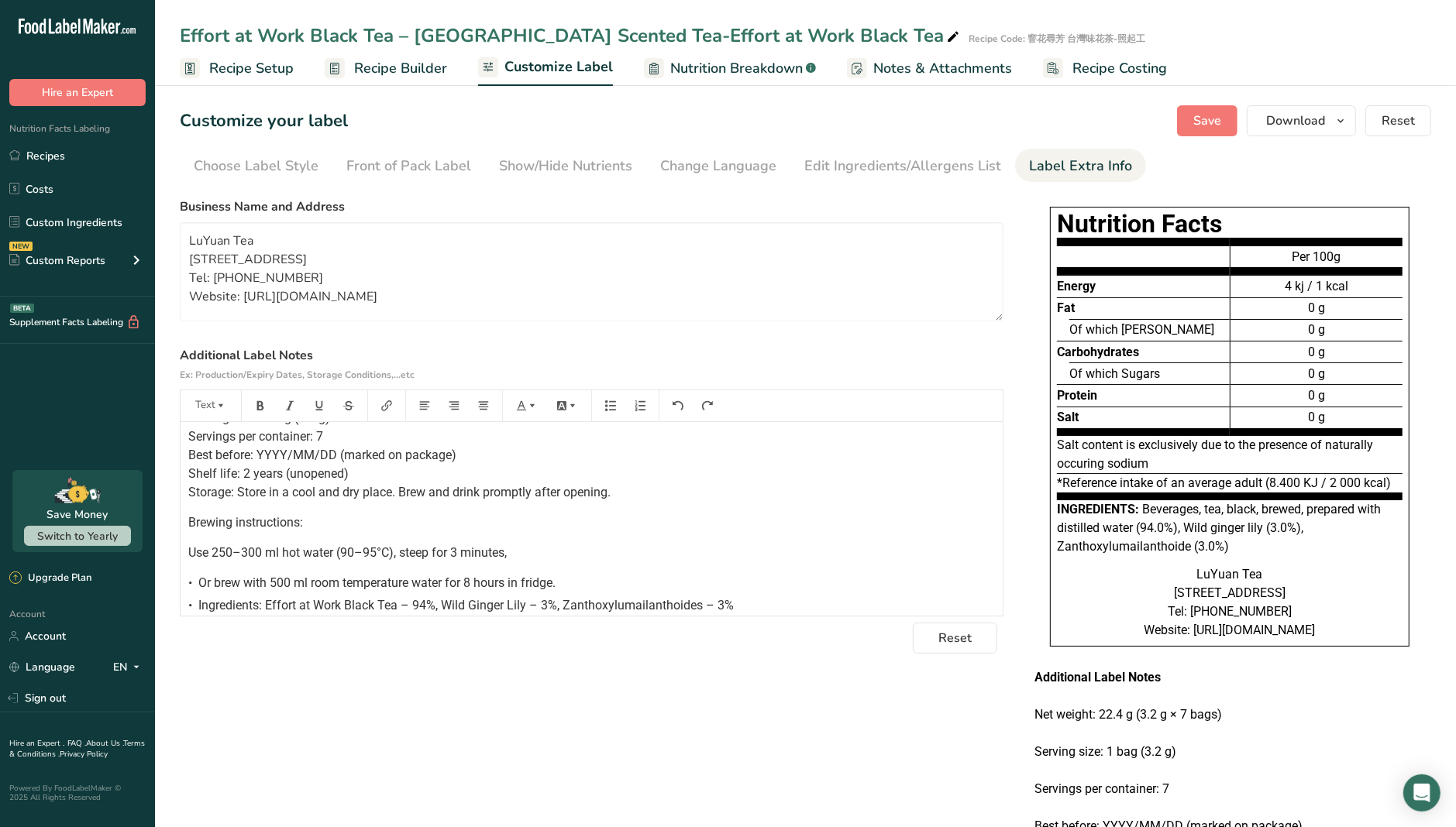
scroll to position [121, 0]
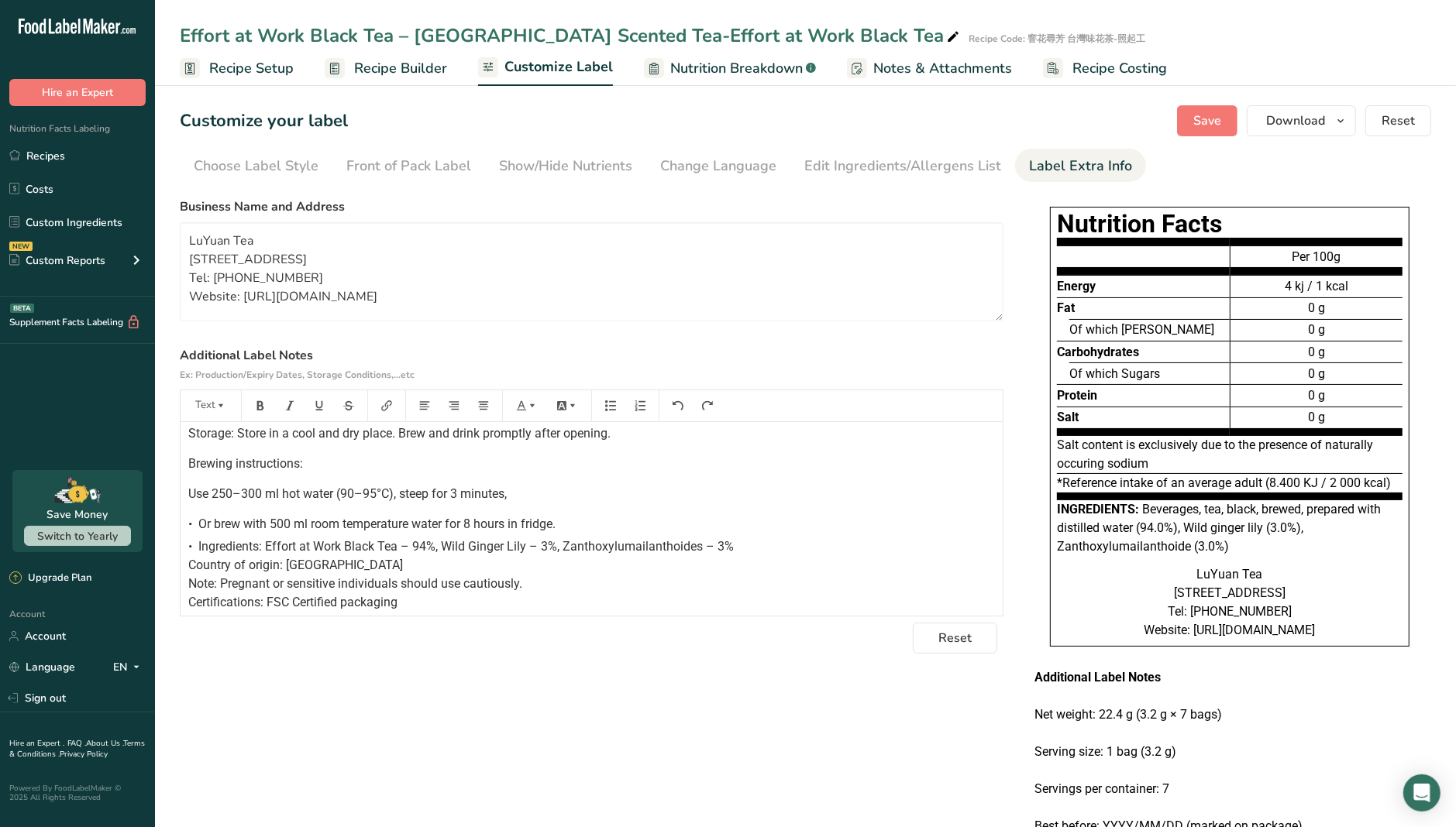
click at [201, 512] on div "Additional Label Notes Net weight: 22.4 g (3.2 g × 7 bags) Serving size: 1 bag …" at bounding box center [591, 465] width 823 height 292
click at [1230, 120] on button "Save" at bounding box center [1207, 120] width 60 height 31
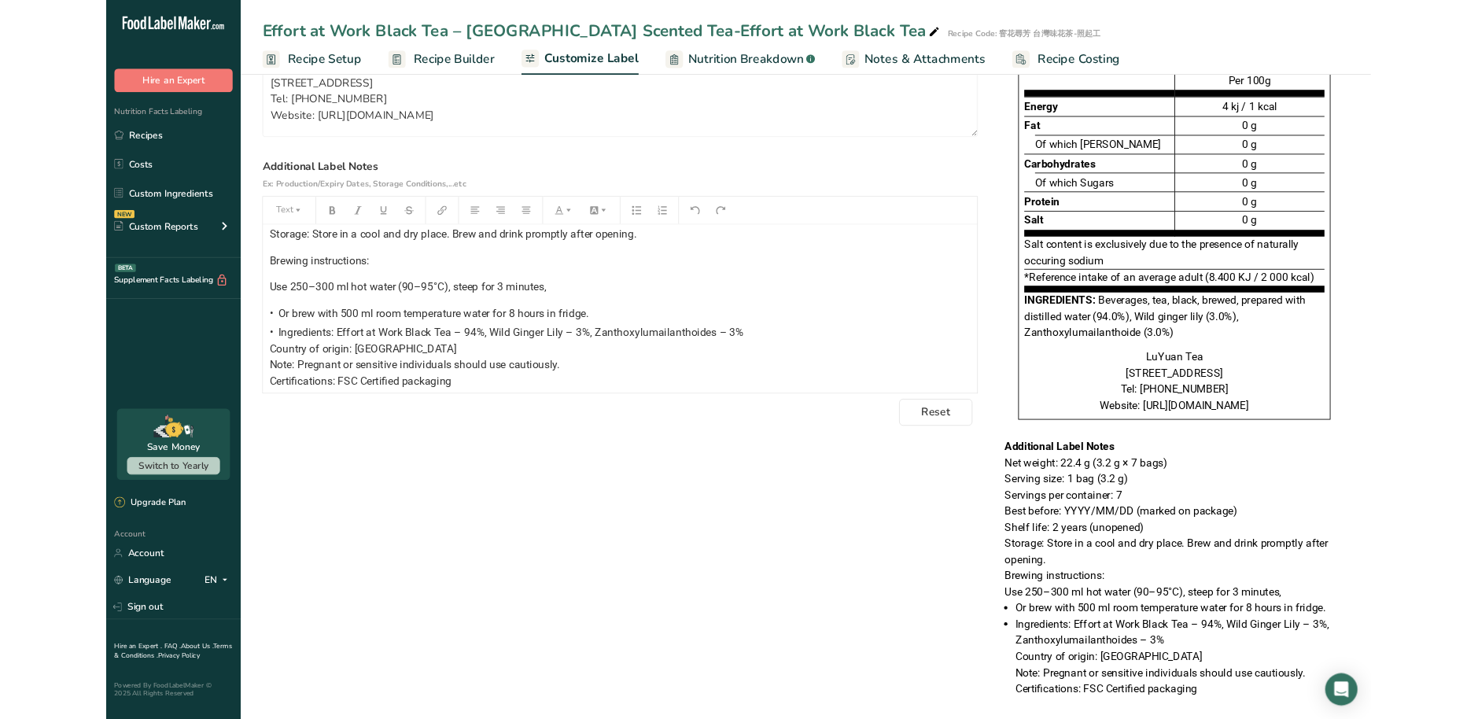
scroll to position [165, 0]
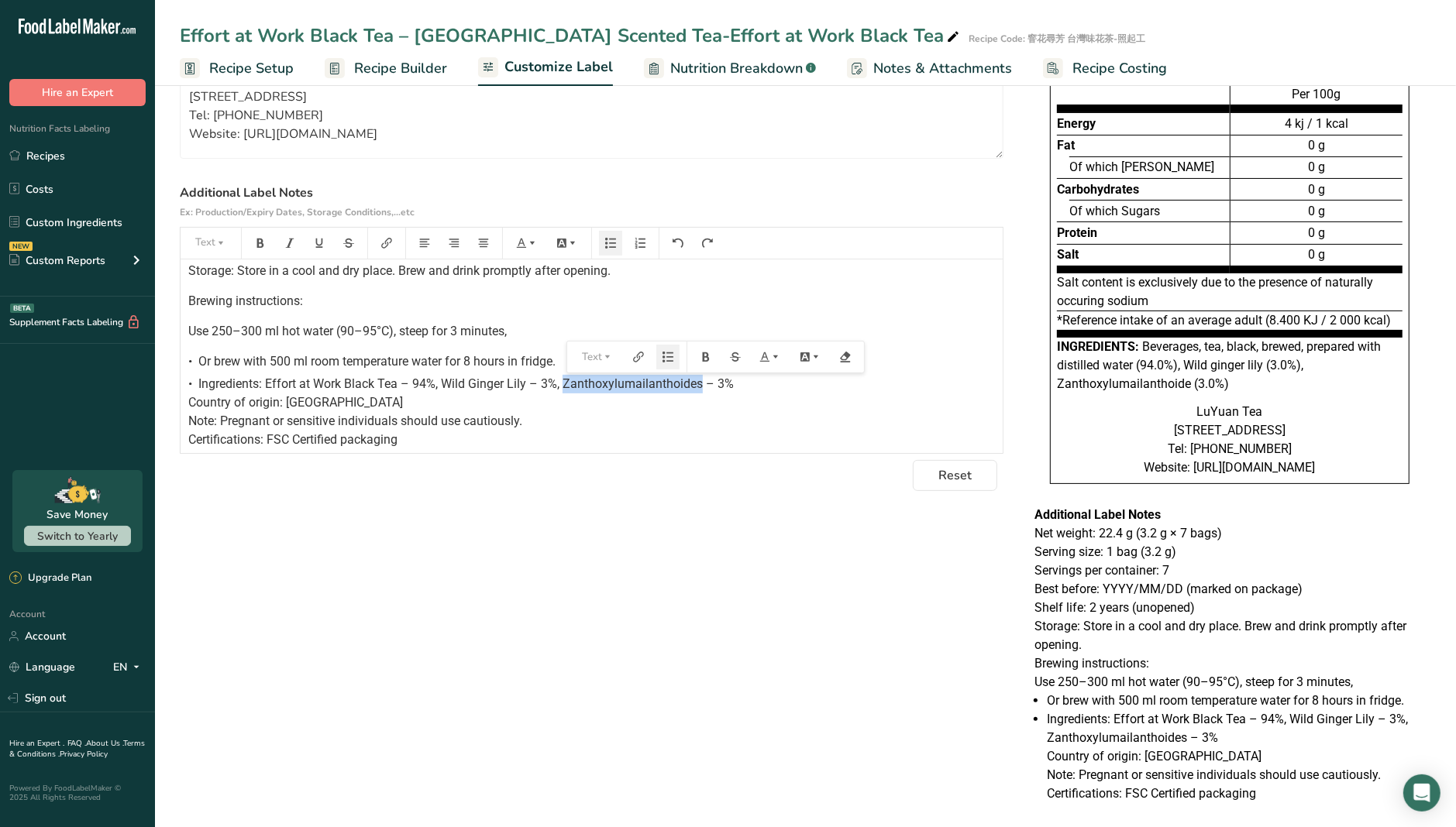
drag, startPoint x: 564, startPoint y: 385, endPoint x: 699, endPoint y: 392, distance: 135.2
click at [699, 392] on div "• Ingredients: Effort at Work Black Tea – 94%, Wild Ginger Lily – 3%, Zanthoxyl…" at bounding box center [591, 413] width 807 height 75
click at [622, 580] on div "Choose your label style EU Standard label USA (FDA) Standard FDA label Tabular …" at bounding box center [806, 425] width 1251 height 794
drag, startPoint x: 563, startPoint y: 383, endPoint x: 703, endPoint y: 390, distance: 140.2
click at [703, 390] on span "Ingredients: Effort at Work Black Tea – 94%, Wild Ginger Lily – 3%, Zanthoxylum…" at bounding box center [462, 412] width 549 height 71
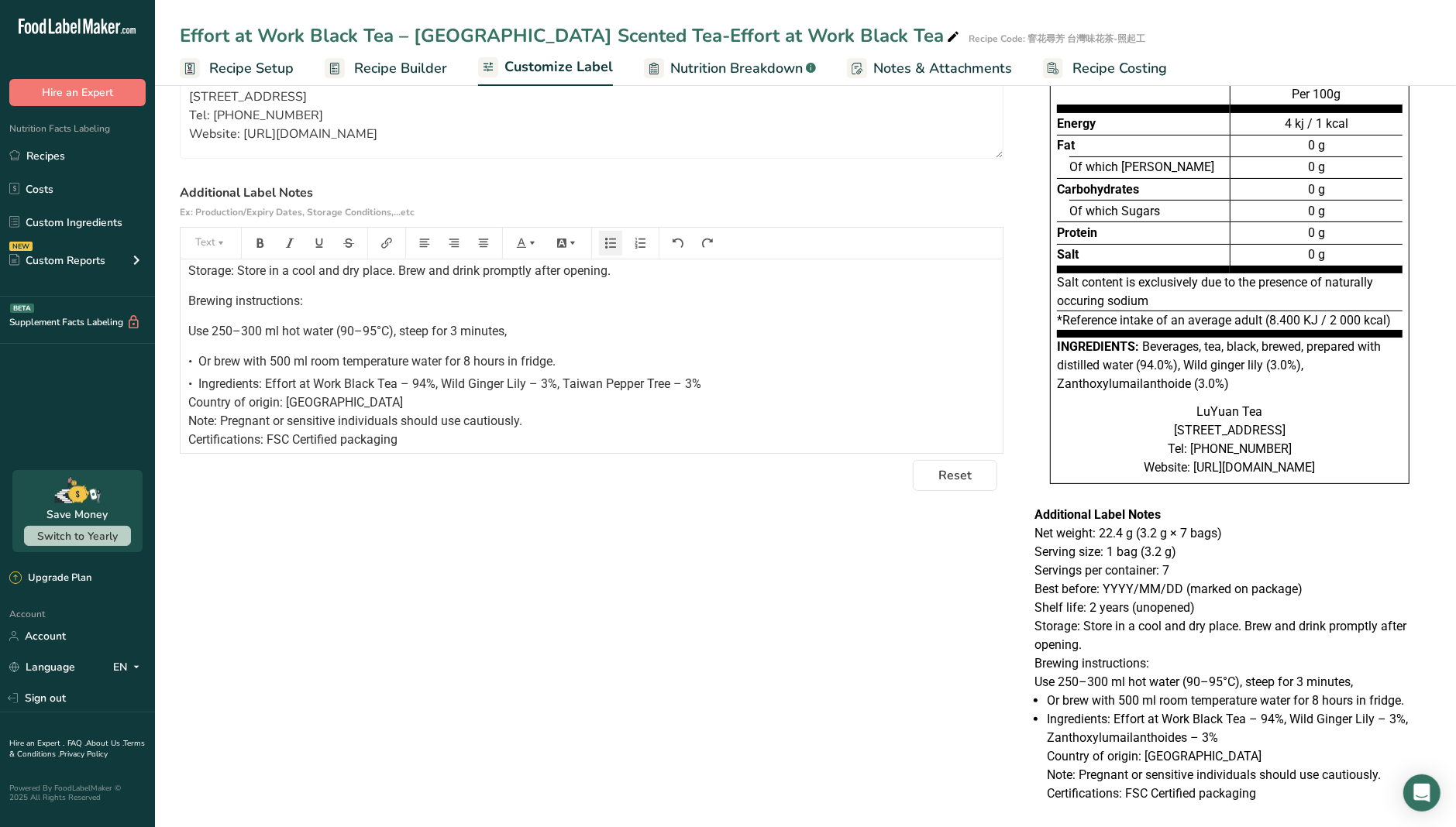
click at [770, 553] on div "Choose your label style EU Standard label USA (FDA) Standard FDA label Tabular …" at bounding box center [806, 425] width 1251 height 794
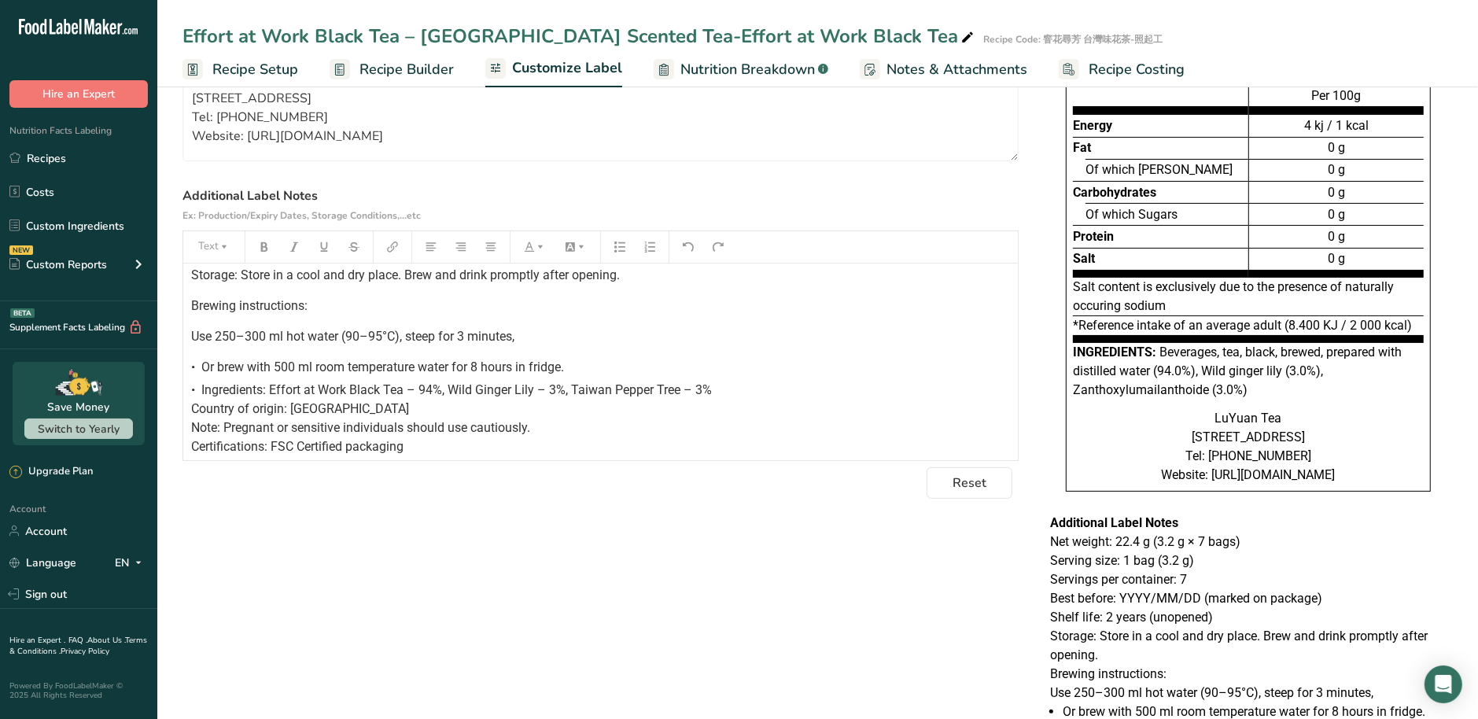
click at [425, 74] on span "Recipe Builder" at bounding box center [407, 69] width 94 height 21
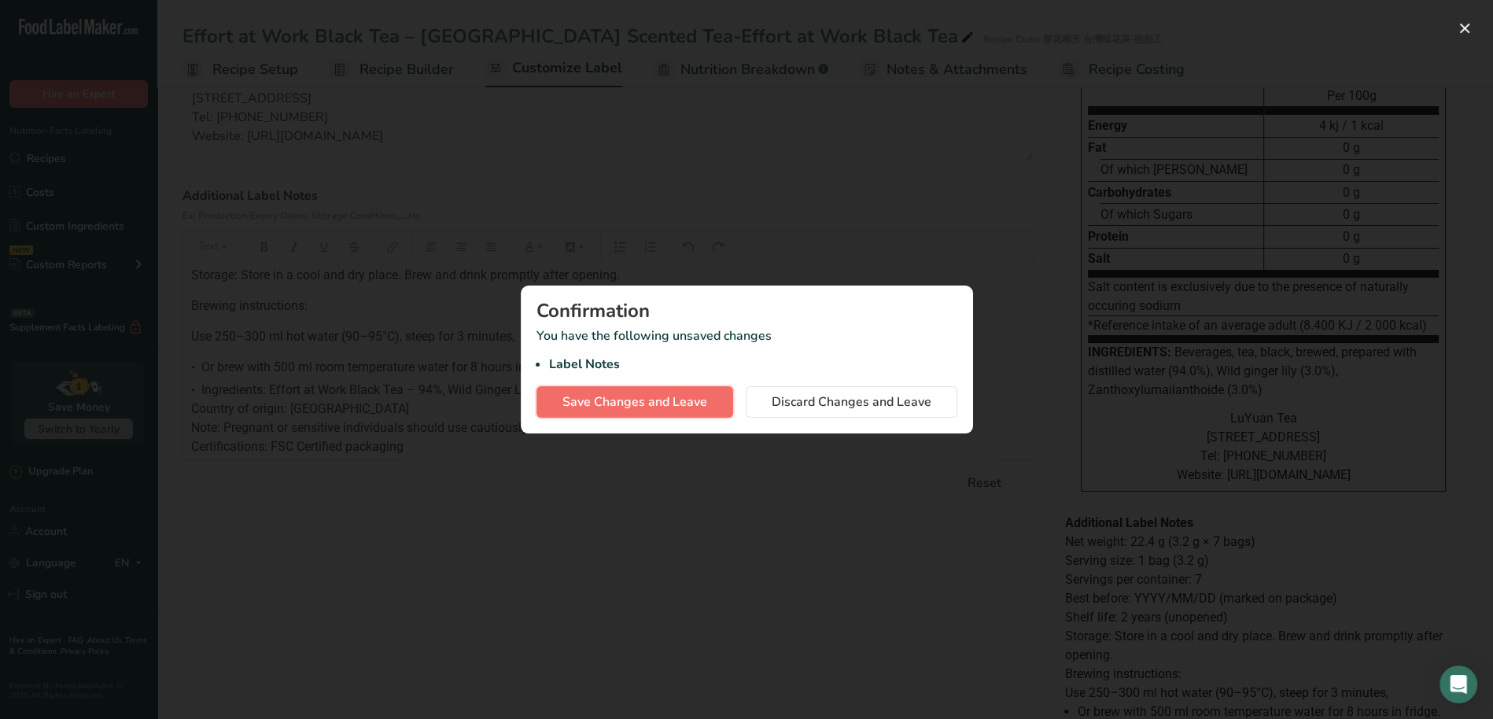
click at [693, 394] on span "Save Changes and Leave" at bounding box center [634, 402] width 145 height 19
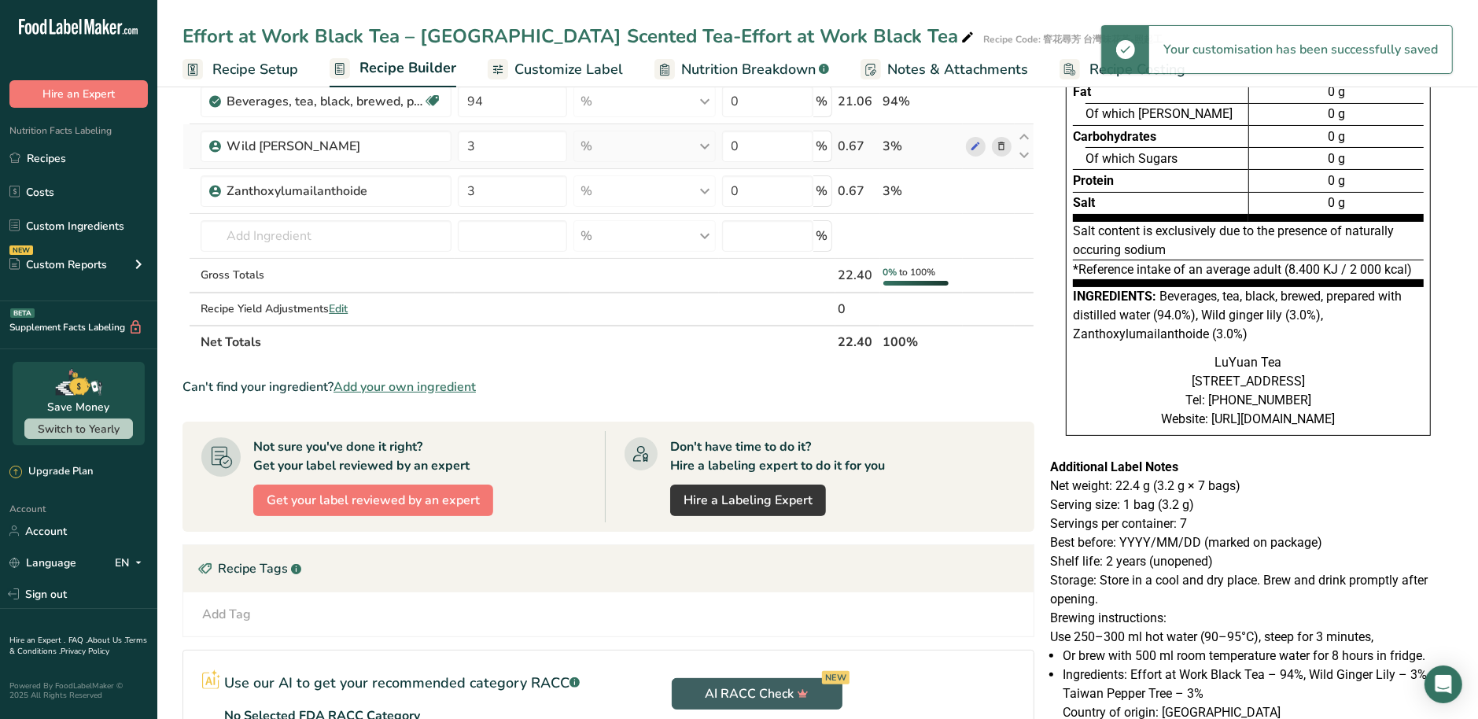
scroll to position [67, 0]
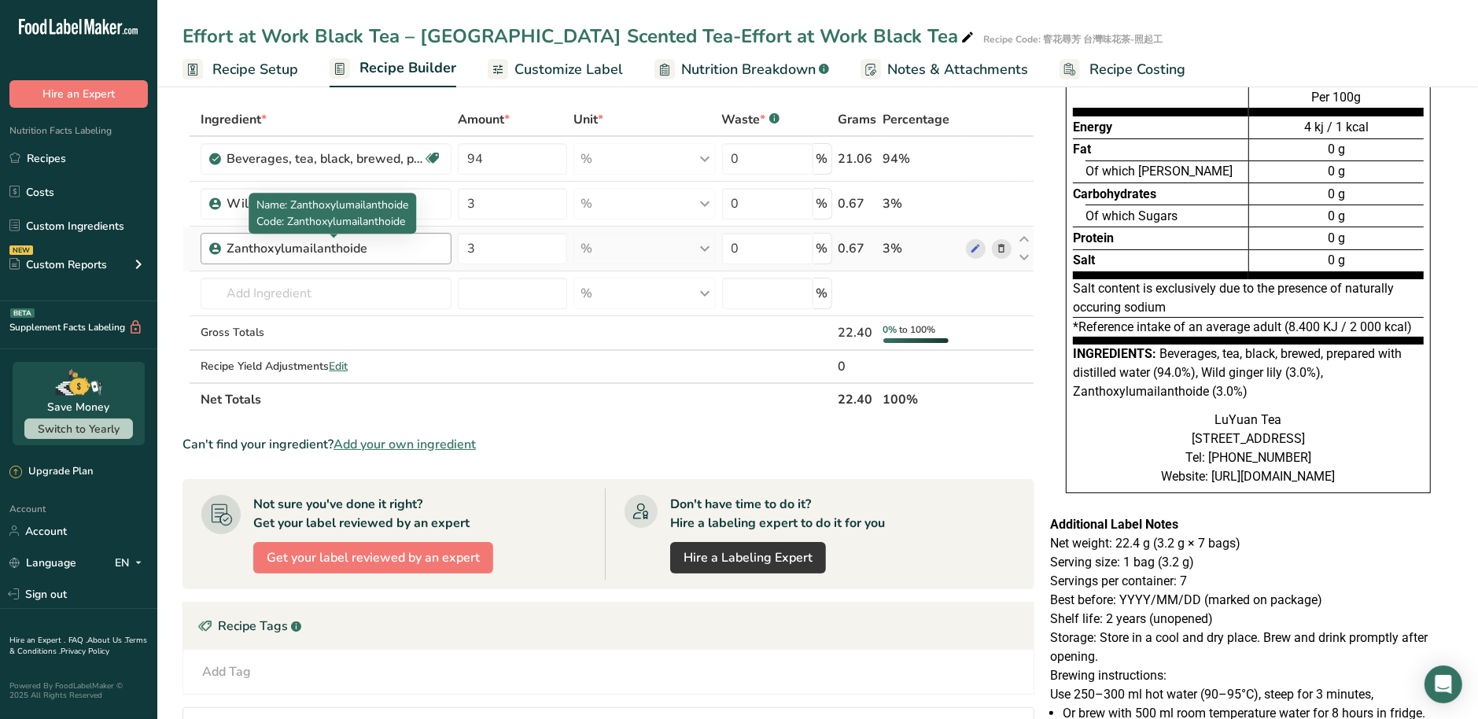
click at [385, 242] on div "Zanthoxylumailanthoide" at bounding box center [325, 248] width 197 height 19
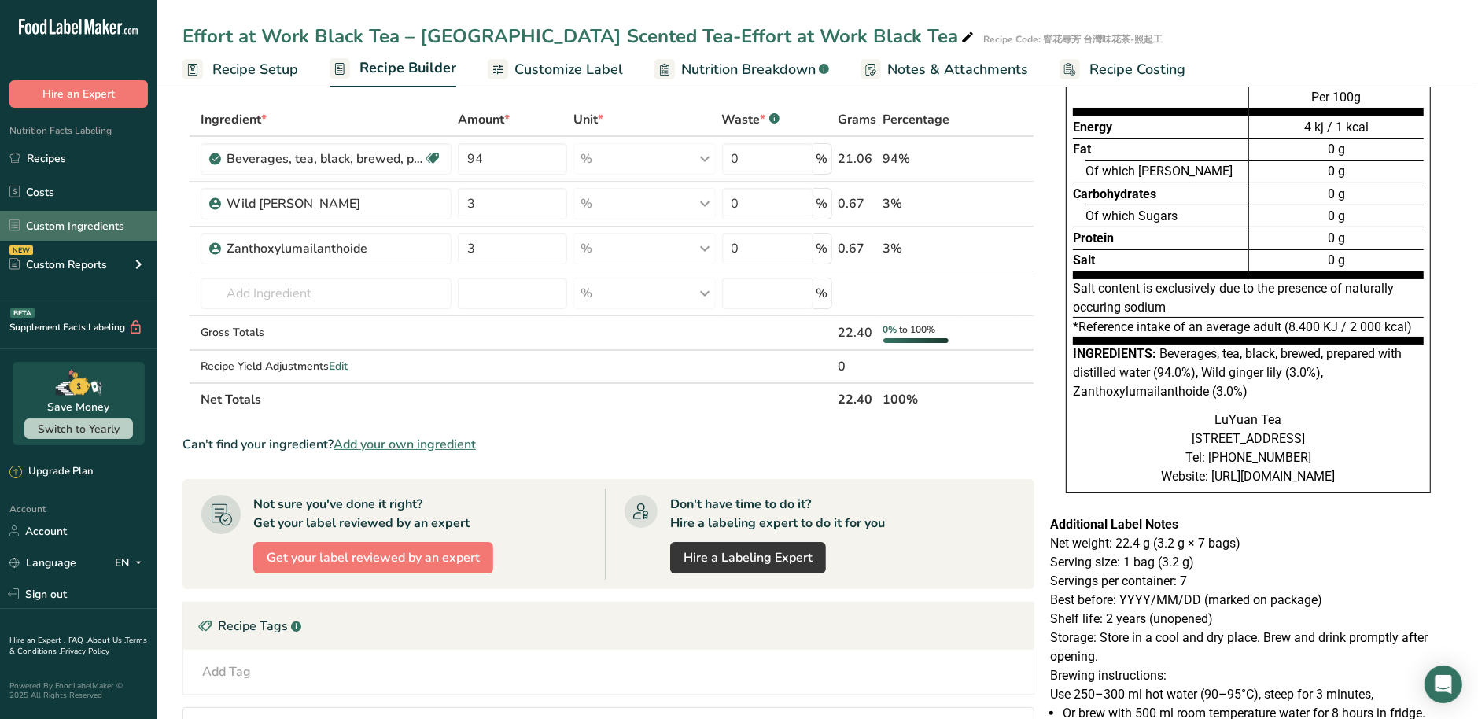
click at [75, 234] on link "Custom Ingredients" at bounding box center [78, 226] width 157 height 30
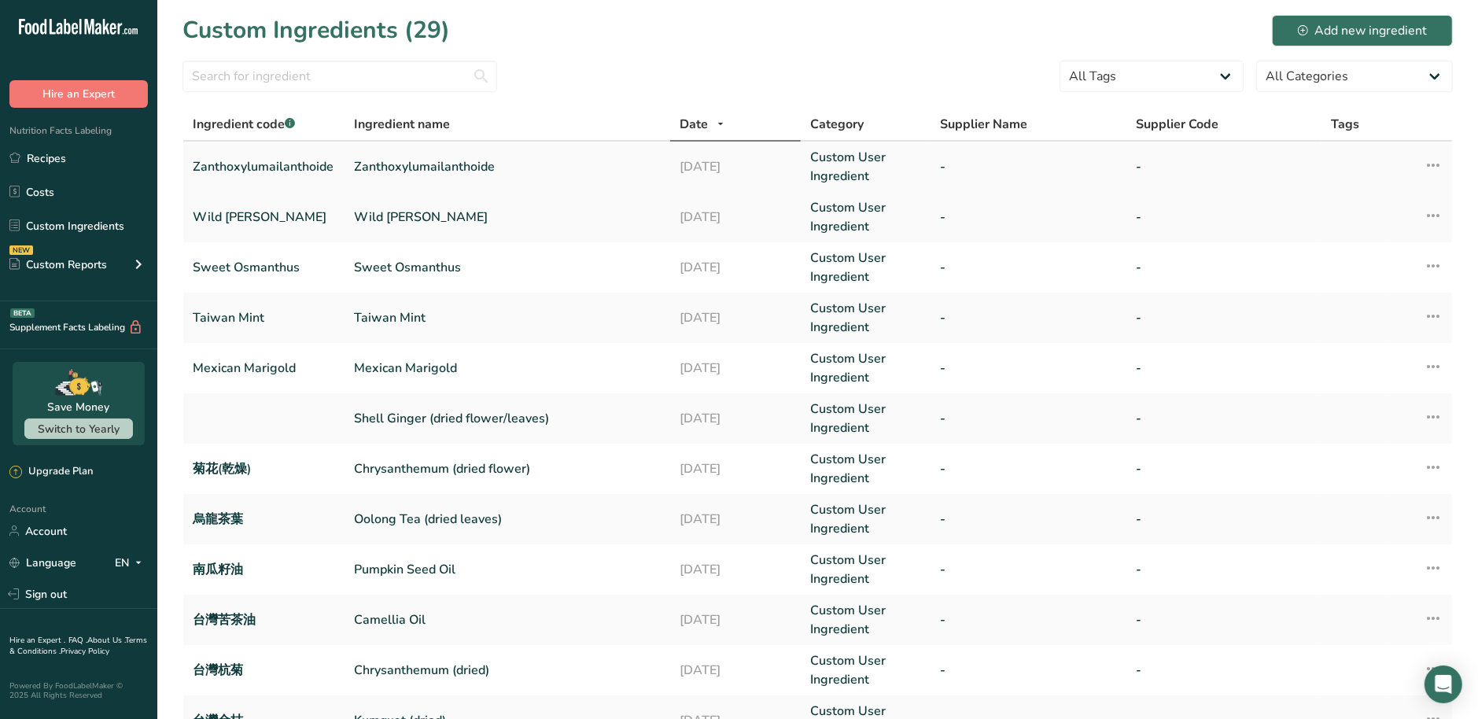
click at [481, 160] on link "Zanthoxylumailanthoide" at bounding box center [507, 166] width 307 height 19
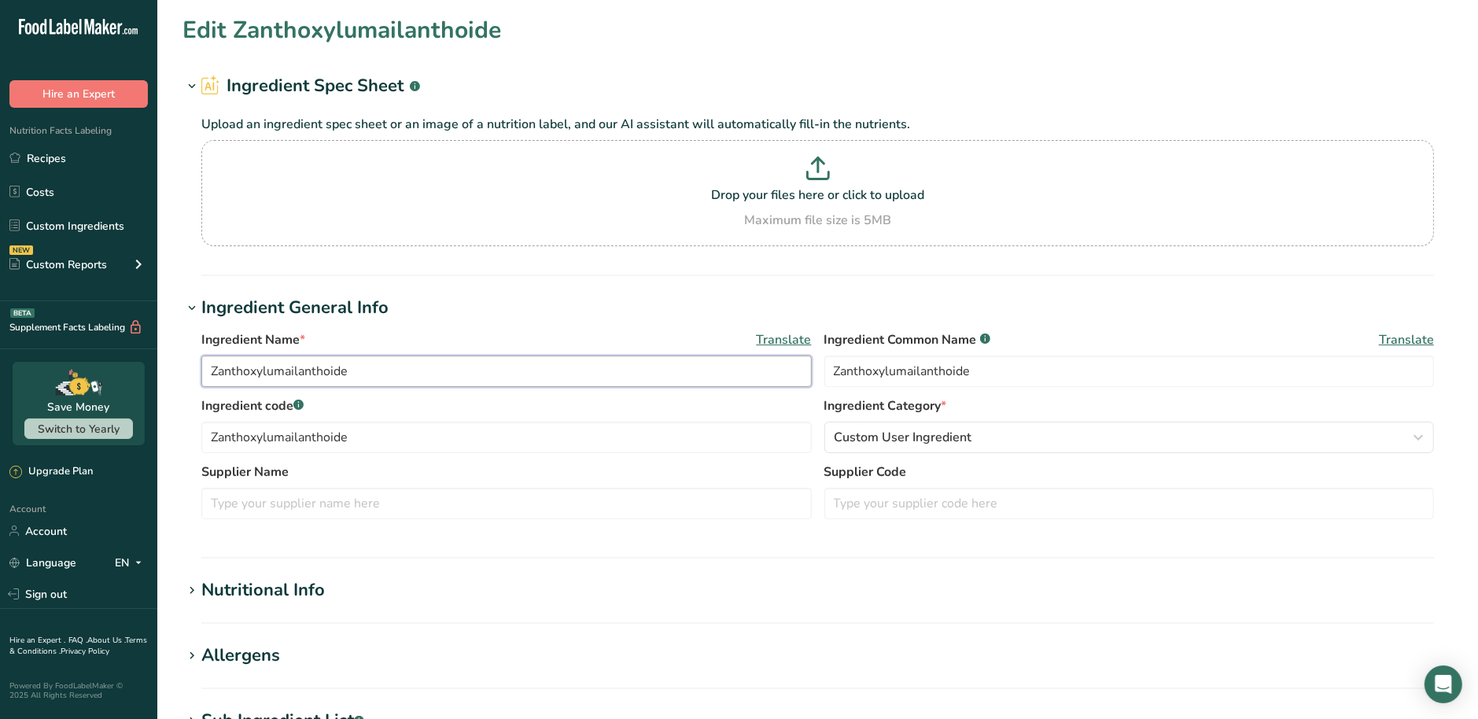
drag, startPoint x: 439, startPoint y: 369, endPoint x: 108, endPoint y: 378, distance: 331.3
click at [108, 378] on div ".a-20{fill:#fff;} Hire an Expert Nutrition Facts Labeling Recipes Costs Custom …" at bounding box center [739, 603] width 1478 height 1206
paste input "Taiwan Pepper Tre"
type input "Taiwan Pepper Tree"
drag, startPoint x: 985, startPoint y: 374, endPoint x: 573, endPoint y: 371, distance: 411.4
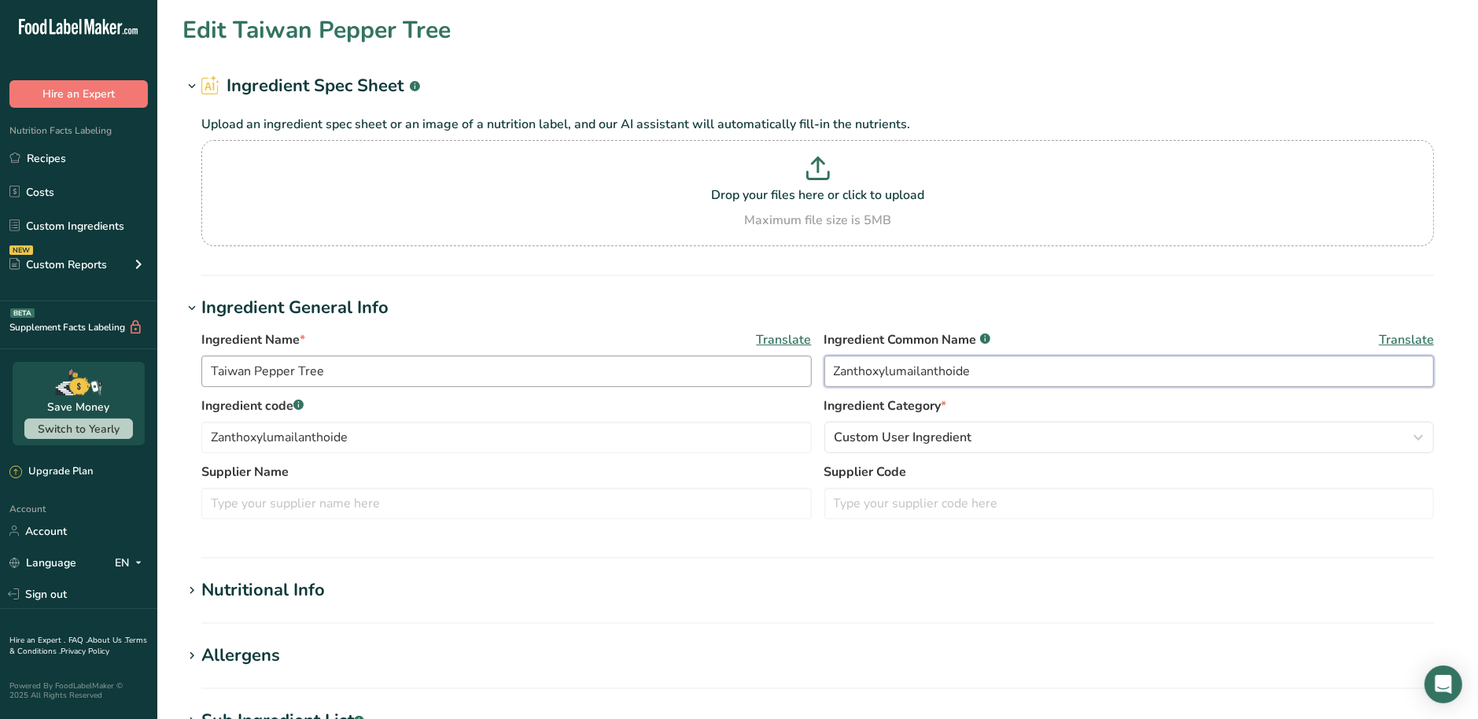
click at [573, 371] on div "Ingredient Name * Translate Taiwan Pepper Tree Ingredient Common Name .a-a{fill…" at bounding box center [817, 363] width 1233 height 66
paste input "Taiwan Pepper Tre"
type input "Taiwan Pepper Tree"
drag, startPoint x: 390, startPoint y: 438, endPoint x: 105, endPoint y: 437, distance: 284.8
click at [105, 437] on div ".a-20{fill:#fff;} Hire an Expert Nutrition Facts Labeling Recipes Costs Custom …" at bounding box center [739, 603] width 1478 height 1206
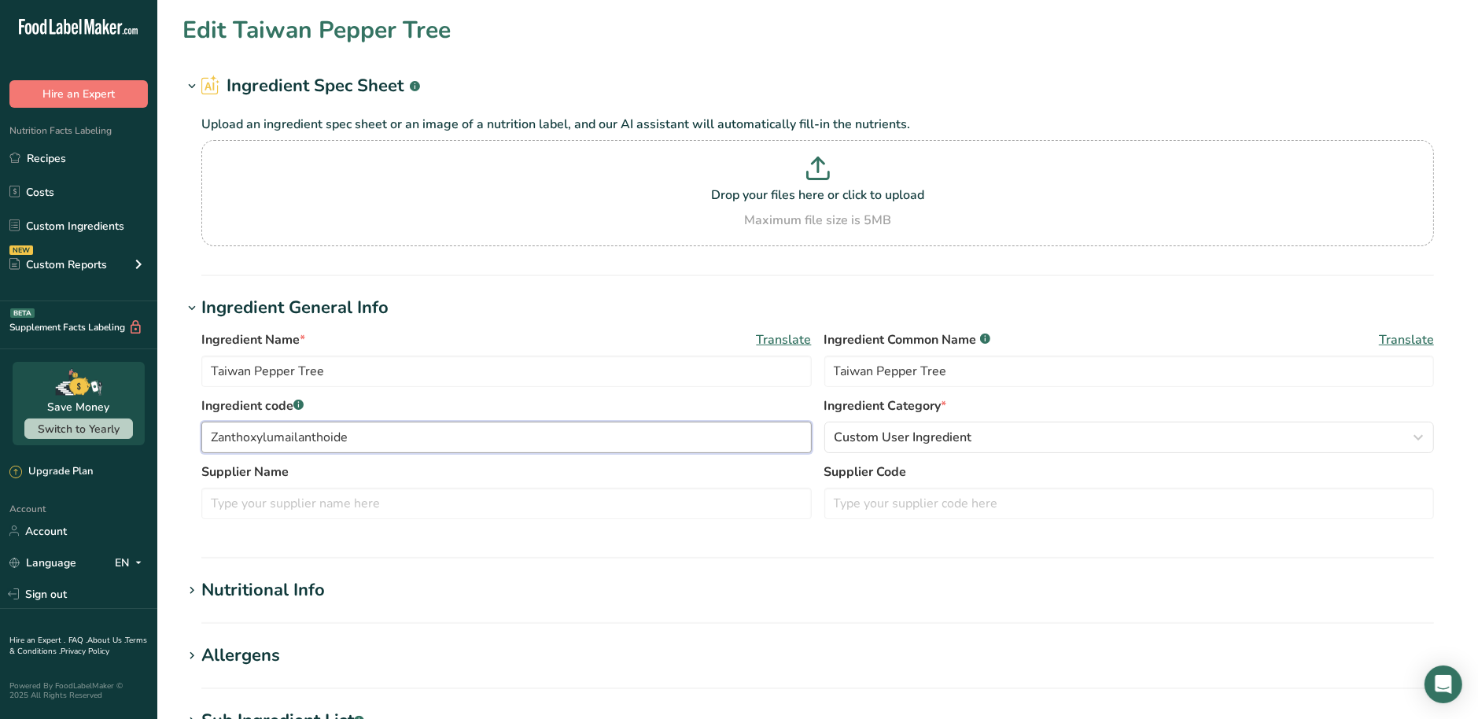
paste input "Taiwan Pepper Tre"
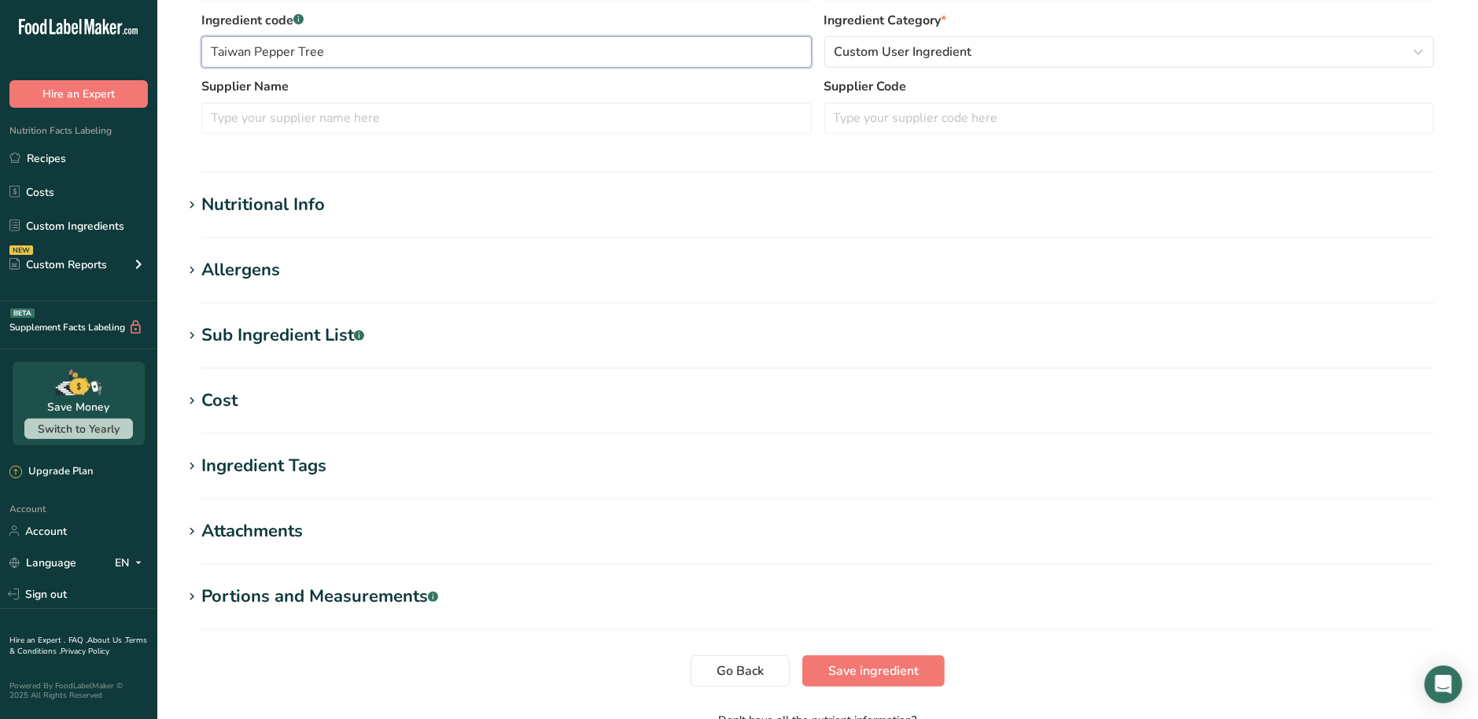
scroll to position [485, 0]
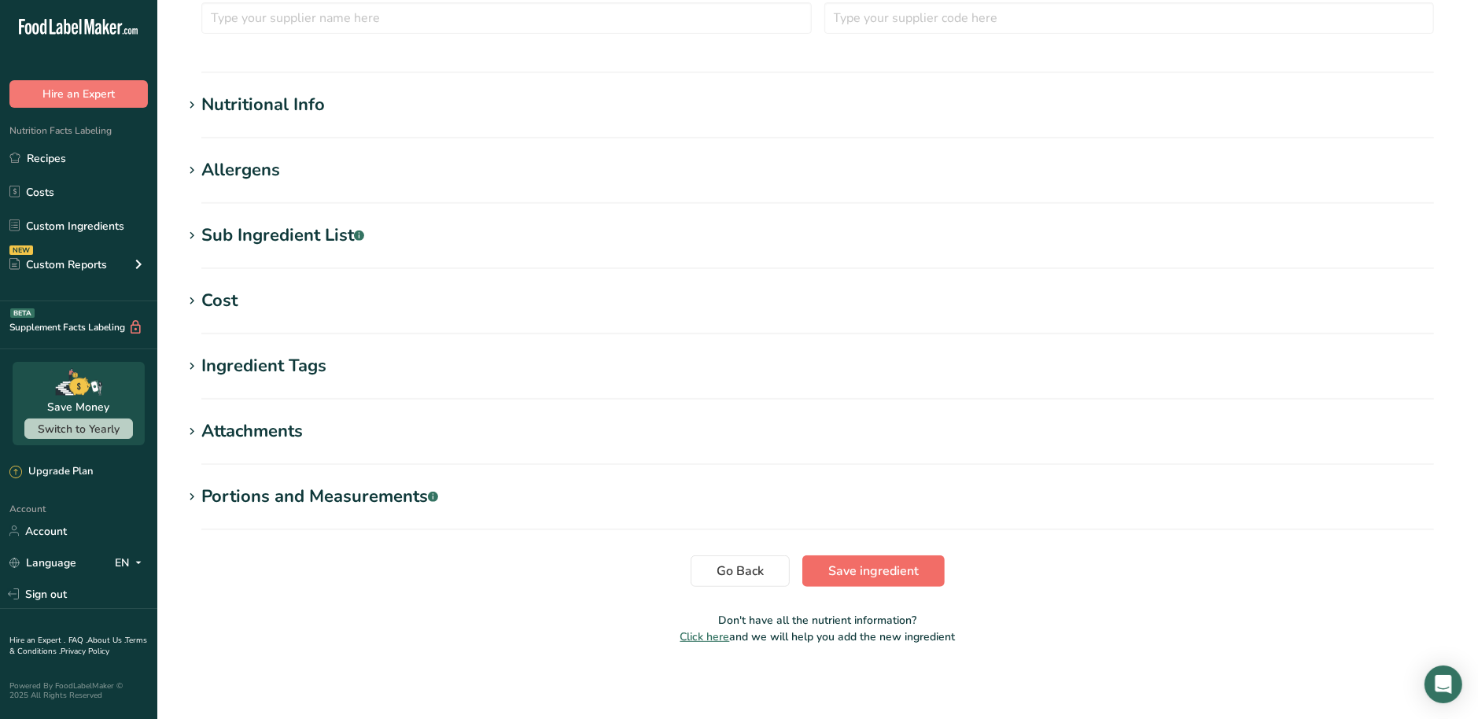
type input "Taiwan Pepper Tree"
click at [932, 566] on button "Save ingredient" at bounding box center [873, 570] width 142 height 31
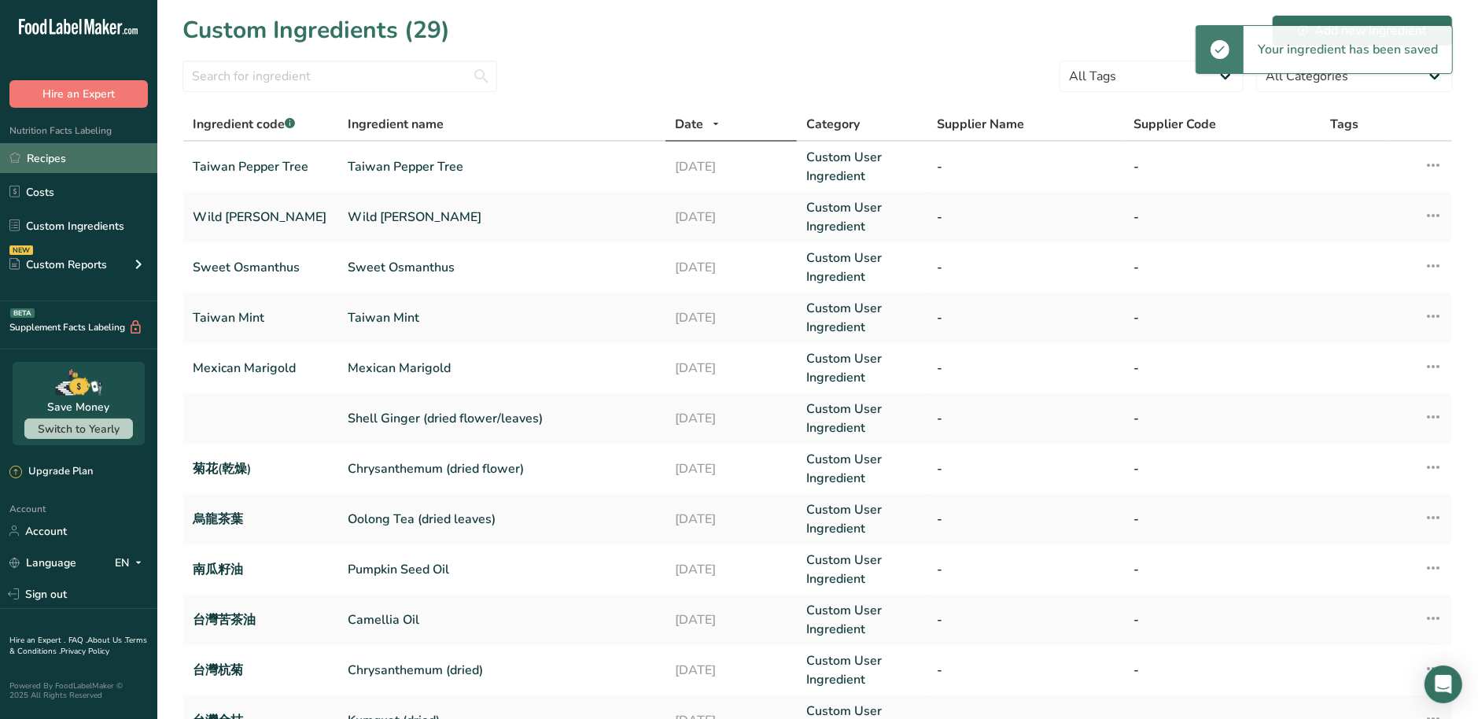
click at [70, 155] on link "Recipes" at bounding box center [78, 158] width 157 height 30
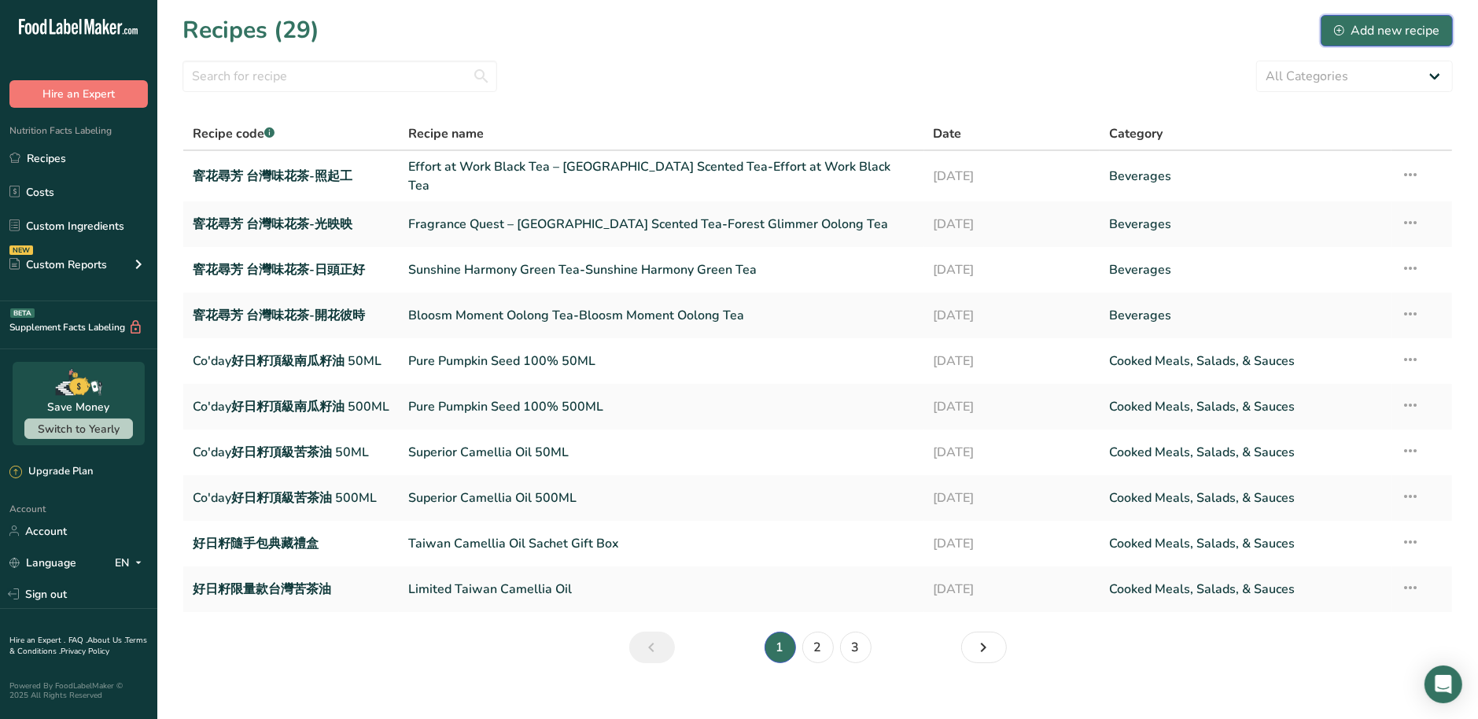
click at [1381, 29] on div "Add new recipe" at bounding box center [1386, 30] width 105 height 19
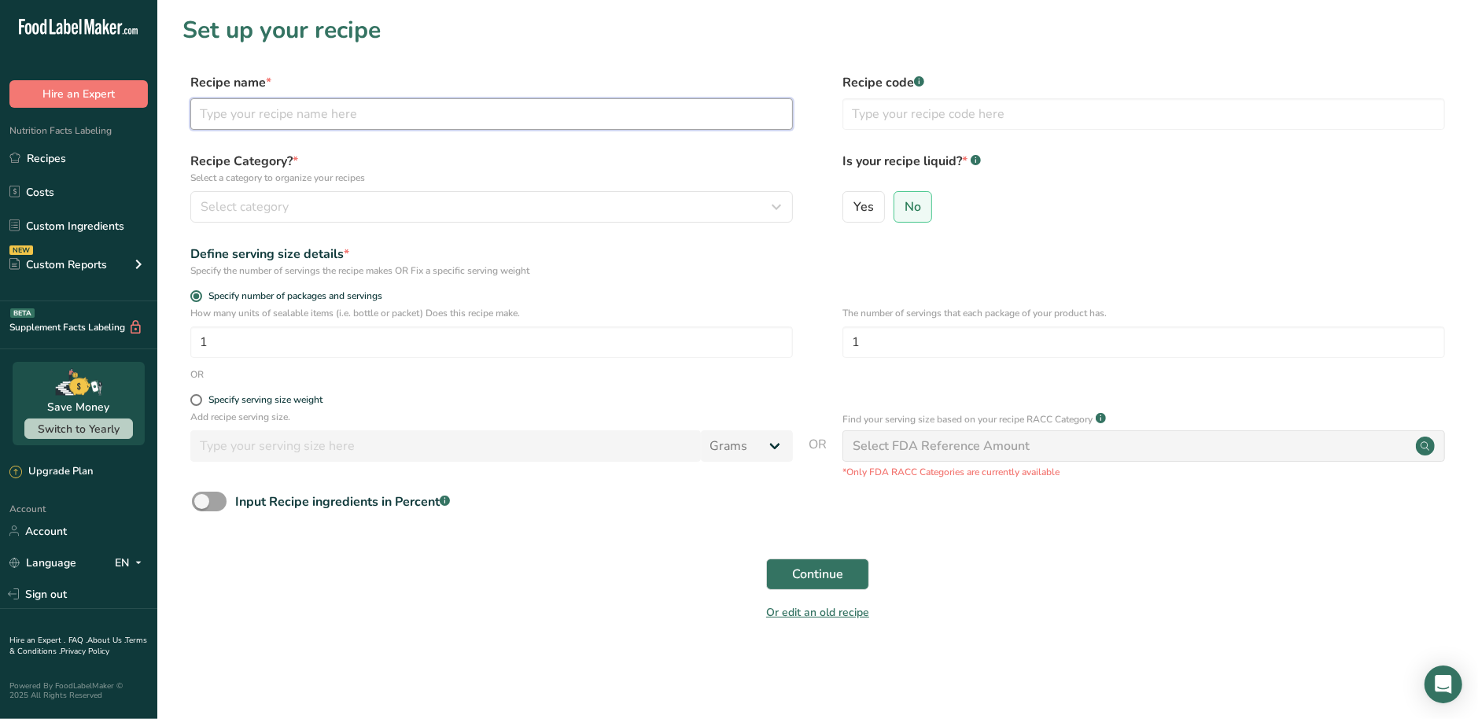
click at [345, 124] on input "text" at bounding box center [491, 113] width 603 height 31
paste input "Corn Crisps"
type input "Corn Crisps"
click at [1138, 119] on input "text" at bounding box center [1144, 113] width 603 height 31
paste input "玉米脆脆"
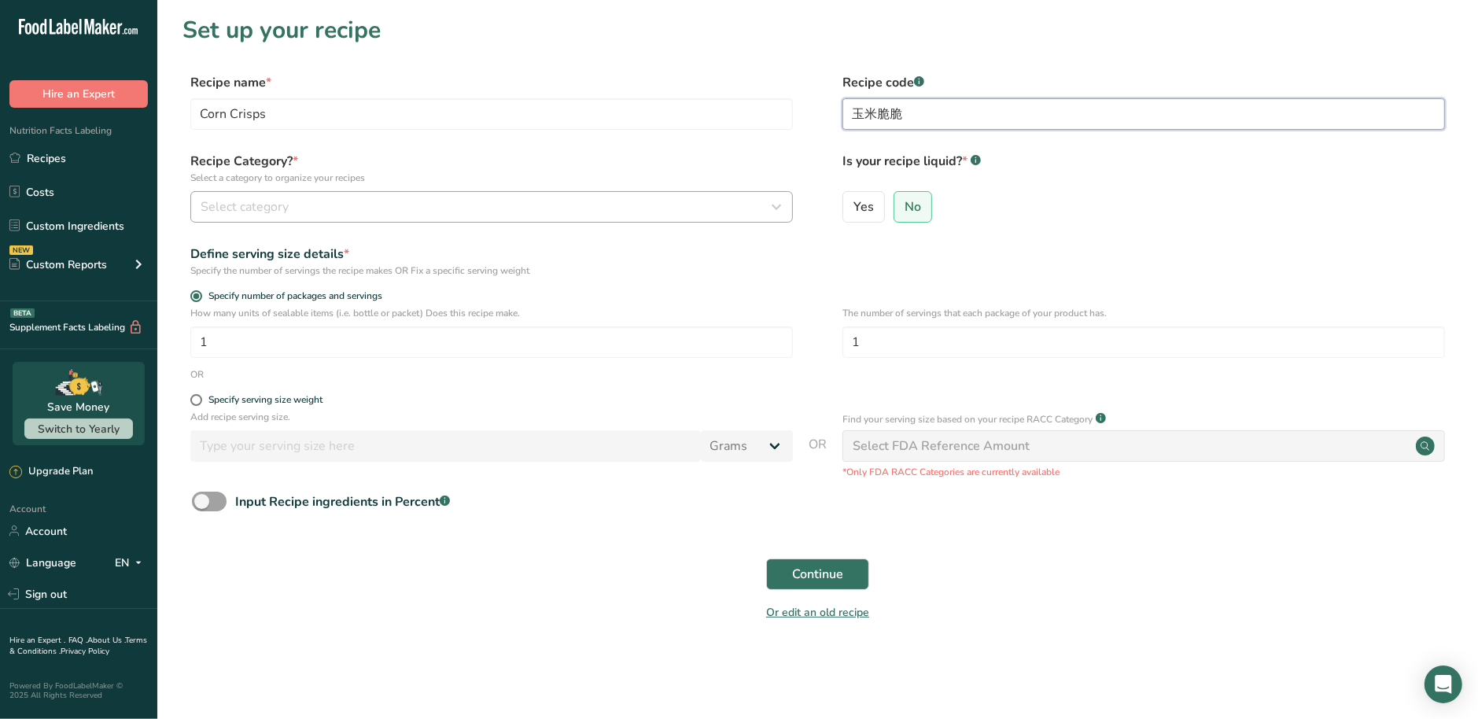
type input "玉米脆脆"
click at [442, 212] on div "Select category" at bounding box center [487, 206] width 573 height 19
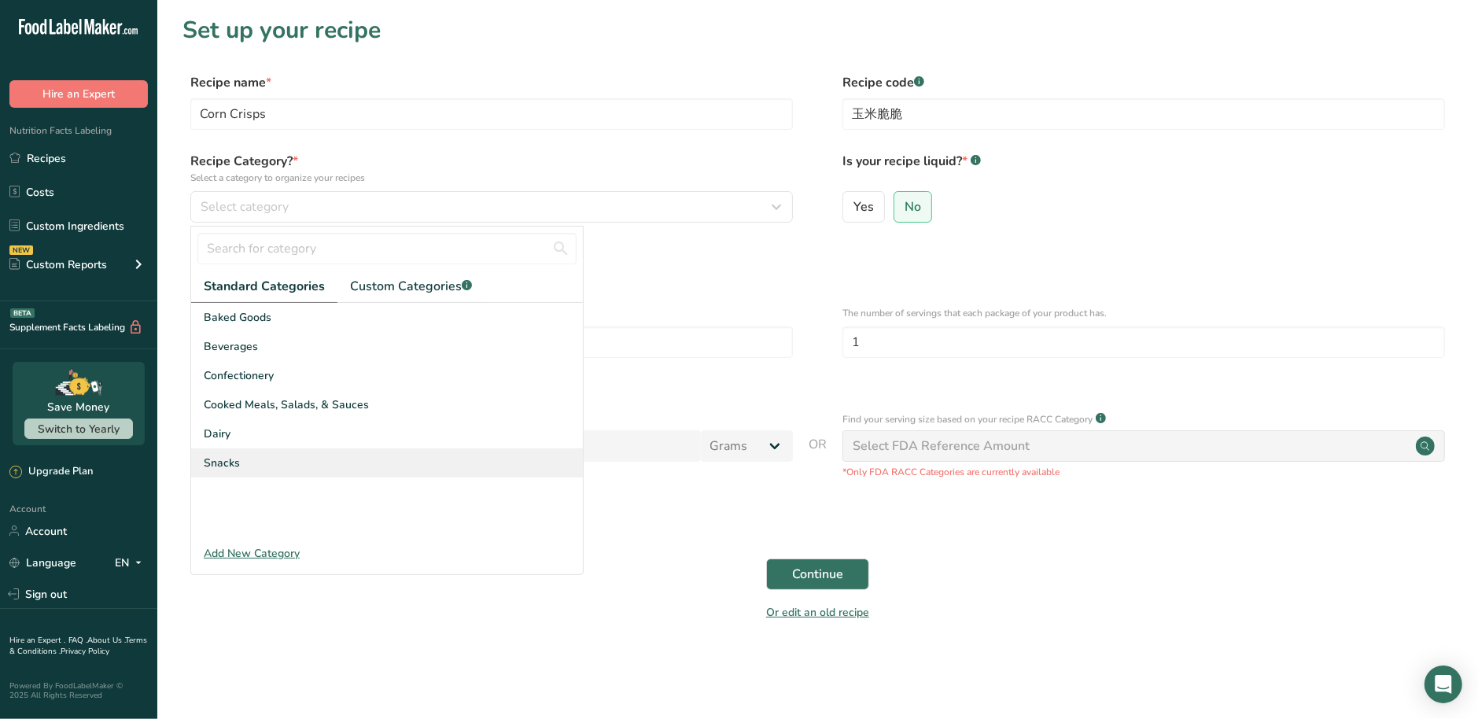
click at [233, 460] on span "Snacks" at bounding box center [222, 463] width 36 height 17
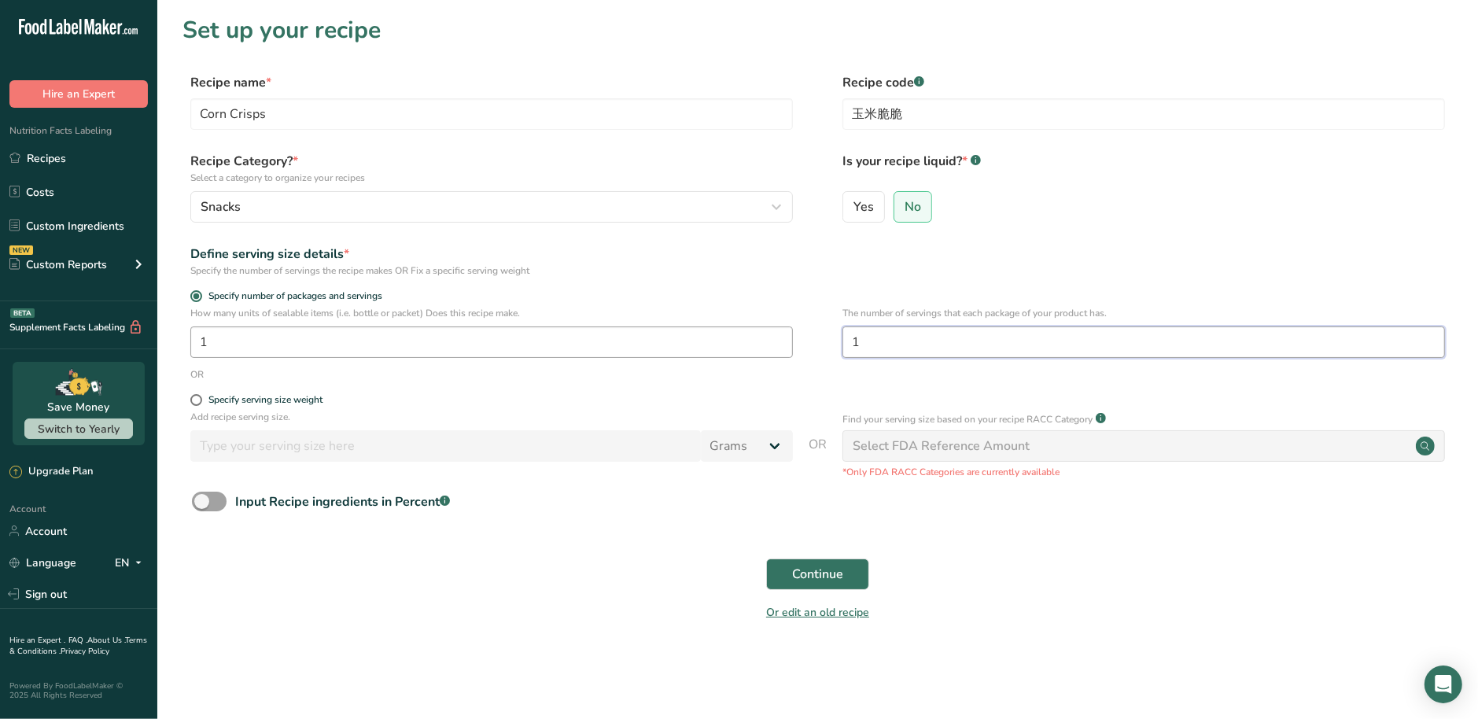
drag, startPoint x: 921, startPoint y: 342, endPoint x: 759, endPoint y: 345, distance: 162.1
click at [759, 345] on div "How many units of sealable items (i.e. bottle or packet) Does this recipe make.…" at bounding box center [818, 336] width 1270 height 61
type input "9"
click at [458, 374] on div "OR" at bounding box center [818, 374] width 1270 height 14
click at [222, 500] on span at bounding box center [209, 502] width 35 height 20
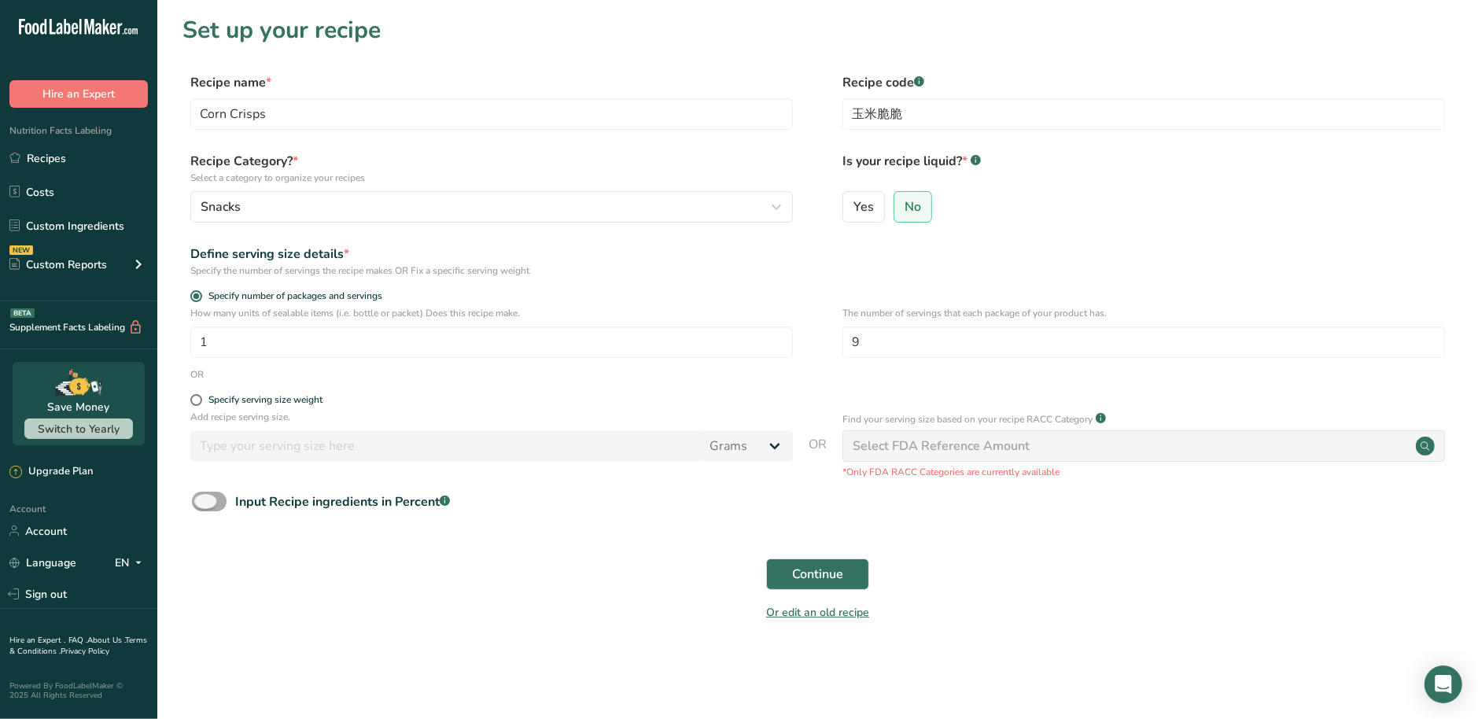
click at [202, 500] on input "Input Recipe ingredients in Percent .a-a{fill:#347362;}.b-a{fill:#fff;}" at bounding box center [197, 501] width 10 height 10
checkbox input "true"
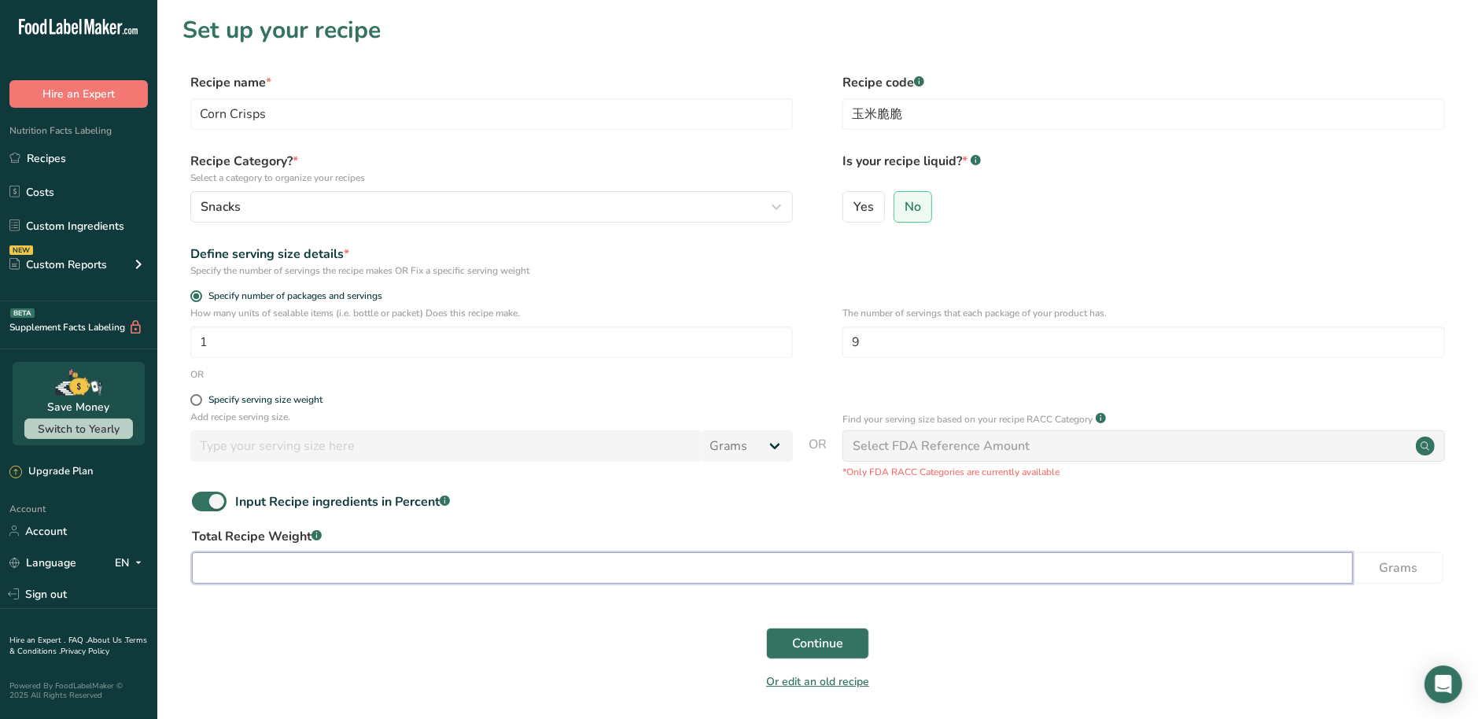
click at [301, 562] on input "number" at bounding box center [772, 567] width 1161 height 31
type input "45"
click at [824, 648] on span "Continue" at bounding box center [817, 643] width 51 height 19
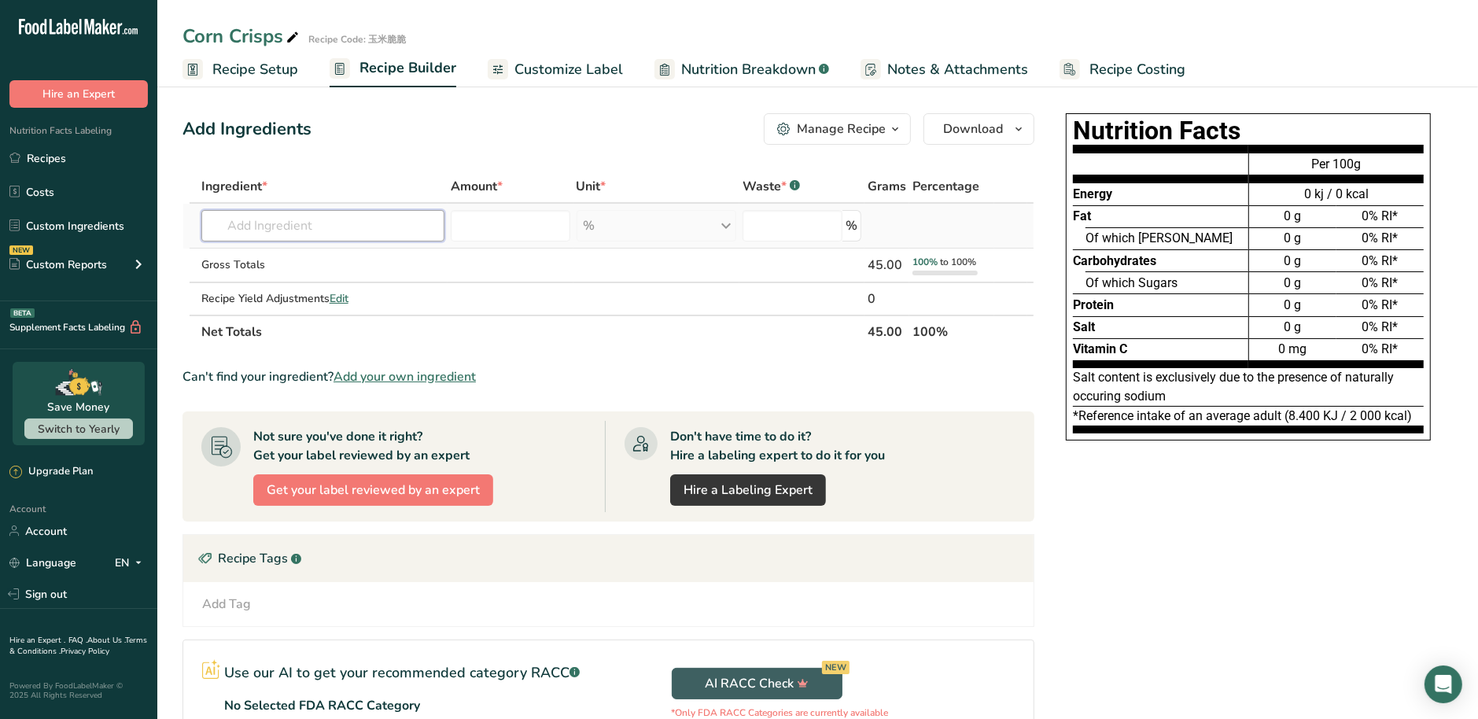
click at [383, 219] on input "text" at bounding box center [323, 225] width 244 height 31
paste input "Taiwan Corn"
type input "Taiwan Corn"
click at [334, 225] on input "text" at bounding box center [323, 225] width 244 height 31
paste input "Corn"
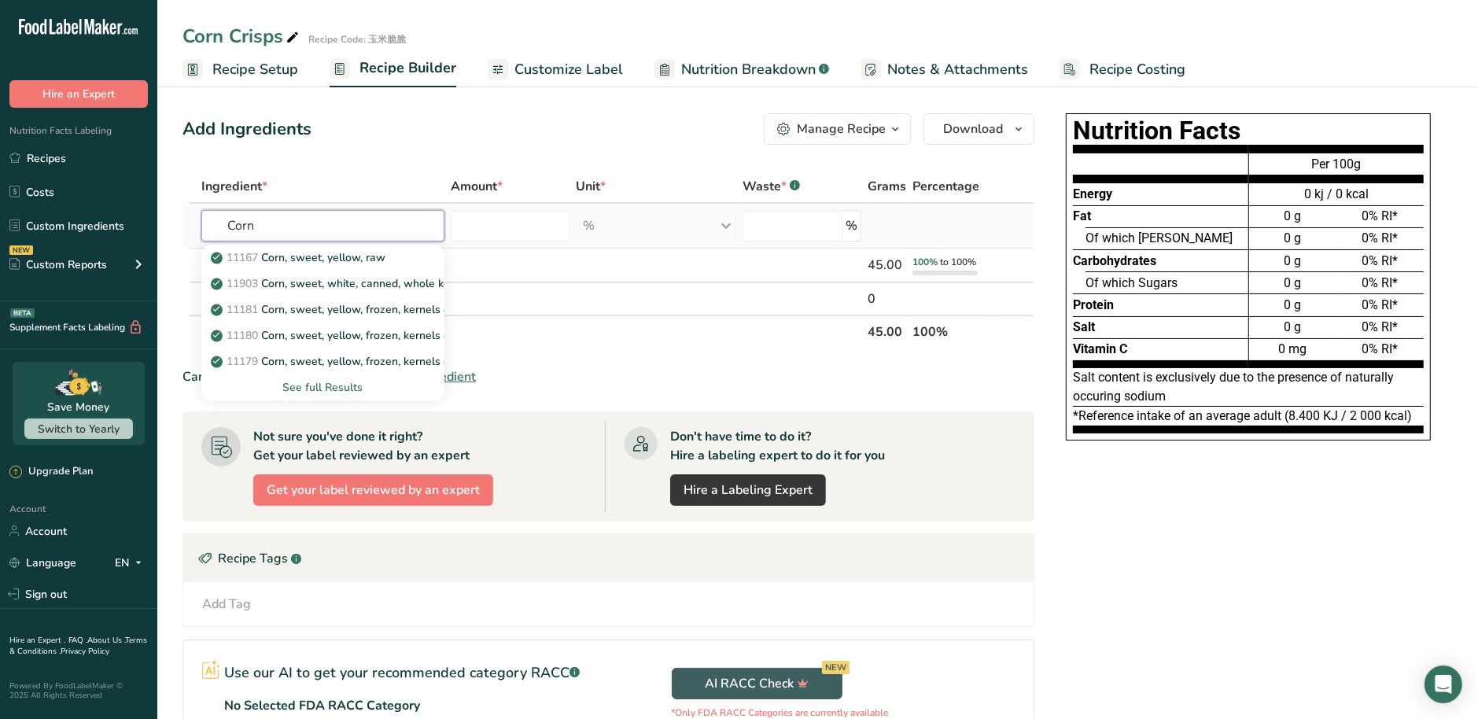
type input "Corn"
click at [345, 393] on div "See full Results" at bounding box center [323, 387] width 219 height 17
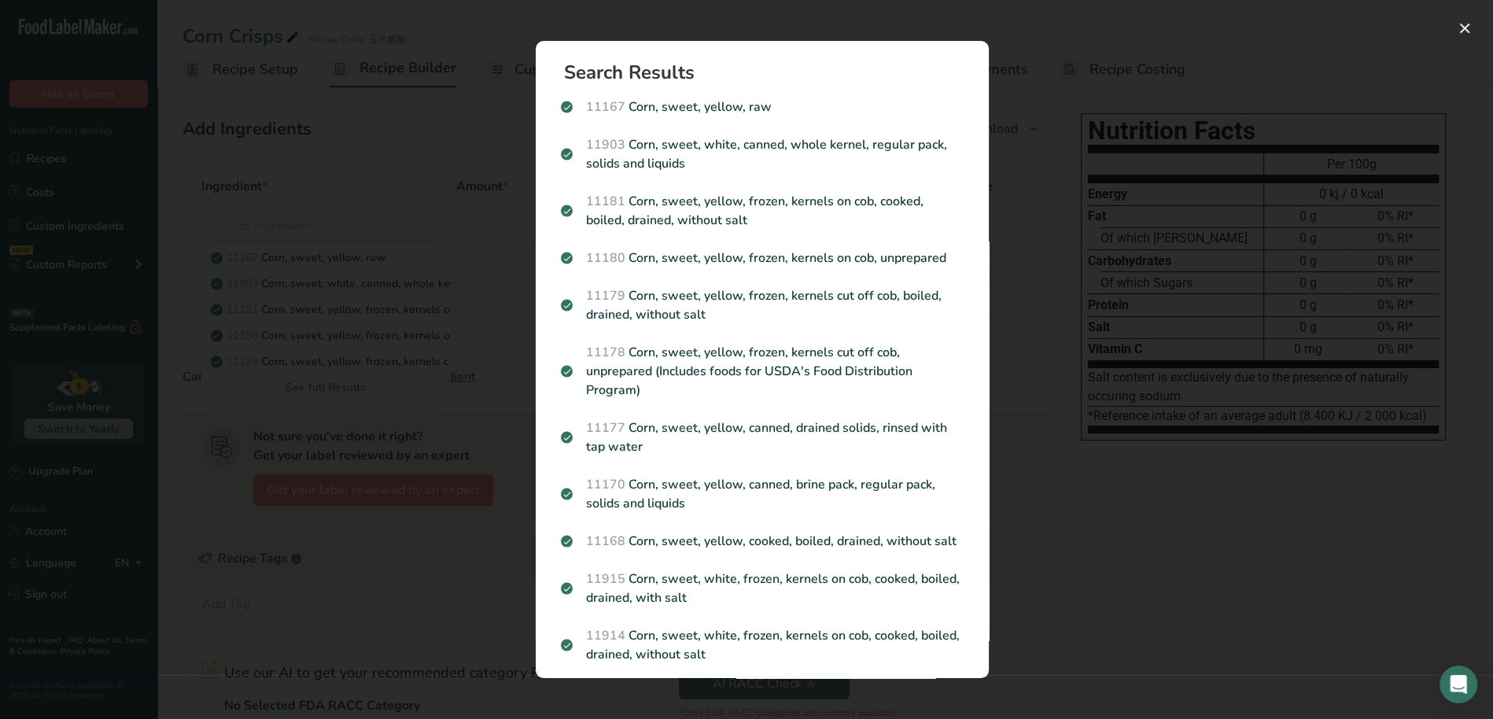
click at [1060, 310] on div "Search results modal" at bounding box center [746, 359] width 1493 height 719
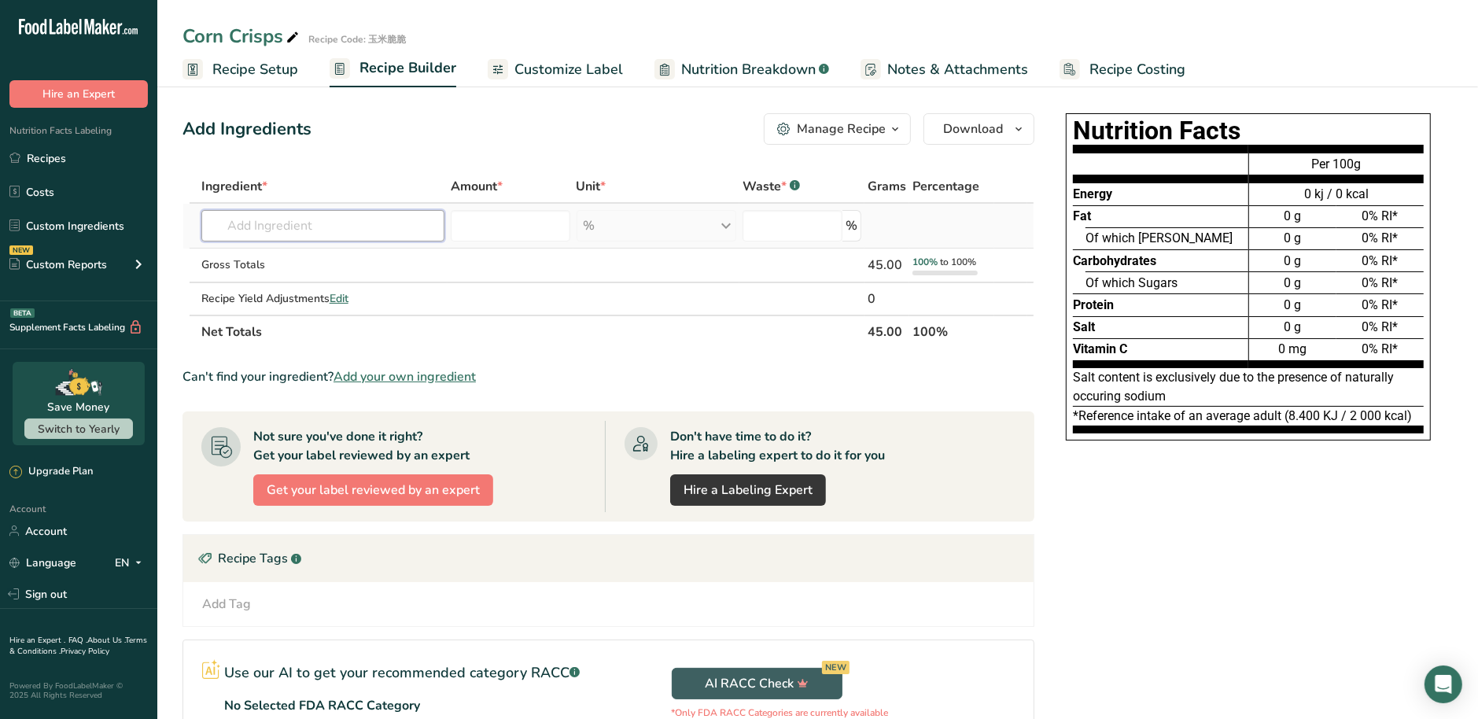
click at [322, 230] on input "text" at bounding box center [323, 225] width 244 height 31
click at [371, 380] on span "Add your own ingredient" at bounding box center [405, 376] width 142 height 19
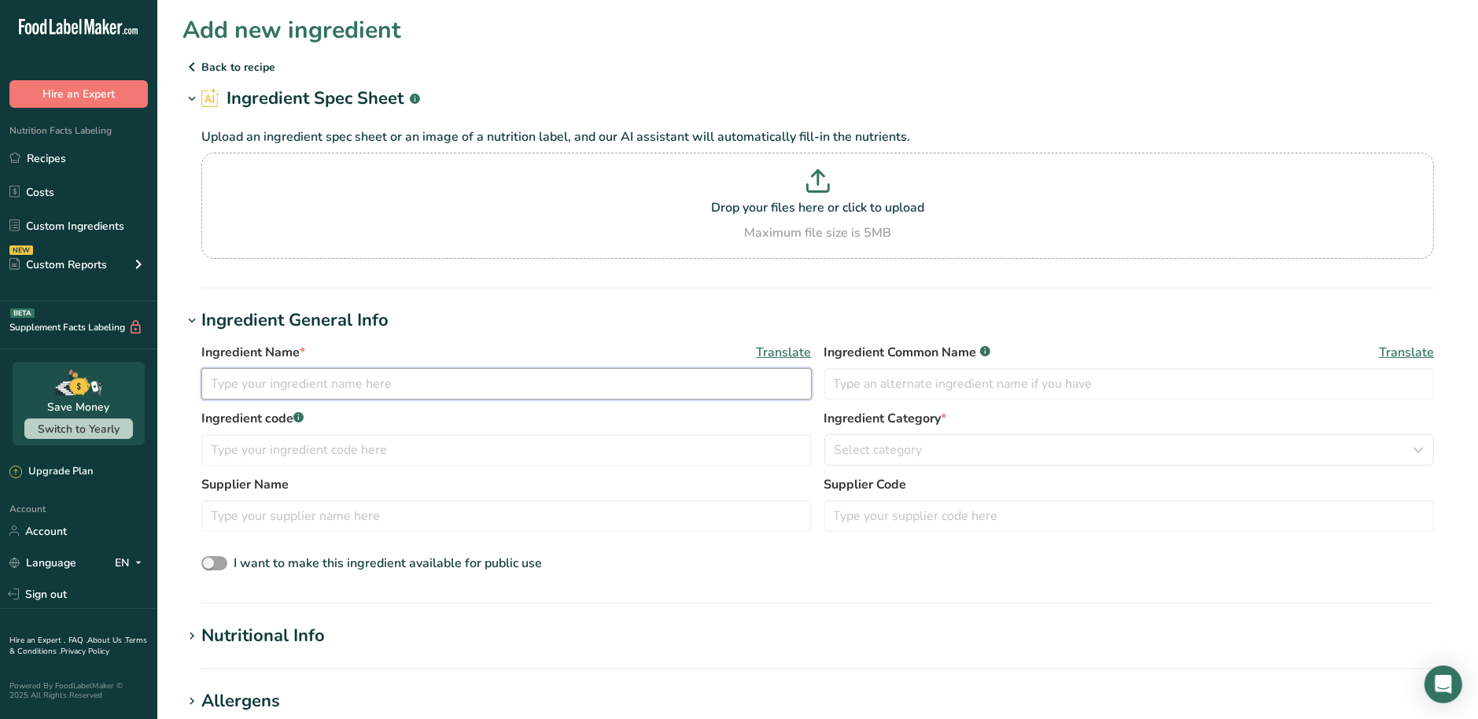
click at [319, 372] on input "text" at bounding box center [506, 383] width 610 height 31
paste input "Taiwan Corn (Non-GMO)"
type input "Taiwan Corn (Non-GMO)"
click at [921, 386] on input "text" at bounding box center [1129, 383] width 610 height 31
paste input "Taiwan Corn (Non-GMO)"
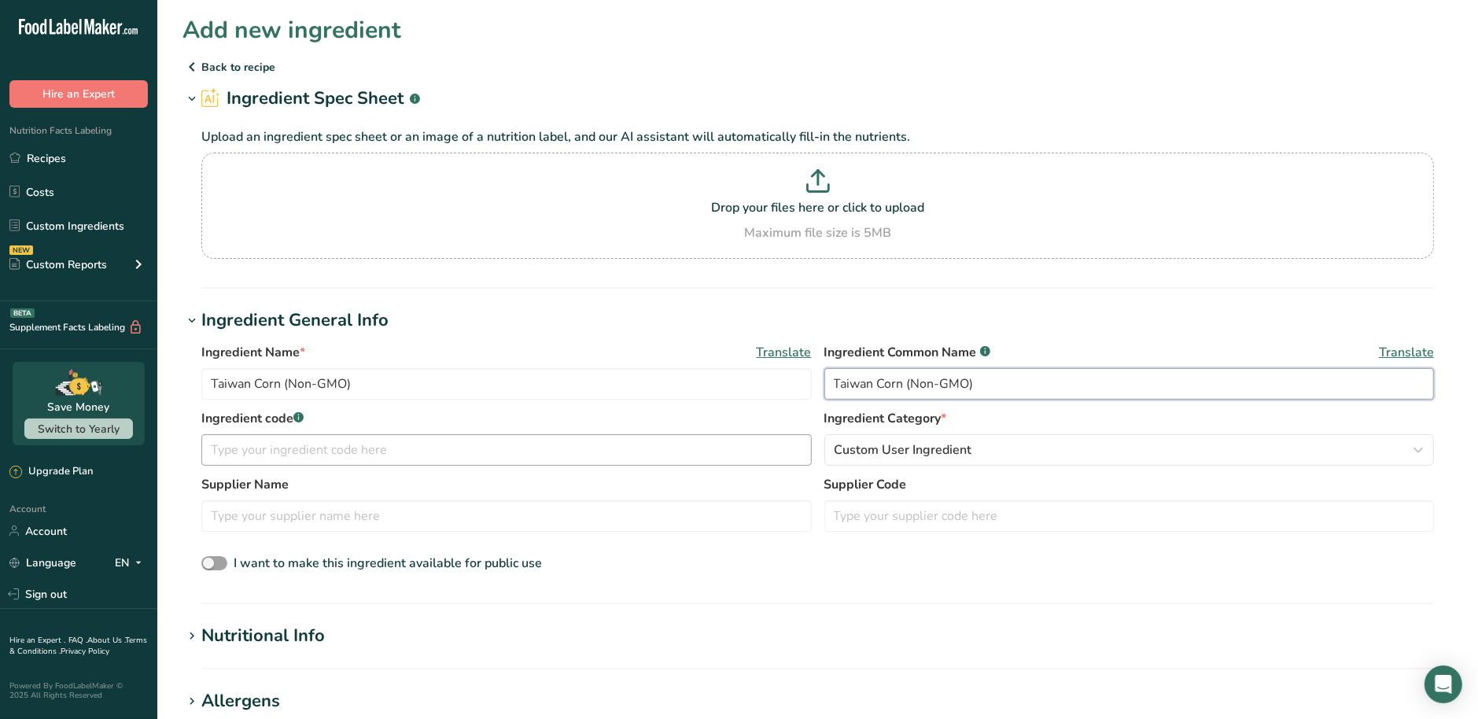
type input "Taiwan Corn (Non-GMO)"
click at [397, 457] on input "text" at bounding box center [506, 449] width 610 height 31
paste input "Taiwan Corn (Non-GMO)"
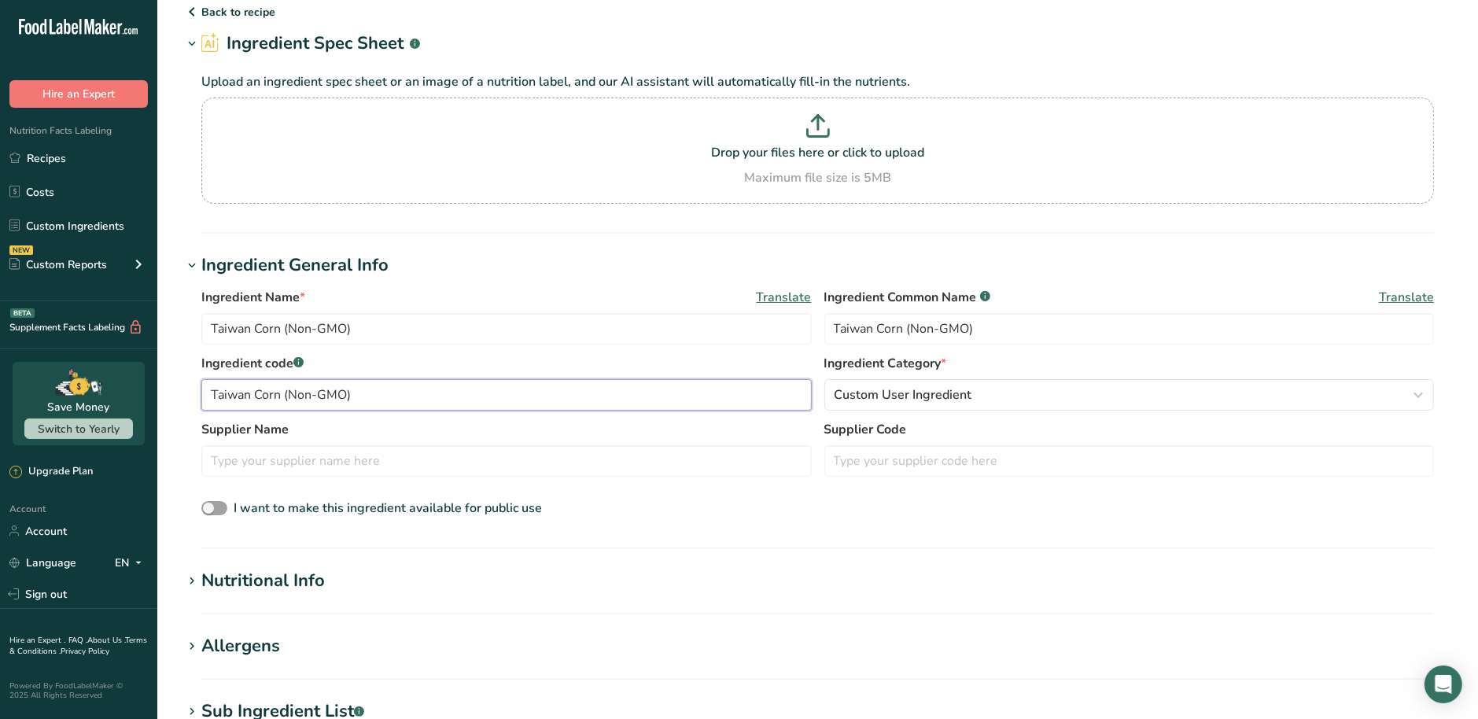
scroll to position [197, 0]
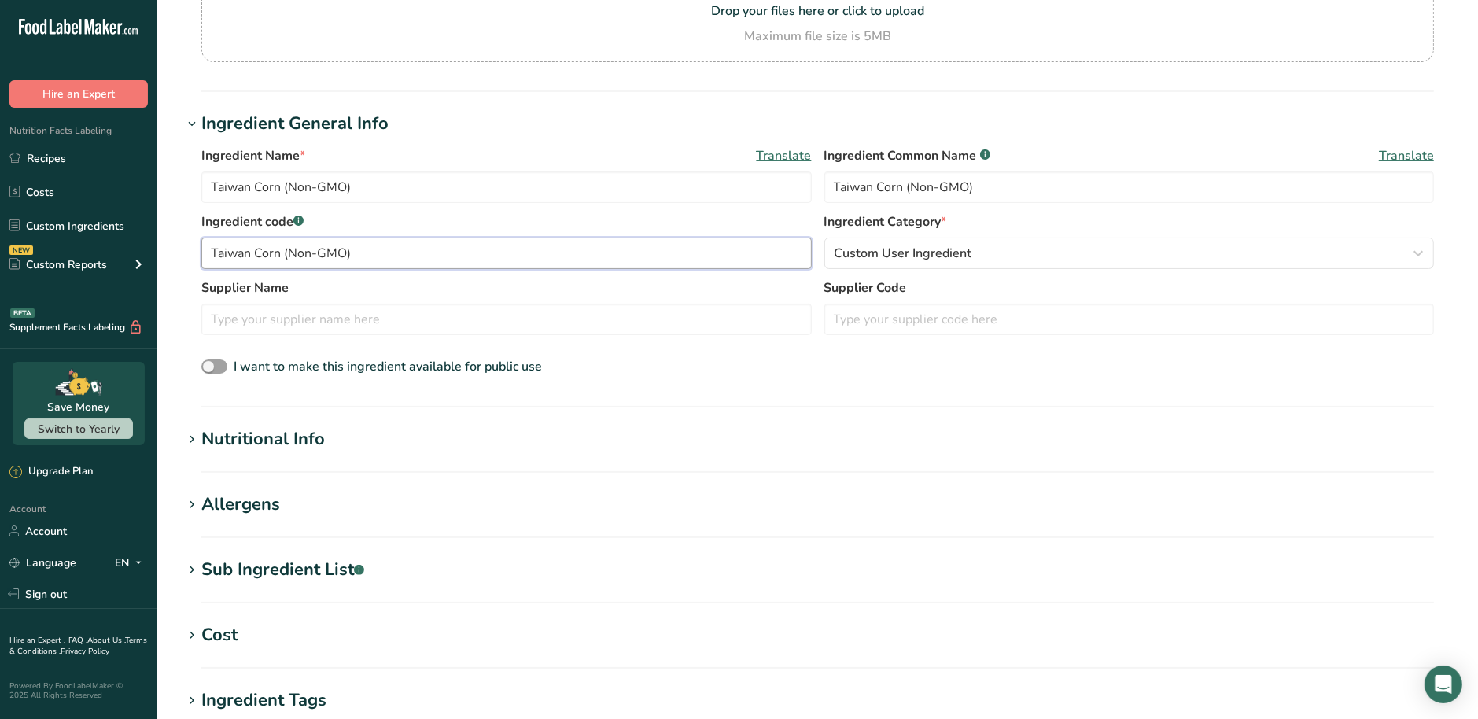
type input "Taiwan Corn (Non-GMO)"
click at [262, 459] on section "Nutritional Info Serving Size .a-a{fill:#347362;}.b-a{fill:#fff;} Add ingredien…" at bounding box center [818, 449] width 1270 height 46
click at [258, 429] on div "Nutritional Info" at bounding box center [263, 439] width 124 height 26
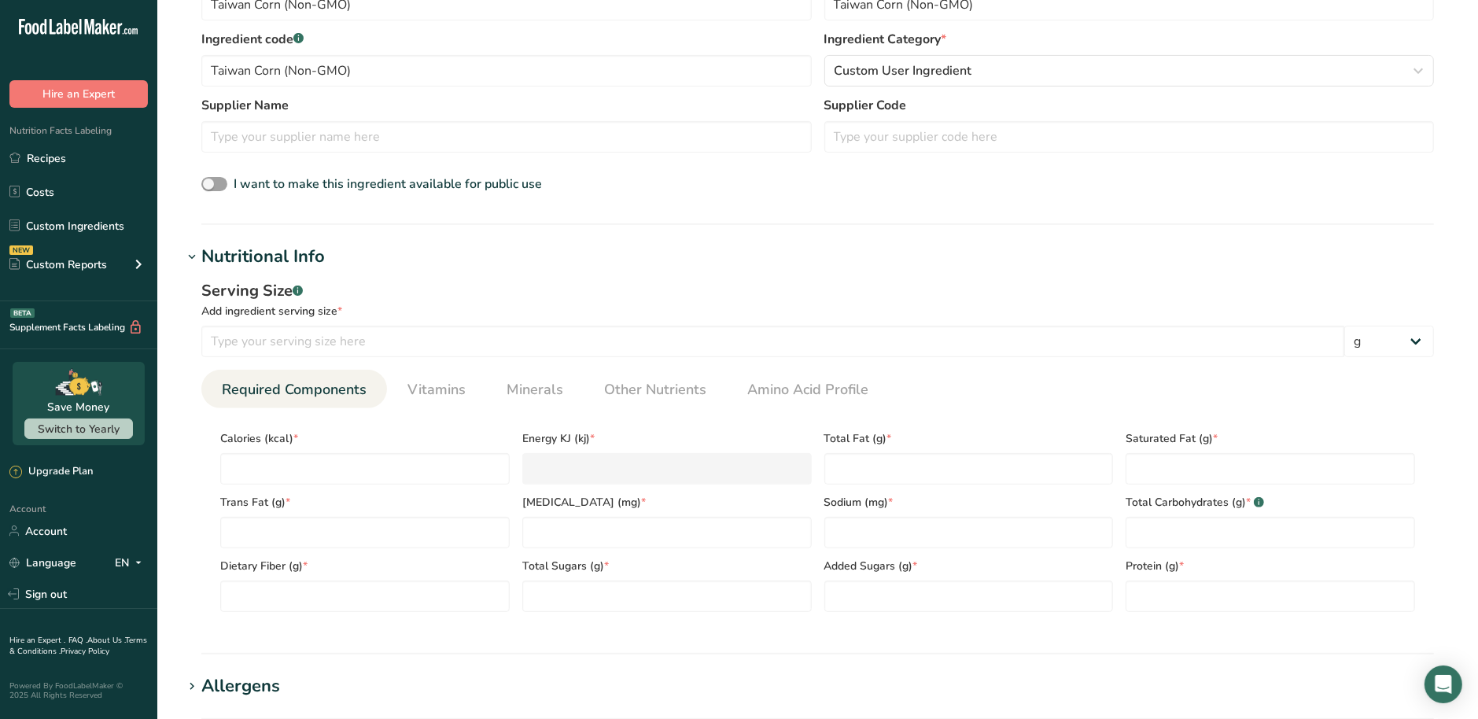
scroll to position [393, 0]
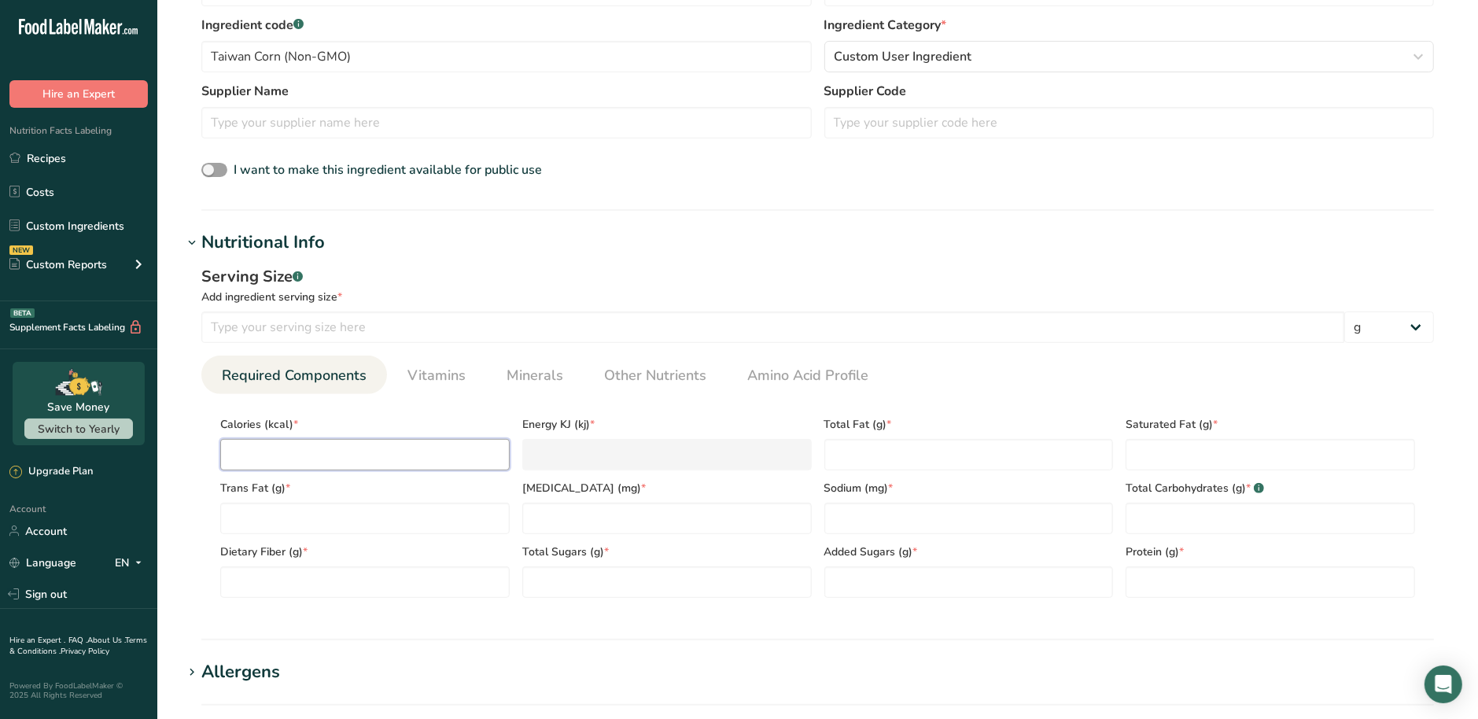
click at [331, 448] on input "number" at bounding box center [364, 454] width 289 height 31
click at [324, 328] on input "number" at bounding box center [772, 327] width 1143 height 31
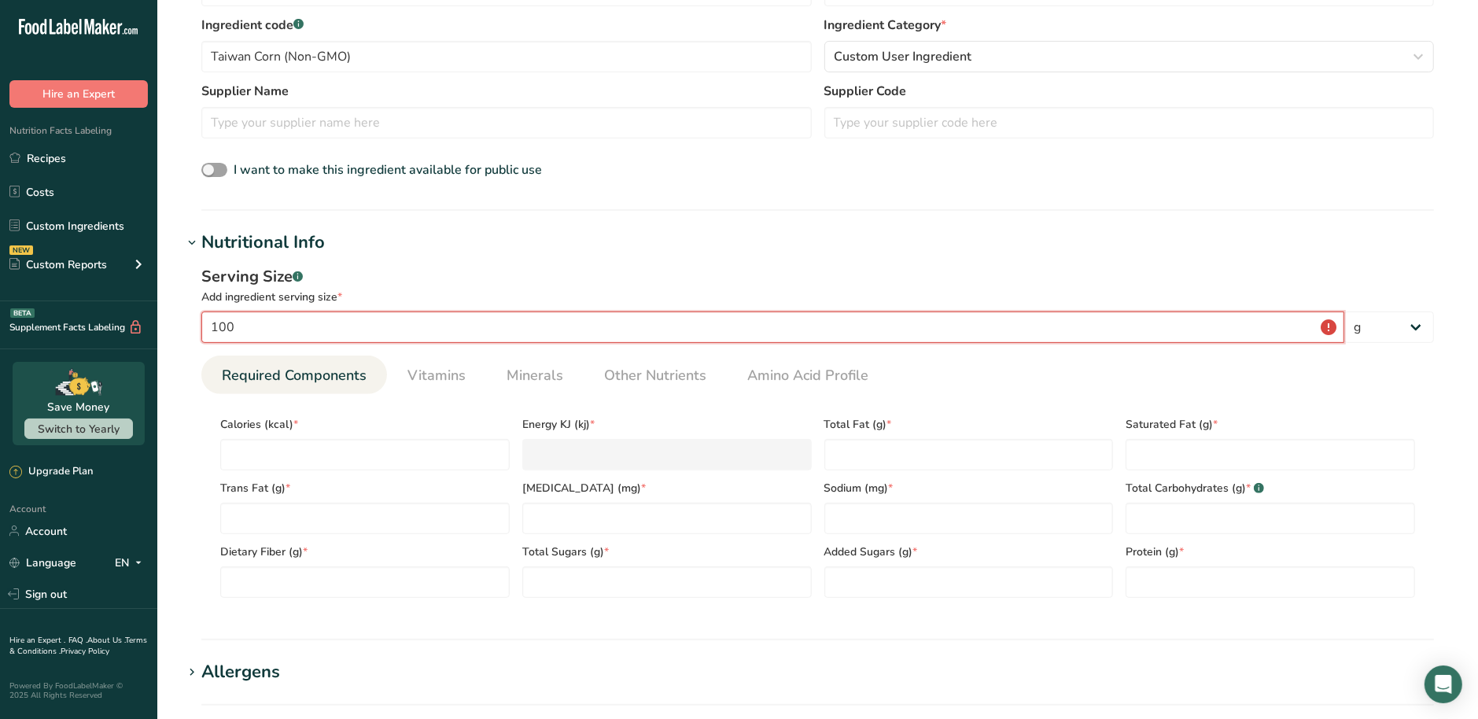
type input "100"
drag, startPoint x: 360, startPoint y: 52, endPoint x: 42, endPoint y: 52, distance: 317.0
click at [42, 52] on div ".a-20{fill:#fff;} Hire an Expert Nutrition Facts Labeling Recipes Costs Custom …" at bounding box center [739, 415] width 1478 height 1616
drag, startPoint x: 348, startPoint y: 250, endPoint x: 205, endPoint y: 239, distance: 143.6
click at [205, 239] on h1 "Nutritional Info" at bounding box center [818, 243] width 1270 height 26
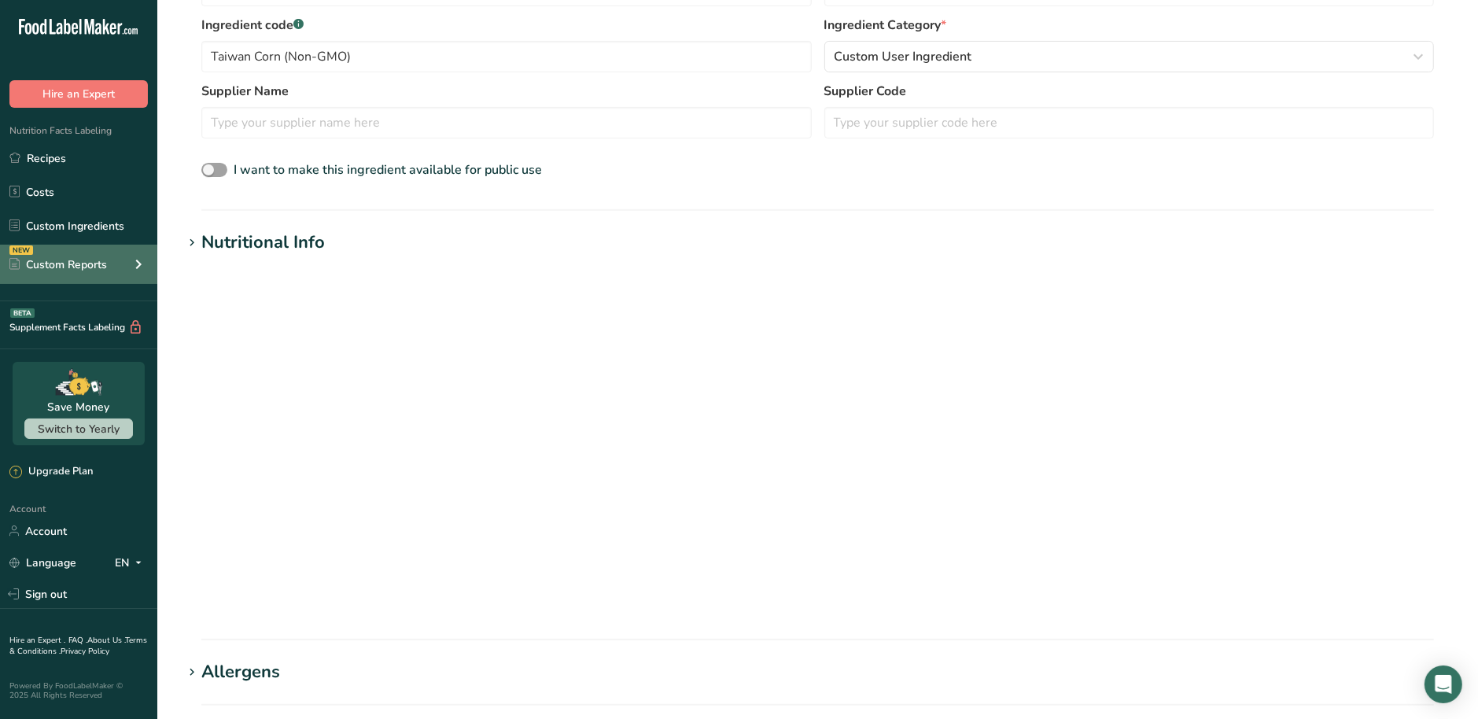
copy div "Nutritional Info"
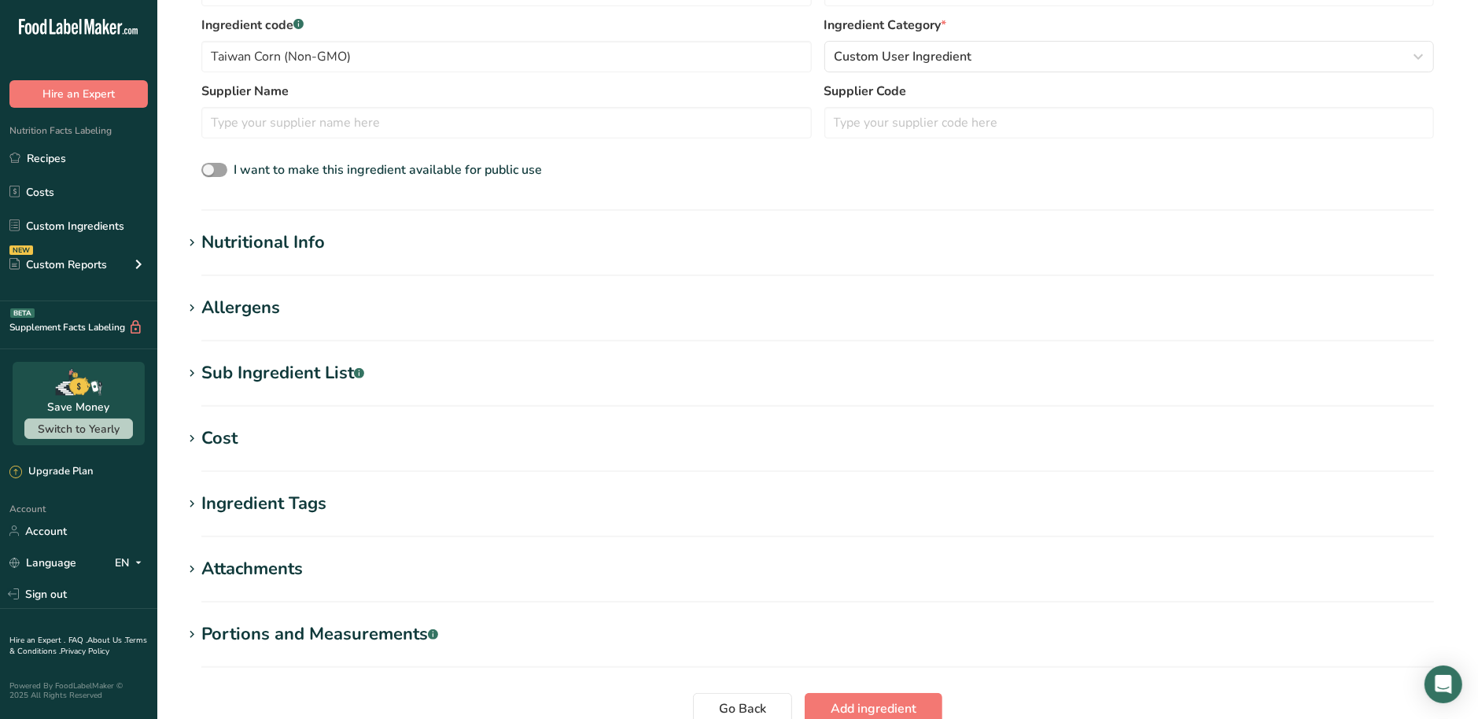
click at [195, 243] on icon at bounding box center [192, 243] width 14 height 22
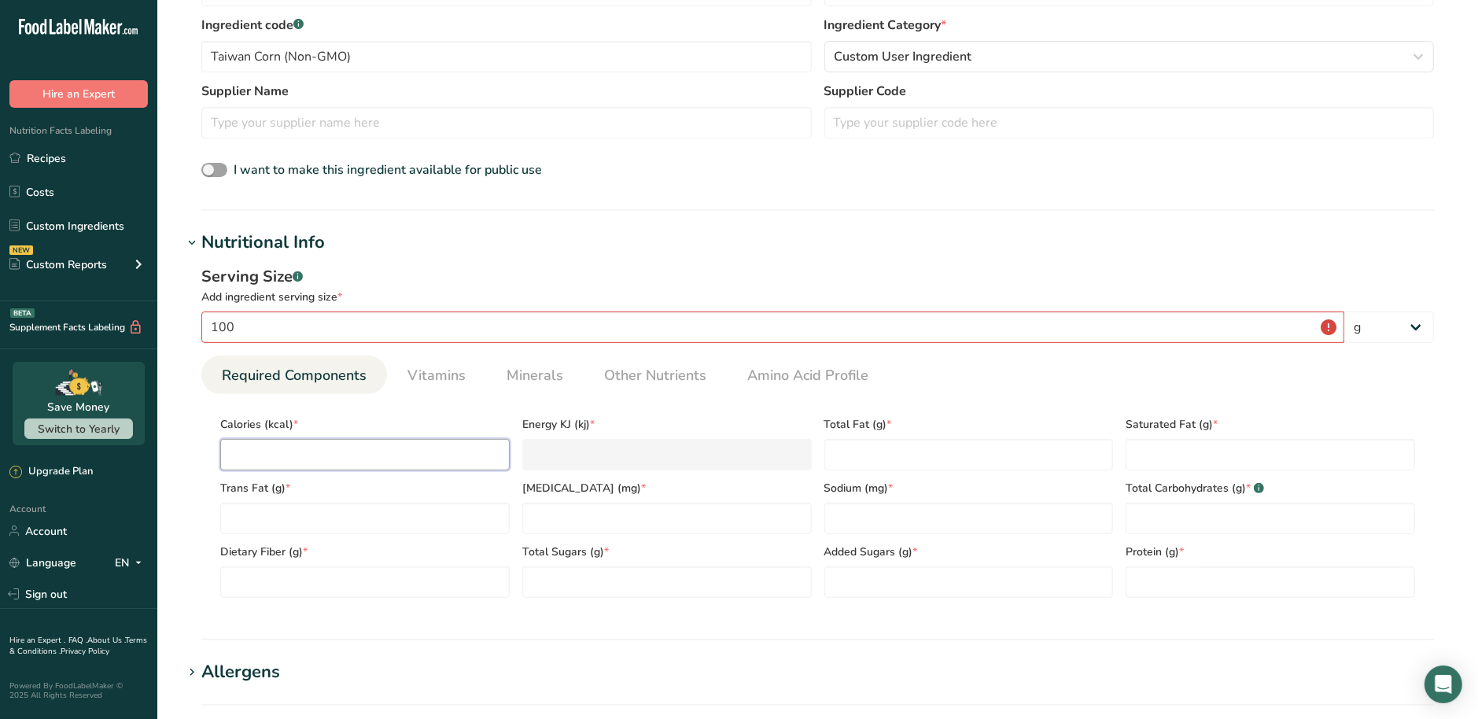
click at [285, 454] on input "number" at bounding box center [364, 454] width 289 height 31
type input "5"
type KJ "20.9"
type input "57"
type KJ "238.5"
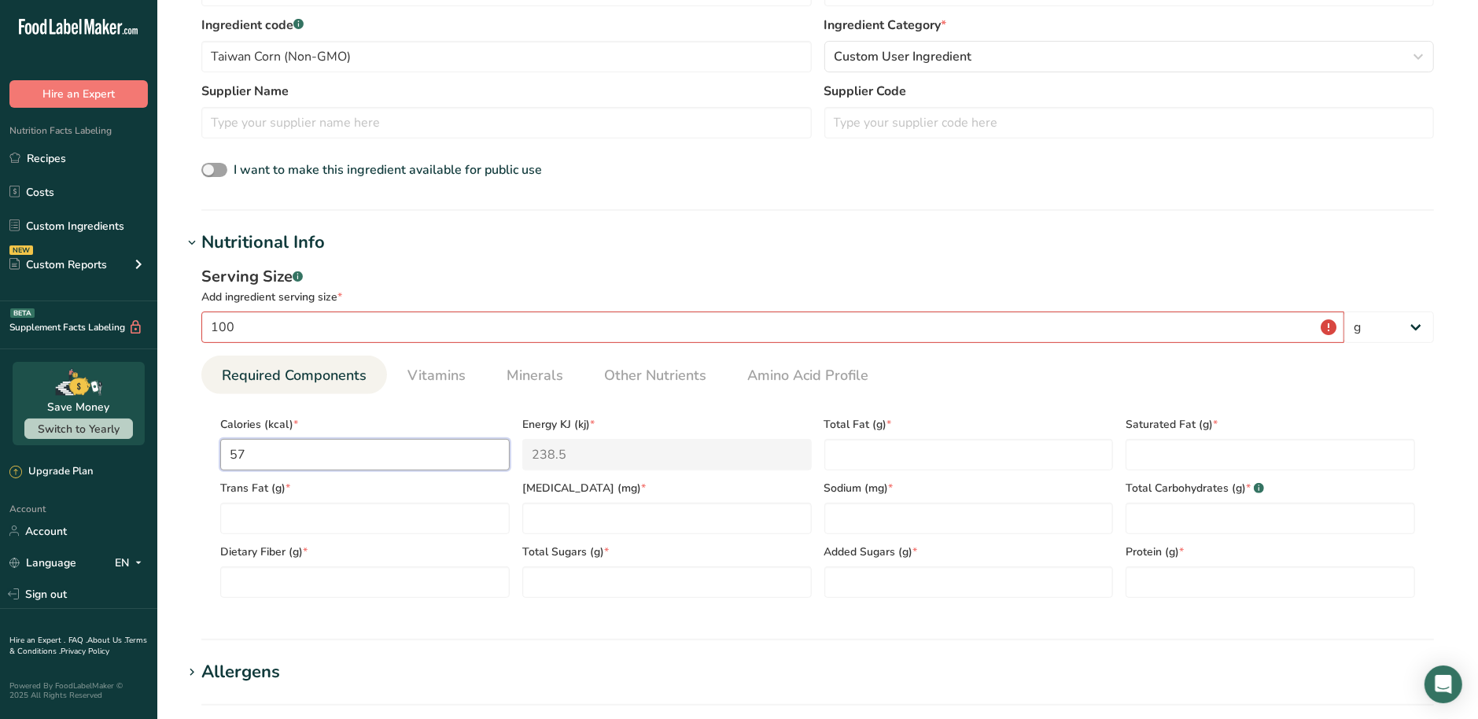
type input "578"
type KJ "2418.4"
type input "578"
click at [922, 452] on Fat "number" at bounding box center [968, 454] width 289 height 31
click at [876, 454] on Fat "number" at bounding box center [968, 454] width 289 height 31
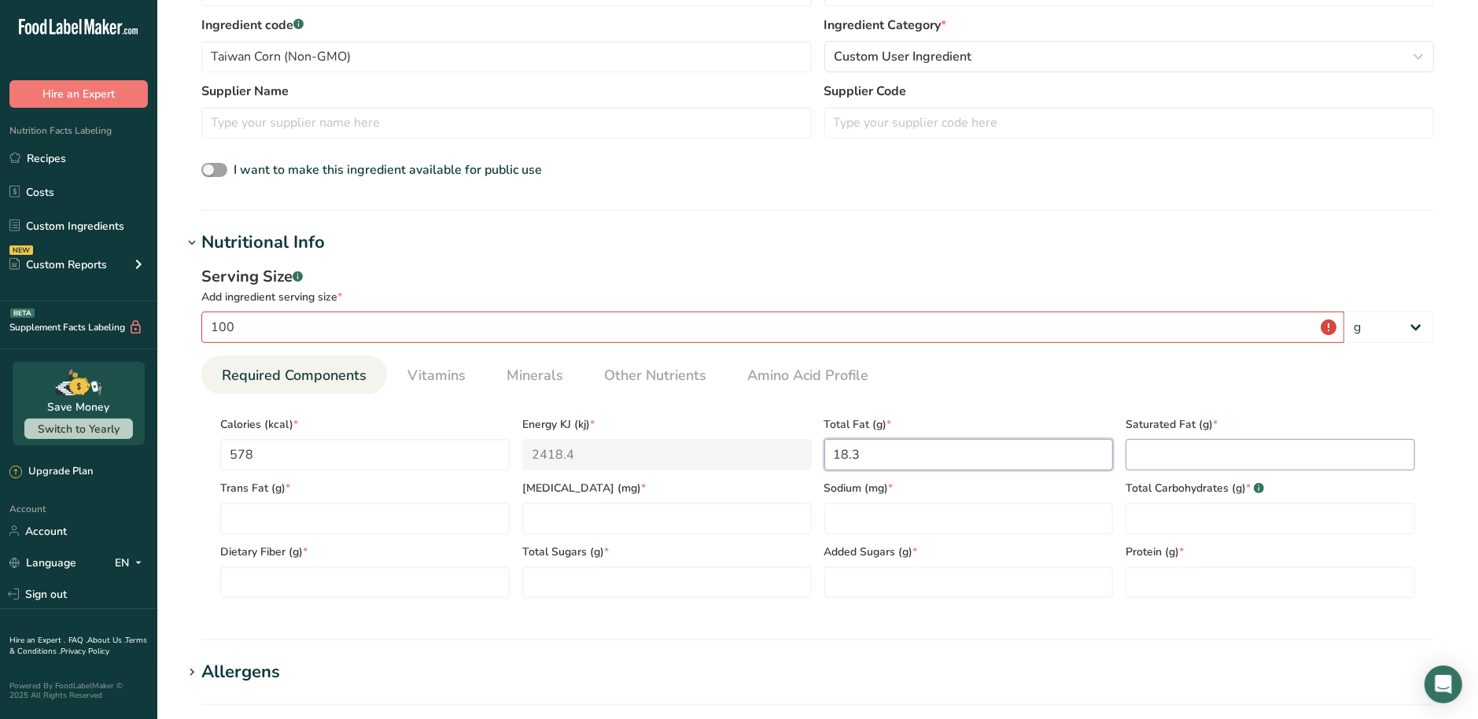
type Fat "18.3"
click at [1150, 455] on Fat "number" at bounding box center [1270, 454] width 289 height 31
type Fat "3.35"
click at [368, 514] on Fat "number" at bounding box center [364, 518] width 289 height 31
type Fat "0"
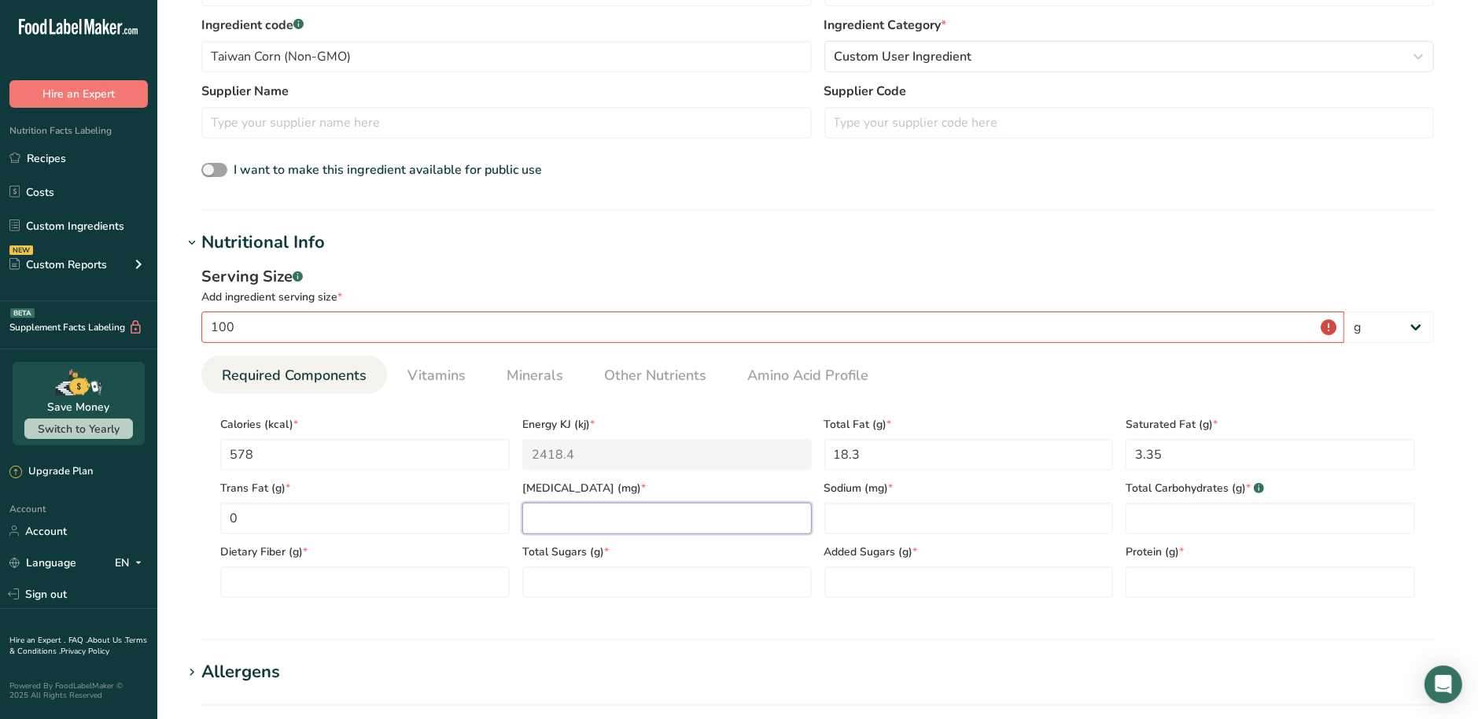
click at [699, 519] on input "number" at bounding box center [666, 518] width 289 height 31
type input "0"
click at [882, 535] on div "Added Sugars (g) *" at bounding box center [969, 566] width 302 height 64
click at [884, 525] on input "number" at bounding box center [968, 518] width 289 height 31
type input "206"
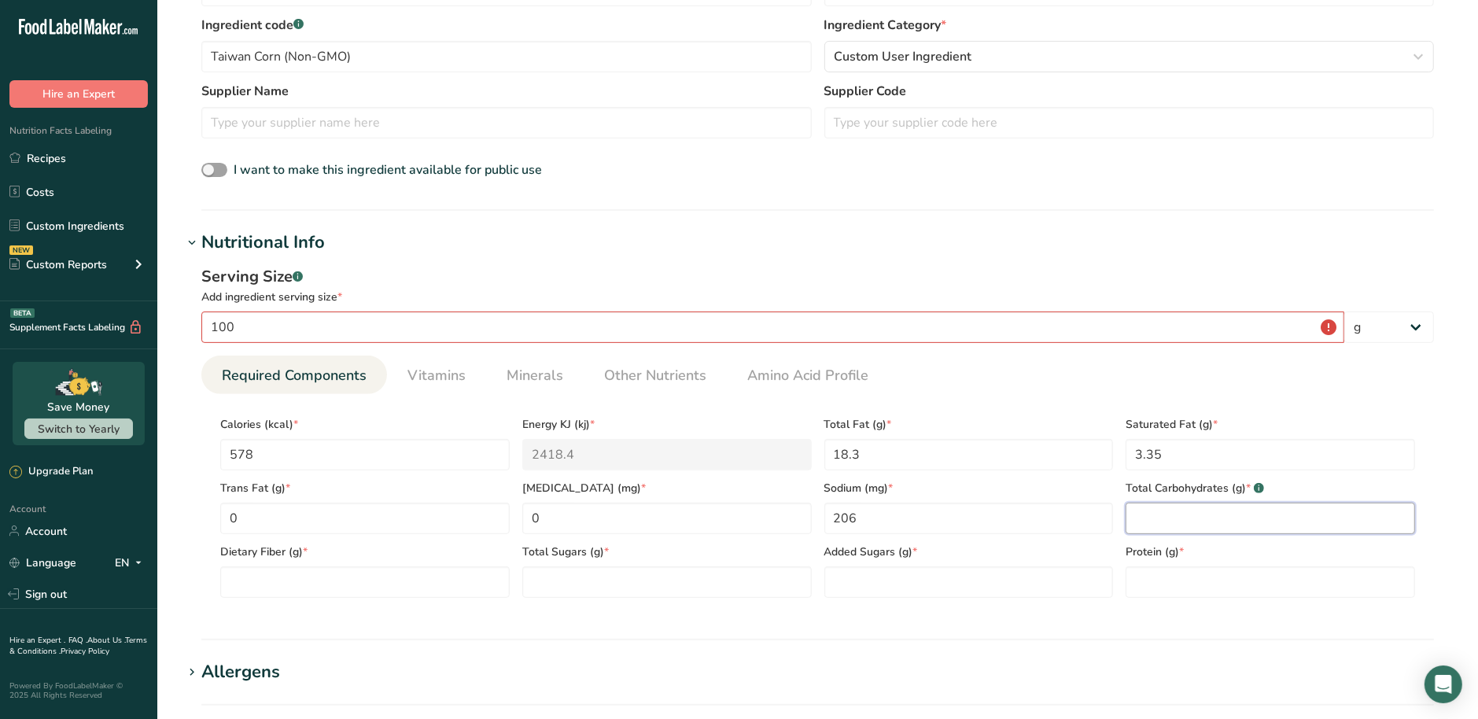
click at [1129, 525] on Carbohydrates "number" at bounding box center [1270, 518] width 289 height 31
type Carbohydrates "97.3"
click at [315, 584] on Fiber "number" at bounding box center [364, 581] width 289 height 31
type Fiber "0"
click at [621, 581] on Sugars "number" at bounding box center [666, 581] width 289 height 31
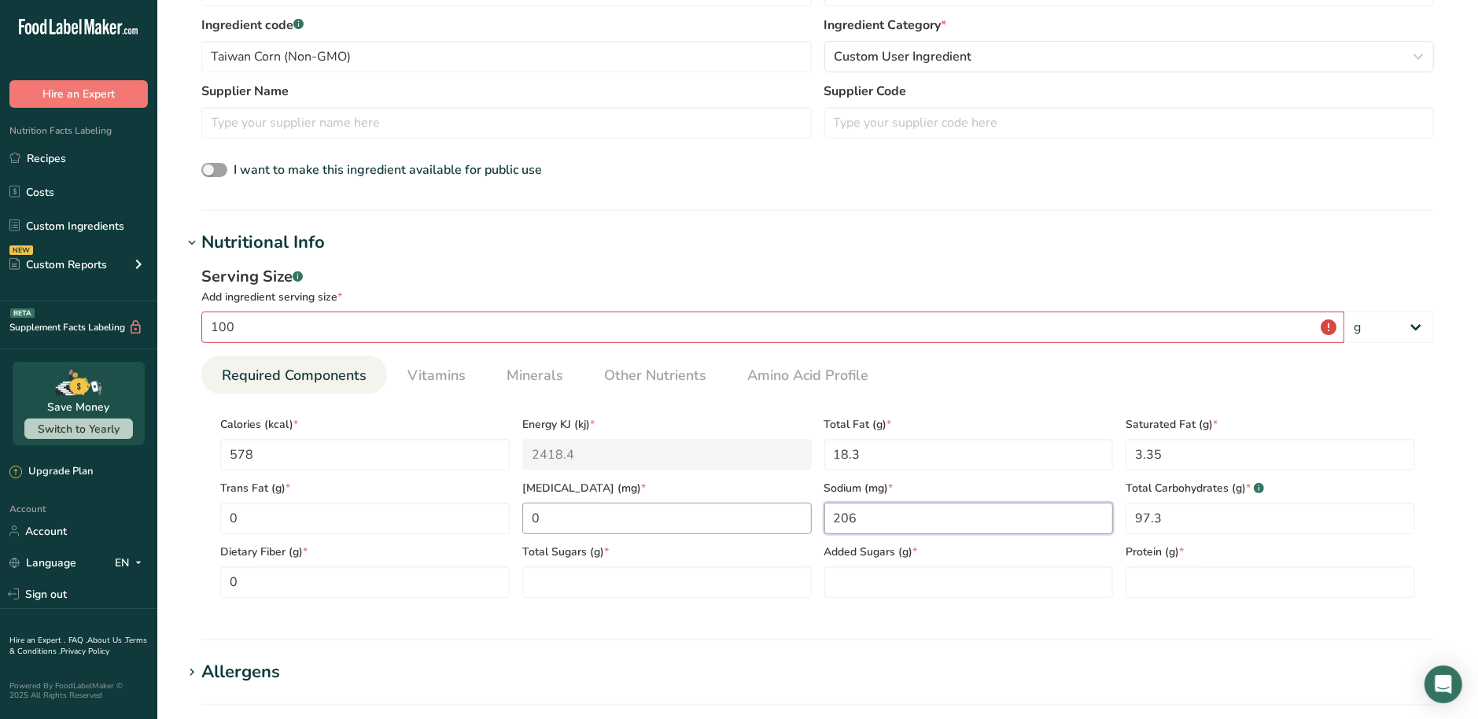
drag, startPoint x: 863, startPoint y: 515, endPoint x: 791, endPoint y: 518, distance: 72.4
click at [791, 518] on div "Calories (kcal) * 578 Energy KJ (kj) * 2418.4 Total Fat (g) * 18.3 Saturated Fa…" at bounding box center [818, 502] width 1208 height 191
type input "0"
click at [558, 586] on Sugars "number" at bounding box center [666, 581] width 289 height 31
type Sugars "17.4"
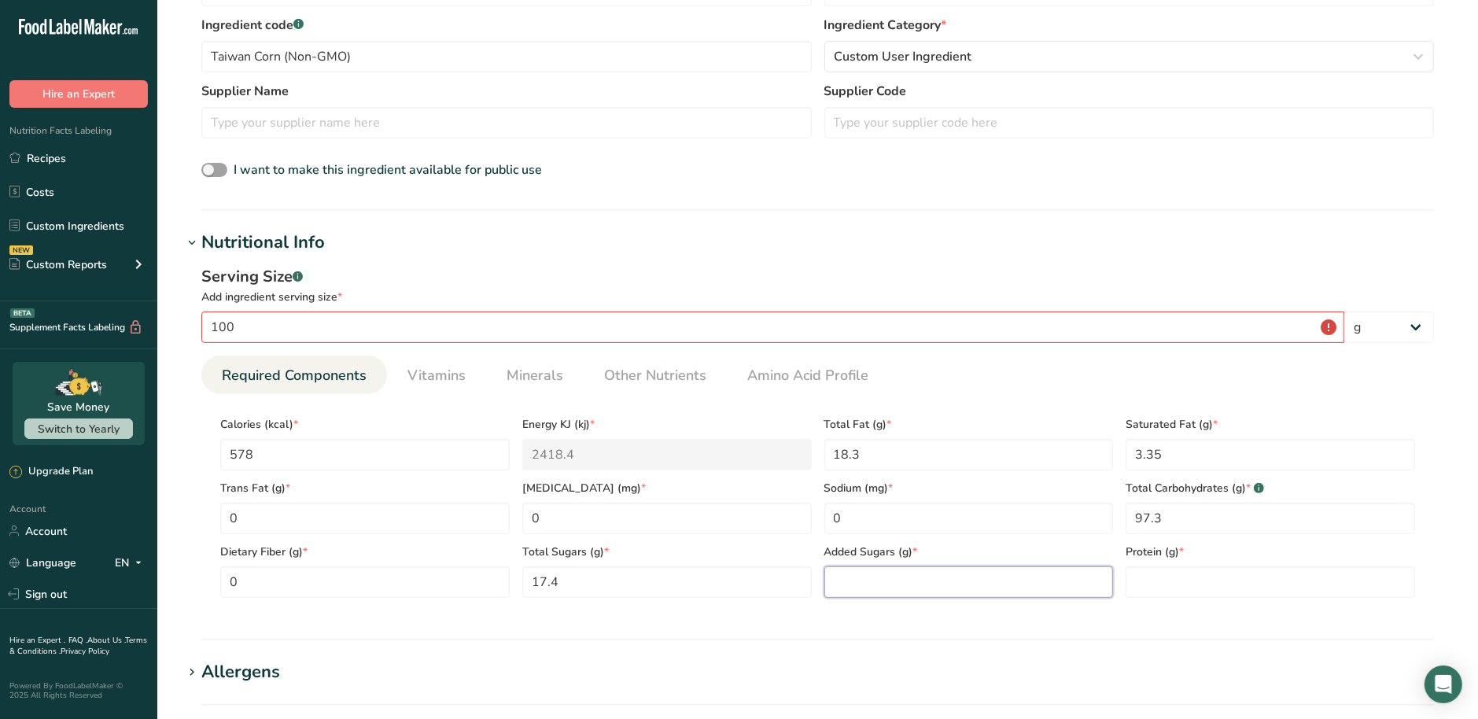
click at [869, 584] on Sugars "number" at bounding box center [968, 581] width 289 height 31
type Sugars "0"
click at [1175, 588] on input "number" at bounding box center [1270, 581] width 289 height 31
type input "9.3"
click at [1106, 625] on section "Nutritional Info Serving Size .a-a{fill:#347362;}.b-a{fill:#fff;} Add ingredien…" at bounding box center [818, 435] width 1270 height 411
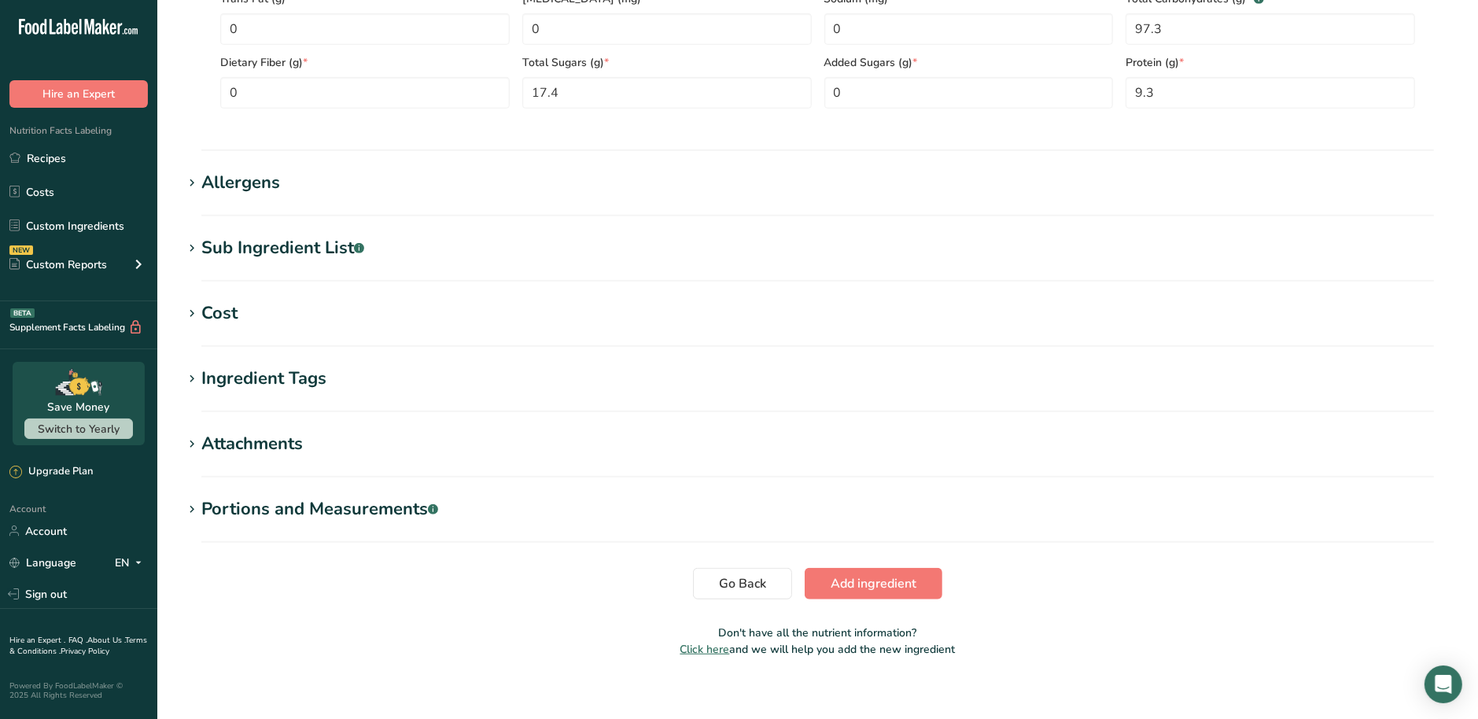
scroll to position [895, 0]
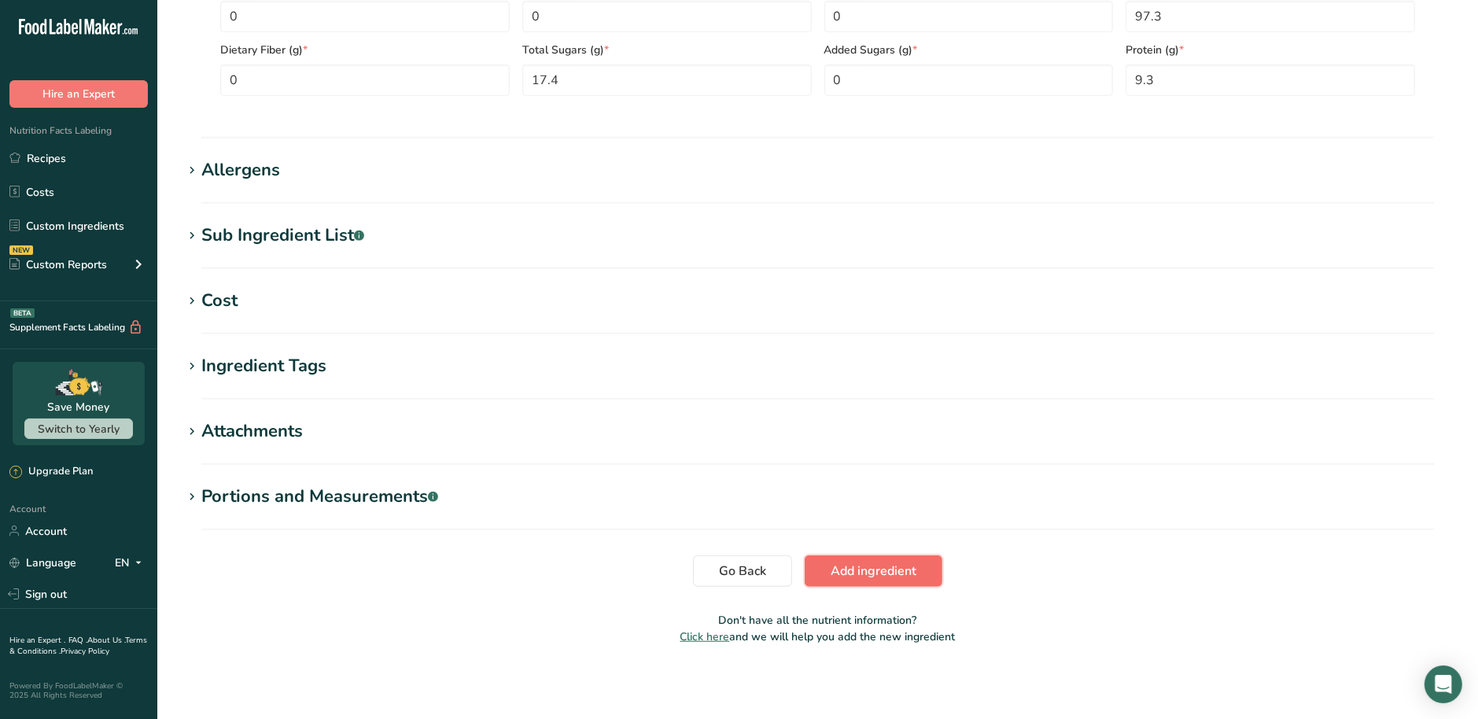
click at [903, 575] on span "Add ingredient" at bounding box center [874, 571] width 86 height 19
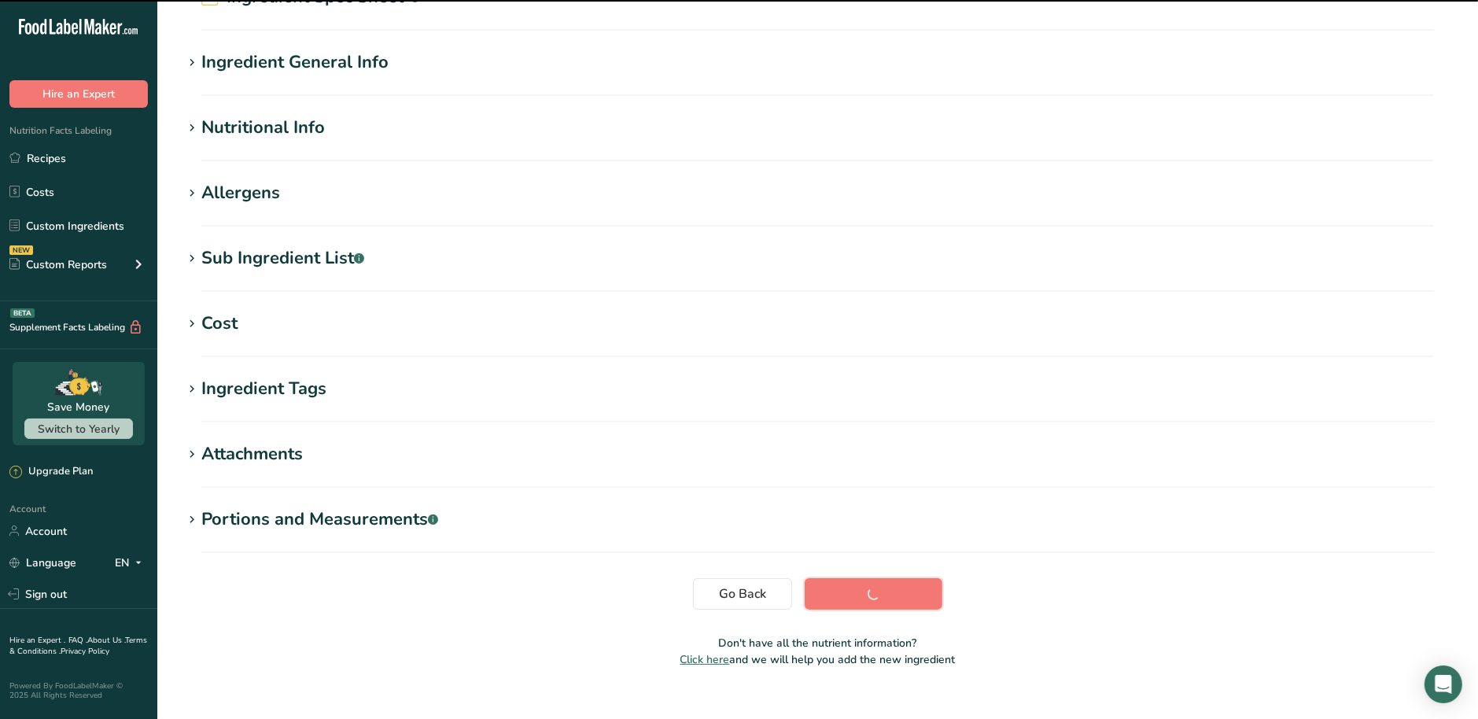
scroll to position [126, 0]
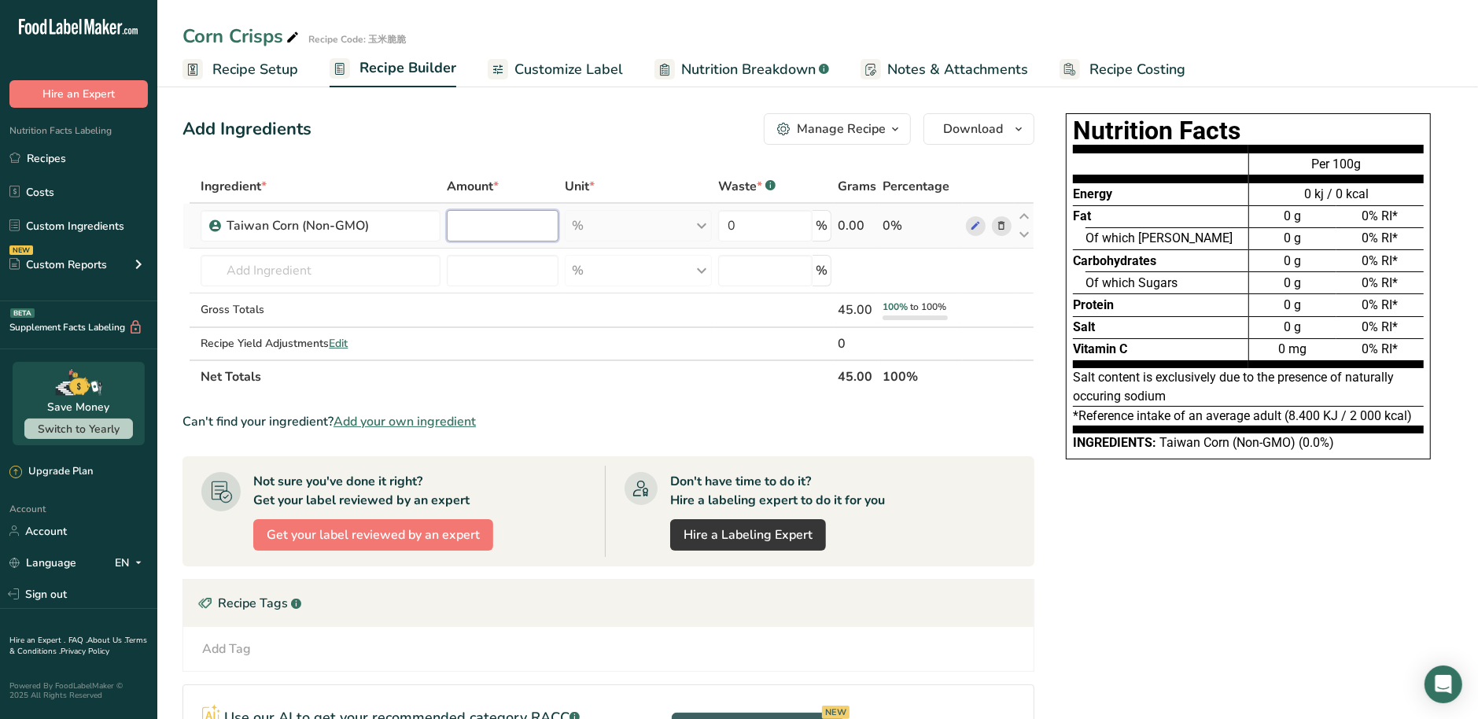
click at [526, 223] on input "number" at bounding box center [503, 225] width 112 height 31
type input "98"
click at [573, 412] on div "Can't find your ingredient? Add your own ingredient" at bounding box center [609, 421] width 852 height 19
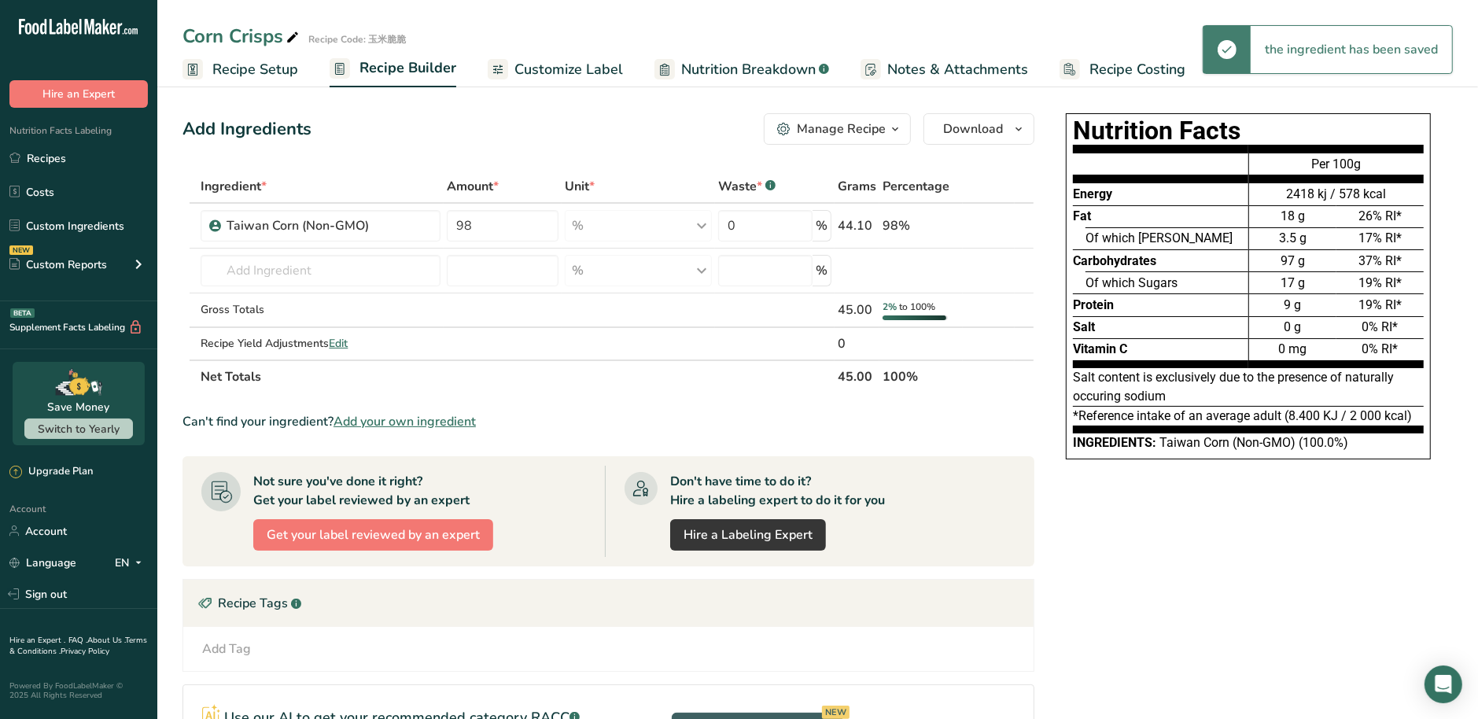
click at [1138, 555] on div "Nutrition Facts Energy Fat Of which Saturates Carbohydrates Of which Sugars Pro…" at bounding box center [1248, 507] width 409 height 801
click at [367, 279] on input "text" at bounding box center [320, 270] width 239 height 31
click at [303, 275] on input "text" at bounding box center [320, 270] width 239 height 31
paste input "SOFT PALM OIL"
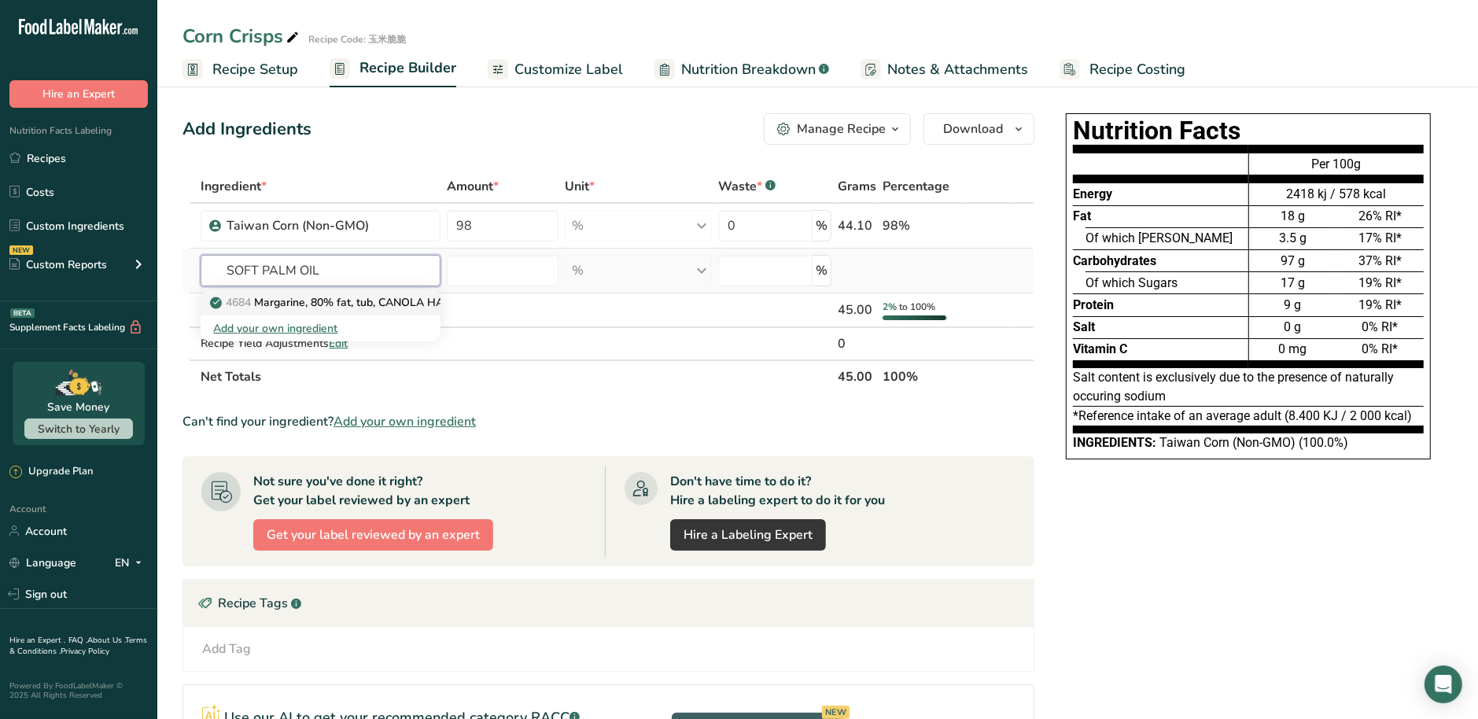
type input "SOFT PALM OIL"
click at [294, 326] on div "Add your own ingredient" at bounding box center [320, 328] width 214 height 17
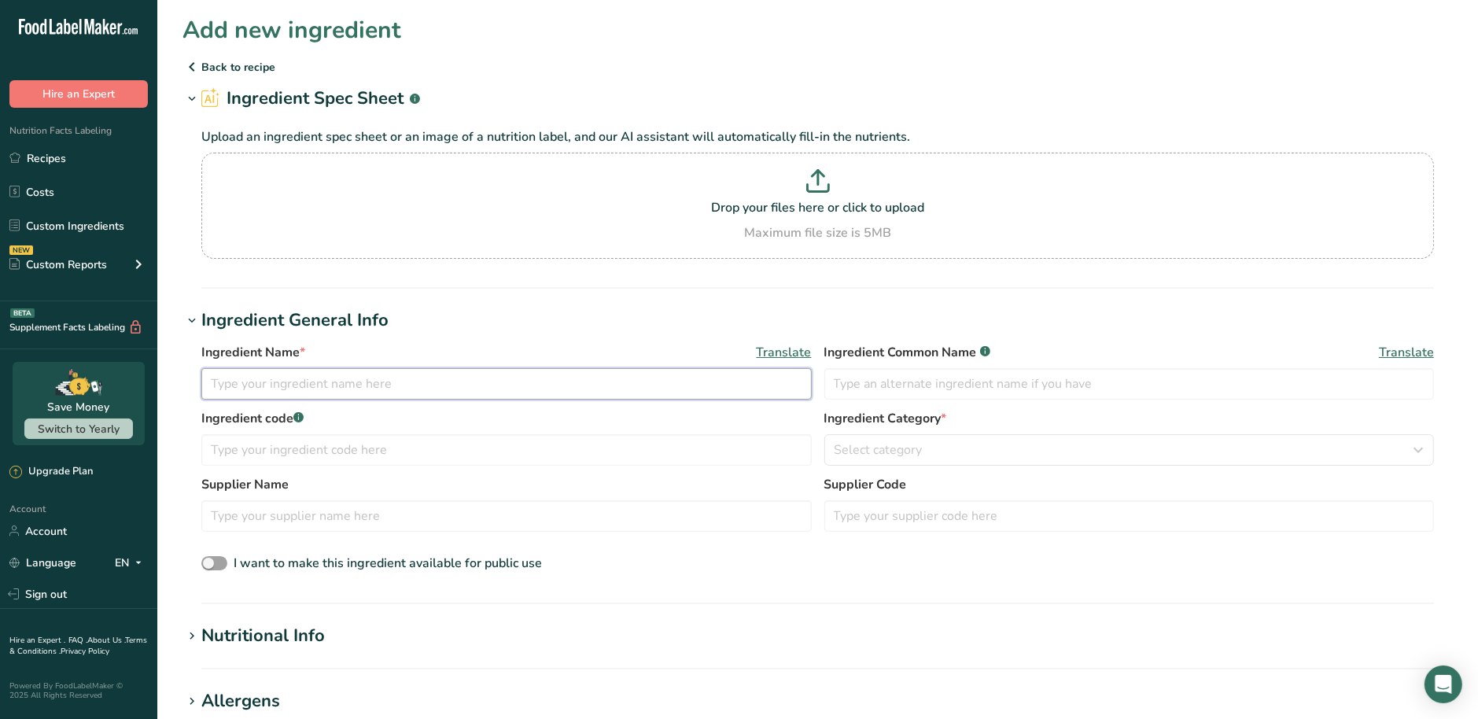
click at [321, 396] on input "text" at bounding box center [506, 383] width 610 height 31
paste input "Refined Palm Oil"
type input "Refined Palm Oil"
click at [942, 391] on input "text" at bounding box center [1129, 383] width 610 height 31
paste input "Refined Palm Oil"
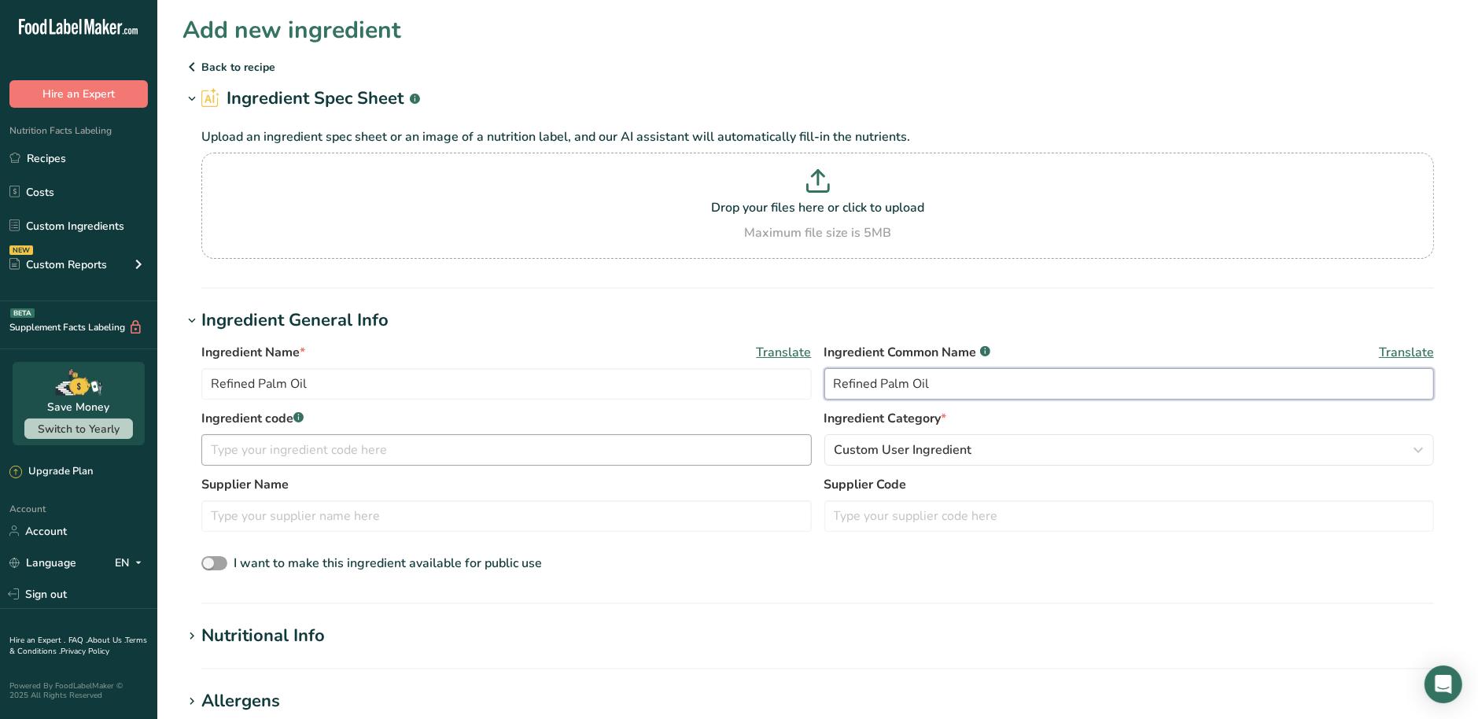
type input "Refined Palm Oil"
click at [581, 437] on input "text" at bounding box center [506, 449] width 610 height 31
paste input "Refined Palm Oil"
type input "Refined Palm Oil"
click at [274, 642] on div "Nutritional Info" at bounding box center [263, 636] width 124 height 26
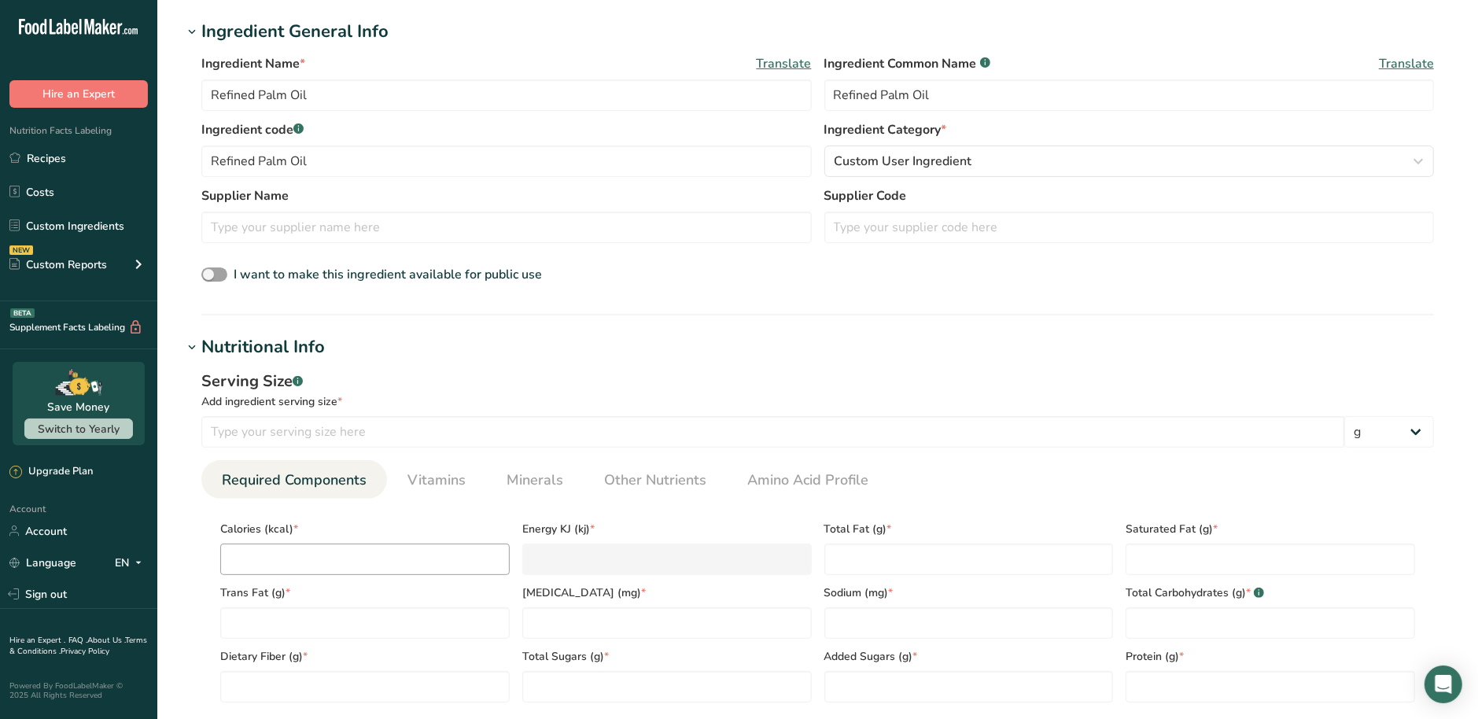
scroll to position [294, 0]
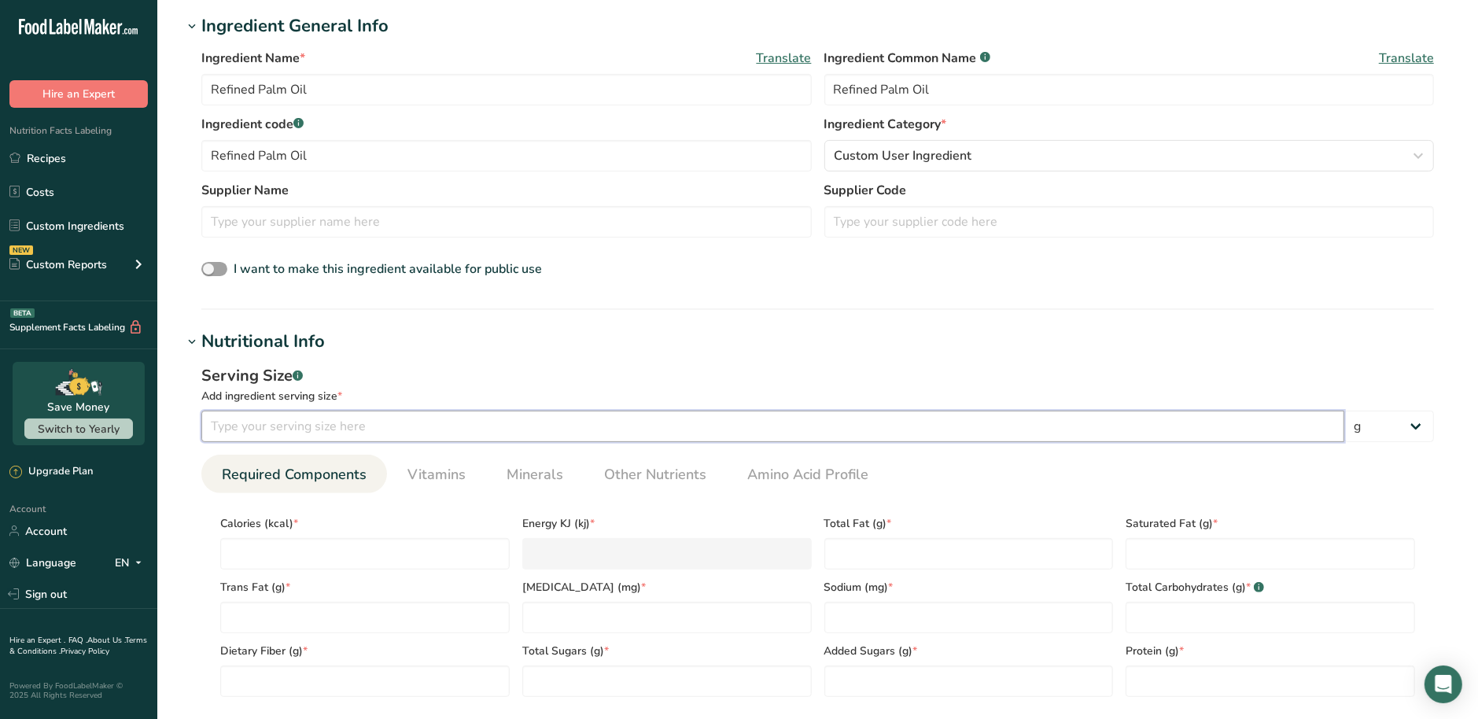
click at [315, 429] on input "number" at bounding box center [772, 426] width 1143 height 31
type input "100"
click at [393, 551] on input "number" at bounding box center [364, 553] width 289 height 31
type input "8"
type KJ "33.5"
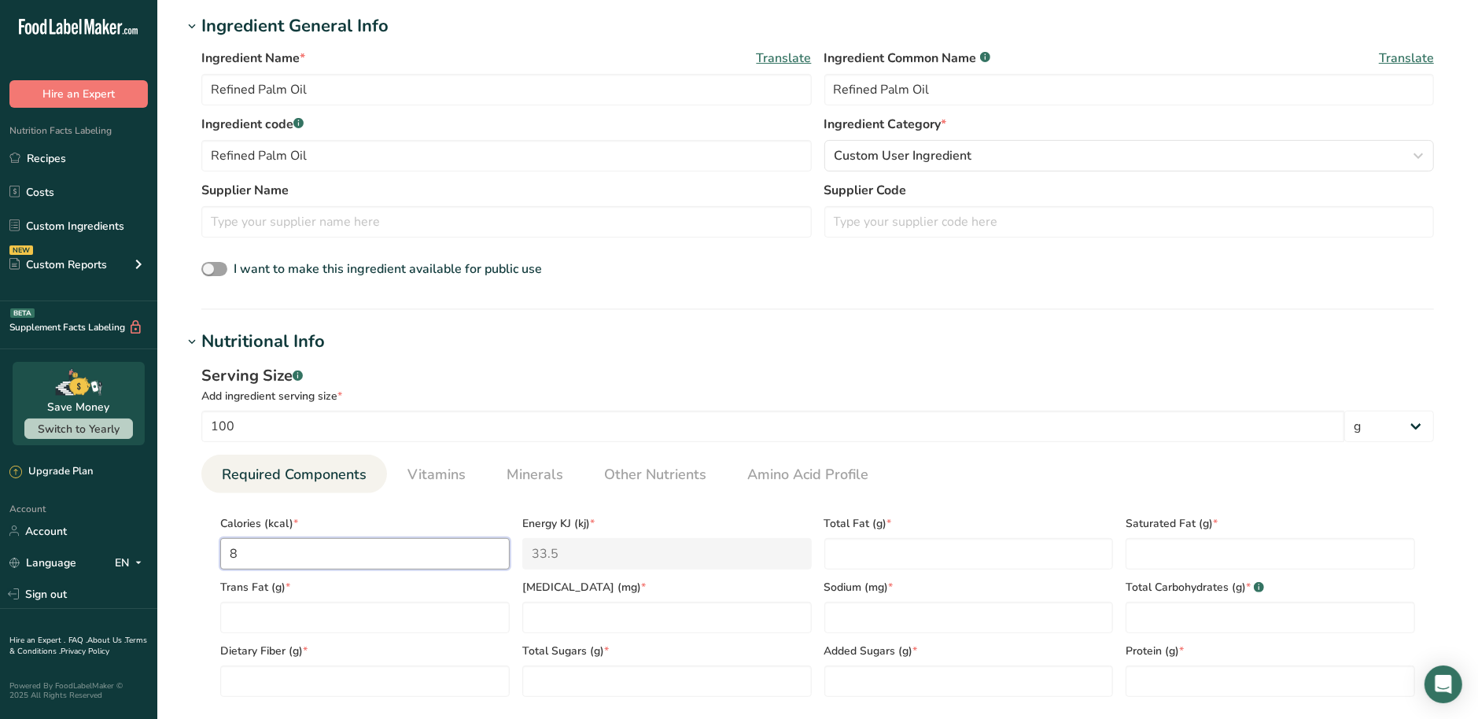
type input "88"
type KJ "368.2"
type input "884"
type KJ "3698.7"
type input "884"
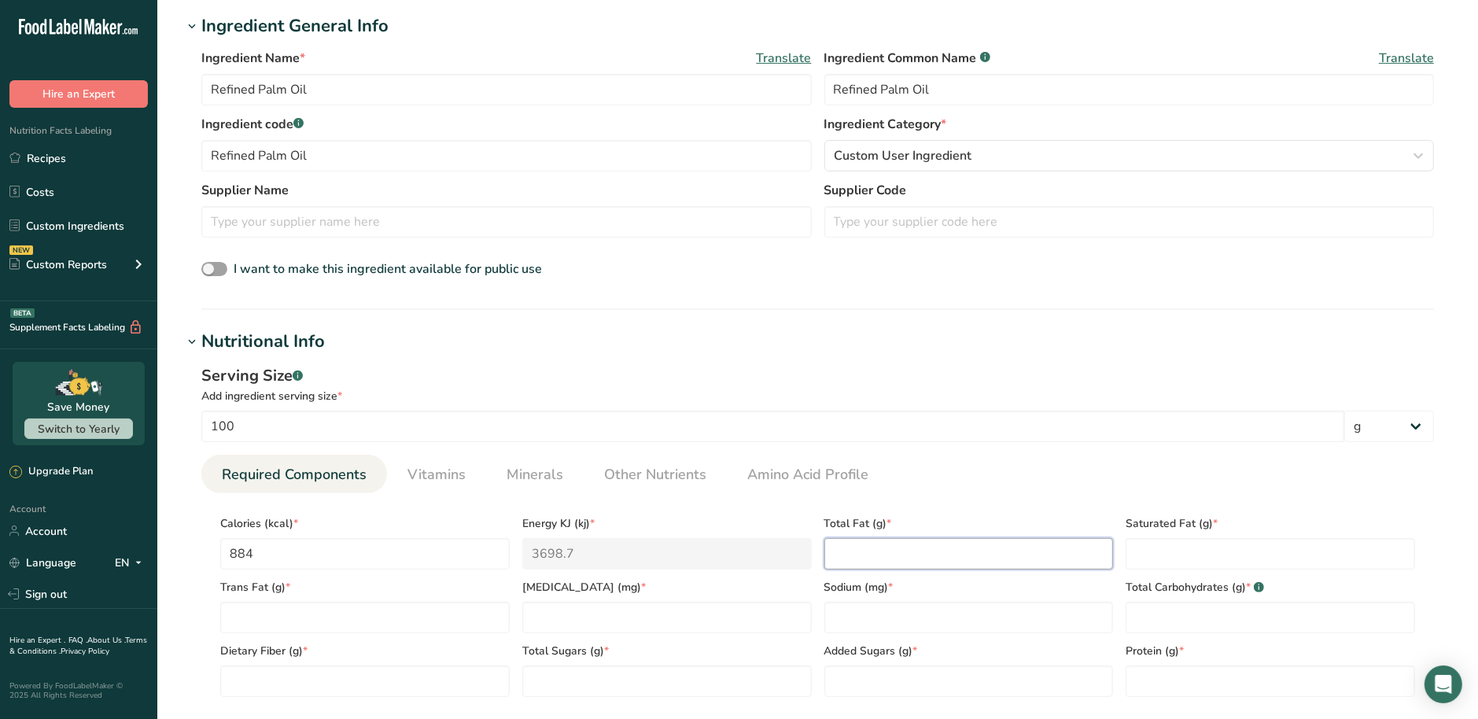
click at [902, 550] on Fat "number" at bounding box center [968, 553] width 289 height 31
type Fat "100"
click at [1215, 558] on Fat "number" at bounding box center [1270, 553] width 289 height 31
type Fat "49.3"
click at [310, 616] on Fat "number" at bounding box center [364, 617] width 289 height 31
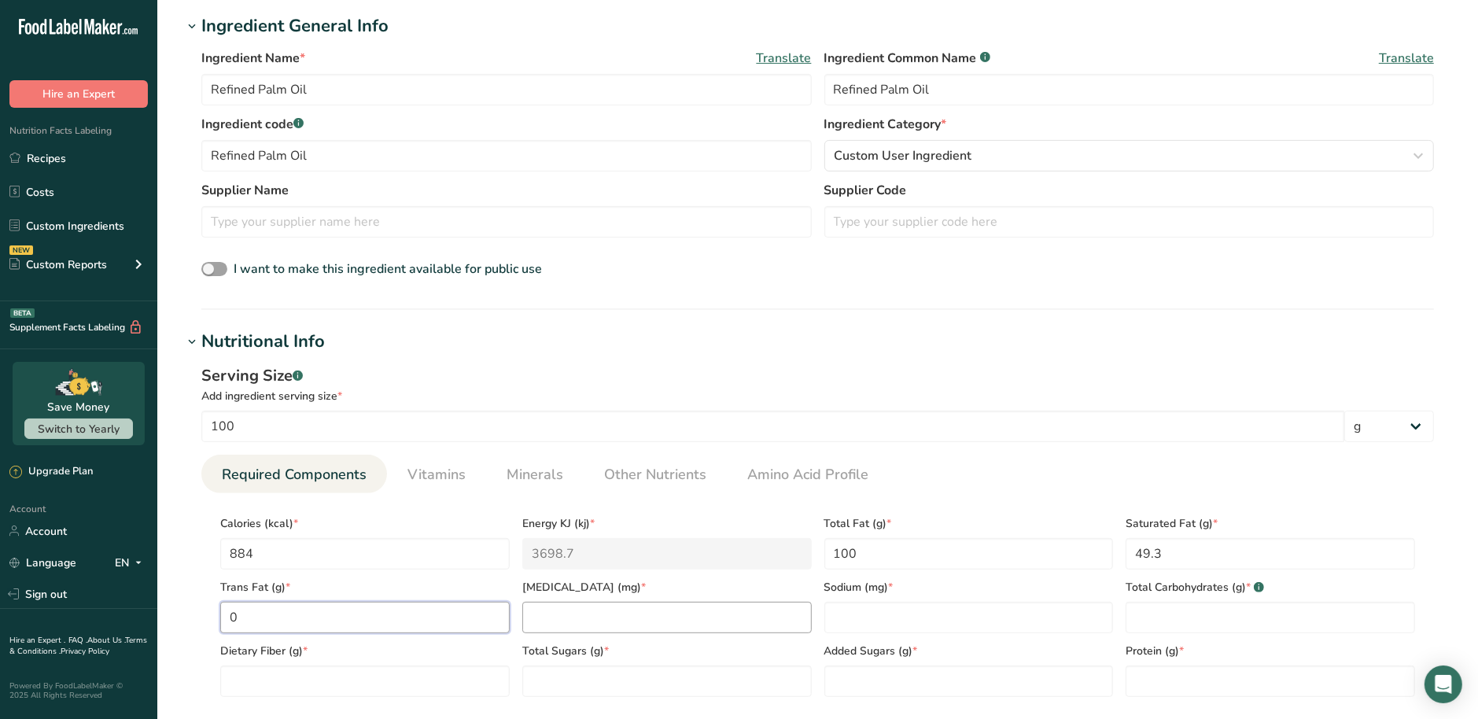
type Fat "0"
click at [626, 624] on input "number" at bounding box center [666, 617] width 289 height 31
type input "0"
click at [914, 625] on input "number" at bounding box center [968, 617] width 289 height 31
type input "0"
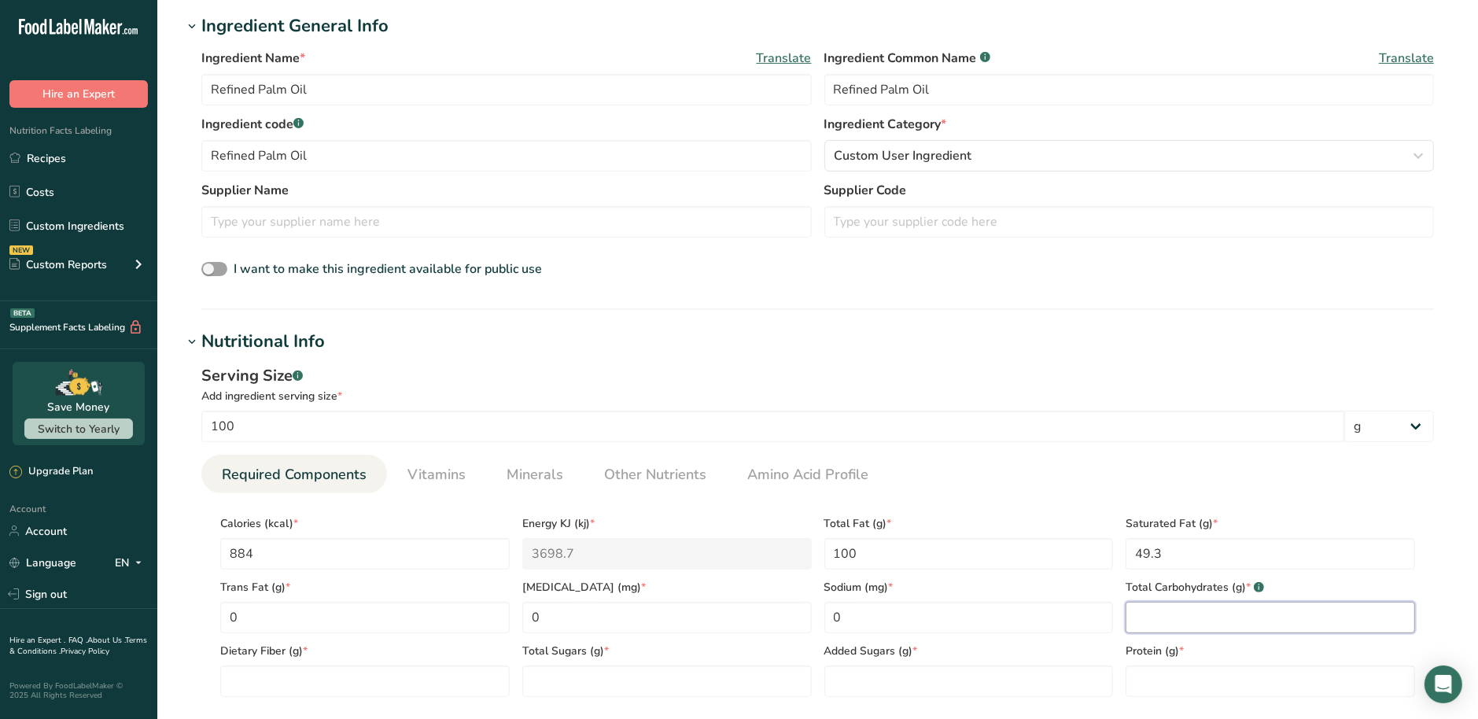
click at [1222, 625] on Carbohydrates "number" at bounding box center [1270, 617] width 289 height 31
type Carbohydrates "0"
click at [429, 688] on Fiber "number" at bounding box center [364, 681] width 289 height 31
type Fiber "0"
drag, startPoint x: 654, startPoint y: 686, endPoint x: 692, endPoint y: 688, distance: 38.6
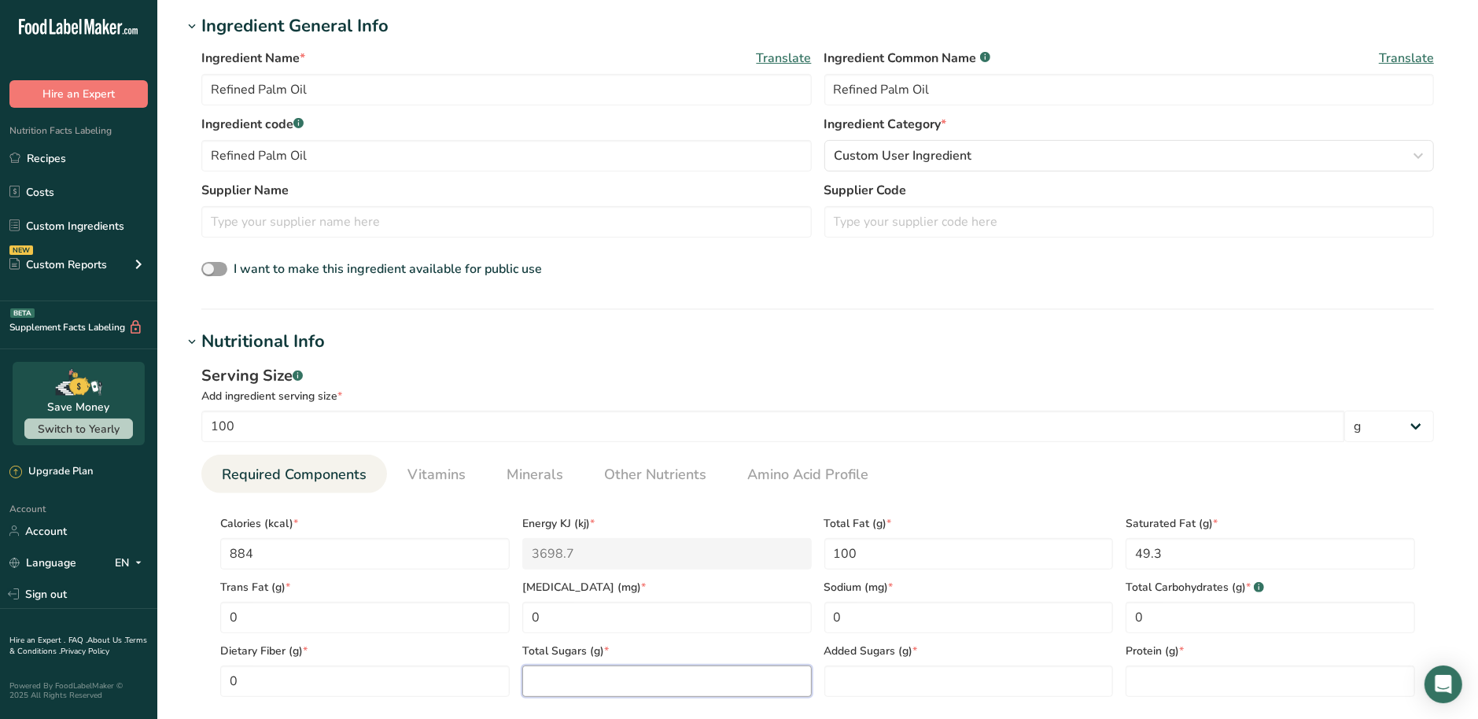
click at [654, 687] on Sugars "number" at bounding box center [666, 681] width 289 height 31
type Sugars "0"
click at [912, 688] on Sugars "number" at bounding box center [968, 681] width 289 height 31
type Sugars "0"
click at [1155, 684] on input "number" at bounding box center [1270, 681] width 289 height 31
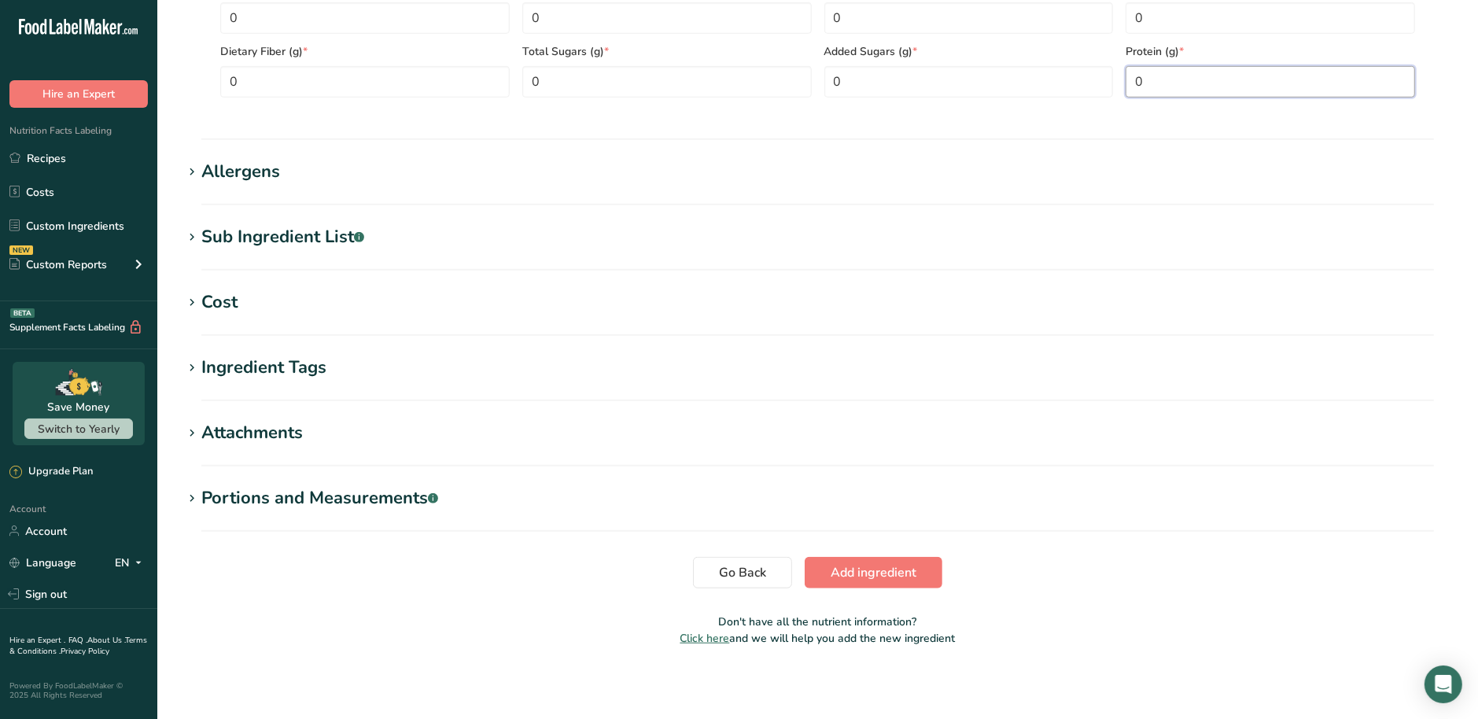
scroll to position [895, 0]
type input "0"
click at [902, 570] on span "Add ingredient" at bounding box center [874, 571] width 86 height 19
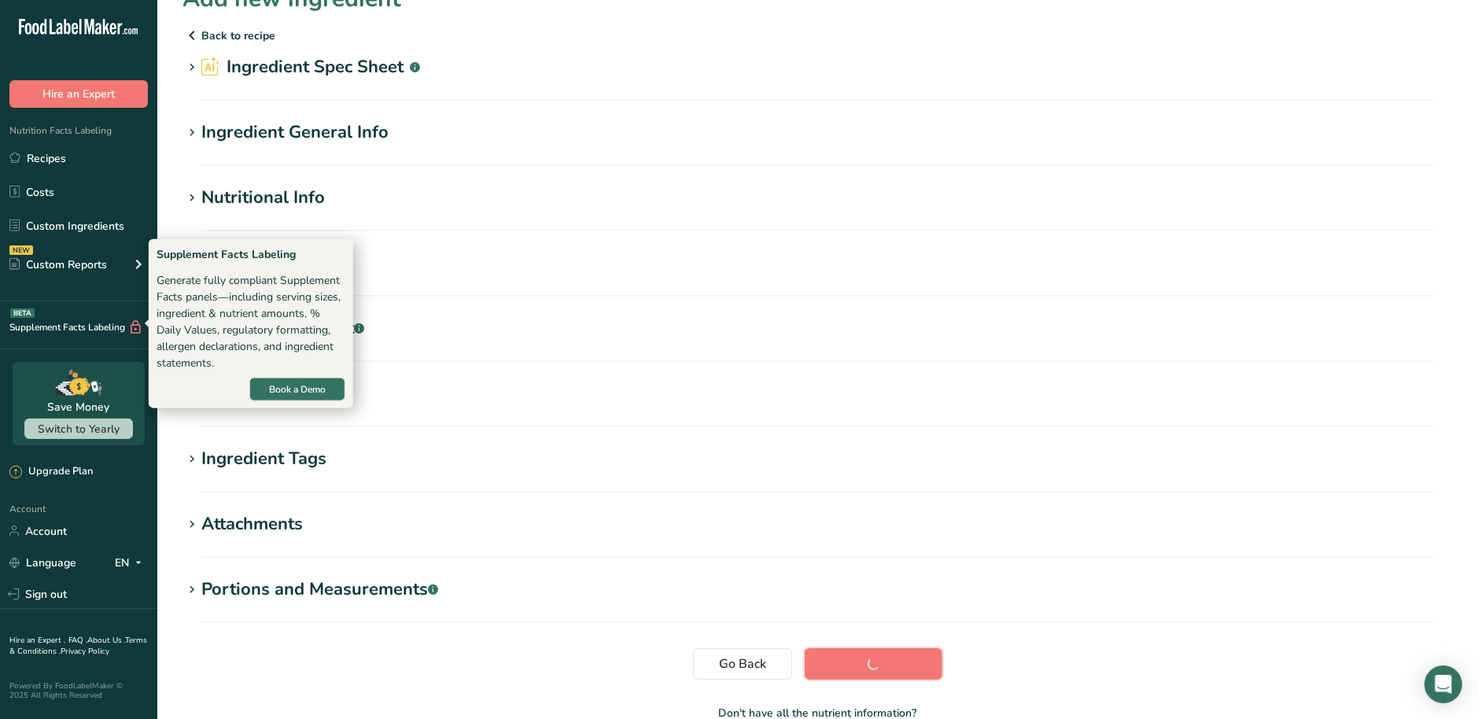
scroll to position [27, 0]
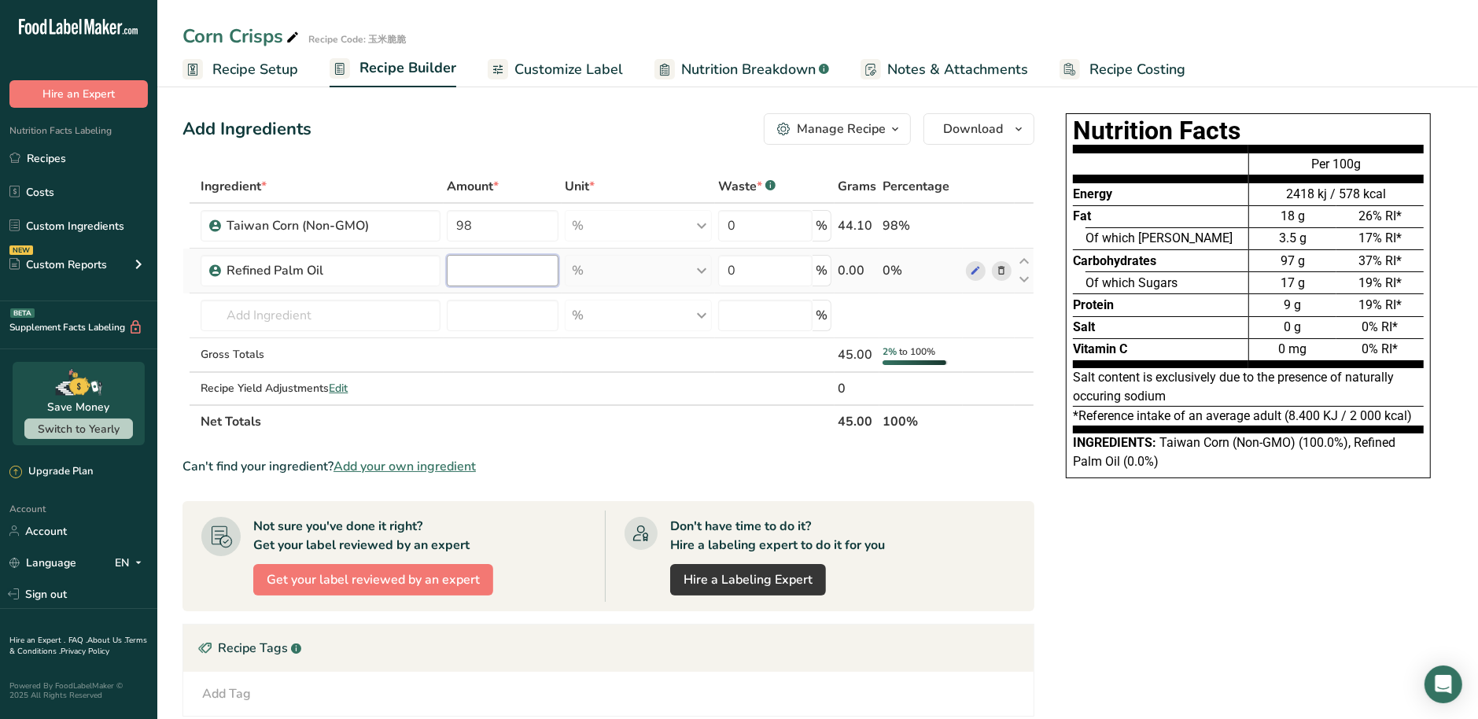
click at [522, 276] on input "number" at bounding box center [503, 270] width 112 height 31
type input "1"
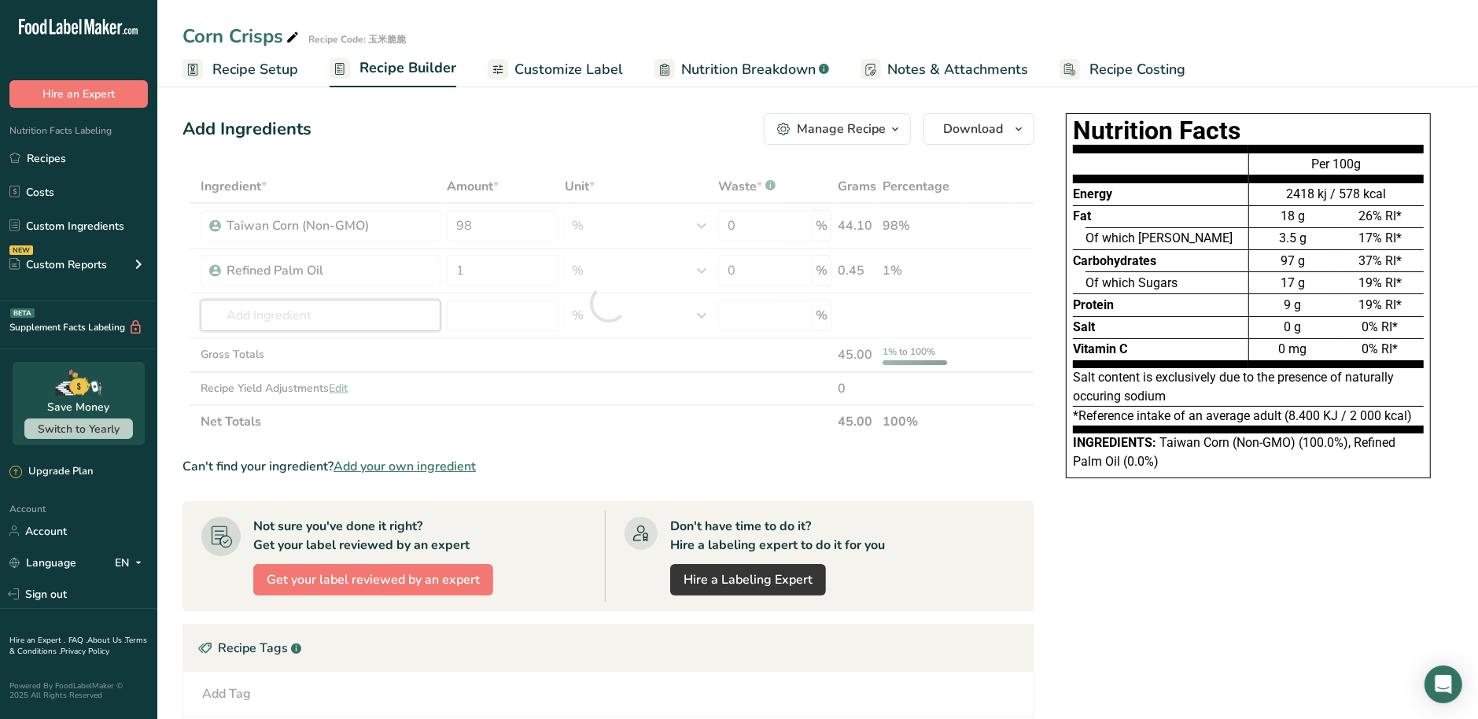
click at [301, 315] on div "Ingredient * Amount * Unit * Waste * .a-a{fill:#347362;}.b-a{fill:#fff;} Grams …" at bounding box center [609, 304] width 852 height 268
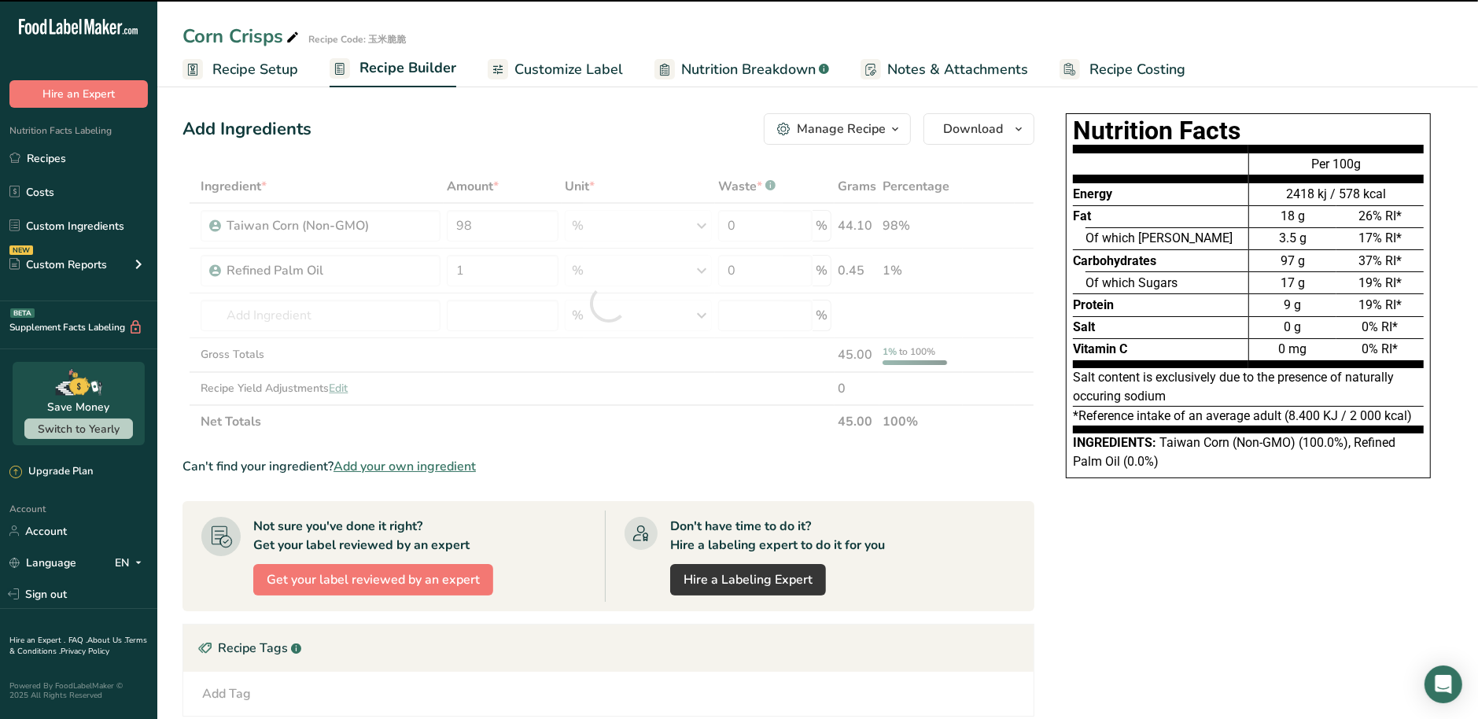
click at [298, 315] on div at bounding box center [609, 304] width 852 height 268
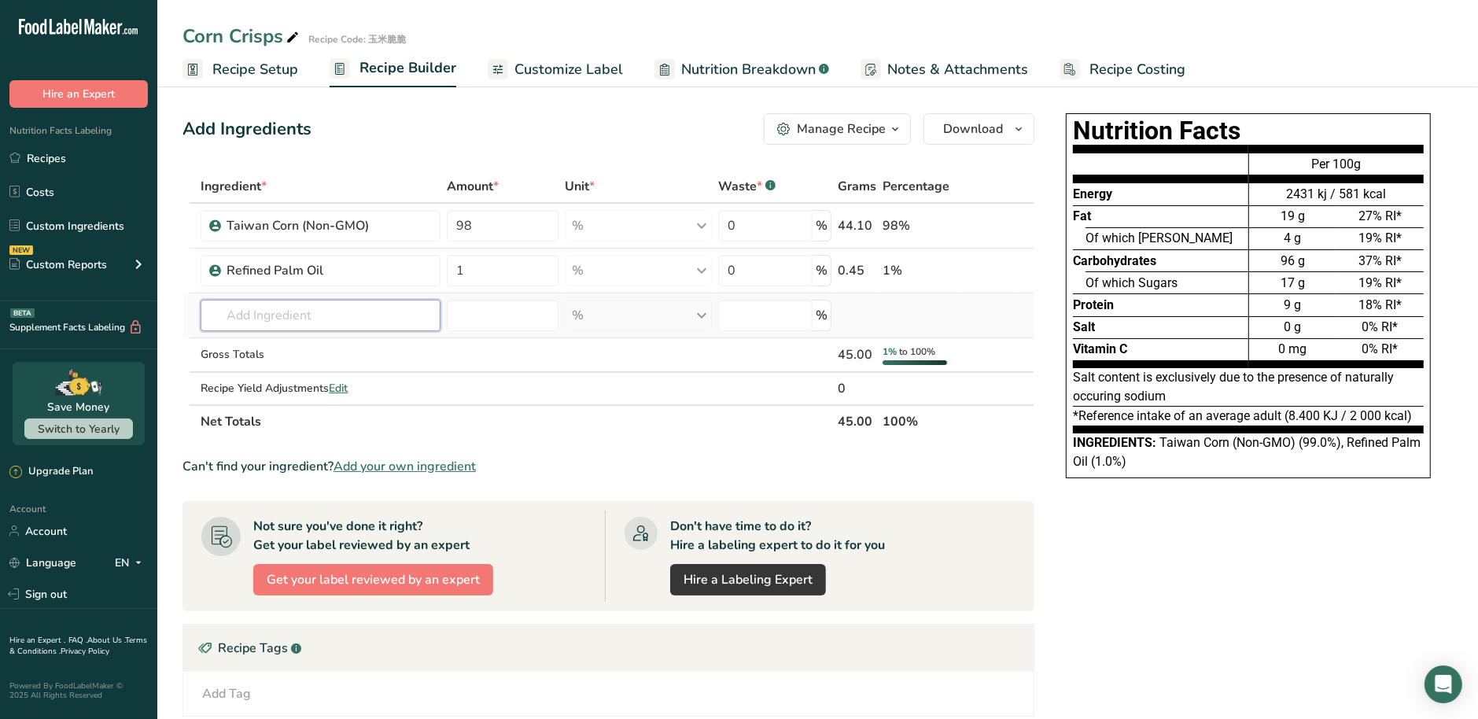
click at [366, 312] on input "text" at bounding box center [320, 315] width 239 height 31
paste input "WHITE PEPPER POWDER"
drag, startPoint x: 374, startPoint y: 317, endPoint x: 319, endPoint y: 315, distance: 55.1
click at [319, 315] on input "WHITE PEPPER POWDER" at bounding box center [320, 315] width 239 height 31
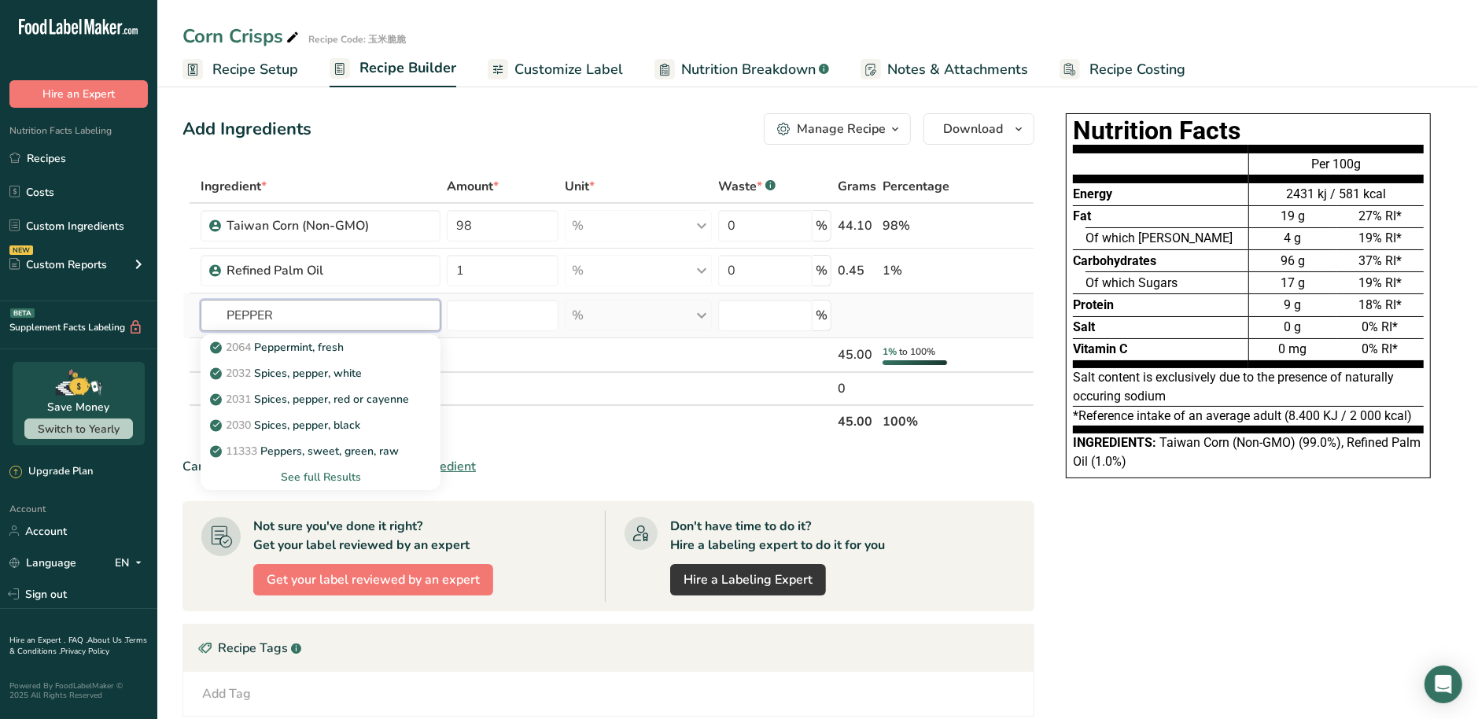
type input "PEPPER"
click at [348, 478] on div "See full Results" at bounding box center [320, 477] width 214 height 17
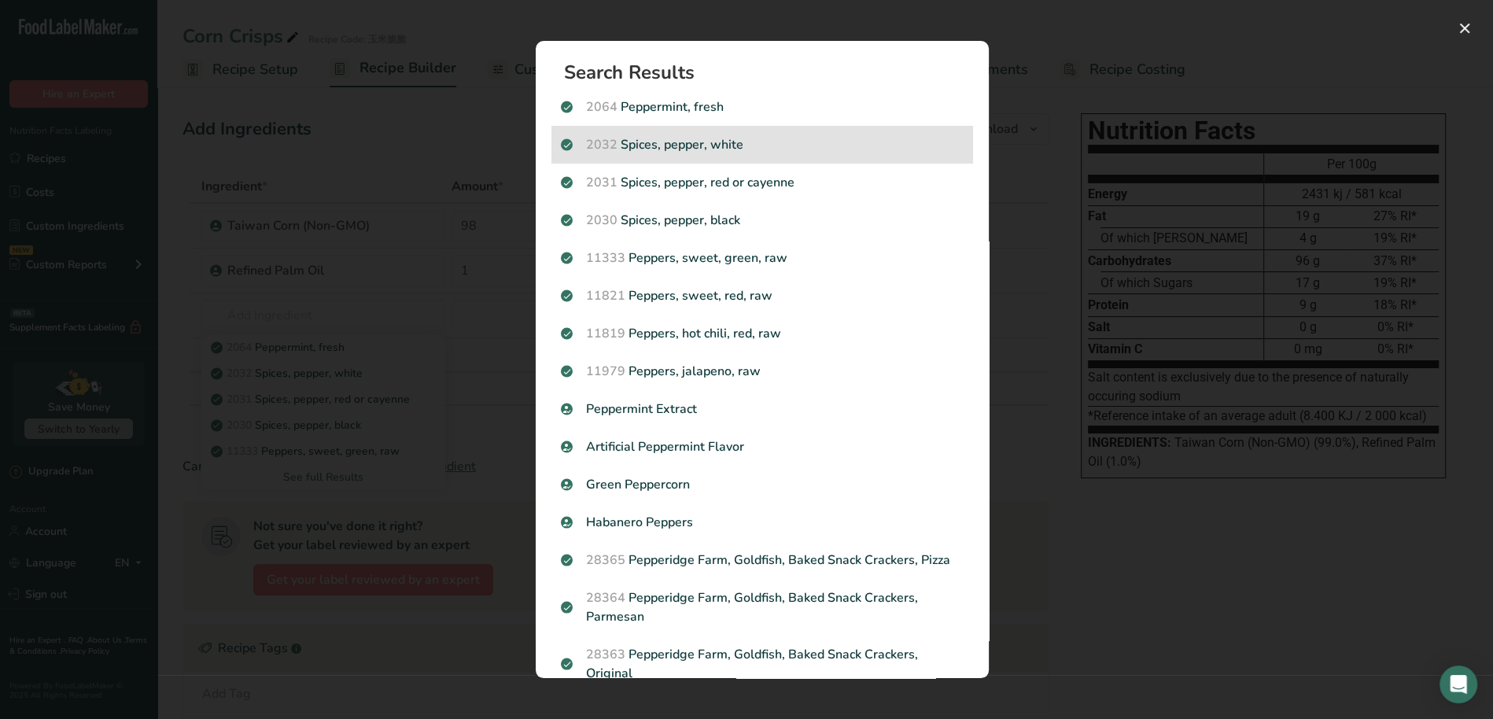
click at [767, 149] on p "2032 Spices, pepper, white" at bounding box center [762, 144] width 403 height 19
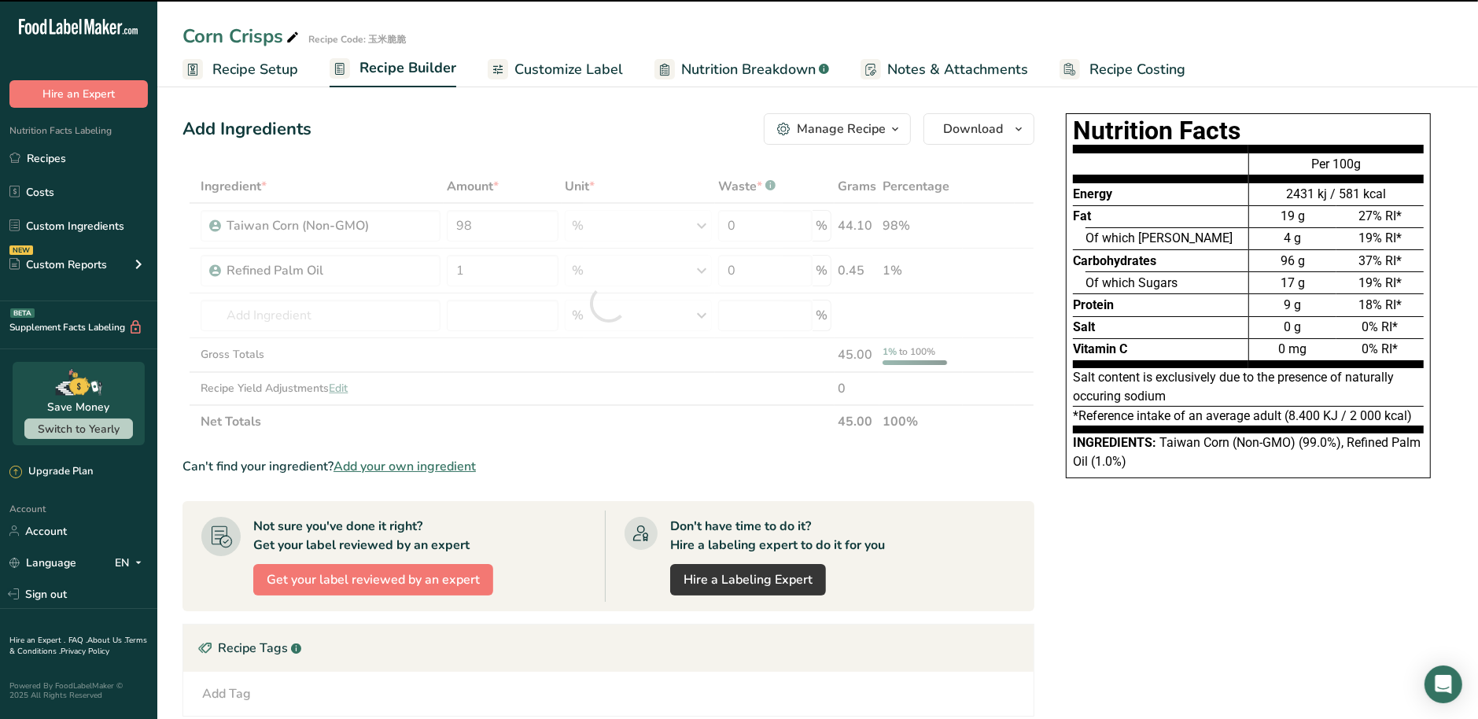
type input "0"
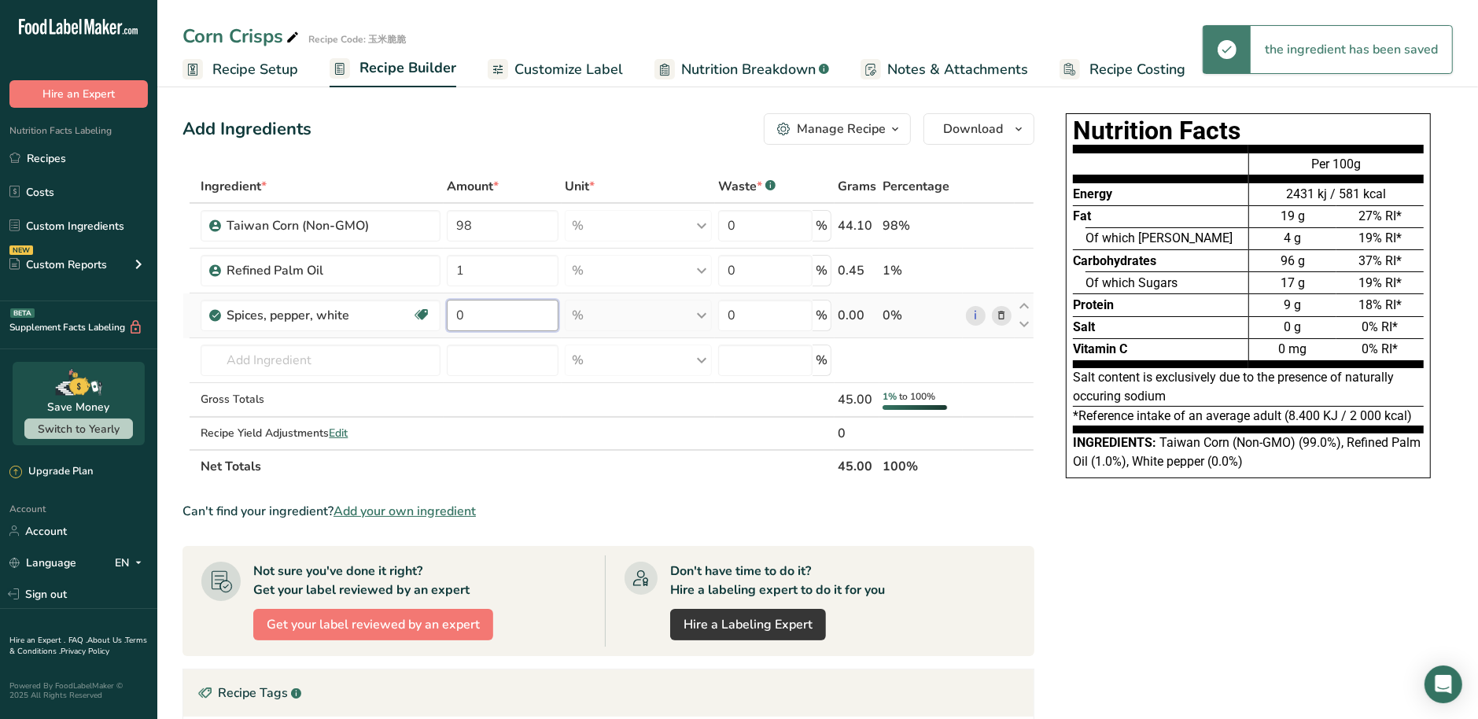
click at [493, 322] on input "0" at bounding box center [503, 315] width 112 height 31
type input "0.7"
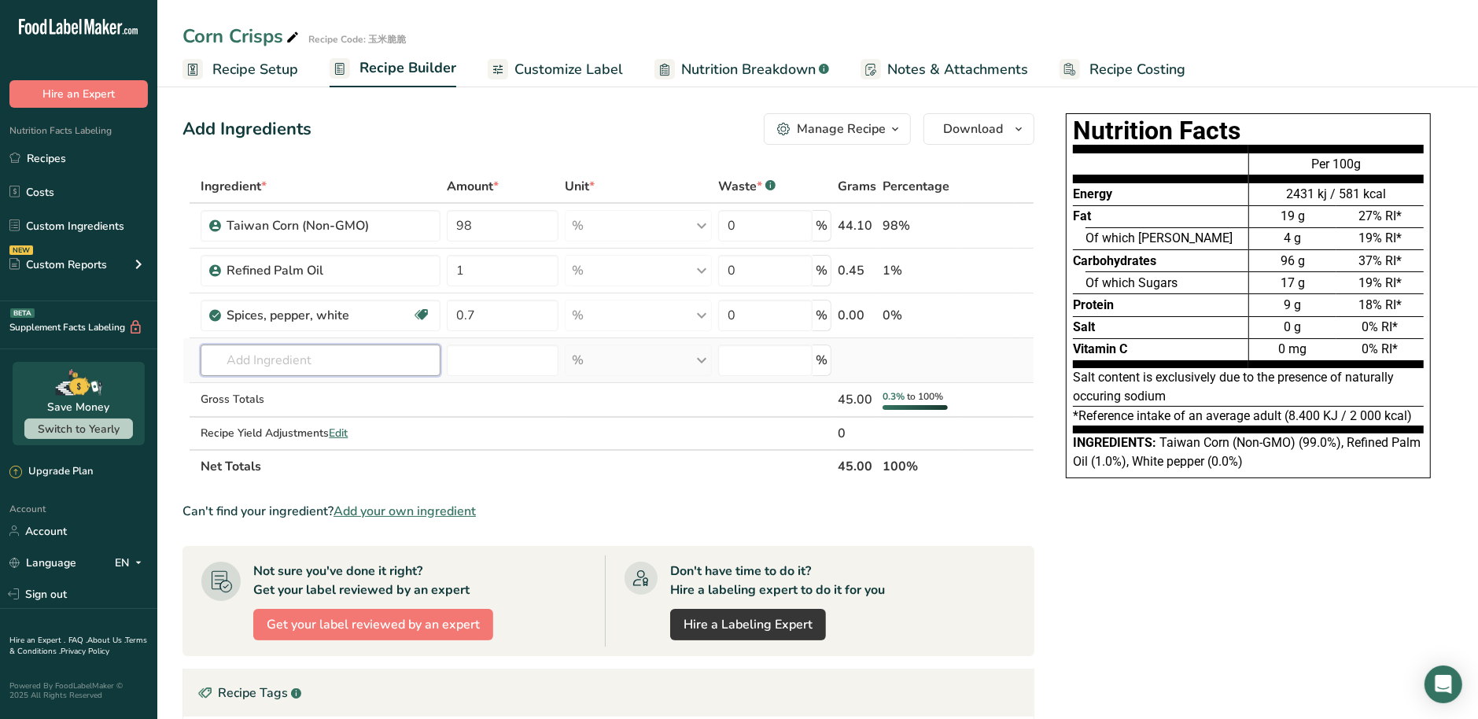
click at [348, 367] on div "Ingredient * Amount * Unit * Waste * .a-a{fill:#347362;}.b-a{fill:#fff;} Grams …" at bounding box center [609, 326] width 852 height 313
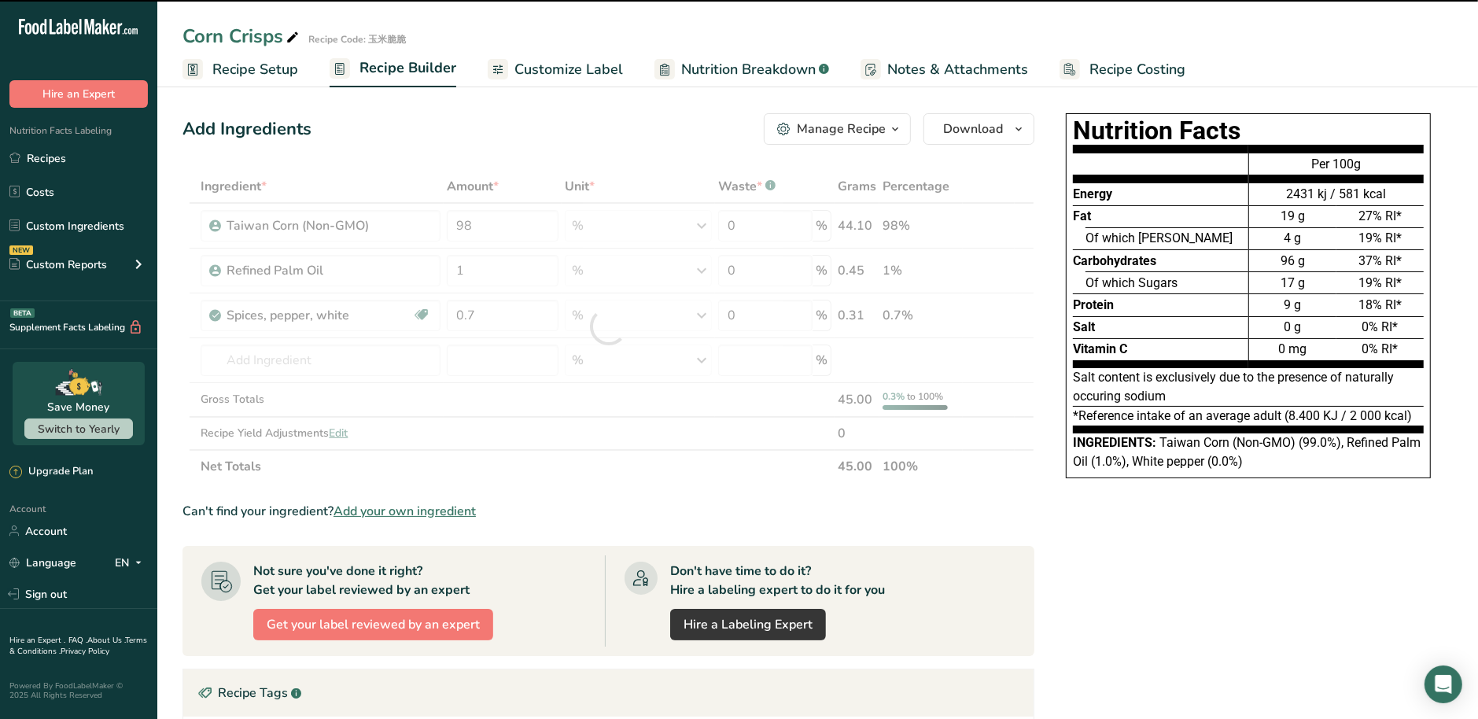
click at [328, 363] on div at bounding box center [609, 326] width 852 height 313
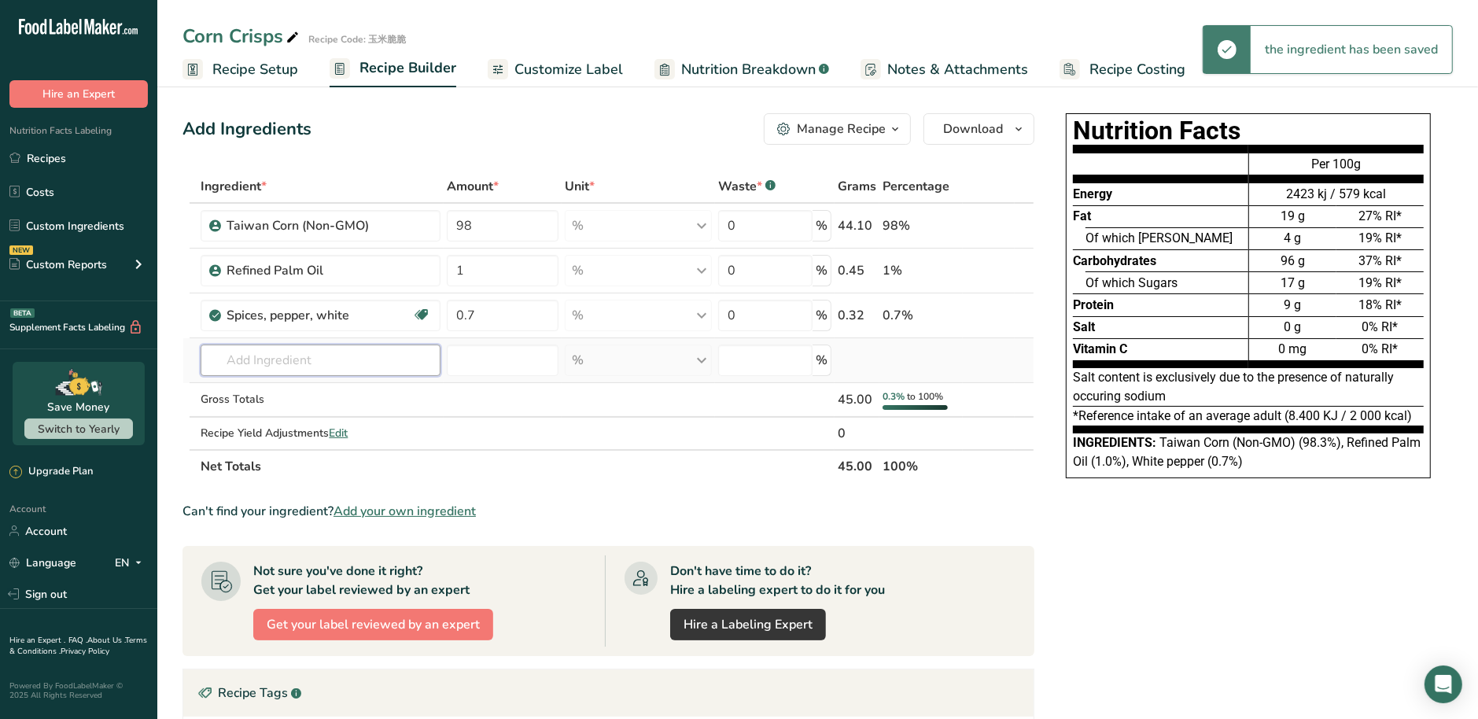
click at [321, 364] on input "text" at bounding box center [320, 360] width 239 height 31
paste input "Salt"
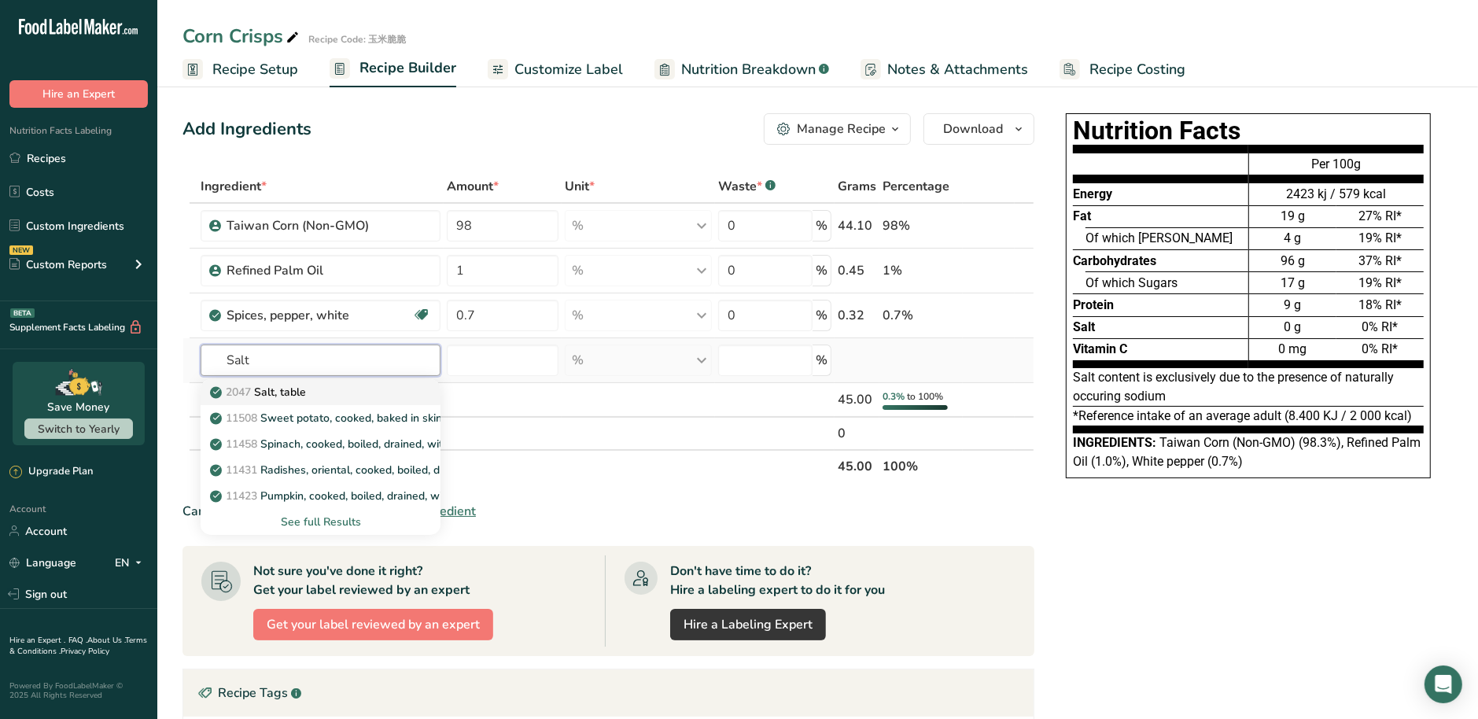
type input "Salt"
click at [389, 391] on div "2047 Salt, table" at bounding box center [307, 392] width 189 height 17
type input "Salt, table"
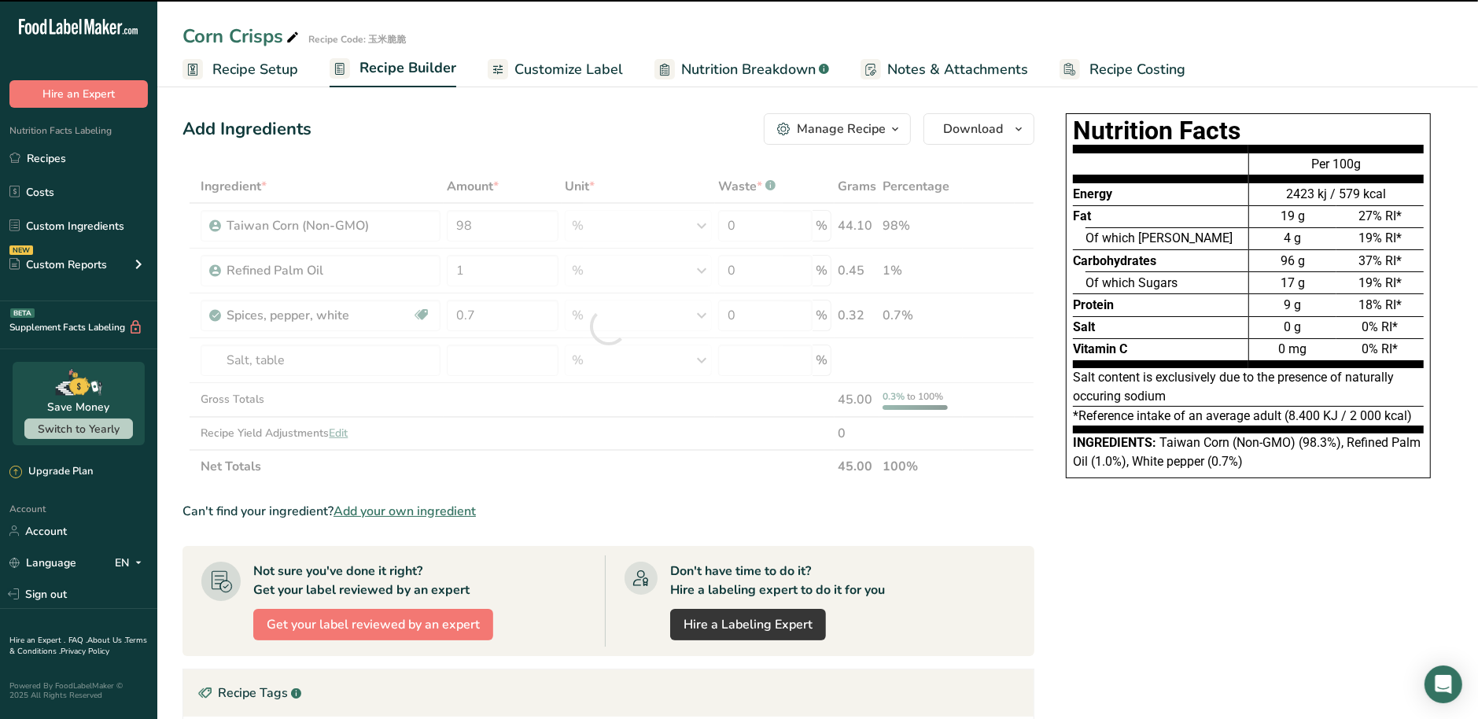
click at [489, 368] on div at bounding box center [609, 326] width 852 height 313
click at [480, 369] on div at bounding box center [609, 326] width 852 height 313
type input "0"
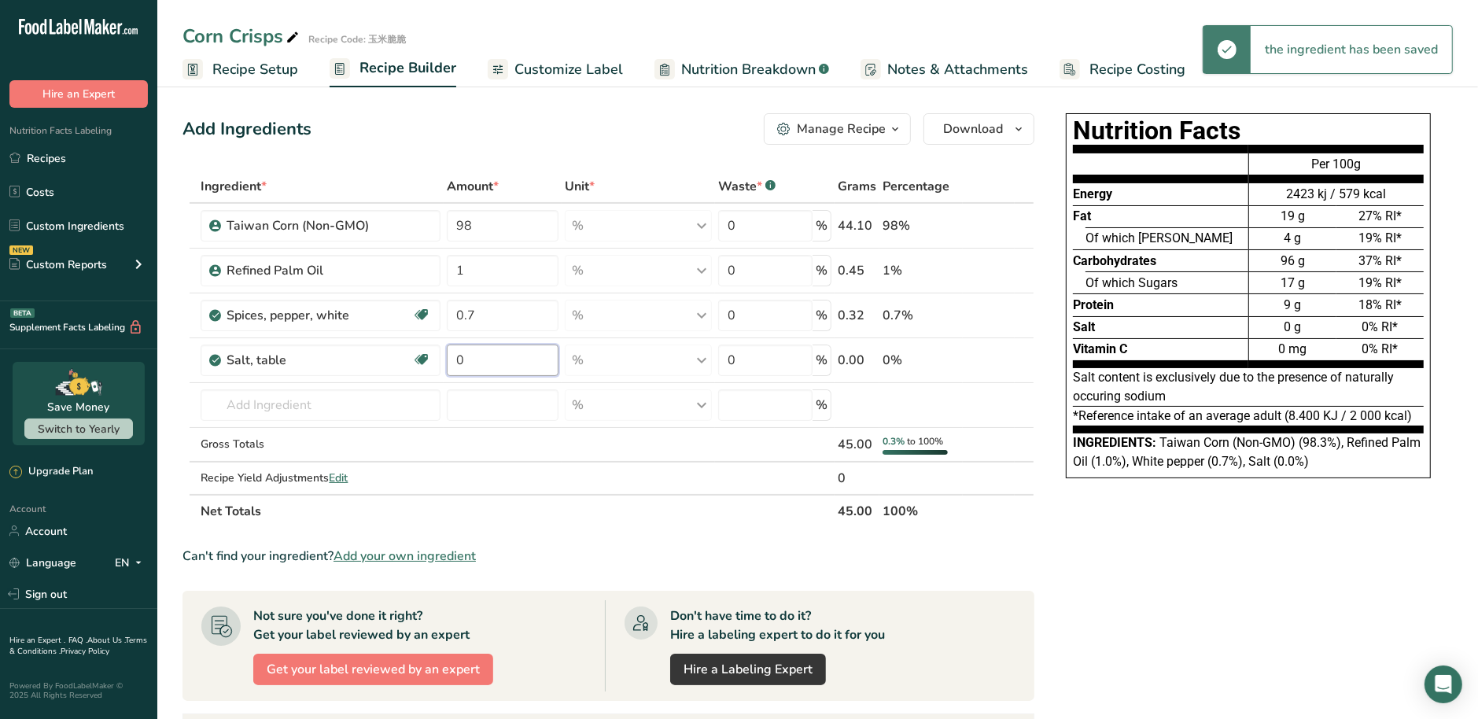
click at [473, 369] on input "0" at bounding box center [503, 360] width 112 height 31
type input "0.3"
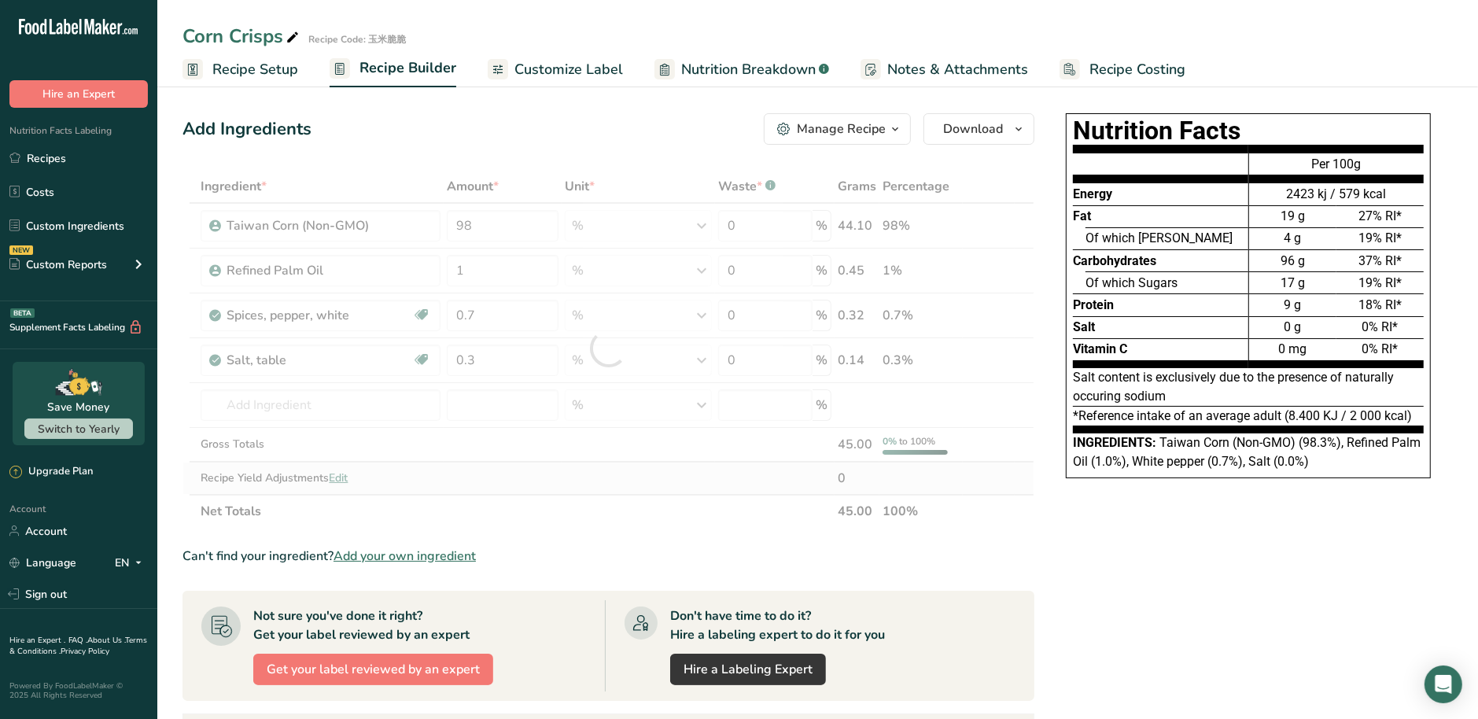
click at [492, 487] on div "Ingredient * Amount * Unit * Waste * .a-a{fill:#347362;}.b-a{fill:#fff;} Grams …" at bounding box center [609, 349] width 852 height 358
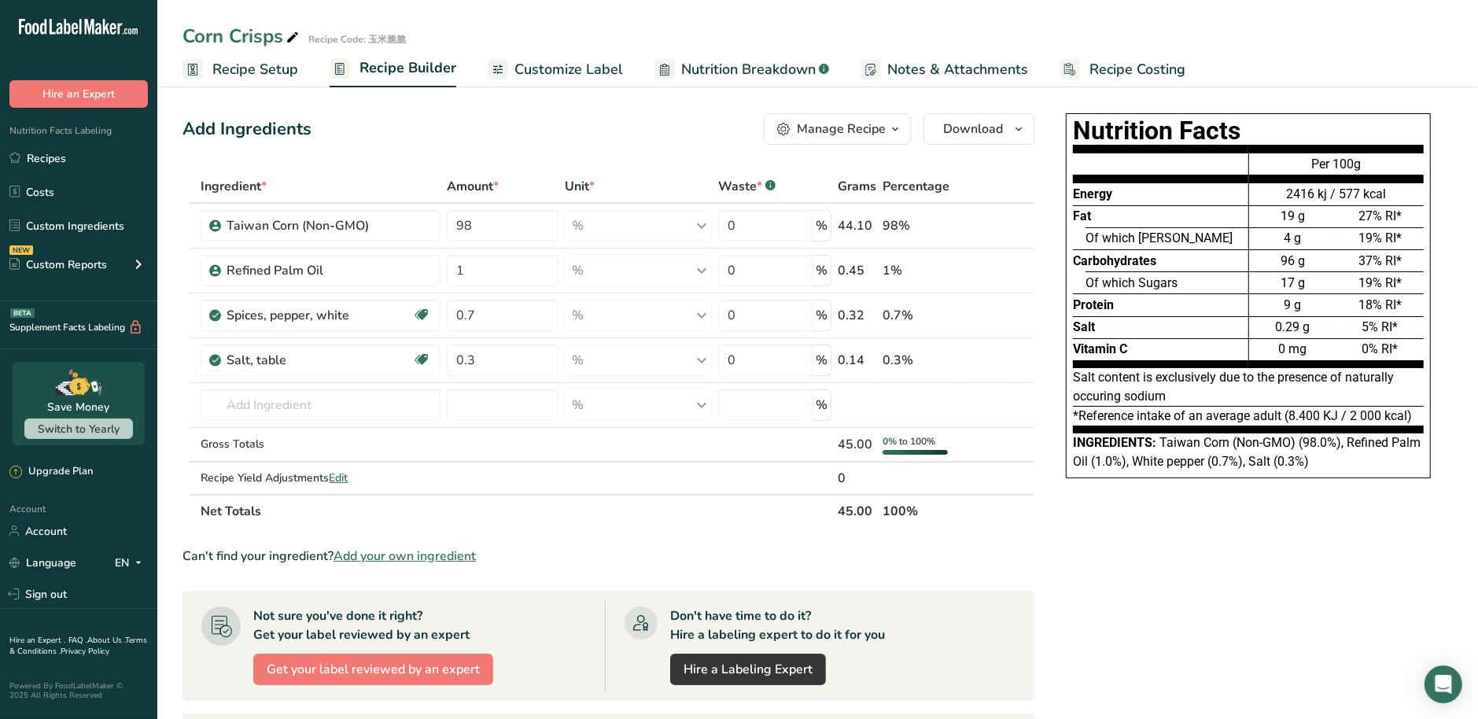
click at [562, 68] on span "Customize Label" at bounding box center [568, 69] width 109 height 21
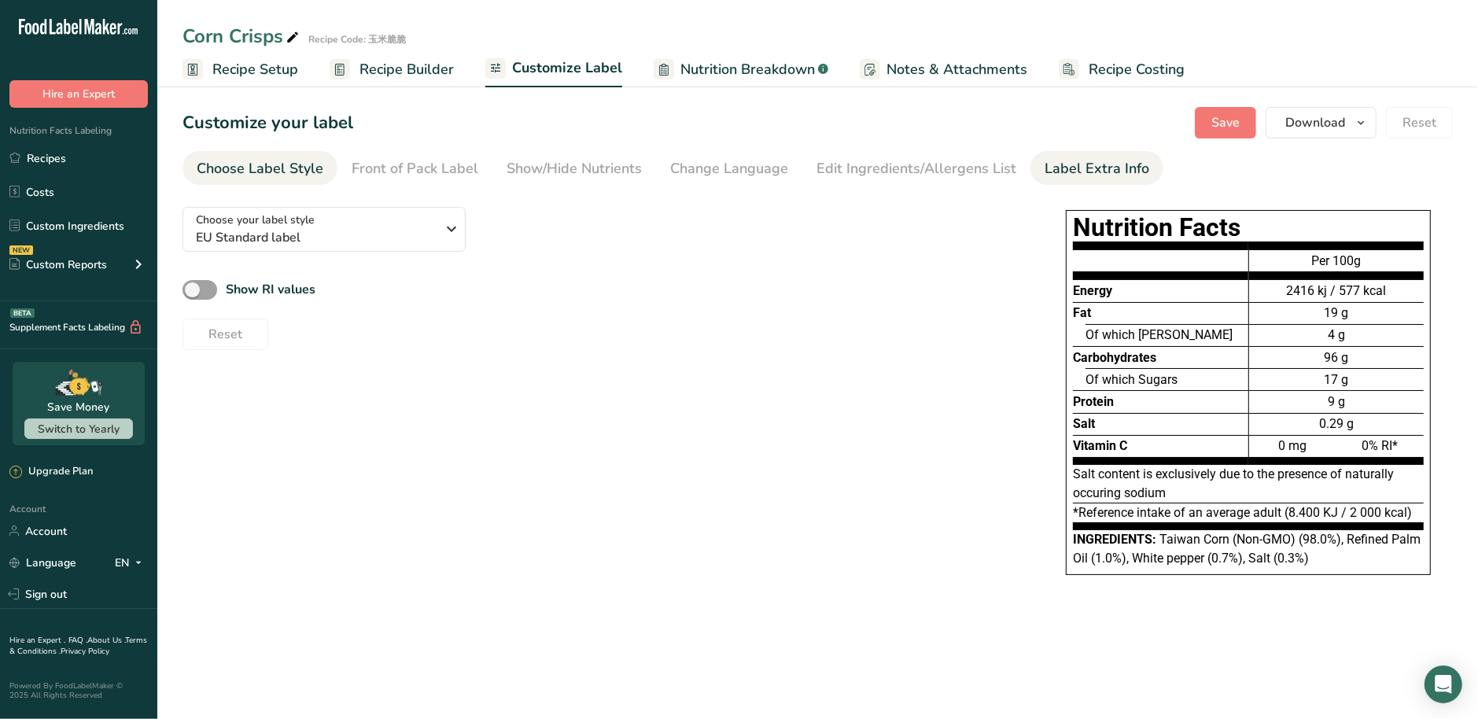
click at [1093, 173] on div "Label Extra Info" at bounding box center [1097, 168] width 105 height 21
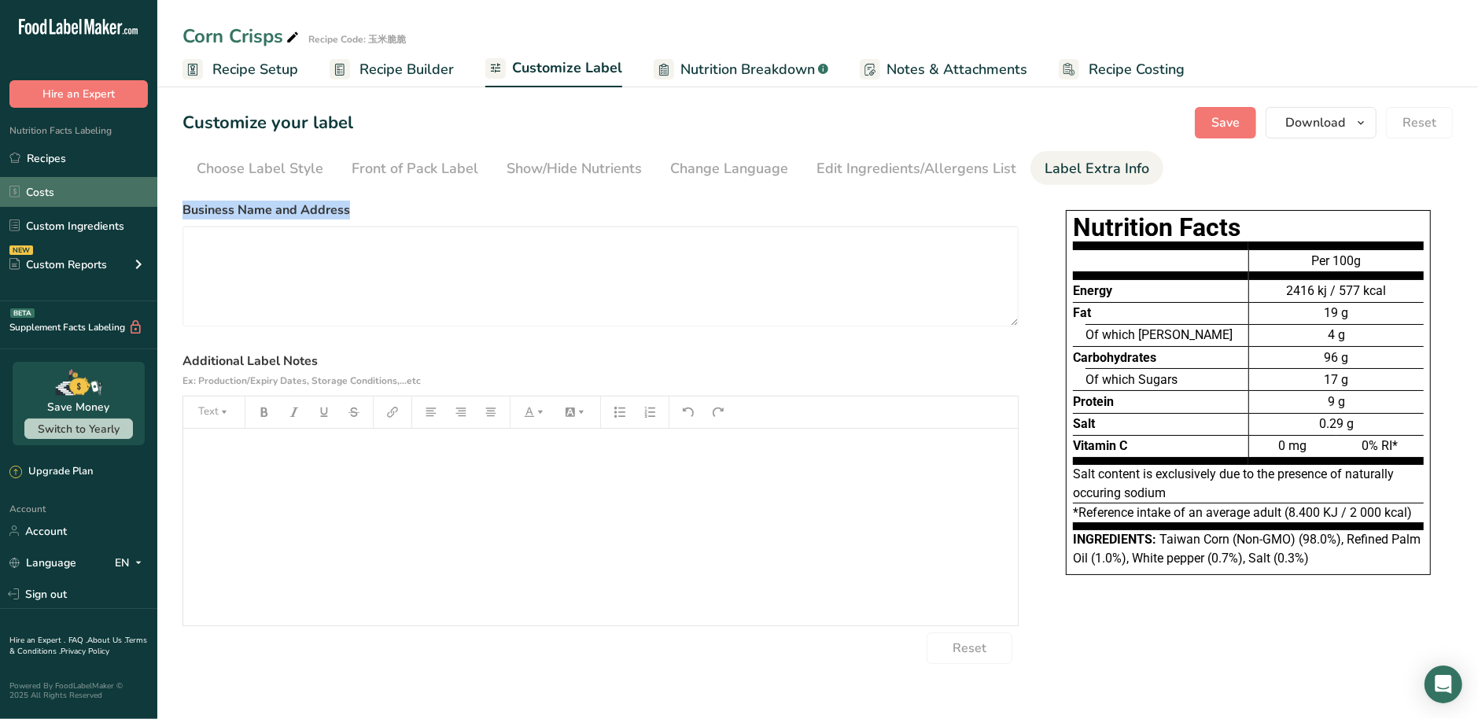
drag, startPoint x: 349, startPoint y: 213, endPoint x: 113, endPoint y: 203, distance: 236.2
click at [182, 203] on section "Customize your label Save Download Choose what to show on your downloaded label…" at bounding box center [817, 385] width 1321 height 607
copy label "Business Name and Address"
drag, startPoint x: 358, startPoint y: 363, endPoint x: 186, endPoint y: 356, distance: 172.4
click at [186, 356] on label "Additional Label Notes Ex: Production/Expiry Dates, Storage Conditions,...etc" at bounding box center [601, 371] width 836 height 38
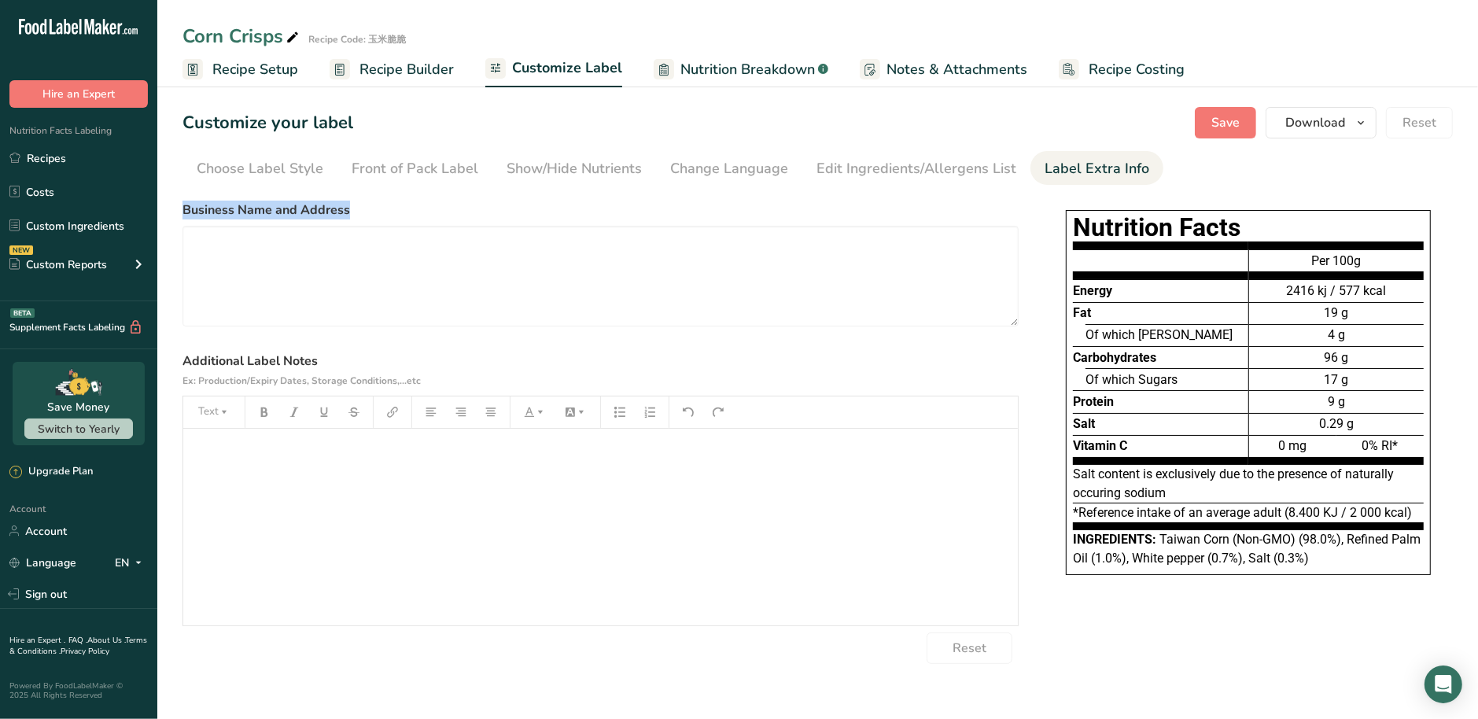
copy label "Additional Label Notes"
click at [430, 271] on textarea at bounding box center [601, 276] width 836 height 101
paste textarea "Djulís International Food Co., Ltd. 1F., No. 362, Zhengqi N. Rd., Taitung City,…"
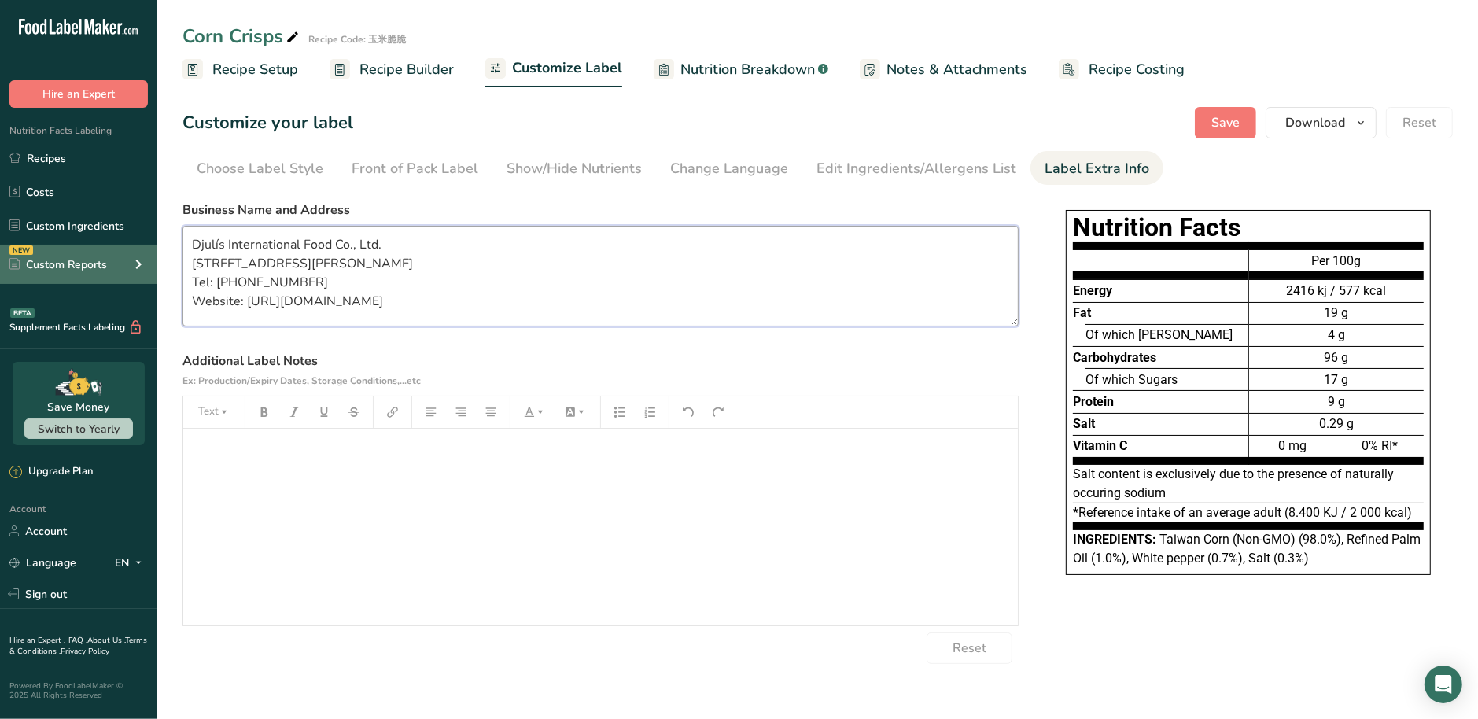
type textarea "Djulís International Food Co., Ltd. 1F., No. 362, Zhengqi N. Rd., Taitung City,…"
click at [379, 517] on div "﻿" at bounding box center [600, 527] width 835 height 197
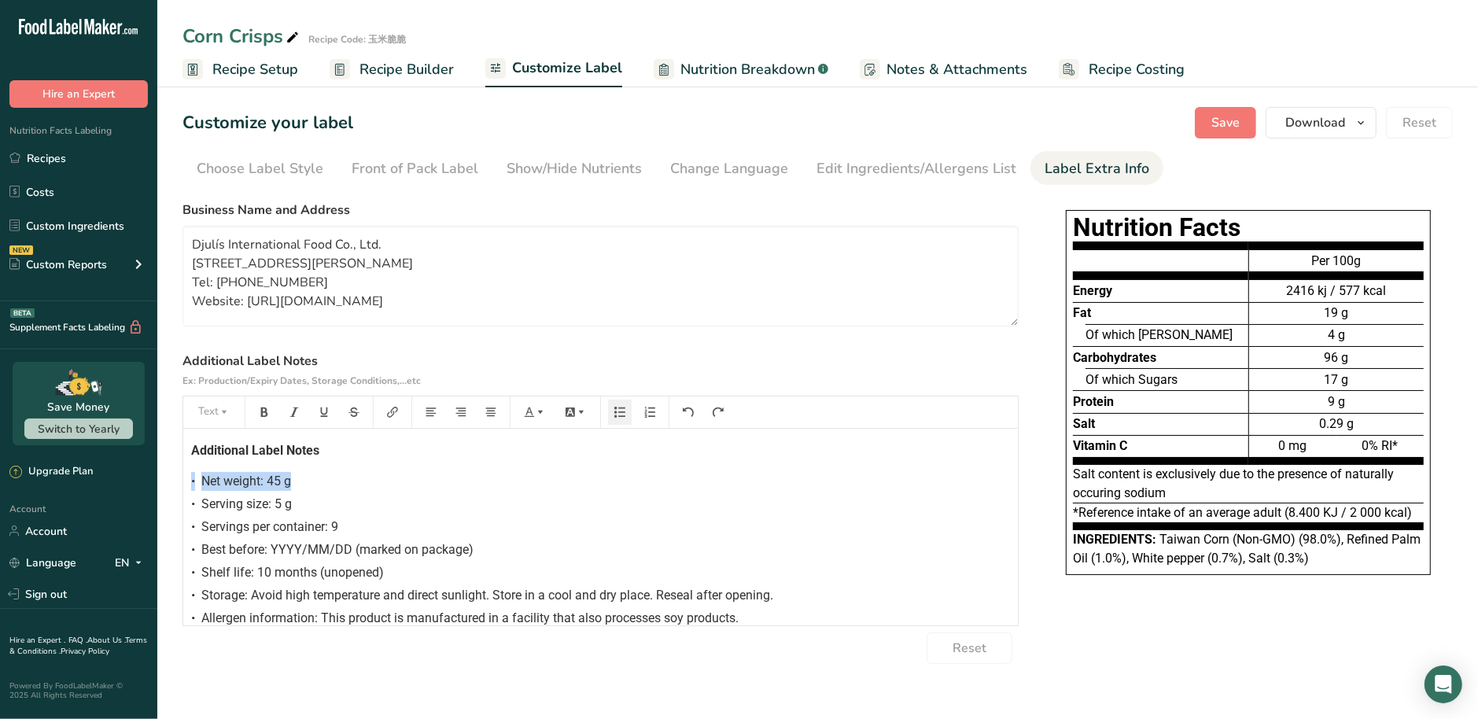
drag, startPoint x: 330, startPoint y: 461, endPoint x: 175, endPoint y: 475, distance: 156.4
click at [0, 459] on html ".a-20{fill:#fff;} Hire an Expert Nutrition Facts Labeling Recipes Costs Custom …" at bounding box center [739, 359] width 1478 height 719
click at [357, 439] on div "Additional Label Notes • Net weight: 45 g • Serving size: 5 g • Servings per co…" at bounding box center [600, 540] width 835 height 222
drag, startPoint x: 357, startPoint y: 445, endPoint x: 50, endPoint y: 441, distance: 307.6
click at [50, 441] on div ".a-20{fill:#fff;} Hire an Expert Nutrition Facts Labeling Recipes Costs Custom …" at bounding box center [739, 359] width 1478 height 719
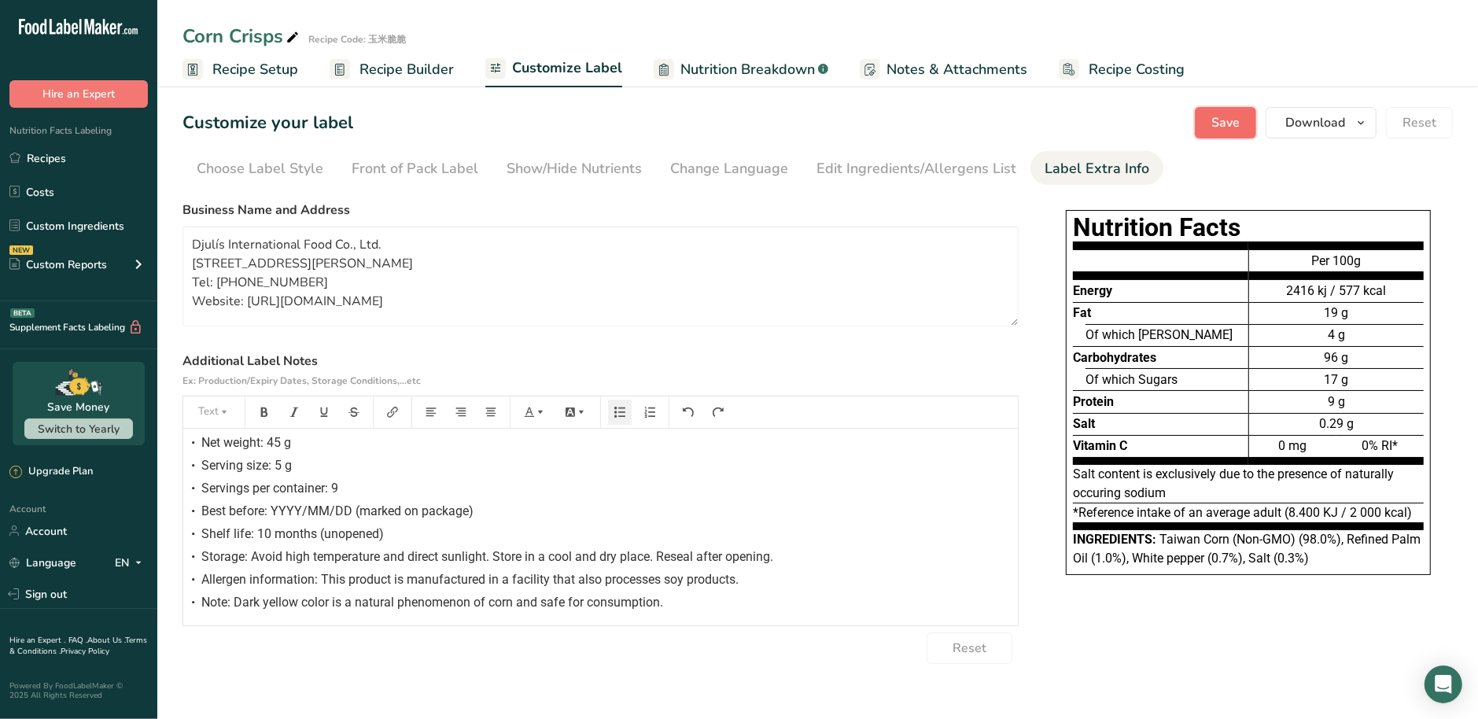
click at [1251, 125] on button "Save" at bounding box center [1225, 122] width 61 height 31
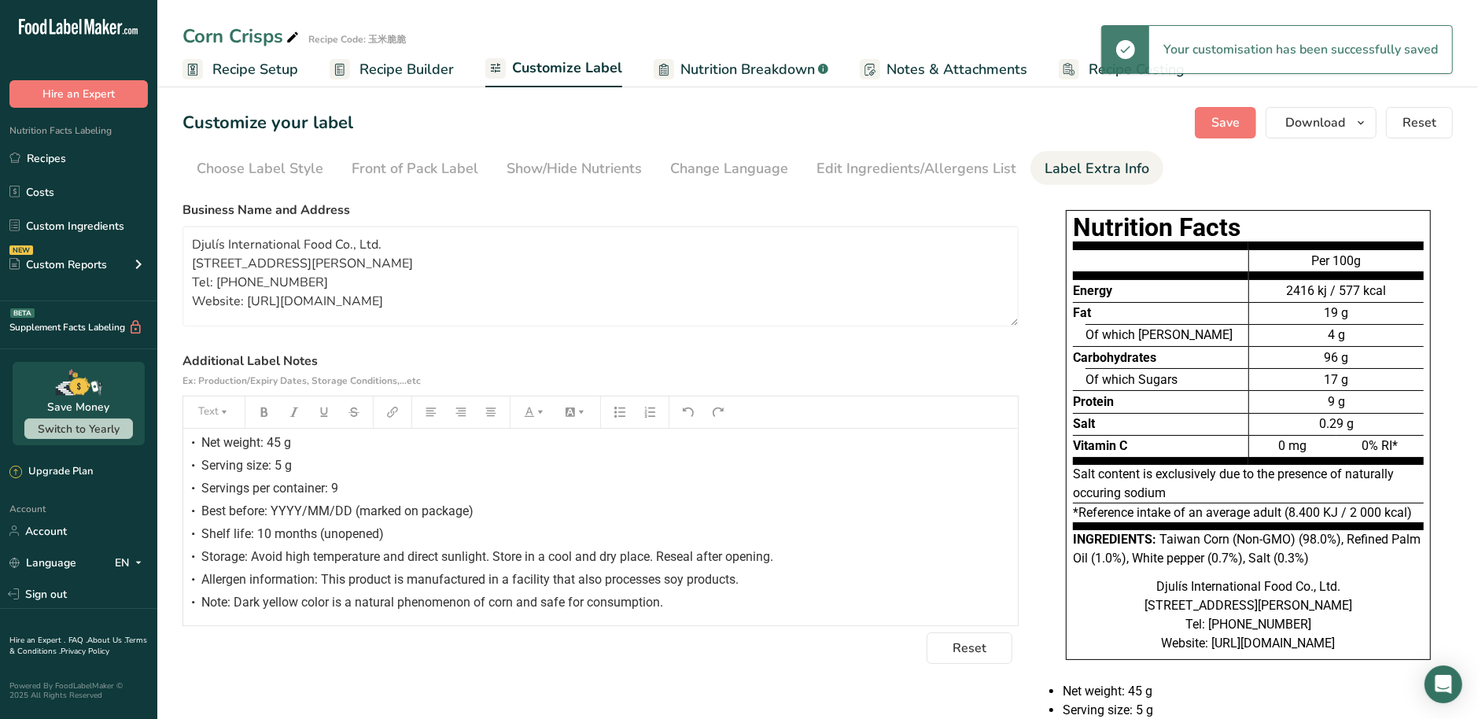
click at [382, 68] on span "Recipe Builder" at bounding box center [407, 69] width 94 height 21
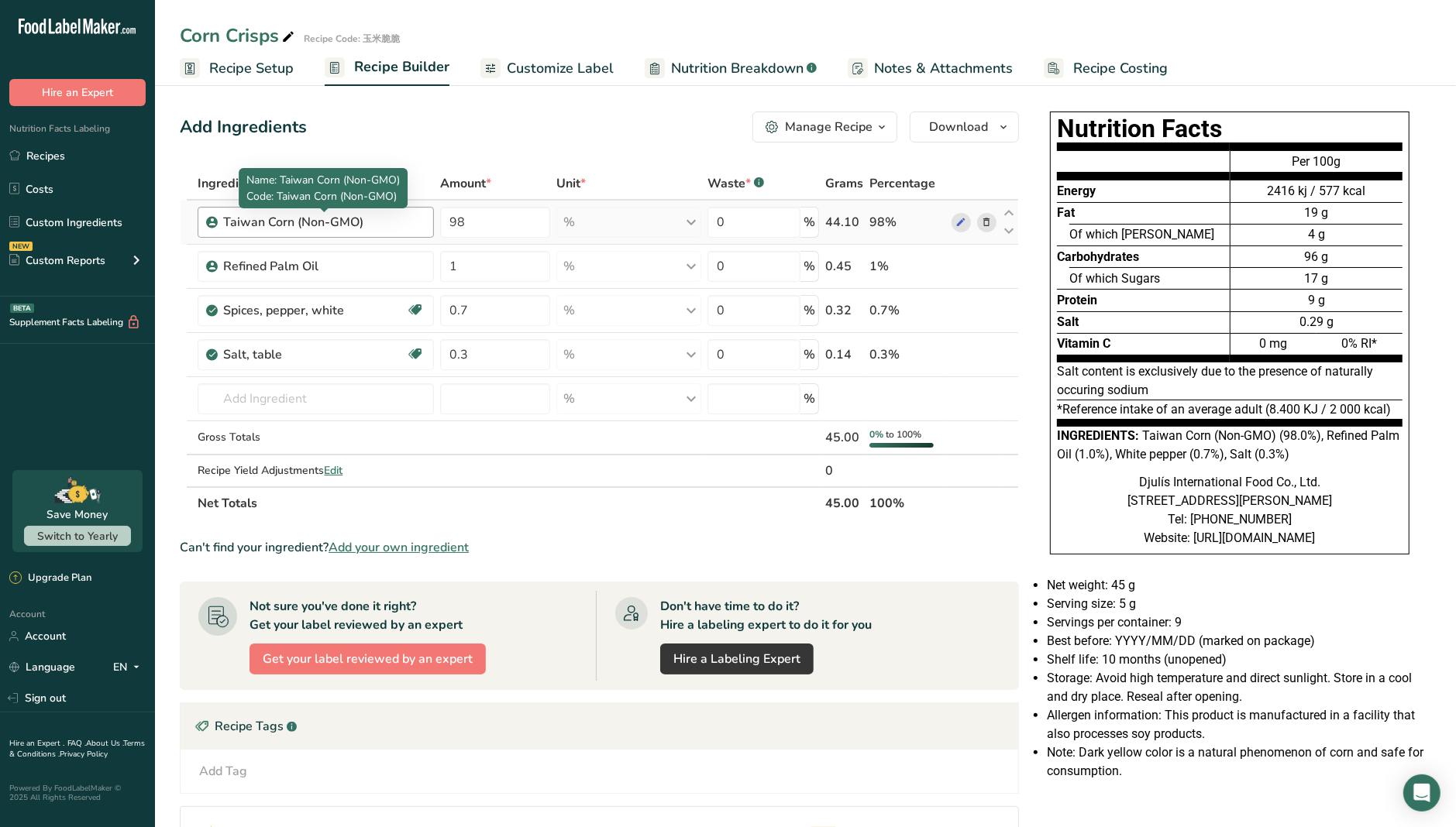
drag, startPoint x: 387, startPoint y: 228, endPoint x: 222, endPoint y: 227, distance: 165.0
click at [222, 227] on div "Taiwan Corn (Non-GMO)" at bounding box center [315, 222] width 235 height 31
copy div "Taiwan Corn (Non-GMO)"
click at [584, 80] on link "Customize Label" at bounding box center [547, 68] width 133 height 34
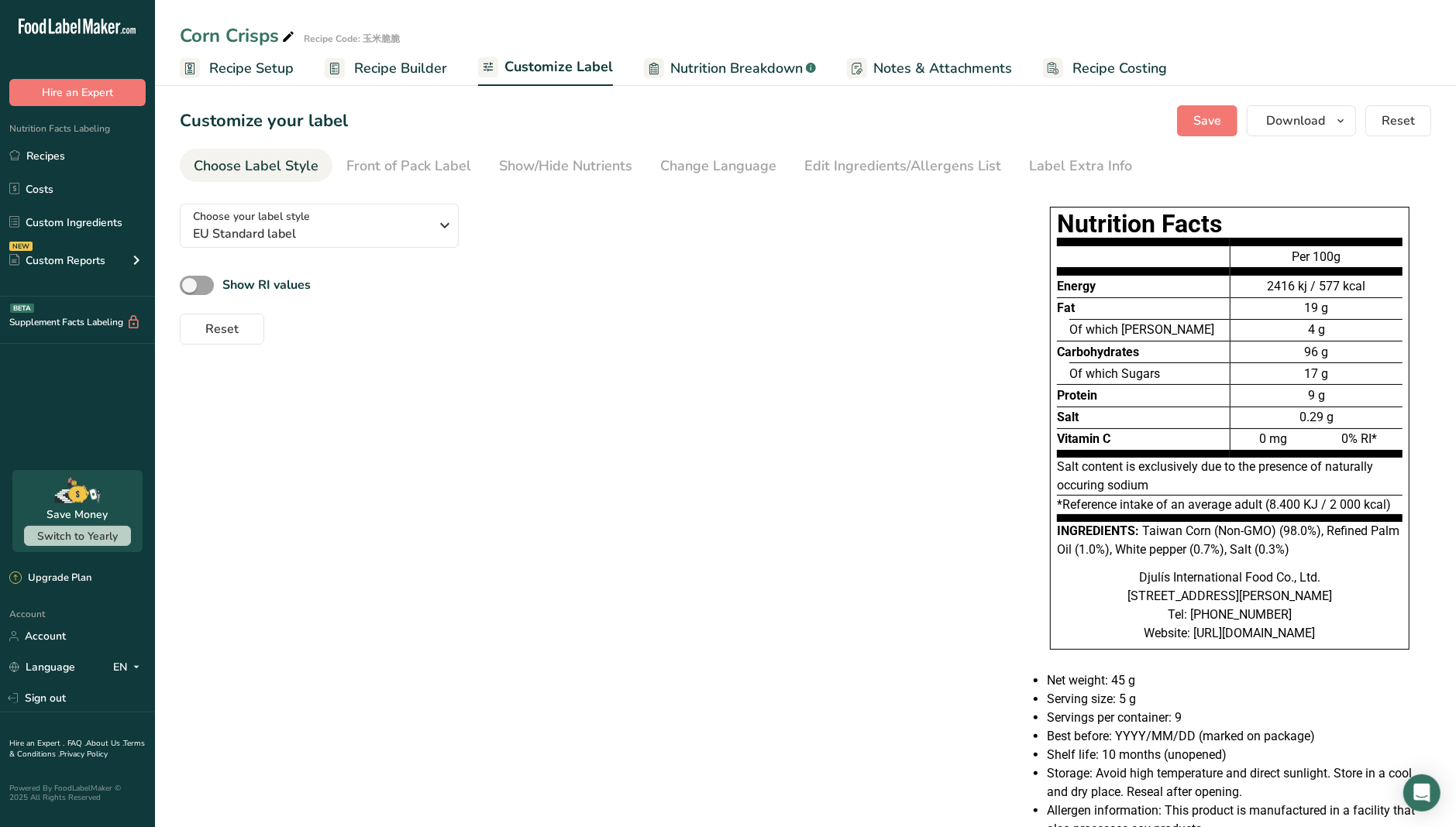
click at [372, 64] on span "Recipe Builder" at bounding box center [401, 68] width 93 height 21
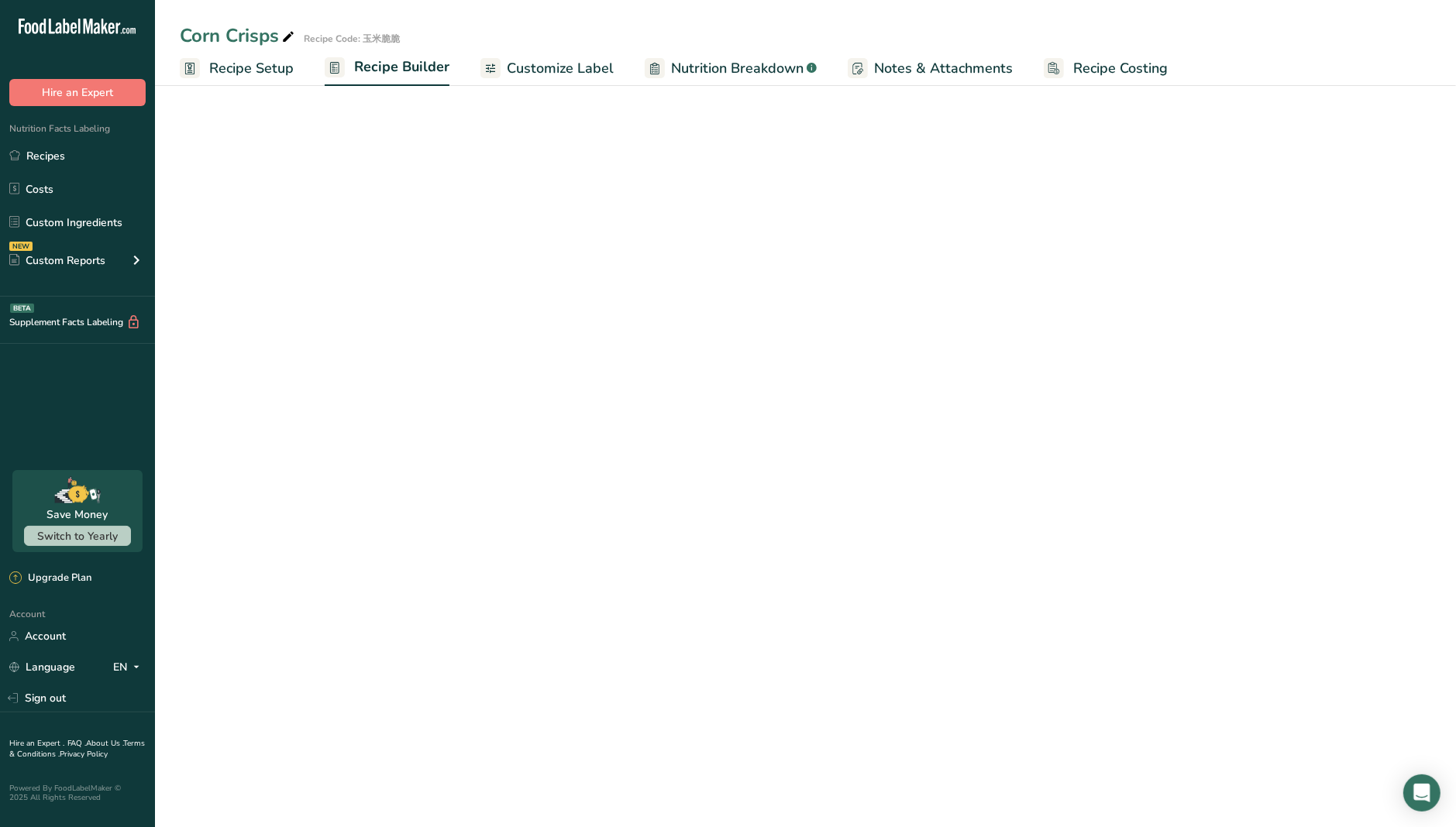
click at [256, 73] on span "Recipe Setup" at bounding box center [251, 68] width 85 height 21
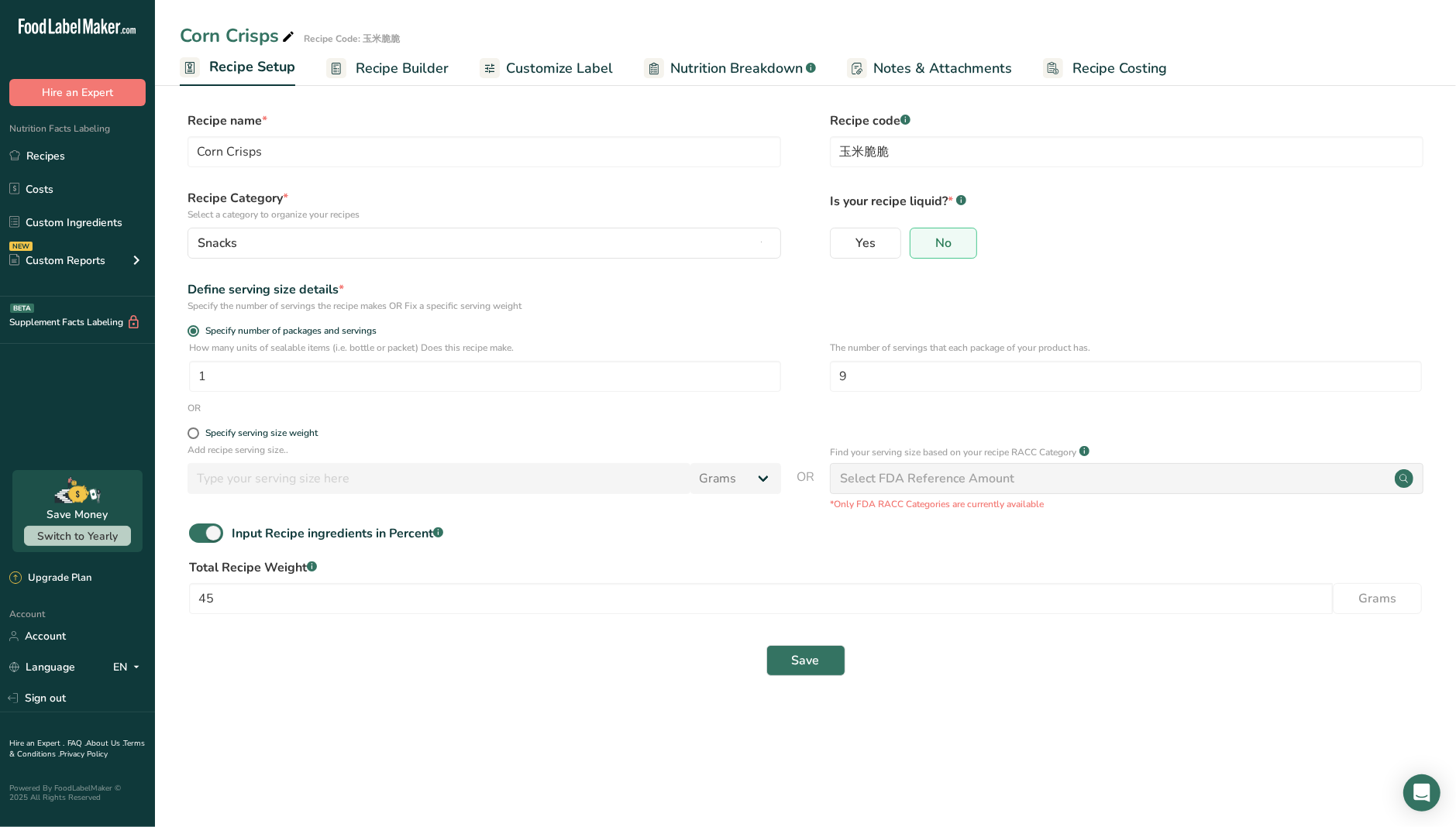
click at [416, 74] on span "Recipe Builder" at bounding box center [402, 68] width 93 height 21
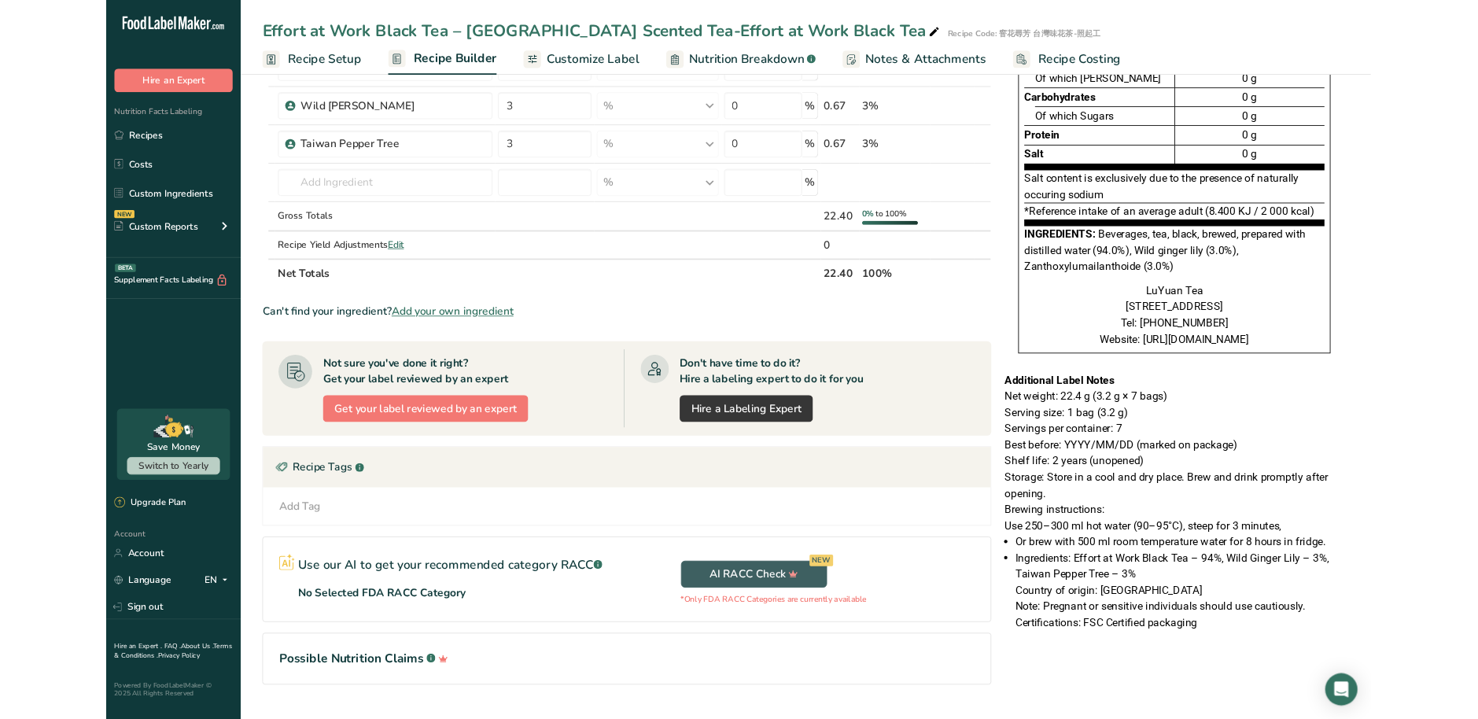
scroll to position [177, 0]
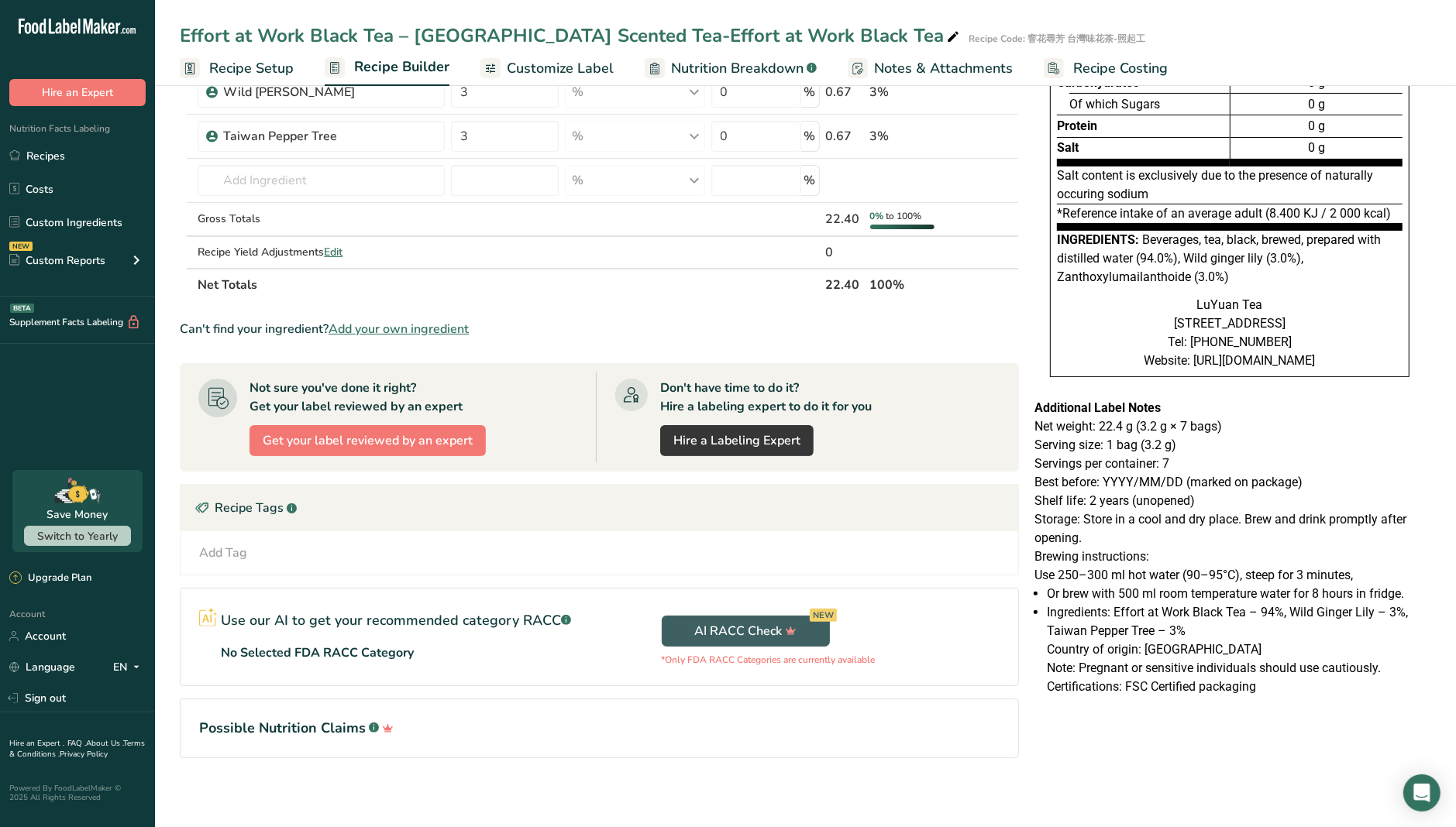
click at [529, 707] on section "Ingredient * Amount * Unit * Waste * .a-a{fill:#347362;}.b-a{fill:#fff;} Grams …" at bounding box center [600, 388] width 839 height 790
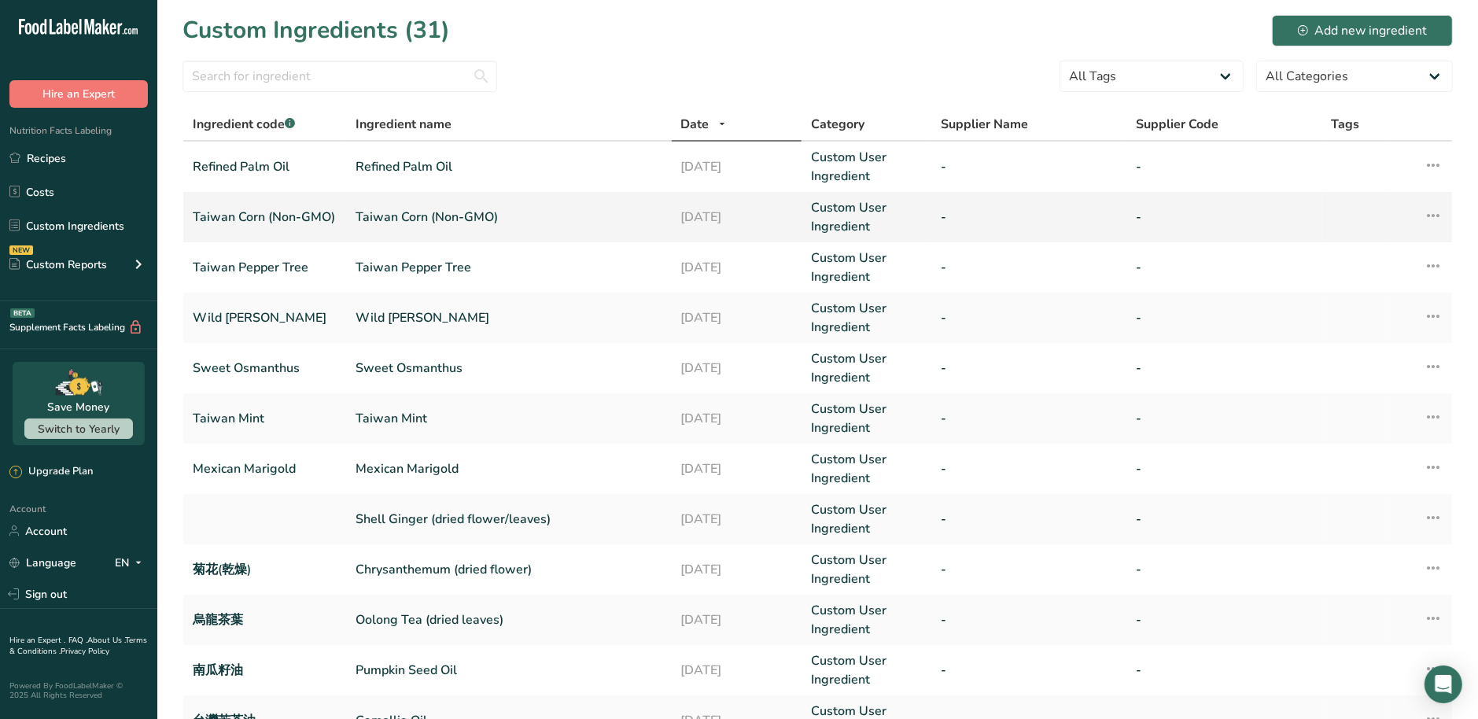
click at [298, 221] on link "Taiwan Corn (Non-GMO)" at bounding box center [265, 217] width 144 height 19
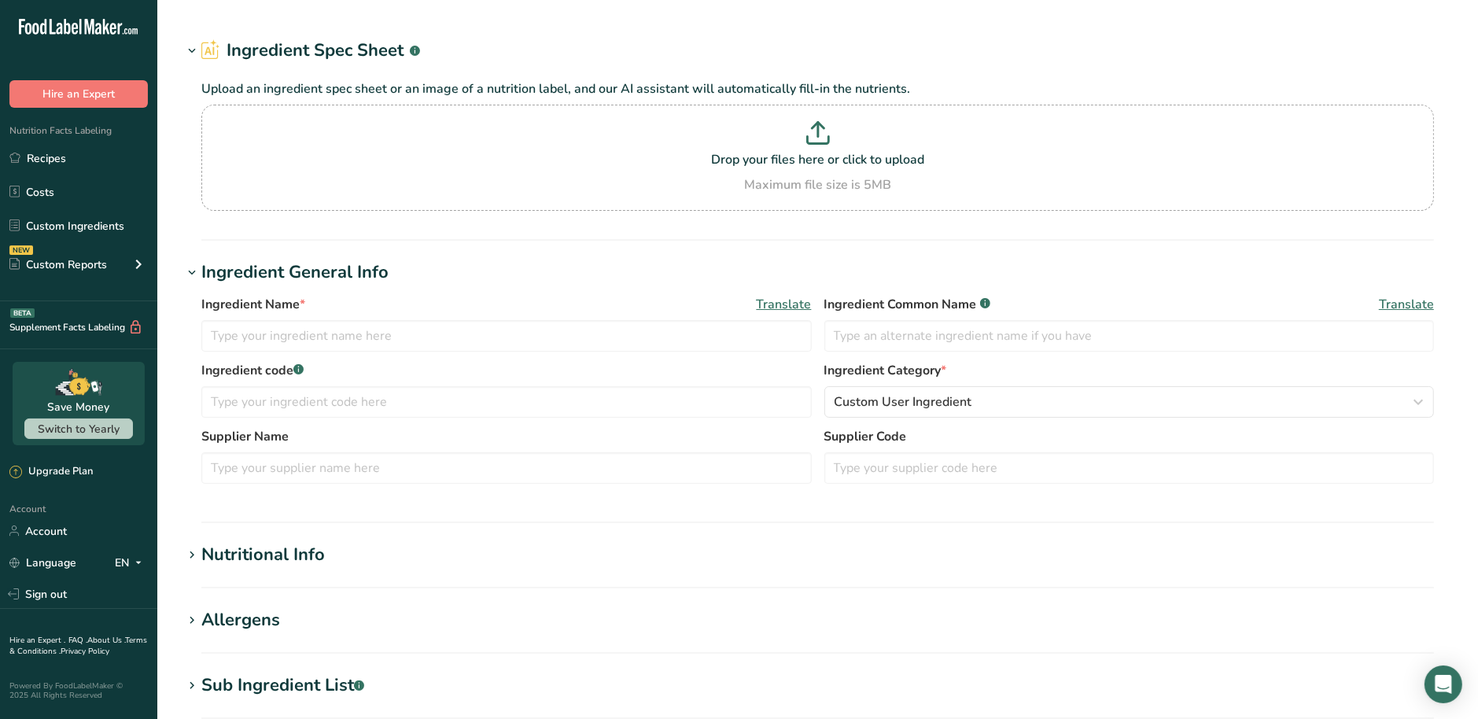
type input "Taiwan Corn (Non-GMO)"
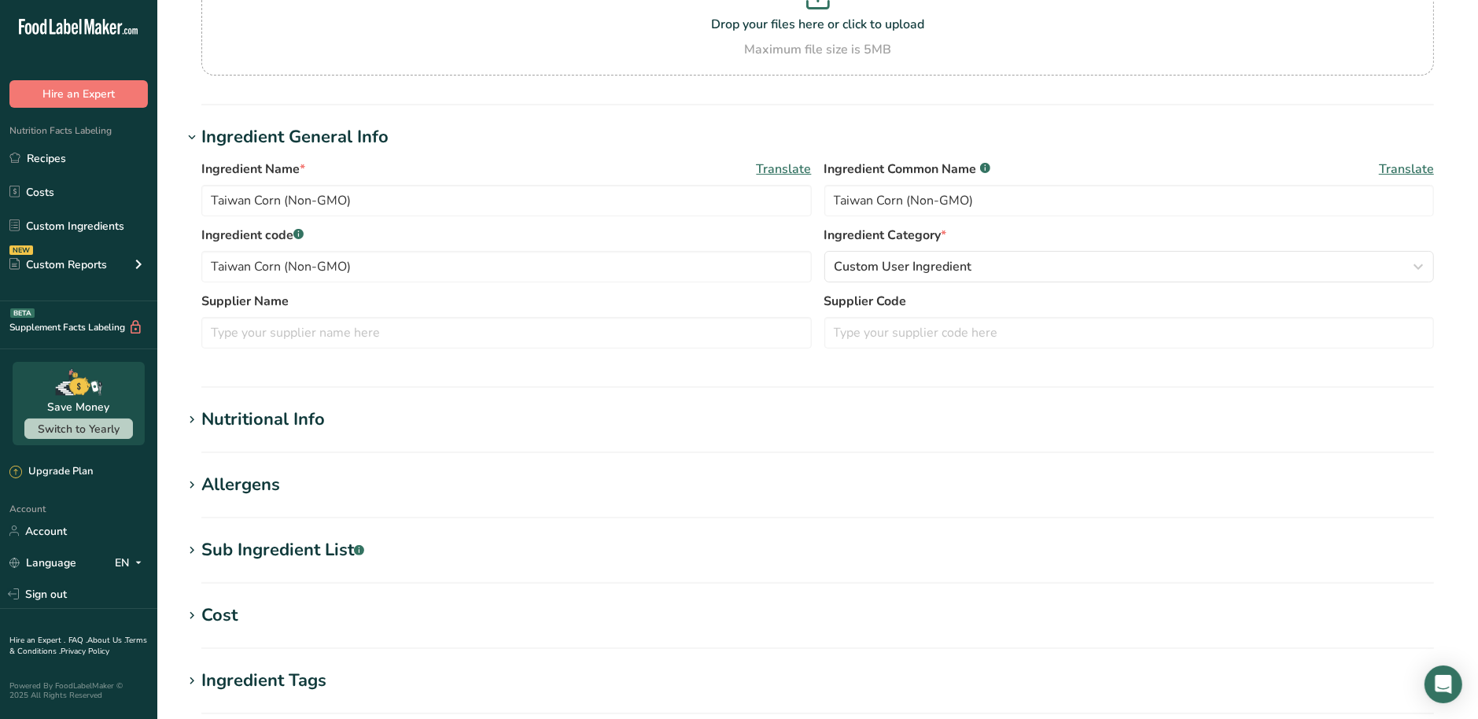
scroll to position [197, 0]
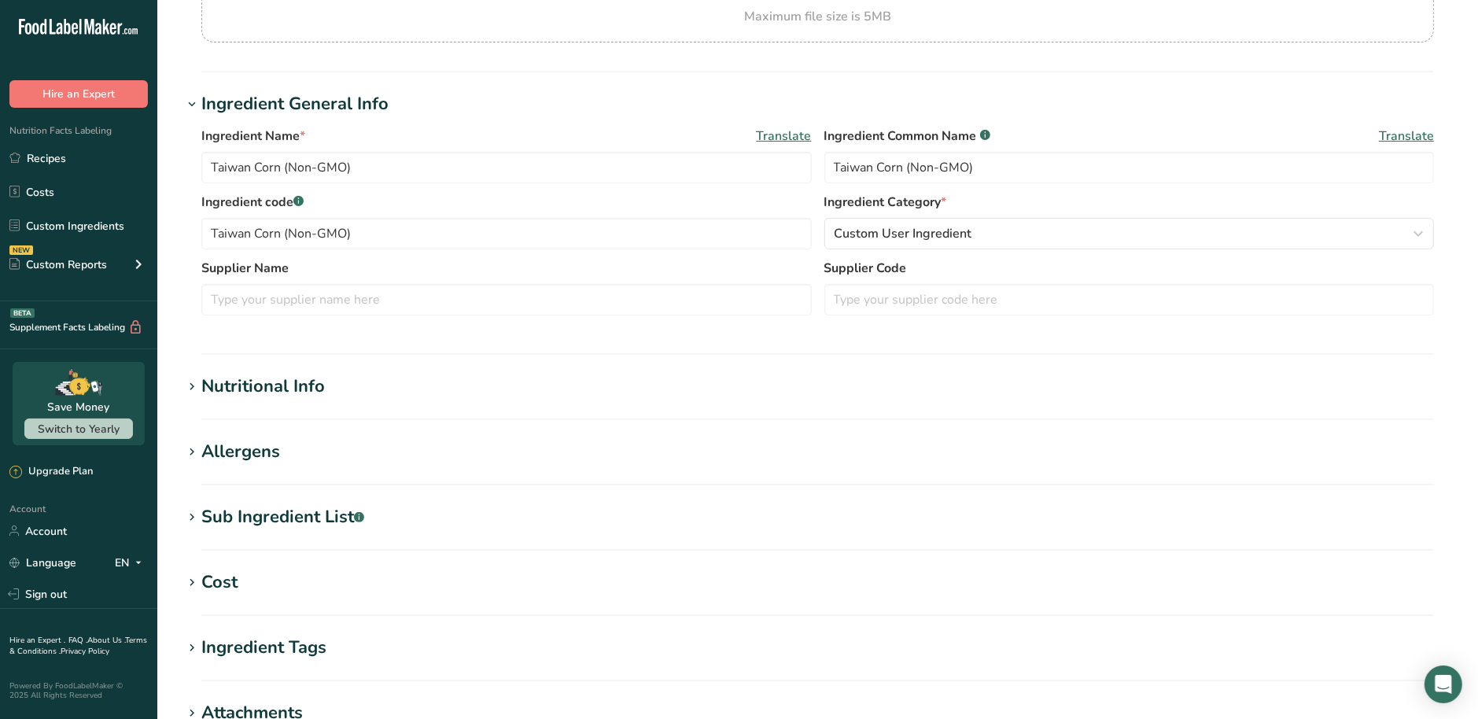
drag, startPoint x: 474, startPoint y: 385, endPoint x: 474, endPoint y: 406, distance: 21.3
click at [472, 400] on section "Nutritional Info Serving Size .a-a{fill:#347362;}.b-a{fill:#fff;} Add ingredien…" at bounding box center [818, 394] width 1270 height 46
click at [278, 378] on div "Nutritional Info" at bounding box center [263, 384] width 124 height 26
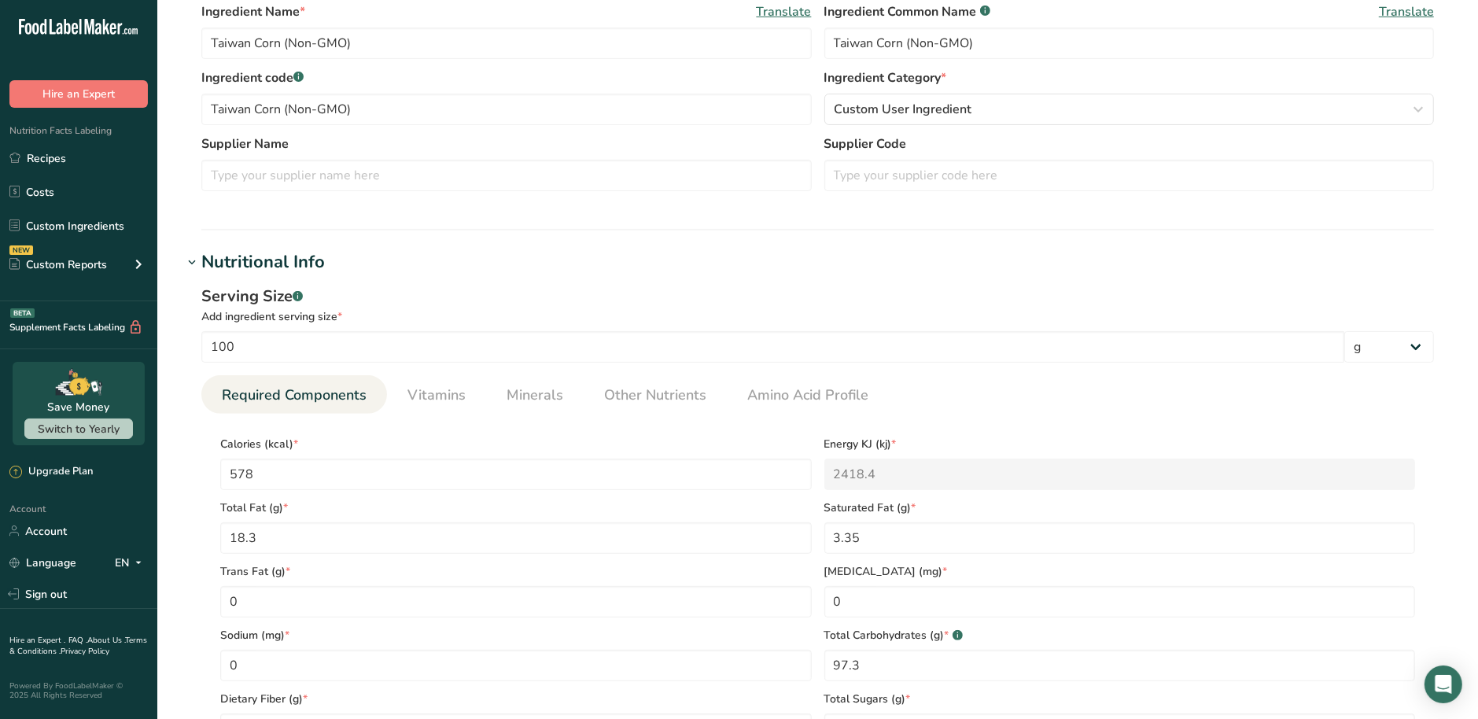
scroll to position [337, 0]
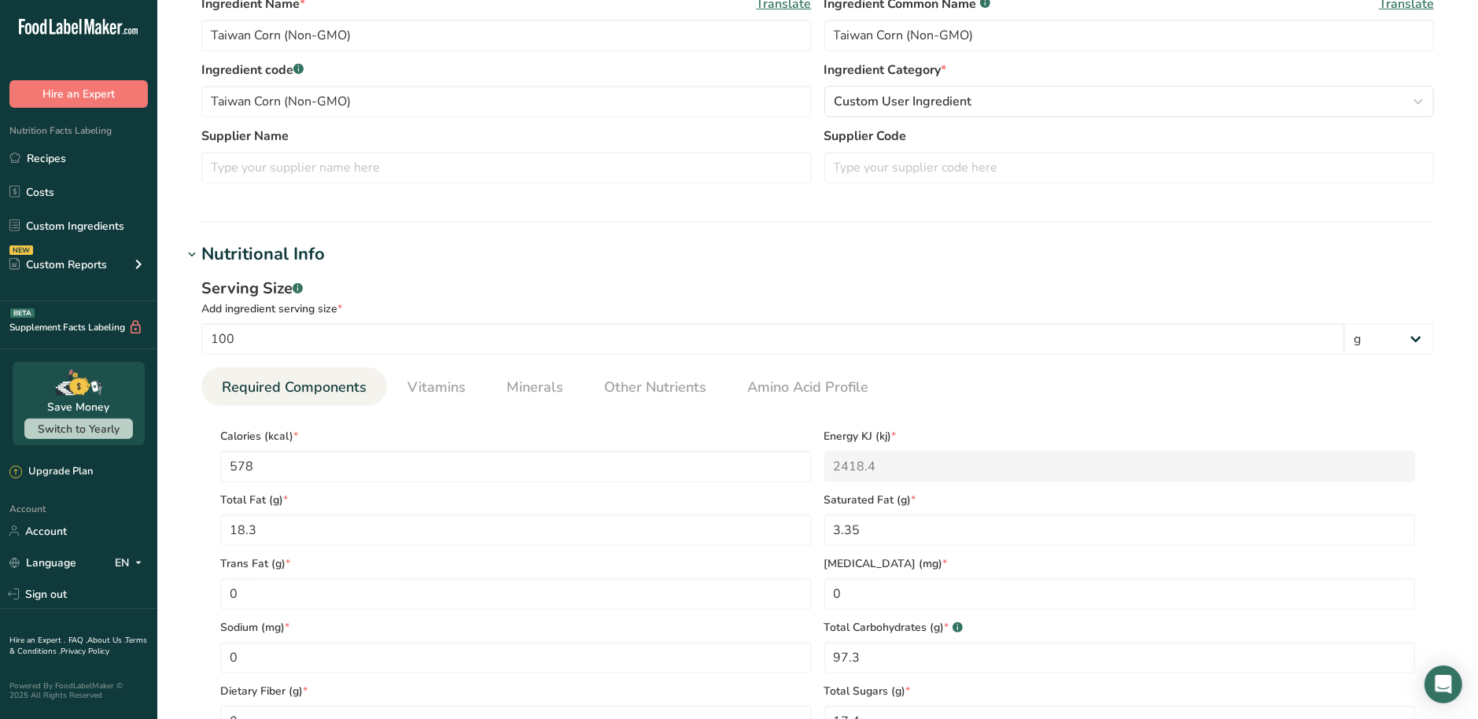
drag, startPoint x: 199, startPoint y: 430, endPoint x: 197, endPoint y: 470, distance: 40.2
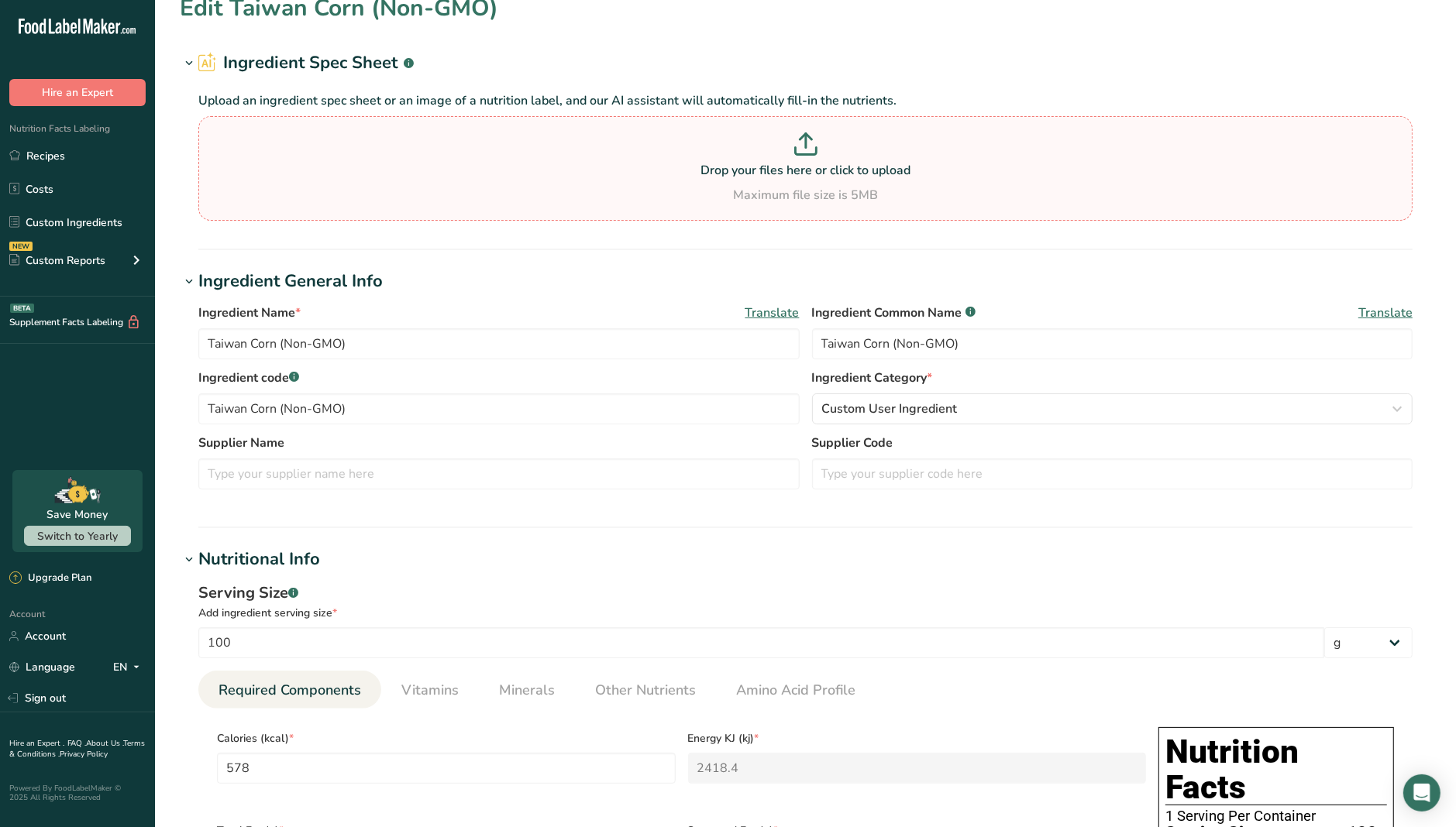
scroll to position [0, 0]
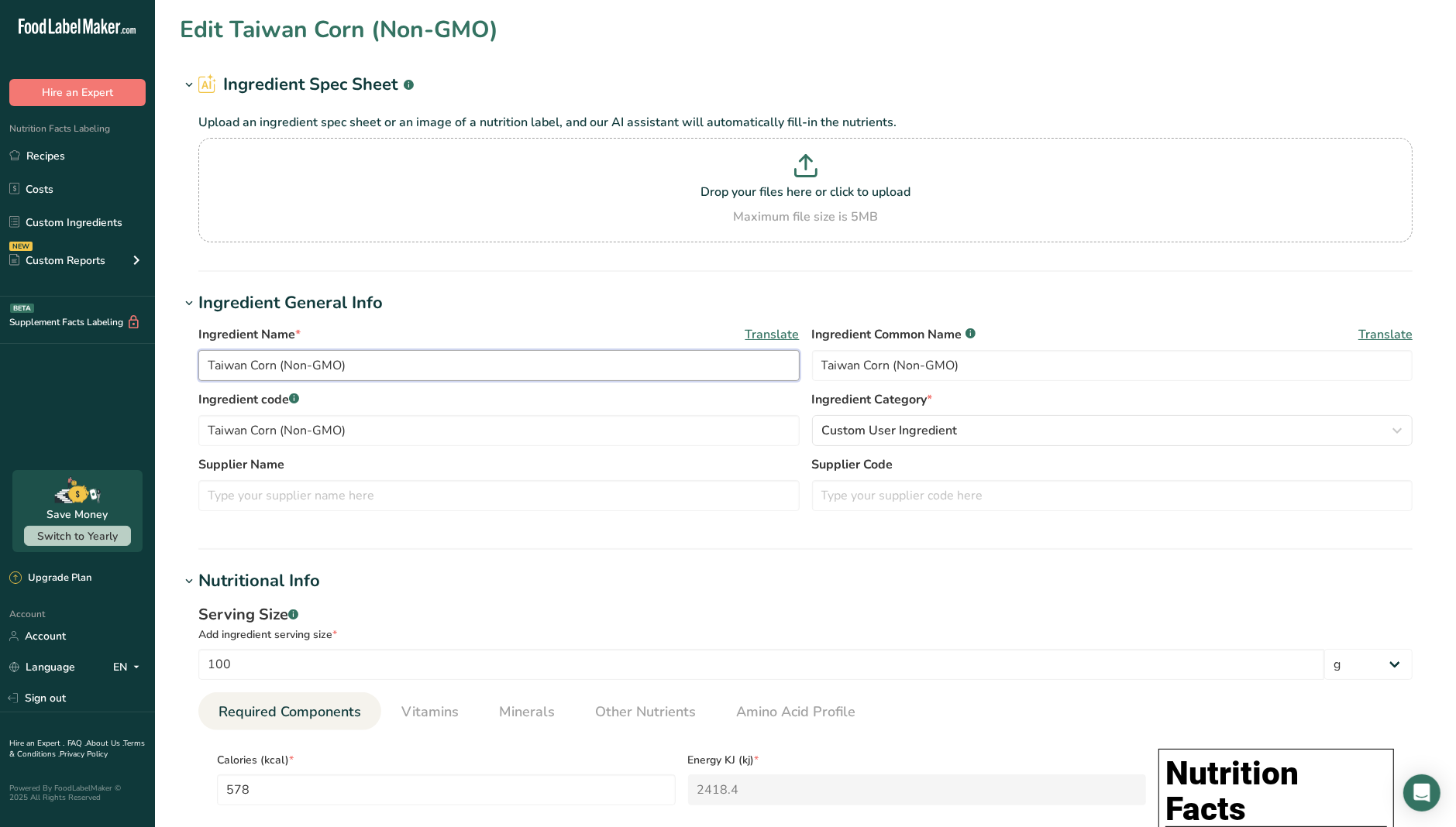
drag, startPoint x: 343, startPoint y: 362, endPoint x: 197, endPoint y: 366, distance: 146.1
click at [197, 366] on div "Ingredient Name * Translate Taiwan Corn (Non-GMO) Ingredient Common Name .a-a{f…" at bounding box center [806, 422] width 1251 height 214
click at [106, 230] on link "Custom Ingredients" at bounding box center [77, 223] width 155 height 30
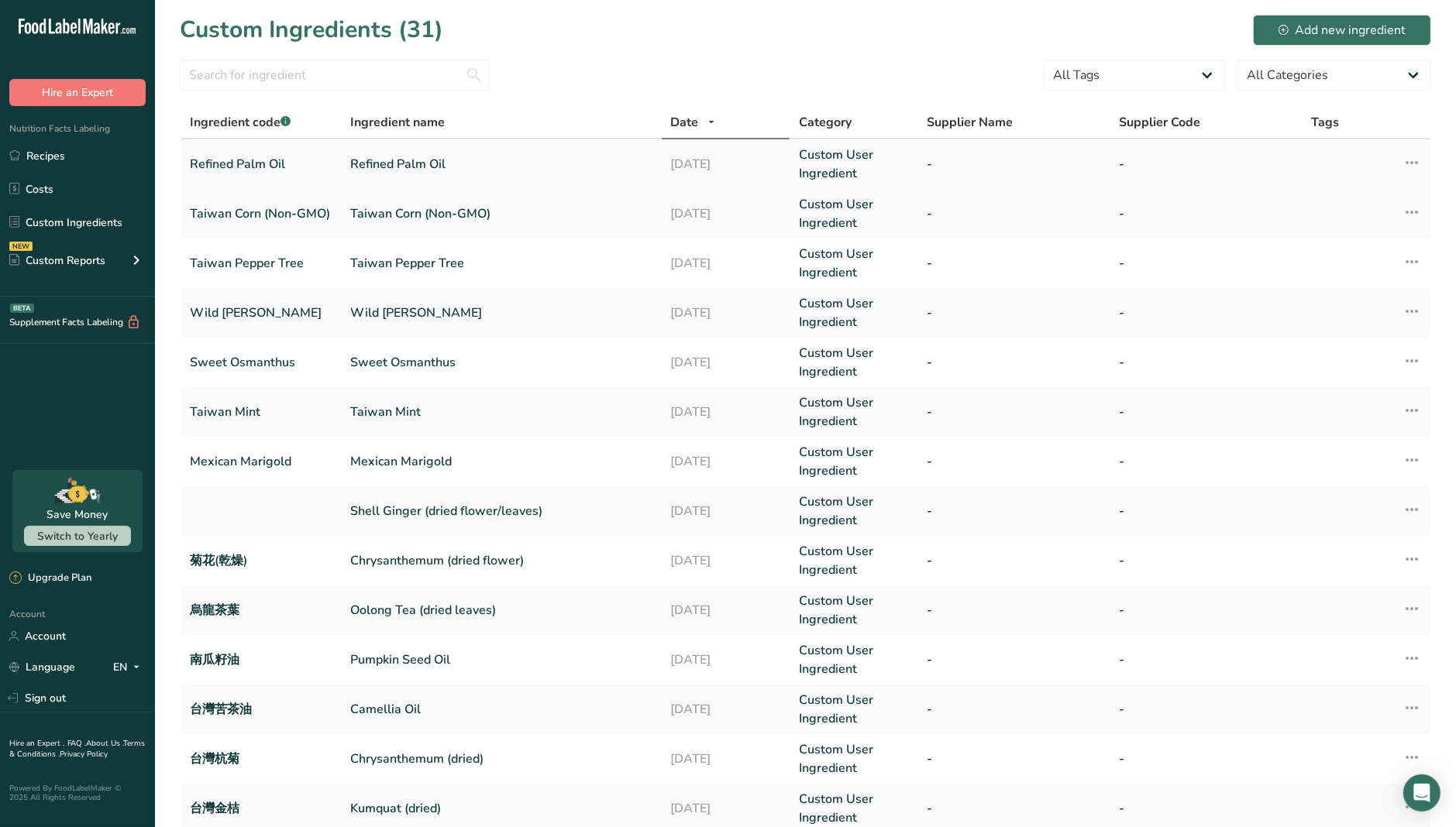
click at [273, 163] on link "Refined Palm Oil" at bounding box center [261, 163] width 142 height 19
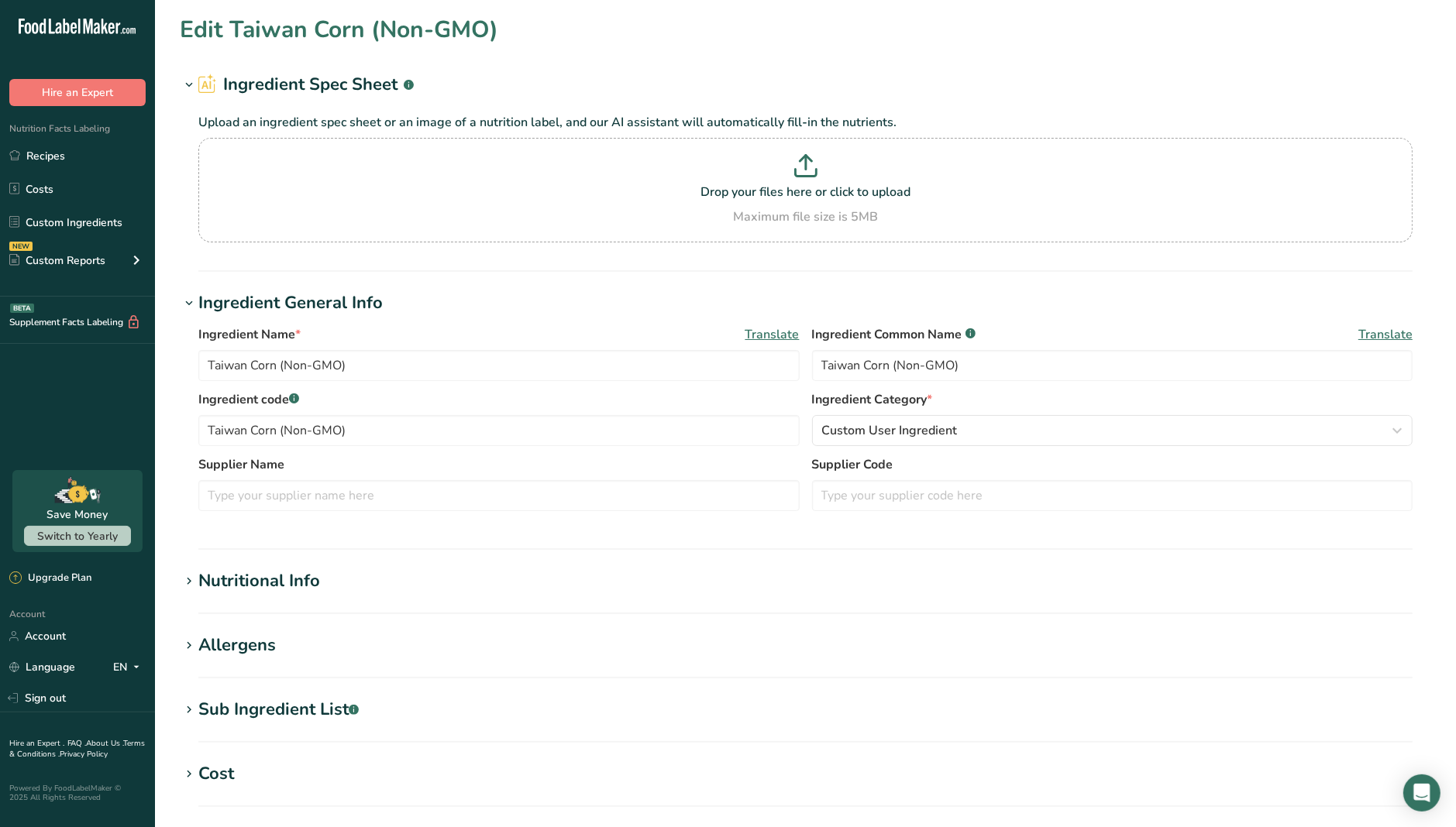
type input "Refined Palm Oil"
click at [226, 571] on div "Nutritional Info" at bounding box center [259, 581] width 122 height 26
type input "884"
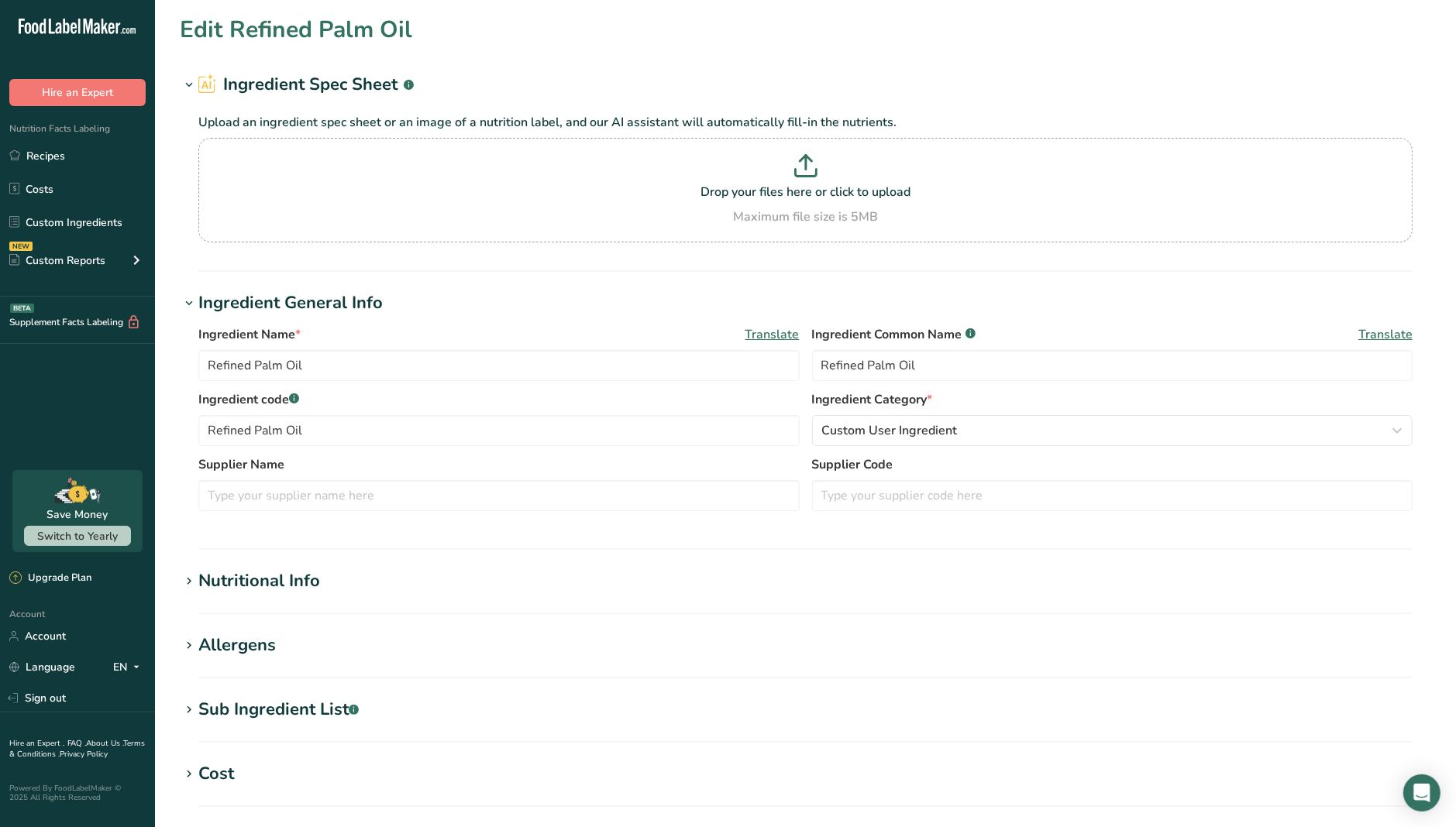
type KJ "3698.7"
type Fat "100"
type Fat "49.3"
type Fat "0"
type input "0"
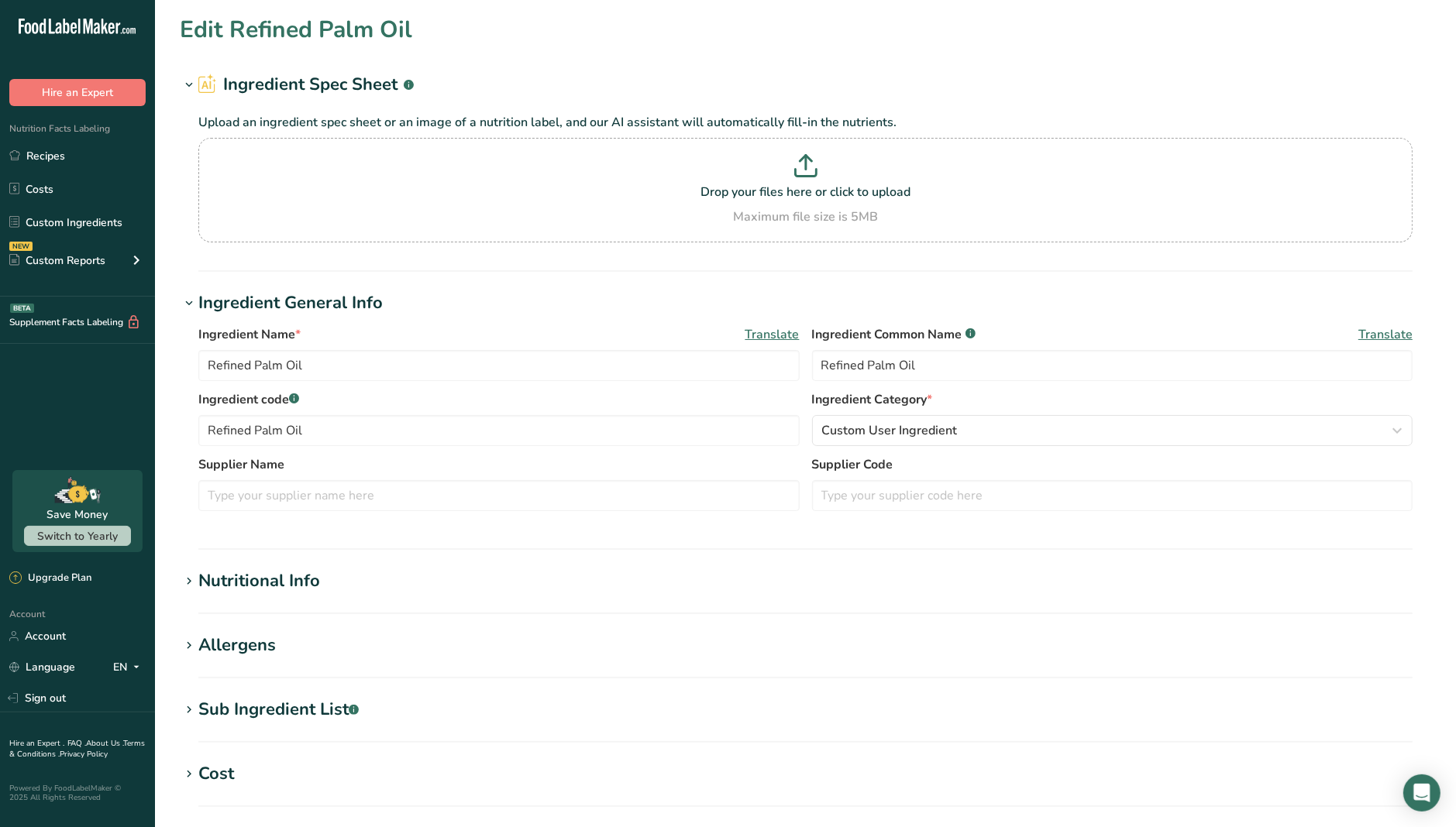
type input "0"
type Carbohydrates "0"
type Fiber "0"
type Sugars "0"
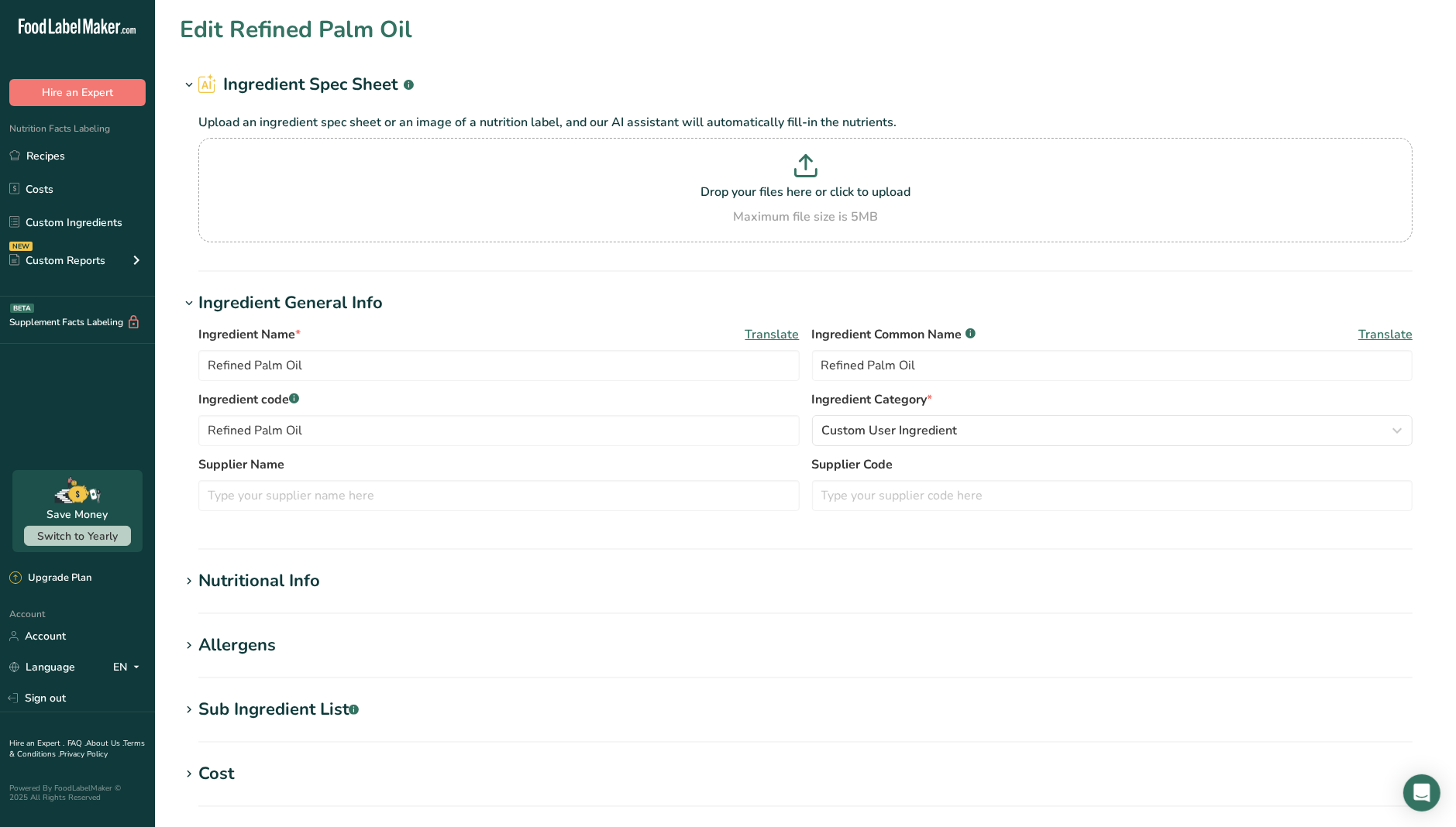
type input "0"
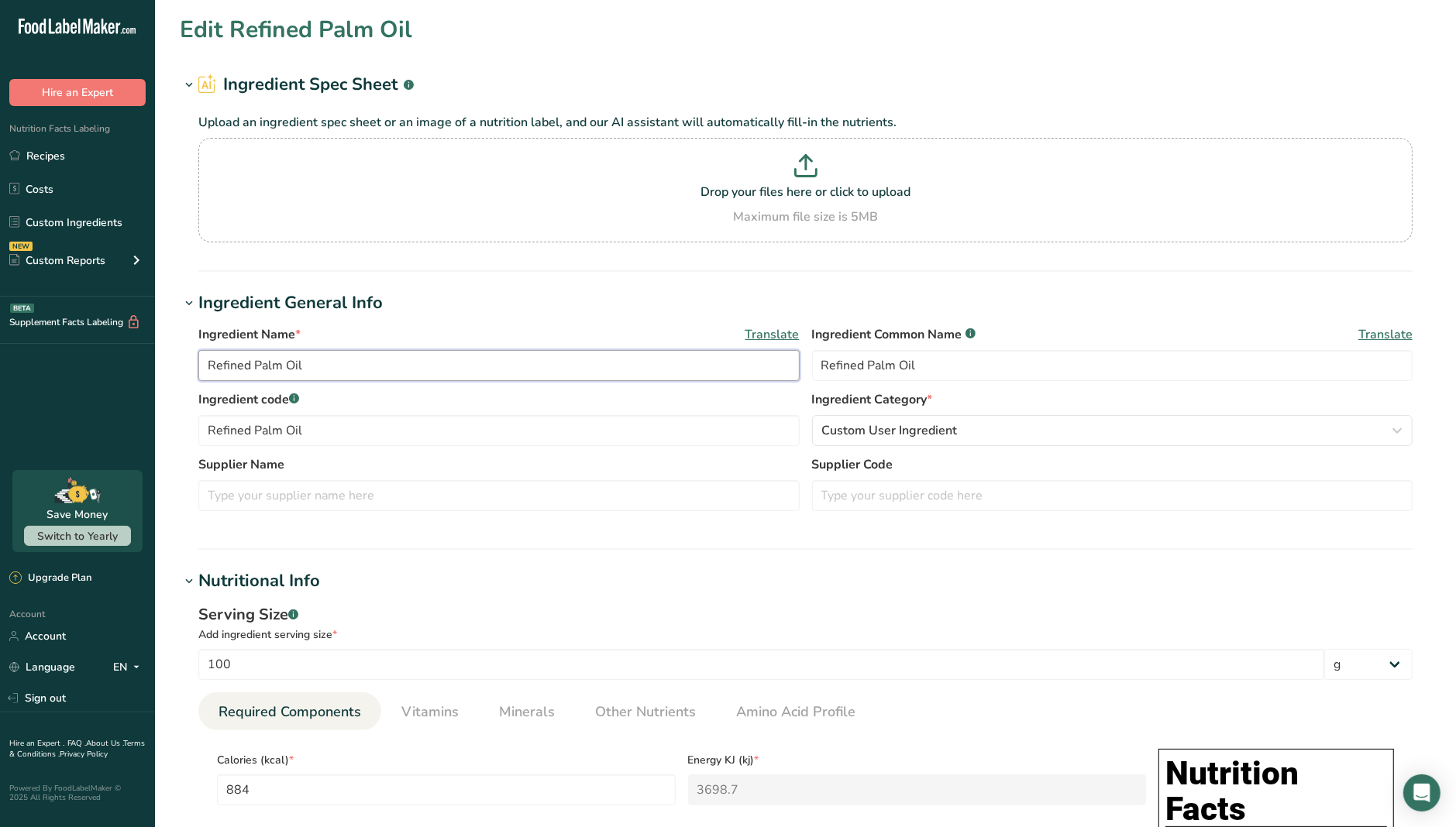
drag, startPoint x: 314, startPoint y: 354, endPoint x: 145, endPoint y: 365, distance: 169.4
click at [193, 365] on div "Ingredient Name * Translate Refined Palm Oil Ingredient Common Name .a-a{fill:#…" at bounding box center [806, 422] width 1251 height 214
click at [1138, 80] on h1 "Ingredient Spec Sheet .a-a{fill:#347362;}.b-a{fill:#fff;}" at bounding box center [806, 85] width 1251 height 26
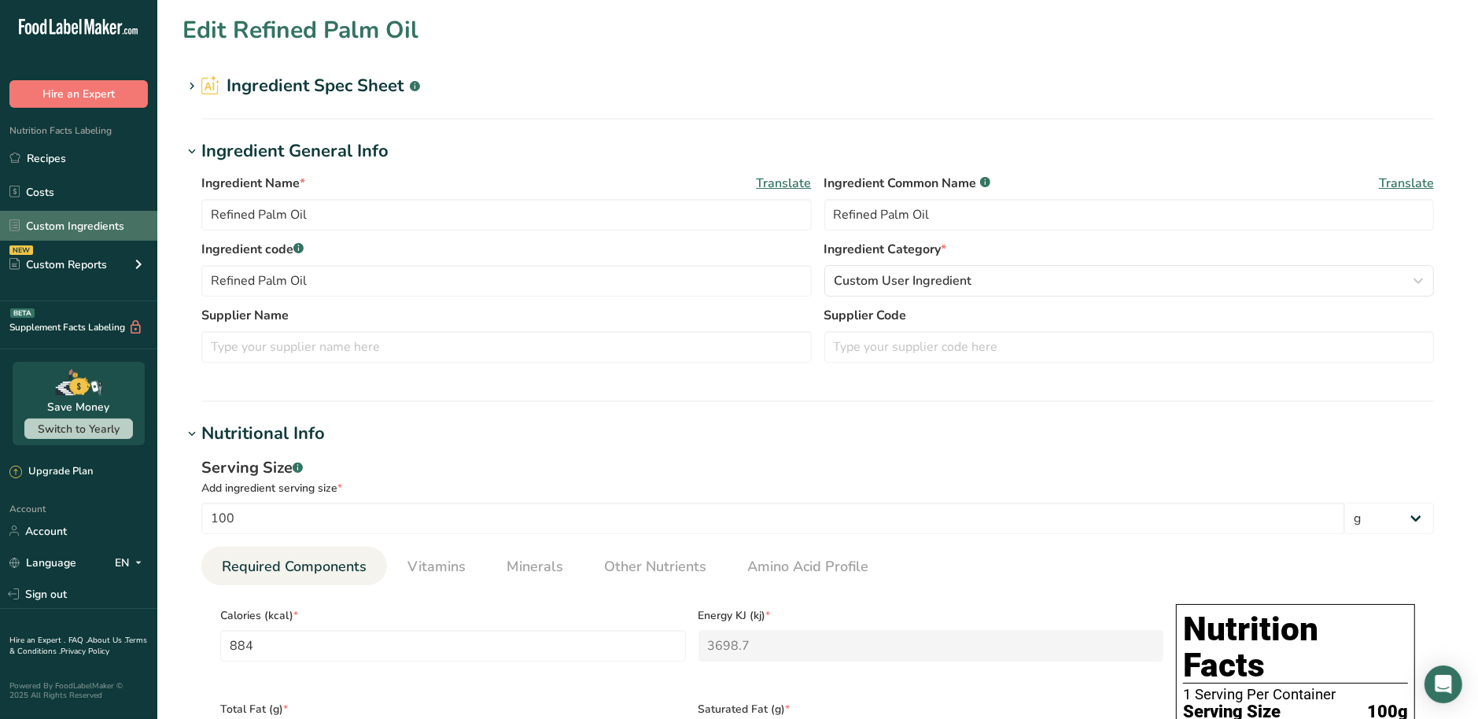
click at [83, 232] on link "Custom Ingredients" at bounding box center [78, 226] width 157 height 30
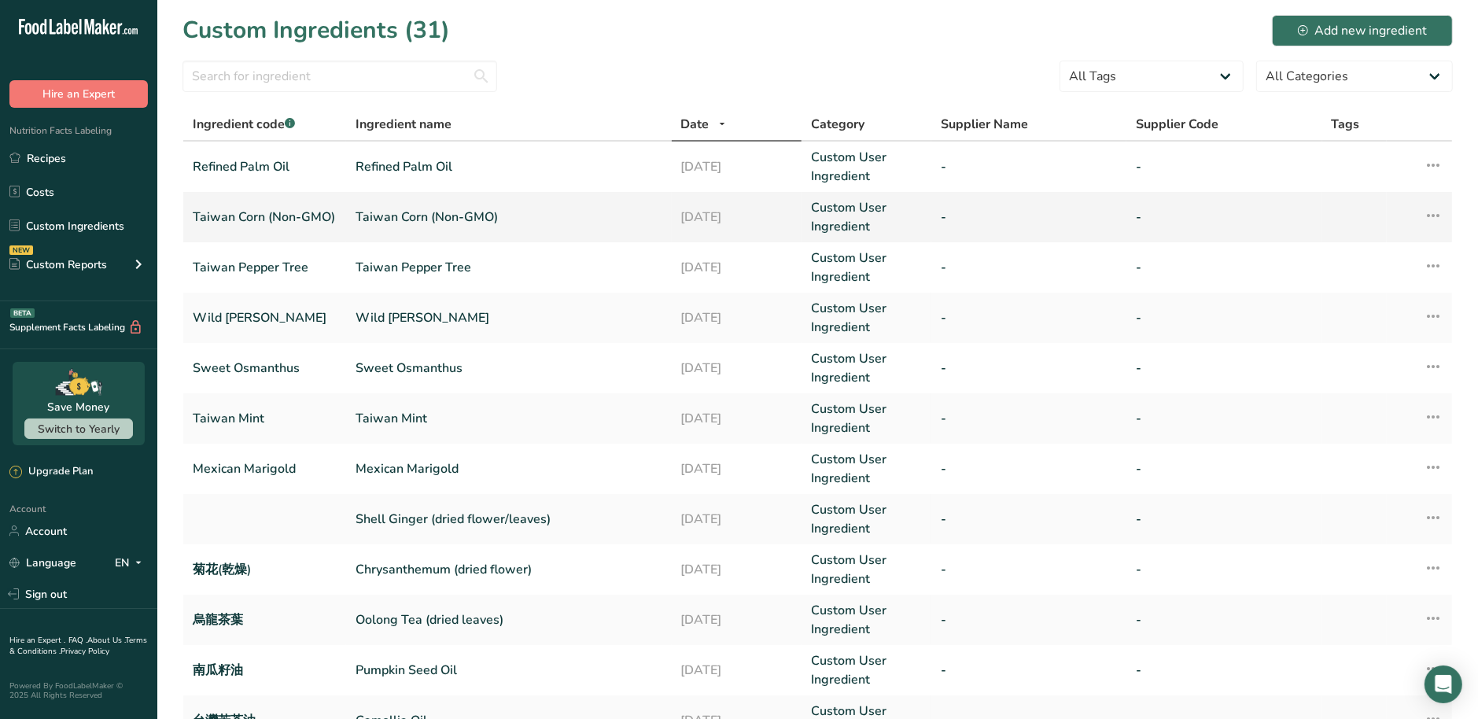
click at [284, 224] on link "Taiwan Corn (Non-GMO)" at bounding box center [265, 217] width 144 height 19
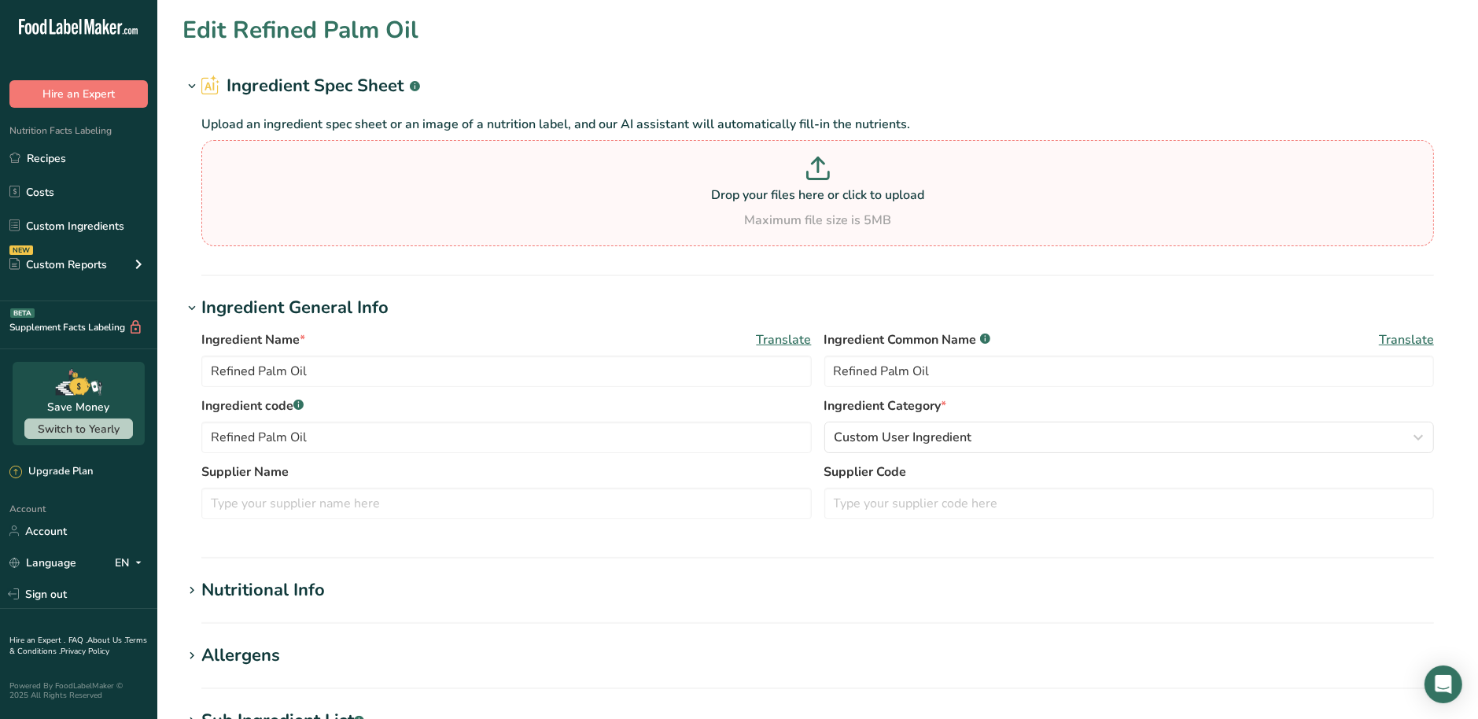
type input "Taiwan Corn (Non-GMO)"
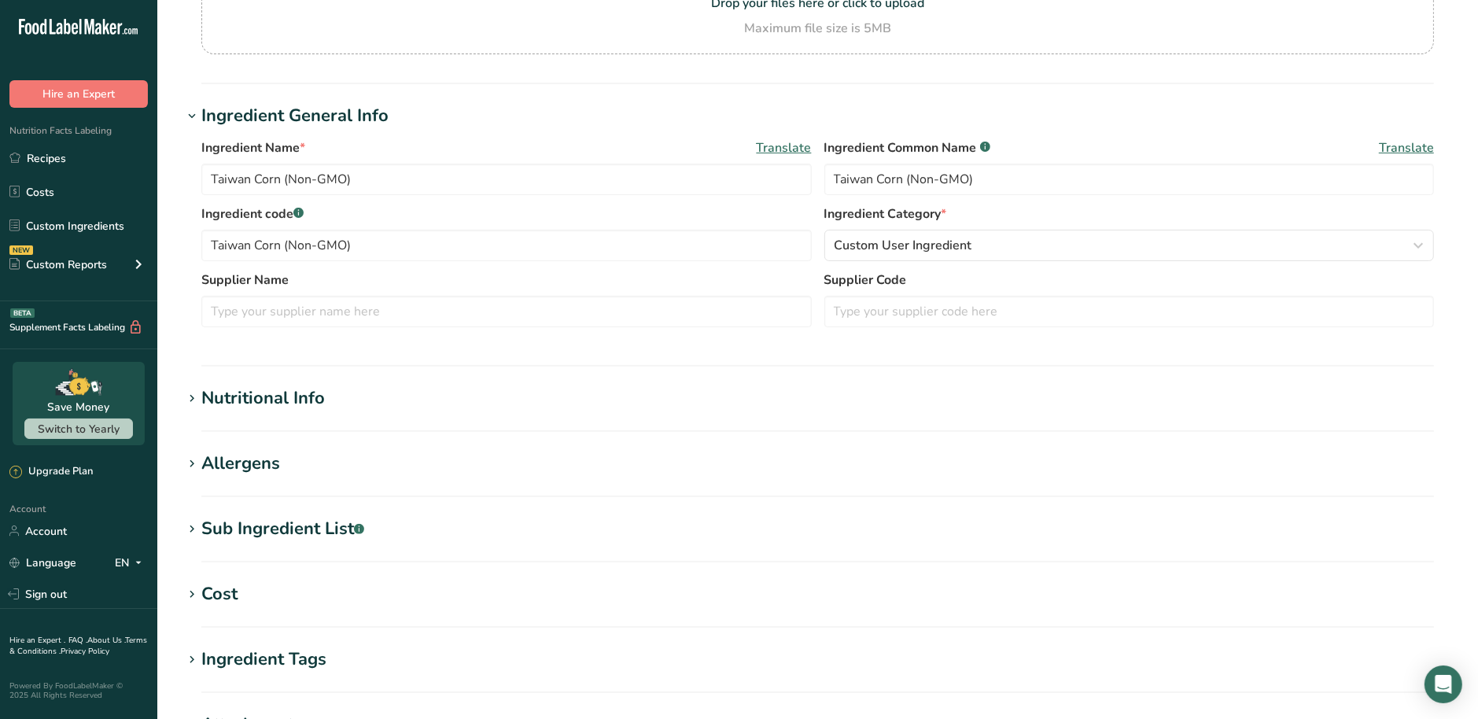
scroll to position [197, 0]
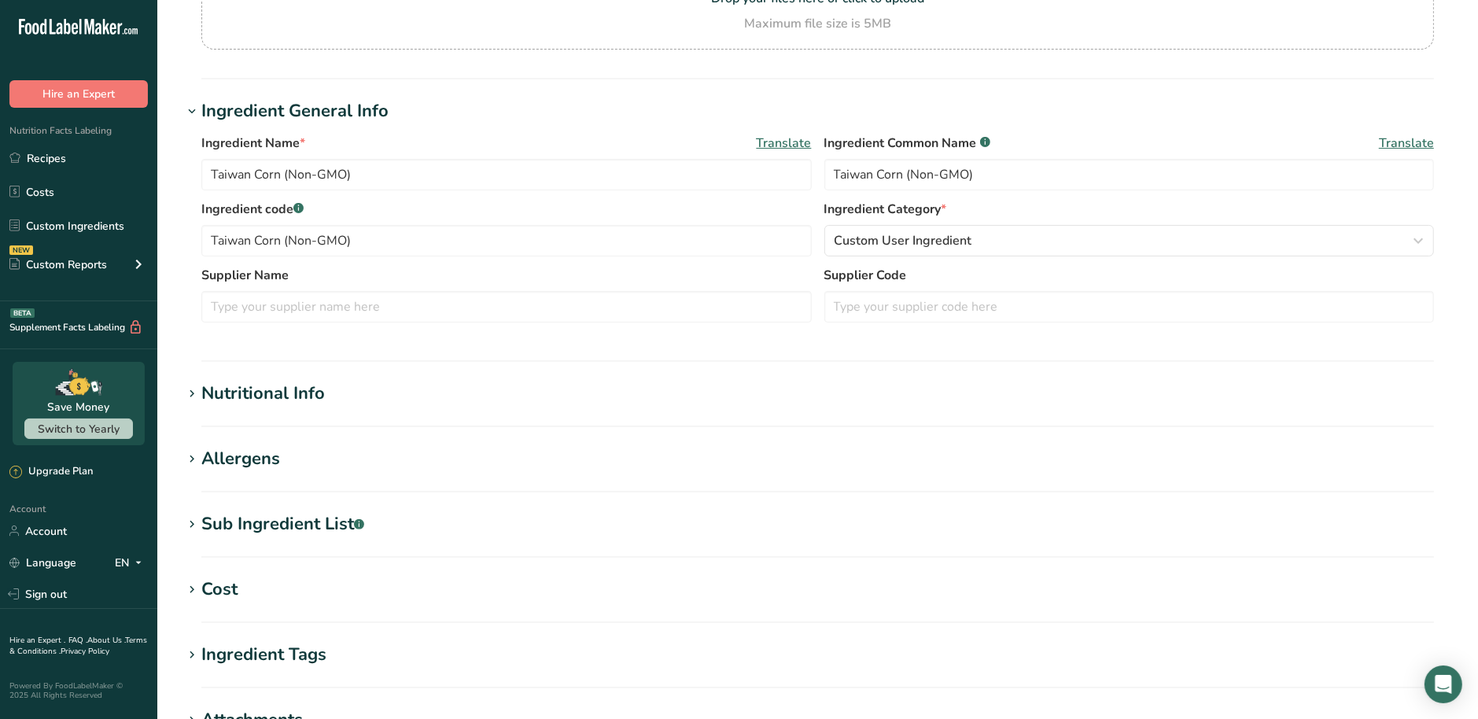
click at [312, 400] on div "Nutritional Info" at bounding box center [263, 394] width 124 height 26
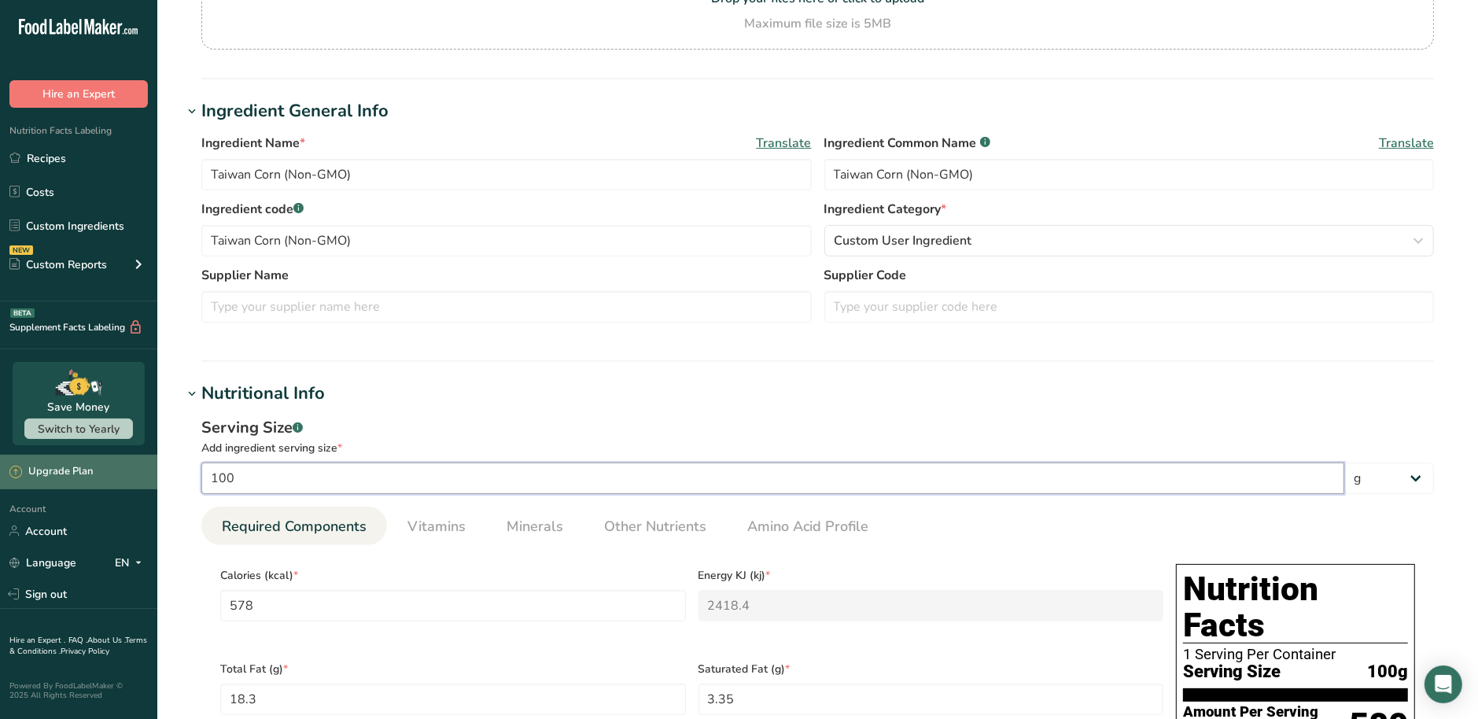
drag, startPoint x: 263, startPoint y: 481, endPoint x: 137, endPoint y: 477, distance: 125.9
drag, startPoint x: 288, startPoint y: 597, endPoint x: 112, endPoint y: 579, distance: 177.1
type input "5"
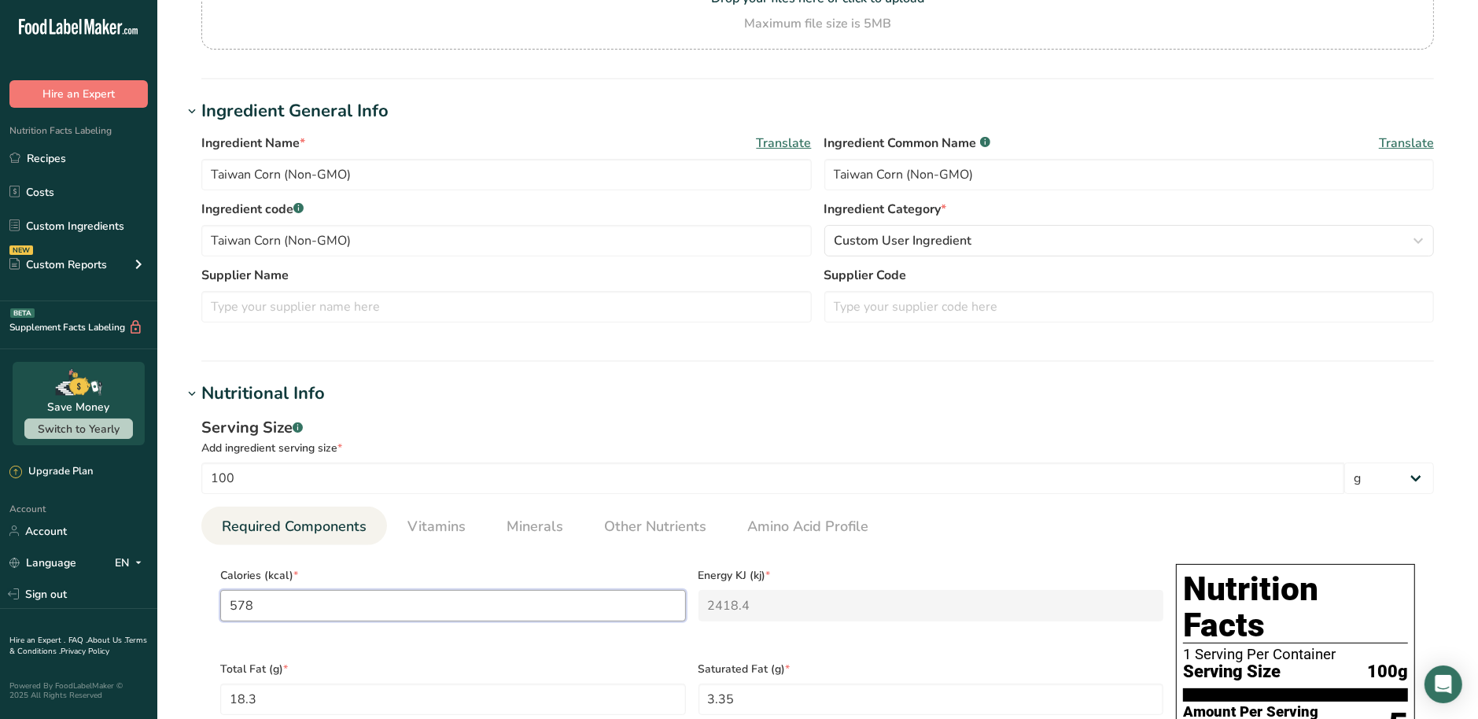
type KJ "20.9"
type input "57"
type KJ "238.5"
type input "576"
type KJ "2410"
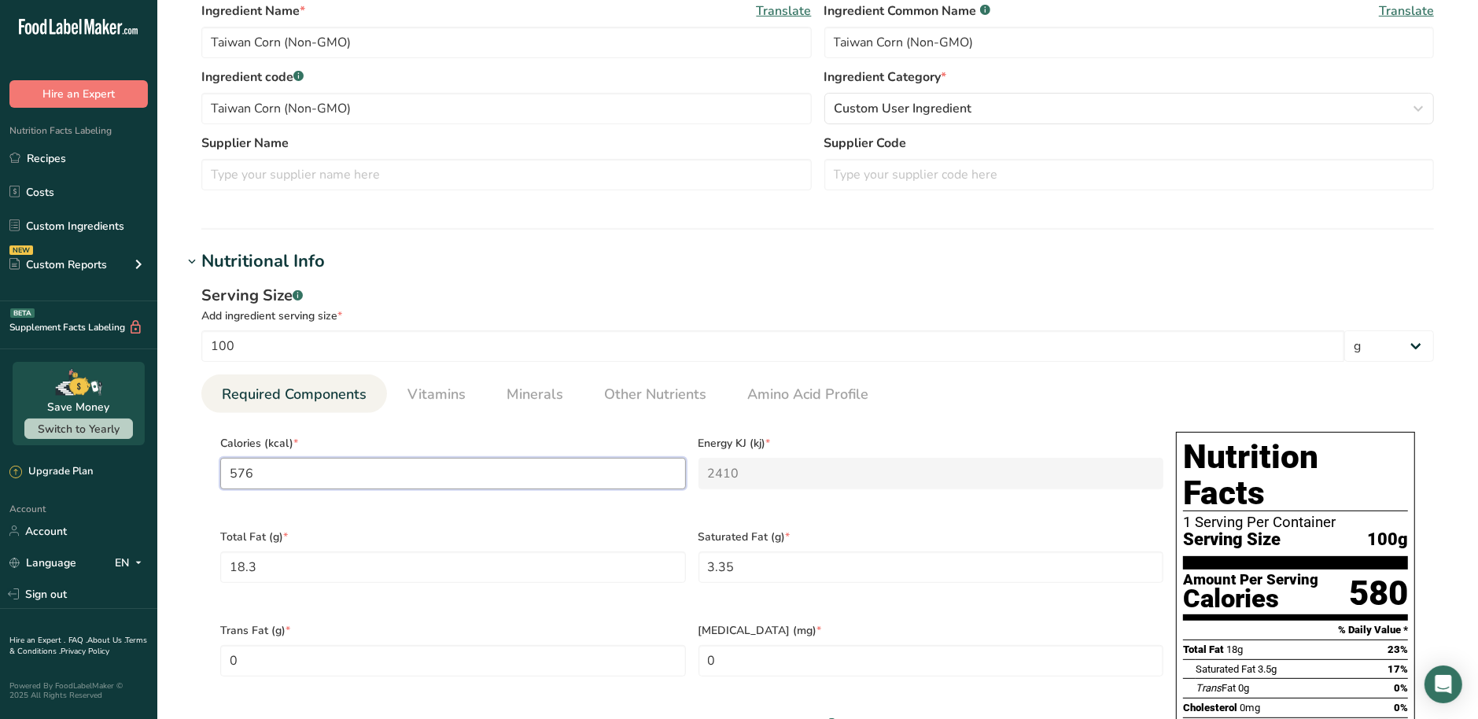
scroll to position [393, 0]
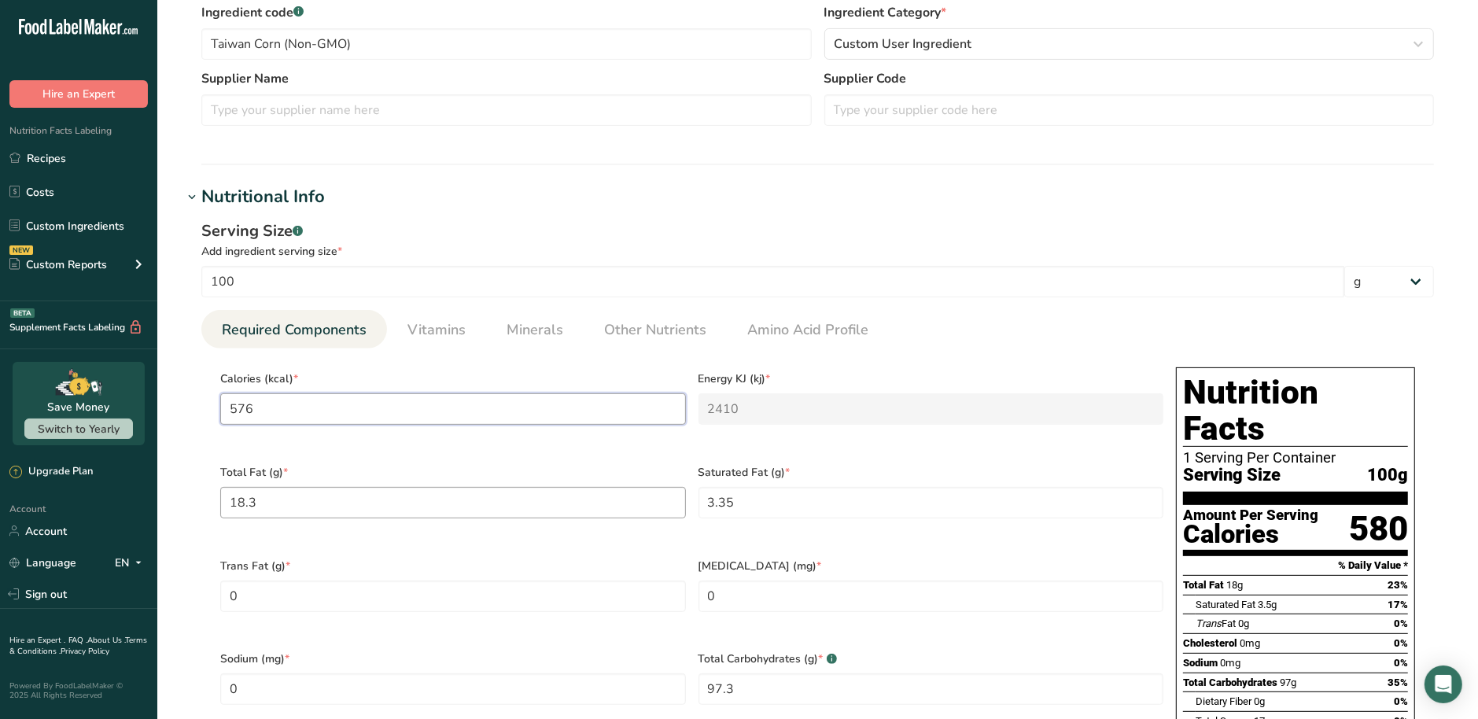
type input "576"
click at [378, 495] on Fat "18.3" at bounding box center [453, 502] width 466 height 31
drag, startPoint x: 369, startPoint y: 503, endPoint x: 216, endPoint y: 507, distance: 153.4
click at [216, 507] on div "Total Fat (g) * 18.3" at bounding box center [453, 502] width 478 height 94
type Fat "38.27"
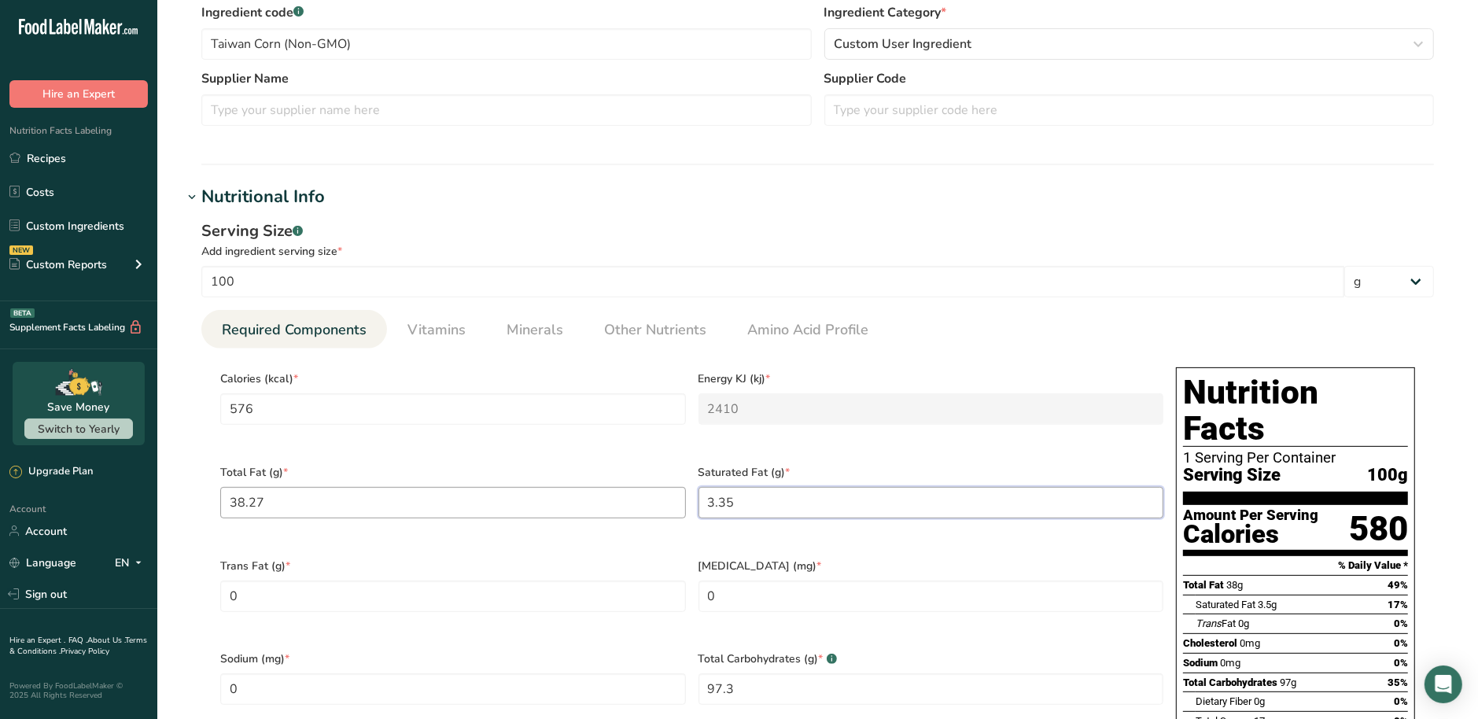
drag, startPoint x: 809, startPoint y: 486, endPoint x: 548, endPoint y: 485, distance: 260.4
click at [548, 485] on div "Calories (kcal) * 576 Energy KJ (kj) * 2410 Total Fat (g) * 38.27 Saturated Fat…" at bounding box center [692, 641] width 956 height 561
type Fat "13.58"
click at [503, 581] on Fat "0" at bounding box center [453, 596] width 466 height 31
drag, startPoint x: 504, startPoint y: 577, endPoint x: 53, endPoint y: 578, distance: 450.8
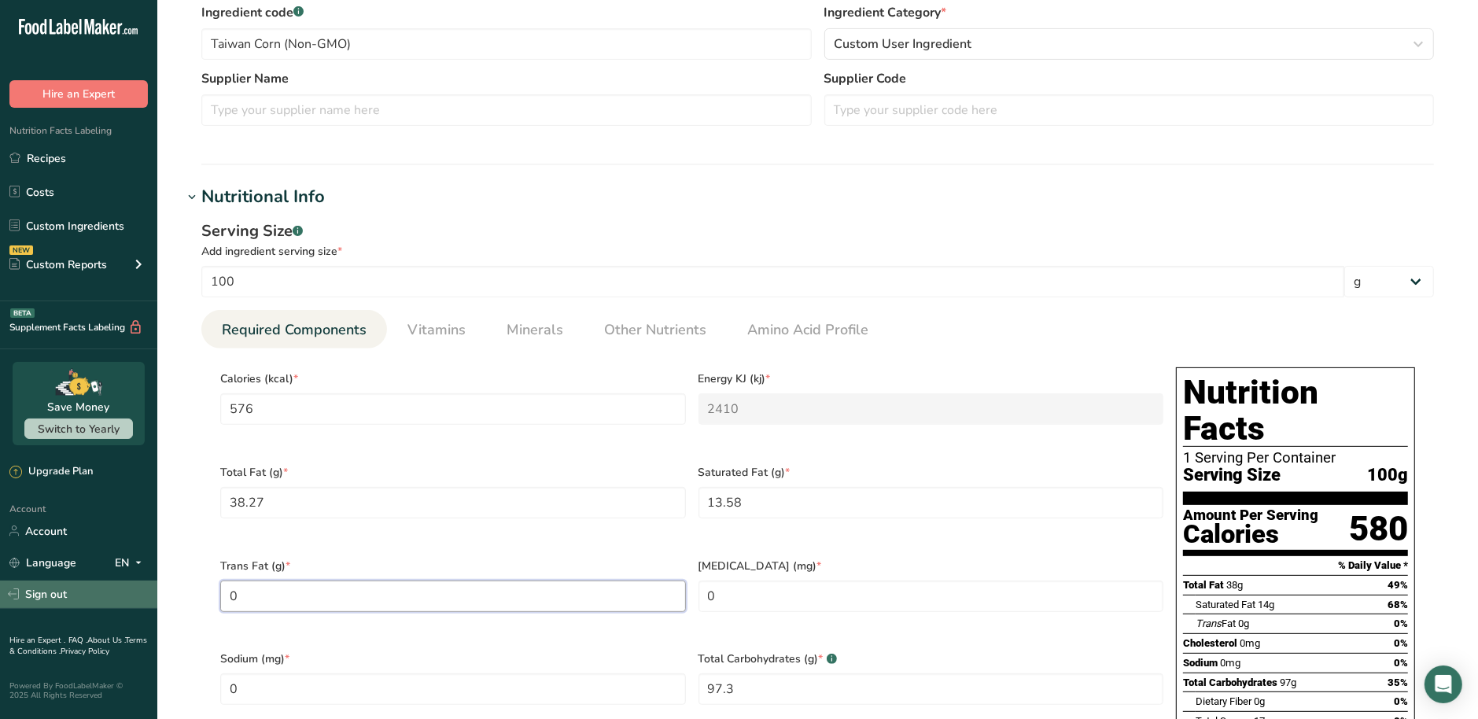
click at [53, 578] on div ".a-20{fill:#fff;} Hire an Expert Nutrition Facts Labeling Recipes Costs Custom …" at bounding box center [739, 577] width 1478 height 1940
click at [913, 581] on input "0" at bounding box center [932, 596] width 466 height 31
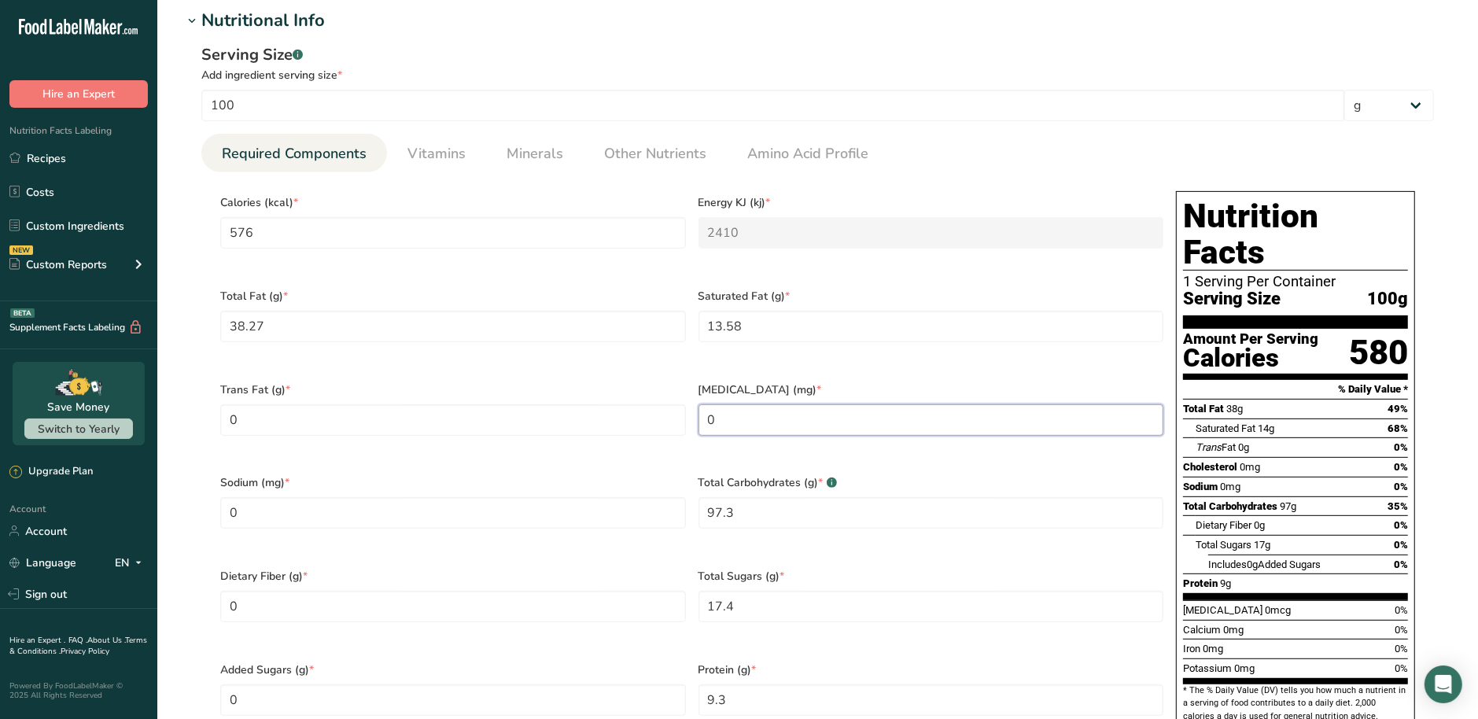
scroll to position [590, 0]
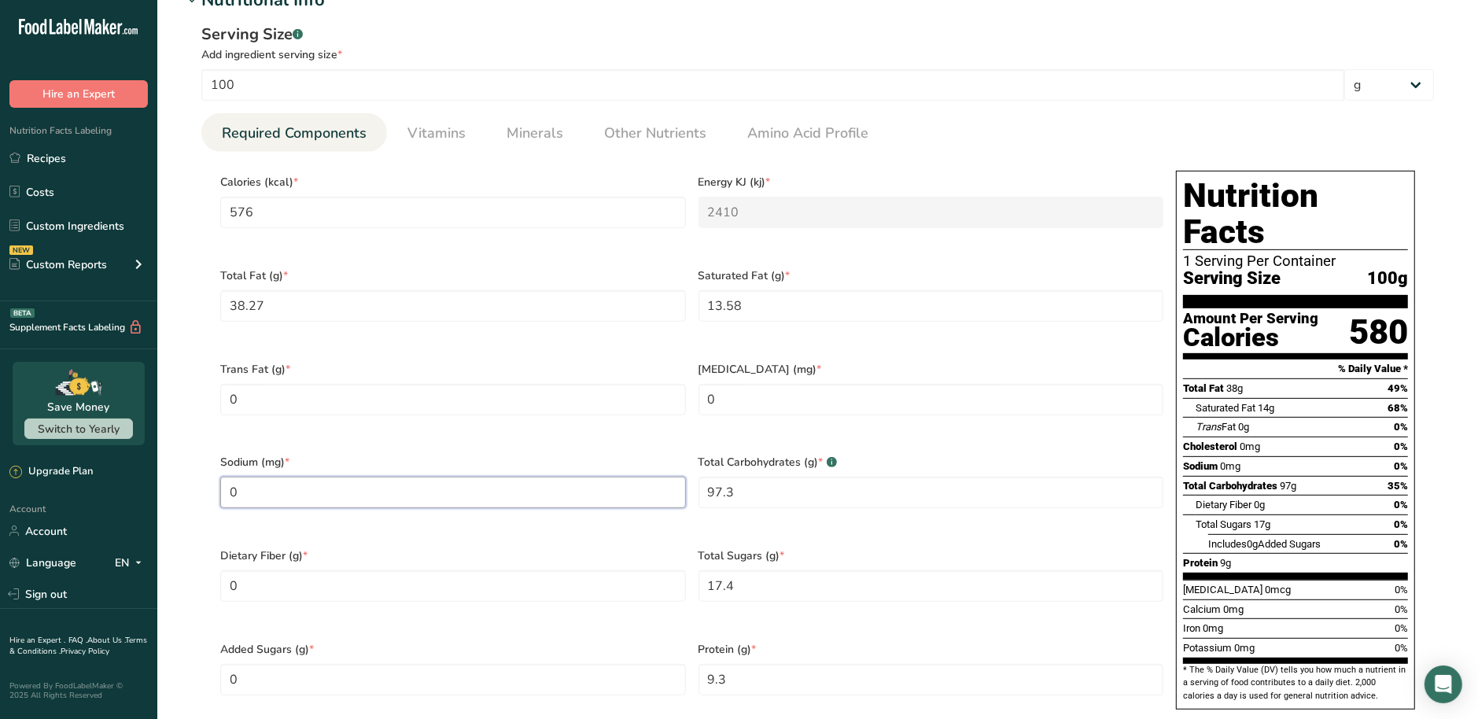
click at [607, 480] on input "0" at bounding box center [453, 492] width 466 height 31
drag, startPoint x: 824, startPoint y: 476, endPoint x: 576, endPoint y: 481, distance: 248.6
click at [576, 481] on div "Calories (kcal) * 576 Energy KJ (kj) * 2410 Total Fat (g) * 38.27 Saturated Fat…" at bounding box center [692, 444] width 956 height 561
type Carbohydrates "48.7"
click at [510, 570] on Fiber "0" at bounding box center [453, 585] width 466 height 31
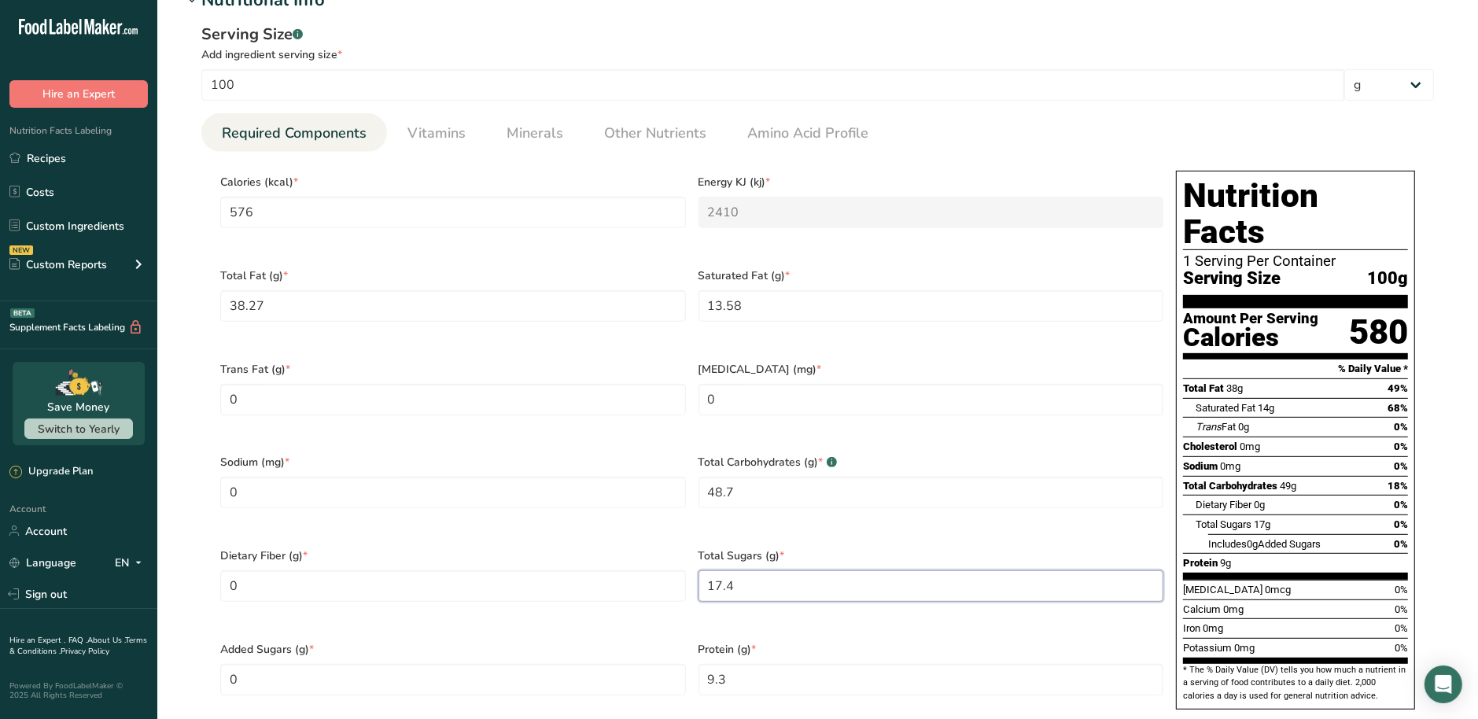
click at [752, 570] on Sugars "17.4" at bounding box center [932, 585] width 466 height 31
drag, startPoint x: 750, startPoint y: 561, endPoint x: 640, endPoint y: 564, distance: 110.2
click at [640, 564] on div "Calories (kcal) * 576 Energy KJ (kj) * 2410 Total Fat (g) * 38.27 Saturated Fat…" at bounding box center [692, 444] width 956 height 561
type Sugars "17.45"
click at [481, 662] on div "Added Sugars (g) * 0" at bounding box center [453, 679] width 478 height 94
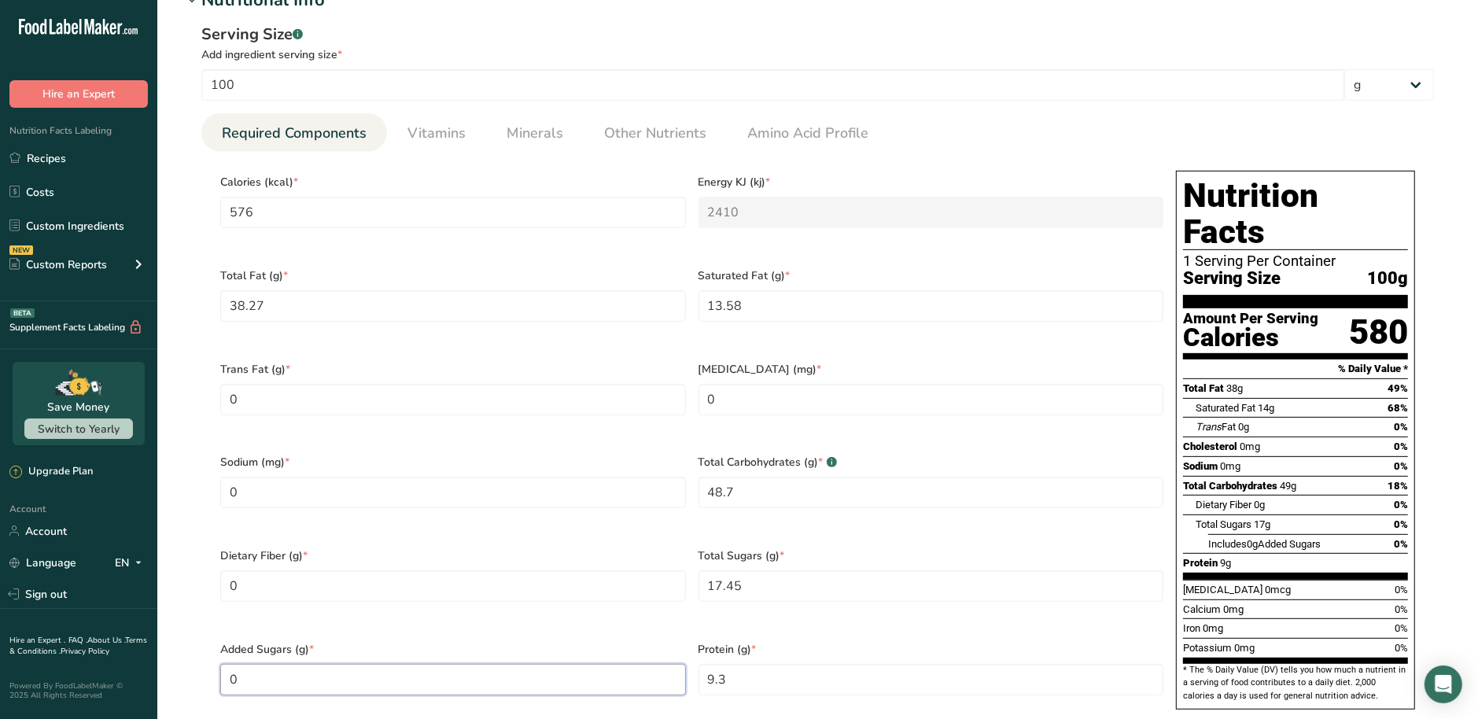
click at [488, 664] on Sugars "0" at bounding box center [453, 679] width 466 height 31
click at [748, 664] on input "9.3" at bounding box center [932, 679] width 466 height 31
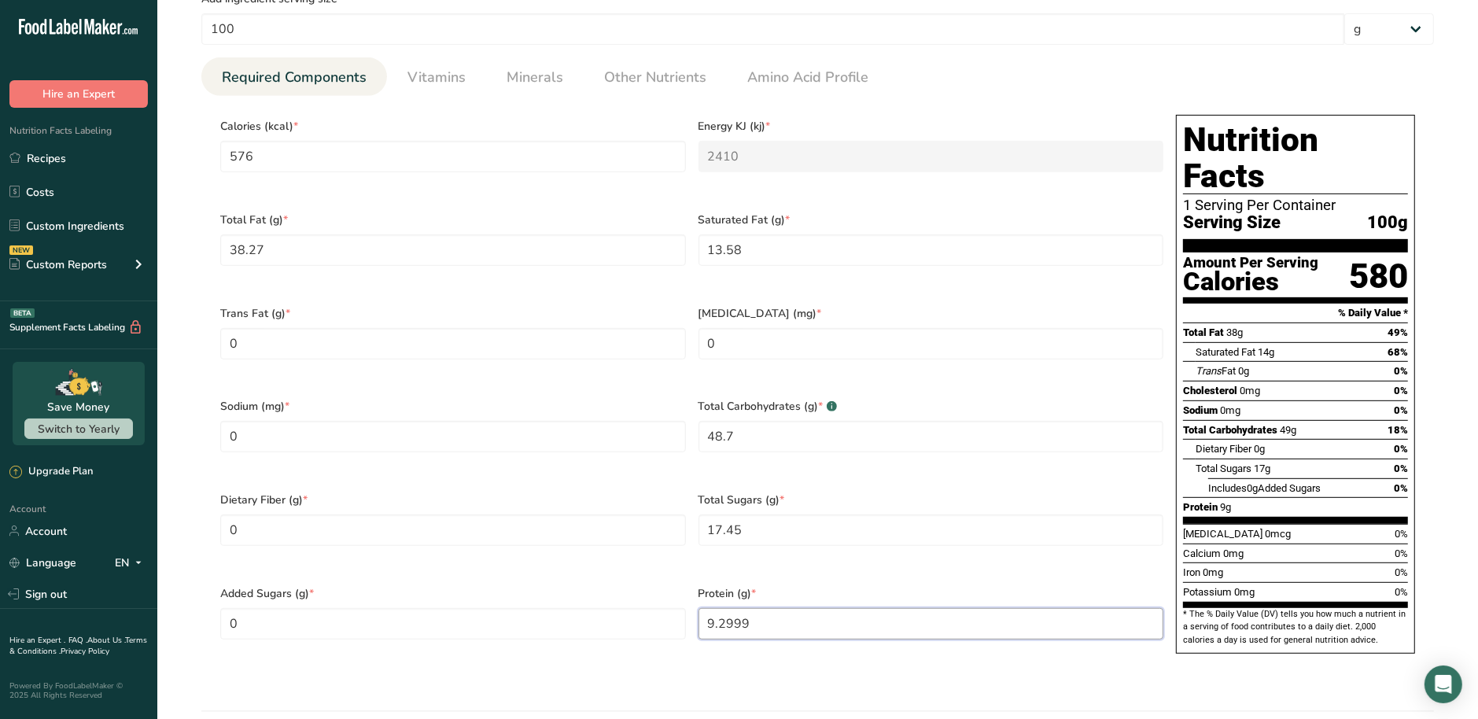
scroll to position [688, 0]
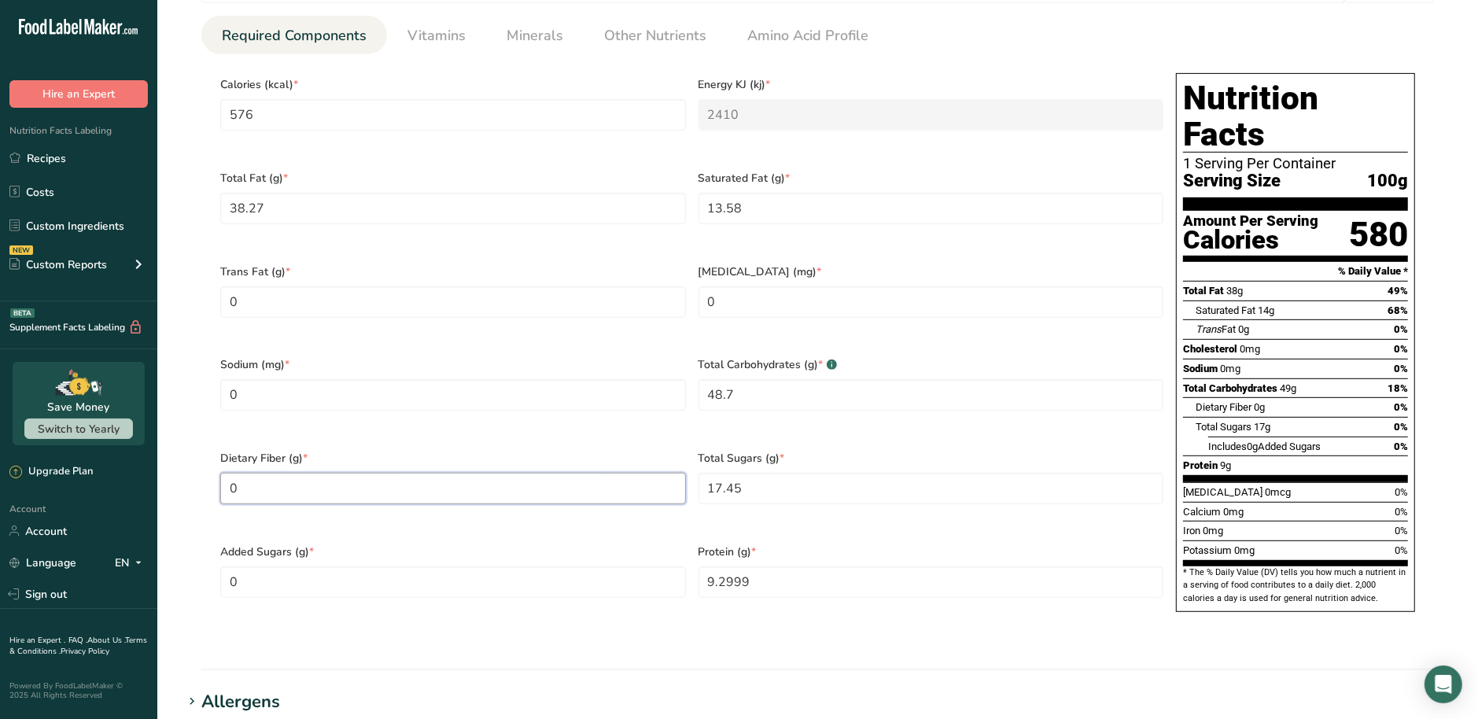
drag, startPoint x: 418, startPoint y: 465, endPoint x: -57, endPoint y: 506, distance: 476.1
click at [0, 506] on html ".a-20{fill:#fff;} Hire an Expert Nutrition Facts Labeling Recipes Costs Custom …" at bounding box center [739, 282] width 1478 height 1940
drag, startPoint x: 776, startPoint y: 551, endPoint x: 562, endPoint y: 535, distance: 215.4
click at [562, 535] on div "Calories (kcal) * 576 Energy KJ (kj) * 2410 Total Fat (g) * 38.27 Saturated Fat…" at bounding box center [692, 347] width 956 height 561
type input "9.22"
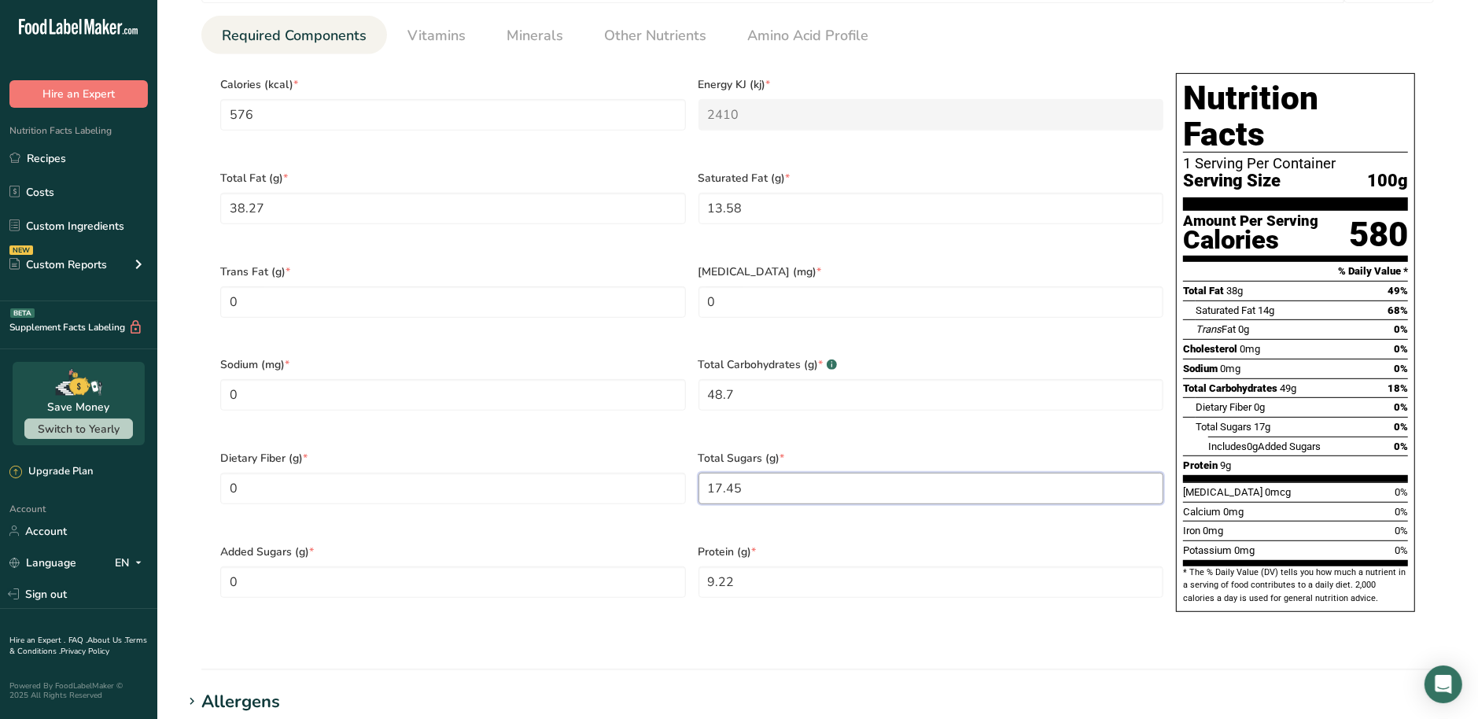
click at [760, 473] on Sugars "17.45" at bounding box center [932, 488] width 466 height 31
click at [574, 566] on Sugars "0" at bounding box center [453, 581] width 466 height 31
drag, startPoint x: 411, startPoint y: 386, endPoint x: 24, endPoint y: 385, distance: 386.3
click at [24, 385] on div ".a-20{fill:#fff;} Hire an Expert Nutrition Facts Labeling Recipes Costs Custom …" at bounding box center [739, 282] width 1478 height 1940
drag, startPoint x: 253, startPoint y: 382, endPoint x: 169, endPoint y: 376, distance: 83.6
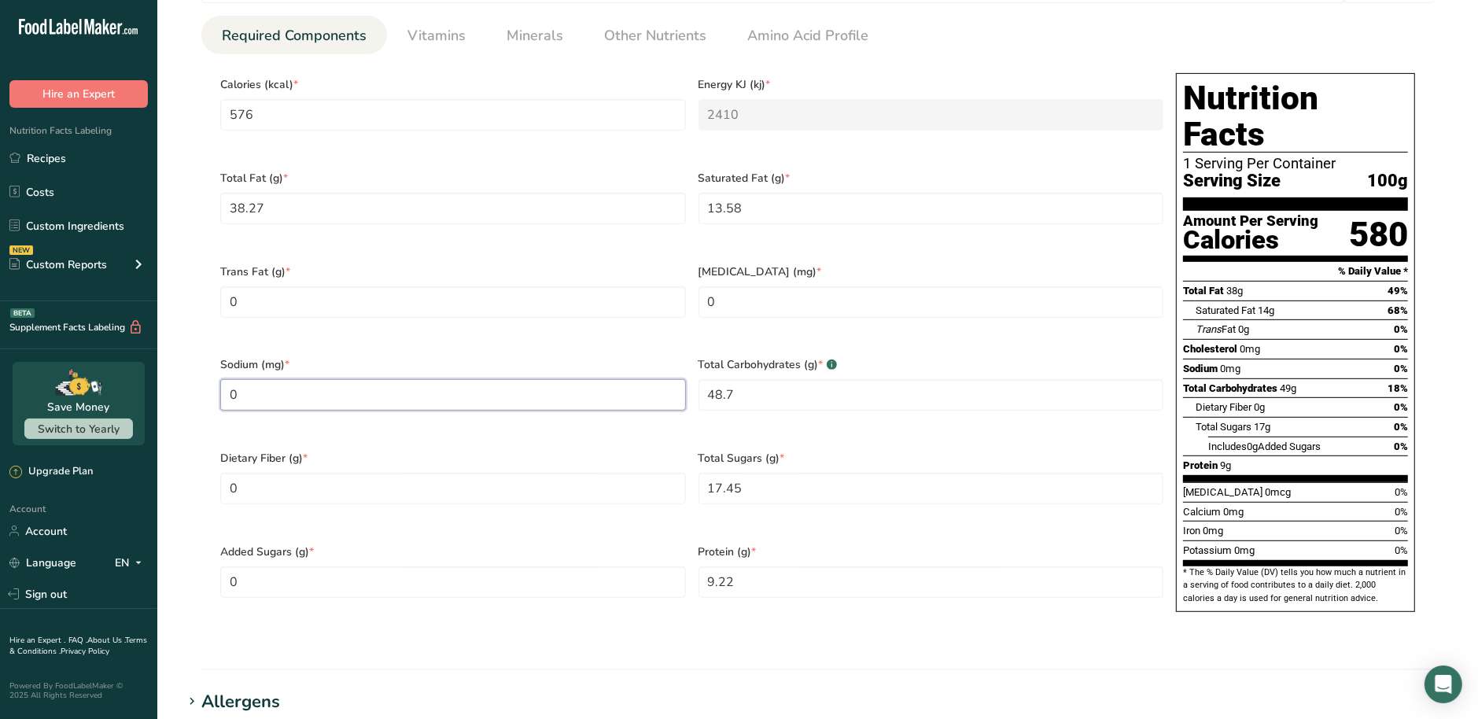
click at [169, 376] on section "Edit Taiwan Corn (Non-GMO) Ingredient Spec Sheet .a-a{fill:#347362;}.b-a{fill:#…" at bounding box center [817, 257] width 1321 height 1890
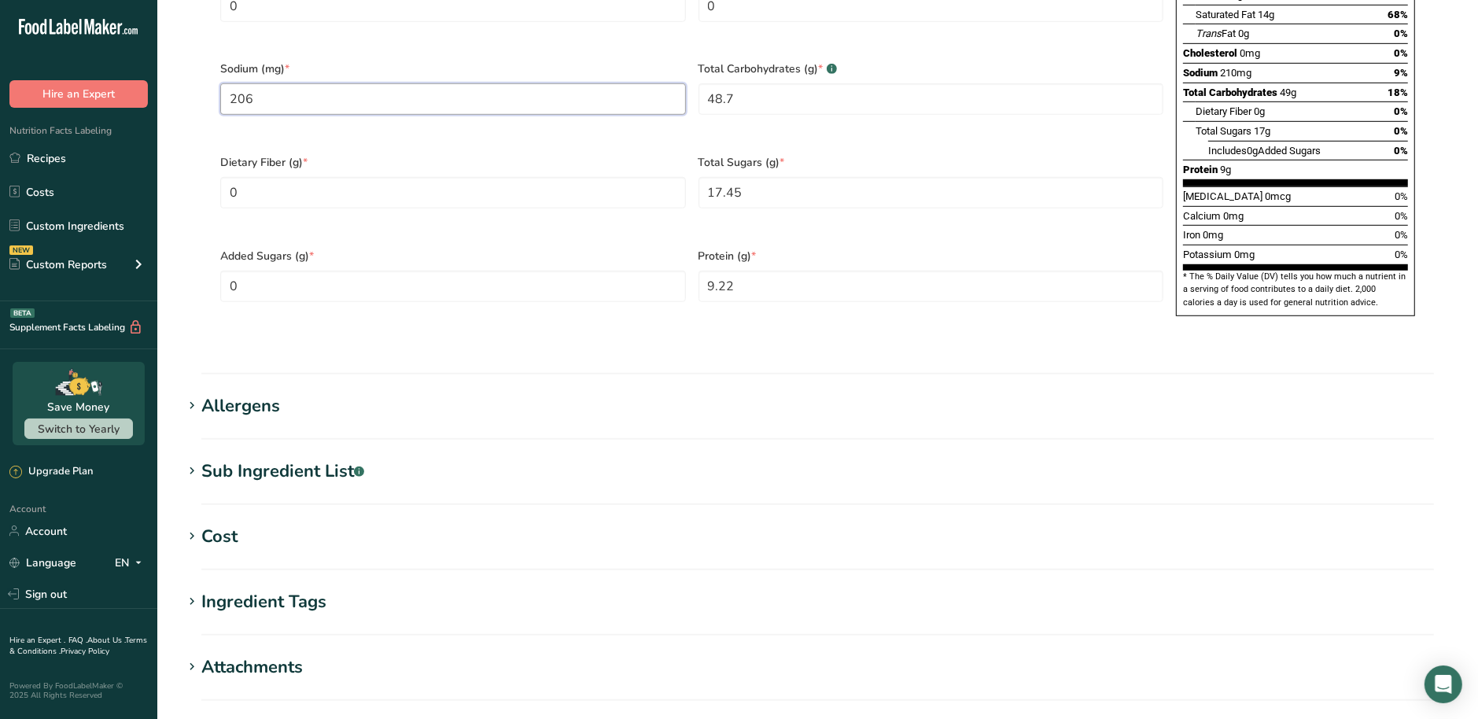
scroll to position [1179, 0]
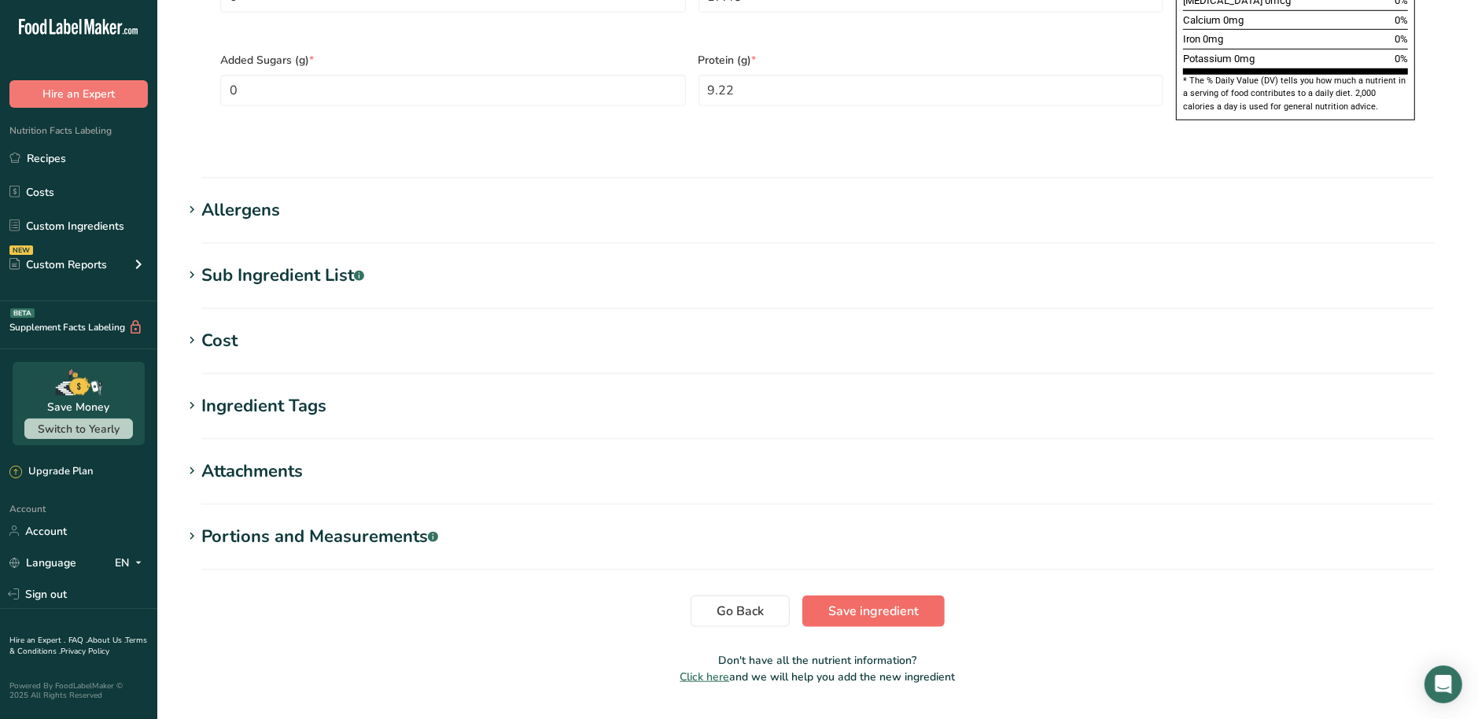
type input "206"
click at [840, 602] on span "Save ingredient" at bounding box center [873, 611] width 90 height 19
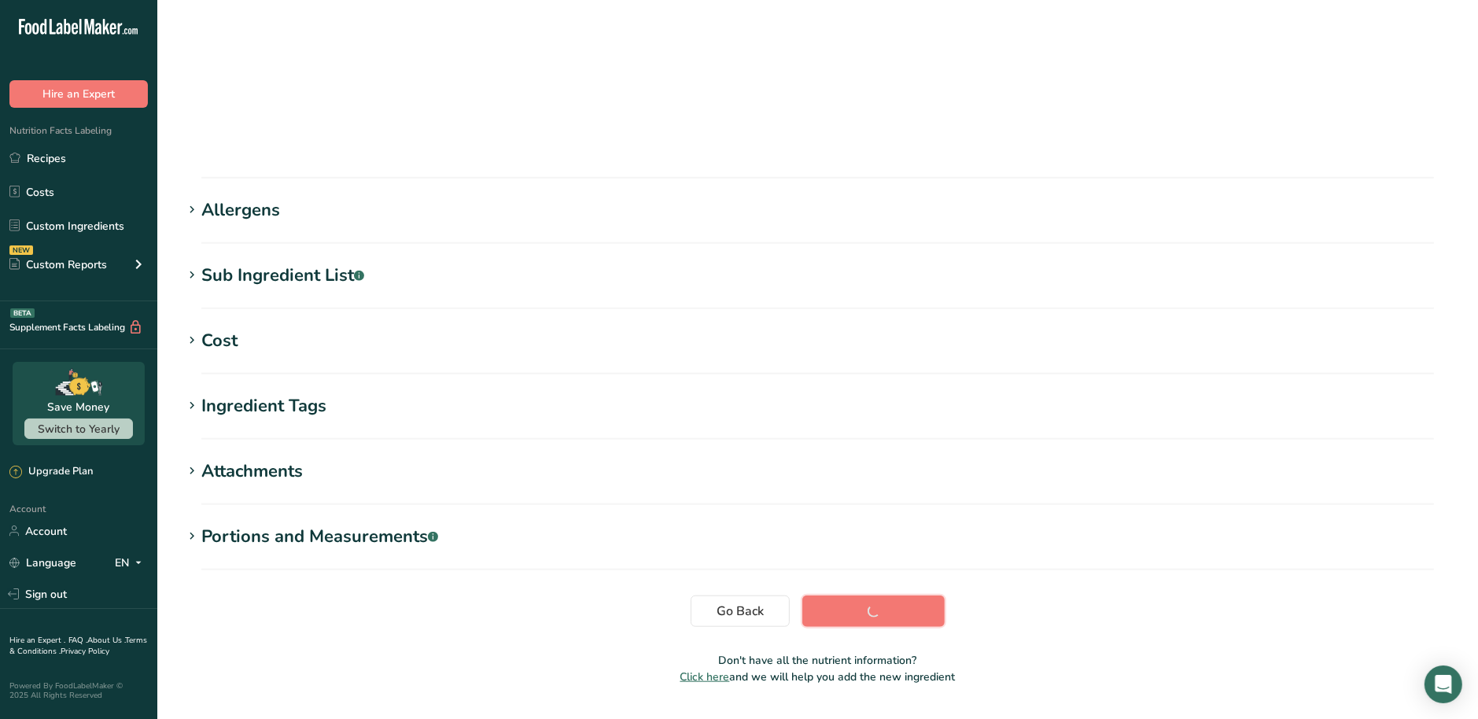
scroll to position [112, 0]
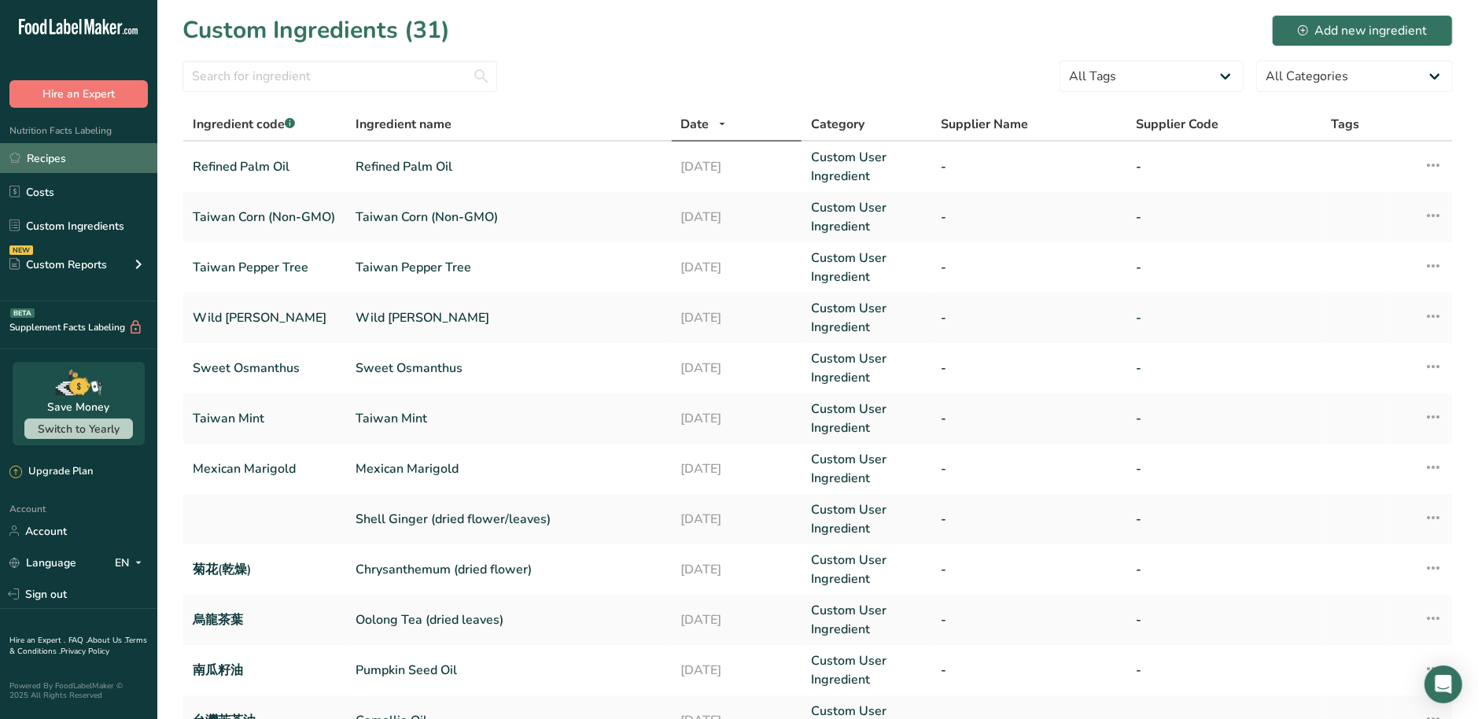
click at [81, 166] on link "Recipes" at bounding box center [78, 158] width 157 height 30
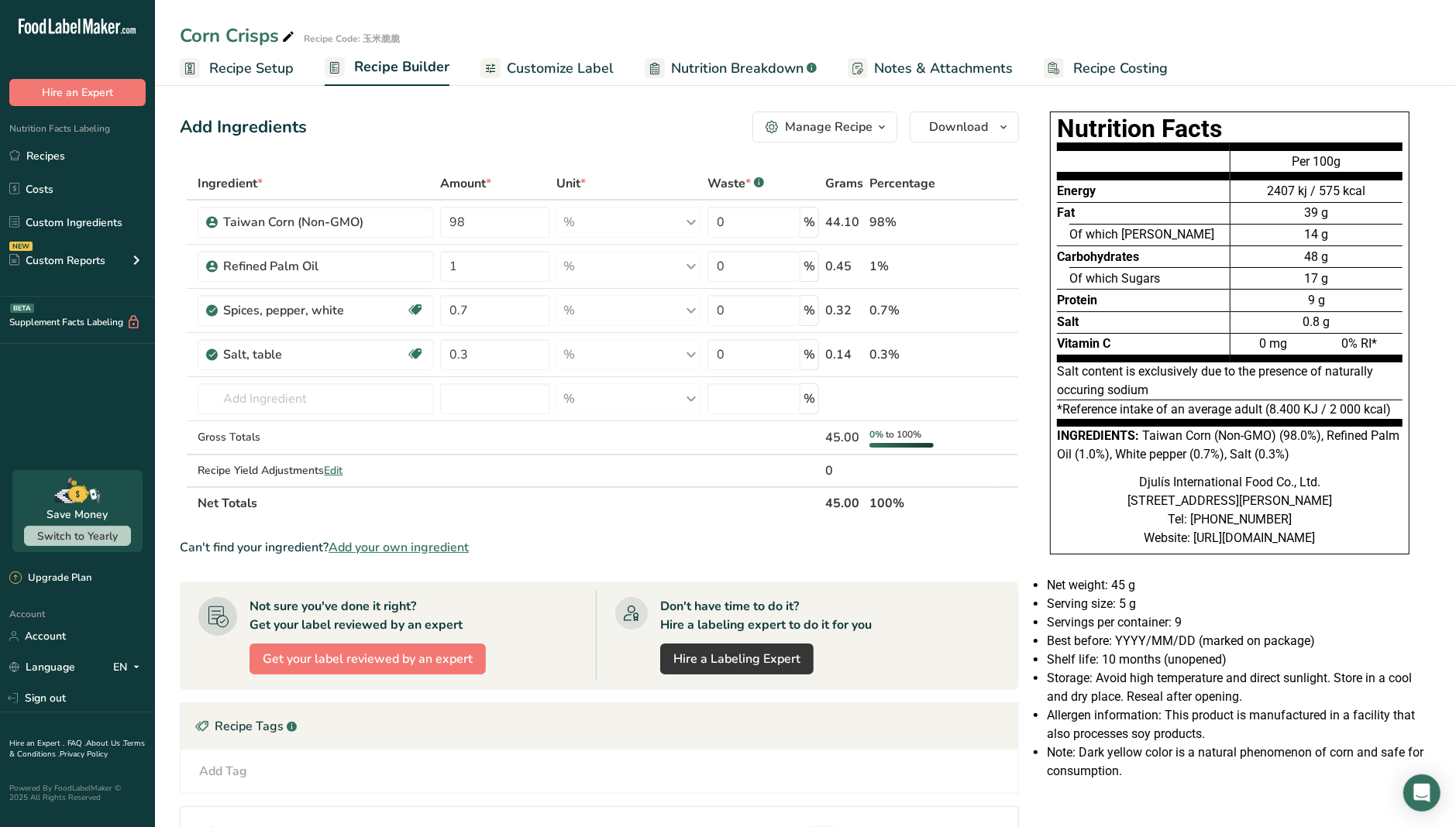
click at [589, 72] on span "Customize Label" at bounding box center [560, 68] width 107 height 21
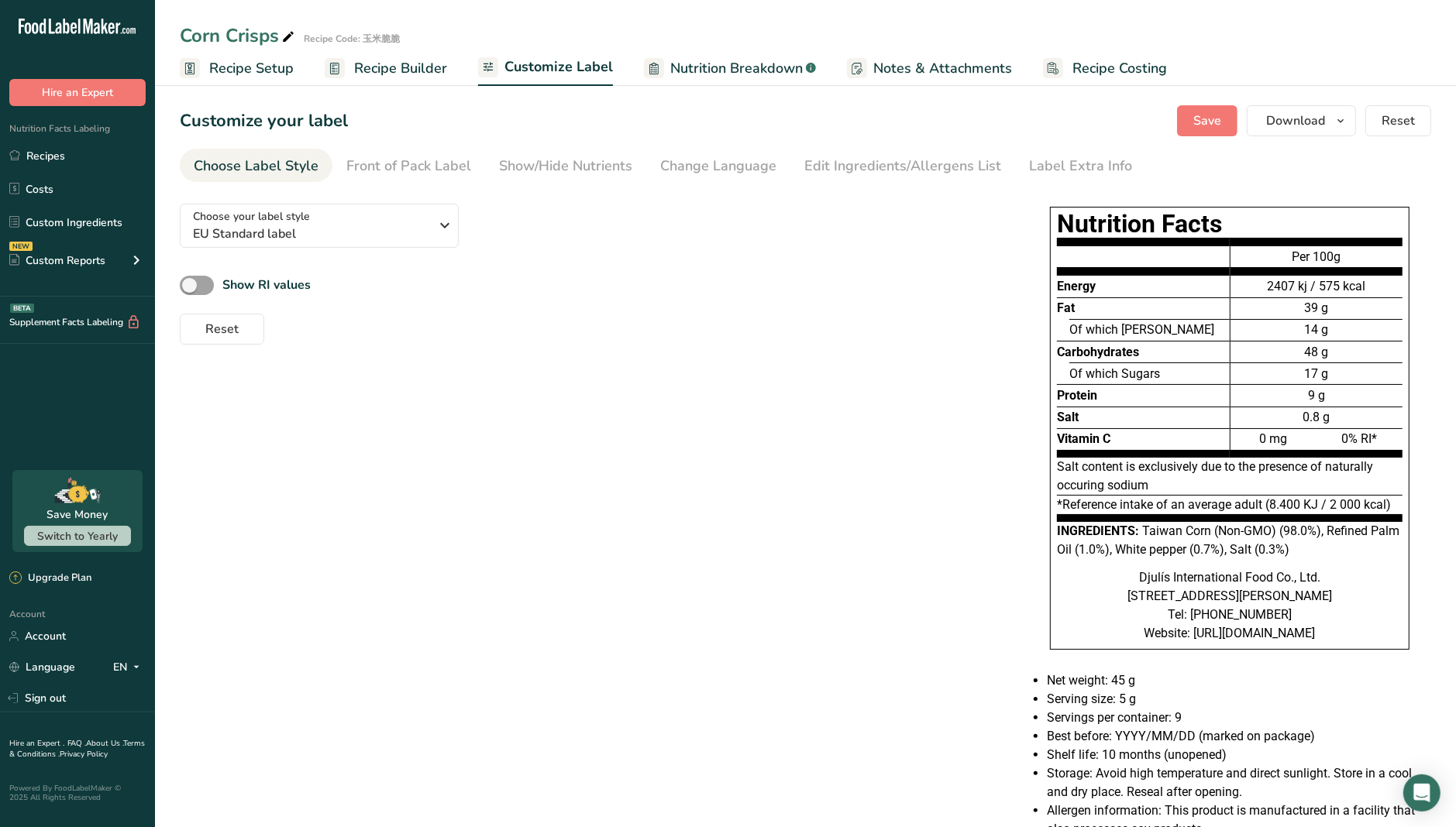
click at [410, 79] on link "Recipe Builder" at bounding box center [386, 68] width 122 height 34
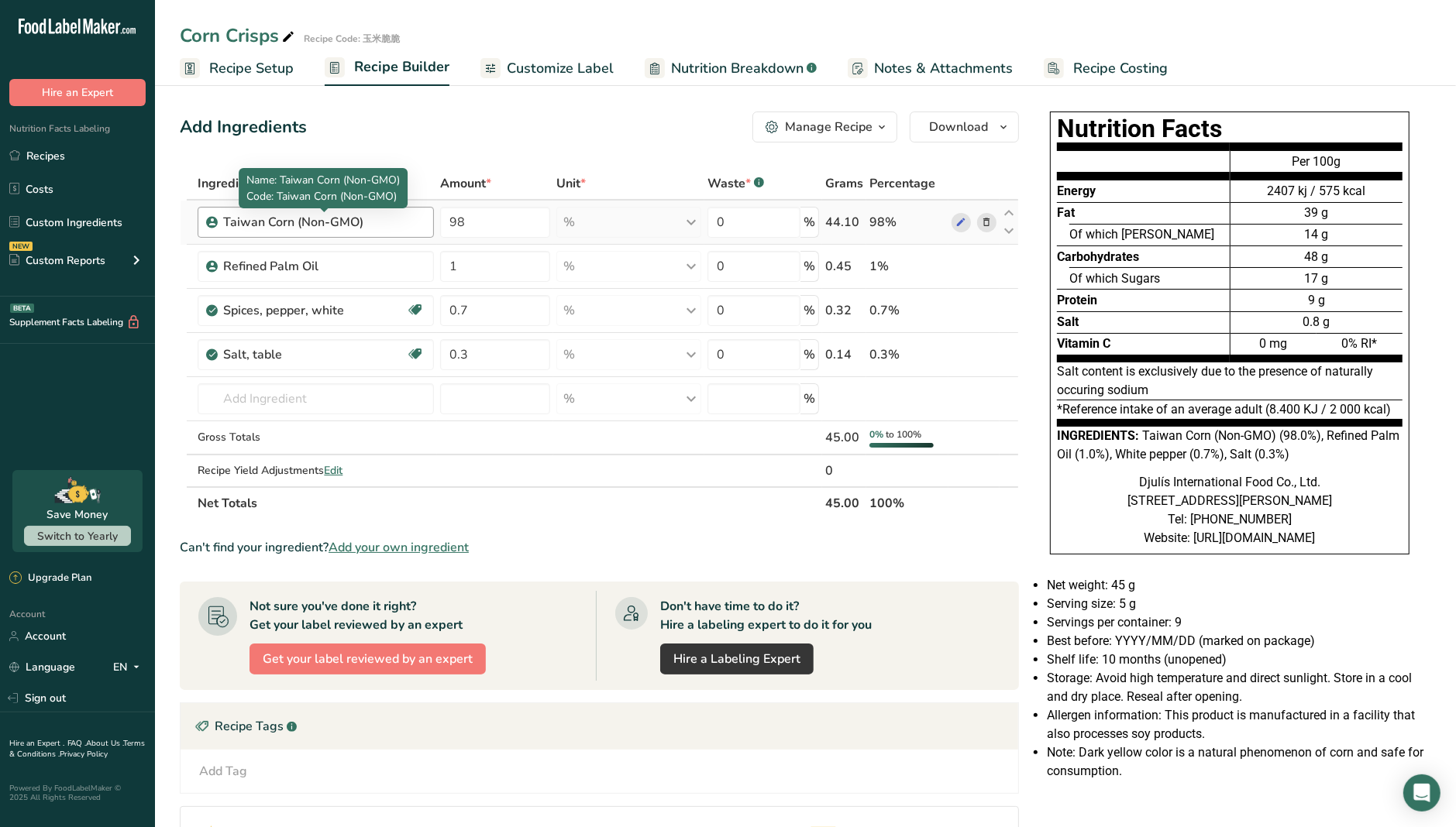
click at [365, 219] on div "Taiwan Corn (Non-GMO)" at bounding box center [320, 222] width 194 height 19
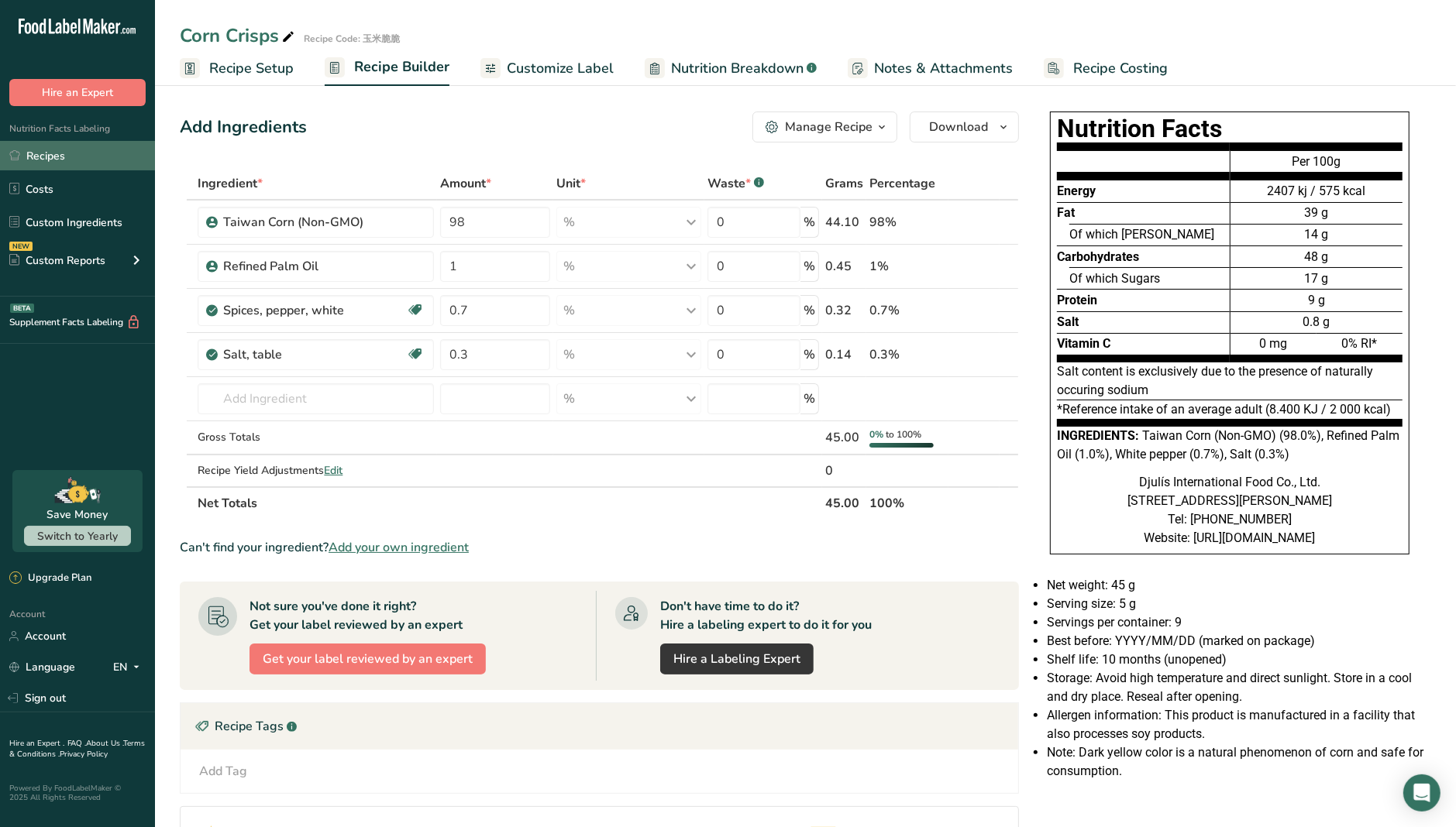
click at [73, 157] on link "Recipes" at bounding box center [77, 156] width 155 height 30
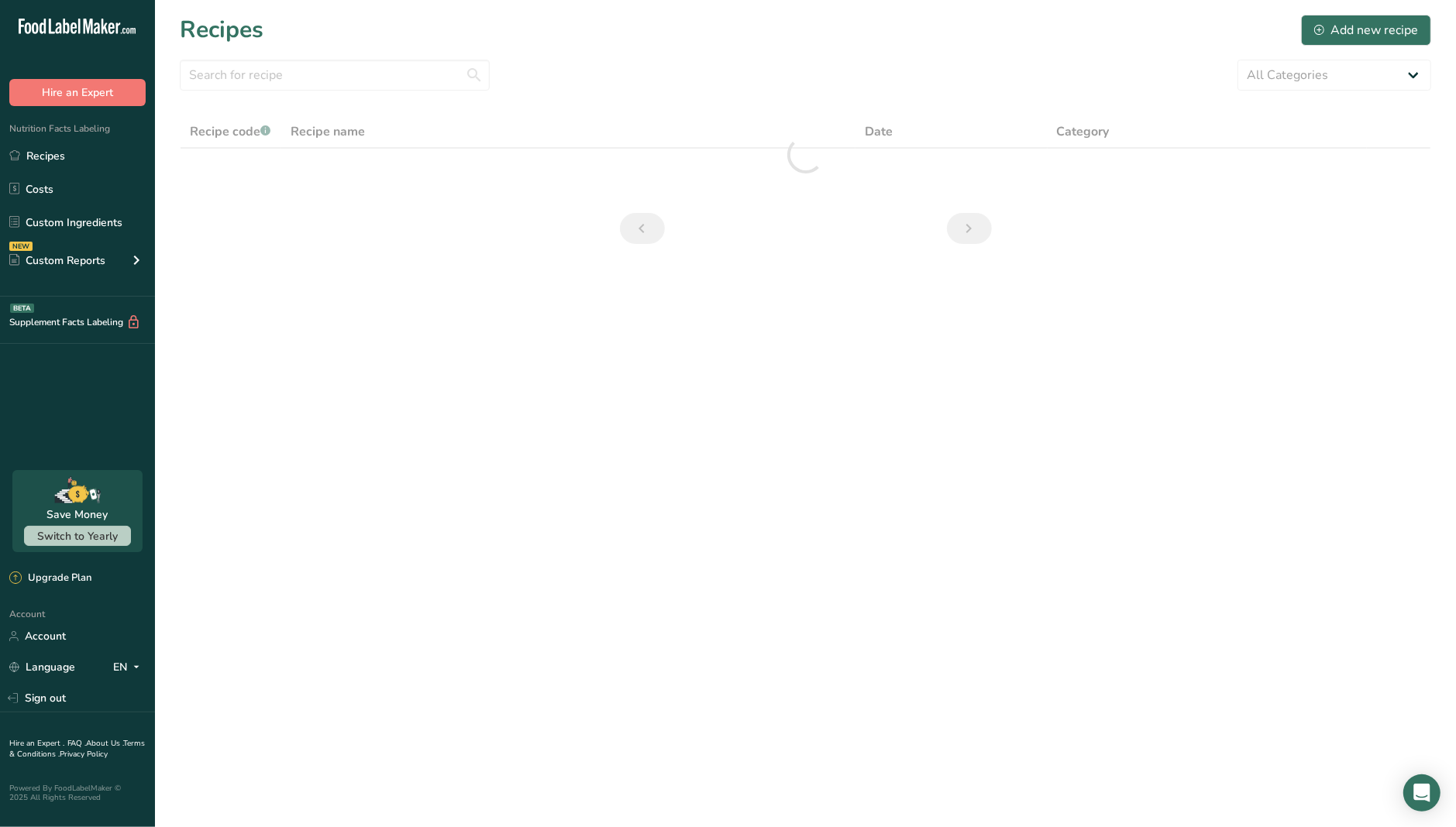
click at [1075, 499] on main "Recipes Add new recipe All Categories Baked Goods [GEOGRAPHIC_DATA] Confectione…" at bounding box center [728, 414] width 1456 height 827
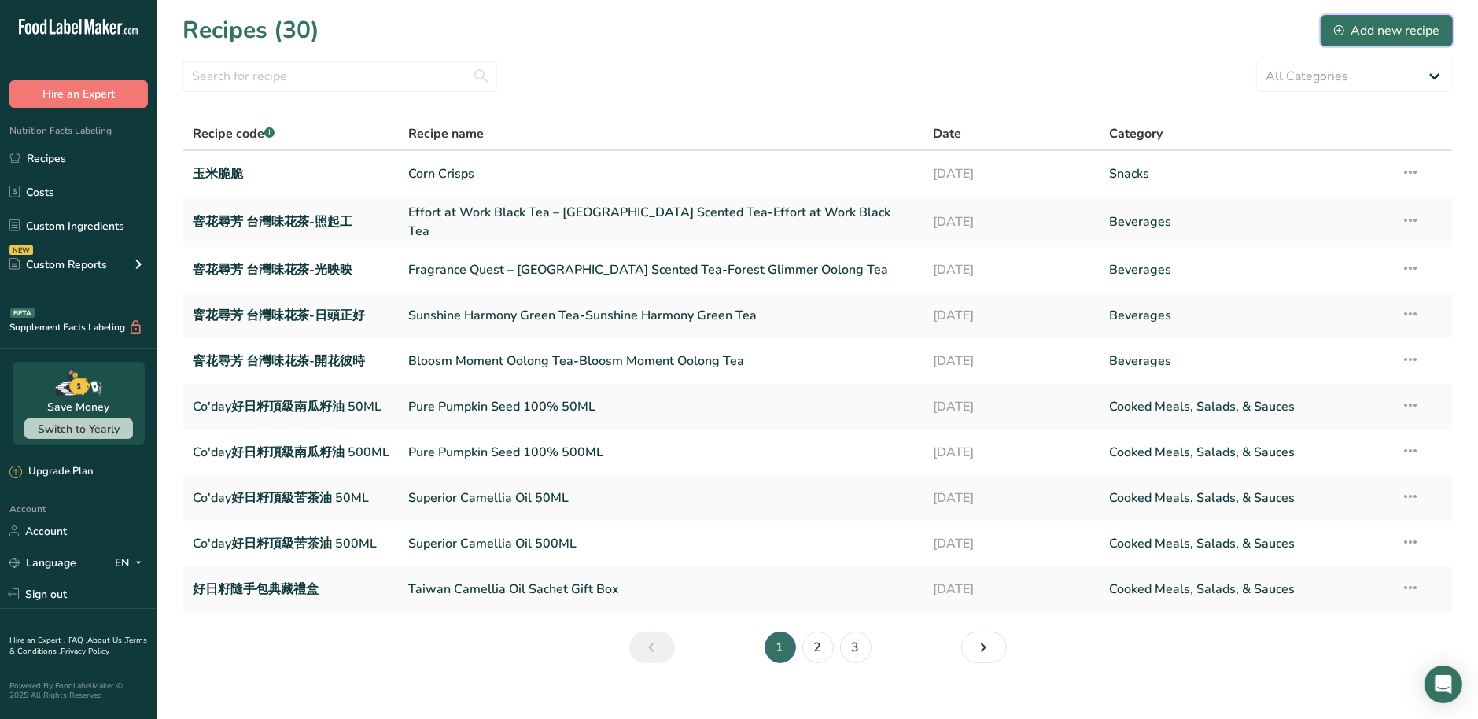
click at [1409, 34] on div "Add new recipe" at bounding box center [1386, 30] width 105 height 19
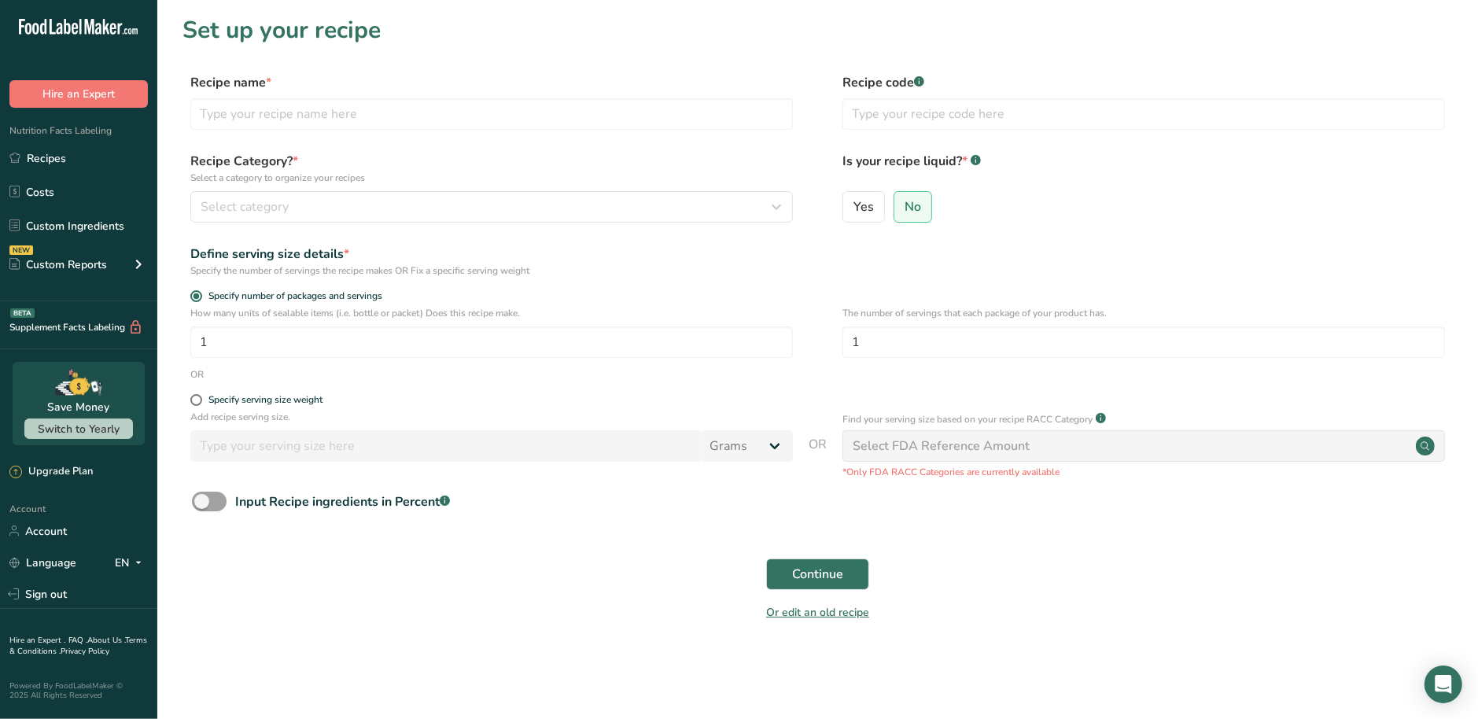
drag, startPoint x: 382, startPoint y: 39, endPoint x: 29, endPoint y: 68, distance: 354.4
click at [178, 27] on section "Set up your recipe Recipe name * Recipe code .a-a{fill:#347362;}.b-a{fill:#fff;…" at bounding box center [817, 328] width 1321 height 656
copy h1 "Set up your recipe"
click at [438, 114] on input "text" at bounding box center [491, 113] width 603 height 31
paste input "GABA Calm Drip Coffee"
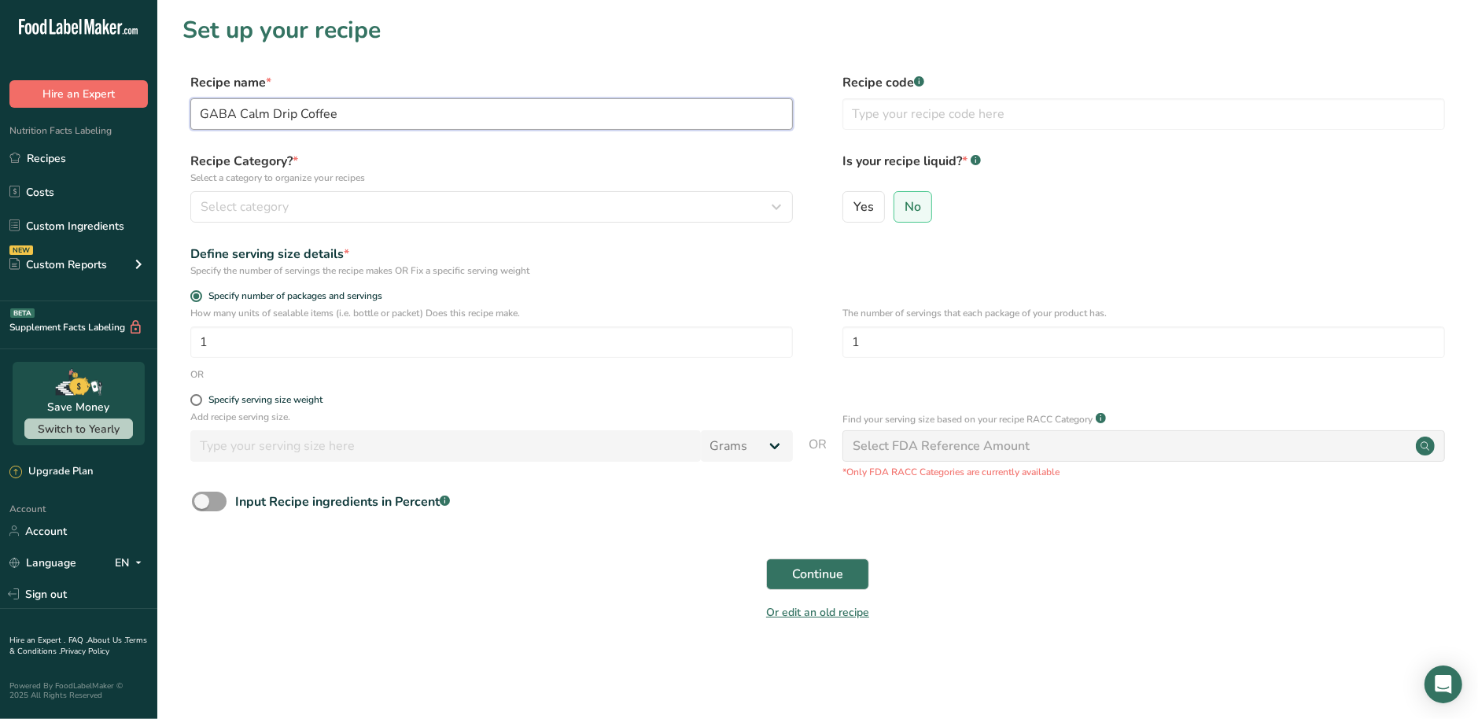
type input "GABA Calm Drip Coffee"
click at [961, 125] on input "text" at bounding box center [1144, 113] width 603 height 31
paste input "舒壓濾掛咖啡"
type input "舒壓濾掛咖啡"
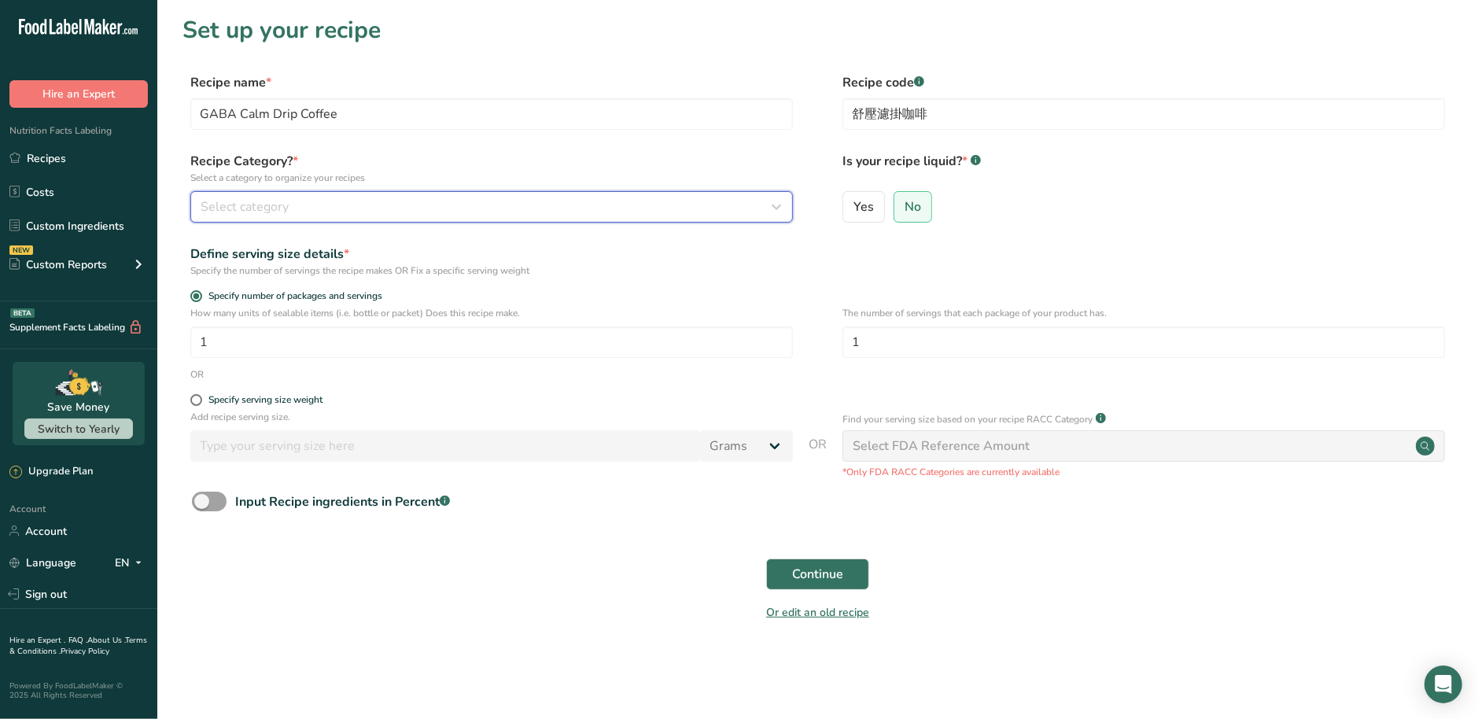
click at [308, 216] on div "Select category" at bounding box center [487, 206] width 573 height 19
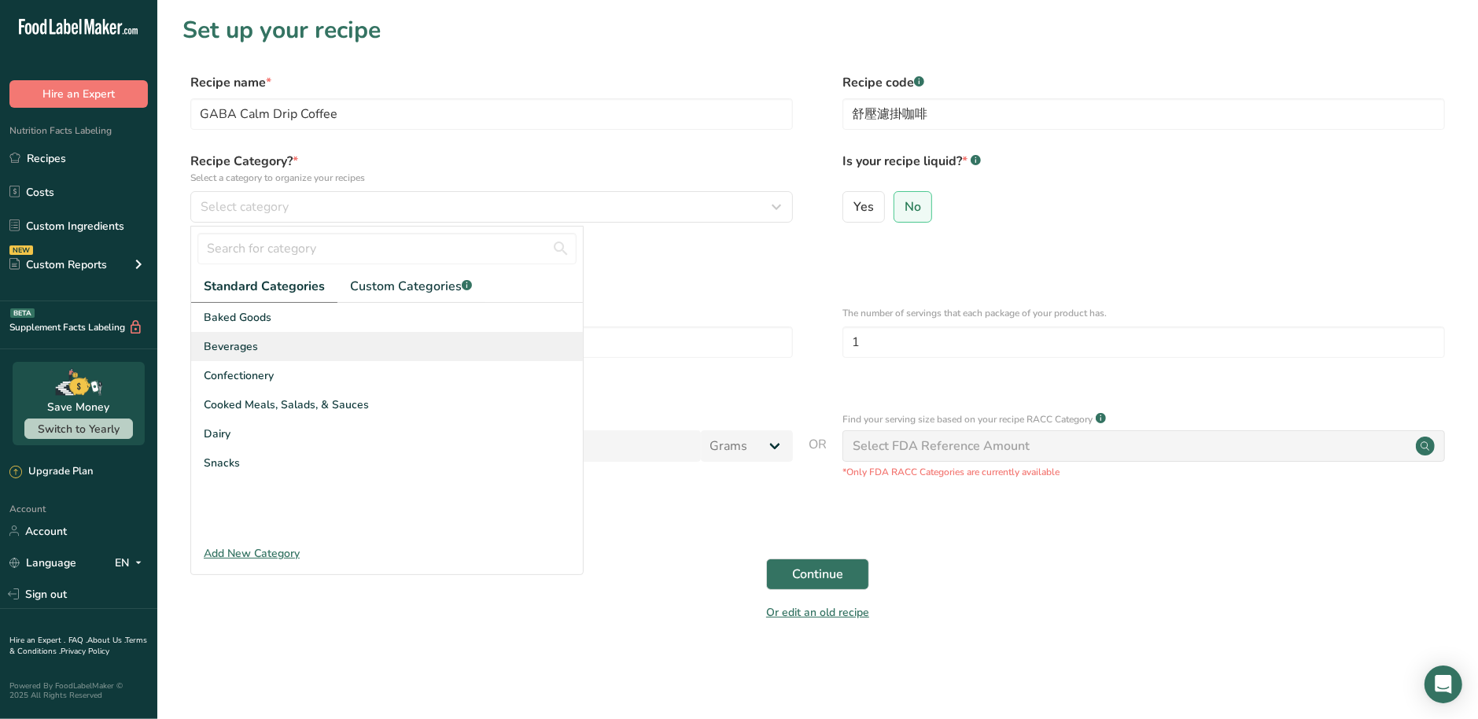
click at [264, 355] on div "Beverages" at bounding box center [387, 346] width 392 height 29
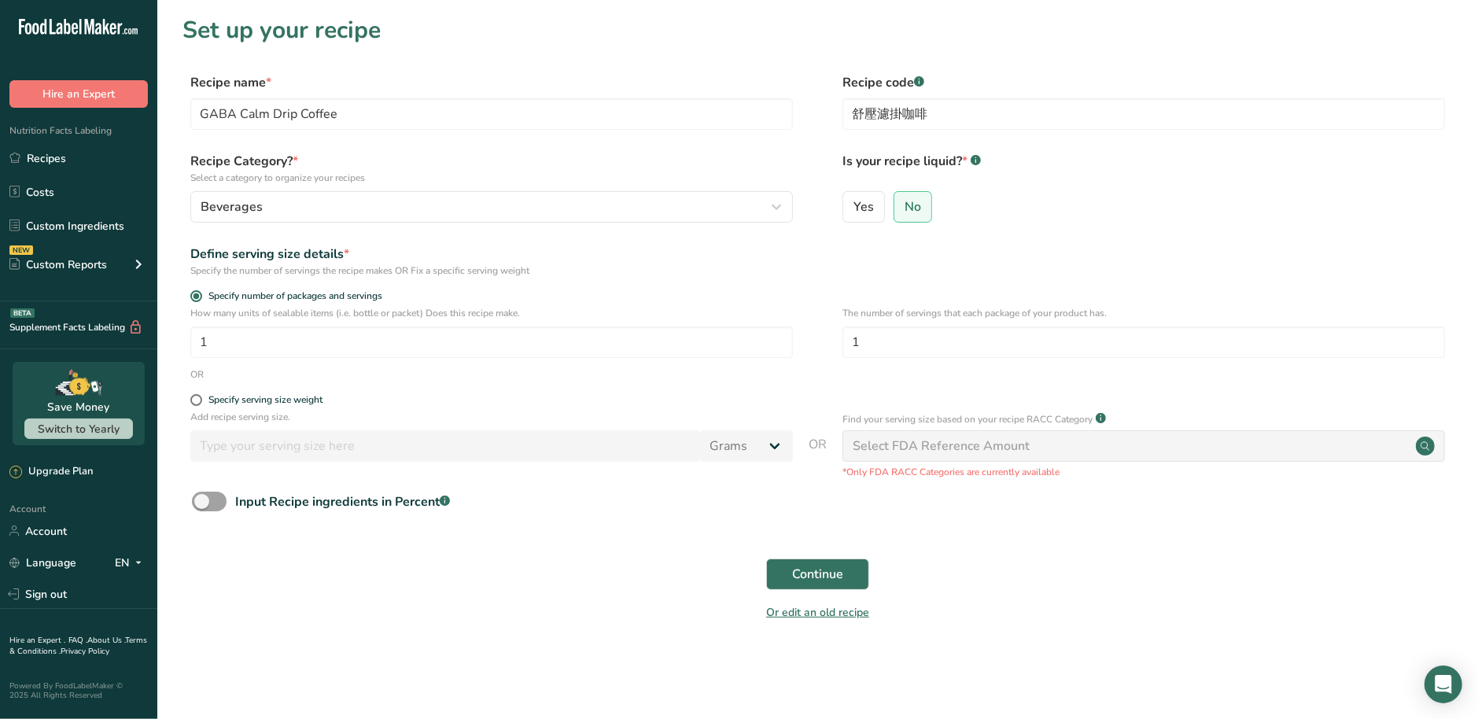
click at [256, 409] on div "Specify serving size weight" at bounding box center [491, 402] width 603 height 16
drag, startPoint x: 942, startPoint y: 345, endPoint x: 800, endPoint y: 345, distance: 141.6
click at [800, 345] on div "How many units of sealable items (i.e. bottle or packet) Does this recipe make.…" at bounding box center [818, 336] width 1270 height 61
type input "10"
click at [211, 507] on span at bounding box center [209, 502] width 35 height 20
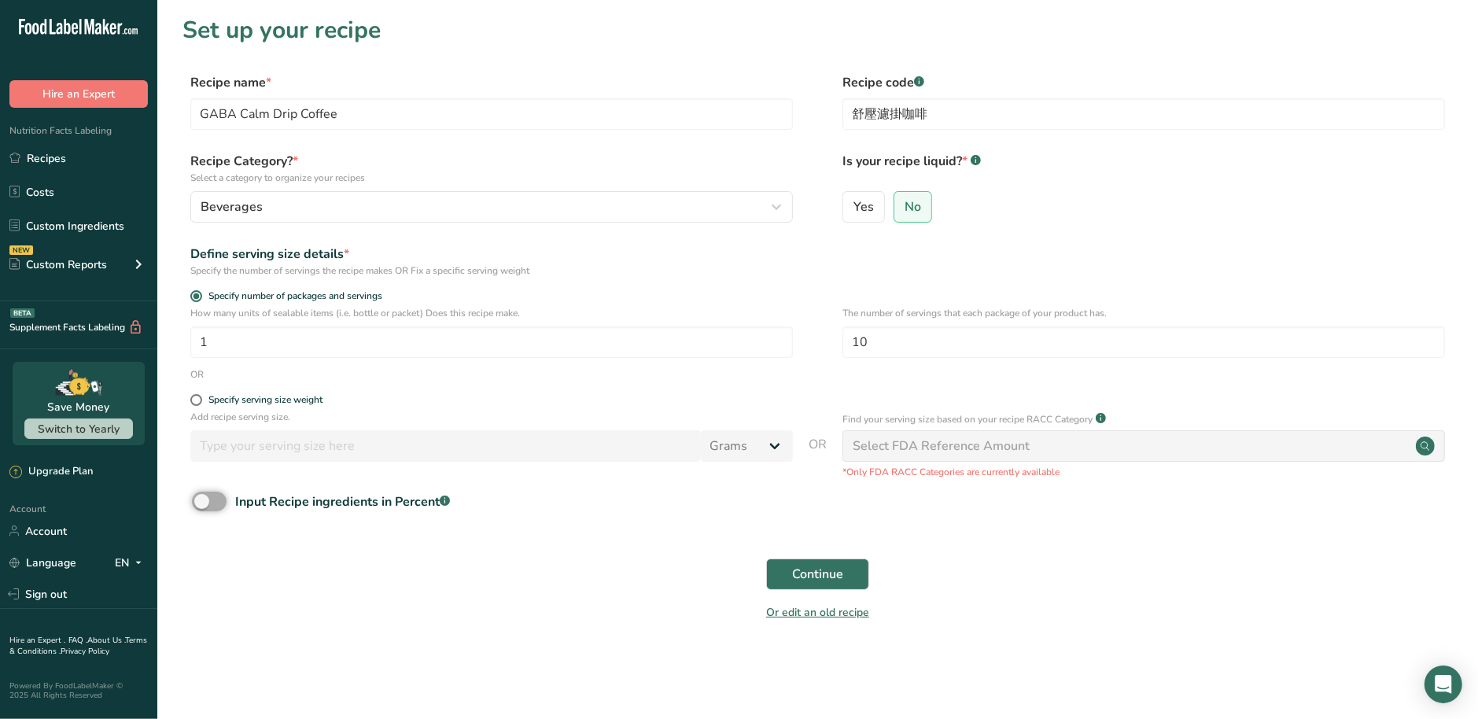
click at [202, 507] on input "Input Recipe ingredients in Percent .a-a{fill:#347362;}.b-a{fill:#fff;}" at bounding box center [197, 501] width 10 height 10
checkbox input "true"
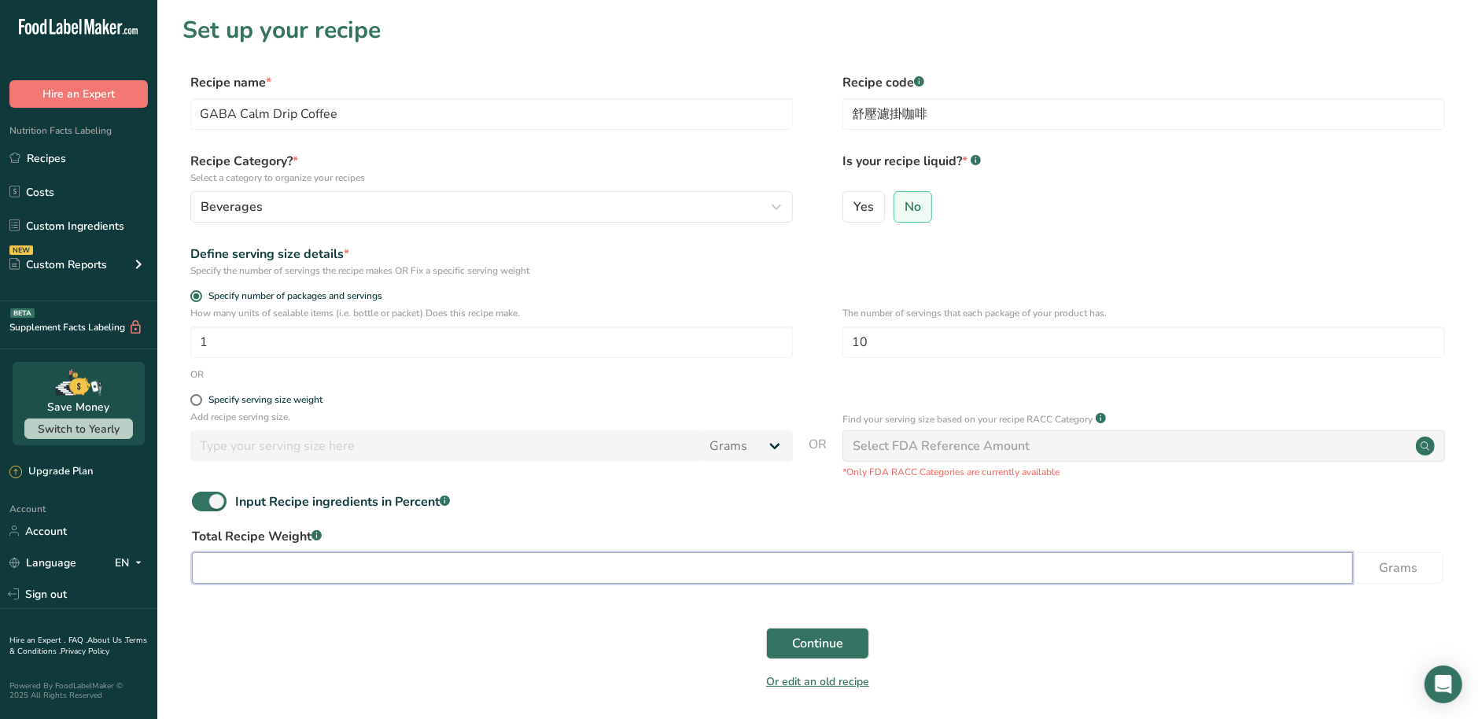
click at [289, 569] on input "number" at bounding box center [772, 567] width 1161 height 31
type input "100"
click at [820, 645] on span "Continue" at bounding box center [817, 643] width 51 height 19
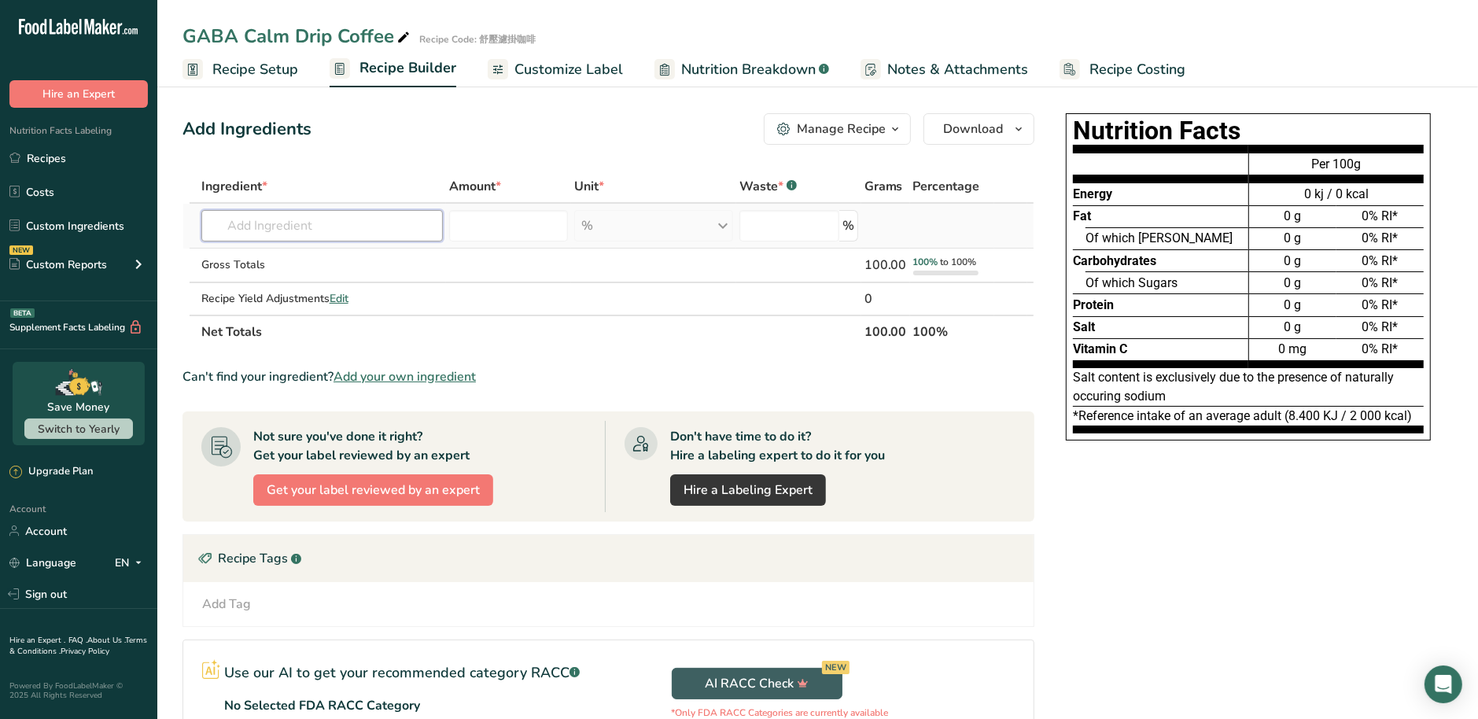
click at [391, 222] on input "text" at bounding box center [322, 225] width 242 height 31
click at [369, 238] on input "text" at bounding box center [322, 225] width 242 height 31
paste input "Coffee Beans"
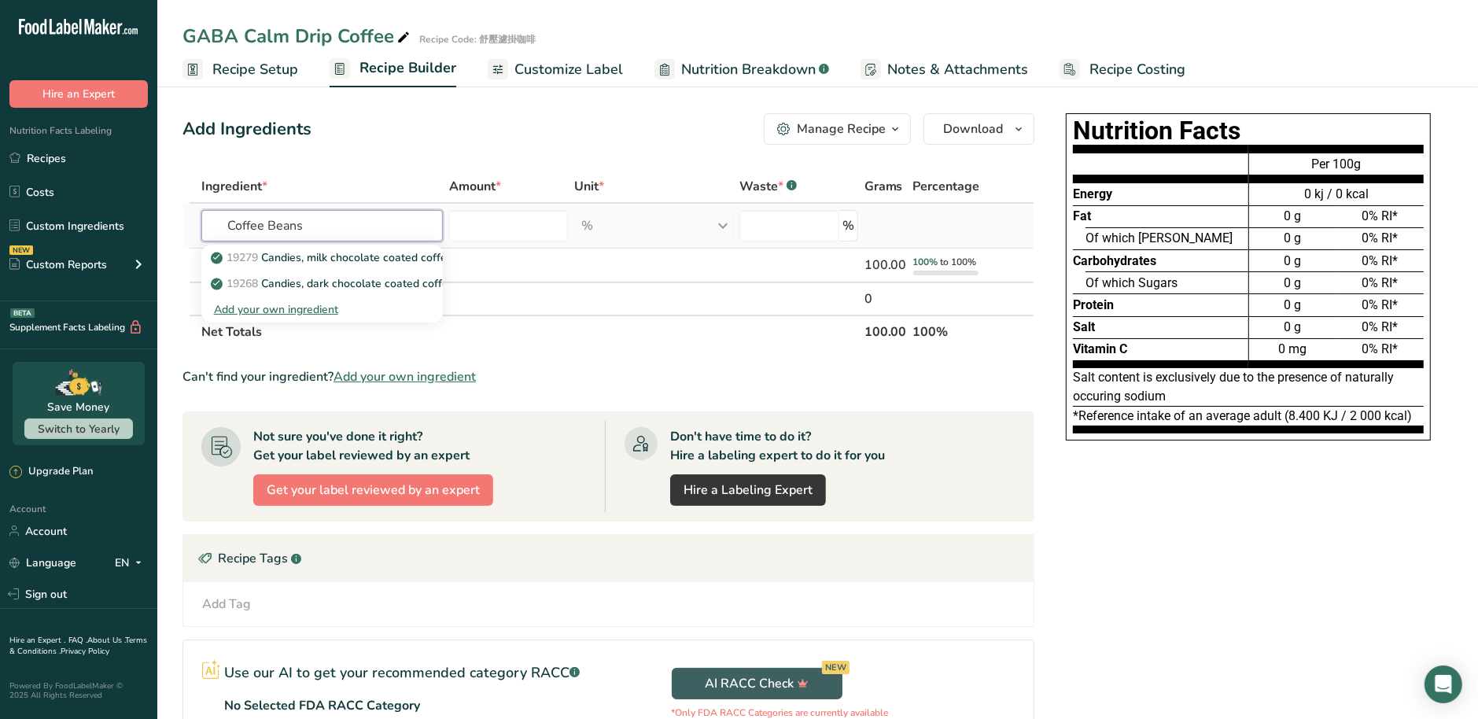
type input "Coffee Beans"
paste input "c"
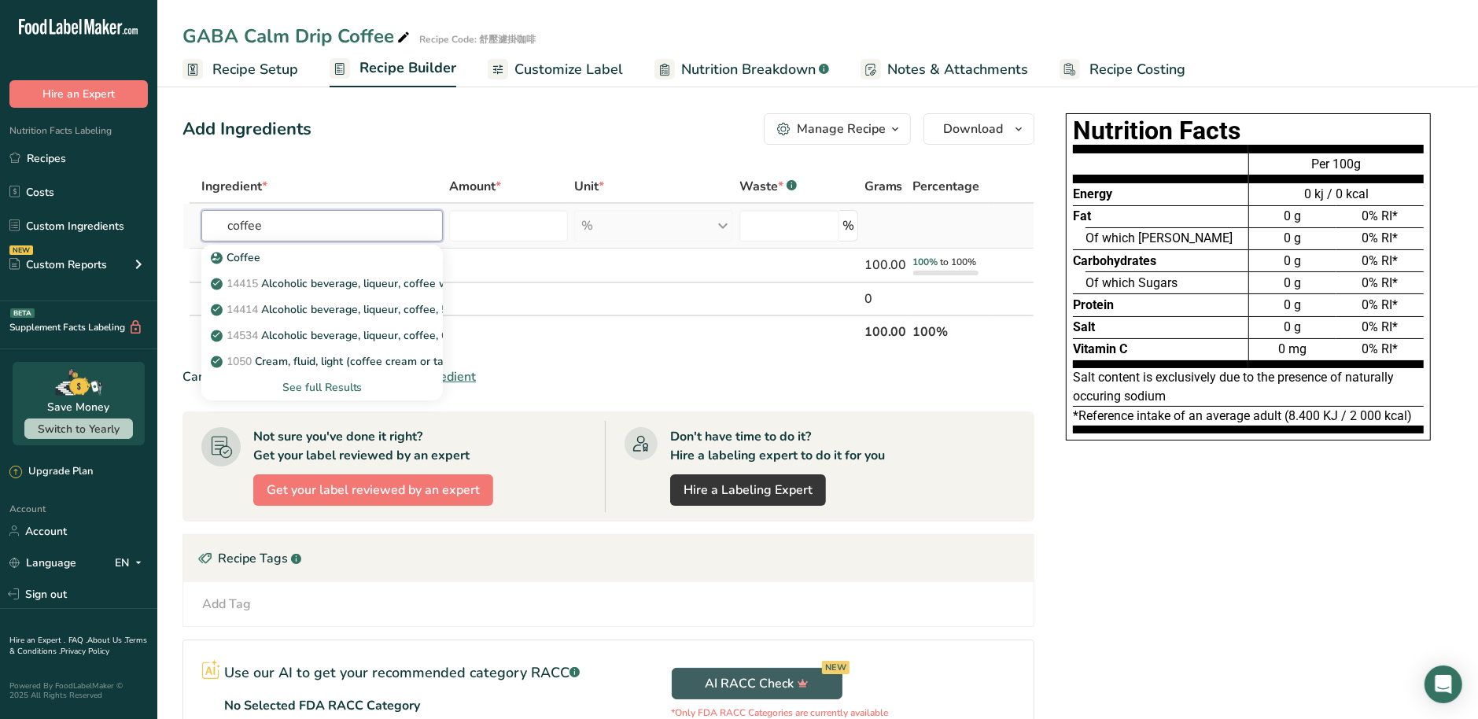
type input "coffee"
click at [345, 386] on div "See full Results" at bounding box center [322, 387] width 217 height 17
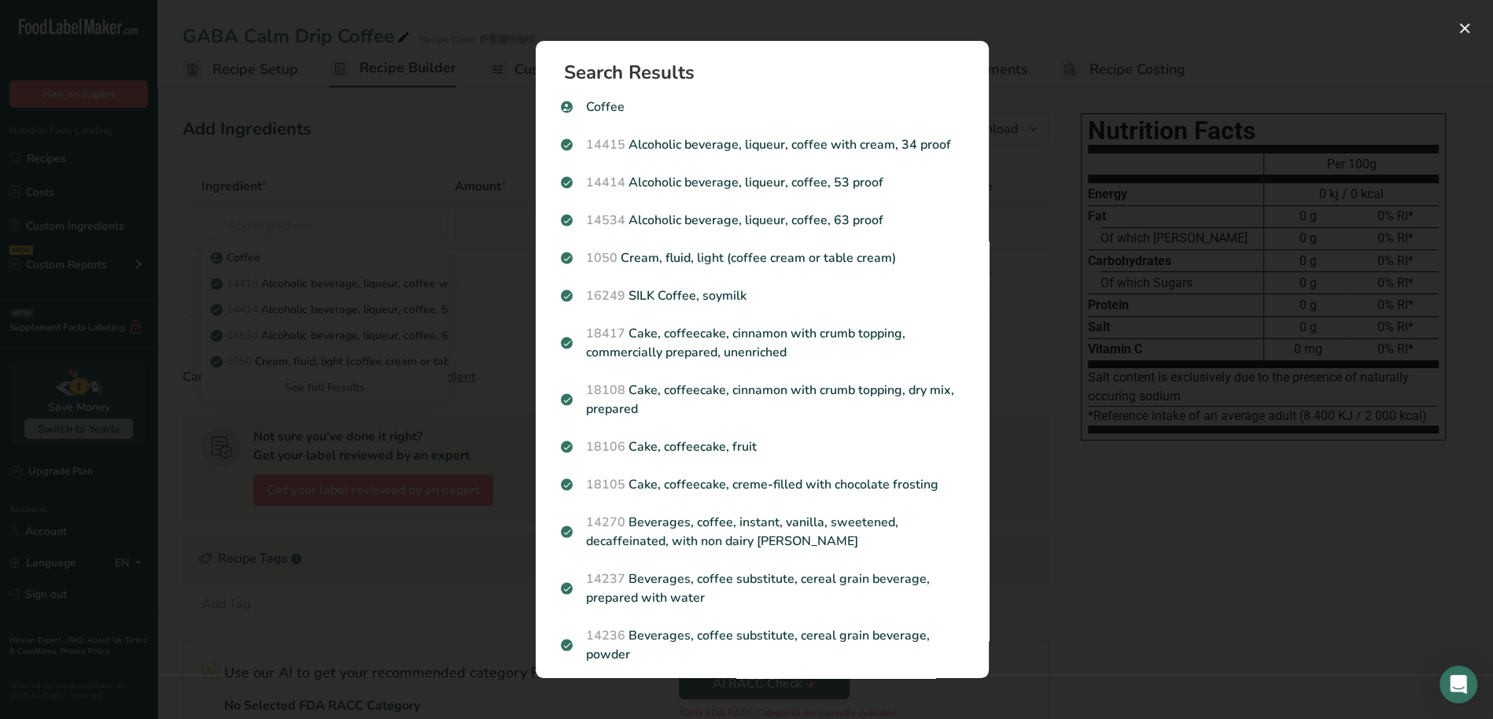
click at [374, 537] on div "Search results modal" at bounding box center [746, 359] width 1493 height 719
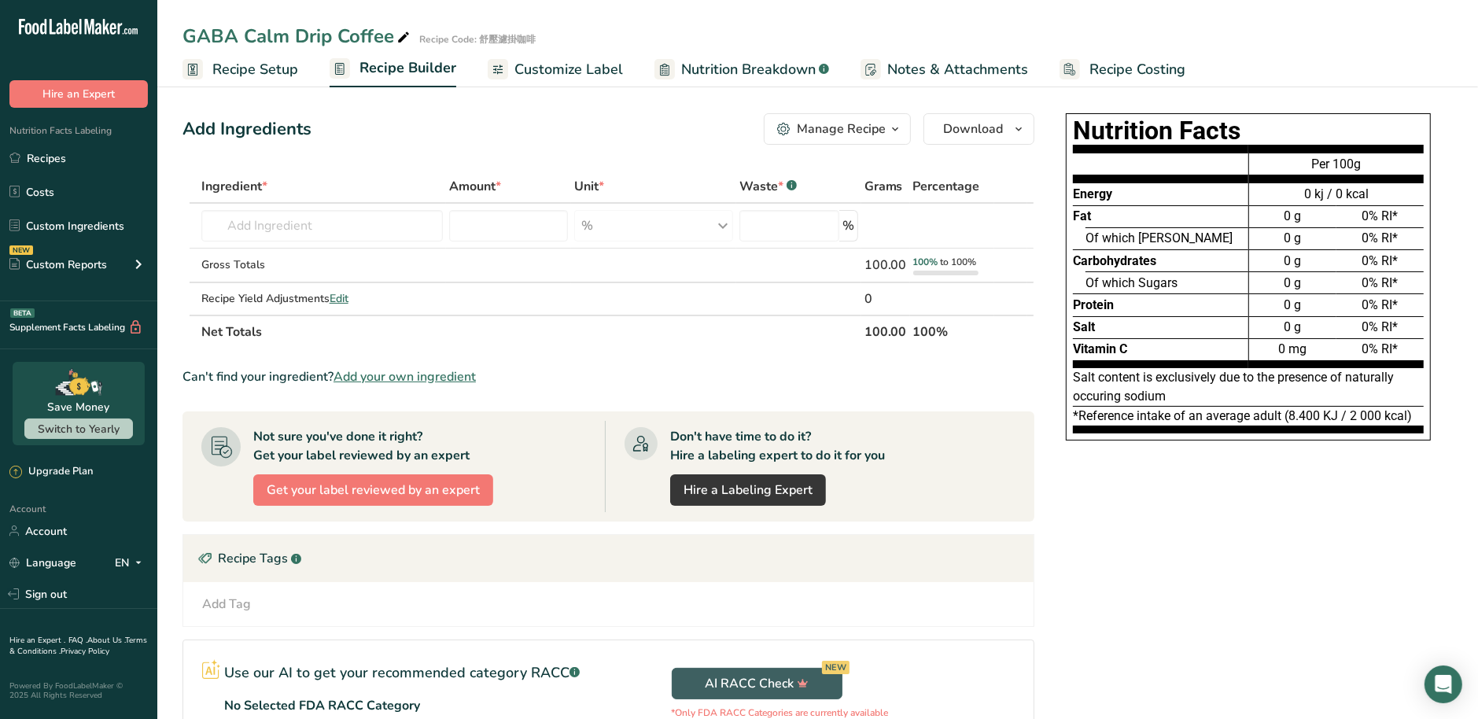
click at [363, 374] on span "Add your own ingredient" at bounding box center [405, 376] width 142 height 19
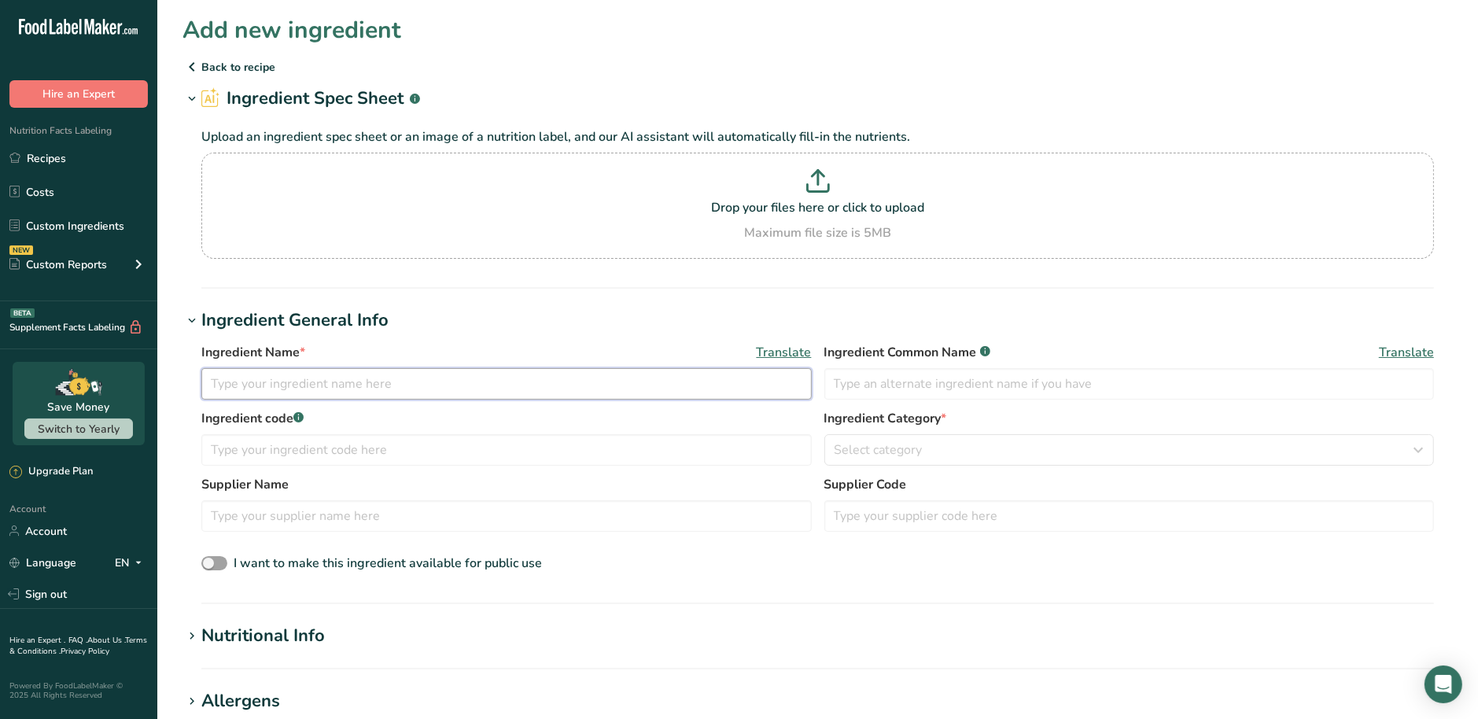
click at [285, 385] on input "text" at bounding box center [506, 383] width 610 height 31
paste input "Arabica Coffee Beans"
type input "Arabica Coffee Beans"
click at [1031, 388] on input "text" at bounding box center [1129, 383] width 610 height 31
paste input "Arabica Coffee Beans"
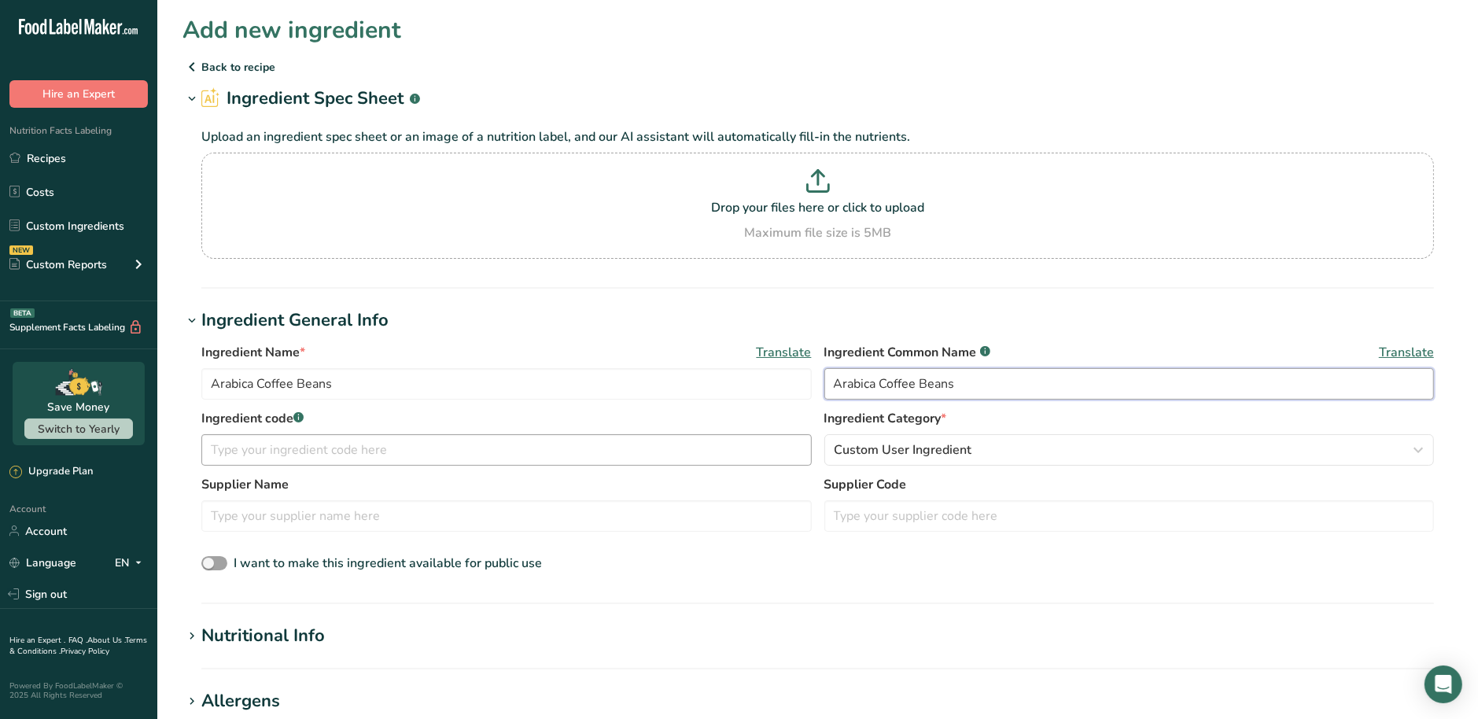
type input "Arabica Coffee Beans"
click at [449, 447] on input "text" at bounding box center [506, 449] width 610 height 31
paste input "Arabica Coffee Beans"
type input "Arabica Coffee Beans"
click at [267, 642] on div "Nutritional Info" at bounding box center [263, 636] width 124 height 26
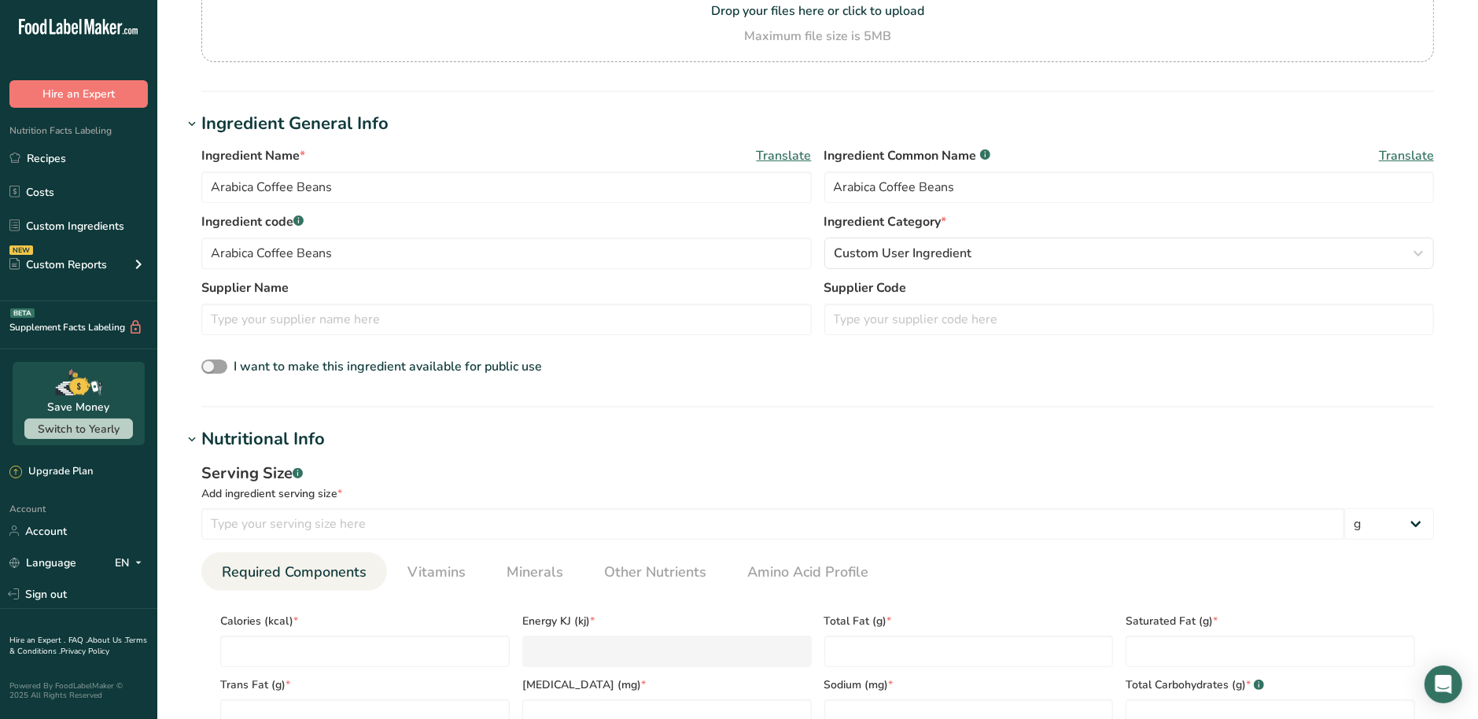
scroll to position [294, 0]
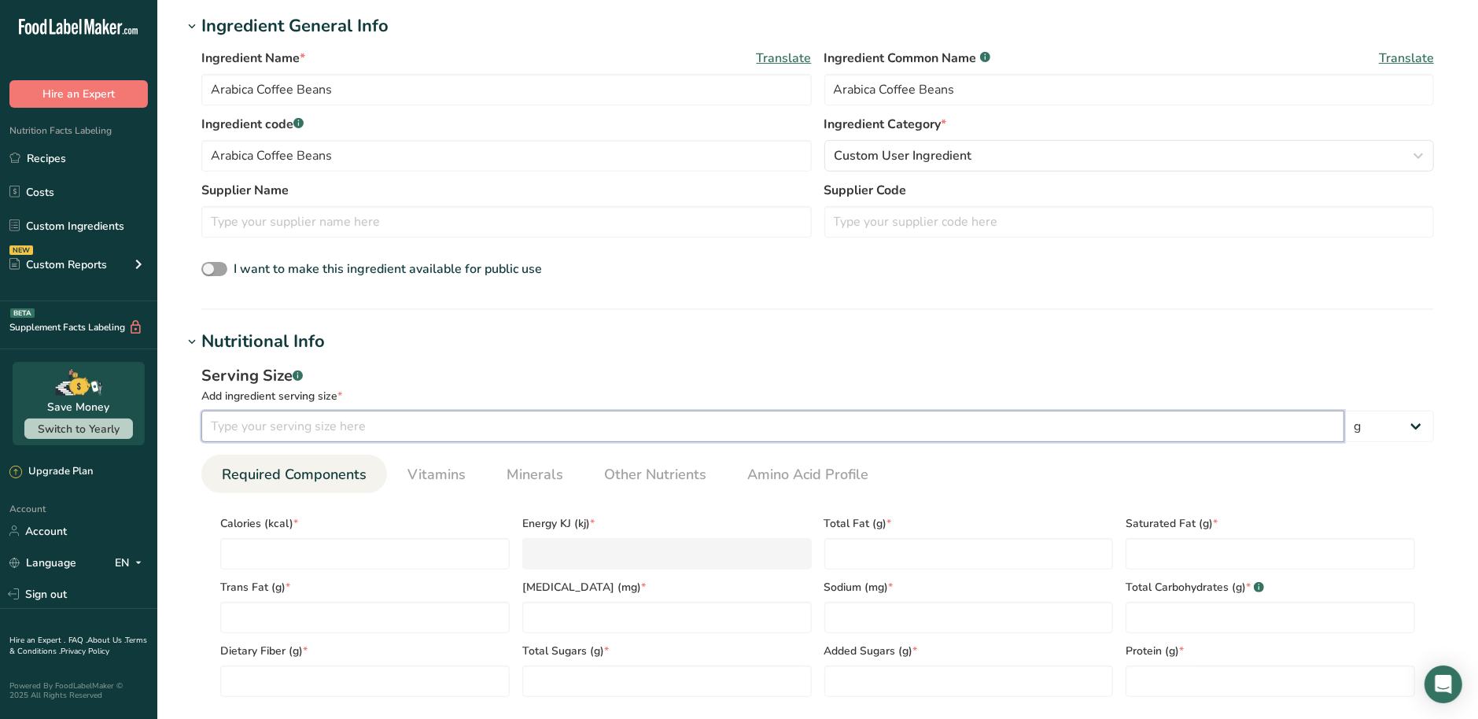
click at [294, 433] on input "number" at bounding box center [772, 426] width 1143 height 31
type input "100"
click at [400, 562] on input "number" at bounding box center [364, 553] width 289 height 31
type input "2"
type KJ "8.4"
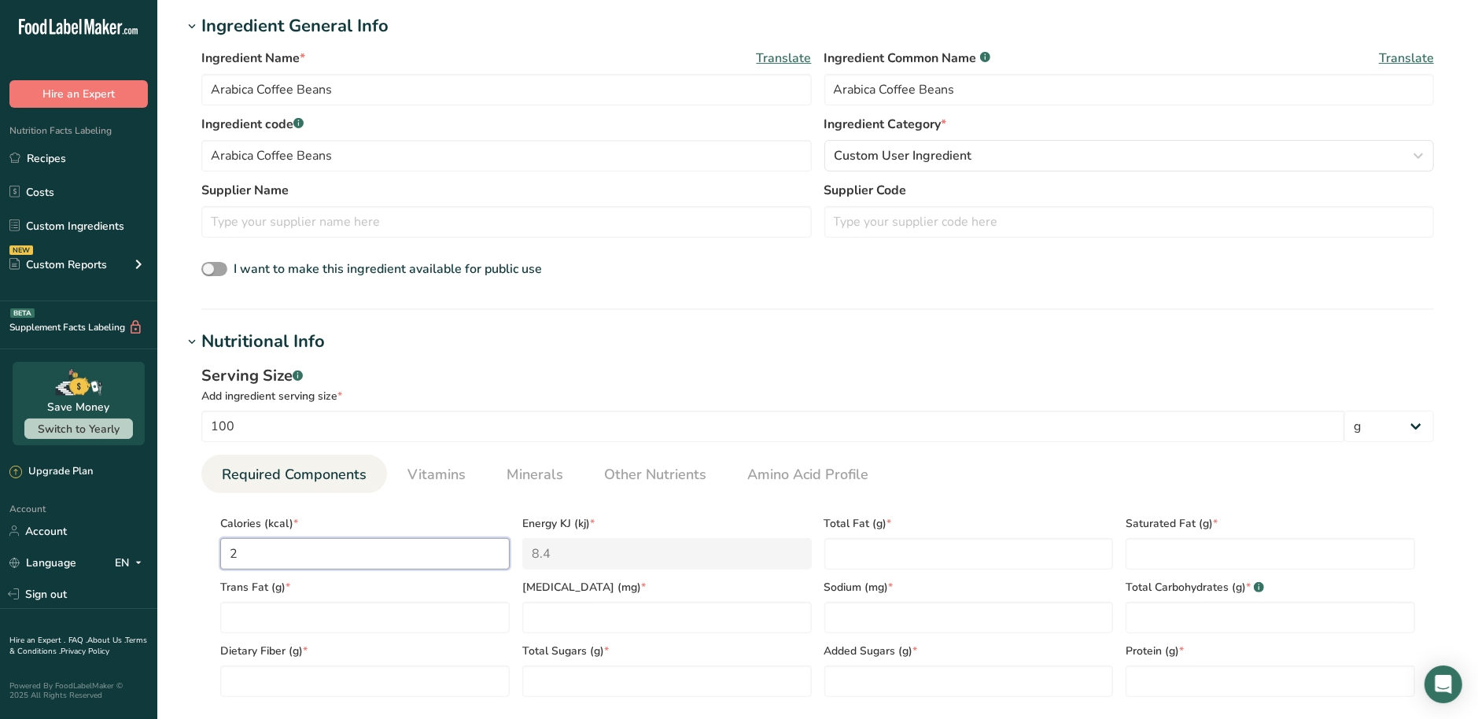
type input "29"
type KJ "121.3"
type input "292"
type KJ "1221.7"
type input "29"
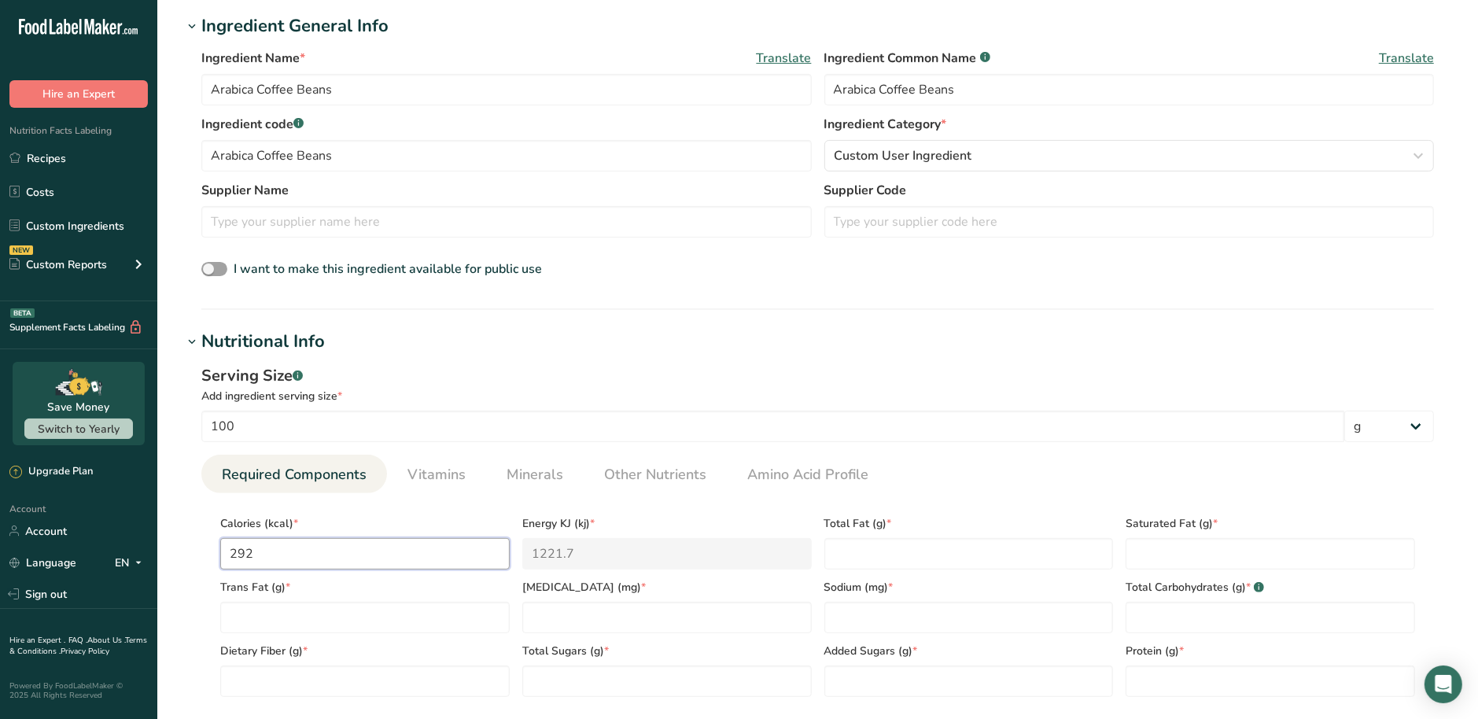
type KJ "121.3"
type input "2"
type KJ "8.4"
type input "29"
type KJ "121.3"
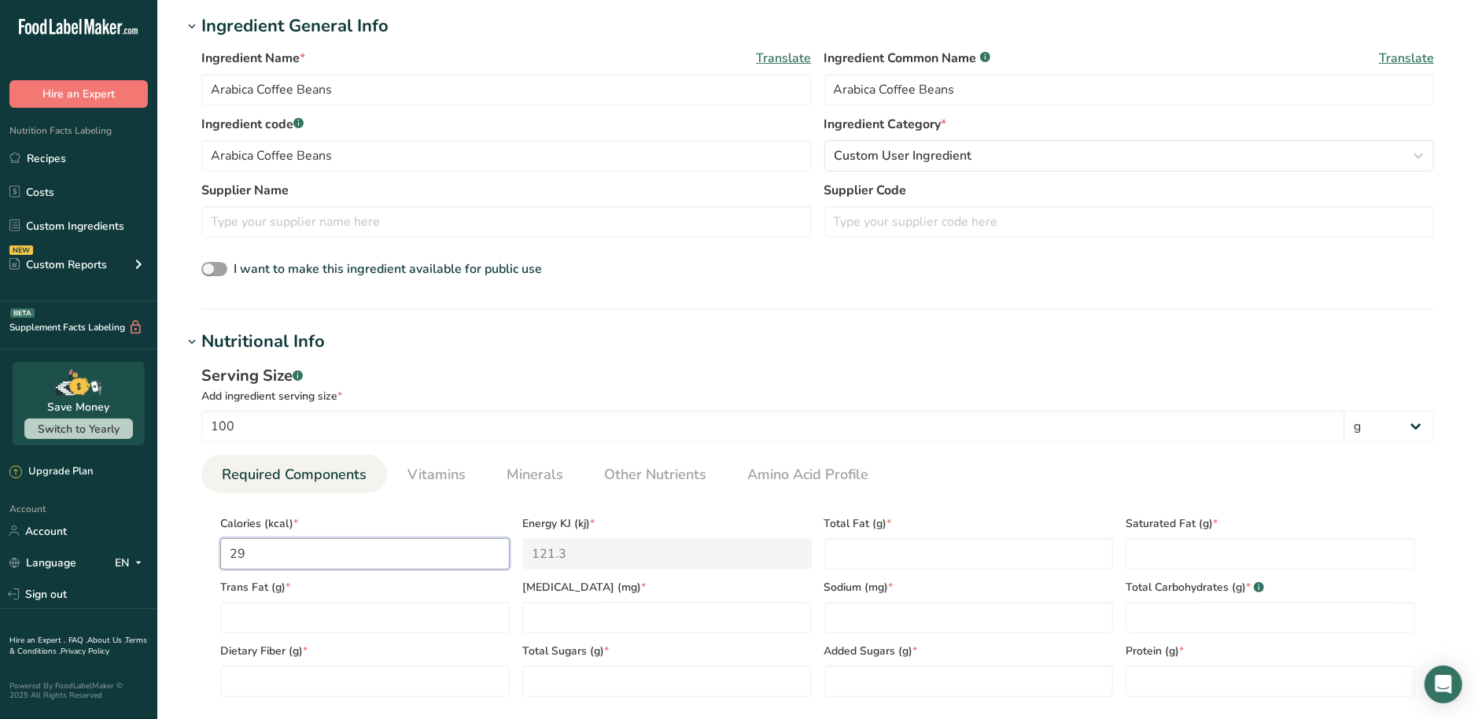
type input "294"
type KJ "1230.1"
type input "29"
type KJ "121.3"
type input "2"
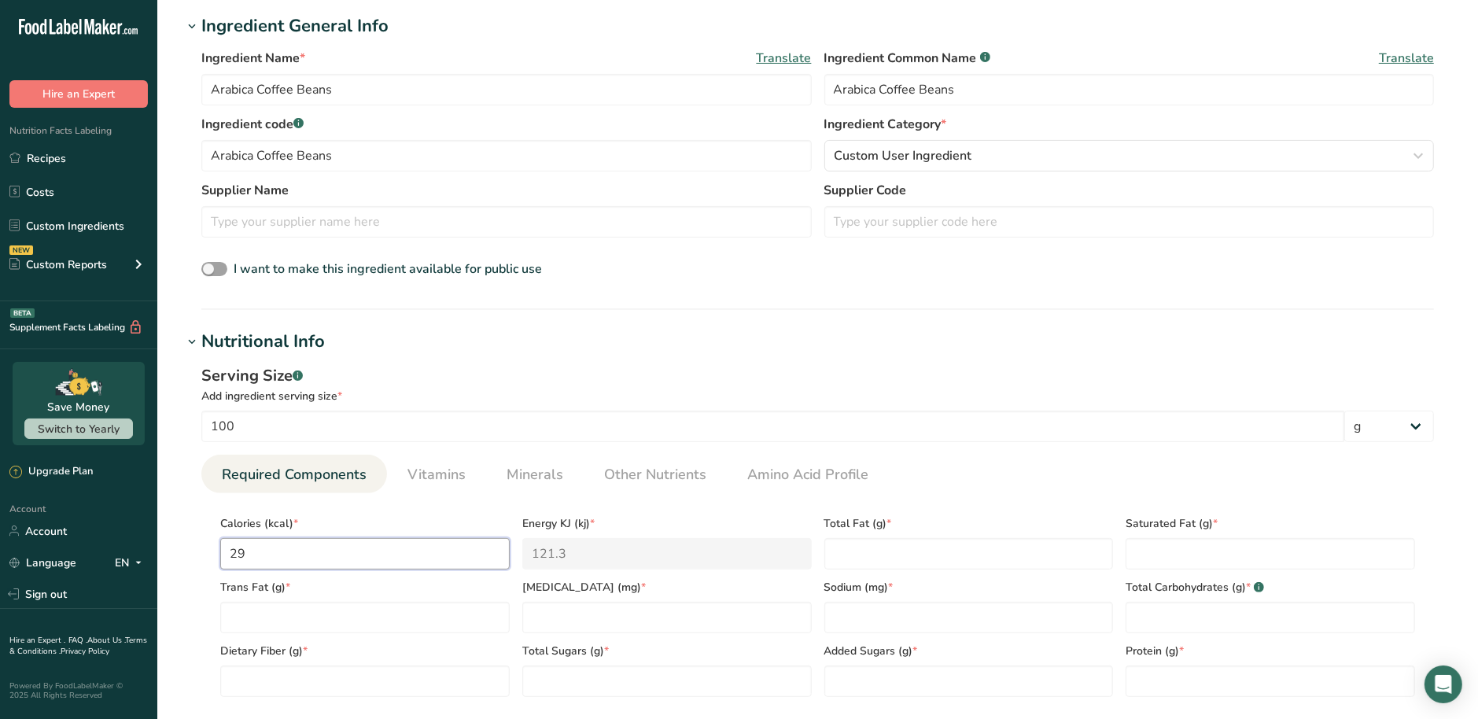
type KJ "8.4"
type input "28"
type KJ "117.2"
type input "284"
type KJ "1188.3"
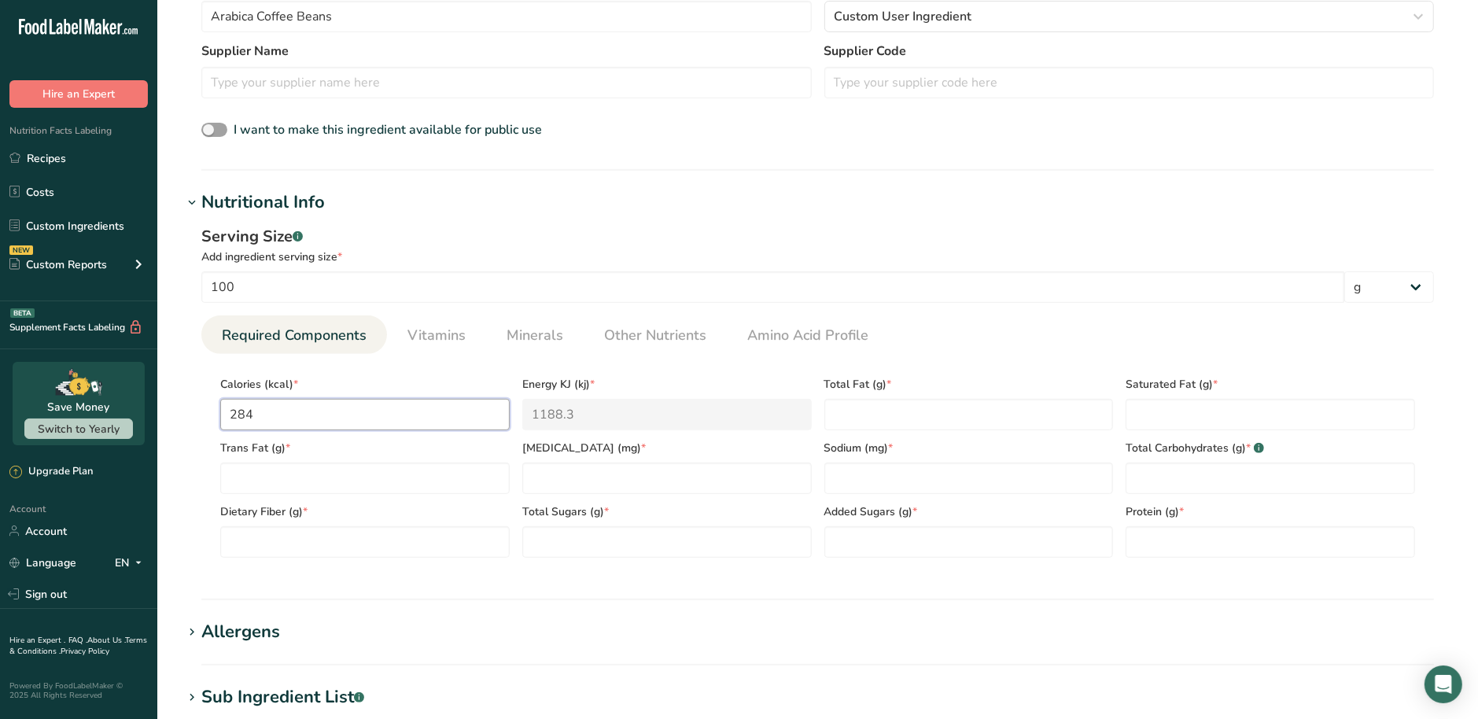
scroll to position [492, 0]
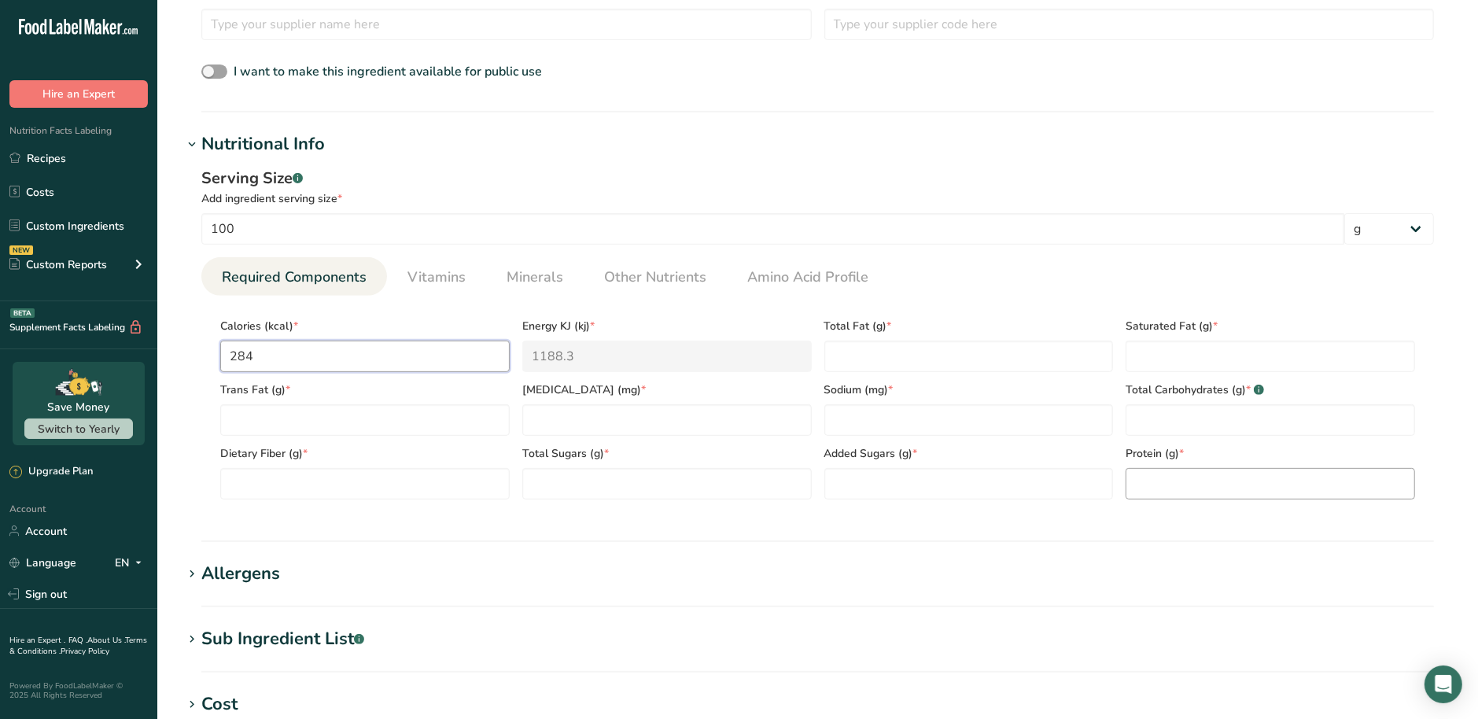
type input "284"
click at [1204, 470] on input "number" at bounding box center [1270, 483] width 289 height 31
type input "12"
click at [919, 366] on Fat "number" at bounding box center [968, 356] width 289 height 31
type Fat "14"
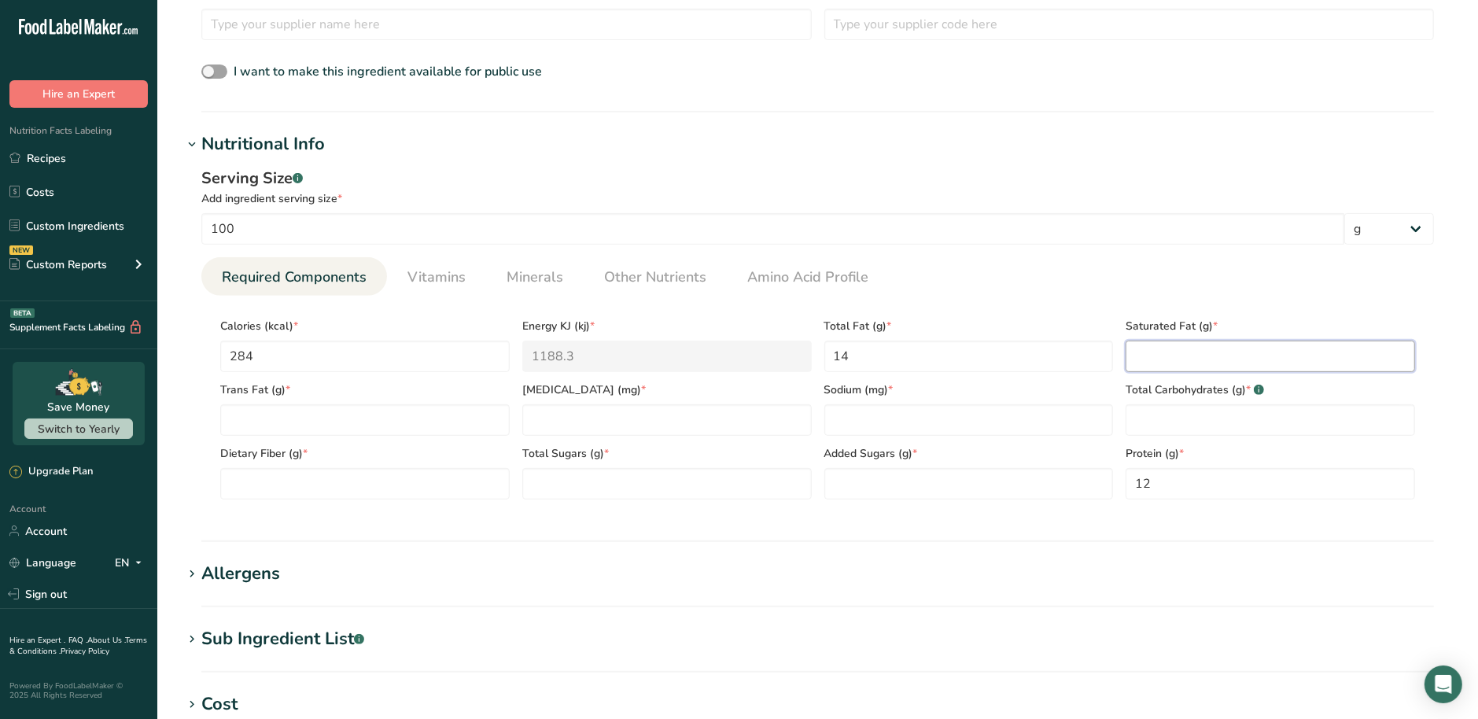
click at [1218, 356] on Fat "number" at bounding box center [1270, 356] width 289 height 31
type Fat "6"
click at [404, 452] on span "Dietary Fiber (g) *" at bounding box center [364, 453] width 289 height 17
click at [405, 434] on Fat "number" at bounding box center [364, 419] width 289 height 31
type Fat "0"
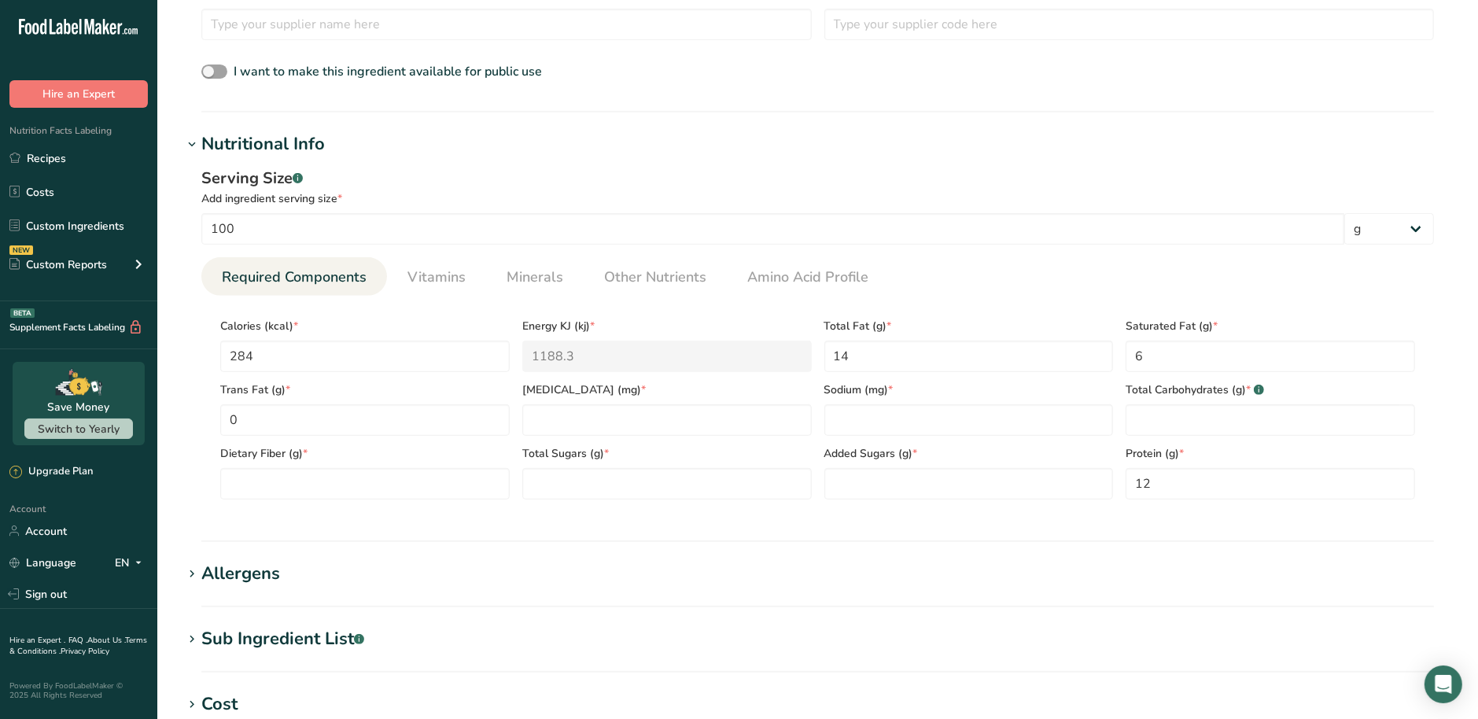
click at [603, 443] on div "Total Sugars (g) *" at bounding box center [667, 468] width 302 height 64
click at [598, 426] on input "number" at bounding box center [666, 419] width 289 height 31
type input "0"
click at [964, 411] on input "number" at bounding box center [968, 419] width 289 height 31
type input "49"
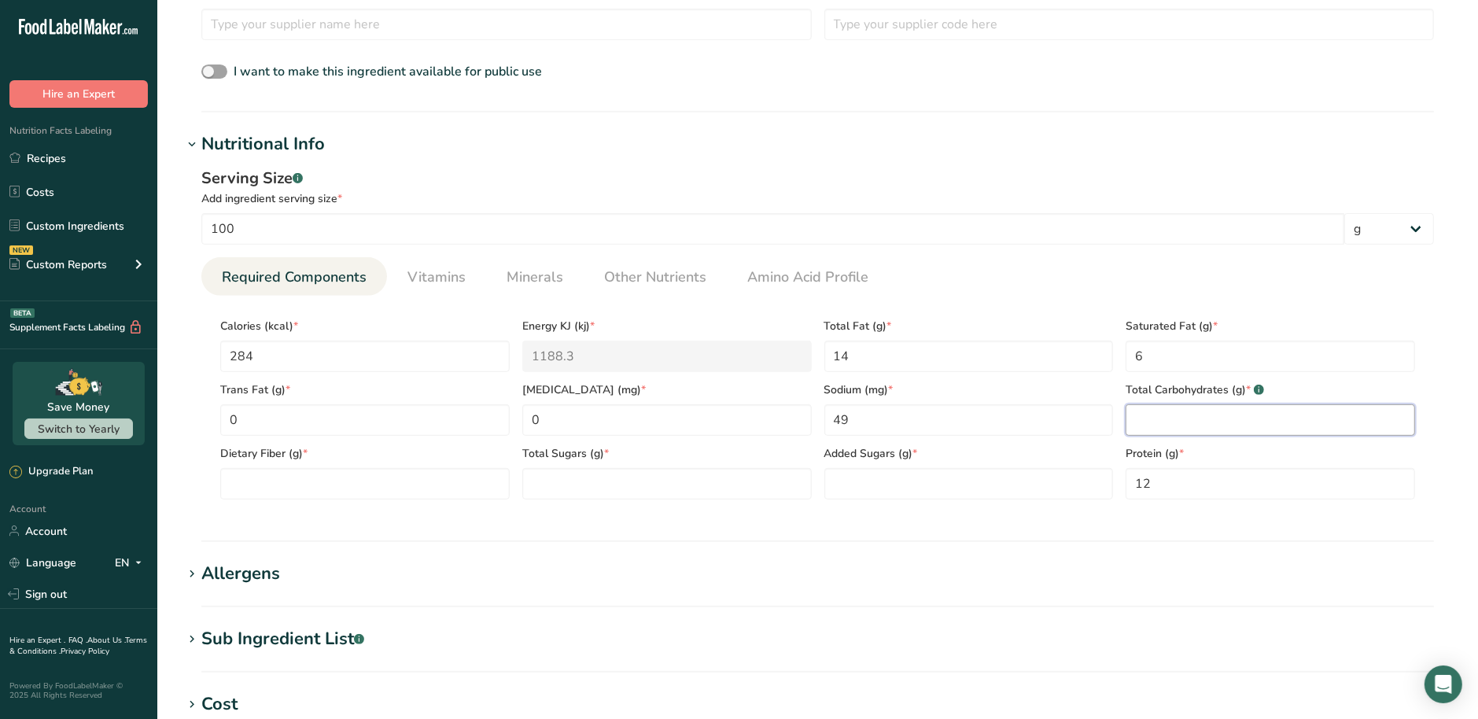
click at [1152, 430] on Carbohydrates "number" at bounding box center [1270, 419] width 289 height 31
type Carbohydrates "28"
click at [327, 475] on Fiber "number" at bounding box center [364, 483] width 289 height 31
type Fiber "0"
click at [605, 490] on Sugars "number" at bounding box center [666, 483] width 289 height 31
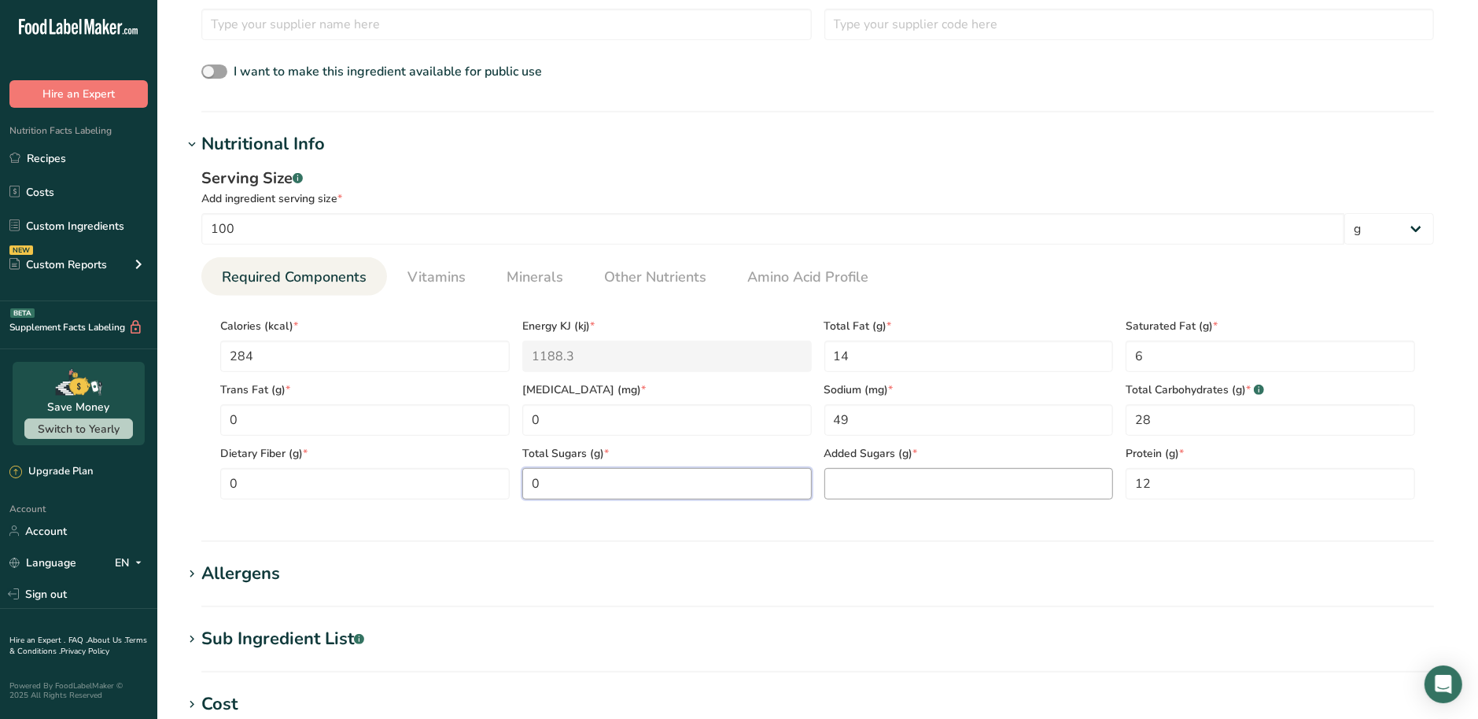
type Sugars "0"
click at [971, 485] on Sugars "number" at bounding box center [968, 483] width 289 height 31
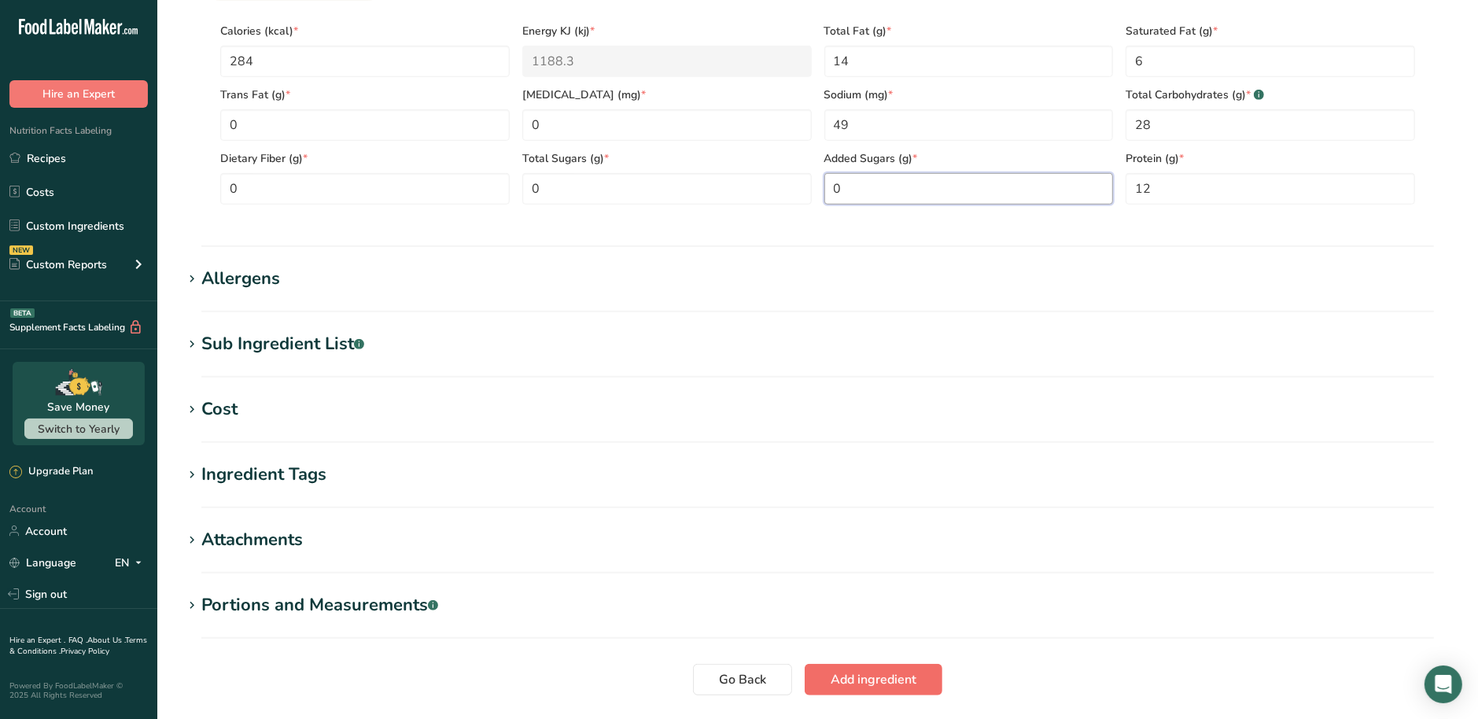
type Sugars "0"
click at [840, 673] on span "Add ingredient" at bounding box center [874, 679] width 86 height 19
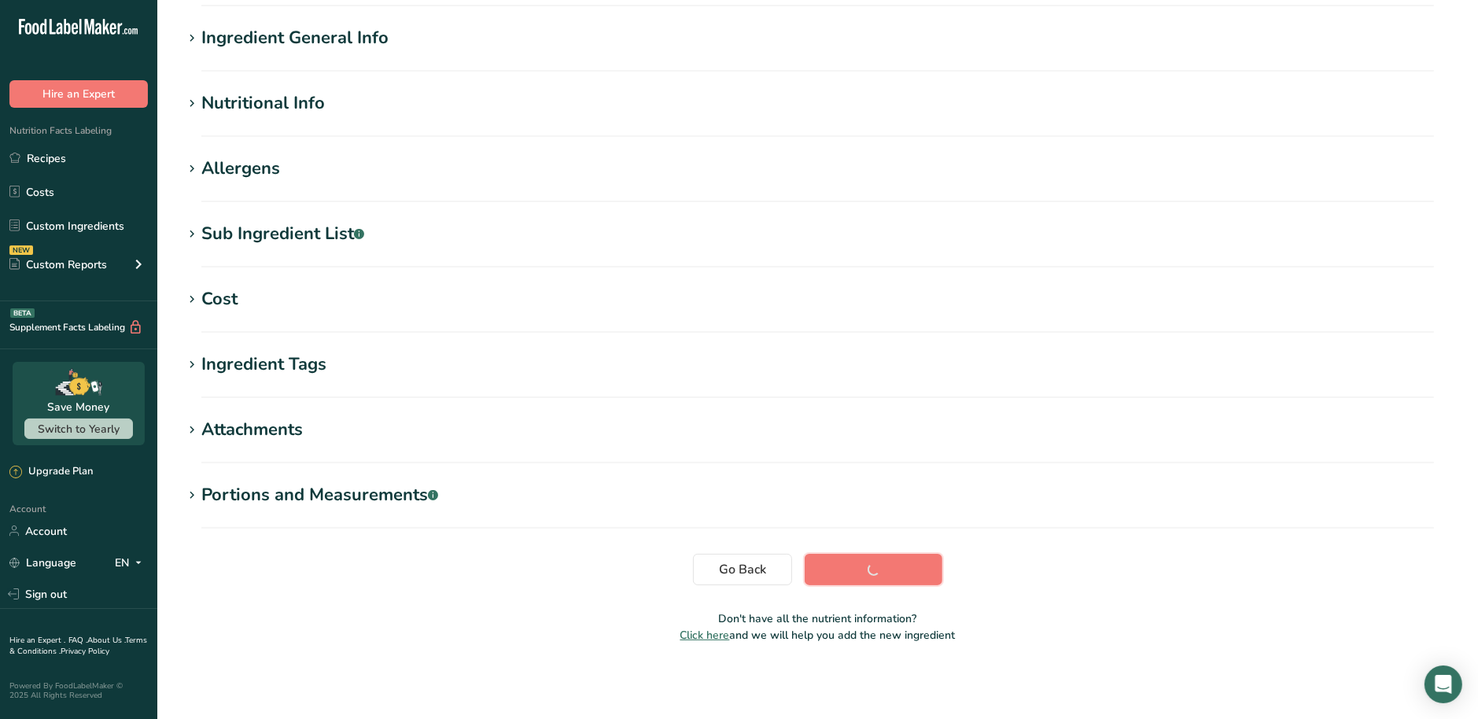
scroll to position [126, 0]
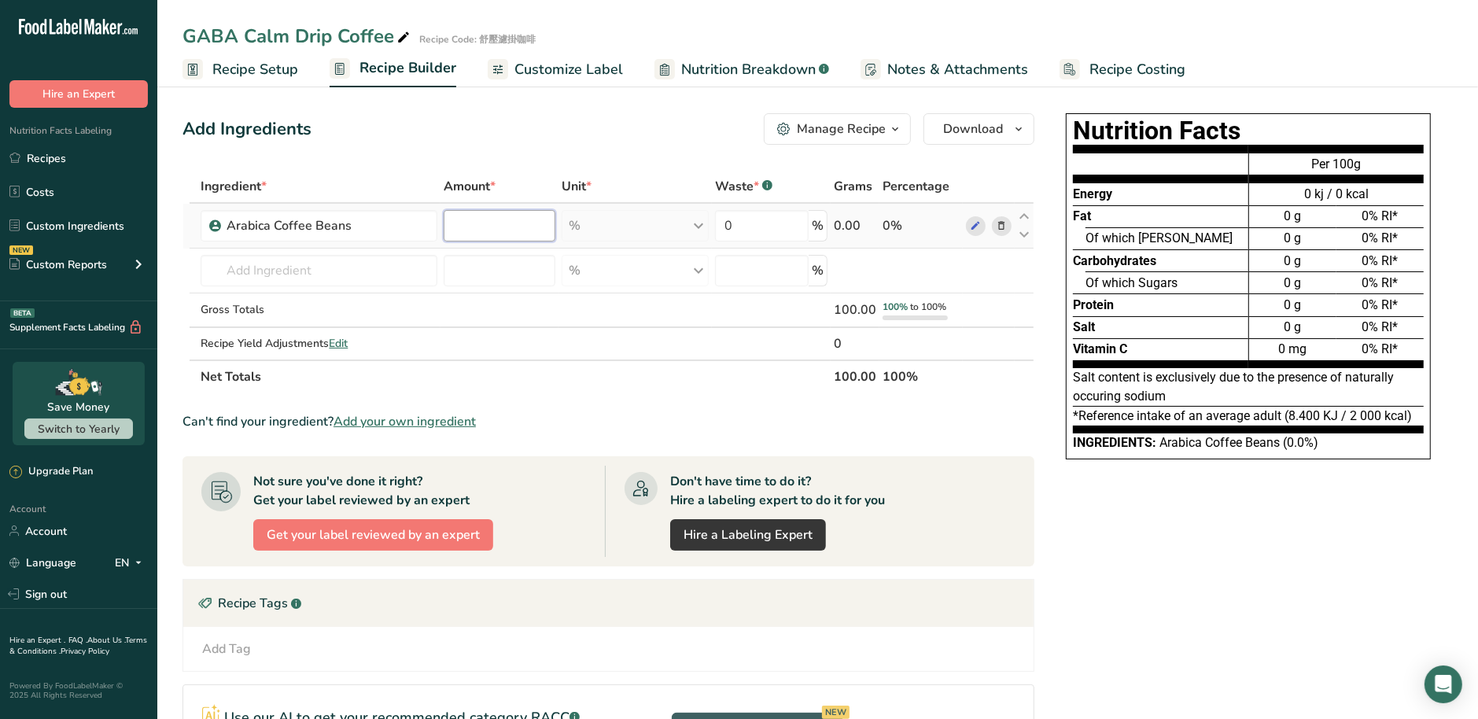
click at [502, 229] on input "number" at bounding box center [500, 225] width 112 height 31
type input "100"
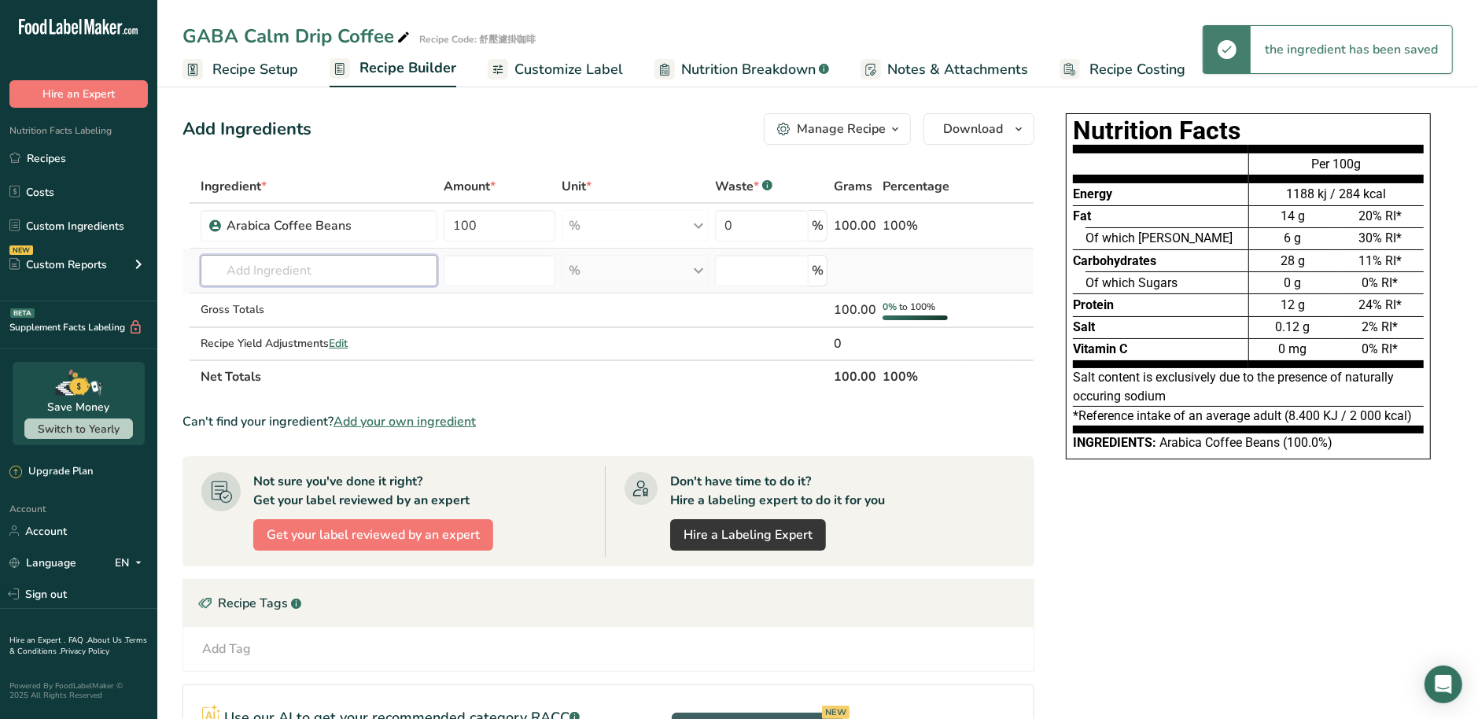
click at [271, 272] on div "Ingredient * Amount * Unit * Waste * .a-a{fill:#347362;}.b-a{fill:#fff;} Grams …" at bounding box center [609, 281] width 852 height 223
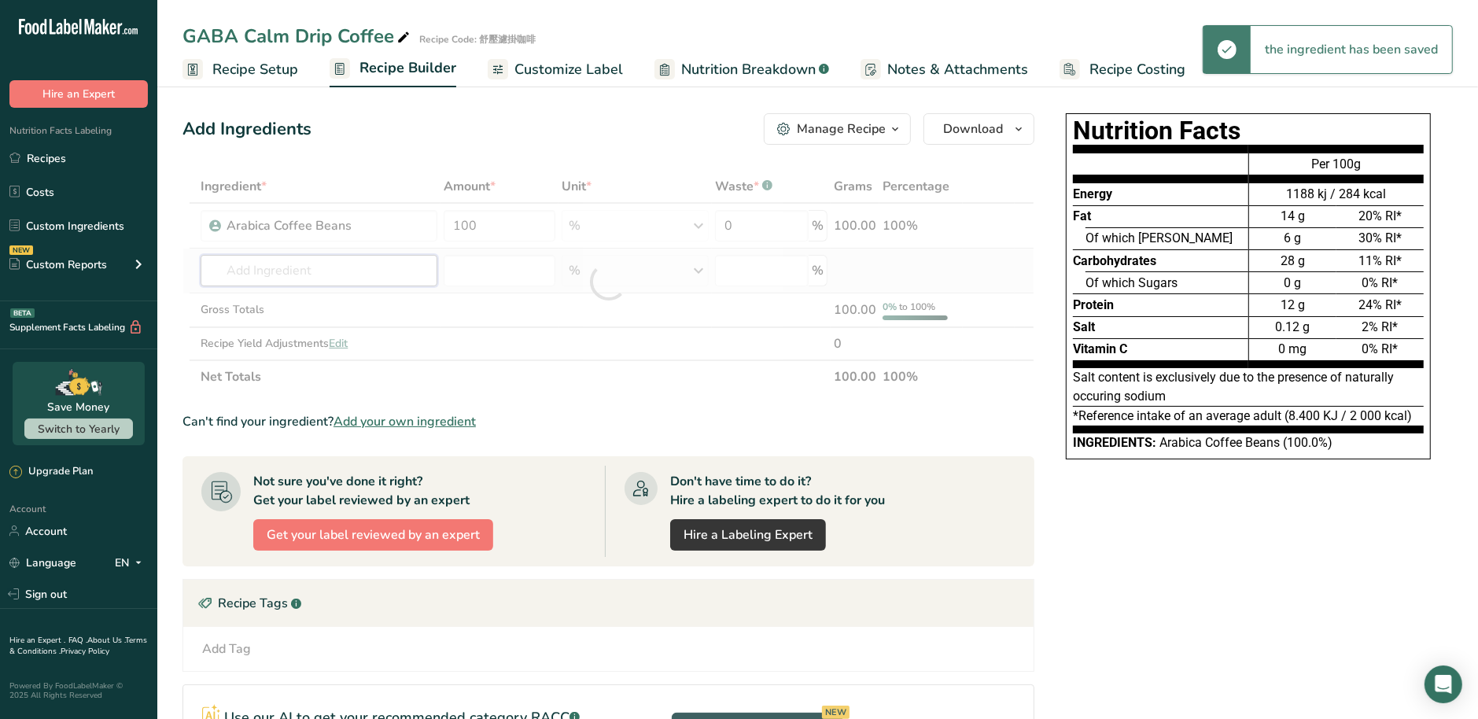
paste input "GABAbiotics"
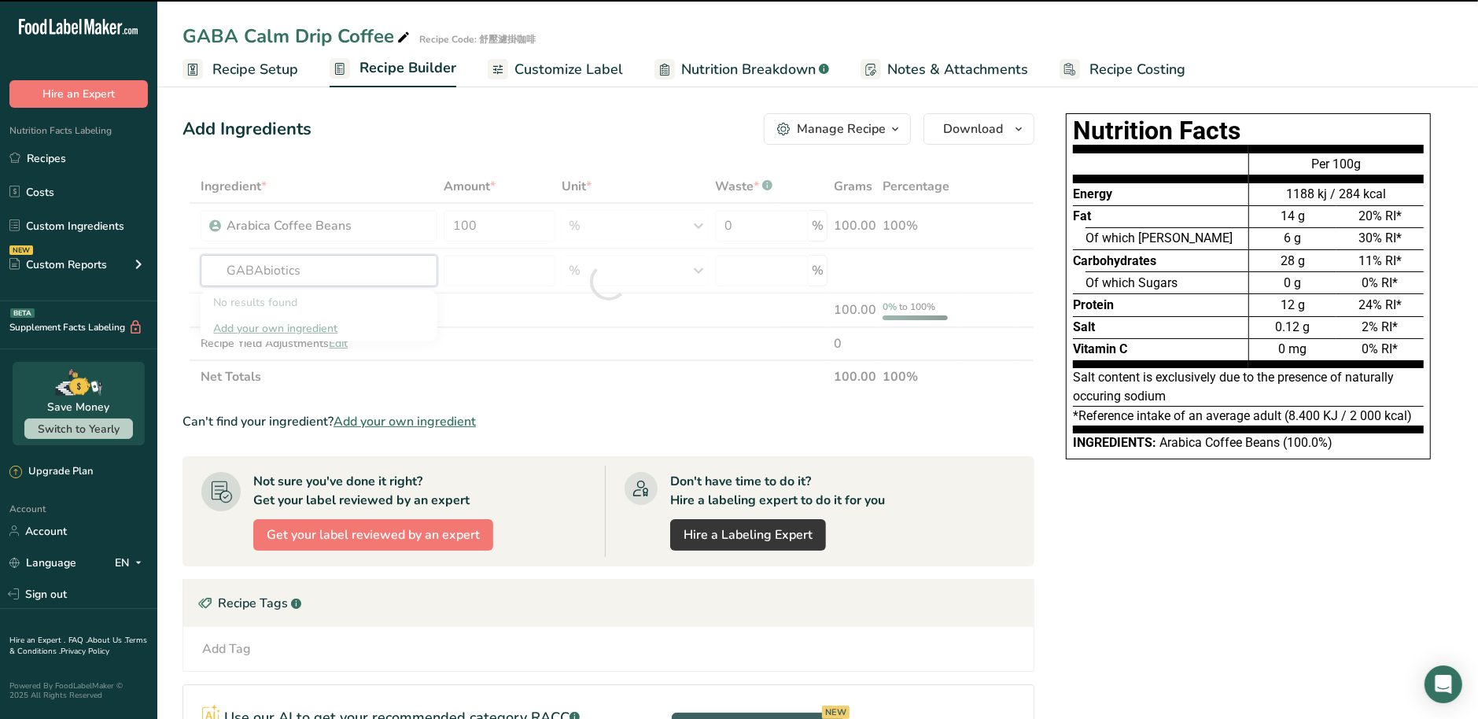
type input "GABAbiotics"
click at [444, 315] on div at bounding box center [609, 281] width 852 height 223
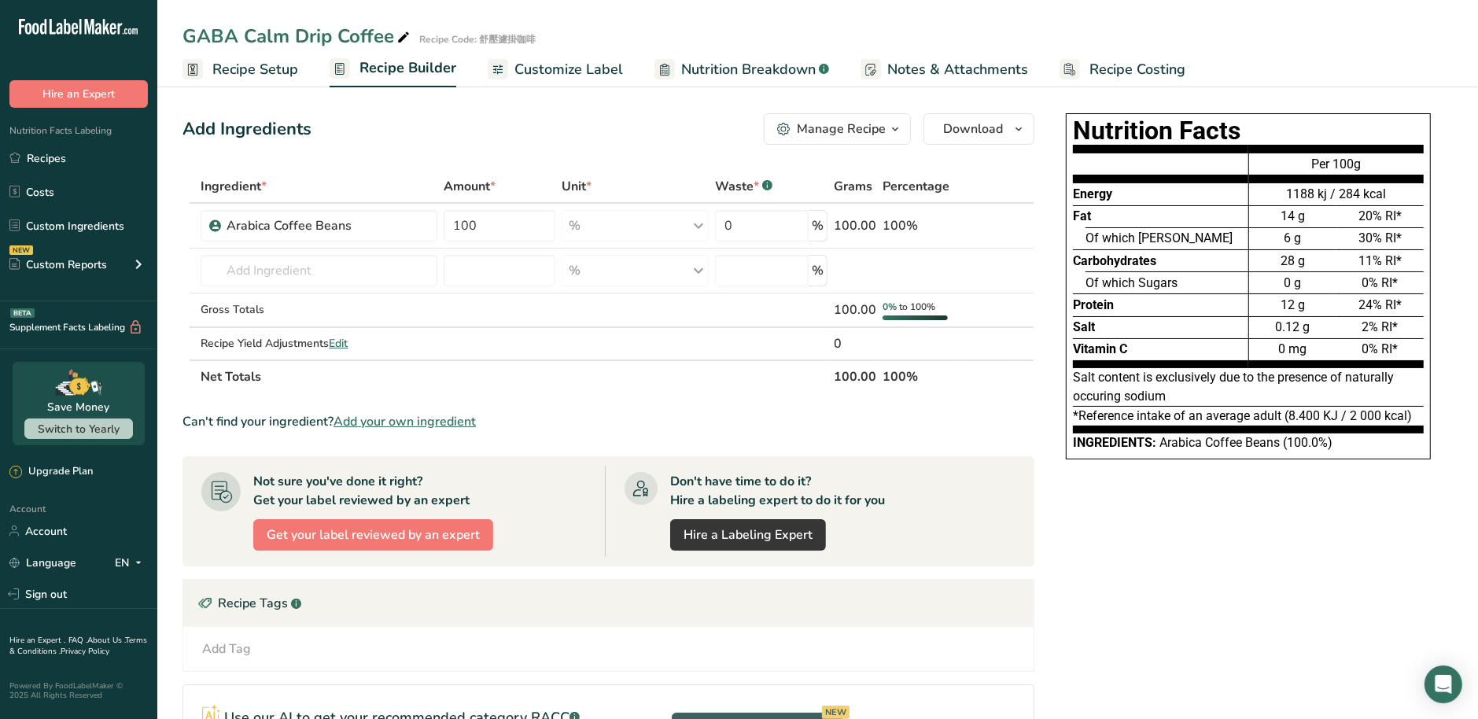
click at [571, 77] on span "Customize Label" at bounding box center [568, 69] width 109 height 21
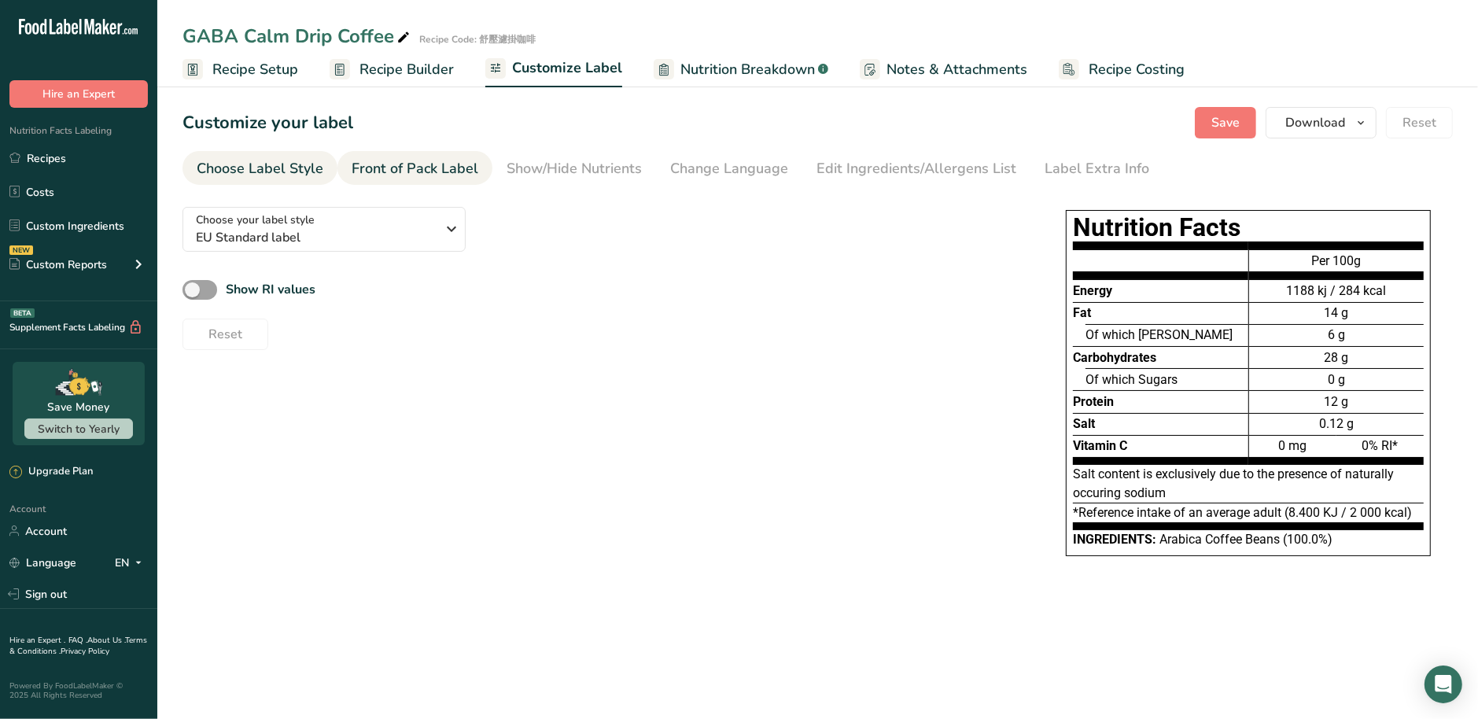
click at [450, 167] on div "Front of Pack Label" at bounding box center [415, 168] width 127 height 21
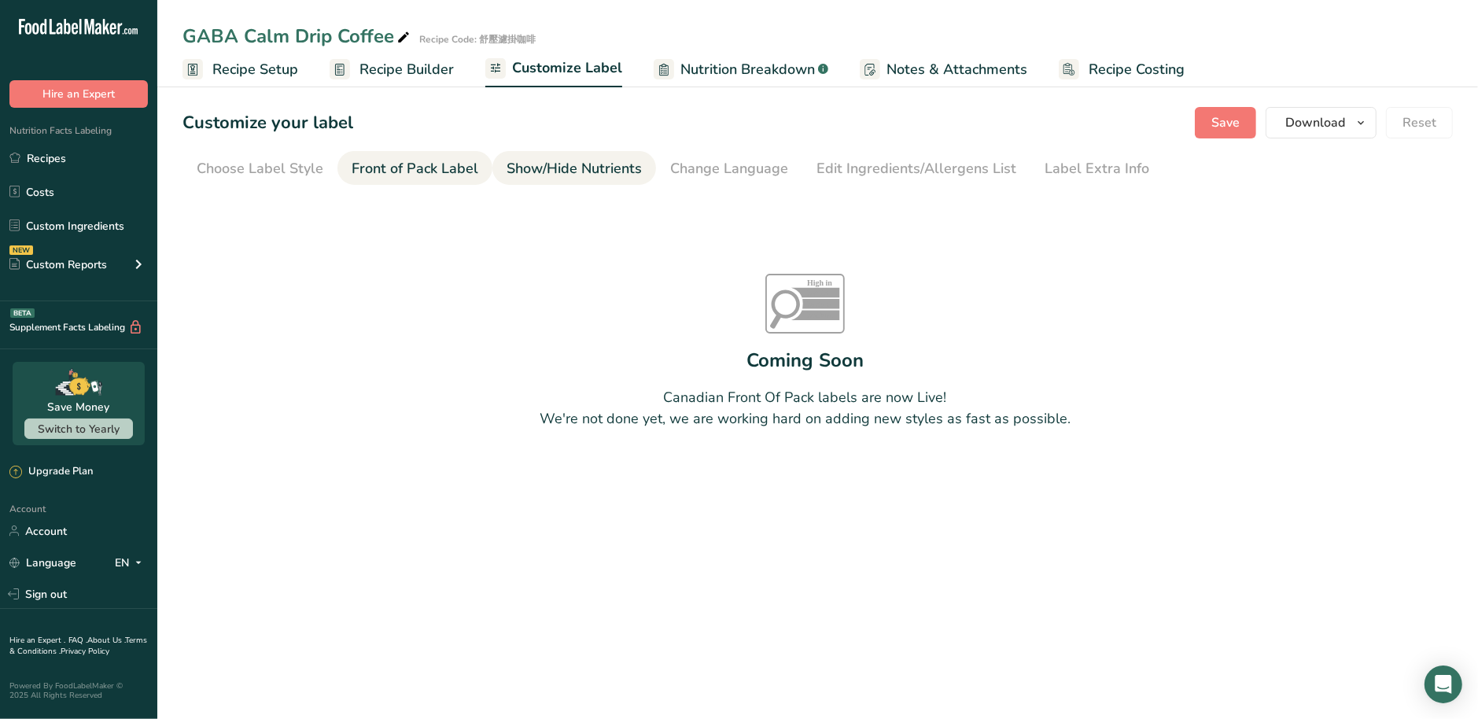
click at [525, 173] on div "Show/Hide Nutrients" at bounding box center [574, 168] width 135 height 21
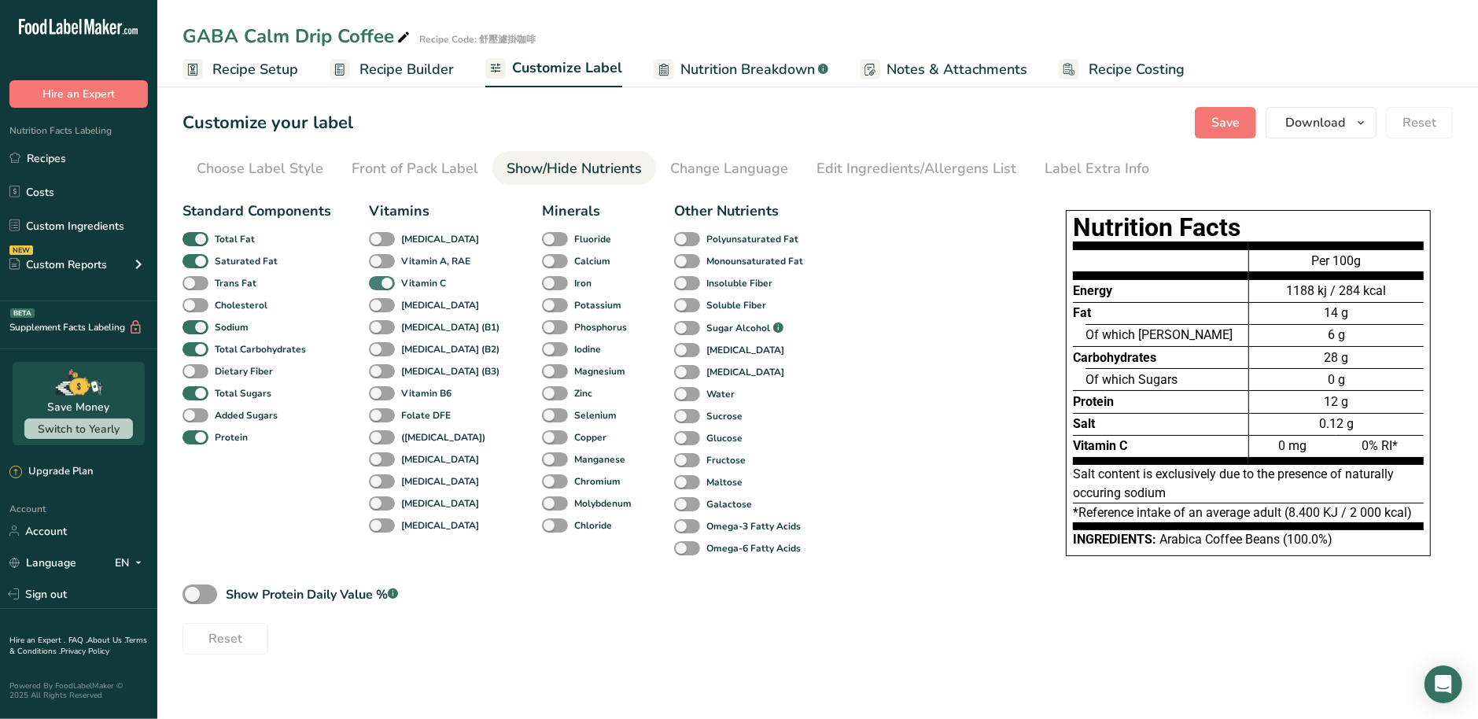
click at [382, 289] on span at bounding box center [382, 283] width 26 height 15
click at [379, 288] on input "Vitamin C" at bounding box center [374, 283] width 10 height 10
checkbox input "false"
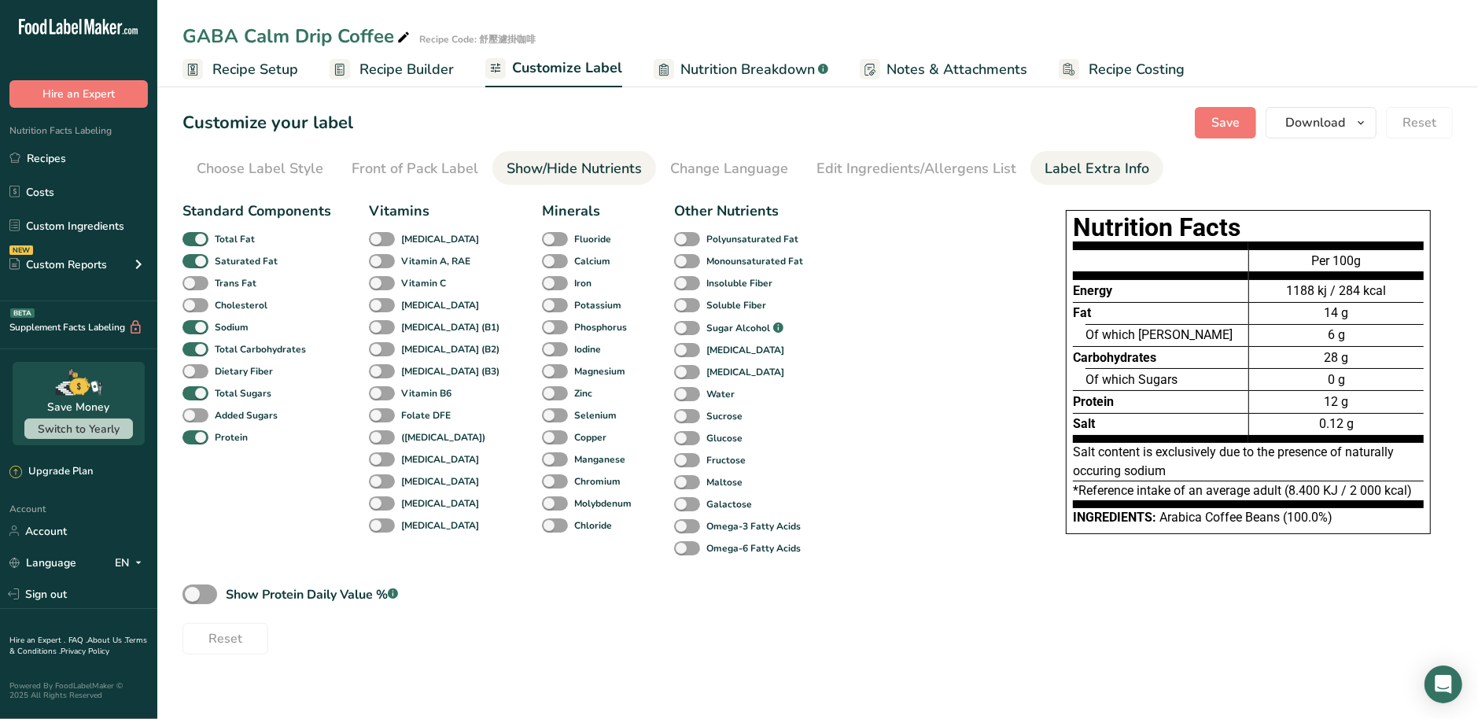
click at [1031, 177] on li "Label Extra Info" at bounding box center [1097, 168] width 133 height 34
click at [1076, 173] on div "Label Extra Info" at bounding box center [1097, 168] width 105 height 21
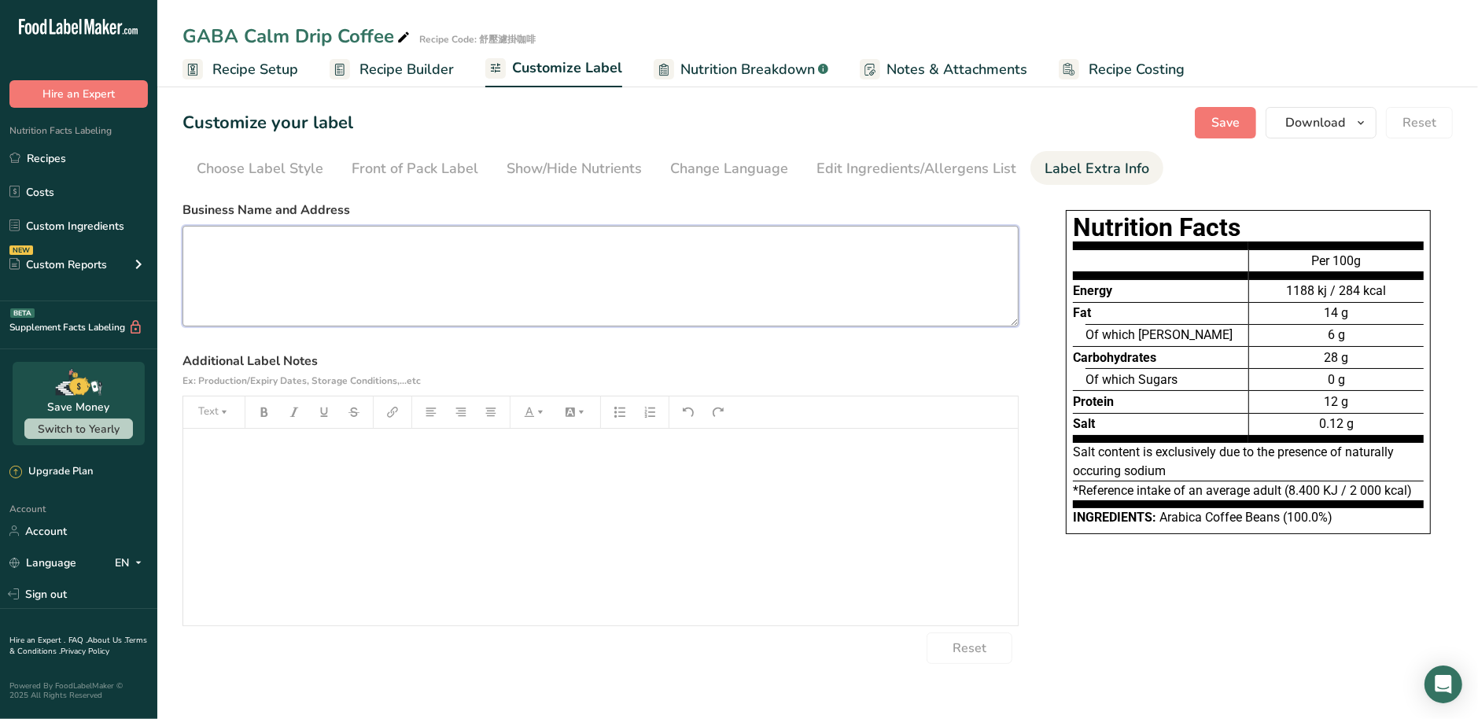
click at [400, 292] on textarea at bounding box center [601, 276] width 836 height 101
paste textarea "FOODHO International Corporation Ltd. Rm. 3F38, No. 5, Sec. 5, Xinyi Rd., Xinyi…"
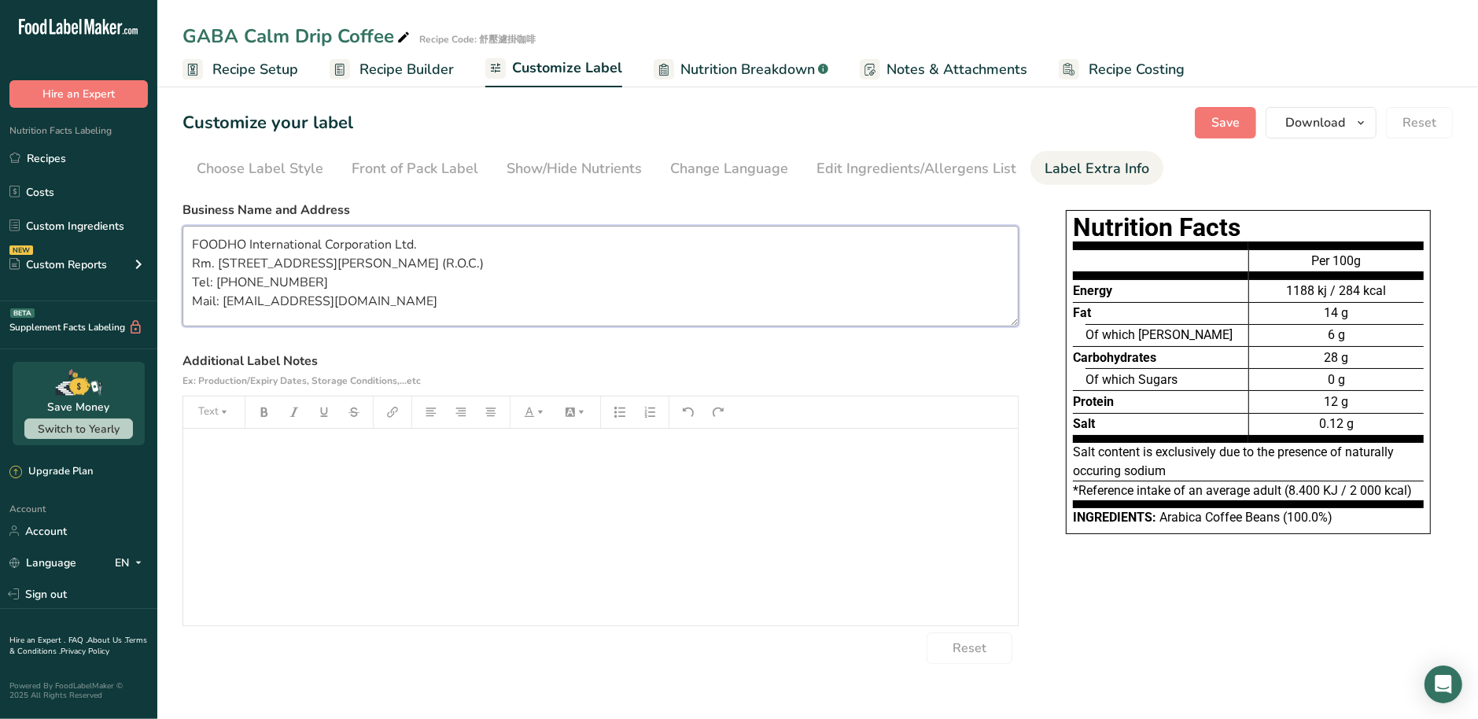
type textarea "FOODHO International Corporation Ltd. Rm. 3F38, No. 5, Sec. 5, Xinyi Rd., Xinyi…"
click at [437, 472] on div "﻿" at bounding box center [600, 527] width 835 height 197
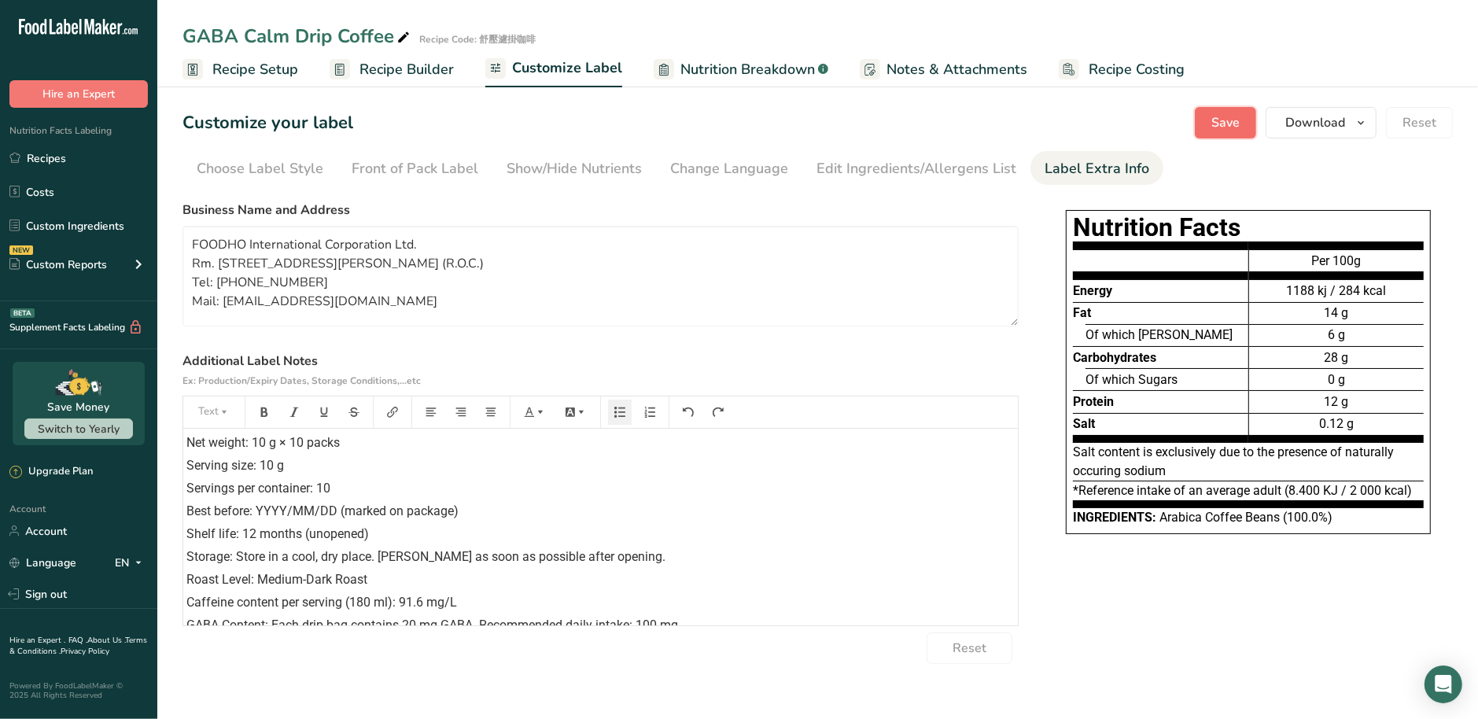
click at [1226, 114] on span "Save" at bounding box center [1225, 122] width 28 height 19
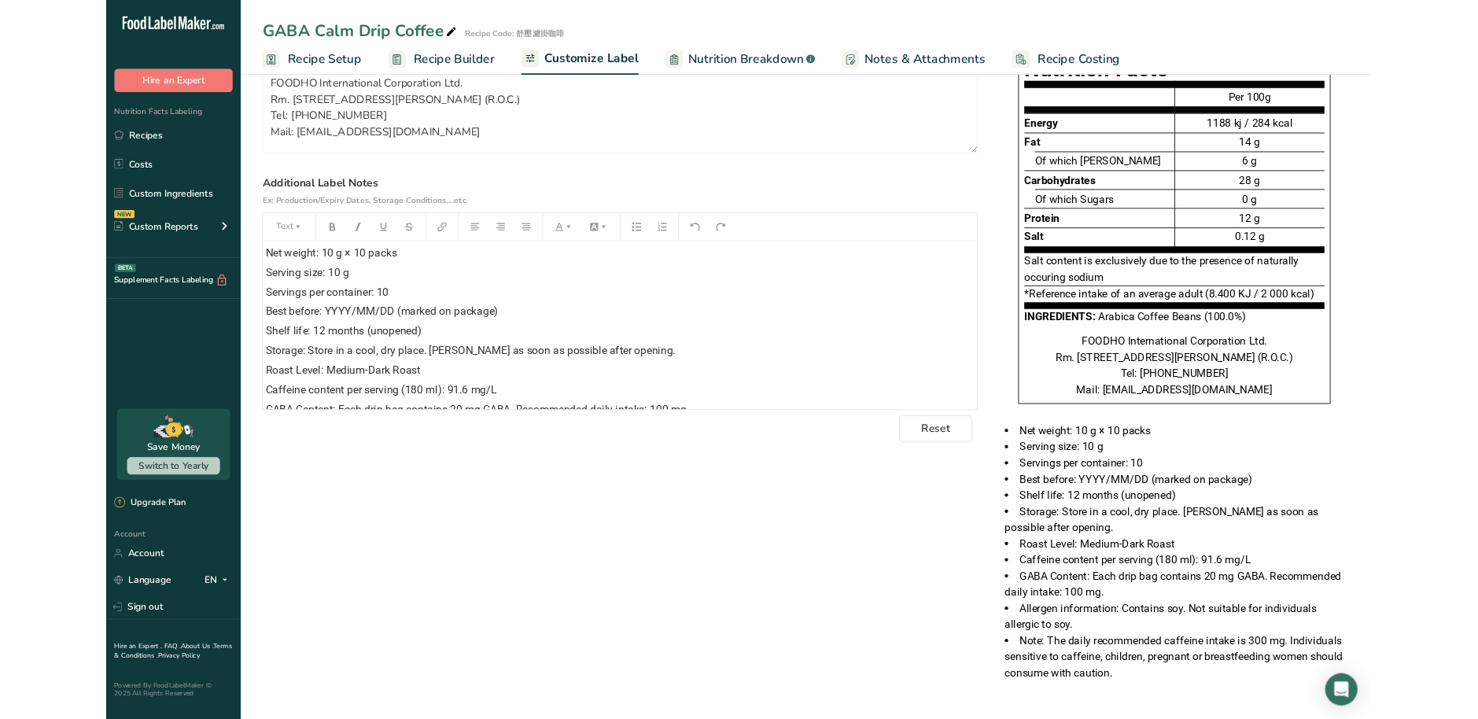
scroll to position [180, 0]
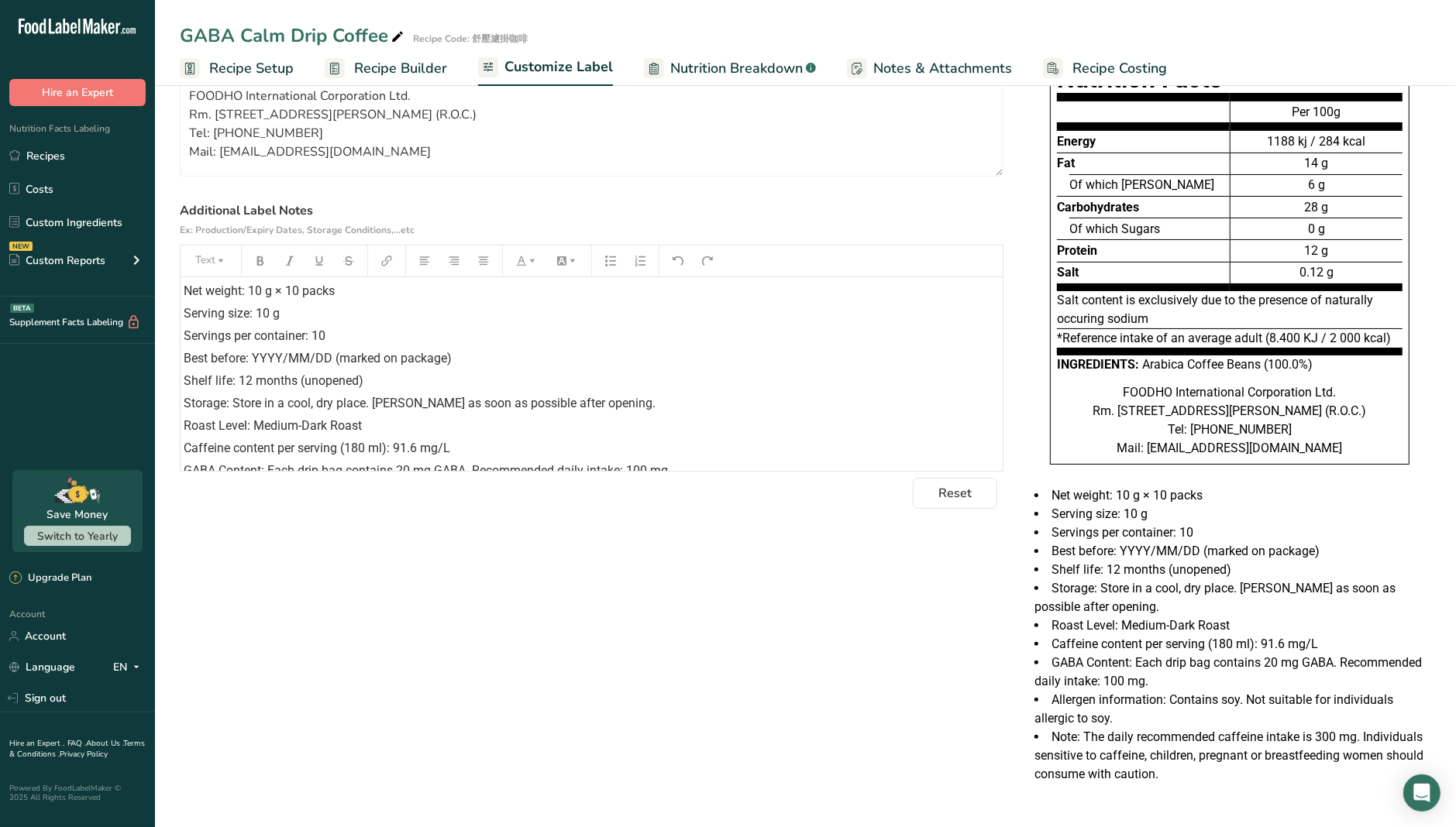
click at [568, 675] on div "Choose your label style EU Standard label USA (FDA) Standard FDA label Tabular …" at bounding box center [806, 424] width 1251 height 756
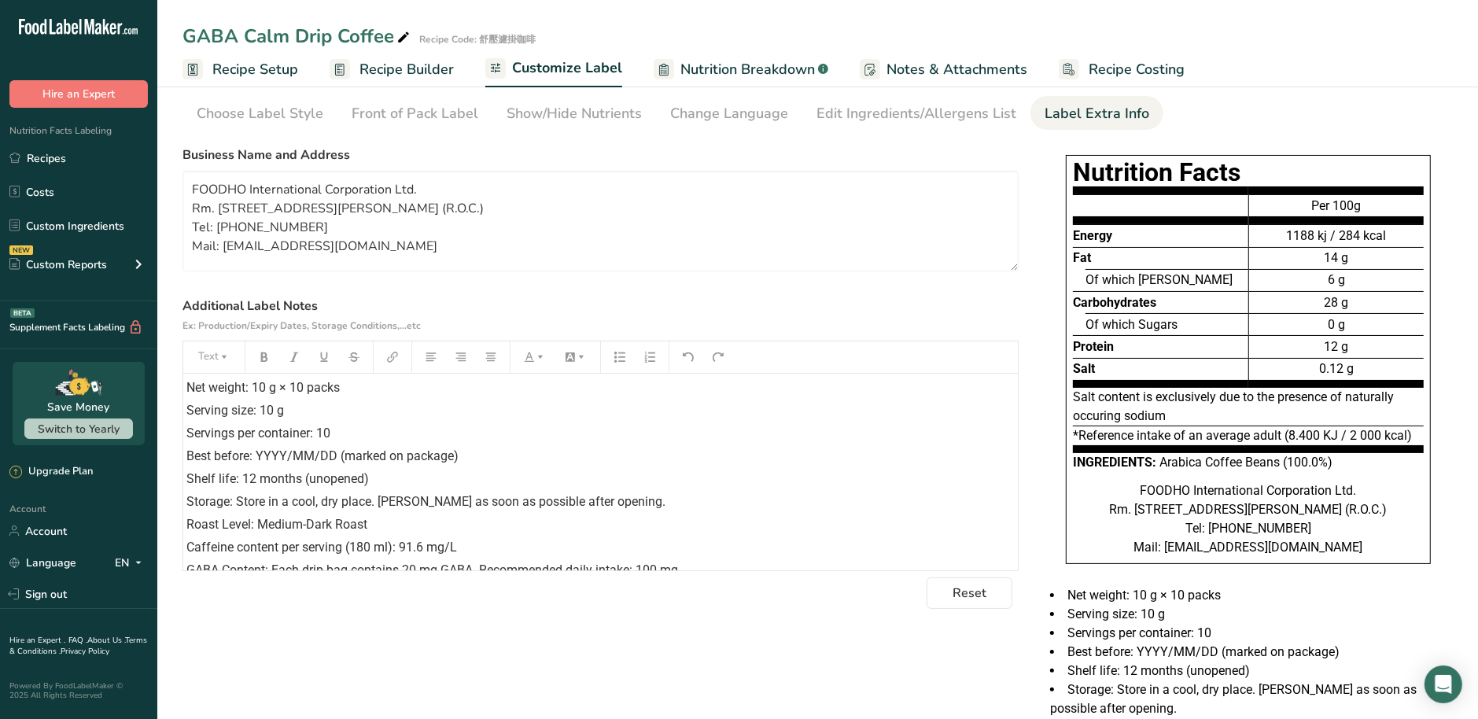
scroll to position [0, 0]
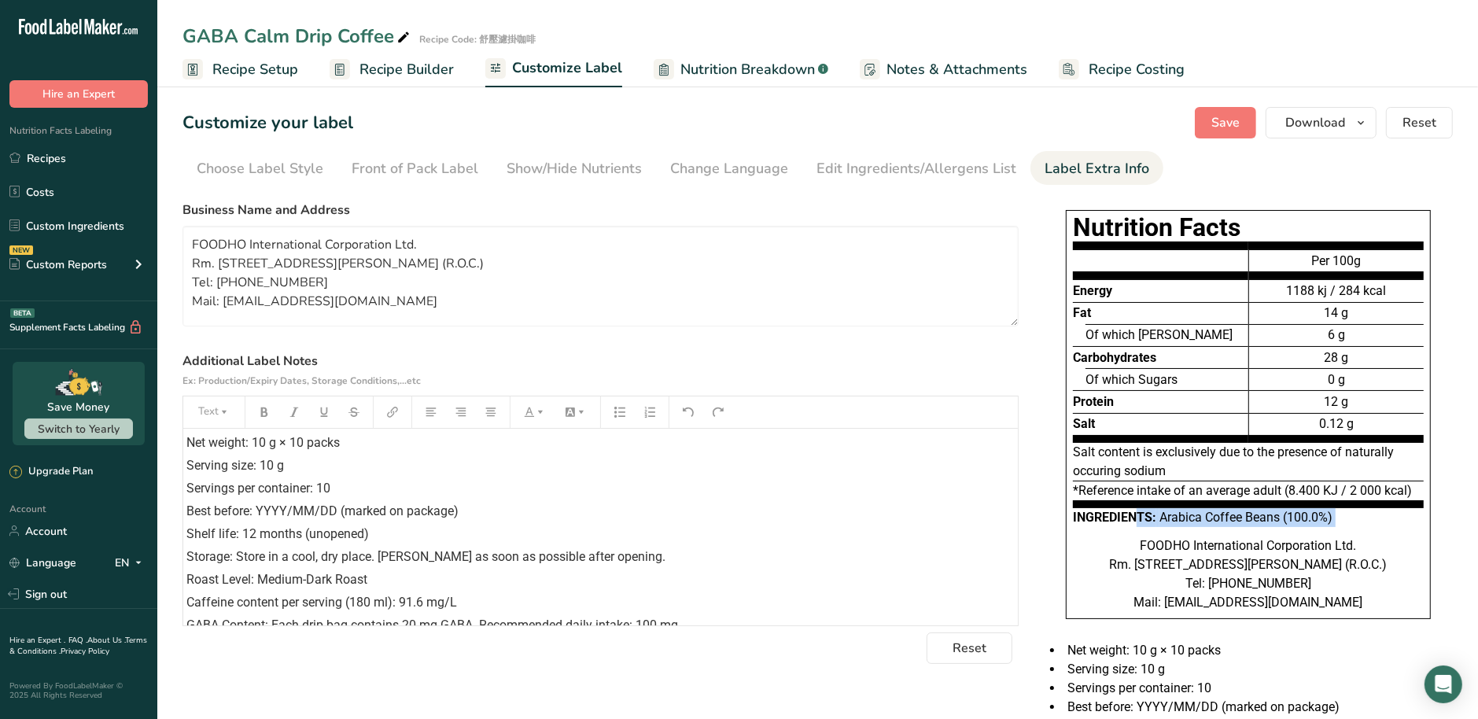
drag, startPoint x: 1073, startPoint y: 514, endPoint x: 1328, endPoint y: 526, distance: 255.2
click at [1328, 526] on div "Nutrition Facts Energy Fat Of which Saturates Carbohydrates Of which Sugars Pro…" at bounding box center [1248, 414] width 365 height 409
copy div "Ingredients: Arabica Coffee Beans (100.0%)"
drag, startPoint x: 1322, startPoint y: 346, endPoint x: 1447, endPoint y: 347, distance: 125.1
click at [1447, 347] on div "Nutrition Facts Energy Fat Of which Saturates Carbohydrates Of which Sugars Pro…" at bounding box center [1248, 422] width 409 height 437
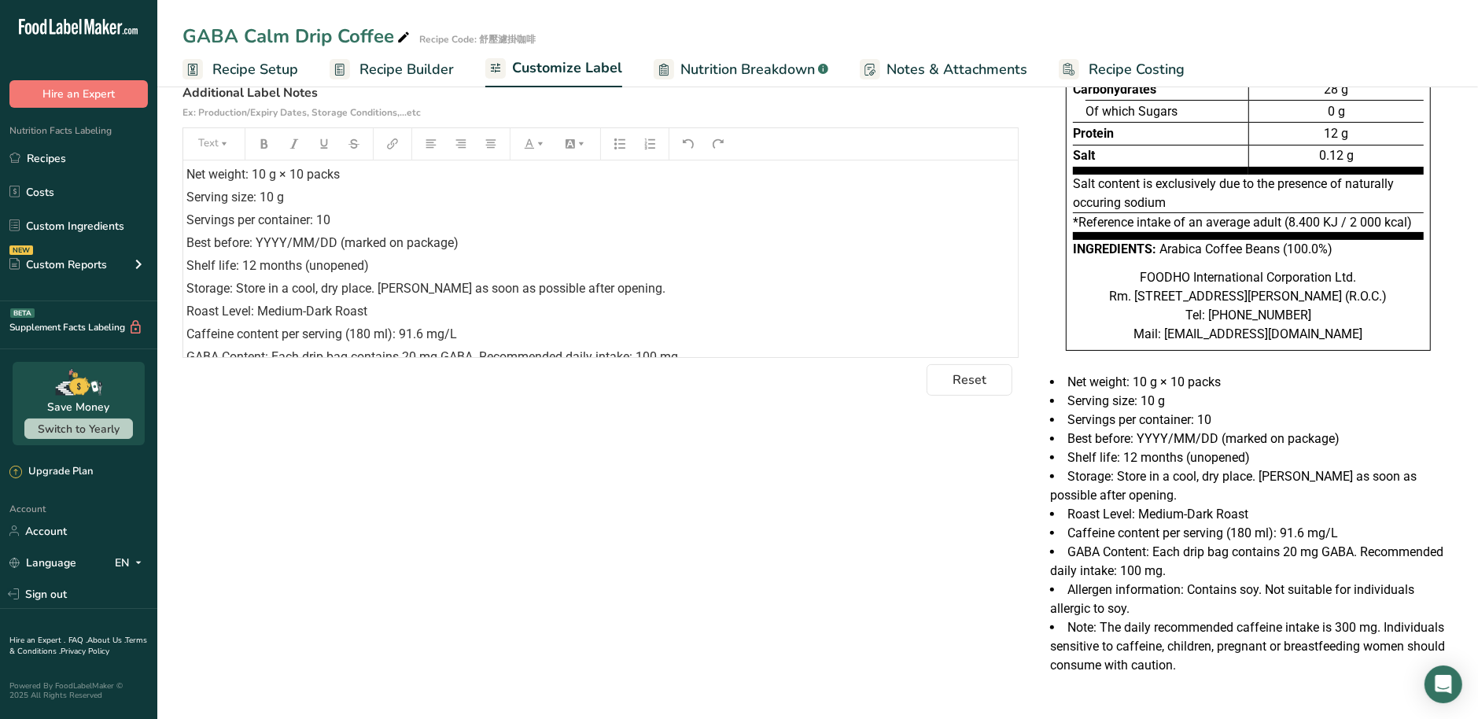
click at [415, 63] on span "Recipe Builder" at bounding box center [407, 69] width 94 height 21
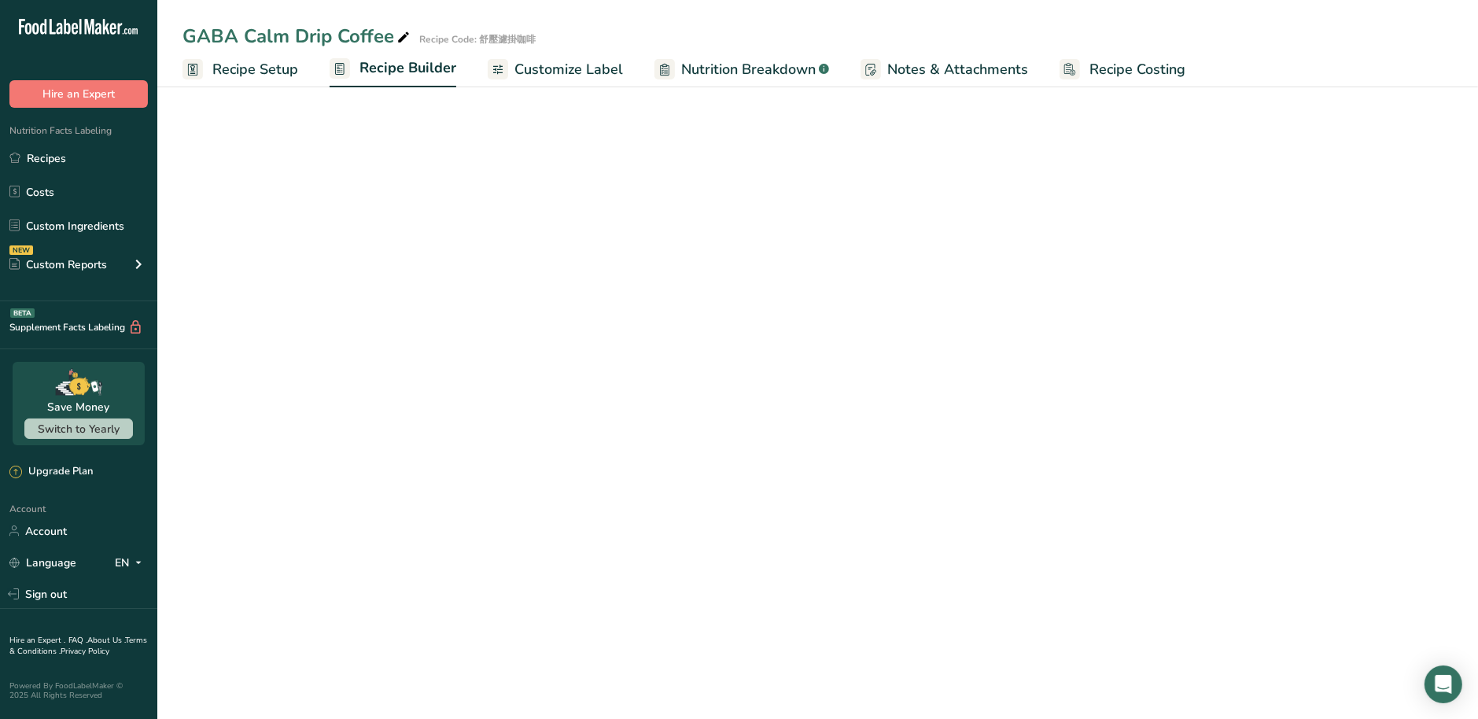
scroll to position [209, 0]
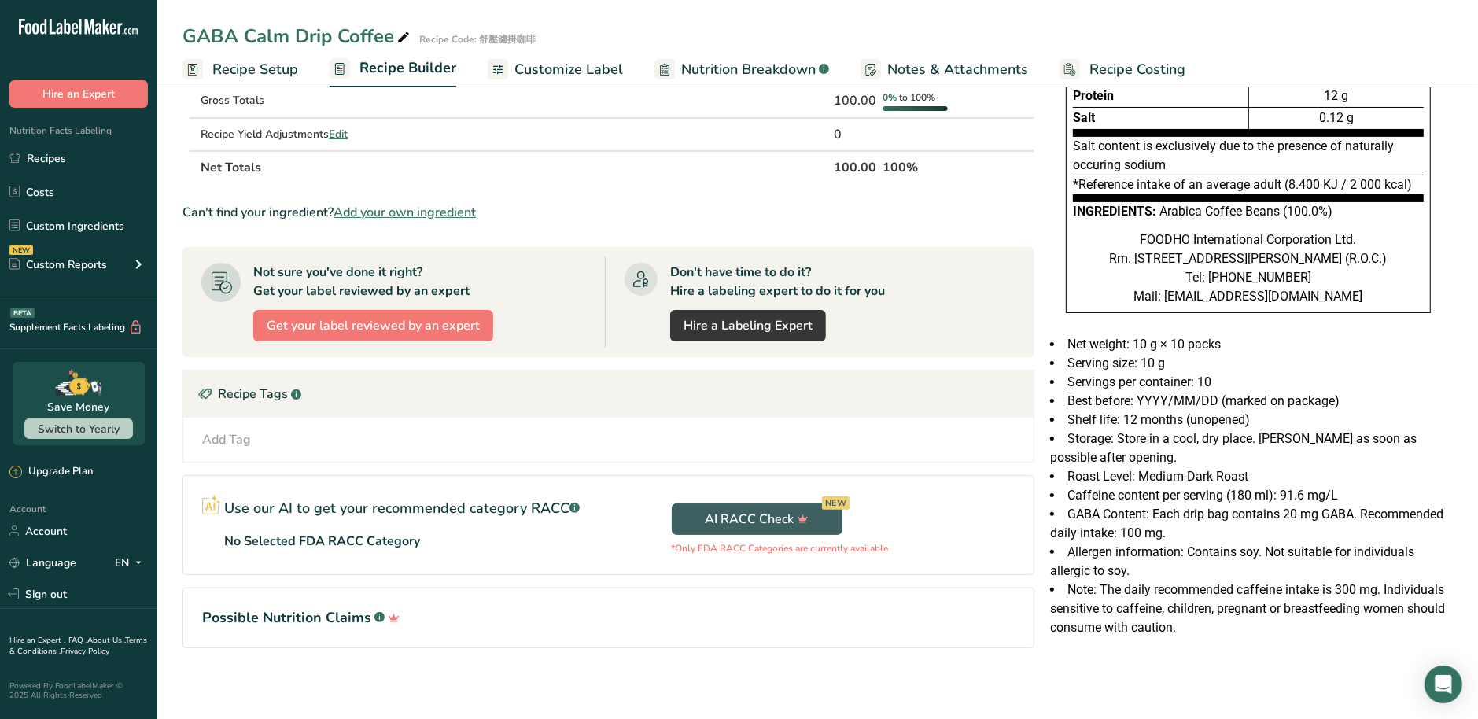
click at [281, 66] on span "Recipe Setup" at bounding box center [255, 69] width 86 height 21
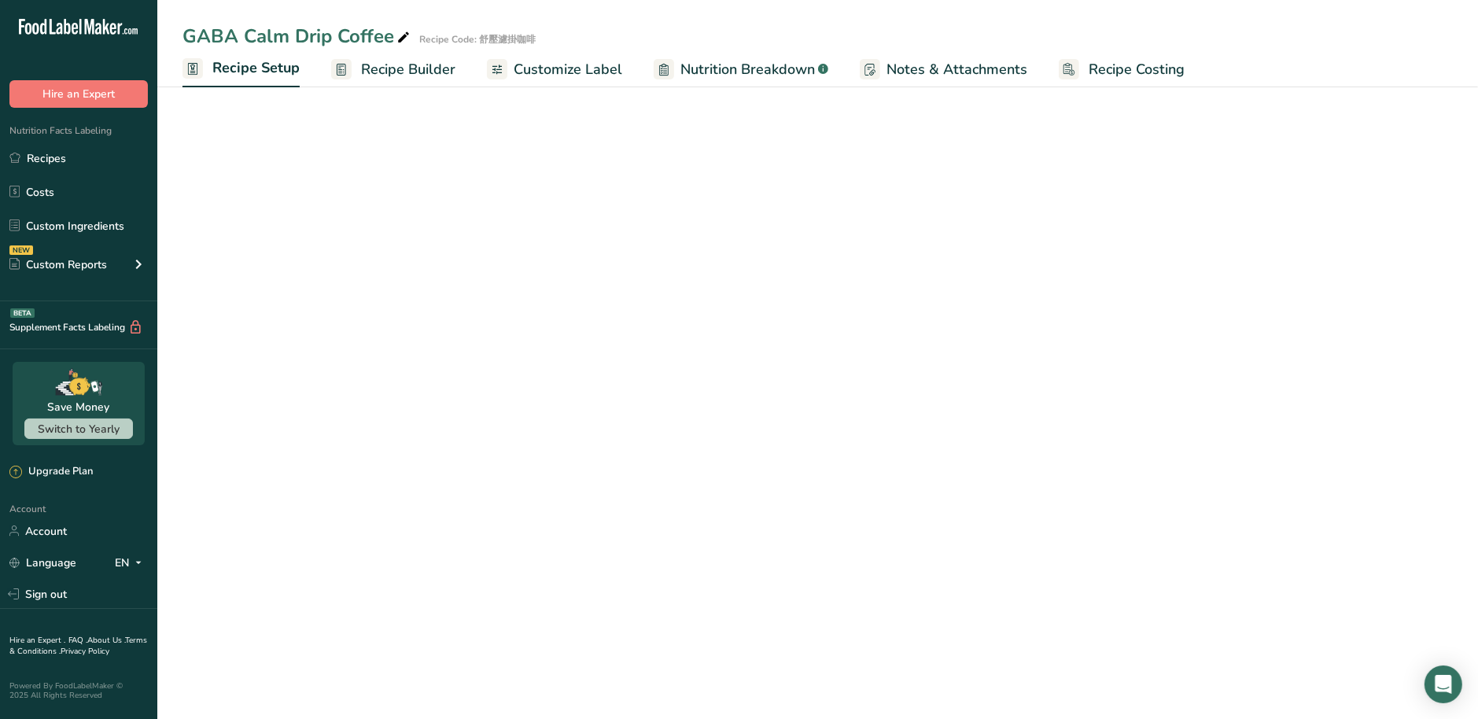
scroll to position [2, 0]
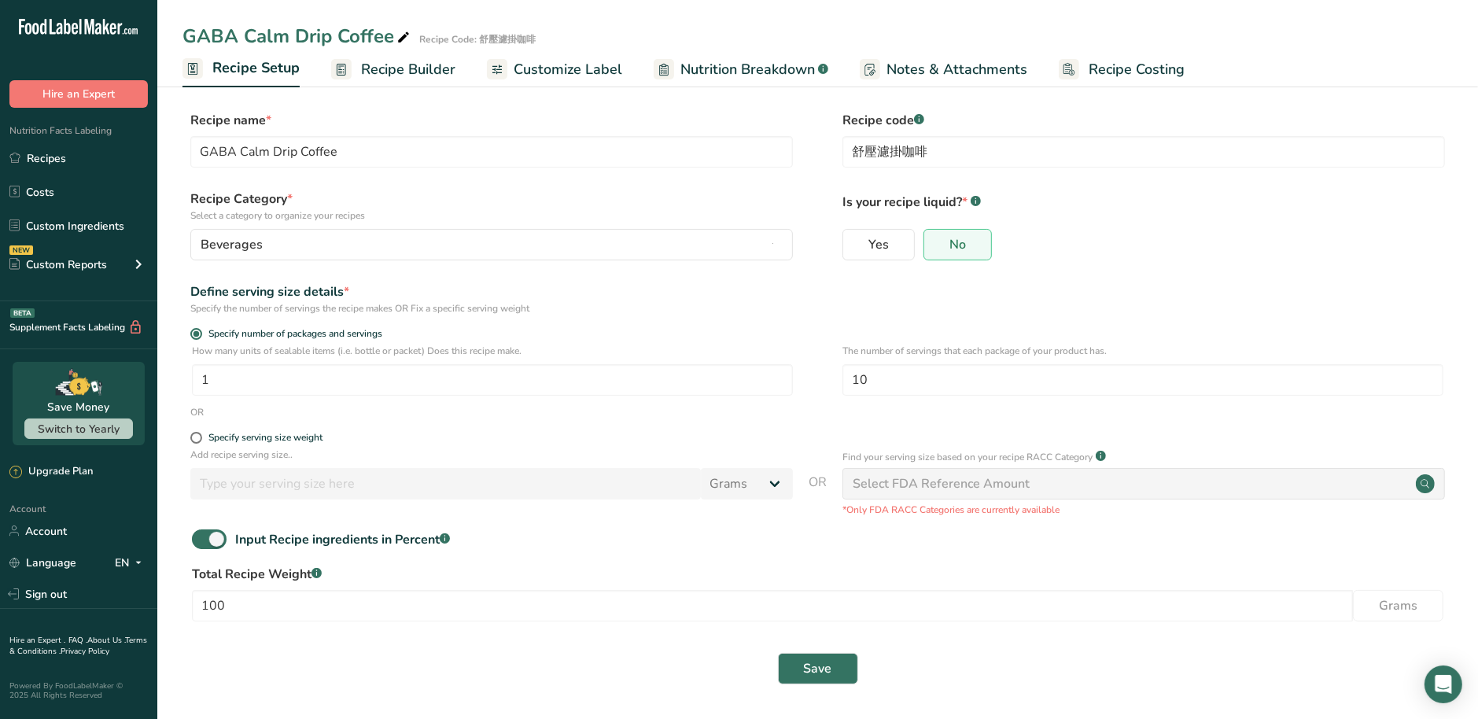
click at [739, 65] on span "Nutrition Breakdown" at bounding box center [747, 69] width 135 height 21
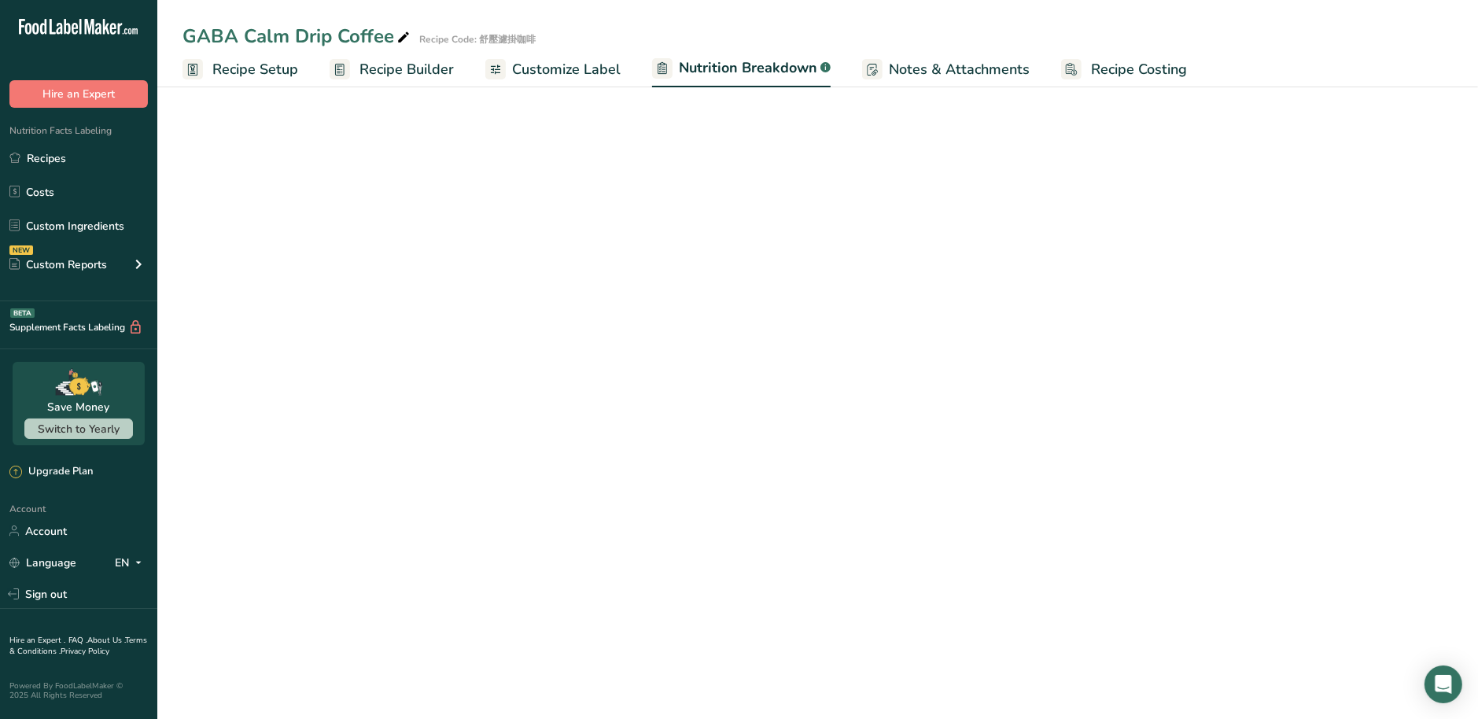
select select "Calories"
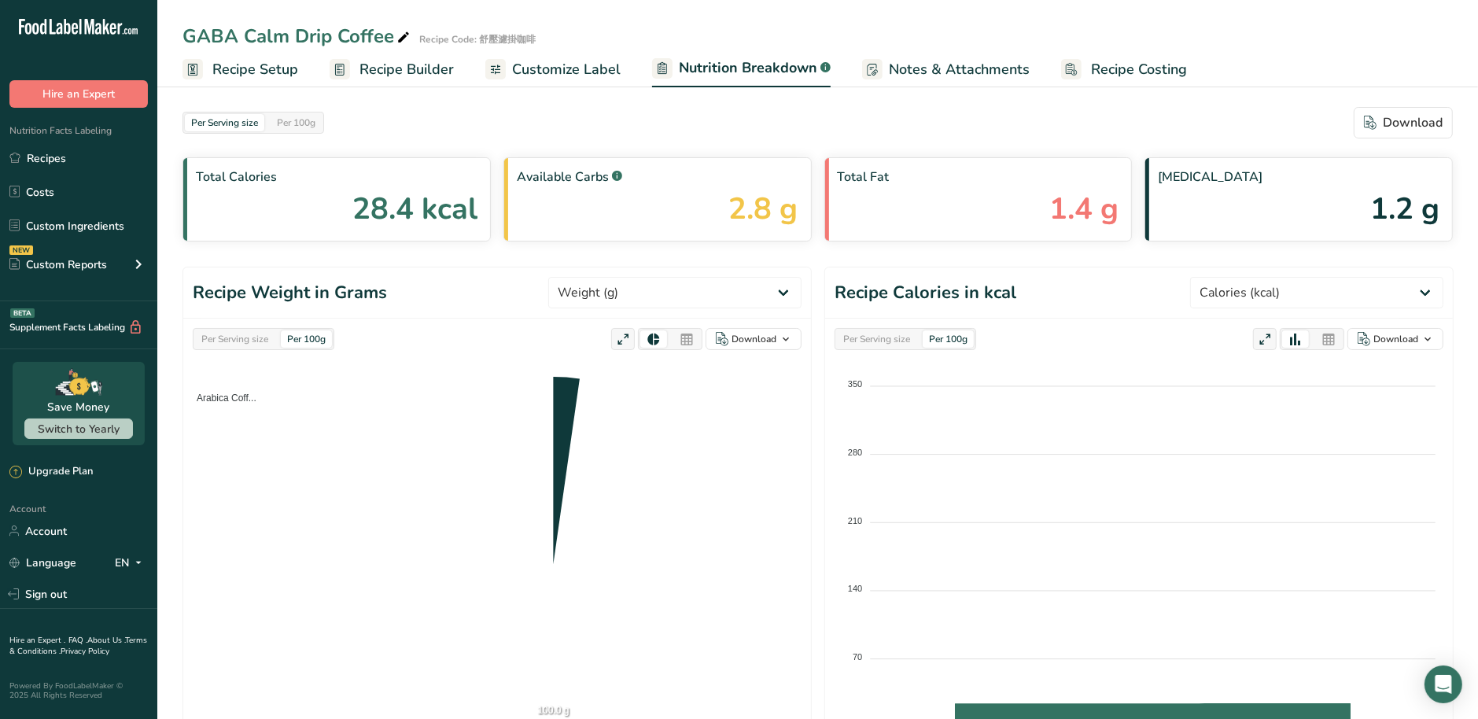
click at [519, 69] on span "Customize Label" at bounding box center [566, 69] width 109 height 21
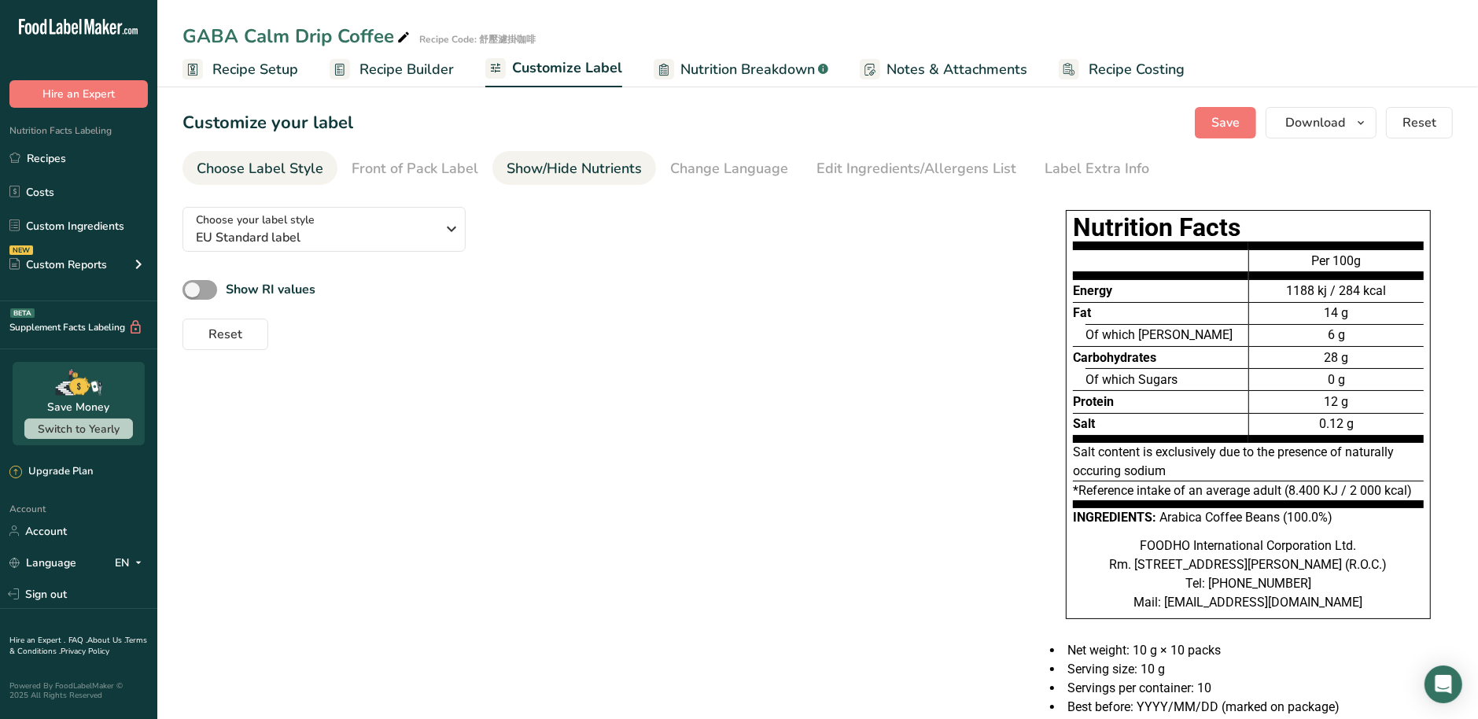
click at [551, 168] on div "Show/Hide Nutrients" at bounding box center [574, 168] width 135 height 21
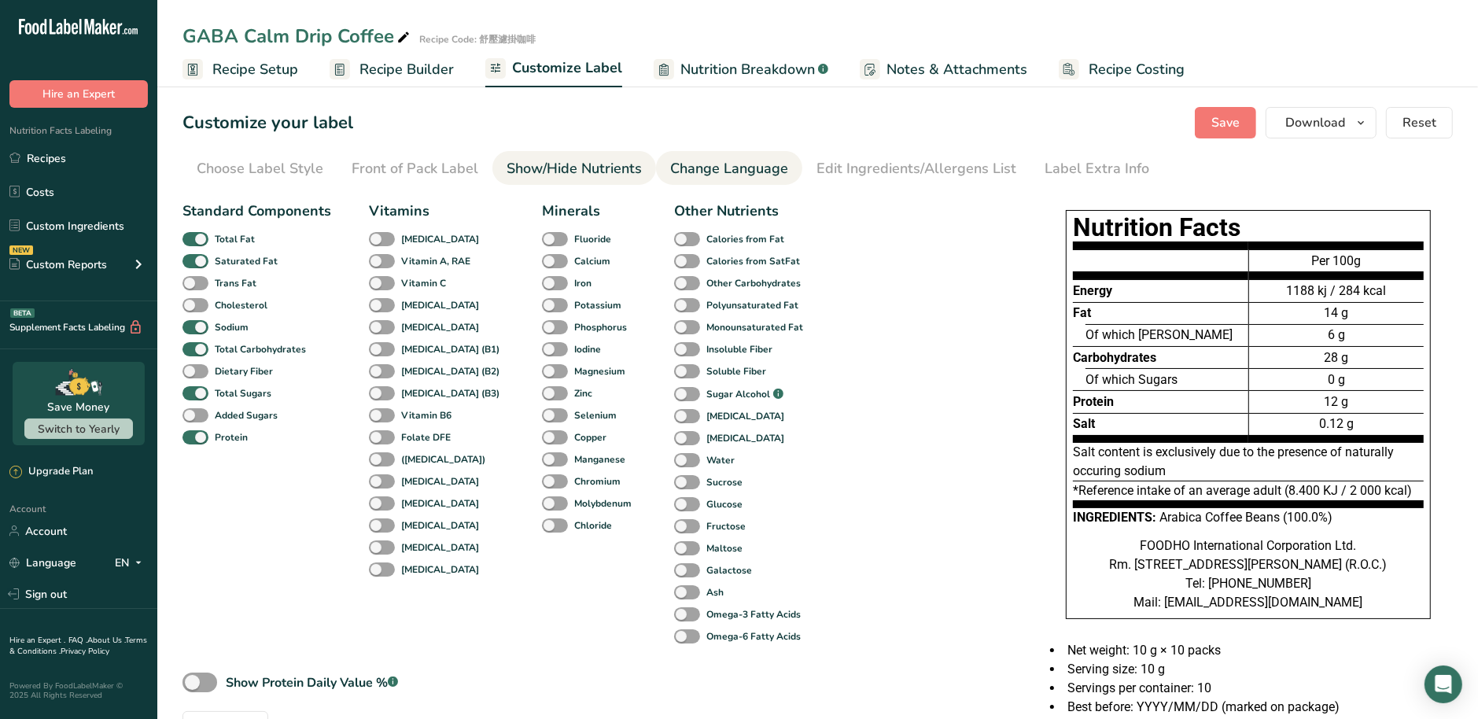
click at [719, 171] on div "Change Language" at bounding box center [729, 168] width 118 height 21
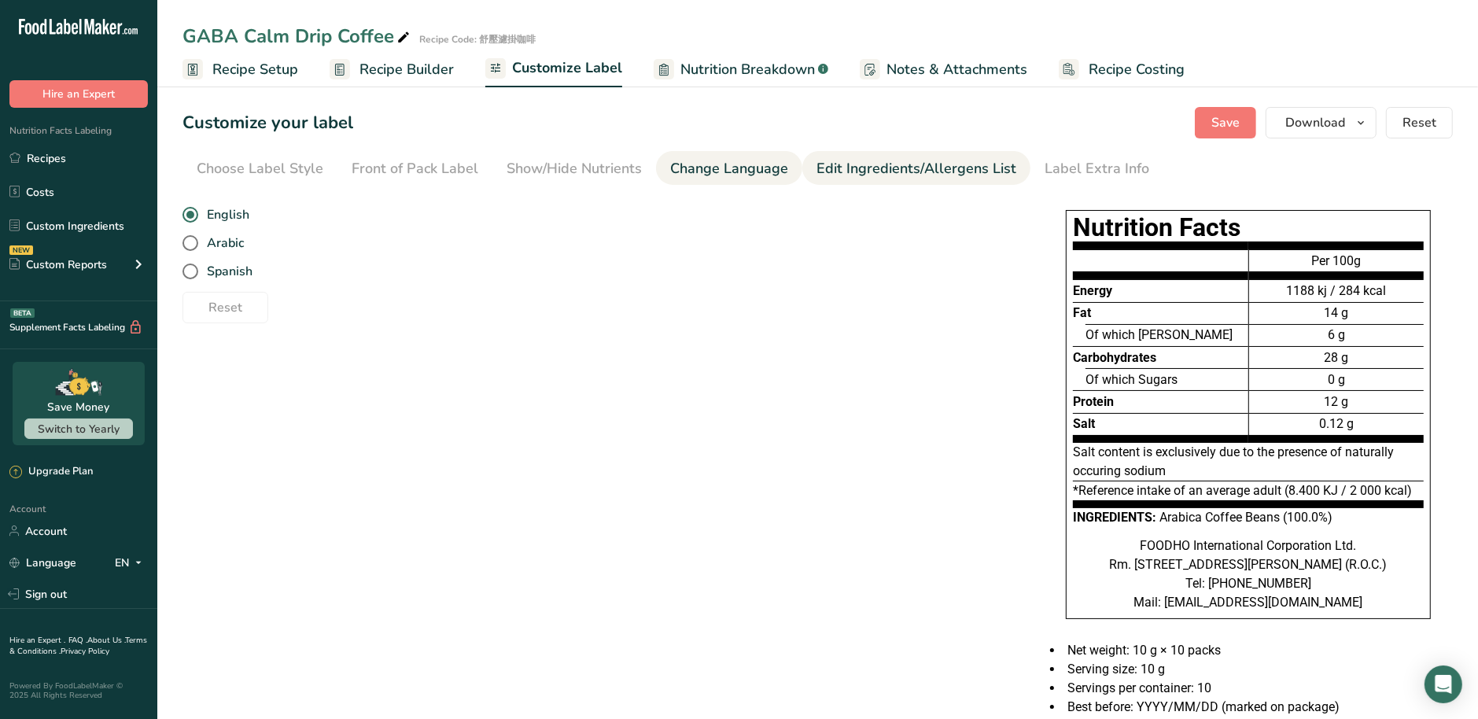
click at [832, 168] on div "Edit Ingredients/Allergens List" at bounding box center [917, 168] width 200 height 21
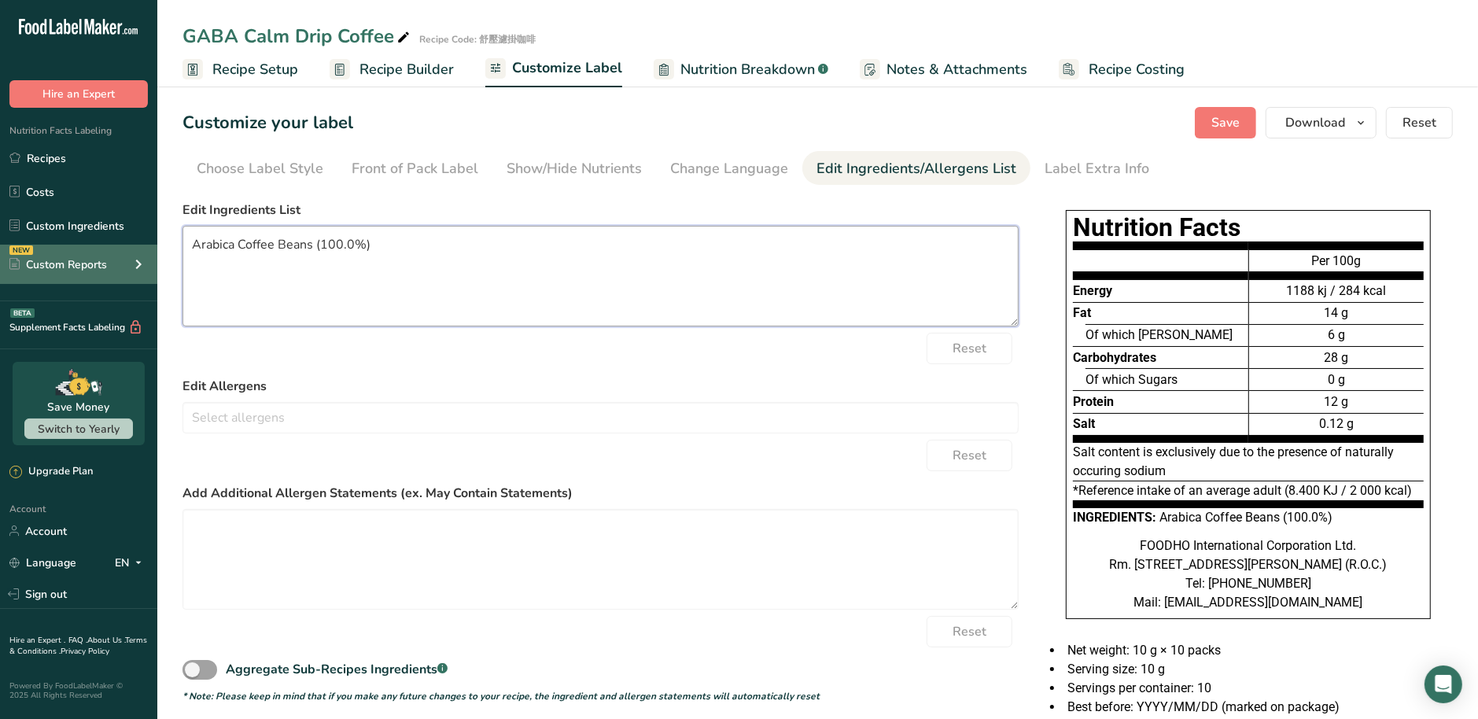
drag, startPoint x: 393, startPoint y: 256, endPoint x: 116, endPoint y: 249, distance: 276.2
click at [116, 249] on div ".a-20{fill:#fff;} Hire an Expert Nutrition Facts Labeling Recipes Costs Custom …" at bounding box center [739, 493] width 1478 height 987
paste textarea "100% Arabica Coffee Beans, GABAbiotics® (Non-GMO Corn Starch, Glutamic Acid Fer…"
click at [420, 349] on div "Reset" at bounding box center [601, 348] width 836 height 31
drag, startPoint x: 446, startPoint y: 265, endPoint x: -80, endPoint y: 265, distance: 526.3
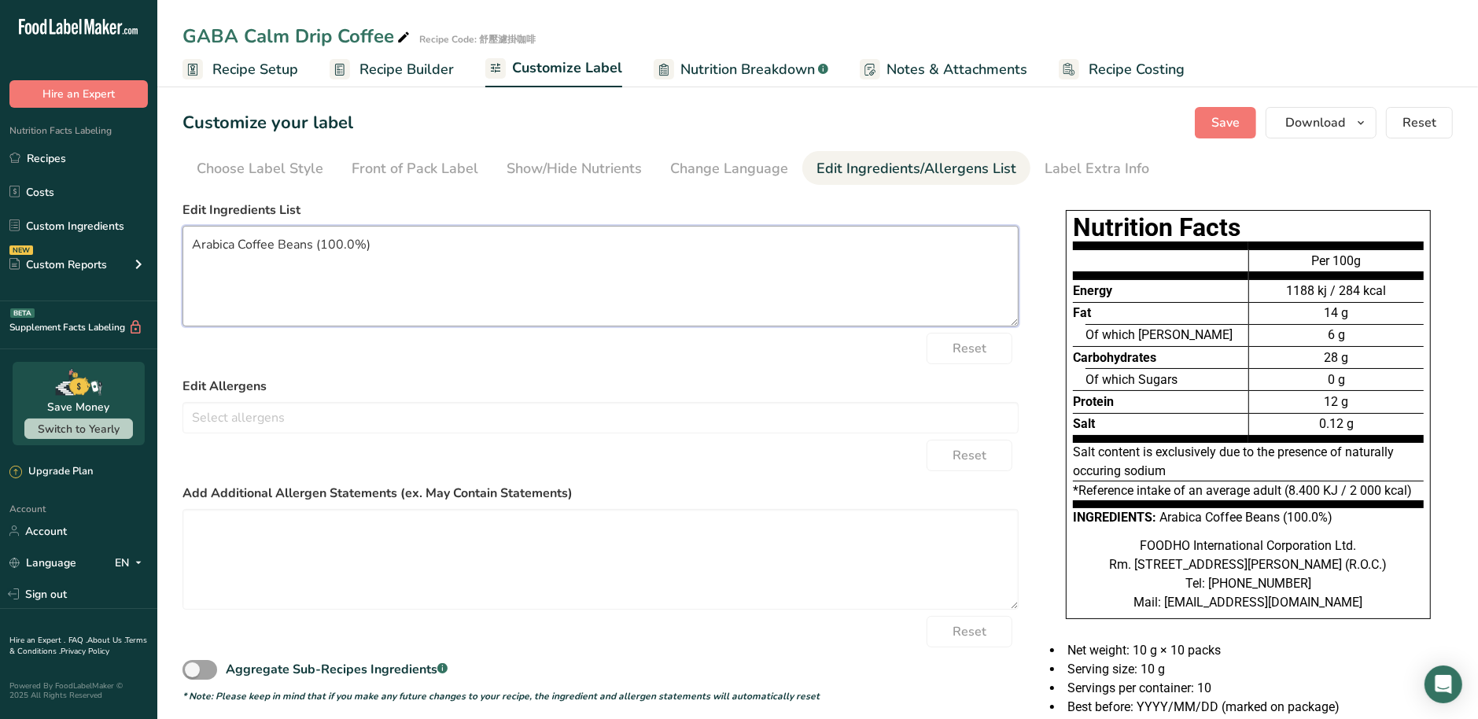
click at [0, 265] on html ".a-20{fill:#fff;} Hire an Expert Nutrition Facts Labeling Recipes Costs Custom …" at bounding box center [739, 493] width 1478 height 987
paste textarea "%), GABAbiotics® (Non-GMO Corn Starch, Glutamic Acid Fermentation Product [cont…"
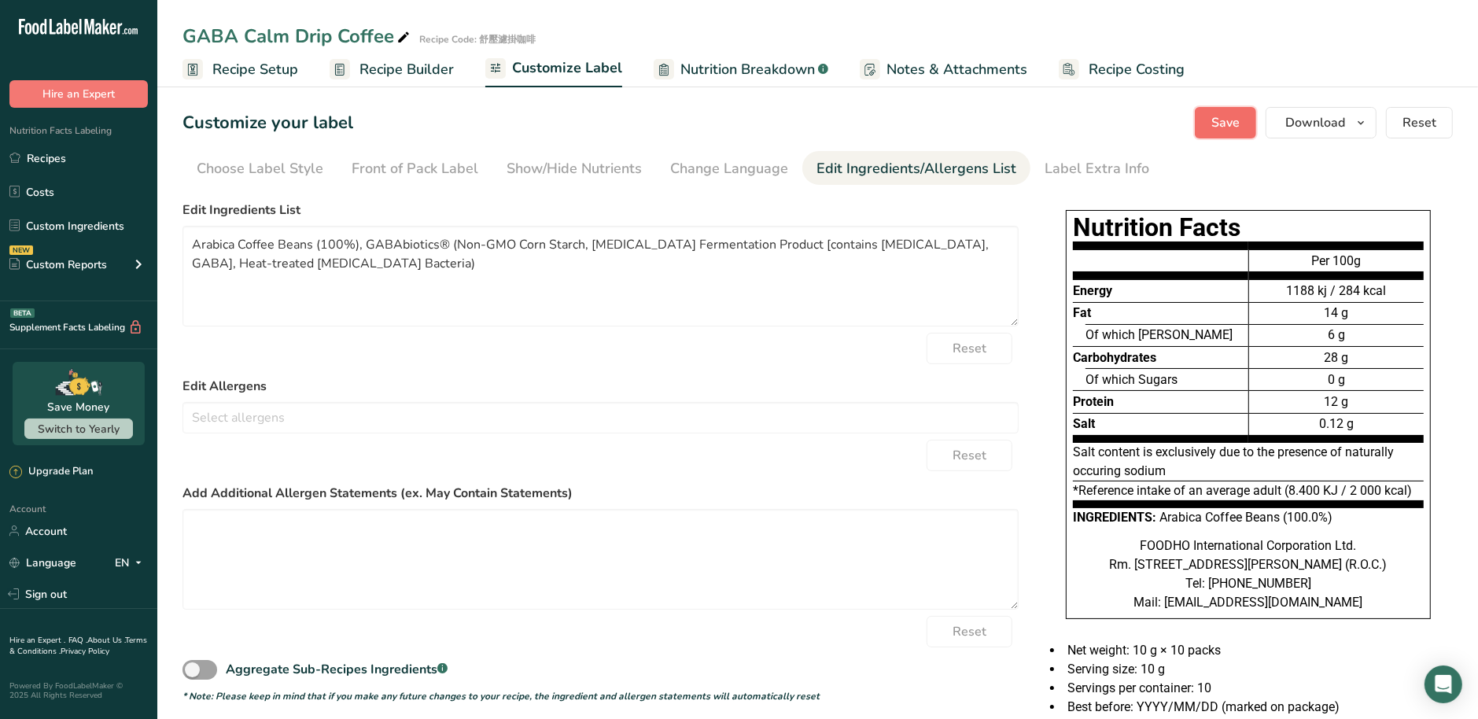
click at [1244, 118] on button "Save" at bounding box center [1225, 122] width 61 height 31
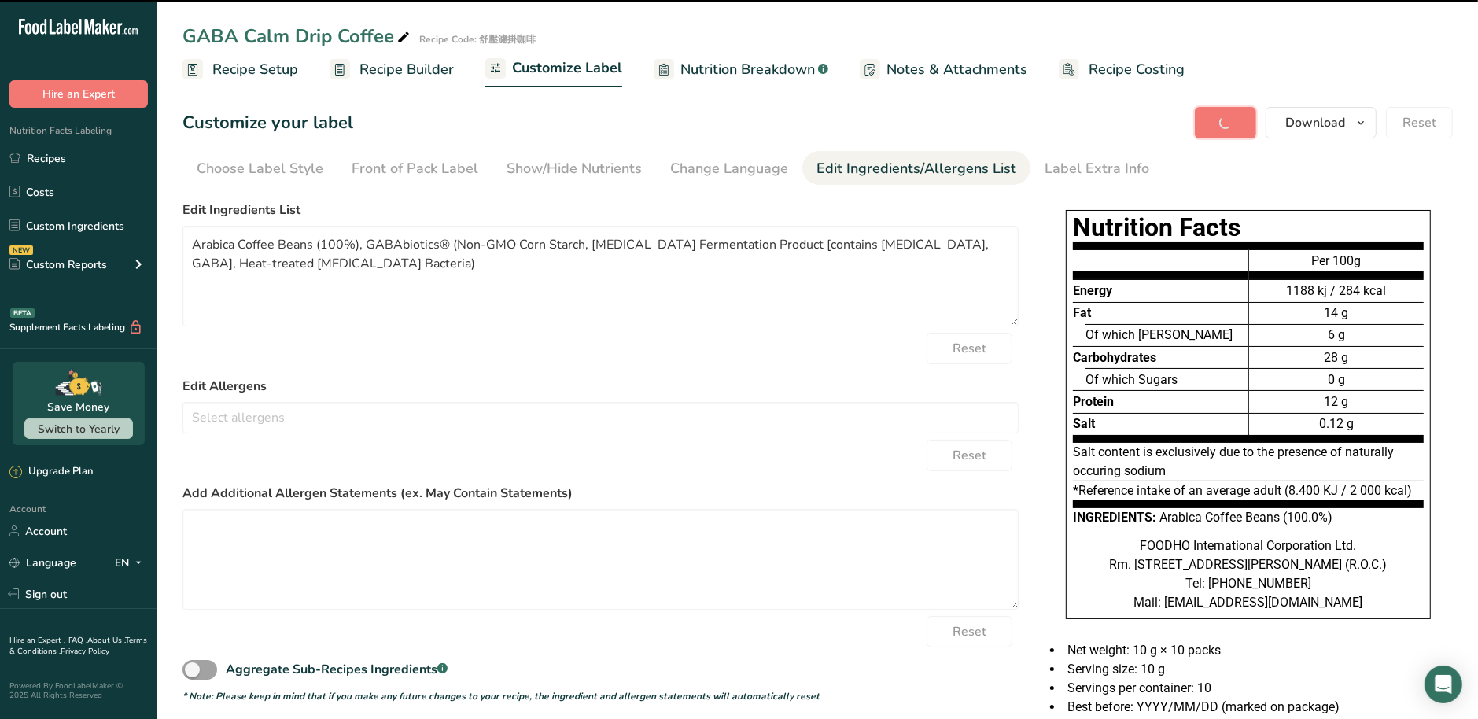
type textarea "Arabica Coffee Beans (100%), GABAbiotics® (Non-GMO Corn Starch, Glutamic Acid F…"
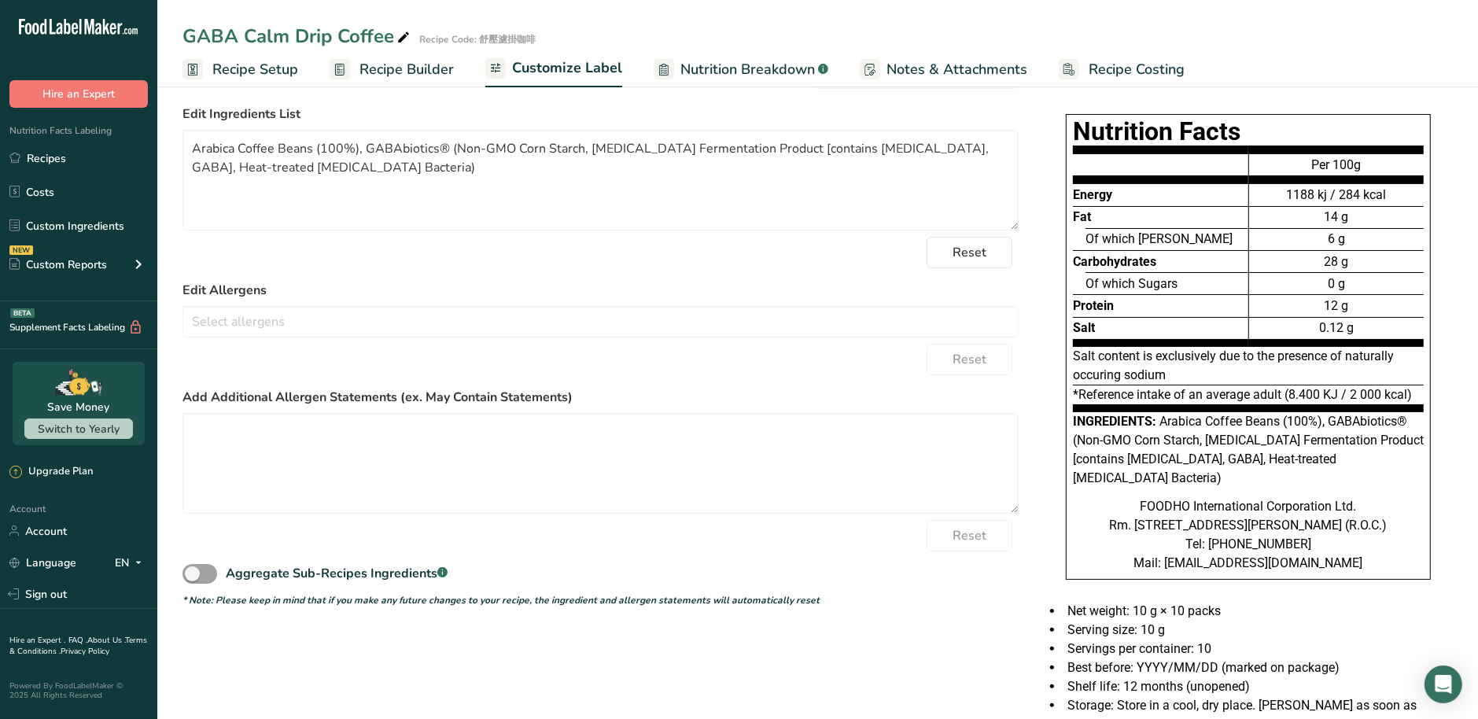
scroll to position [98, 0]
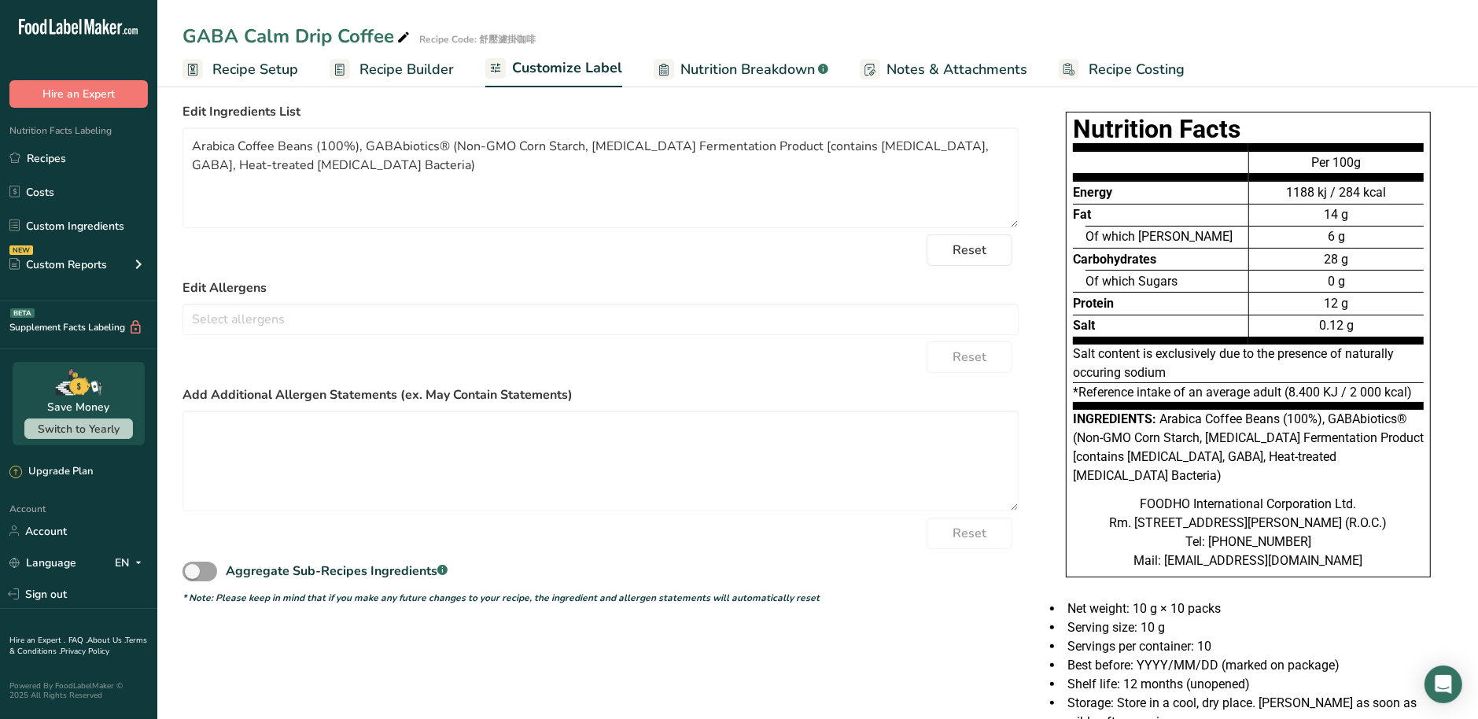
click at [1029, 620] on div "Choose your label style EU Standard label USA (FDA) Standard FDA label Tabular …" at bounding box center [818, 508] width 1270 height 824
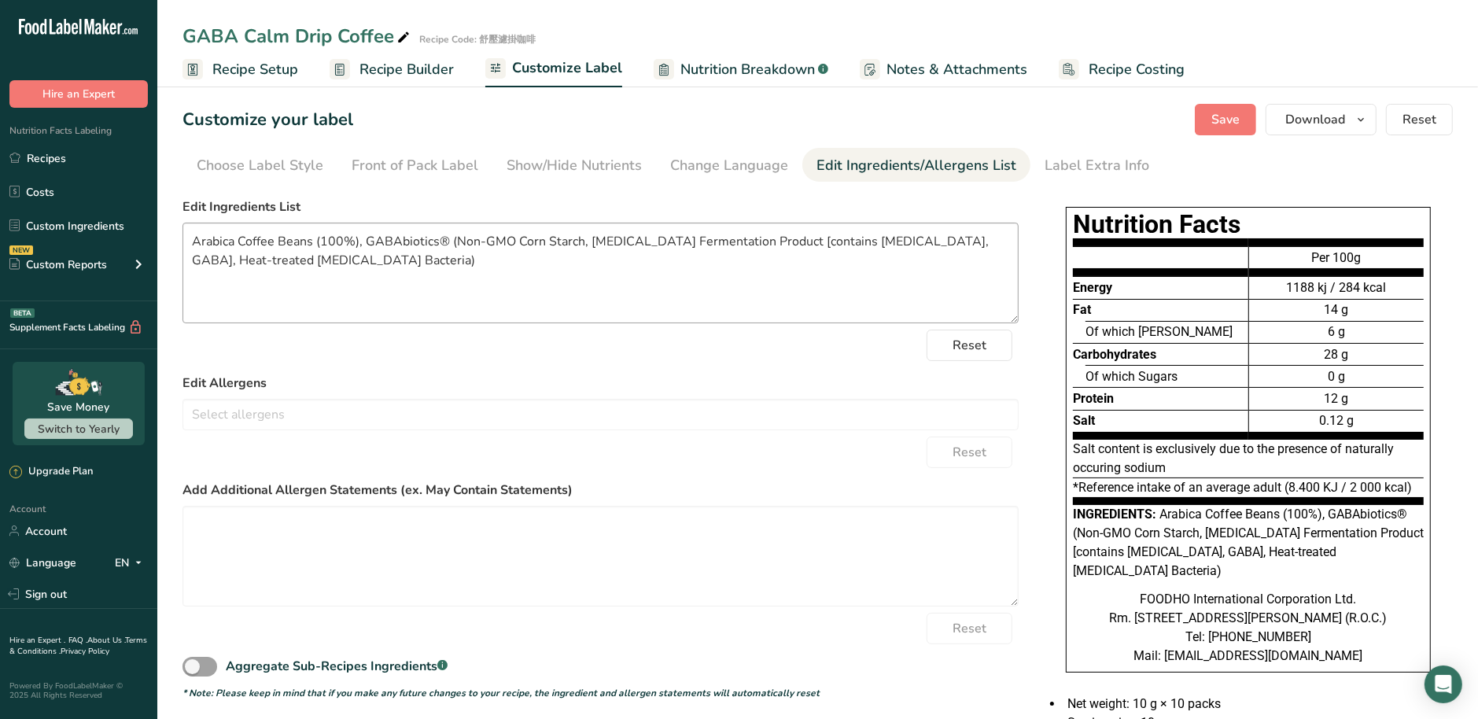
scroll to position [0, 0]
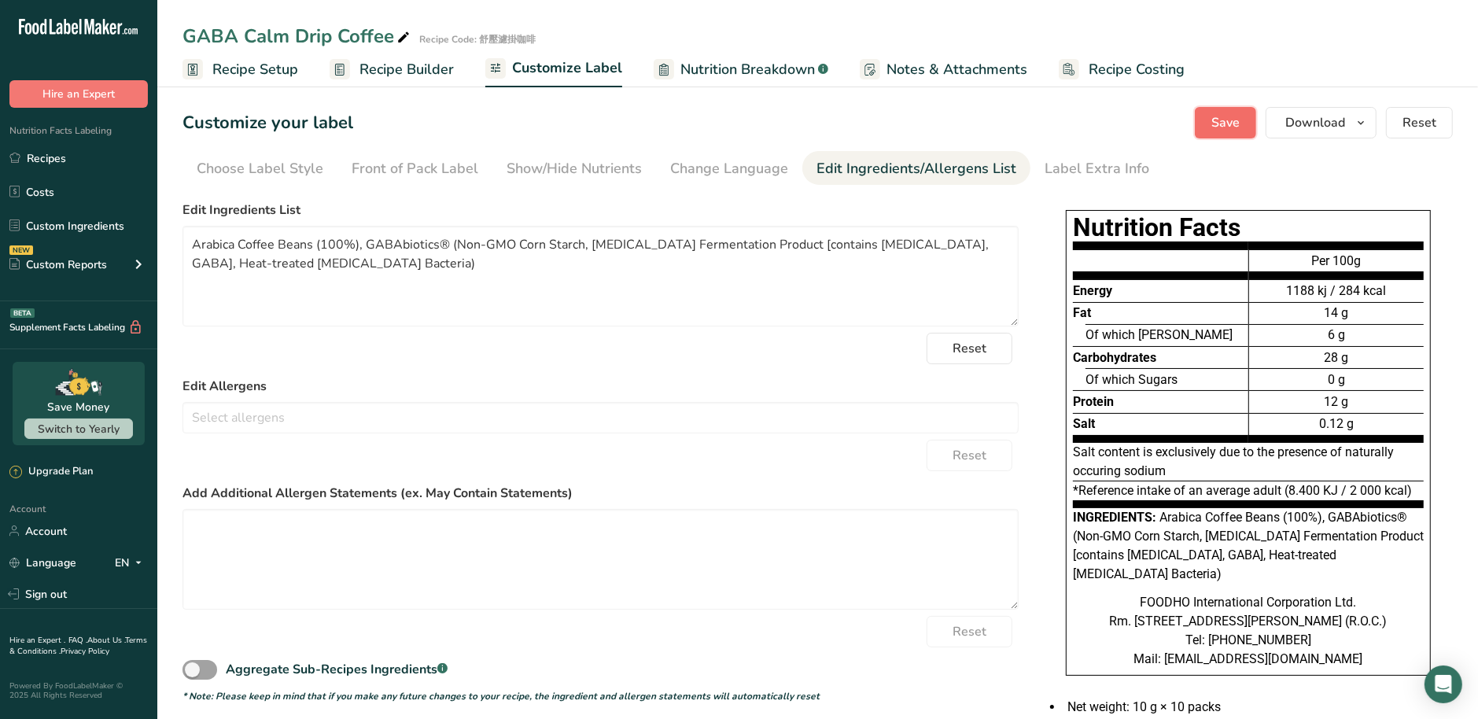
click at [1248, 121] on button "Save" at bounding box center [1225, 122] width 61 height 31
click at [88, 168] on link "Recipes" at bounding box center [78, 158] width 157 height 30
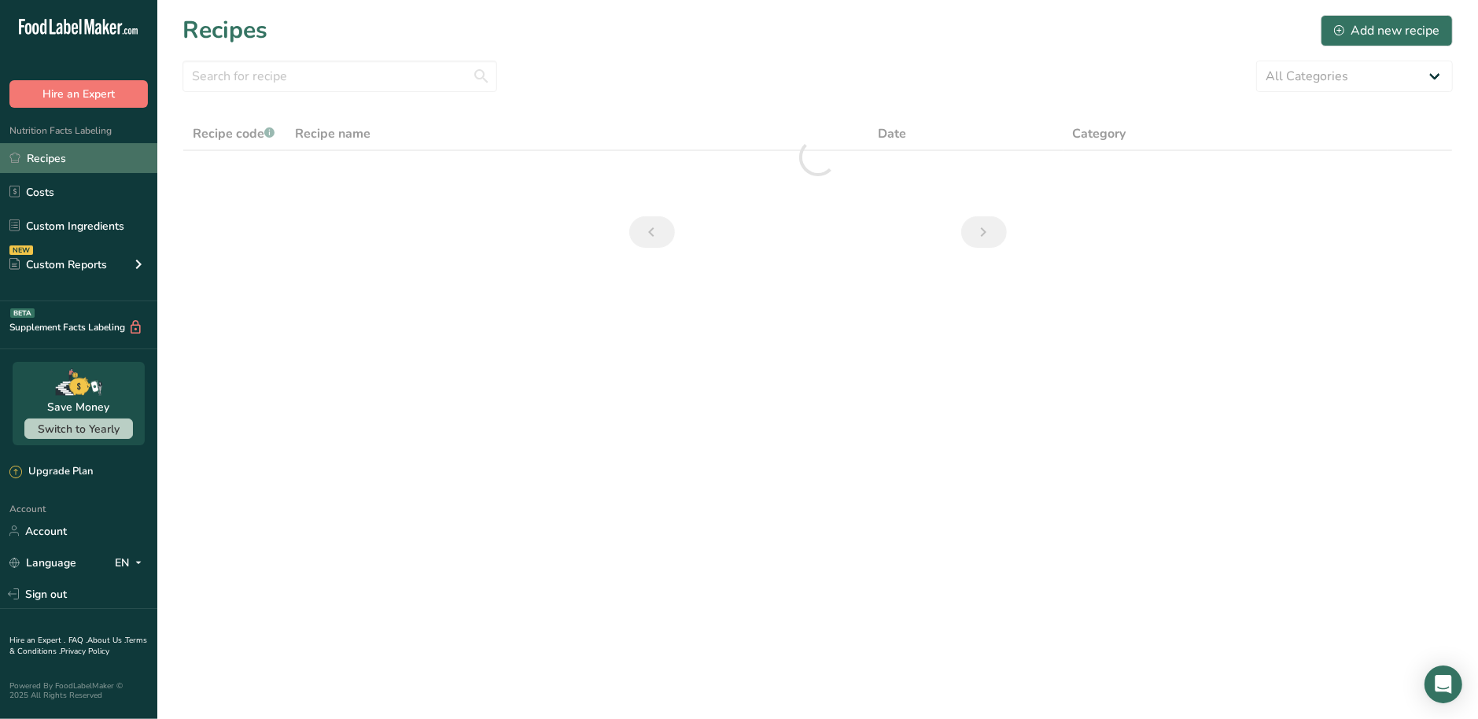
click at [75, 157] on link "Recipes" at bounding box center [78, 158] width 157 height 30
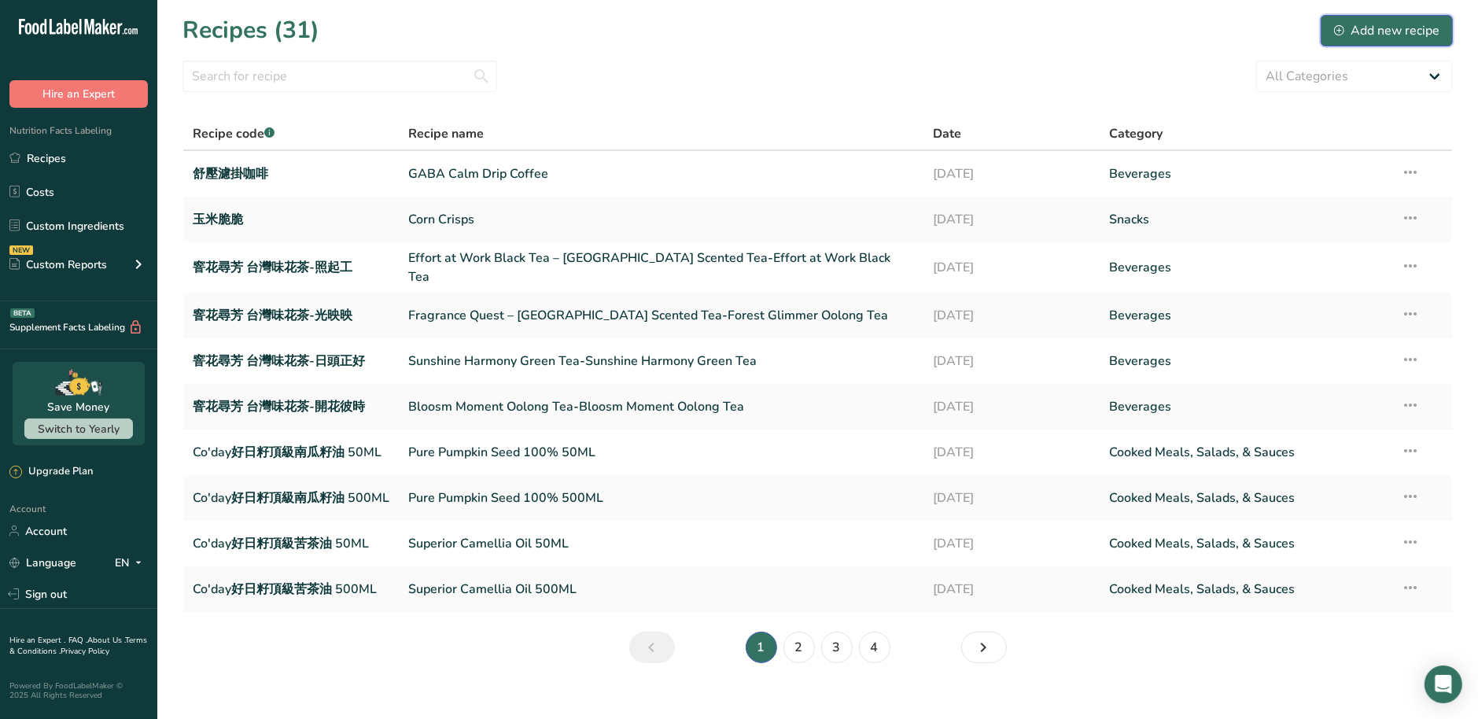
click at [1341, 40] on button "Add new recipe" at bounding box center [1387, 30] width 132 height 31
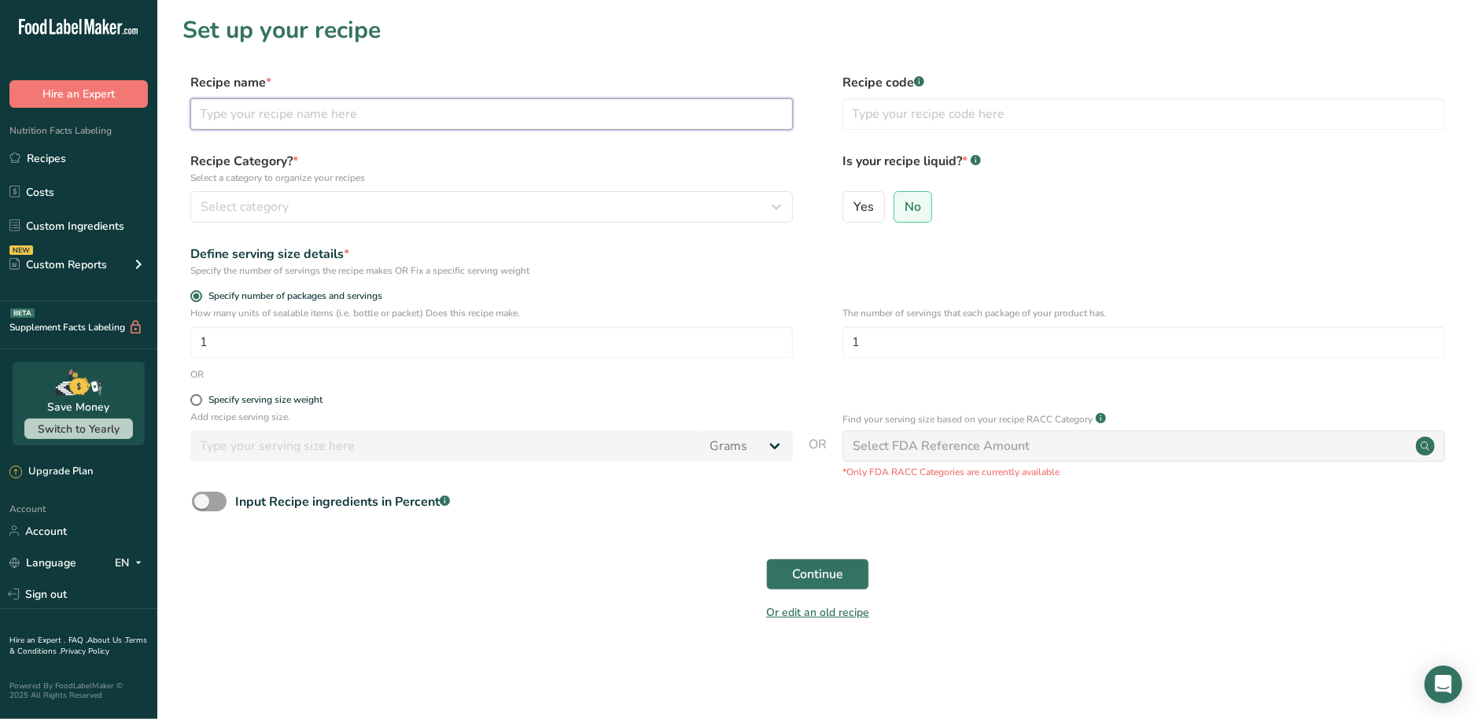
click at [392, 112] on input "text" at bounding box center [491, 113] width 603 height 31
click at [603, 114] on input "text" at bounding box center [491, 113] width 603 height 31
paste input "Banana Flavored Arabica Ground Coffee"
type input "Banana Flavored Arabica Ground Coffee"
click at [946, 116] on input "text" at bounding box center [1144, 113] width 603 height 31
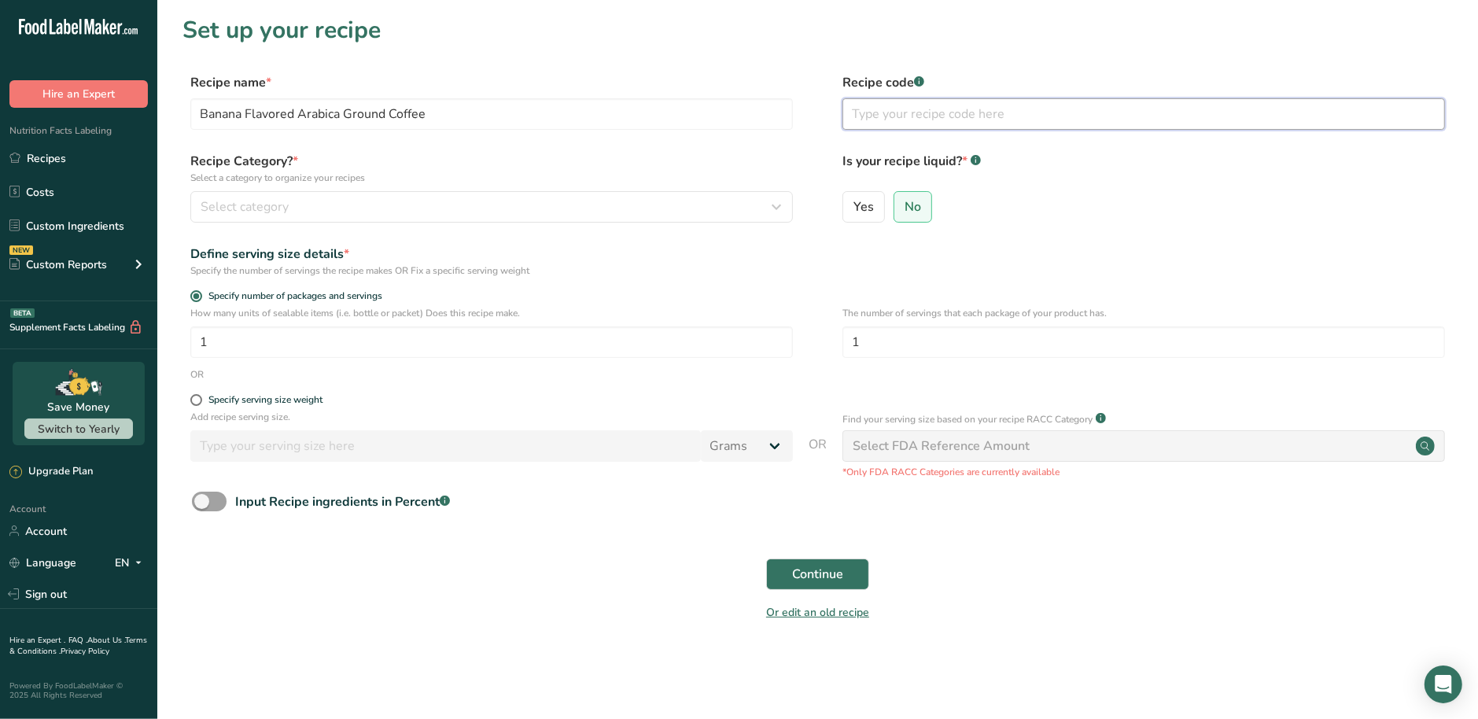
paste input "蕉黑皮咖啡"
type input "蕉黑皮咖啡"
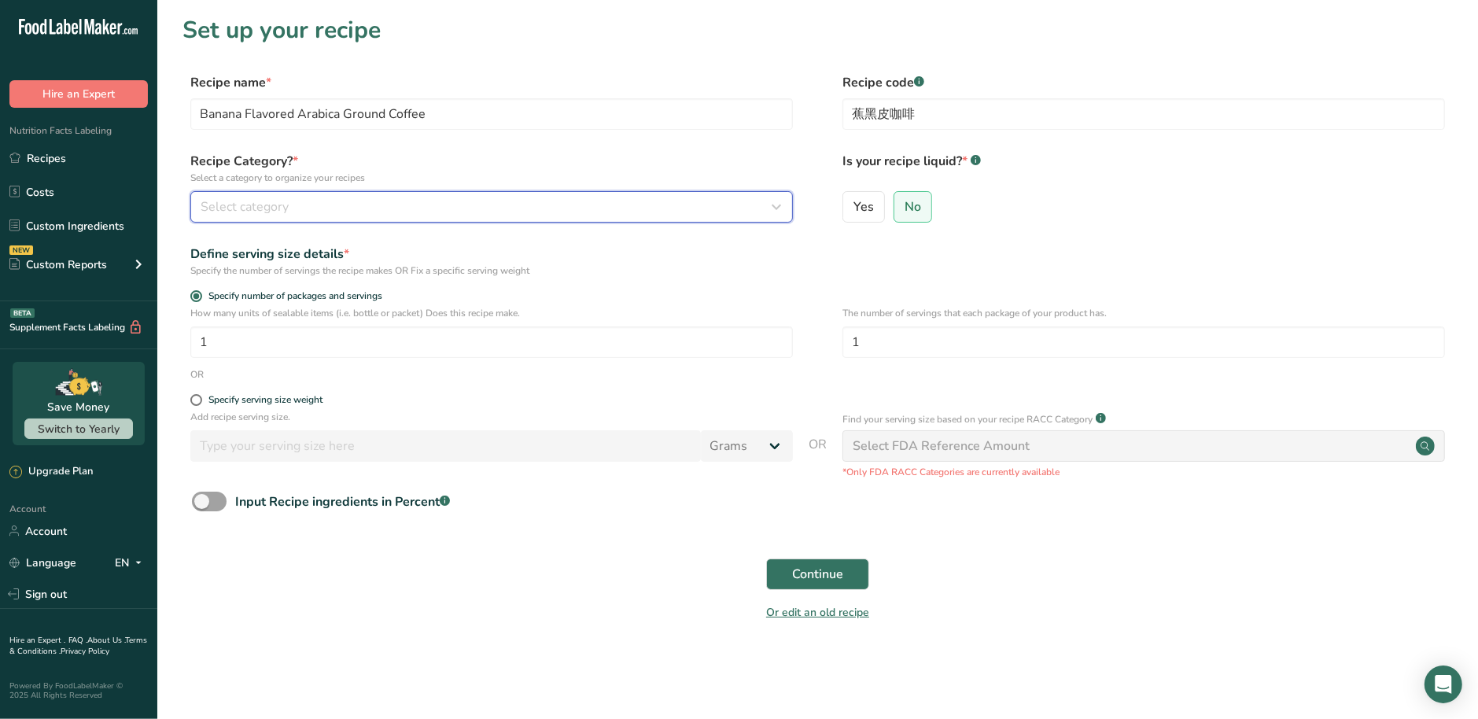
click at [437, 219] on button "Select category" at bounding box center [491, 206] width 603 height 31
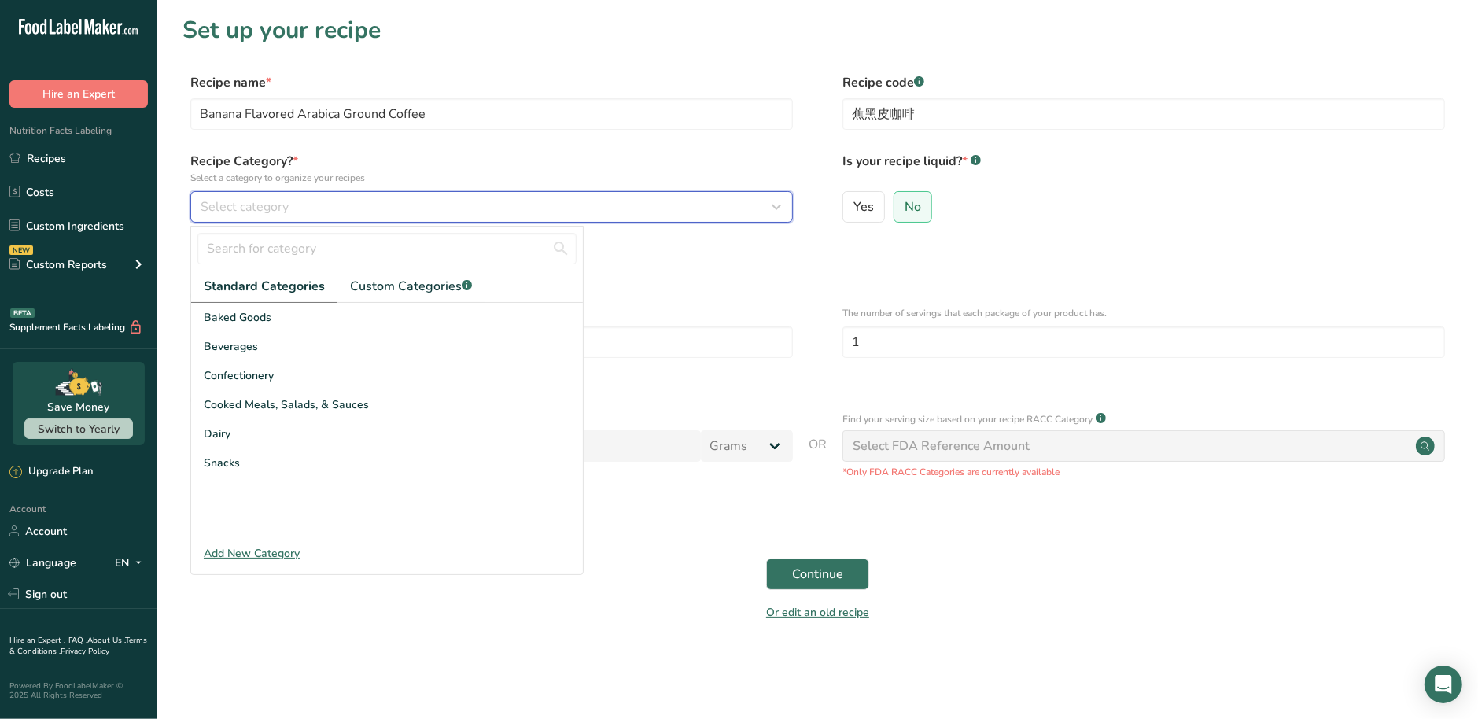
click at [328, 210] on div "Select category" at bounding box center [487, 206] width 573 height 19
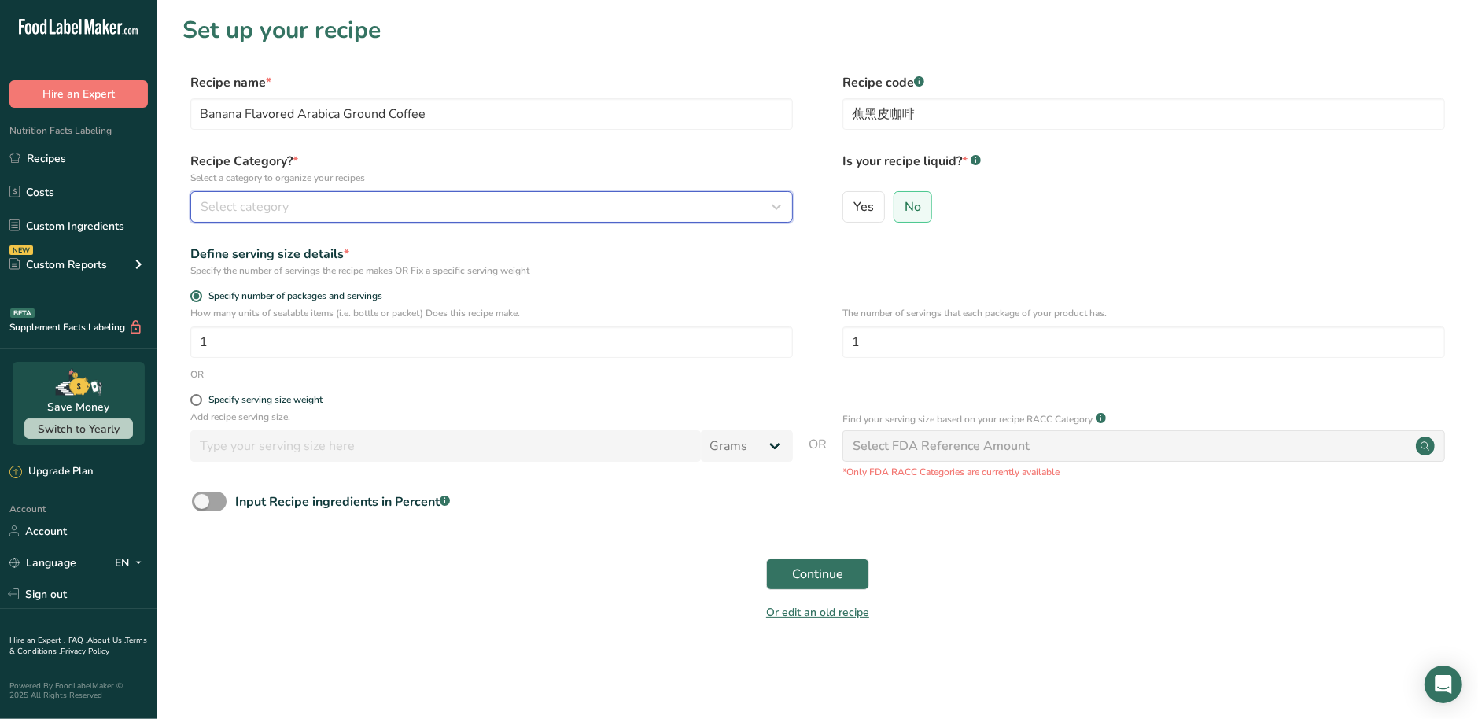
click at [330, 211] on div "Select category" at bounding box center [487, 206] width 573 height 19
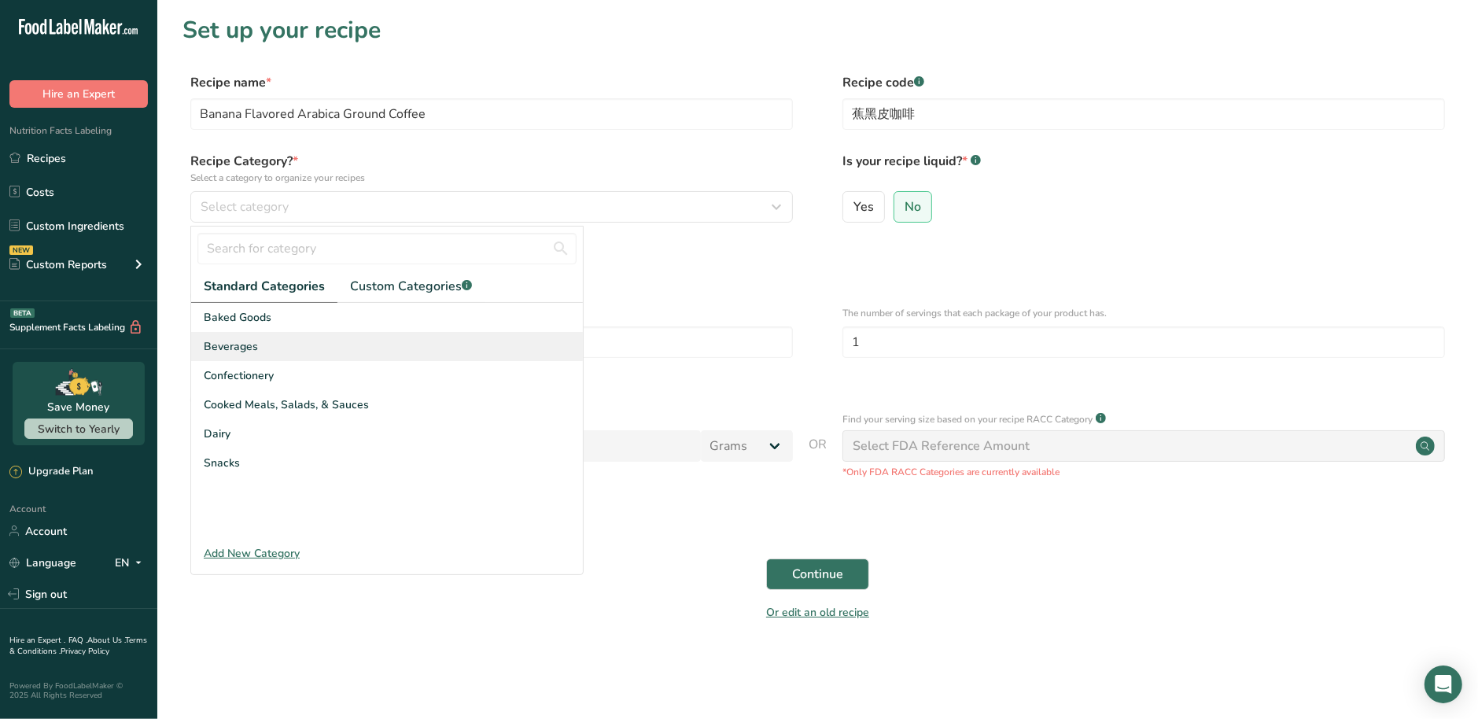
click at [244, 341] on span "Beverages" at bounding box center [231, 346] width 54 height 17
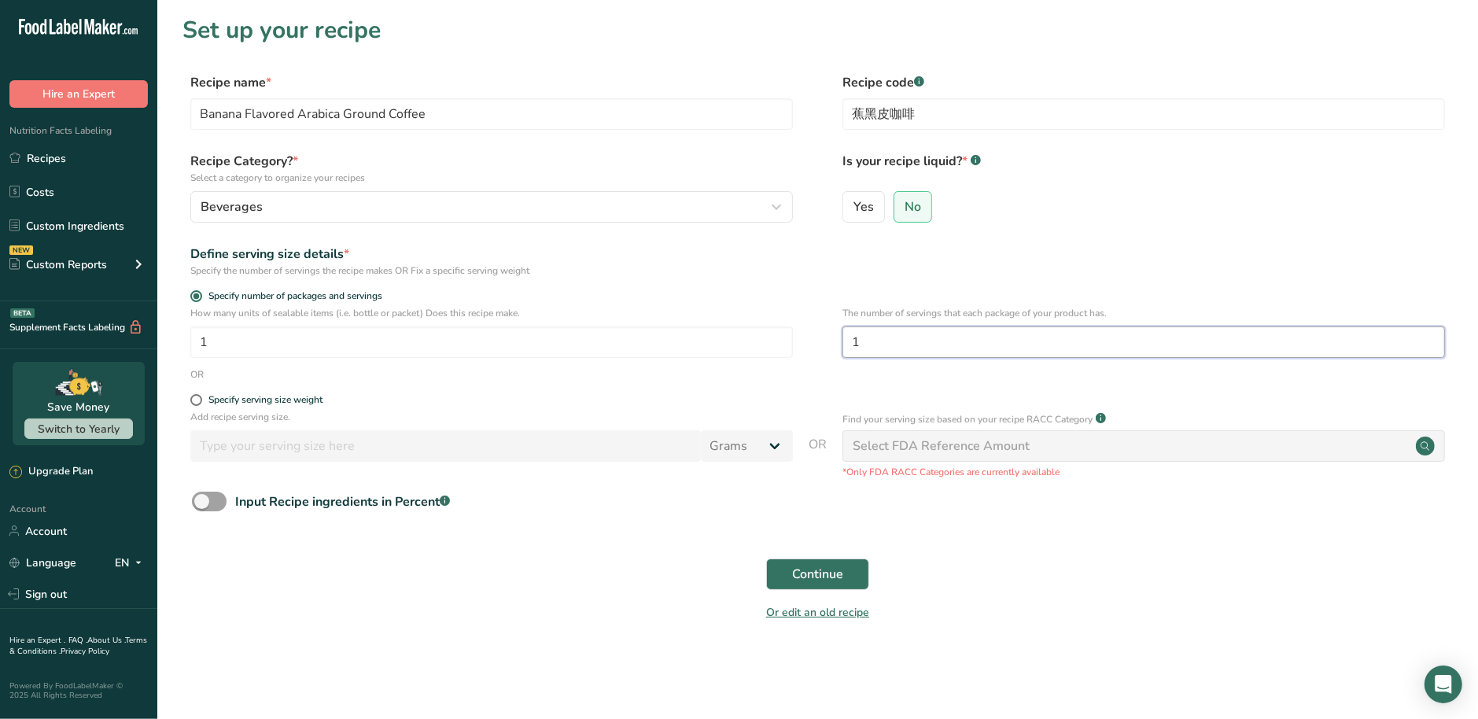
click at [874, 351] on input "1" at bounding box center [1144, 341] width 603 height 31
type input "10"
click at [208, 519] on div "Input Recipe ingredients in Percent .a-a{fill:#347362;}.b-a{fill:#fff;}" at bounding box center [818, 508] width 1270 height 32
click at [214, 512] on div "Input Recipe ingredients in Percent .a-a{fill:#347362;}.b-a{fill:#fff;}" at bounding box center [818, 508] width 1270 height 32
click at [209, 499] on span at bounding box center [209, 502] width 35 height 20
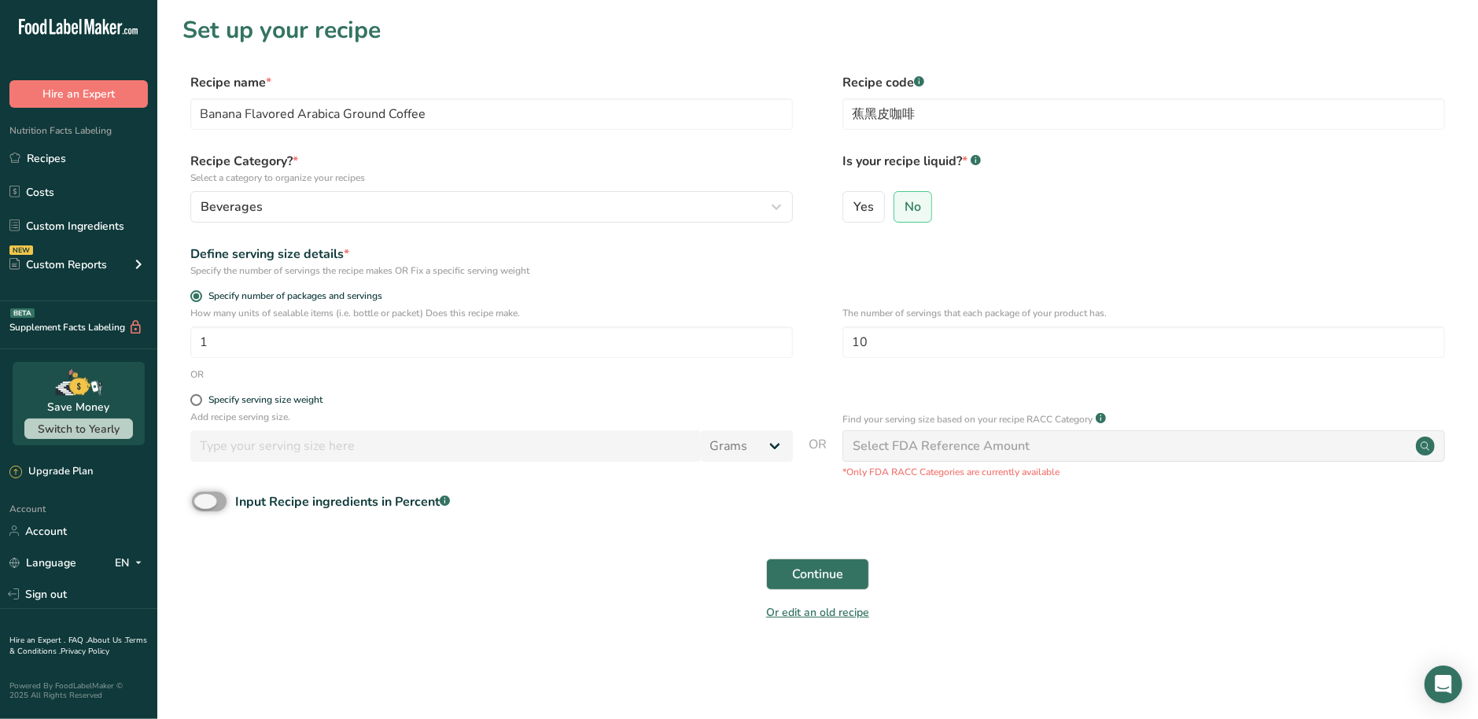
click at [202, 499] on input "Input Recipe ingredients in Percent .a-a{fill:#347362;}.b-a{fill:#fff;}" at bounding box center [197, 501] width 10 height 10
checkbox input "true"
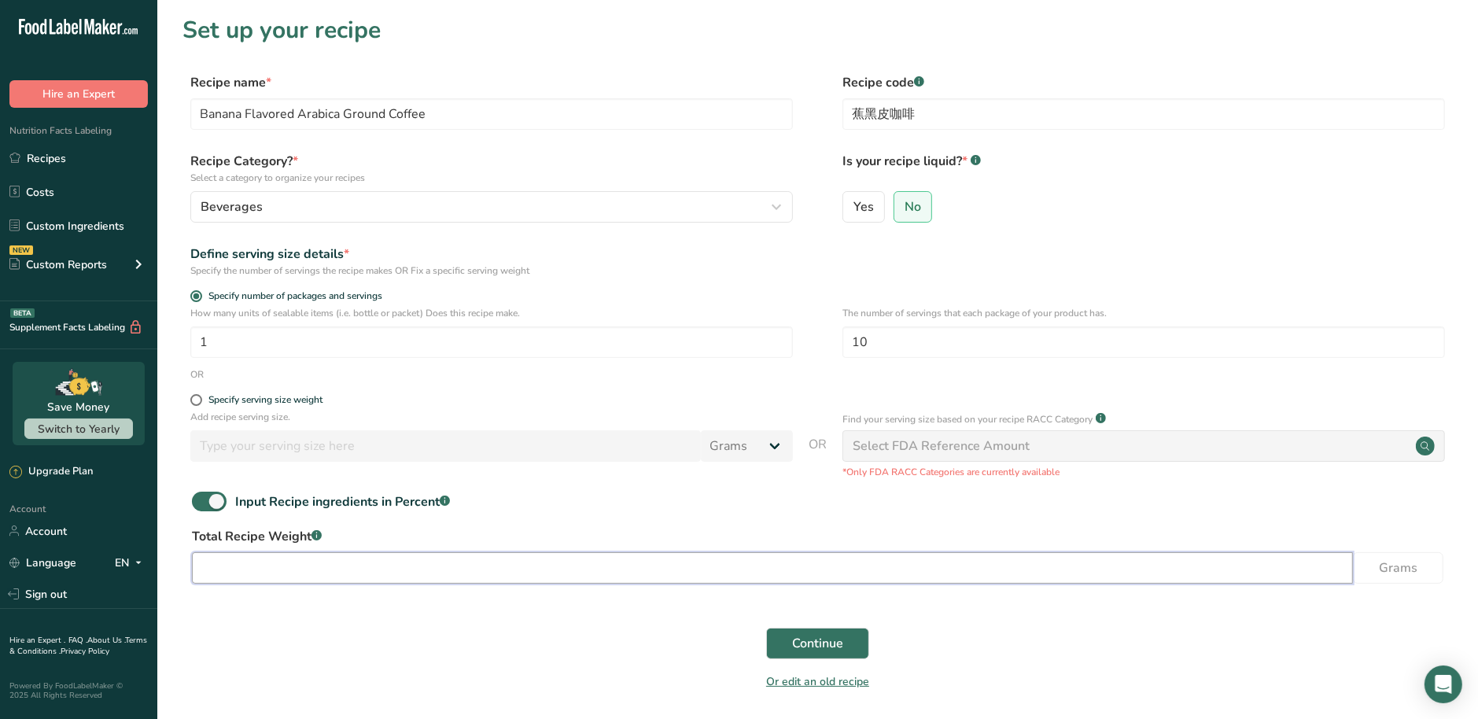
click at [247, 560] on input "number" at bounding box center [772, 567] width 1161 height 31
type input "100"
click at [824, 647] on span "Continue" at bounding box center [817, 643] width 51 height 19
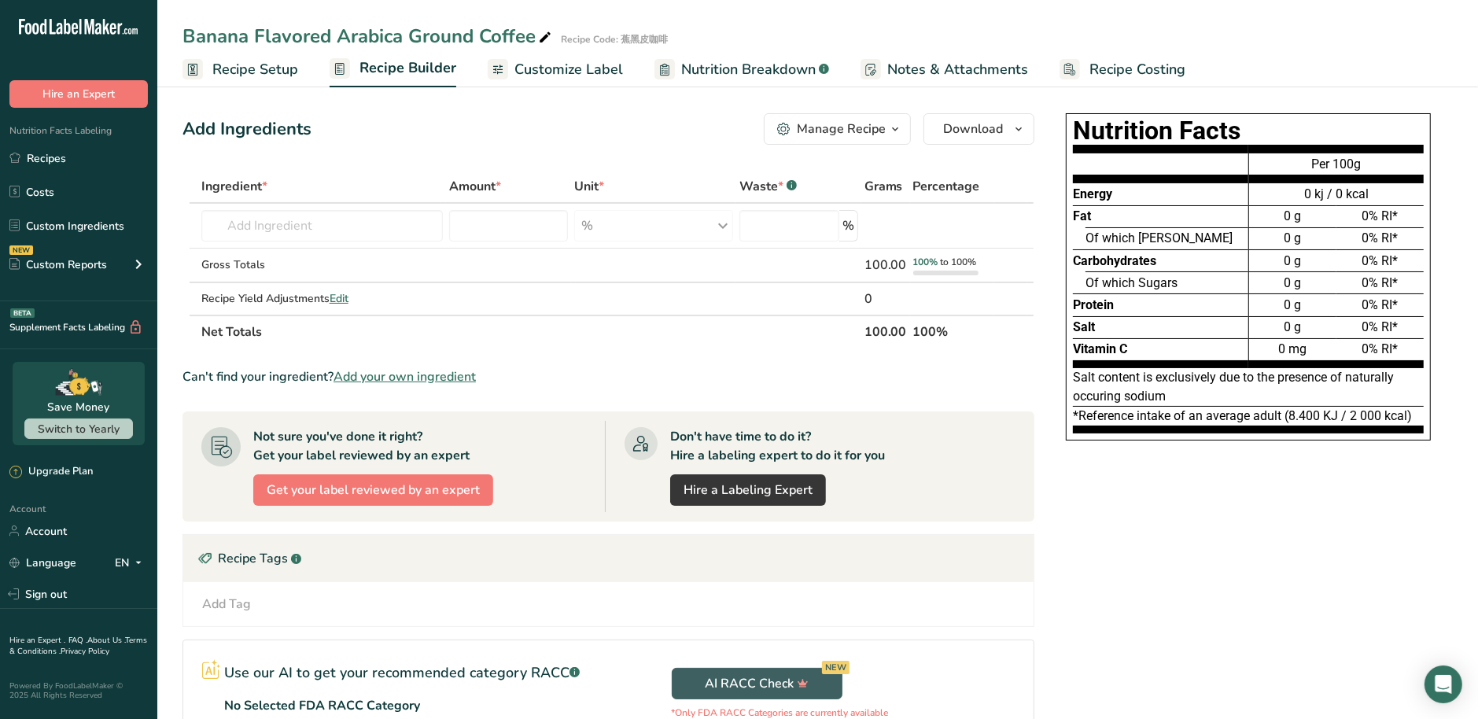
click at [761, 70] on span "Nutrition Breakdown" at bounding box center [748, 69] width 135 height 21
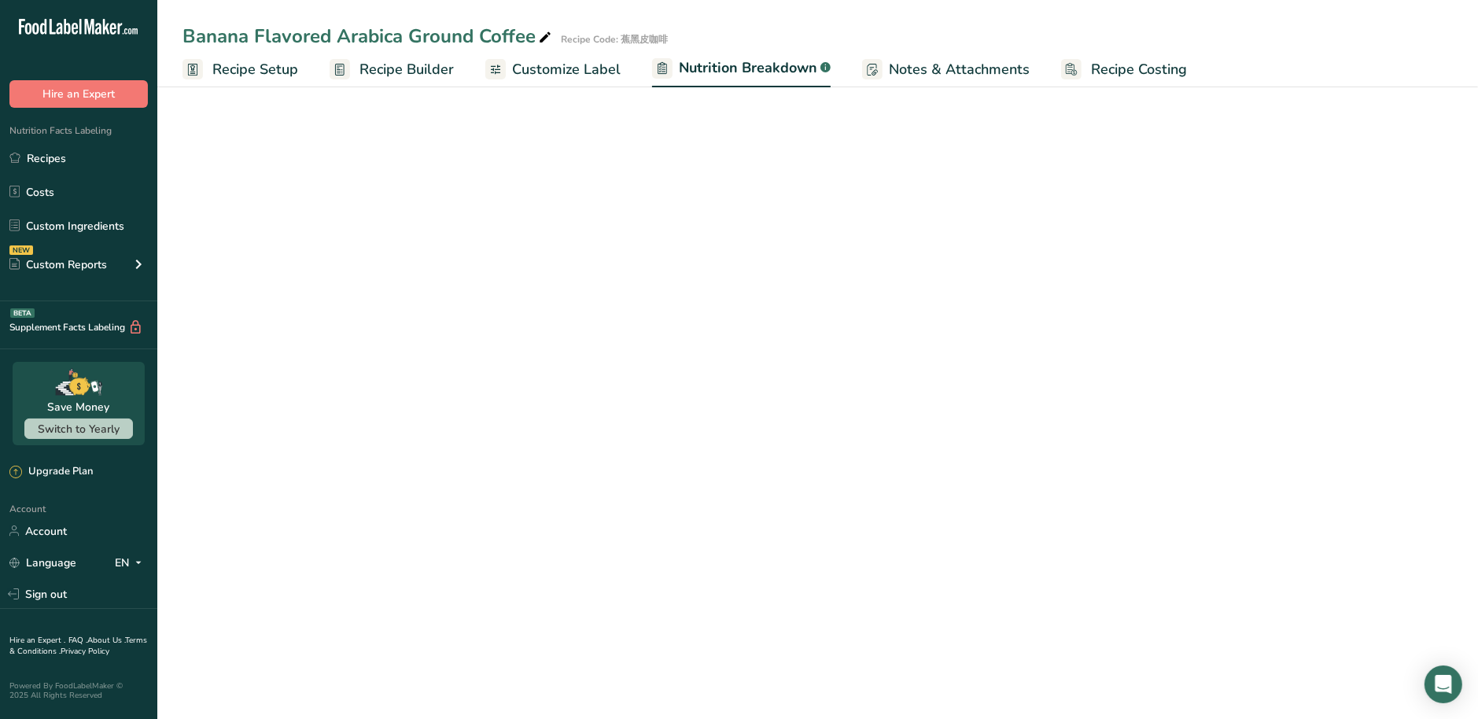
select select "Calories"
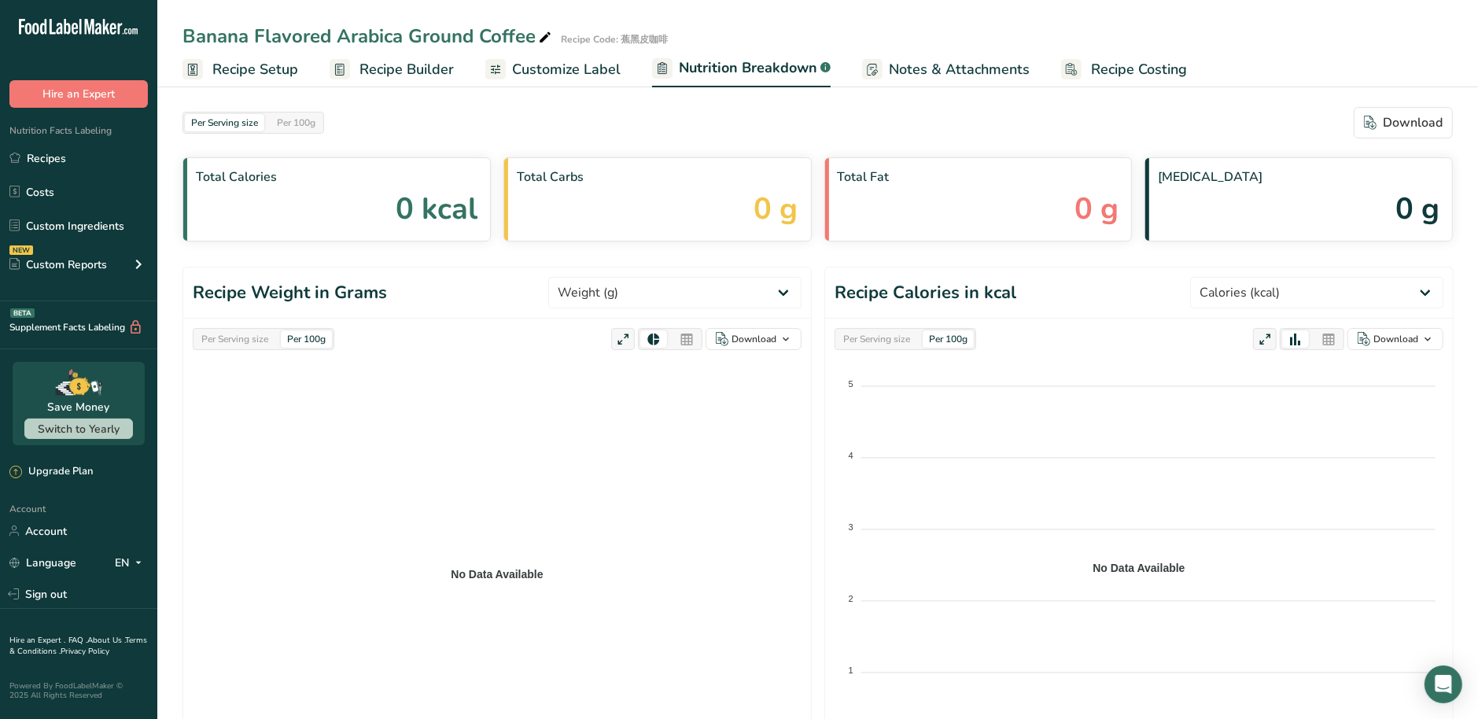
click at [948, 57] on link "Notes & Attachments" at bounding box center [946, 69] width 168 height 35
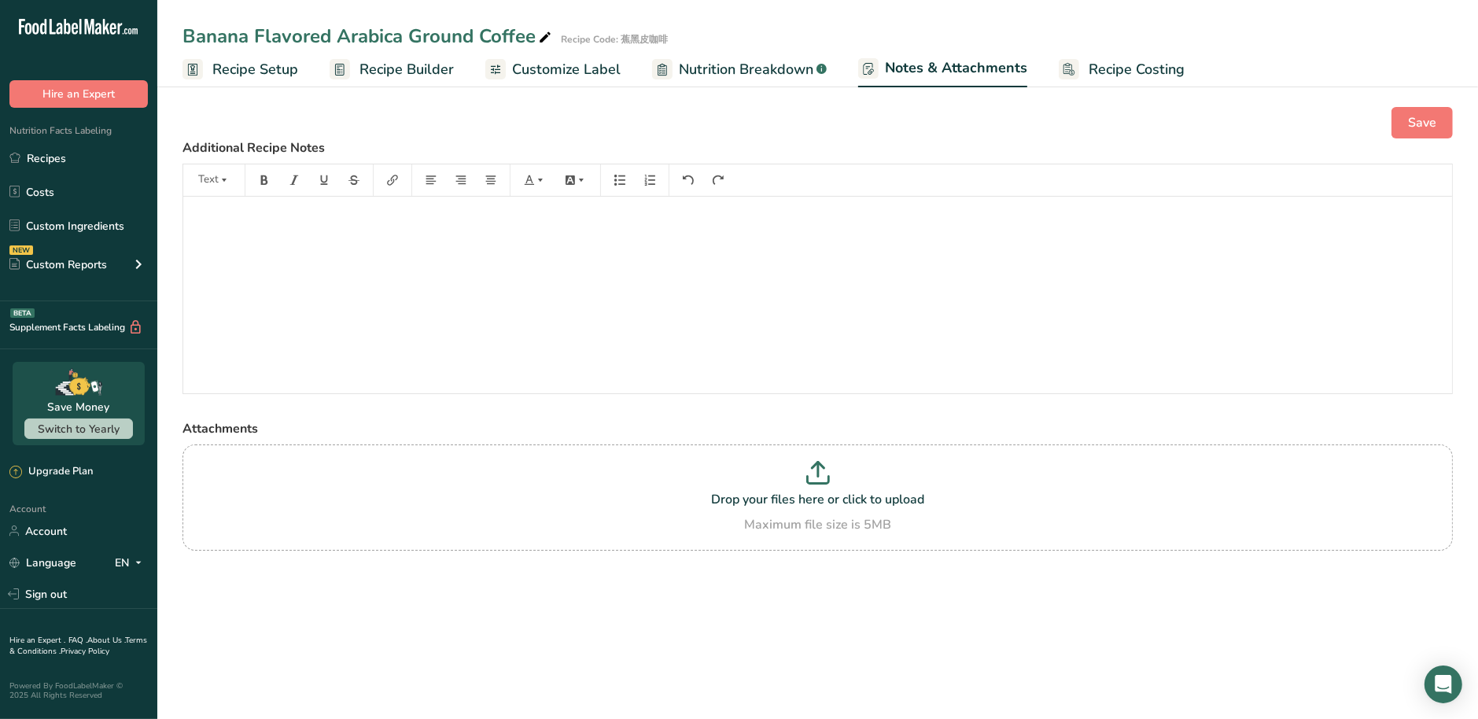
click at [544, 67] on span "Customize Label" at bounding box center [566, 69] width 109 height 21
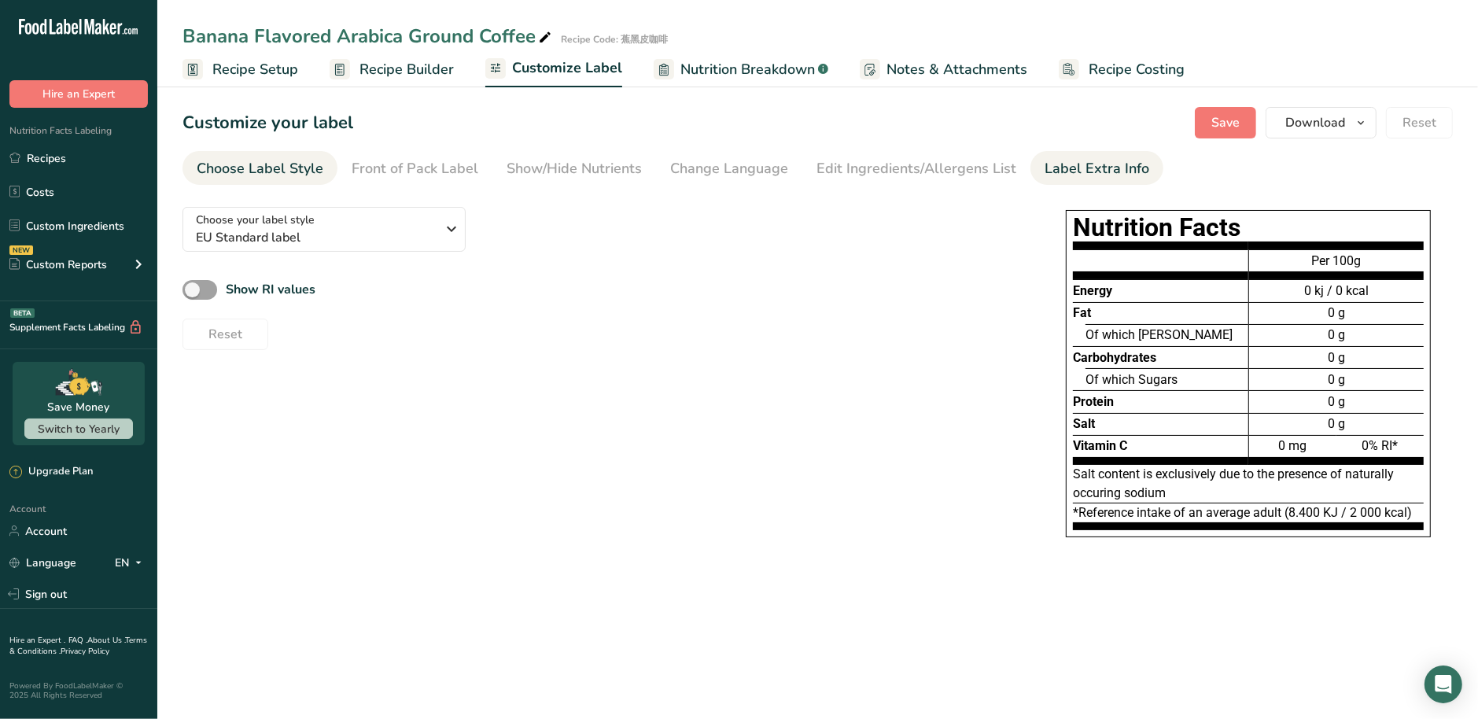
click at [1045, 173] on div "Label Extra Info" at bounding box center [1097, 168] width 105 height 21
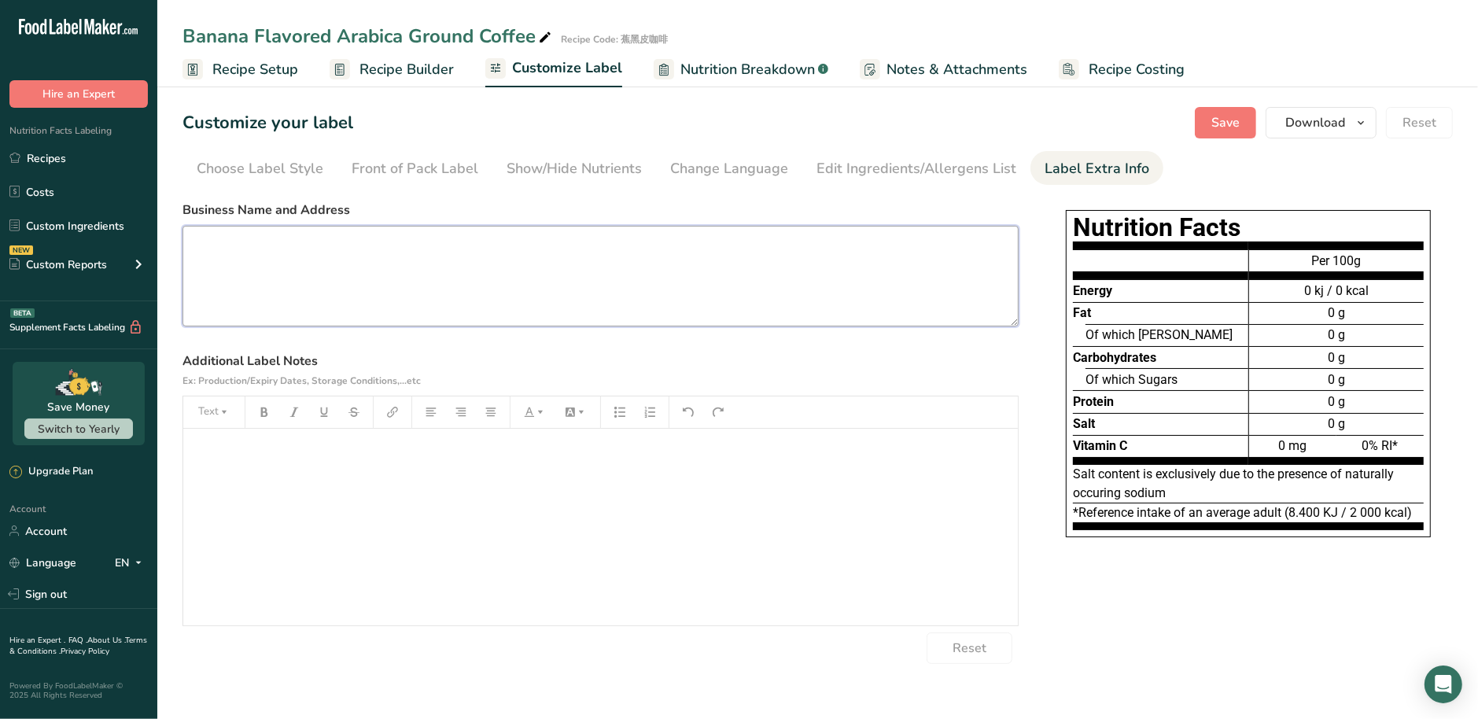
click at [489, 283] on textarea at bounding box center [601, 276] width 836 height 101
paste textarea "Jiyuan Fruit Food Co., Ltd. No. 38-1, Dashan Village, Jiji Township, Nantou Cou…"
type textarea "Jiyuan Fruit Food Co., Ltd. No. 38-1, Dashan Village, Jiji Township, Nantou Cou…"
click at [333, 474] on div "﻿" at bounding box center [600, 527] width 835 height 197
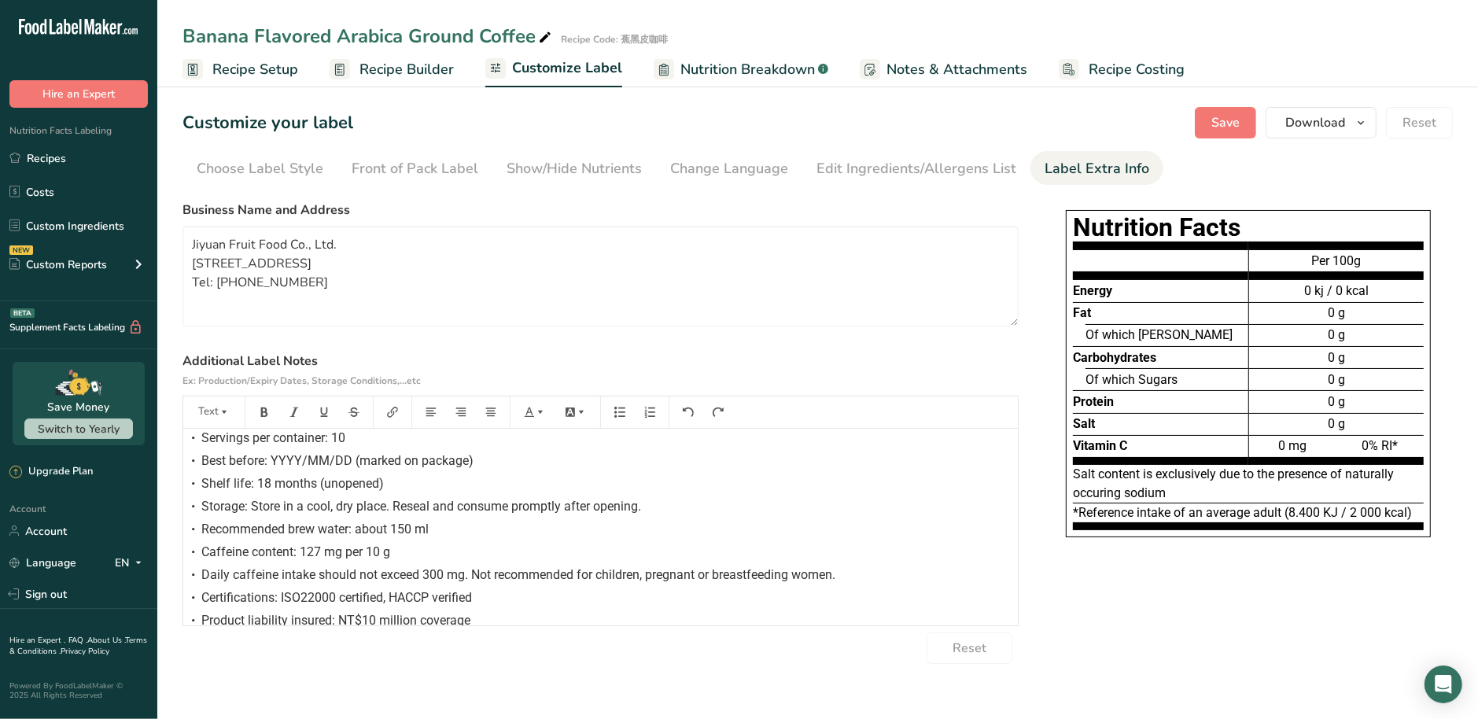
scroll to position [94, 0]
click at [416, 65] on span "Recipe Builder" at bounding box center [407, 69] width 94 height 21
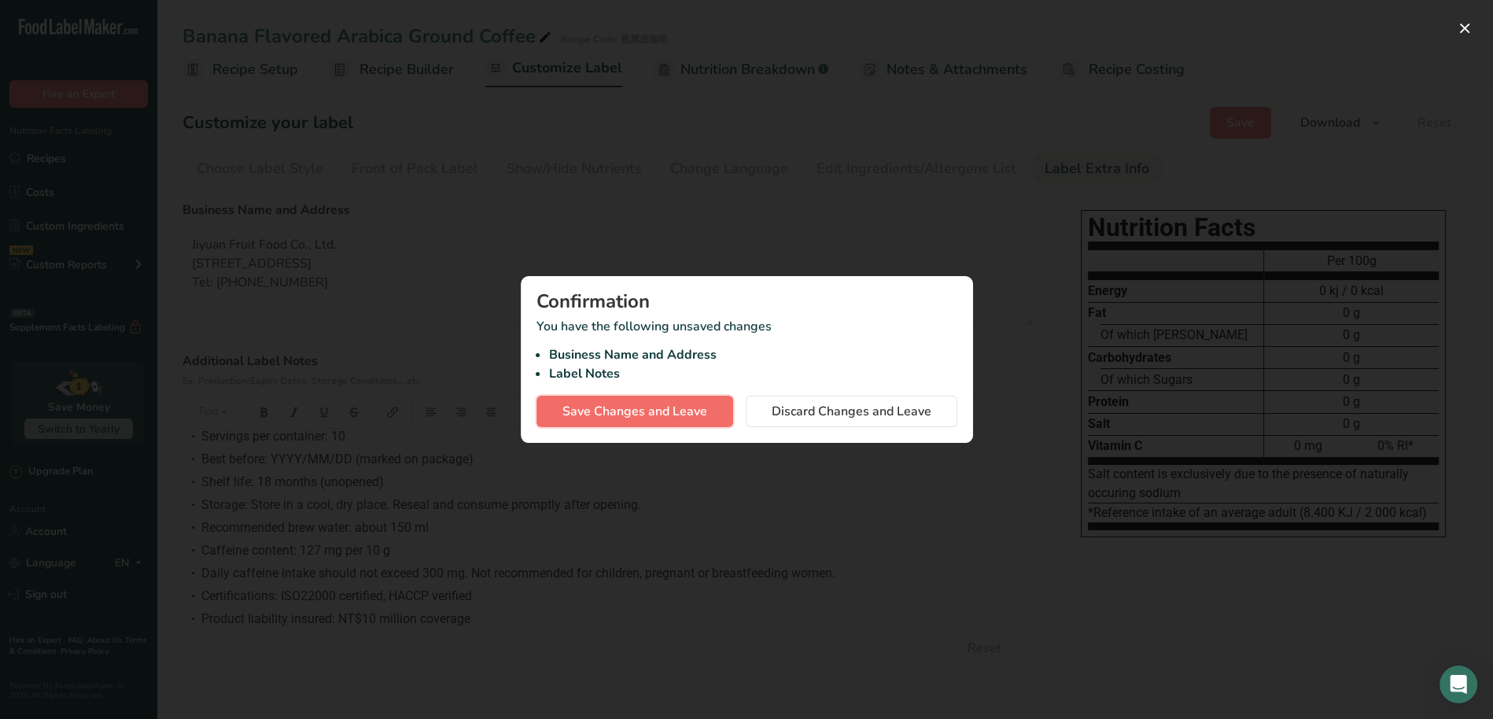
click at [654, 422] on button "Save Changes and Leave" at bounding box center [635, 411] width 197 height 31
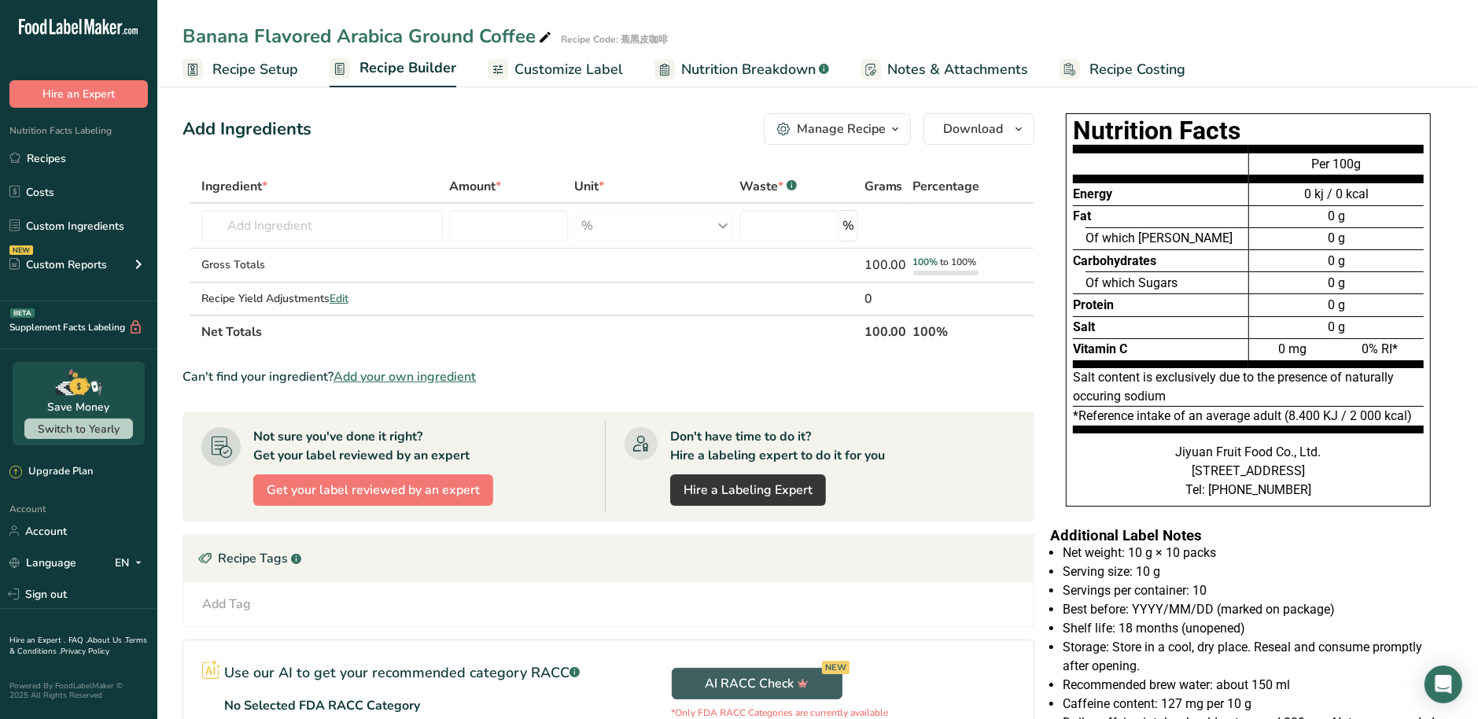
click at [592, 600] on div "Add Tag Standard Tags Custom Tags Source of Antioxidants Prebiotic Effect Sourc…" at bounding box center [608, 604] width 825 height 19
click at [554, 74] on span "Customize Label" at bounding box center [568, 69] width 109 height 21
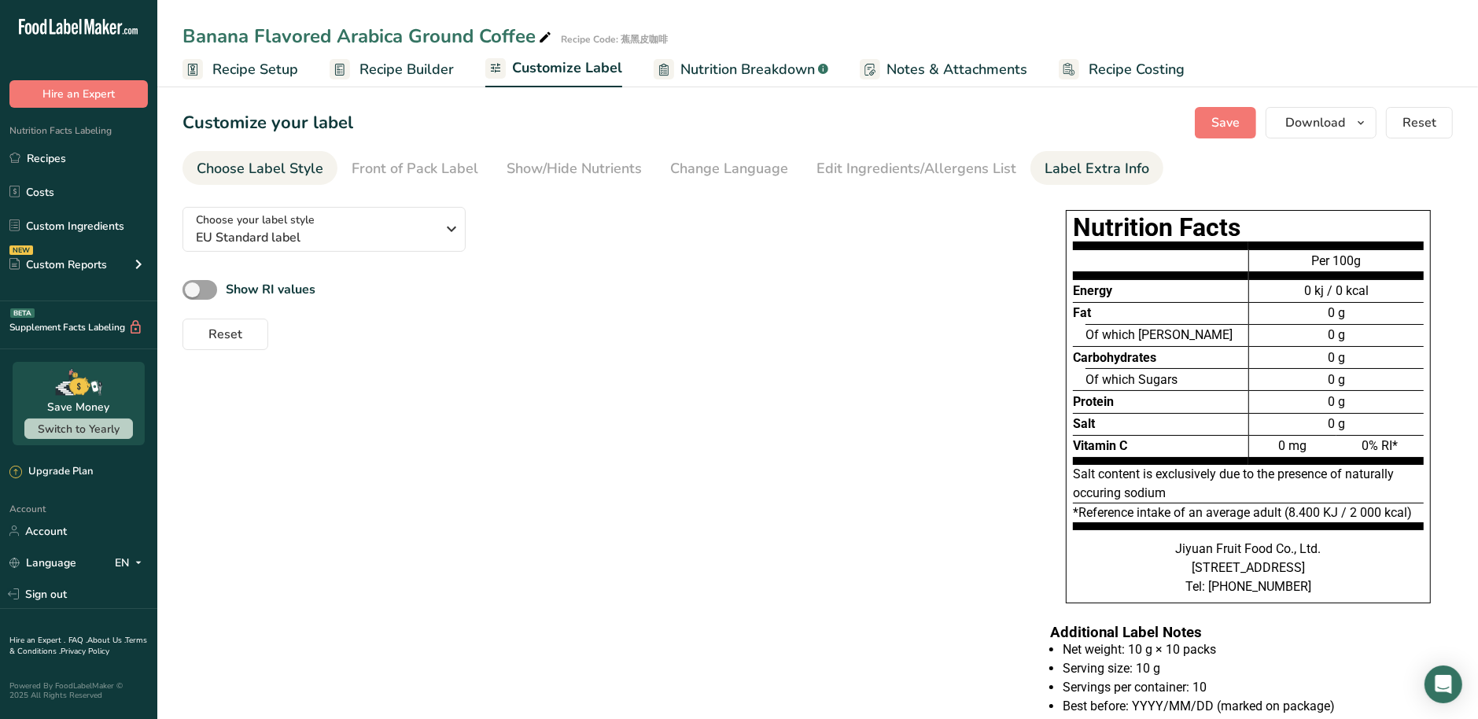
click at [1061, 175] on div "Label Extra Info" at bounding box center [1097, 168] width 105 height 21
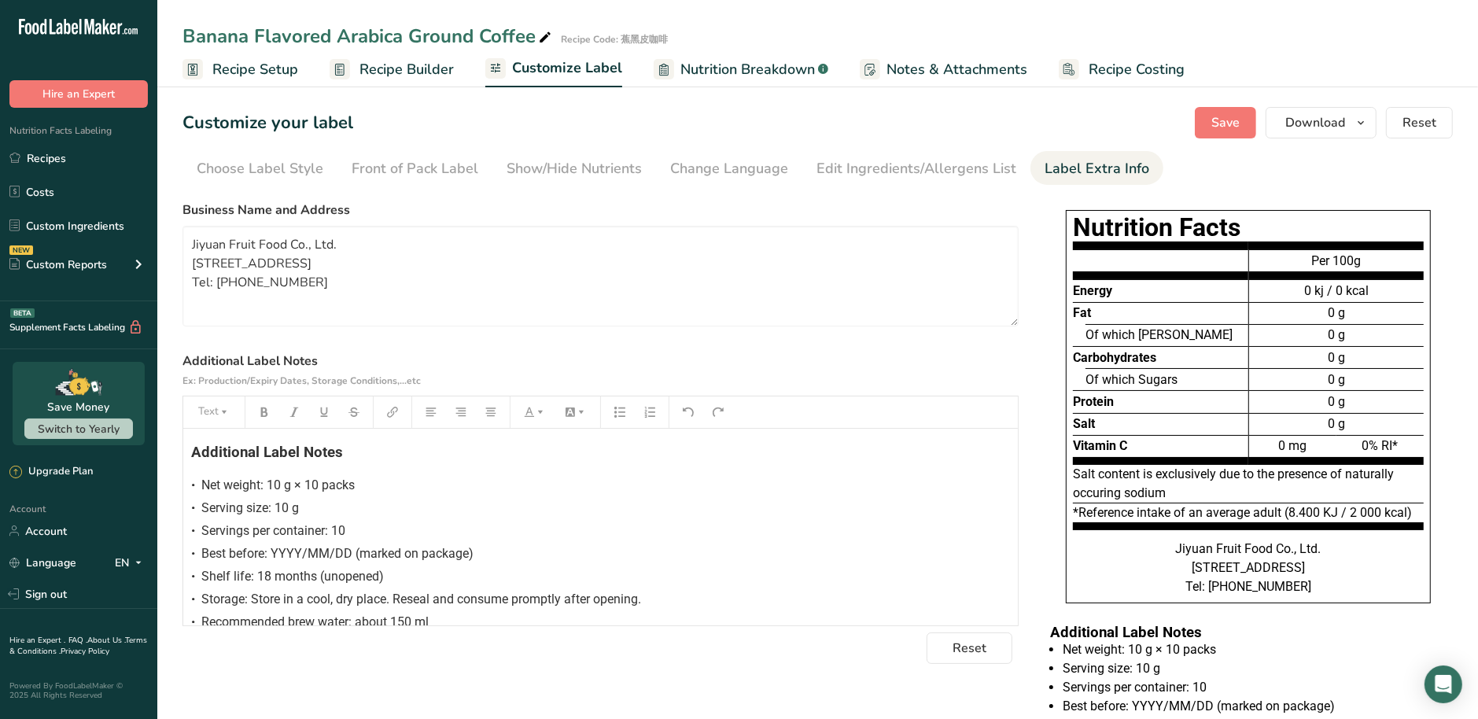
click at [341, 583] on div "• Shelf life: 18 months (unopened)" at bounding box center [600, 576] width 819 height 19
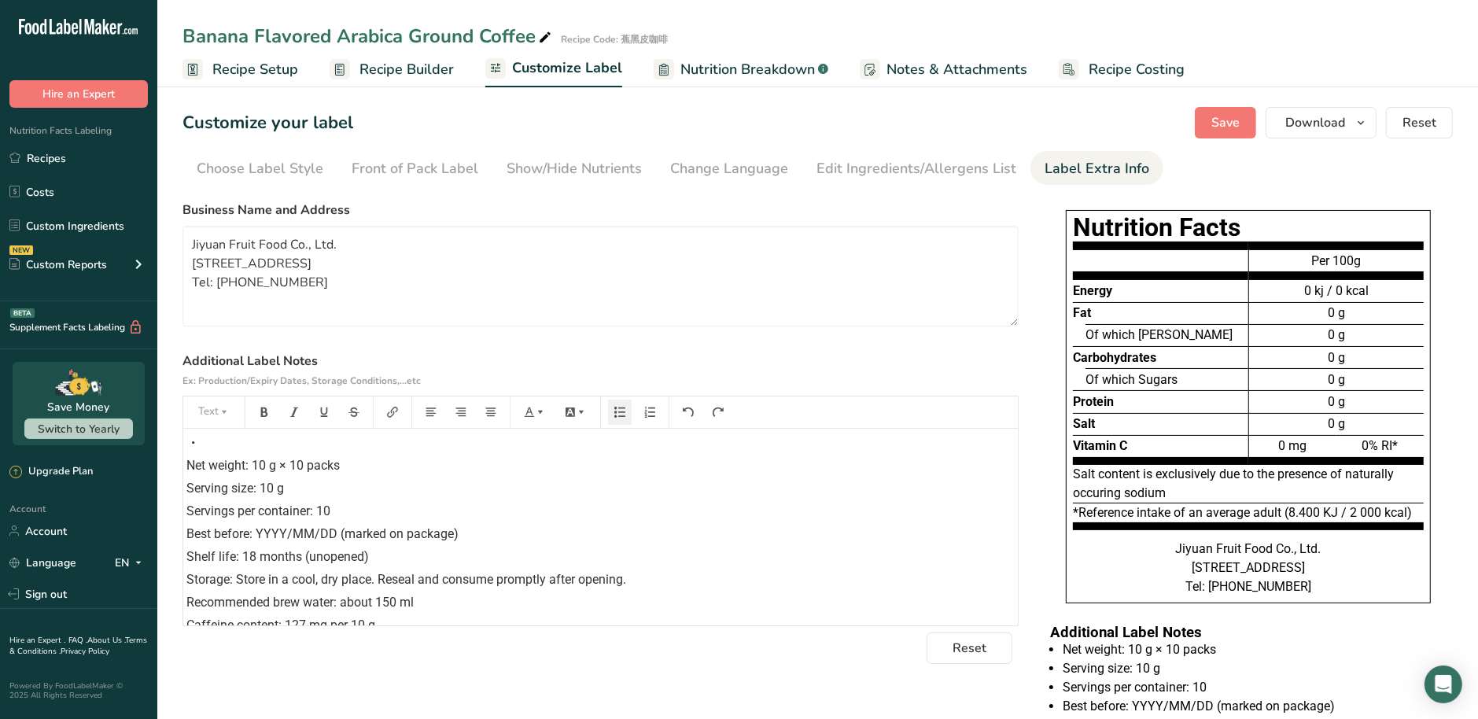
click at [207, 450] on div "• ﻿" at bounding box center [600, 442] width 819 height 19
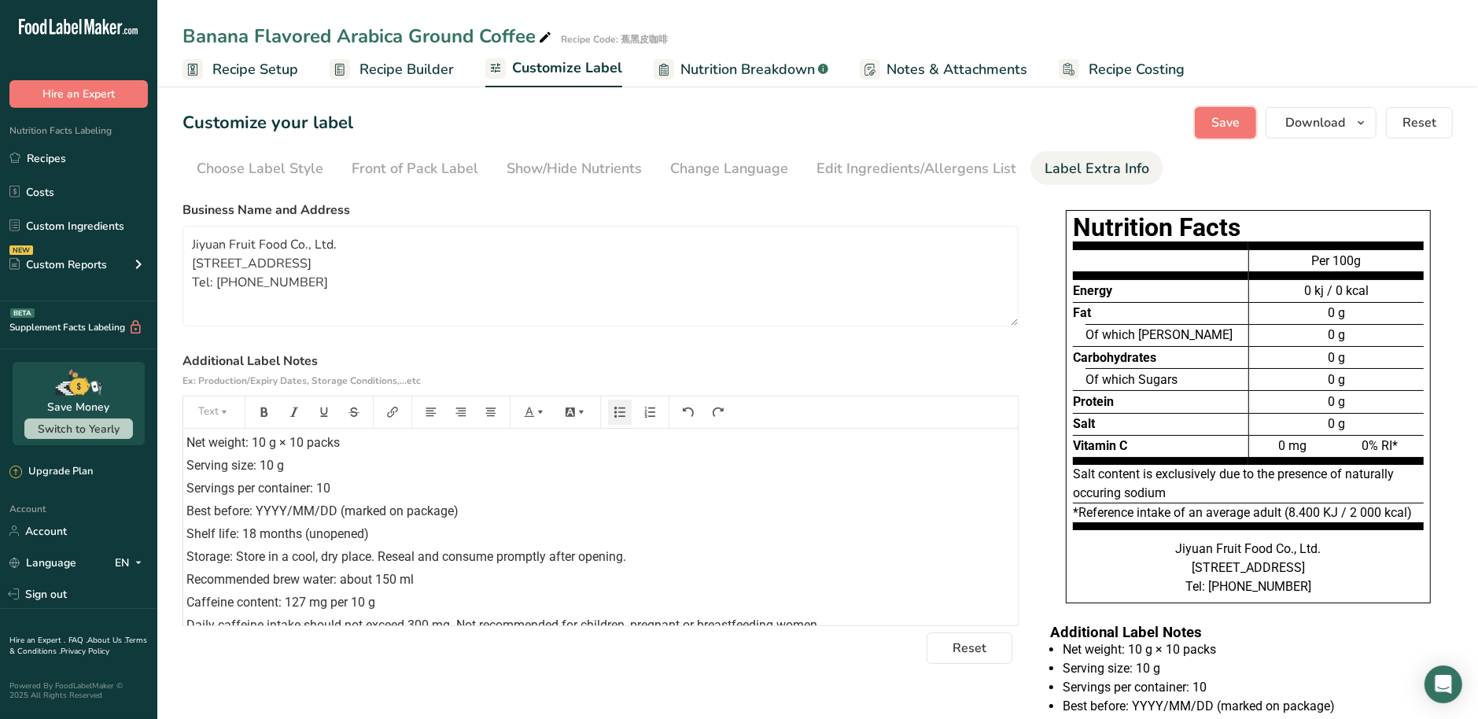
click at [1221, 133] on button "Save" at bounding box center [1225, 122] width 61 height 31
click at [424, 64] on span "Recipe Builder" at bounding box center [407, 69] width 94 height 21
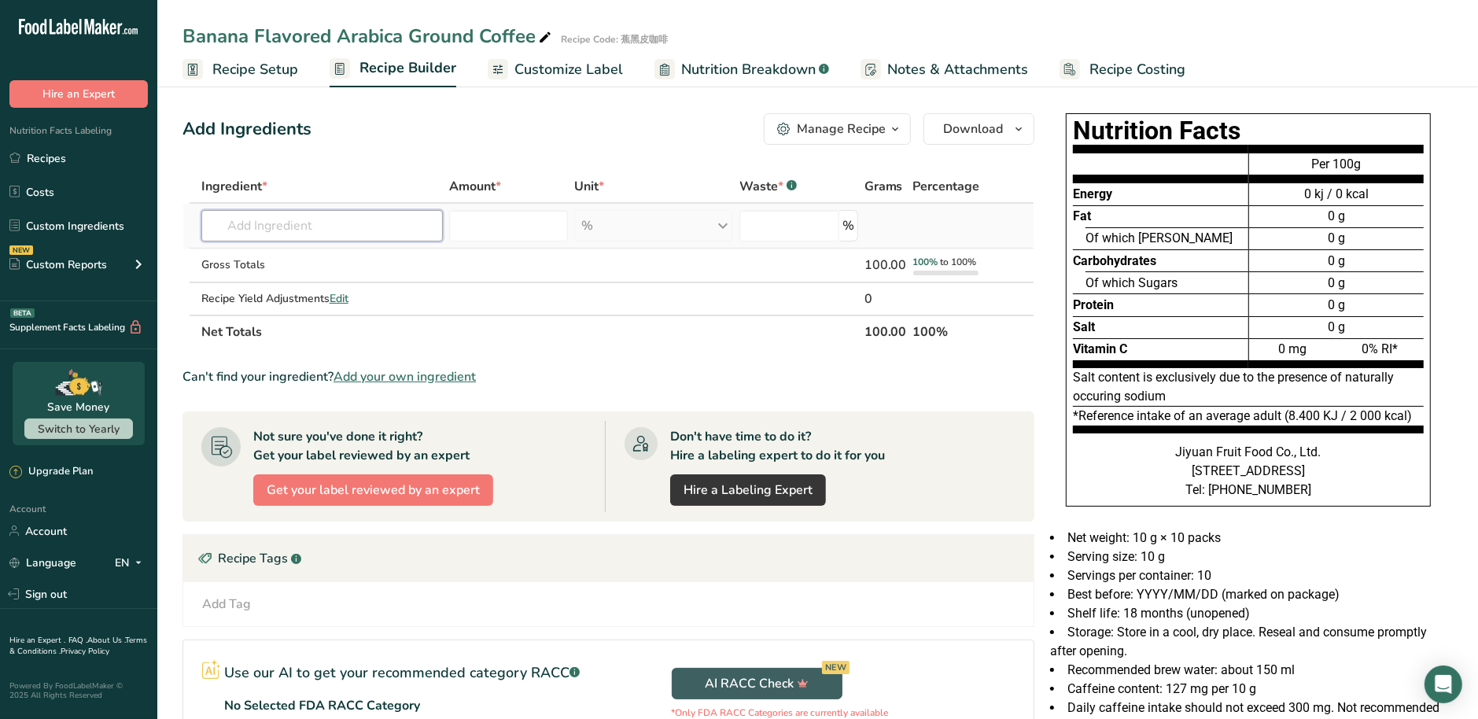
click at [366, 224] on input "text" at bounding box center [322, 225] width 242 height 31
paste input "Arabica Coffee"
type input "Arabica Coffee"
click at [275, 262] on span "Arabica Coffee Beans" at bounding box center [282, 257] width 111 height 15
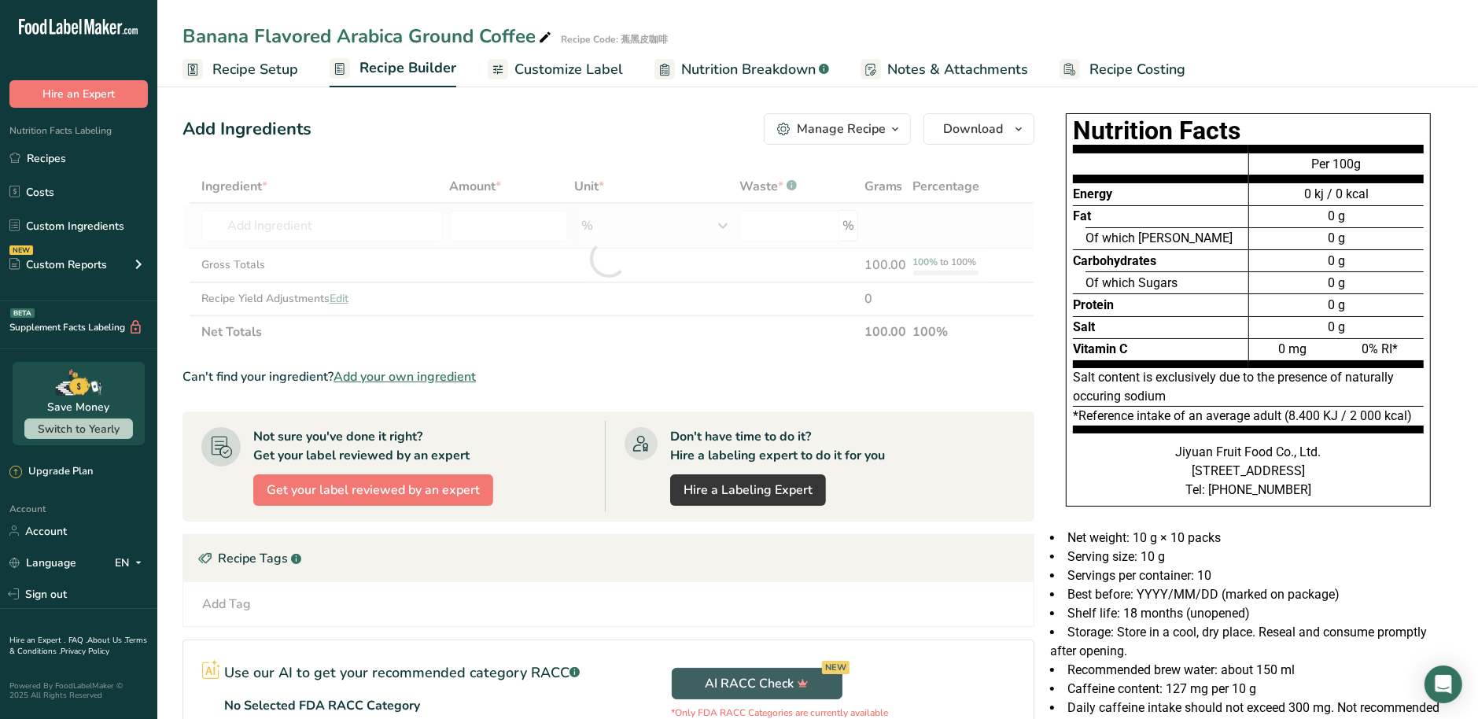
type input "Arabica Coffee Beans"
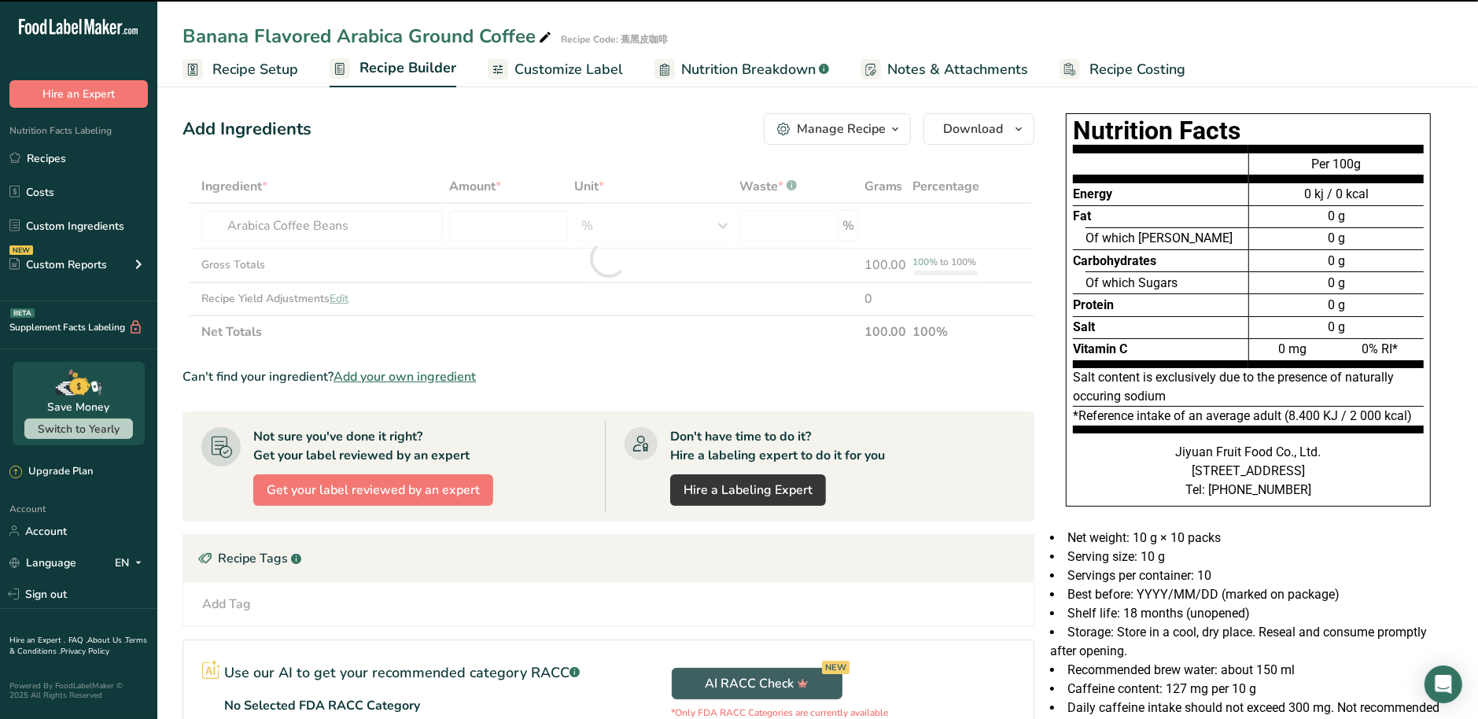
type input "0"
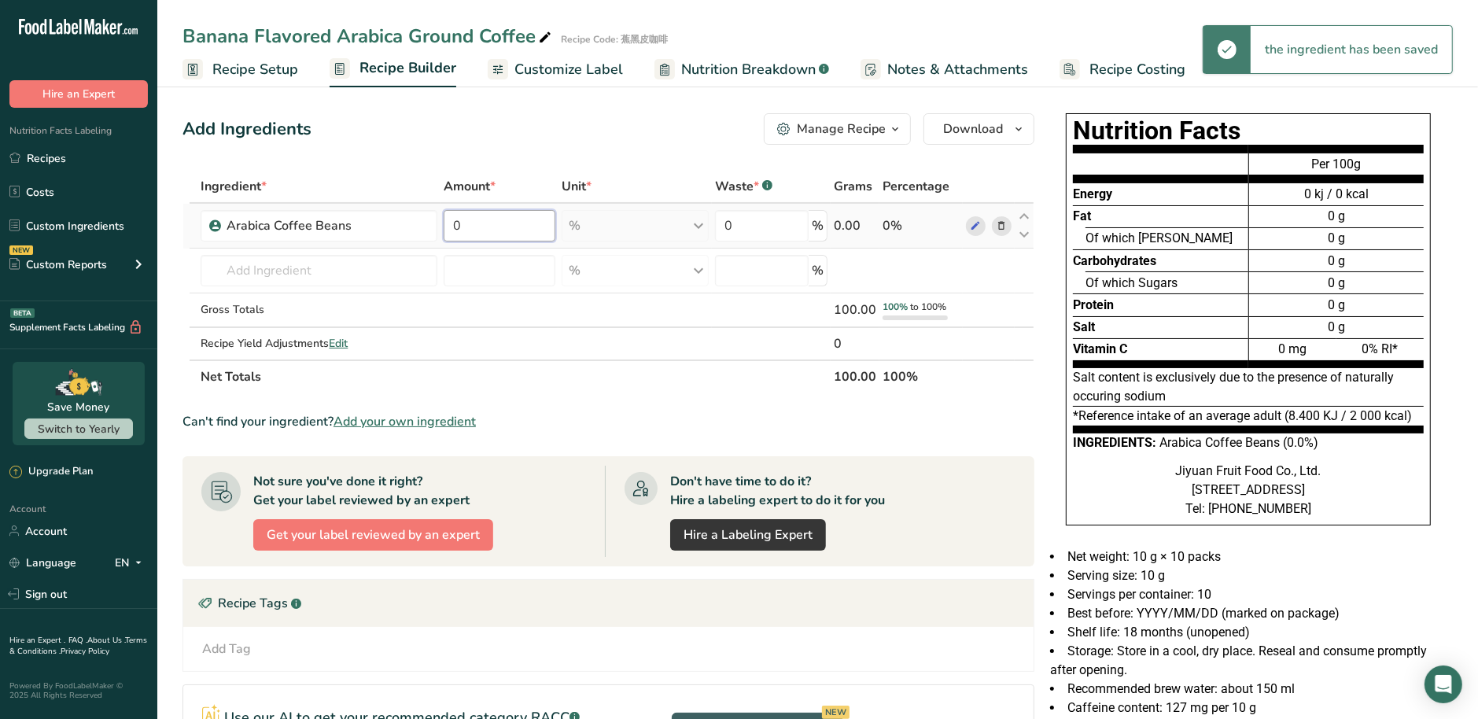
click at [537, 227] on input "0" at bounding box center [500, 225] width 112 height 31
drag, startPoint x: 496, startPoint y: 222, endPoint x: 384, endPoint y: 218, distance: 112.6
click at [384, 218] on tr "Arabica Coffee Beans 0 % Weight Units g kg mg See more Volume Units l Volume un…" at bounding box center [608, 226] width 850 height 45
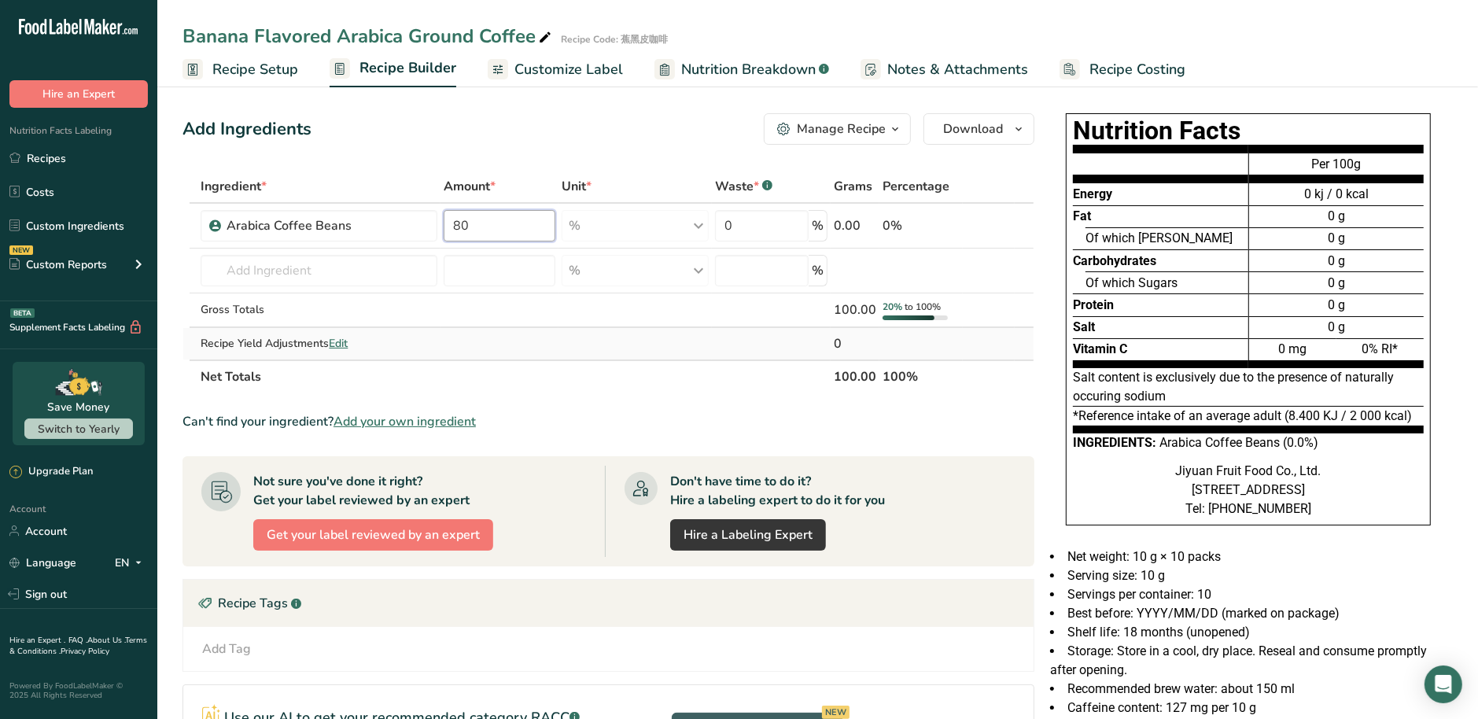
type input "80"
click at [638, 330] on div "Ingredient * Amount * Unit * Waste * .a-a{fill:#347362;}.b-a{fill:#fff;} Grams …" at bounding box center [609, 281] width 852 height 223
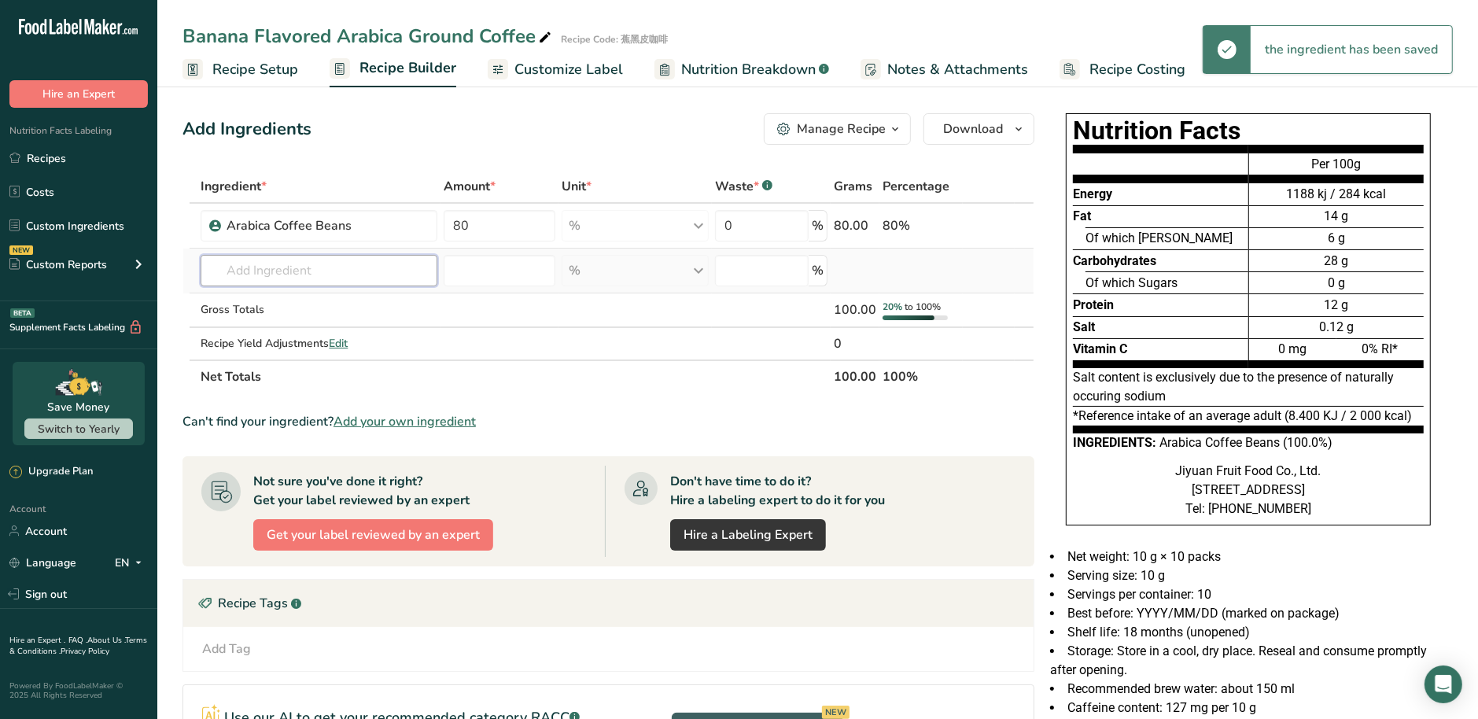
click at [271, 272] on input "text" at bounding box center [319, 270] width 237 height 31
click at [391, 275] on input "text" at bounding box center [319, 270] width 237 height 31
paste input "Banana Powder"
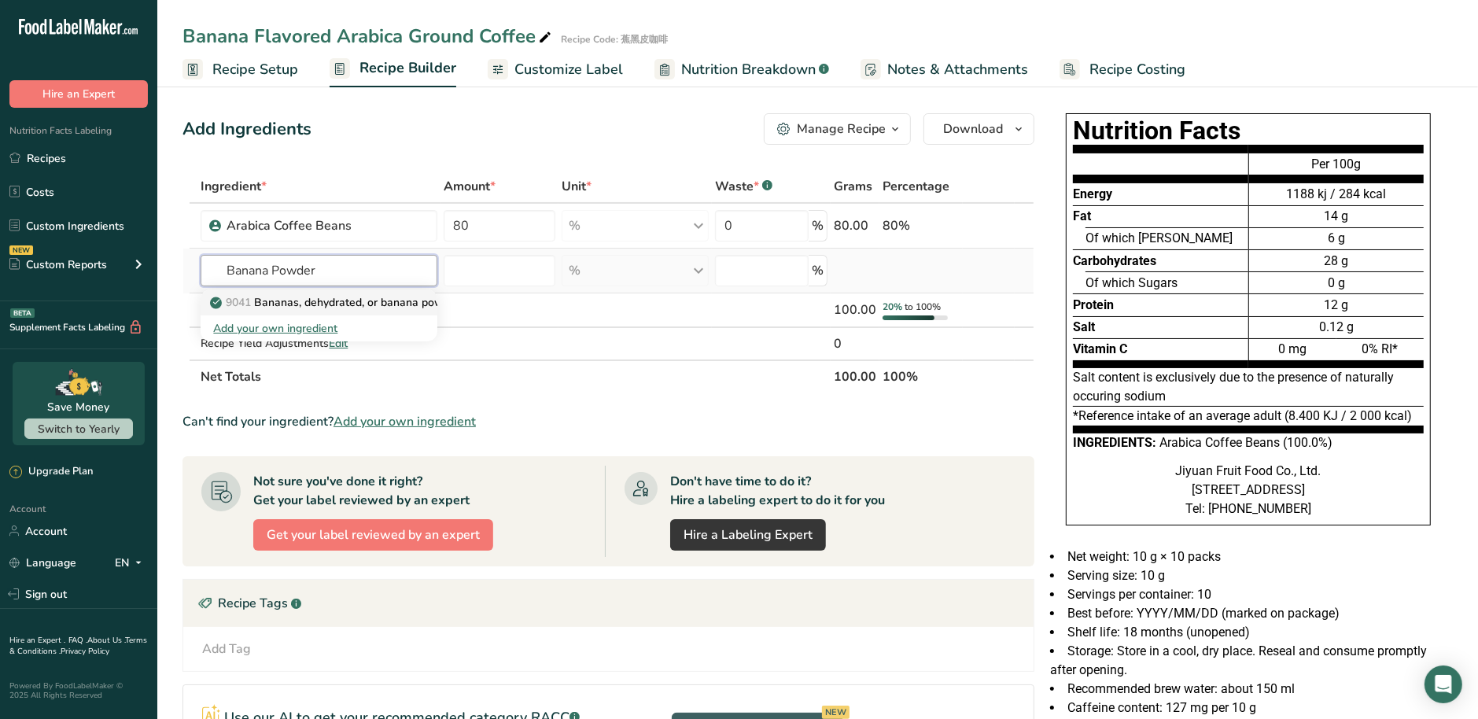
type input "Banana Powder"
click at [323, 299] on p "9041 Bananas, dehydrated, or banana powder" at bounding box center [336, 302] width 247 height 17
type input "Bananas, dehydrated, or banana powder"
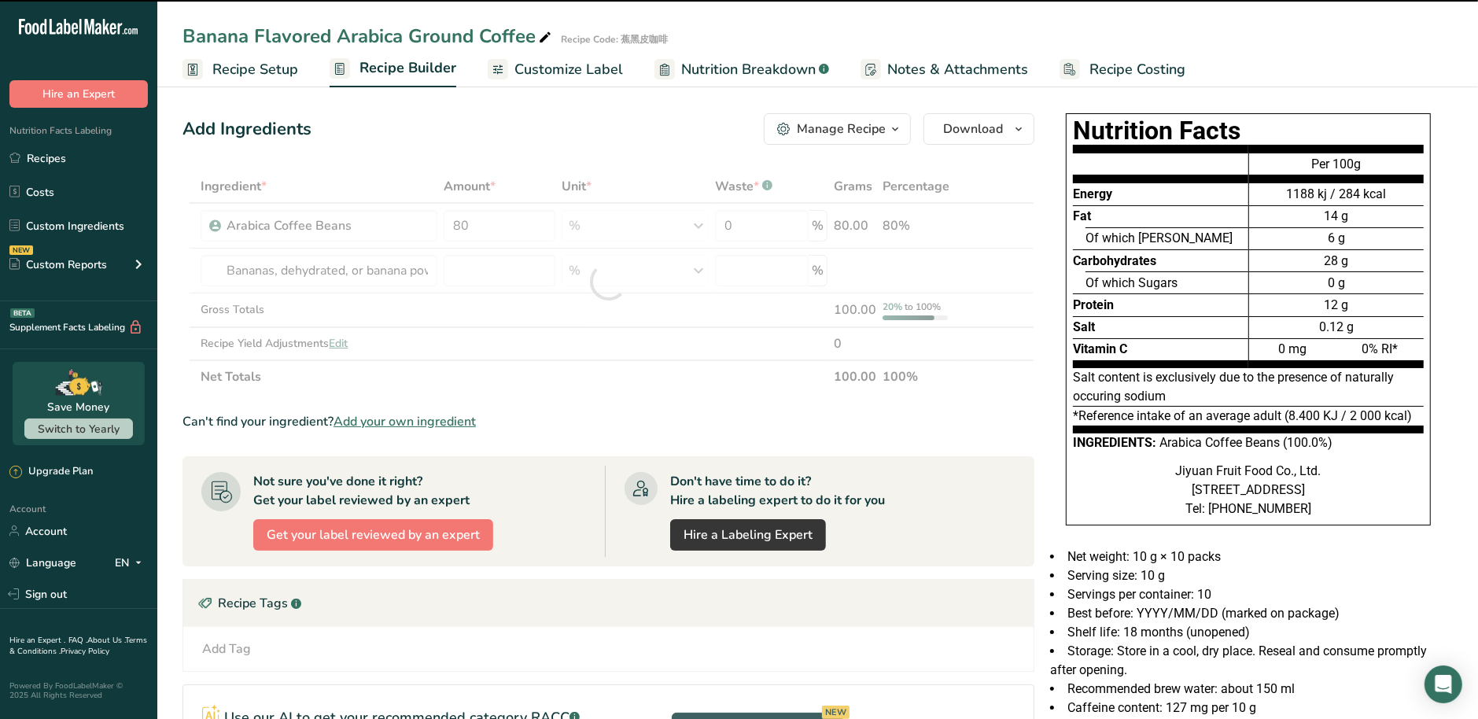
type input "0"
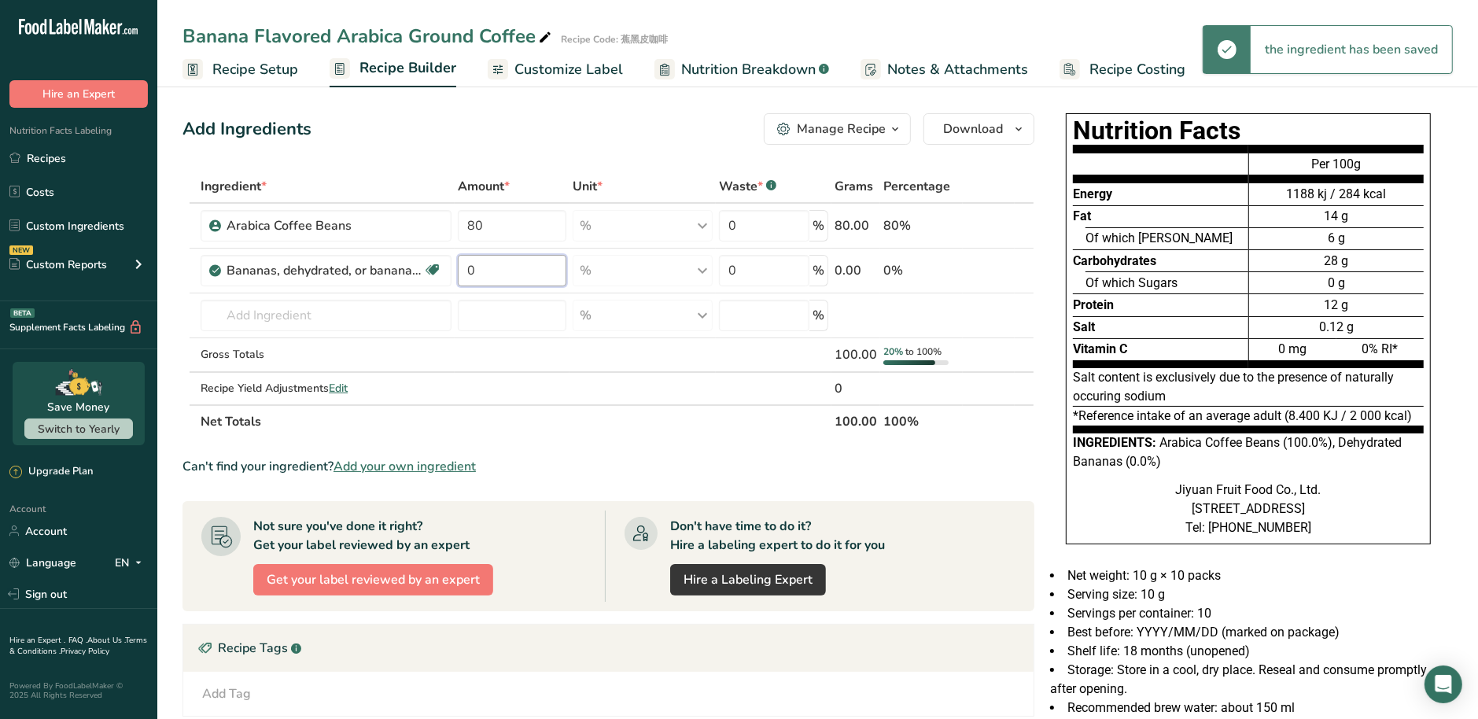
click at [504, 273] on input "0" at bounding box center [512, 270] width 109 height 31
drag, startPoint x: 470, startPoint y: 274, endPoint x: 425, endPoint y: 274, distance: 44.8
click at [425, 274] on tr "Bananas, dehydrated, or banana powder Dairy free Gluten free Vegan Vegetarian S…" at bounding box center [608, 271] width 850 height 45
type input "20"
click at [607, 360] on div "Ingredient * Amount * Unit * Waste * .a-a{fill:#347362;}.b-a{fill:#fff;} Grams …" at bounding box center [609, 304] width 852 height 268
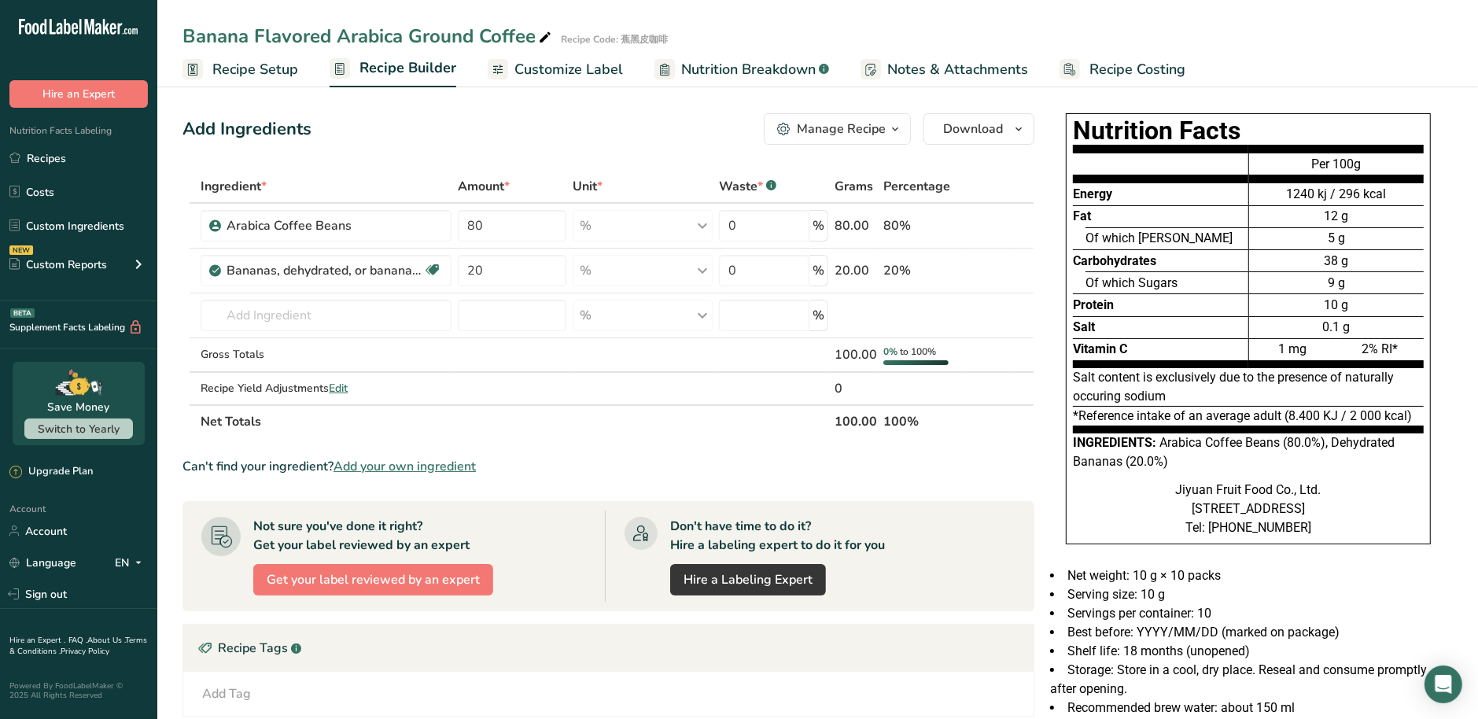
click at [589, 66] on span "Customize Label" at bounding box center [568, 69] width 109 height 21
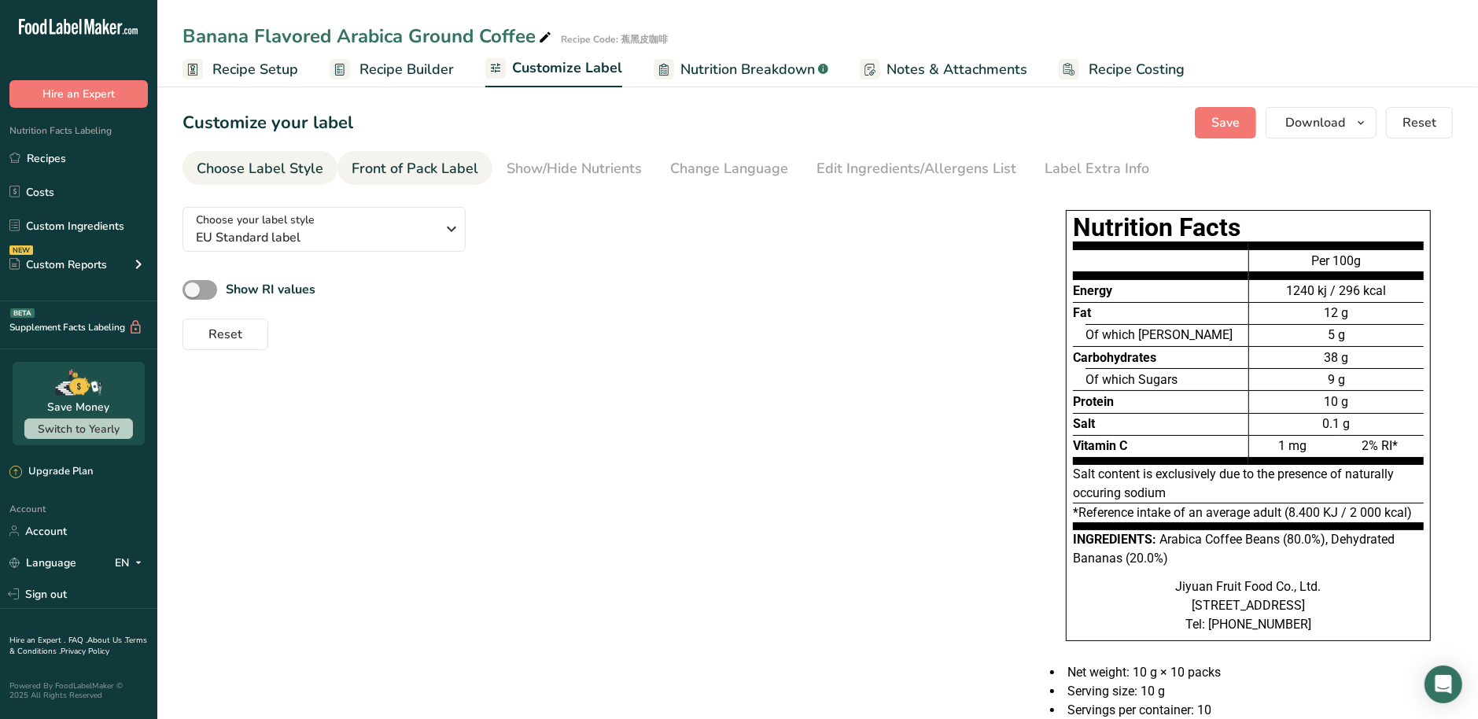
click at [436, 171] on div "Front of Pack Label" at bounding box center [415, 168] width 127 height 21
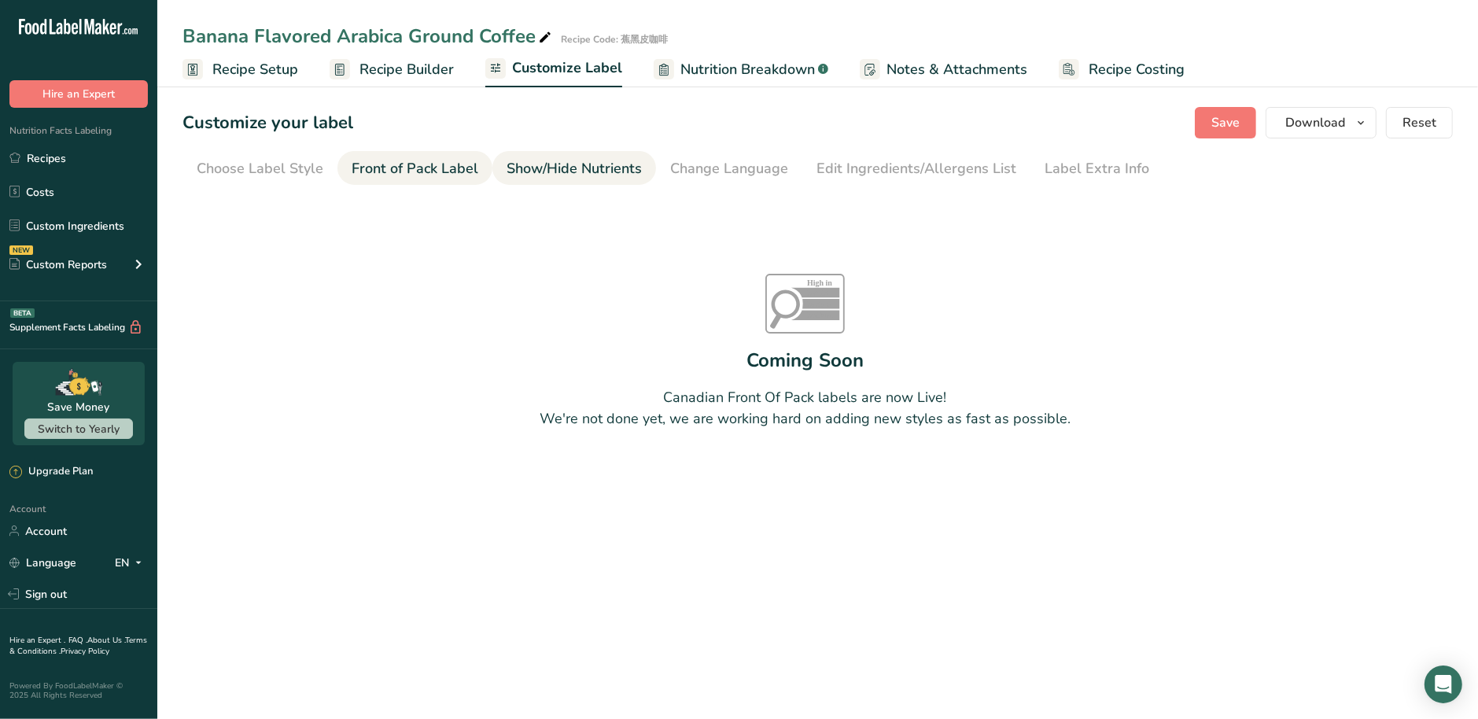
click at [575, 180] on link "Show/Hide Nutrients" at bounding box center [574, 168] width 135 height 35
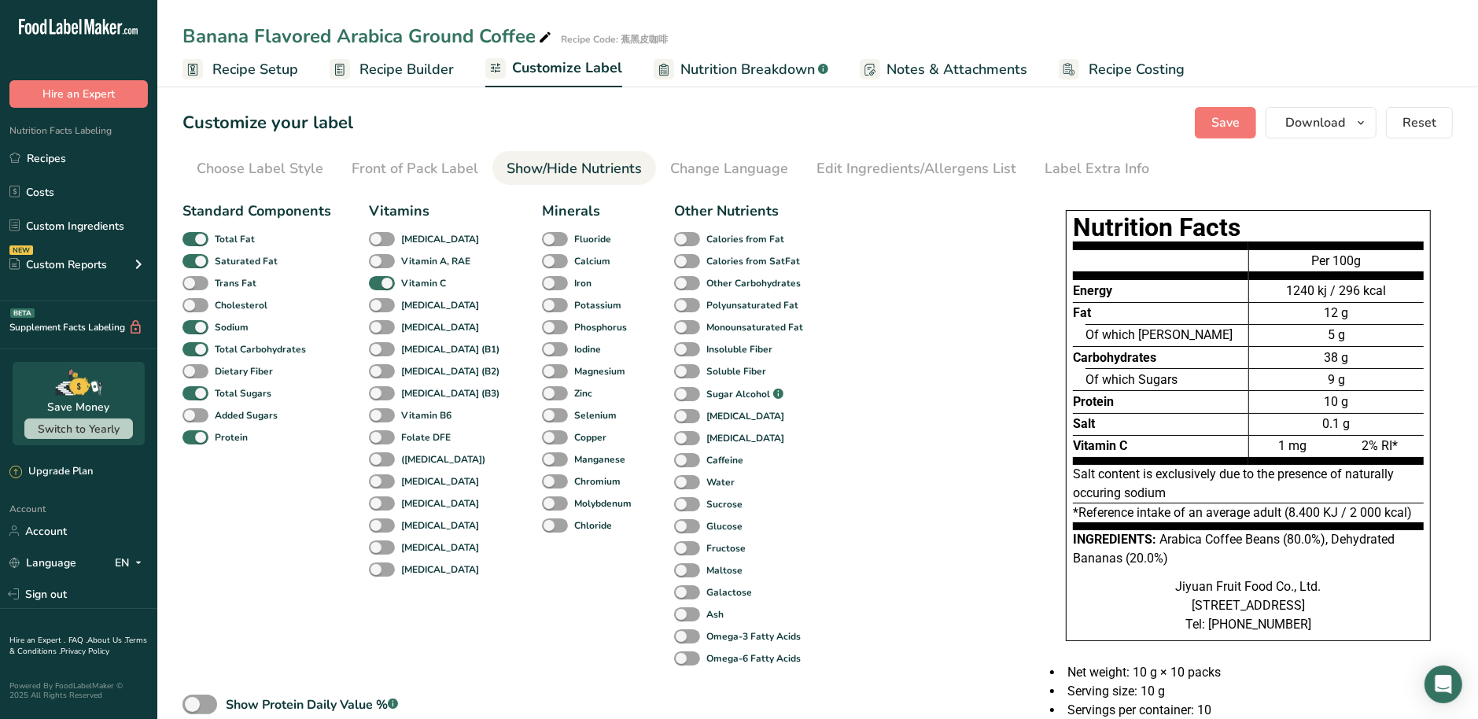
click at [1326, 299] on div "1240 kj / 296 kcal" at bounding box center [1336, 291] width 175 height 19
click at [1338, 316] on div "12 g" at bounding box center [1336, 313] width 175 height 22
click at [736, 164] on div "Change Language" at bounding box center [729, 168] width 118 height 21
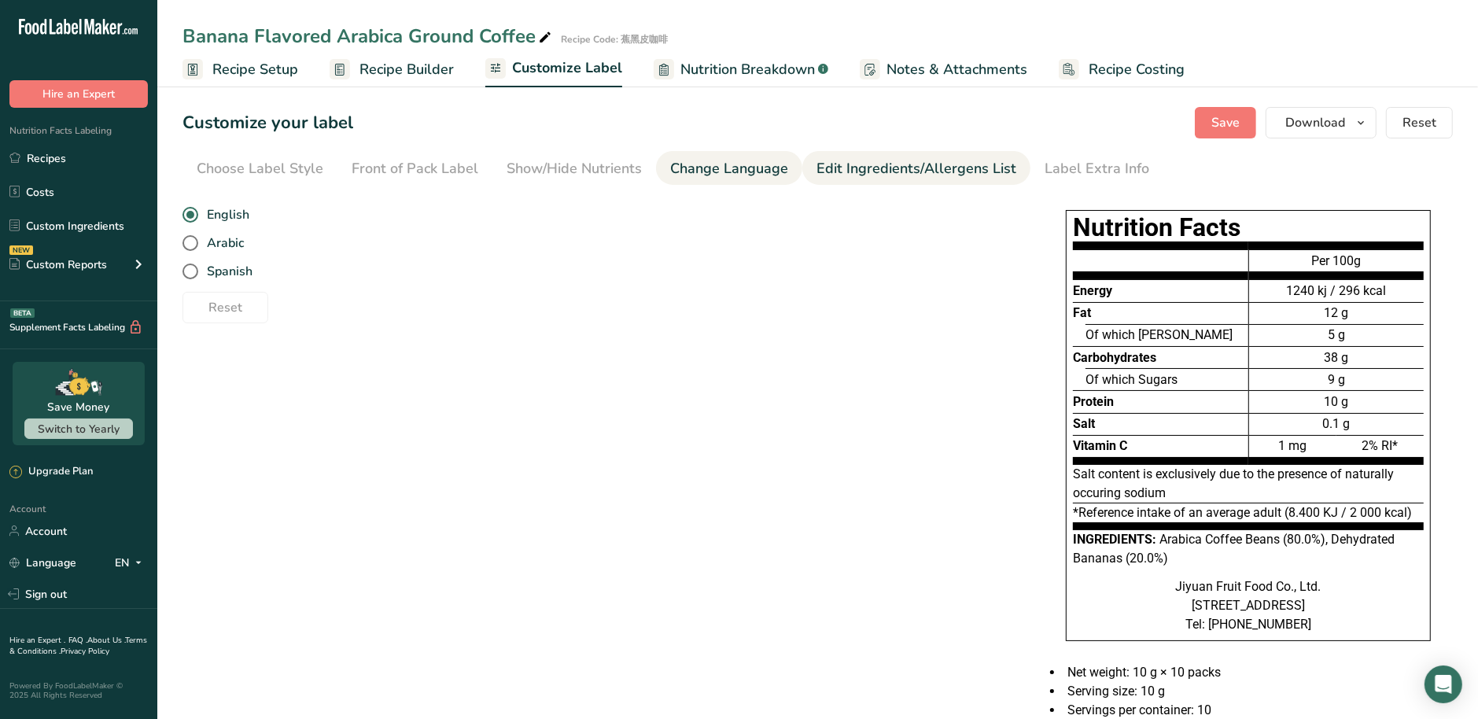
click at [854, 171] on div "Edit Ingredients/Allergens List" at bounding box center [917, 168] width 200 height 21
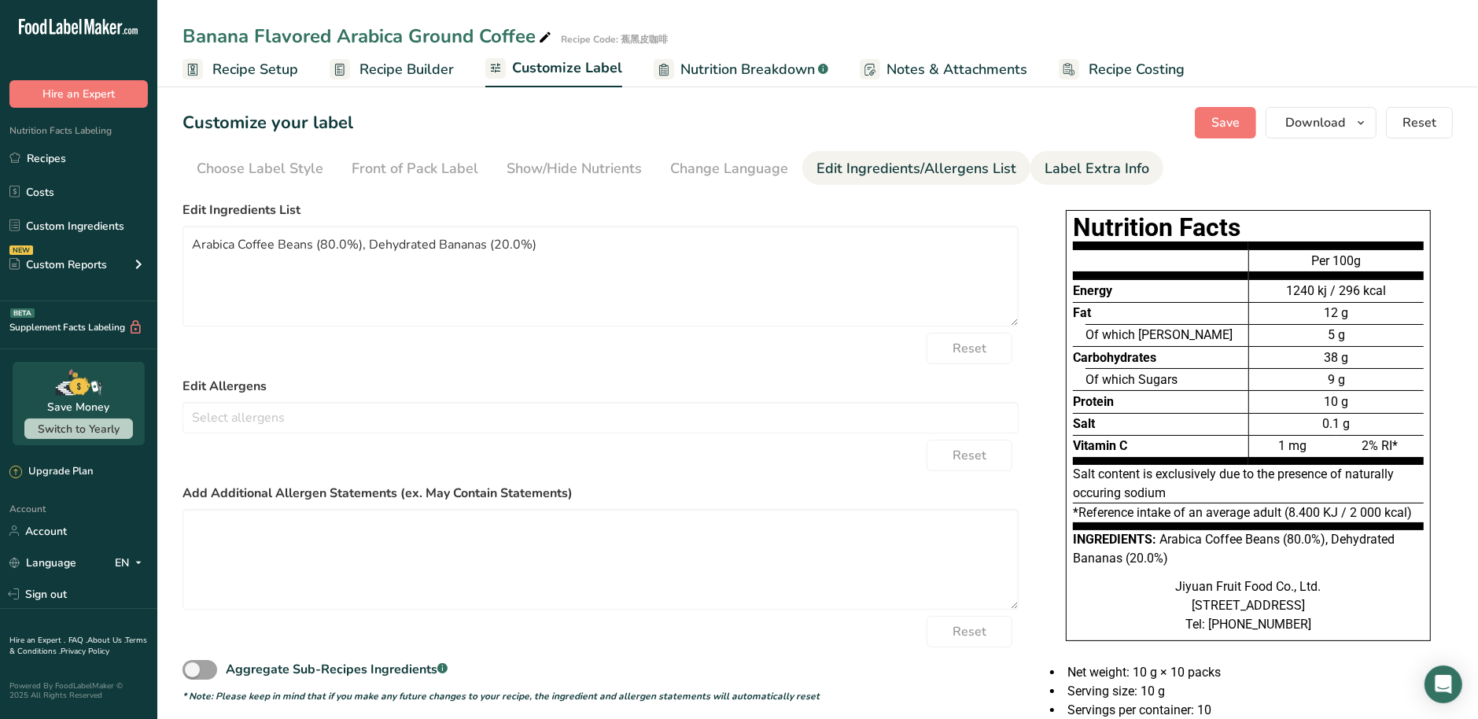
click at [1083, 173] on div "Label Extra Info" at bounding box center [1097, 168] width 105 height 21
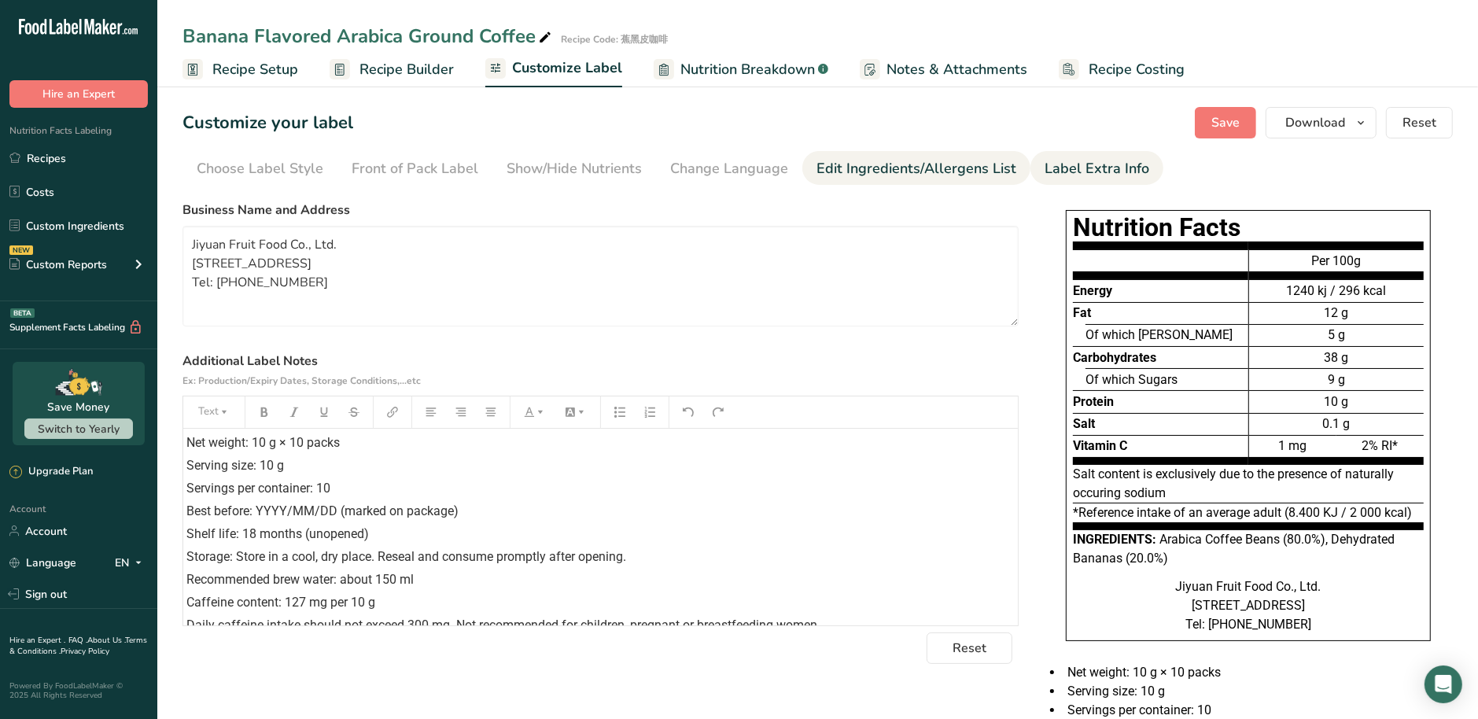
click at [972, 174] on div "Edit Ingredients/Allergens List" at bounding box center [917, 168] width 200 height 21
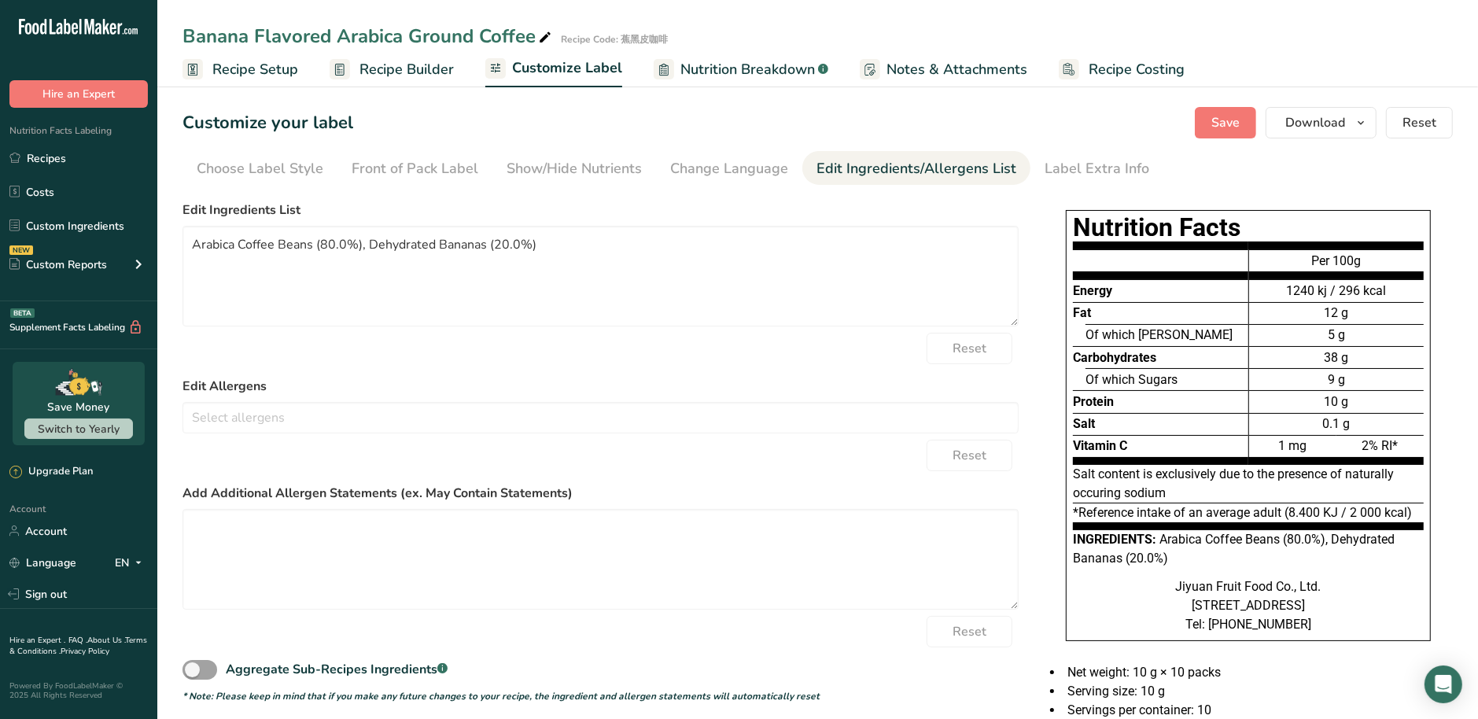
click at [774, 73] on span "Nutrition Breakdown" at bounding box center [747, 69] width 135 height 21
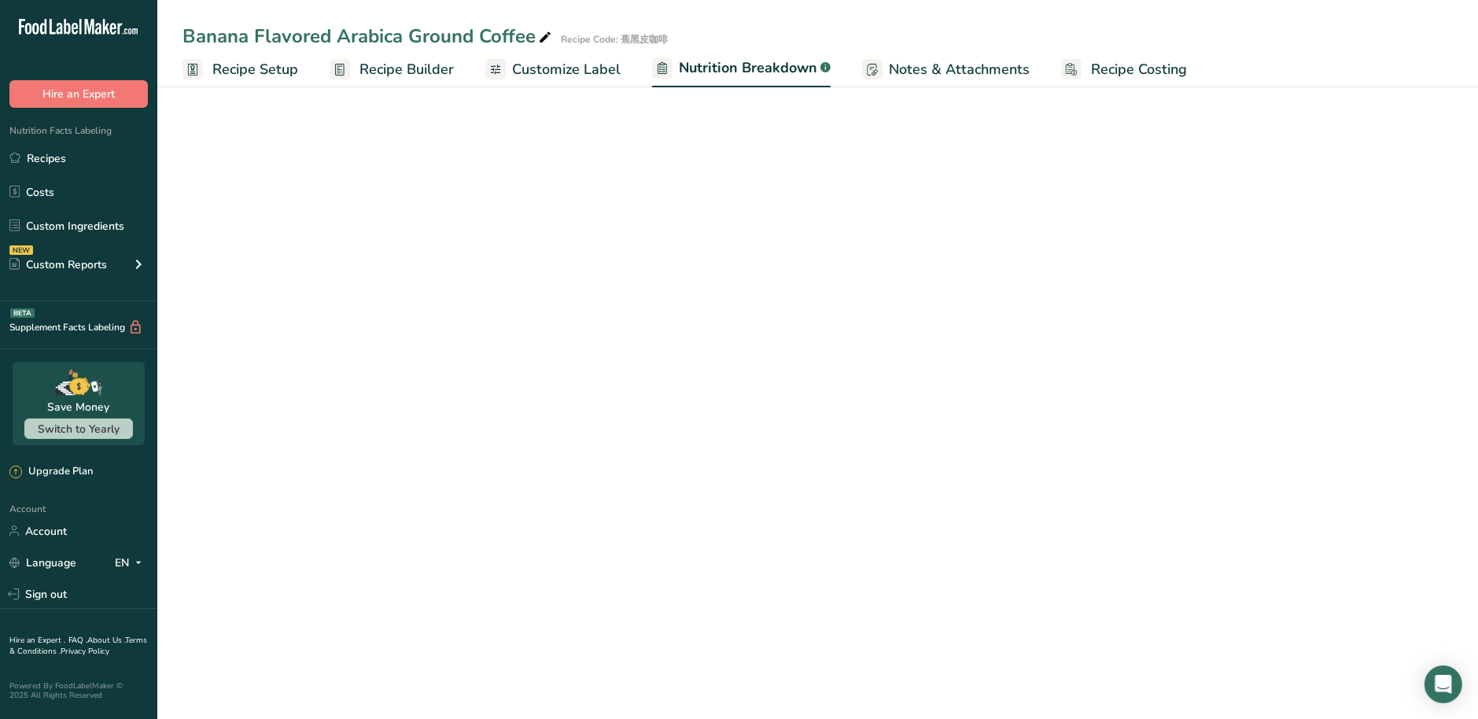
select select "Calories"
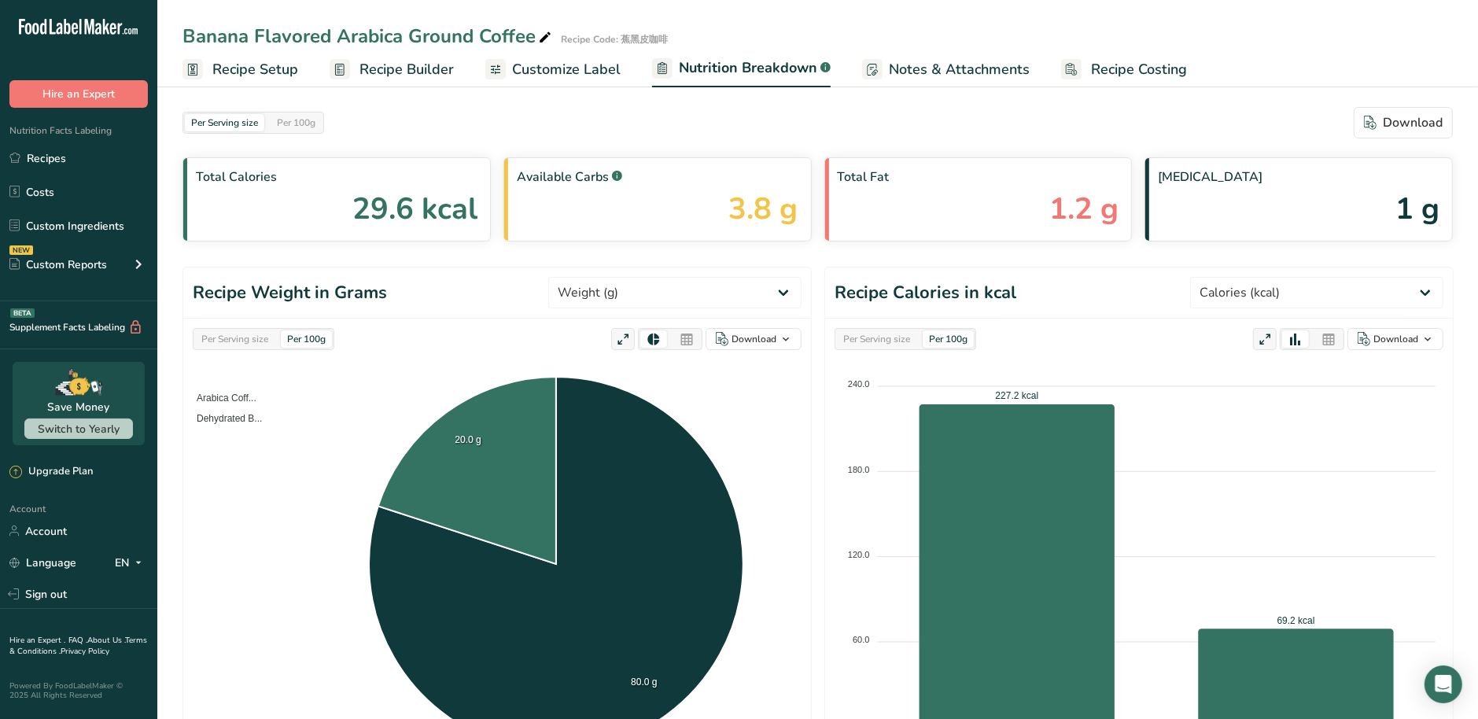
click at [391, 216] on span "29.6 kcal" at bounding box center [414, 208] width 125 height 45
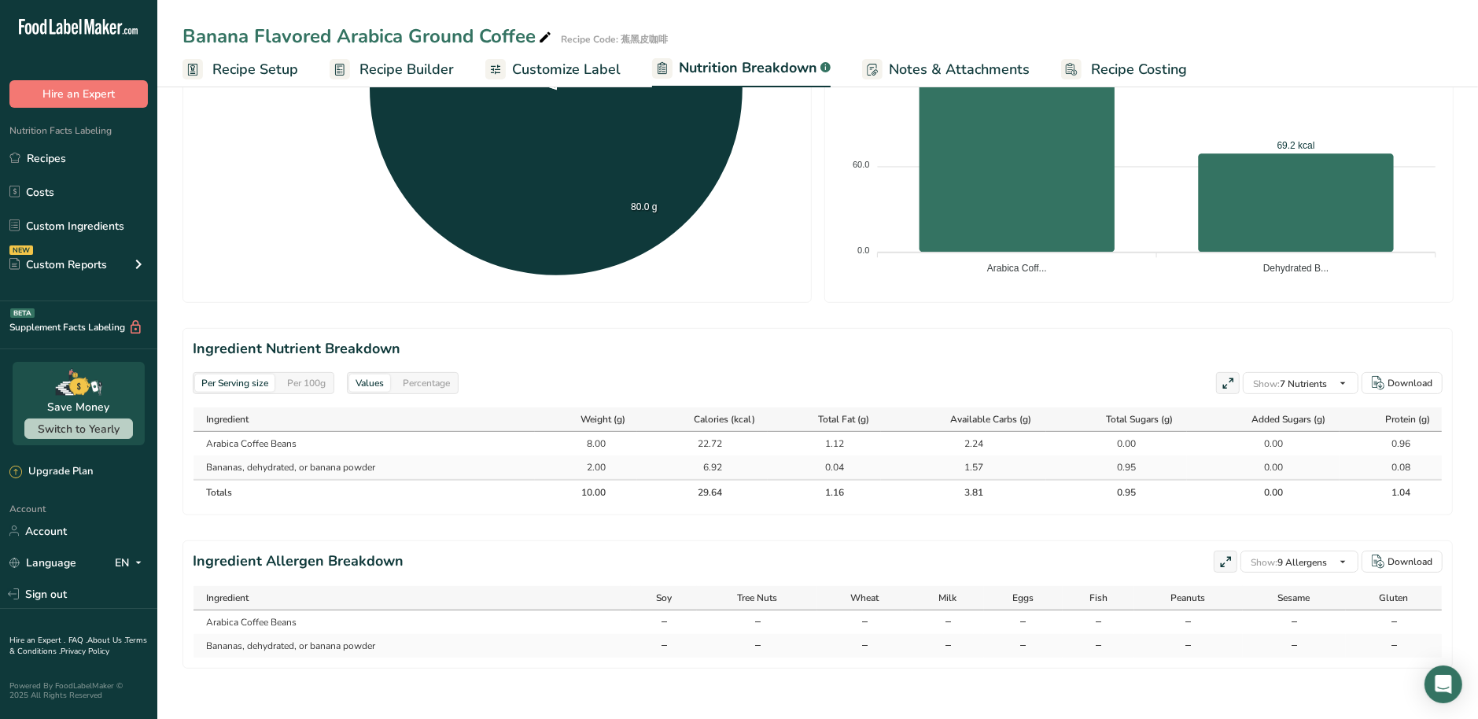
scroll to position [485, 0]
click at [1084, 455] on td "0.95" at bounding box center [1116, 467] width 141 height 24
click at [481, 488] on th "Totals" at bounding box center [364, 491] width 341 height 25
click at [566, 437] on div "8.00" at bounding box center [585, 444] width 39 height 14
click at [621, 437] on div "8.00" at bounding box center [586, 444] width 88 height 14
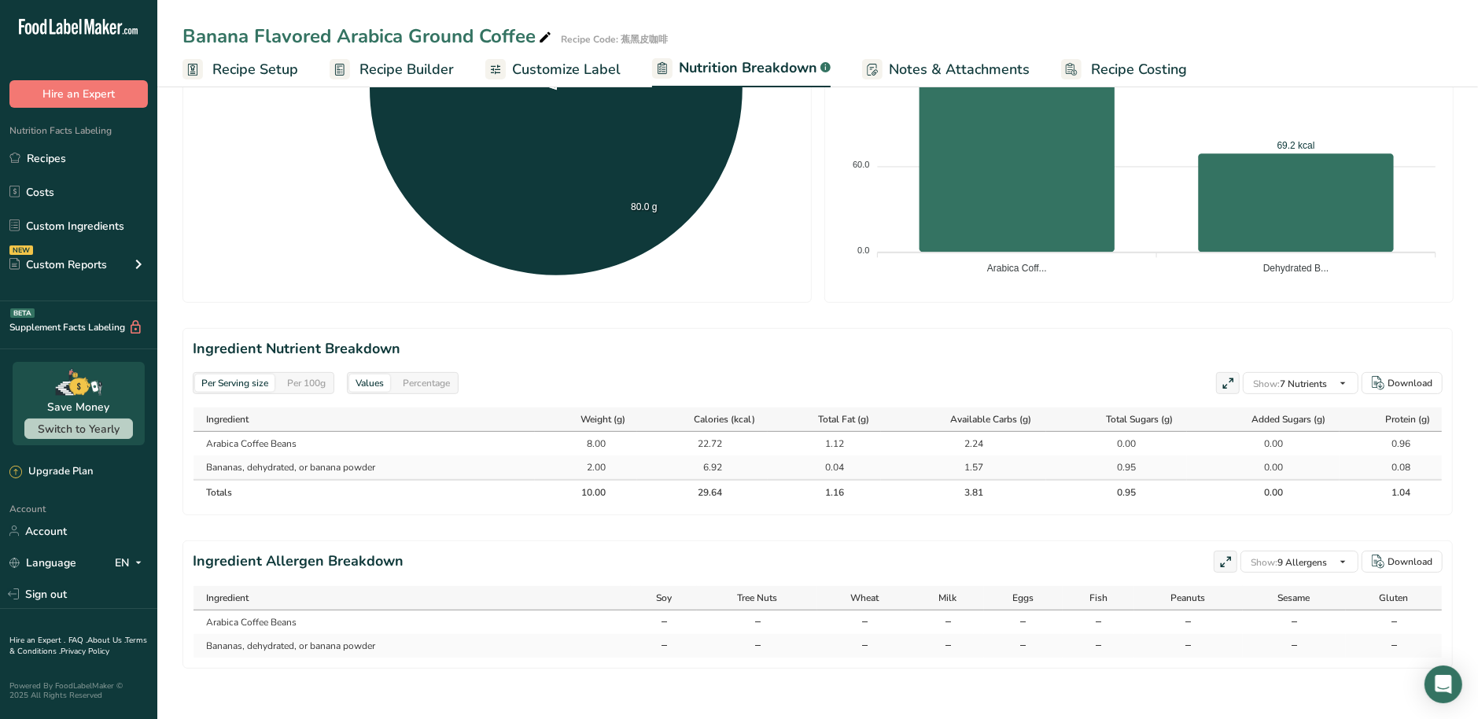
click at [607, 437] on div "8.00" at bounding box center [586, 444] width 88 height 14
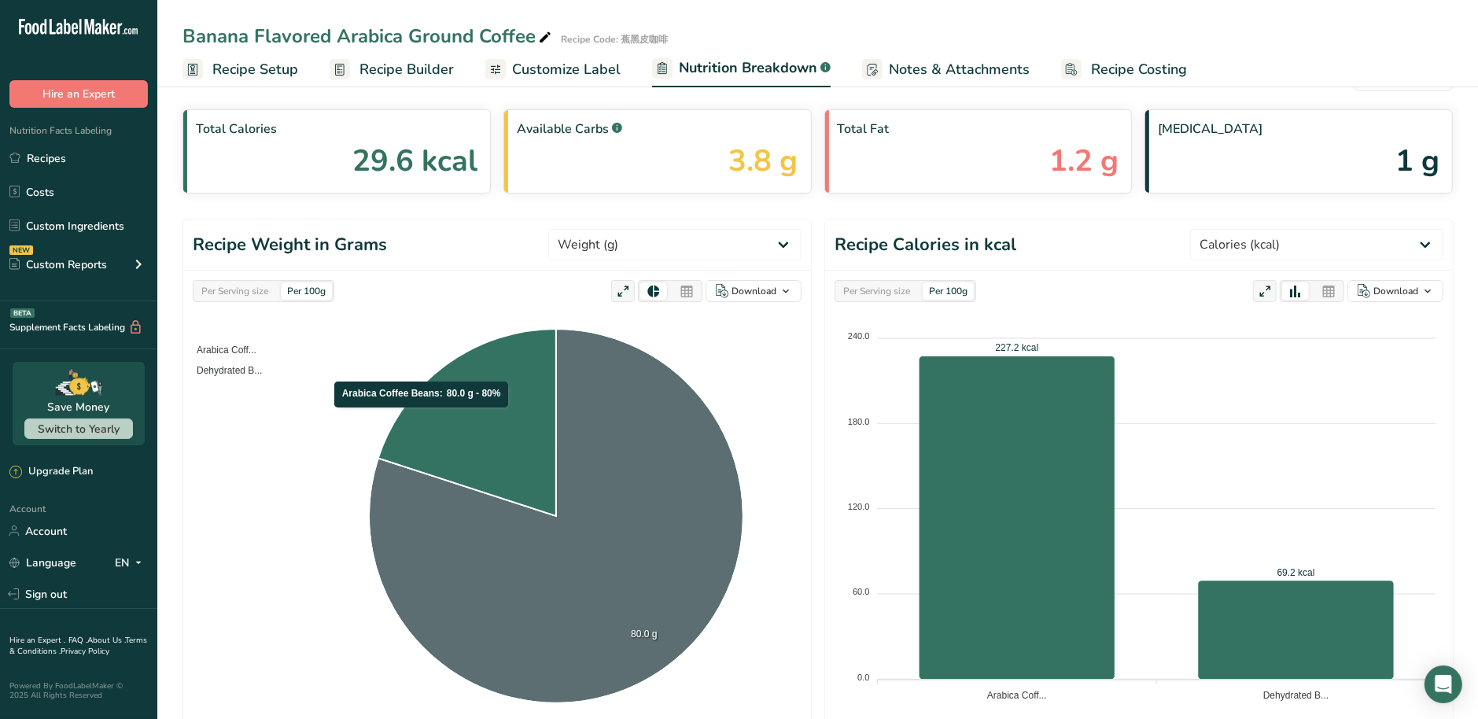
scroll to position [0, 0]
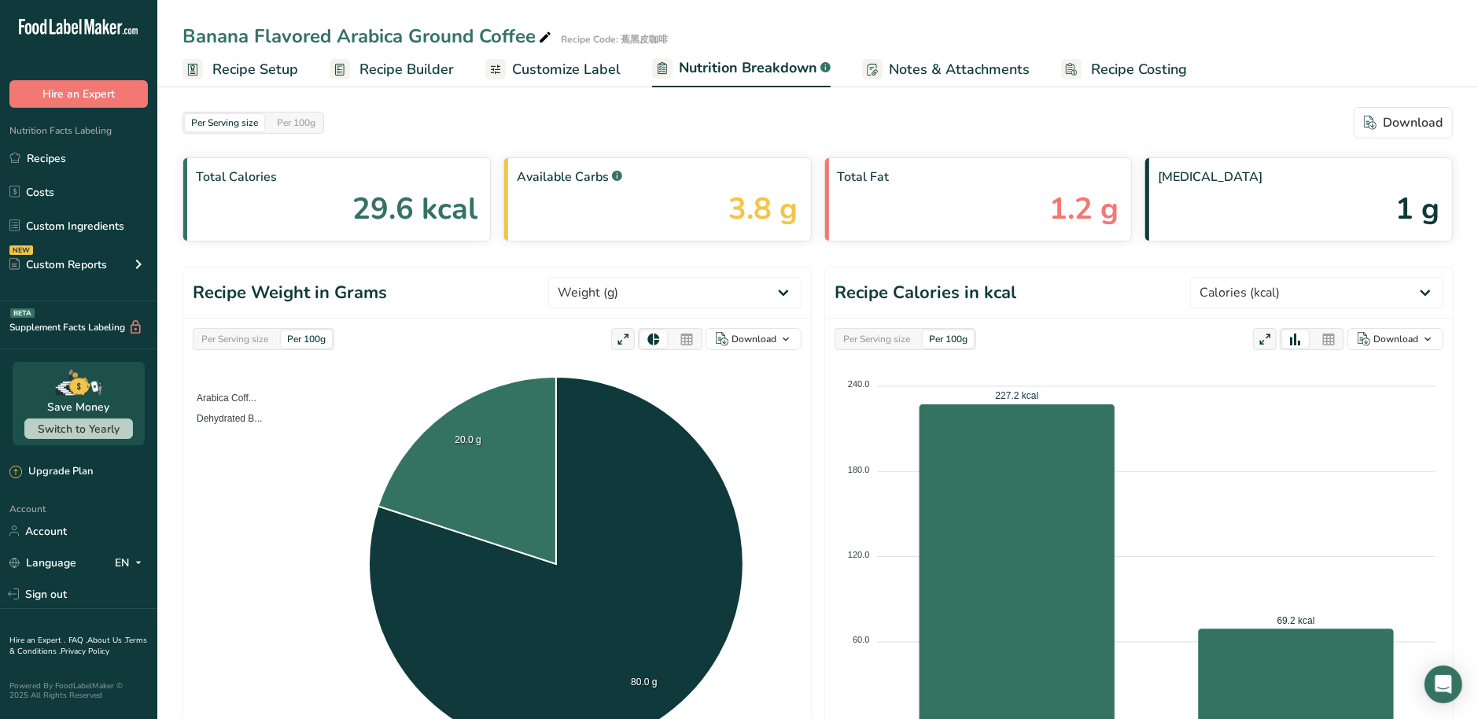
click at [407, 60] on span "Recipe Builder" at bounding box center [407, 69] width 94 height 21
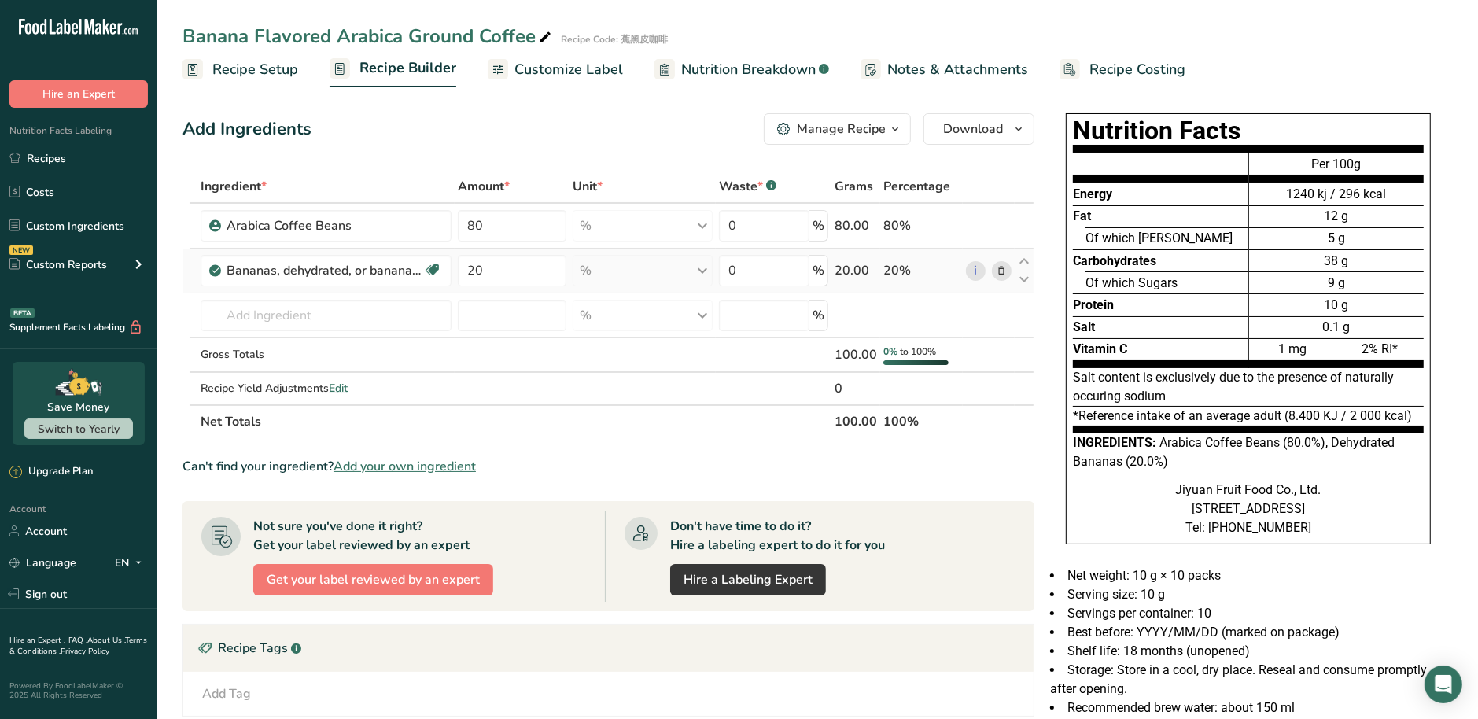
click at [1002, 275] on icon at bounding box center [1001, 271] width 11 height 17
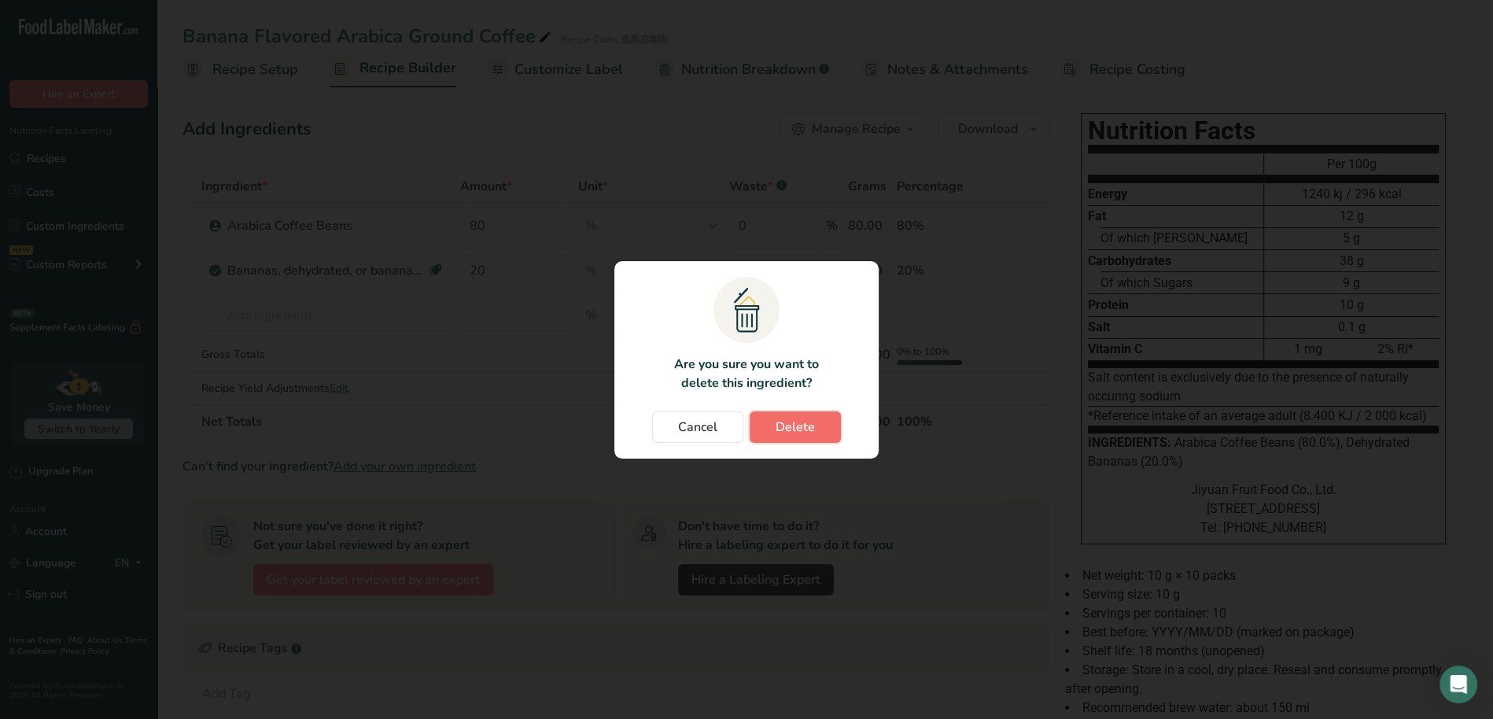
click at [809, 423] on span "Delete" at bounding box center [795, 427] width 39 height 19
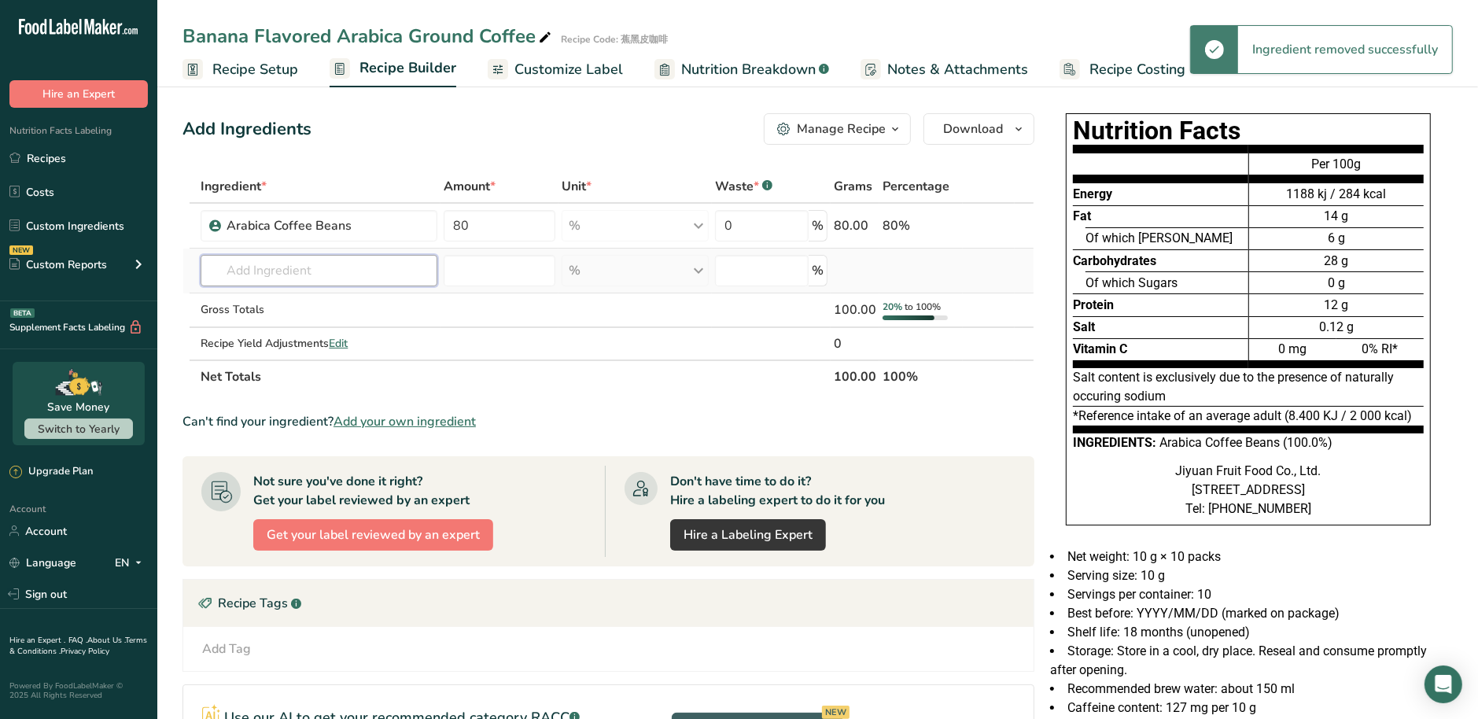
click at [280, 261] on input "text" at bounding box center [319, 270] width 237 height 31
click at [371, 417] on span "Add your own ingredient" at bounding box center [405, 421] width 142 height 19
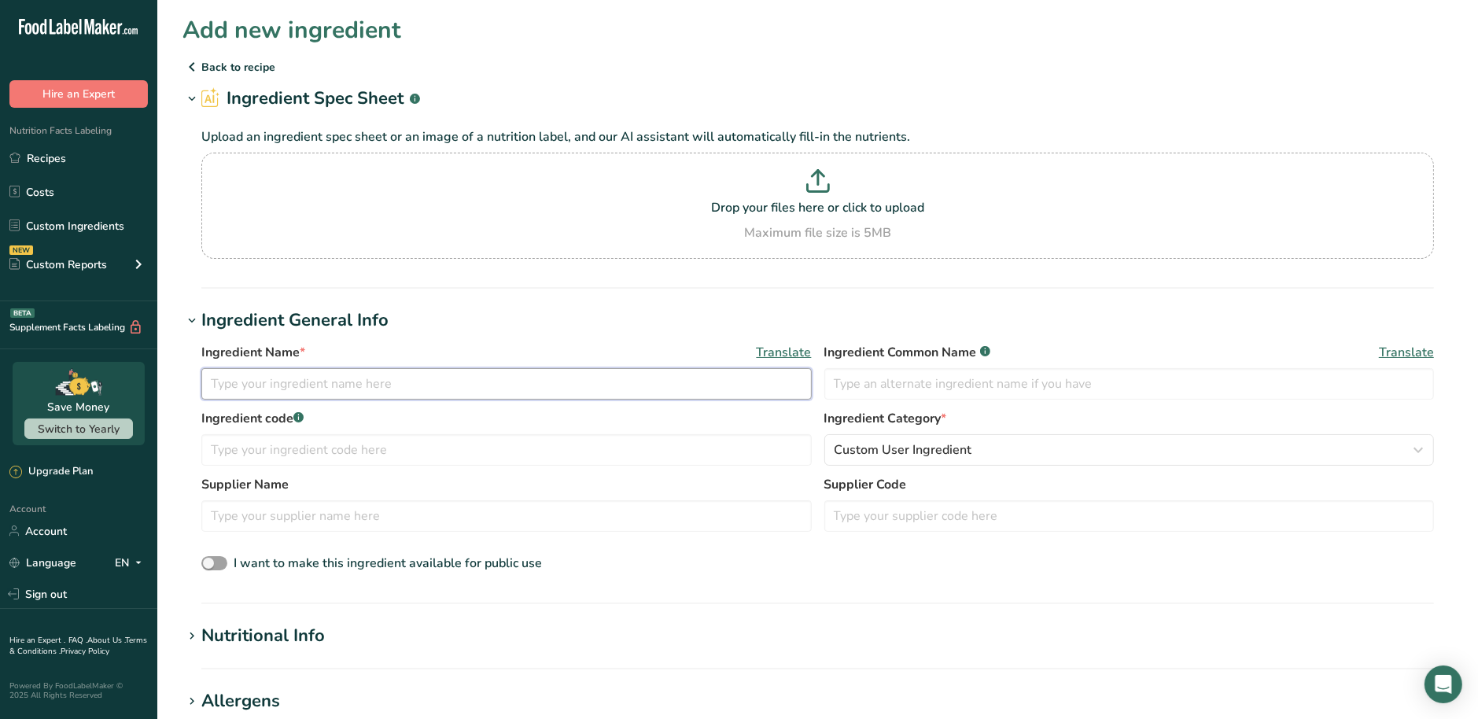
click at [326, 388] on input "text" at bounding box center [506, 383] width 610 height 31
paste input "Banana Powder (Custom)"
type input "Banana Powder (Custom)"
click at [885, 388] on input "text" at bounding box center [1129, 383] width 610 height 31
paste input "Banana Powder (Custom)"
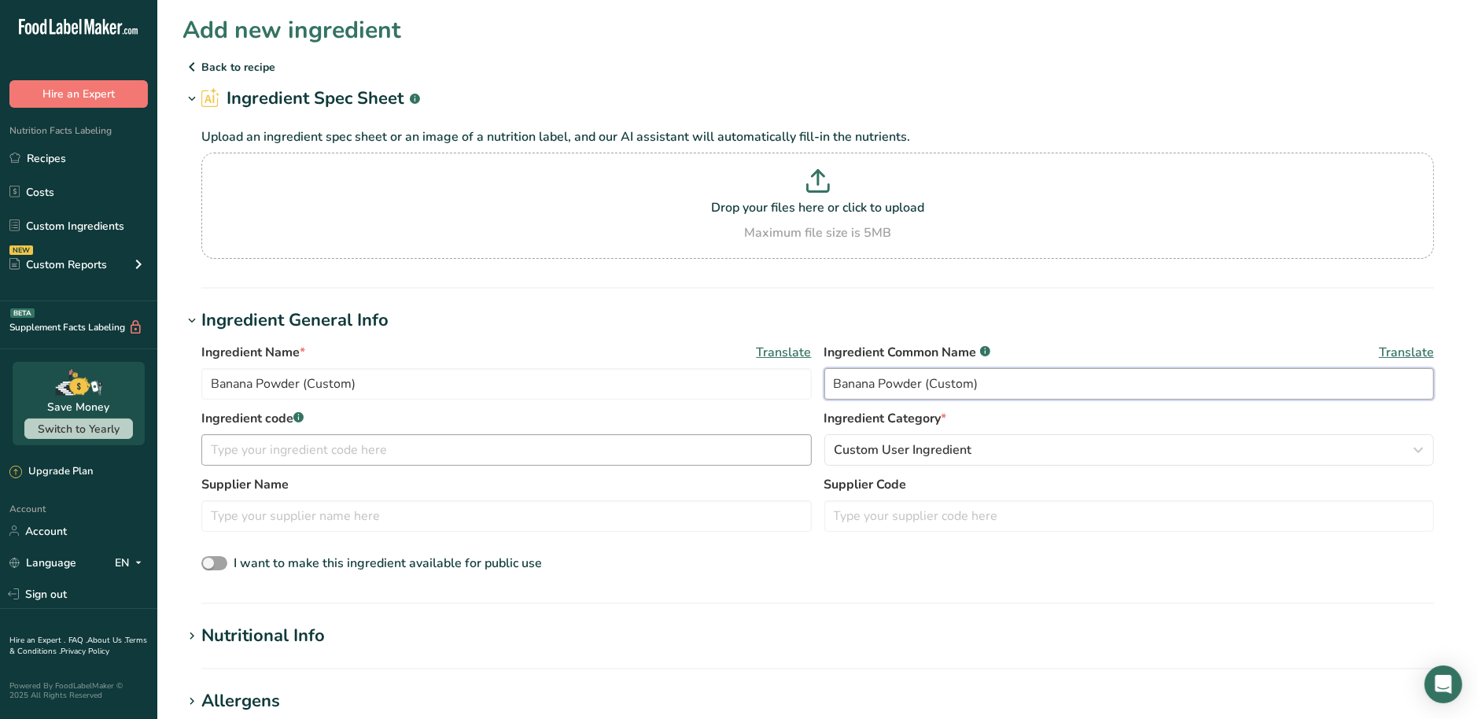
type input "Banana Powder (Custom)"
click at [496, 455] on input "text" at bounding box center [506, 449] width 610 height 31
paste input "Banana Powder (Custom)"
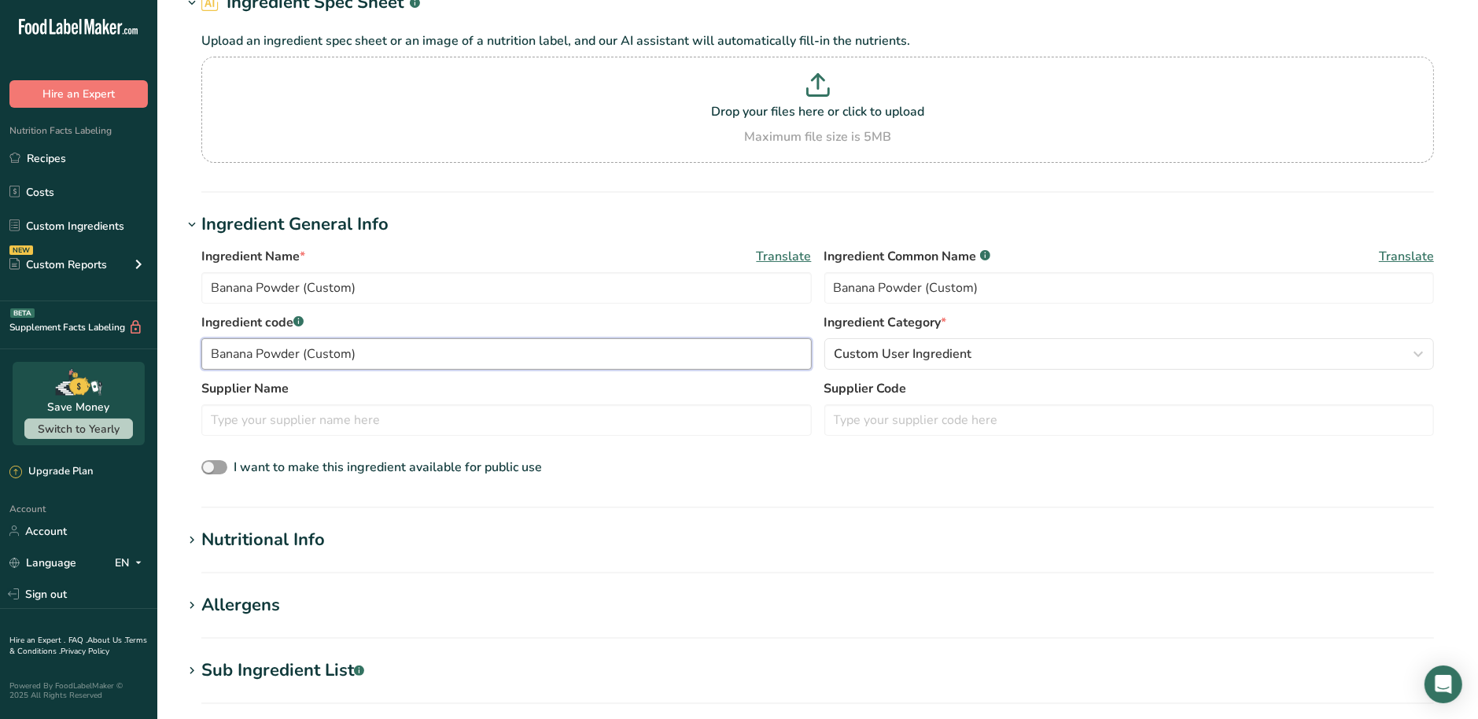
scroll to position [98, 0]
type input "Banana Powder (Custom)"
click at [248, 528] on div "Nutritional Info" at bounding box center [263, 538] width 124 height 26
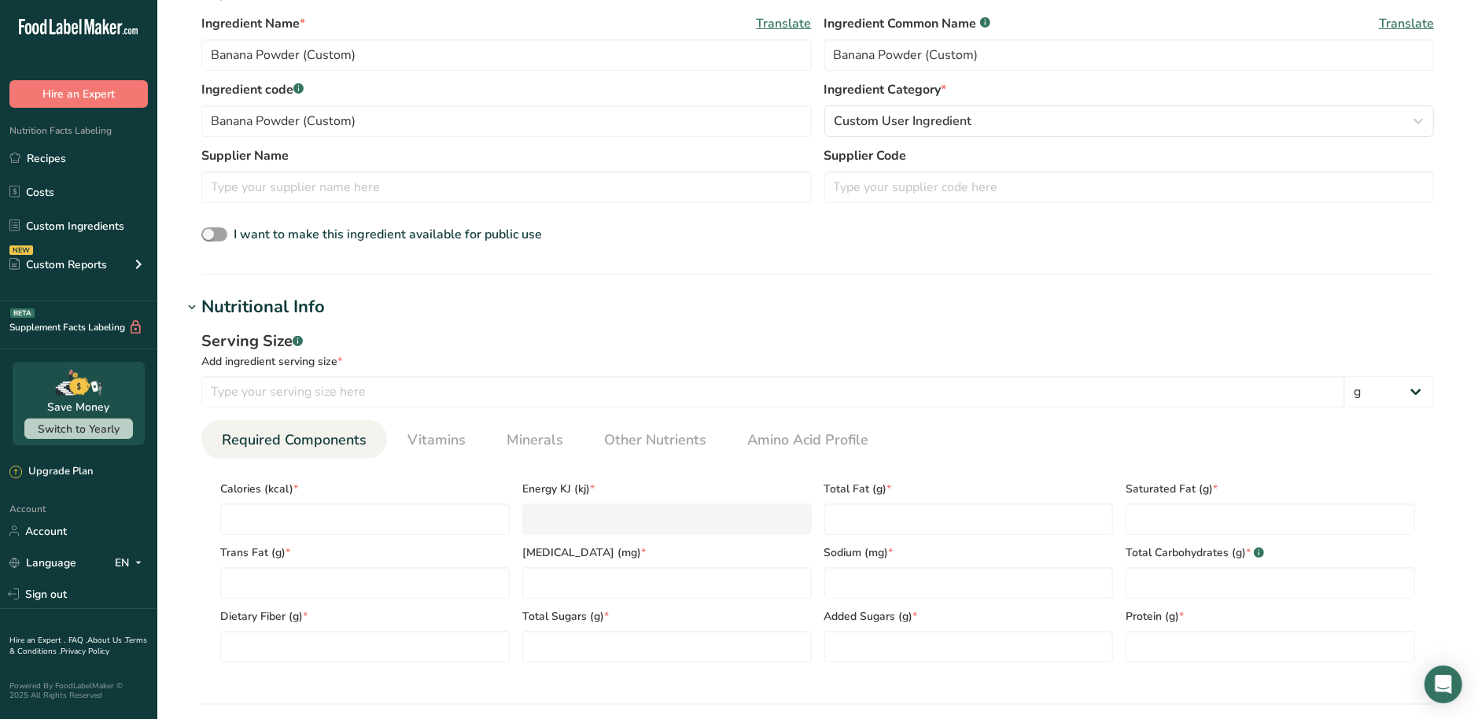
scroll to position [393, 0]
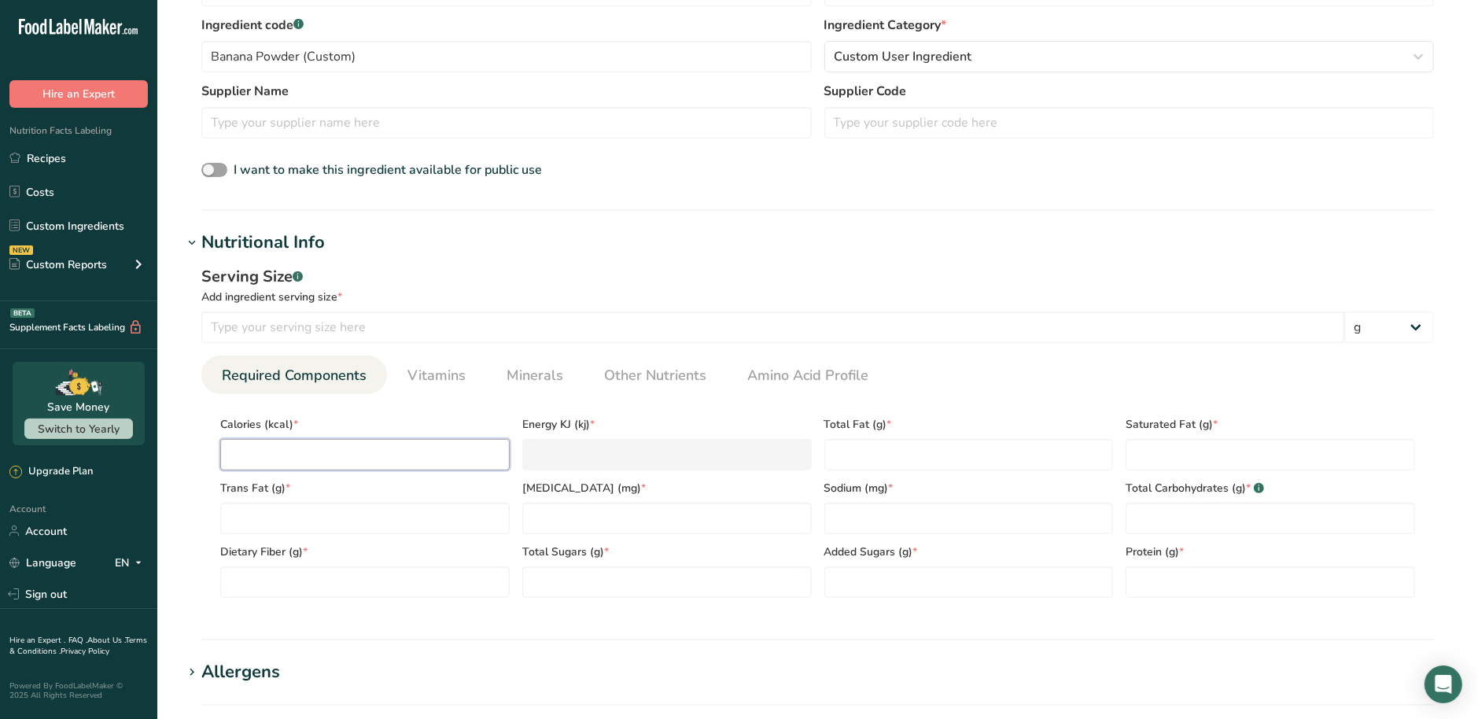
click at [433, 459] on input "number" at bounding box center [364, 454] width 289 height 31
type input "0"
type KJ "0"
type input "0"
type Fat "0"
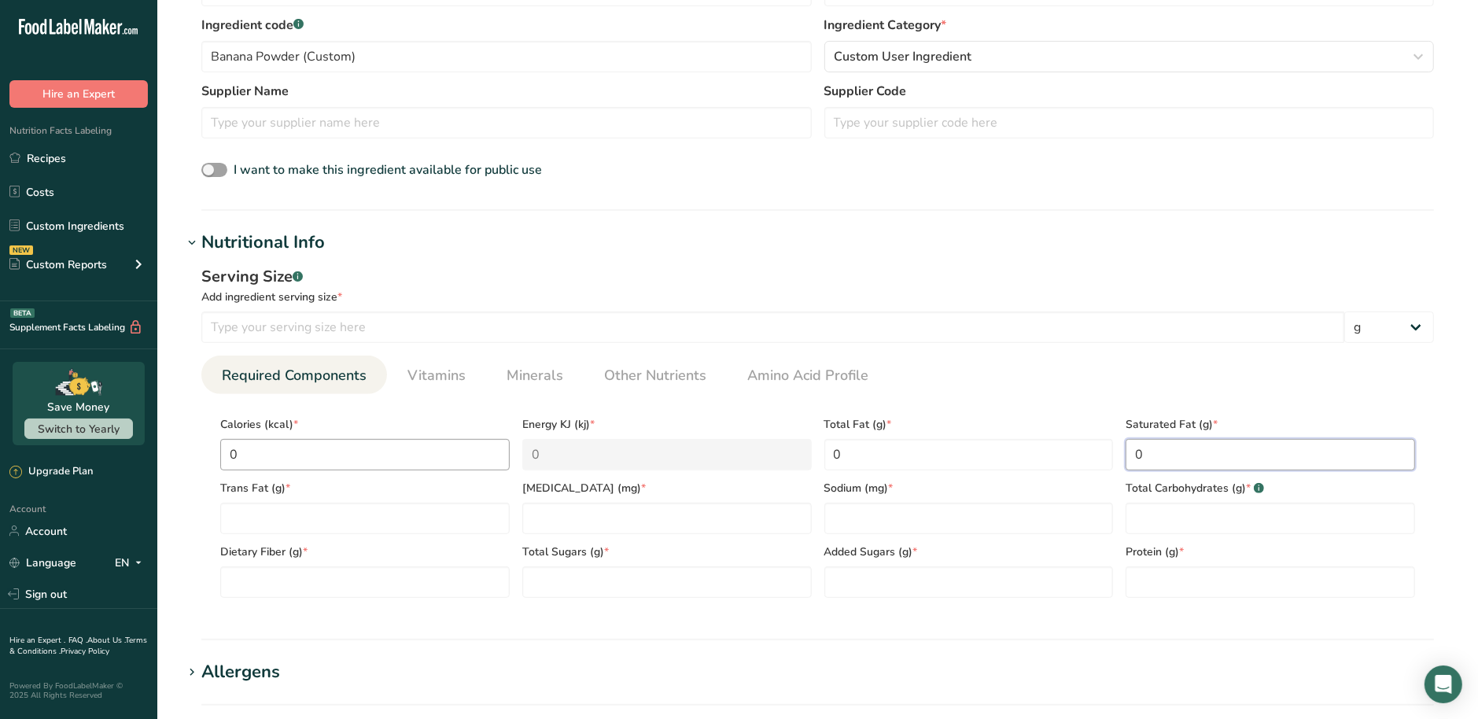
type Fat "0"
type input "0"
type Carbohydrates "0"
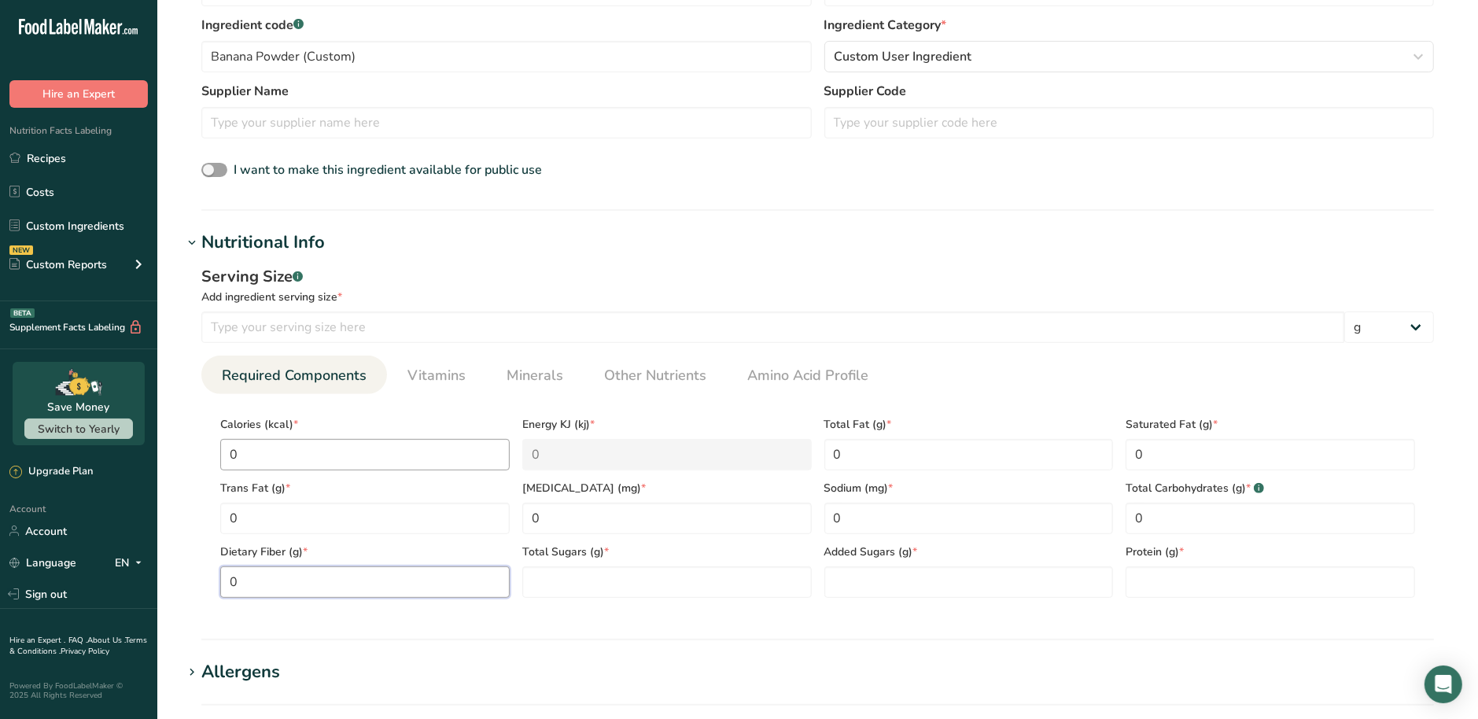
type Fiber "0"
type Sugars "0"
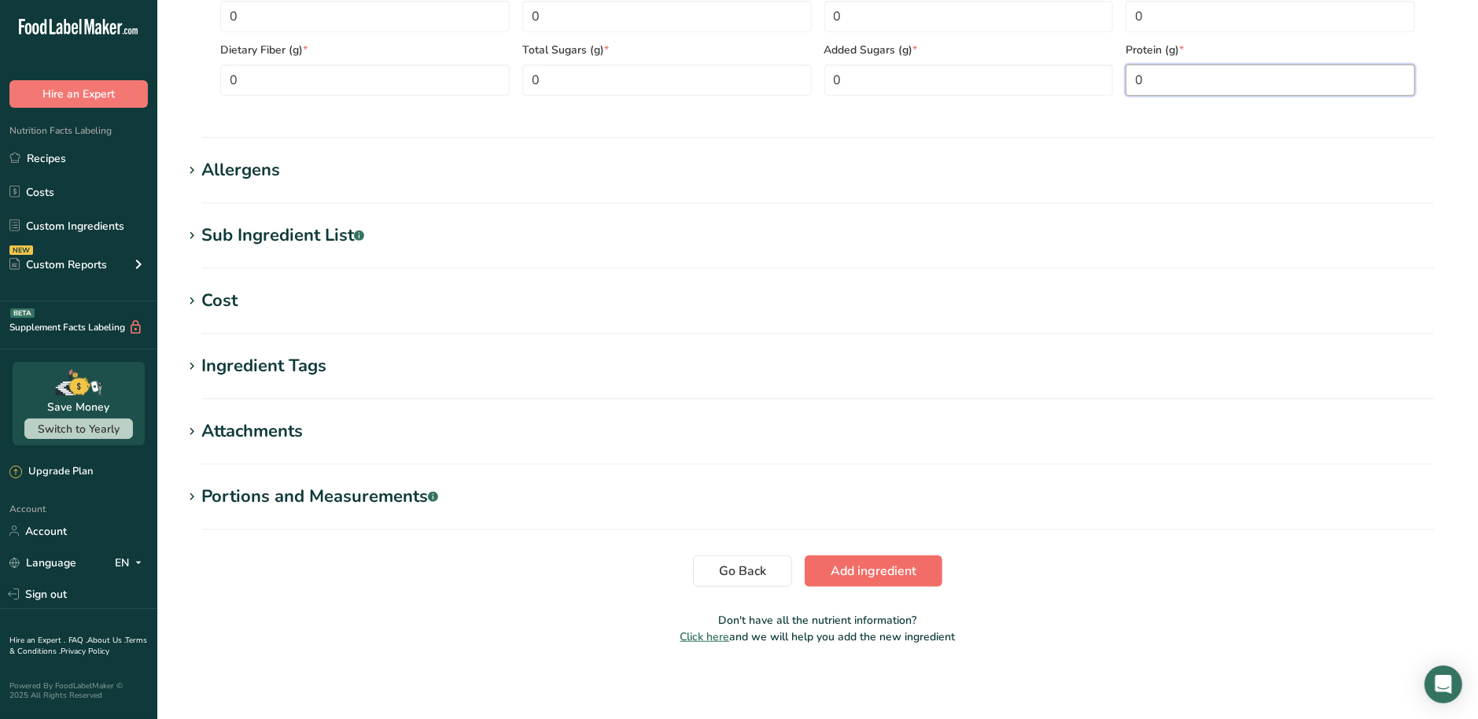
type input "0"
click at [843, 577] on span "Add ingredient" at bounding box center [874, 571] width 86 height 19
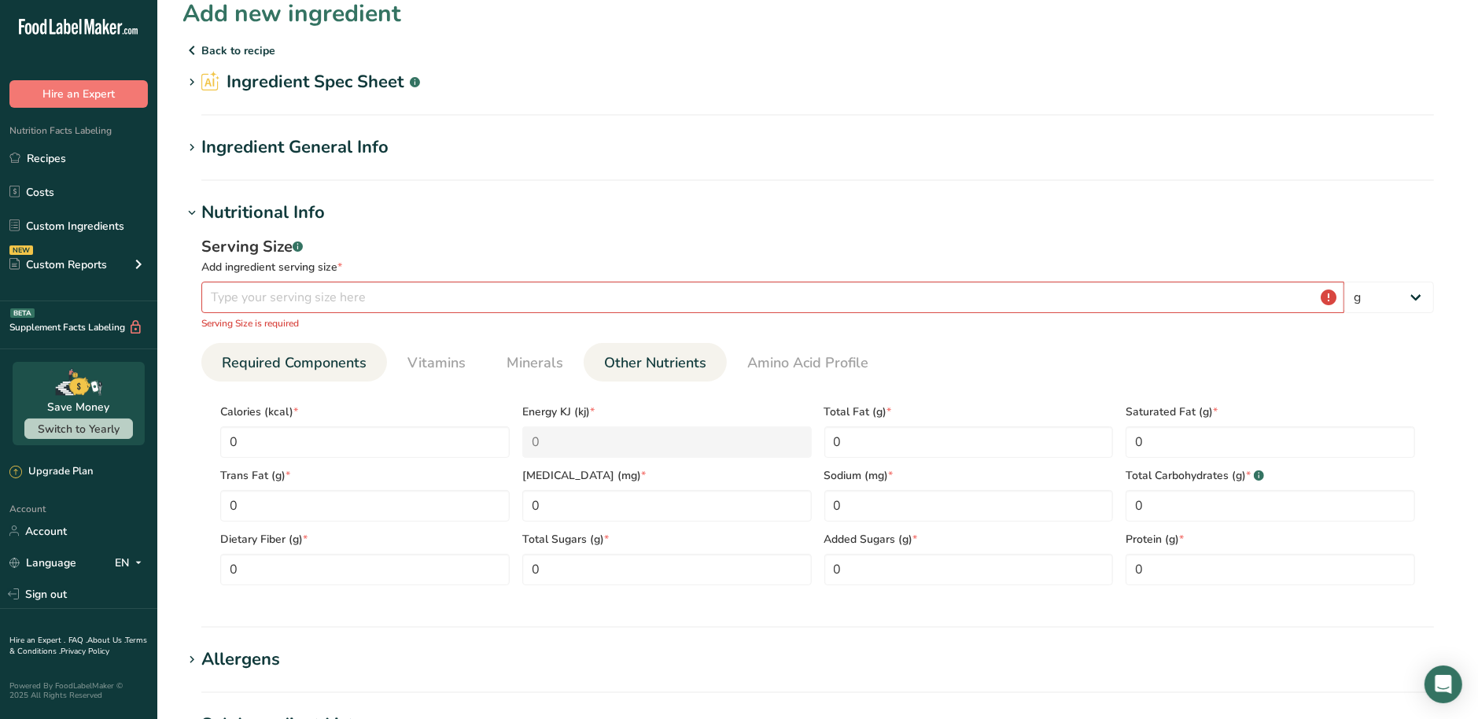
scroll to position [0, 0]
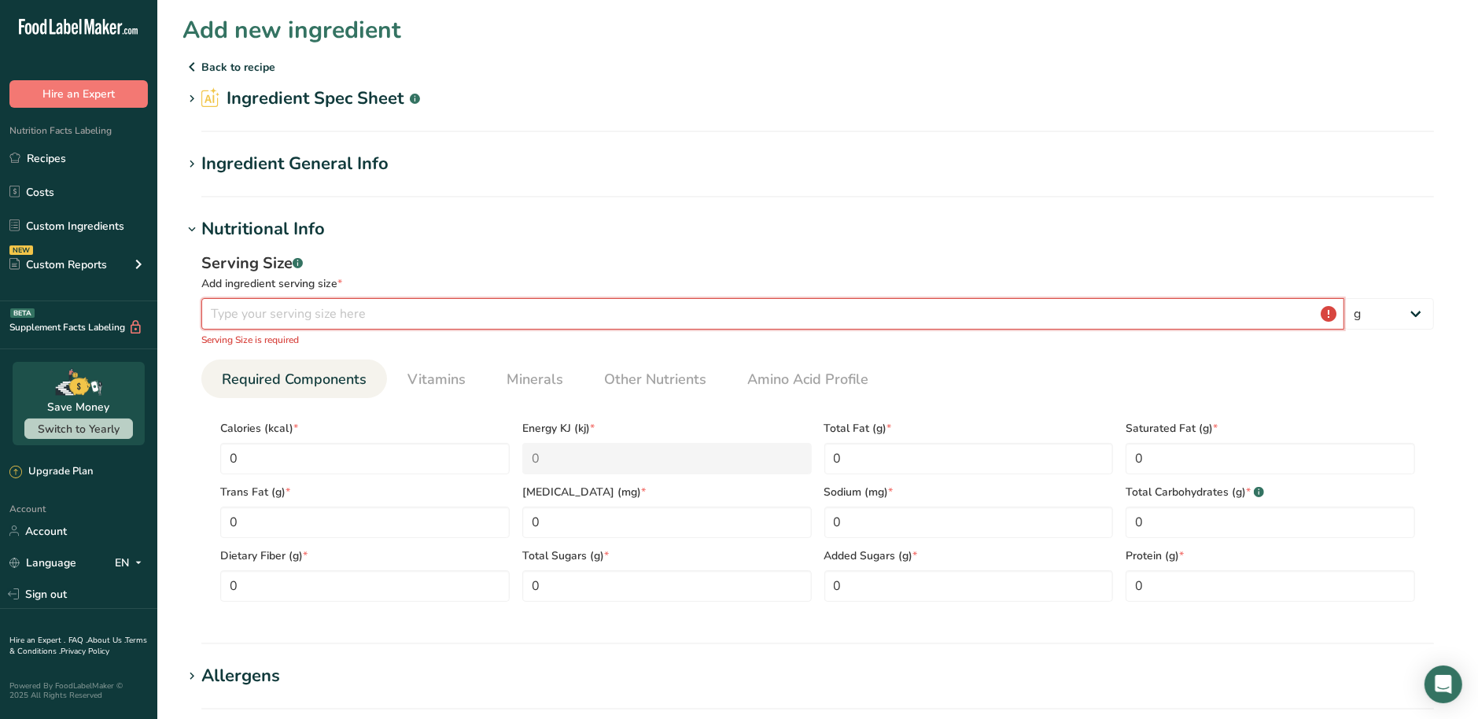
click at [357, 312] on input "number" at bounding box center [772, 313] width 1143 height 31
click at [337, 173] on div "Ingredient General Info" at bounding box center [294, 164] width 187 height 26
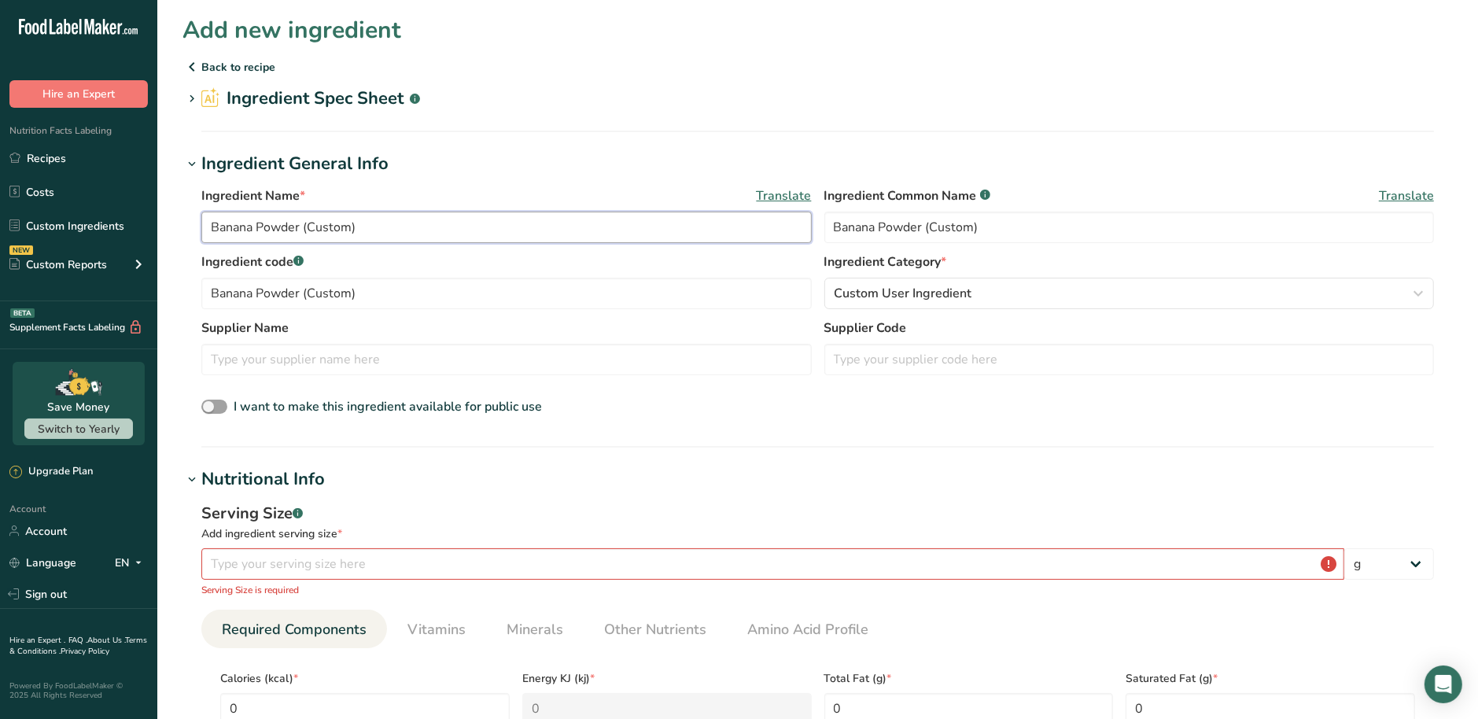
click at [368, 229] on input "Banana Powder (Custom)" at bounding box center [506, 227] width 610 height 31
type input "Banana Powder"
click at [386, 579] on input "number" at bounding box center [772, 563] width 1143 height 31
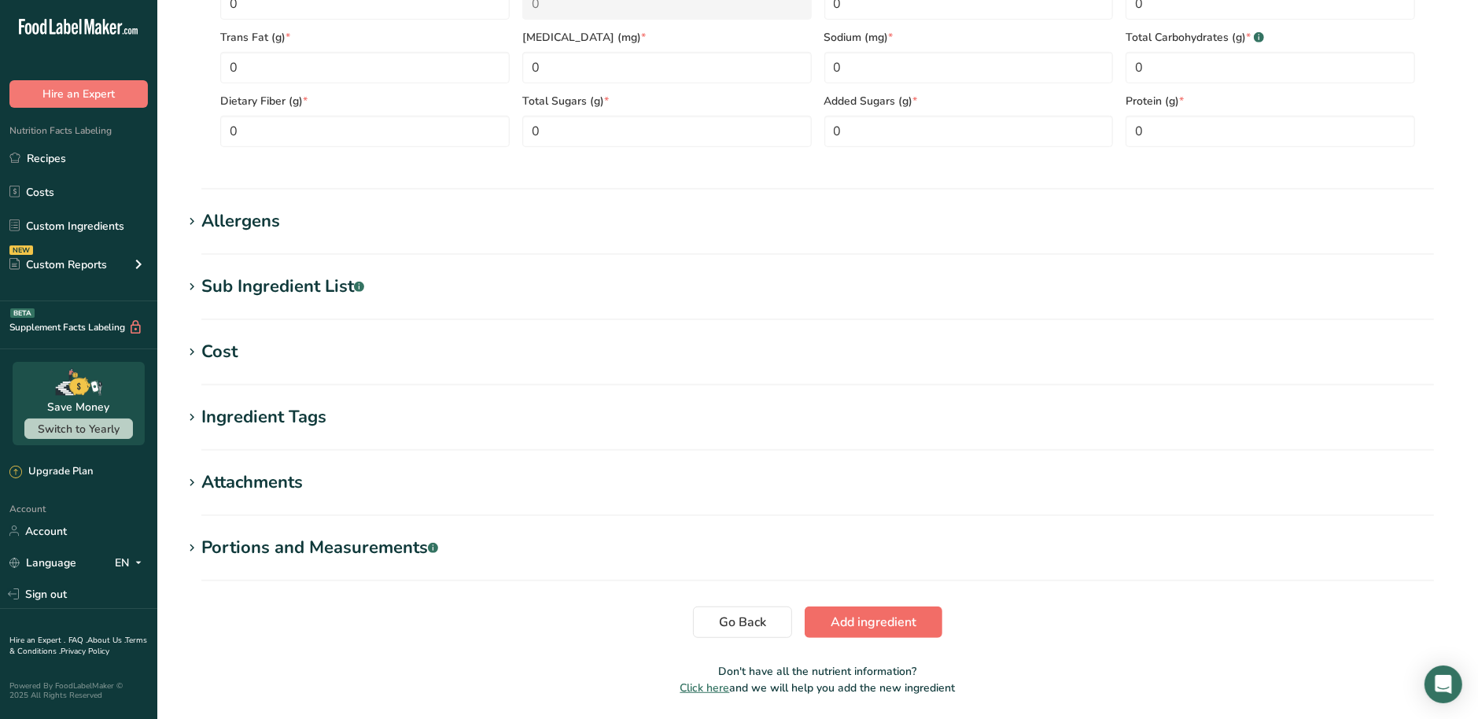
type input "100"
click at [905, 618] on span "Add ingredient" at bounding box center [874, 622] width 86 height 19
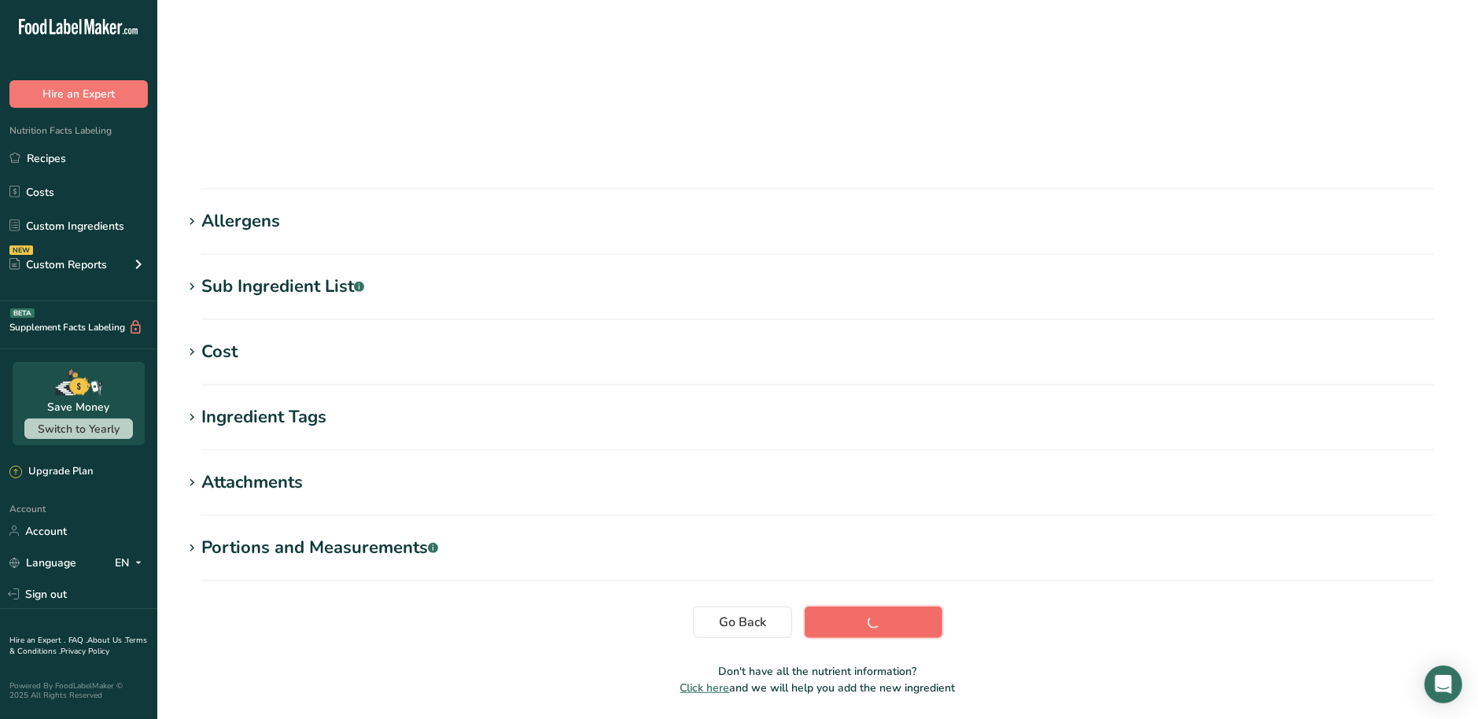
scroll to position [126, 0]
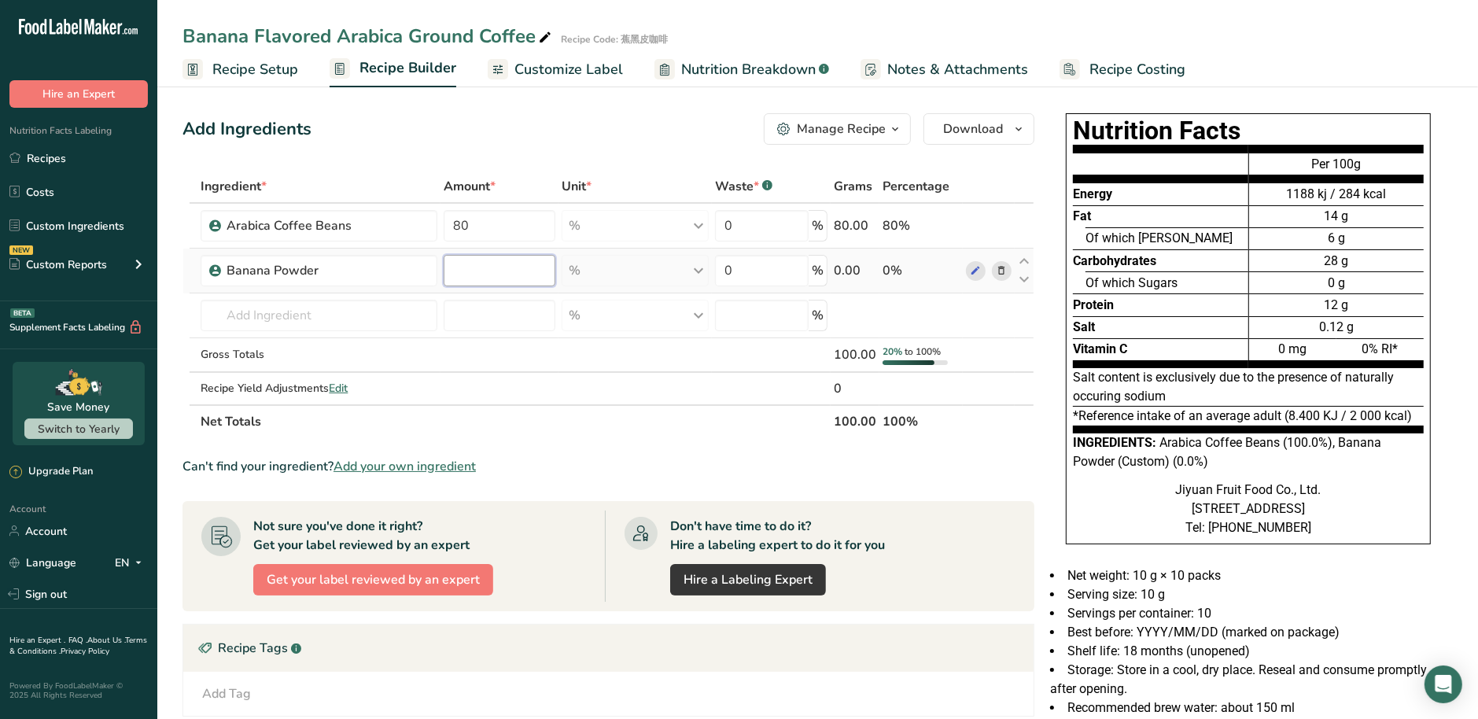
click at [523, 263] on input "number" at bounding box center [500, 270] width 112 height 31
type input "20"
click at [753, 438] on section "Ingredient * Amount * Unit * Waste * .a-a{fill:#347362;}.b-a{fill:#fff;} Grams …" at bounding box center [609, 549] width 852 height 758
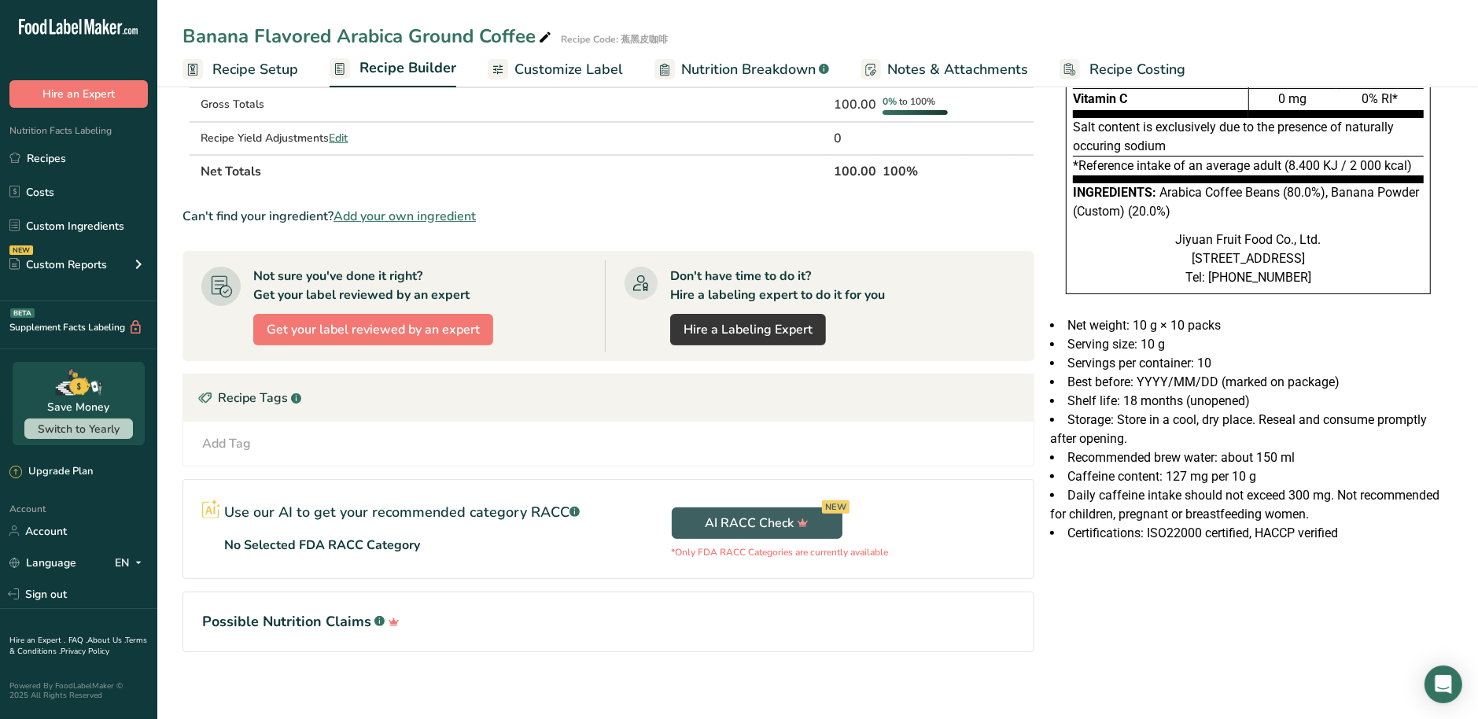
scroll to position [254, 0]
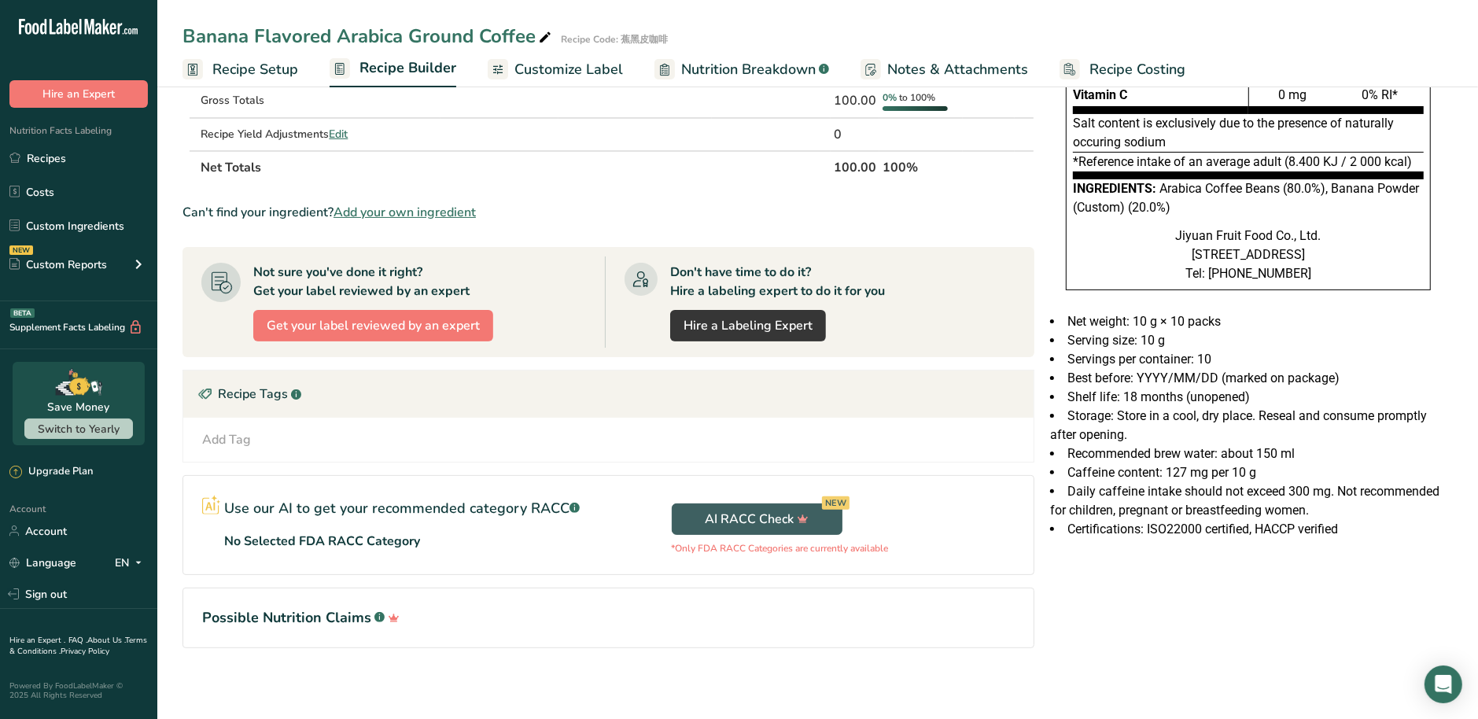
click at [1185, 636] on div "Nutrition Facts Energy Fat Of which Saturates Carbohydrates Of which Sugars Pro…" at bounding box center [1248, 276] width 409 height 846
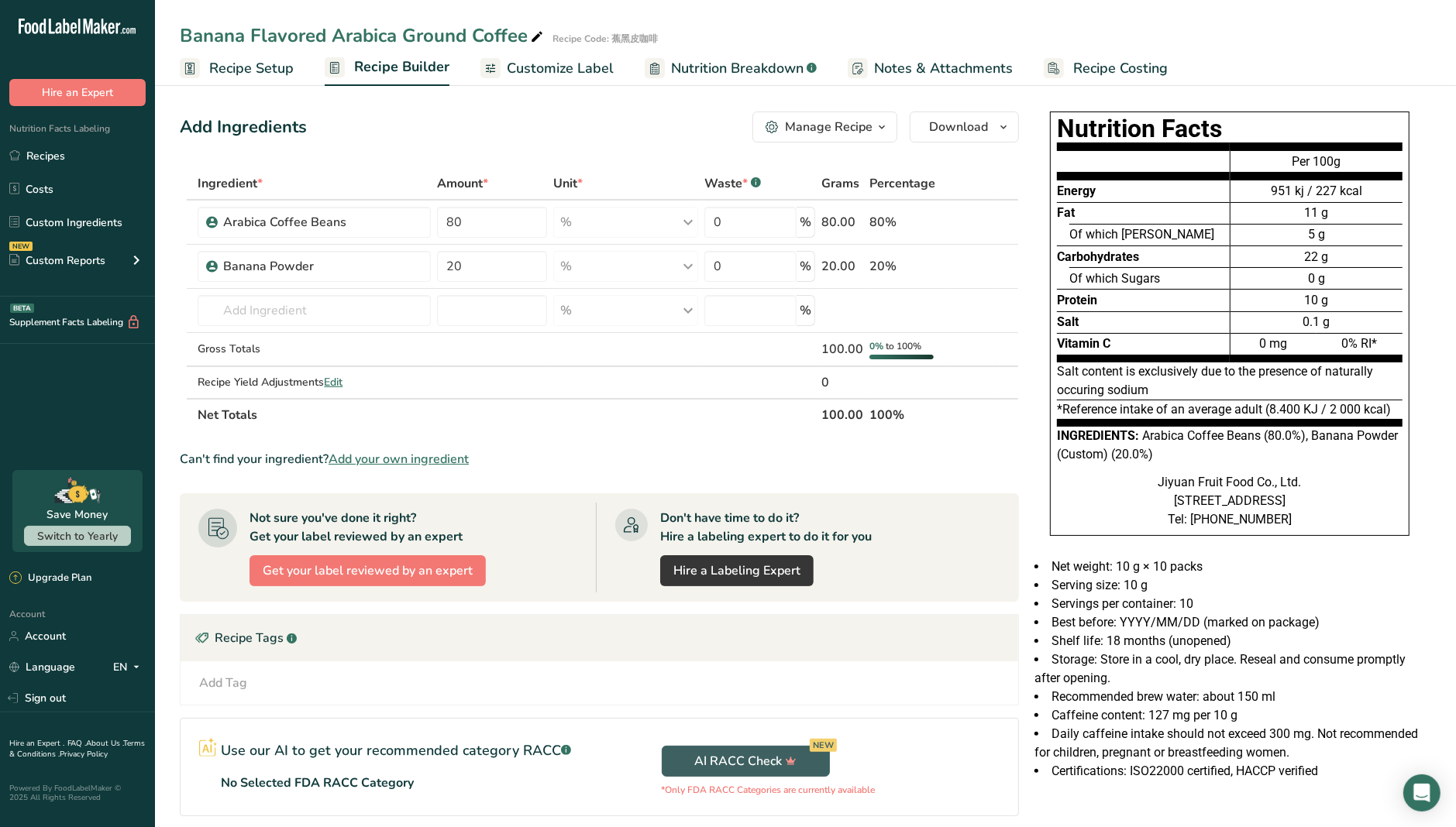
scroll to position [0, 0]
click at [86, 216] on link "Custom Ingredients" at bounding box center [77, 223] width 155 height 30
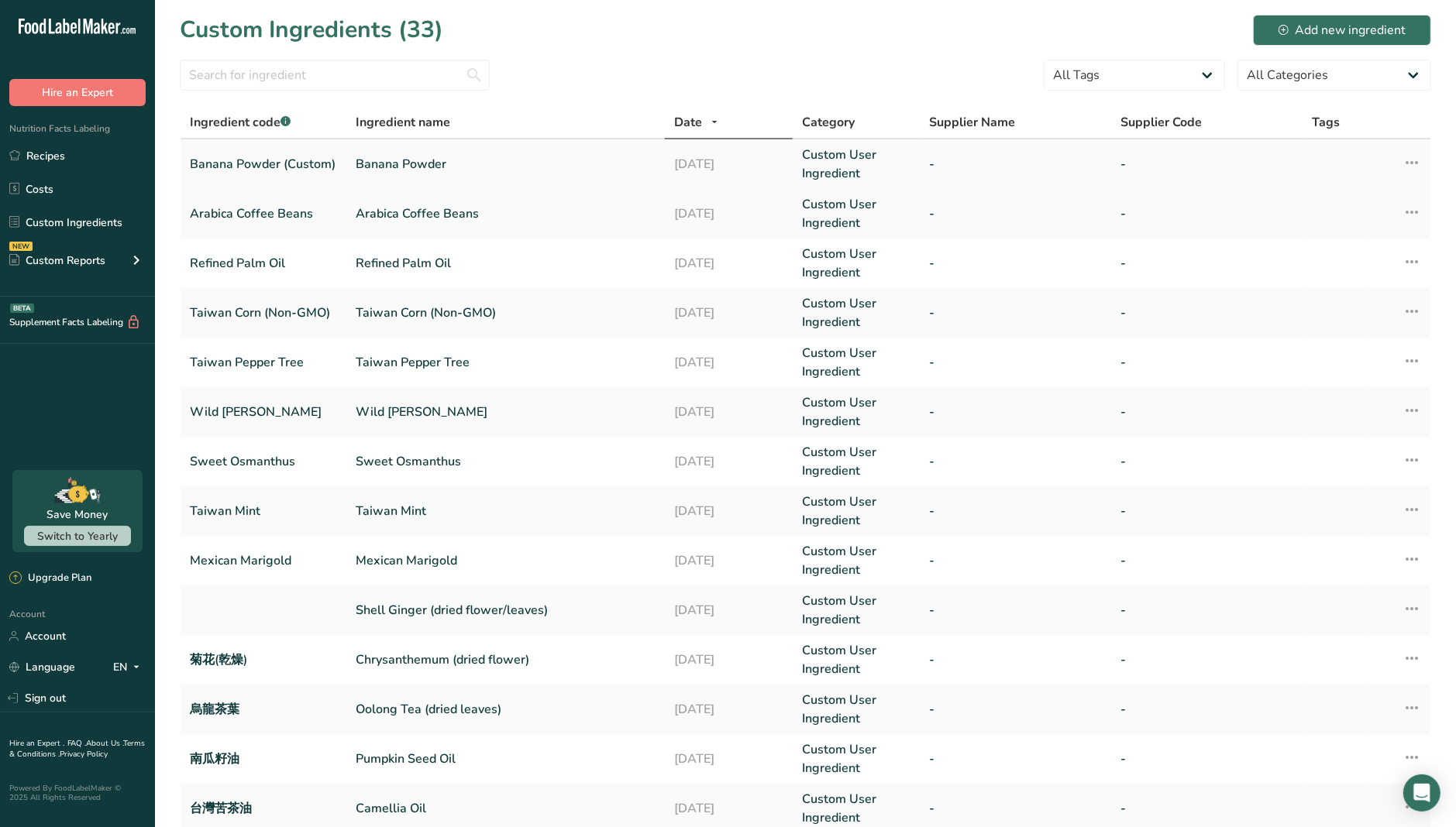
click at [408, 163] on link "Banana Powder" at bounding box center [505, 163] width 300 height 19
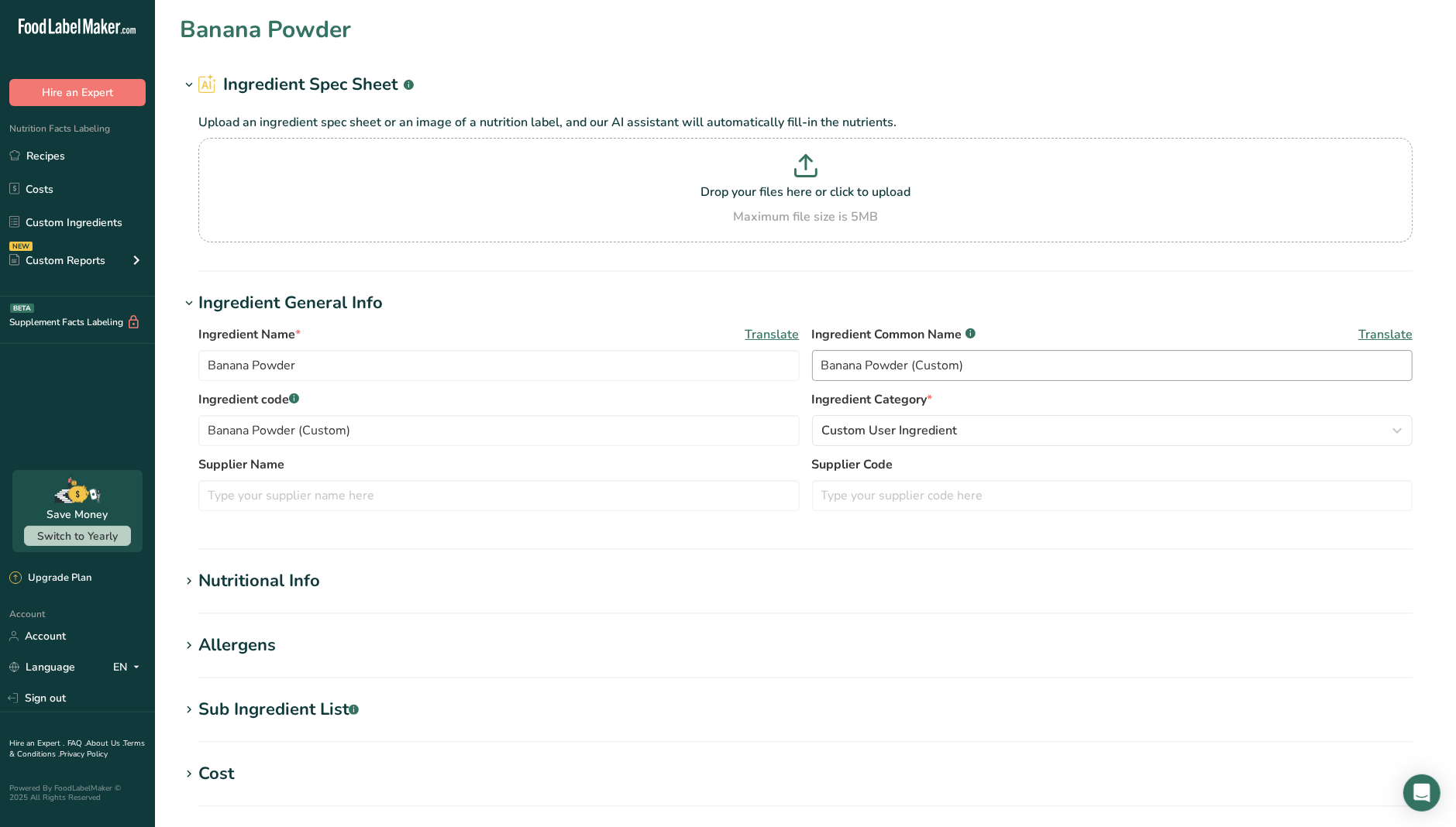
type input "Banana Powder"
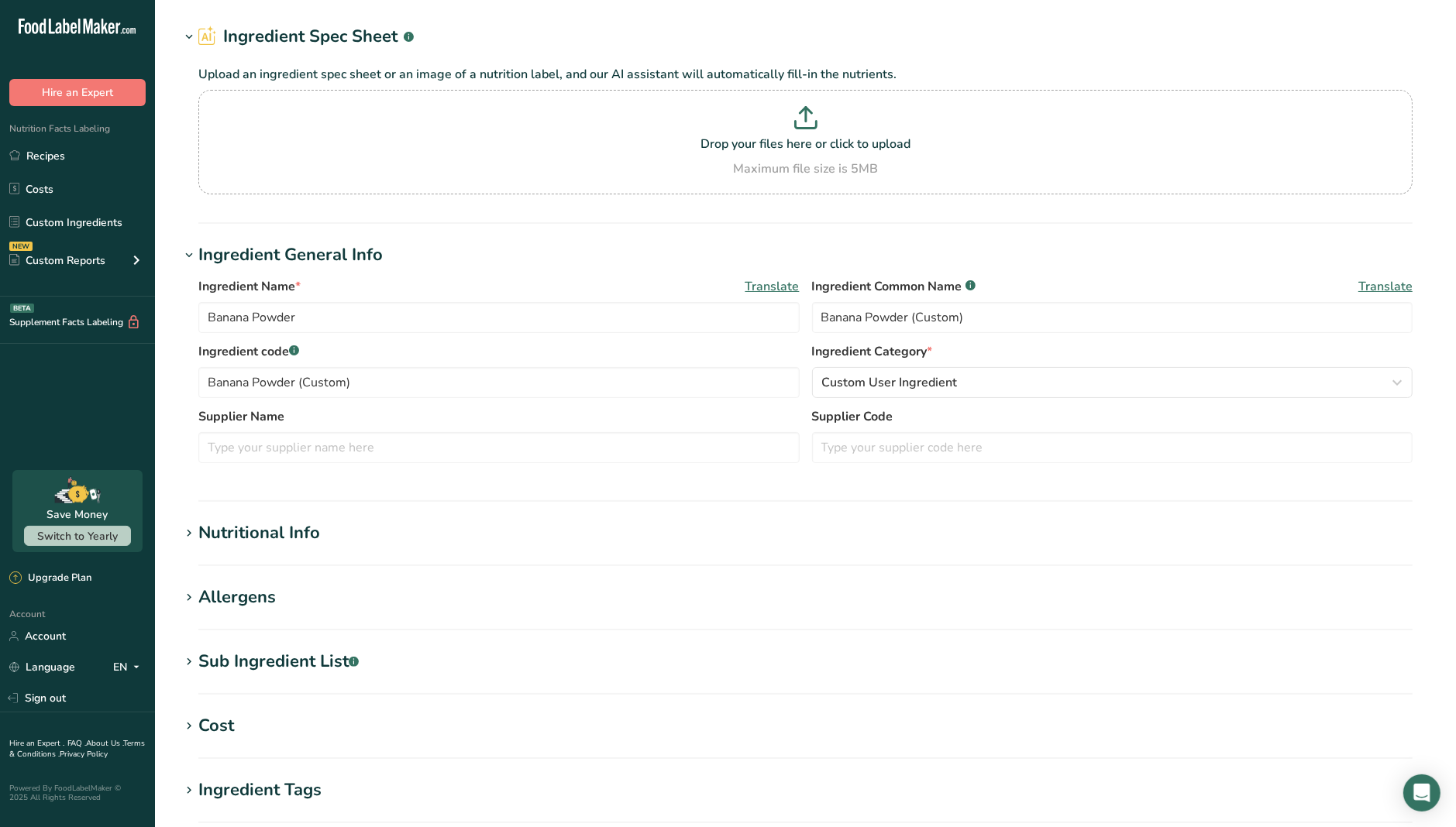
scroll to position [96, 0]
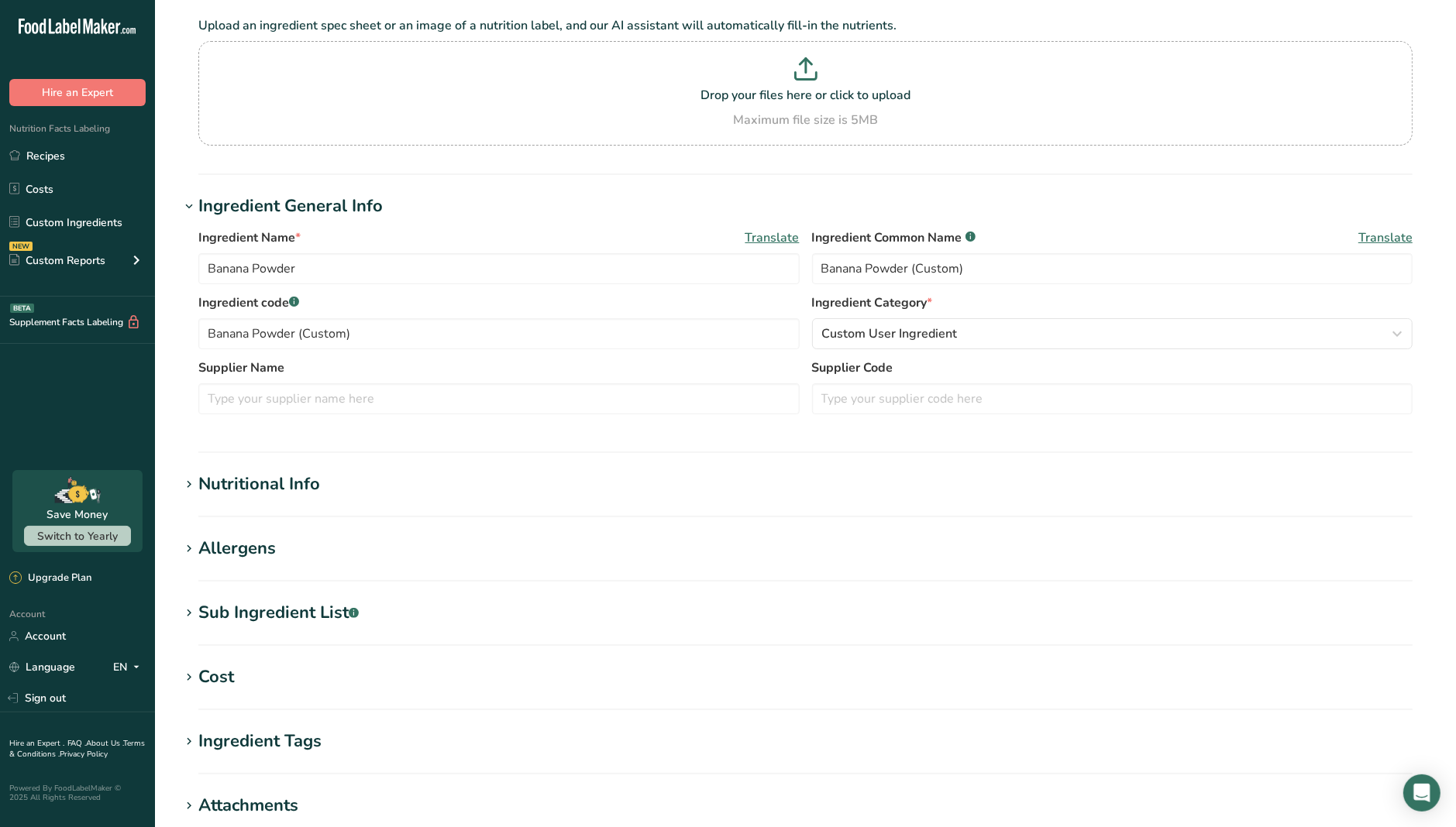
click at [304, 493] on div "Nutritional Info" at bounding box center [259, 484] width 122 height 26
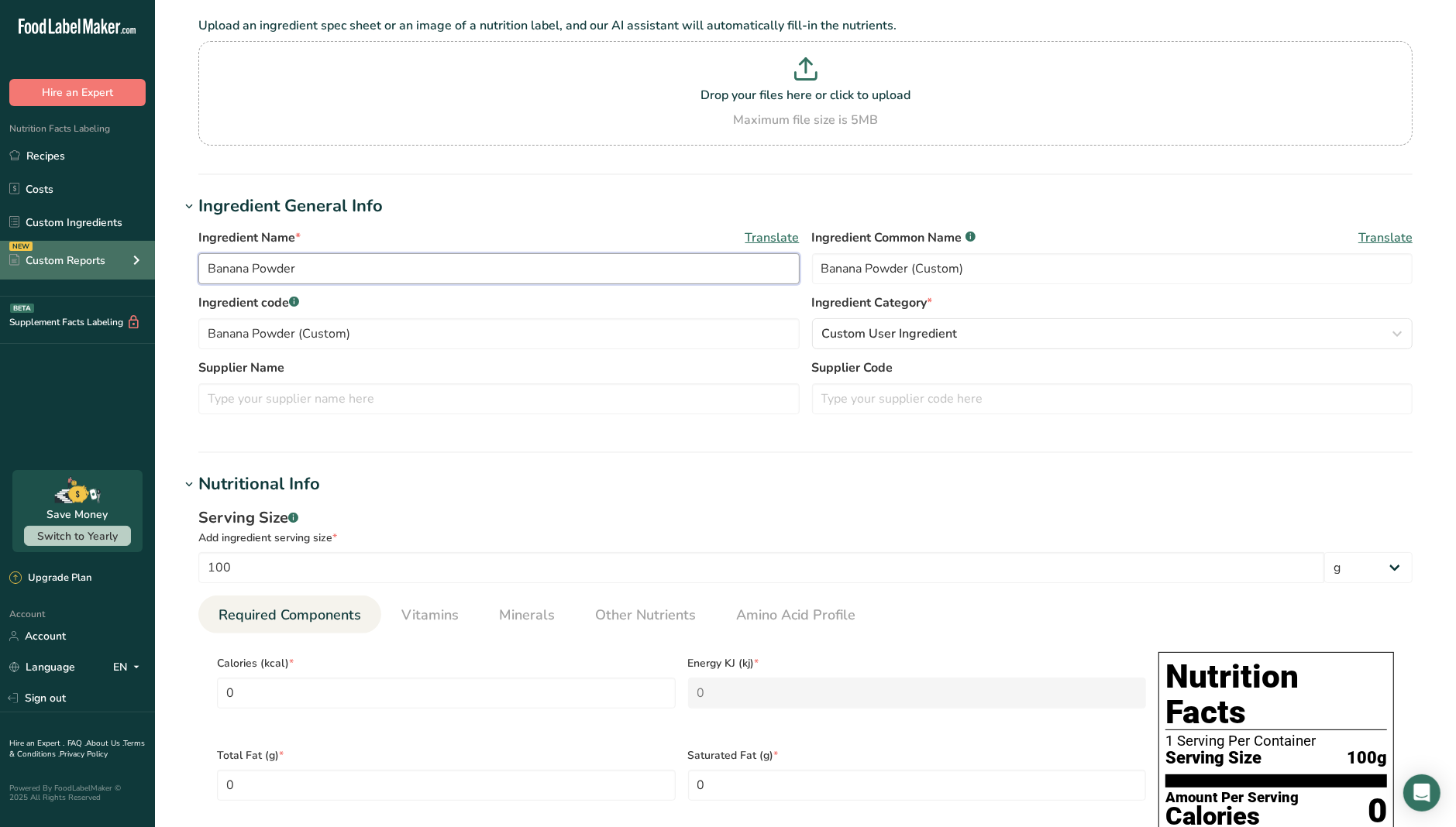
drag, startPoint x: 302, startPoint y: 265, endPoint x: 140, endPoint y: 270, distance: 162.1
drag, startPoint x: 327, startPoint y: 484, endPoint x: 202, endPoint y: 477, distance: 125.2
click at [202, 477] on h1 "Nutritional Info" at bounding box center [806, 484] width 1251 height 26
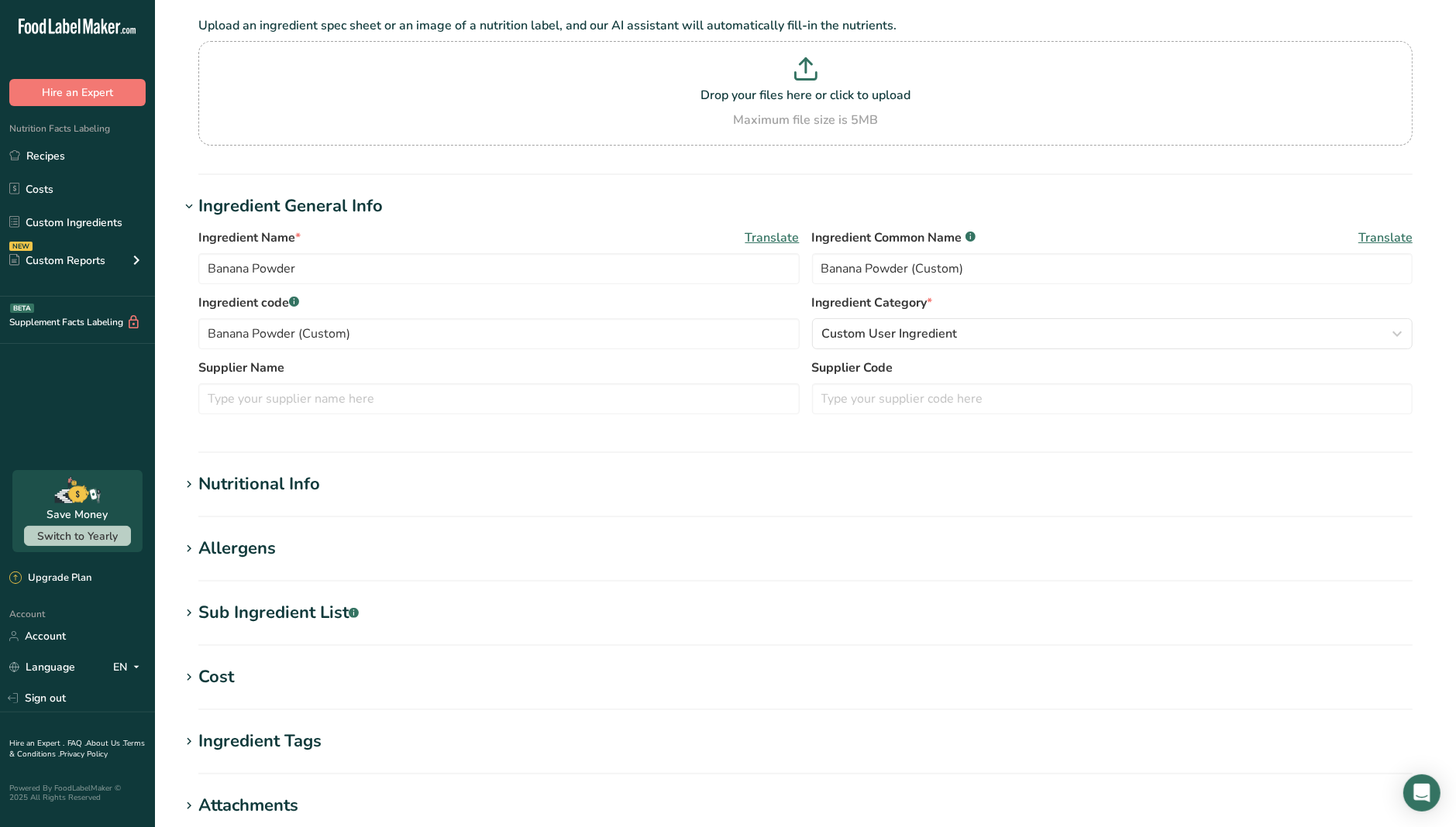
copy div "Nutritional Info"
click at [268, 483] on div "Nutritional Info" at bounding box center [259, 484] width 122 height 26
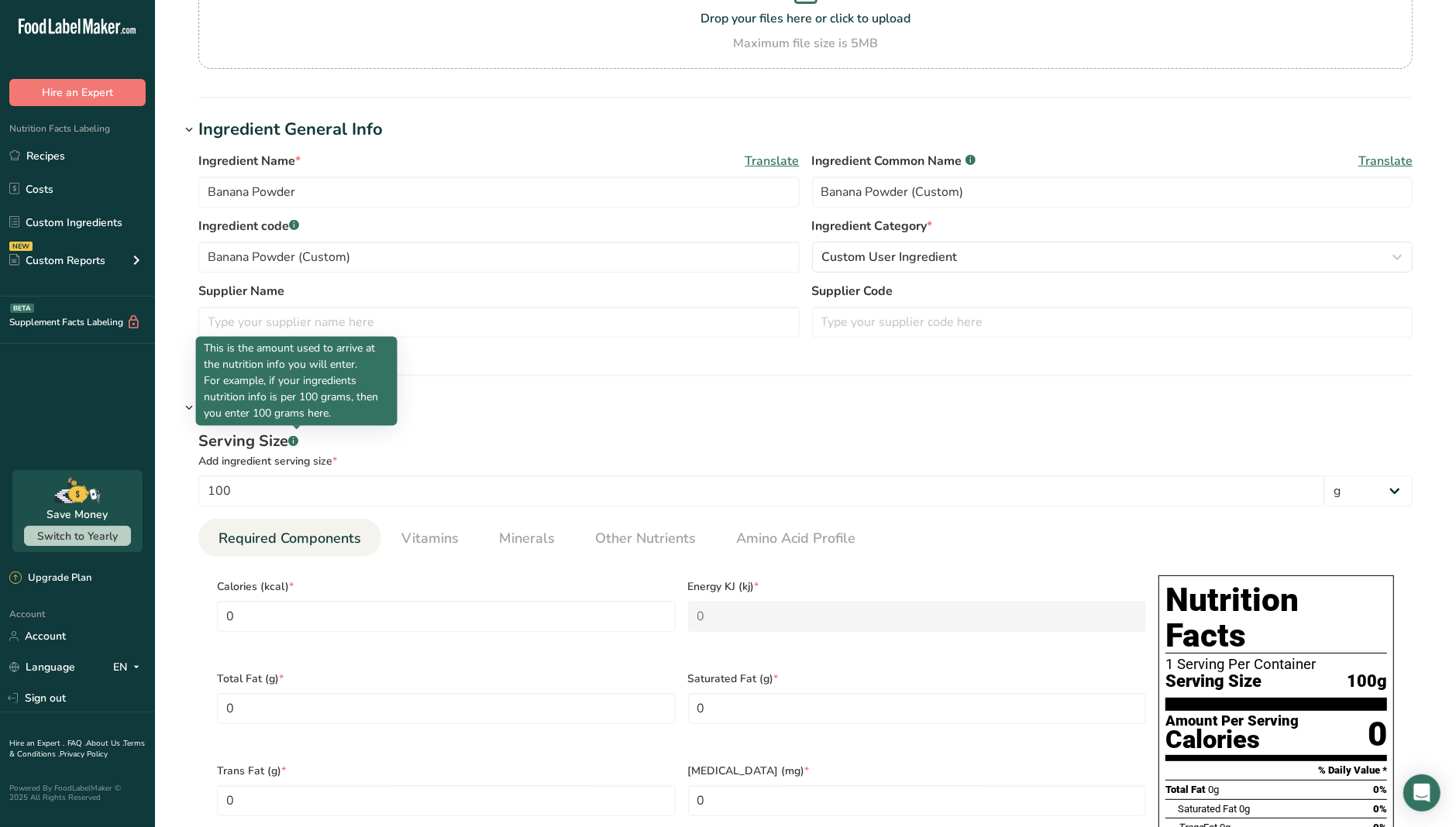
scroll to position [289, 0]
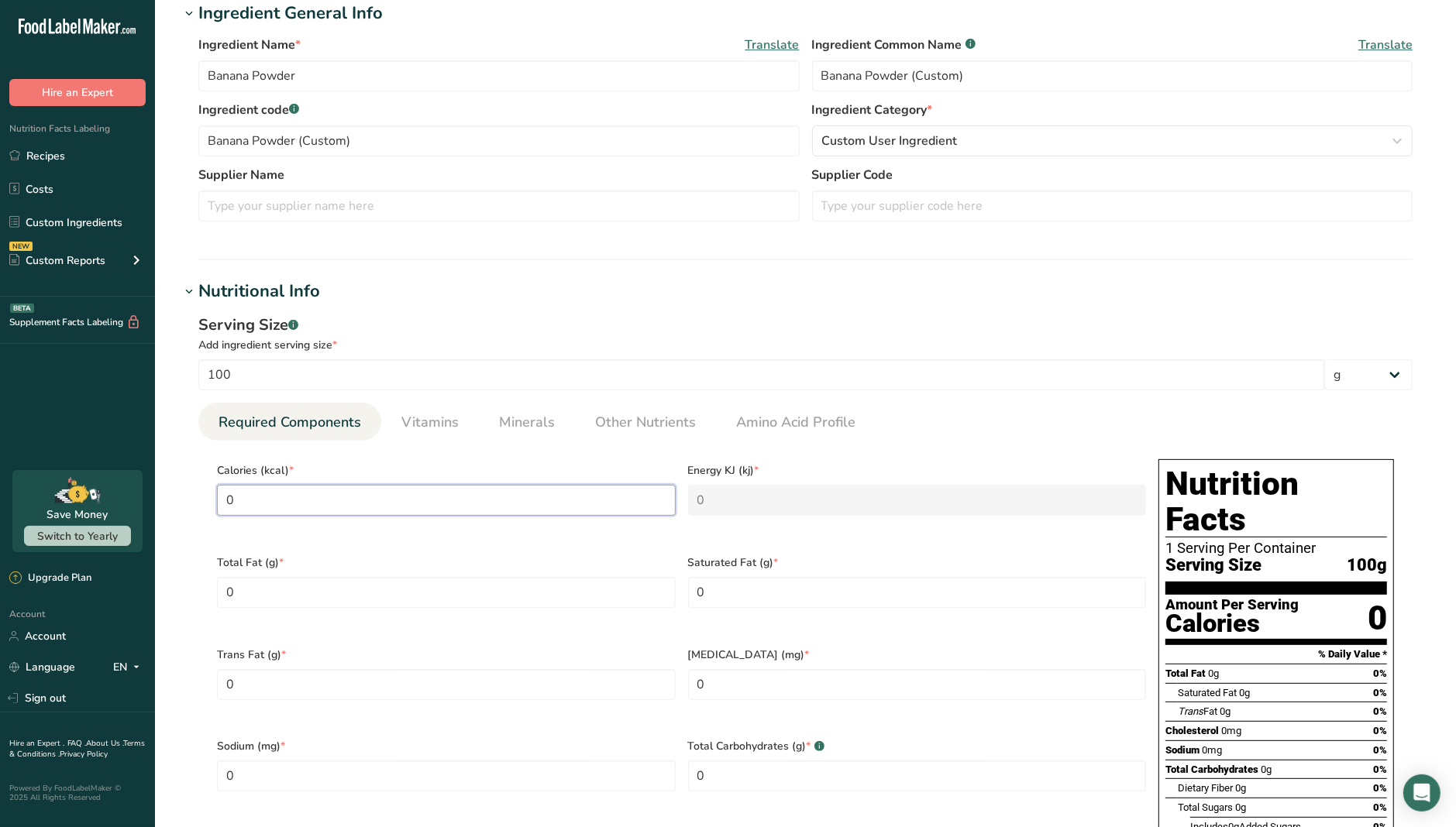
drag, startPoint x: 278, startPoint y: 507, endPoint x: 157, endPoint y: 503, distance: 121.1
click at [157, 503] on section "Edit Banana Powder Ingredient Spec Sheet .a-a{fill:#347362;}.b-a{fill:#fff;} Up…" at bounding box center [805, 641] width 1301 height 1861
type input "3"
type KJ "12.6"
type input "34"
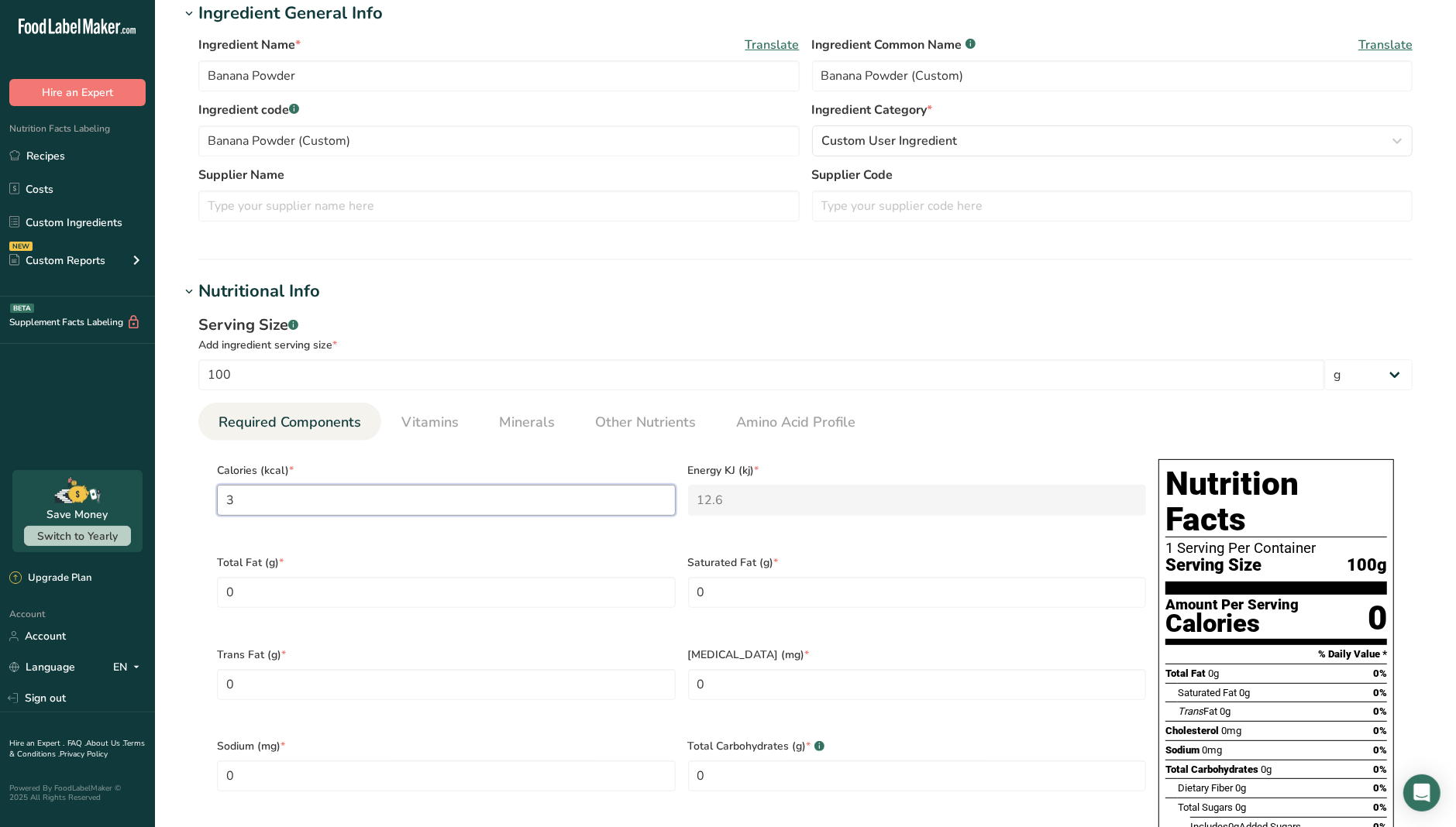
type KJ "142.3"
type input "346"
type KJ "1447.7"
type input "346"
click at [376, 579] on Fat "0" at bounding box center [446, 592] width 459 height 31
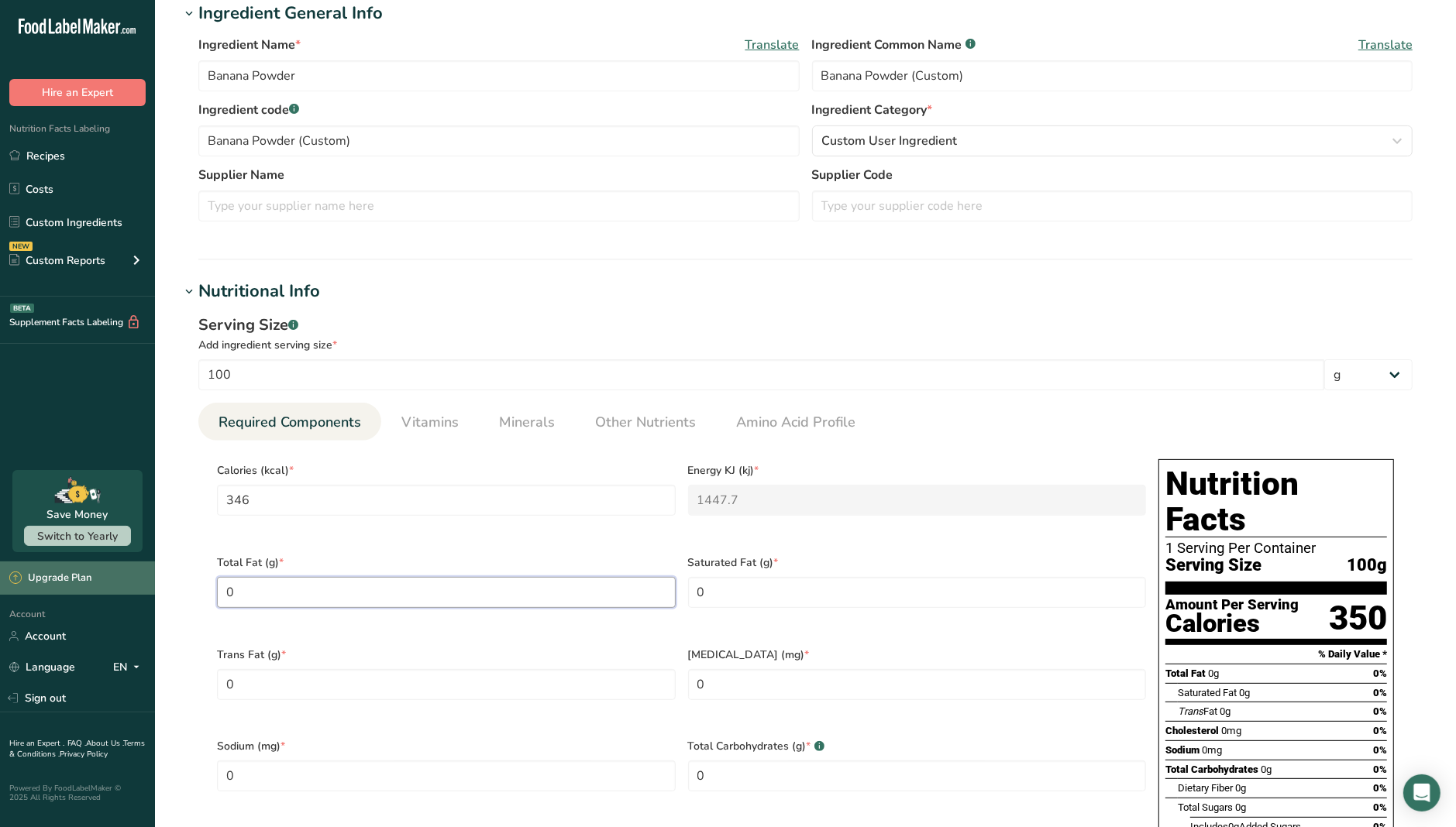
drag, startPoint x: 374, startPoint y: 582, endPoint x: 118, endPoint y: 584, distance: 256.0
click at [118, 584] on div ".a-20{fill:#fff;} Hire an Expert Nutrition Facts Labeling Recipes Costs Custom …" at bounding box center [728, 666] width 1456 height 1910
type Fat "1.2"
click at [809, 577] on Fat "0" at bounding box center [918, 592] width 459 height 31
drag, startPoint x: 801, startPoint y: 583, endPoint x: 656, endPoint y: 587, distance: 145.1
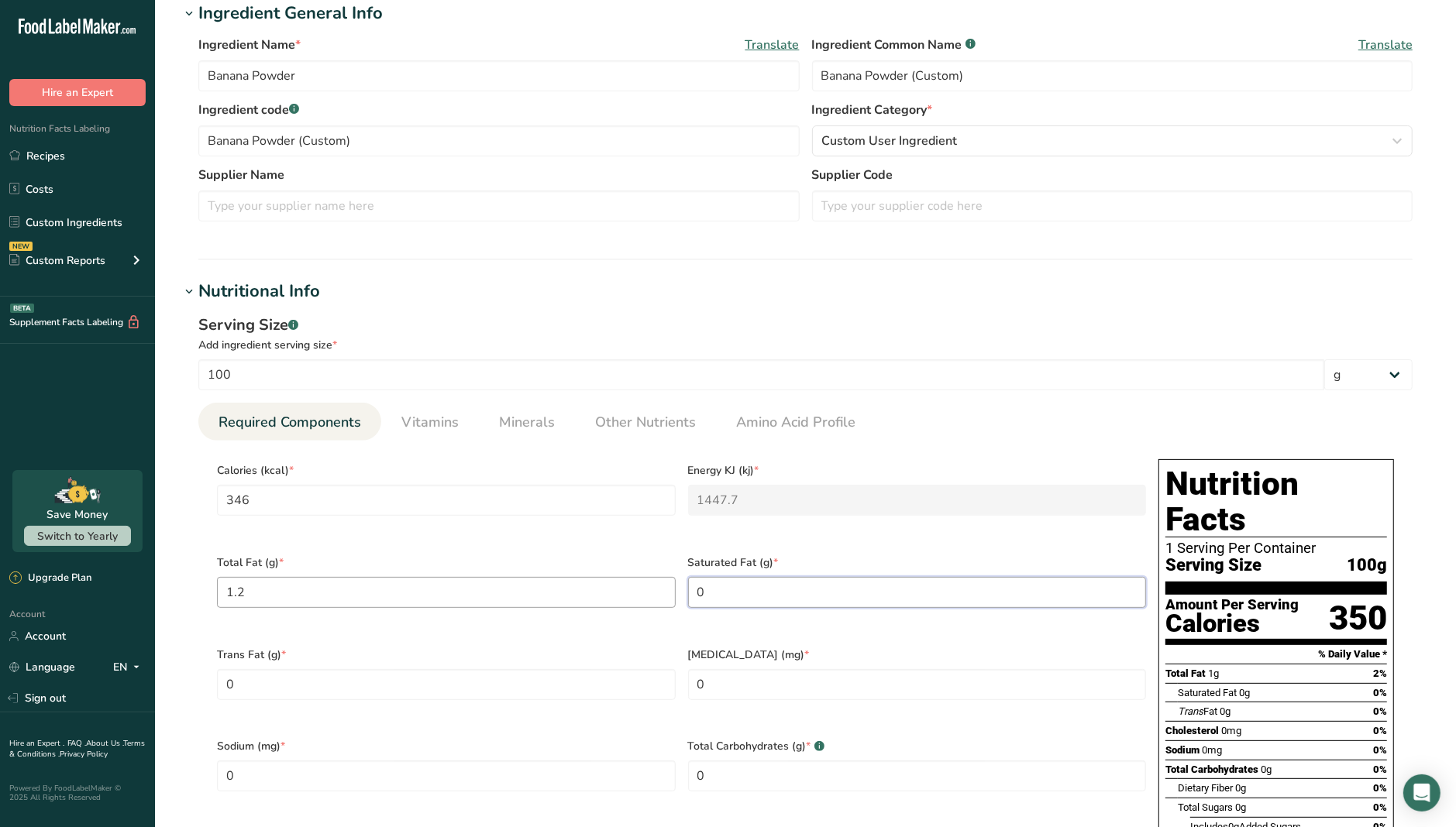
click at [656, 587] on div "Calories (kcal) * 346 Energy KJ (kj) * 1447.7 Total Fat (g) * 1.2 Saturated Fat…" at bounding box center [682, 729] width 942 height 552
type Fat "0.4"
click at [427, 657] on div "Trans Fat (g) * 0" at bounding box center [446, 683] width 471 height 93
click at [425, 669] on Fat "0" at bounding box center [446, 684] width 459 height 31
click at [521, 707] on input "0" at bounding box center [446, 776] width 459 height 31
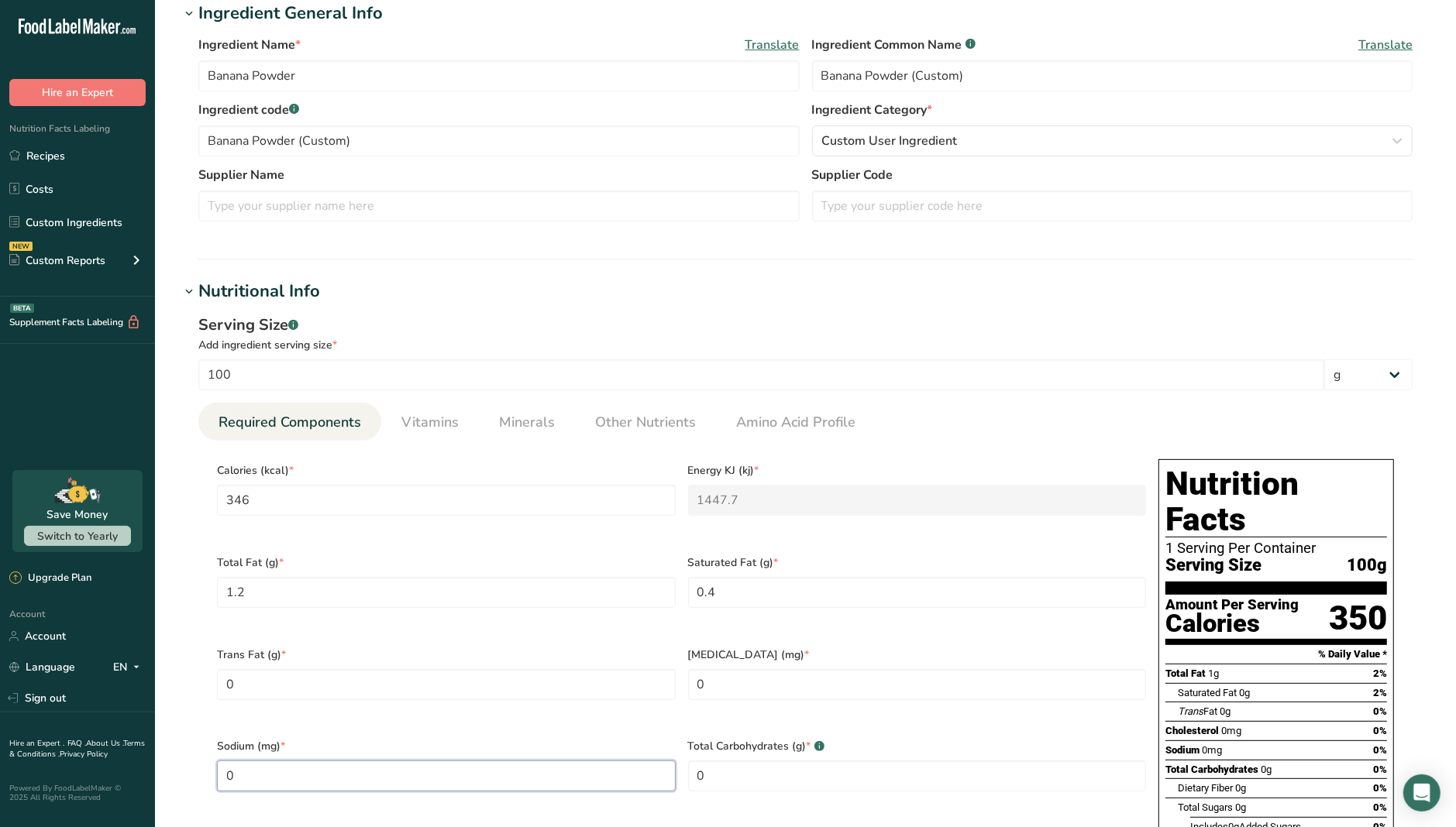
drag, startPoint x: 279, startPoint y: 728, endPoint x: 31, endPoint y: 717, distance: 248.2
click at [30, 707] on div ".a-20{fill:#fff;} Hire an Expert Nutrition Facts Labeling Recipes Costs Custom …" at bounding box center [728, 666] width 1456 height 1910
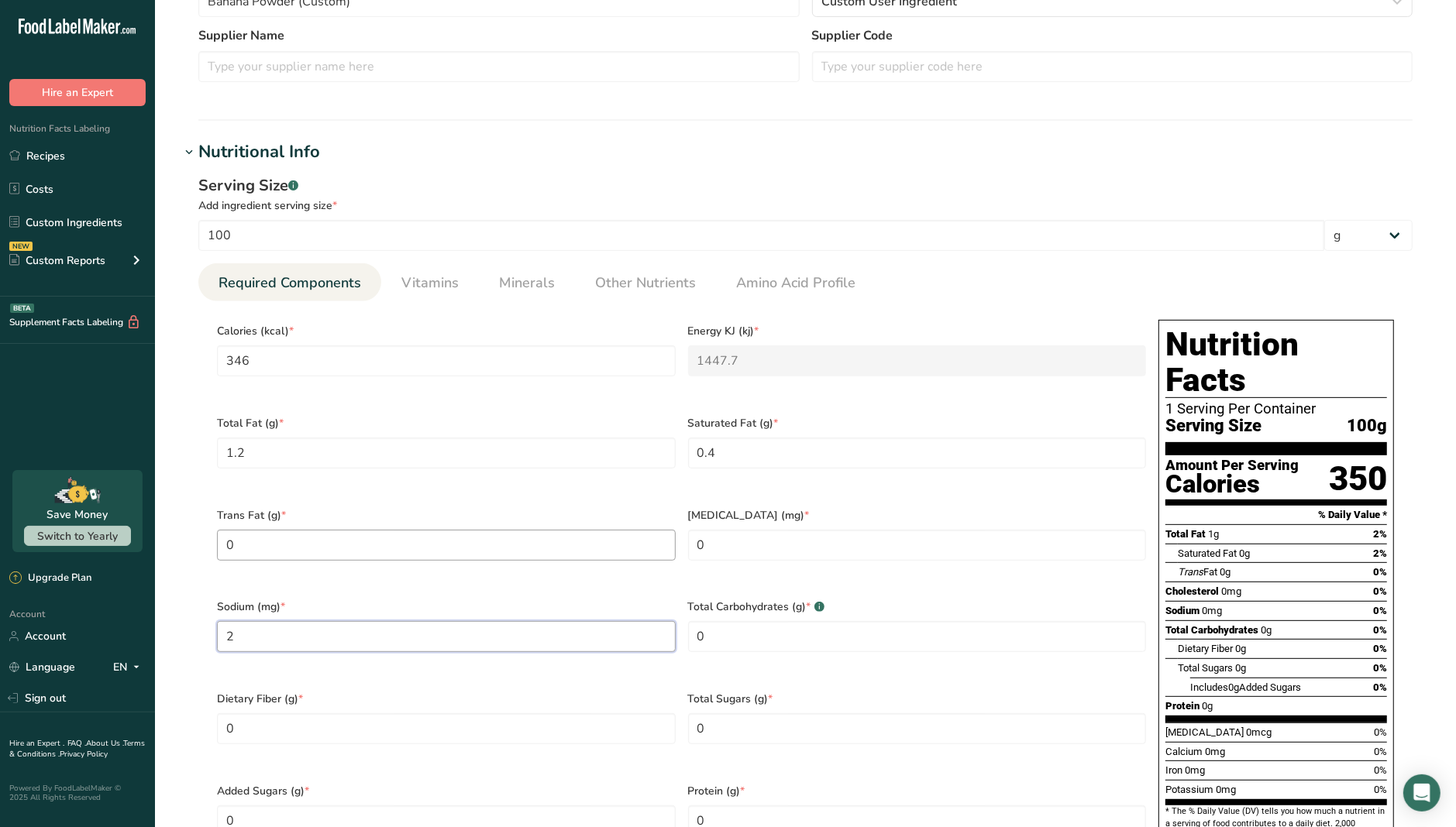
scroll to position [484, 0]
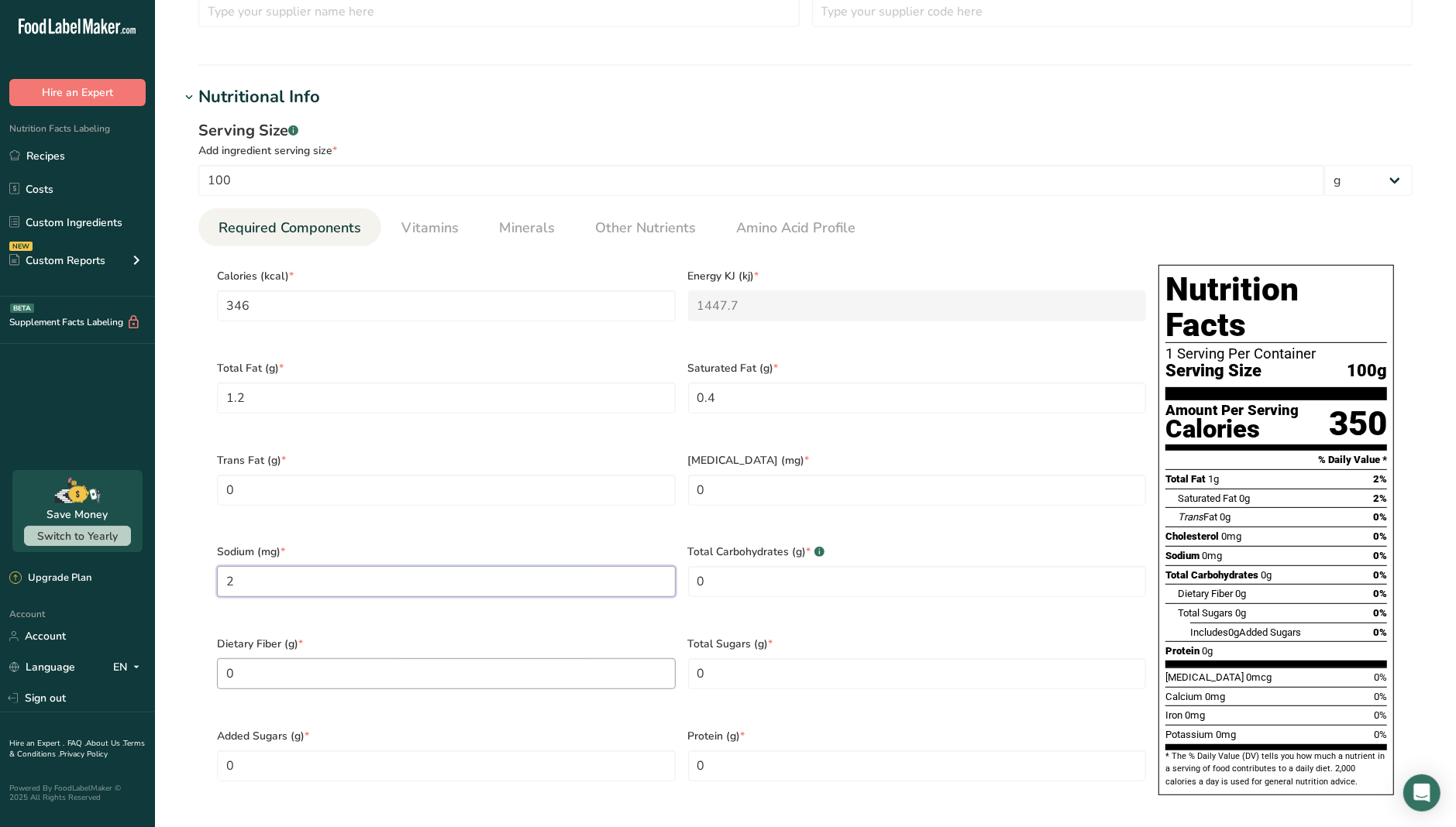
type input "2"
click at [285, 659] on Fiber "0" at bounding box center [446, 673] width 459 height 31
drag, startPoint x: 285, startPoint y: 652, endPoint x: 187, endPoint y: 652, distance: 98.0
click at [187, 652] on div "Serving Size .a-a{fill:#347362;}.b-a{fill:#fff;} Add ingredient serving size * …" at bounding box center [806, 472] width 1251 height 723
type Fiber "9"
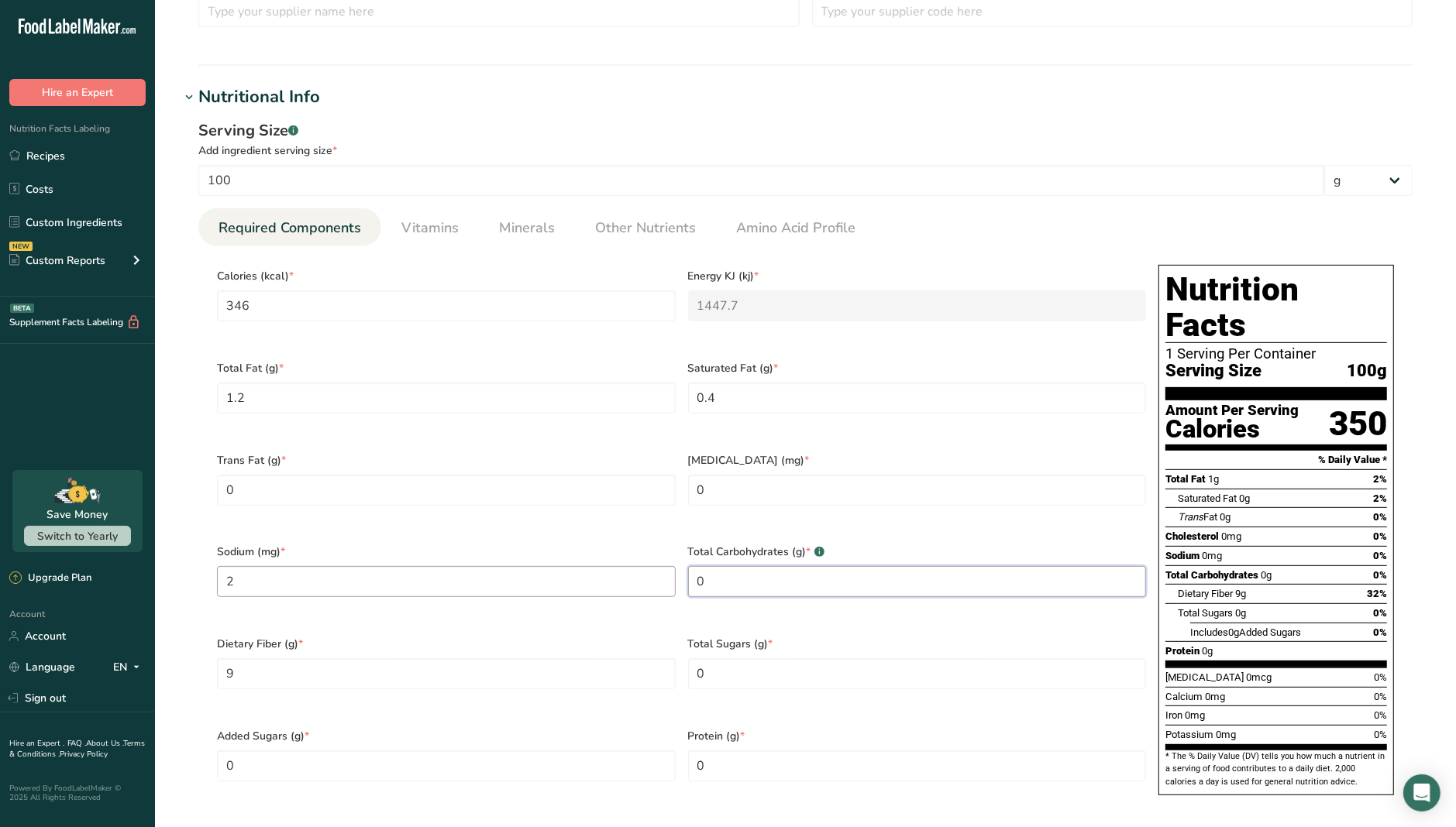
drag, startPoint x: 836, startPoint y: 550, endPoint x: 619, endPoint y: 561, distance: 217.3
click at [619, 561] on div "Calories (kcal) * 346 Energy KJ (kj) * 1447.7 Total Fat (g) * 1.2 Saturated Fat…" at bounding box center [682, 535] width 942 height 552
click at [619, 566] on input "2" at bounding box center [446, 581] width 459 height 31
drag, startPoint x: 709, startPoint y: 563, endPoint x: 654, endPoint y: 563, distance: 55.0
click at [654, 563] on div "Calories (kcal) * 346 Energy KJ (kj) * 1447.7 Total Fat (g) * 1.2 Saturated Fat…" at bounding box center [682, 535] width 942 height 552
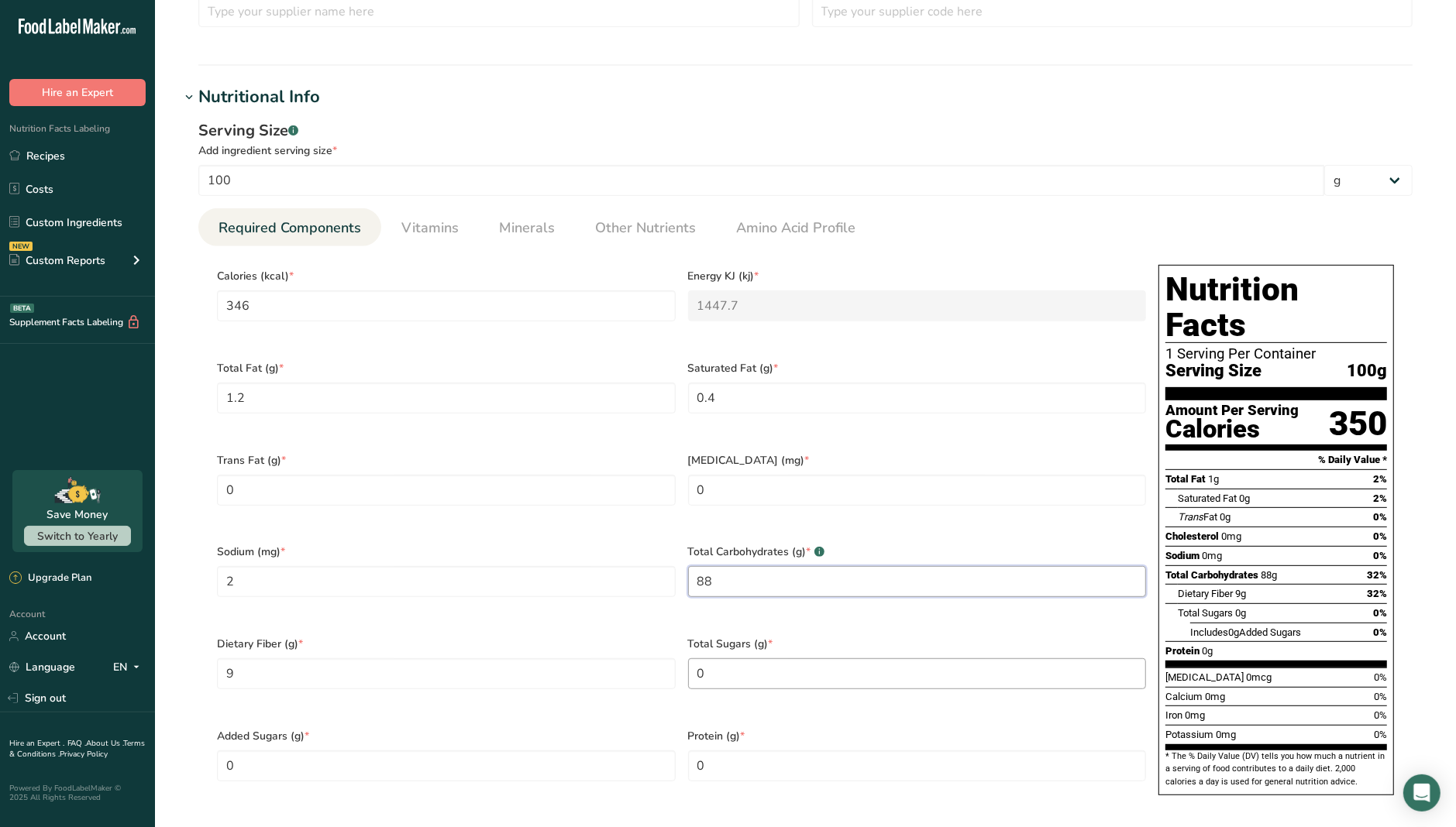
type Carbohydrates "88"
click at [728, 659] on Sugars "0" at bounding box center [918, 673] width 459 height 31
drag, startPoint x: 729, startPoint y: 646, endPoint x: 648, endPoint y: 643, distance: 81.1
click at [648, 643] on div "Calories (kcal) * 346 Energy KJ (kj) * 1447.7 Total Fat (g) * 1.2 Saturated Fat…" at bounding box center [682, 535] width 942 height 552
type Sugars "47"
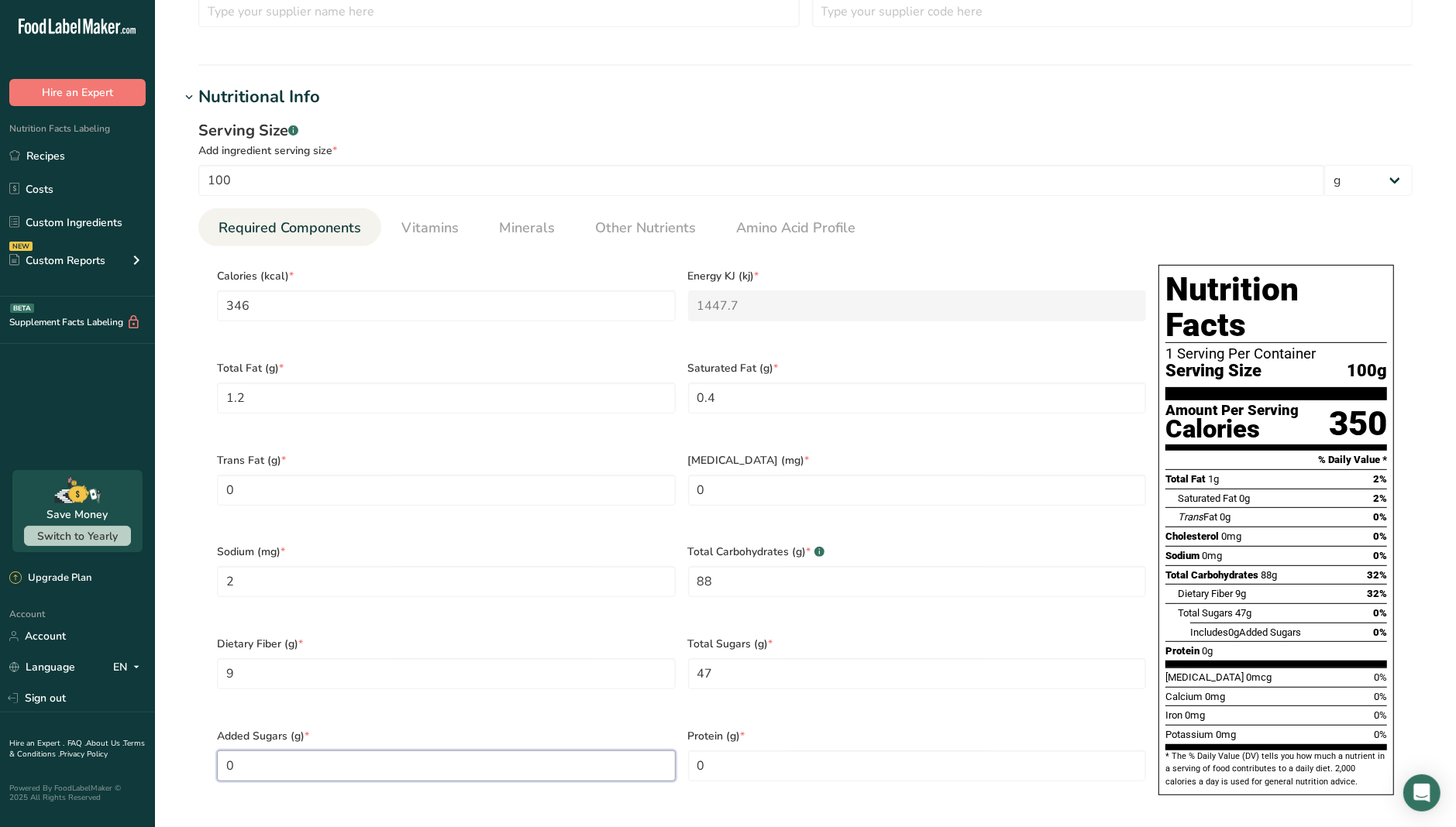
click at [499, 707] on Sugars "0" at bounding box center [446, 765] width 459 height 31
drag, startPoint x: 815, startPoint y: 739, endPoint x: 531, endPoint y: 738, distance: 284.0
click at [531, 707] on div "Calories (kcal) * 346 Energy KJ (kj) * 1447.7 Total Fat (g) * 1.2 Saturated Fat…" at bounding box center [682, 535] width 942 height 552
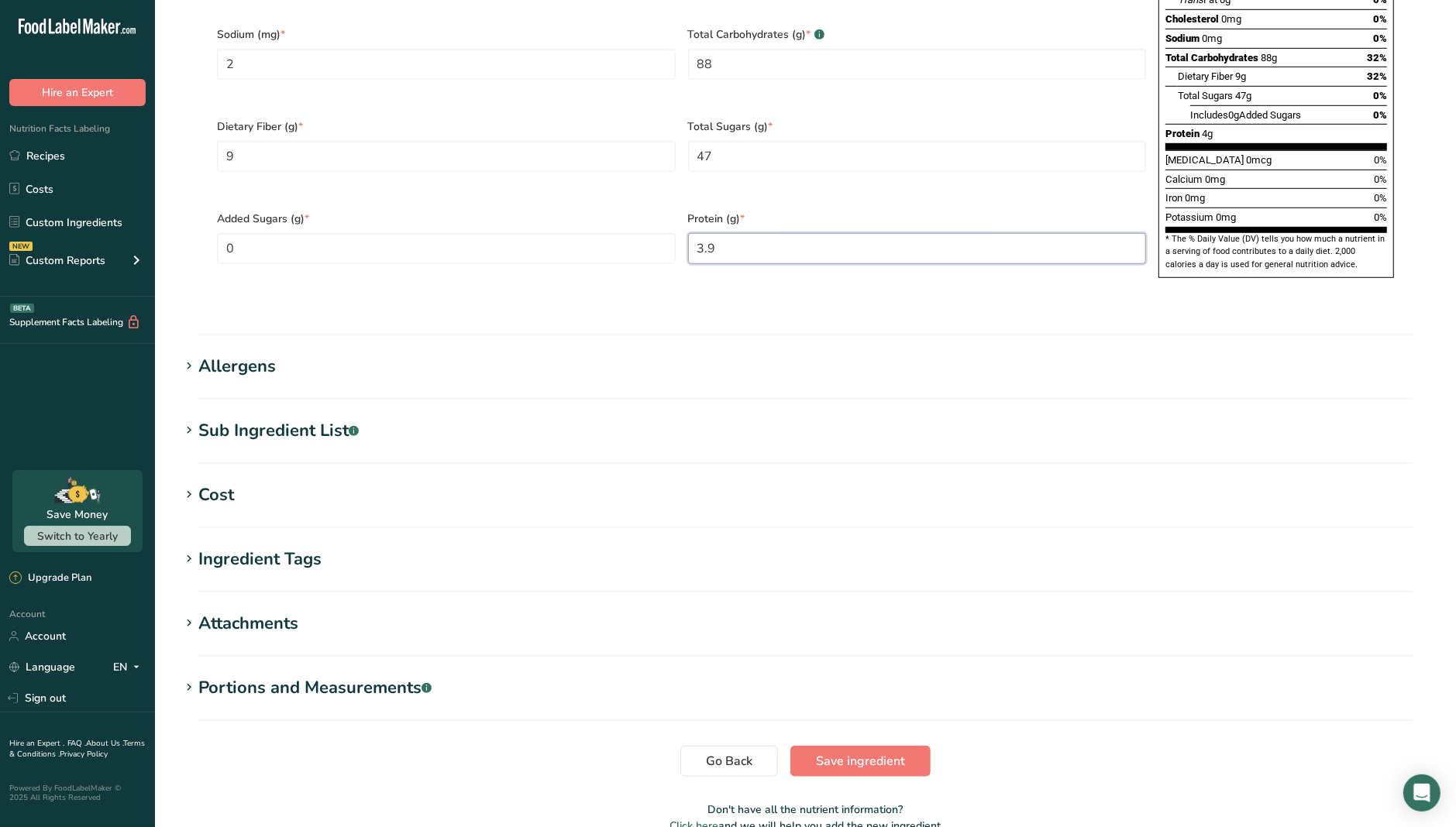
scroll to position [1042, 0]
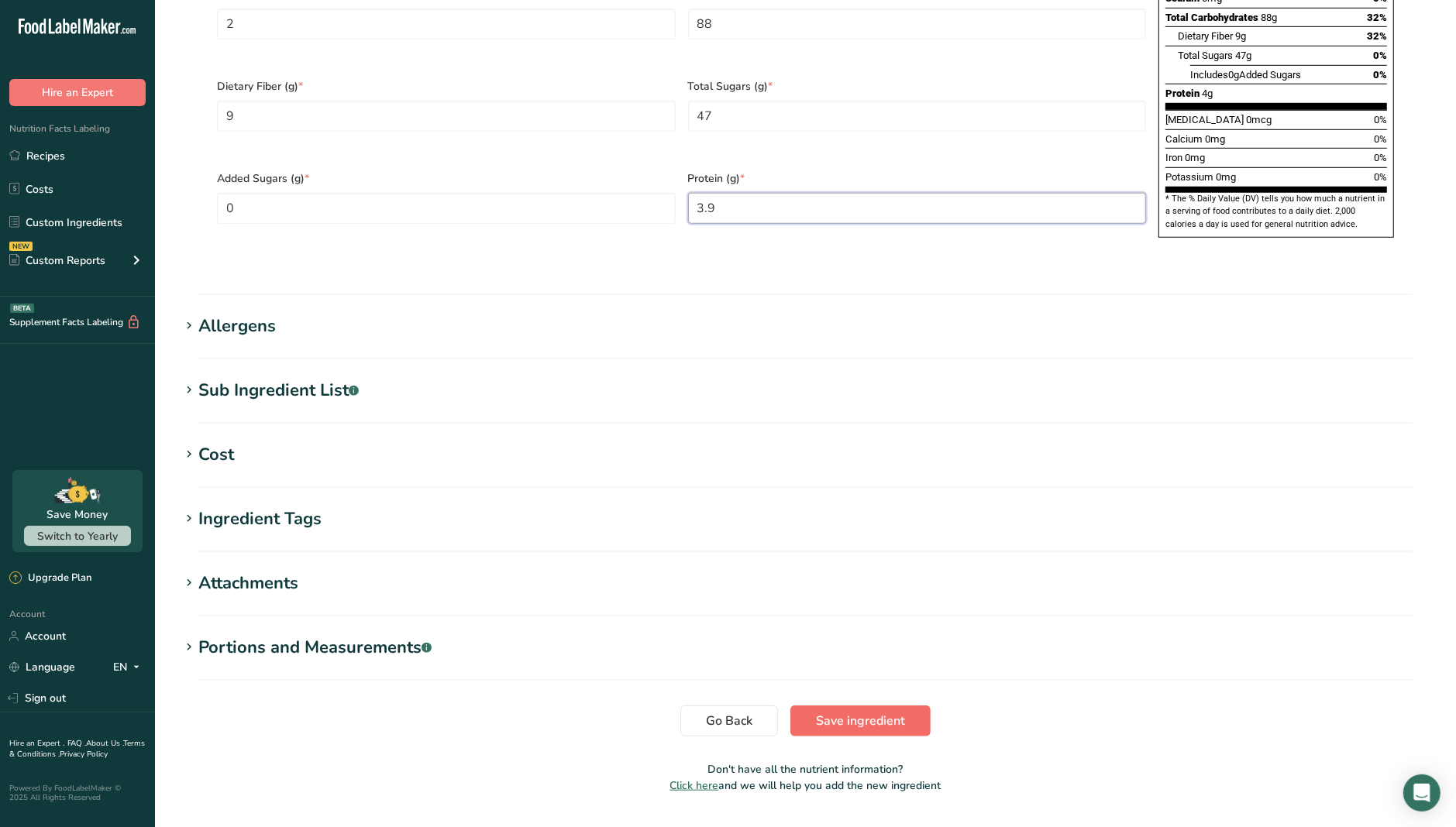
type input "3.9"
click at [872, 707] on span "Save ingredient" at bounding box center [860, 721] width 89 height 19
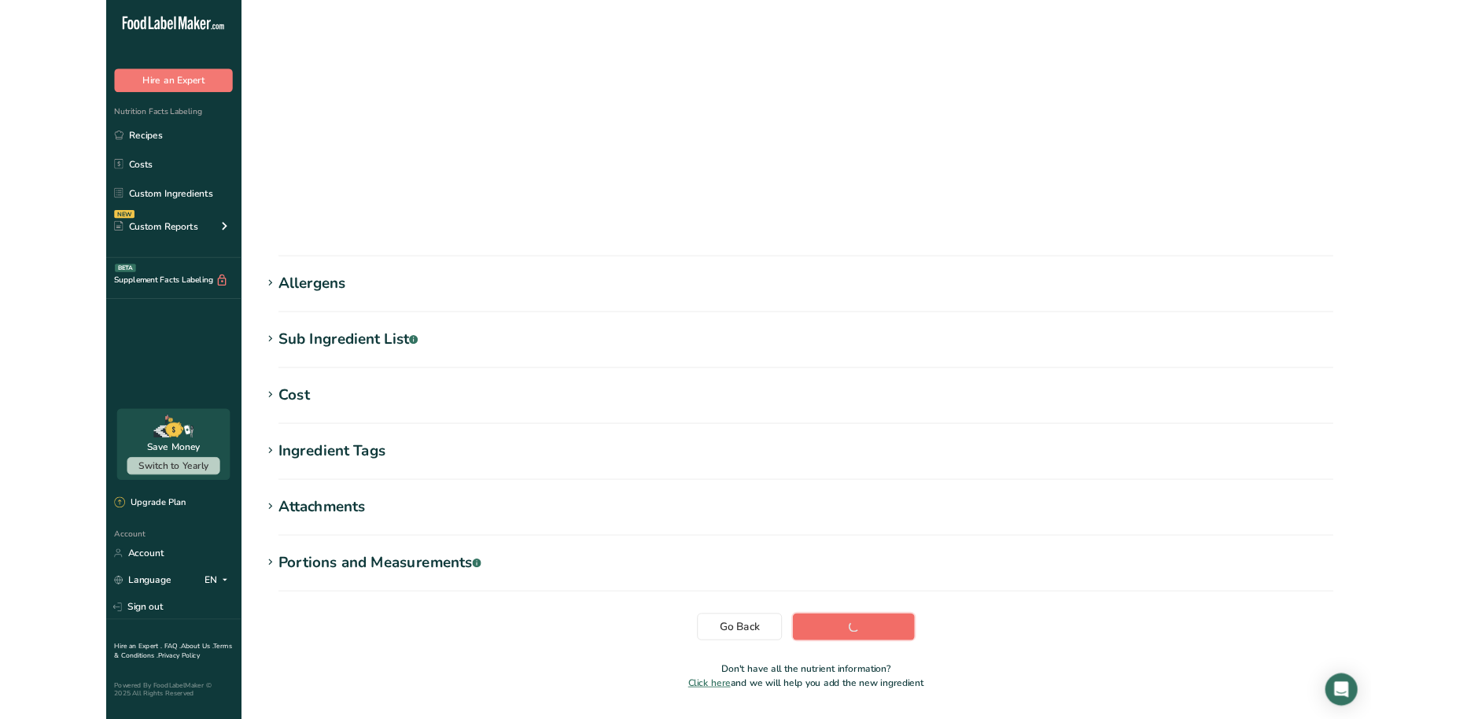
scroll to position [0, 0]
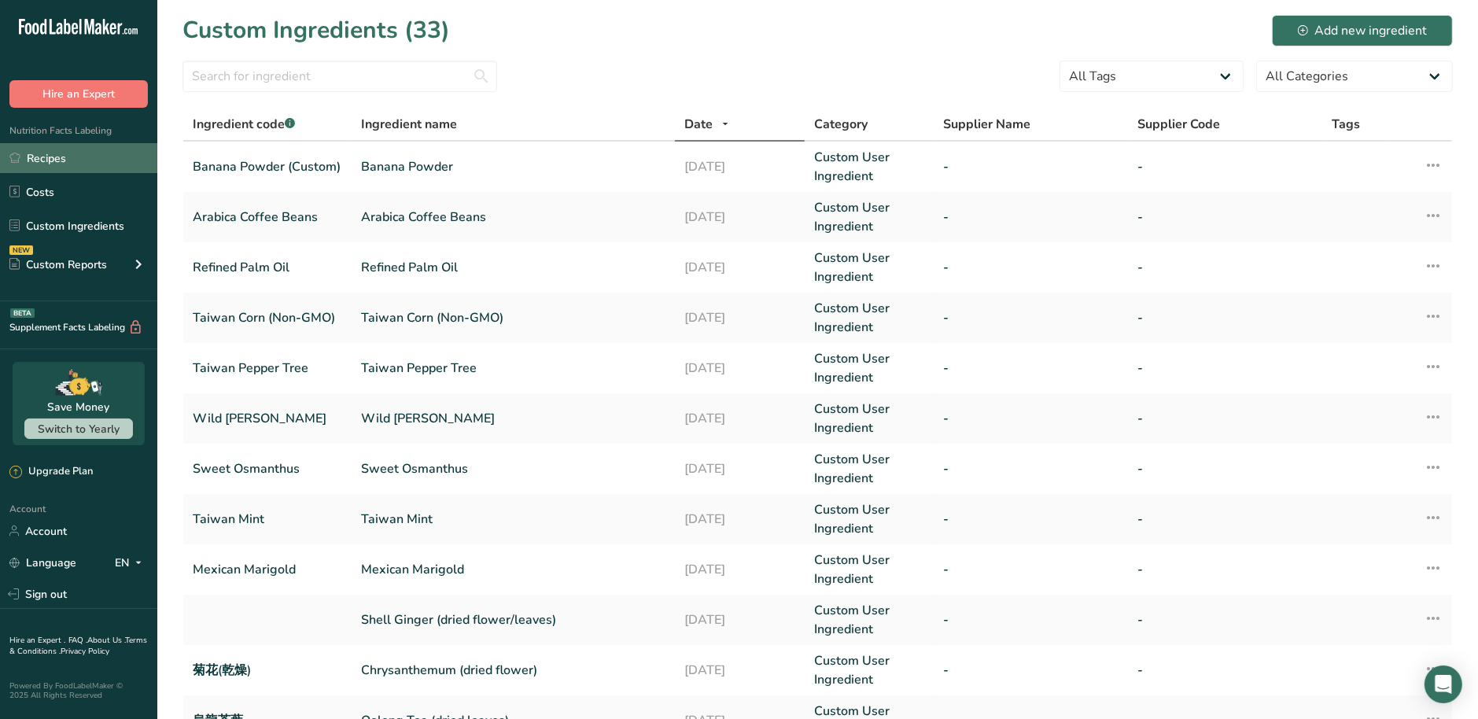
click at [79, 164] on link "Recipes" at bounding box center [78, 158] width 157 height 30
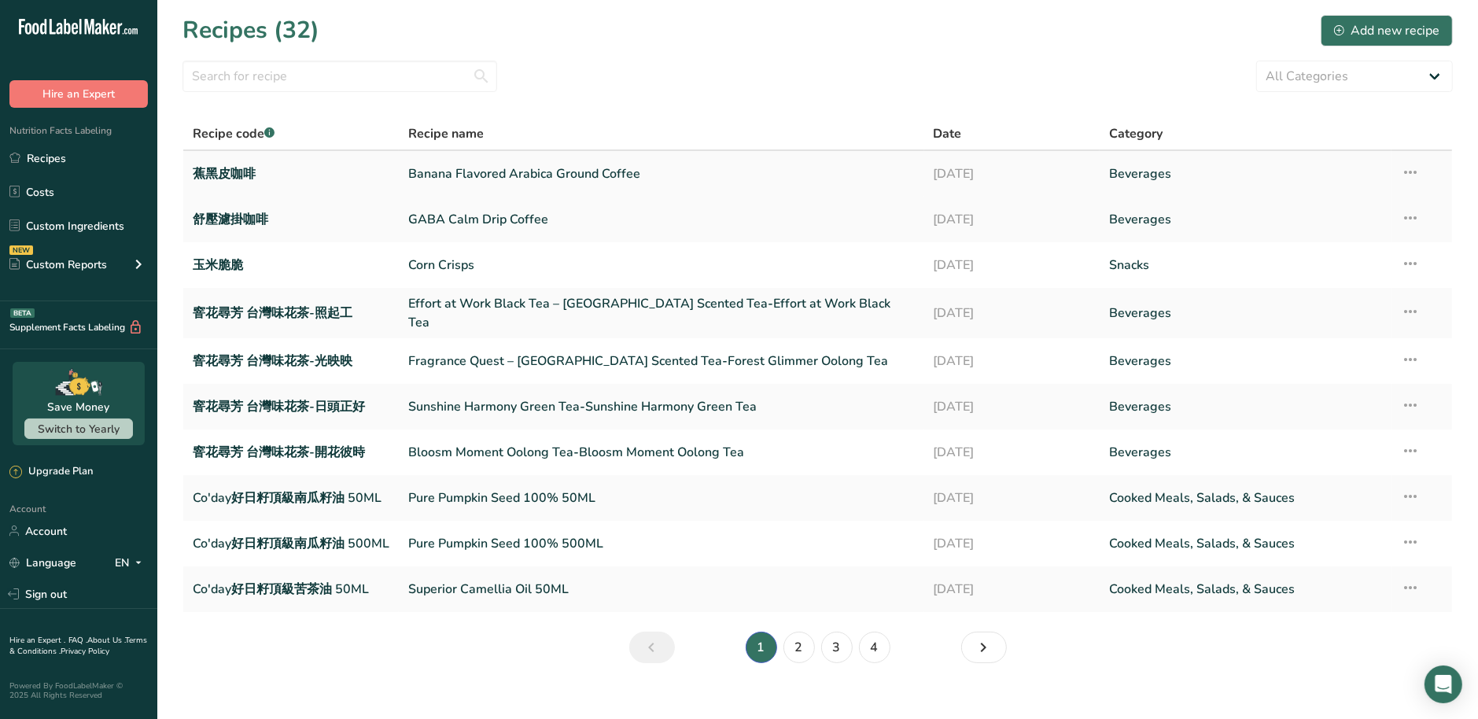
click at [431, 167] on link "Banana Flavored Arabica Ground Coffee" at bounding box center [661, 173] width 507 height 33
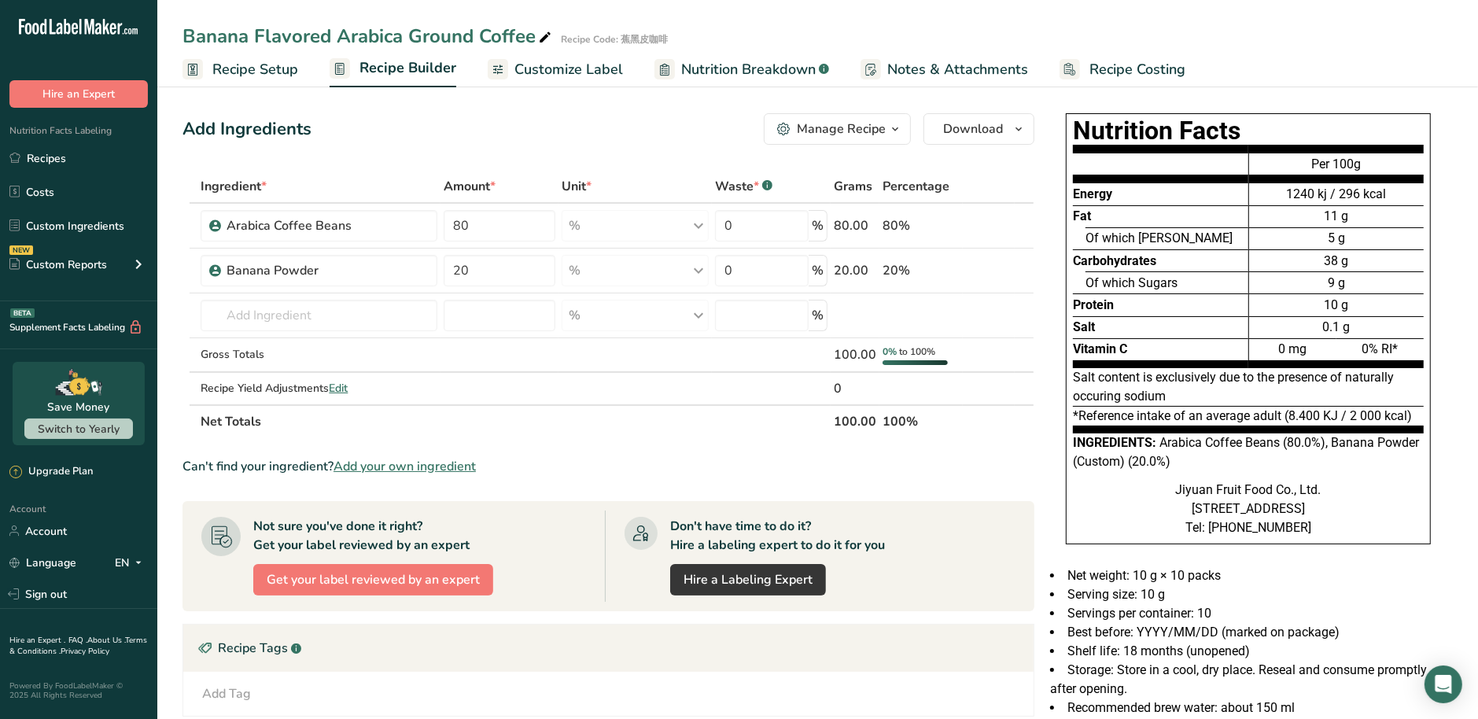
click at [586, 61] on span "Customize Label" at bounding box center [568, 69] width 109 height 21
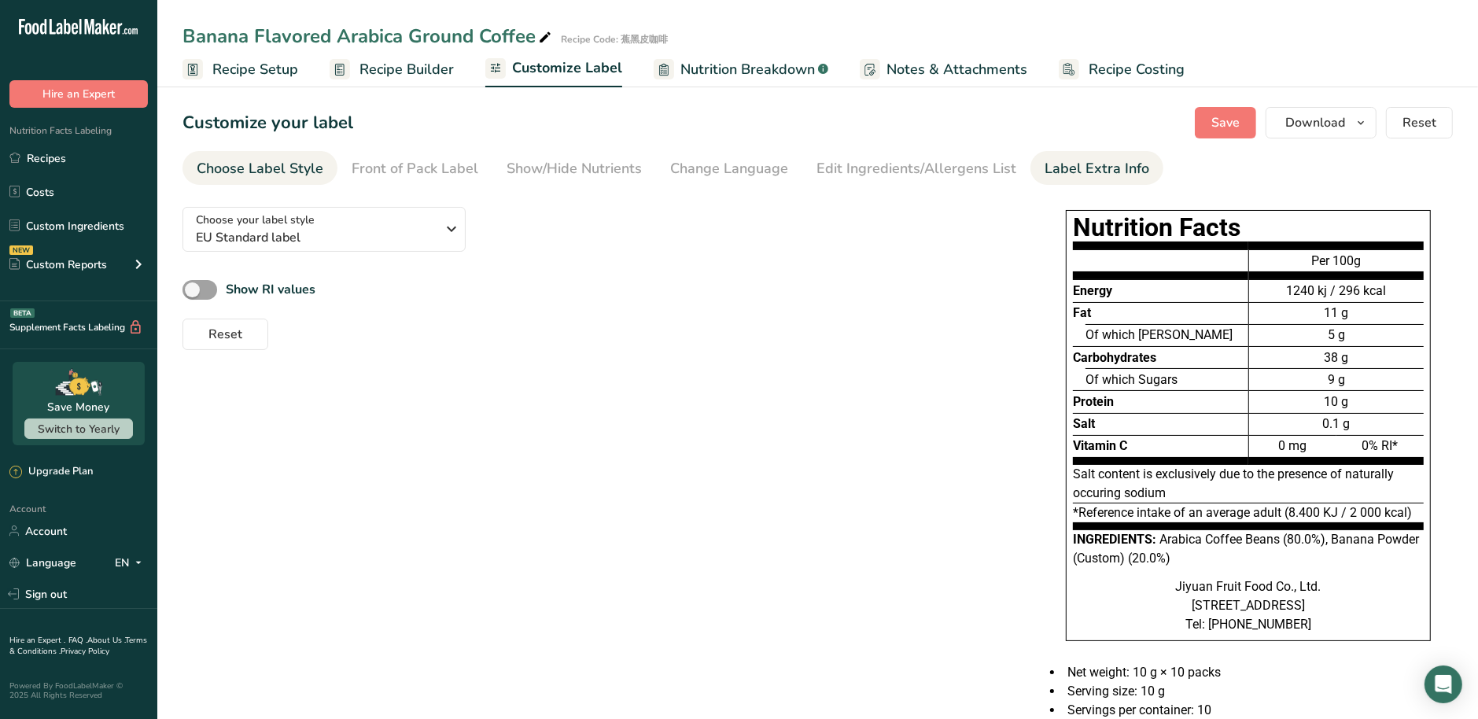
click at [1102, 183] on link "Label Extra Info" at bounding box center [1097, 168] width 105 height 35
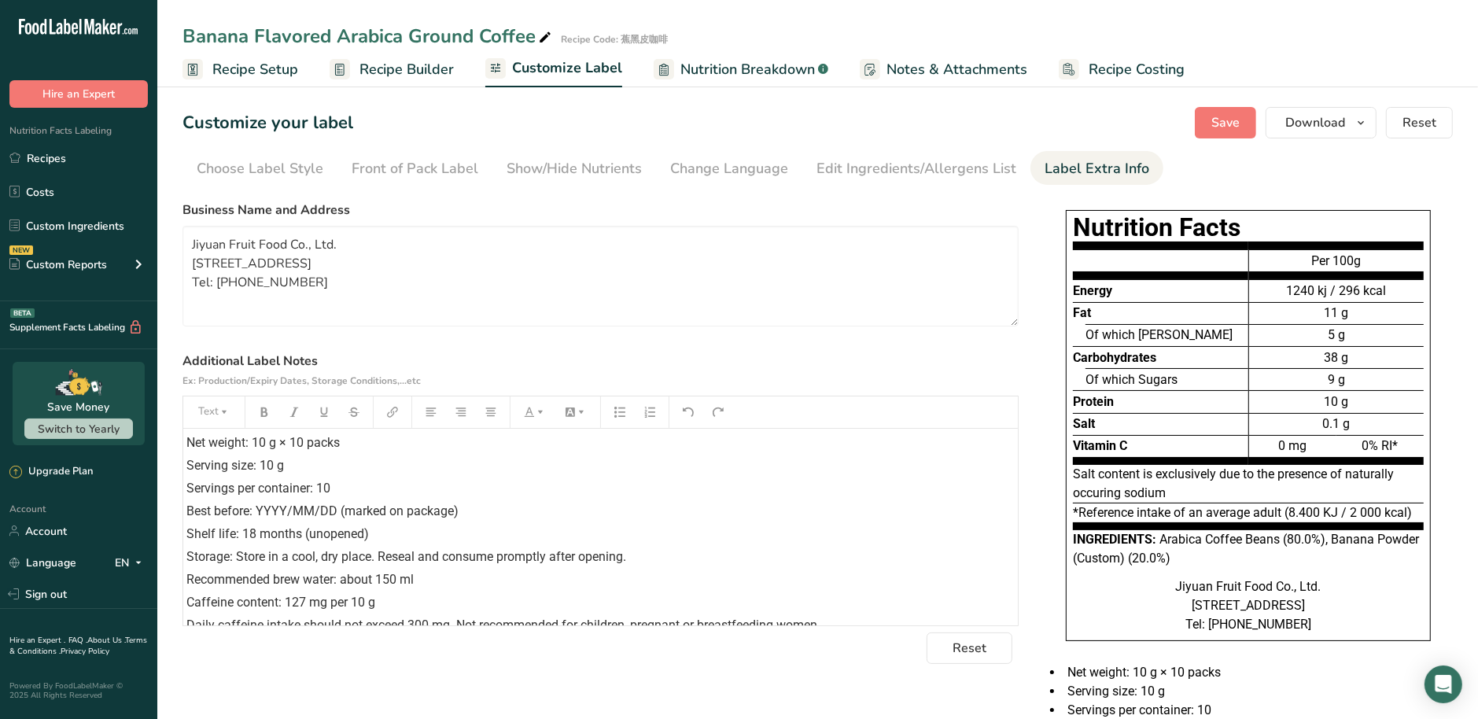
click at [404, 72] on span "Recipe Builder" at bounding box center [407, 69] width 94 height 21
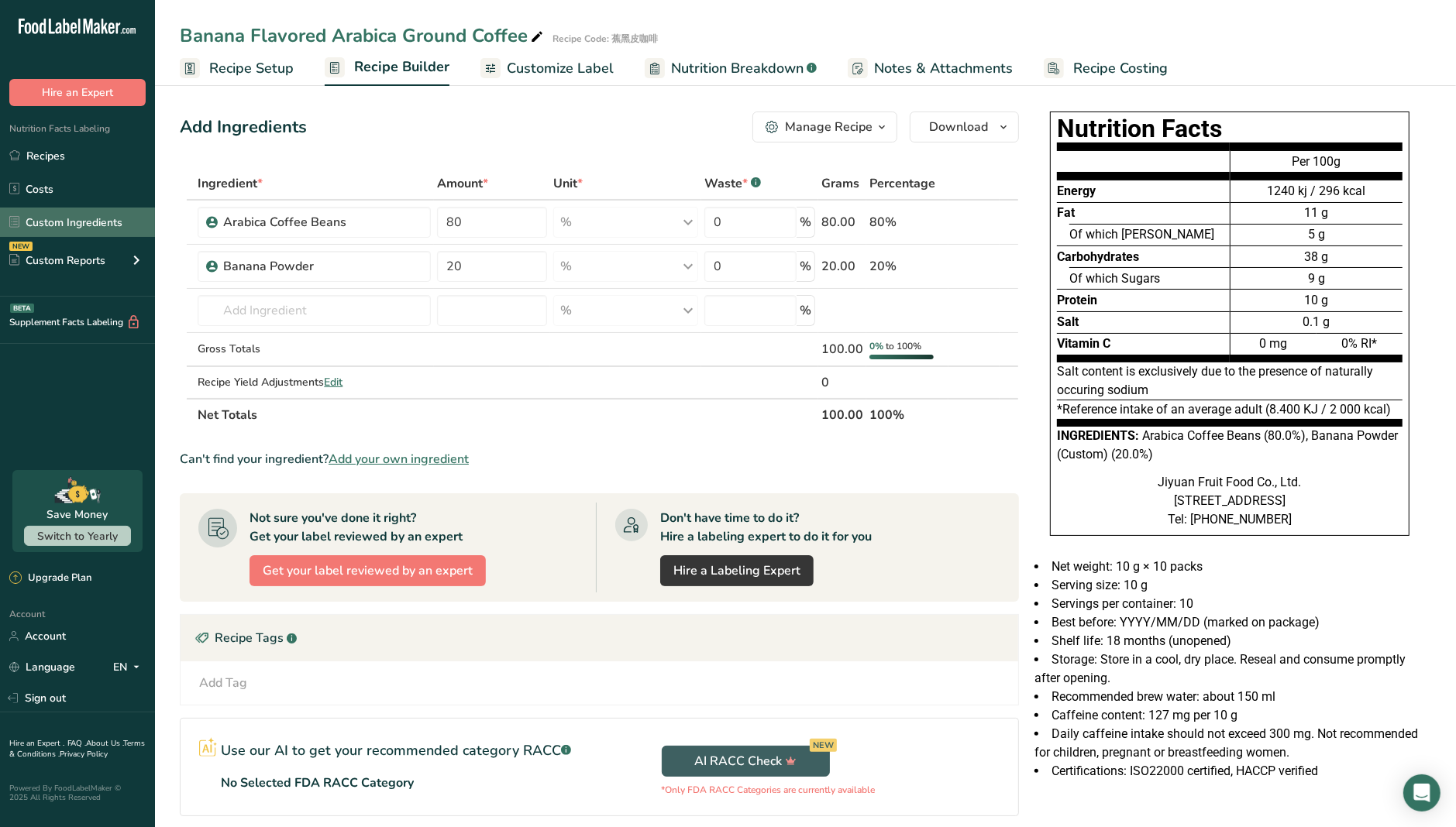
click at [98, 225] on link "Custom Ingredients" at bounding box center [77, 223] width 155 height 30
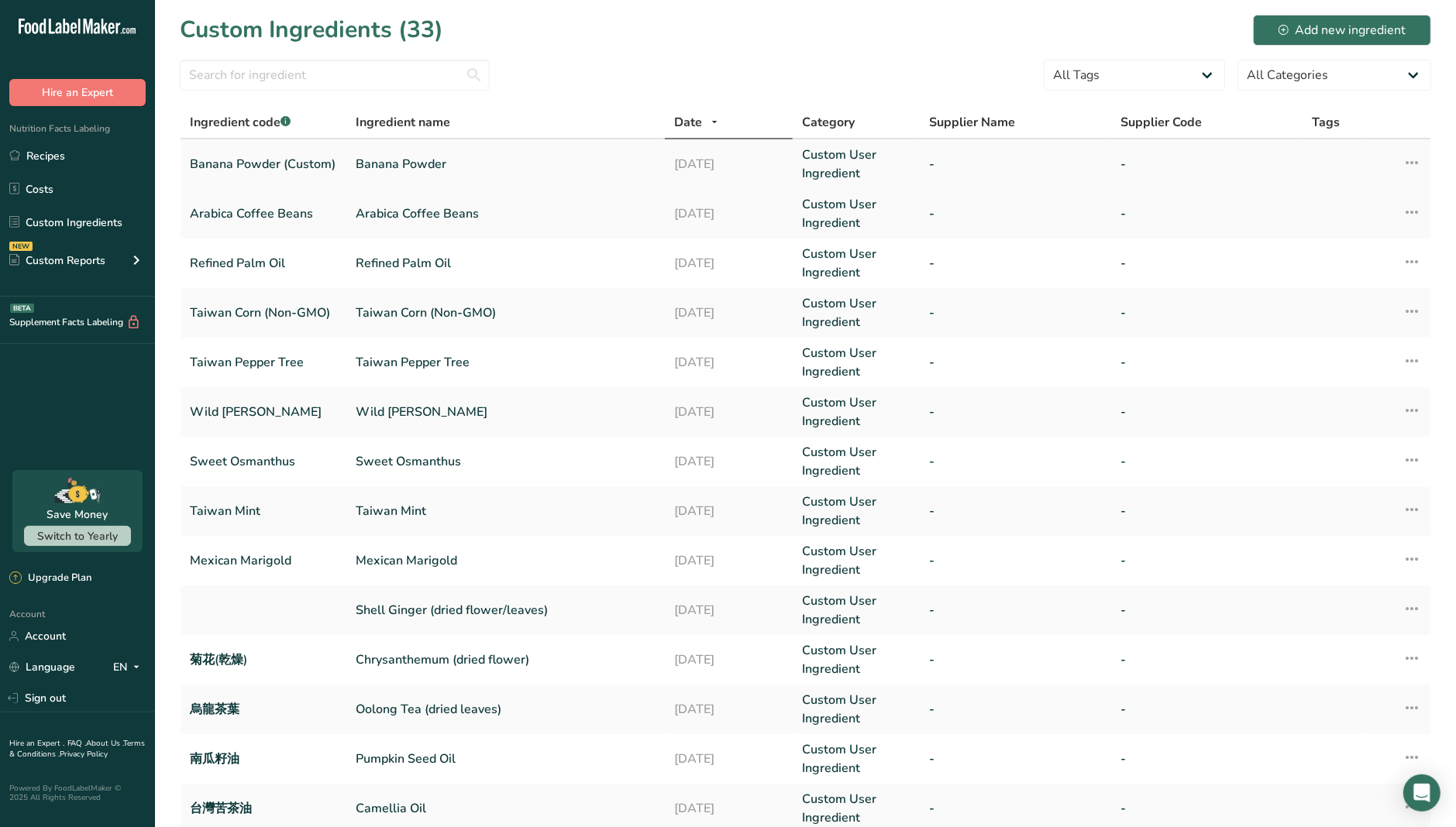
click at [282, 161] on link "Banana Powder (Custom)" at bounding box center [263, 163] width 147 height 19
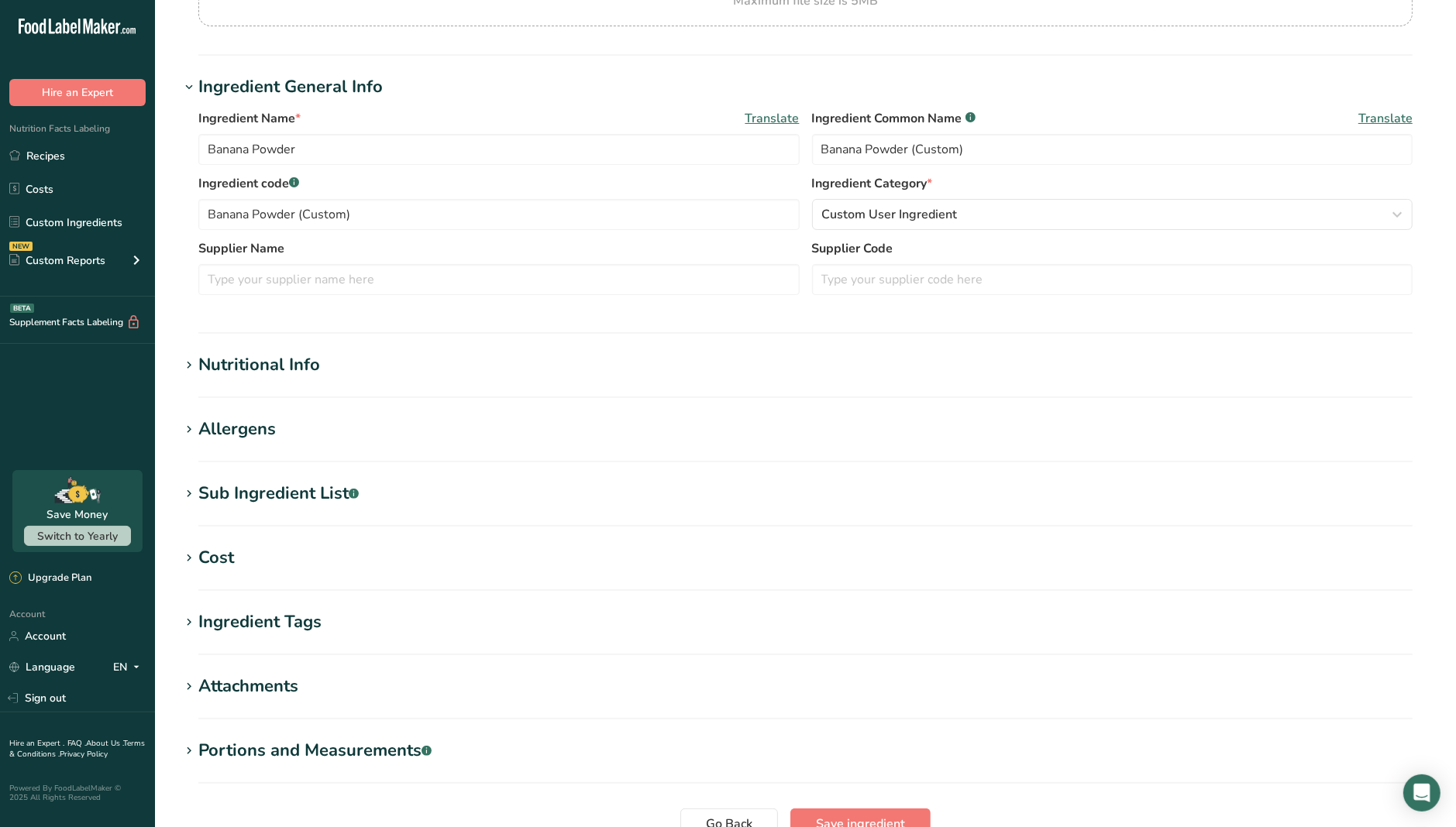
scroll to position [289, 0]
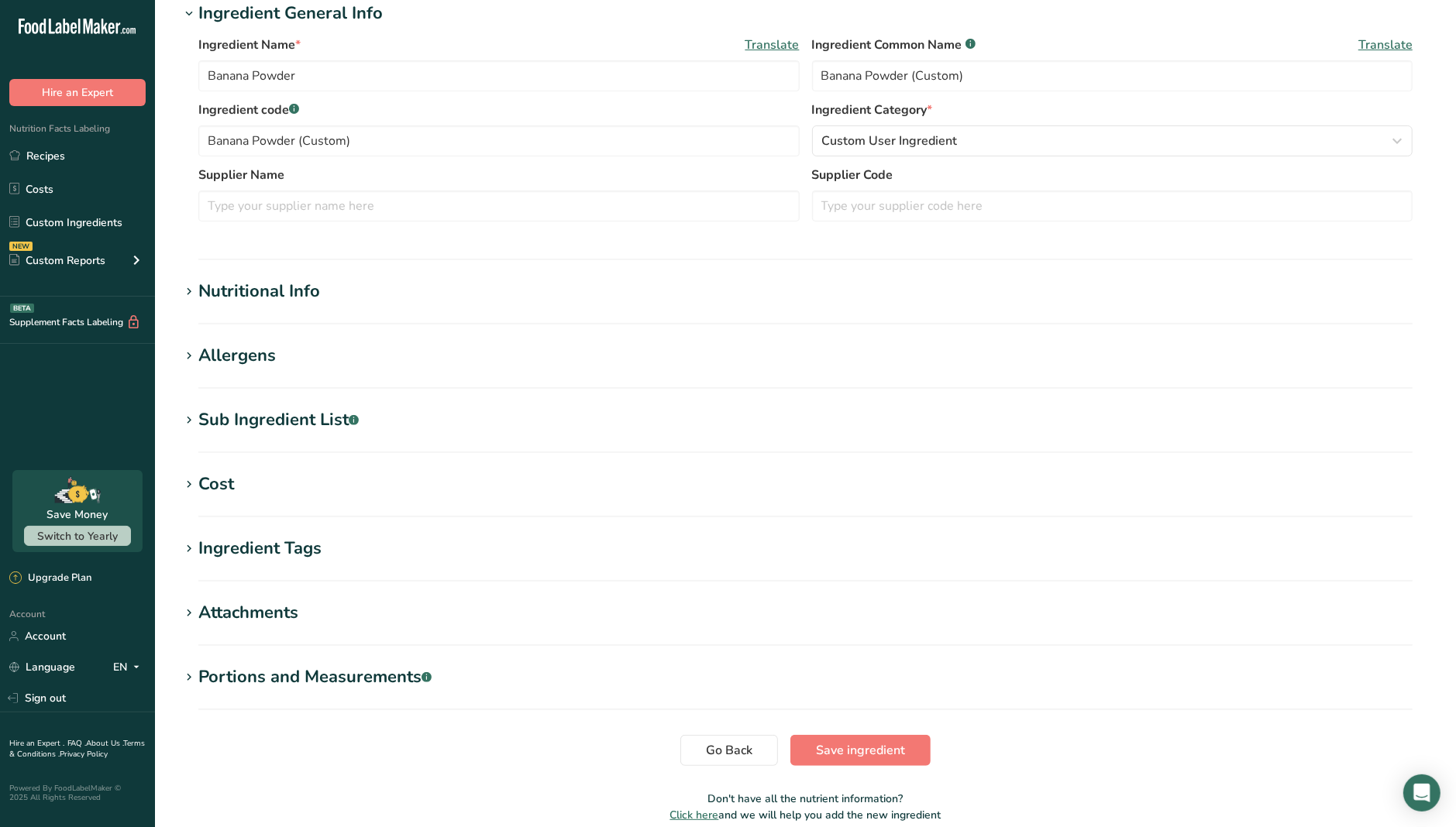
click at [268, 285] on div "Nutritional Info" at bounding box center [259, 291] width 122 height 26
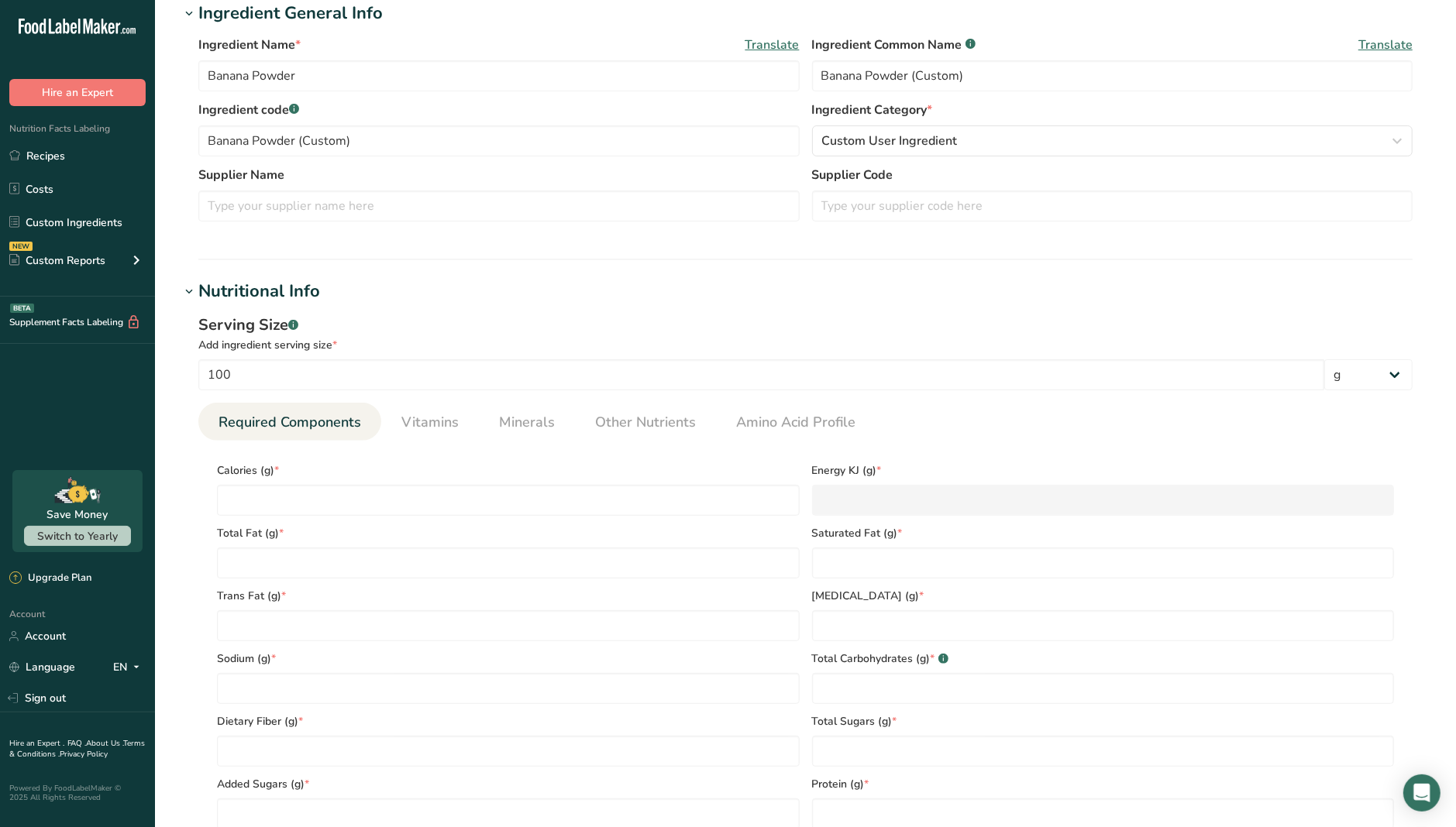
type input "346"
type KJ "1447.7"
type Fat "1.2"
type Fat "0.4"
type Fat "0"
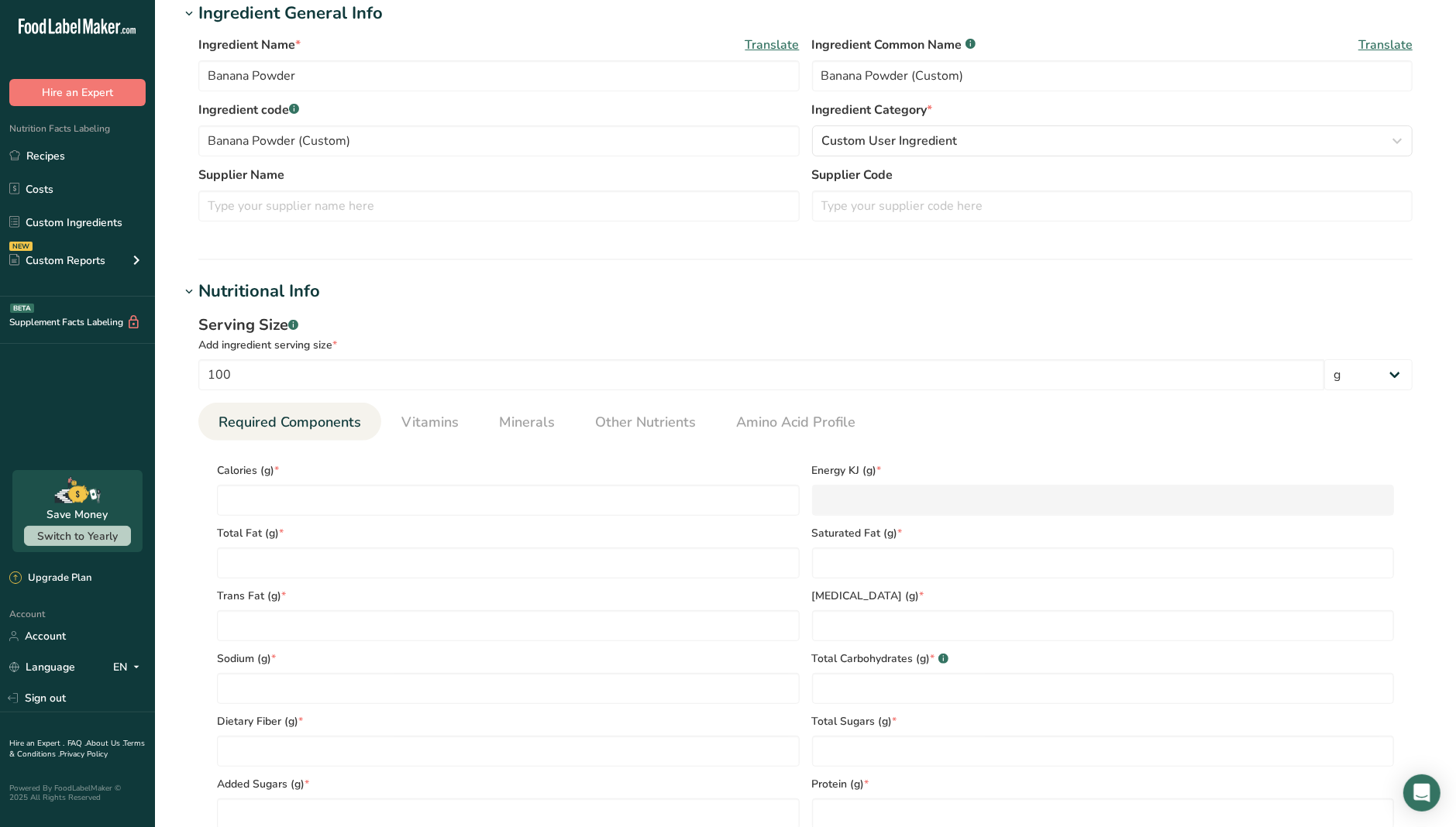
type input "0"
type input "2"
type Carbohydrates "88"
type Fiber "9"
type Sugars "47"
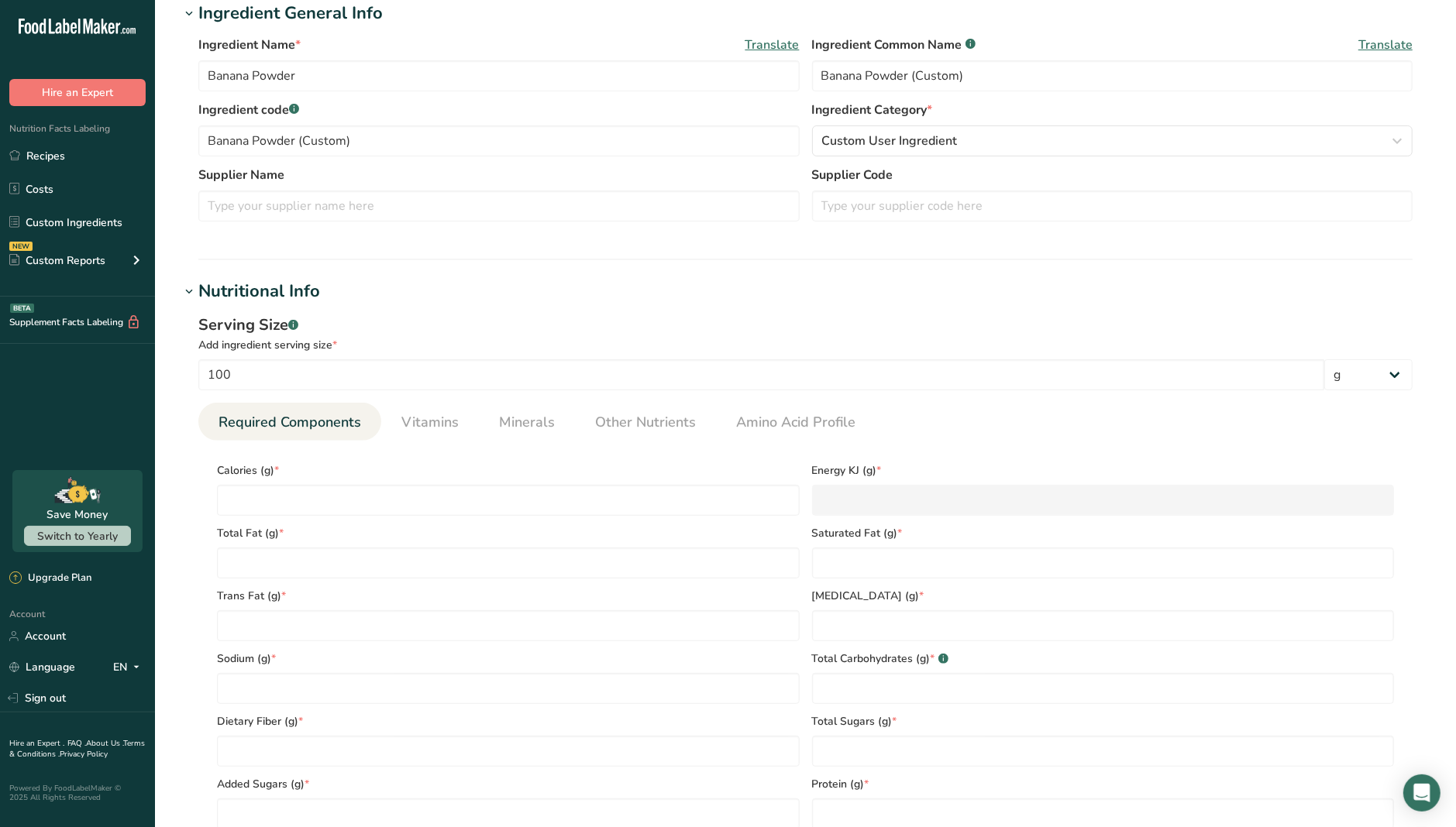
type Sugars "0"
type input "3.9"
drag, startPoint x: 285, startPoint y: 495, endPoint x: 162, endPoint y: 491, distance: 123.1
click at [162, 491] on section "Edit Banana Powder Ingredient Spec Sheet .a-a{fill:#347362;}.b-a{fill:#fff;} Up…" at bounding box center [805, 552] width 1301 height 1685
type input "3"
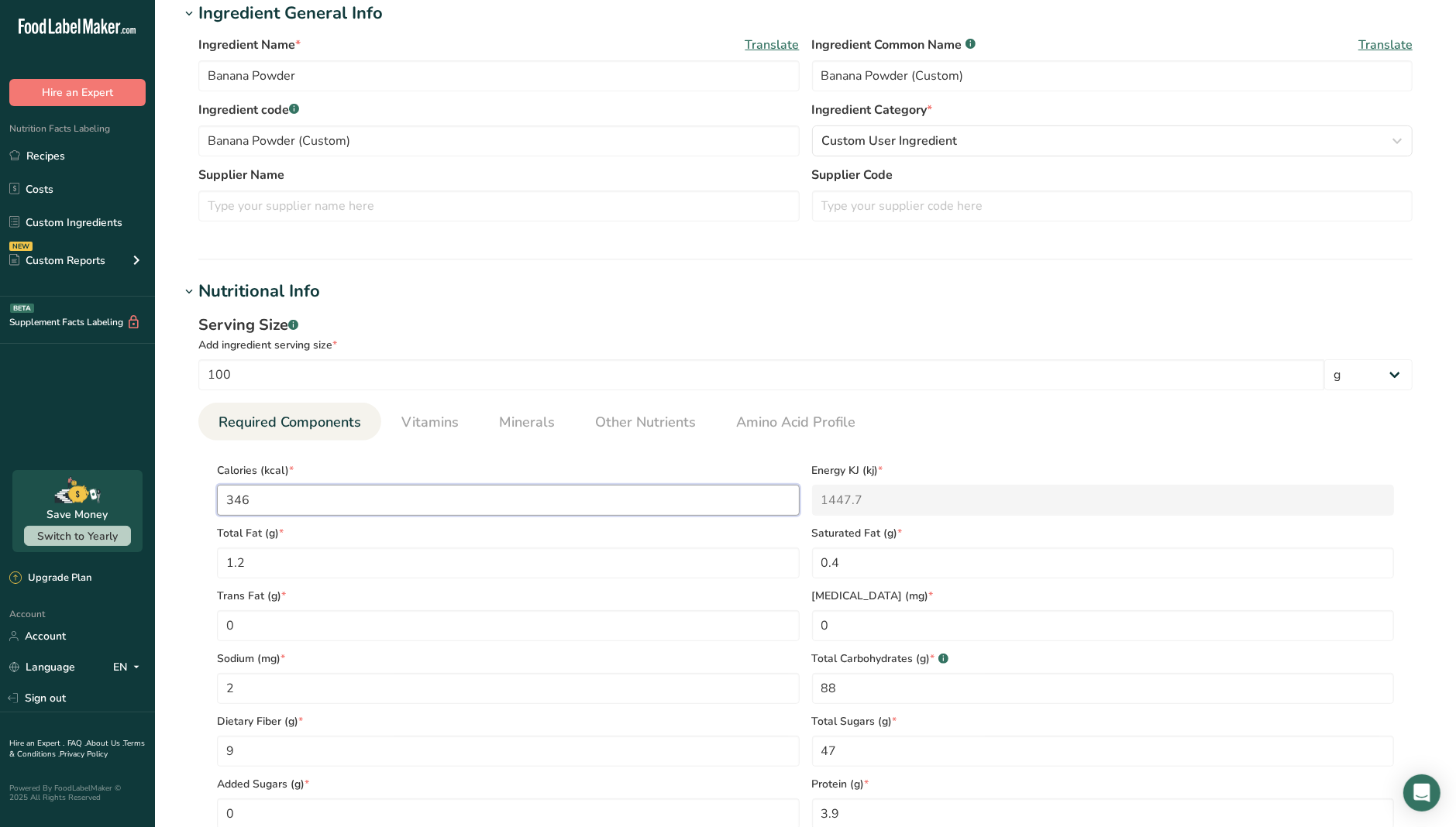
type KJ "12.6"
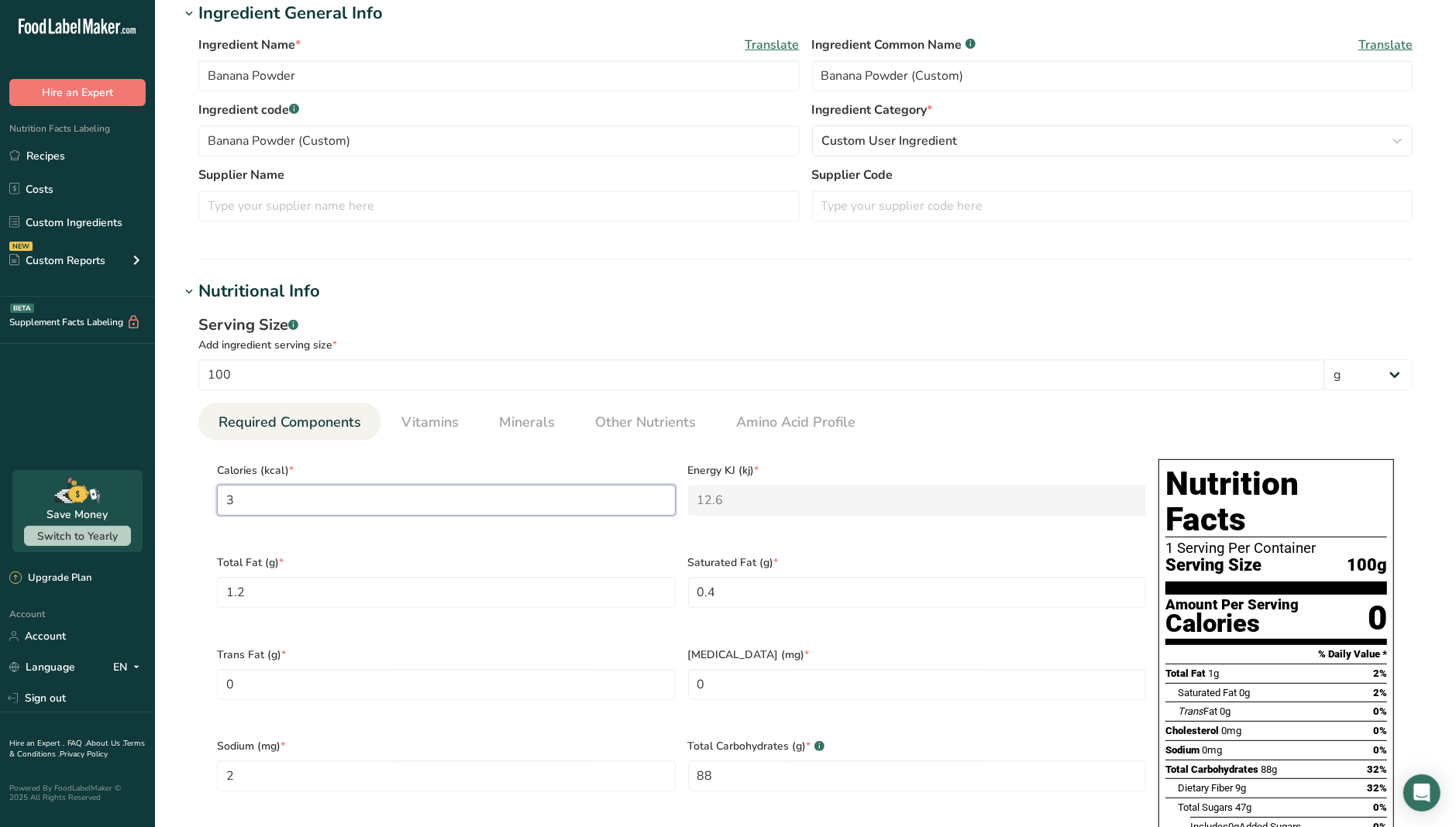
type input "36"
type KJ "150.6"
type input "360"
type KJ "1506.2"
type input "360"
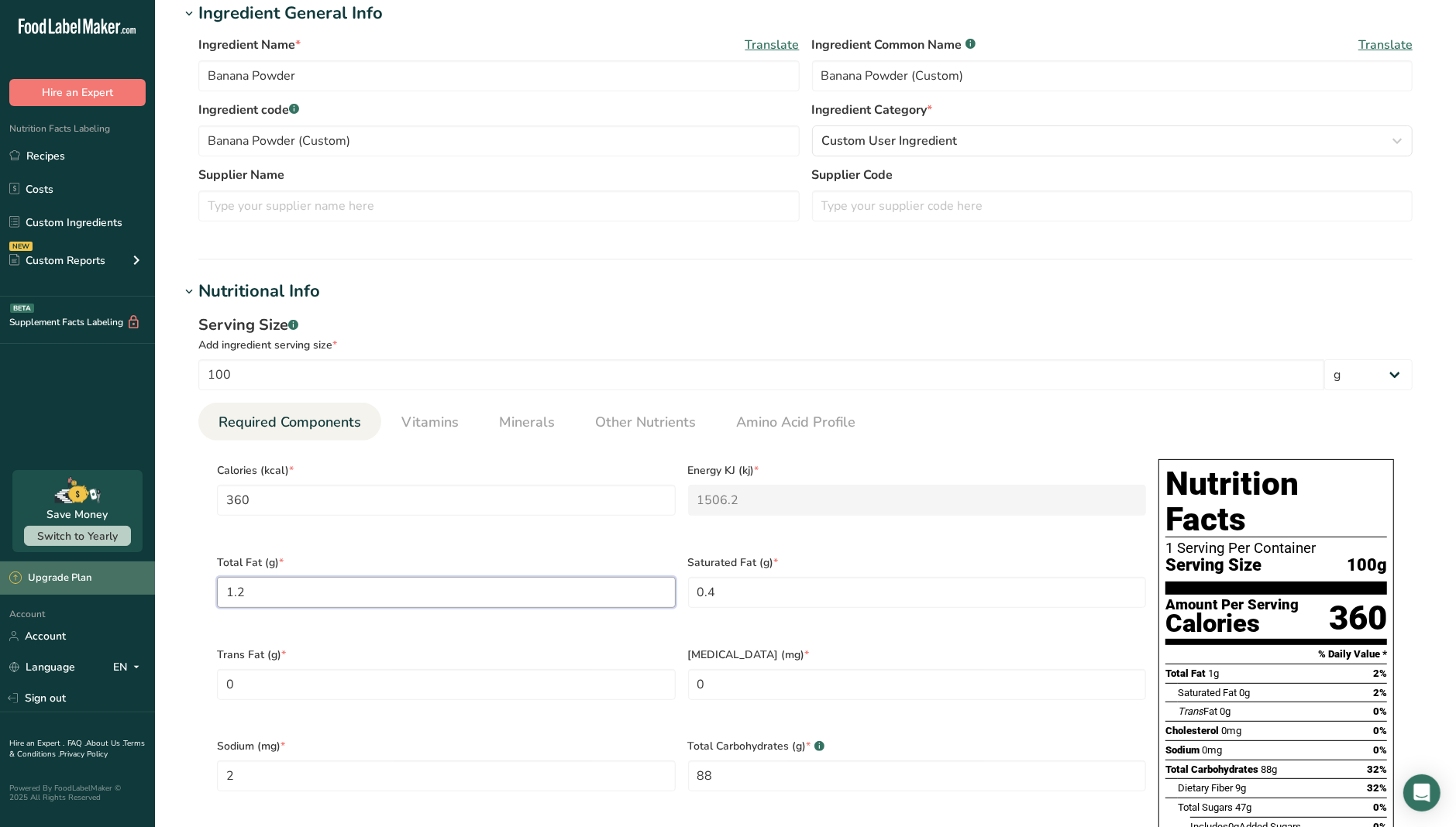
drag, startPoint x: 448, startPoint y: 583, endPoint x: 22, endPoint y: 593, distance: 426.1
click at [24, 586] on div ".a-20{fill:#fff;} Hire an Expert Nutrition Facts Labeling Recipes Costs Custom …" at bounding box center [728, 666] width 1456 height 1910
type Fat "2"
drag, startPoint x: 739, startPoint y: 586, endPoint x: 627, endPoint y: 582, distance: 112.1
click at [627, 582] on div "Calories (kcal) * 360 Energy KJ (kj) * 1506.2 Total Fat (g) * 2 Saturated Fat (…" at bounding box center [682, 729] width 942 height 552
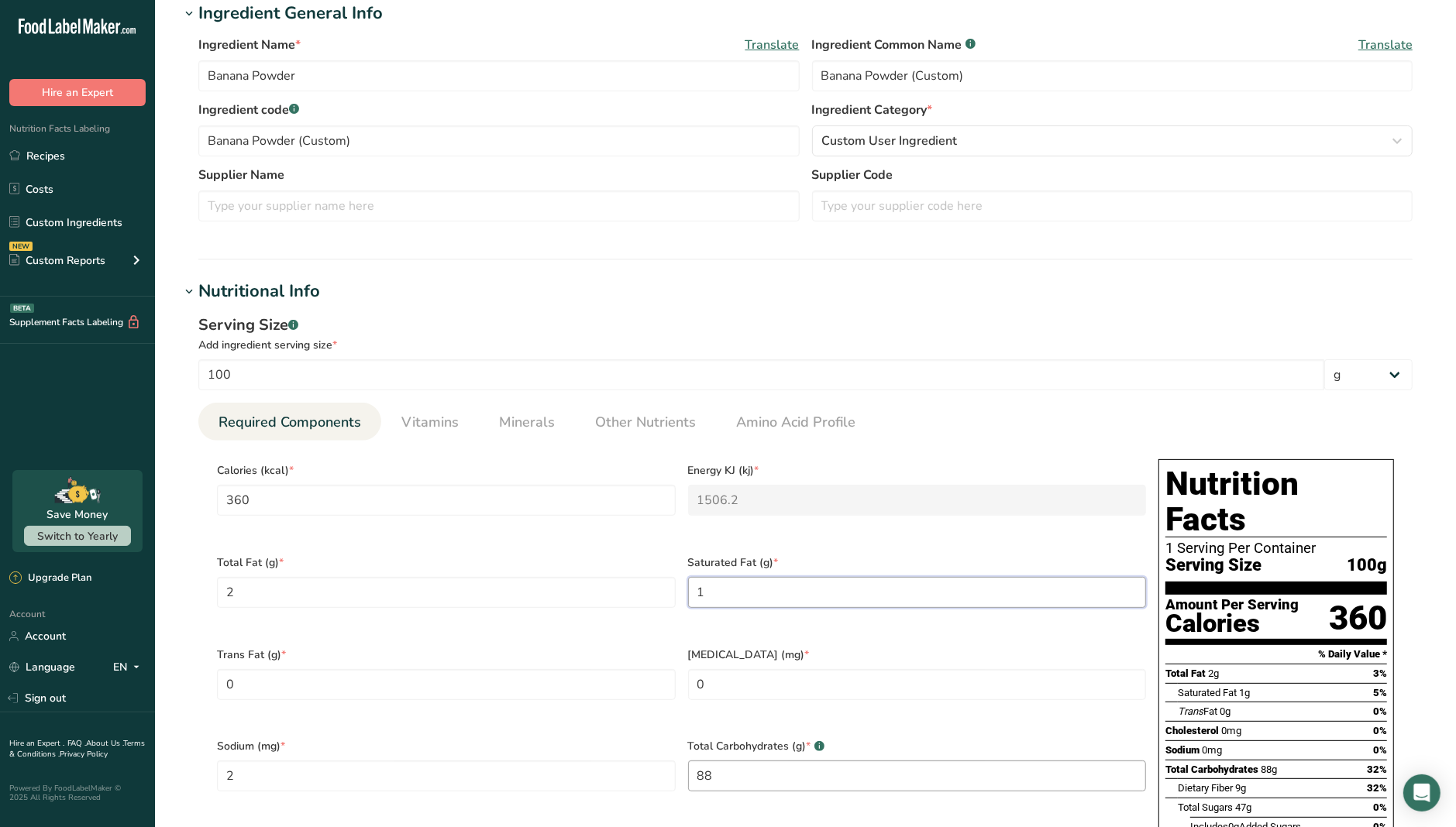
type Fat "1"
click at [751, 707] on Carbohydrates "88" at bounding box center [918, 776] width 459 height 31
click at [759, 677] on input "0" at bounding box center [918, 684] width 459 height 31
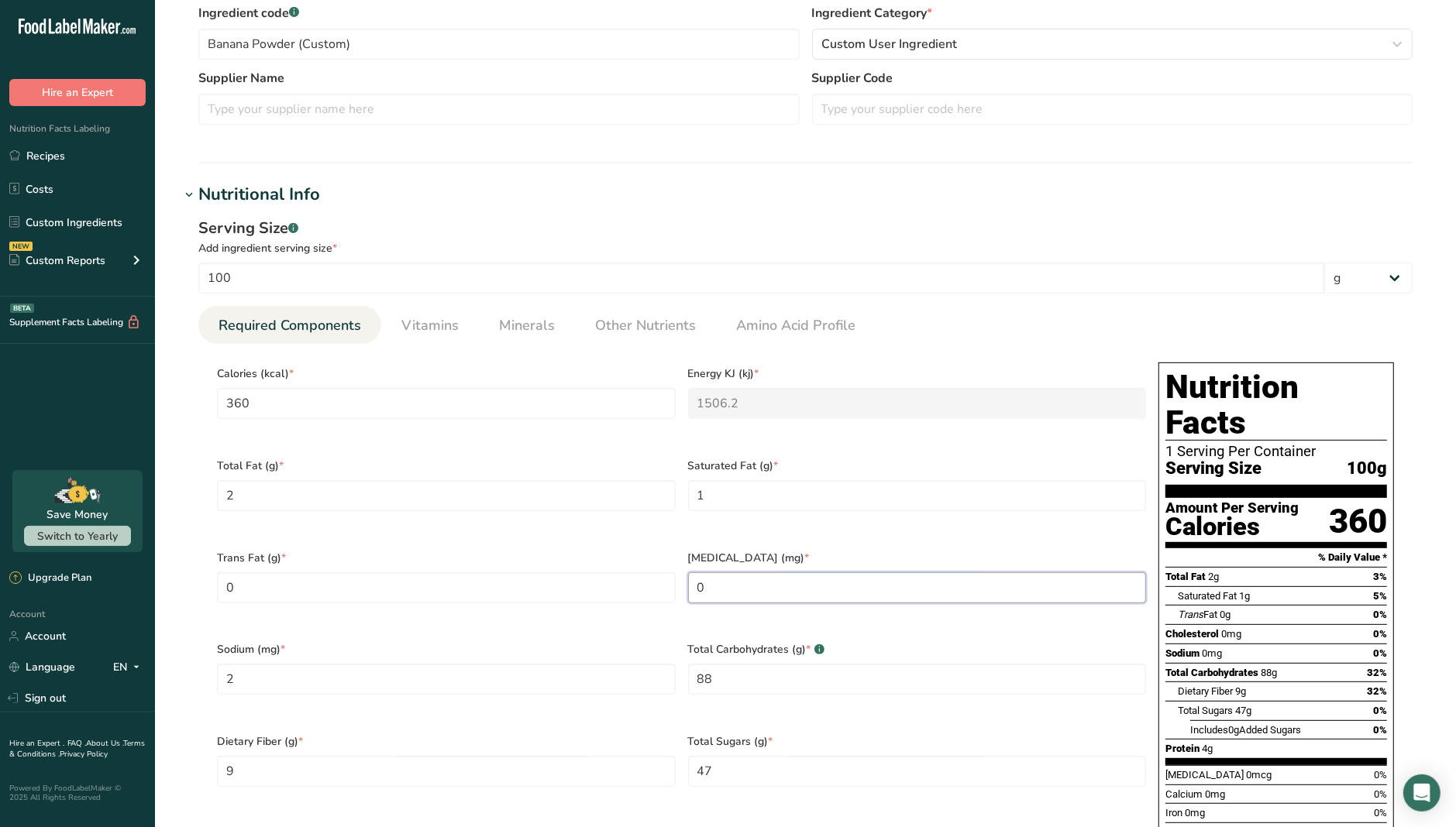
scroll to position [387, 0]
drag, startPoint x: 755, startPoint y: 667, endPoint x: 668, endPoint y: 663, distance: 87.1
click at [668, 663] on div "Calories (kcal) * 360 Energy KJ (kj) * 1506.2 Total Fat (g) * 2 Saturated Fat (…" at bounding box center [682, 631] width 942 height 552
type Carbohydrates "85"
drag, startPoint x: 728, startPoint y: 741, endPoint x: 659, endPoint y: 735, distance: 69.3
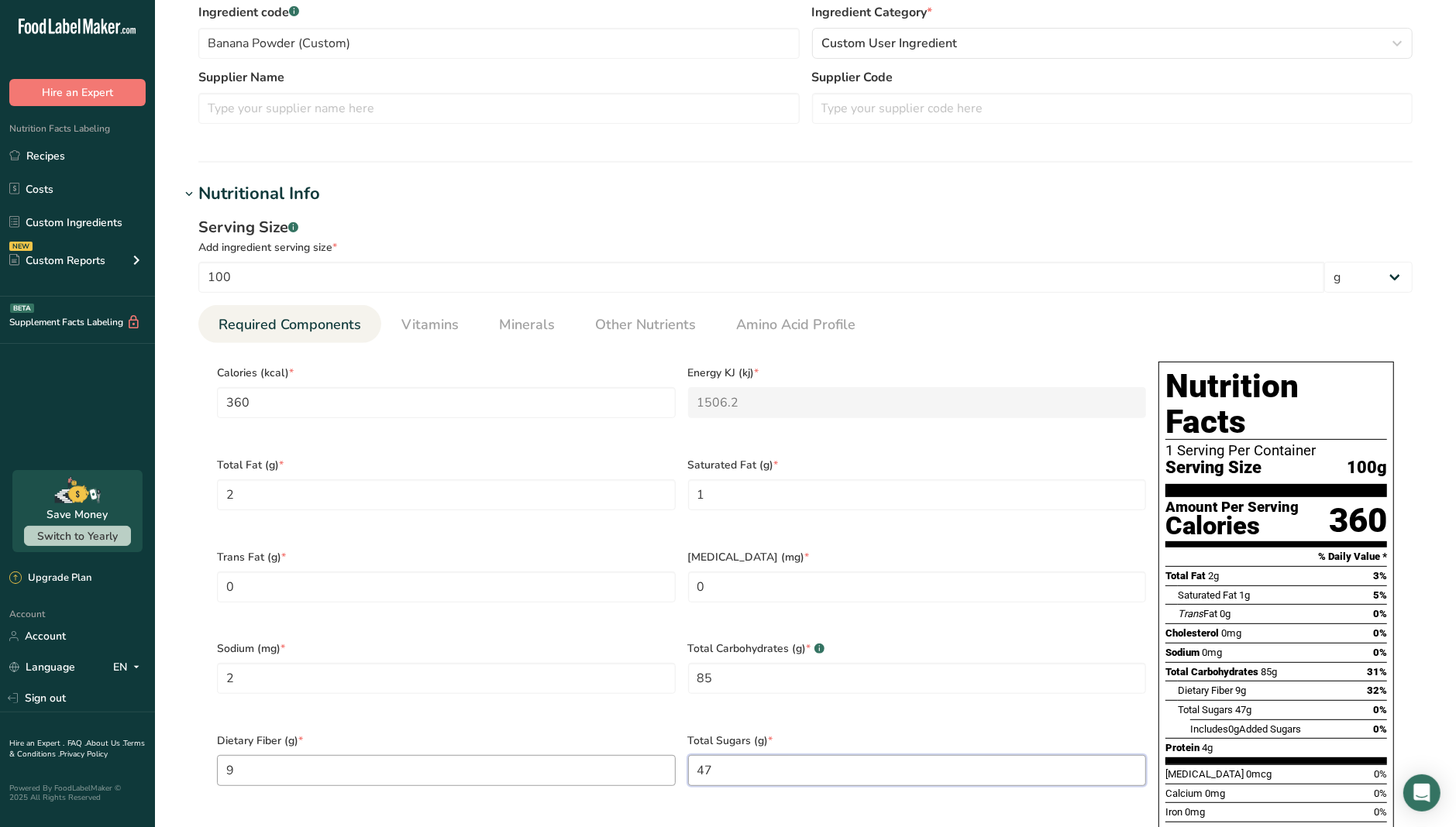
click at [659, 707] on div "Calories (kcal) * 360 Energy KJ (kj) * 1506.2 Total Fat (g) * 2 Saturated Fat (…" at bounding box center [682, 631] width 942 height 552
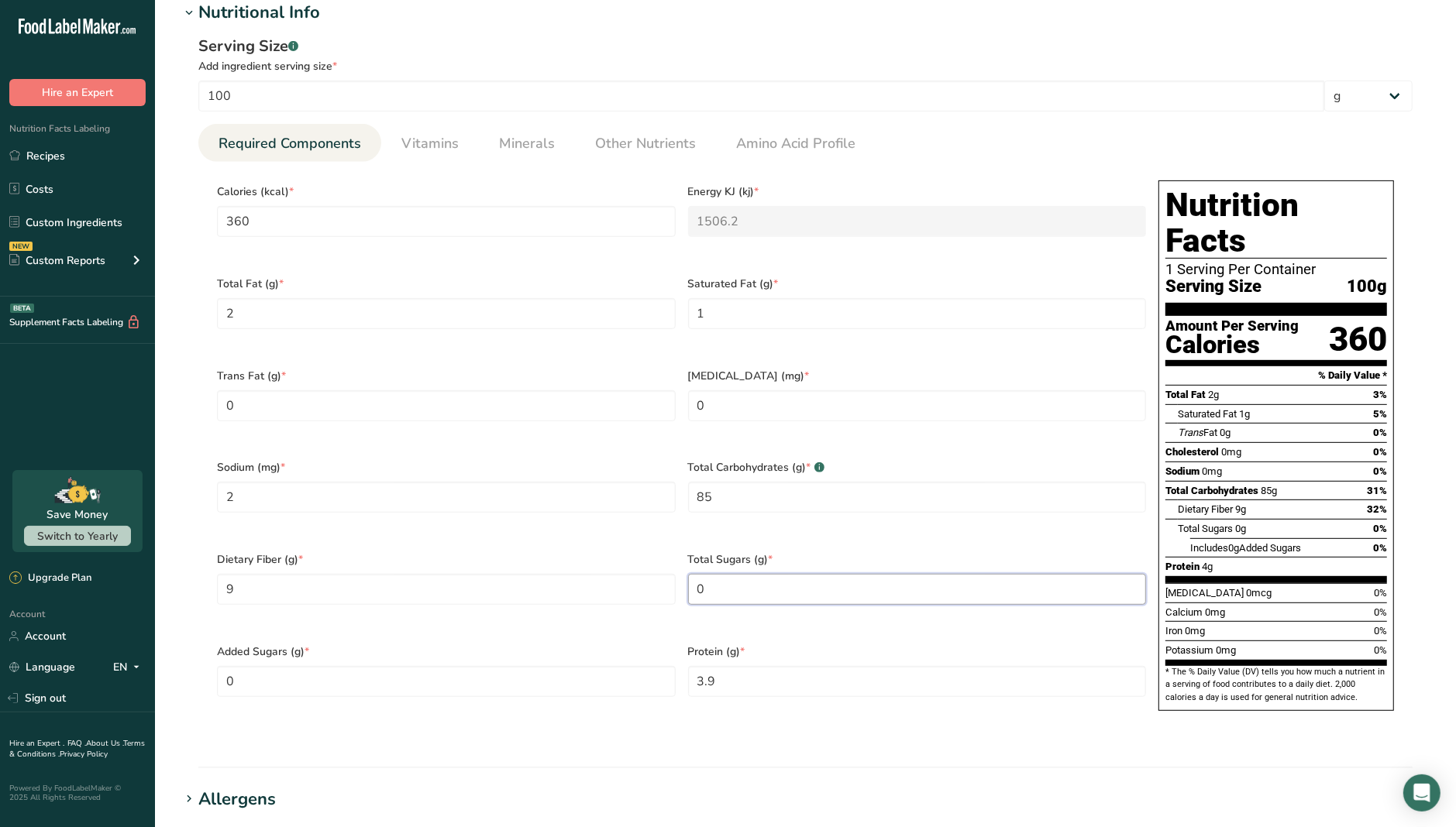
scroll to position [581, 0]
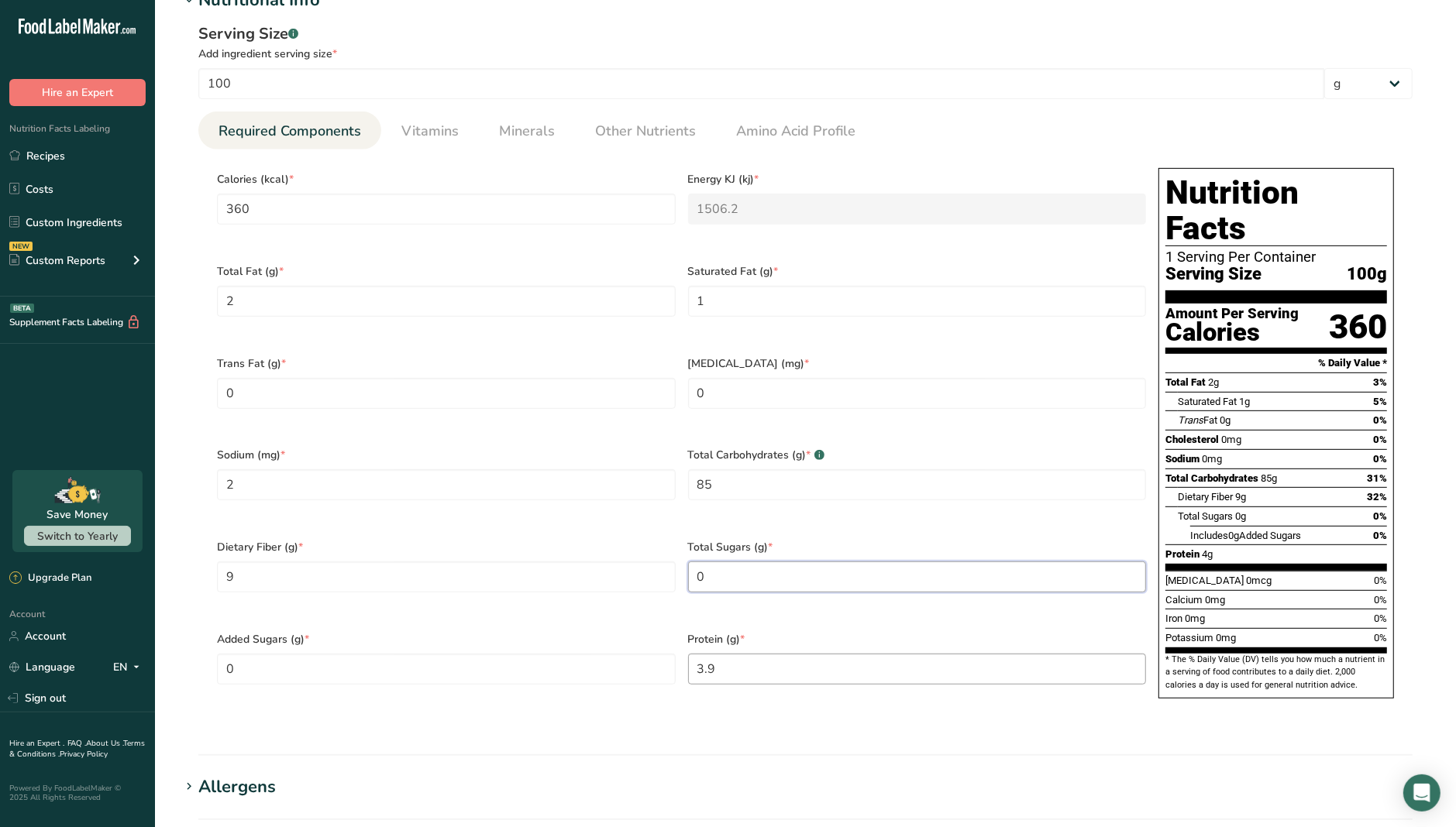
type Sugars "0"
drag, startPoint x: 730, startPoint y: 637, endPoint x: 652, endPoint y: 638, distance: 78.0
click at [652, 638] on div "Calories (kcal) * 360 Energy KJ (kj) * 1506.2 Total Fat (g) * 2 Saturated Fat (…" at bounding box center [682, 437] width 942 height 552
type input "2"
drag, startPoint x: 256, startPoint y: 467, endPoint x: 193, endPoint y: 467, distance: 63.0
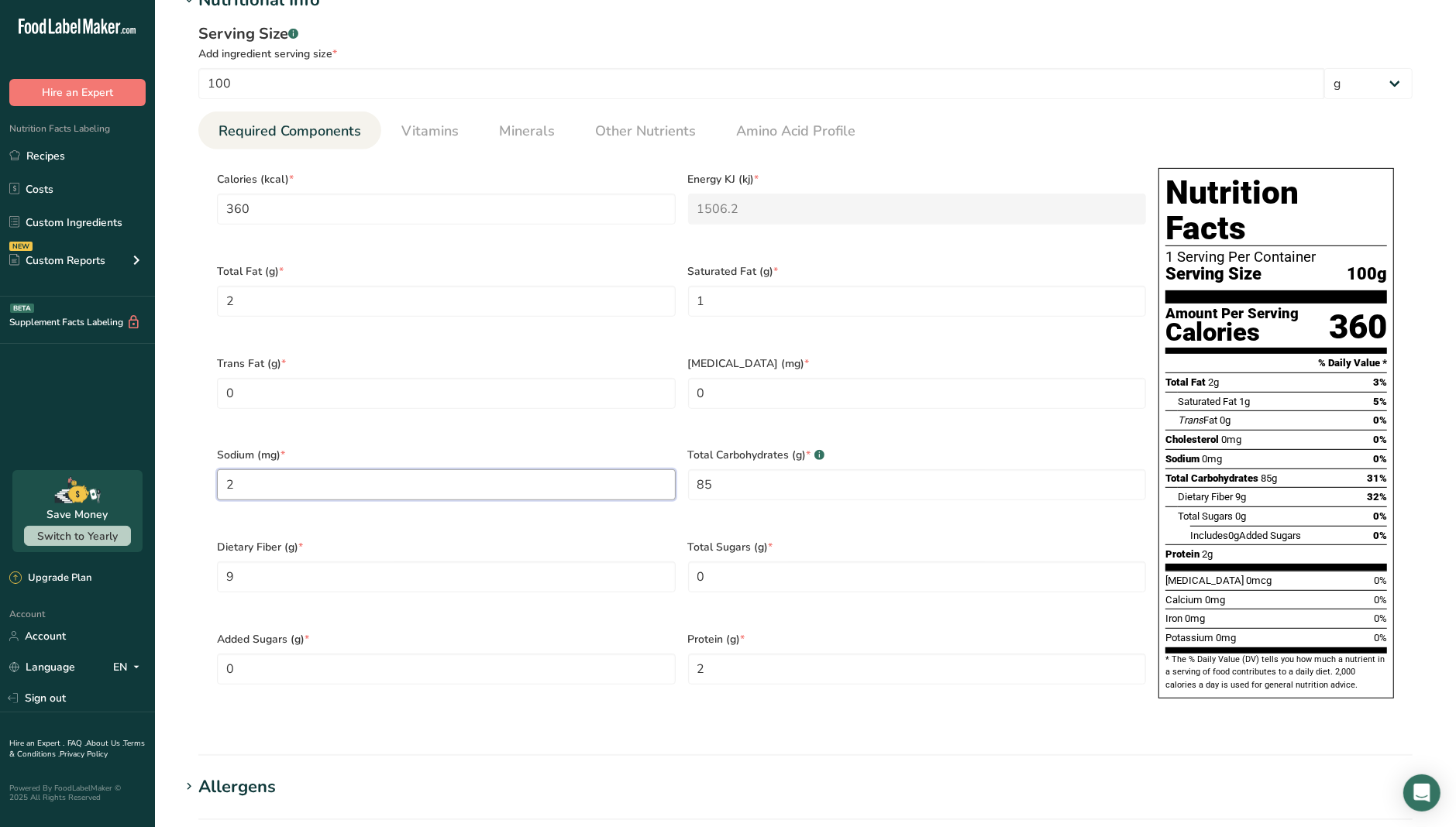
click at [193, 467] on div "Serving Size .a-a{fill:#347362;}.b-a{fill:#fff;} Add ingredient serving size * …" at bounding box center [806, 374] width 1251 height 723
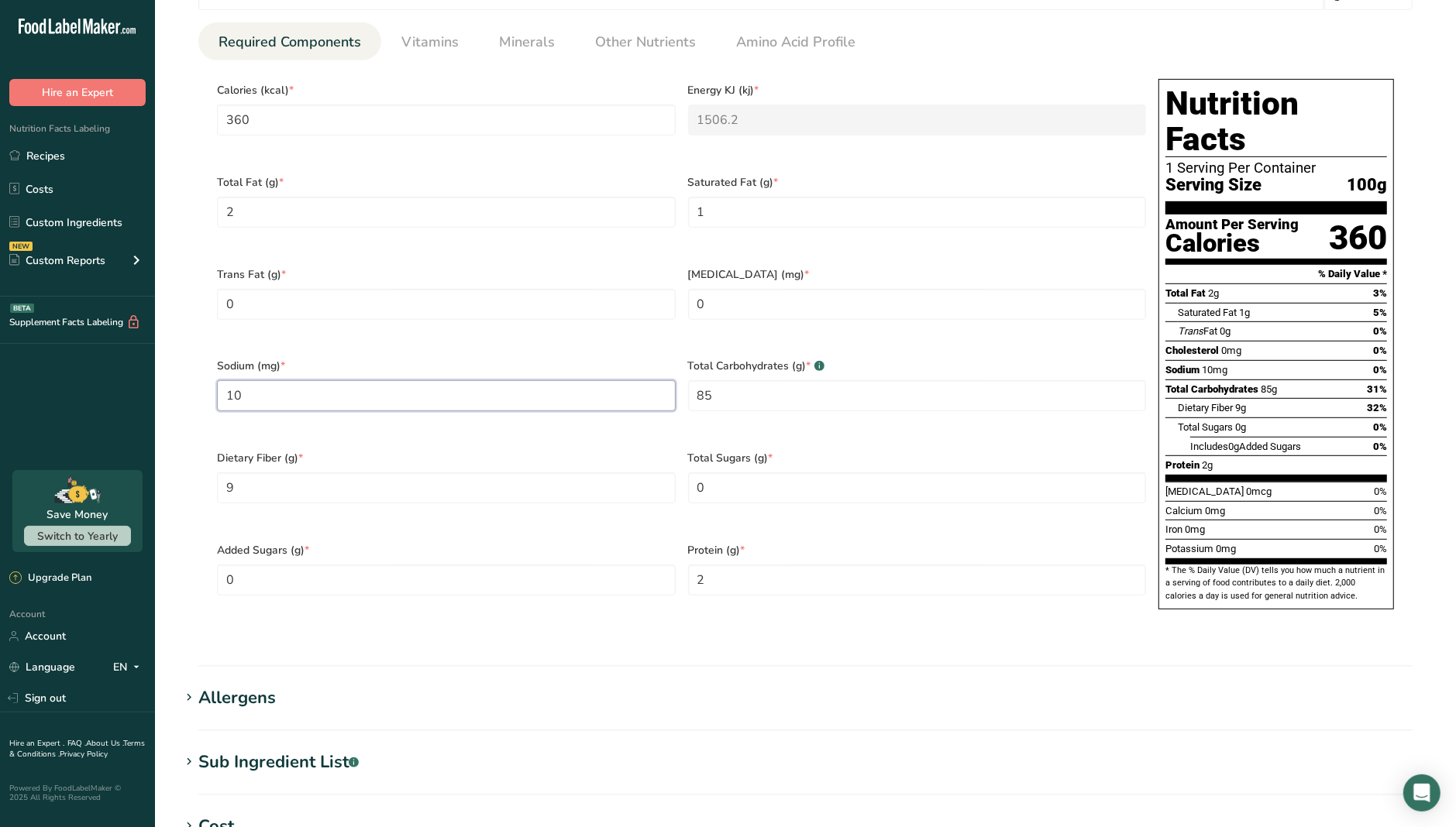
scroll to position [775, 0]
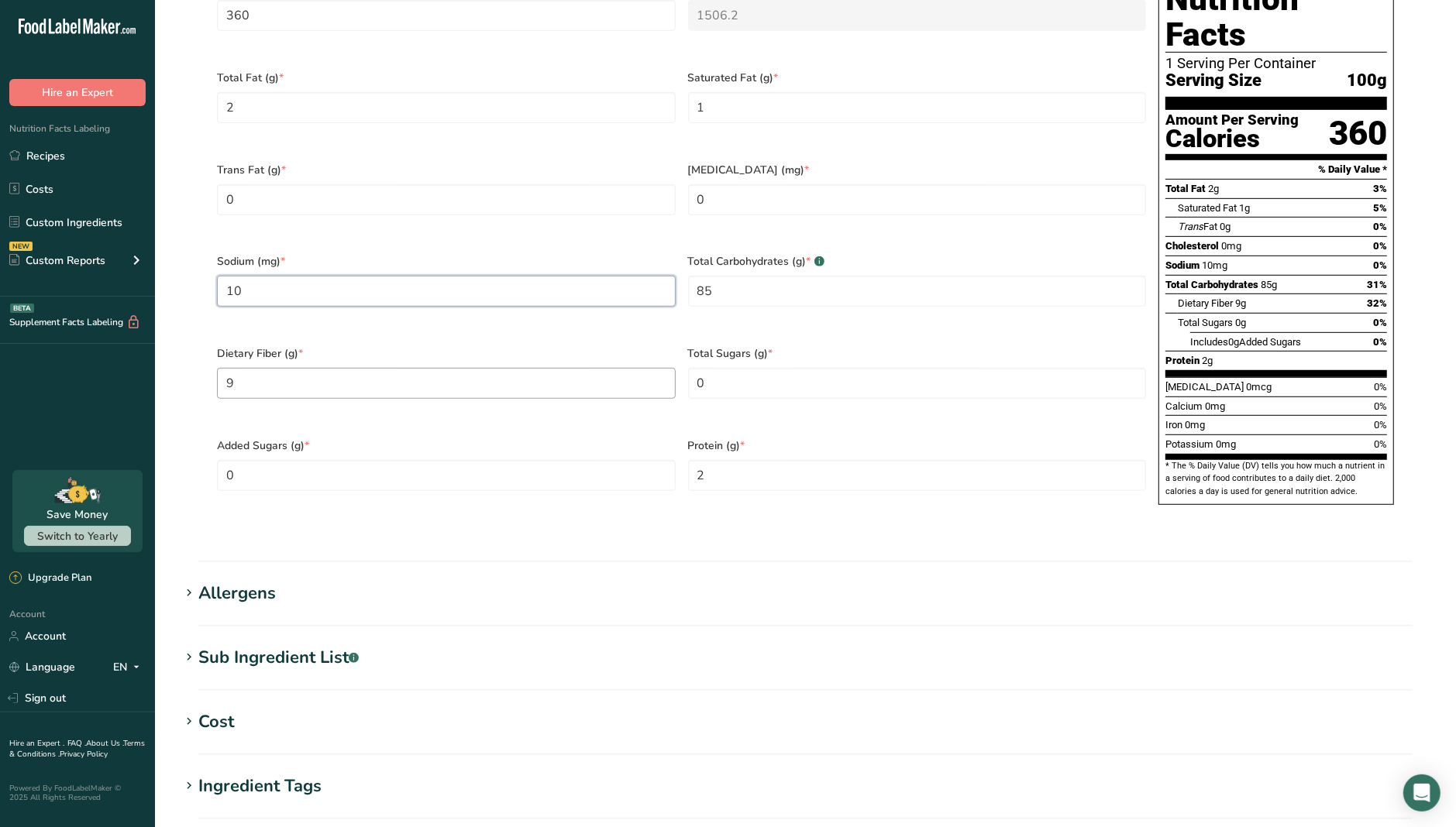
type input "10"
drag, startPoint x: 280, startPoint y: 356, endPoint x: 82, endPoint y: 350, distance: 198.1
click at [82, 350] on div ".a-20{fill:#fff;} Hire an Expert Nutrition Facts Labeling Recipes Costs Custom …" at bounding box center [728, 180] width 1456 height 1910
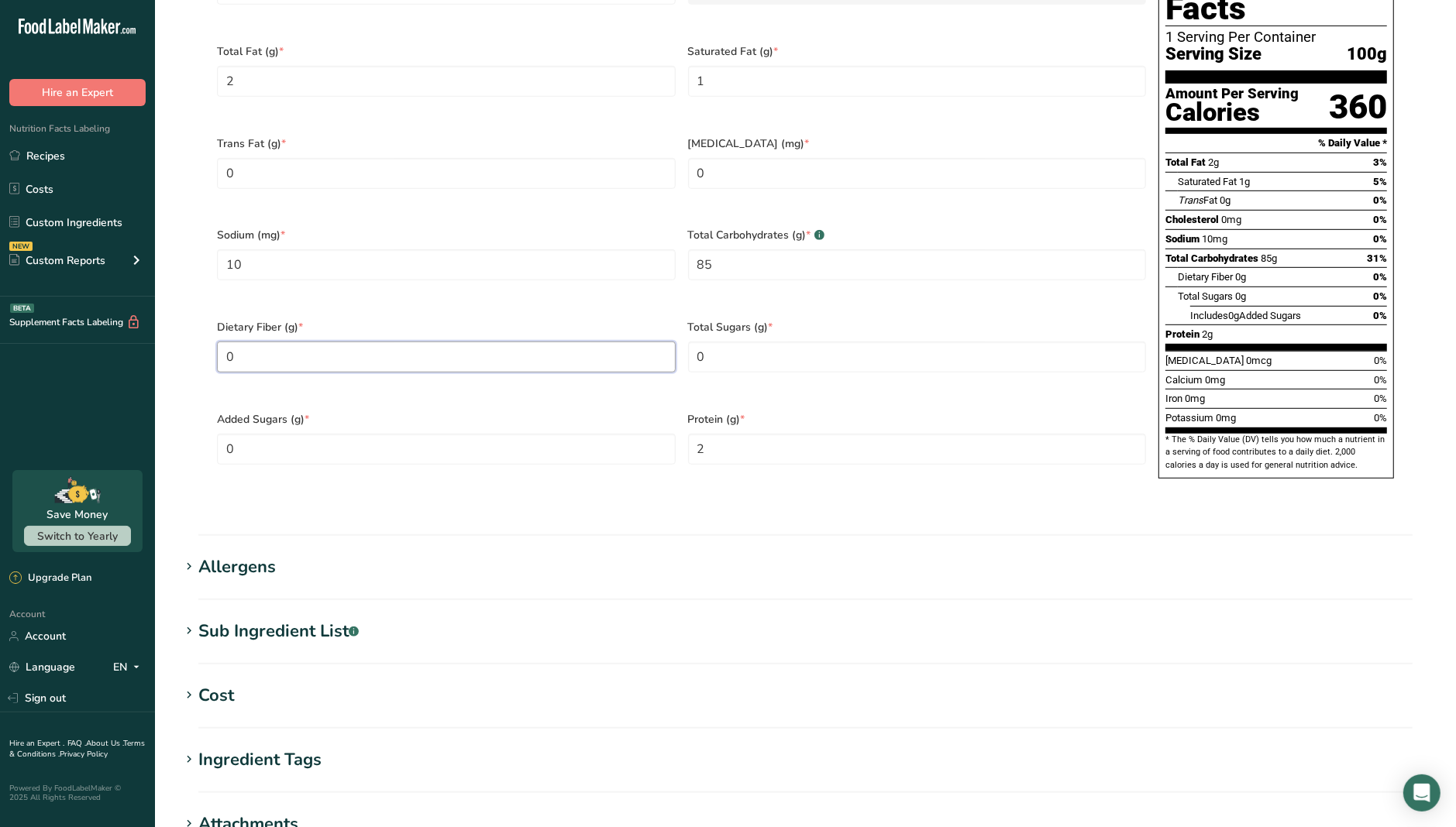
scroll to position [1042, 0]
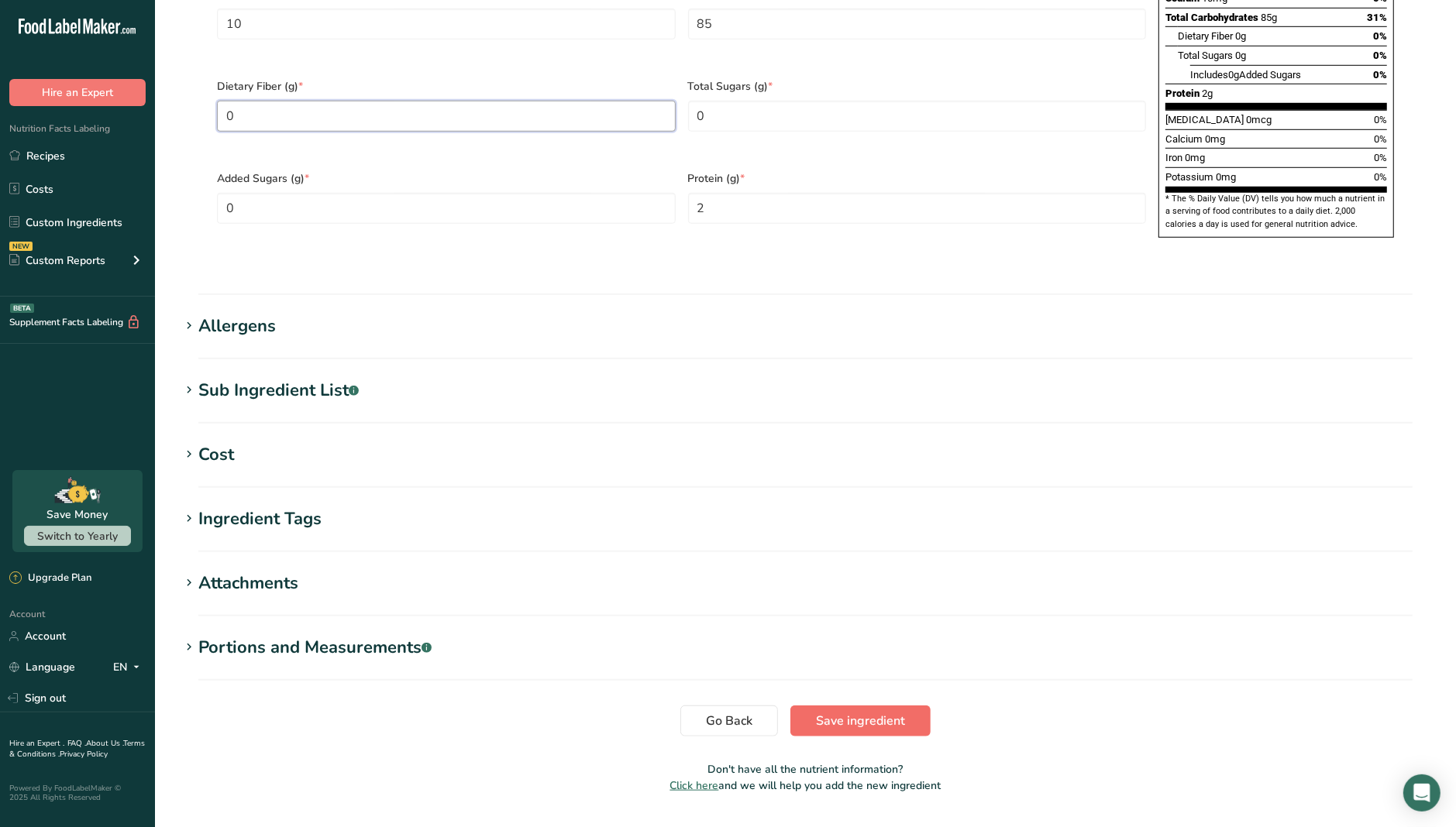
type Fiber "0"
click at [913, 706] on button "Save ingredient" at bounding box center [860, 721] width 140 height 31
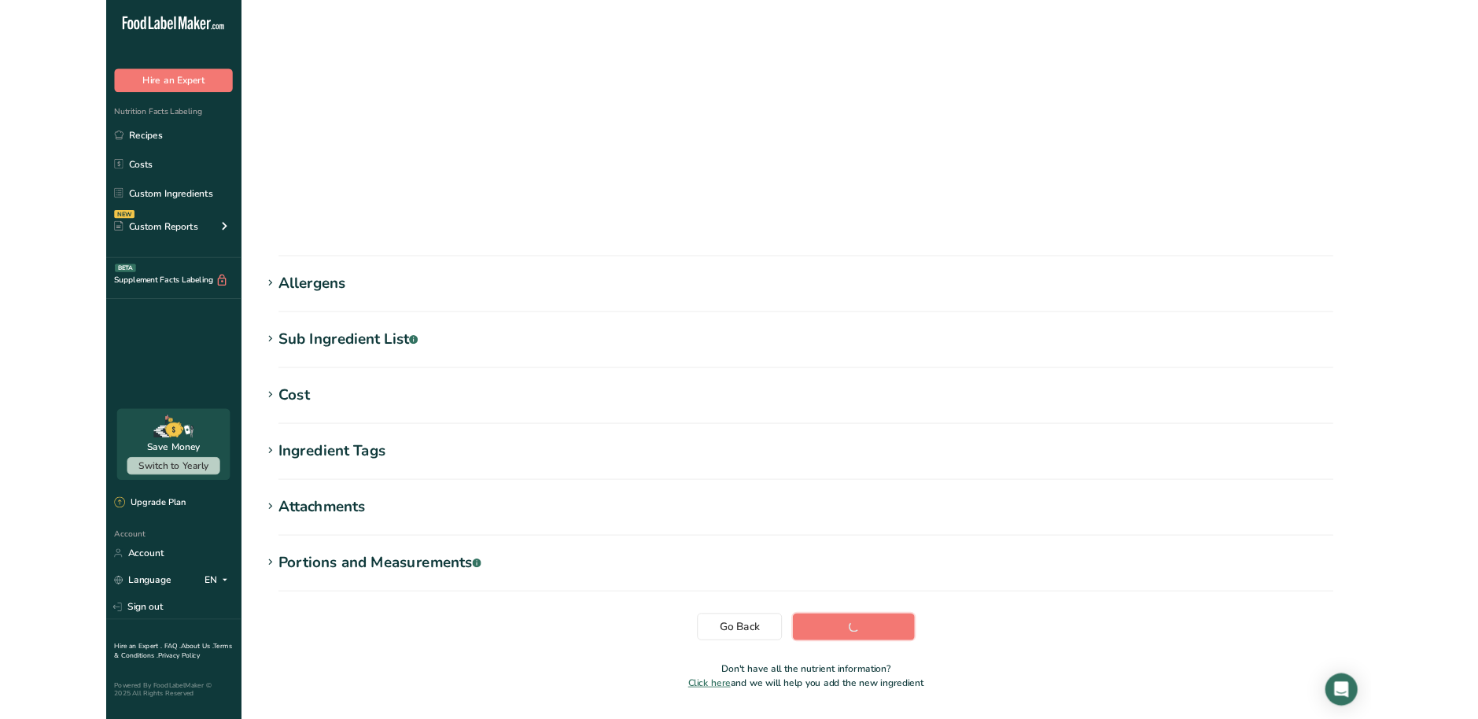
scroll to position [0, 0]
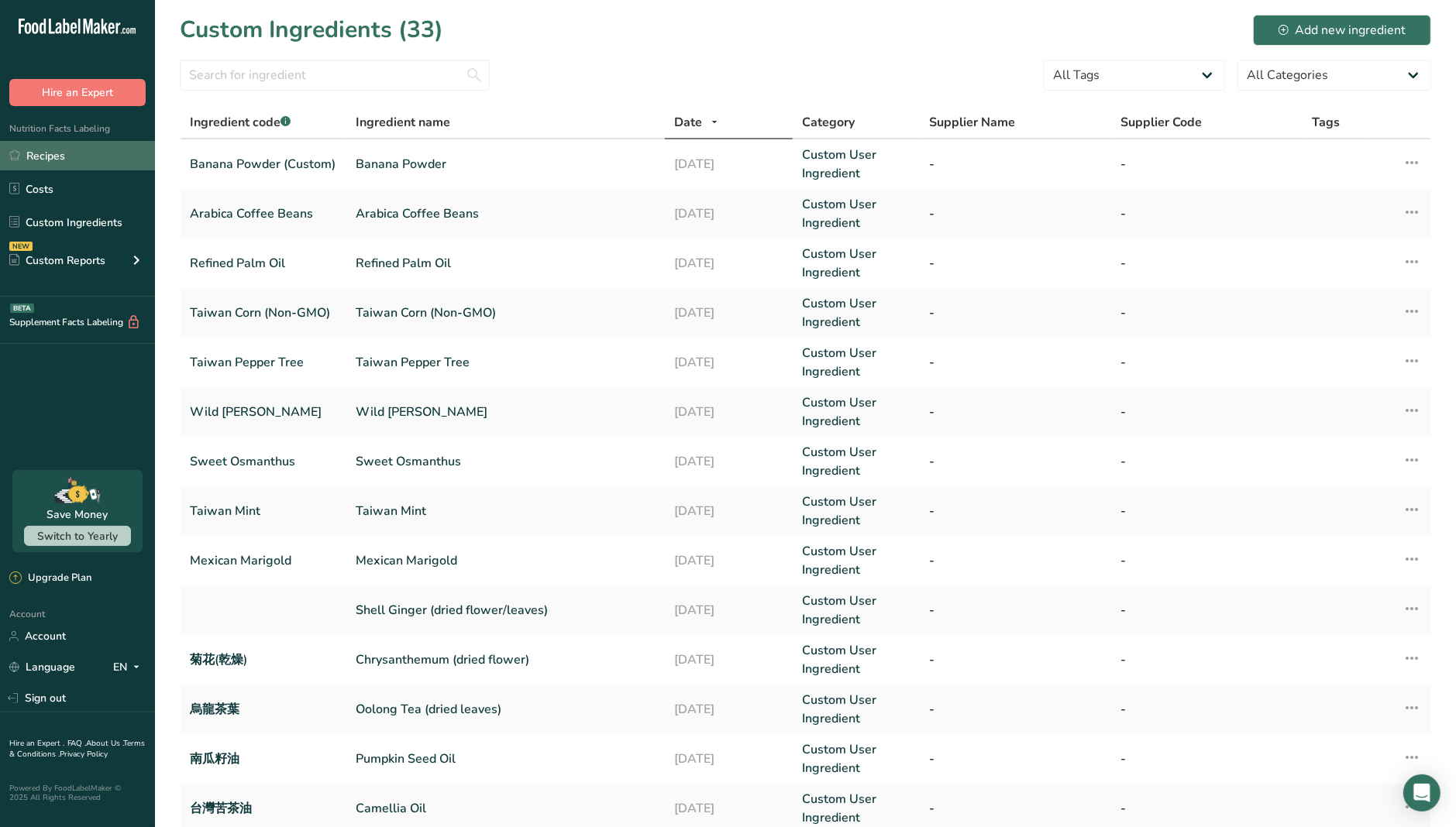
click at [67, 161] on link "Recipes" at bounding box center [77, 156] width 155 height 30
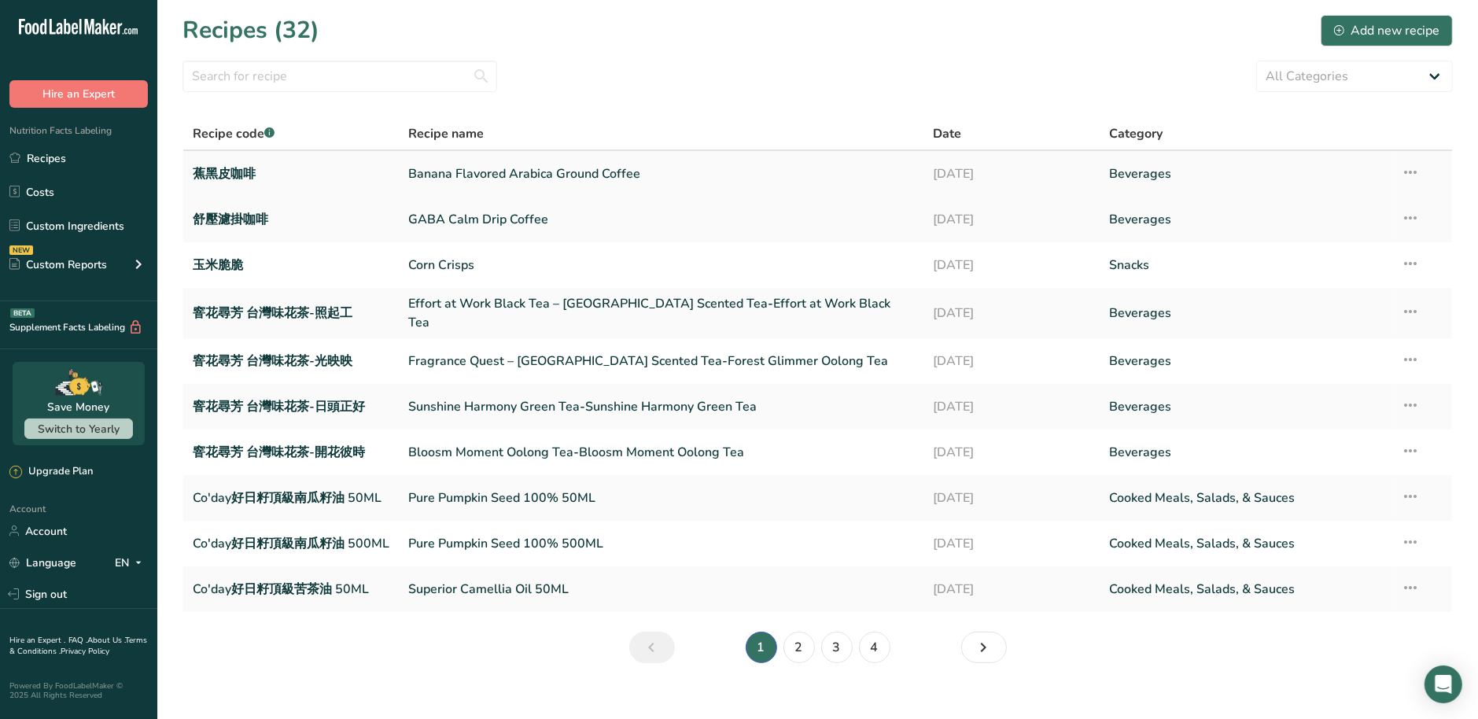
click at [566, 171] on link "Banana Flavored Arabica Ground Coffee" at bounding box center [661, 173] width 507 height 33
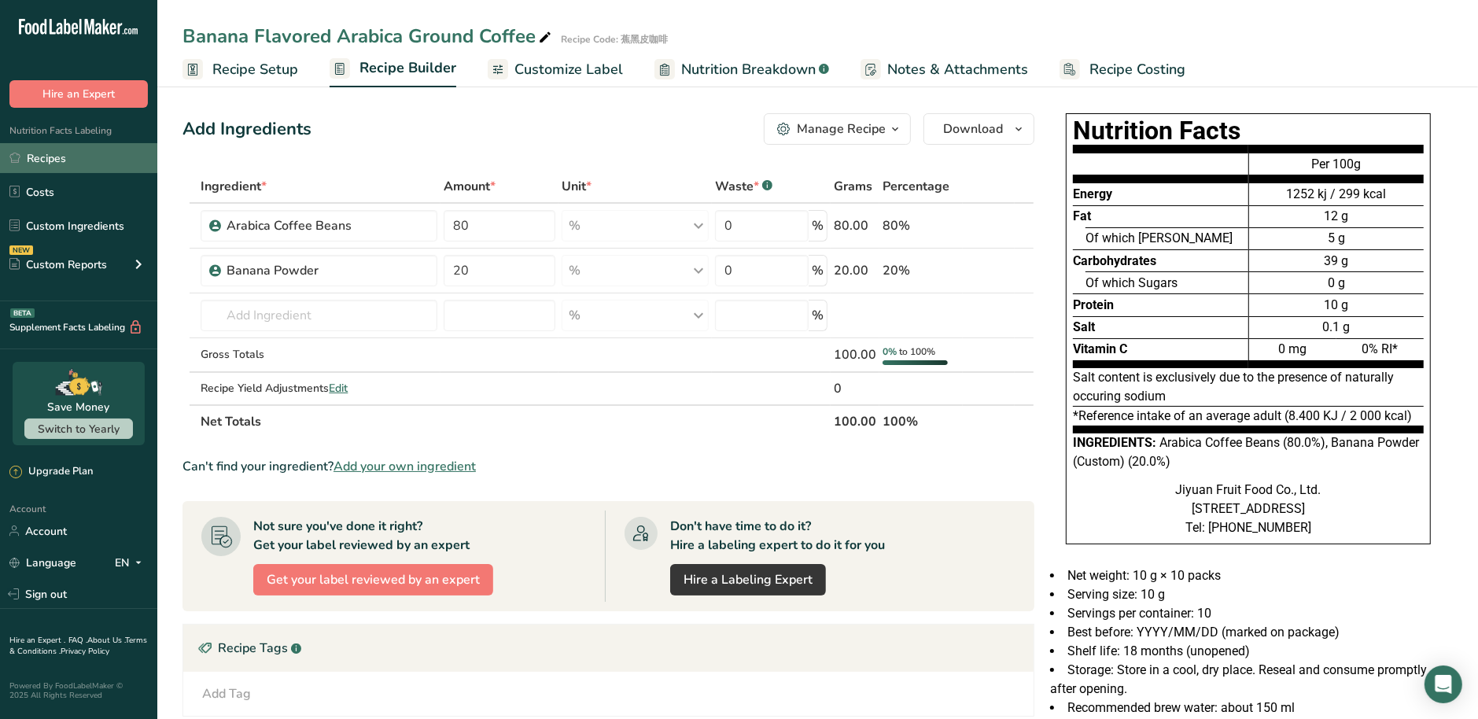
click at [83, 152] on link "Recipes" at bounding box center [78, 158] width 157 height 30
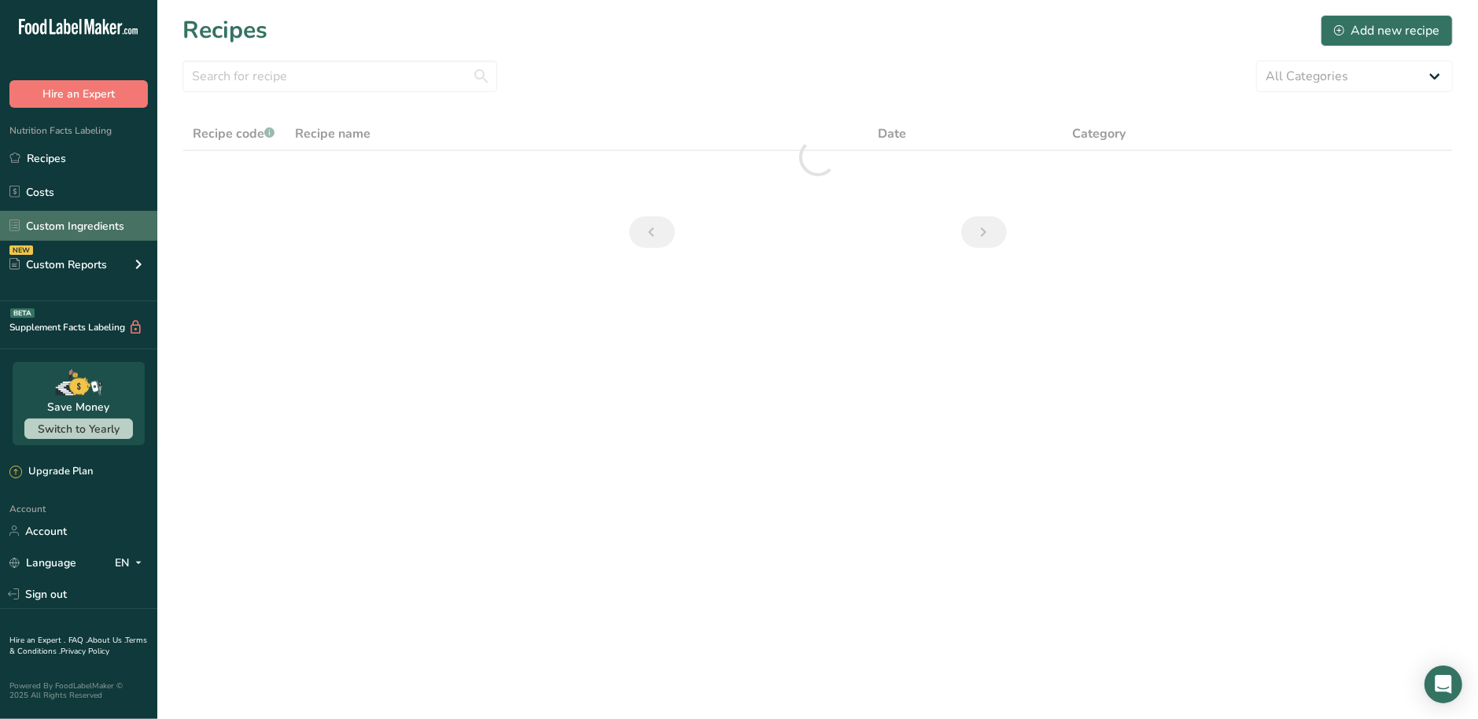
click at [100, 230] on link "Custom Ingredients" at bounding box center [78, 226] width 157 height 30
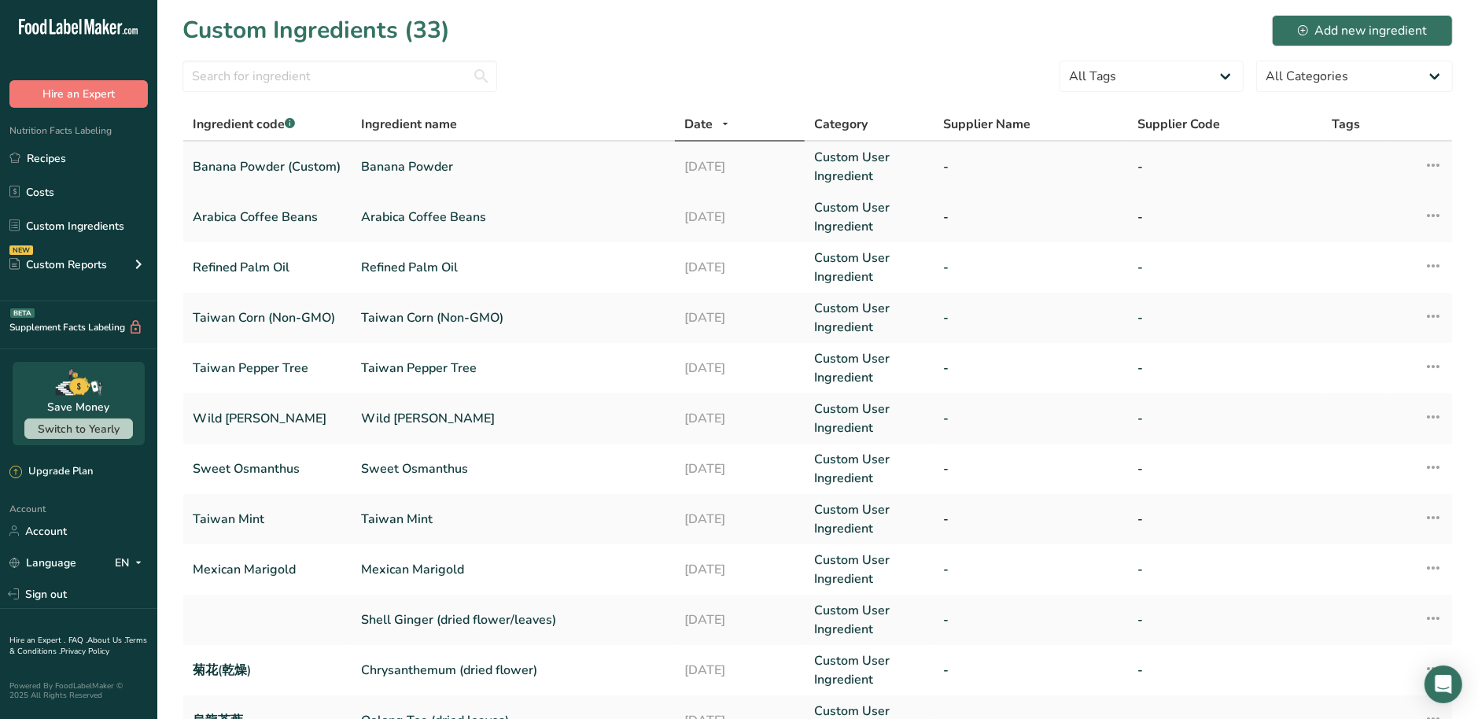
click at [285, 166] on link "Banana Powder (Custom)" at bounding box center [267, 166] width 149 height 19
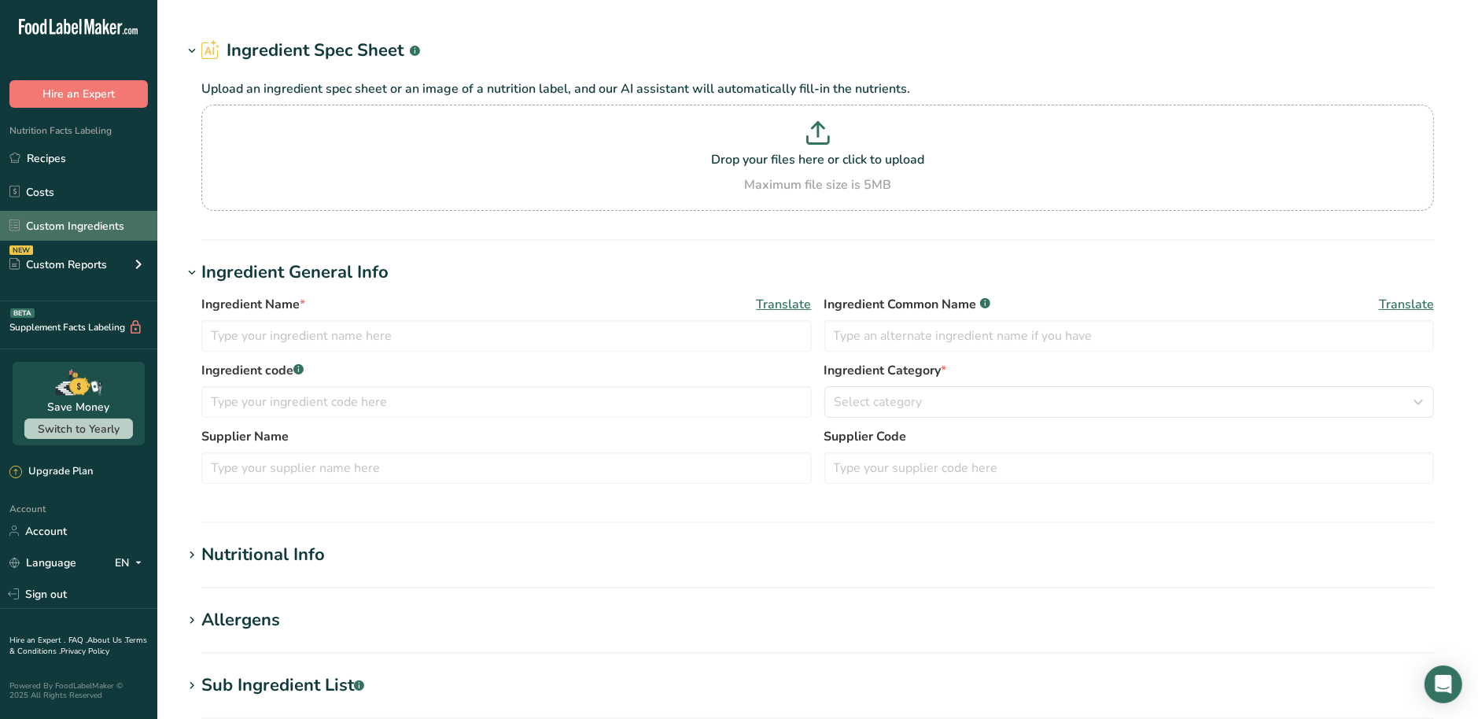
type input "Banana Powder"
type input "Banana Powder (Custom)"
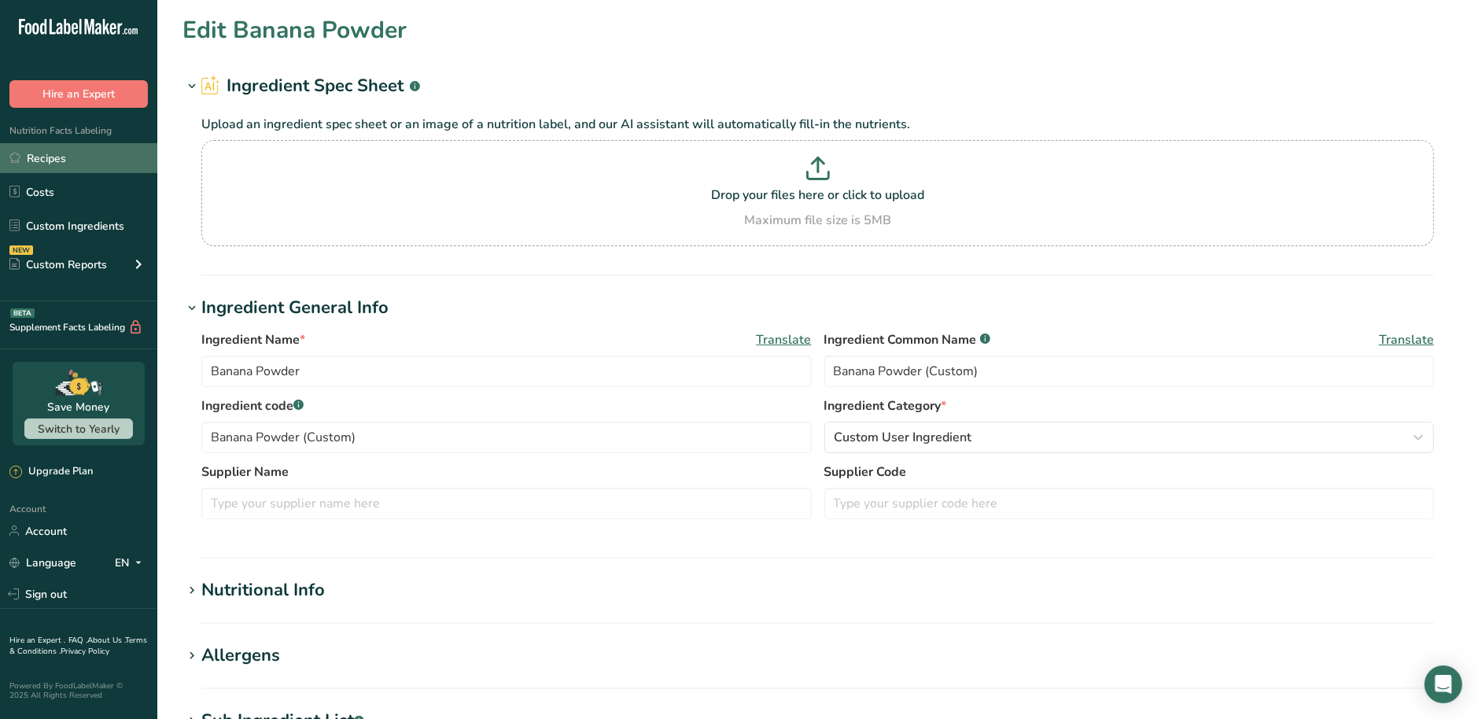
click at [61, 159] on link "Recipes" at bounding box center [78, 158] width 157 height 30
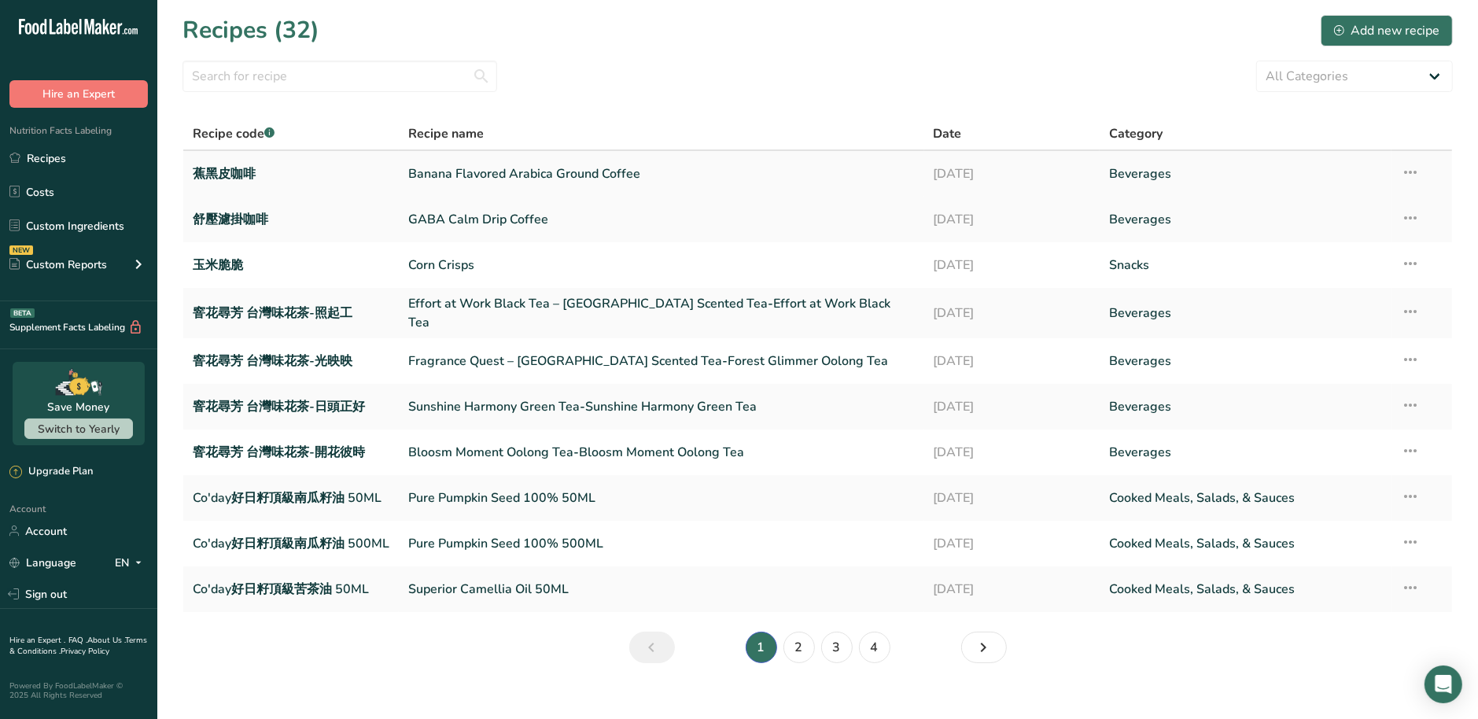
click at [608, 176] on link "Banana Flavored Arabica Ground Coffee" at bounding box center [661, 173] width 507 height 33
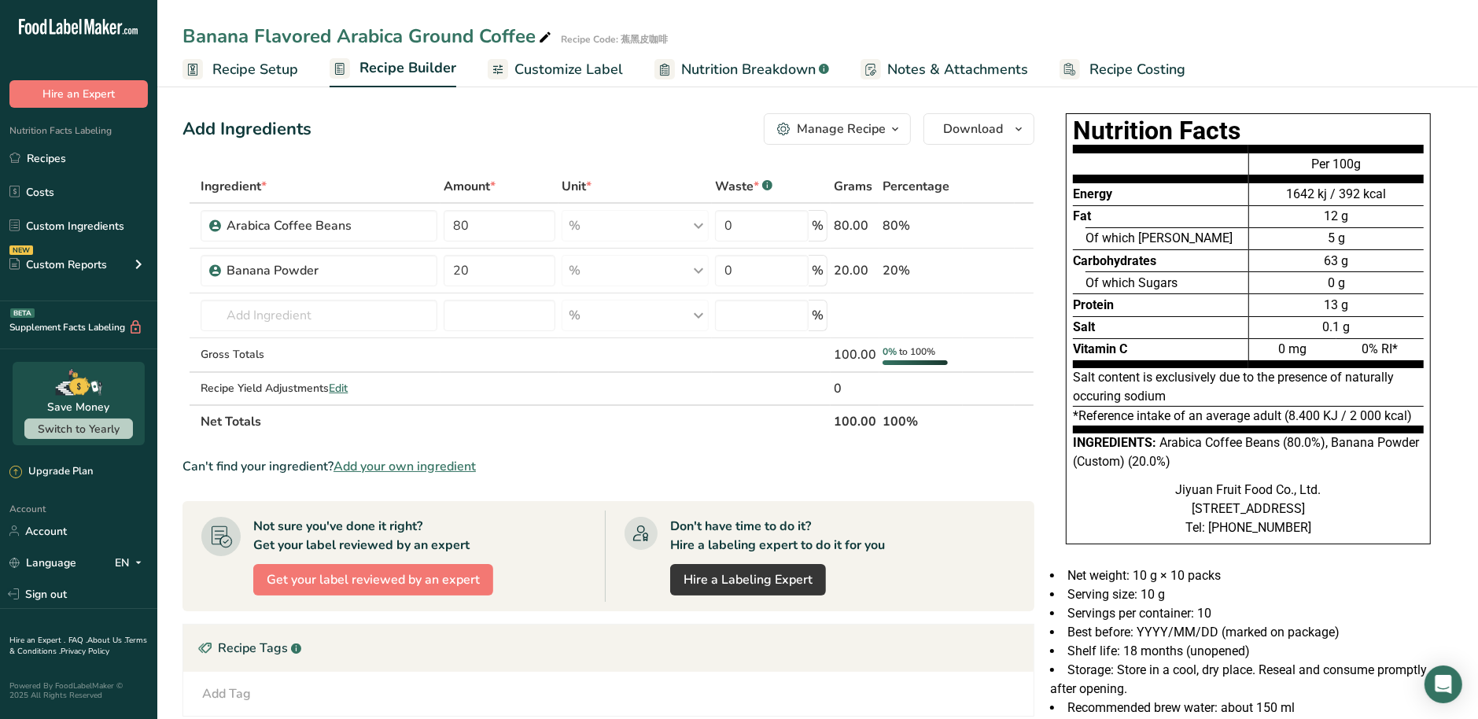
click at [658, 441] on section "Ingredient * Amount * Unit * Waste * .a-a{fill:#347362;}.b-a{fill:#fff;} Grams …" at bounding box center [609, 549] width 852 height 758
click at [619, 65] on ul "Recipe Setup Recipe Builder Customize Label Nutrition Breakdown .a-a{fill:#3473…" at bounding box center [817, 68] width 1321 height 37
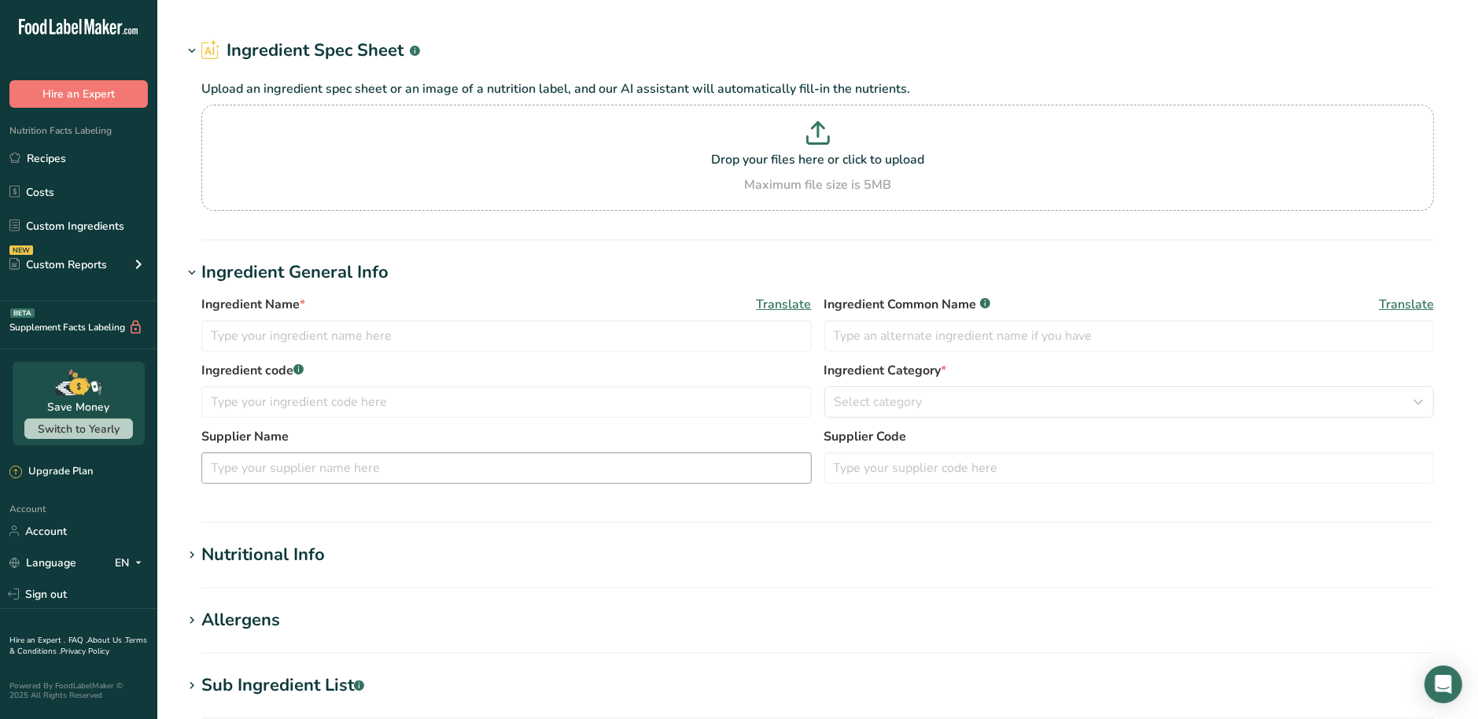
type input "Arabica Coffee Beans"
type input "100"
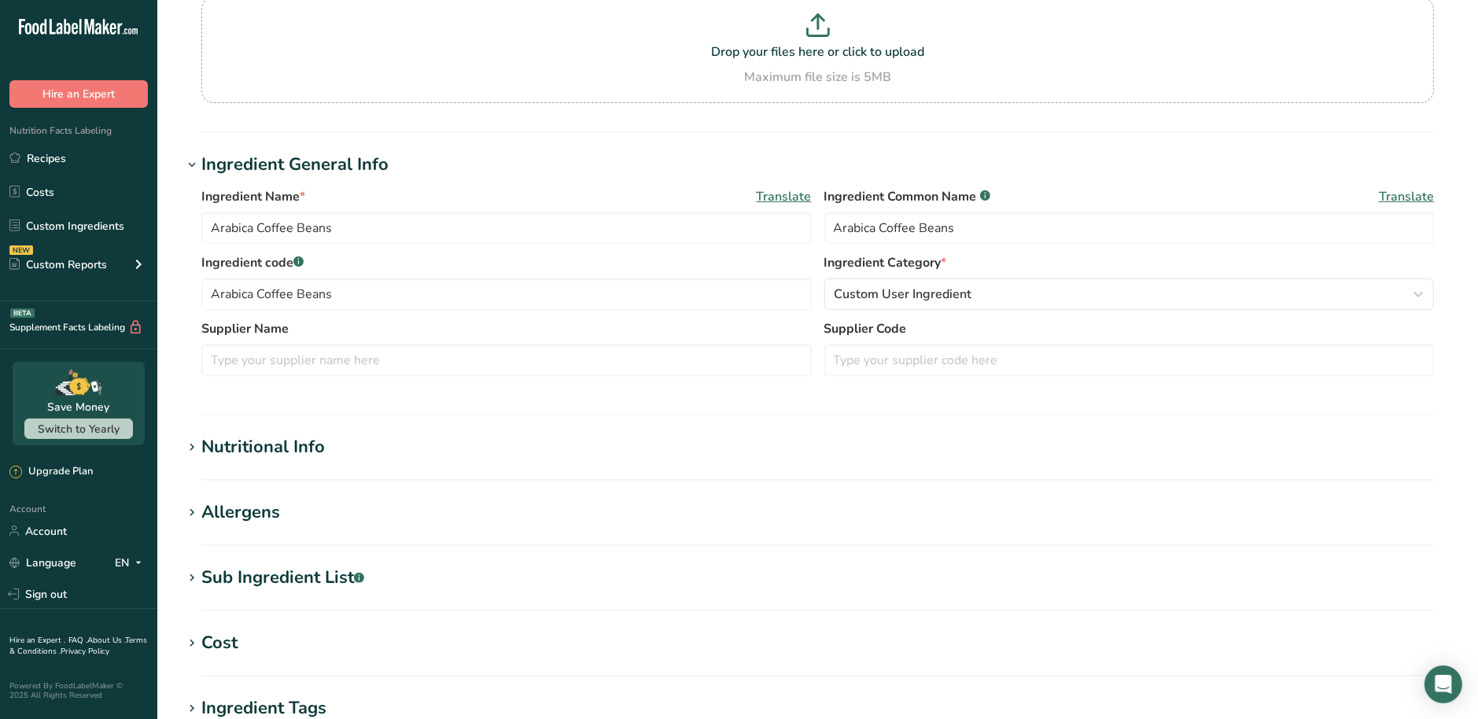
scroll to position [294, 0]
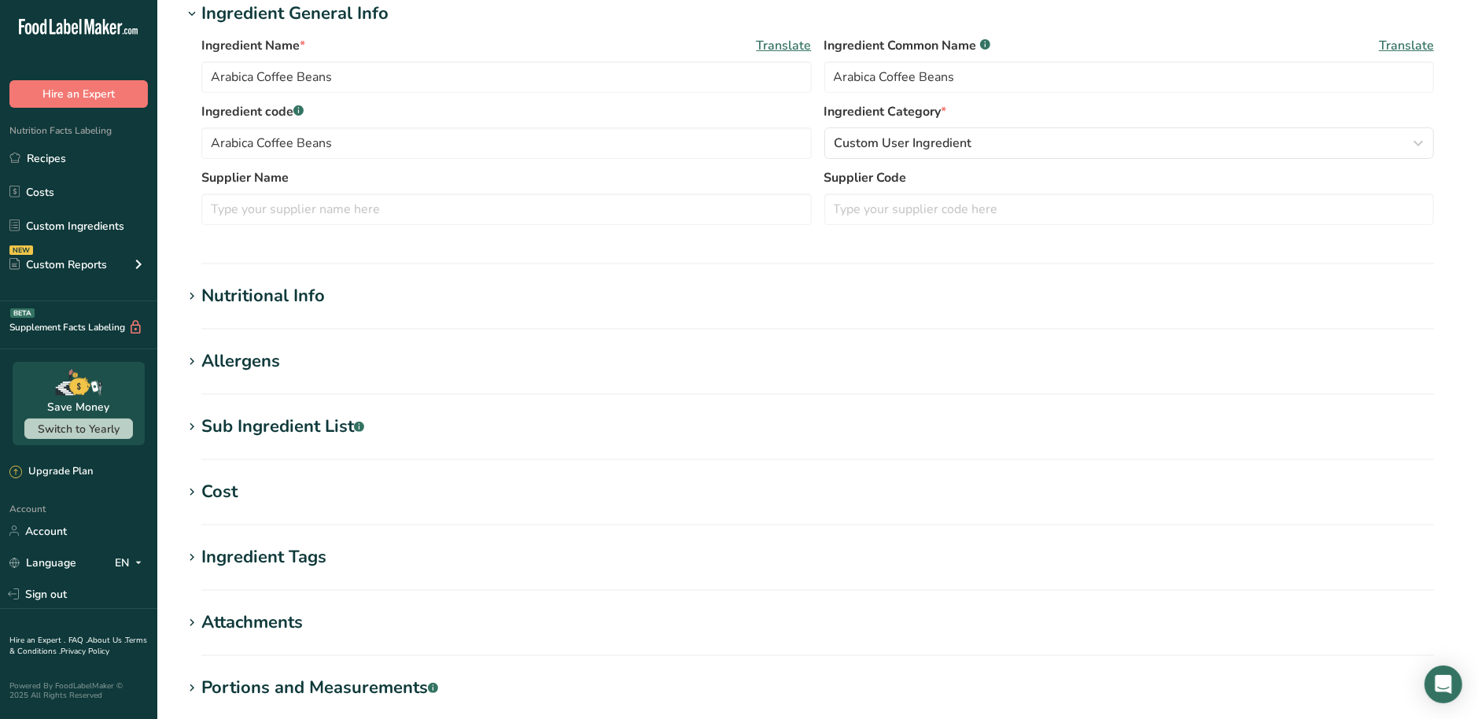
click at [222, 301] on div "Nutritional Info" at bounding box center [263, 296] width 124 height 26
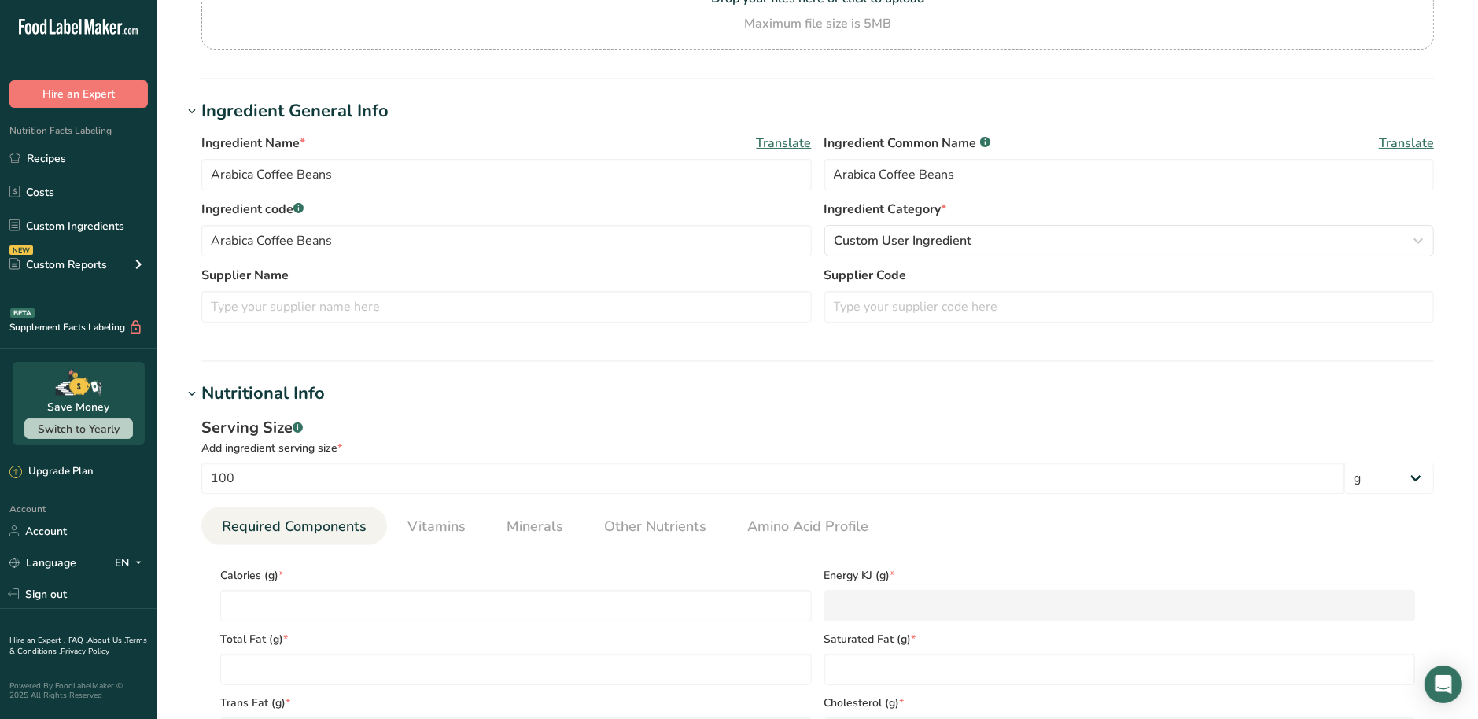
scroll to position [590, 0]
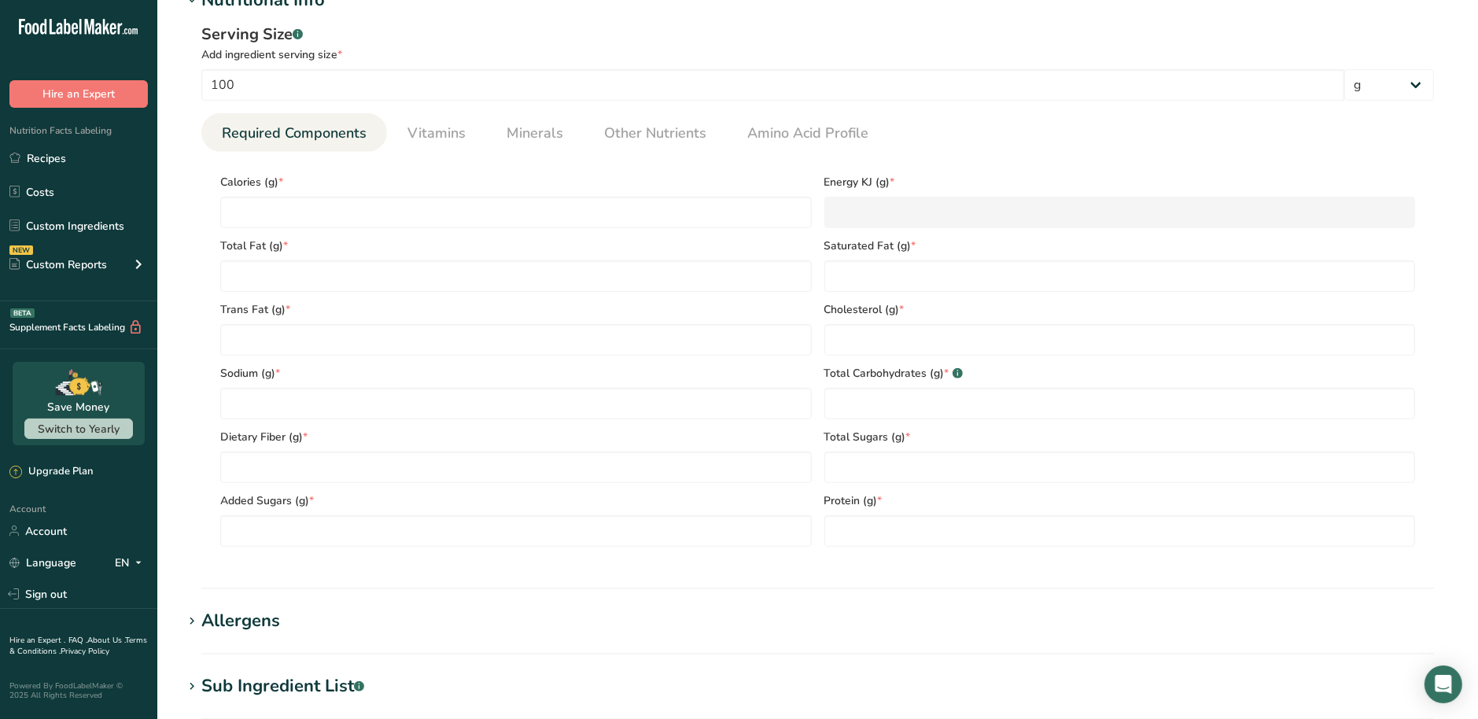
type input "284"
type KJ "1188.3"
type Fat "14"
type Fat "6"
type Fat "0"
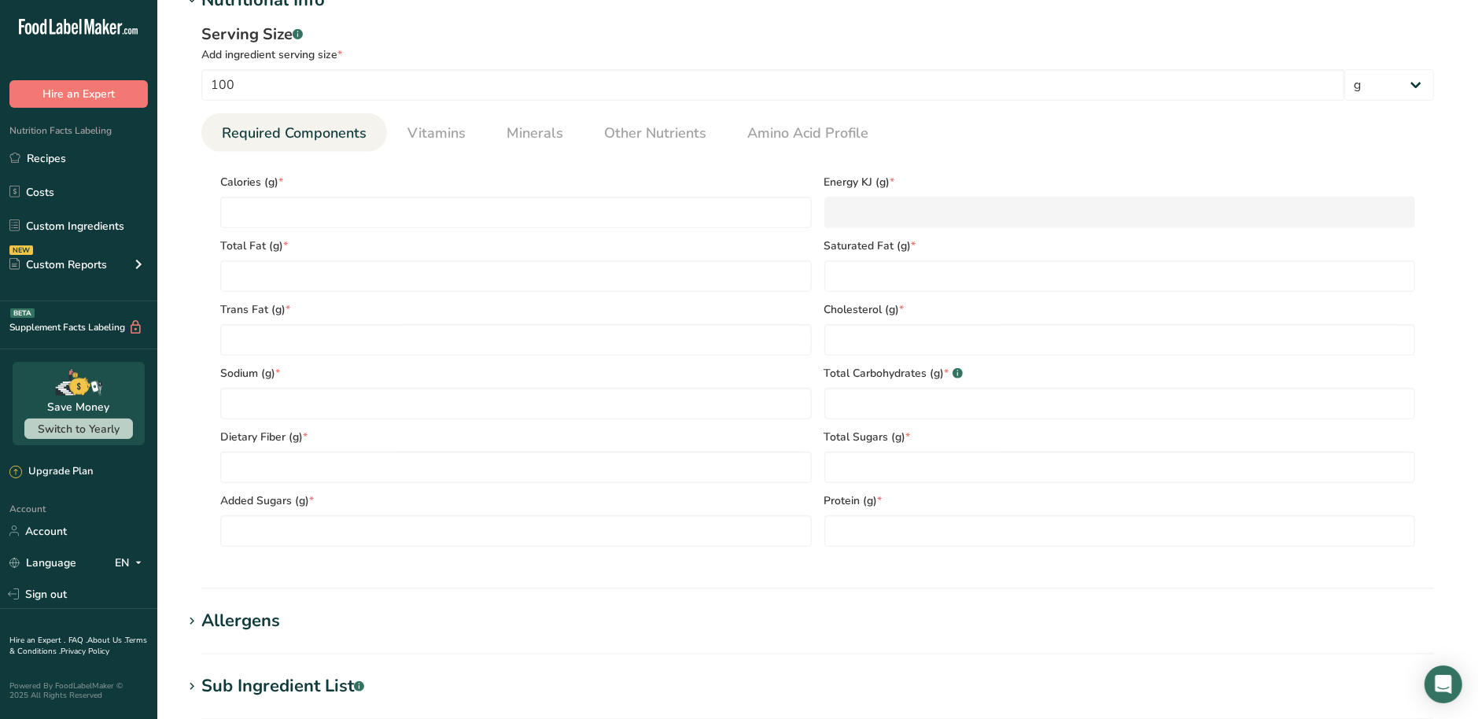
type input "0"
type input "49"
type Carbohydrates "28"
type Fiber "0"
type Sugars "0"
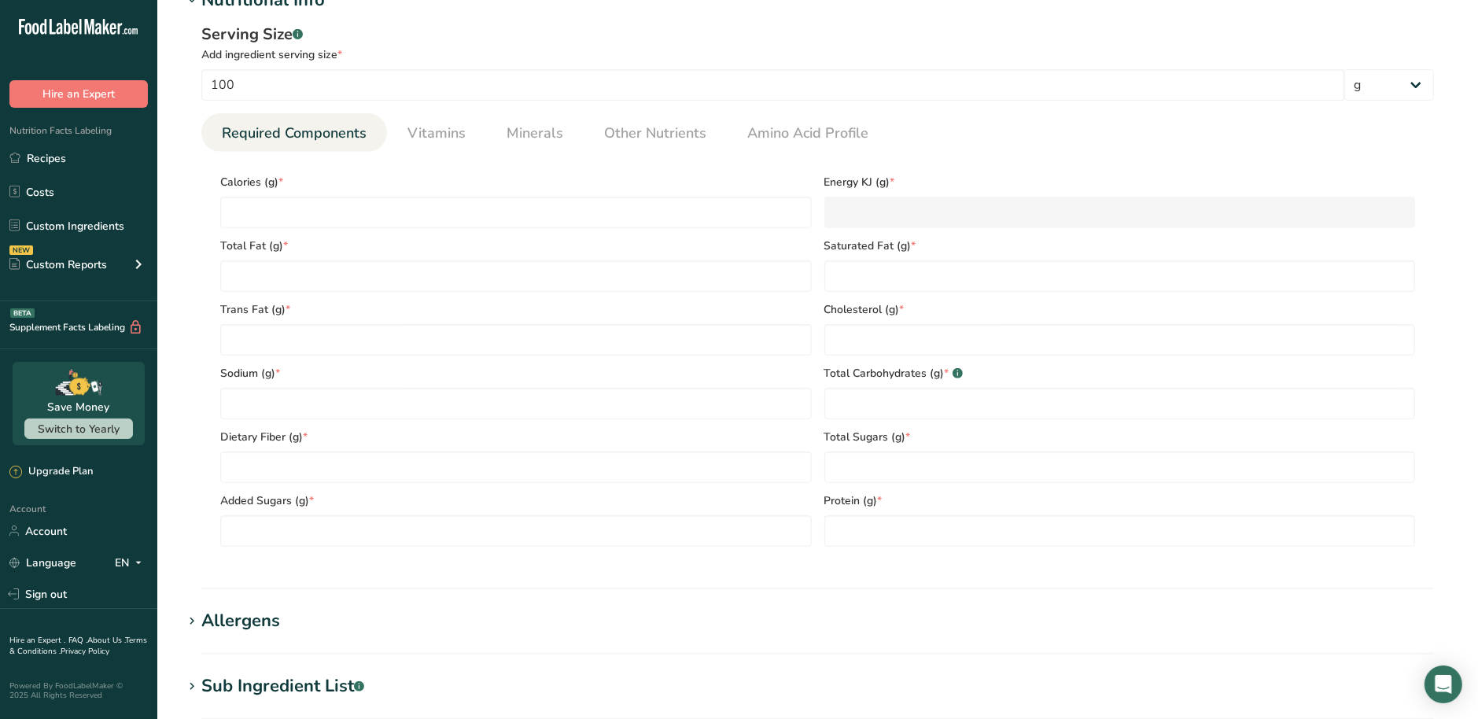
type Sugars "0"
type input "12"
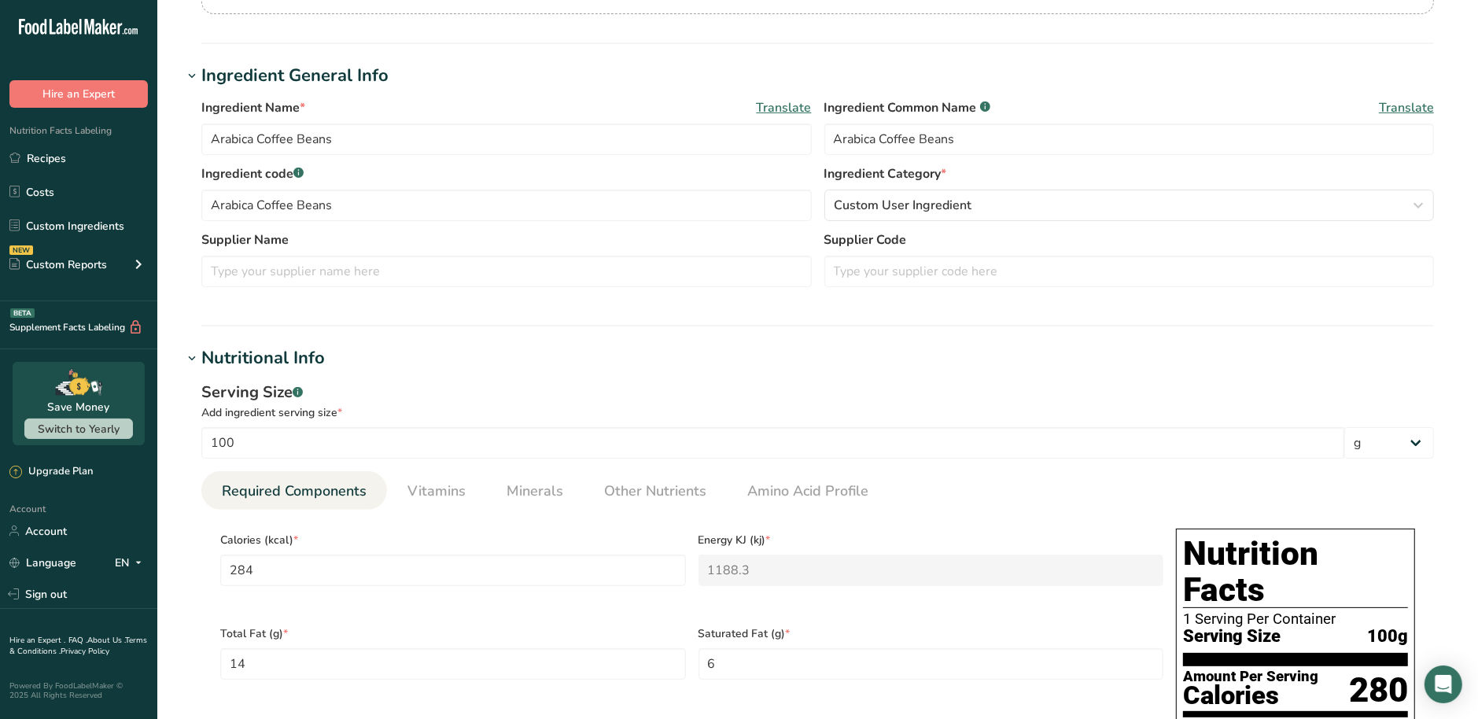
scroll to position [98, 0]
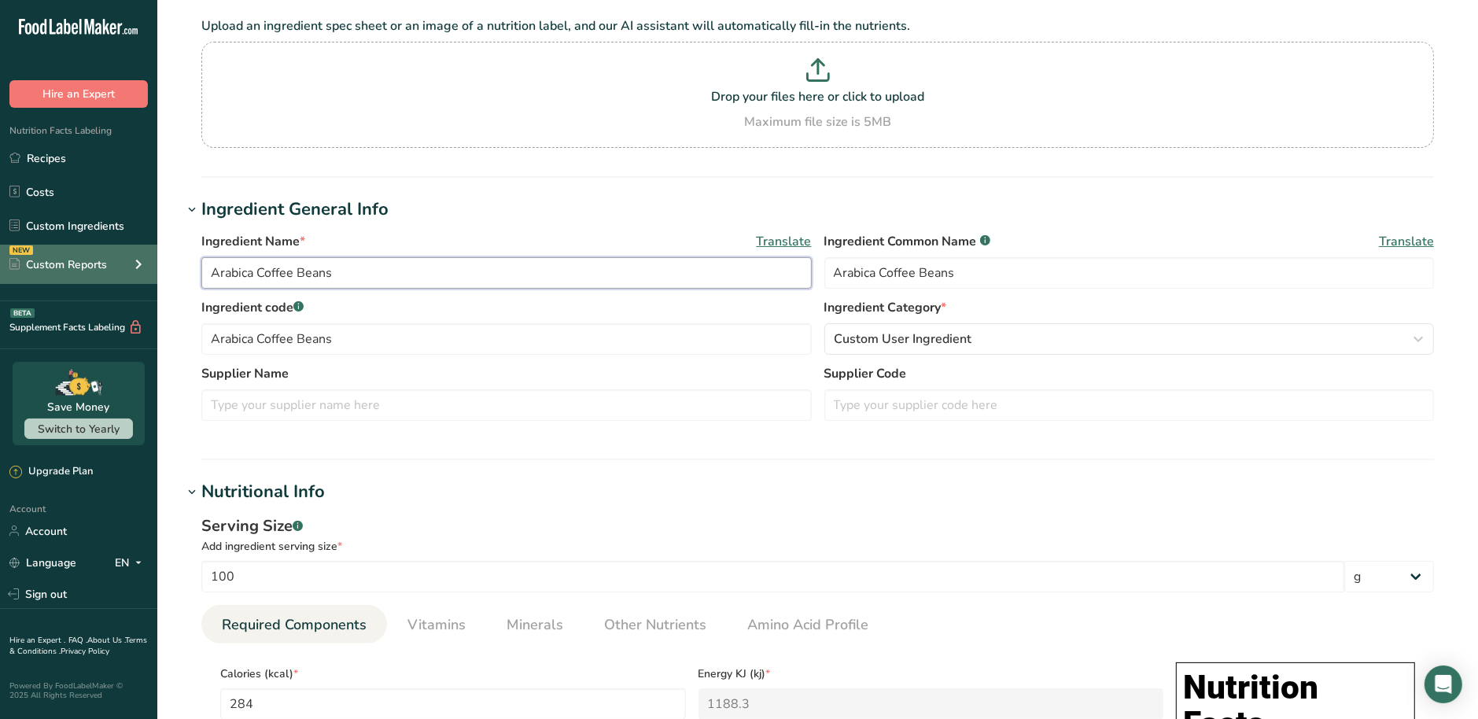
drag, startPoint x: 339, startPoint y: 271, endPoint x: 98, endPoint y: 276, distance: 241.6
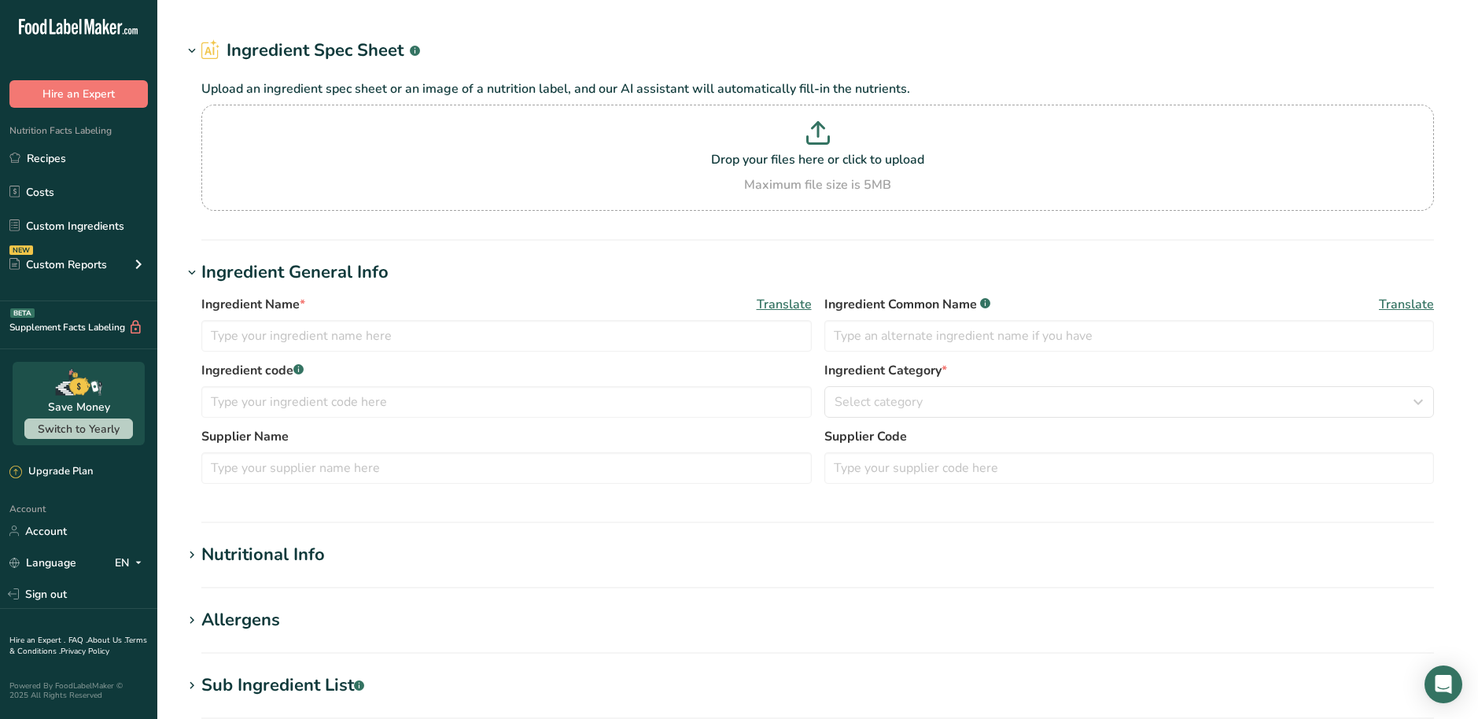
type input "Banana Powder"
type input "Banana Powder (Custom)"
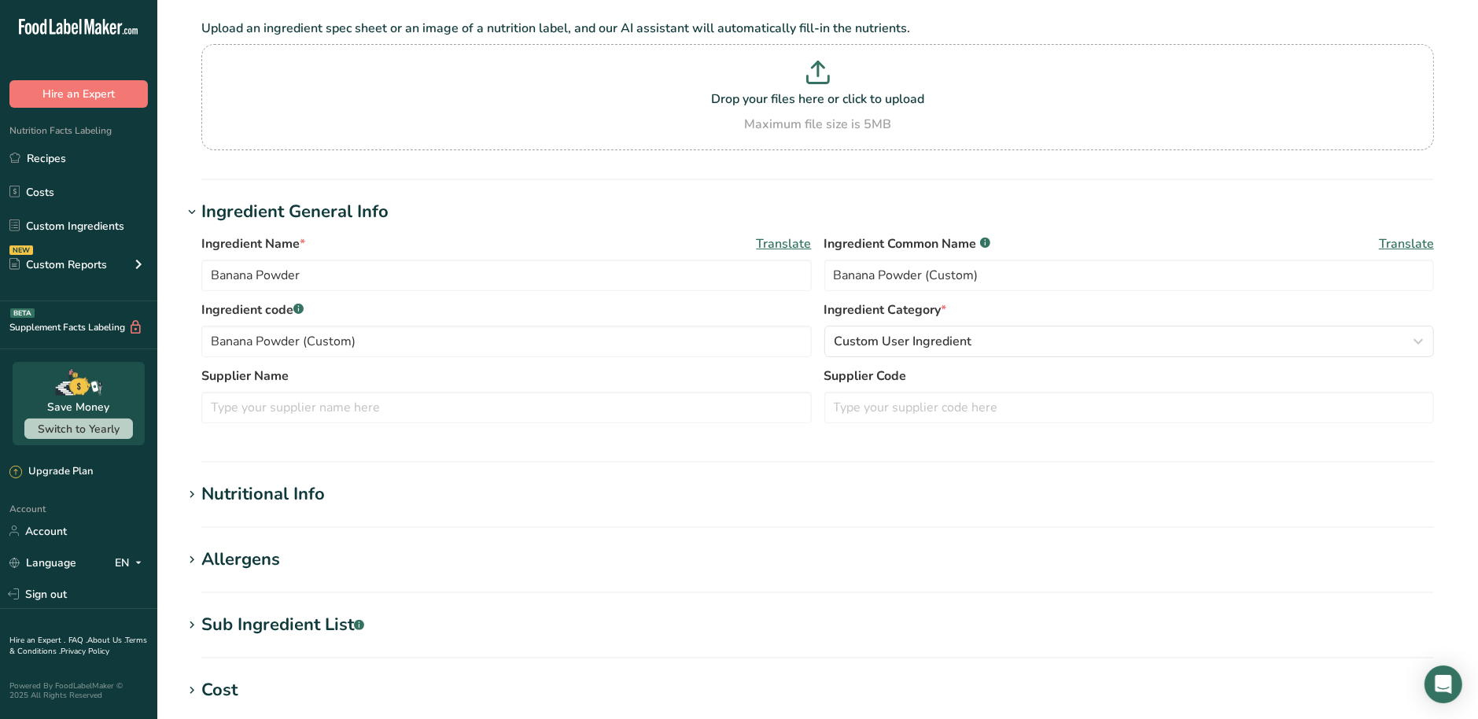
scroll to position [98, 0]
click at [220, 485] on div "Nutritional Info" at bounding box center [263, 492] width 124 height 26
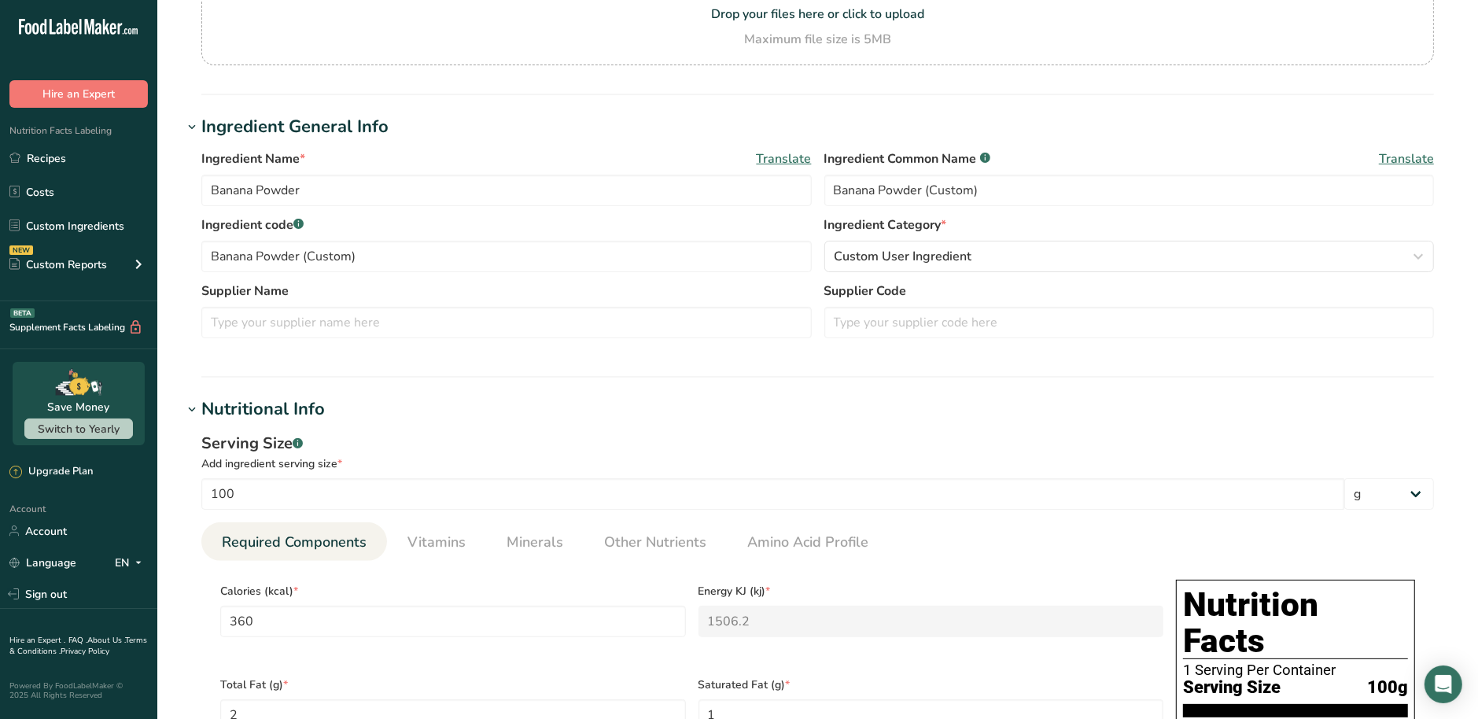
scroll to position [0, 0]
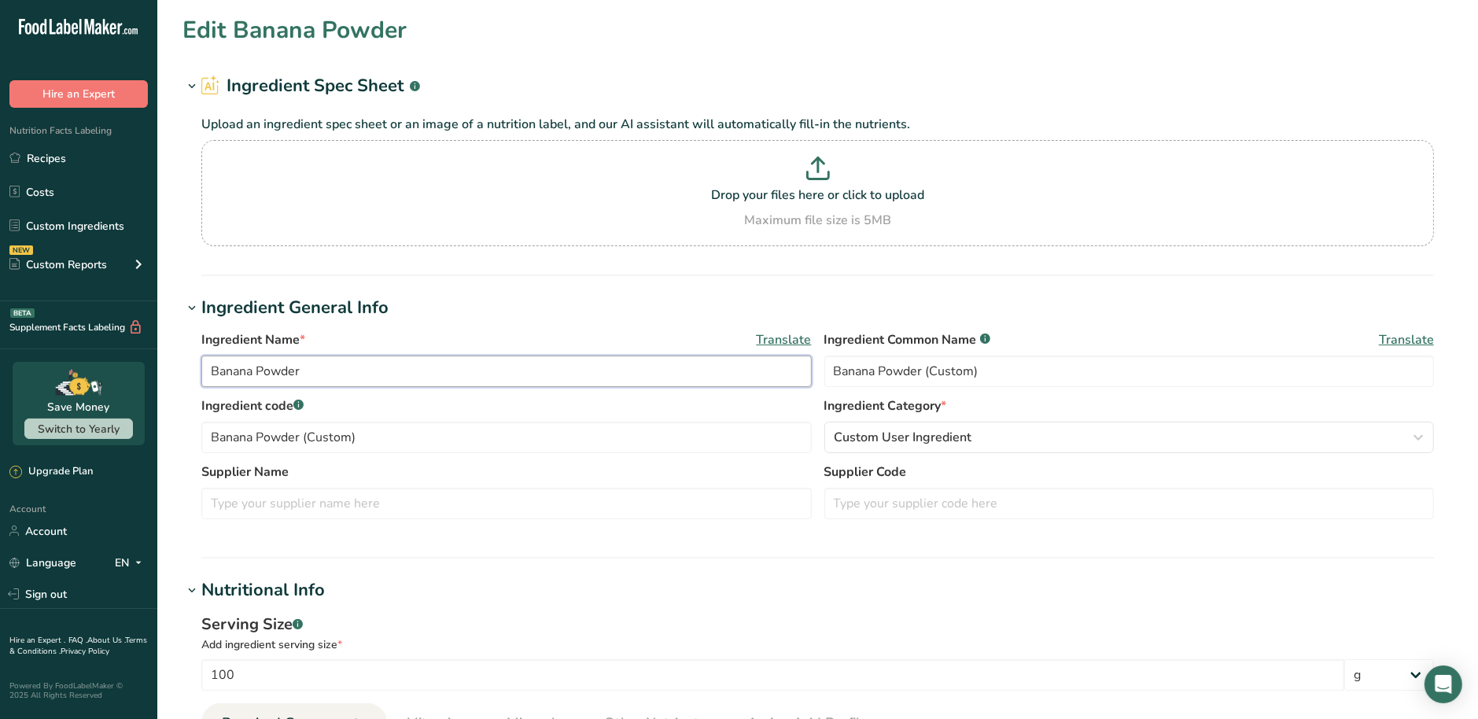
drag, startPoint x: 322, startPoint y: 359, endPoint x: 132, endPoint y: 356, distance: 189.6
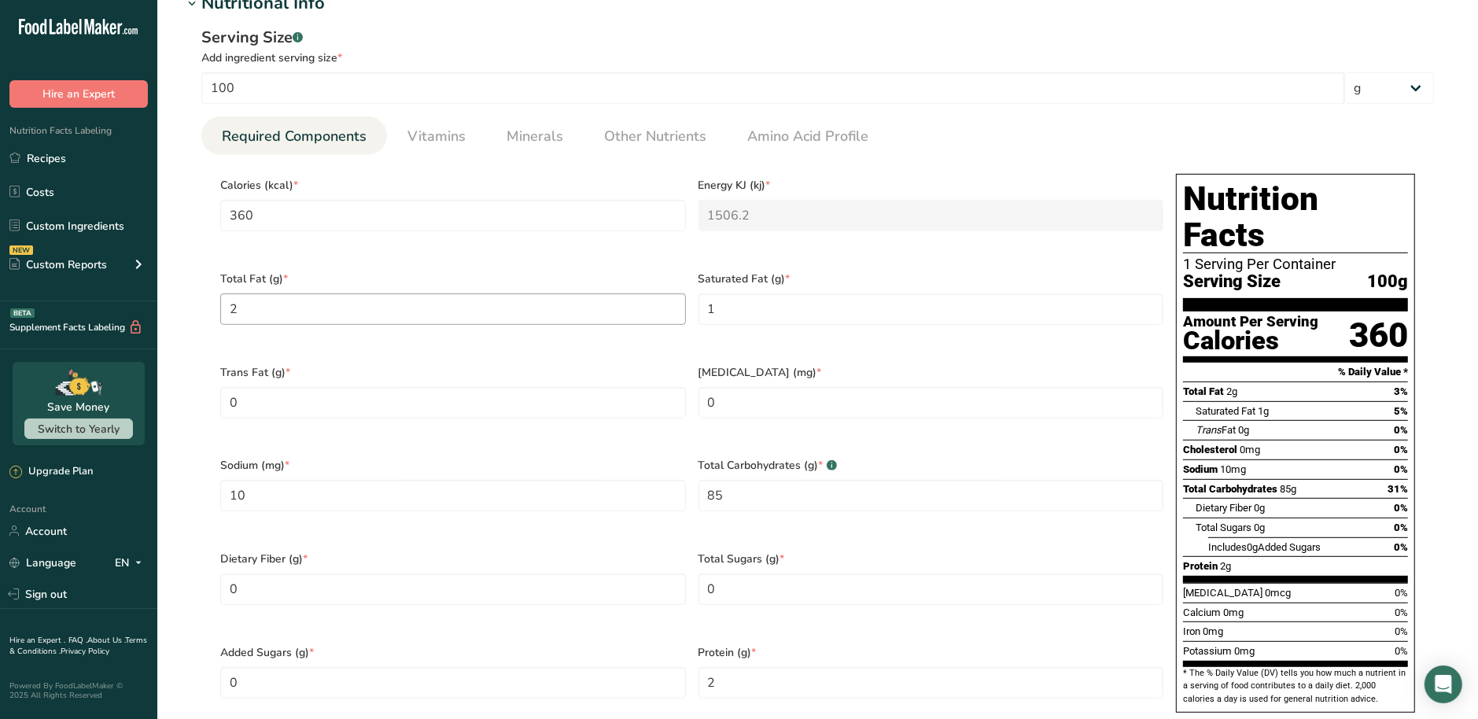
scroll to position [590, 0]
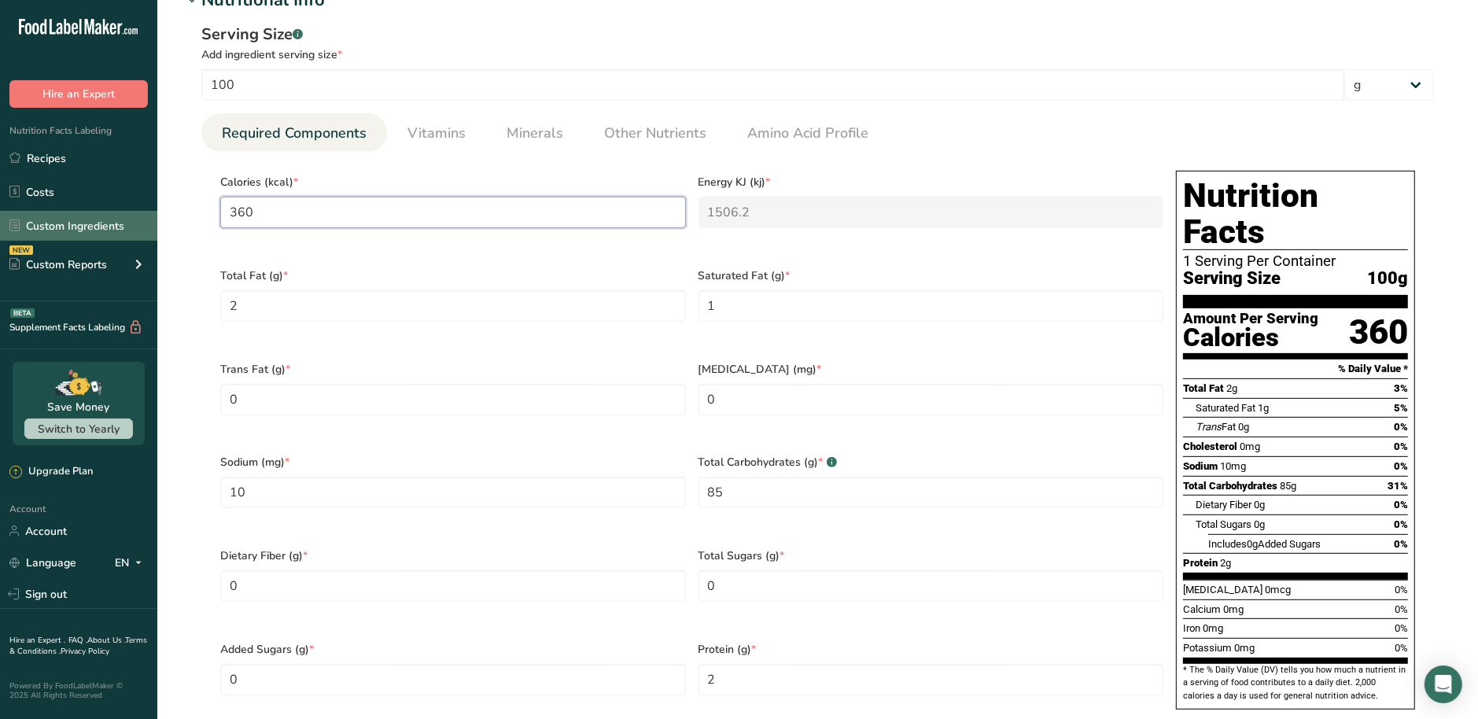
drag, startPoint x: 278, startPoint y: 219, endPoint x: 130, endPoint y: 218, distance: 147.9
click at [130, 218] on div ".a-20{fill:#fff;} Hire an Expert Nutrition Facts Labeling Recipes Costs Custom …" at bounding box center [739, 380] width 1478 height 1940
click at [480, 413] on div "Trans Fat (g) * 0" at bounding box center [453, 399] width 478 height 94
type input "0"
type KJ "0"
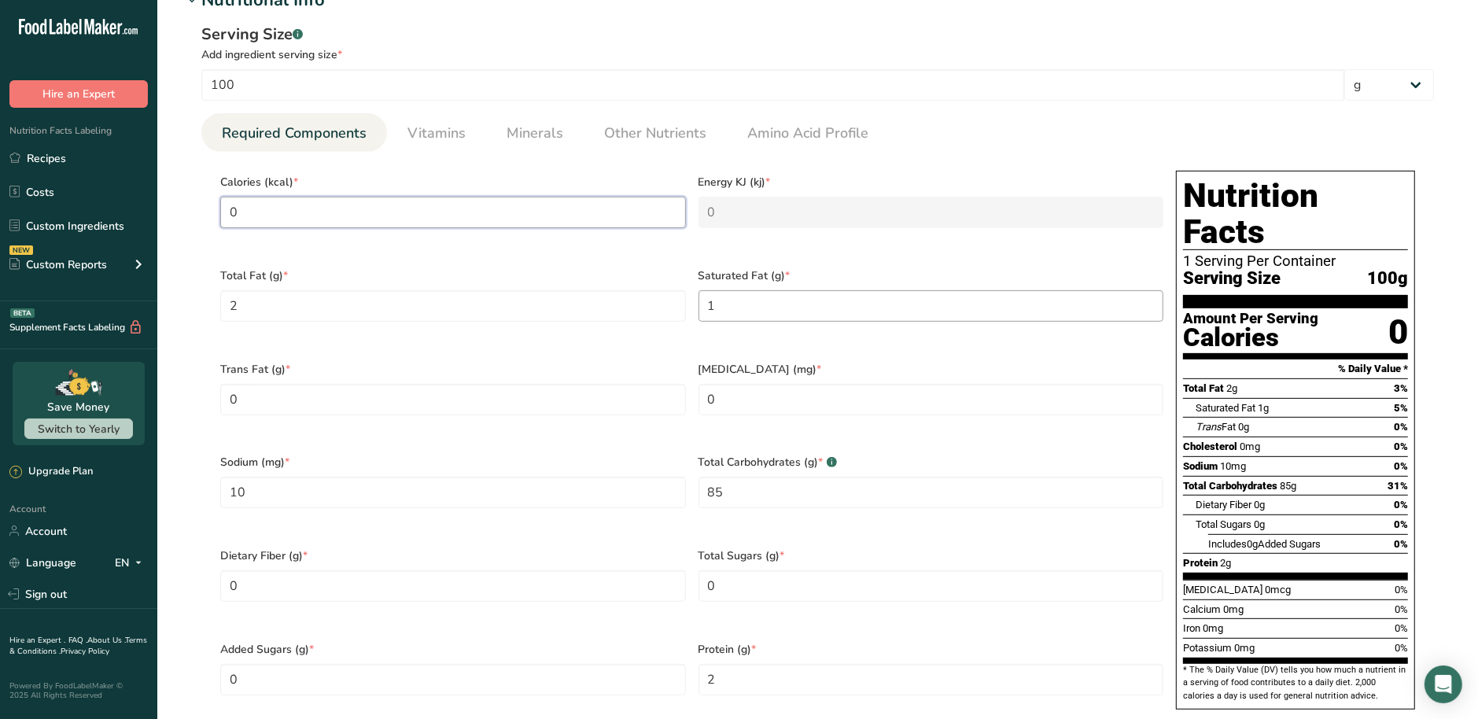
type input "0"
drag, startPoint x: 830, startPoint y: 304, endPoint x: 548, endPoint y: 295, distance: 282.5
click at [553, 291] on div "Calories (kcal) * 0 Energy KJ (kj) * 0 Total Fat (g) * 2 Saturated Fat (g) * 1 …" at bounding box center [692, 444] width 956 height 561
type Fat "0"
drag, startPoint x: 371, startPoint y: 301, endPoint x: 85, endPoint y: 308, distance: 285.6
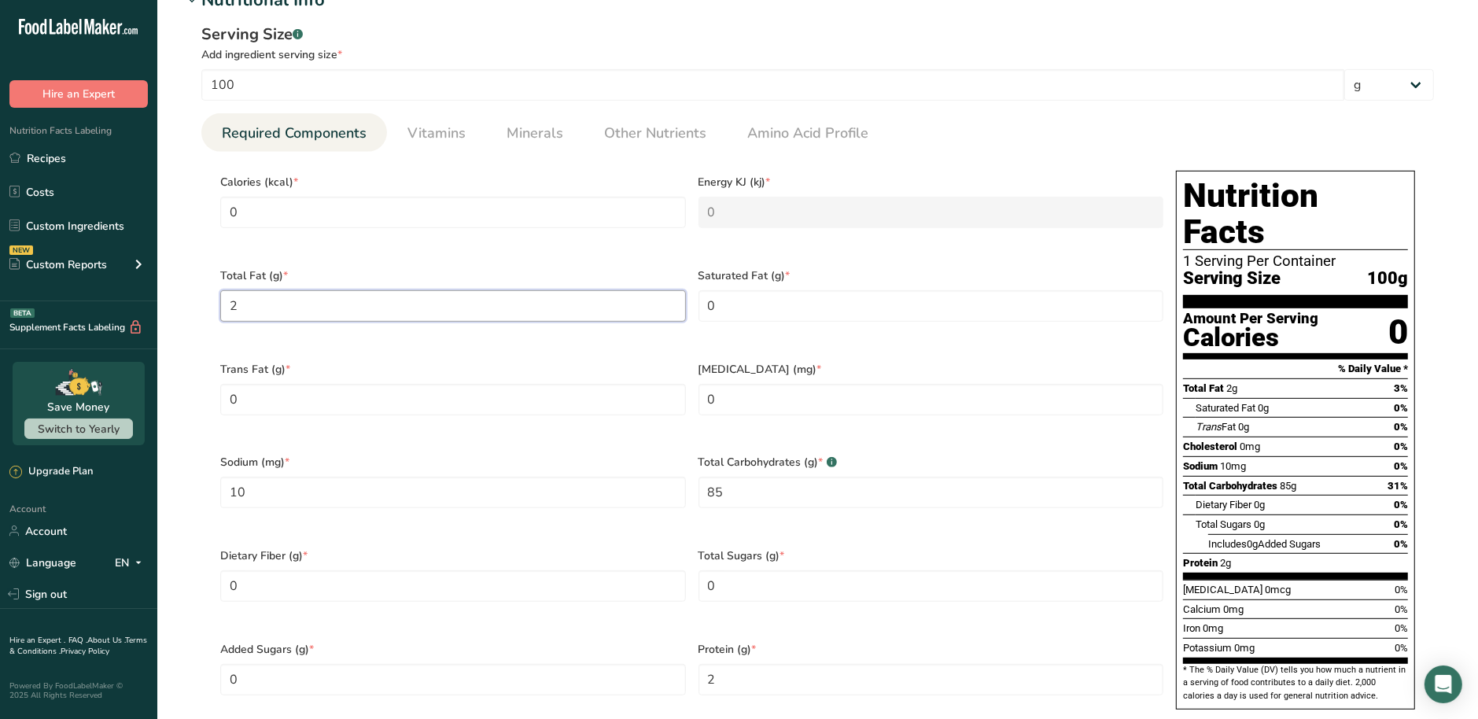
click at [79, 303] on div ".a-20{fill:#fff;} Hire an Expert Nutrition Facts Labeling Recipes Costs Custom …" at bounding box center [739, 380] width 1478 height 1940
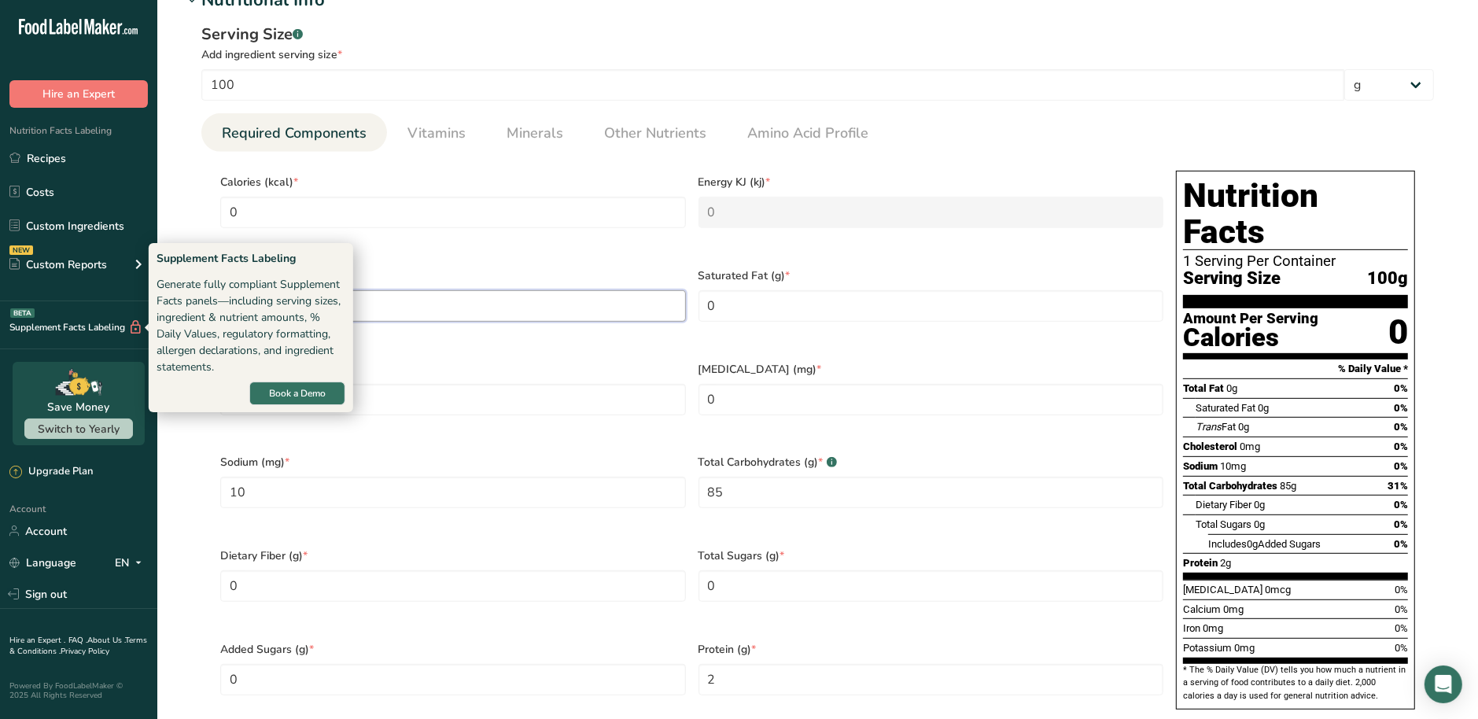
type Fat "0"
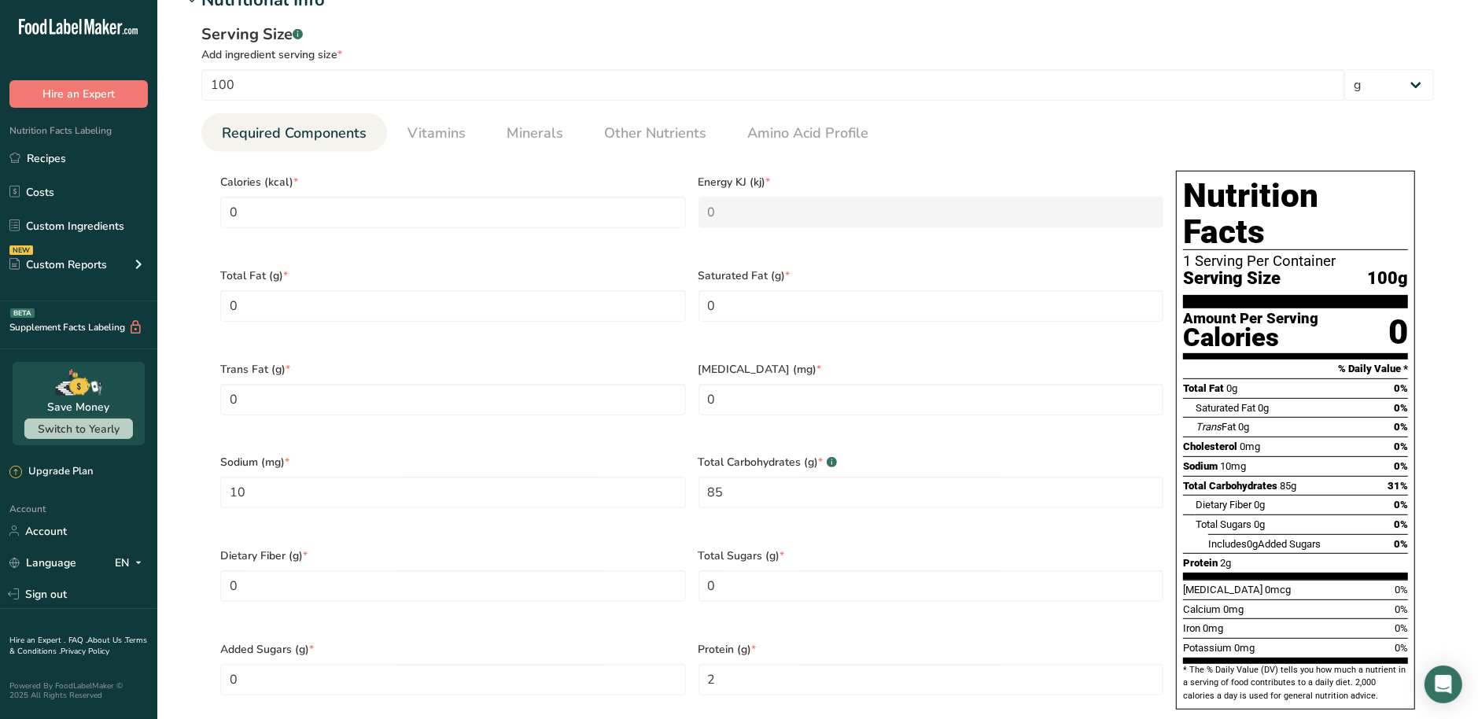
drag, startPoint x: 415, startPoint y: 410, endPoint x: 411, endPoint y: 400, distance: 10.6
click at [413, 407] on div "Trans Fat (g) * 0" at bounding box center [453, 399] width 478 height 94
drag, startPoint x: 249, startPoint y: 396, endPoint x: 205, endPoint y: 397, distance: 44.1
click at [205, 397] on section "Calories (kcal) * 0 Energy KJ (kj) * 0 Total Fat (g) * 0 Saturated Fat (g) * 0 …" at bounding box center [817, 445] width 1233 height 586
drag, startPoint x: 752, startPoint y: 472, endPoint x: 606, endPoint y: 474, distance: 146.3
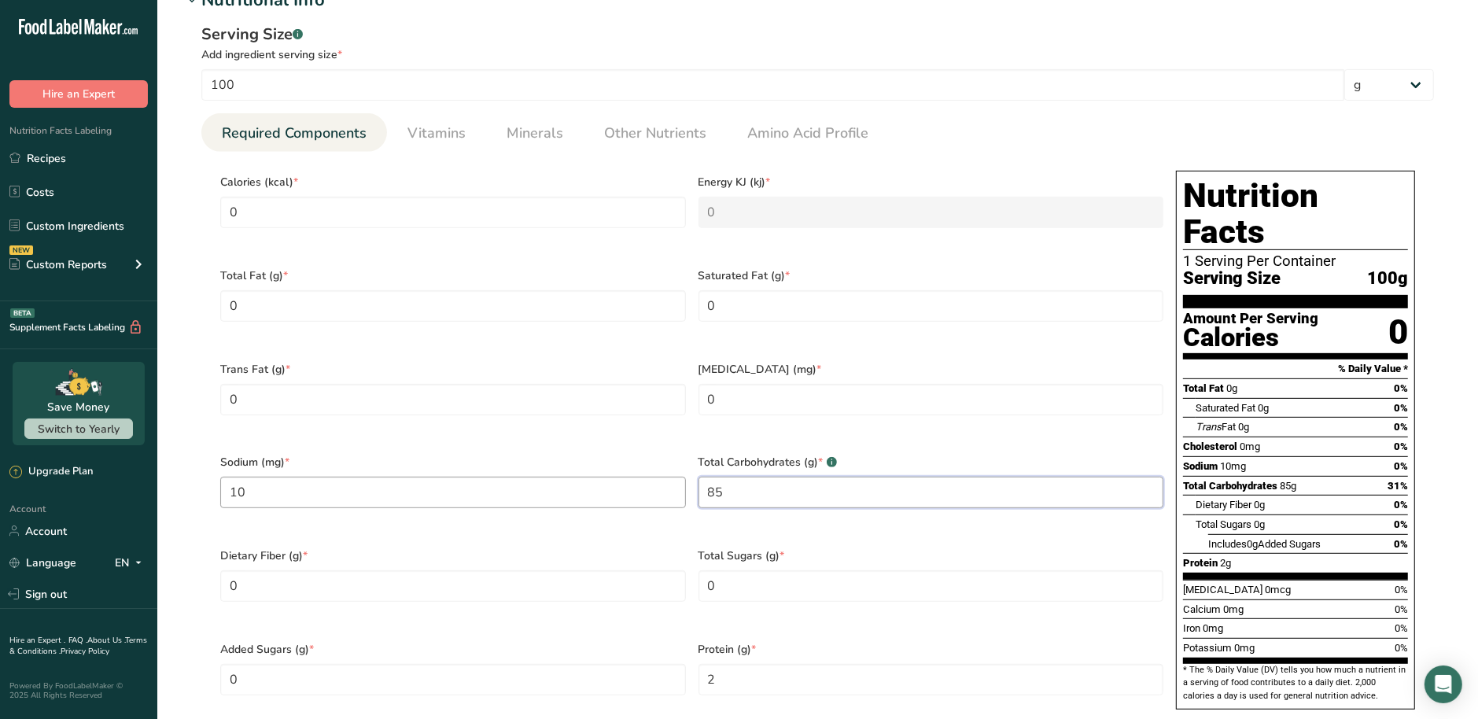
click at [605, 474] on div "Calories (kcal) * 0 Energy KJ (kj) * 0 Total Fat (g) * 0 Saturated Fat (g) * 0 …" at bounding box center [692, 444] width 956 height 561
type Carbohydrates "0"
drag, startPoint x: 583, startPoint y: 479, endPoint x: 157, endPoint y: 488, distance: 426.5
click at [157, 488] on div ".a-20{fill:#fff;} Hire an Expert Nutrition Facts Labeling Recipes Costs Custom …" at bounding box center [739, 380] width 1478 height 1940
type input "0"
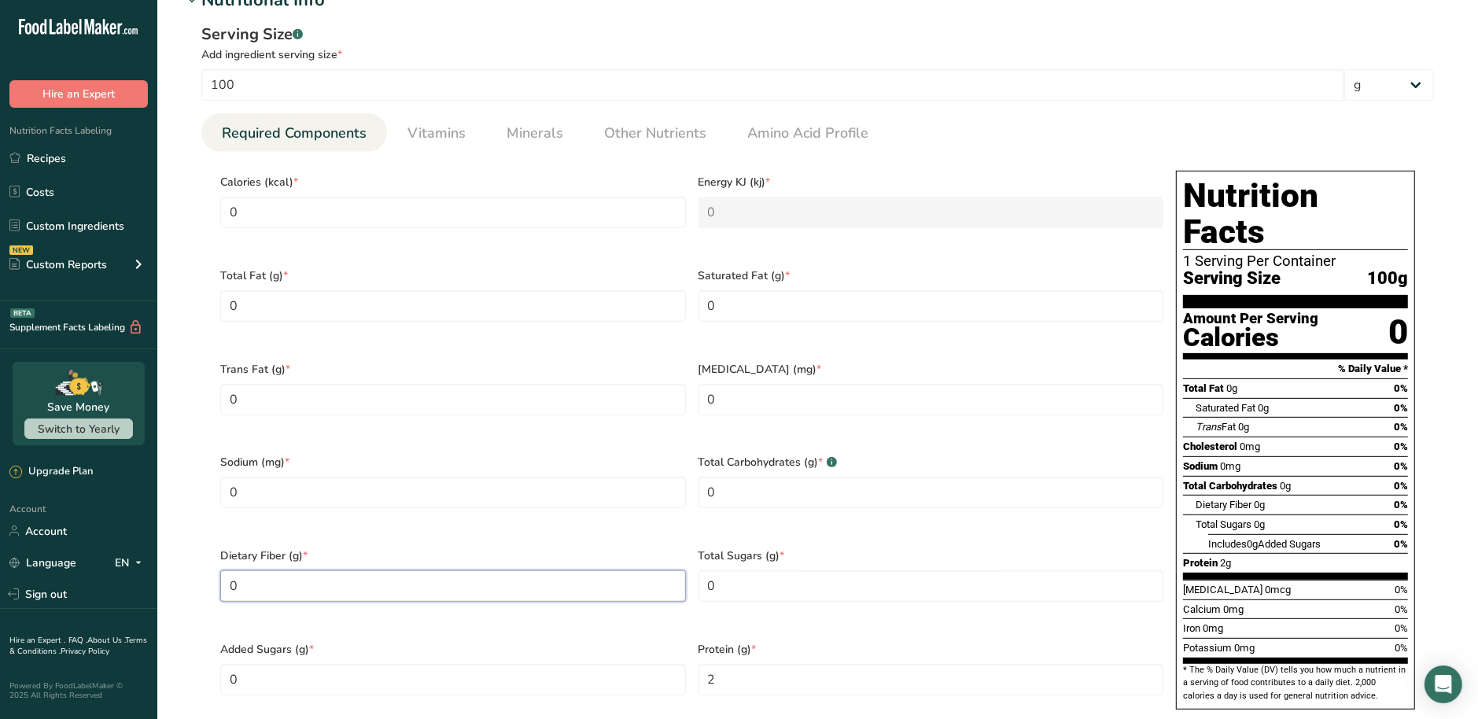
drag, startPoint x: 293, startPoint y: 565, endPoint x: 403, endPoint y: 567, distance: 109.4
click at [165, 562] on section "Edit Banana Powder Ingredient Spec Sheet .a-a{fill:#347362;}.b-a{fill:#fff;} Up…" at bounding box center [817, 355] width 1321 height 1890
drag, startPoint x: 728, startPoint y: 636, endPoint x: 622, endPoint y: 632, distance: 106.3
click at [629, 632] on div "Calories (kcal) * 0 Energy KJ (kj) * 0 Total Fat (g) * 0 Saturated Fat (g) * 0 …" at bounding box center [692, 444] width 956 height 561
type input "0"
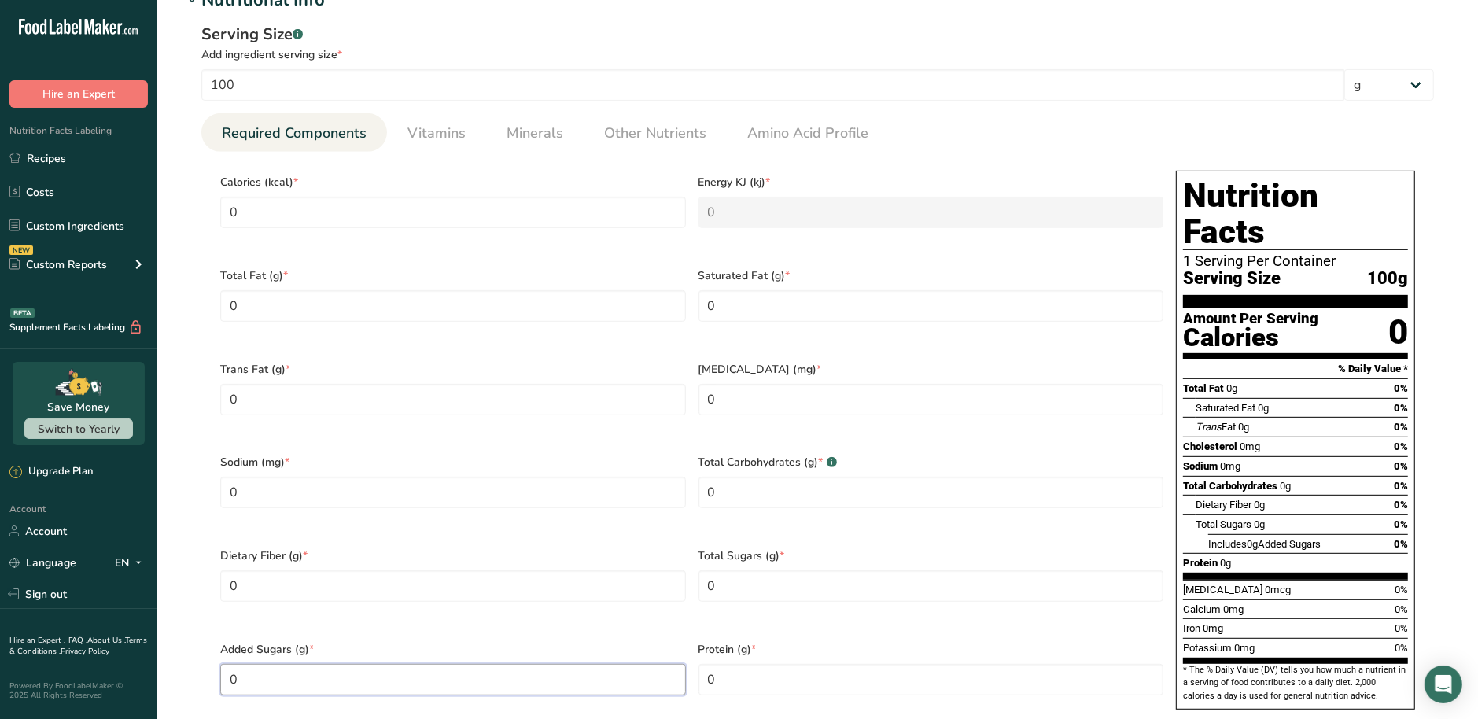
click at [608, 664] on Sugars "0" at bounding box center [453, 679] width 466 height 31
drag, startPoint x: 260, startPoint y: 218, endPoint x: 195, endPoint y: 218, distance: 65.3
click at [195, 218] on div "Serving Size .a-a{fill:#347362;}.b-a{fill:#fff;} Add ingredient serving size * …" at bounding box center [818, 380] width 1270 height 734
type input "8"
type KJ "33.5"
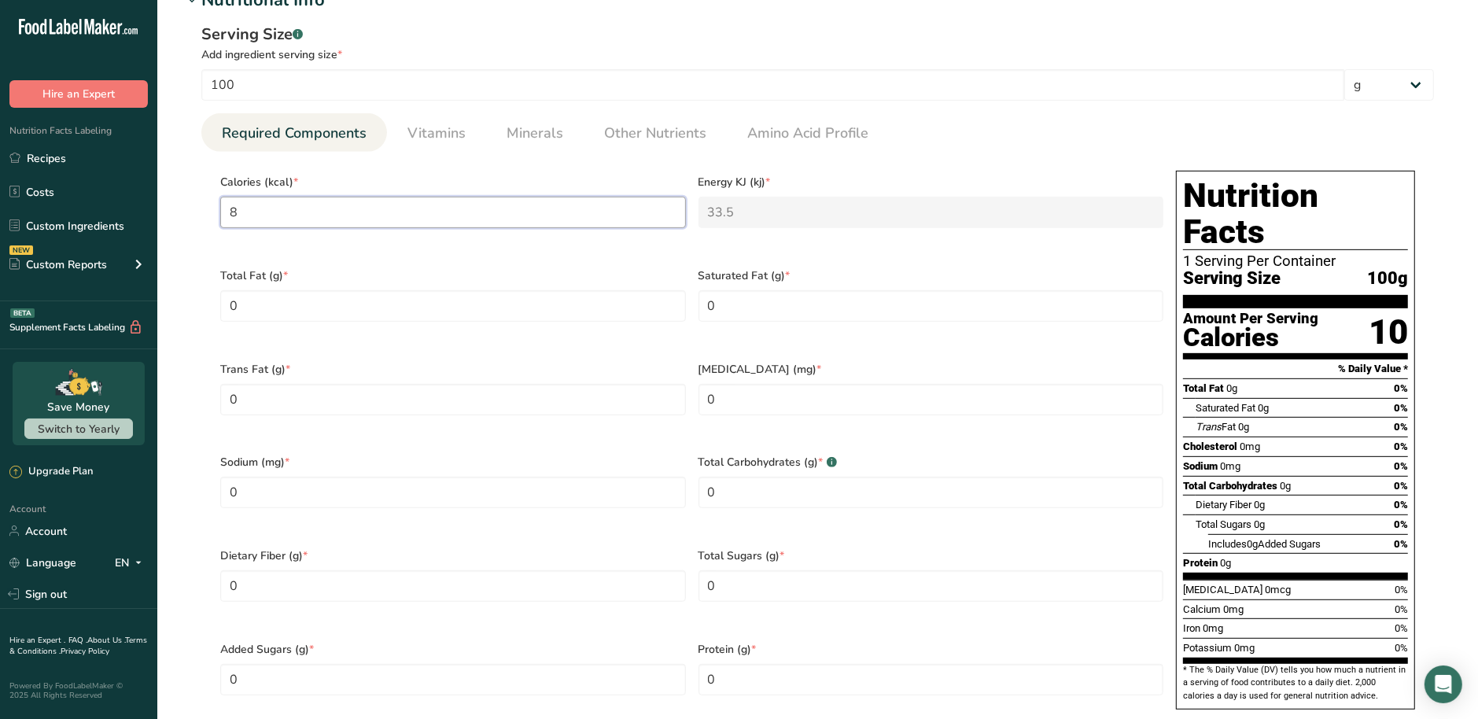
type input "82"
type KJ "343.1"
type input "826"
type KJ "3456"
type input "826"
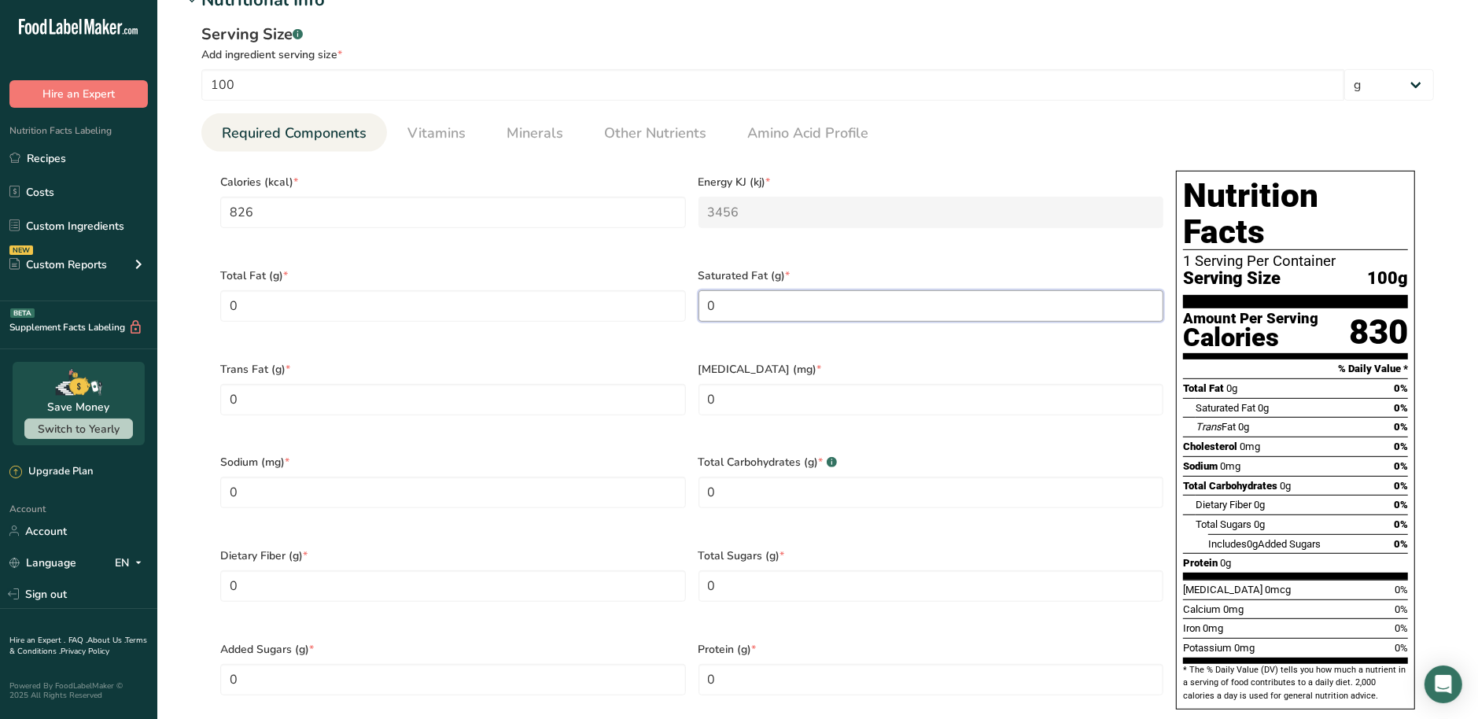
drag, startPoint x: 754, startPoint y: 290, endPoint x: 685, endPoint y: 297, distance: 68.7
click at [685, 297] on div "Calories (kcal) * 826 Energy KJ (kj) * 3456 Total Fat (g) * 0 Saturated Fat (g)…" at bounding box center [692, 444] width 956 height 561
type Fat "6"
drag, startPoint x: 541, startPoint y: 304, endPoint x: 42, endPoint y: 325, distance: 499.2
click at [42, 325] on div ".a-20{fill:#fff;} Hire an Expert Nutrition Facts Labeling Recipes Costs Custom …" at bounding box center [739, 380] width 1478 height 1940
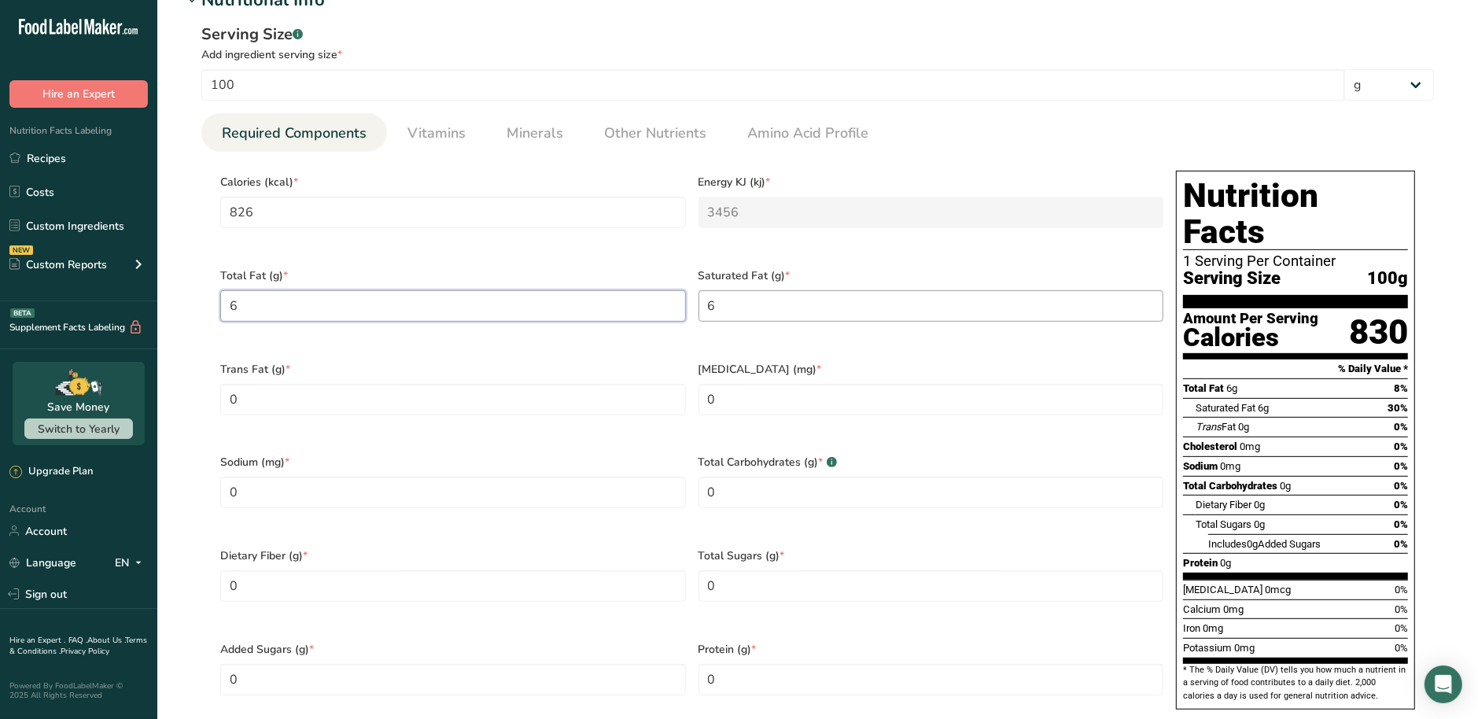
type Fat "6"
drag, startPoint x: 743, startPoint y: 297, endPoint x: 661, endPoint y: 294, distance: 81.8
click at [674, 294] on div "Calories (kcal) * 826 Energy KJ (kj) * 3456 Total Fat (g) * 6 Saturated Fat (g)…" at bounding box center [692, 444] width 956 height 561
type Fat "2"
click at [386, 397] on Fat "0" at bounding box center [453, 399] width 466 height 31
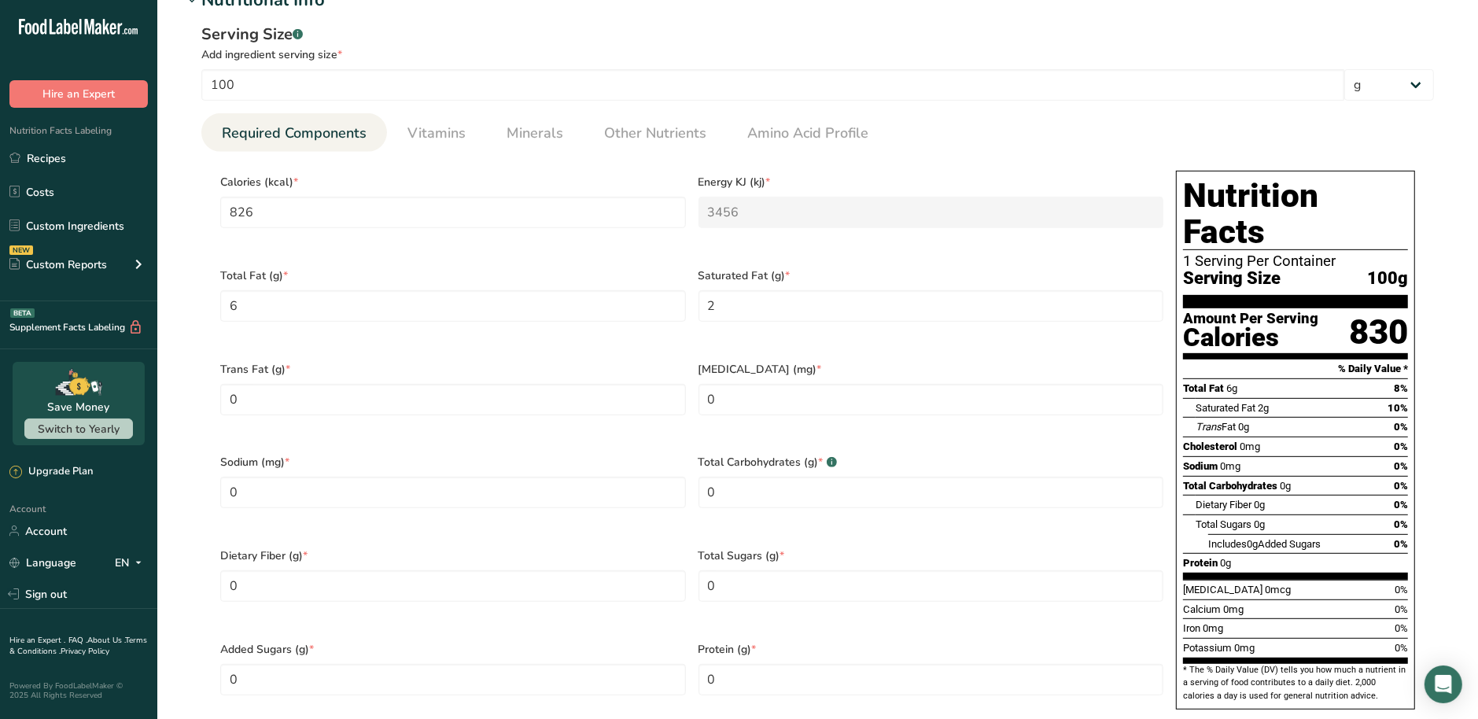
click at [674, 407] on div "Trans Fat (g) * 0" at bounding box center [453, 399] width 478 height 94
drag, startPoint x: 726, startPoint y: 466, endPoint x: 674, endPoint y: 468, distance: 51.9
click at [674, 468] on div "Calories (kcal) * 826 Energy KJ (kj) * 3456 Total Fat (g) * 6 Saturated Fat (g)…" at bounding box center [692, 444] width 956 height 561
type Carbohydrates "202"
drag, startPoint x: 771, startPoint y: 645, endPoint x: 628, endPoint y: 642, distance: 143.2
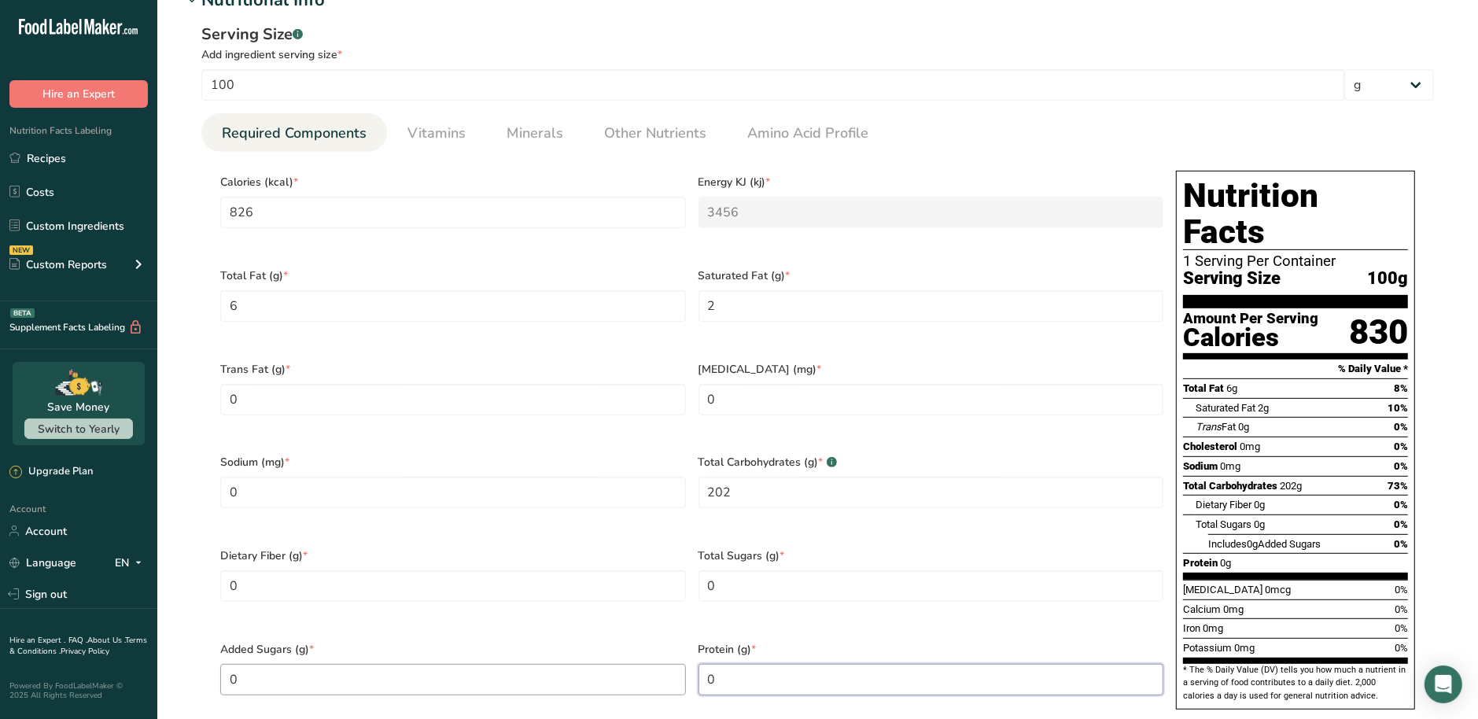
click at [629, 643] on div "Calories (kcal) * 826 Energy KJ (kj) * 3456 Total Fat (g) * 6 Saturated Fat (g)…" at bounding box center [692, 444] width 956 height 561
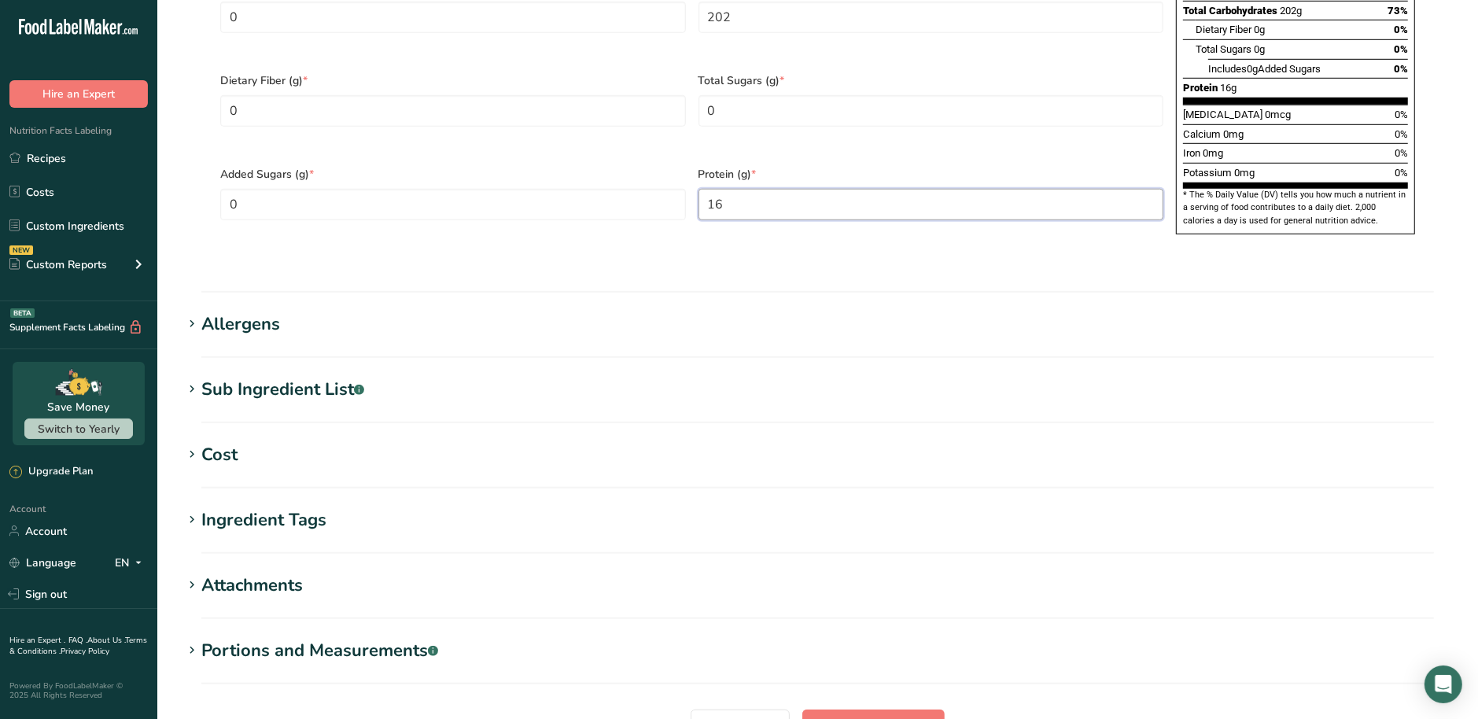
scroll to position [1179, 0]
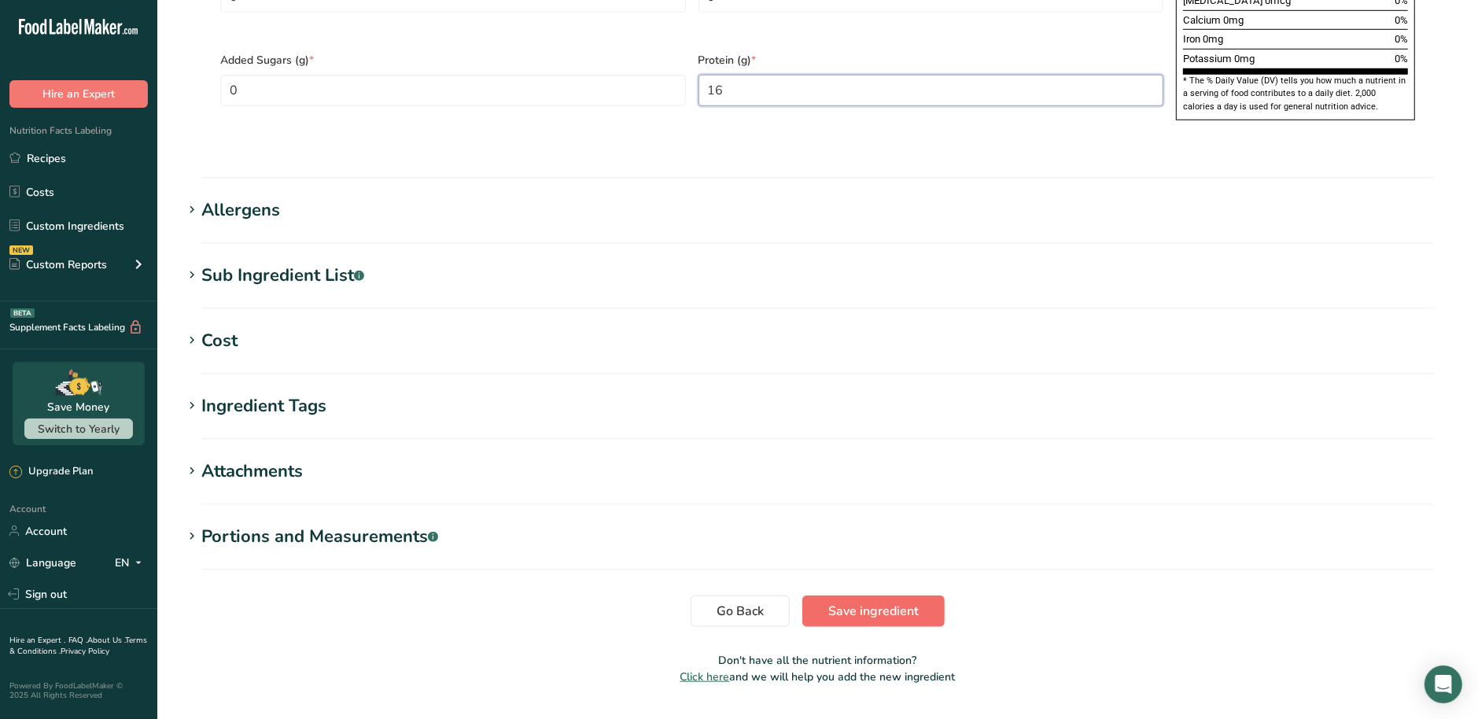
type input "16"
click at [861, 602] on span "Save ingredient" at bounding box center [873, 611] width 90 height 19
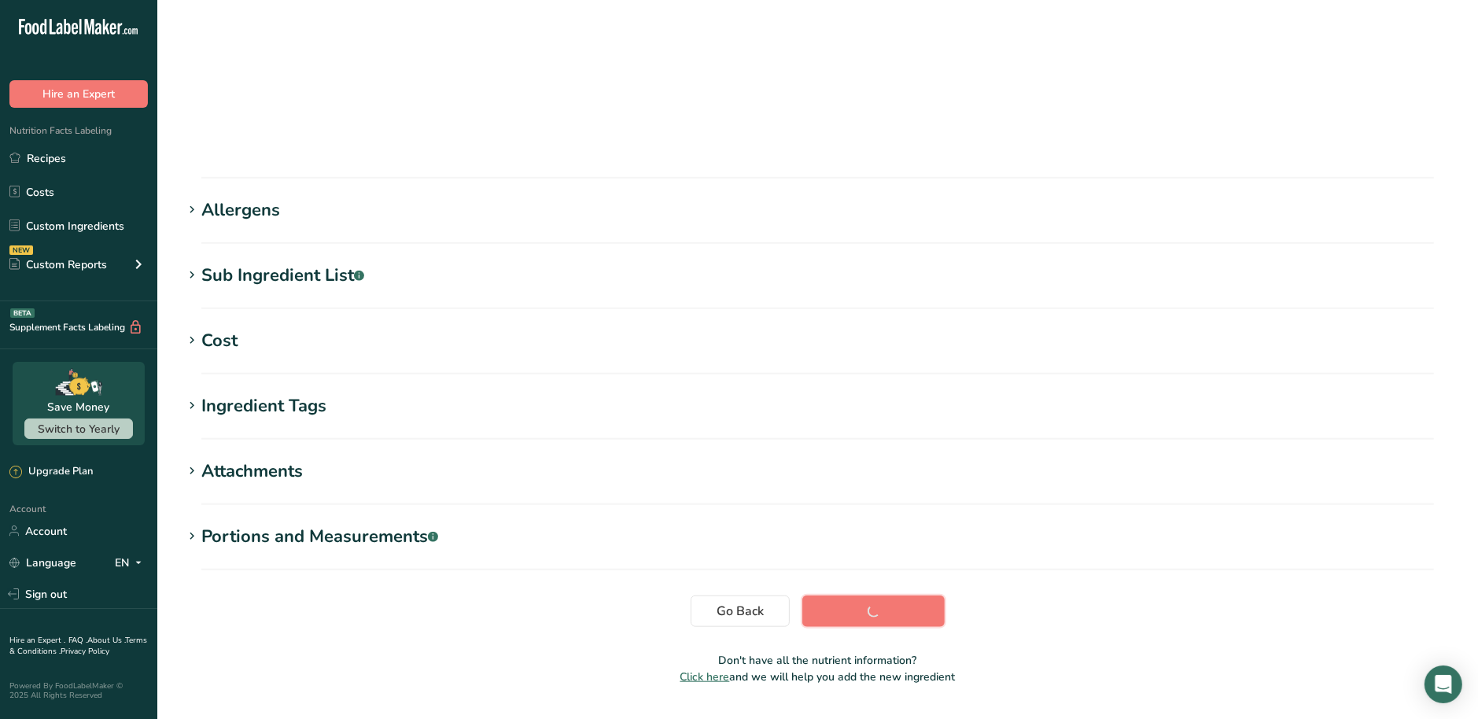
scroll to position [112, 0]
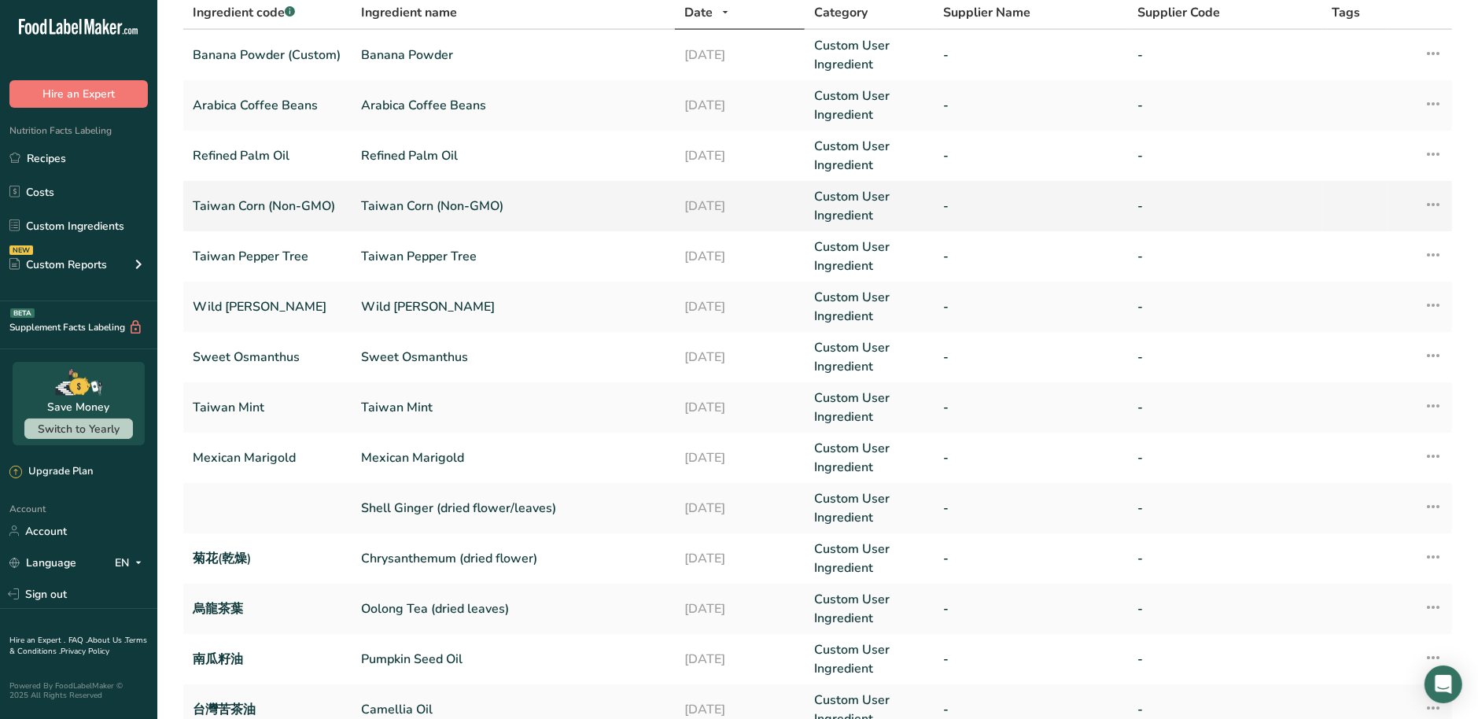
scroll to position [107, 0]
